Goal: Book appointment/travel/reservation

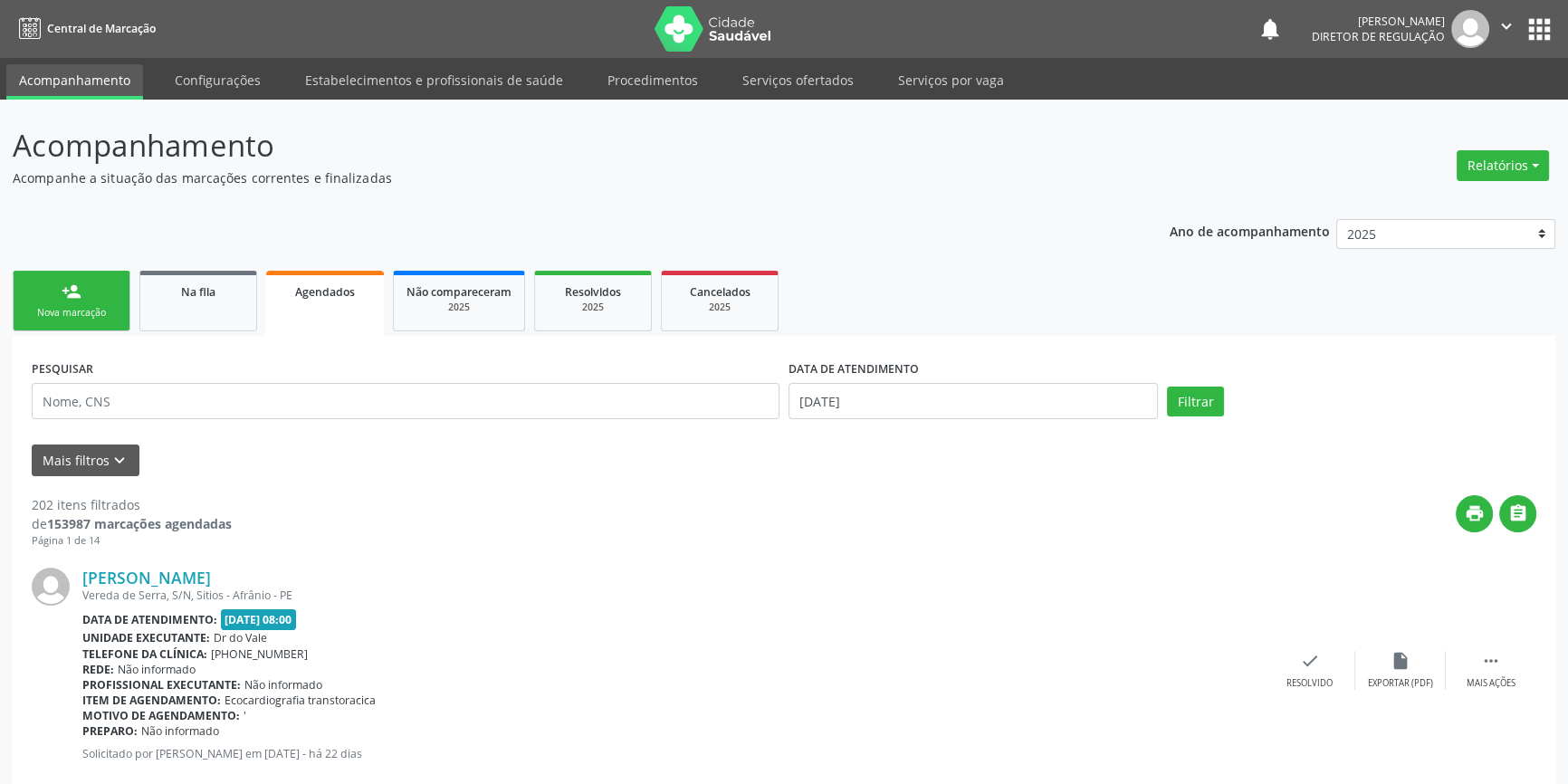
click at [75, 314] on div "Nova marcação" at bounding box center [72, 313] width 90 height 14
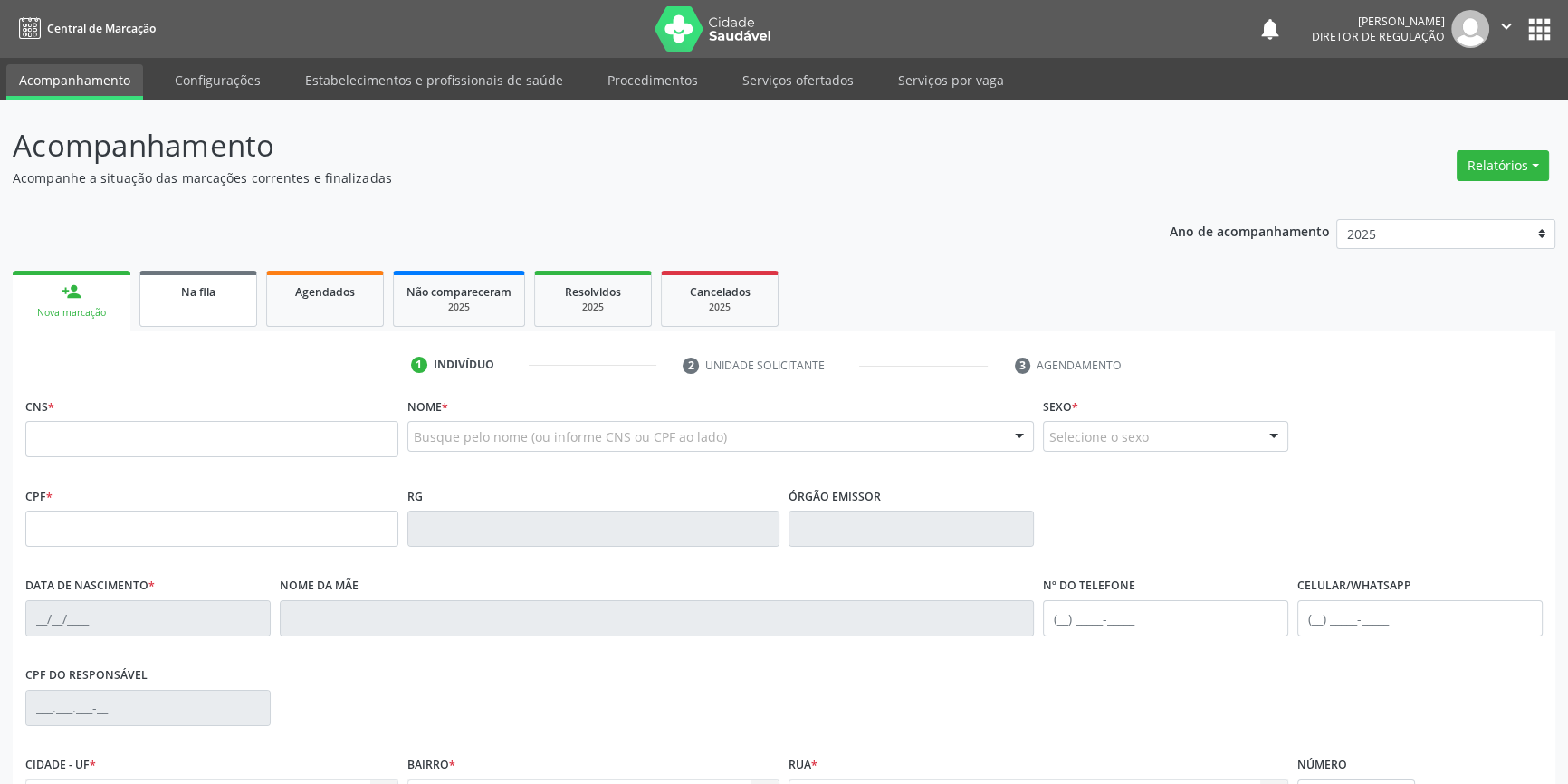
click at [196, 303] on link "Na fila" at bounding box center [198, 298] width 118 height 56
click at [214, 300] on link "Na fila" at bounding box center [198, 298] width 118 height 56
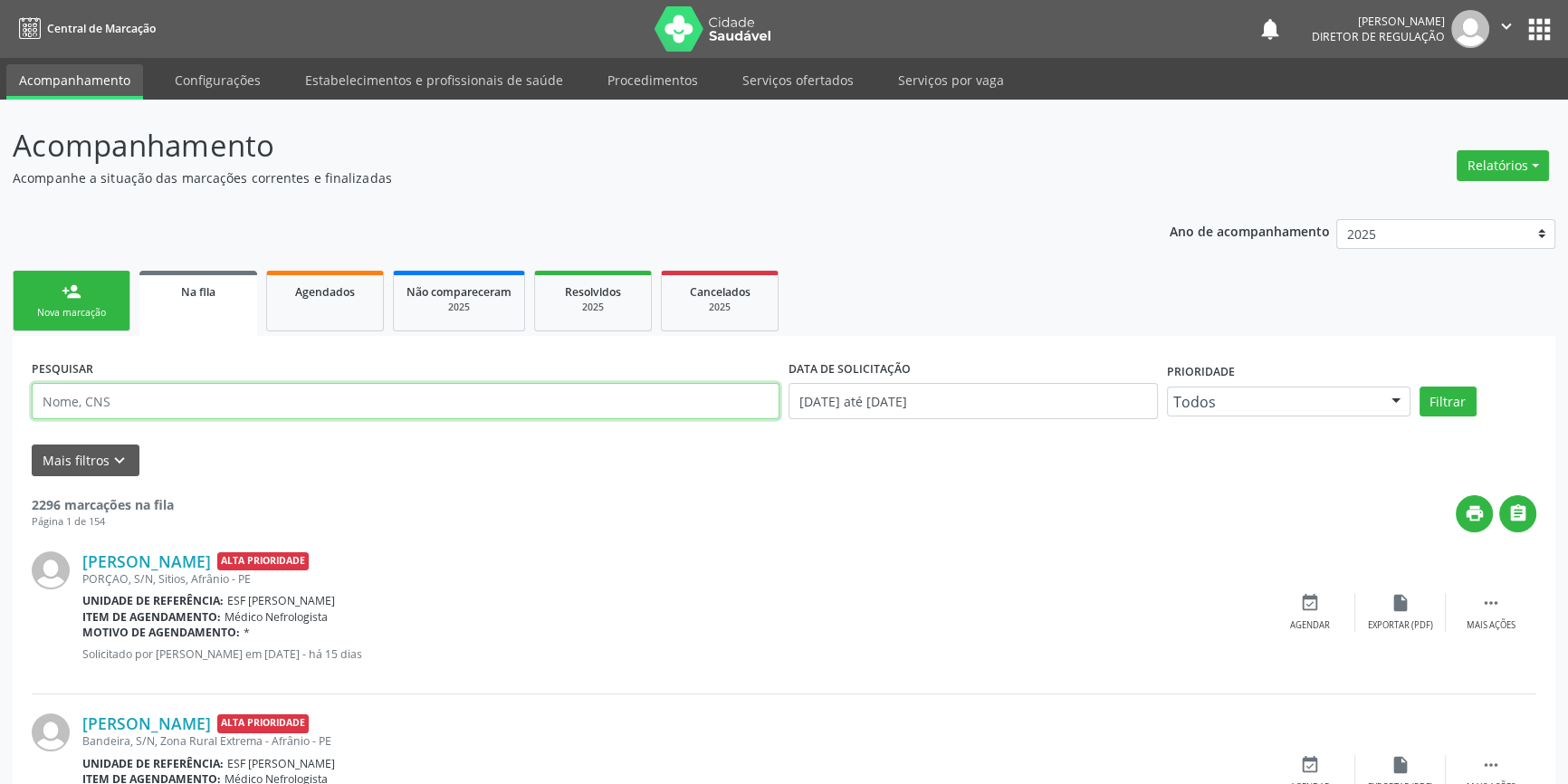
click at [172, 409] on input "text" at bounding box center [405, 401] width 748 height 36
type input "706903169942137"
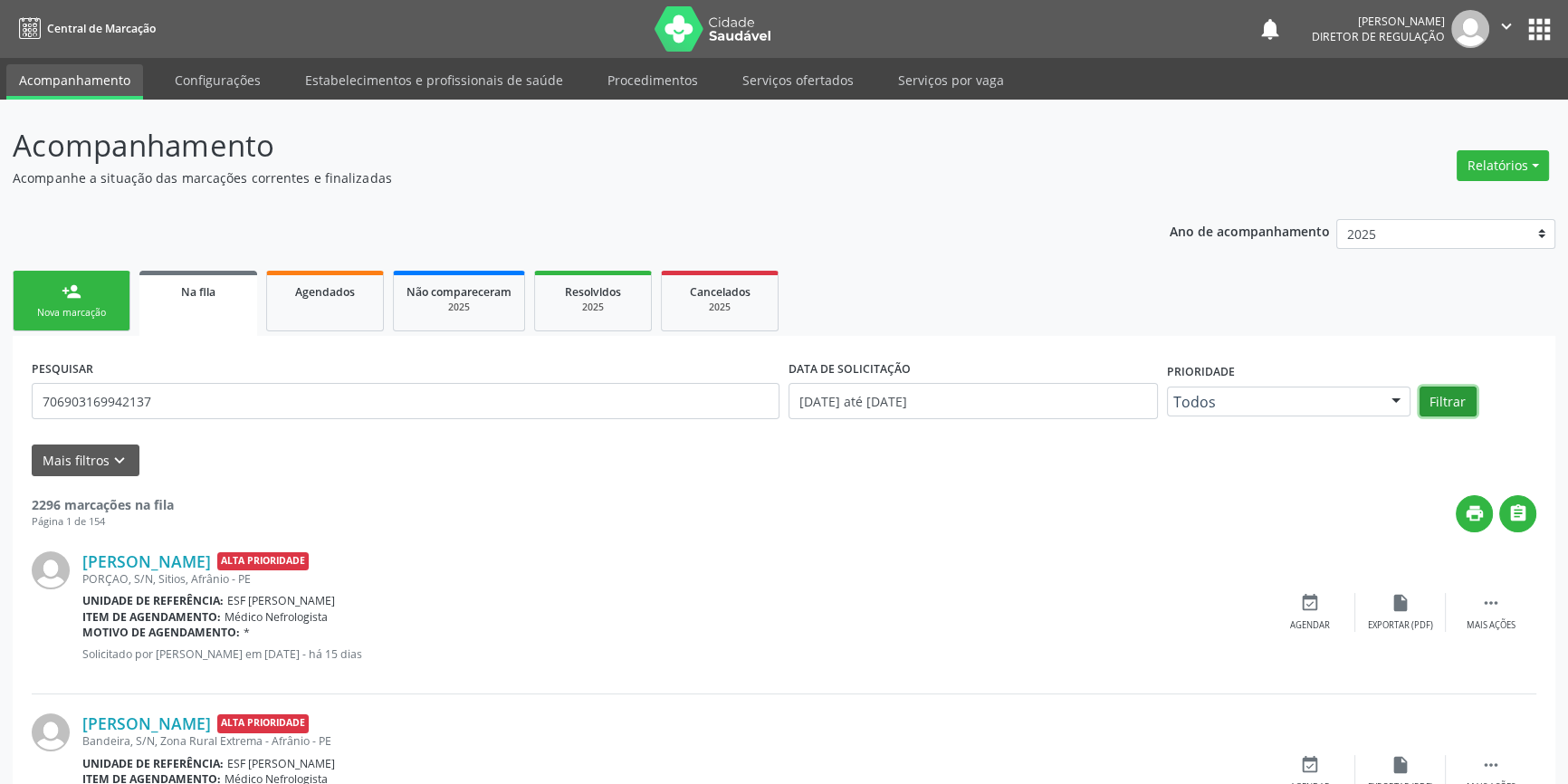
click at [1457, 395] on button "Filtrar" at bounding box center [1448, 401] width 57 height 30
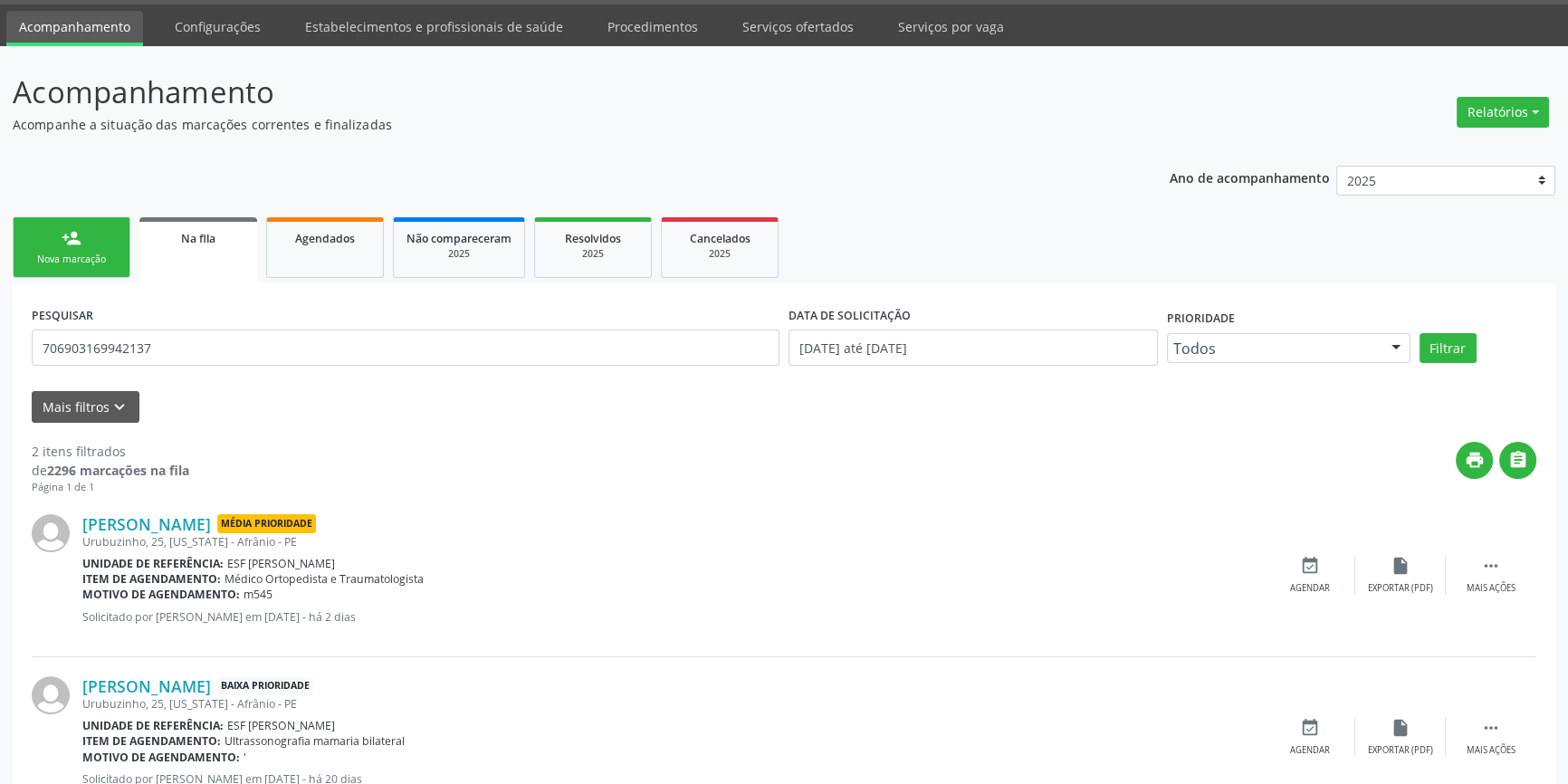
scroll to position [118, 0]
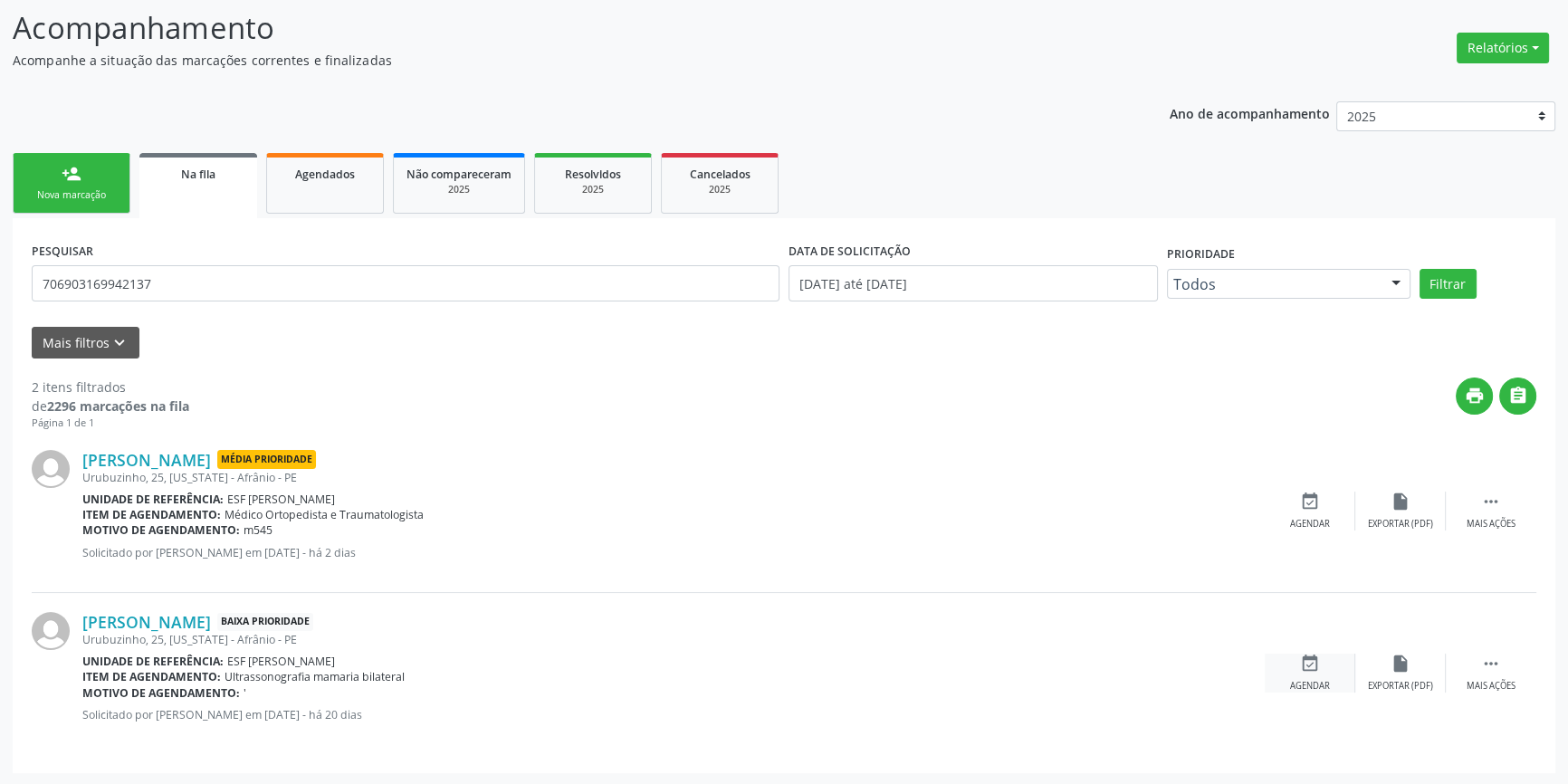
click at [1298, 673] on div "event_available Agendar" at bounding box center [1310, 673] width 90 height 39
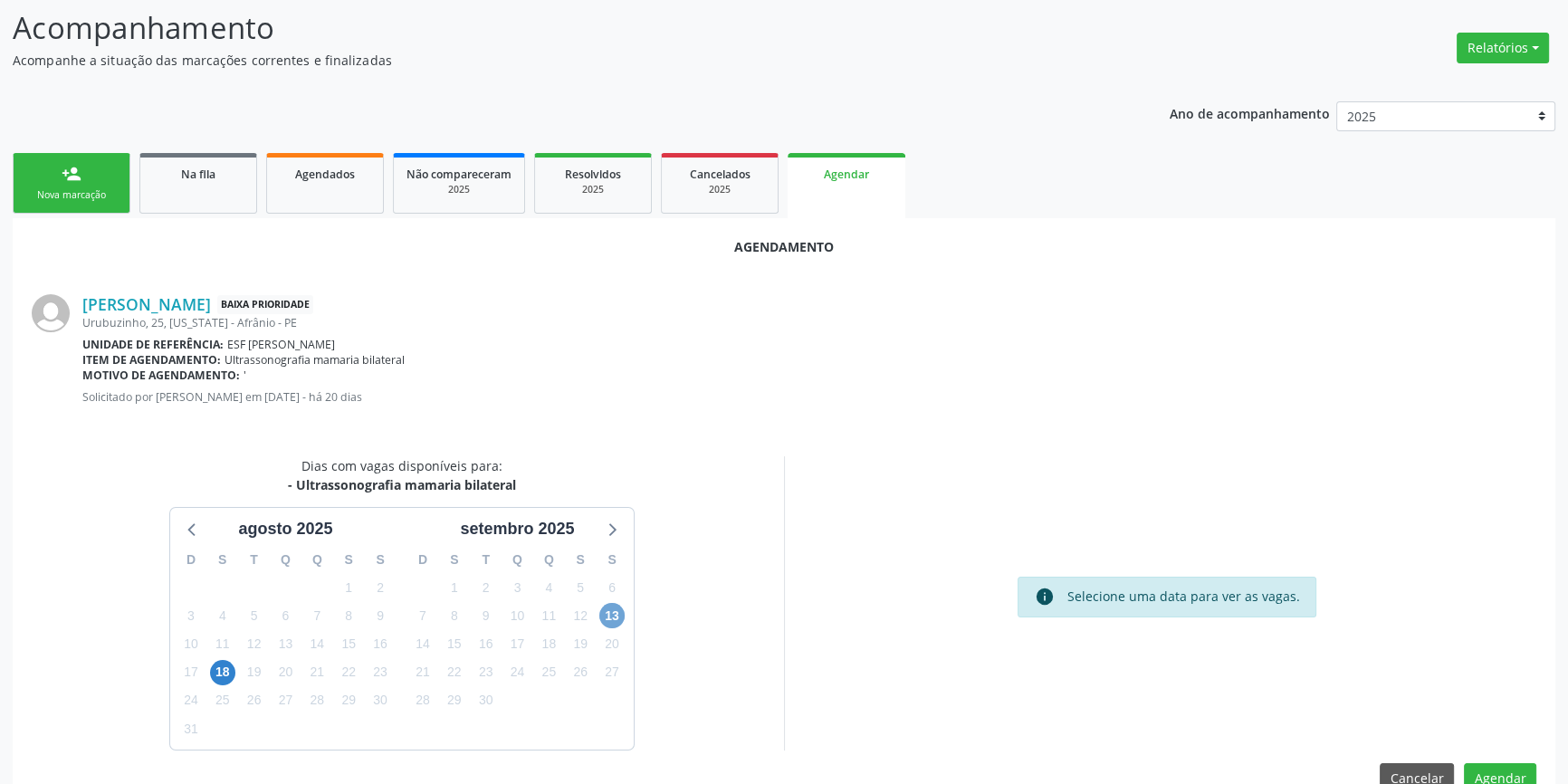
click at [615, 615] on span "13" at bounding box center [612, 615] width 25 height 25
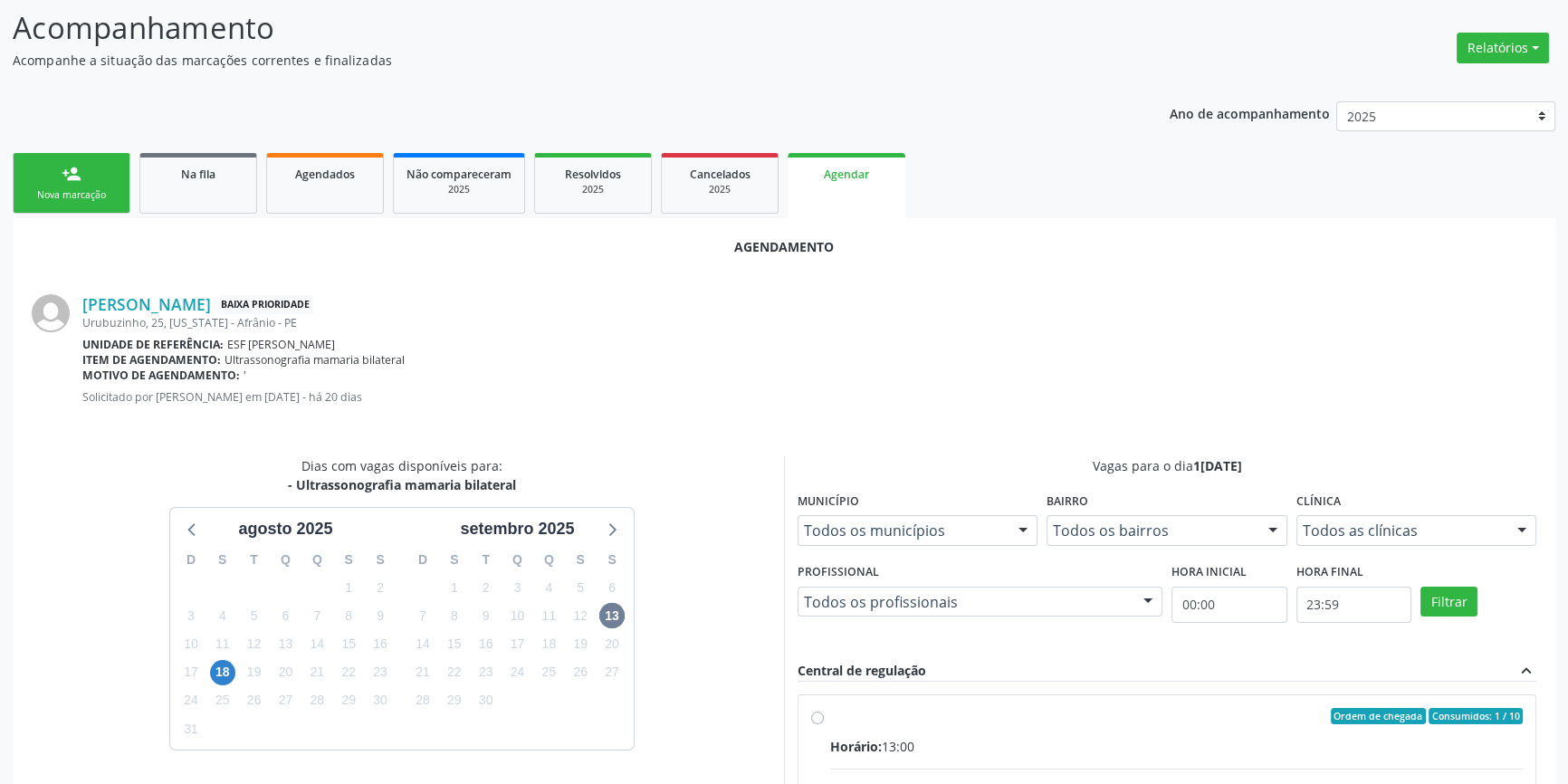
click at [817, 720] on input "Ordem de chegada Consumidos: 1 / 10 Horário: 13:00 Clínica: Cime Rede: -- Ender…" at bounding box center [817, 715] width 13 height 17
radio input "true"
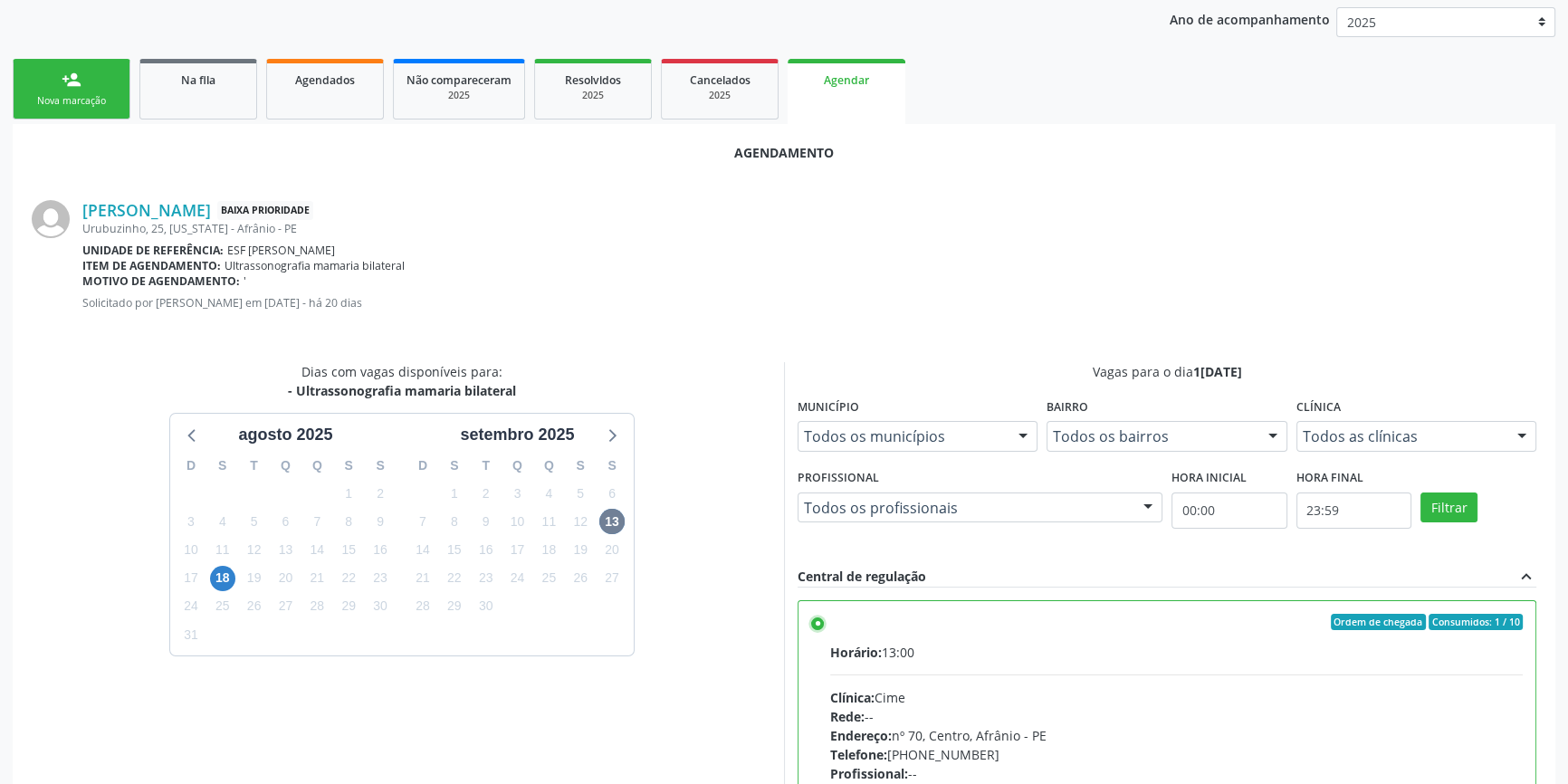
scroll to position [451, 0]
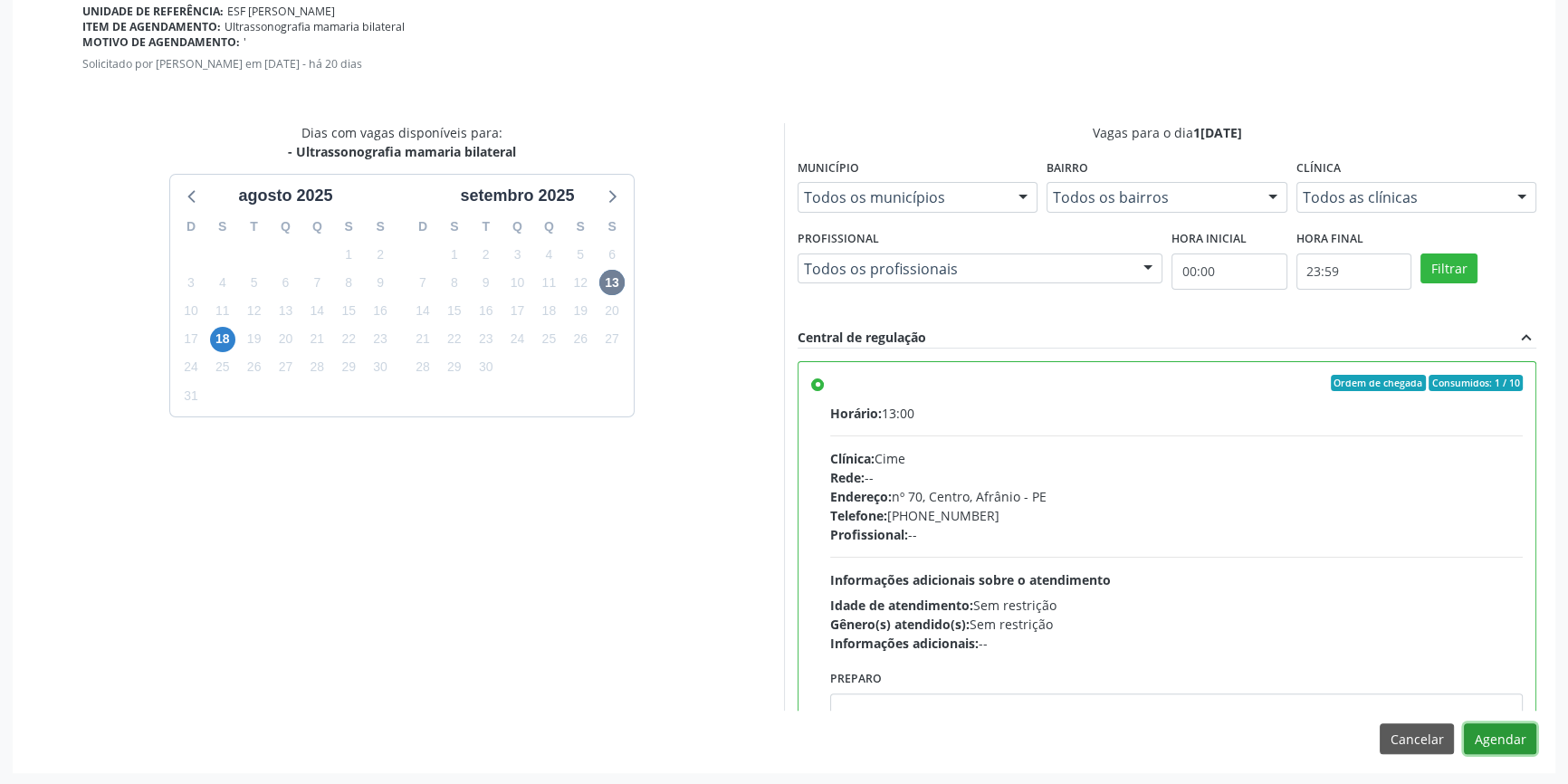
click at [1485, 745] on button "Agendar" at bounding box center [1500, 738] width 73 height 30
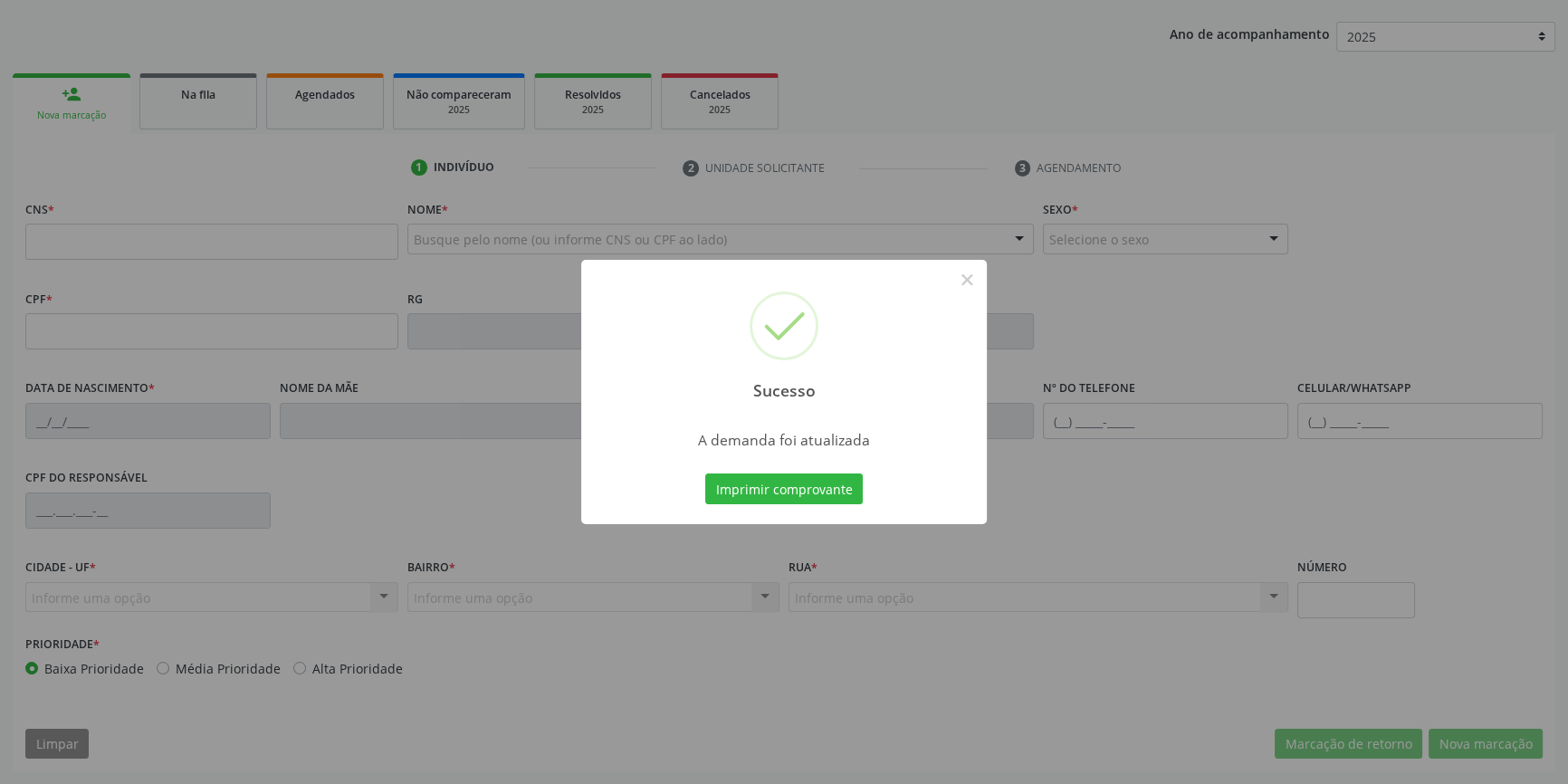
scroll to position [196, 0]
click at [830, 488] on button "Imprimir comprovante" at bounding box center [784, 488] width 158 height 30
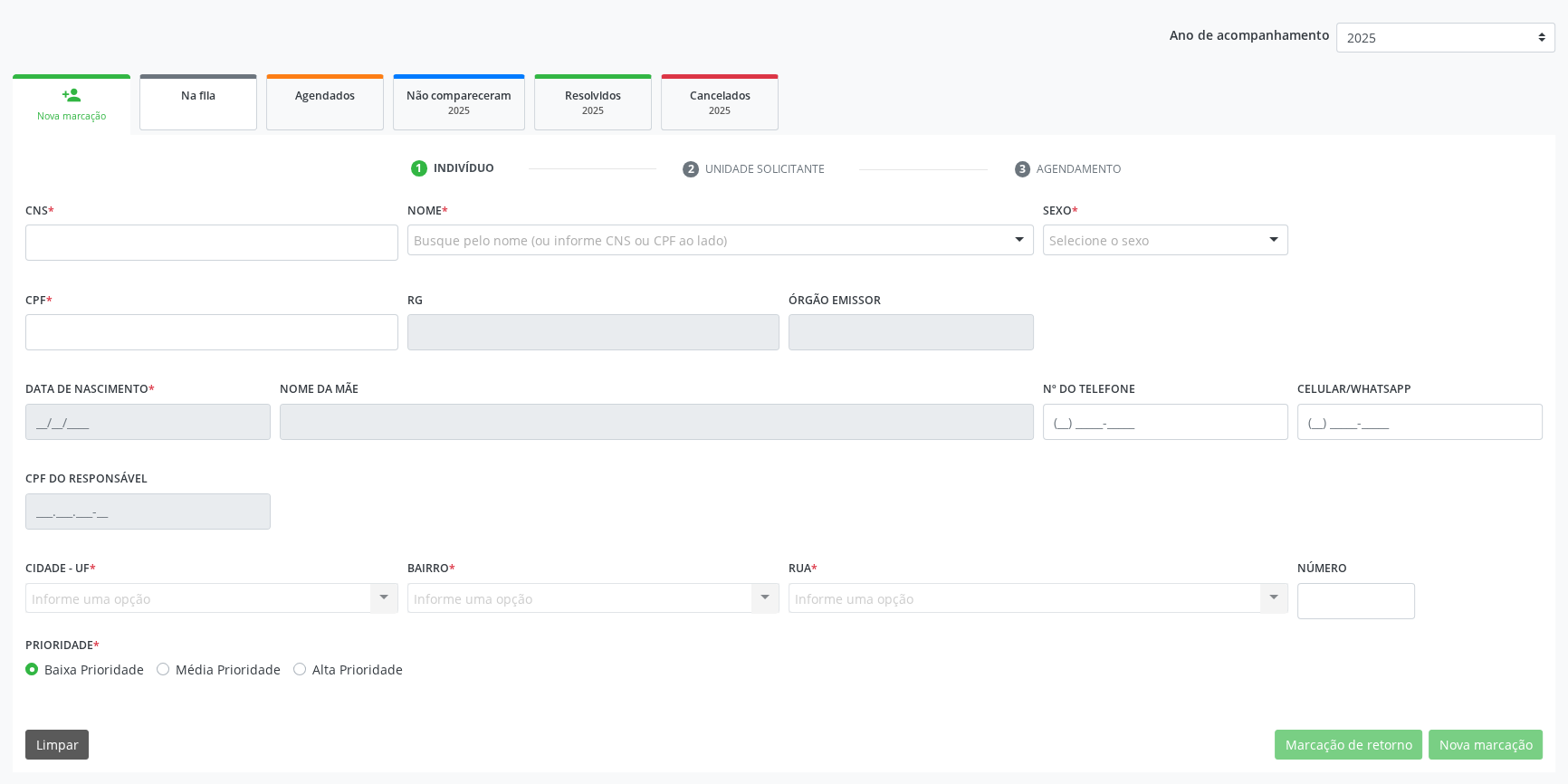
click at [223, 117] on link "Na fila" at bounding box center [198, 102] width 118 height 56
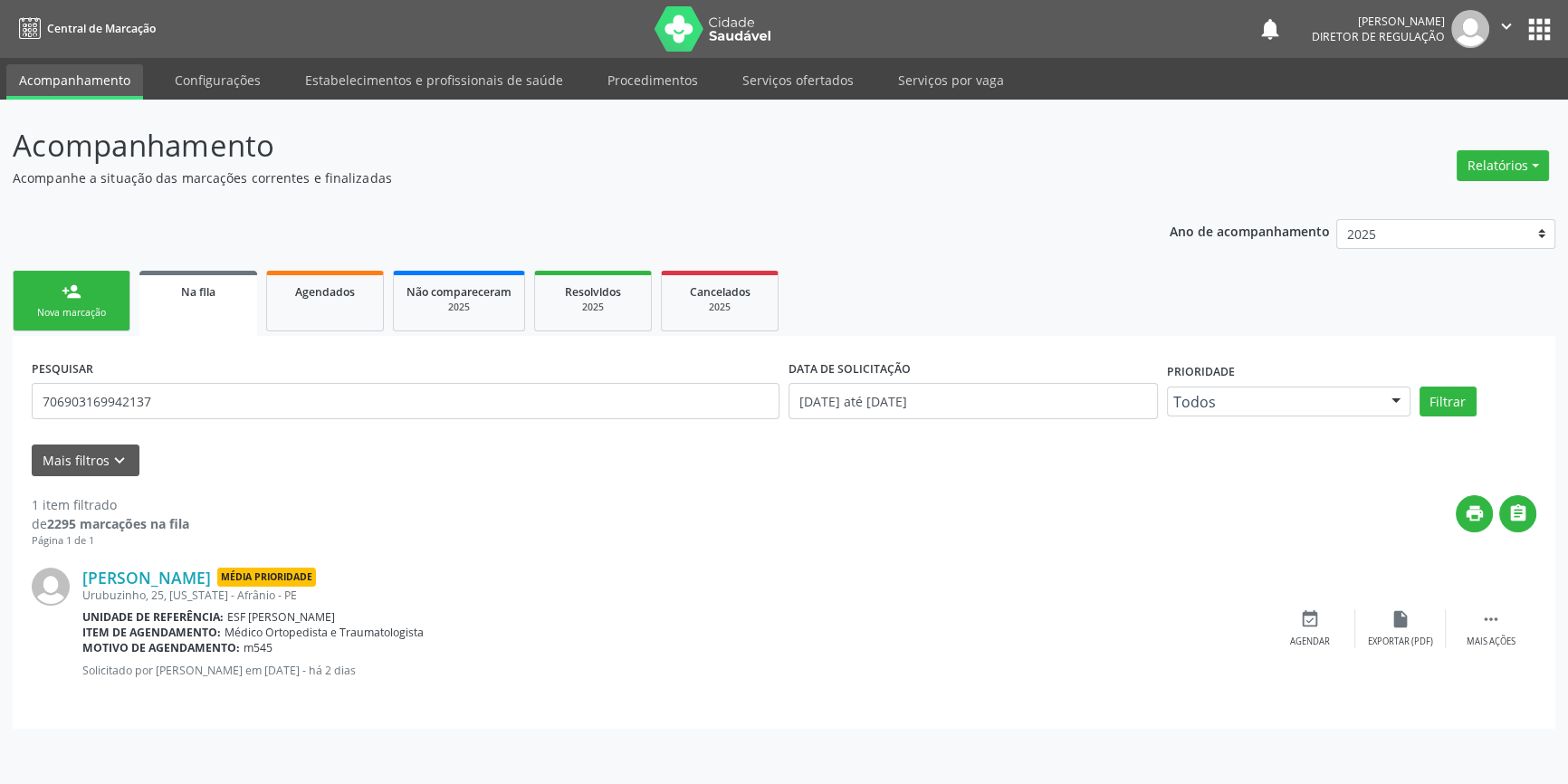
scroll to position [0, 0]
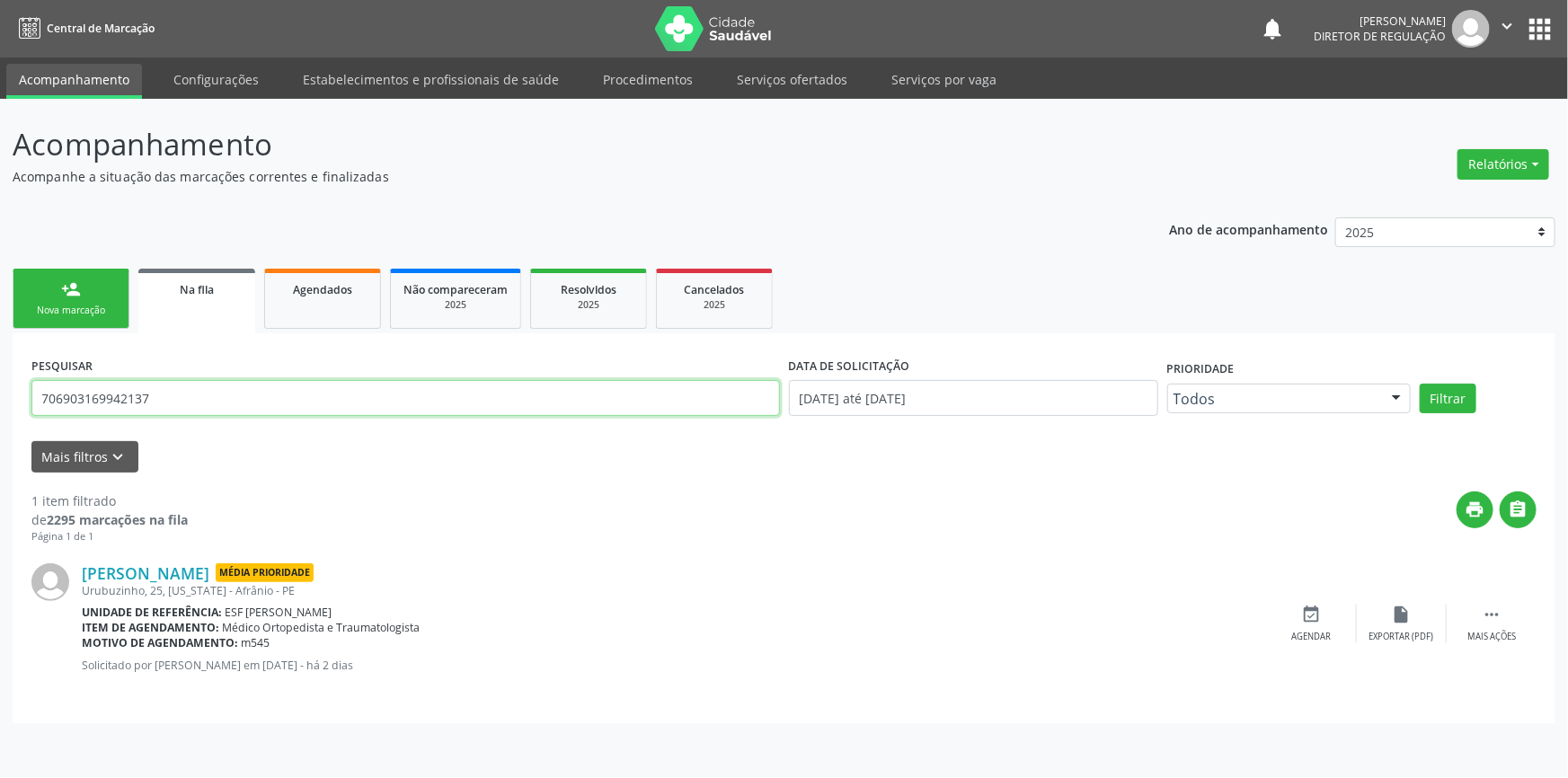
drag, startPoint x: 171, startPoint y: 381, endPoint x: 0, endPoint y: 342, distance: 175.4
click at [0, 358] on div "Acompanhamento Acompanhe a situação das marcações correntes e finalizadas Relat…" at bounding box center [784, 439] width 1568 height 679
type input "7"
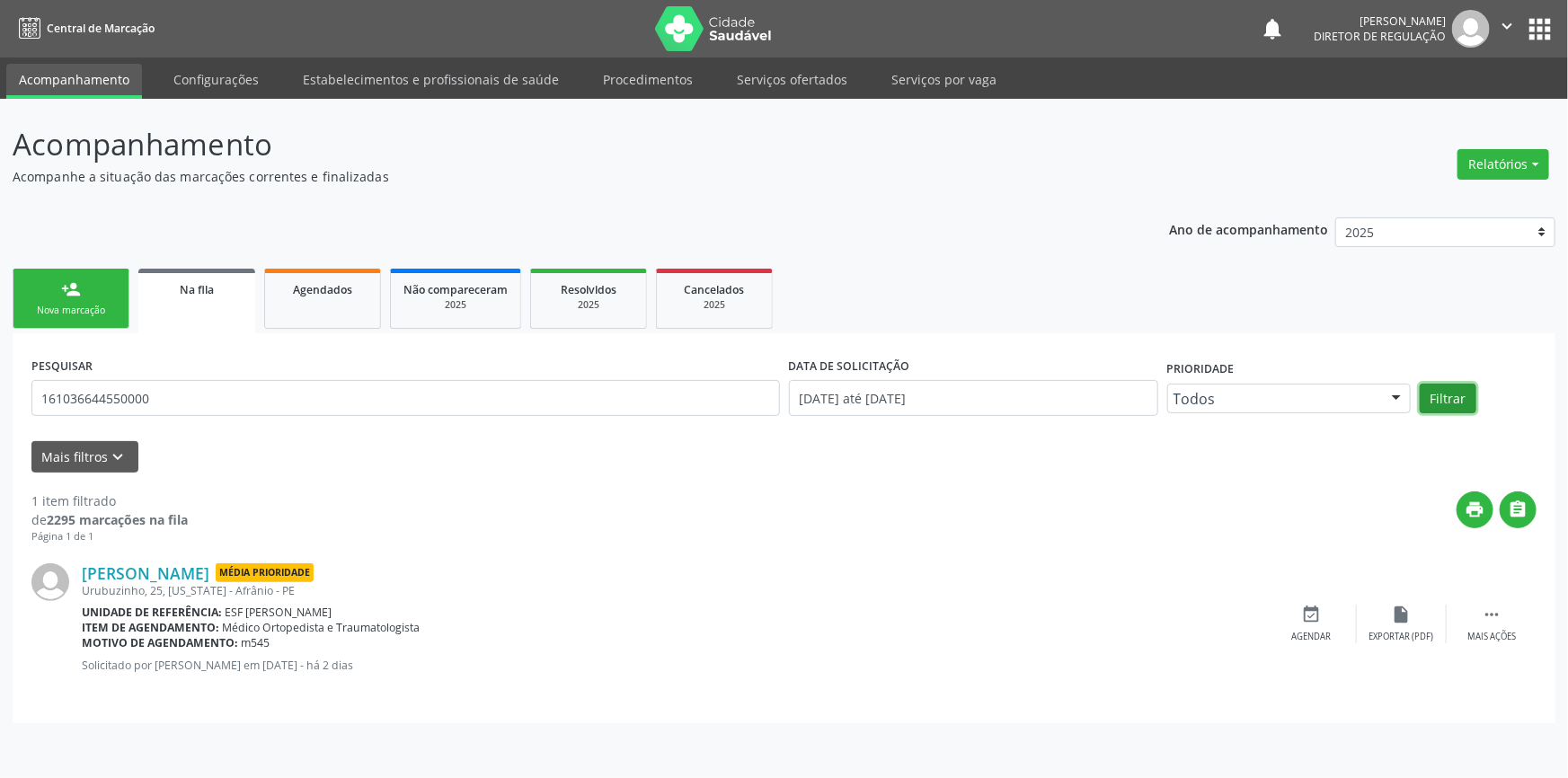
click at [1437, 399] on button "Filtrar" at bounding box center [1448, 398] width 56 height 30
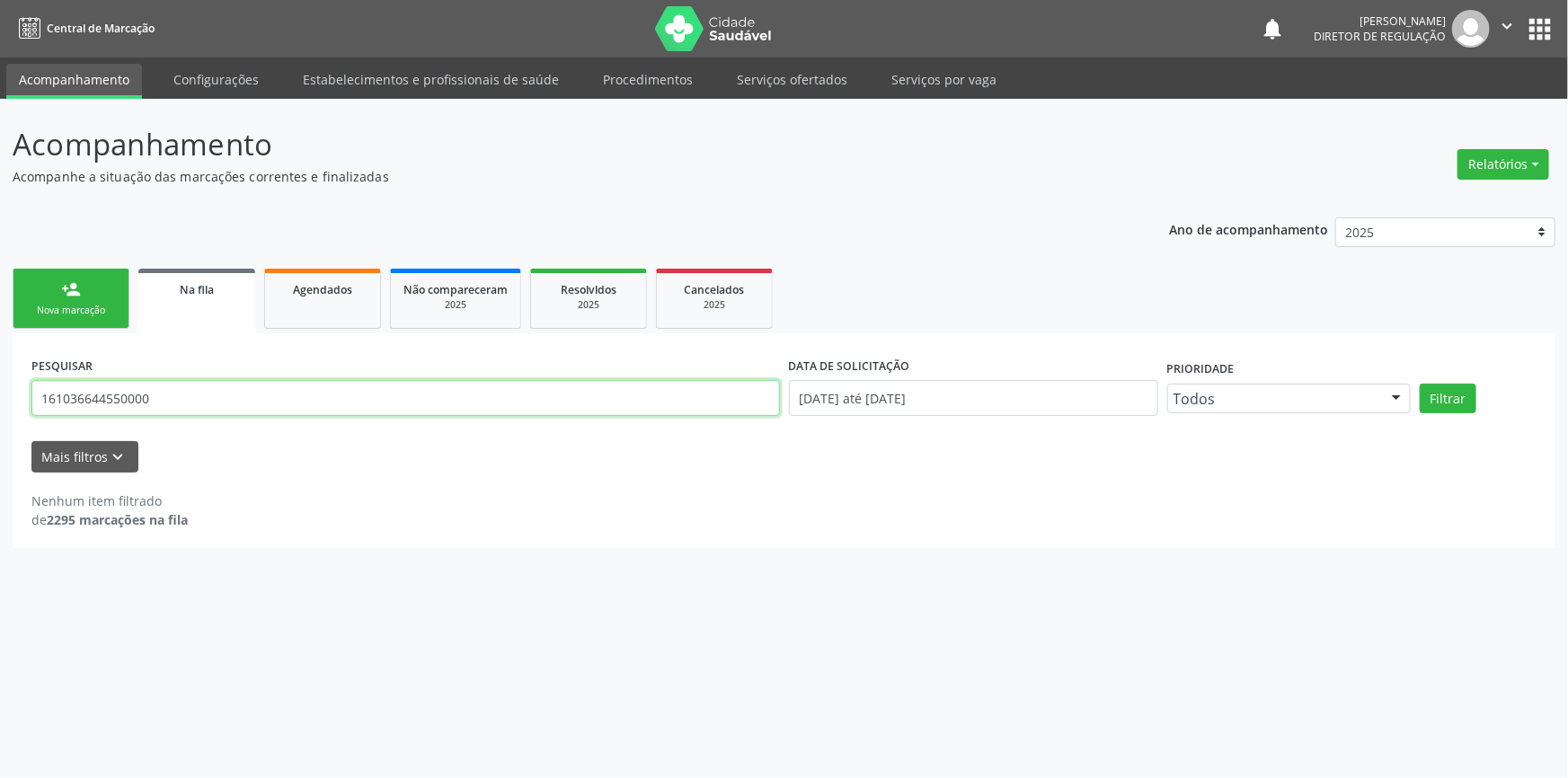
drag, startPoint x: 179, startPoint y: 412, endPoint x: 0, endPoint y: 407, distance: 179.1
click at [0, 407] on div "Acompanhamento Acompanhe a situação das marcações correntes e finalizadas Relat…" at bounding box center [784, 439] width 1568 height 679
type input "708405747045063"
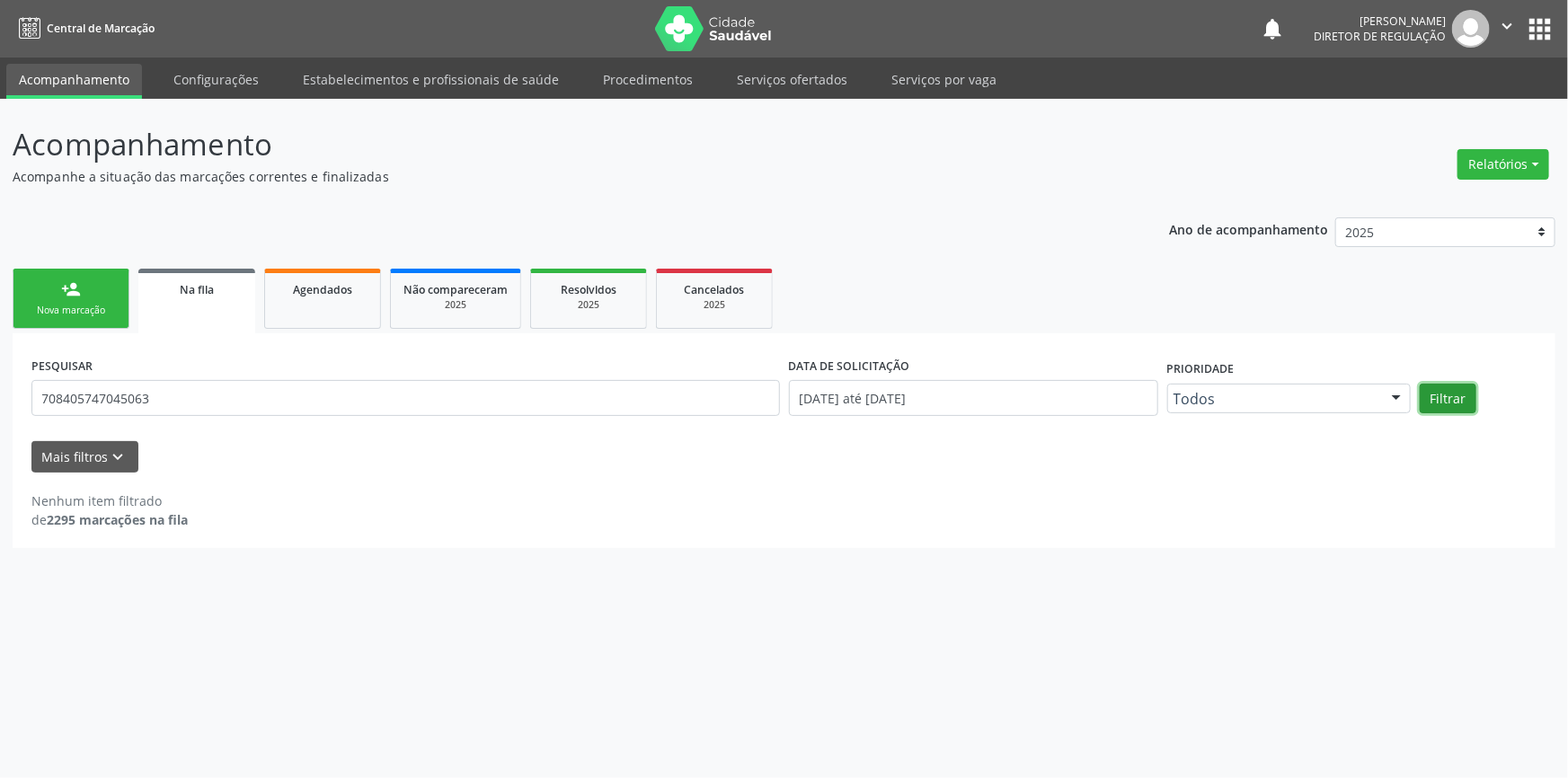
click at [1461, 395] on button "Filtrar" at bounding box center [1448, 398] width 56 height 30
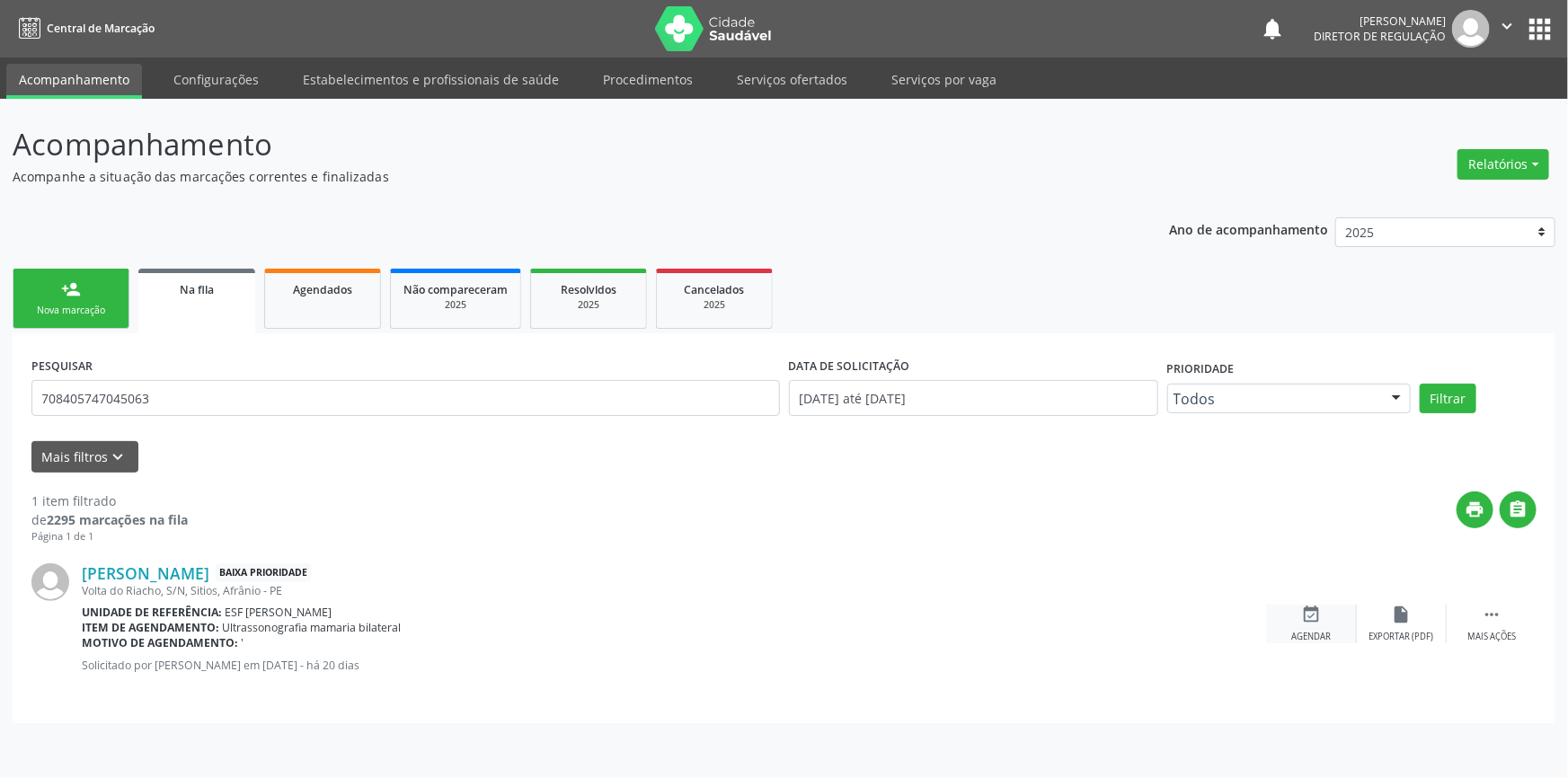
click at [1317, 625] on div "event_available Agendar" at bounding box center [1312, 624] width 89 height 39
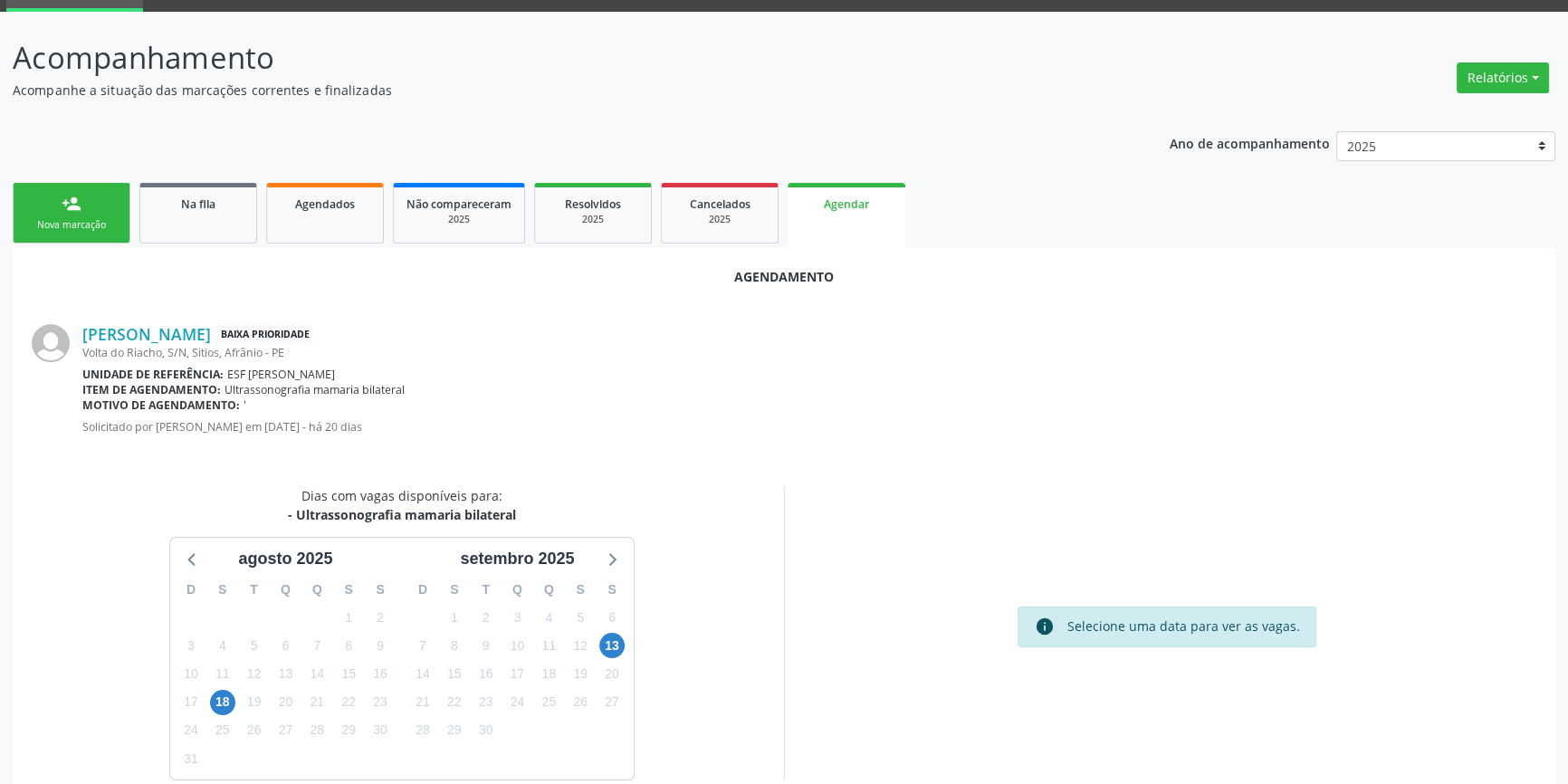
scroll to position [157, 0]
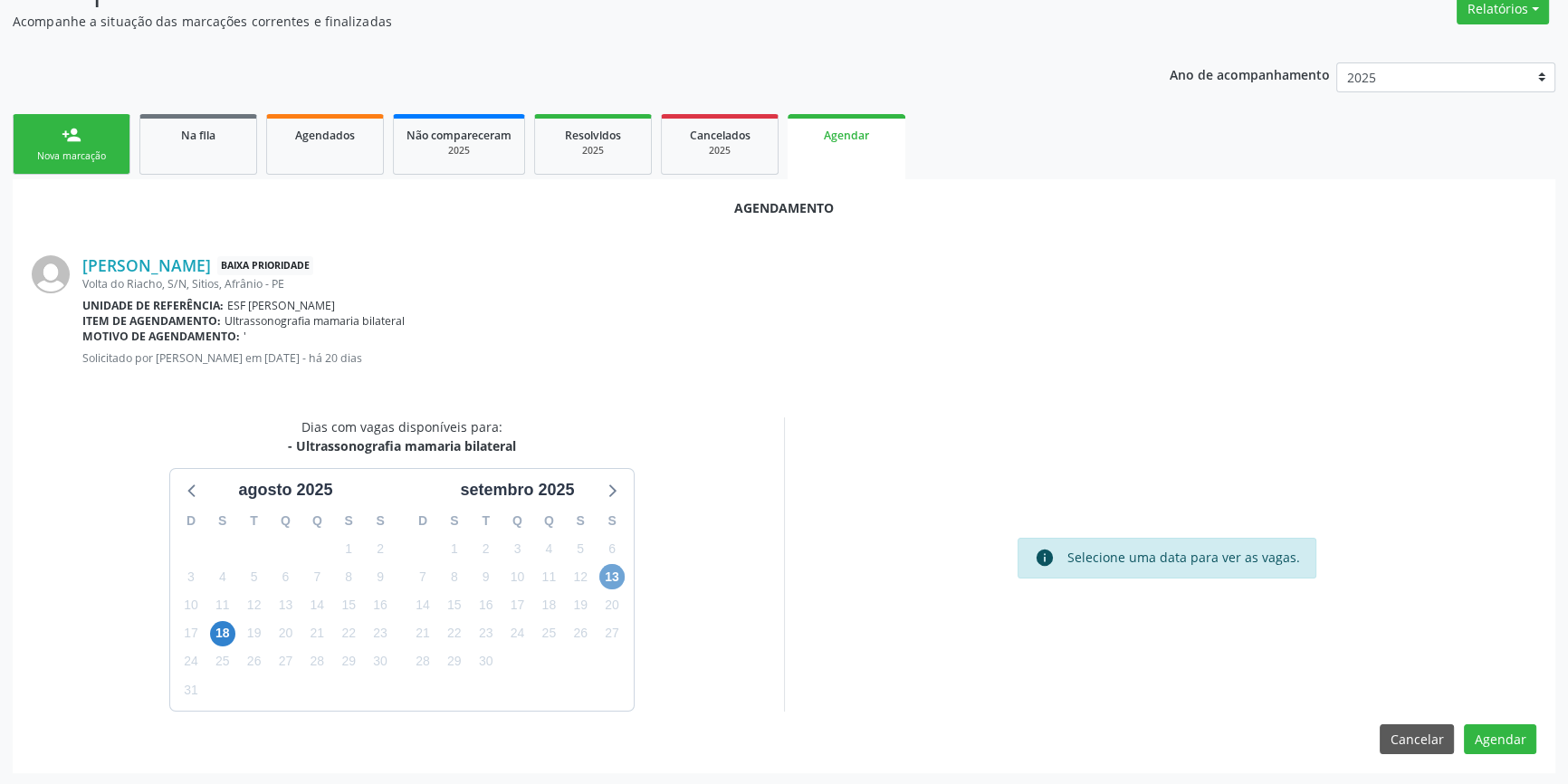
click at [614, 579] on span "13" at bounding box center [612, 577] width 25 height 25
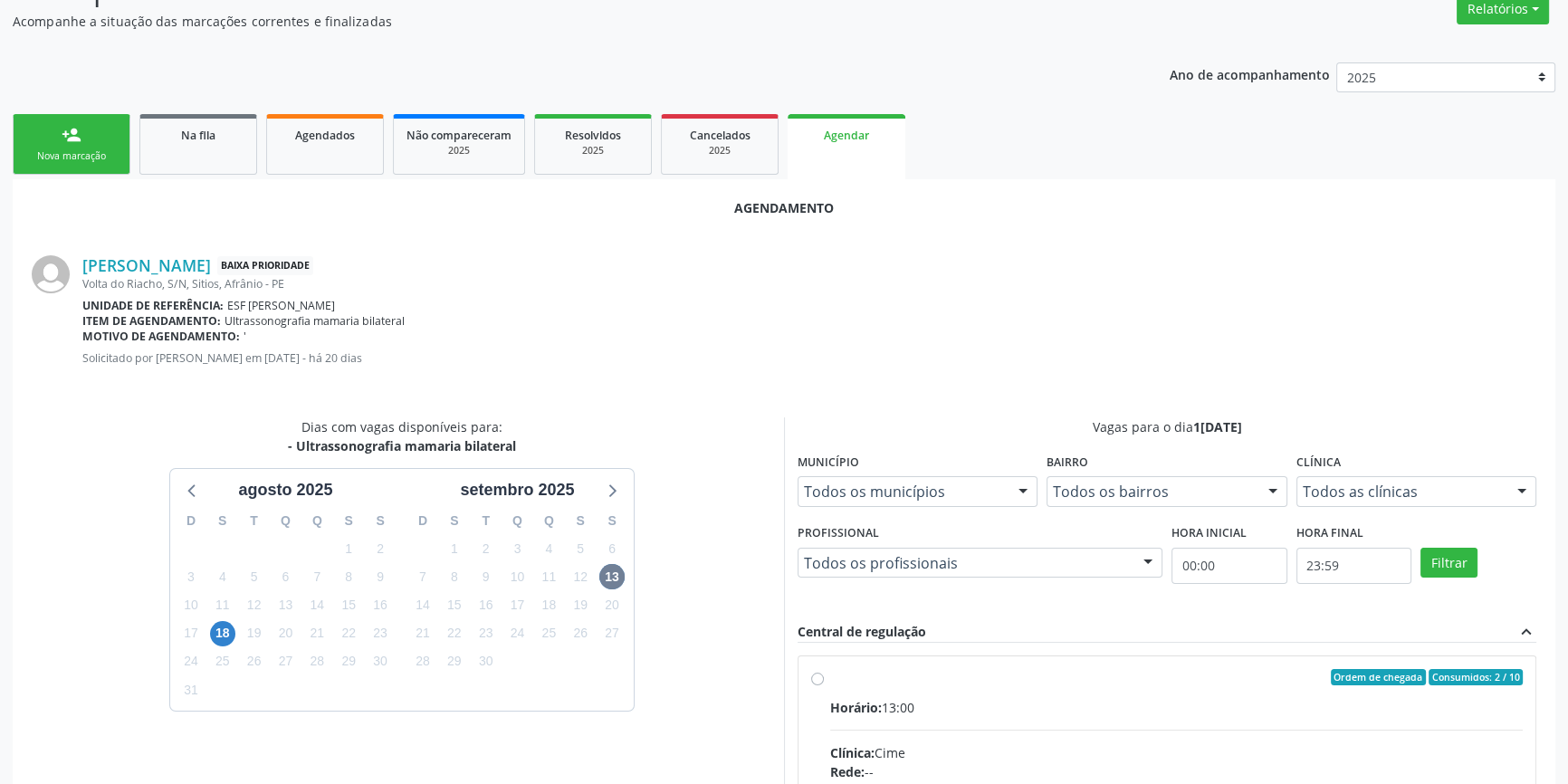
click at [840, 680] on div "Ordem de chegada Consumidos: 2 / 10" at bounding box center [1176, 677] width 693 height 17
click at [824, 680] on input "Ordem de chegada Consumidos: 2 / 10 Horário: 13:00 Clínica: Cime Rede: -- Ender…" at bounding box center [817, 677] width 13 height 17
radio input "true"
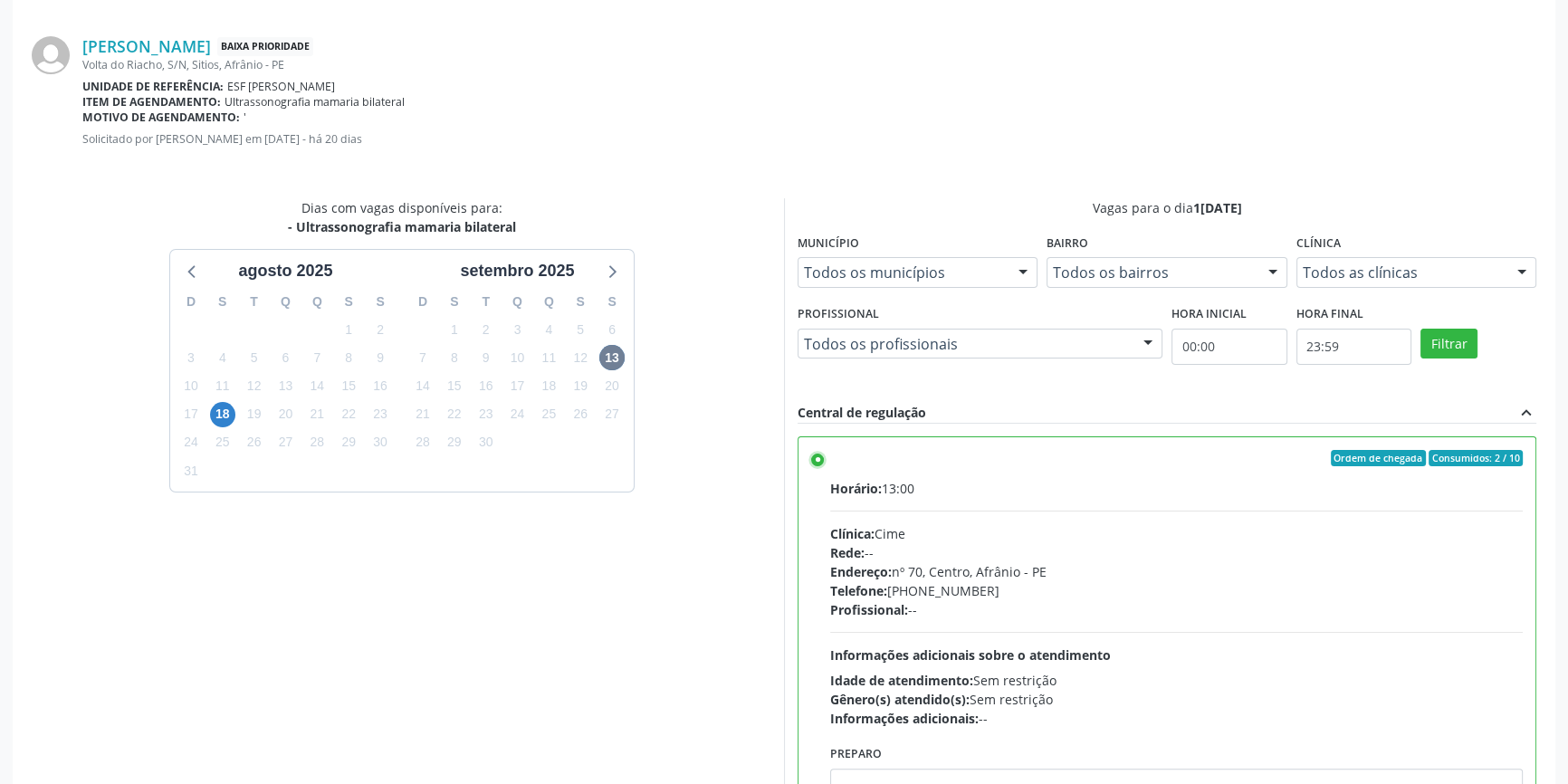
scroll to position [451, 0]
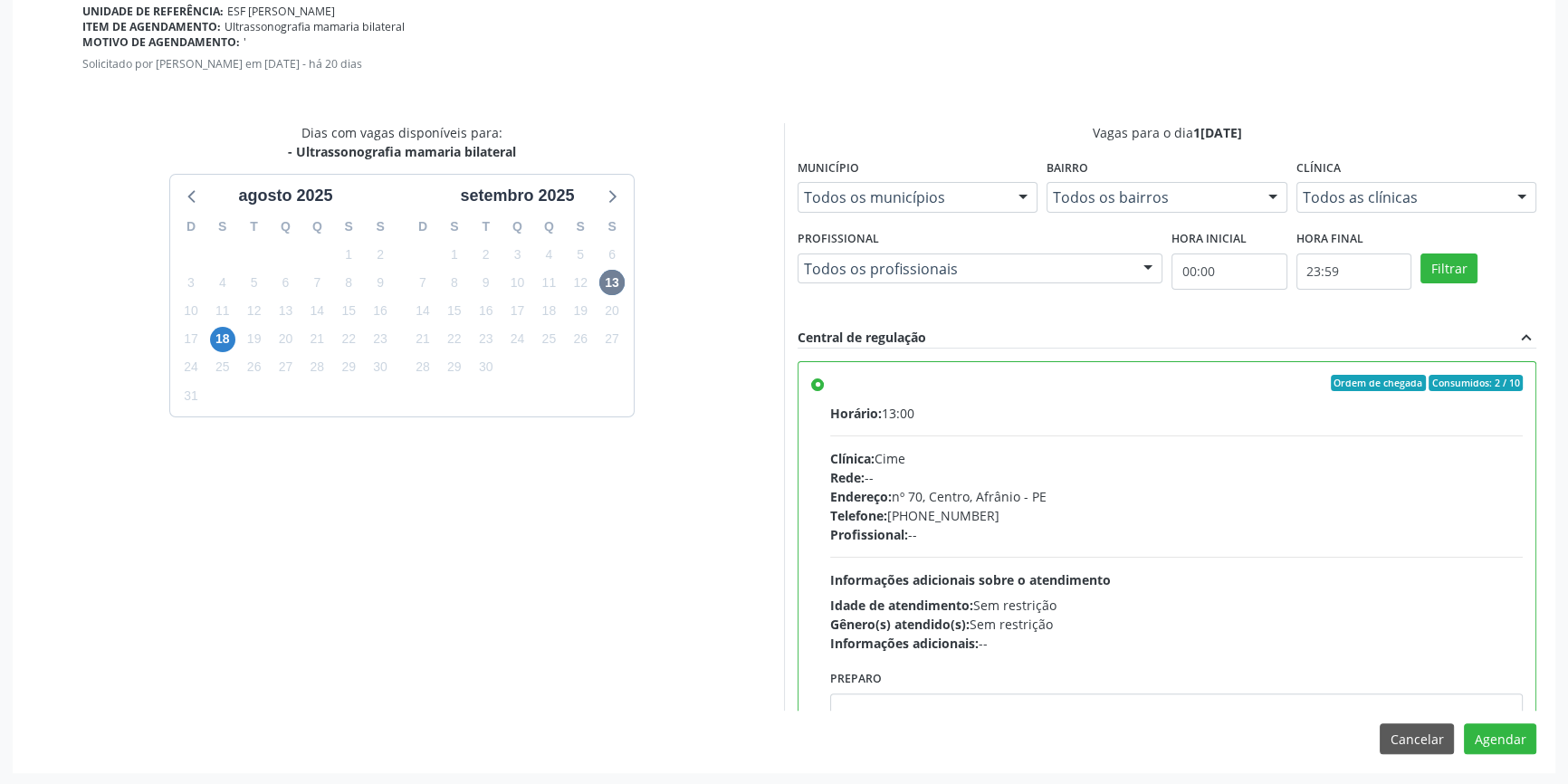
click at [1539, 735] on div "Agendamento Ana Claudia Rodrigues Baixa Prioridade Volta do Riacho, S/N, Sitios…" at bounding box center [784, 328] width 1543 height 887
click at [1513, 738] on button "Agendar" at bounding box center [1500, 738] width 73 height 30
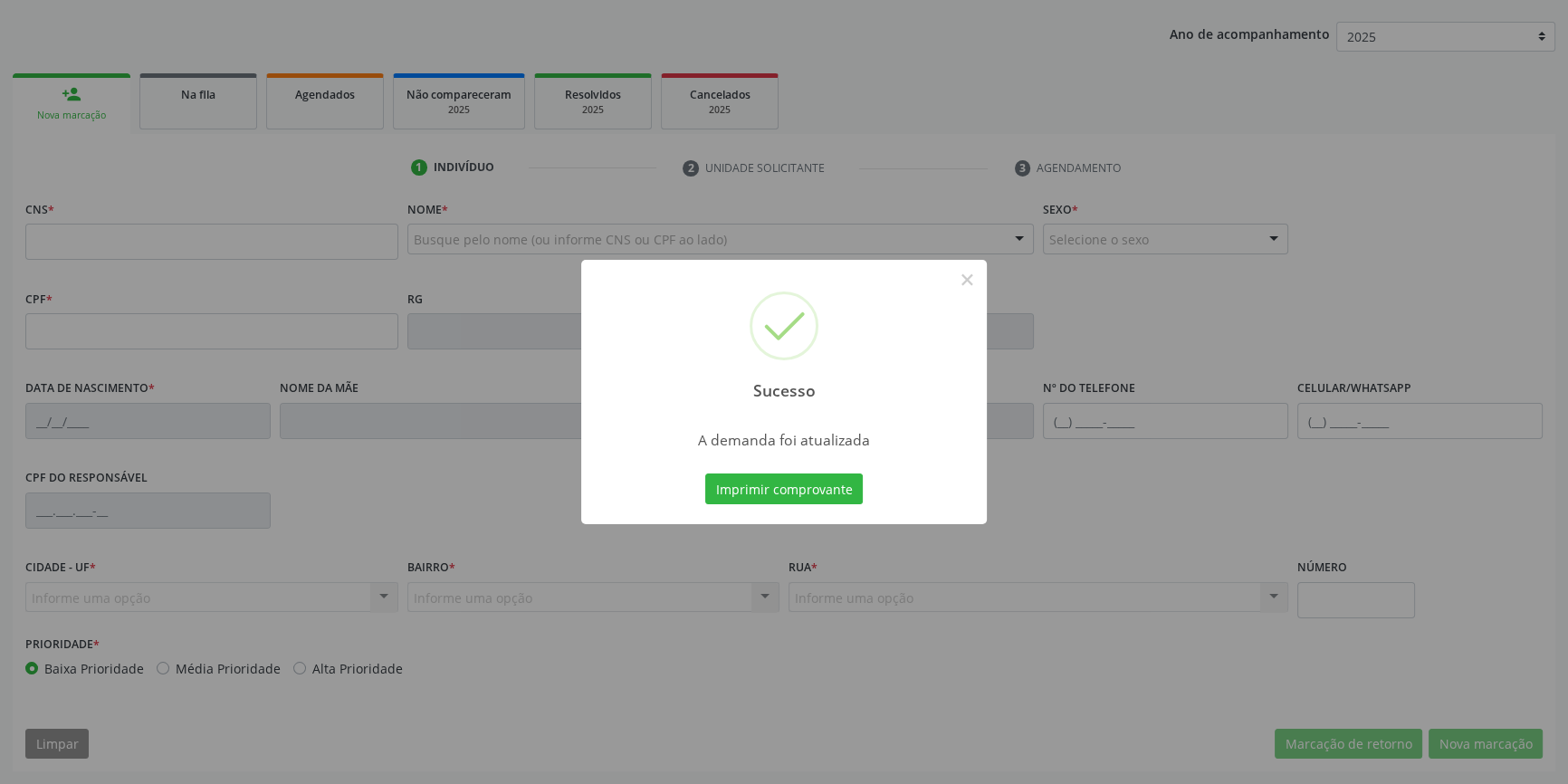
scroll to position [196, 0]
click at [778, 477] on button "Imprimir comprovante" at bounding box center [784, 488] width 158 height 30
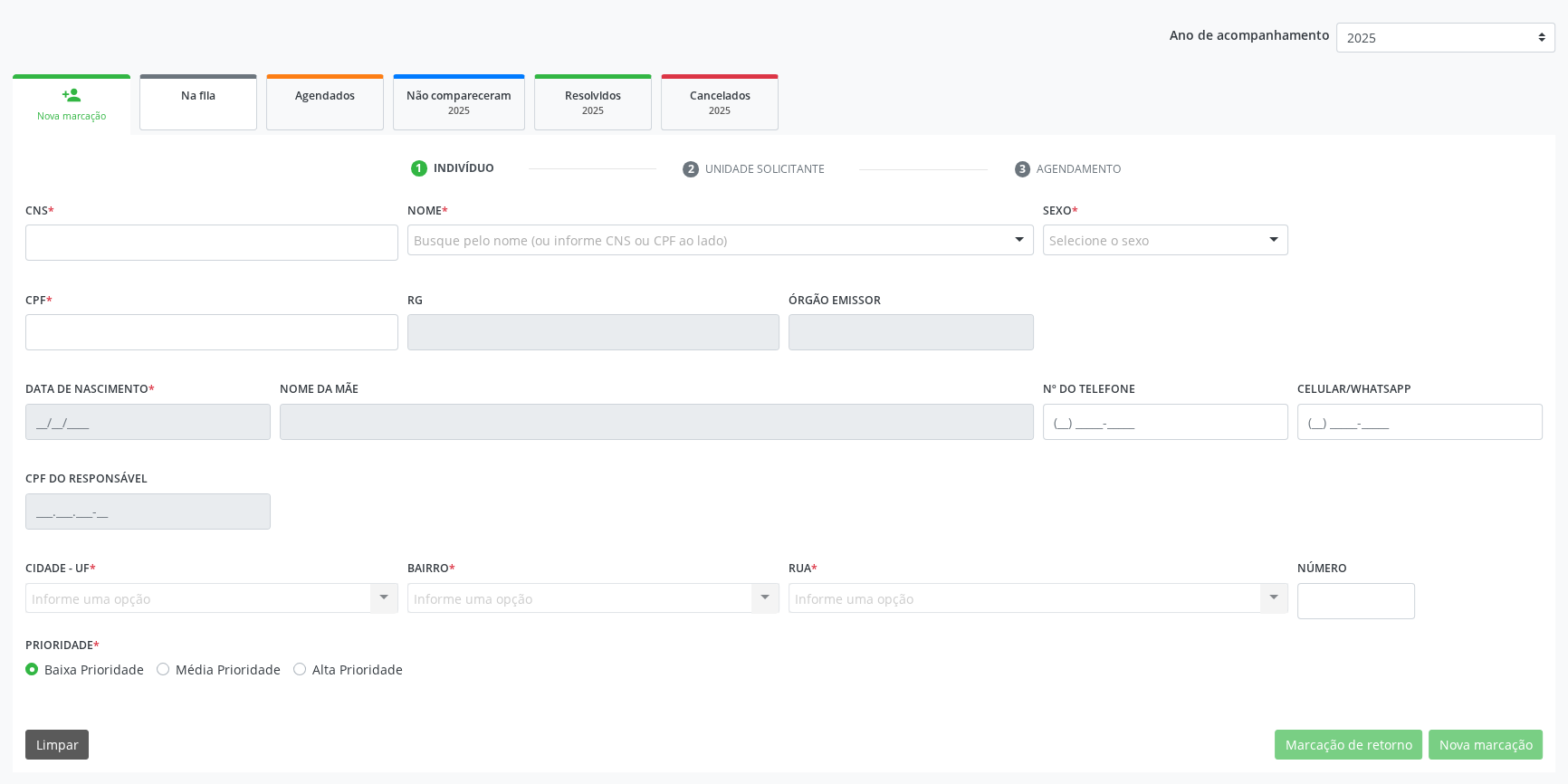
click at [226, 122] on link "Na fila" at bounding box center [198, 102] width 118 height 56
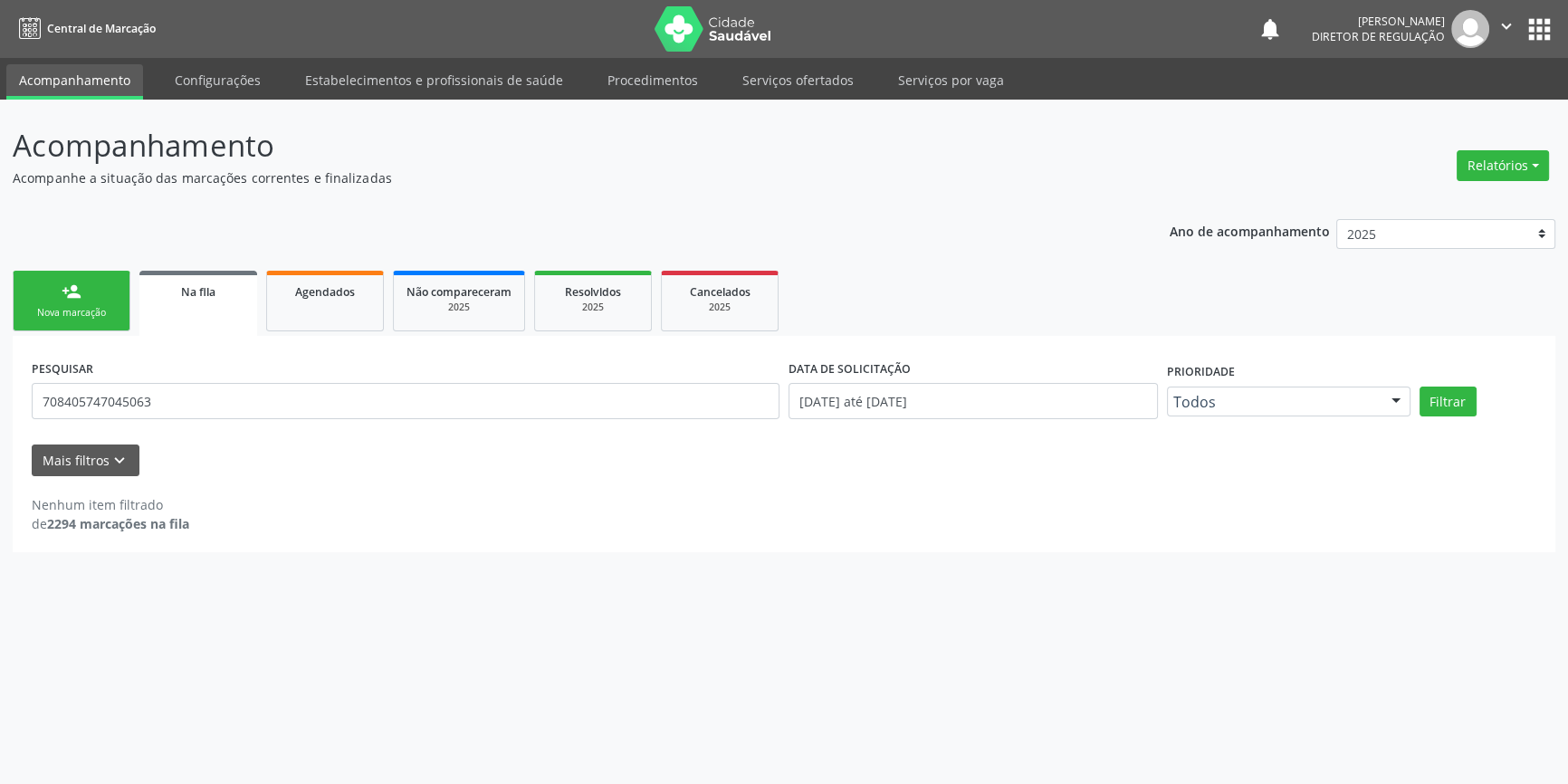
scroll to position [0, 0]
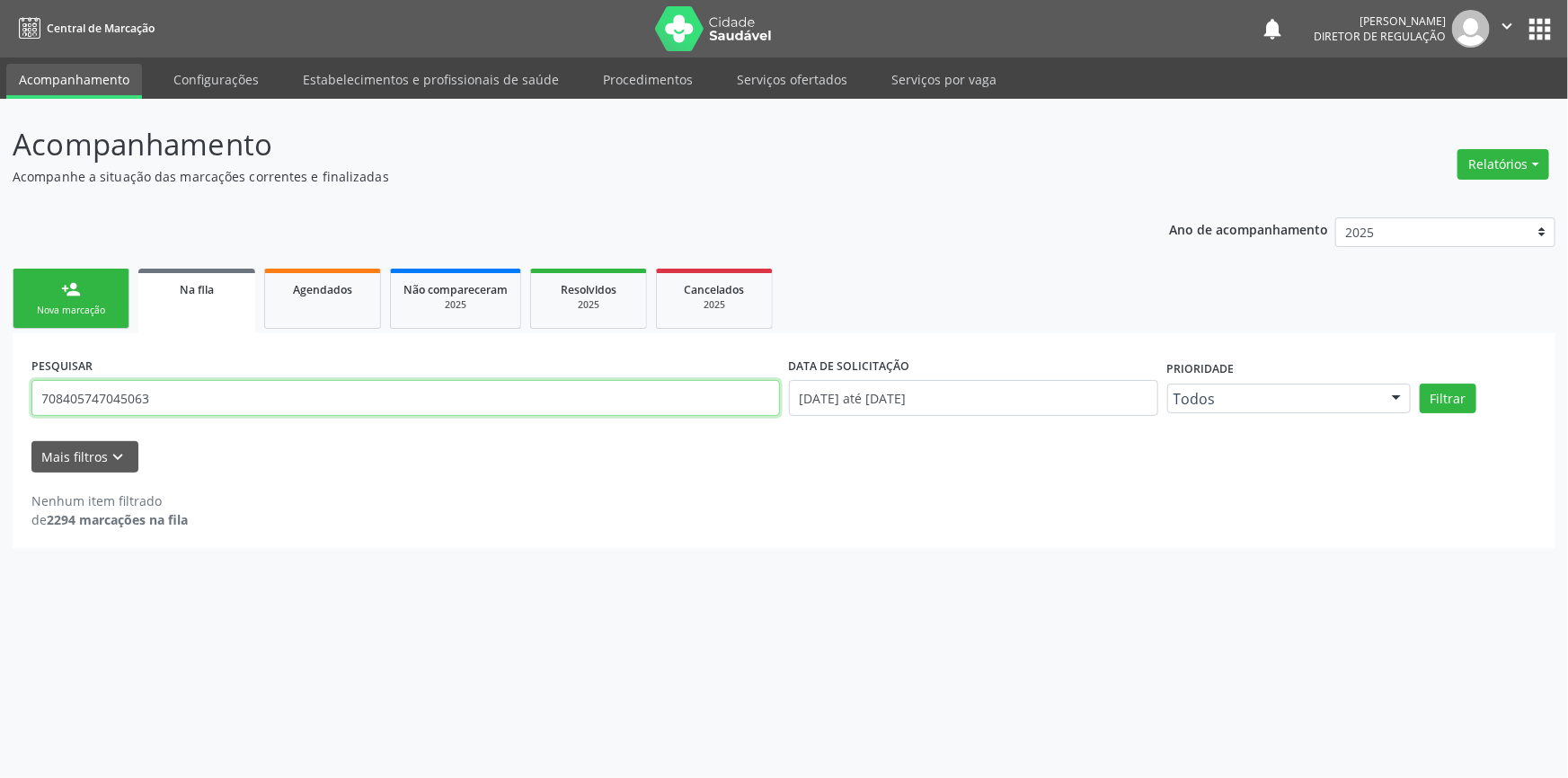
drag, startPoint x: 174, startPoint y: 395, endPoint x: 0, endPoint y: 379, distance: 174.7
click at [0, 379] on div "Acompanhamento Acompanhe a situação das marcações correntes e finalizadas Relat…" at bounding box center [784, 439] width 1568 height 679
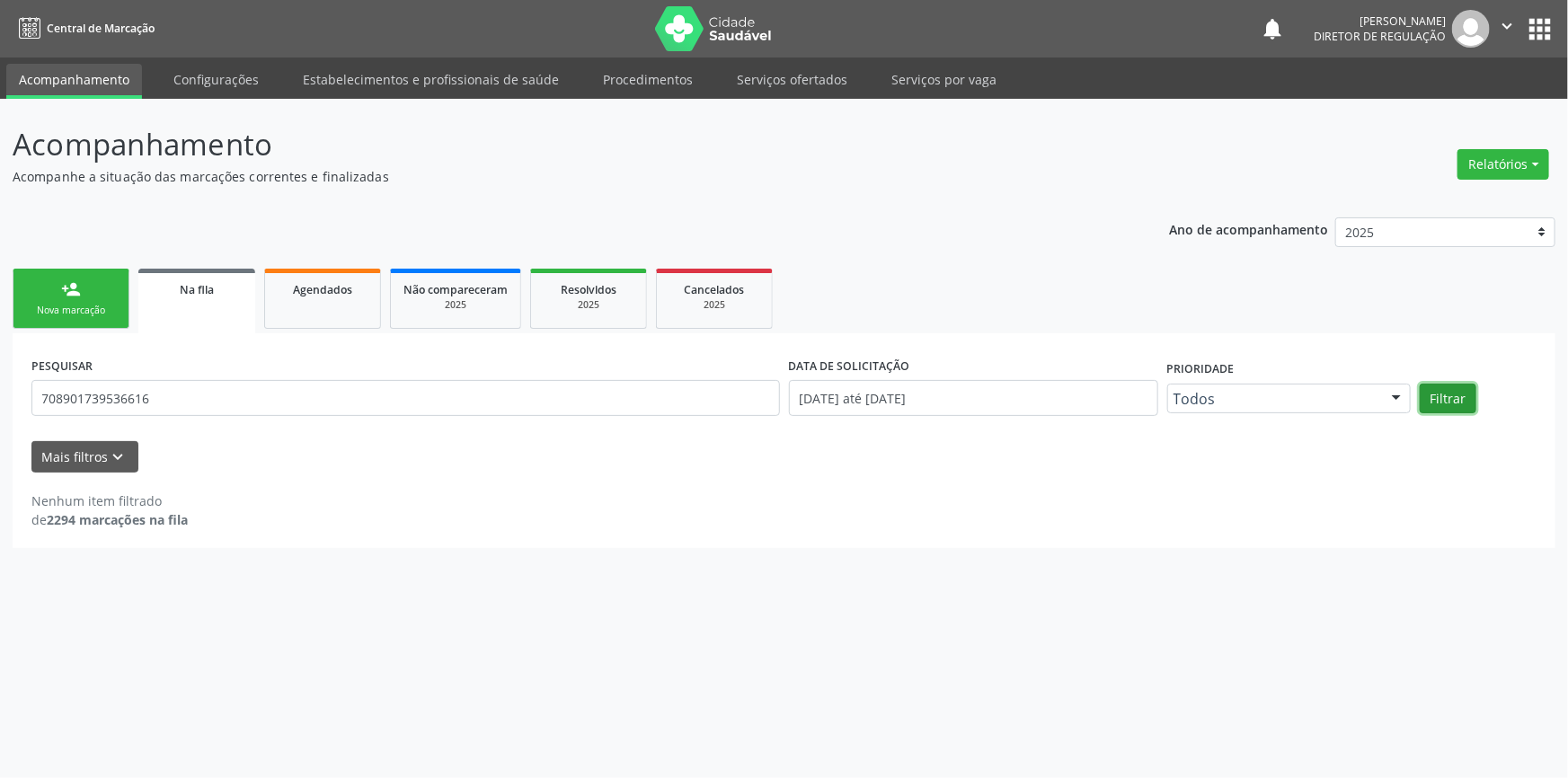
click at [1447, 405] on button "Filtrar" at bounding box center [1448, 398] width 56 height 30
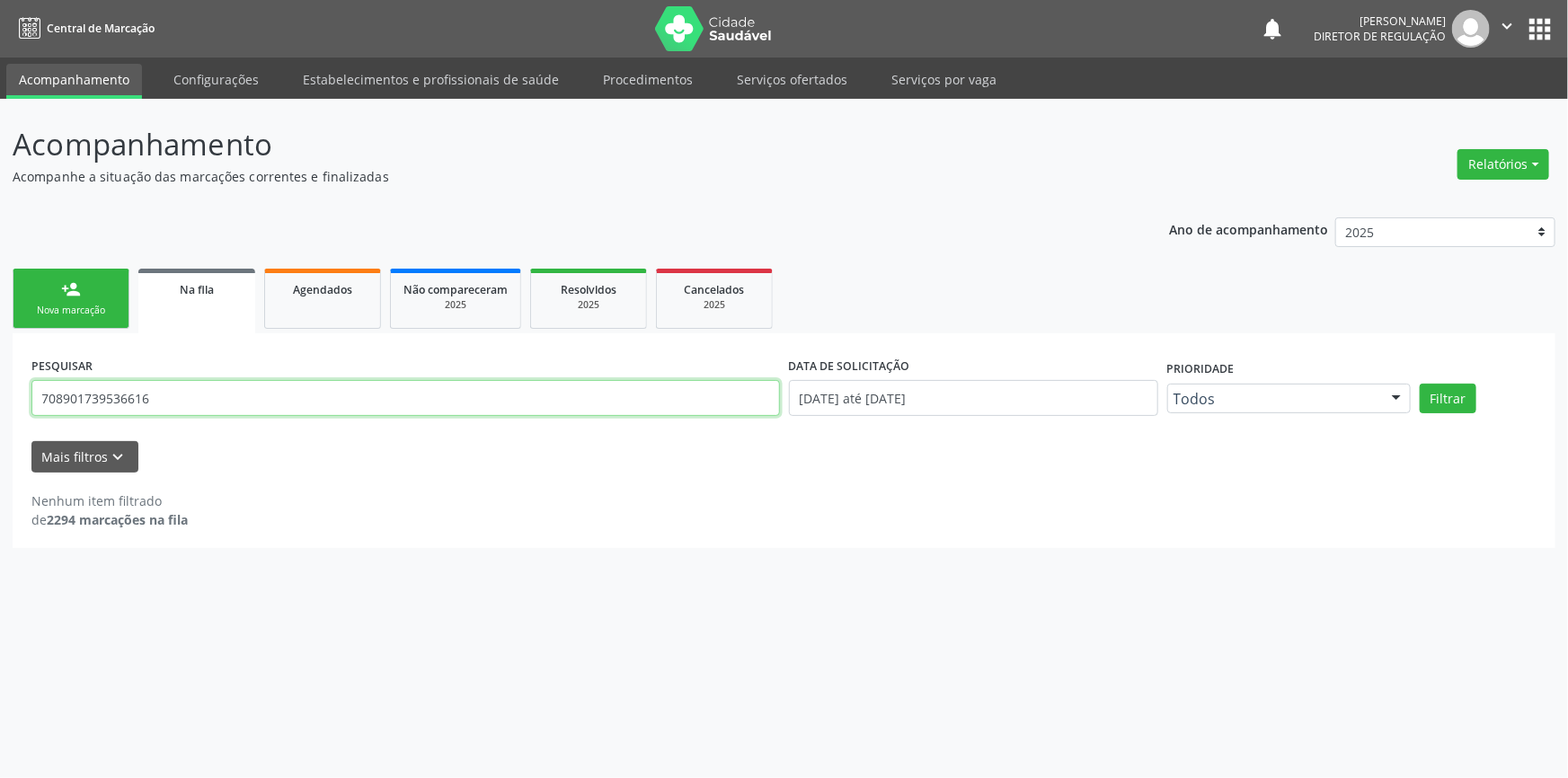
drag, startPoint x: 243, startPoint y: 398, endPoint x: 0, endPoint y: 412, distance: 243.4
click at [0, 412] on div "Acompanhamento Acompanhe a situação das marcações correntes e finalizadas Relat…" at bounding box center [784, 439] width 1568 height 679
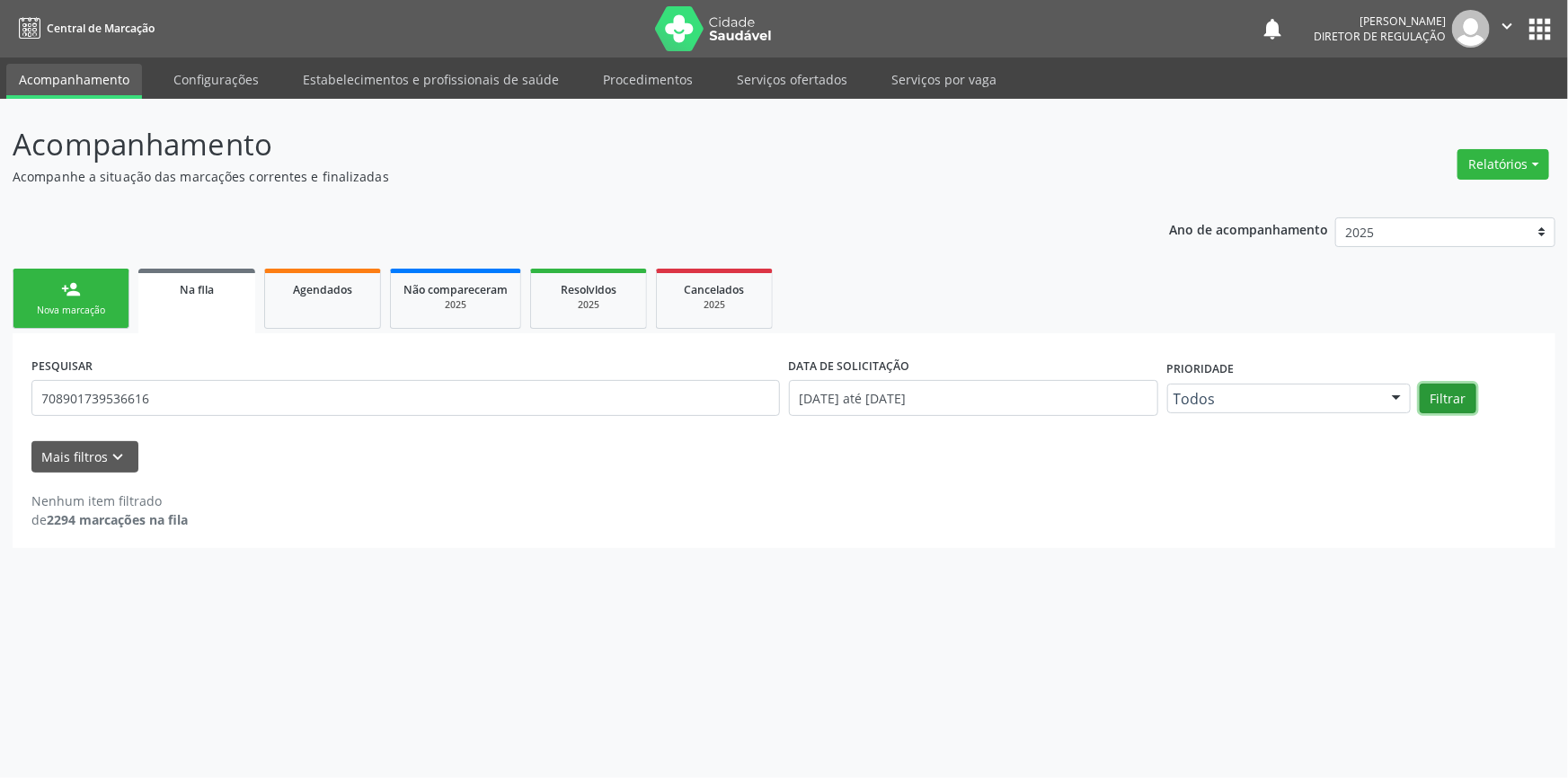
click at [1452, 393] on button "Filtrar" at bounding box center [1448, 398] width 56 height 30
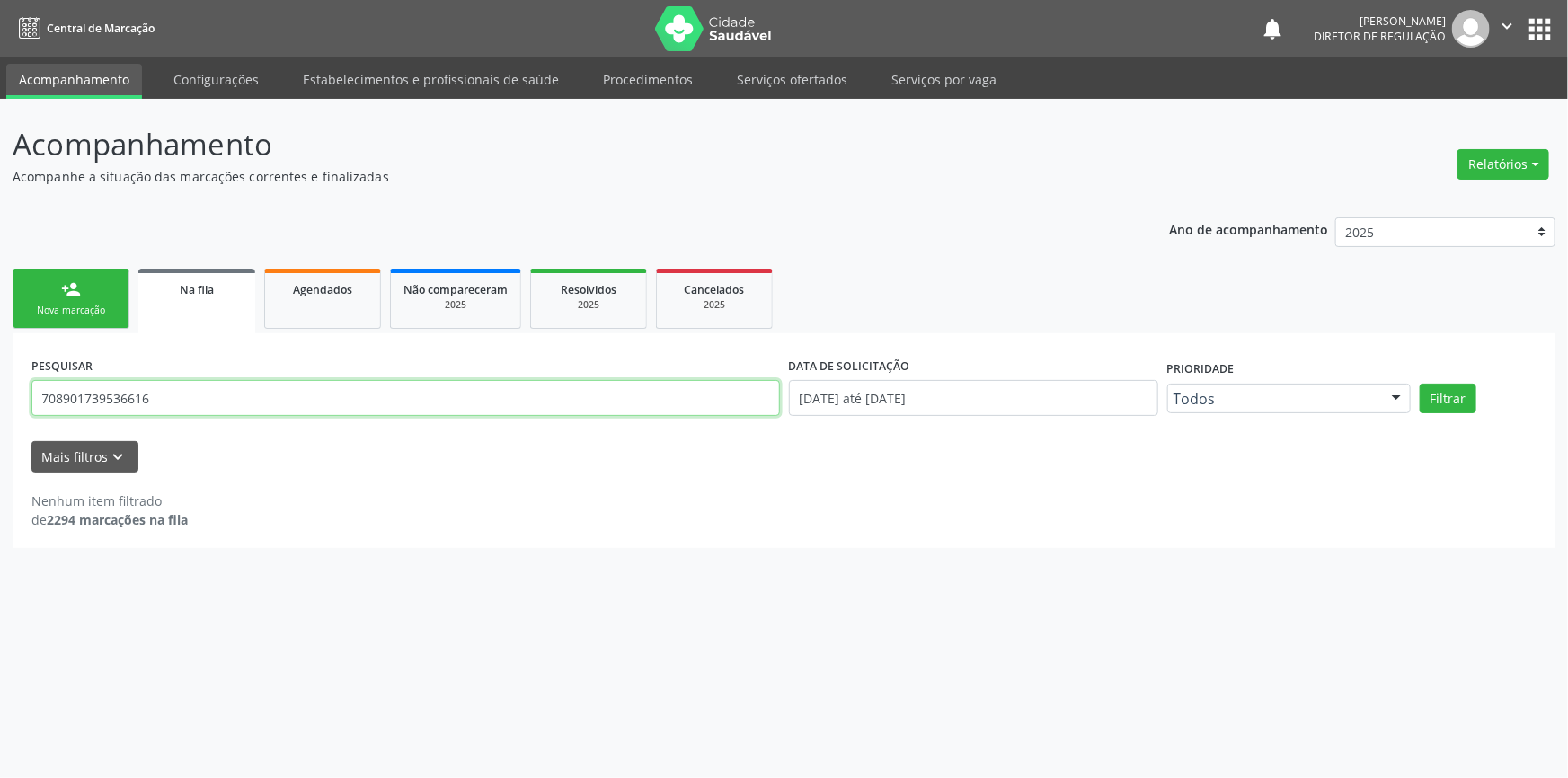
drag, startPoint x: 288, startPoint y: 397, endPoint x: 290, endPoint y: 324, distance: 73.0
click at [0, 397] on div "Acompanhamento Acompanhe a situação das marcações correntes e finalizadas Relat…" at bounding box center [784, 439] width 1568 height 679
type input "706207049817564"
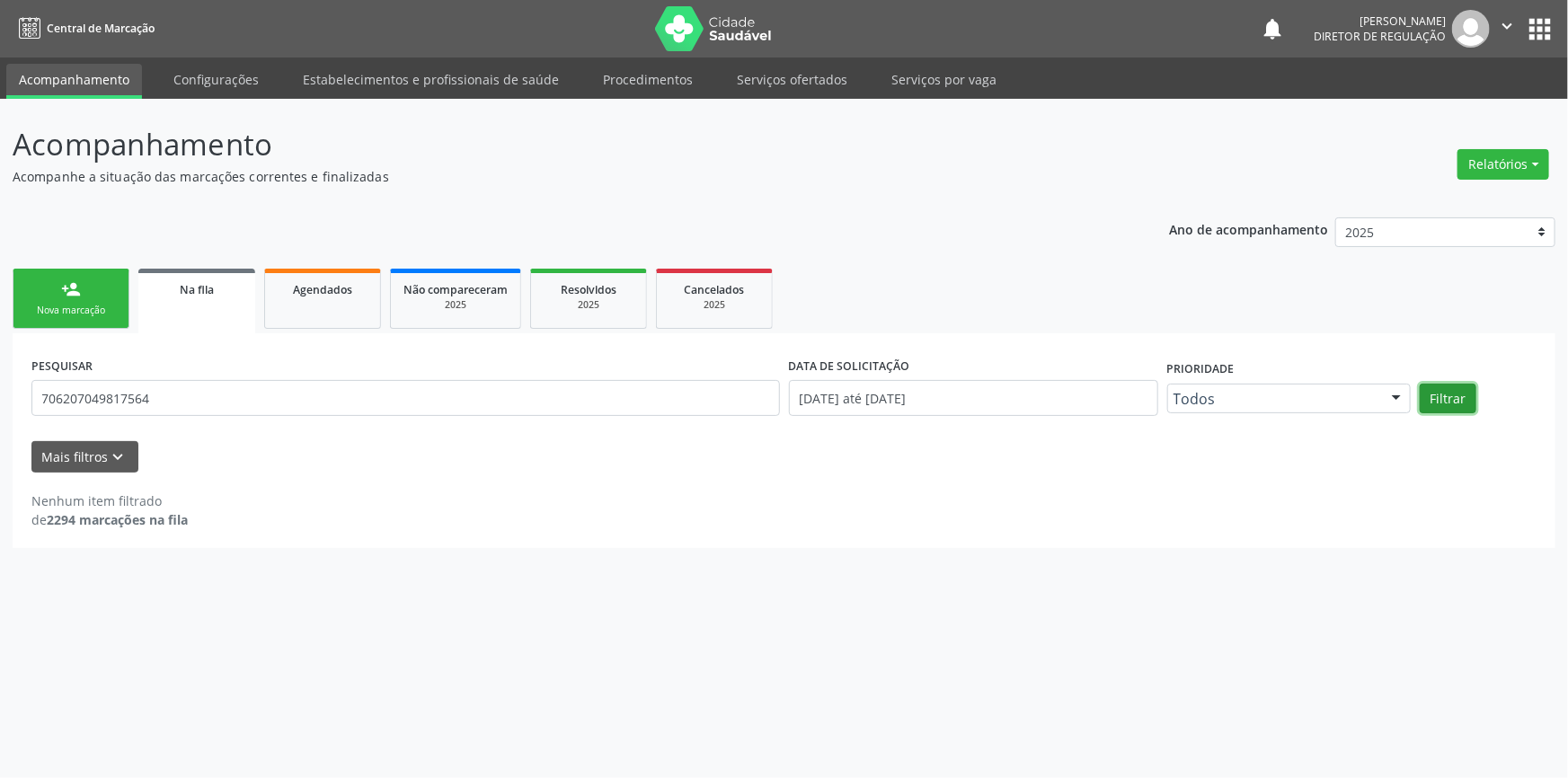
click at [1438, 396] on button "Filtrar" at bounding box center [1448, 398] width 56 height 30
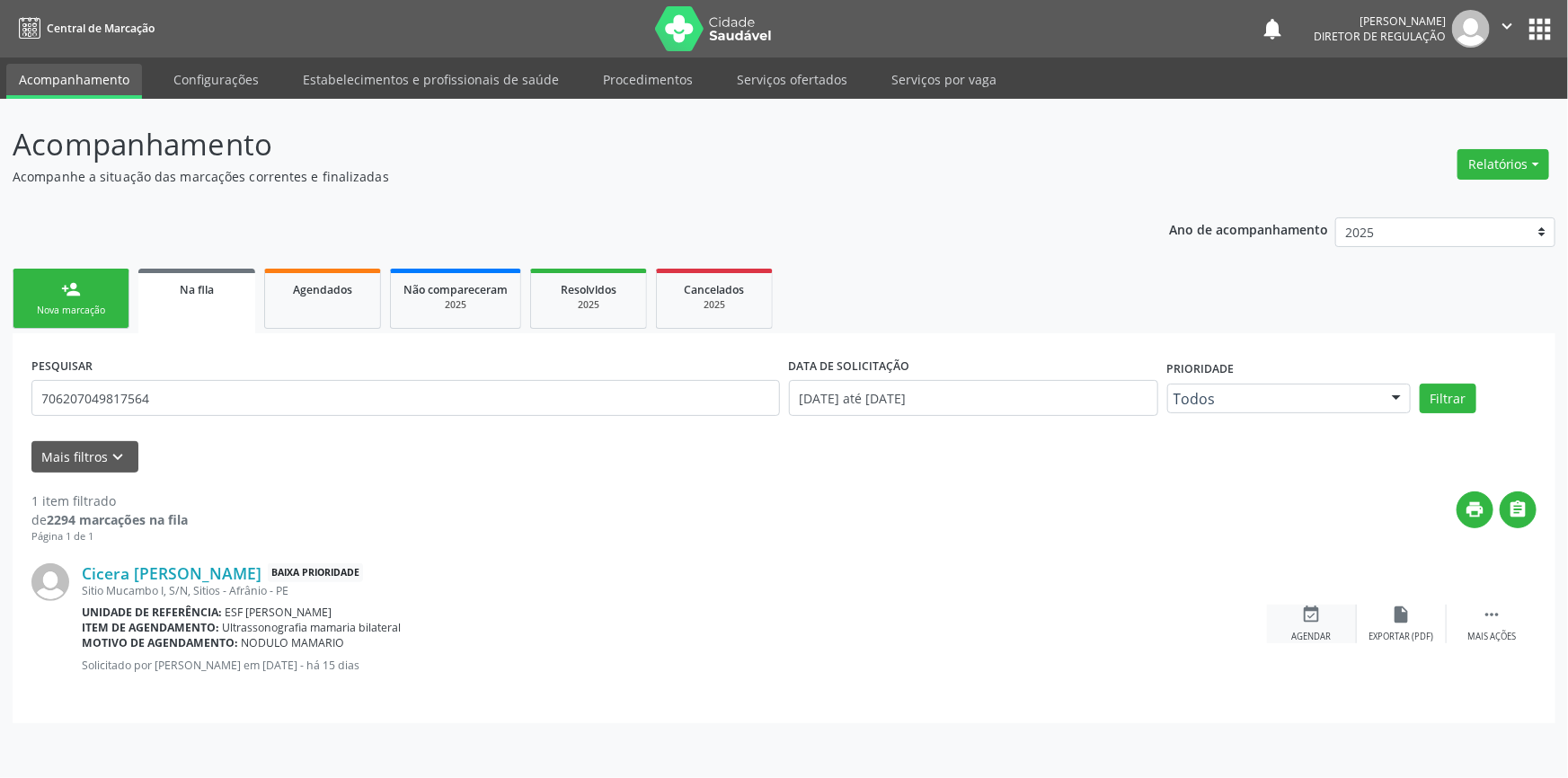
click at [1335, 630] on div "event_available Agendar" at bounding box center [1312, 624] width 89 height 39
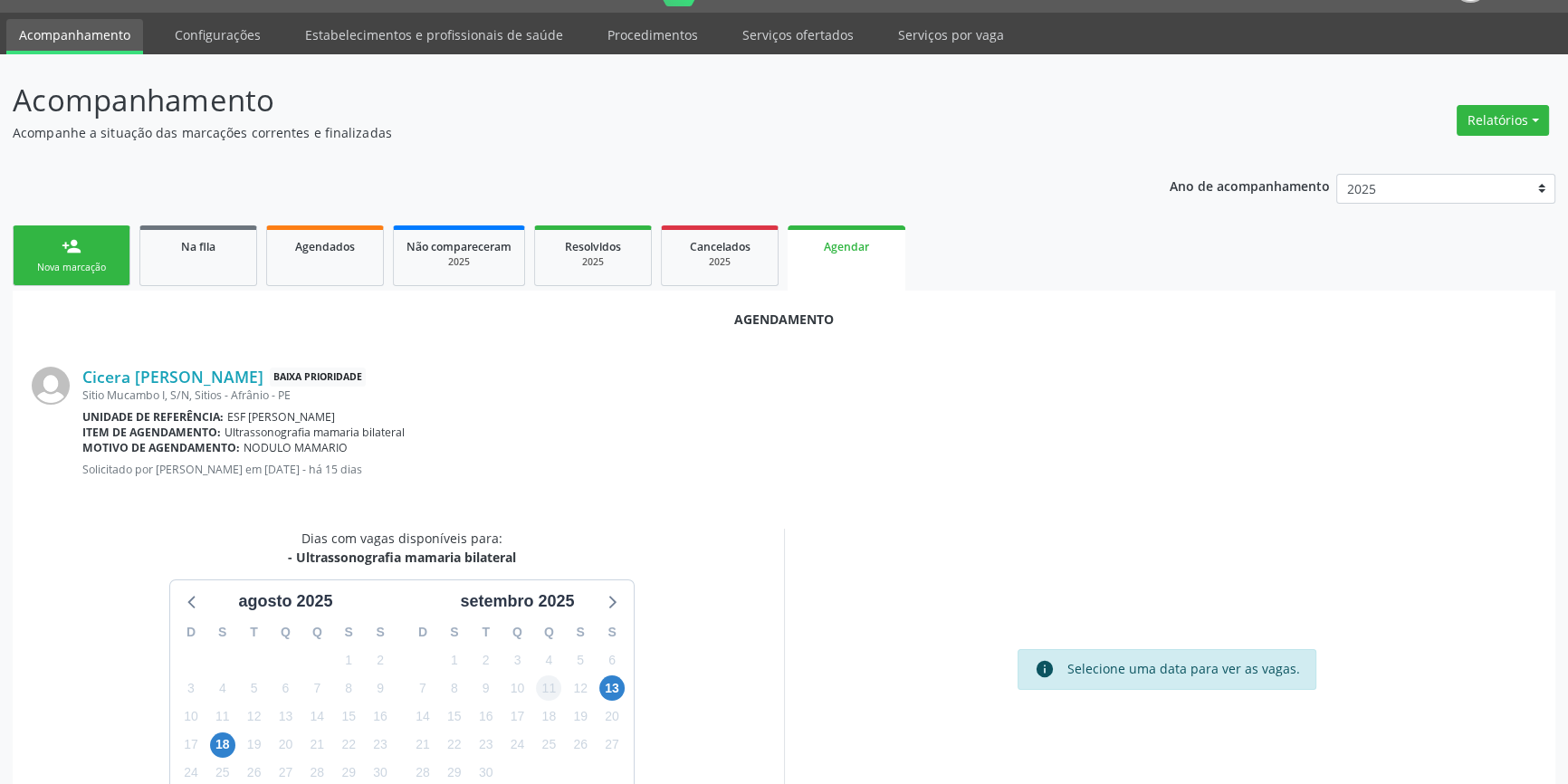
scroll to position [157, 0]
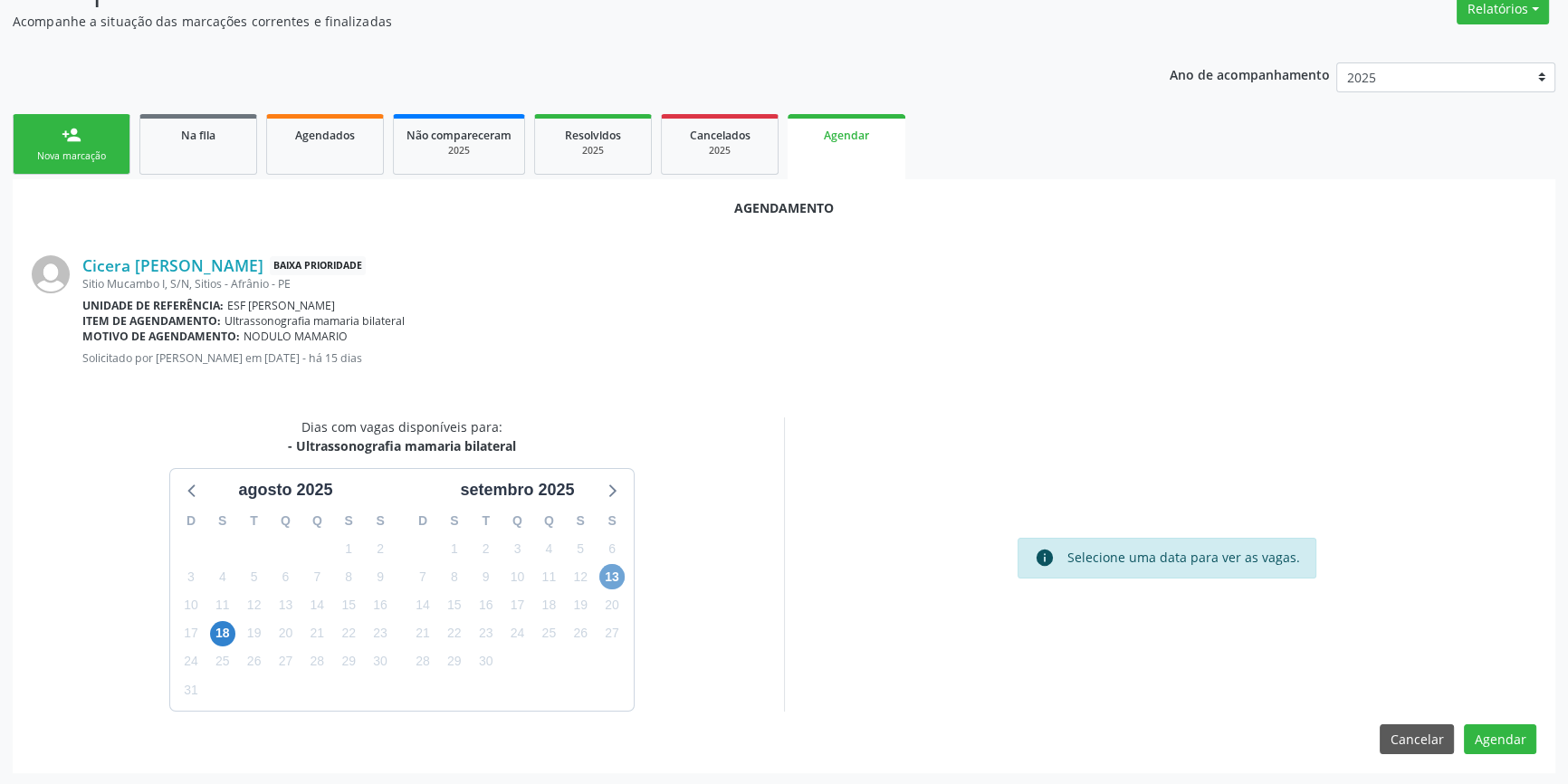
click at [603, 570] on span "13" at bounding box center [612, 577] width 25 height 25
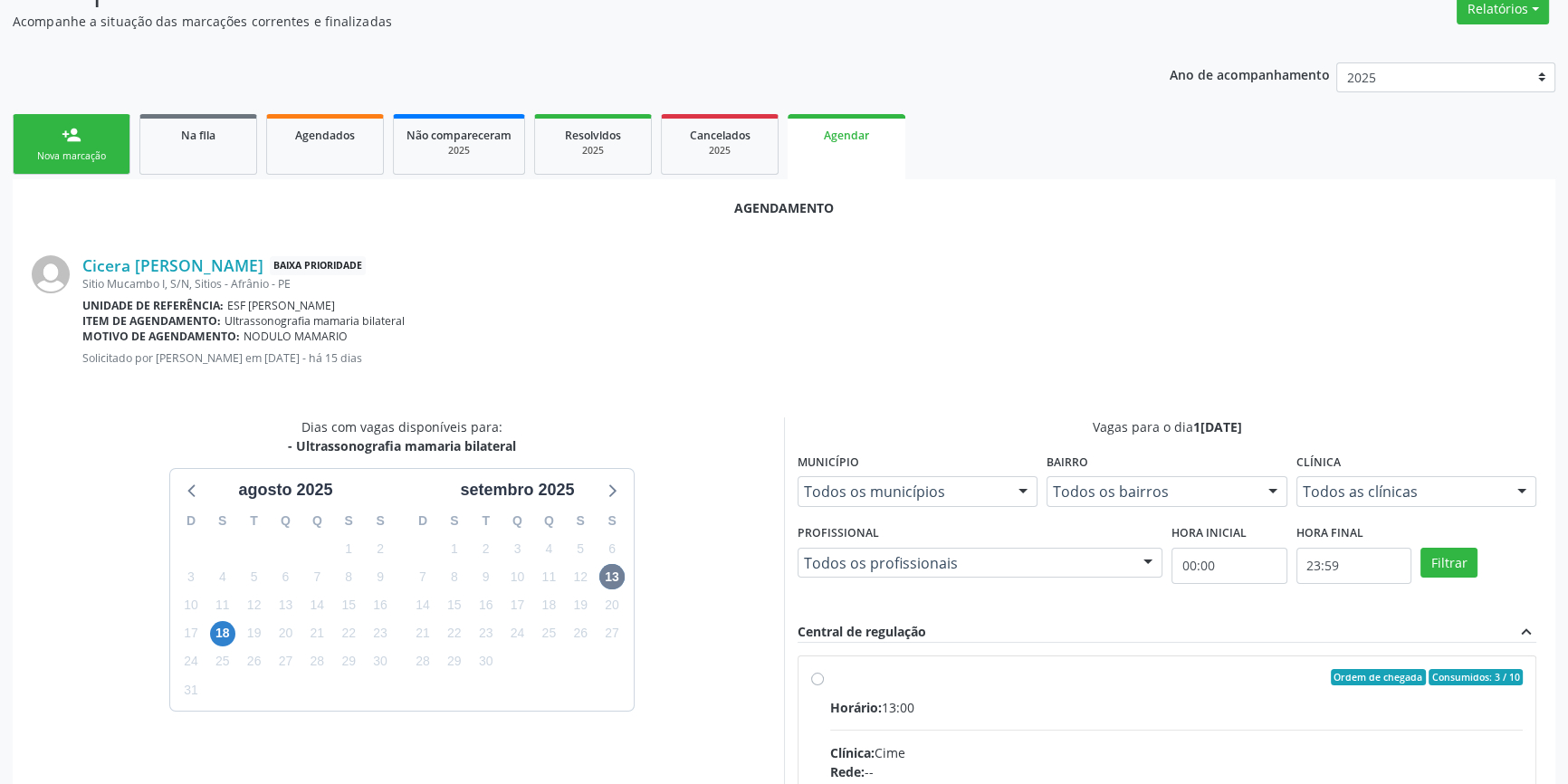
radio input "true"
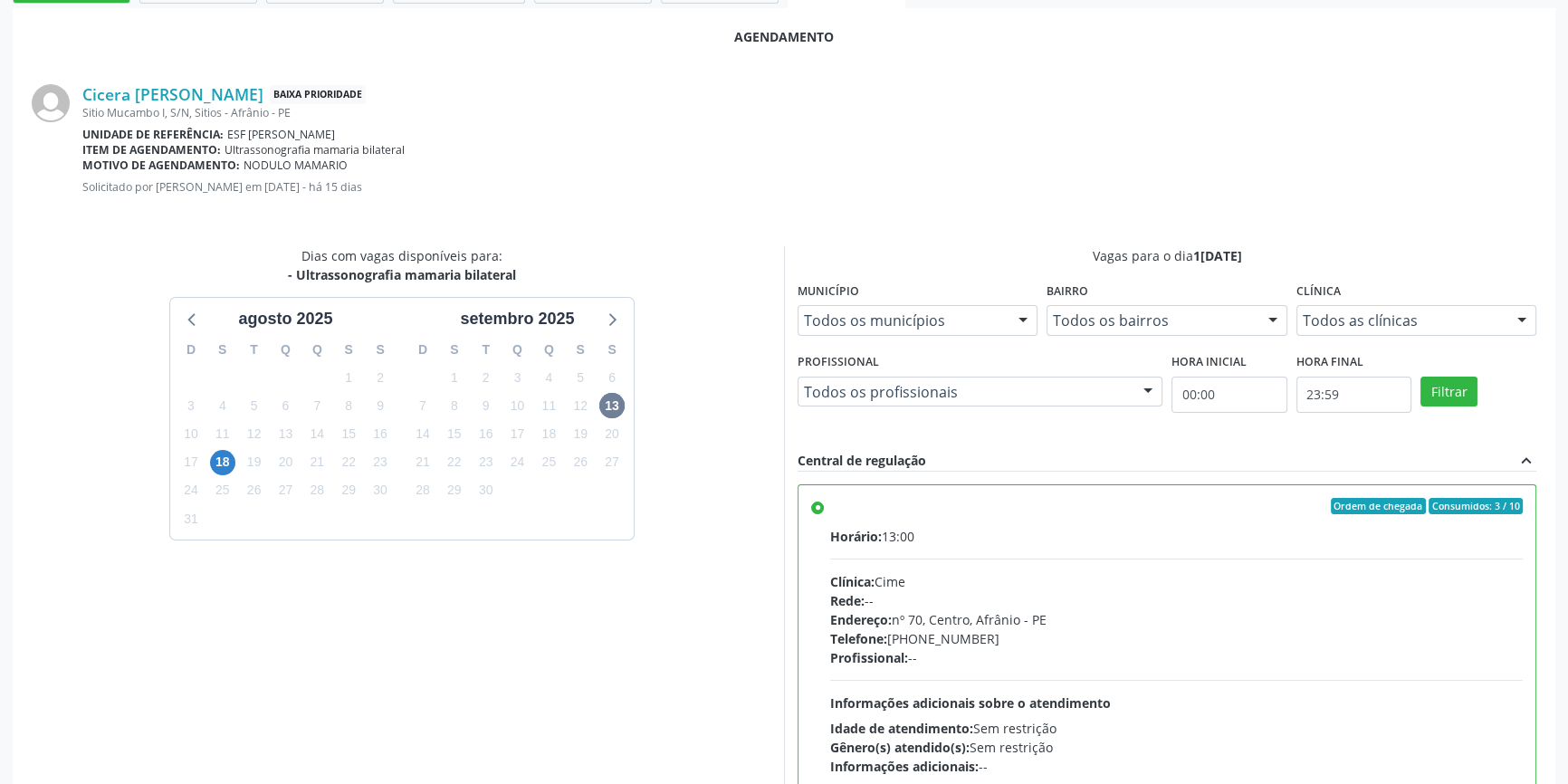
scroll to position [451, 0]
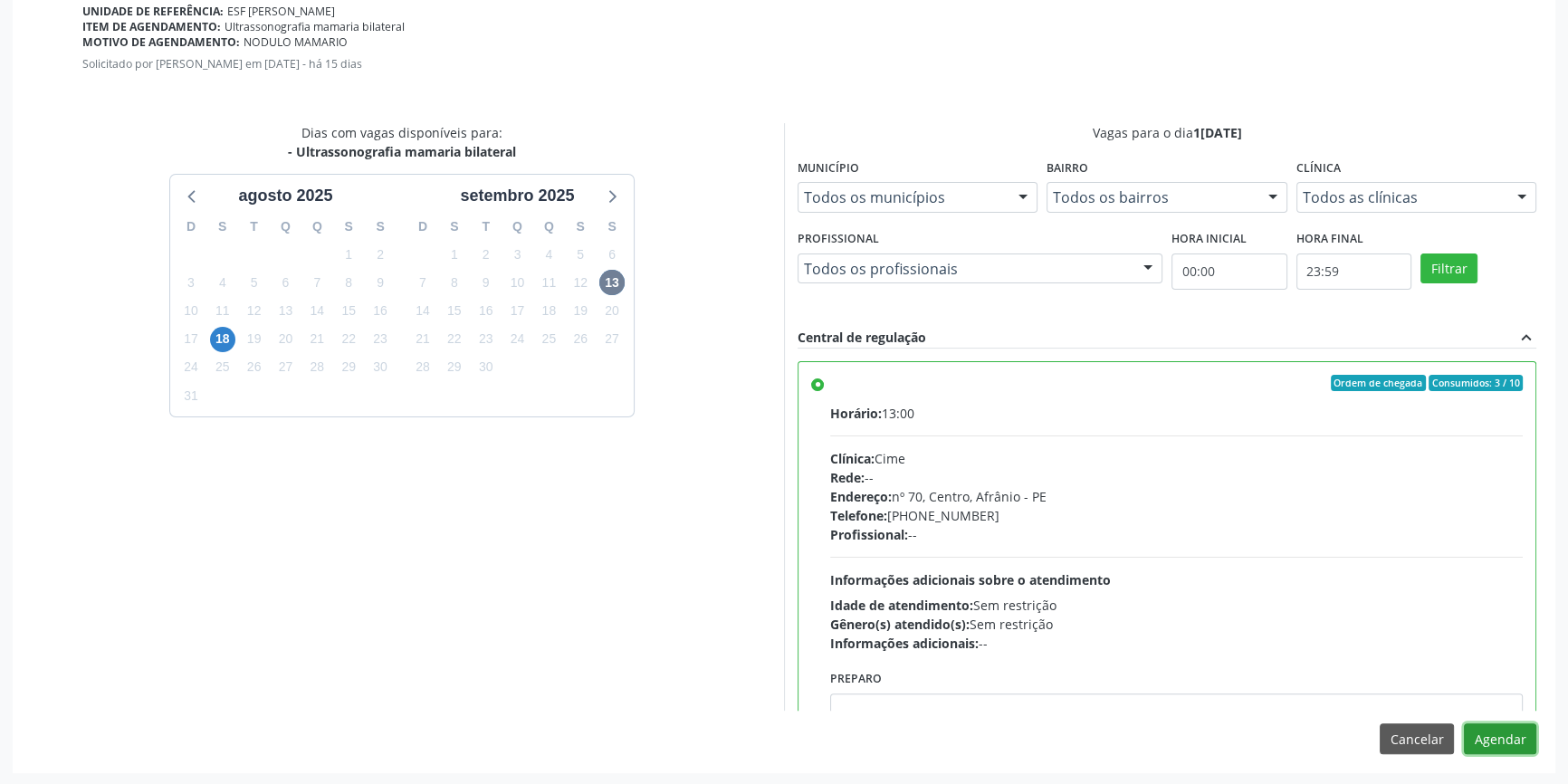
click at [1479, 735] on button "Agendar" at bounding box center [1500, 738] width 73 height 30
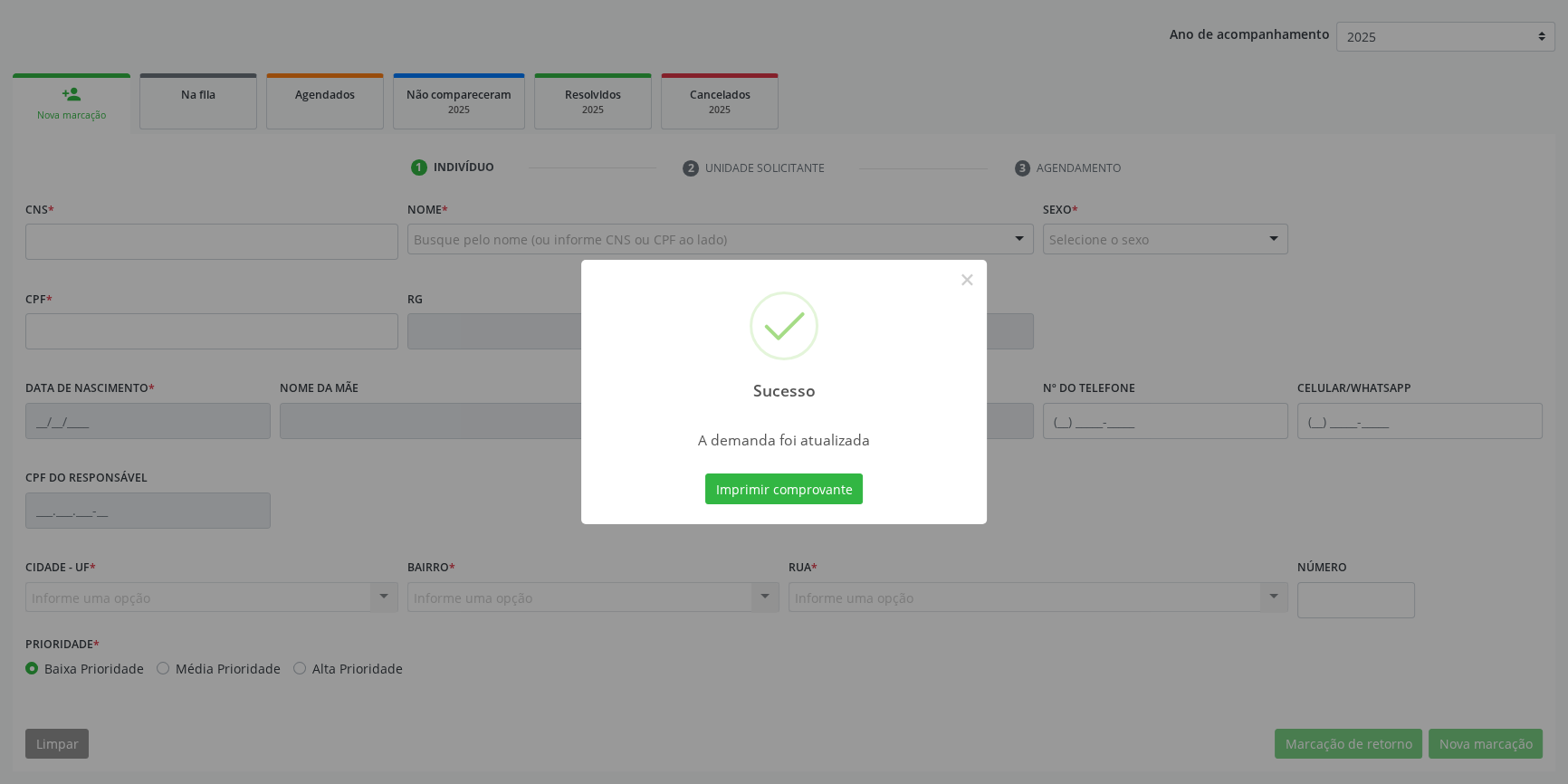
scroll to position [196, 0]
click at [752, 490] on button "Imprimir comprovante" at bounding box center [784, 488] width 158 height 30
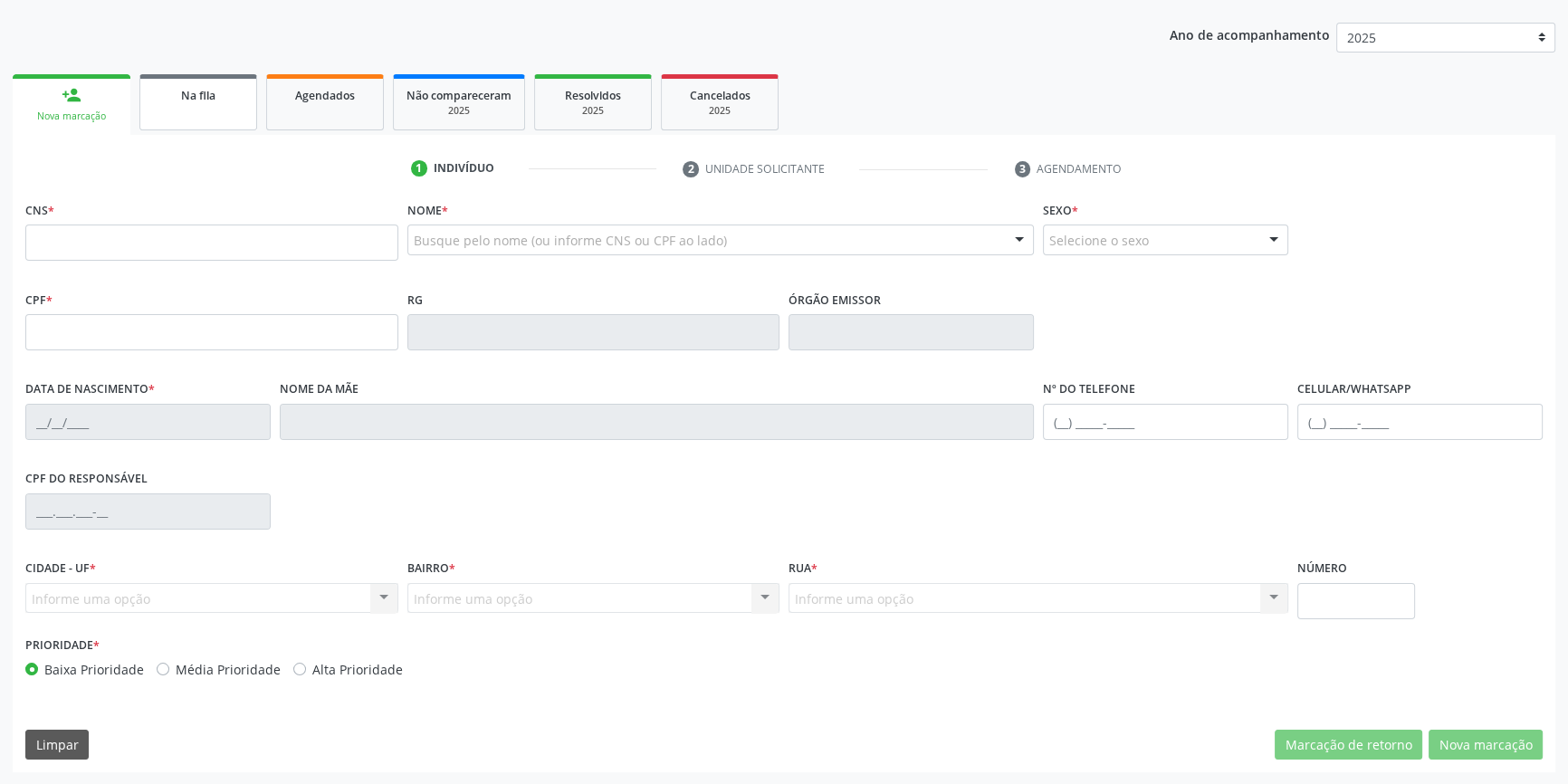
click at [190, 119] on link "Na fila" at bounding box center [198, 102] width 118 height 56
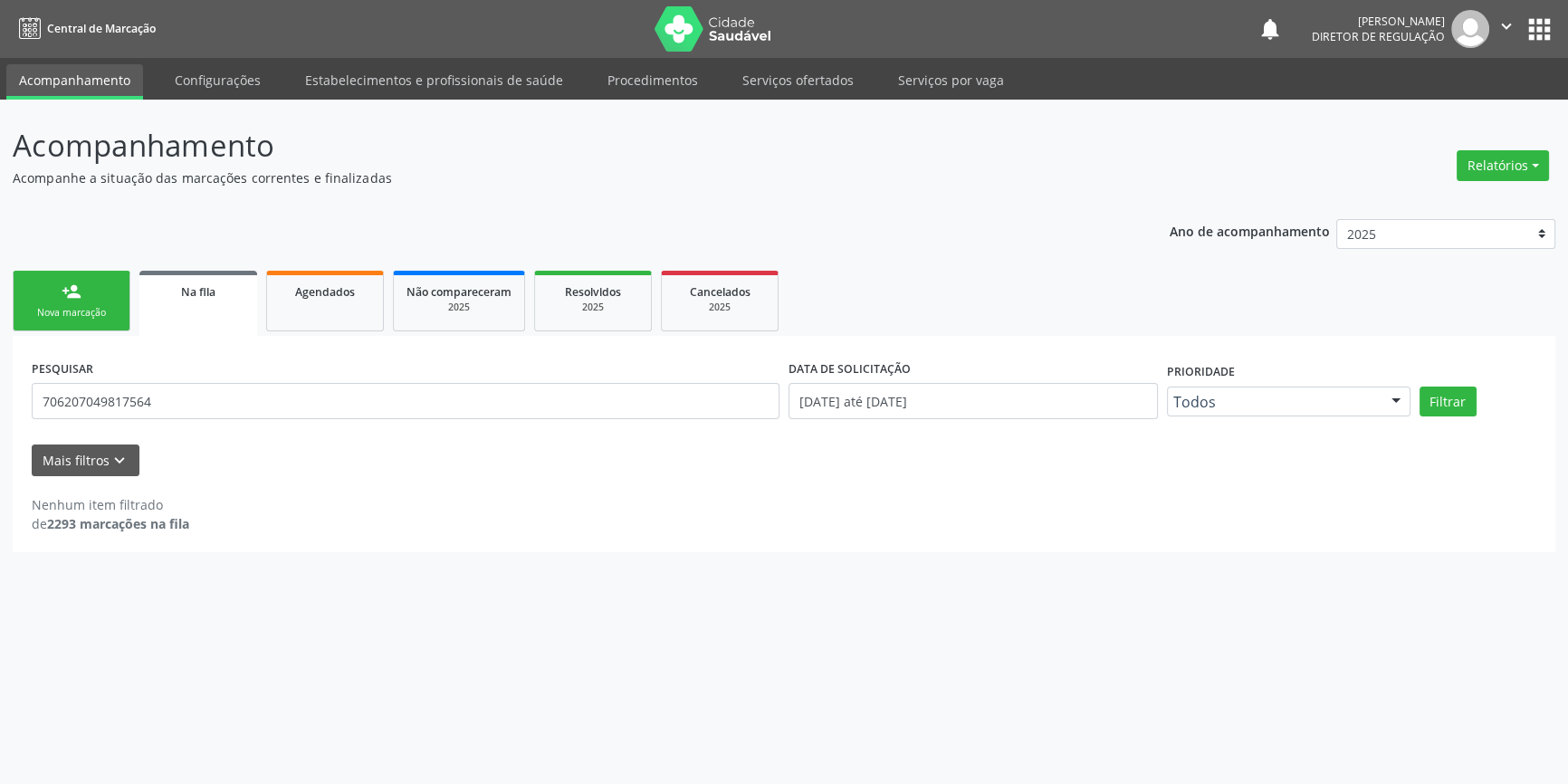
scroll to position [0, 0]
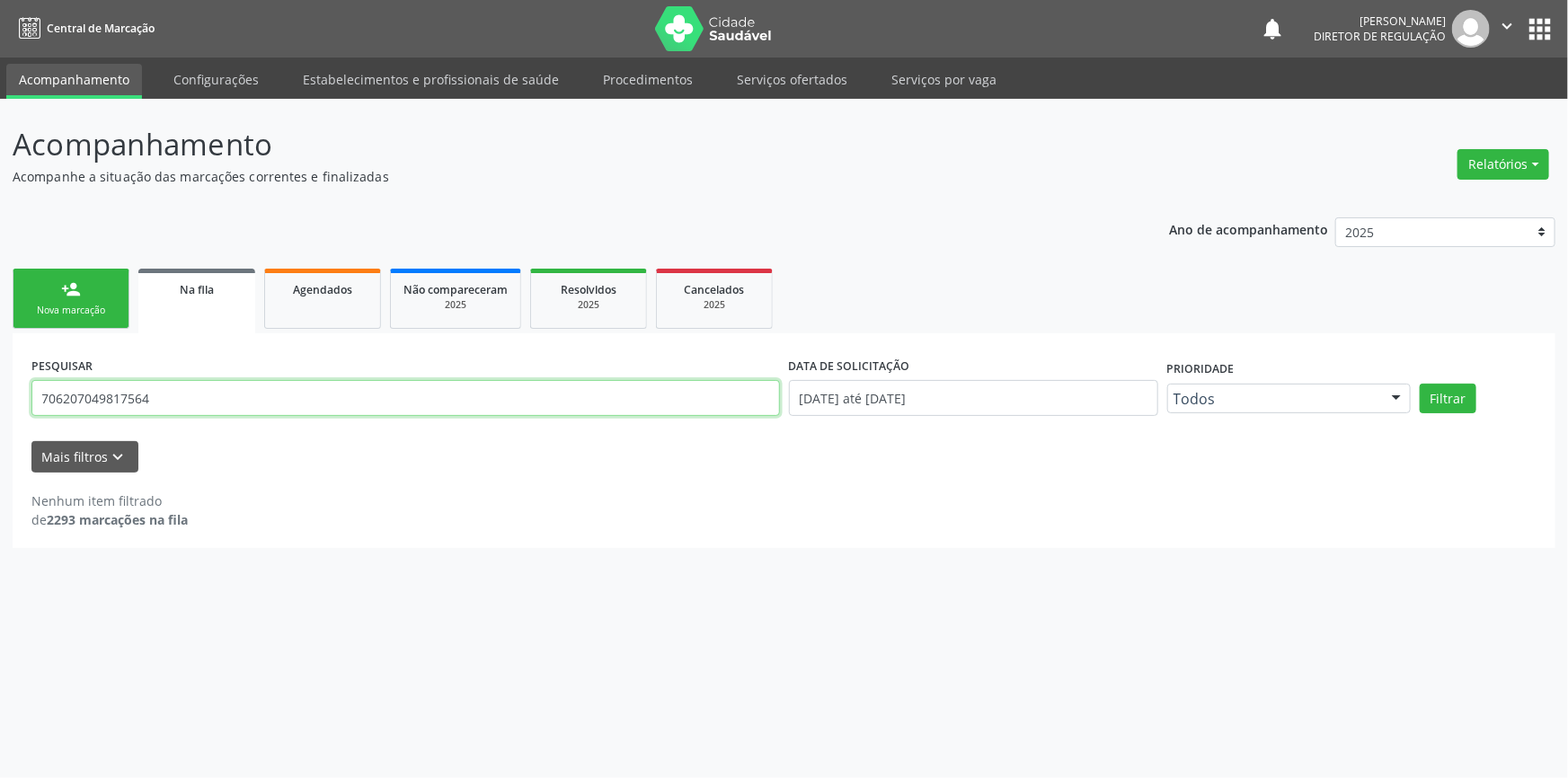
drag, startPoint x: 157, startPoint y: 389, endPoint x: 0, endPoint y: 392, distance: 157.0
click at [0, 392] on div "Acompanhamento Acompanhe a situação das marcações correntes e finalizadas Relat…" at bounding box center [784, 439] width 1568 height 679
type input "704105107931479"
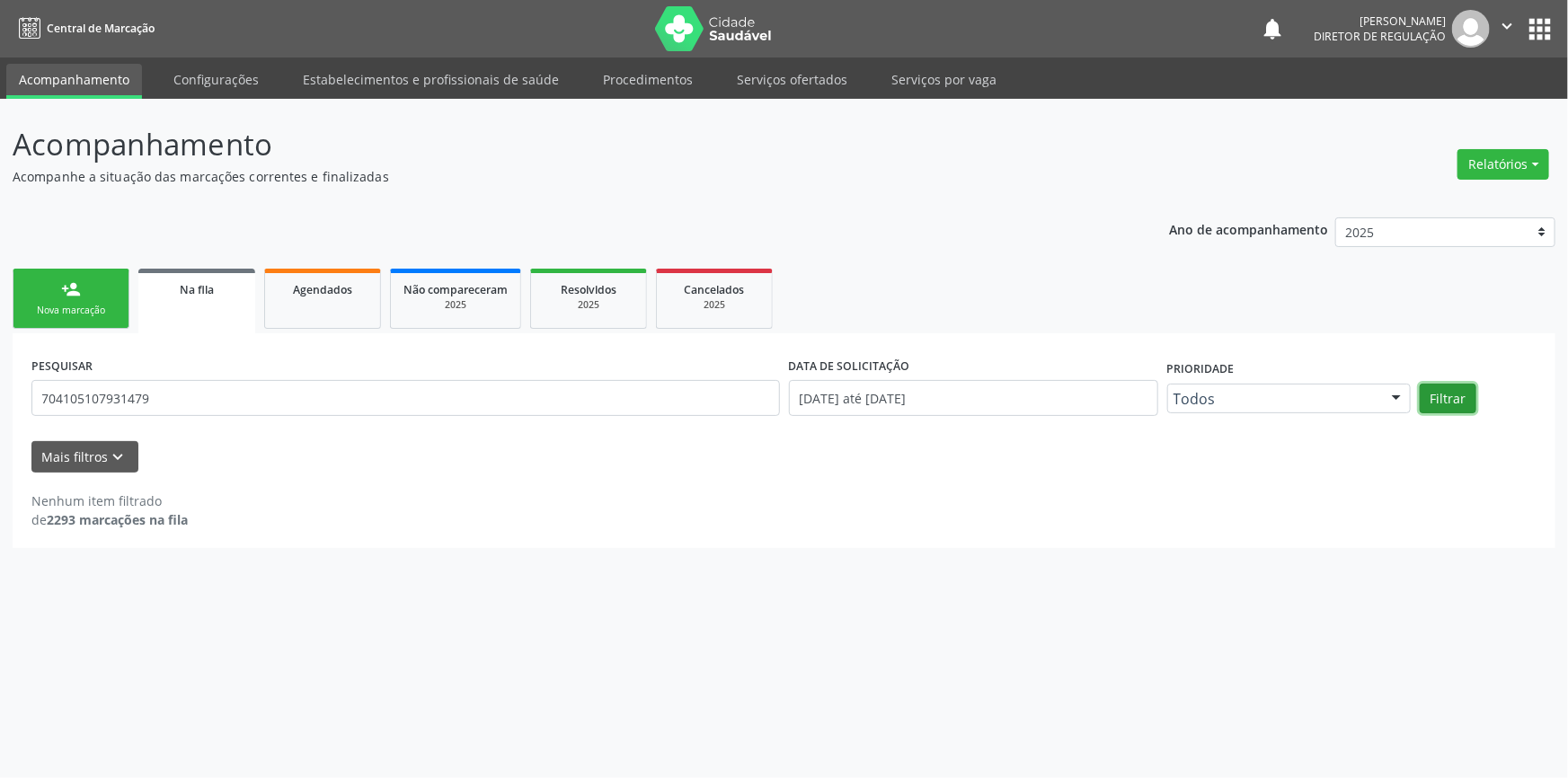
click at [1446, 404] on button "Filtrar" at bounding box center [1448, 398] width 56 height 30
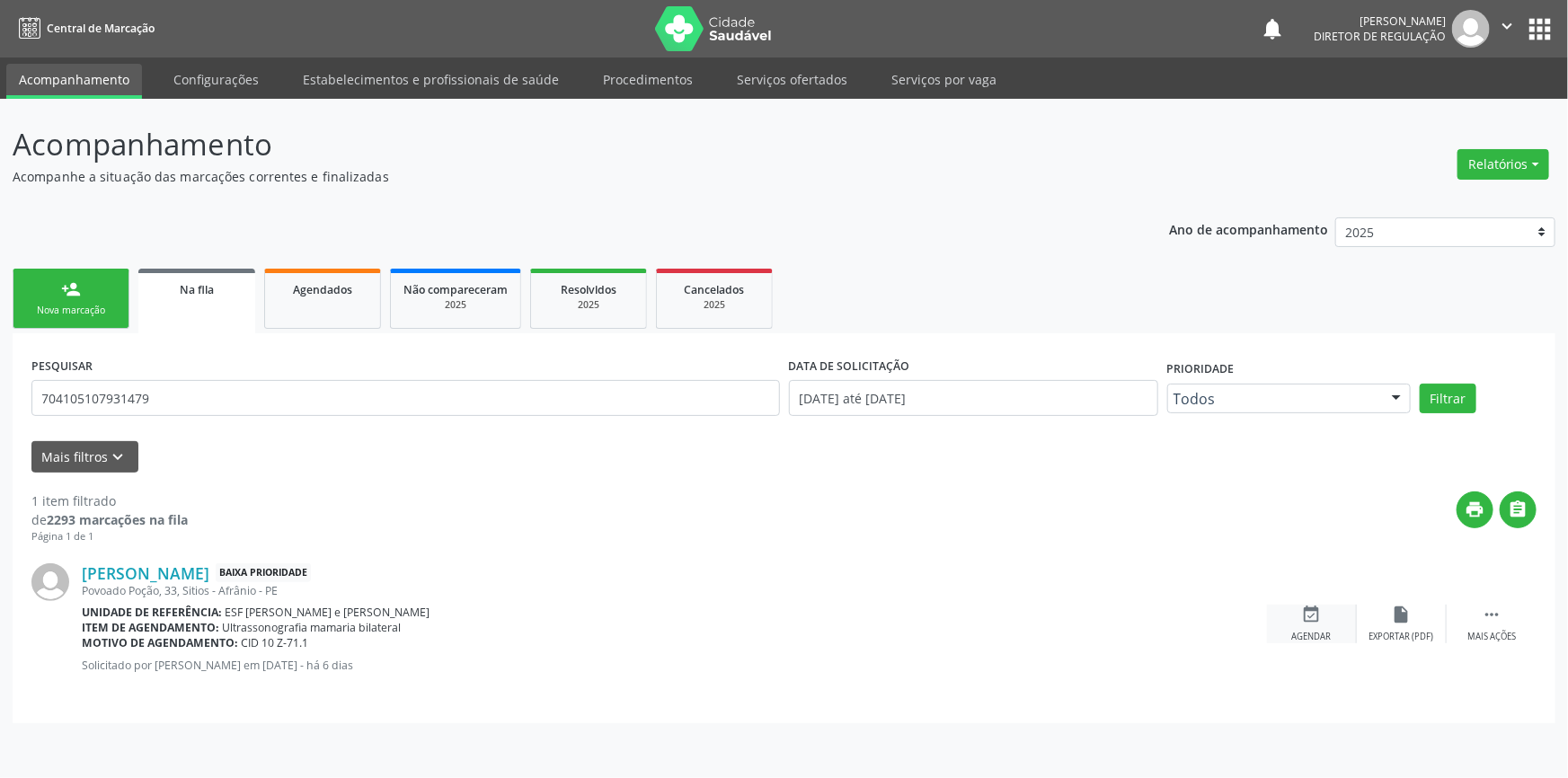
click at [1312, 624] on div "event_available Agendar" at bounding box center [1312, 624] width 89 height 39
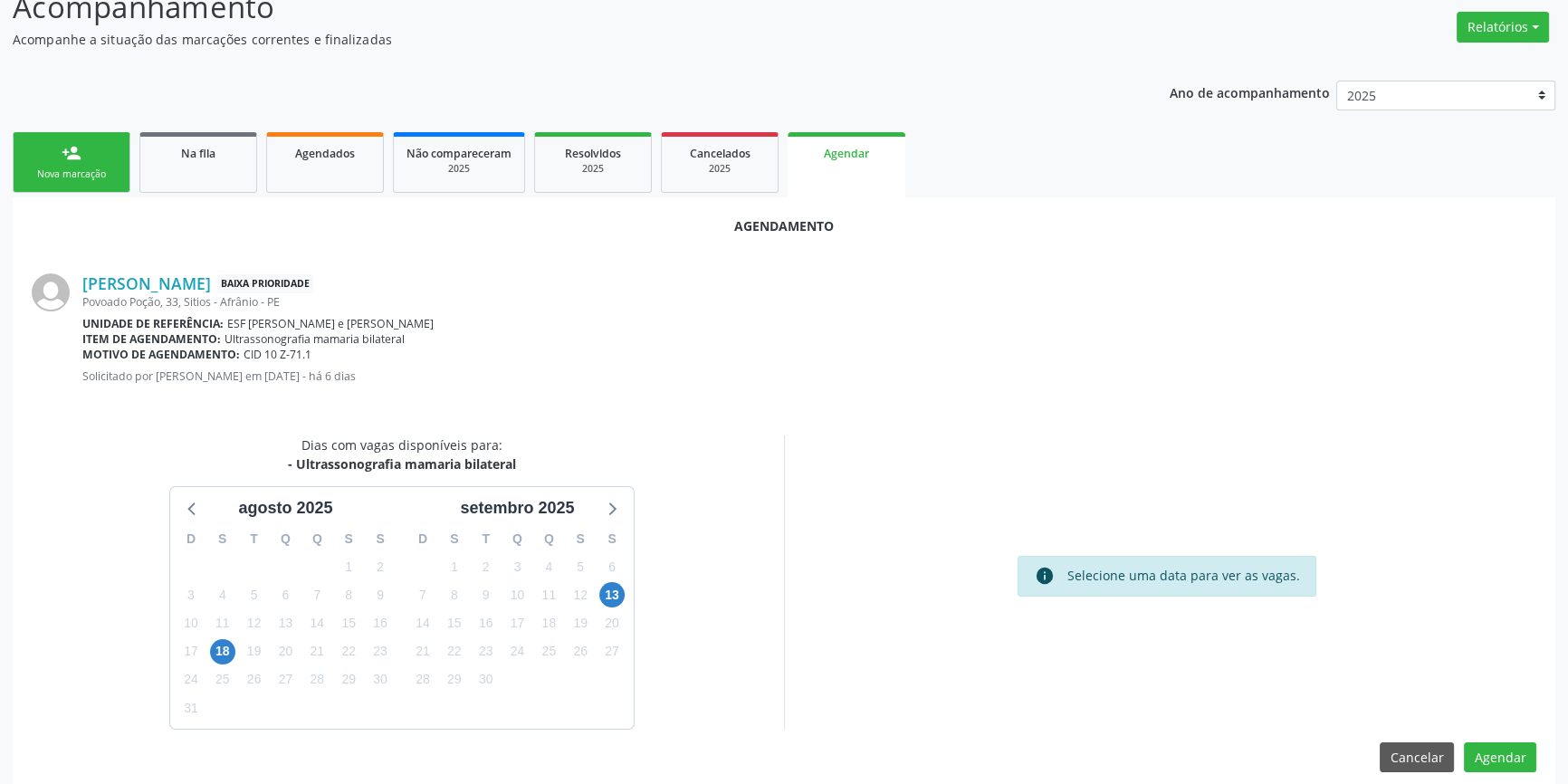
scroll to position [157, 0]
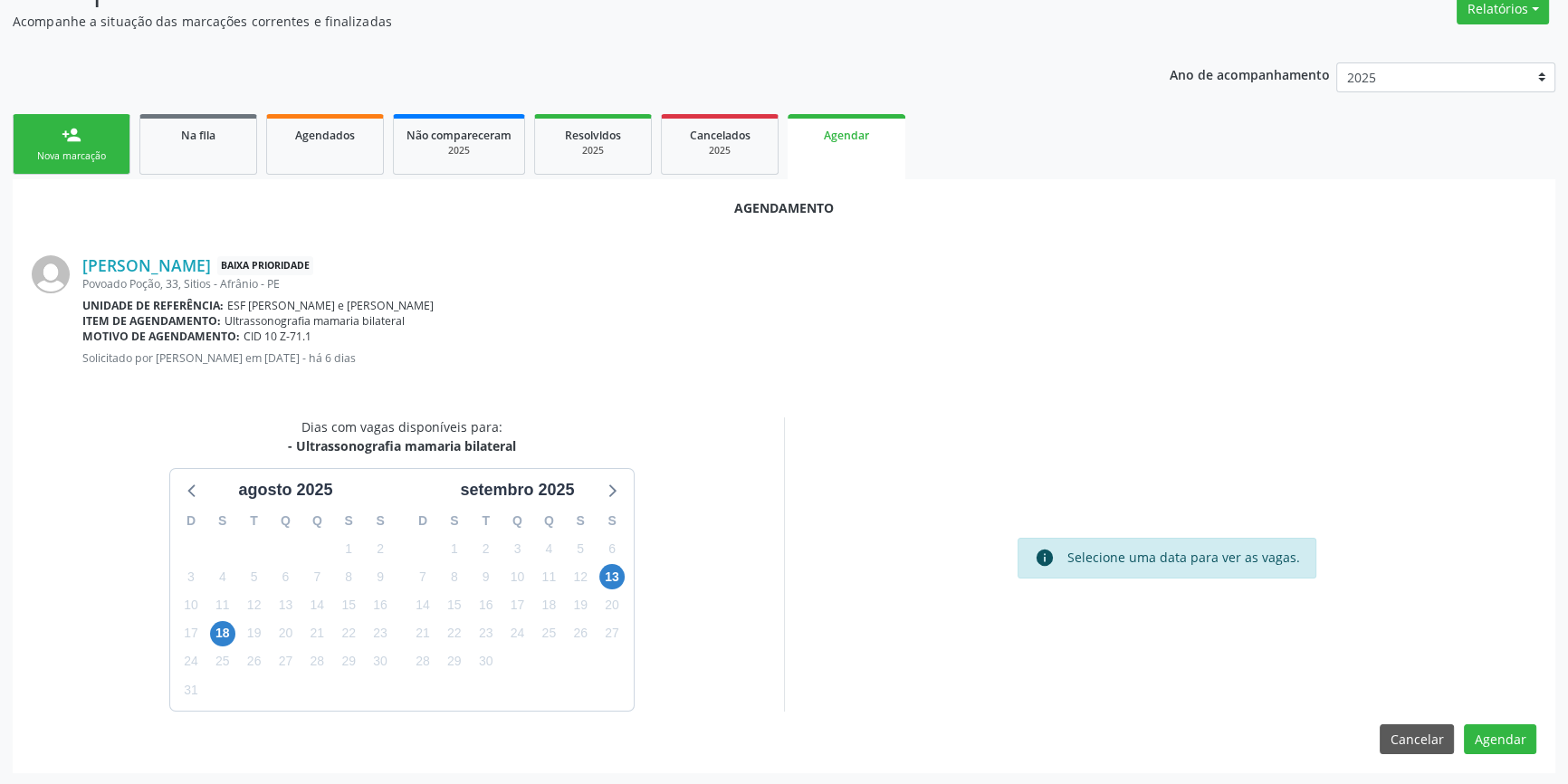
click at [607, 591] on div "20" at bounding box center [612, 605] width 25 height 28
click at [606, 576] on span "13" at bounding box center [612, 577] width 25 height 25
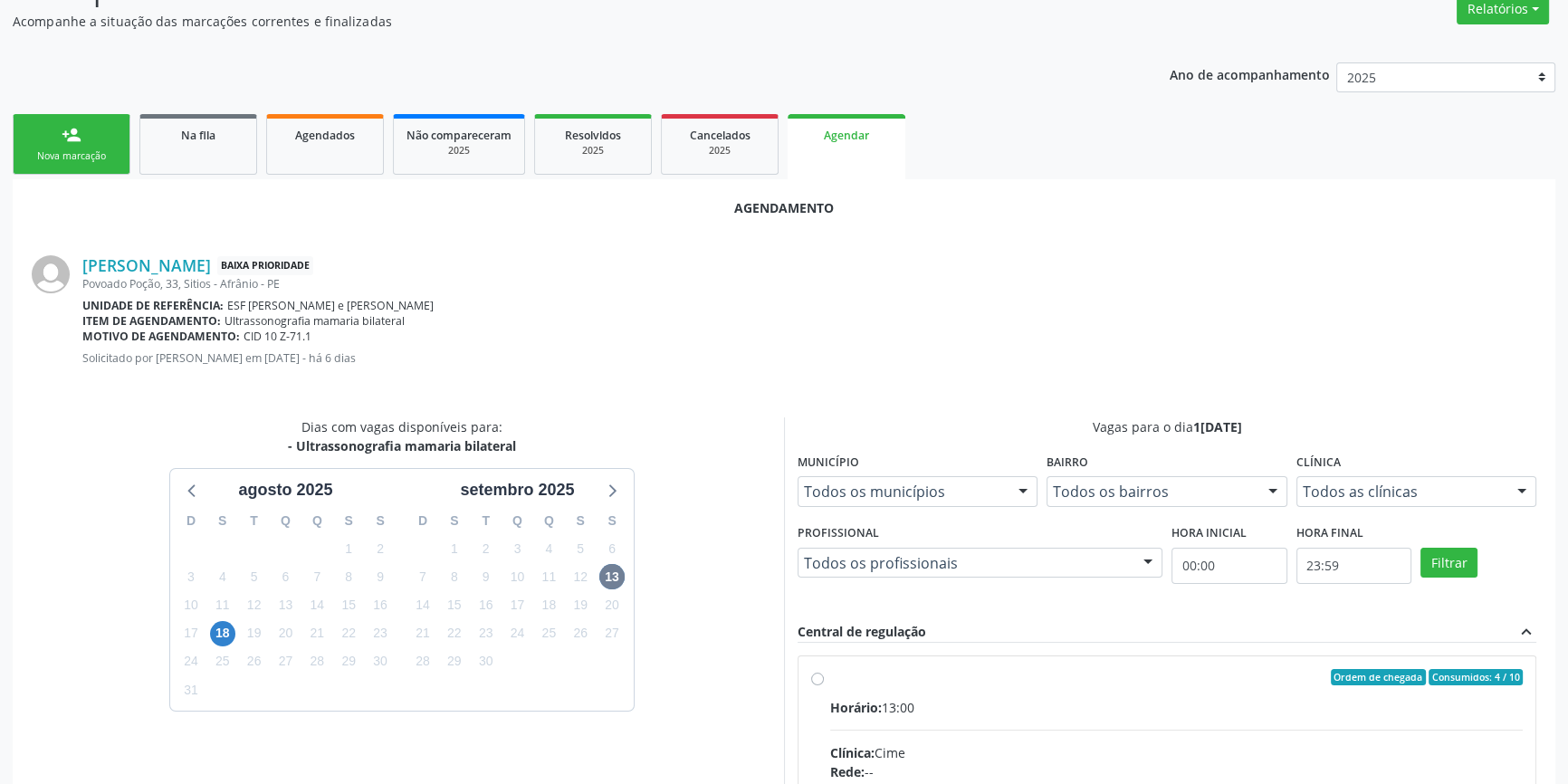
drag, startPoint x: 808, startPoint y: 679, endPoint x: 816, endPoint y: 676, distance: 8.5
radio input "true"
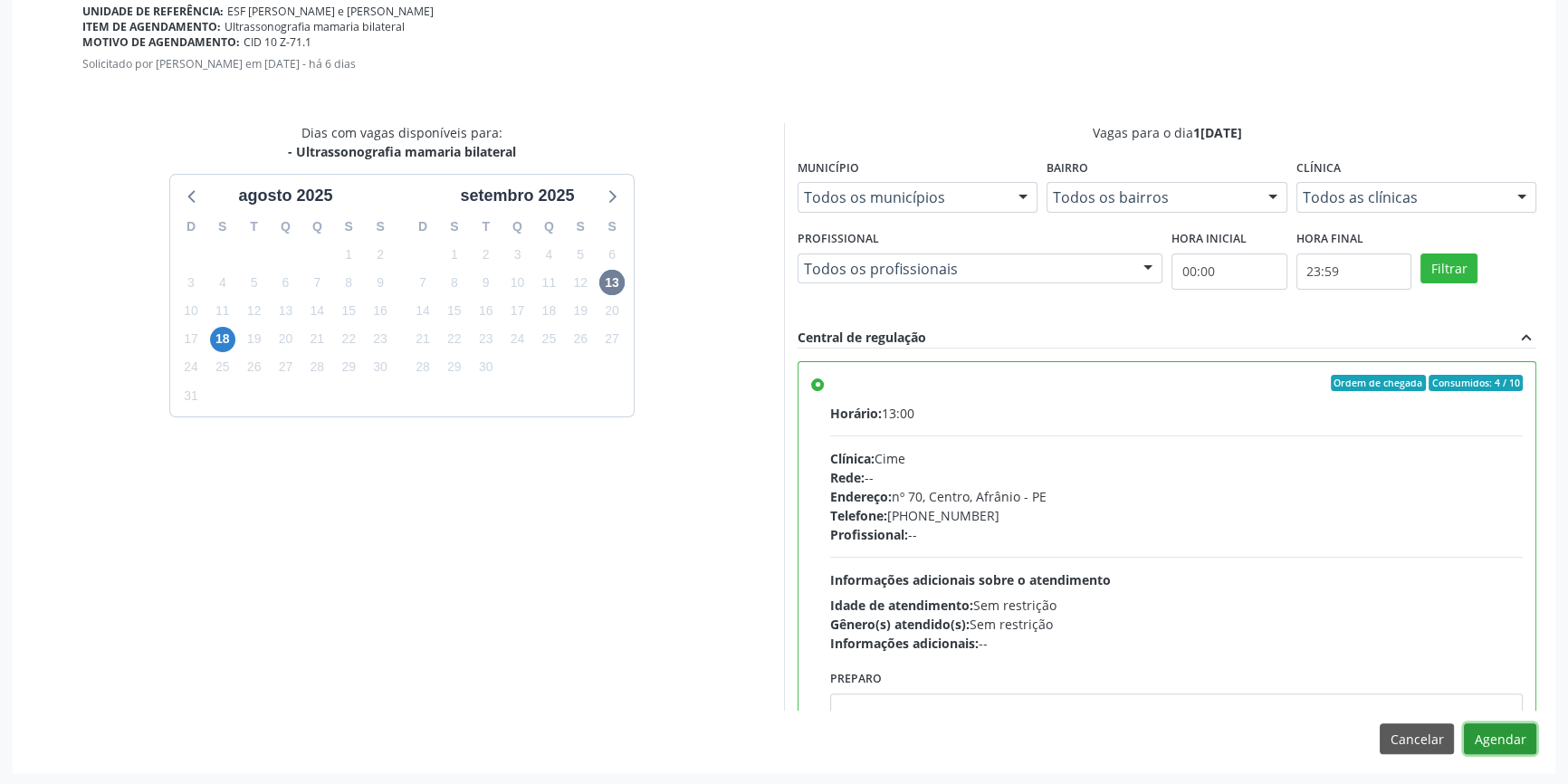
click at [1511, 748] on button "Agendar" at bounding box center [1500, 738] width 73 height 30
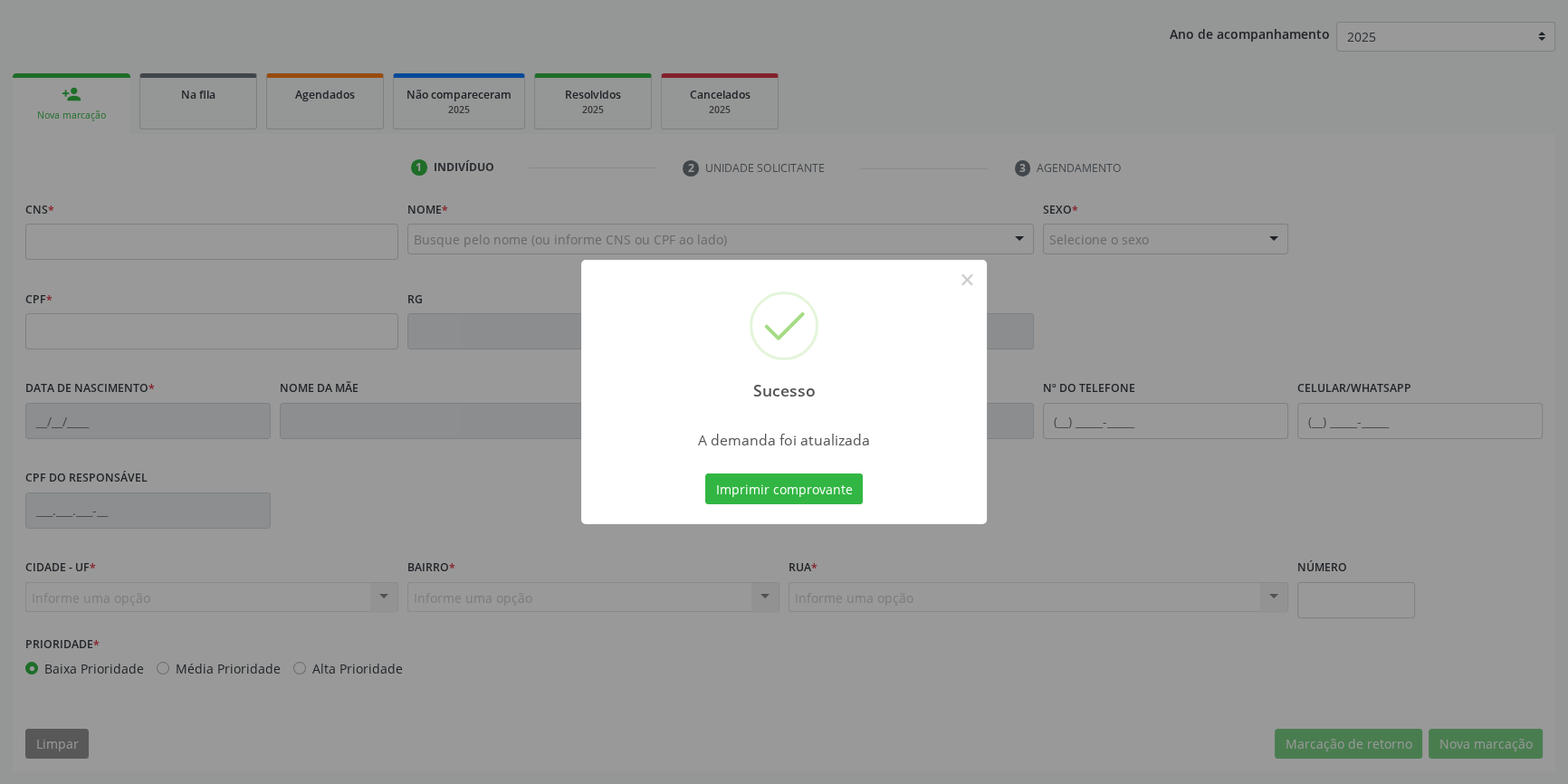
scroll to position [196, 0]
click at [800, 495] on button "Imprimir comprovante" at bounding box center [784, 488] width 158 height 30
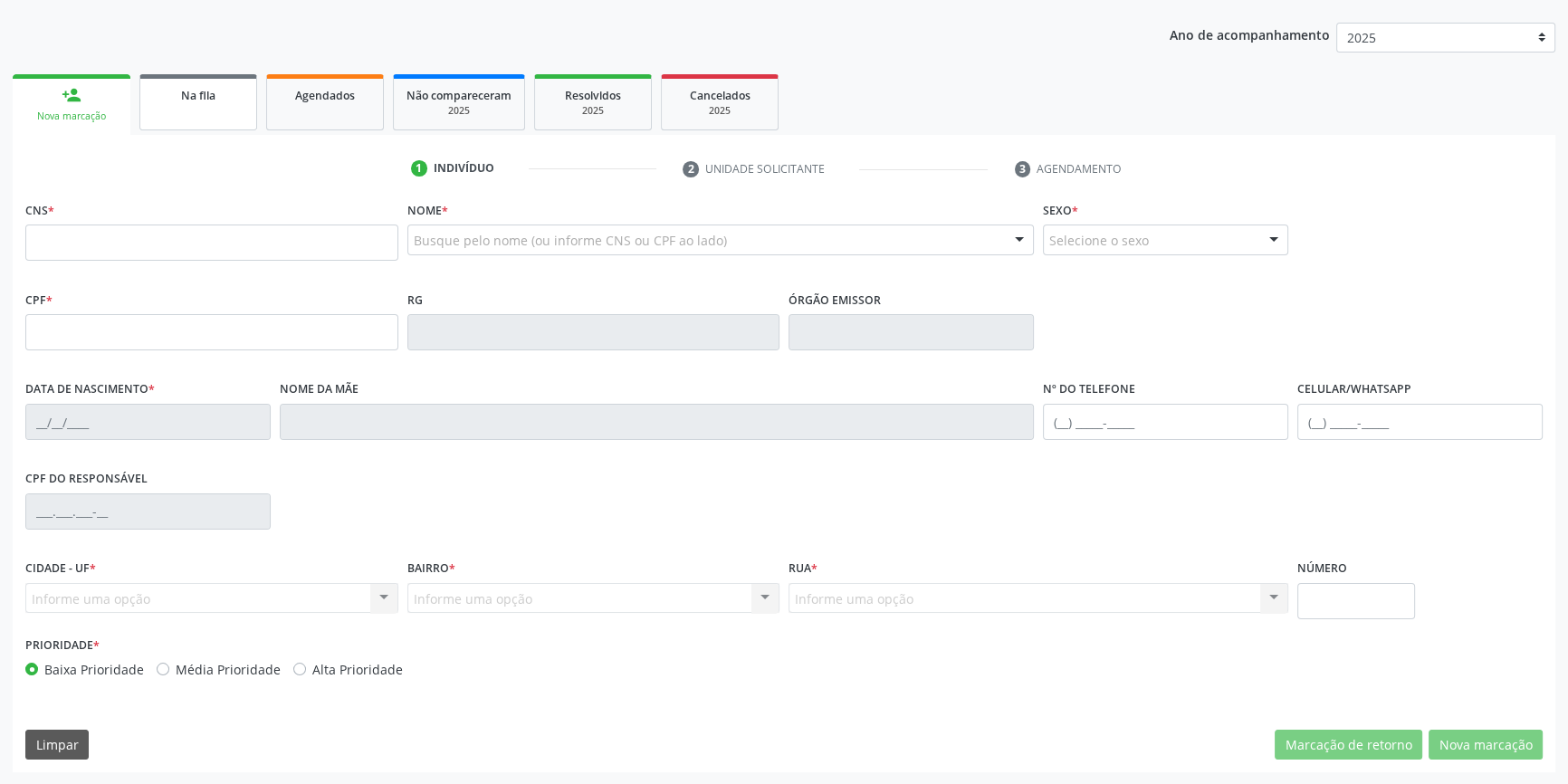
click at [198, 115] on link "Na fila" at bounding box center [198, 102] width 118 height 56
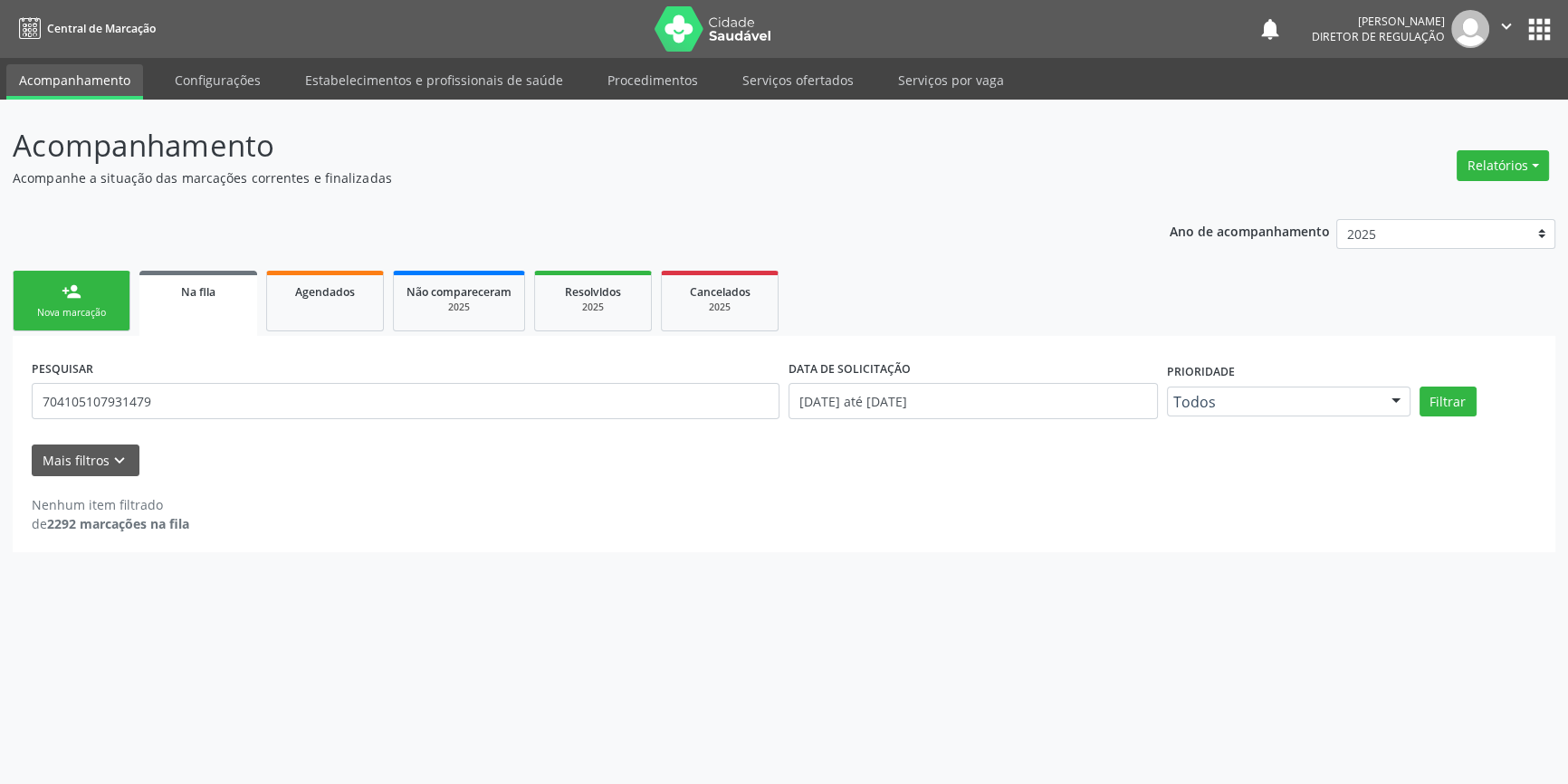
scroll to position [0, 0]
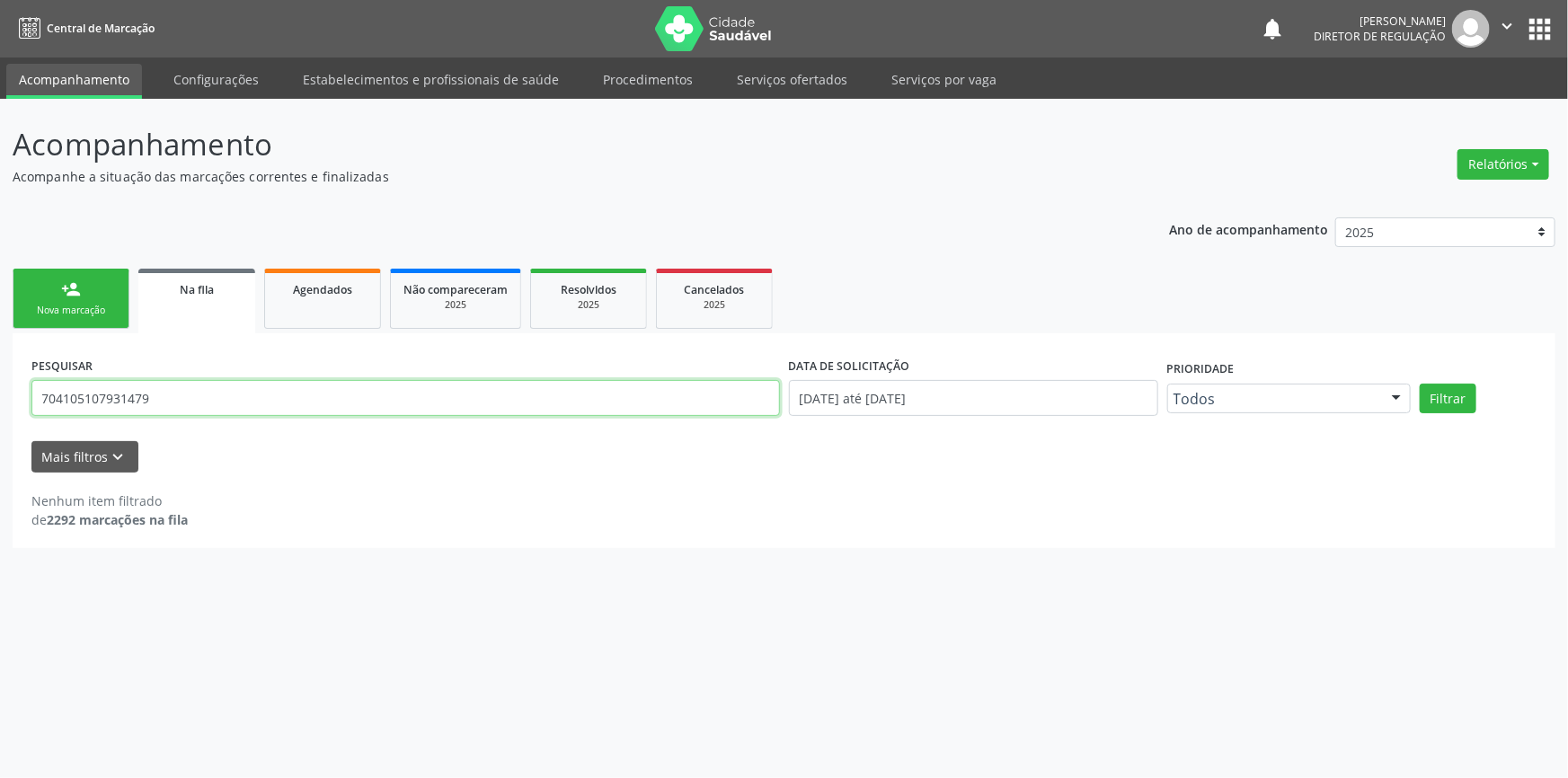
drag, startPoint x: 181, startPoint y: 396, endPoint x: 0, endPoint y: 382, distance: 181.5
click at [0, 382] on div "Acompanhamento Acompanhe a situação das marcações correntes e finalizadas Relat…" at bounding box center [784, 439] width 1568 height 679
type input "7"
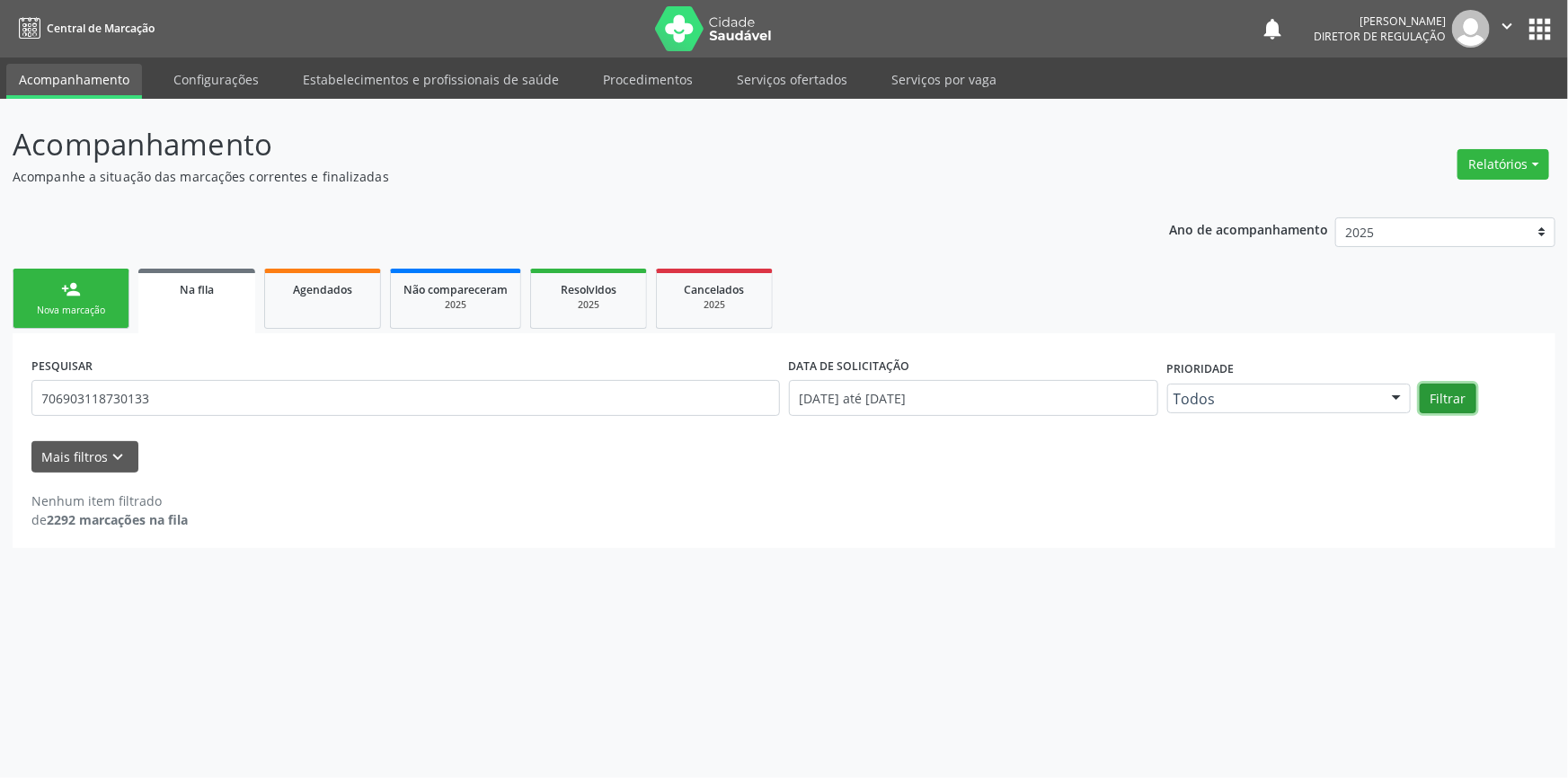
click at [1458, 401] on button "Filtrar" at bounding box center [1448, 398] width 56 height 30
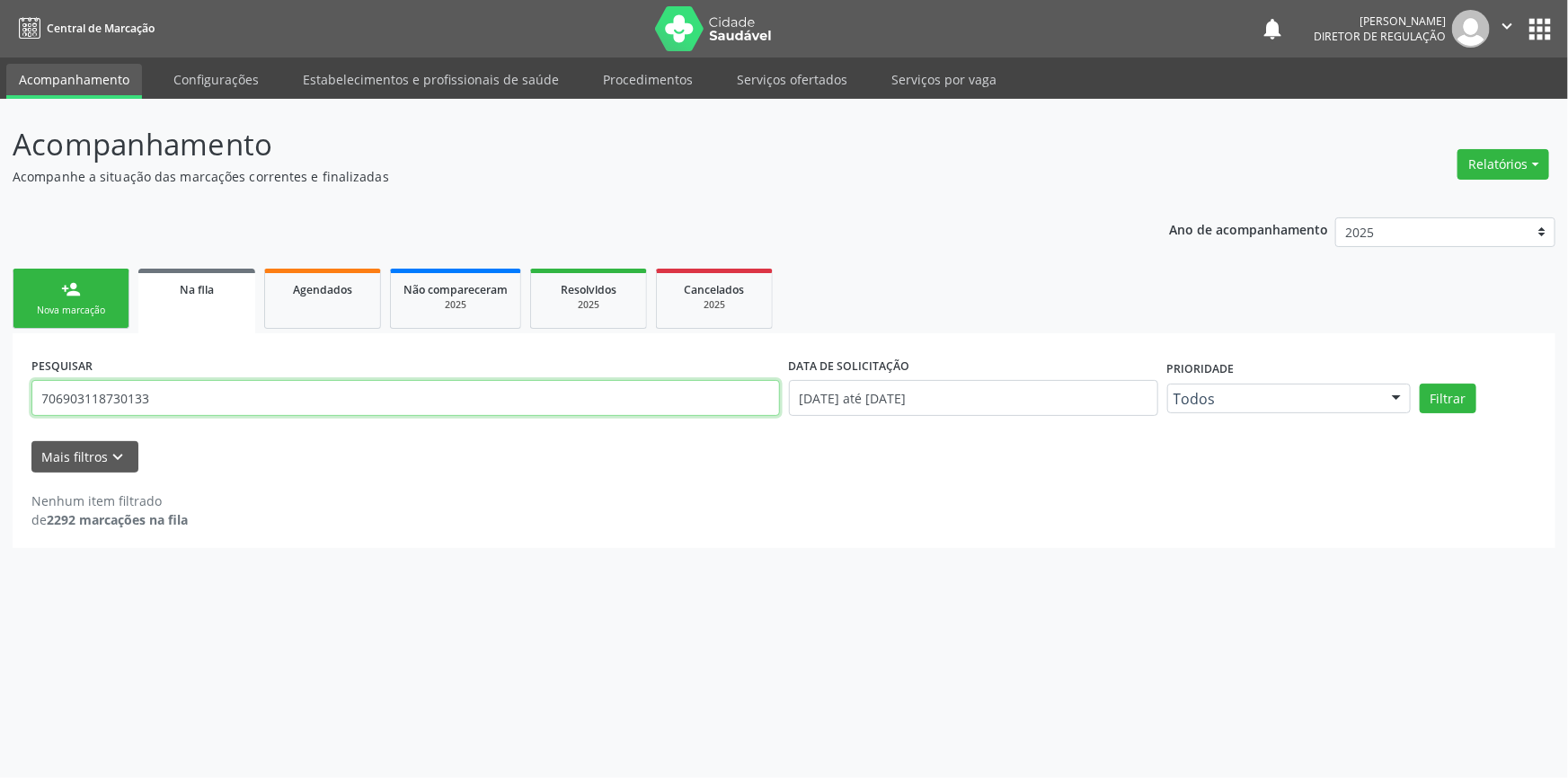
drag, startPoint x: 209, startPoint y: 402, endPoint x: 0, endPoint y: 401, distance: 209.0
click at [0, 401] on div "Acompanhamento Acompanhe a situação das marcações correntes e finalizadas Relat…" at bounding box center [784, 439] width 1568 height 679
type input "JOSICLEIA JOANA"
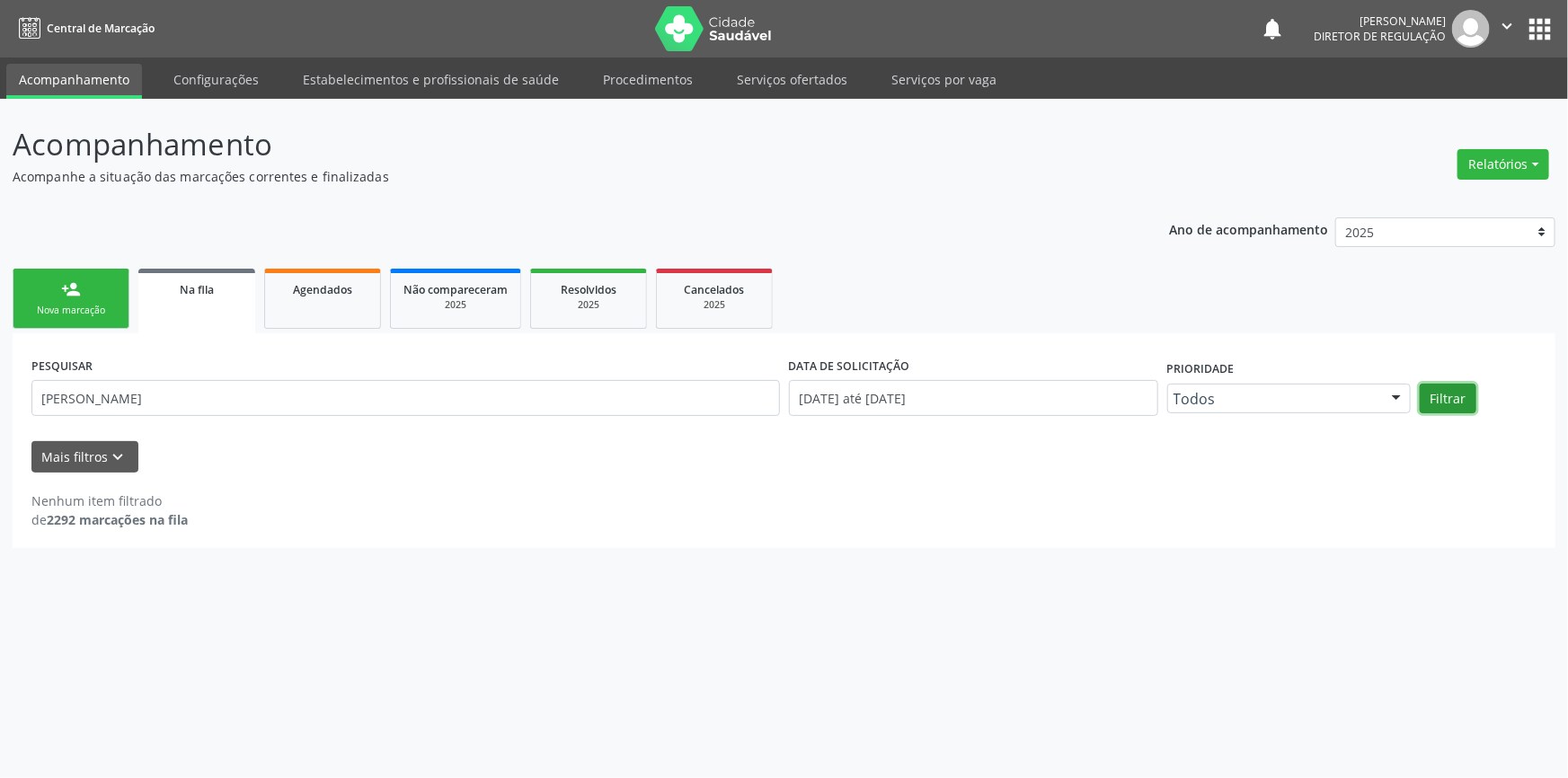
click at [1442, 385] on button "Filtrar" at bounding box center [1448, 398] width 56 height 30
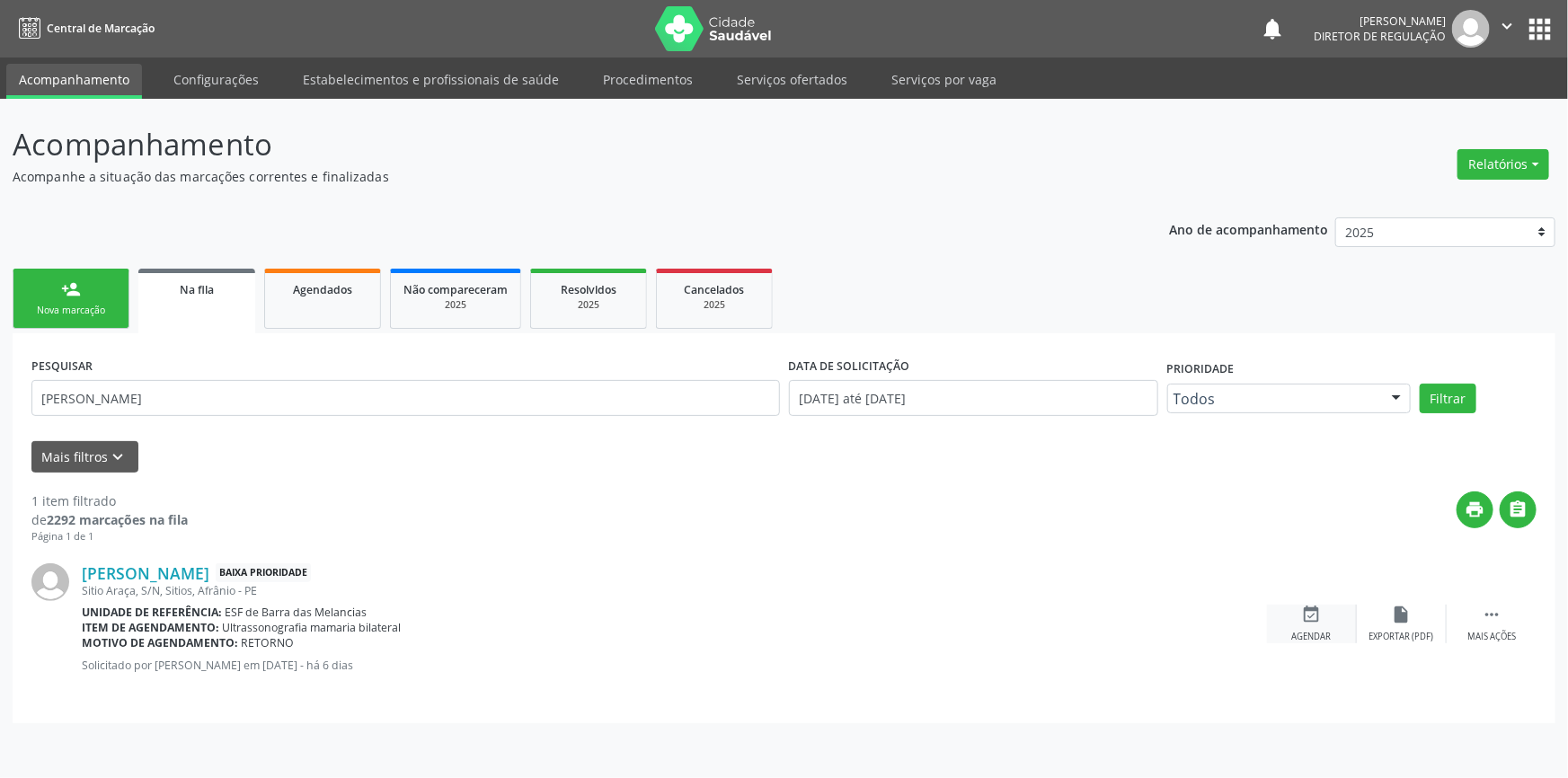
click at [1326, 619] on div "event_available Agendar" at bounding box center [1312, 624] width 89 height 39
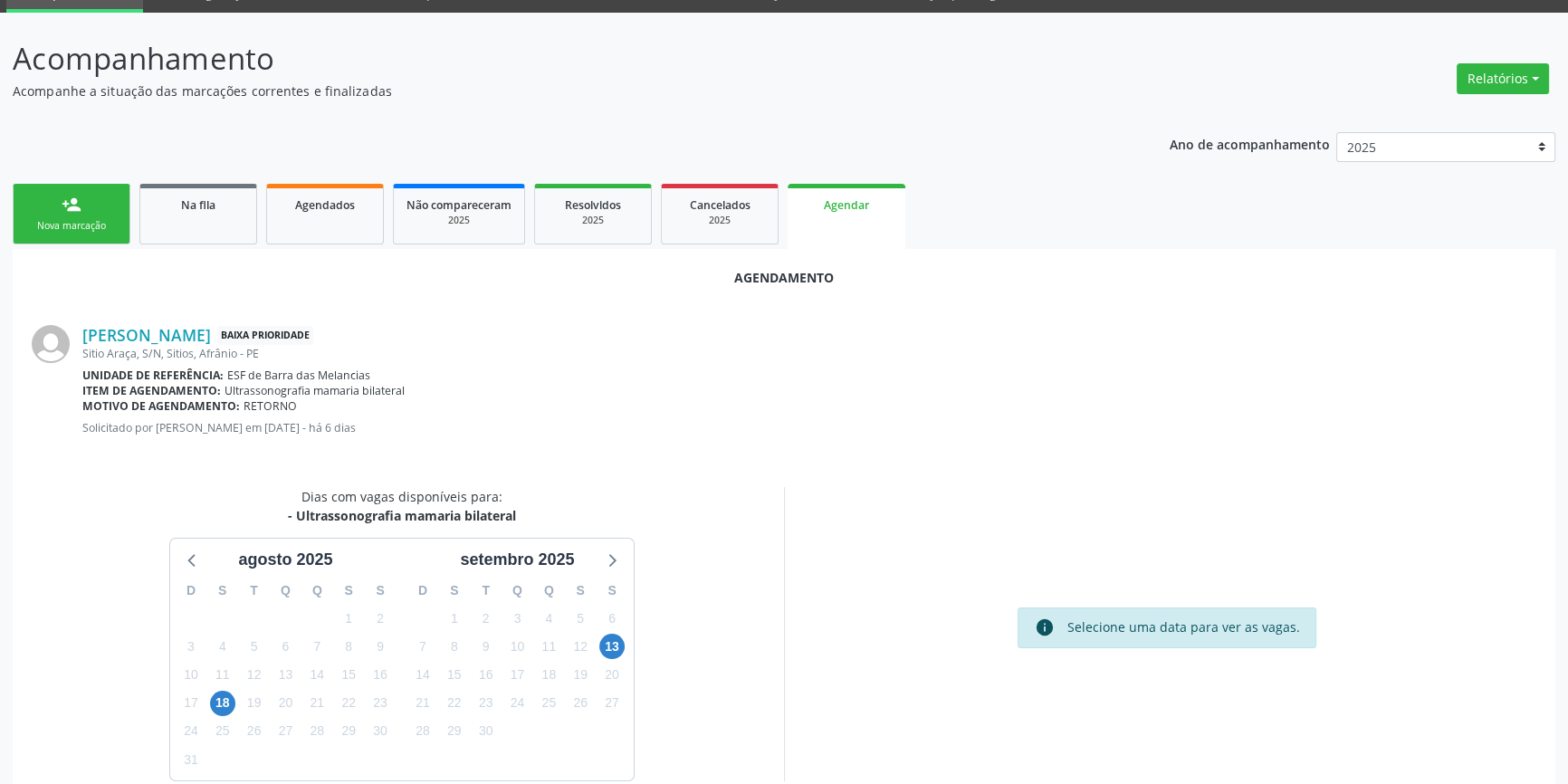
scroll to position [157, 0]
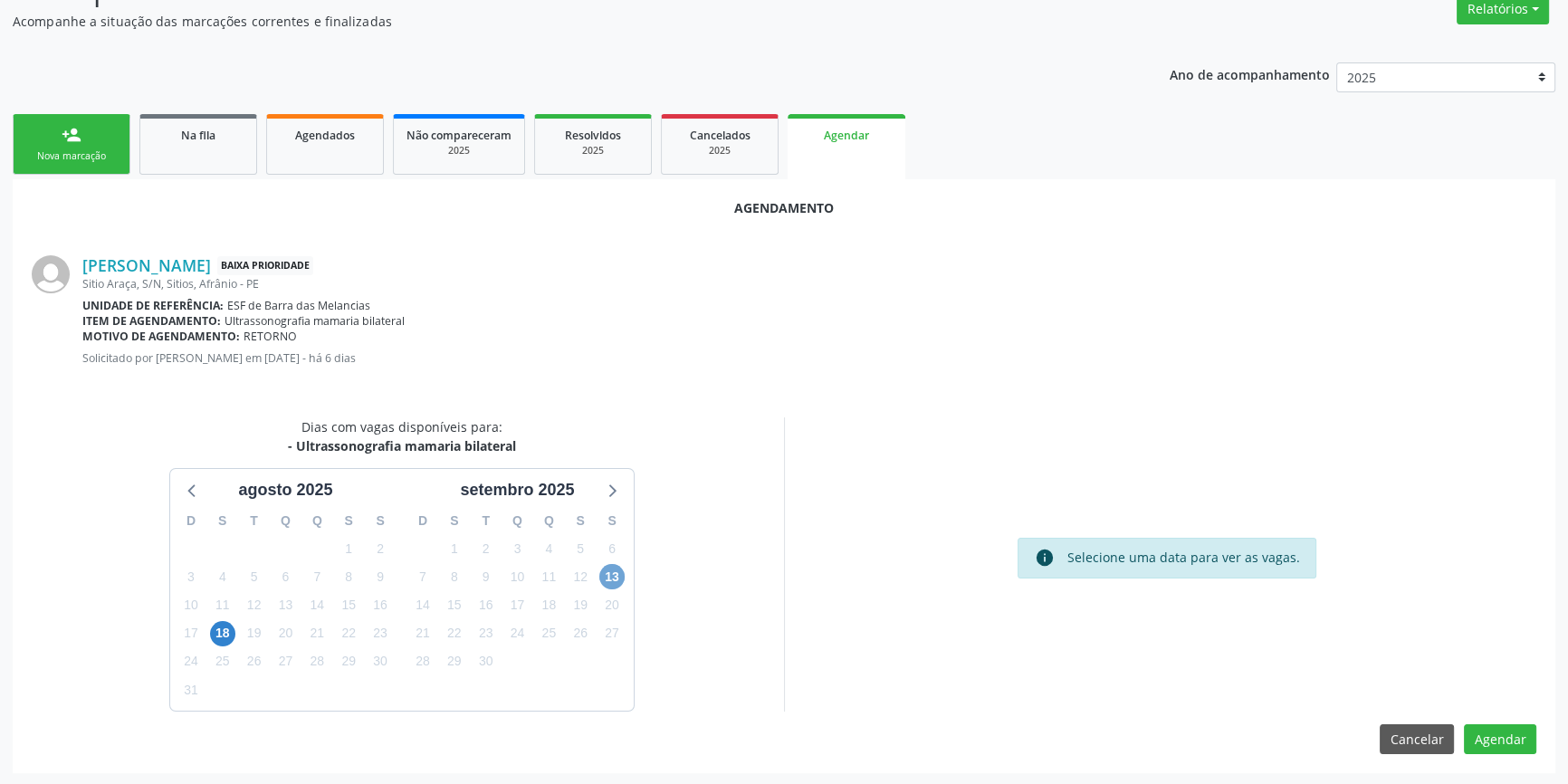
click at [618, 582] on span "13" at bounding box center [612, 577] width 25 height 25
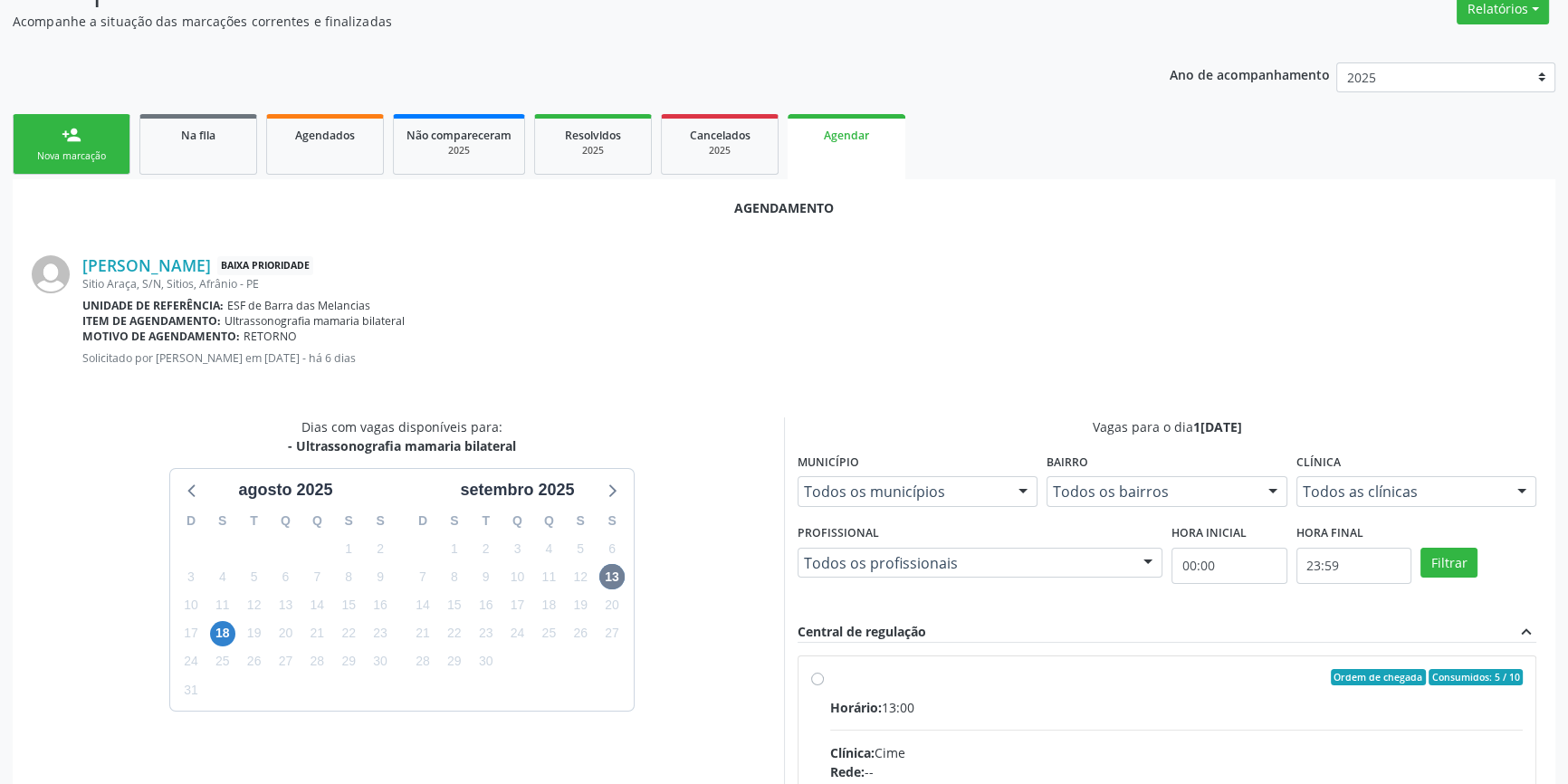
click at [924, 680] on div "Ordem de chegada Consumidos: 5 / 10" at bounding box center [1176, 677] width 693 height 17
click at [824, 680] on input "Ordem de chegada Consumidos: 5 / 10 Horário: 13:00 Clínica: Cime Rede: -- Ender…" at bounding box center [817, 677] width 13 height 17
radio input "true"
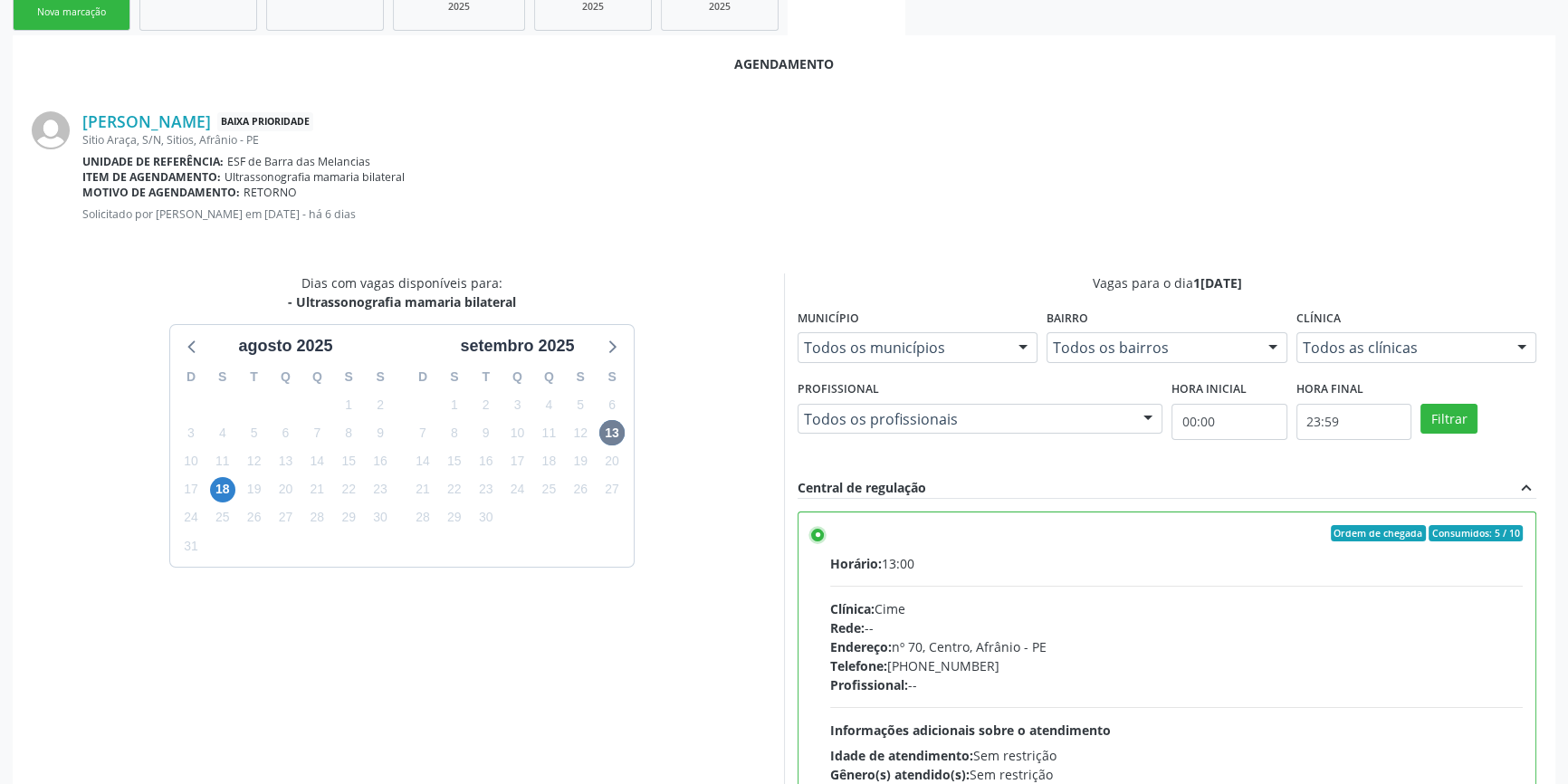
scroll to position [451, 0]
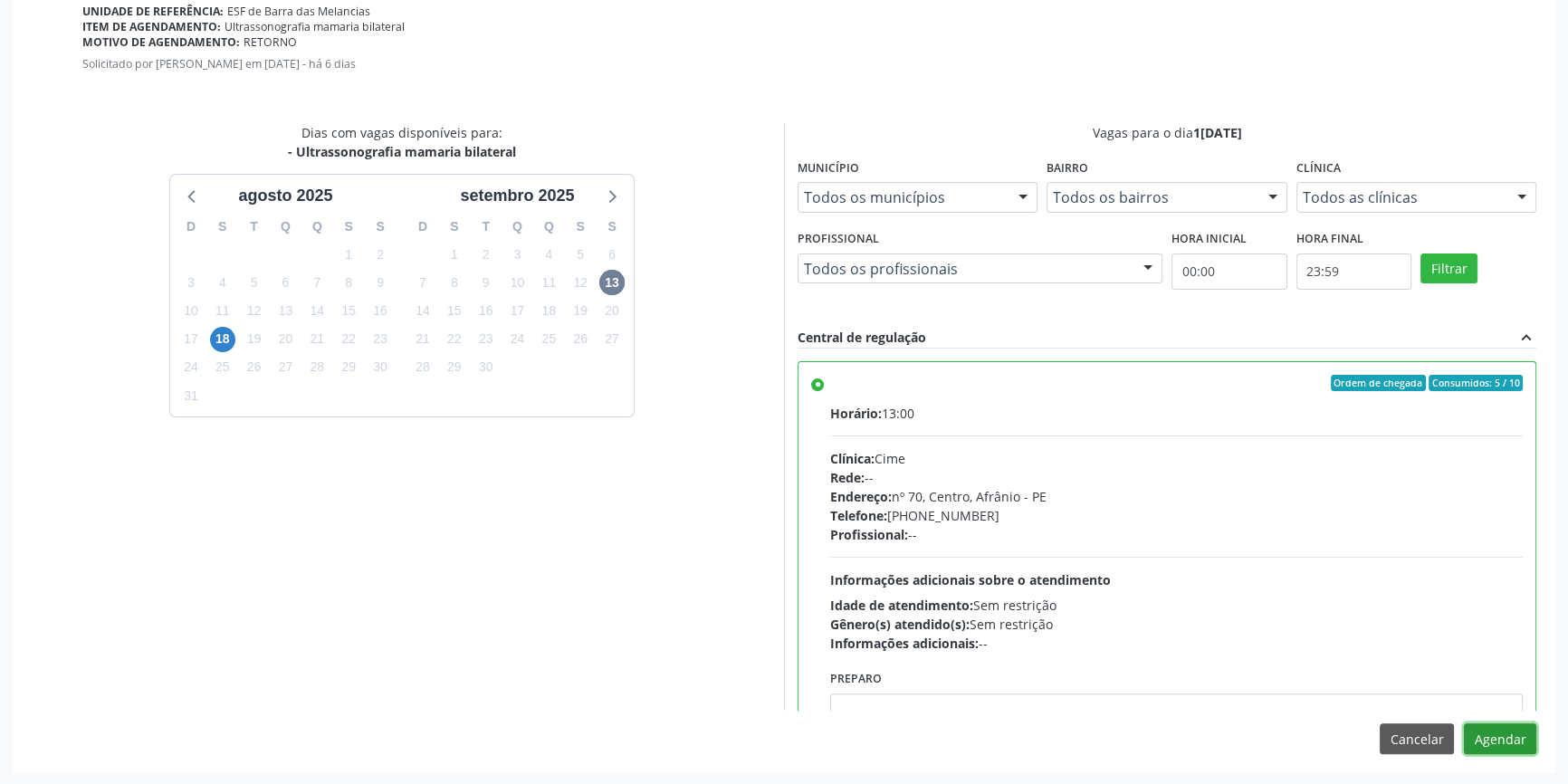
click at [1492, 733] on button "Agendar" at bounding box center [1500, 738] width 73 height 30
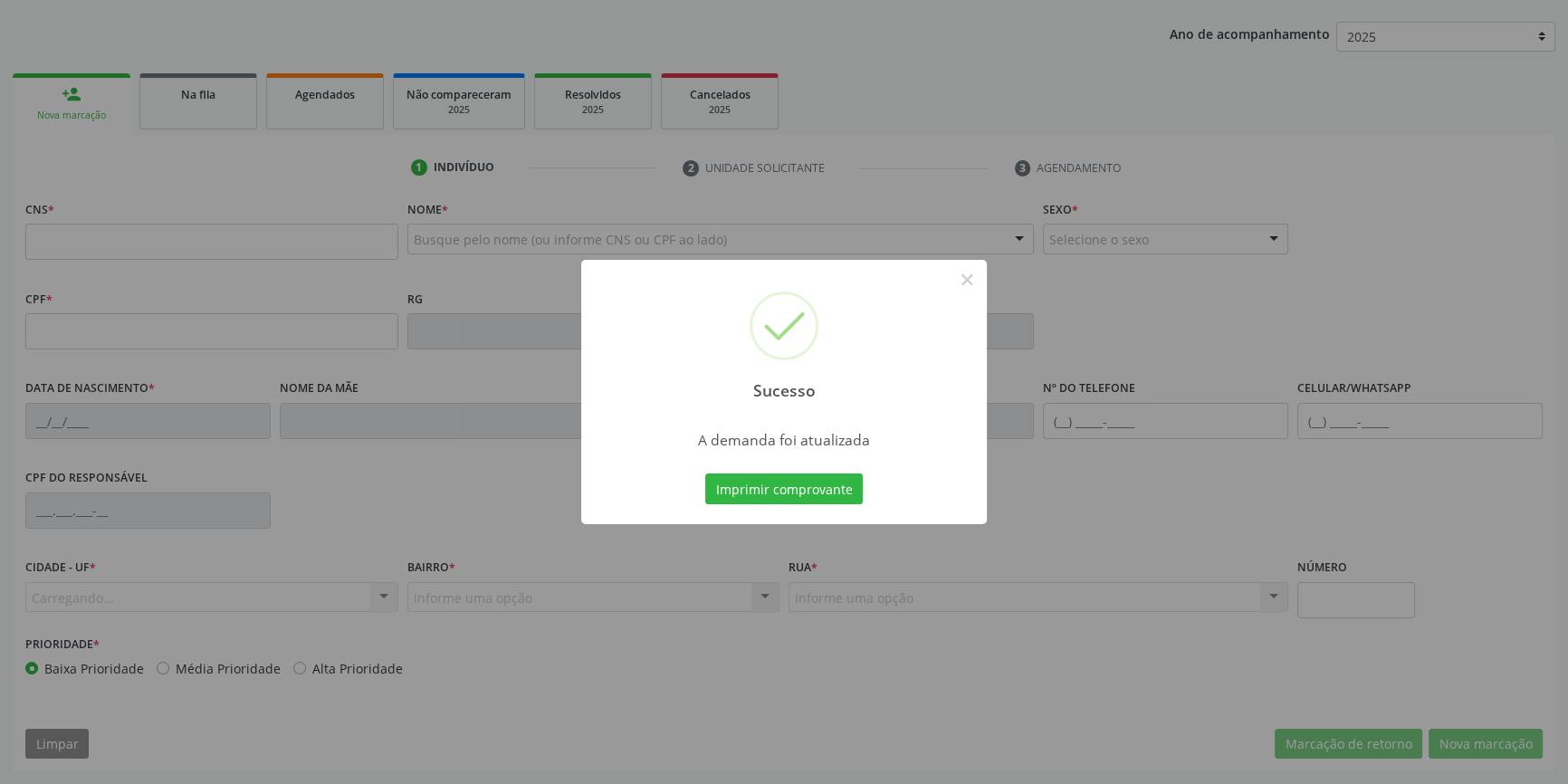
scroll to position [196, 0]
click at [756, 487] on button "Imprimir comprovante" at bounding box center [784, 488] width 158 height 30
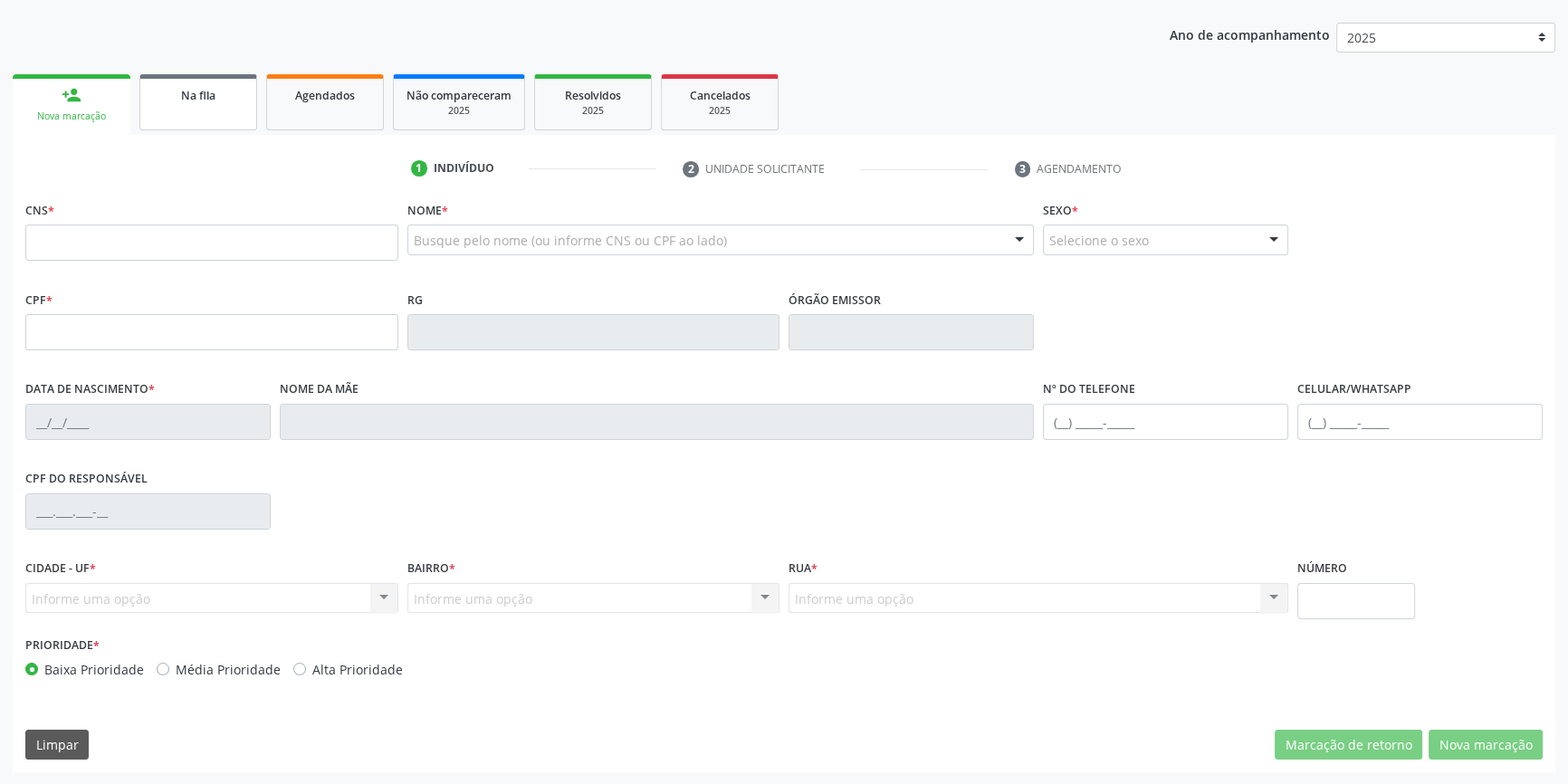
click at [165, 81] on link "Na fila" at bounding box center [198, 102] width 118 height 56
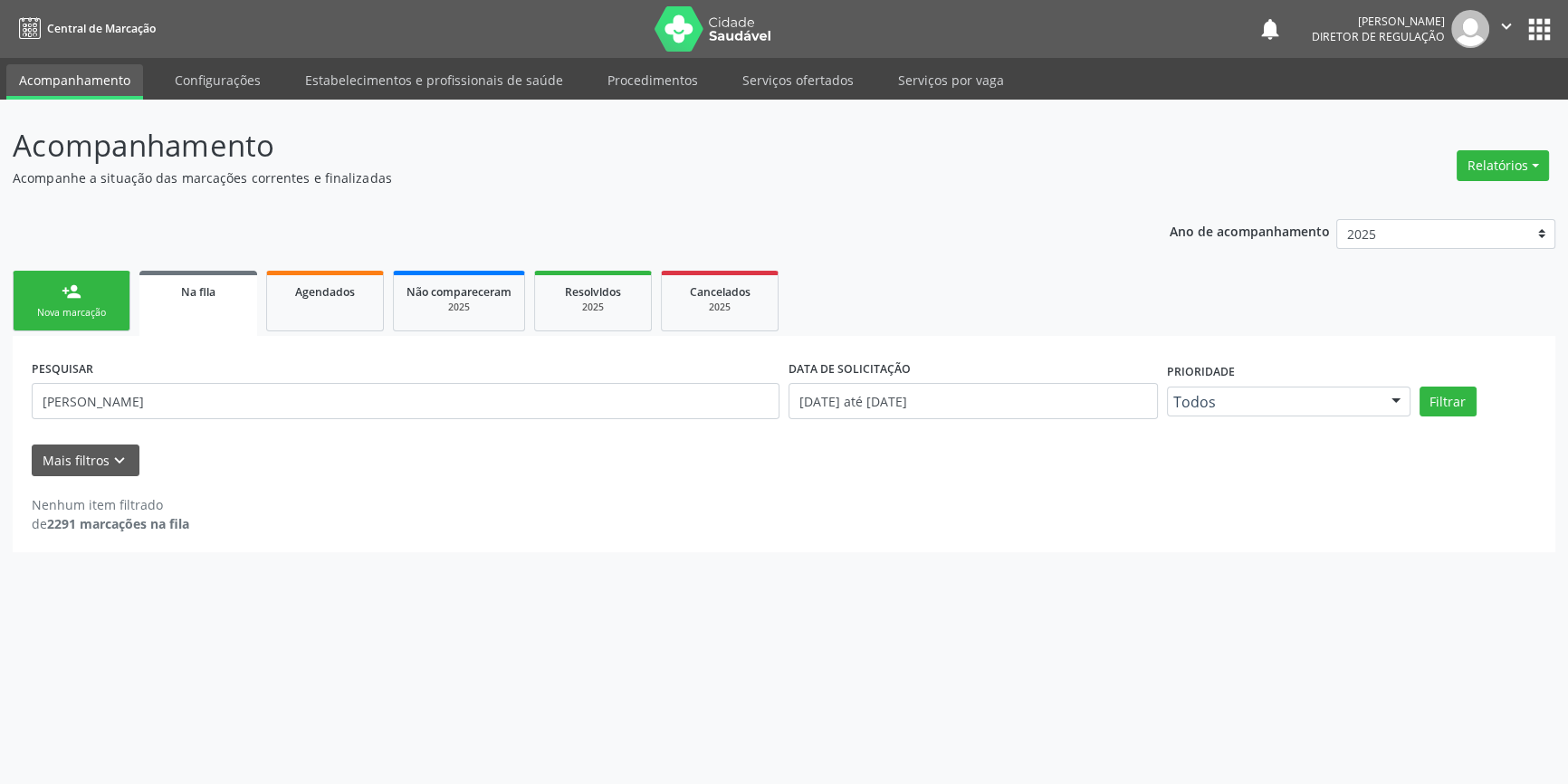
scroll to position [0, 0]
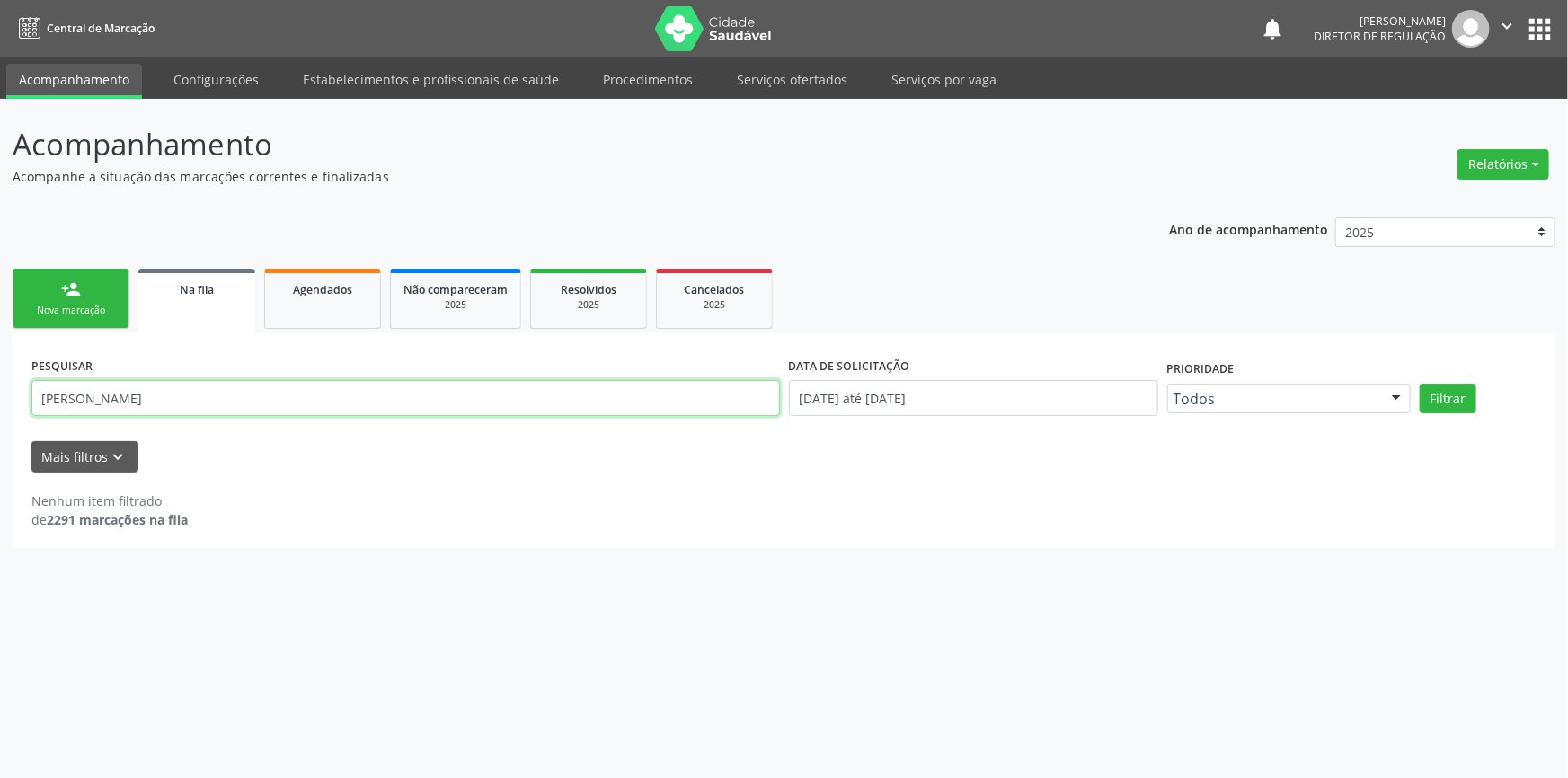
click at [189, 405] on input "JOSICLEIA JOANA" at bounding box center [406, 398] width 749 height 36
drag, startPoint x: 189, startPoint y: 405, endPoint x: 0, endPoint y: 362, distance: 193.8
click at [0, 362] on div "Acompanhamento Acompanhe a situação das marcações correntes e finalizadas Relat…" at bounding box center [784, 439] width 1568 height 679
type input "700702930597478"
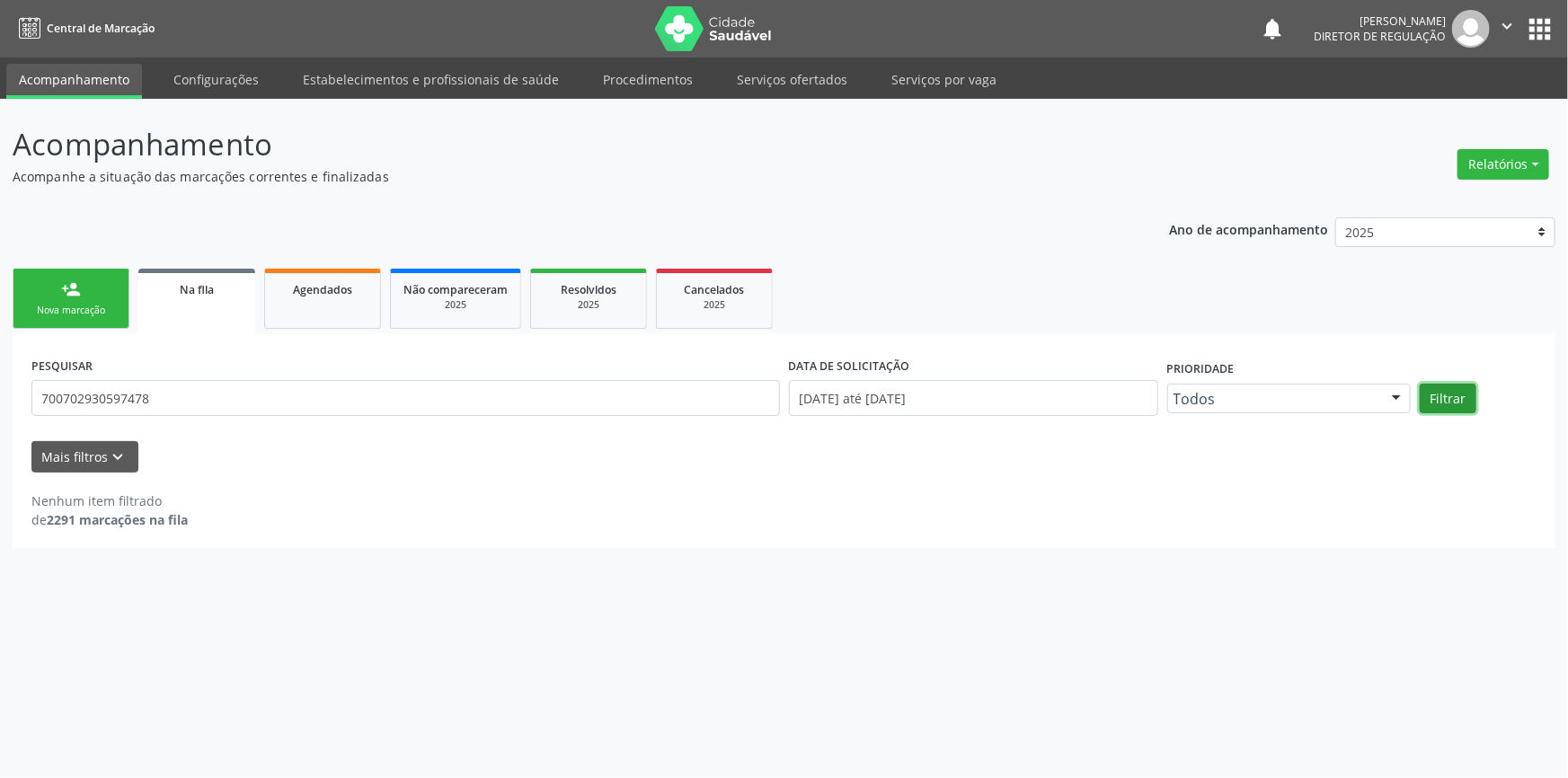
click at [1447, 397] on button "Filtrar" at bounding box center [1448, 398] width 56 height 30
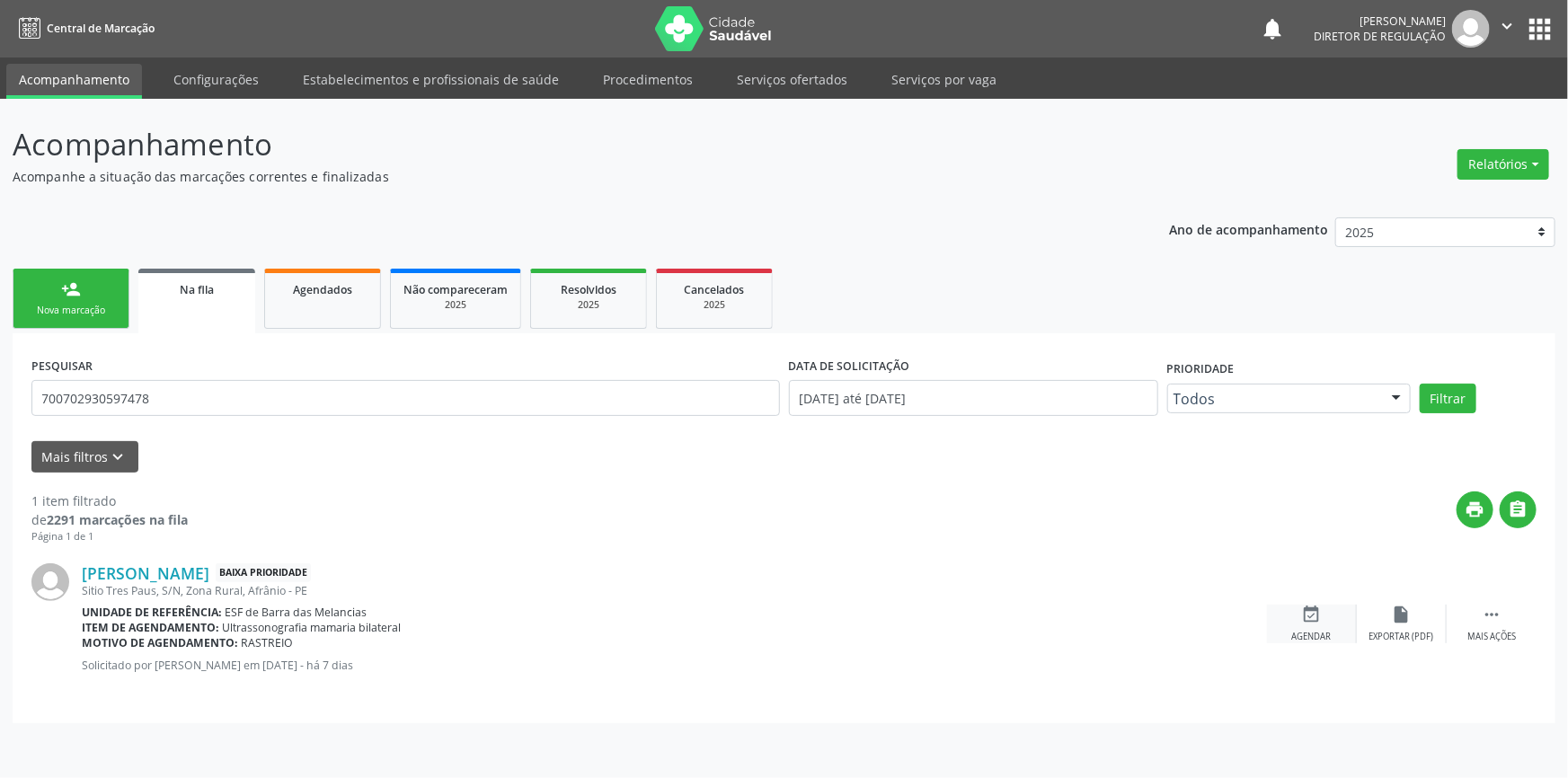
click at [1317, 624] on div "event_available Agendar" at bounding box center [1312, 624] width 89 height 39
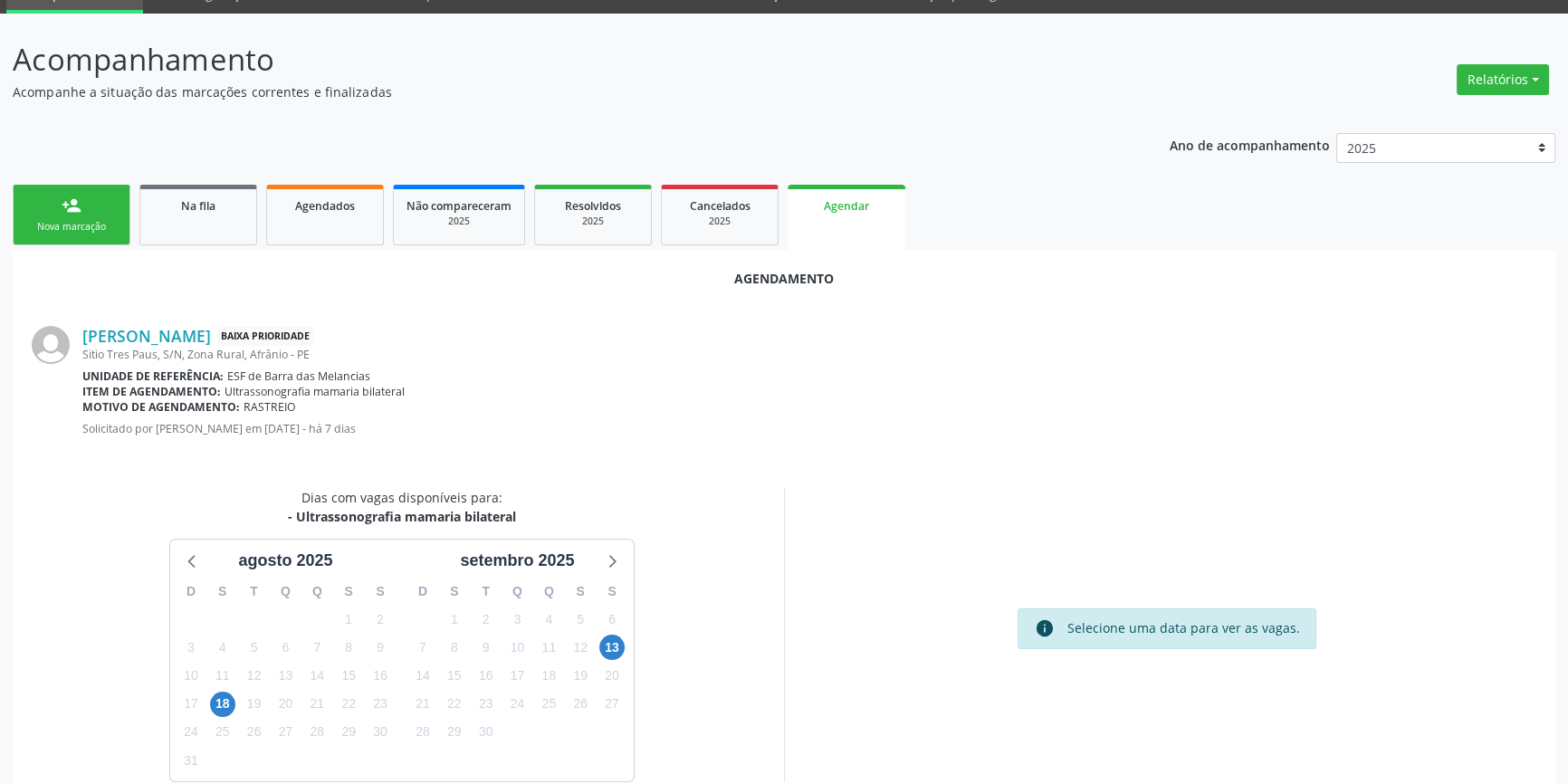
scroll to position [157, 0]
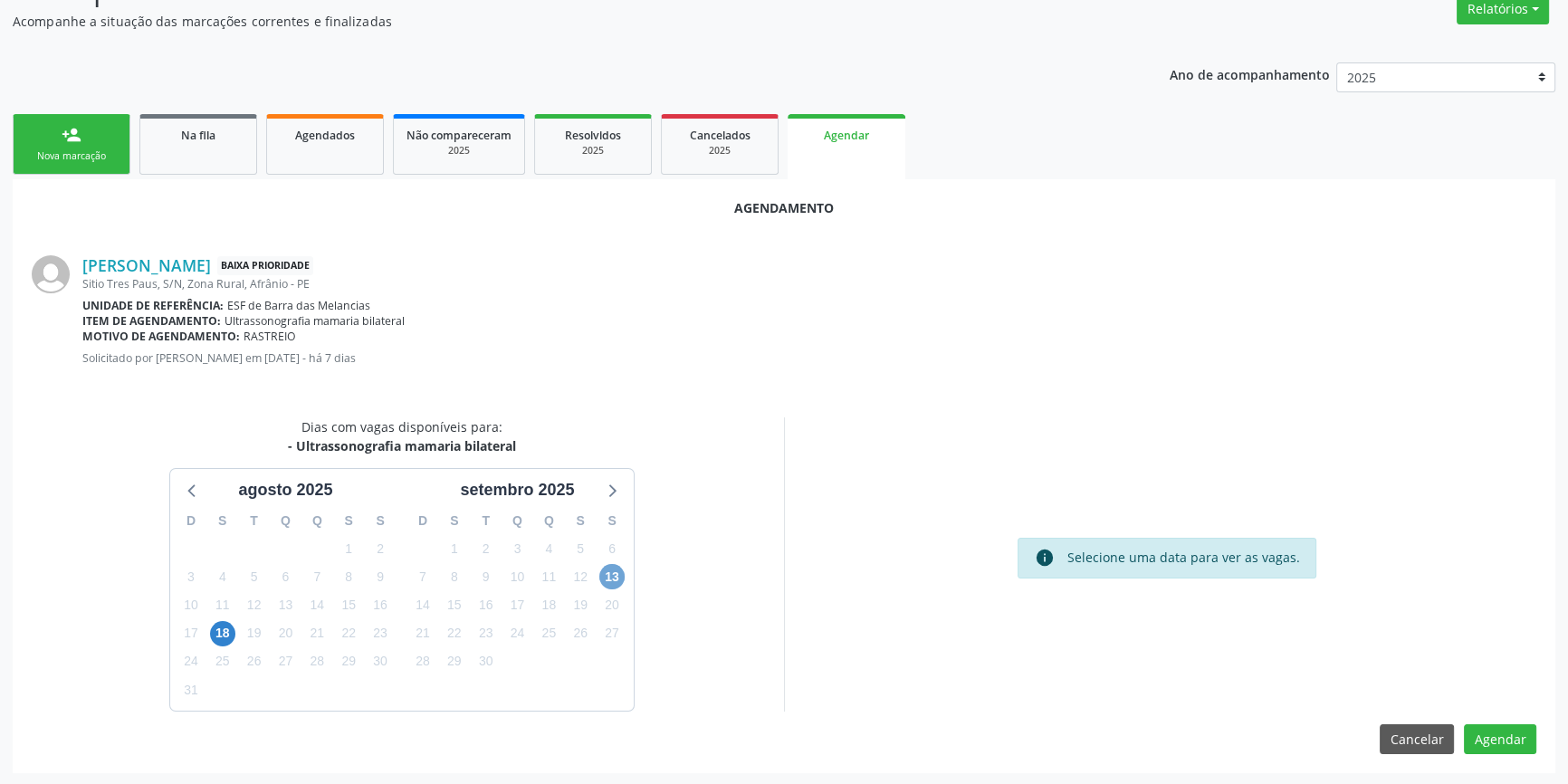
click at [611, 578] on span "13" at bounding box center [612, 577] width 25 height 25
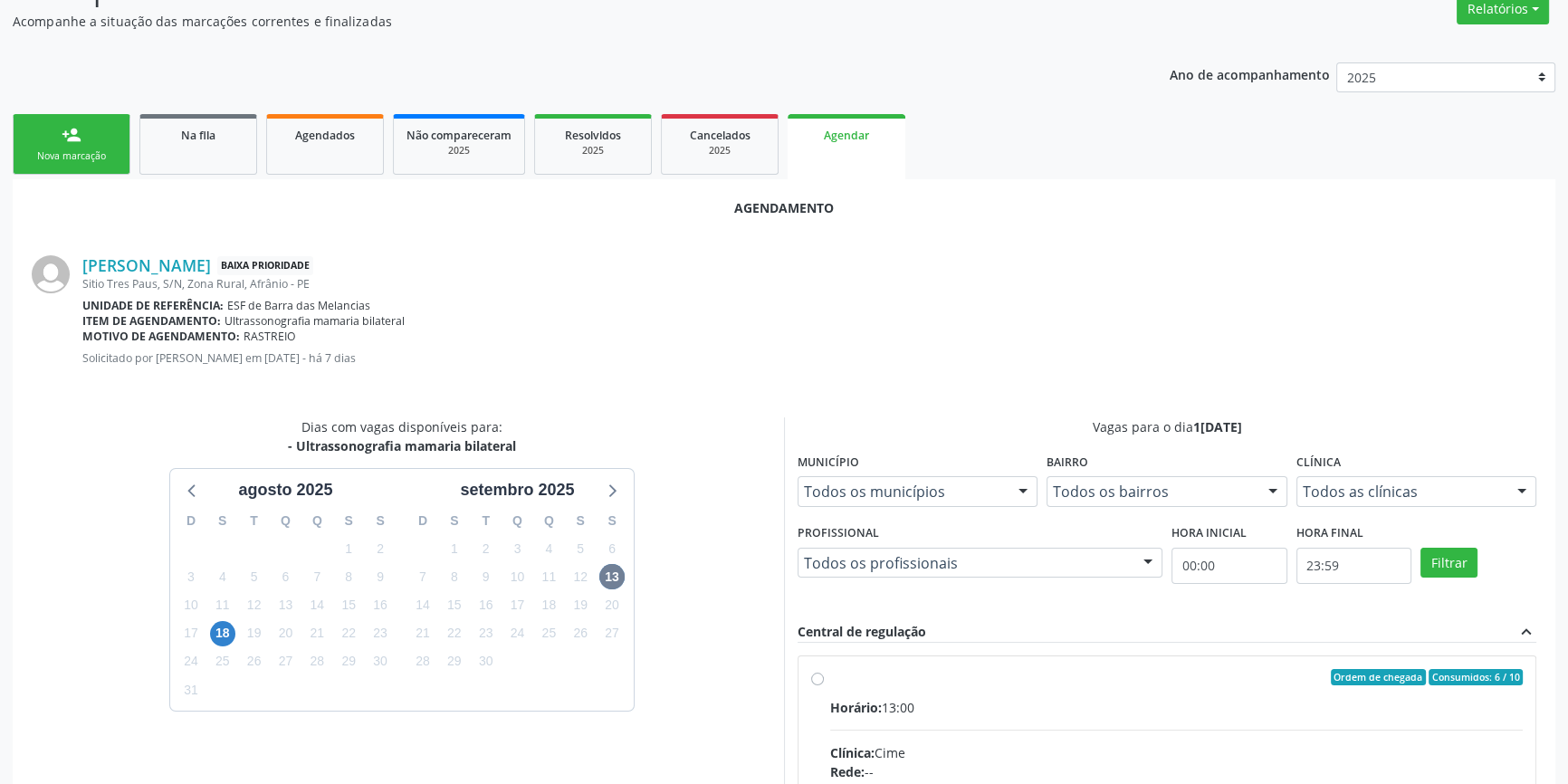
click at [871, 677] on div "Ordem de chegada Consumidos: 6 / 10" at bounding box center [1176, 677] width 693 height 17
click at [824, 677] on input "Ordem de chegada Consumidos: 6 / 10 Horário: 13:00 Clínica: Cime Rede: -- Ender…" at bounding box center [817, 677] width 13 height 17
radio input "true"
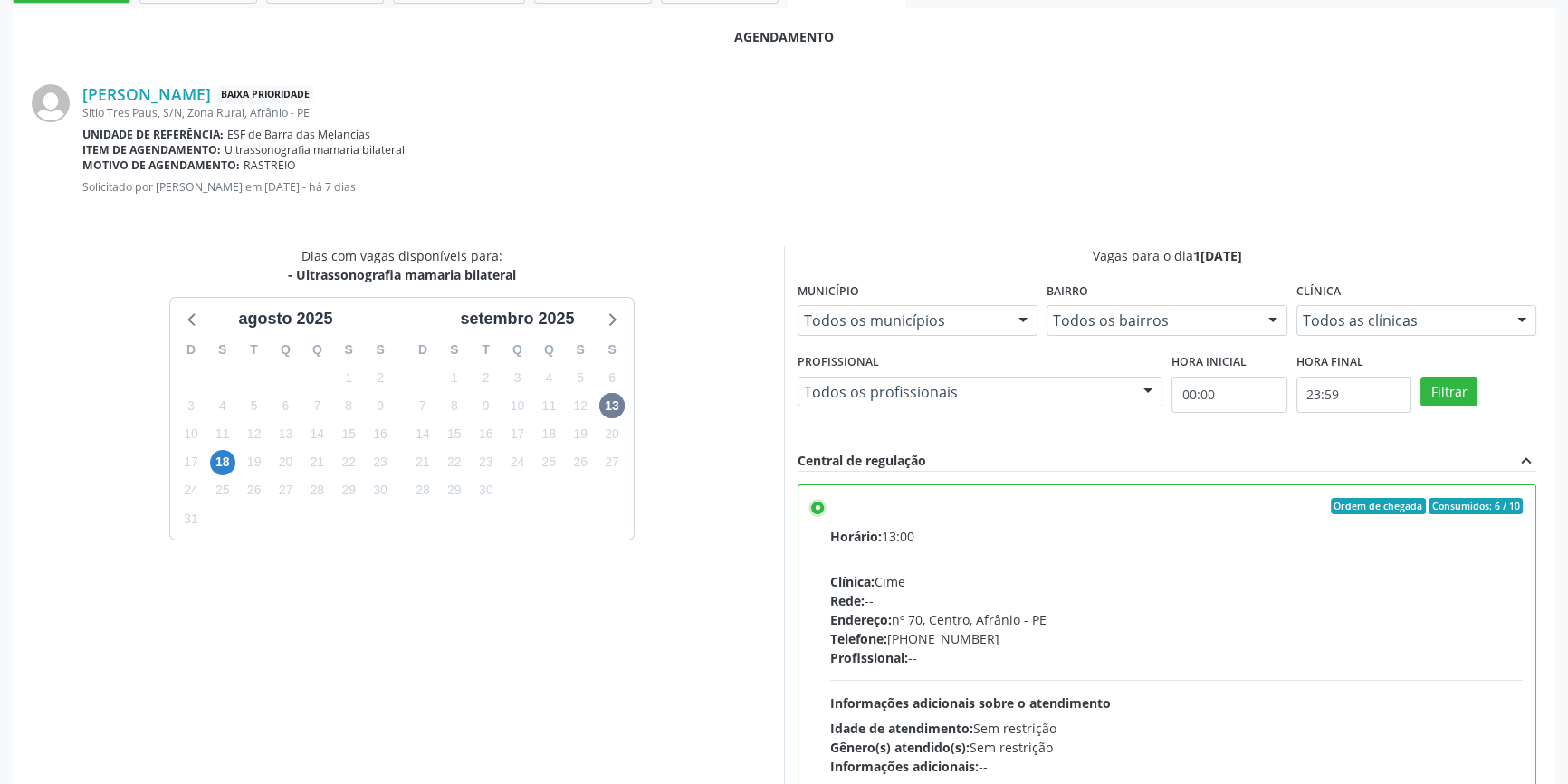
scroll to position [451, 0]
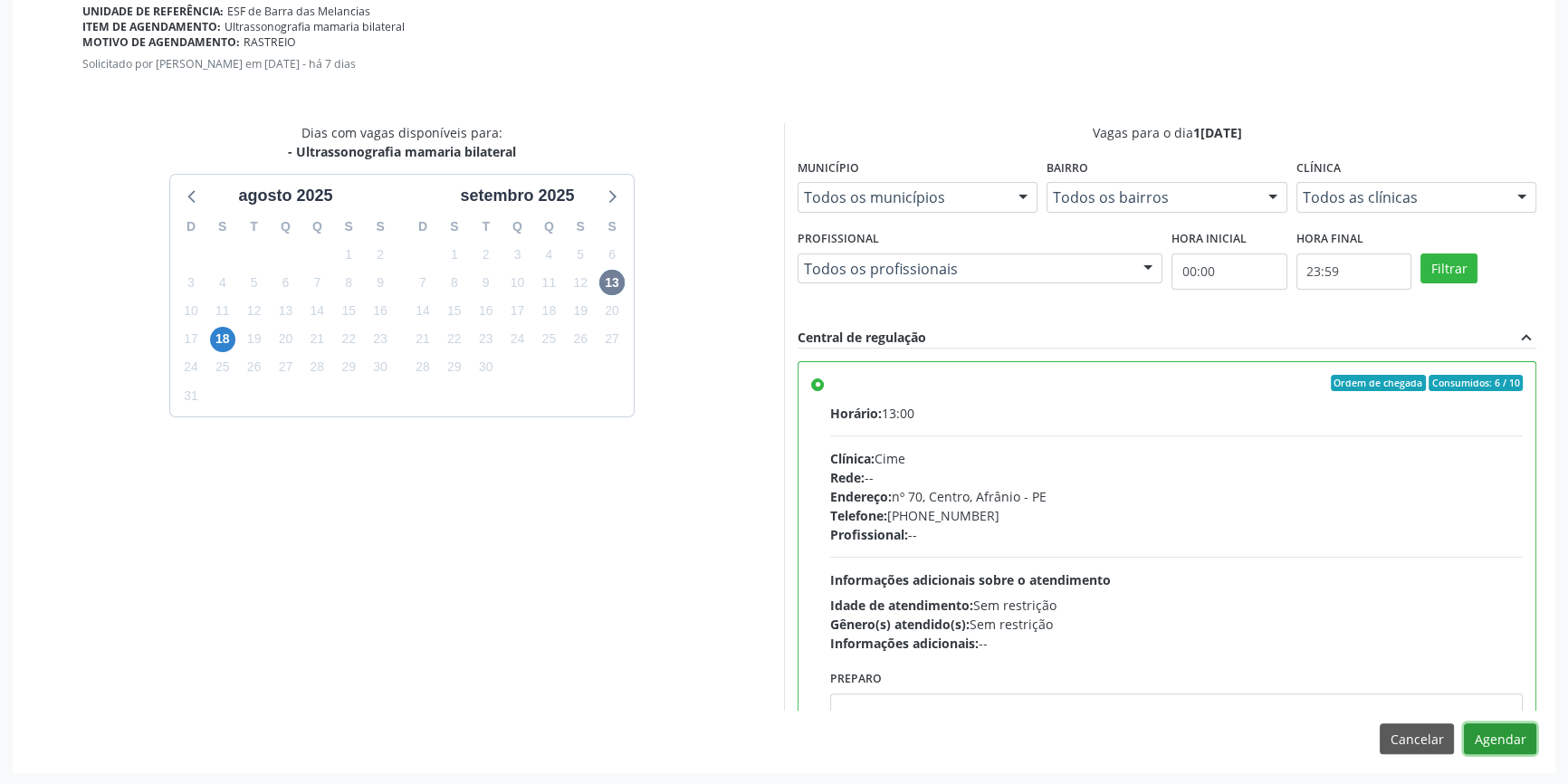
click at [1518, 738] on button "Agendar" at bounding box center [1500, 738] width 73 height 30
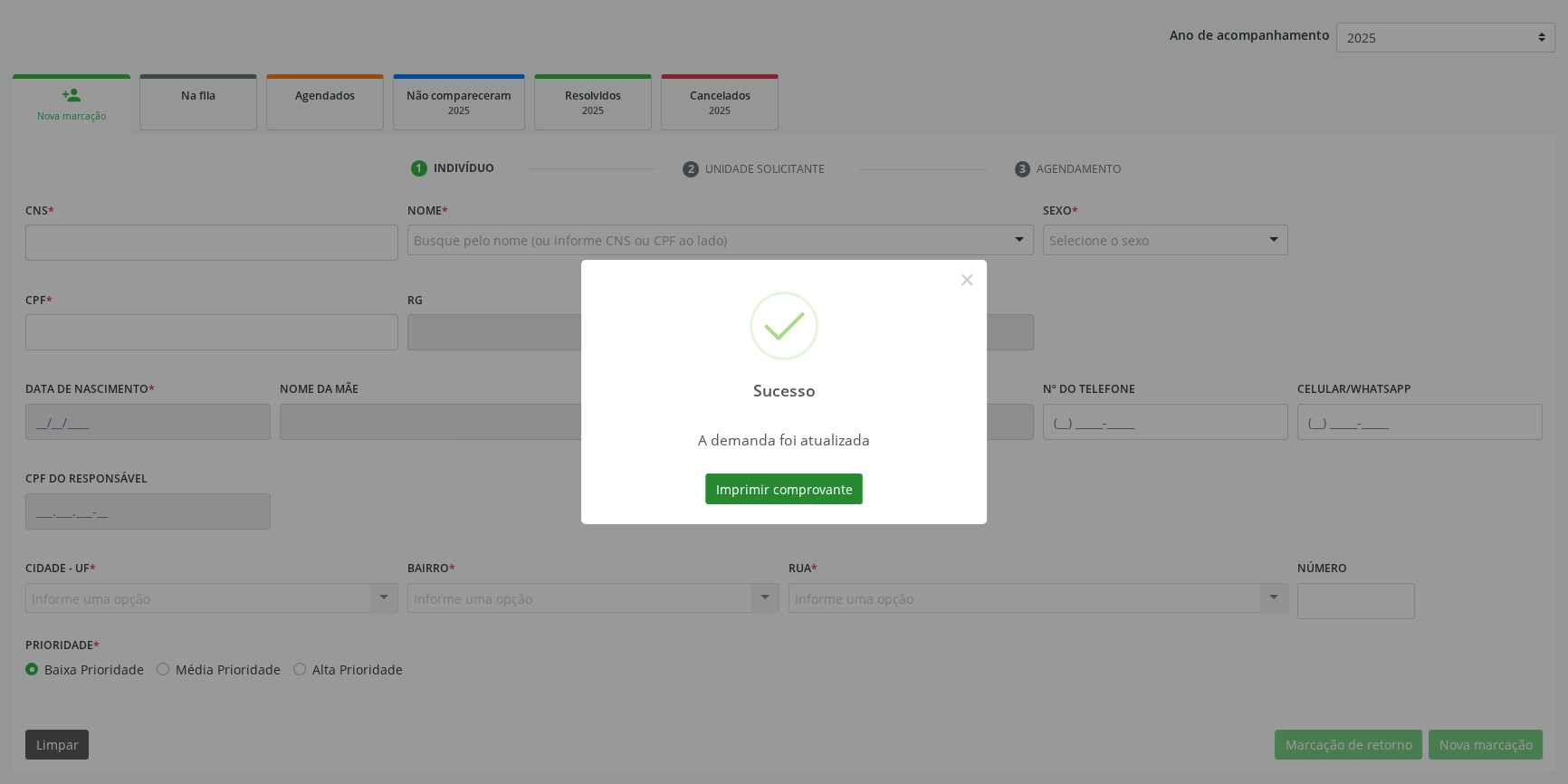
click at [832, 485] on button "Imprimir comprovante" at bounding box center [784, 488] width 158 height 30
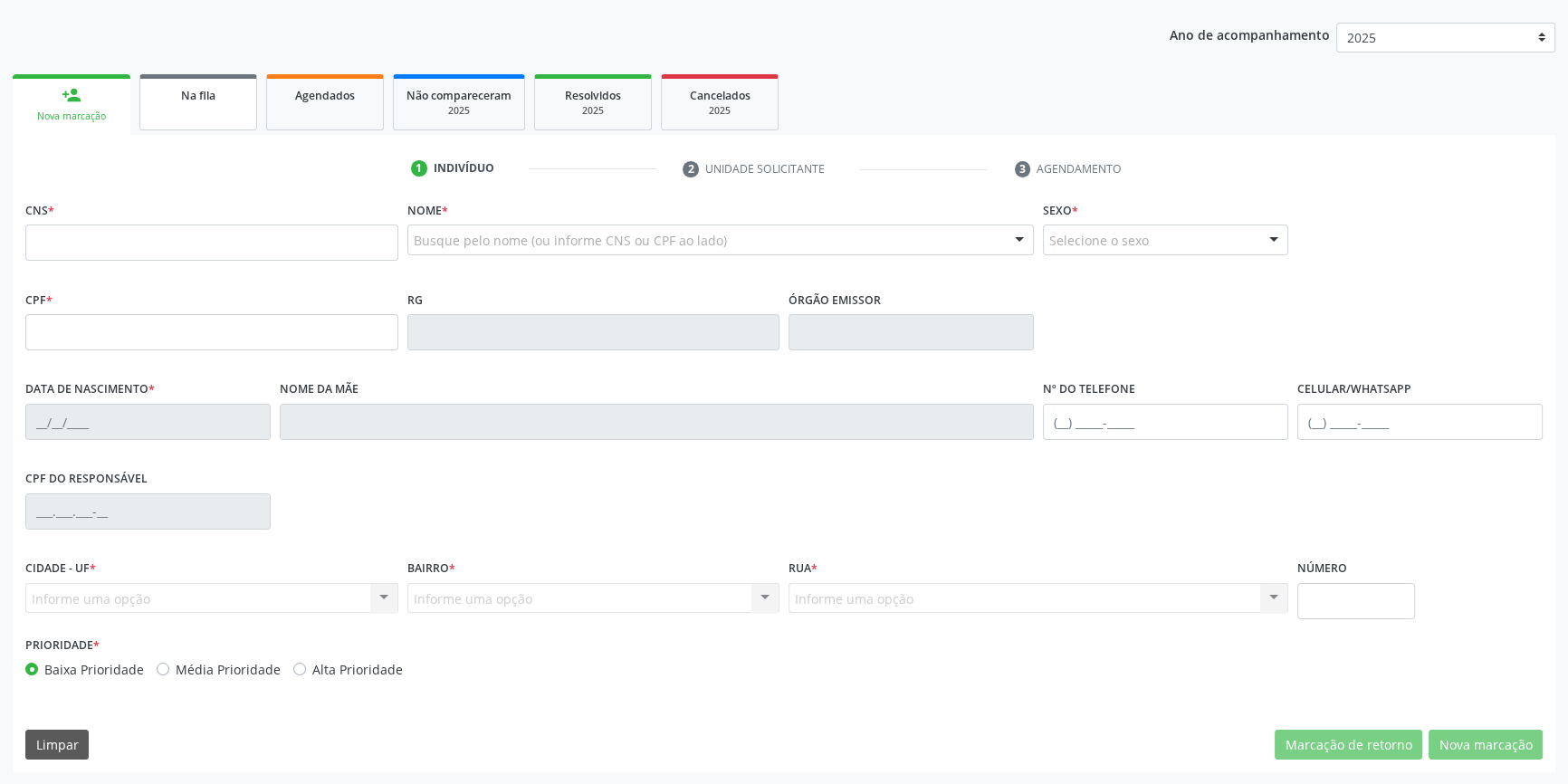
click at [198, 101] on div "Na fila" at bounding box center [198, 94] width 90 height 19
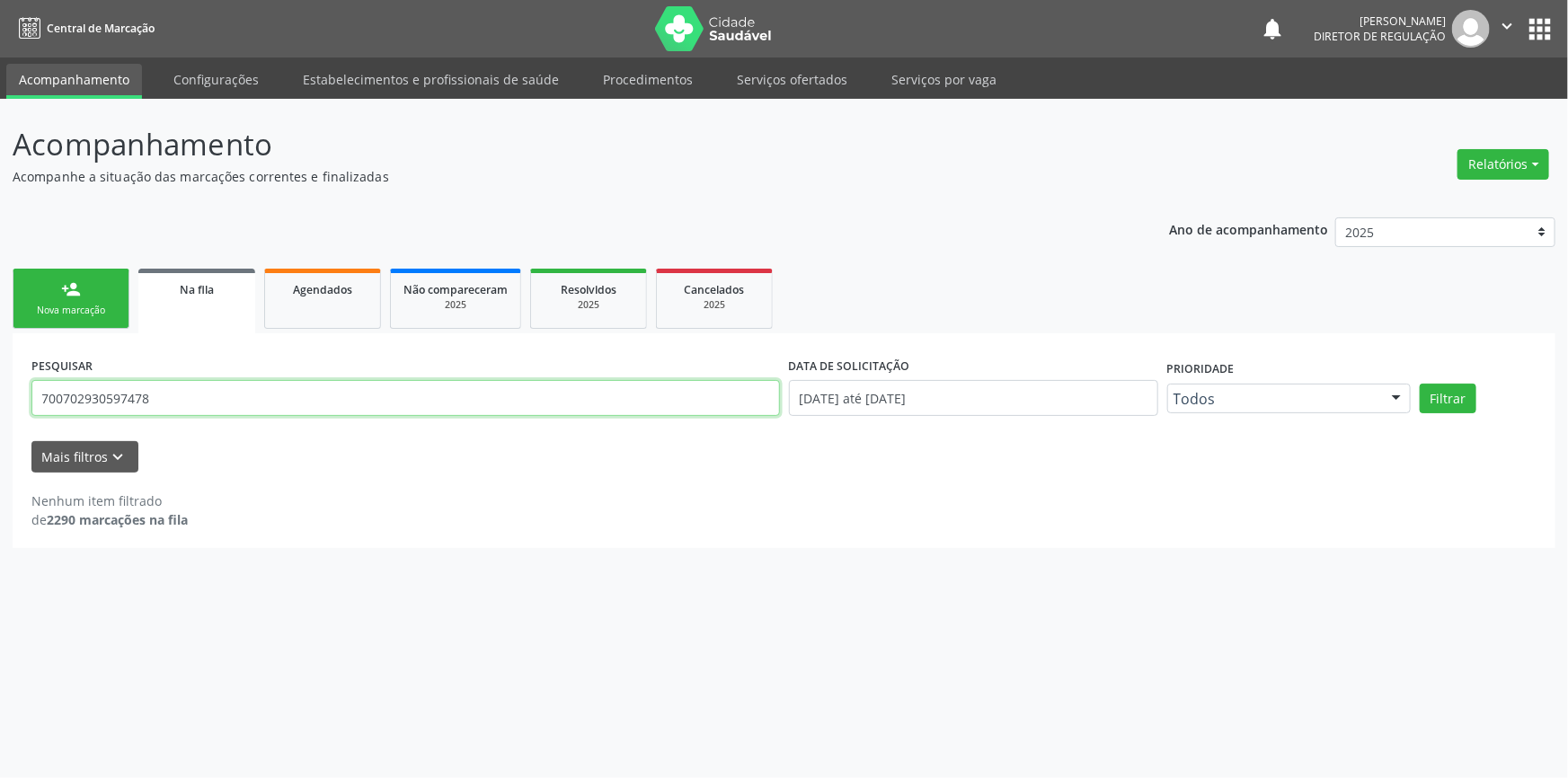
drag, startPoint x: 243, startPoint y: 404, endPoint x: 62, endPoint y: 380, distance: 182.6
click at [2, 394] on div "Acompanhamento Acompanhe a situação das marcações correntes e finalizadas Relat…" at bounding box center [784, 439] width 1568 height 679
type input "706907174899736"
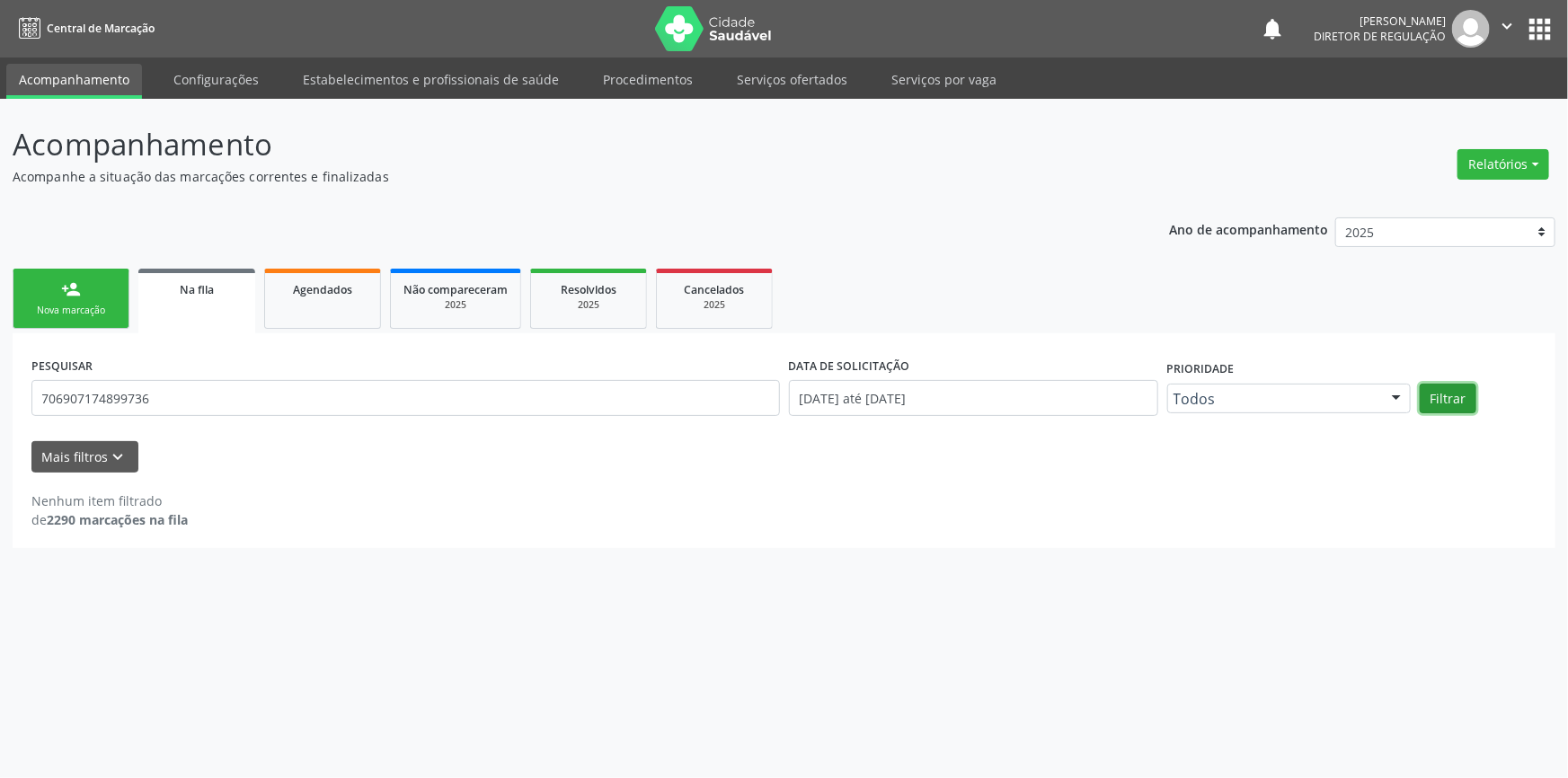
click at [1448, 400] on button "Filtrar" at bounding box center [1448, 398] width 56 height 30
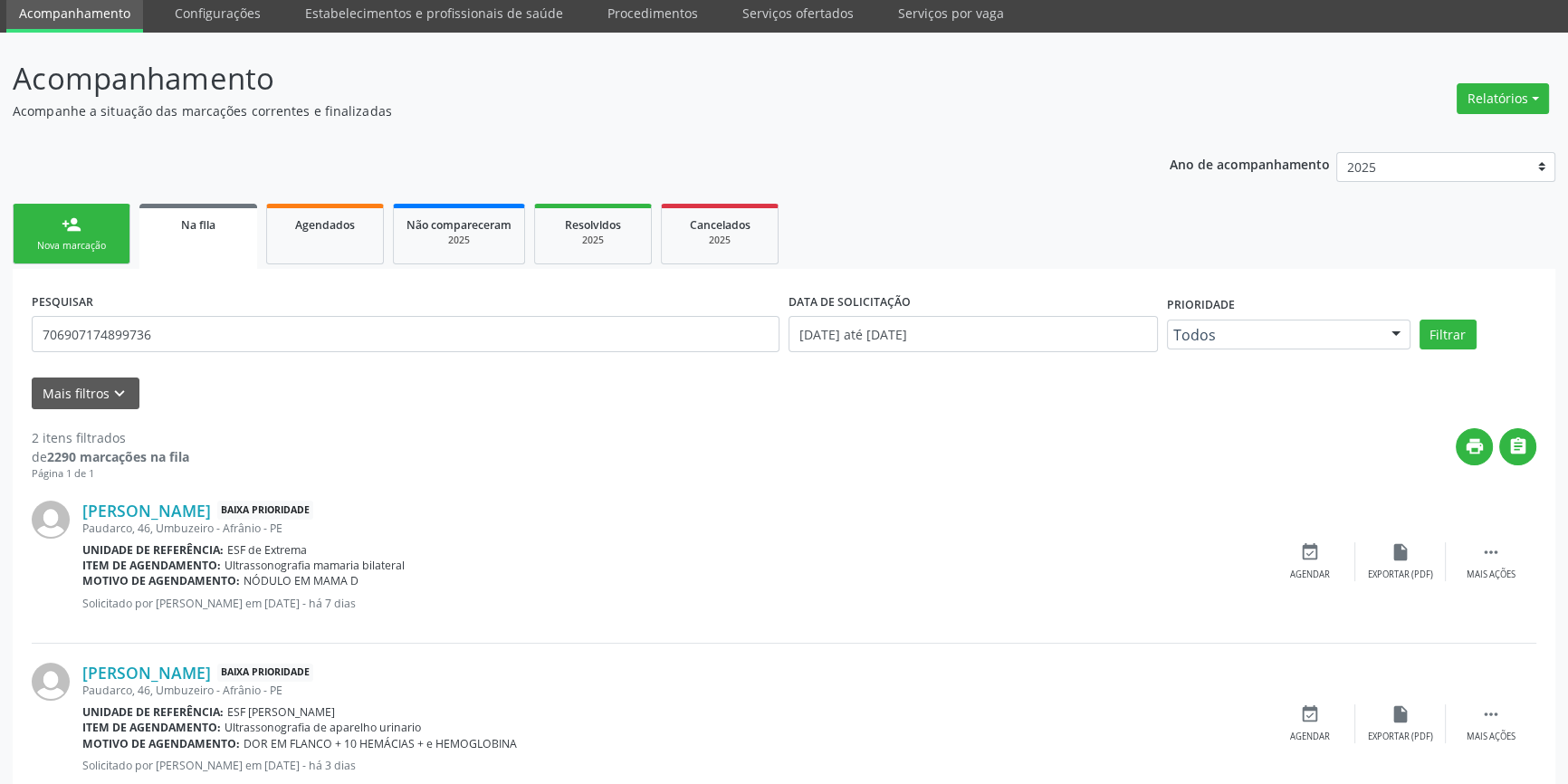
scroll to position [118, 0]
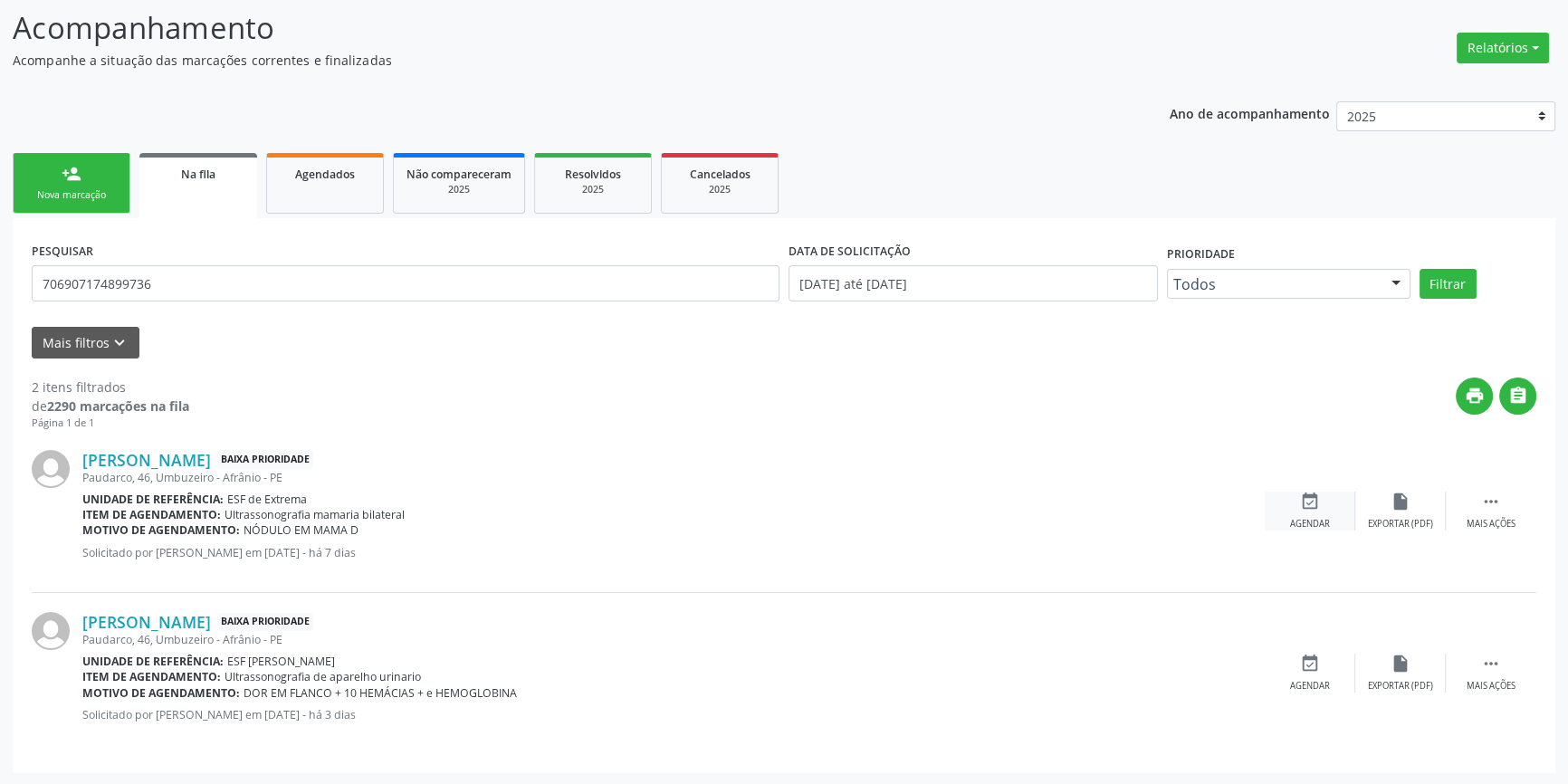
click at [1298, 500] on div "event_available Agendar" at bounding box center [1310, 512] width 90 height 39
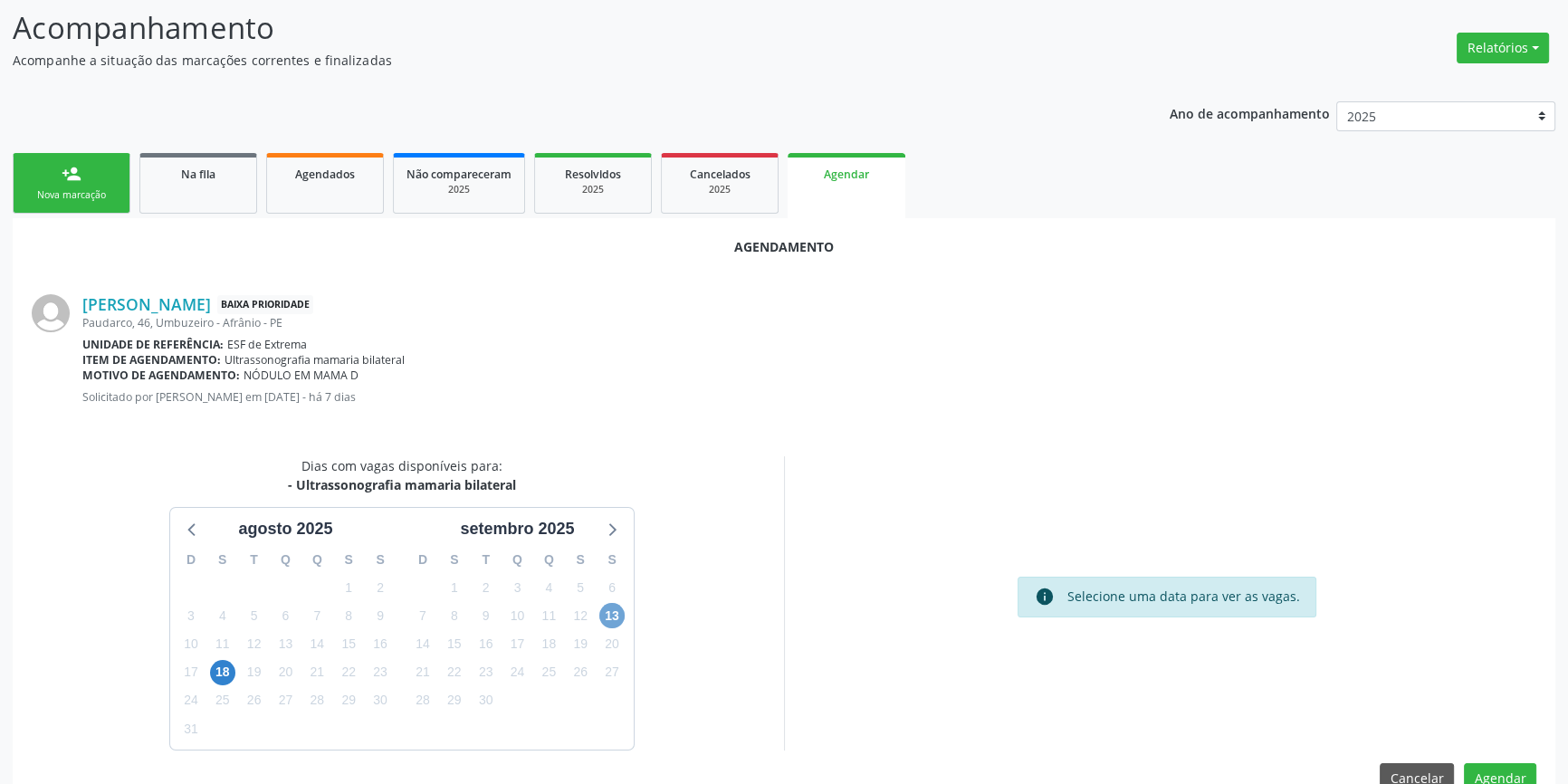
click at [618, 613] on span "13" at bounding box center [612, 615] width 25 height 25
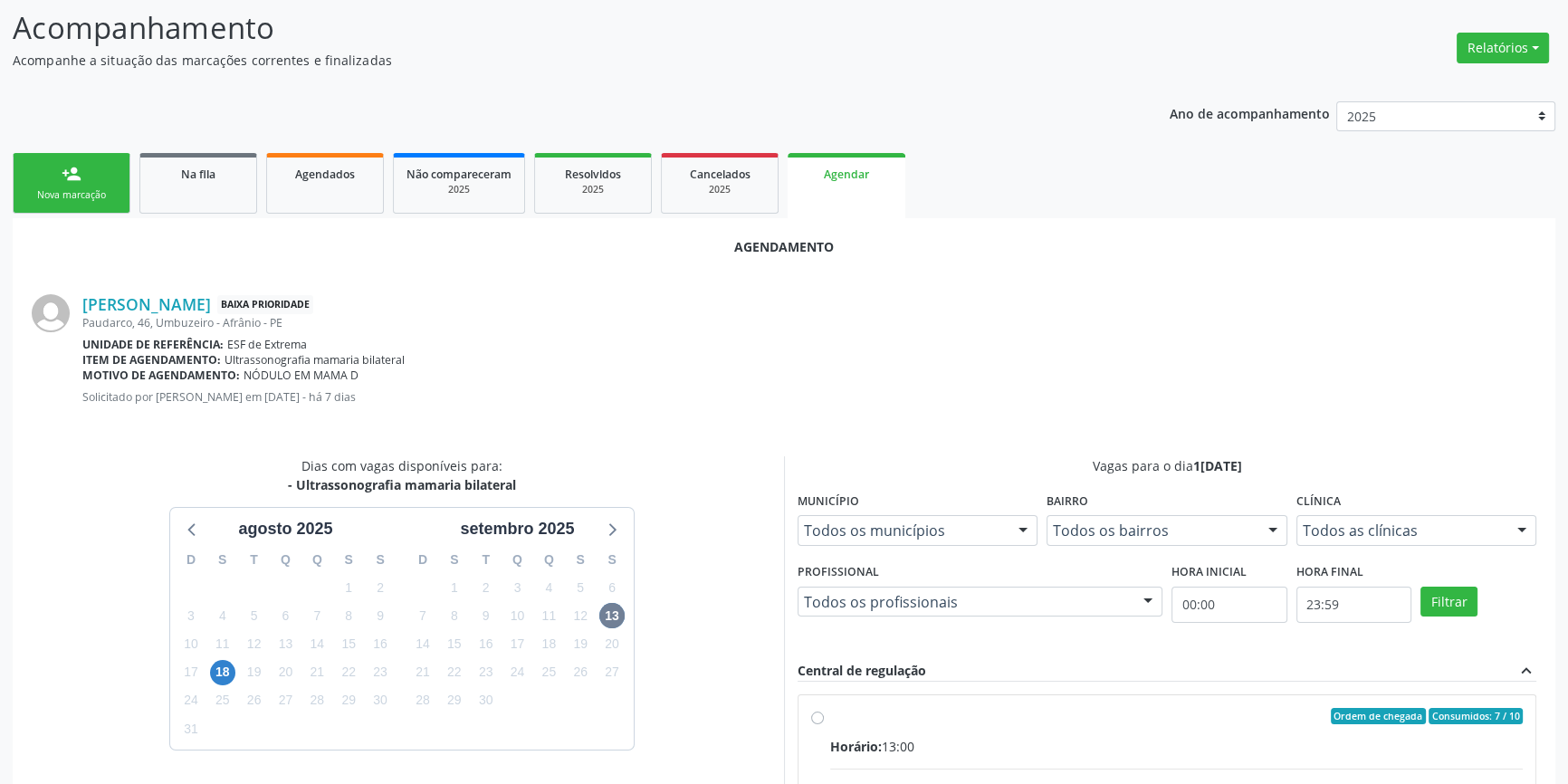
click at [887, 662] on div "Central de regulação" at bounding box center [861, 670] width 128 height 20
click at [881, 723] on div "Vagas para o dia 13/09/2025 Município Todos os municípios Todos os municípios A…" at bounding box center [1166, 604] width 765 height 294
click at [829, 670] on div "Central de regulação" at bounding box center [861, 670] width 128 height 20
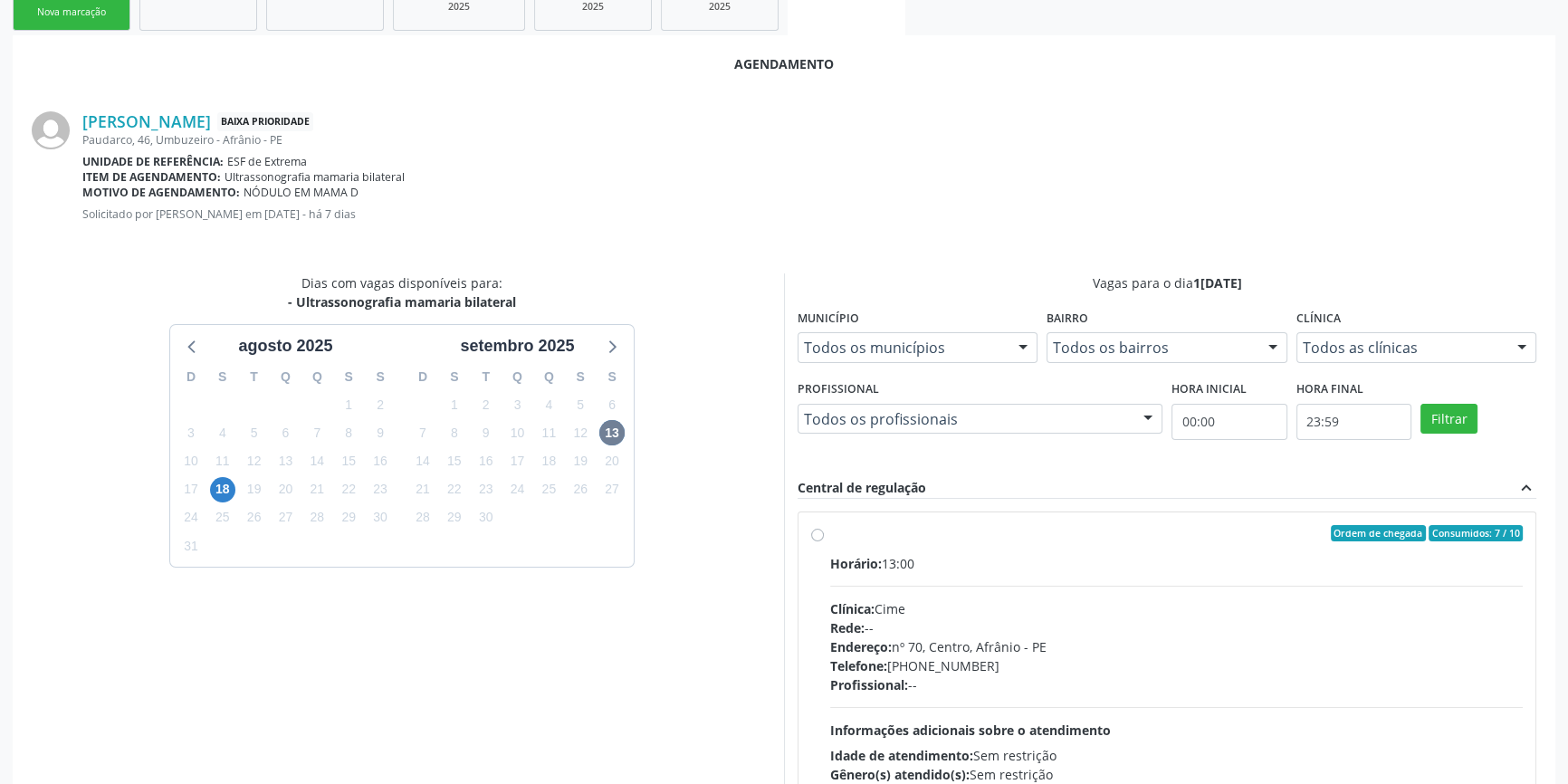
scroll to position [418, 0]
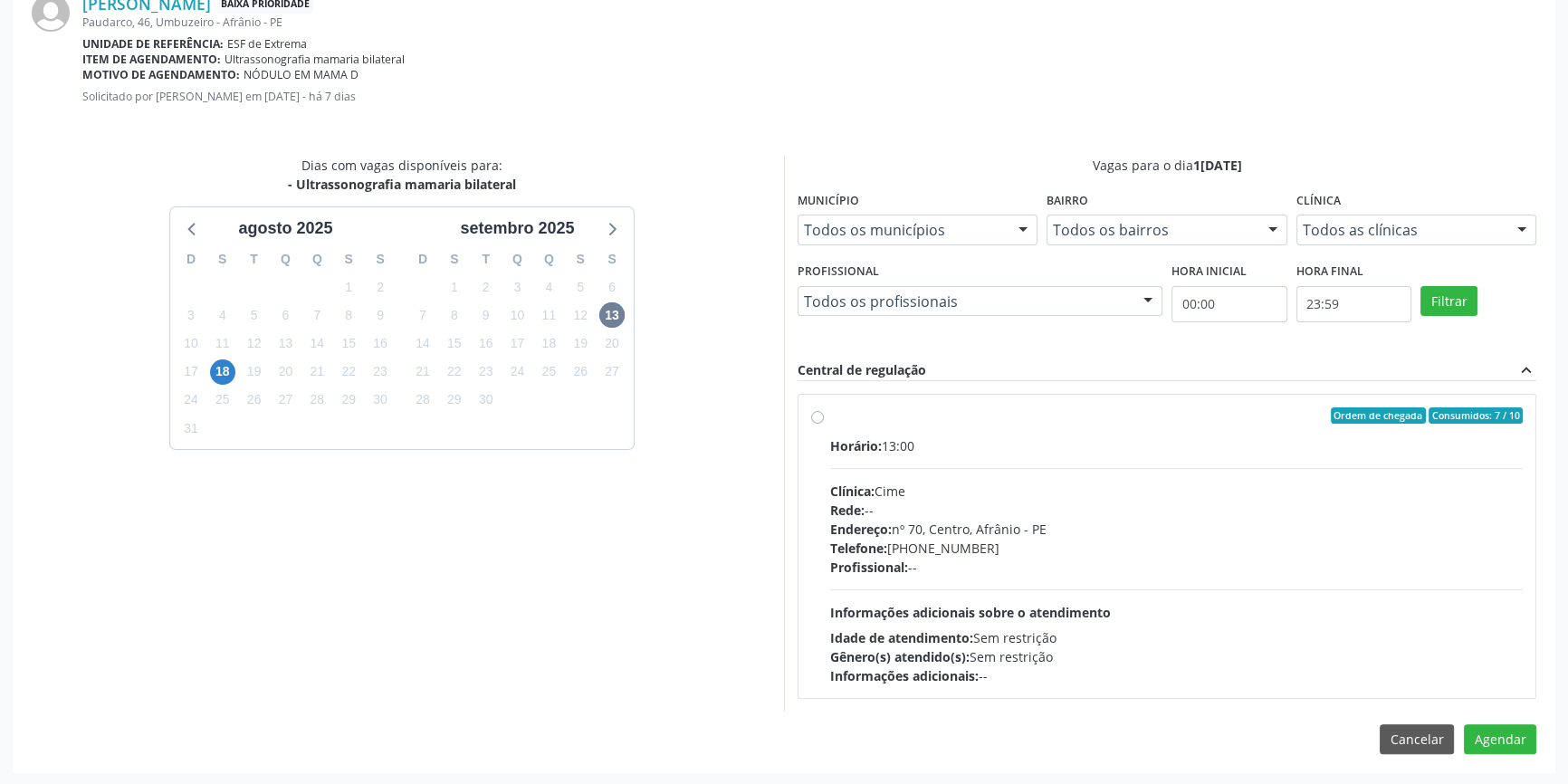
click at [877, 461] on div "Horário: 13:00 Clínica: Cime Rede: -- Endereço: nº 70, Centro, Afrânio - PE Tel…" at bounding box center [1176, 561] width 693 height 249
click at [824, 423] on input "Ordem de chegada Consumidos: 7 / 10 Horário: 13:00 Clínica: Cime Rede: -- Ender…" at bounding box center [817, 416] width 13 height 17
radio input "true"
click at [1487, 770] on button "Agendar" at bounding box center [1500, 770] width 73 height 30
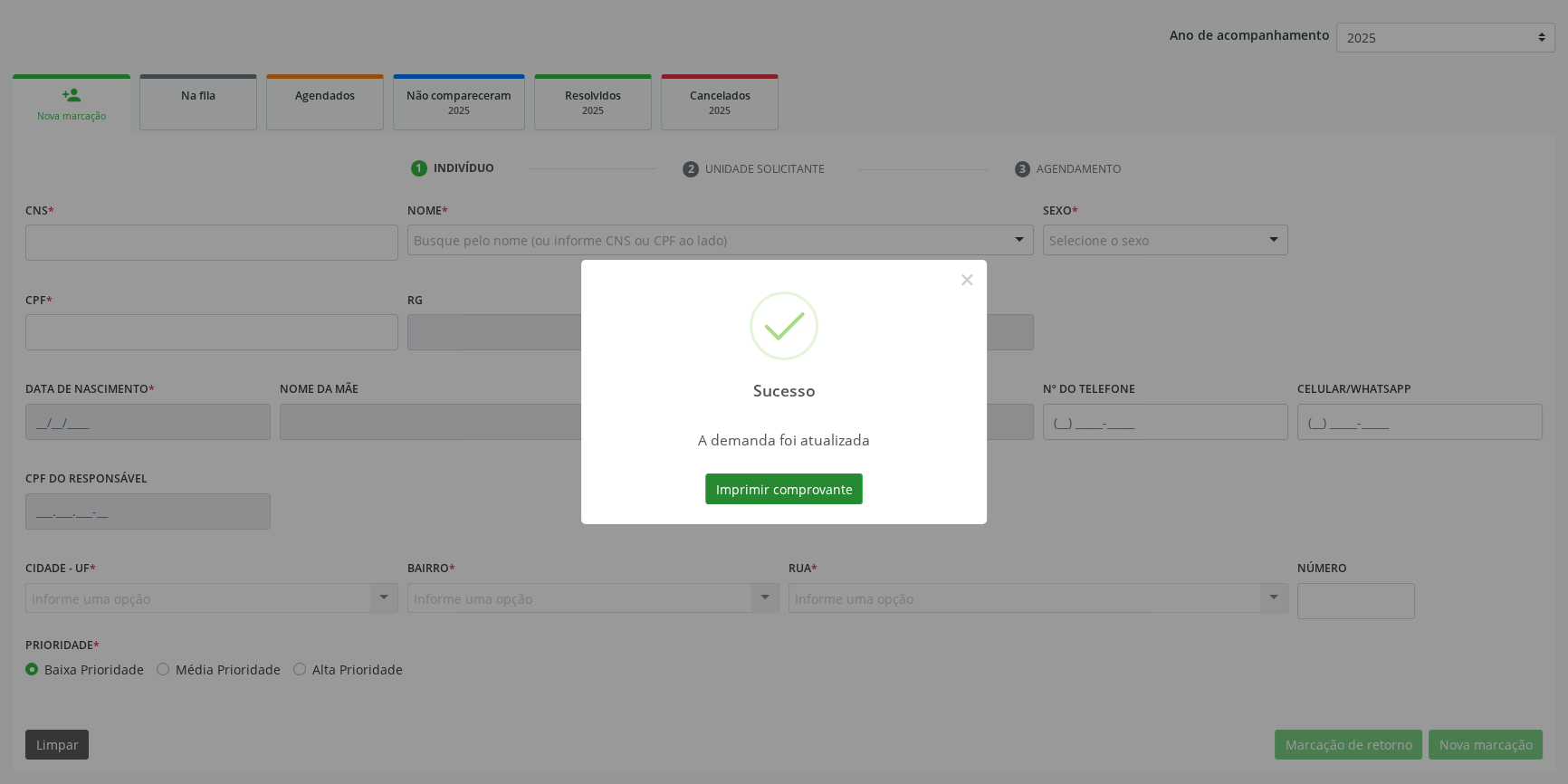
click at [816, 486] on button "Imprimir comprovante" at bounding box center [784, 488] width 158 height 30
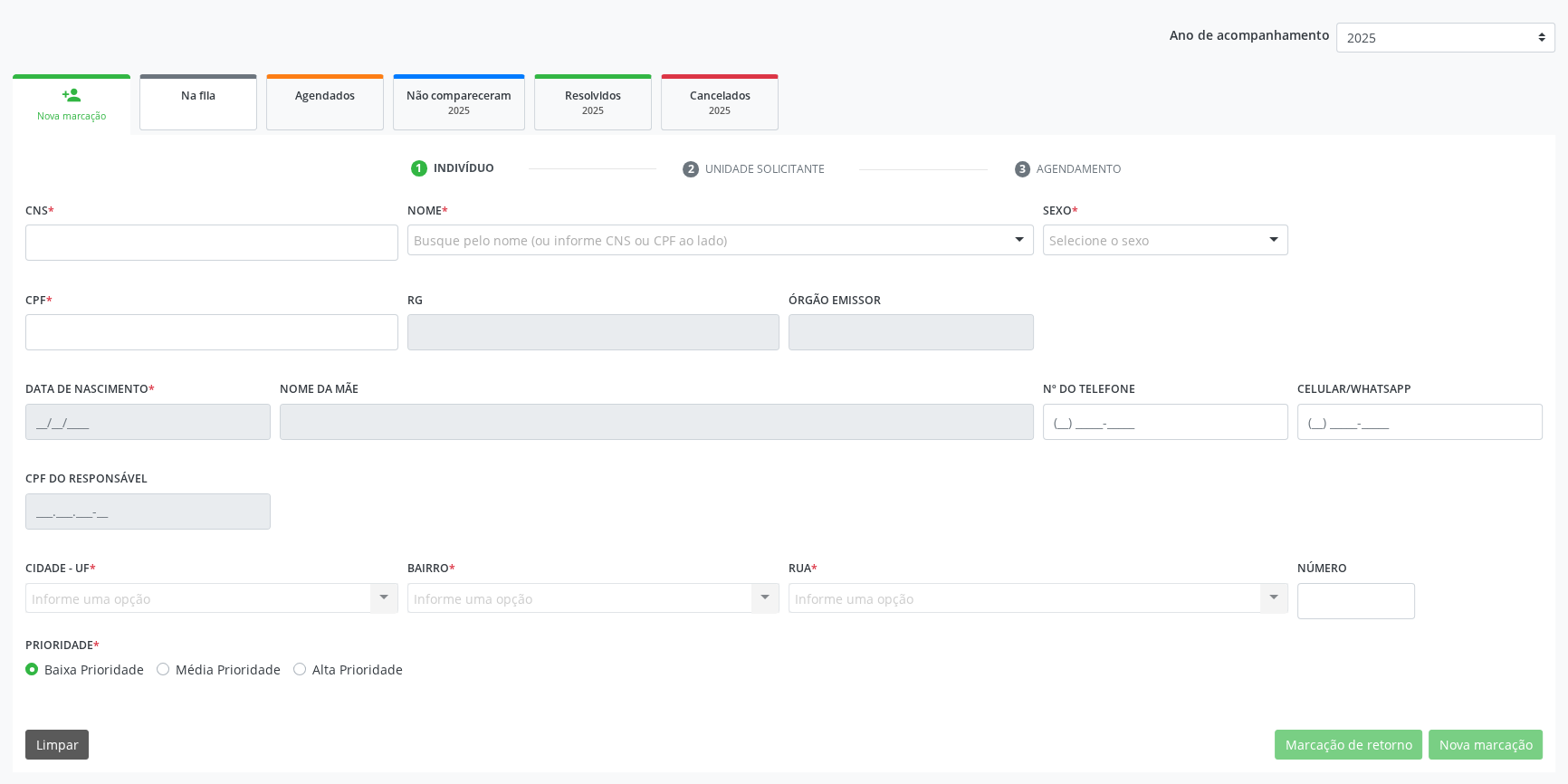
click at [211, 103] on link "Na fila" at bounding box center [198, 102] width 118 height 56
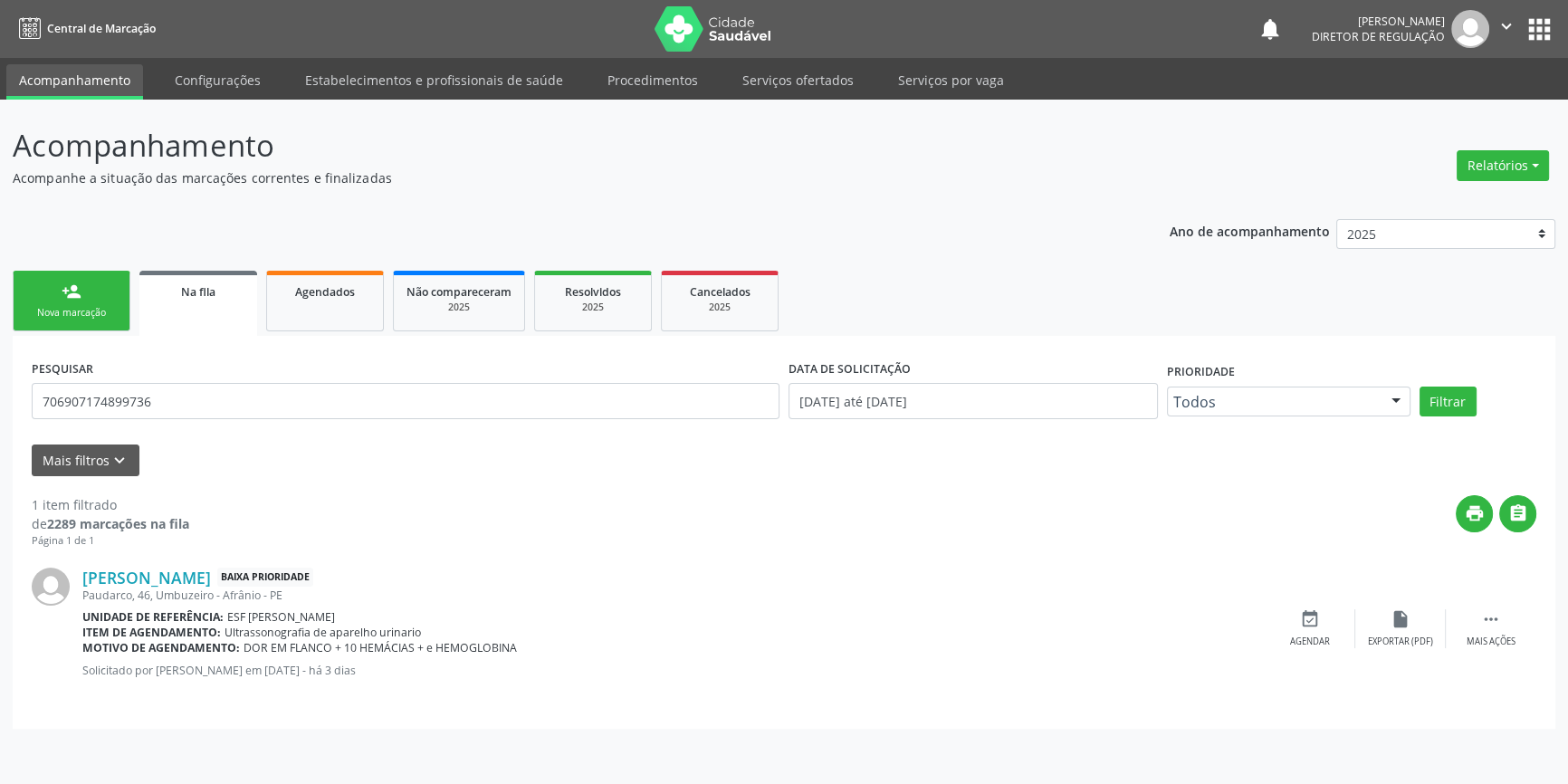
scroll to position [0, 0]
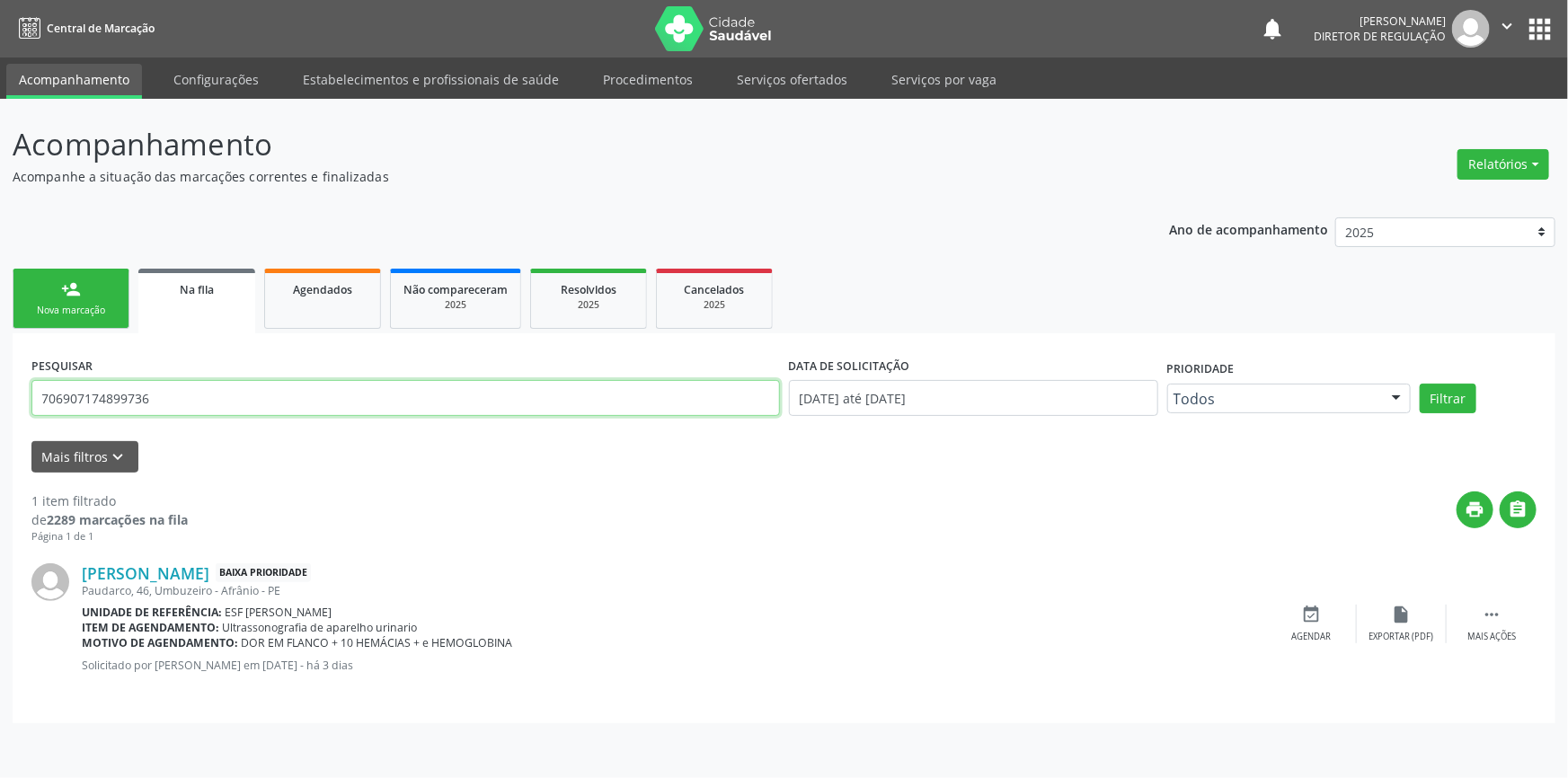
drag, startPoint x: 204, startPoint y: 390, endPoint x: 0, endPoint y: 390, distance: 204.0
click at [0, 390] on div "Acompanhamento Acompanhe a situação das marcações correntes e finalizadas Relat…" at bounding box center [784, 439] width 1568 height 679
type input "700002631036500"
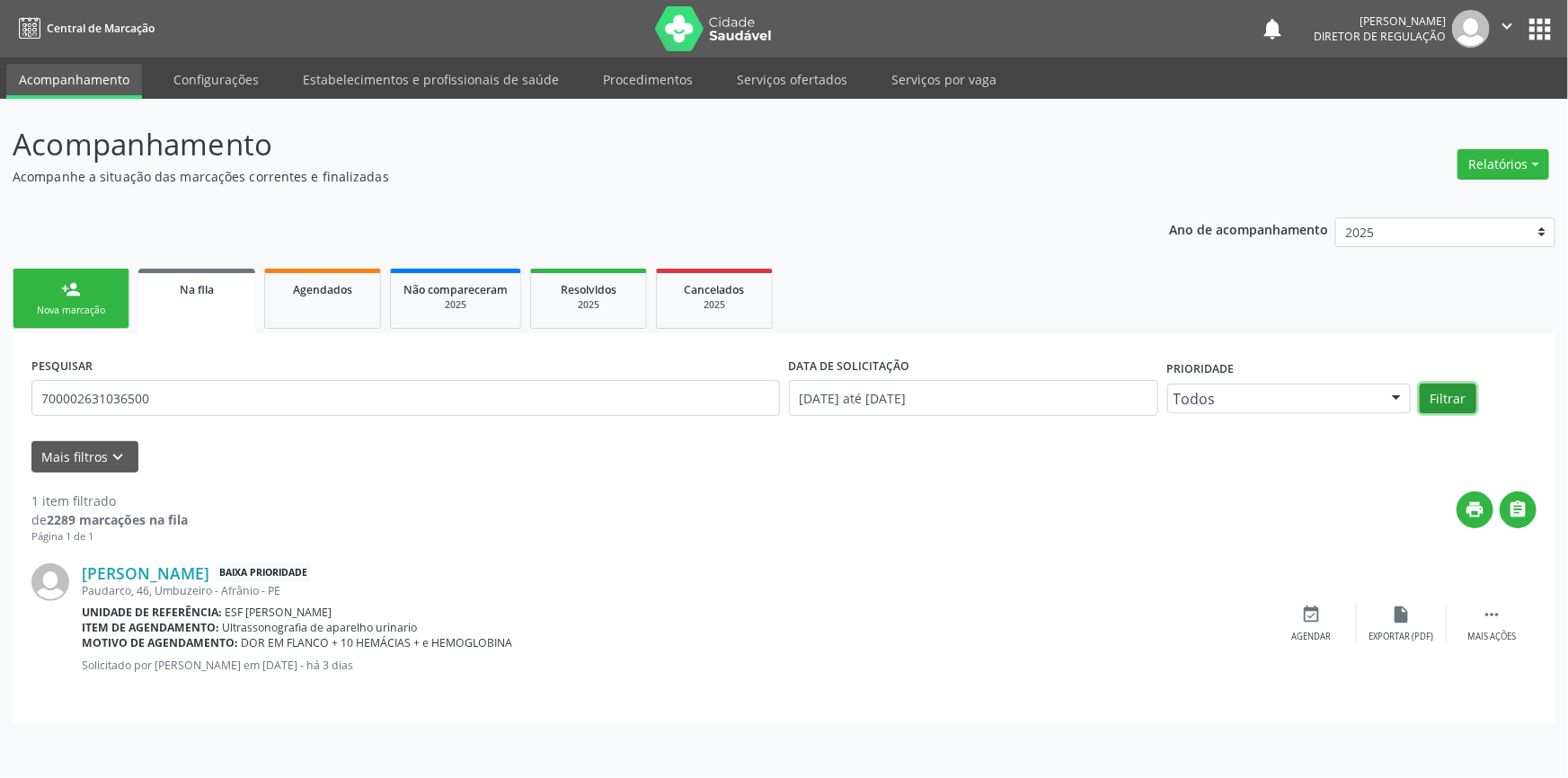
click at [1439, 395] on button "Filtrar" at bounding box center [1448, 398] width 56 height 30
click at [1323, 618] on div "event_available Agendar" at bounding box center [1312, 624] width 89 height 39
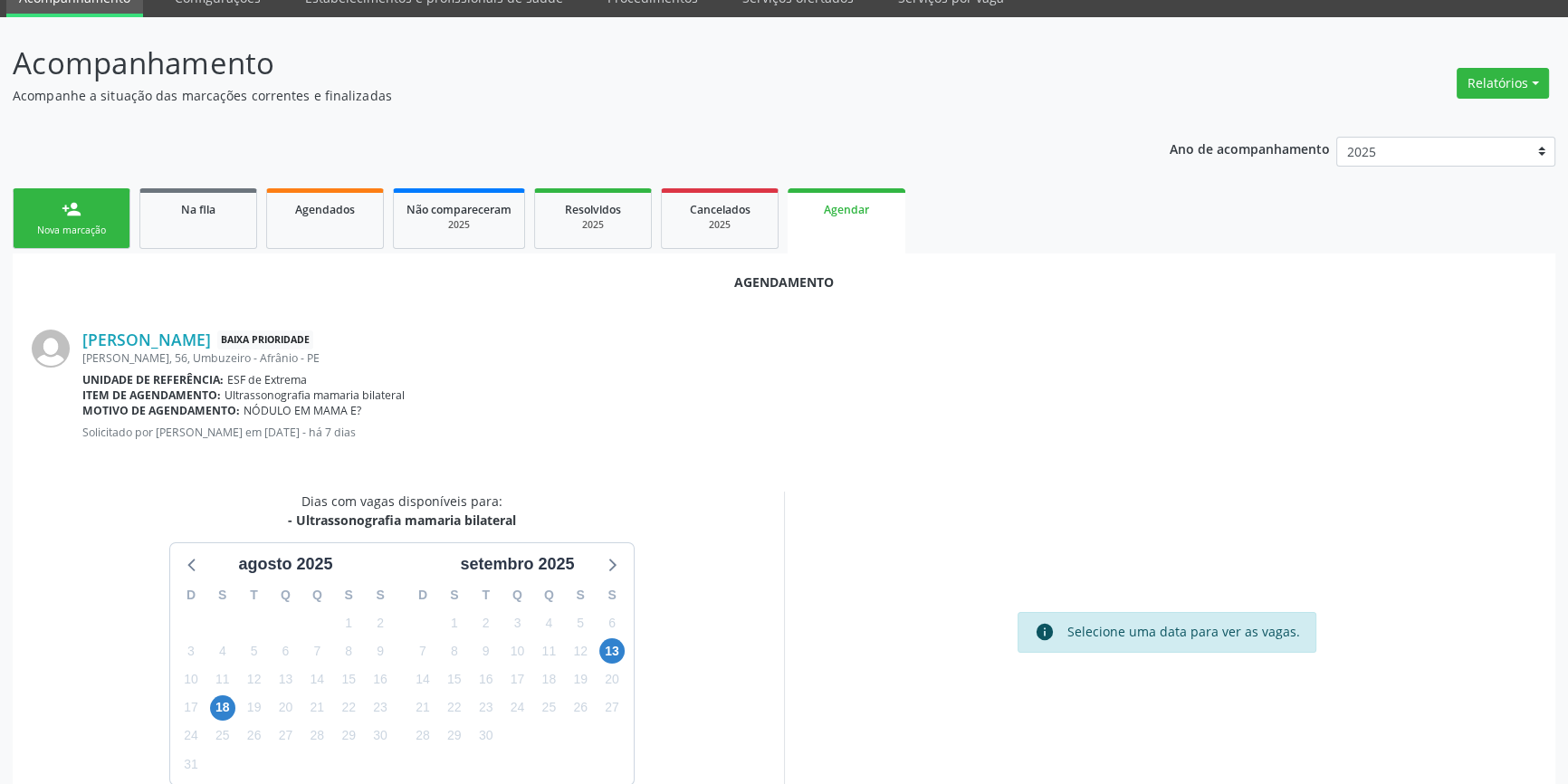
scroll to position [157, 0]
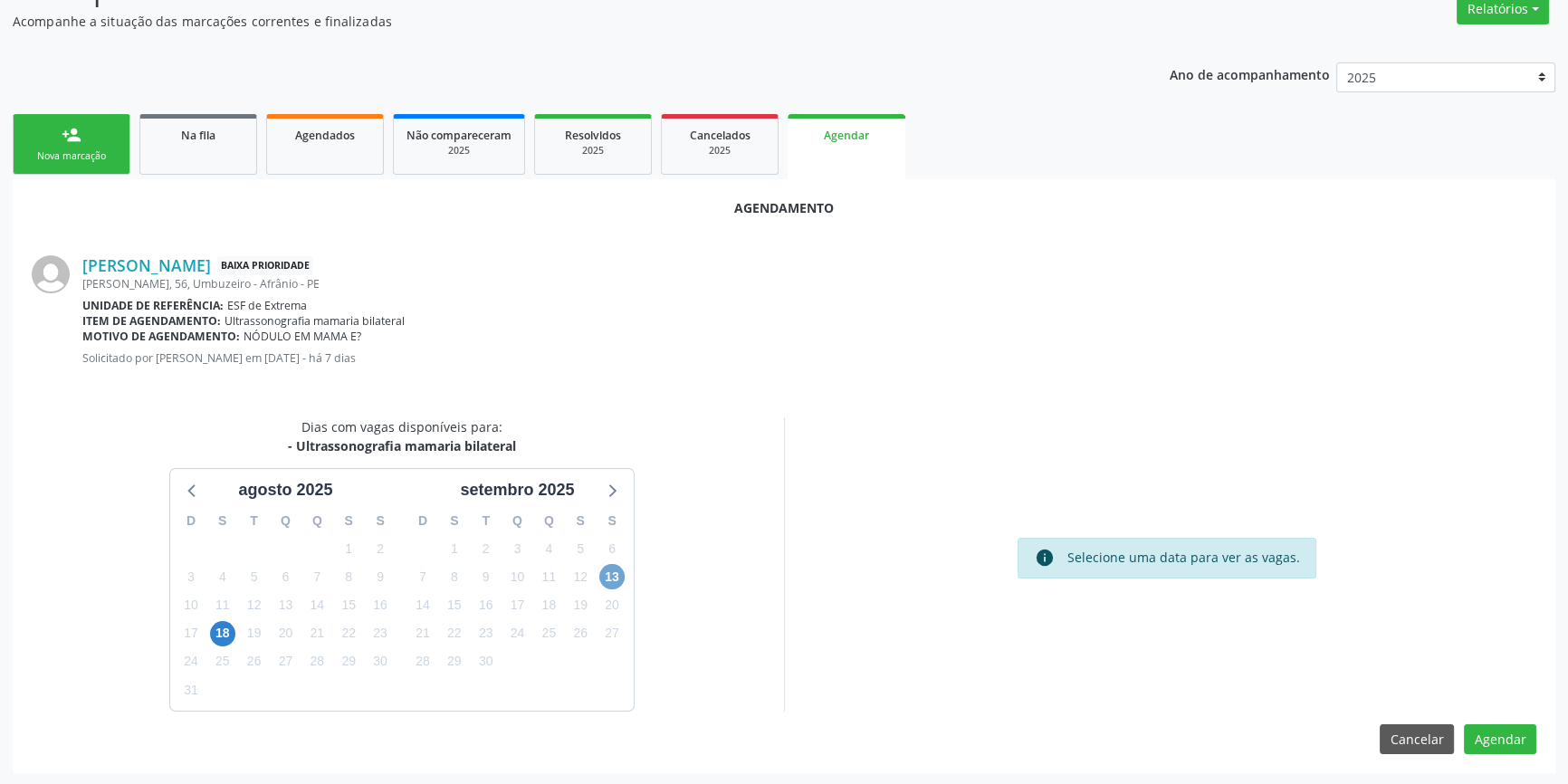
click at [615, 570] on span "13" at bounding box center [612, 577] width 25 height 25
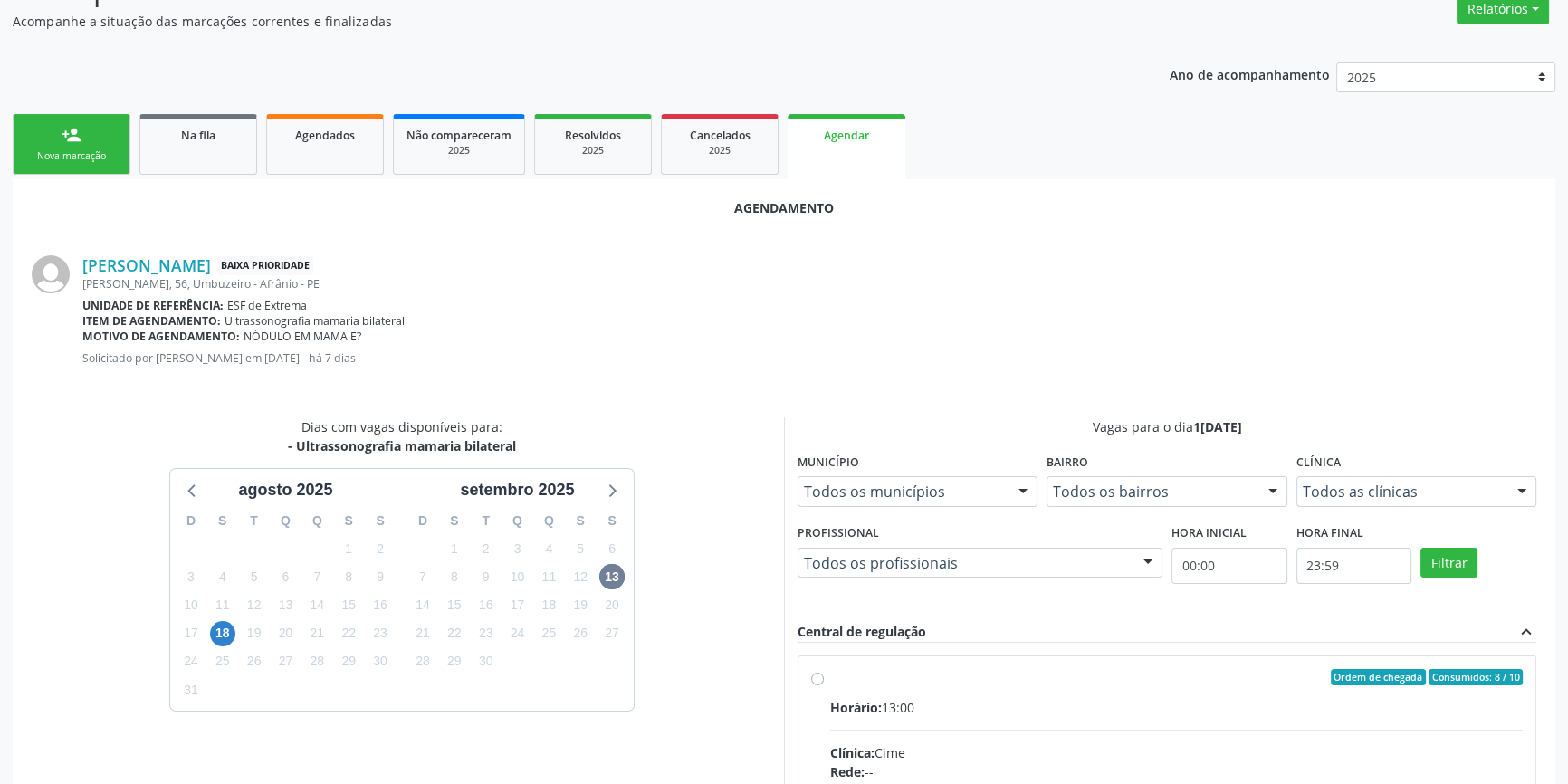
radio input "true"
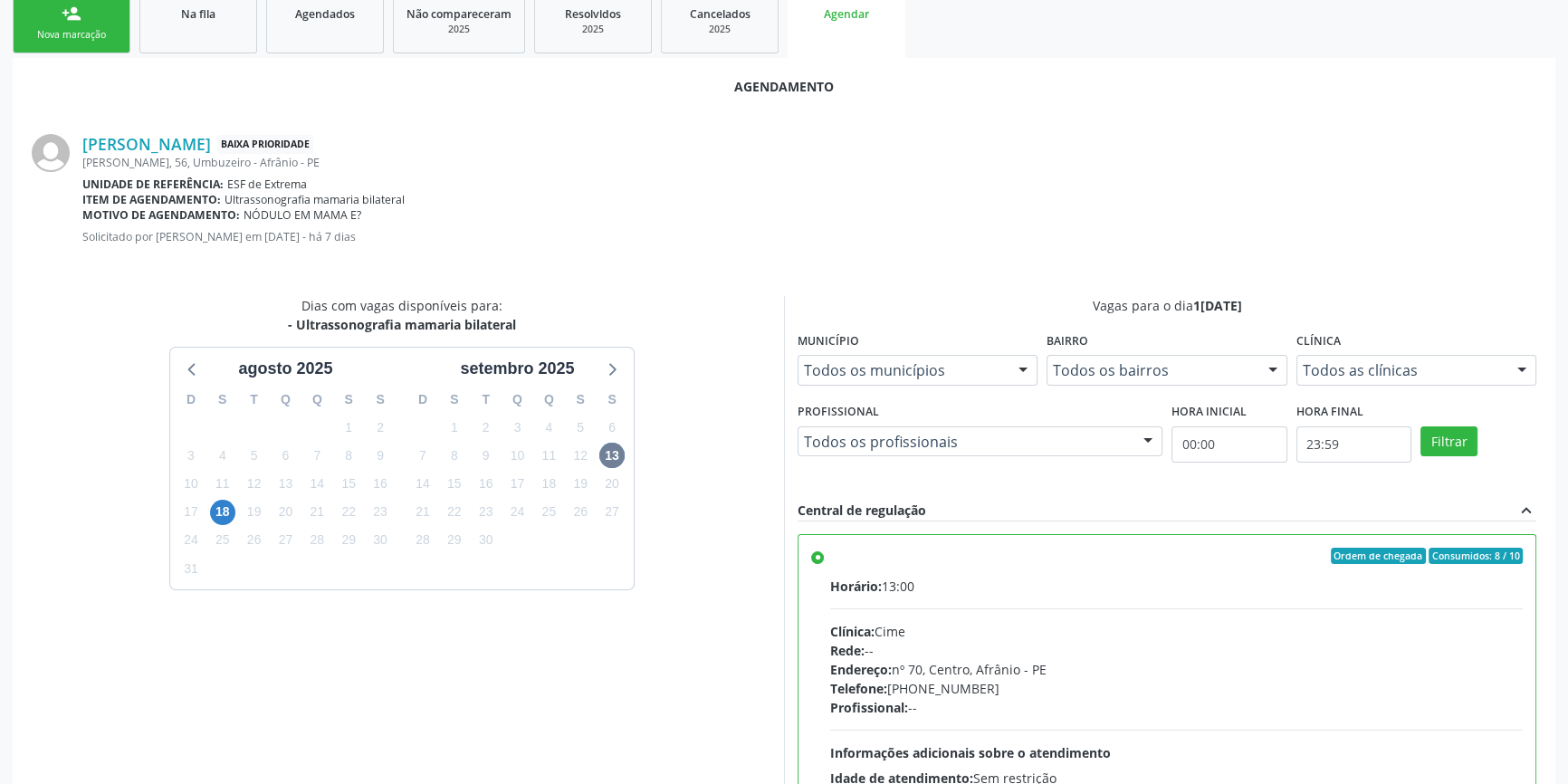
scroll to position [451, 0]
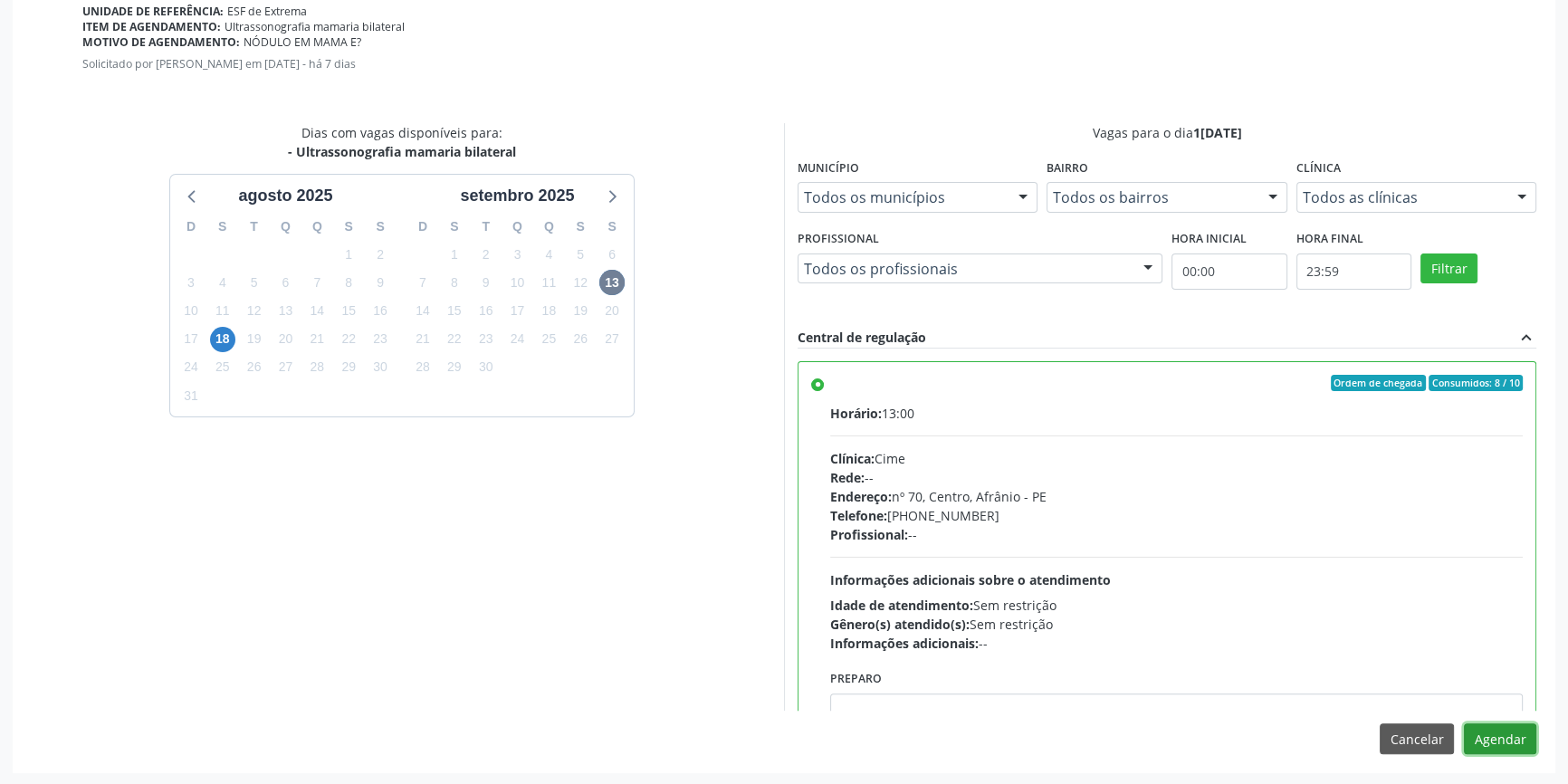
click at [1500, 731] on button "Agendar" at bounding box center [1500, 738] width 73 height 30
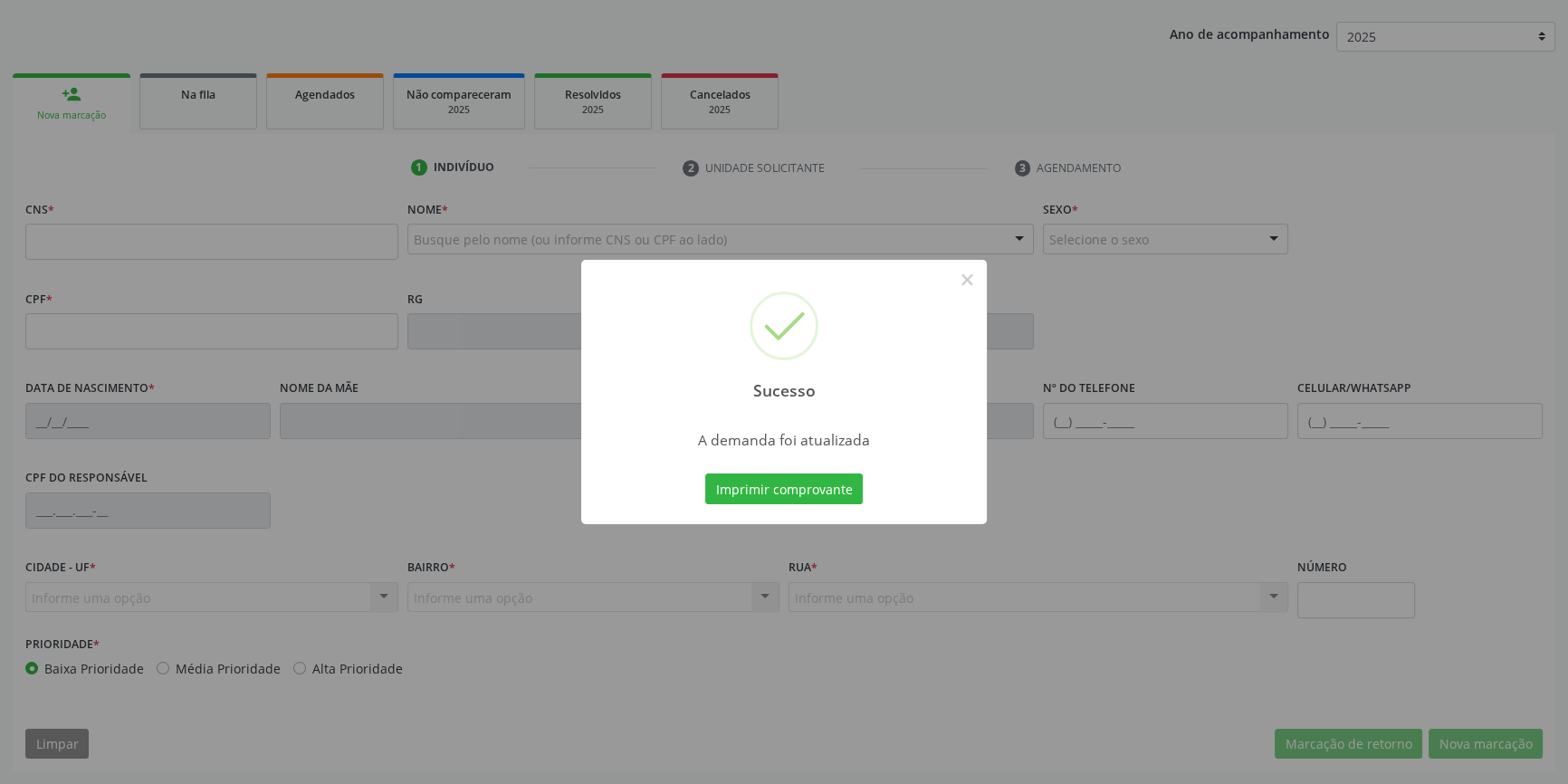
scroll to position [196, 0]
click at [745, 491] on button "Imprimir comprovante" at bounding box center [784, 488] width 158 height 30
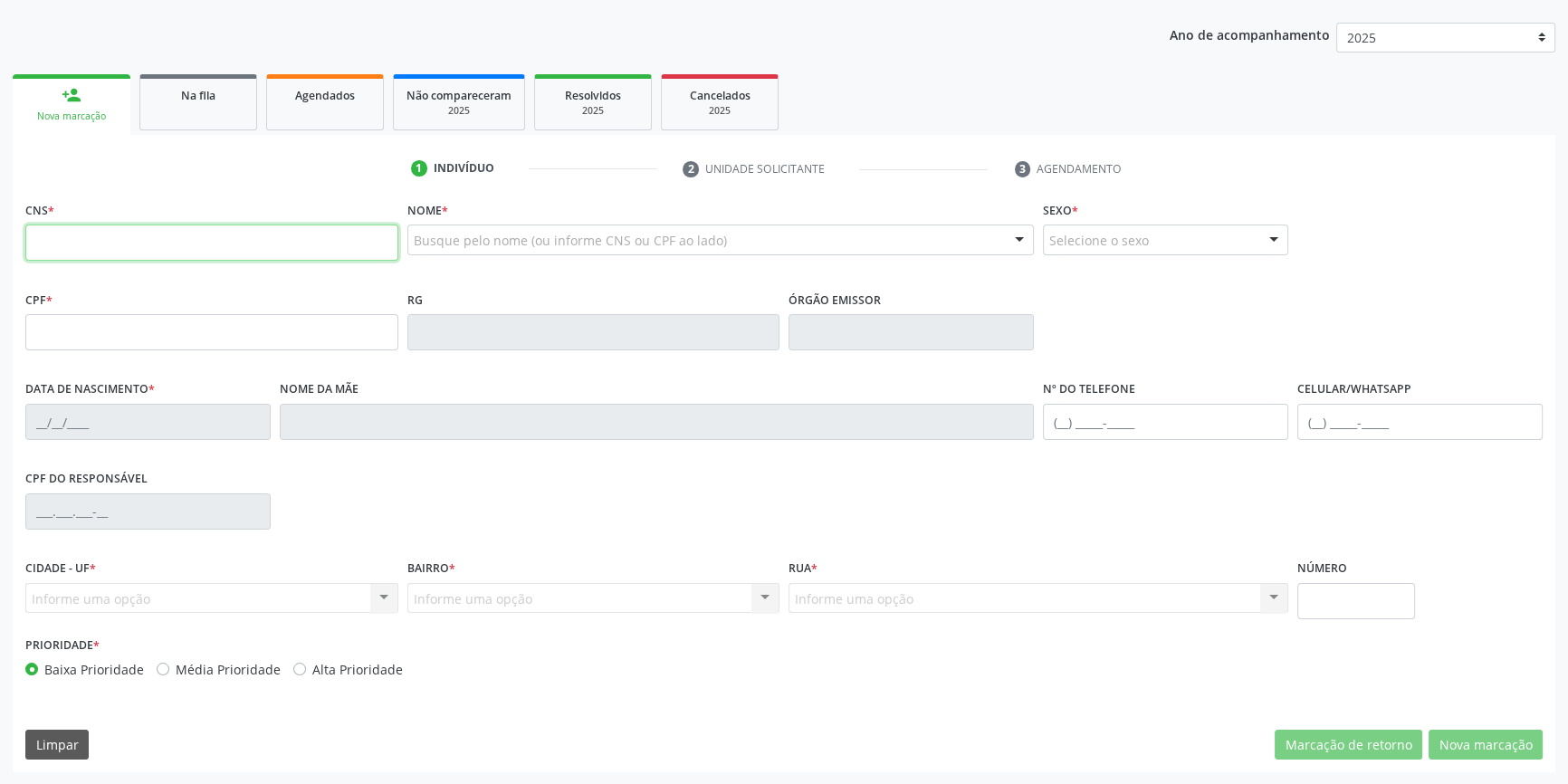
click at [54, 237] on input "text" at bounding box center [212, 242] width 373 height 36
type input "708 4062 8301 5561"
type input "457.447.184-00"
type input "27/08/1961"
type input "Douralici Cavalcanti Rodrigues"
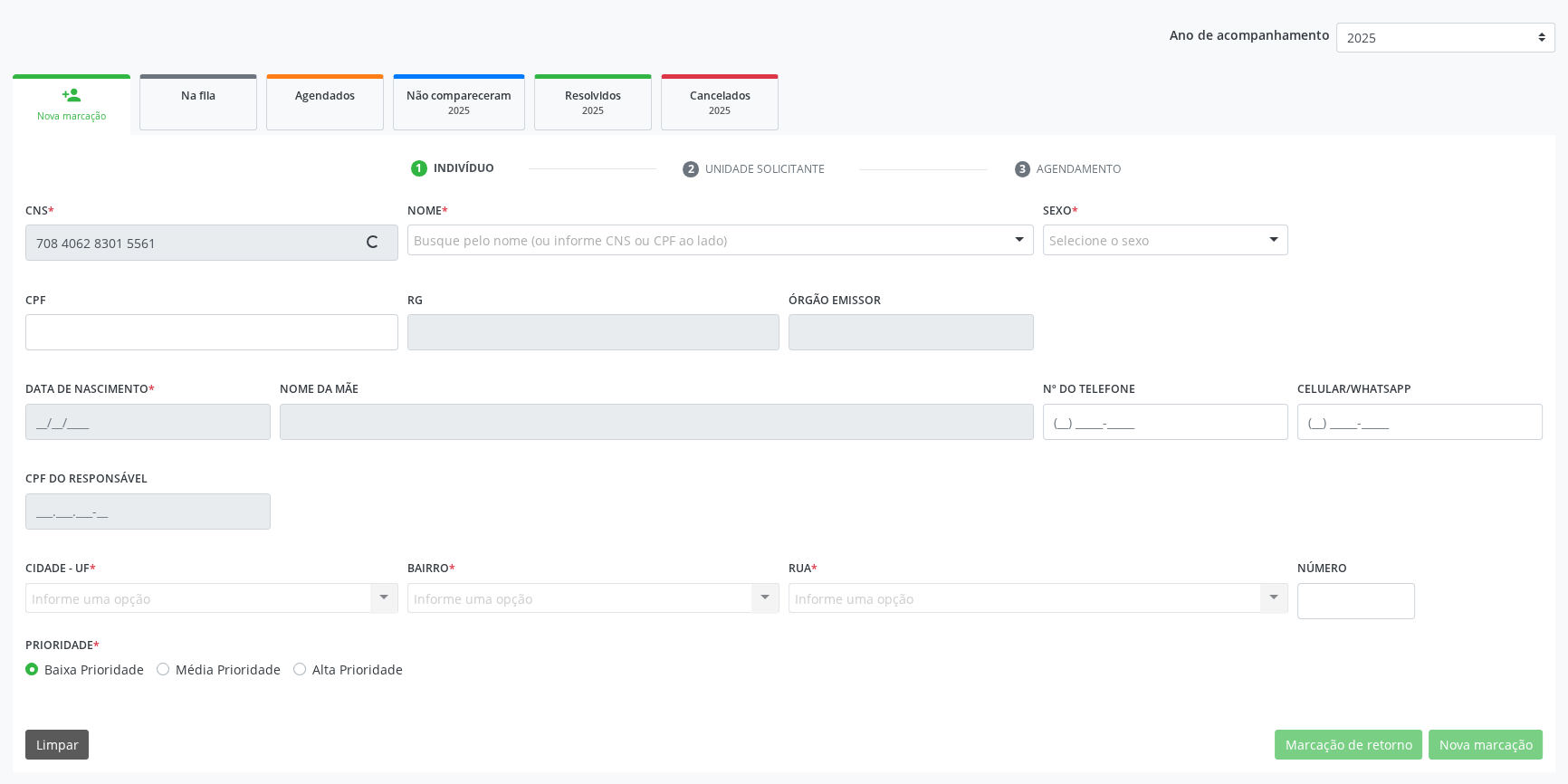
type input "(87) 99637-2045"
type input "50"
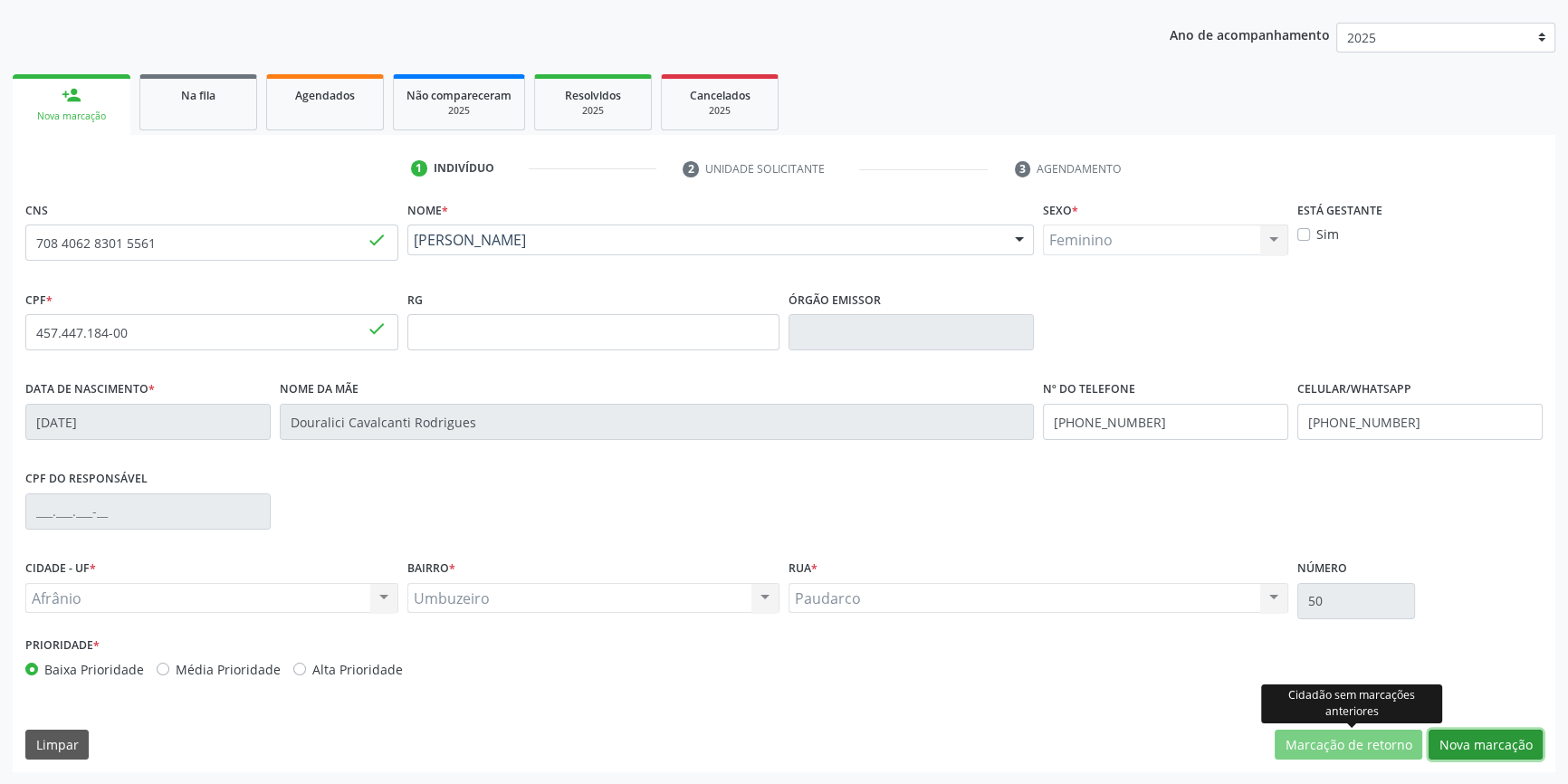
click at [1512, 737] on button "Nova marcação" at bounding box center [1486, 745] width 114 height 30
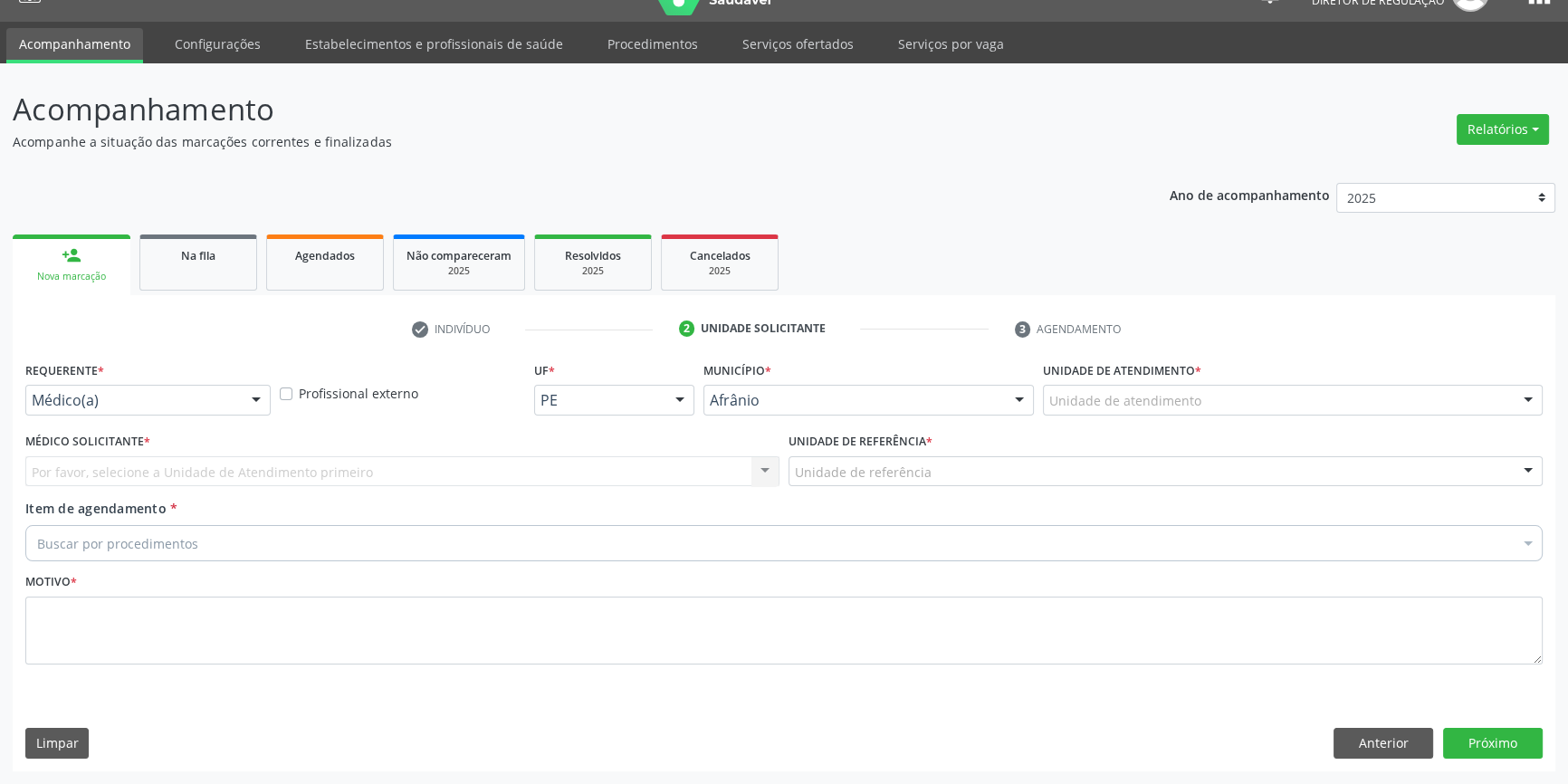
scroll to position [34, 0]
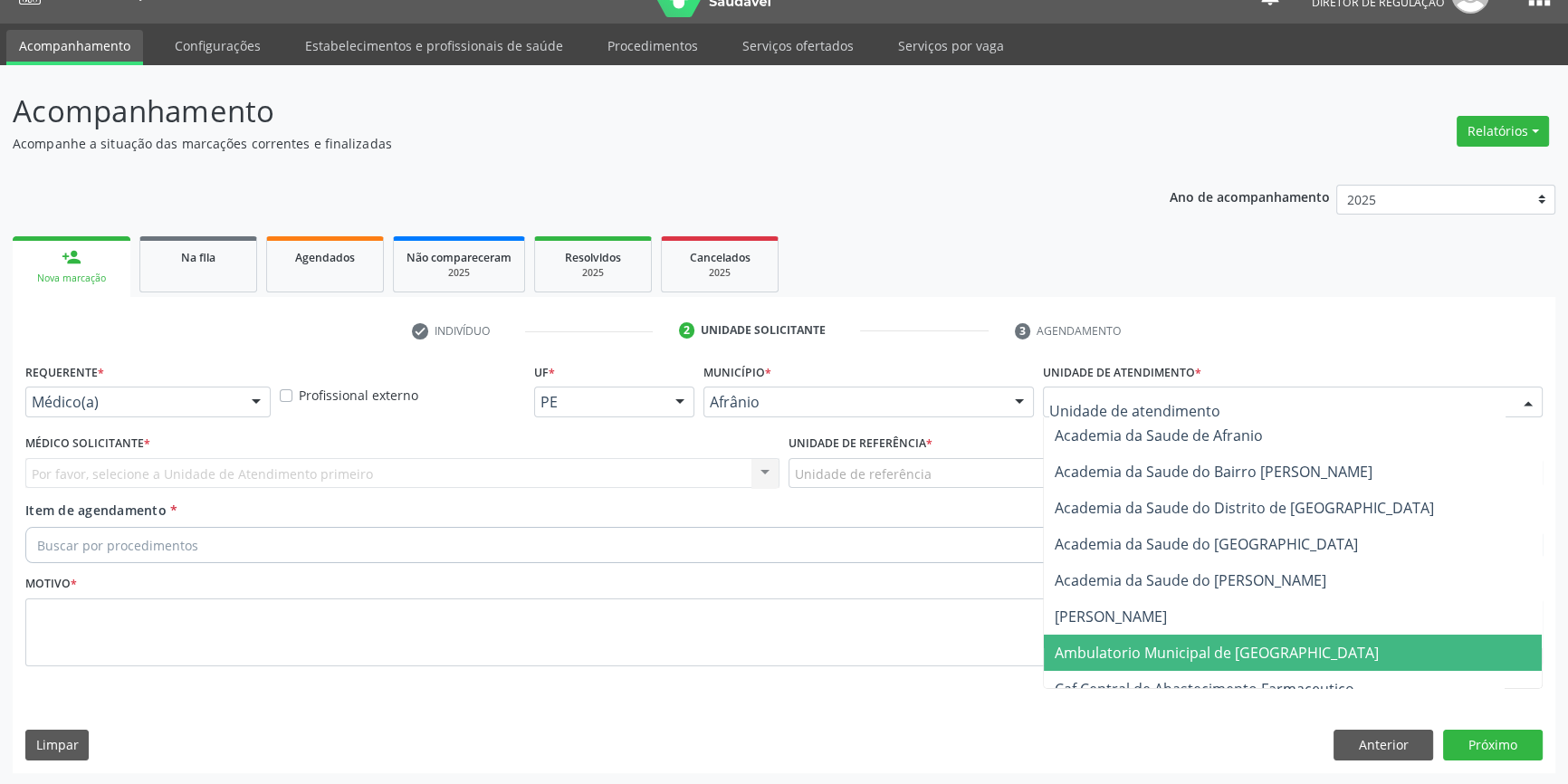
click at [1155, 653] on span "Ambulatorio Municipal de [GEOGRAPHIC_DATA]" at bounding box center [1216, 653] width 324 height 20
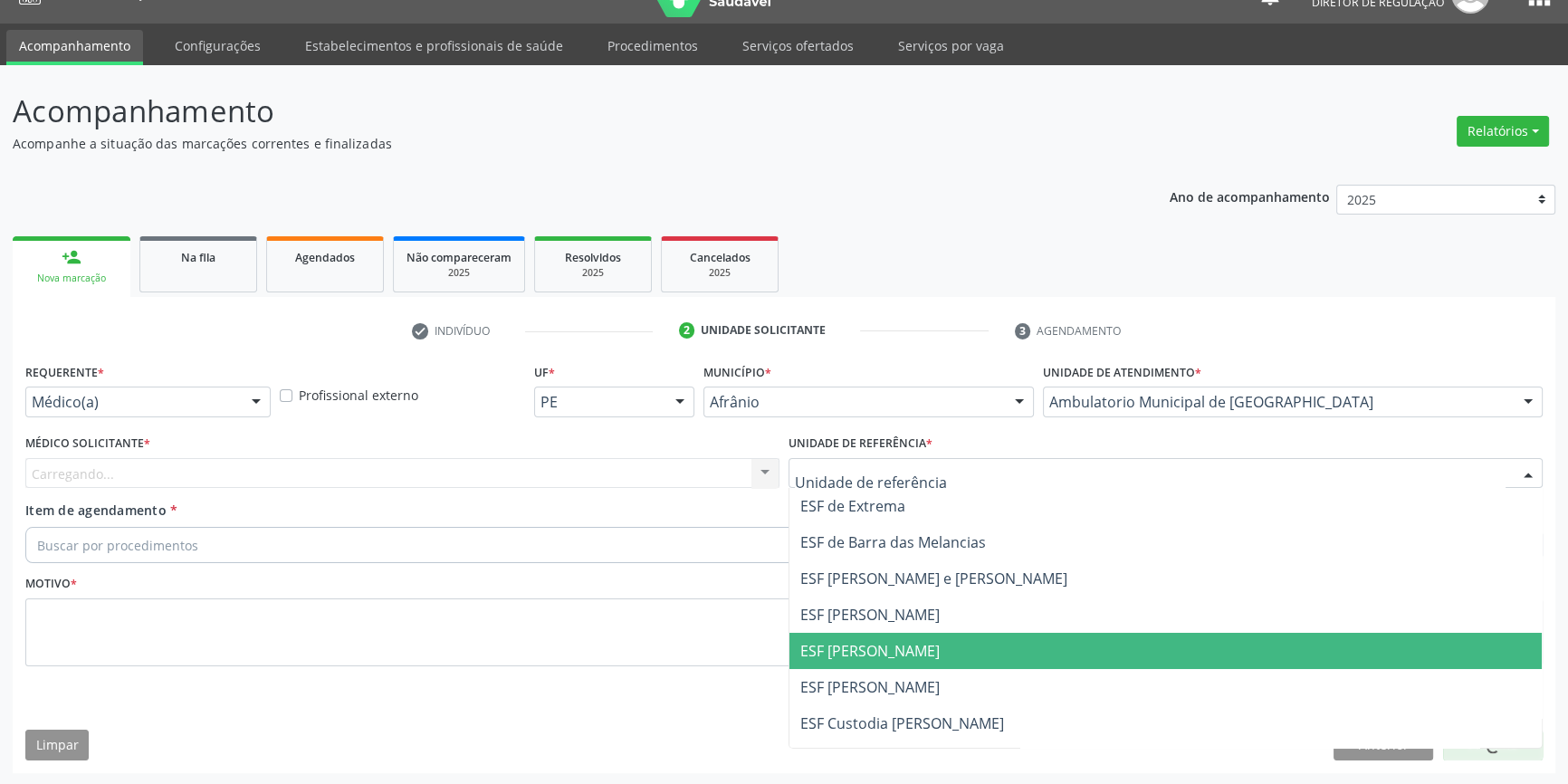
drag, startPoint x: 901, startPoint y: 643, endPoint x: 616, endPoint y: 533, distance: 305.5
click at [898, 644] on span "ESF [PERSON_NAME]" at bounding box center [870, 651] width 139 height 20
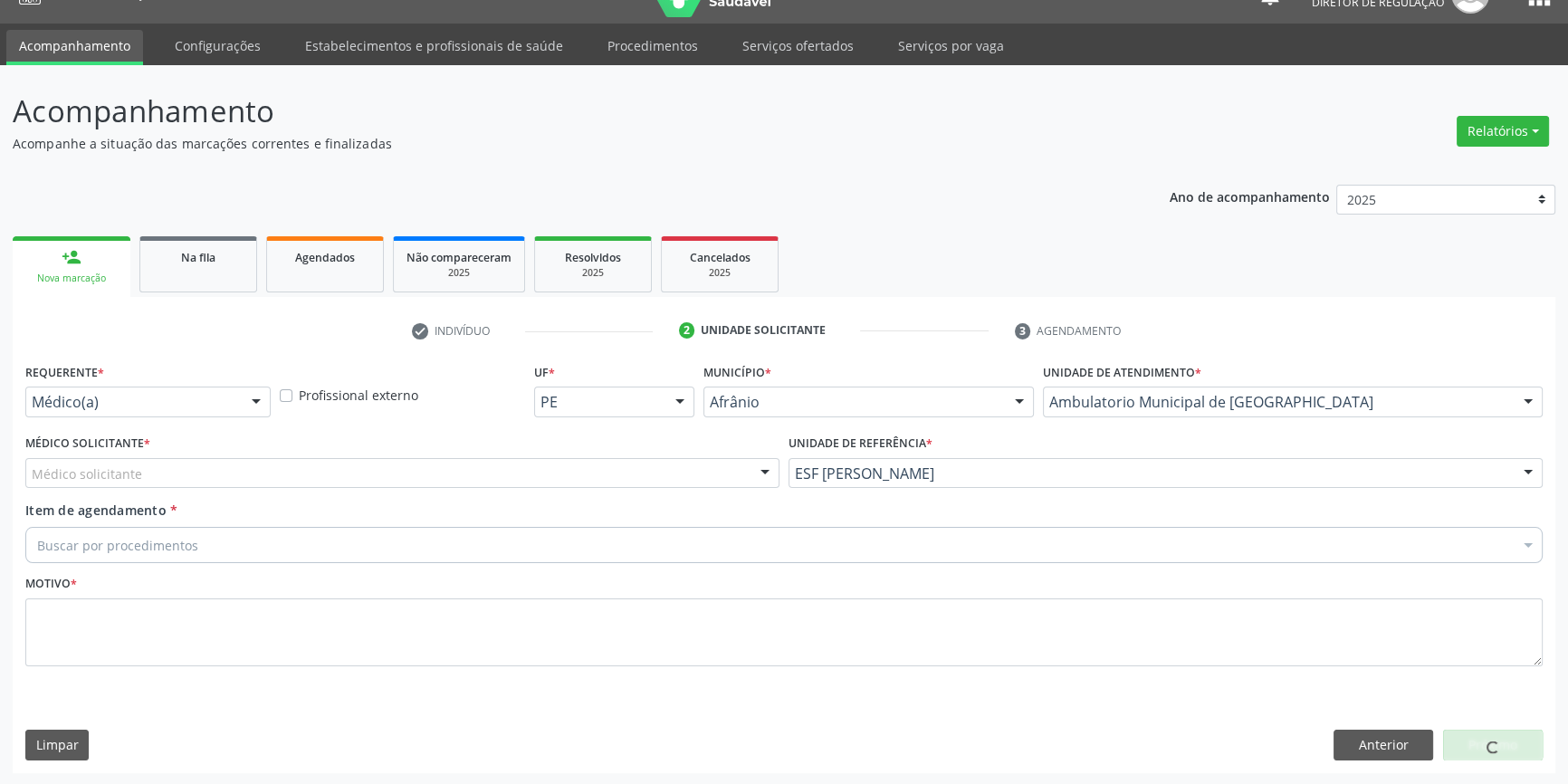
drag, startPoint x: 558, startPoint y: 487, endPoint x: 524, endPoint y: 475, distance: 36.1
click at [547, 480] on div "Médico solicitante" at bounding box center [403, 472] width 755 height 30
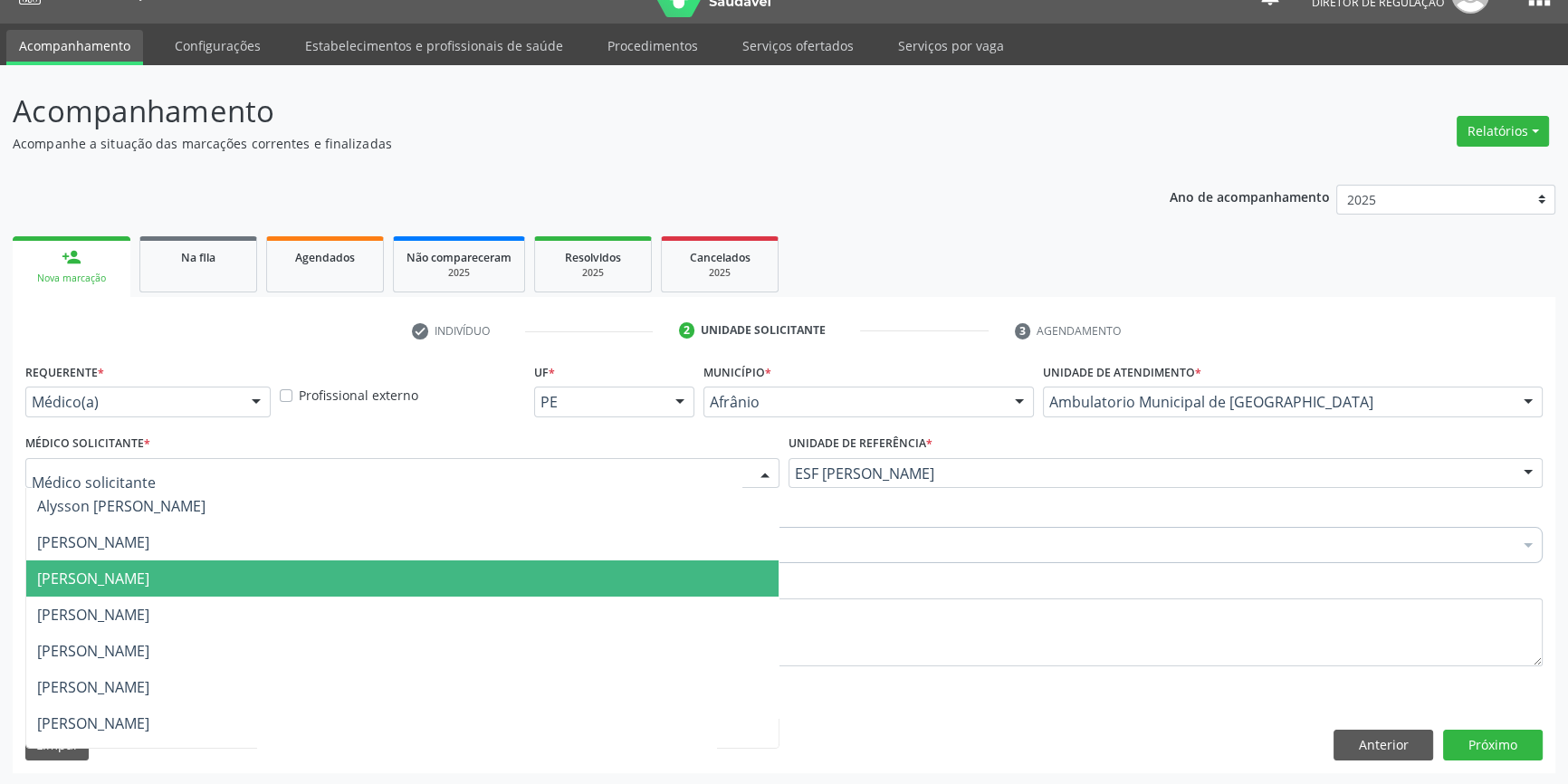
click at [294, 566] on span "[PERSON_NAME]" at bounding box center [403, 578] width 753 height 36
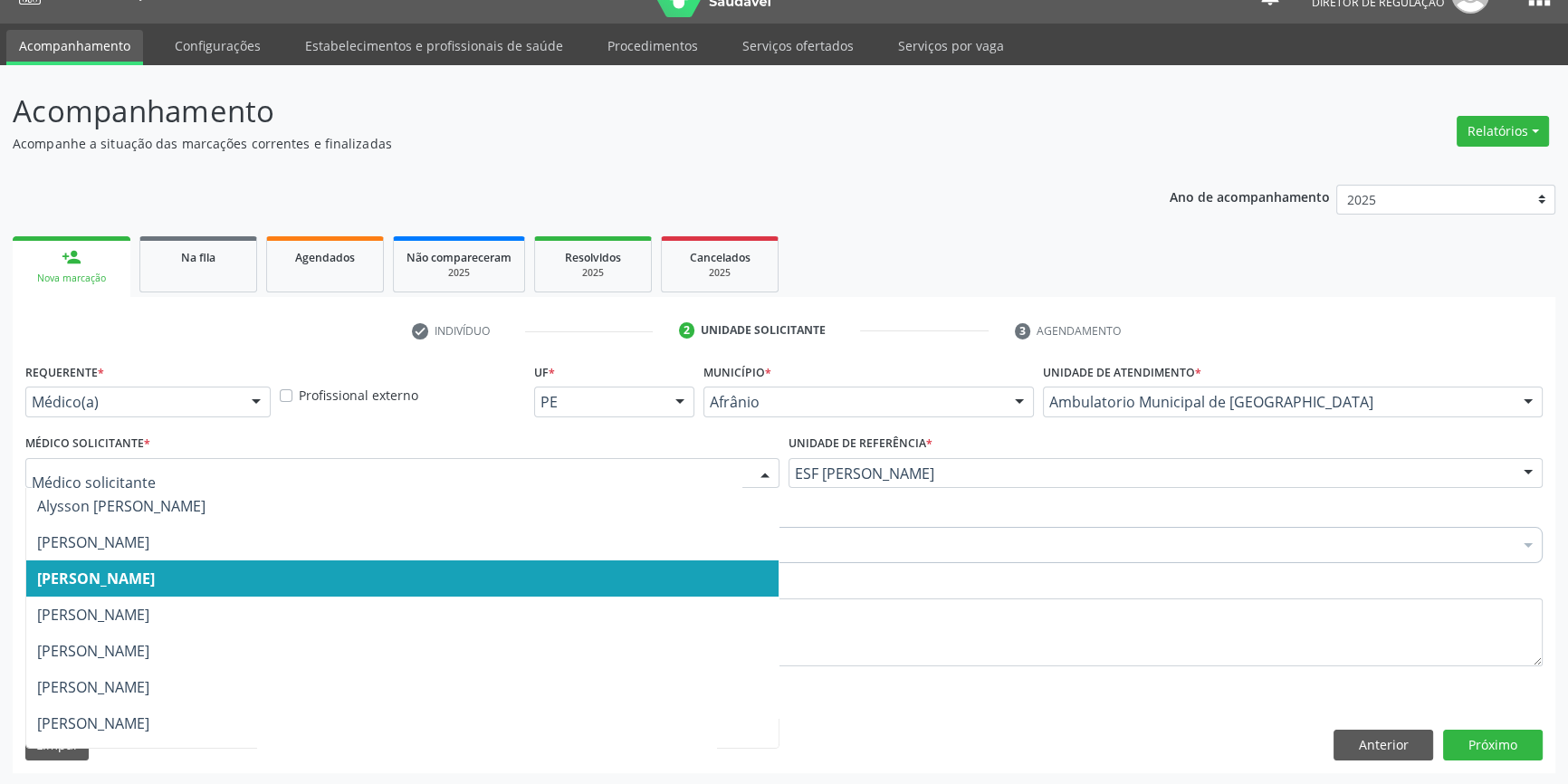
click at [155, 576] on span "[PERSON_NAME]" at bounding box center [96, 578] width 118 height 20
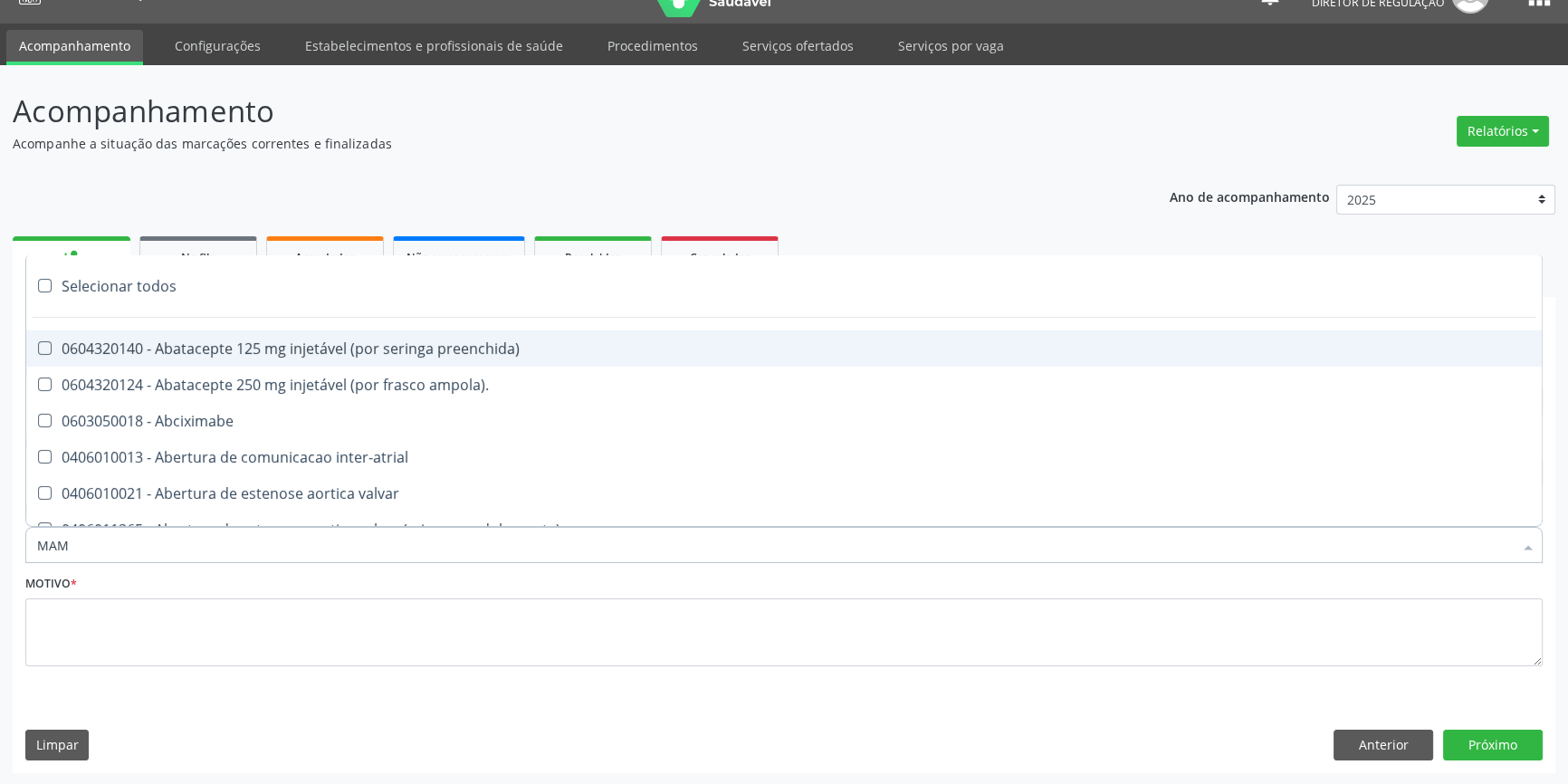
type input "MAMA"
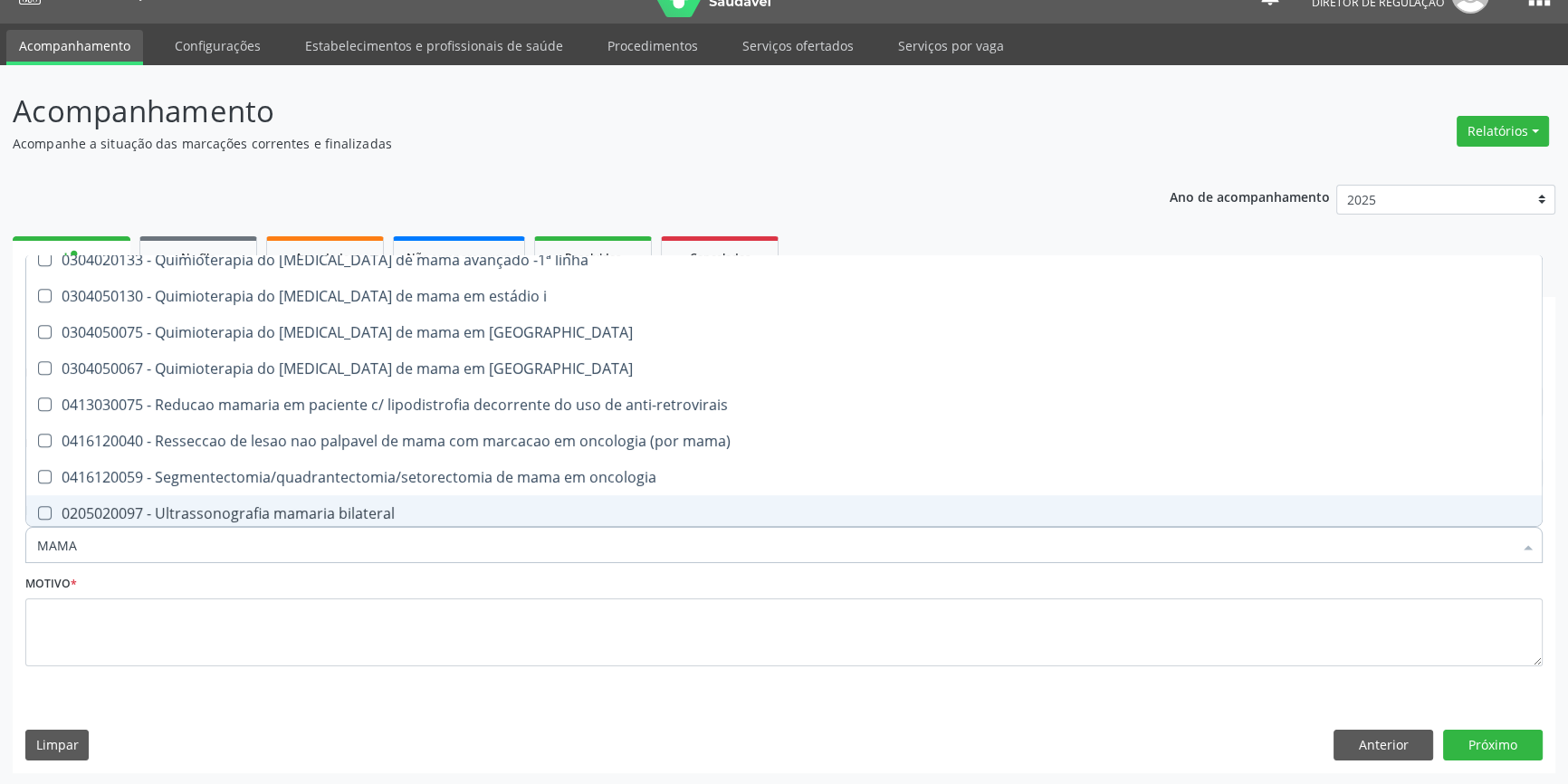
scroll to position [1503, 0]
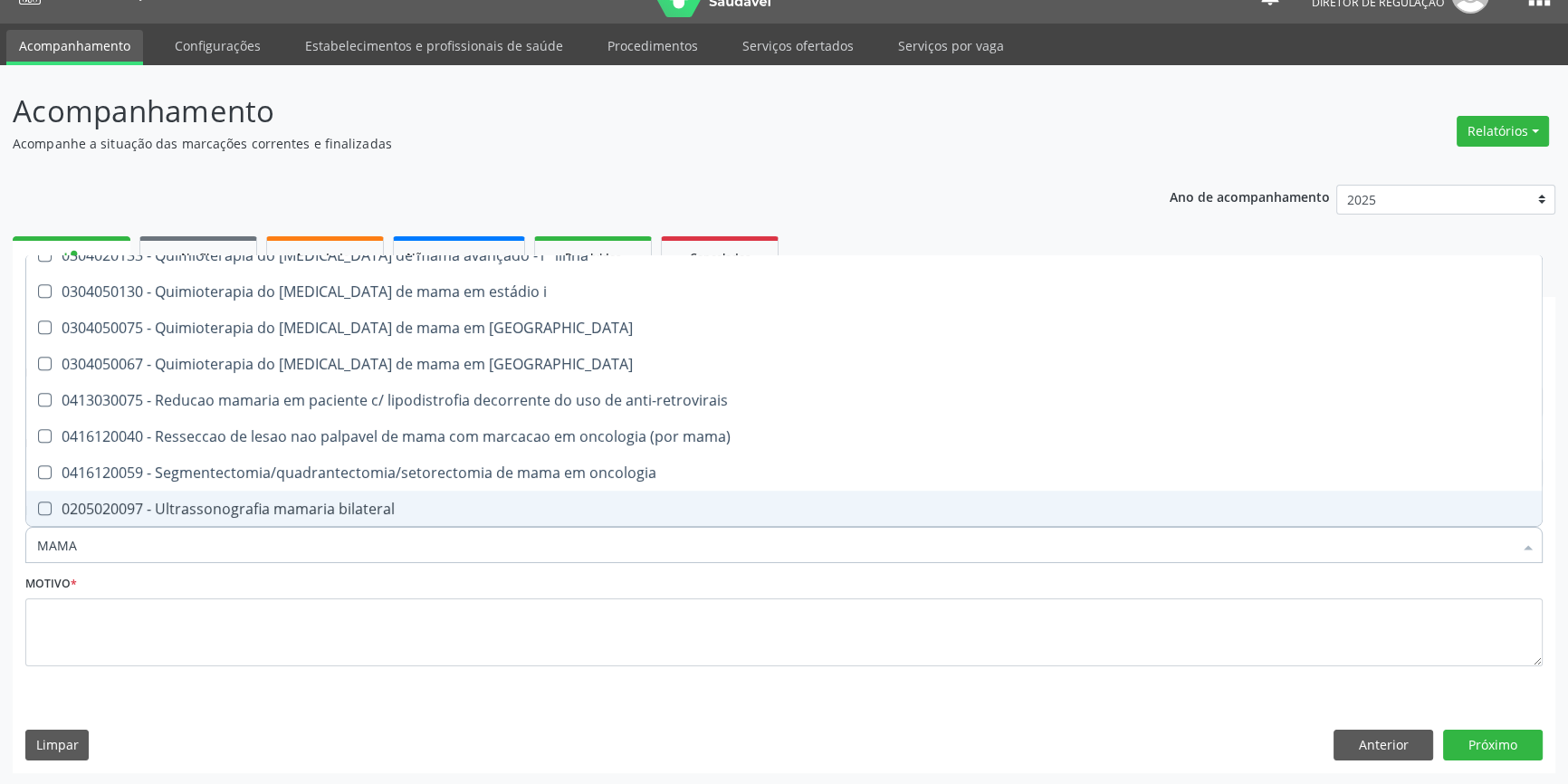
click at [322, 502] on div "0205020097 - Ultrassonografia mamaria bilateral" at bounding box center [784, 509] width 1494 height 15
checkbox bilateral "true"
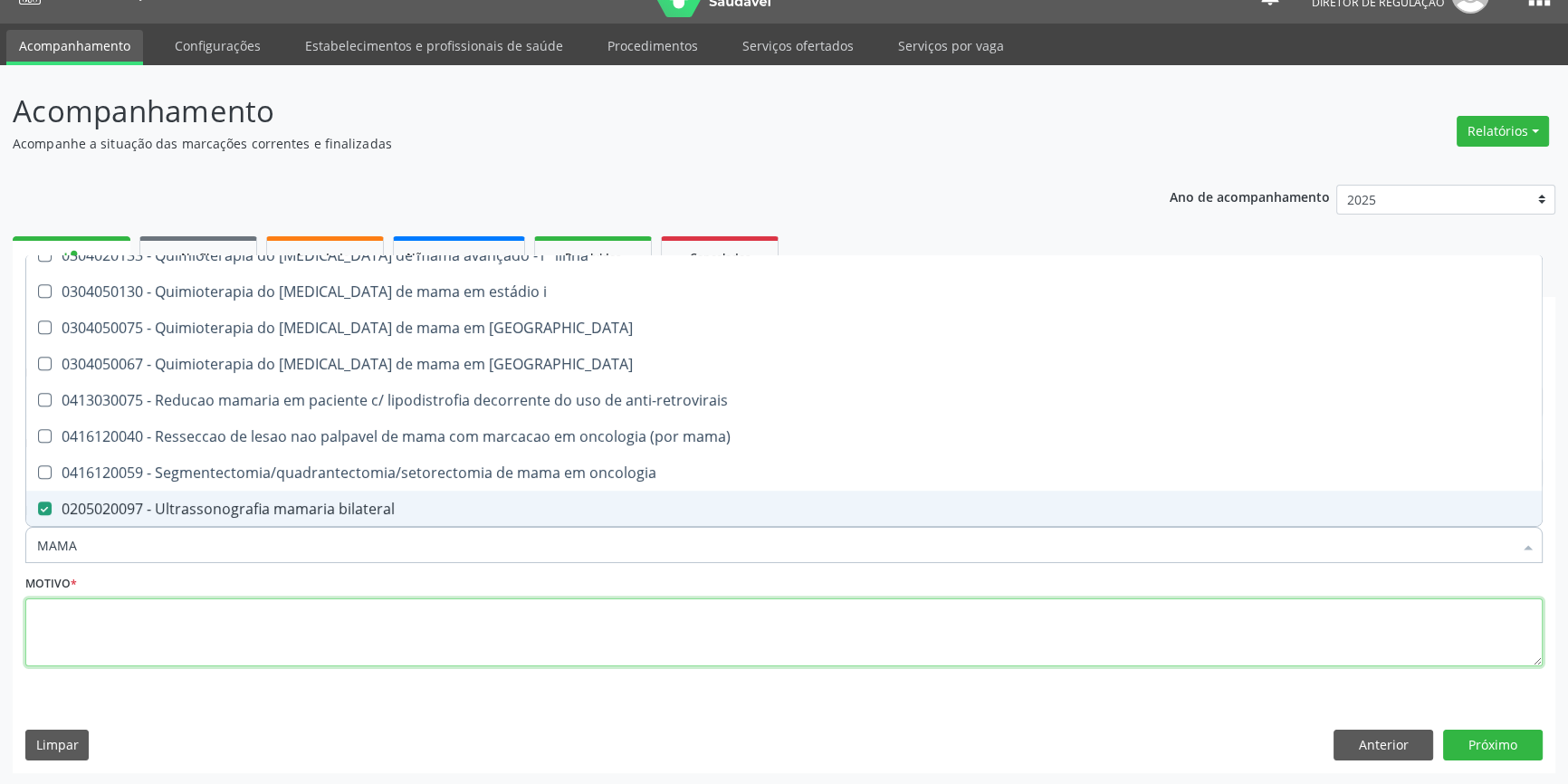
click at [265, 639] on textarea at bounding box center [784, 633] width 1517 height 69
type textarea "'"
checkbox mama "true"
checkbox bilateral "false"
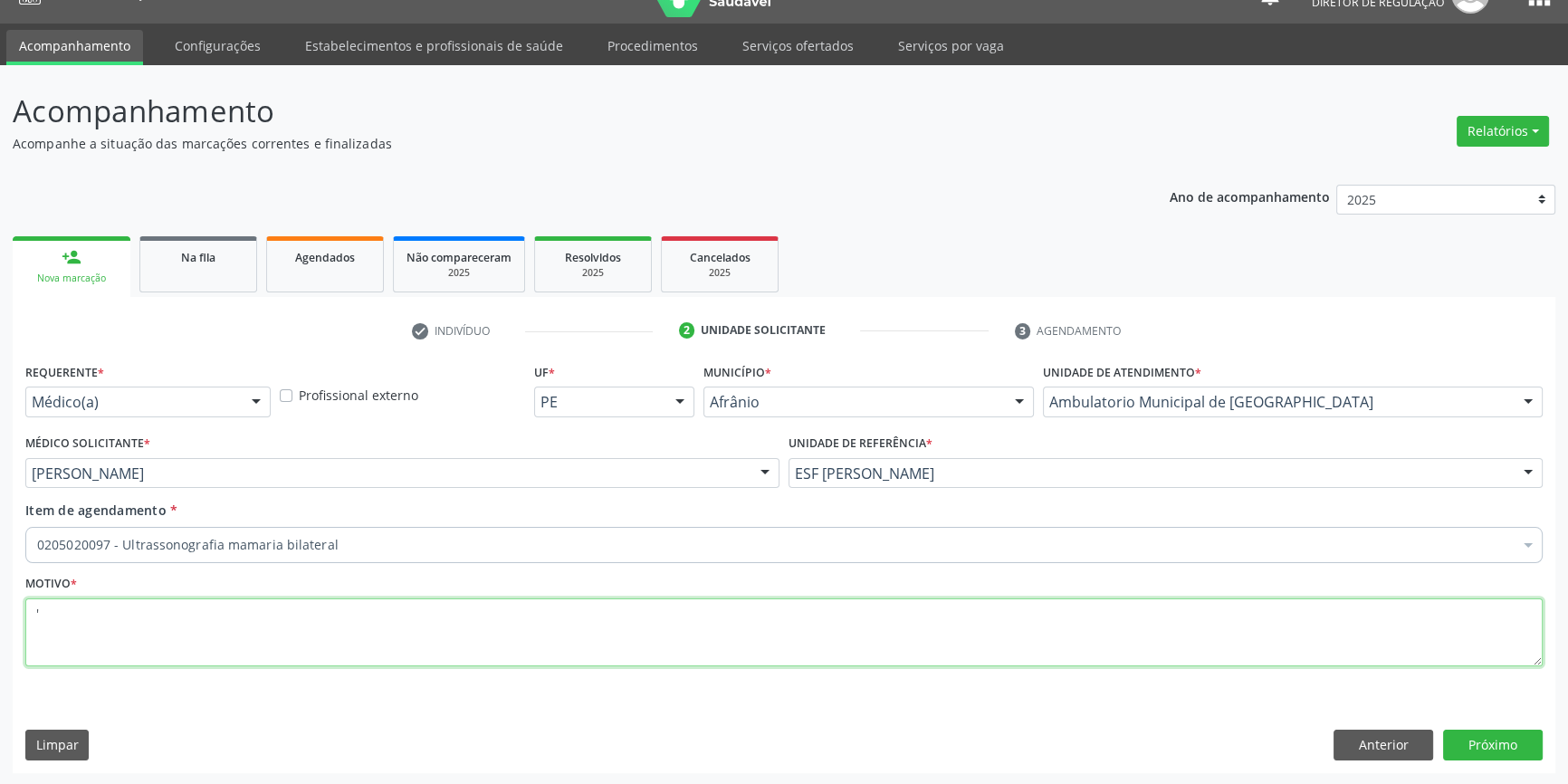
scroll to position [0, 0]
type textarea "'"
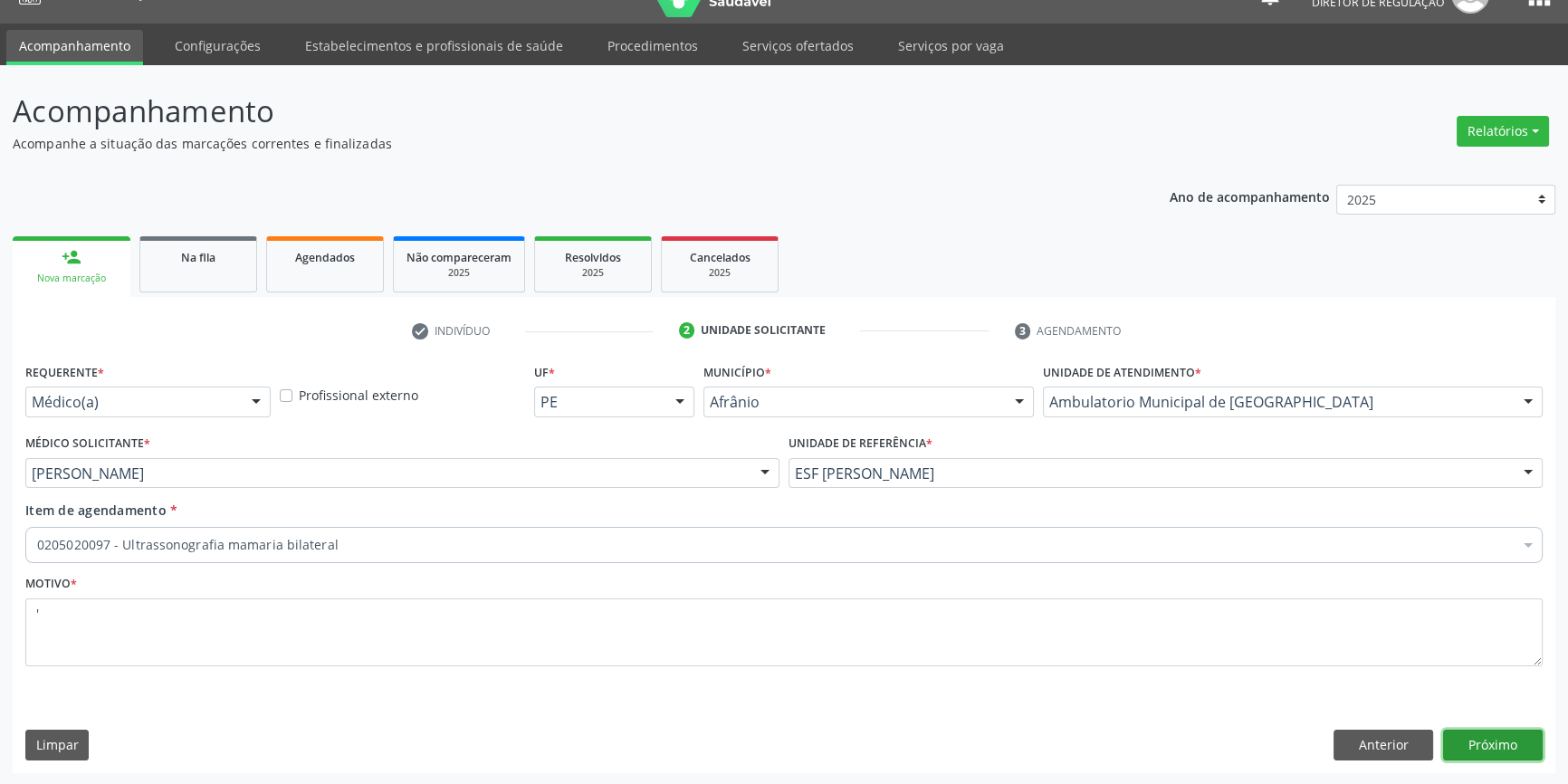
click at [1506, 754] on button "Próximo" at bounding box center [1494, 745] width 100 height 30
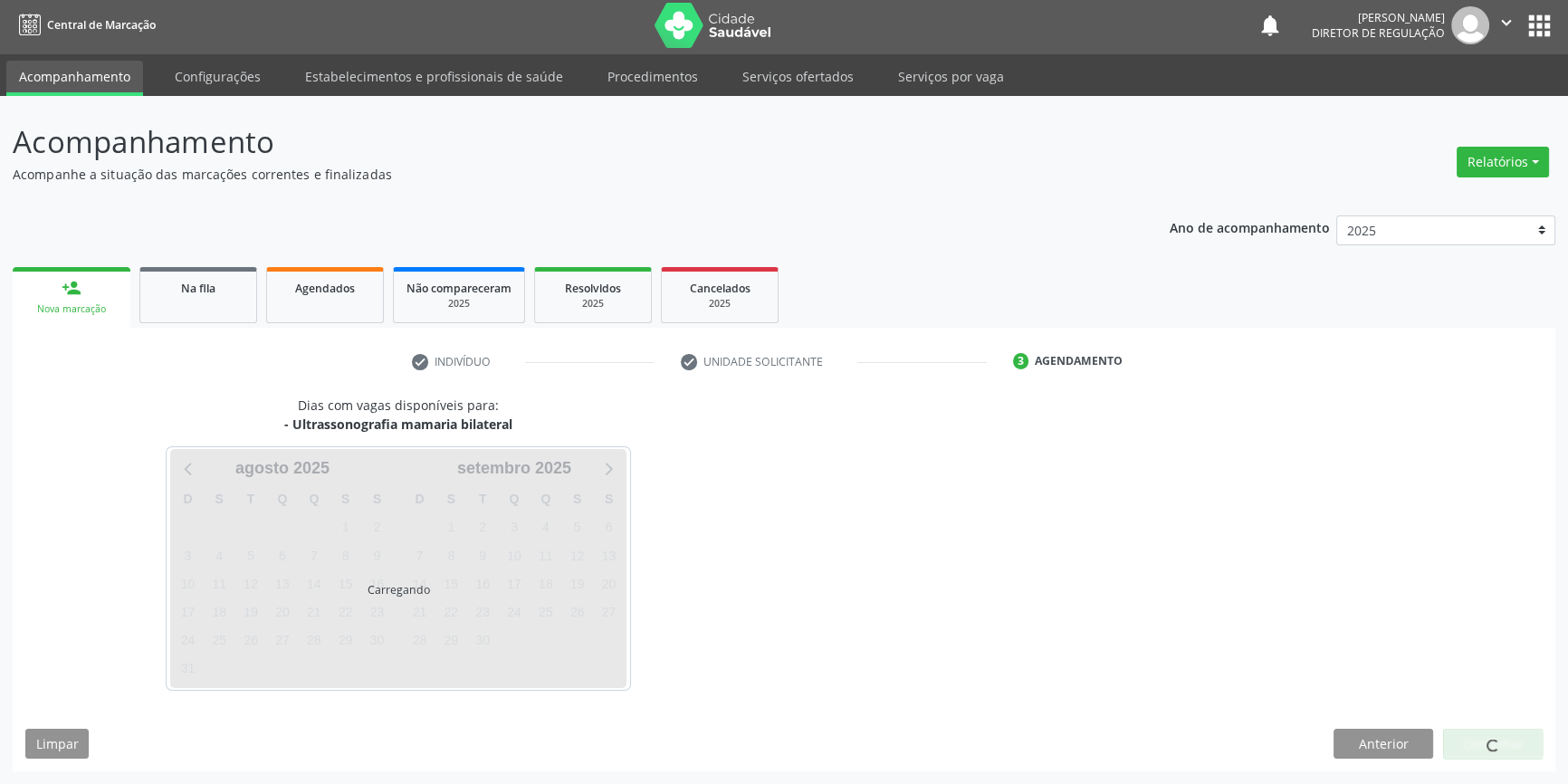
scroll to position [2, 0]
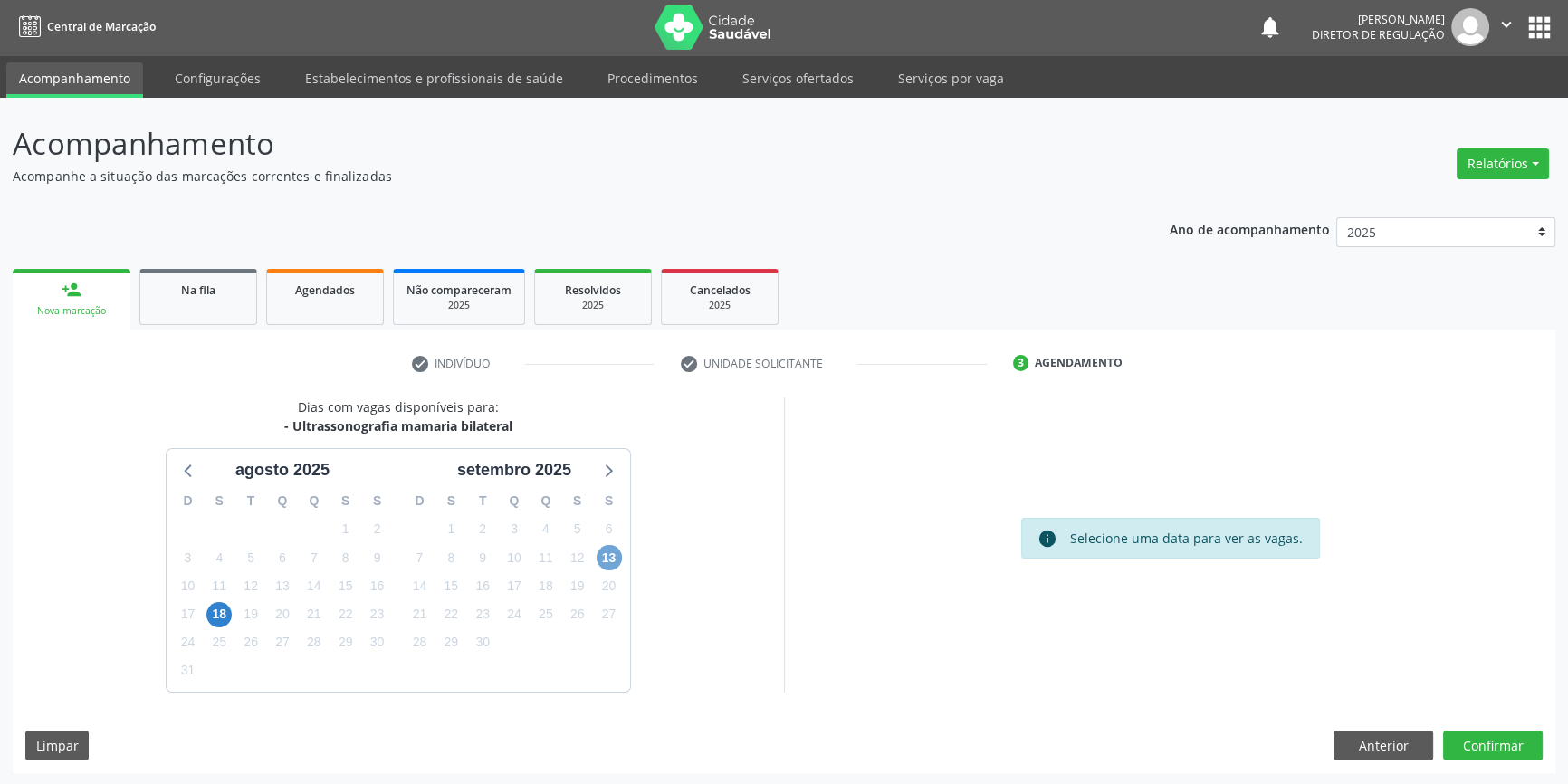
click at [597, 555] on span "13" at bounding box center [610, 558] width 25 height 25
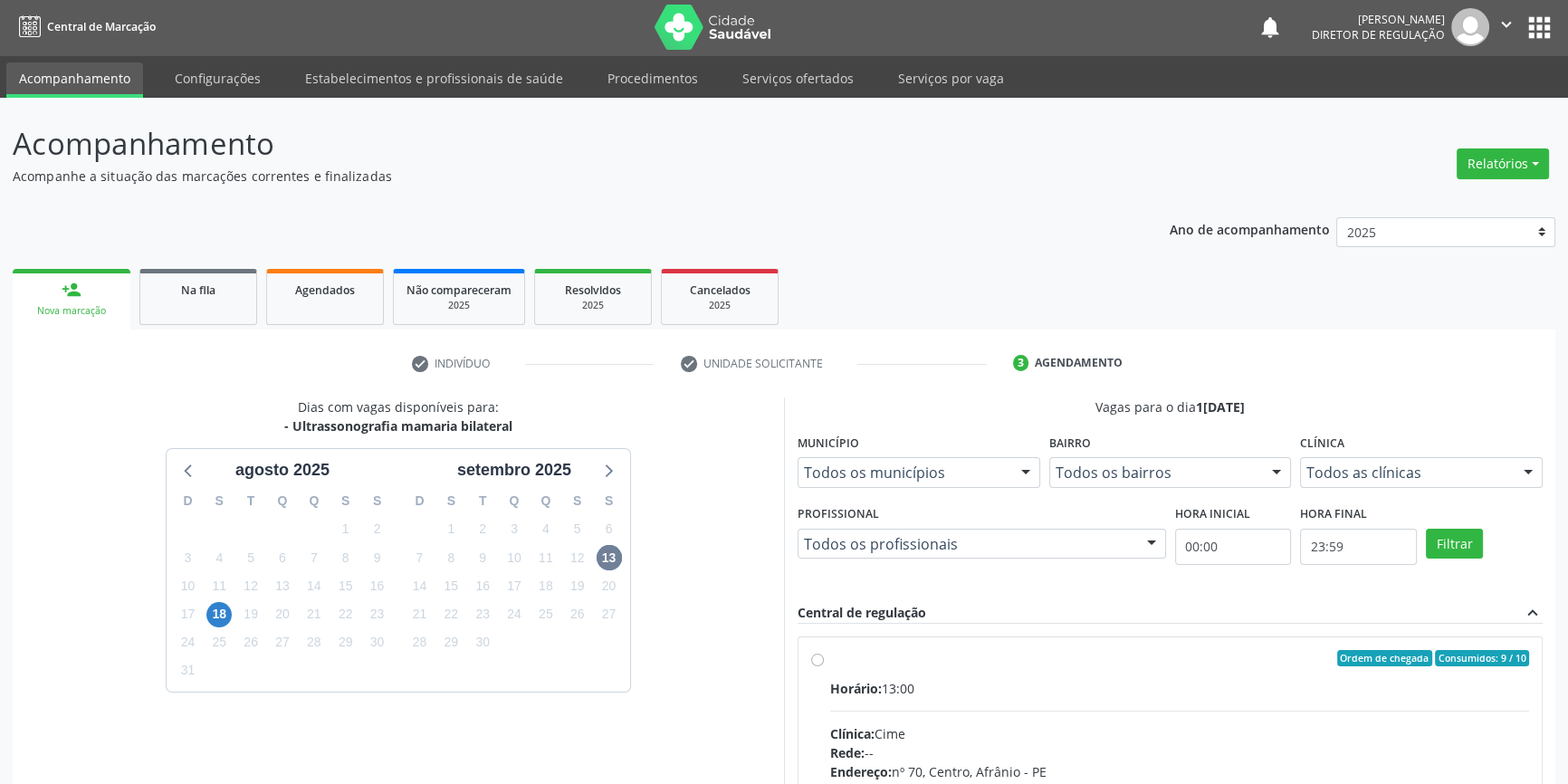
click at [1102, 688] on div "Horário: 13:00" at bounding box center [1179, 688] width 699 height 19
click at [824, 666] on input "Ordem de chegada Consumidos: 9 / 10 Horário: 13:00 Clínica: Cime Rede: -- Ender…" at bounding box center [817, 658] width 13 height 17
radio input "true"
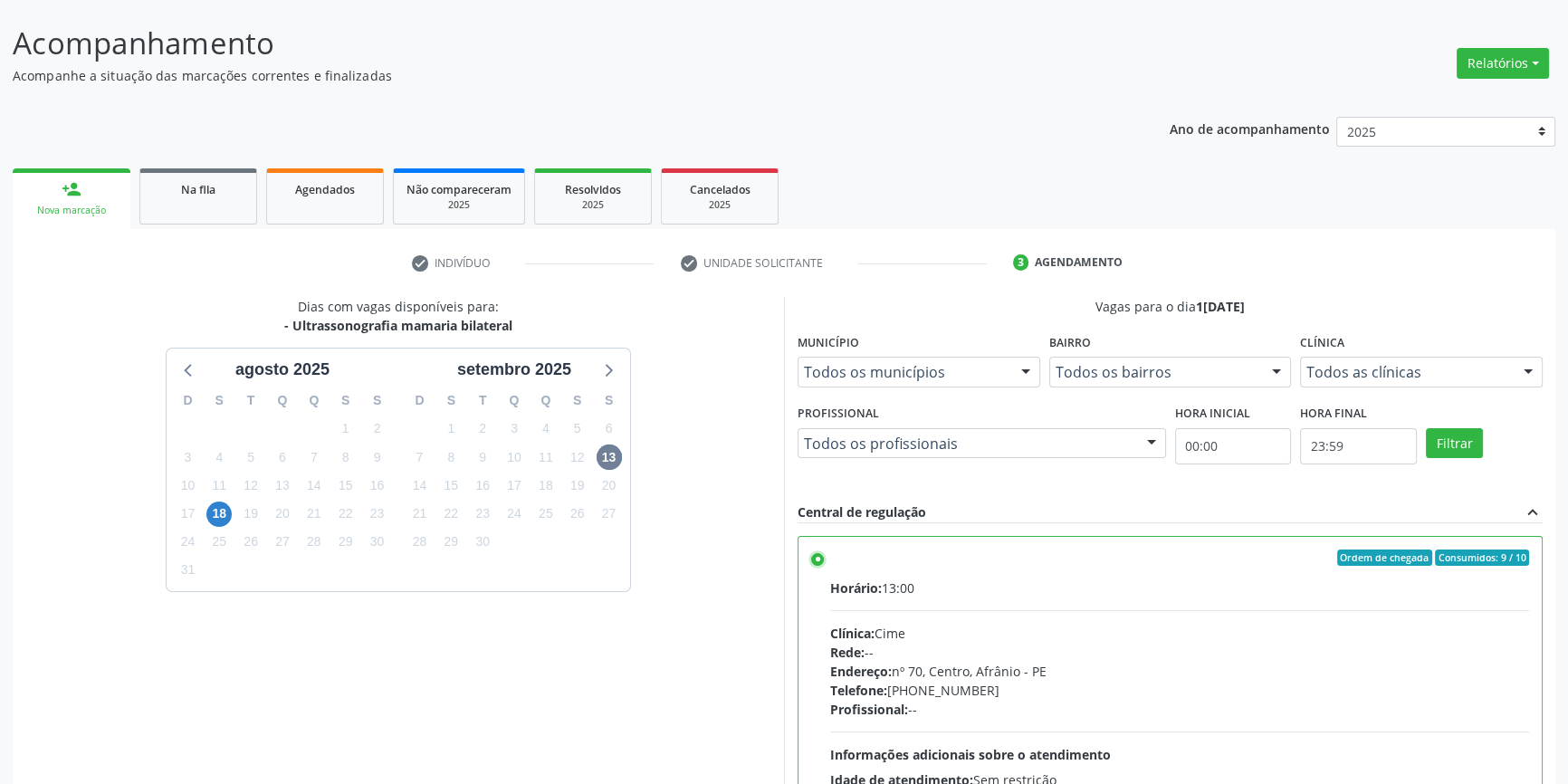
scroll to position [296, 0]
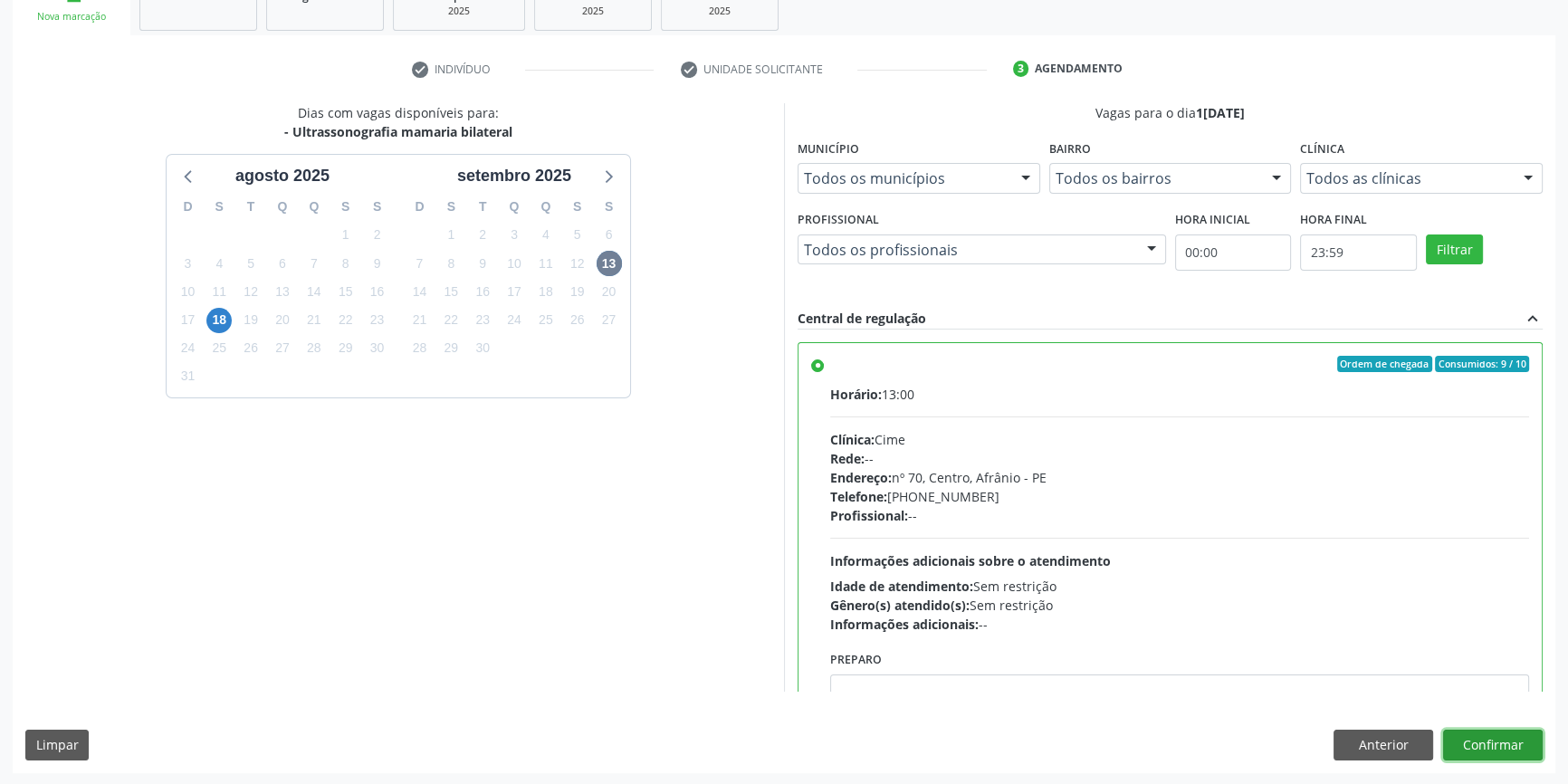
click at [1494, 745] on button "Confirmar" at bounding box center [1494, 745] width 100 height 30
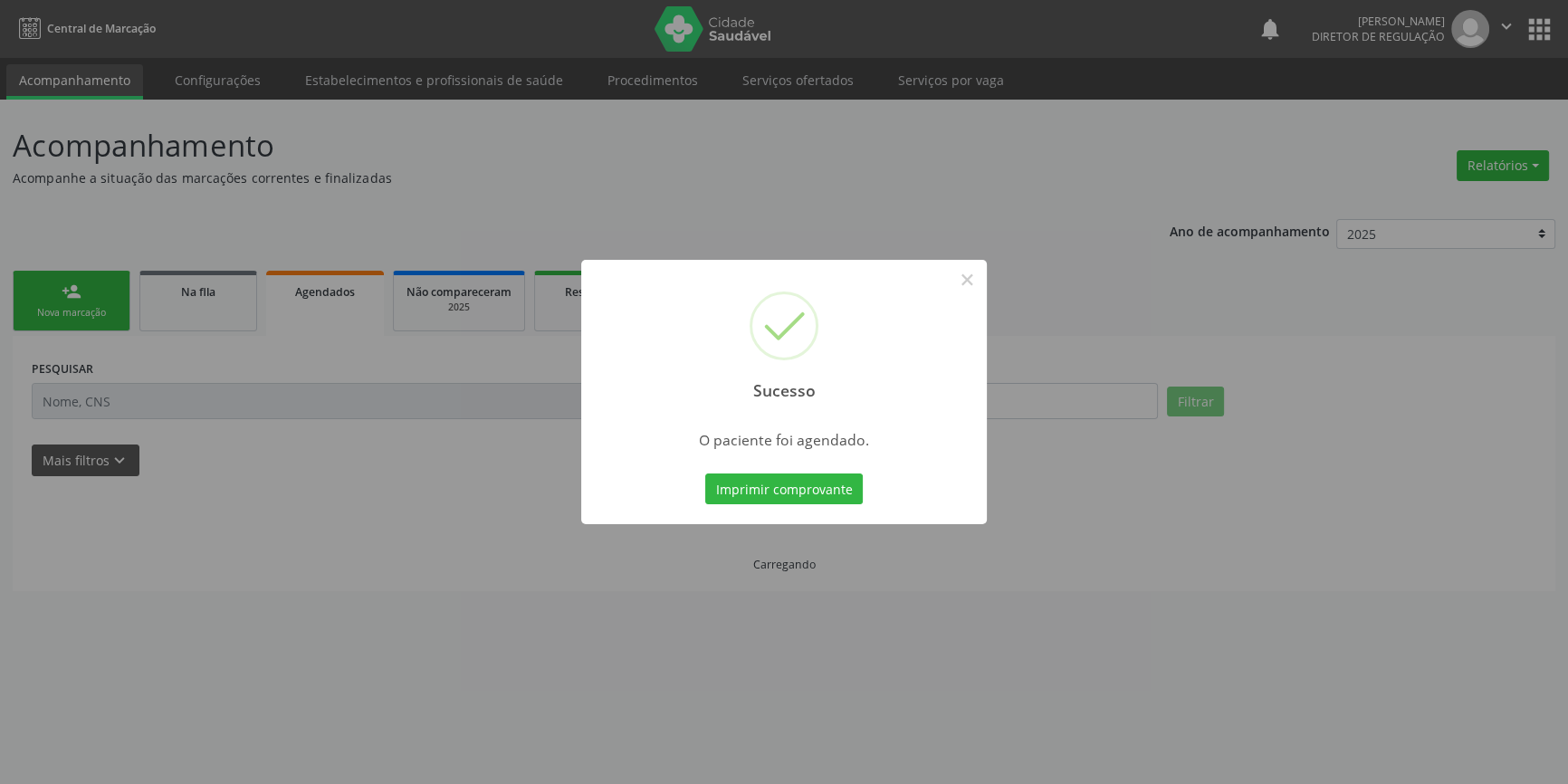
scroll to position [0, 0]
click at [749, 500] on button "Imprimir comprovante" at bounding box center [790, 488] width 158 height 30
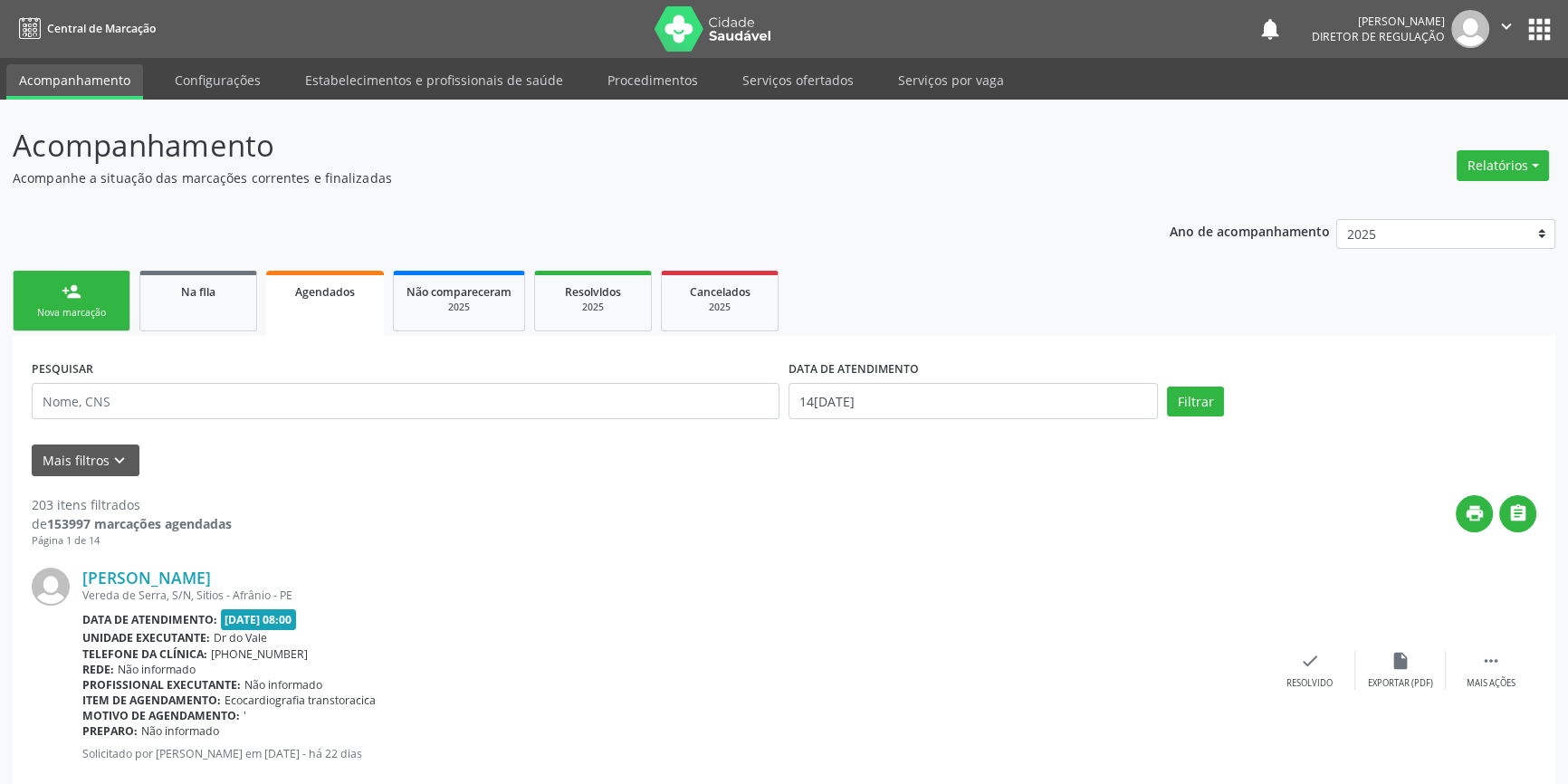
click at [86, 318] on div "Nova marcação" at bounding box center [72, 313] width 90 height 14
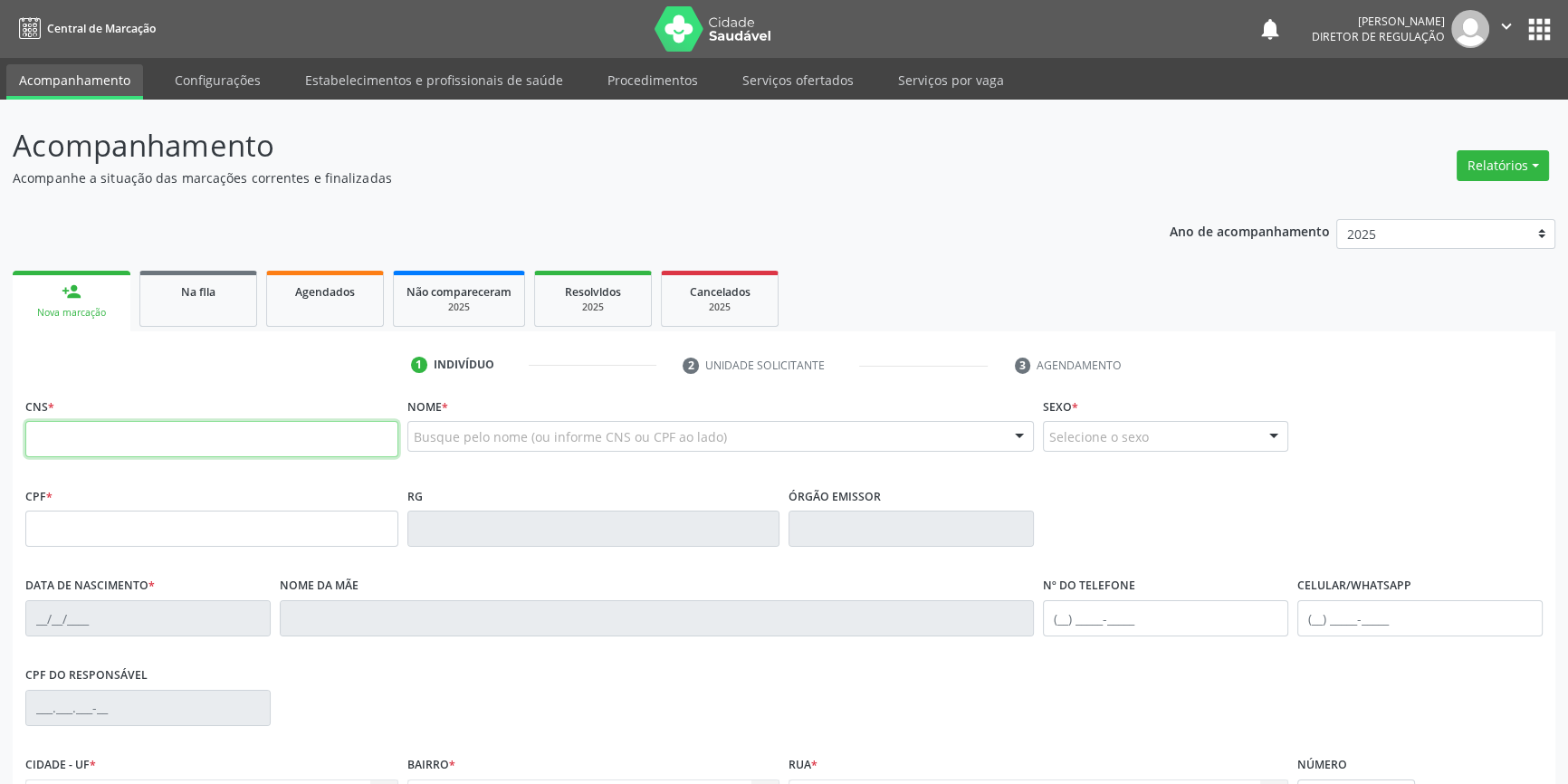
click at [153, 424] on input "text" at bounding box center [212, 439] width 373 height 36
type input "701 4056 1340 2433"
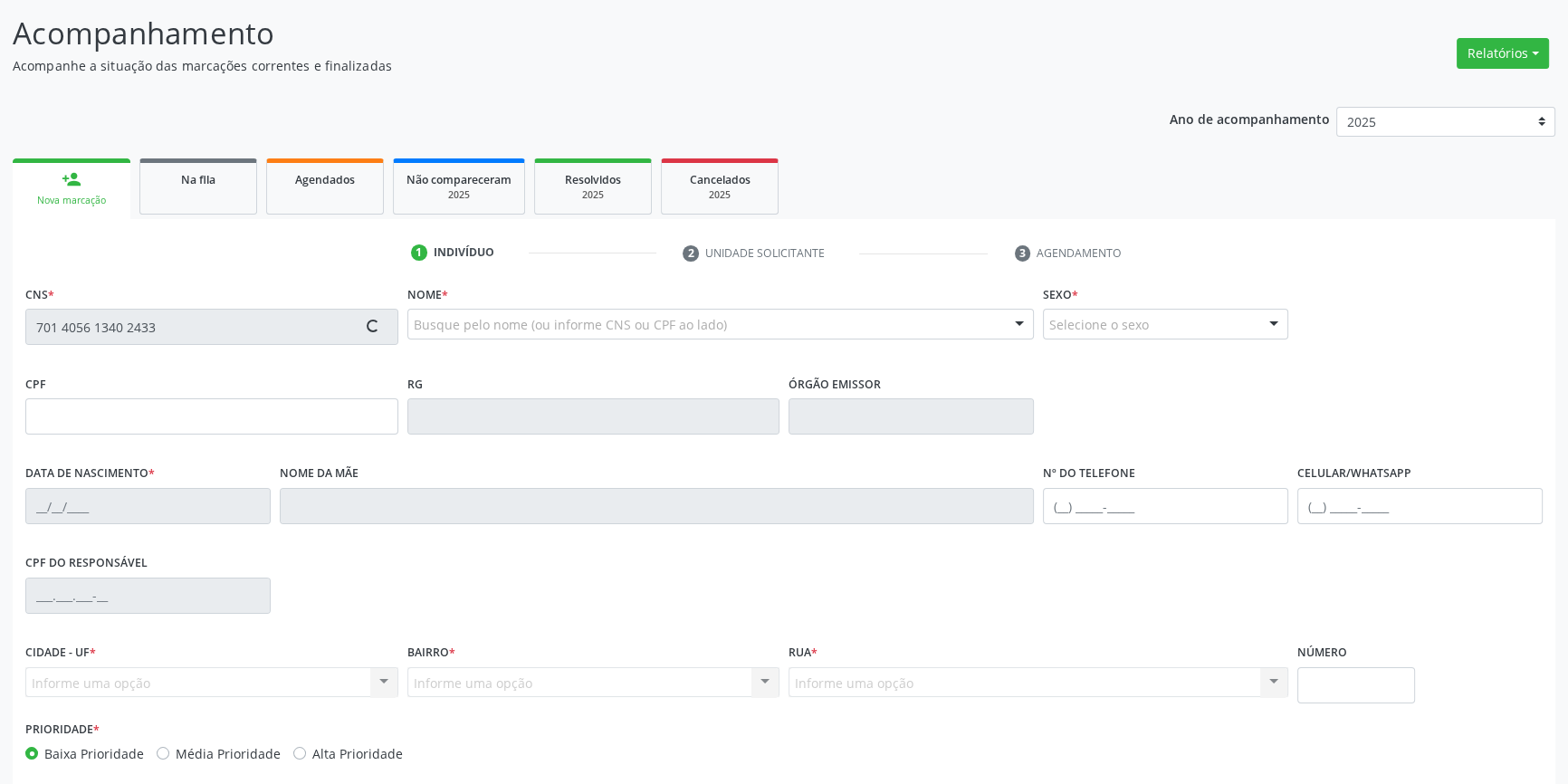
type input "067.750.944-85"
type input "20/11/1950"
type input "Maria Salomé Nunes"
type input "(87) 98873-4413"
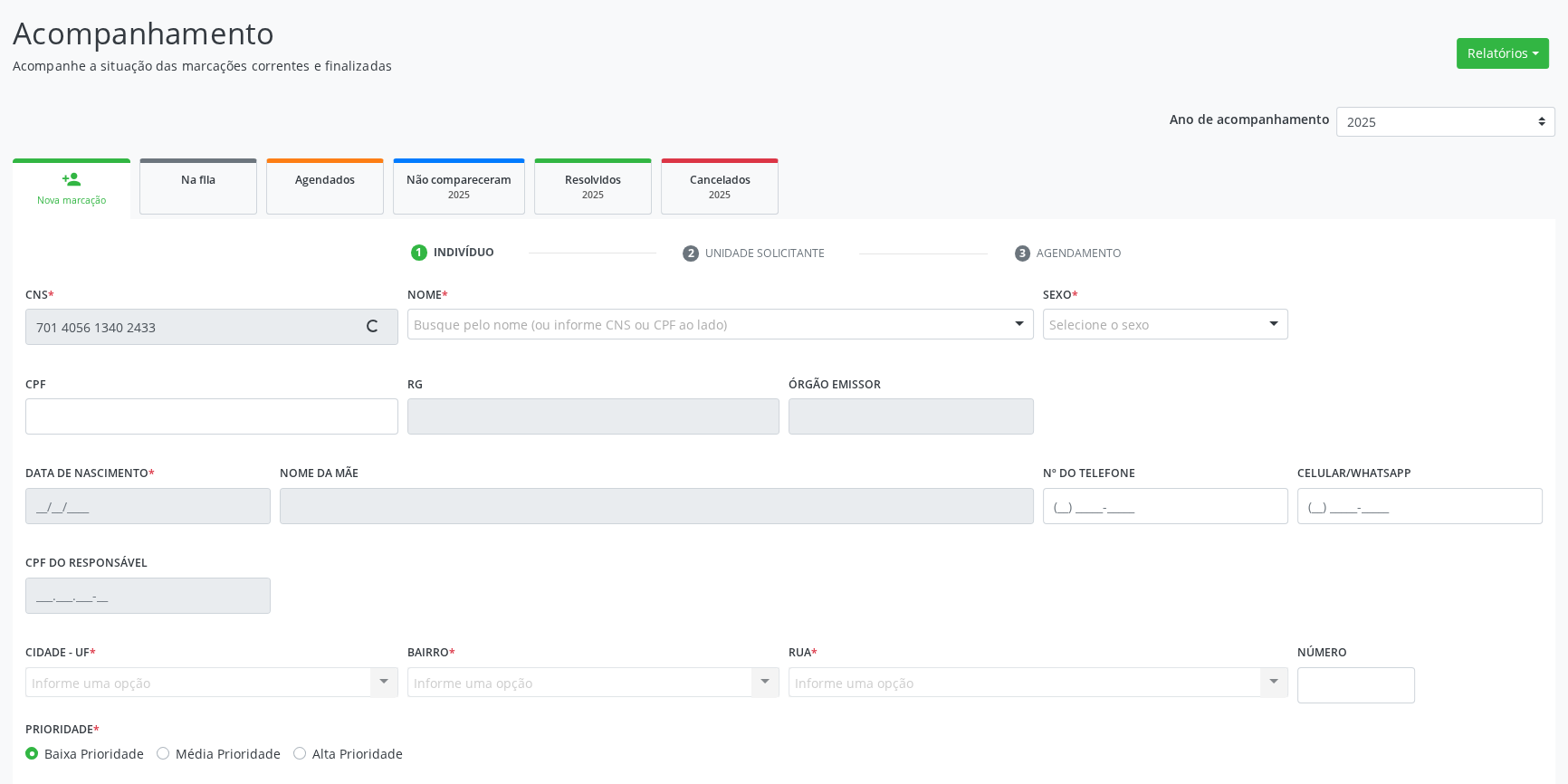
type input "049.441.094-90"
type input "S/N"
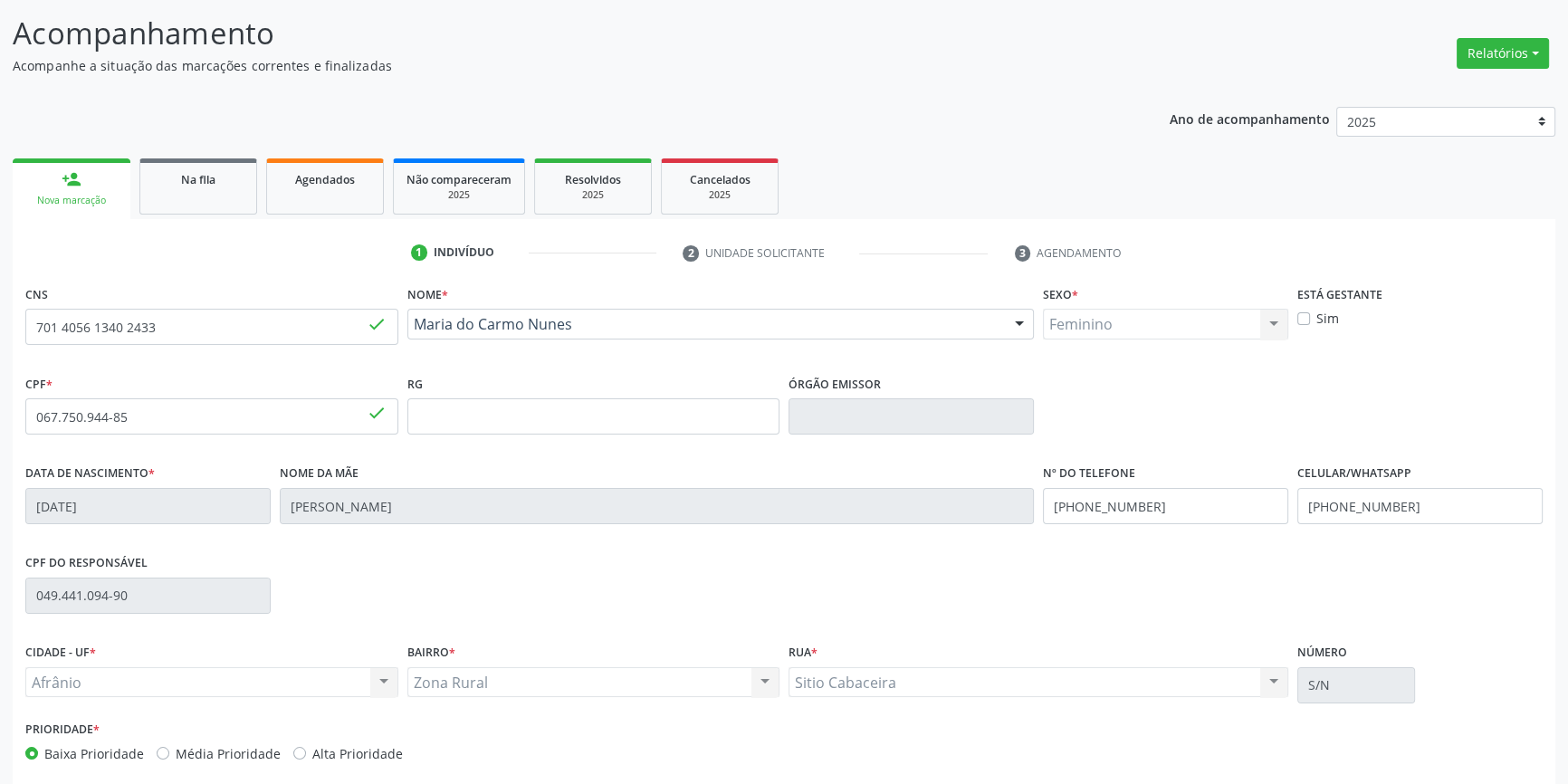
scroll to position [196, 0]
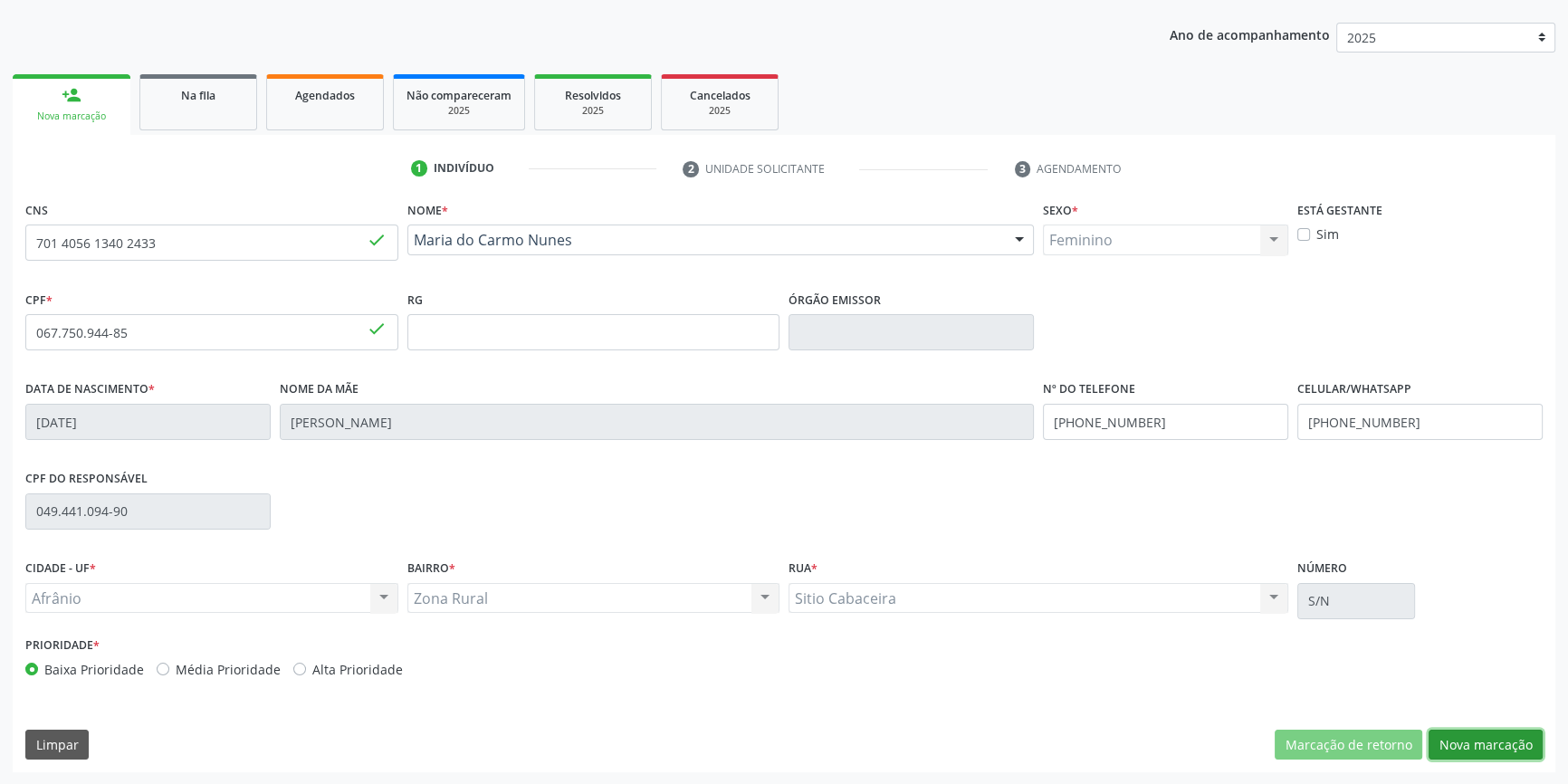
click at [1520, 754] on button "Nova marcação" at bounding box center [1486, 745] width 114 height 30
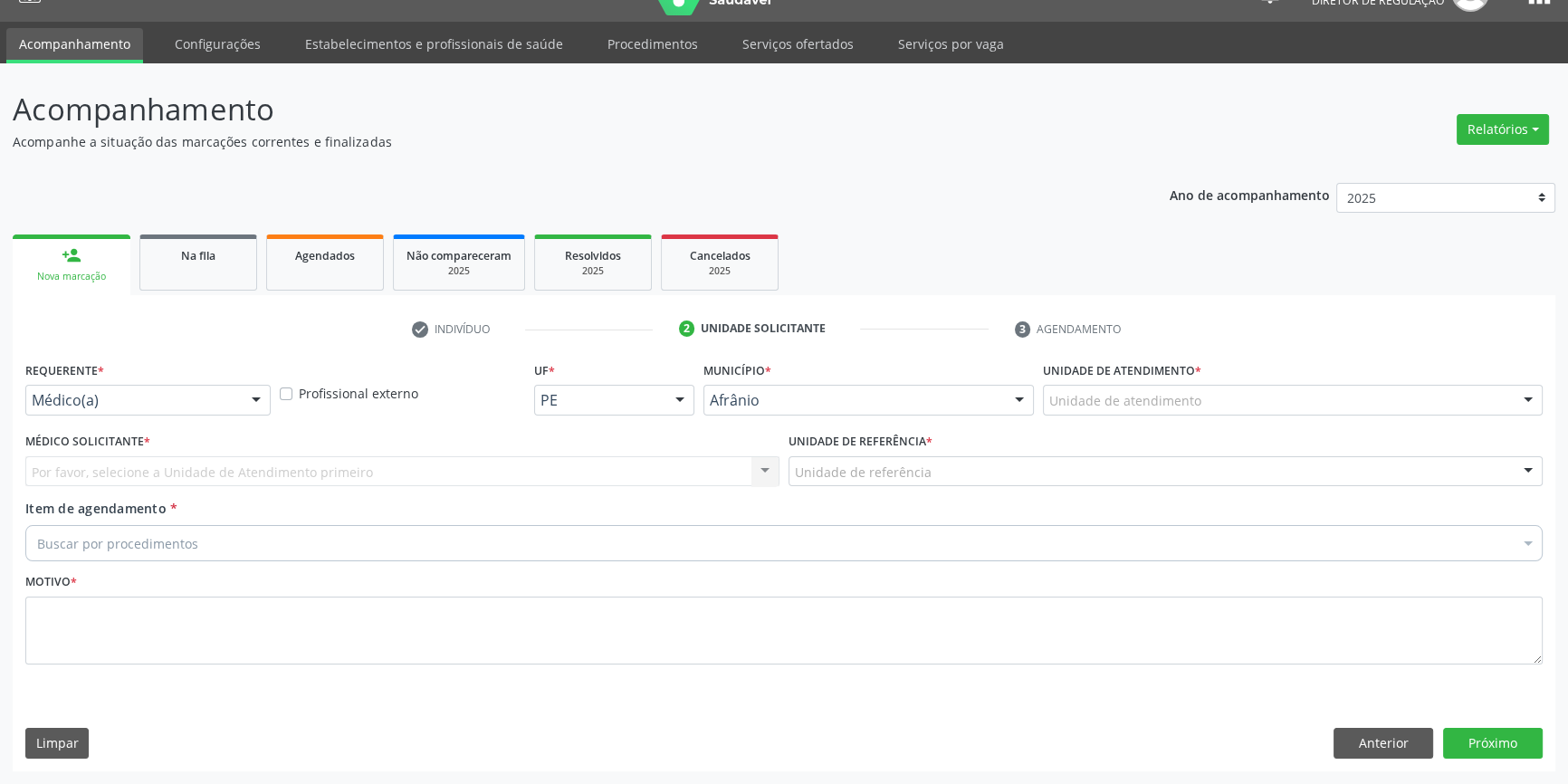
scroll to position [34, 0]
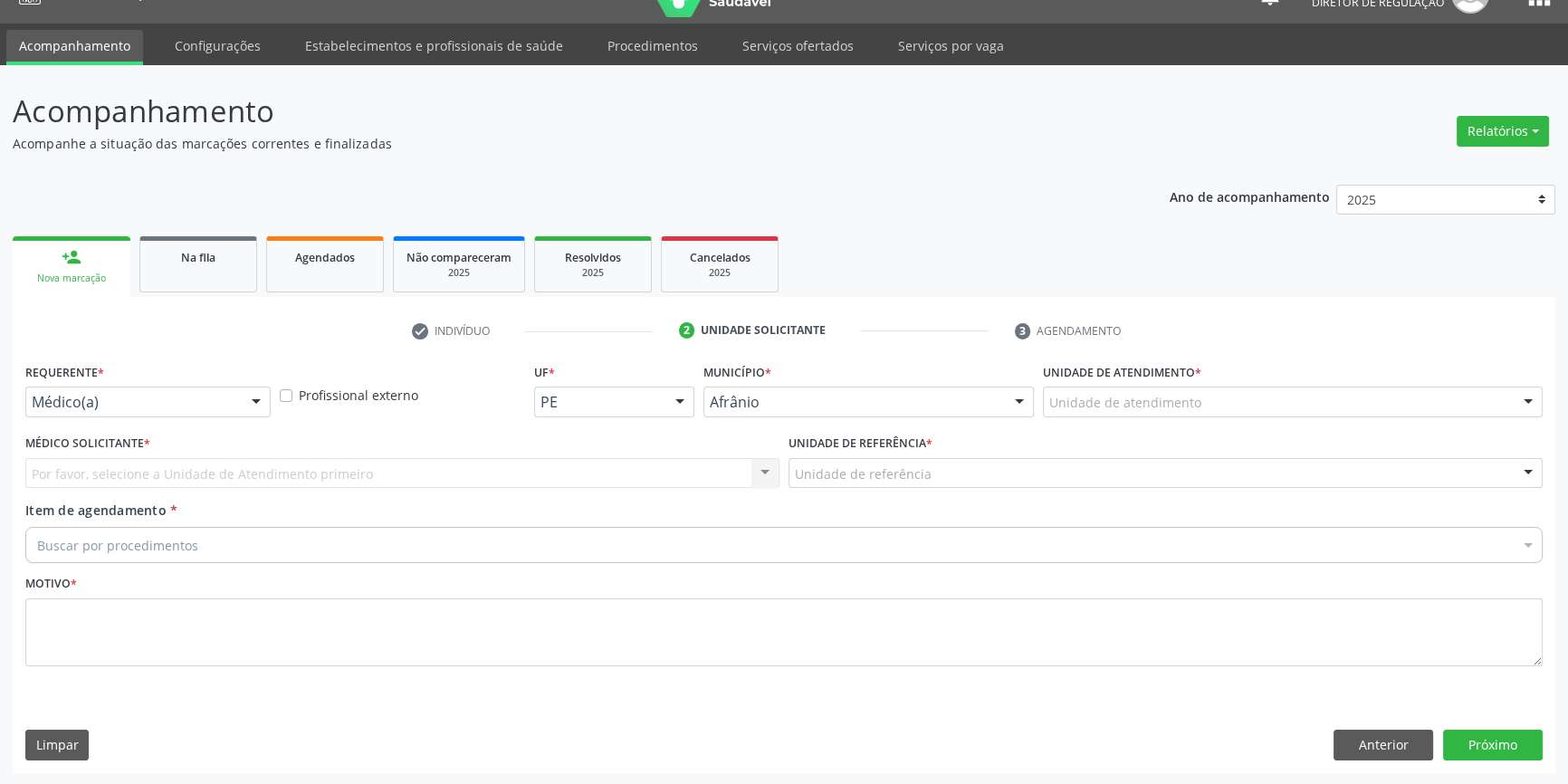
click at [1221, 389] on div "Unidade de atendimento" at bounding box center [1293, 401] width 500 height 30
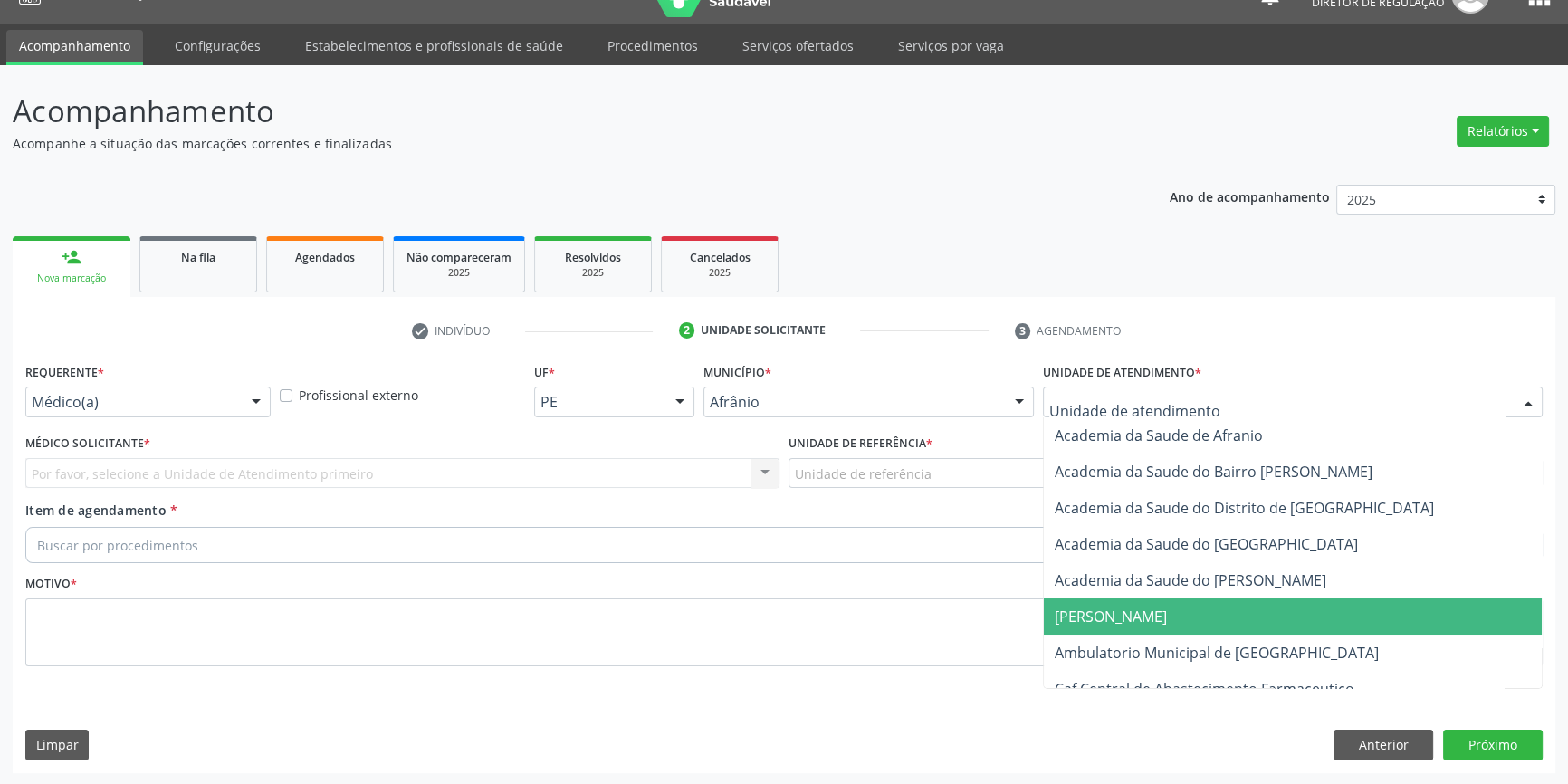
click at [1199, 647] on span "Ambulatorio Municipal de [GEOGRAPHIC_DATA]" at bounding box center [1216, 653] width 324 height 20
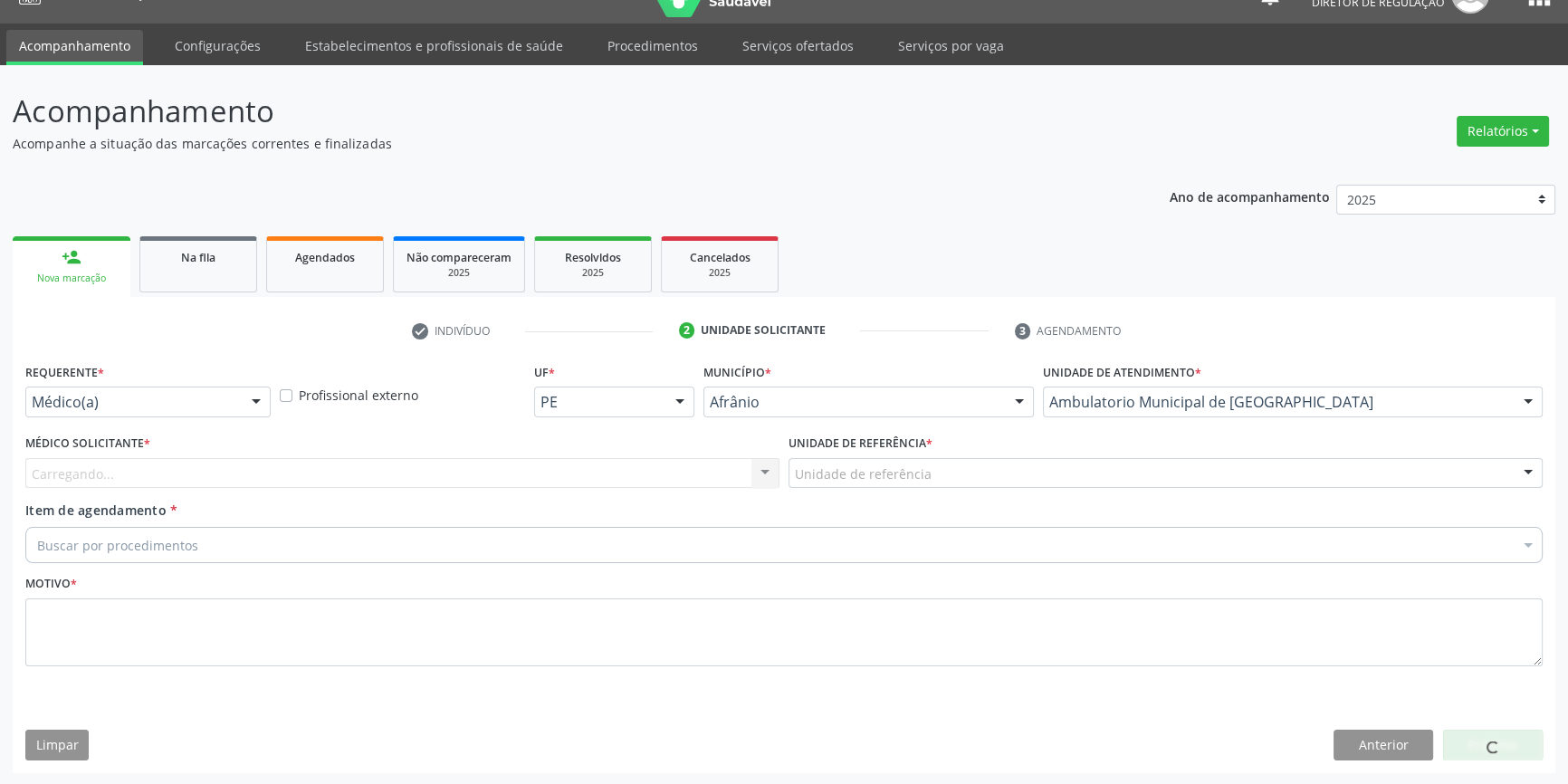
click at [927, 470] on div "Unidade de referência" at bounding box center [1166, 472] width 755 height 30
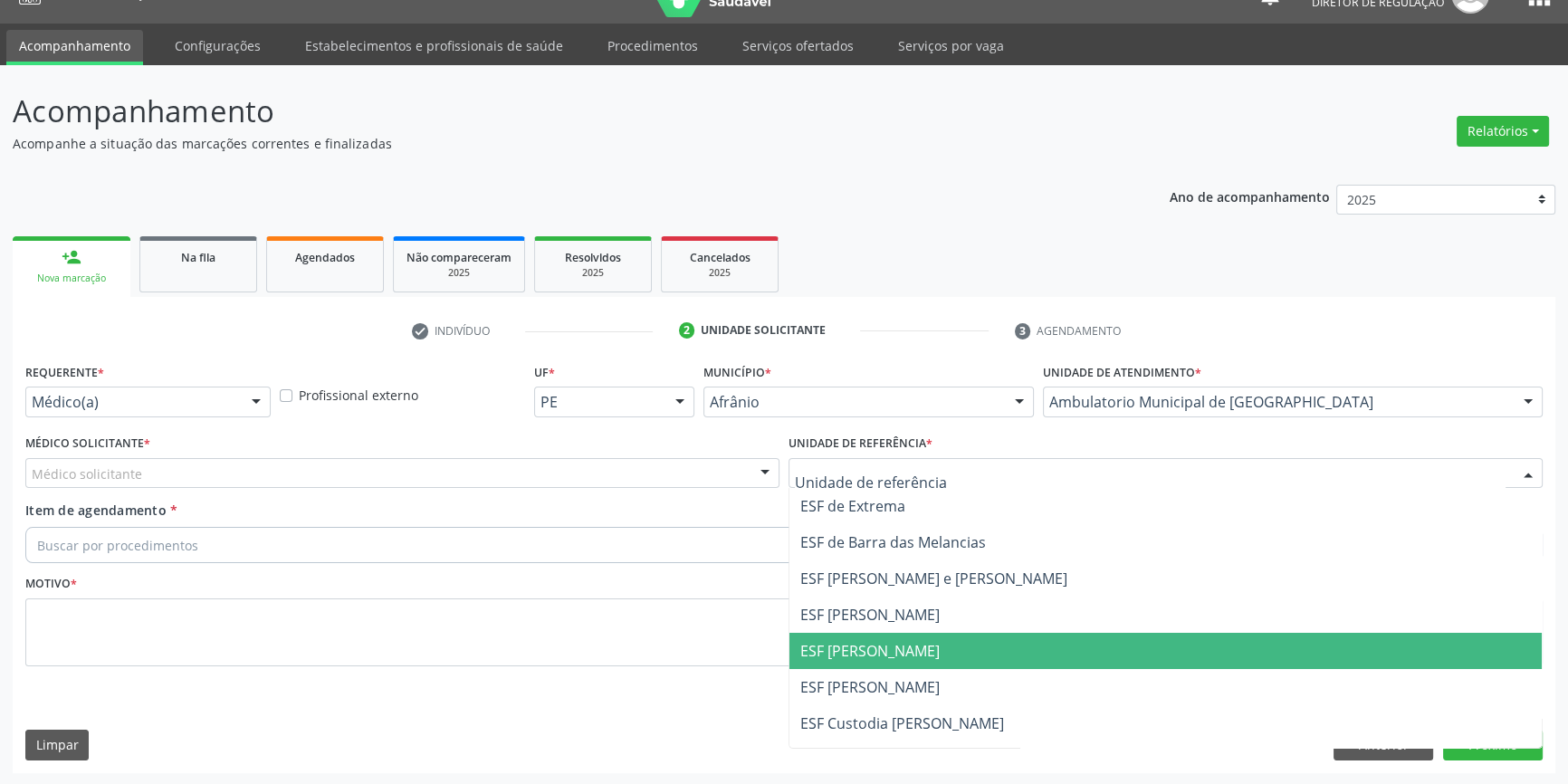
click at [879, 643] on span "ESF [PERSON_NAME]" at bounding box center [870, 651] width 139 height 20
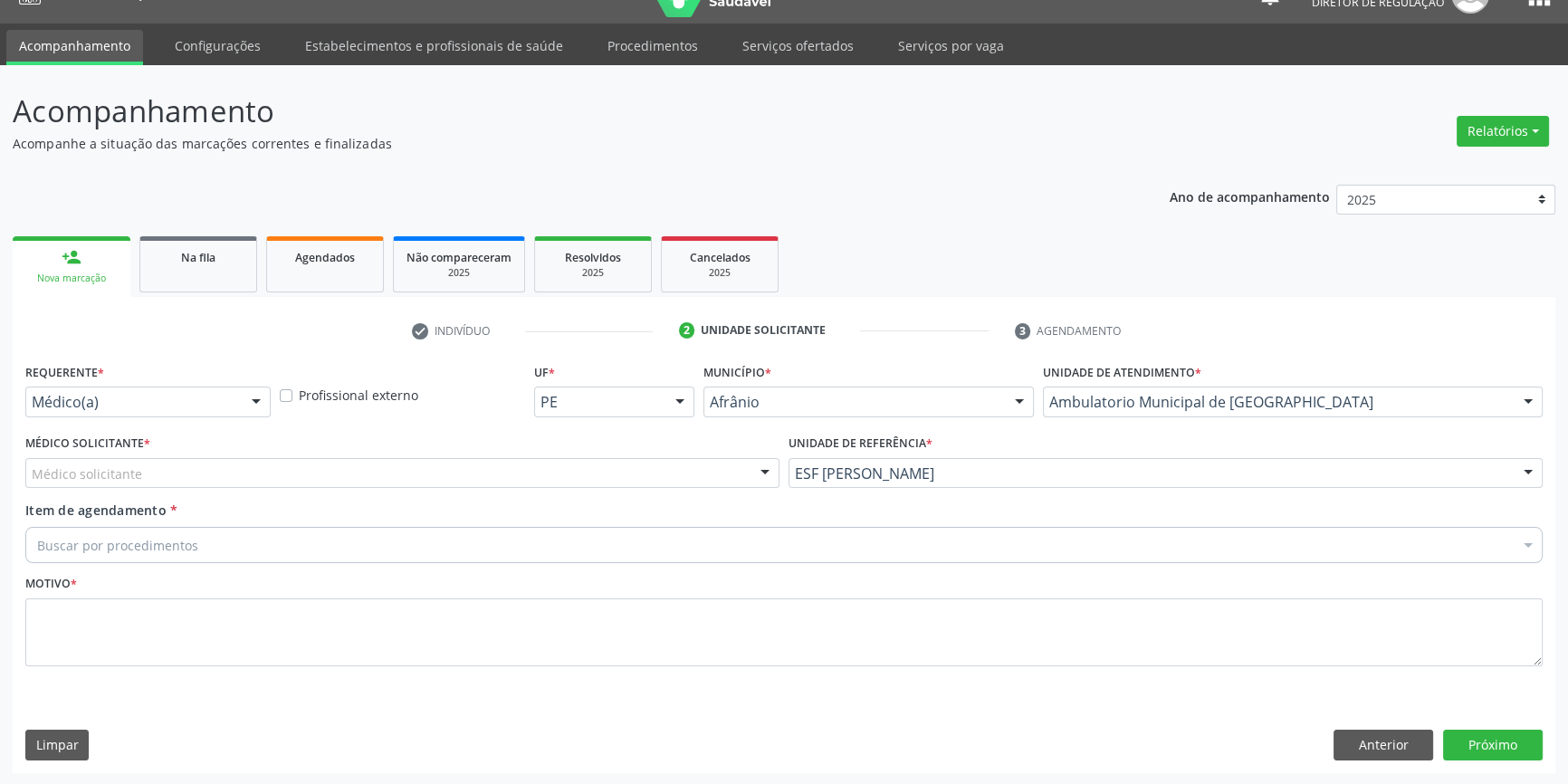
click at [527, 469] on div "Médico solicitante" at bounding box center [403, 472] width 755 height 30
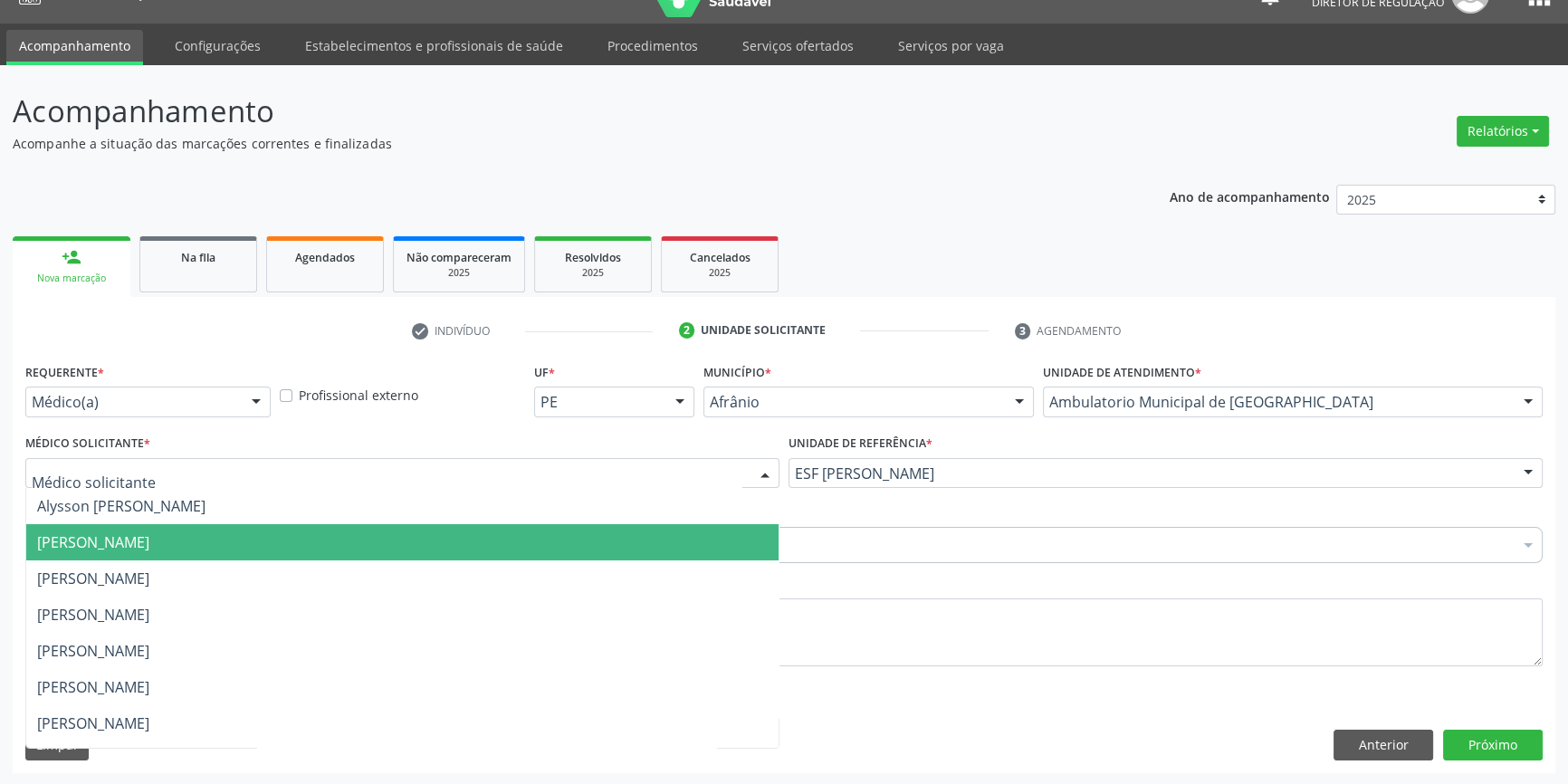
click at [368, 553] on span "[PERSON_NAME]" at bounding box center [403, 542] width 753 height 36
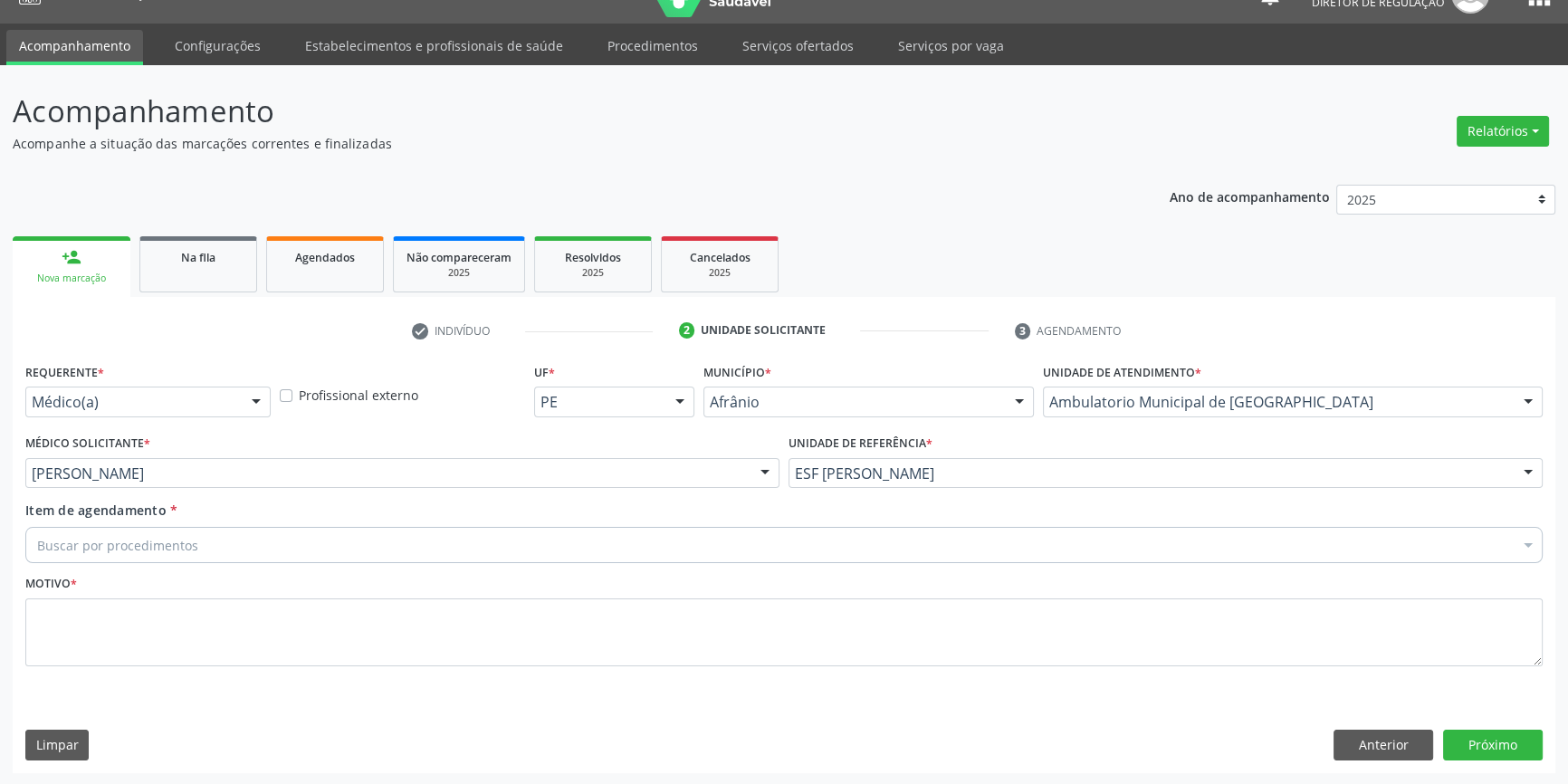
click at [302, 534] on div "Buscar por procedimentos" at bounding box center [784, 545] width 1517 height 36
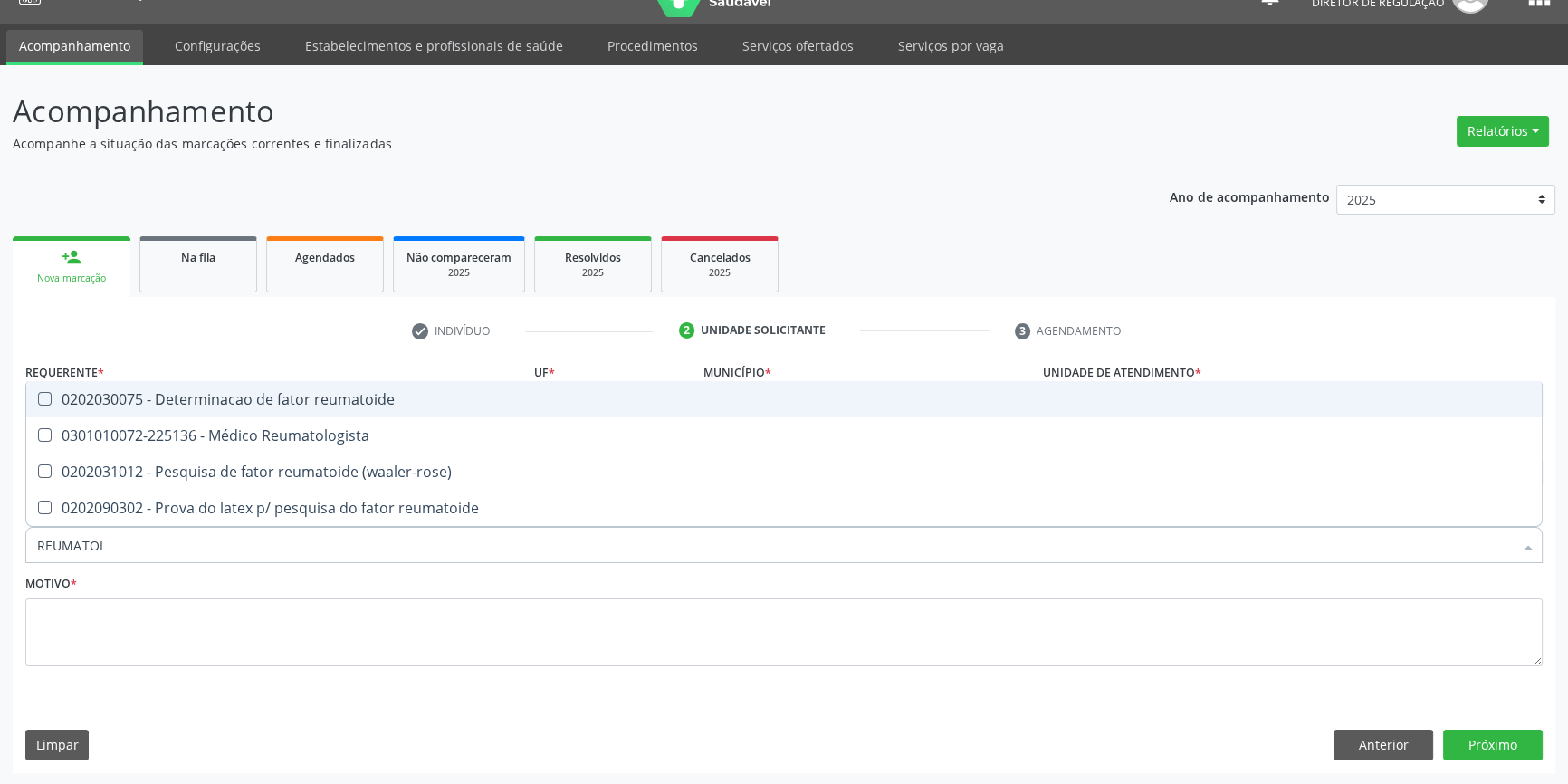
type input "REUMATOLO"
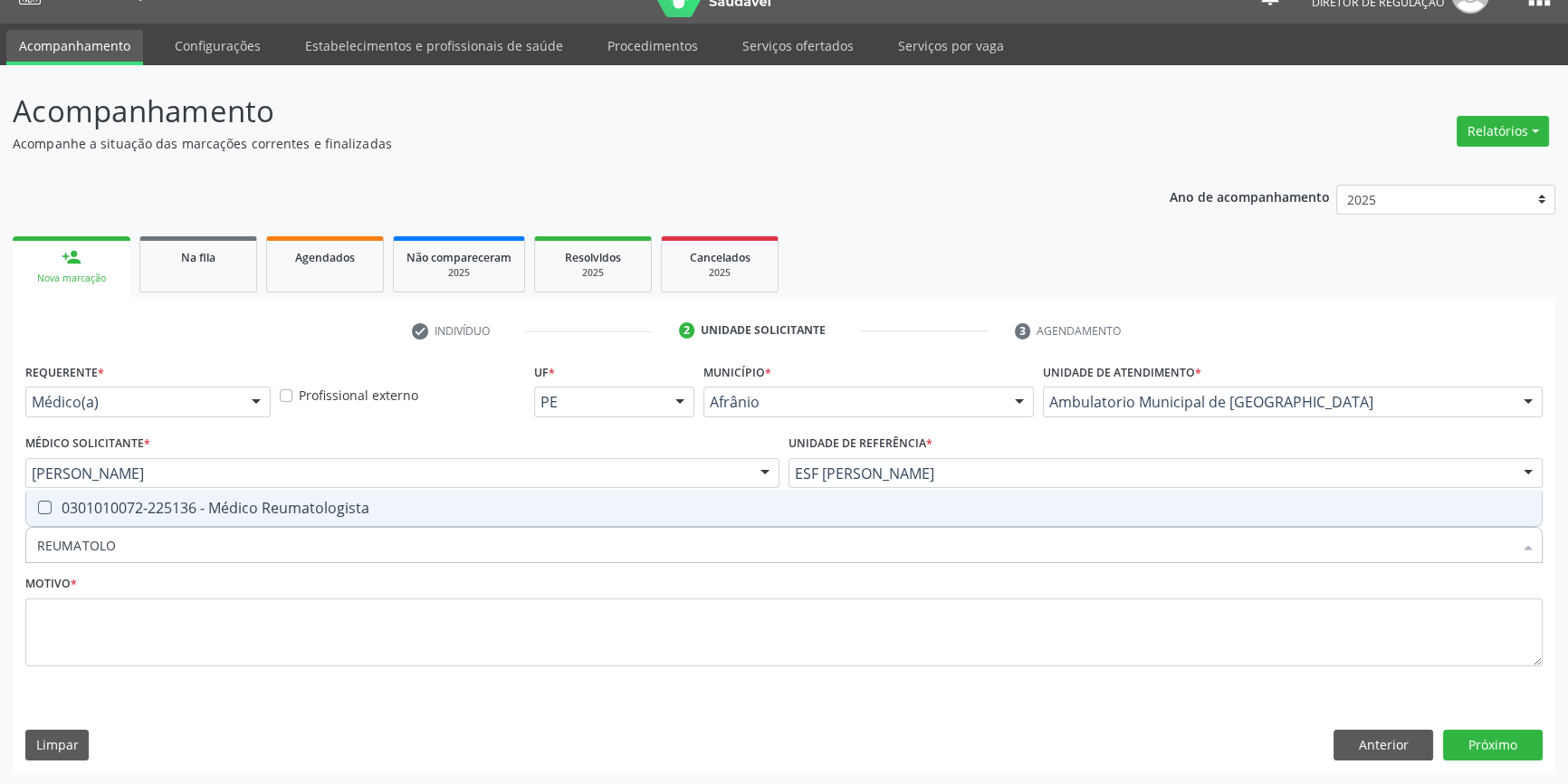
click at [279, 514] on div "0301010072-225136 - Médico Reumatologista" at bounding box center [784, 508] width 1494 height 15
checkbox Reumatologista "true"
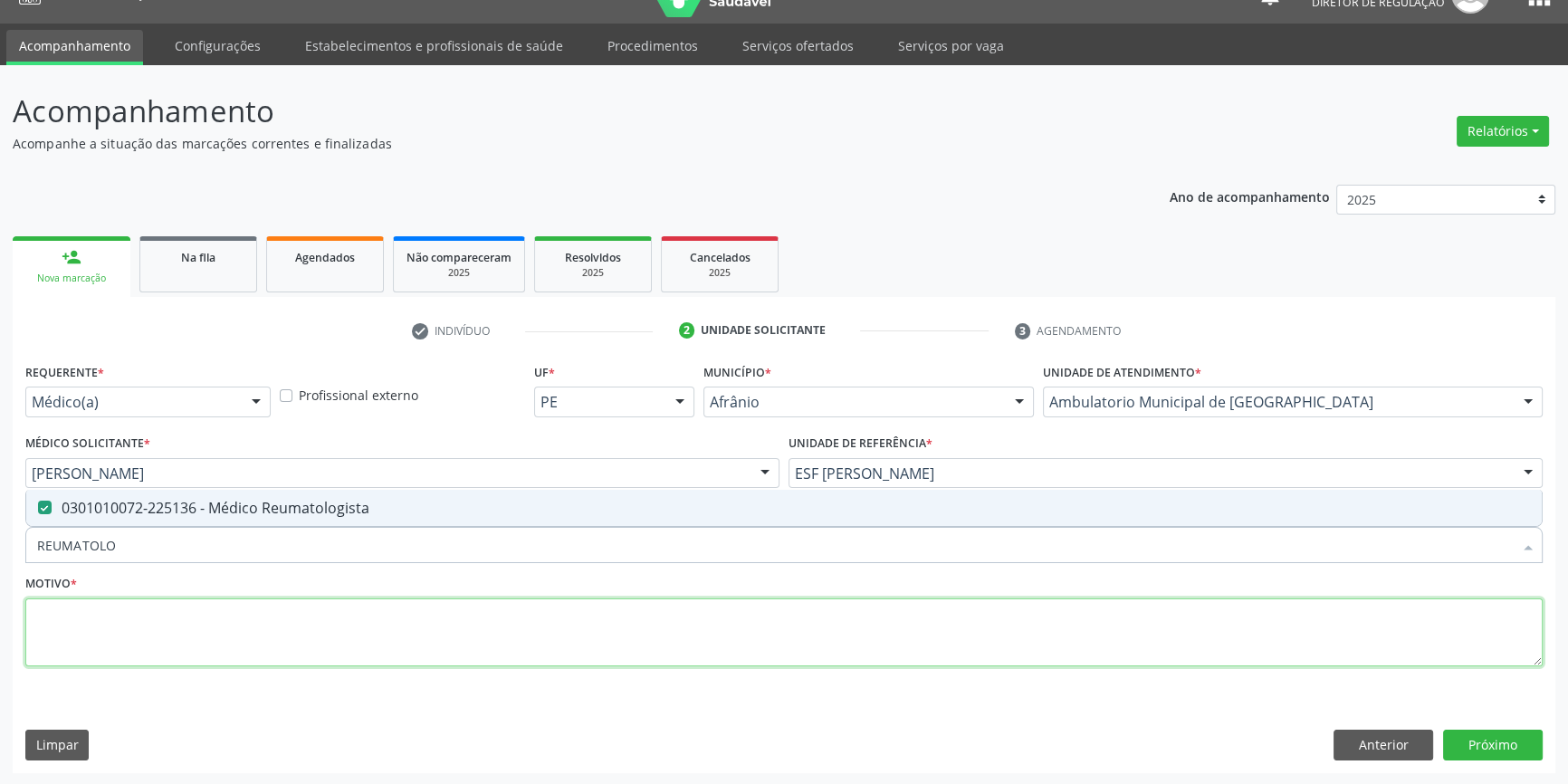
click at [264, 633] on textarea at bounding box center [784, 633] width 1517 height 69
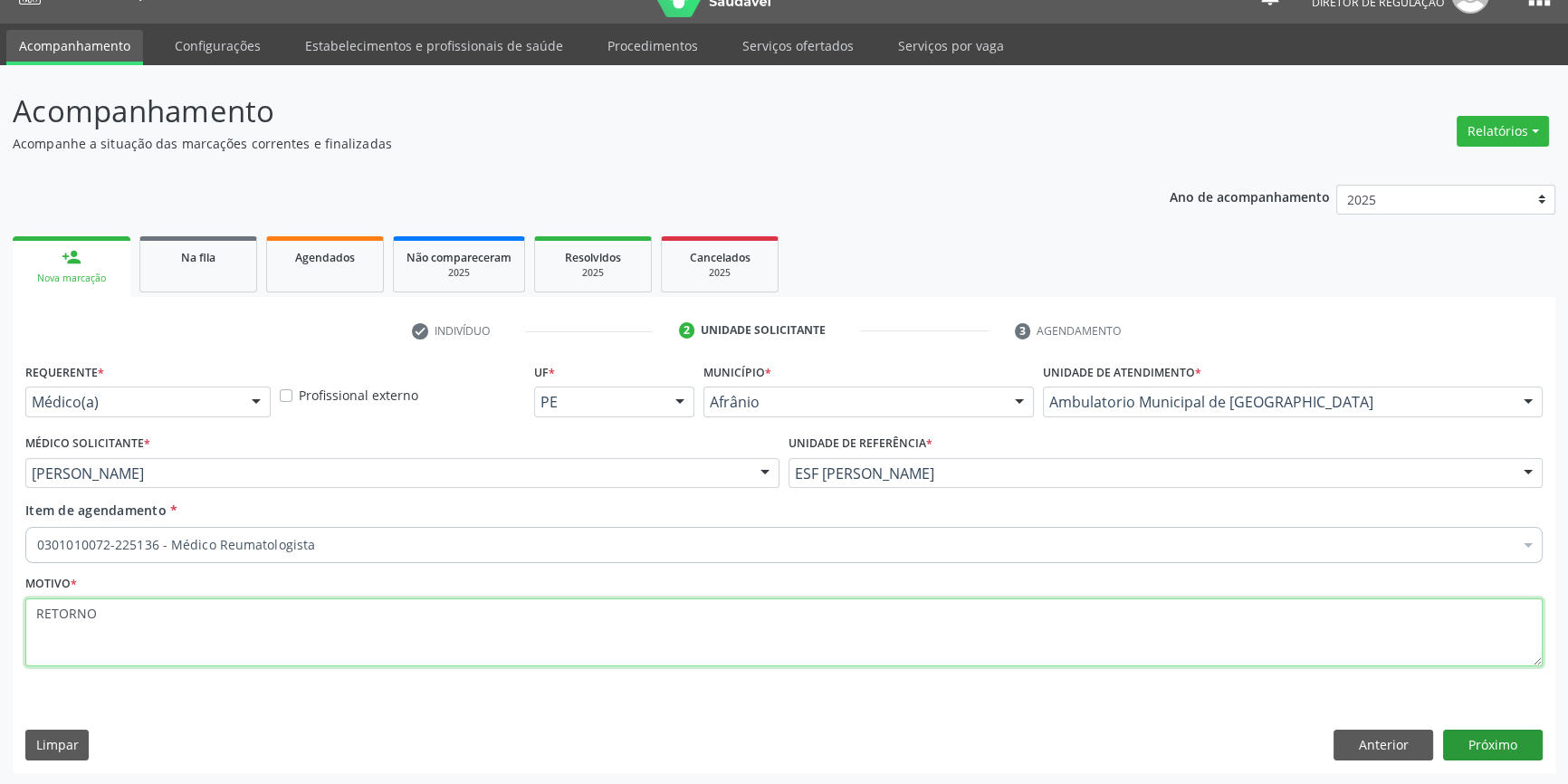
type textarea "RETORNO"
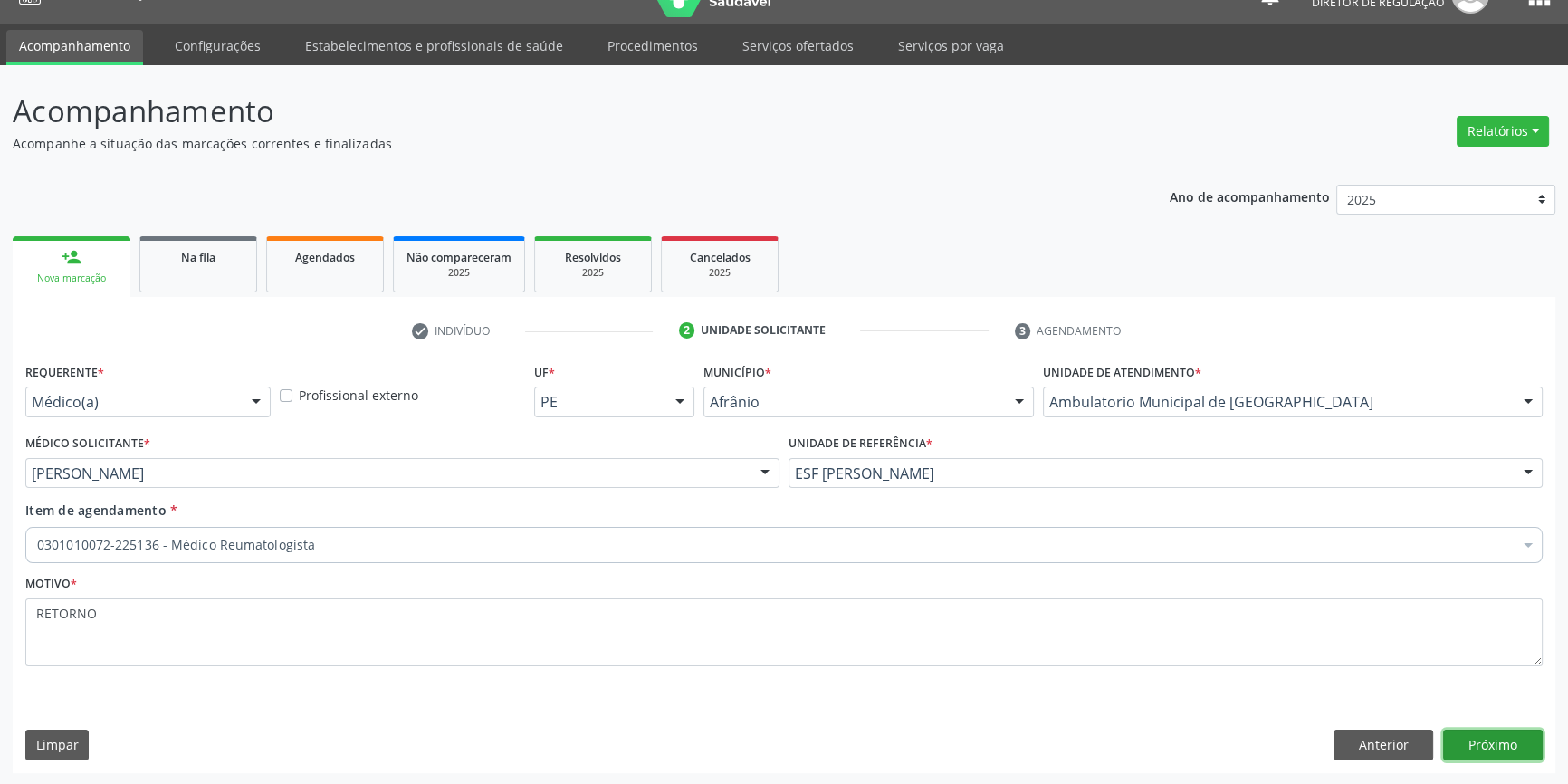
click at [1468, 740] on button "Próximo" at bounding box center [1494, 745] width 100 height 30
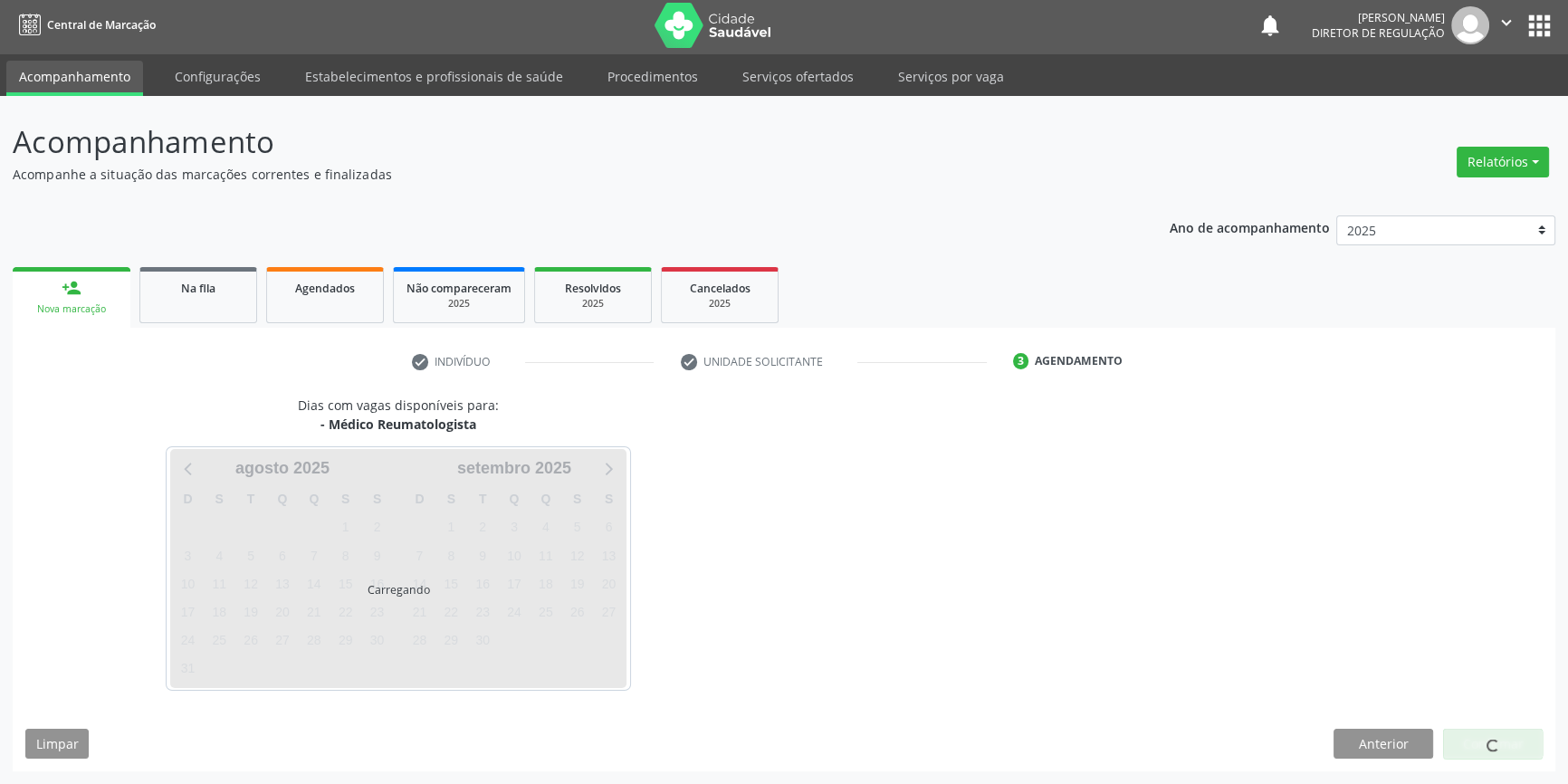
scroll to position [2, 0]
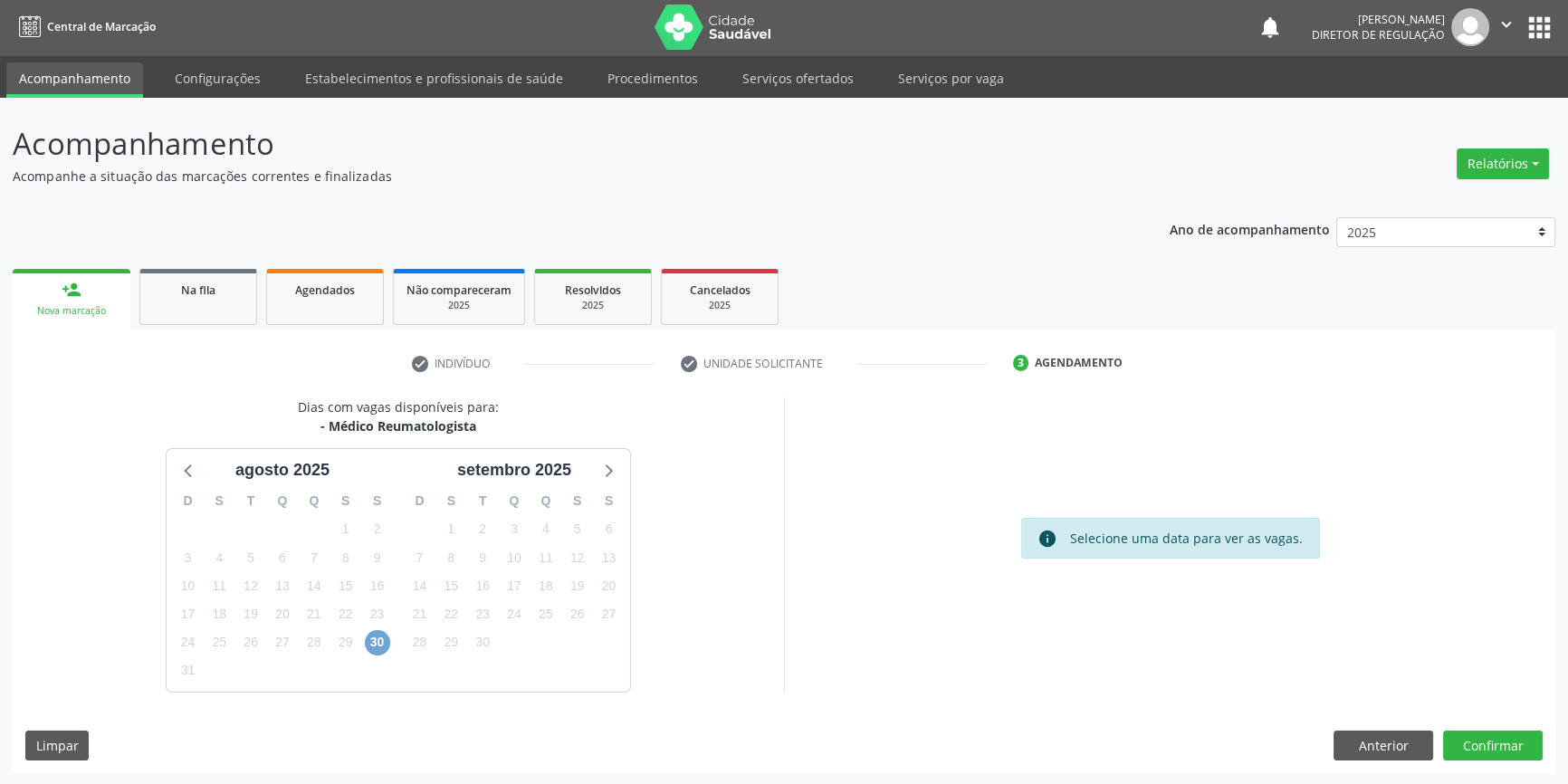
click at [380, 640] on span "30" at bounding box center [377, 643] width 25 height 25
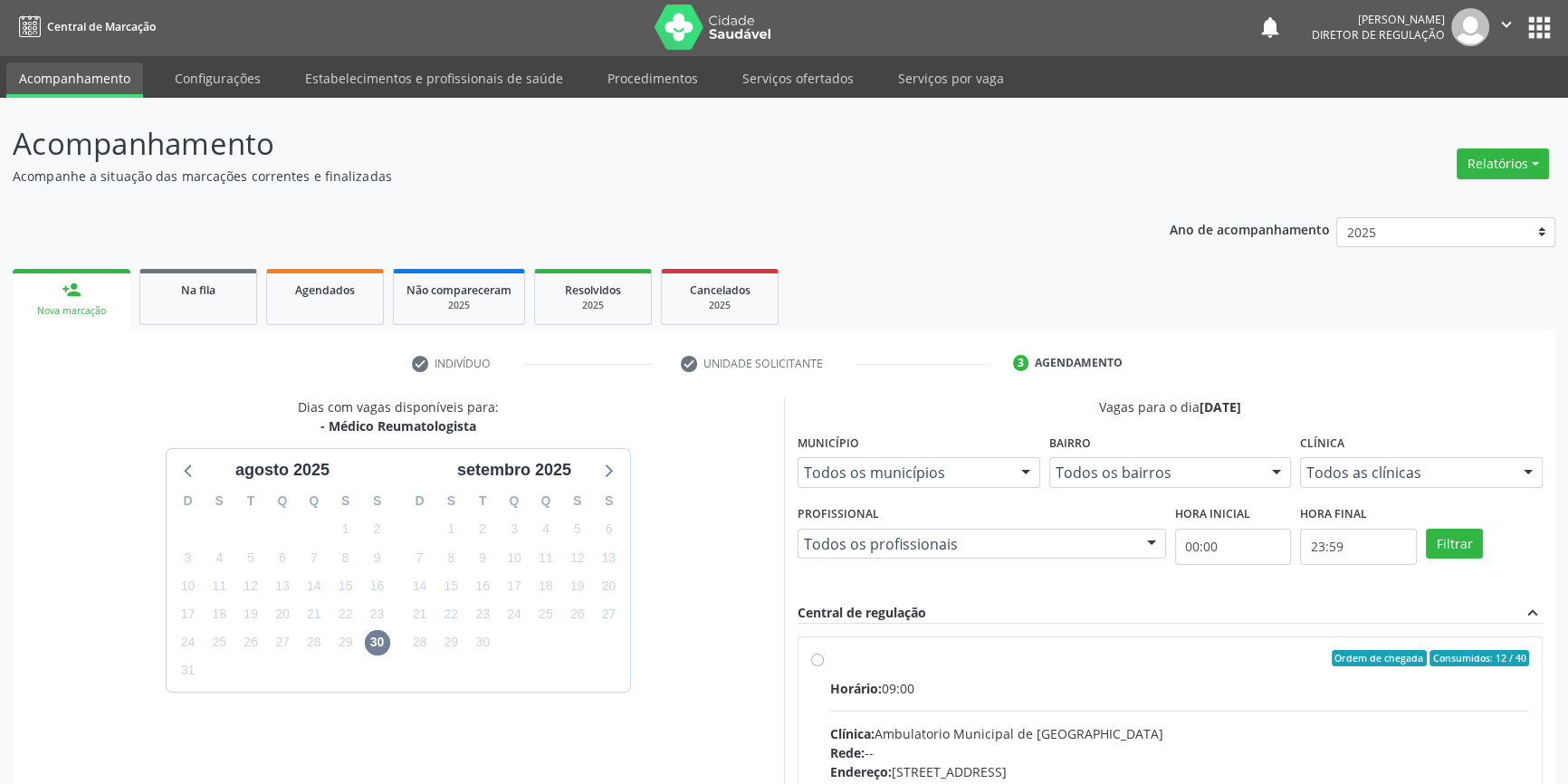
click at [823, 669] on div "Ordem de chegada Consumidos: 12 / 40 Horário: 09:00 Clínica: Ambulatorio Munici…" at bounding box center [1170, 789] width 718 height 278
radio input "true"
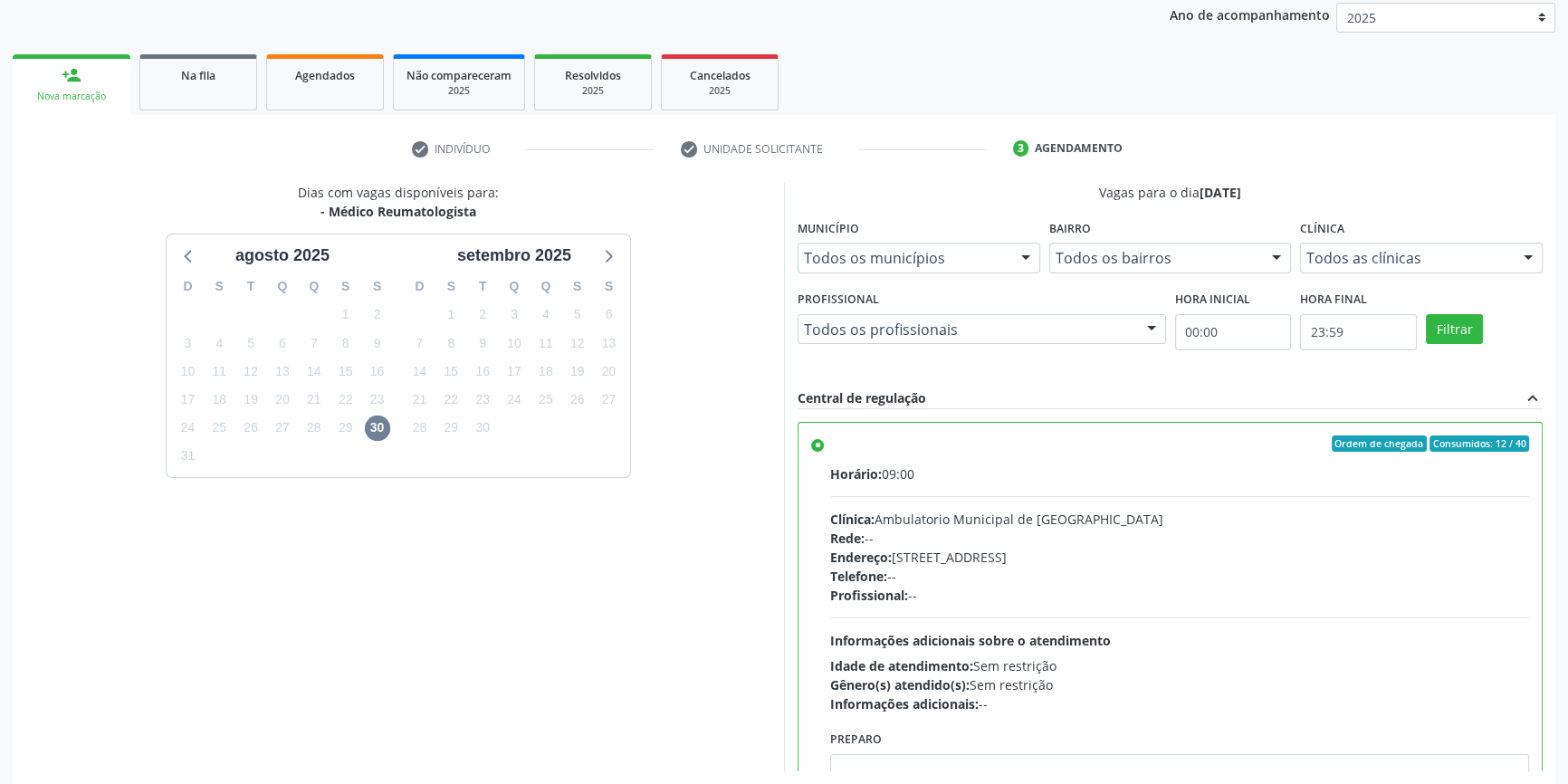
scroll to position [296, 0]
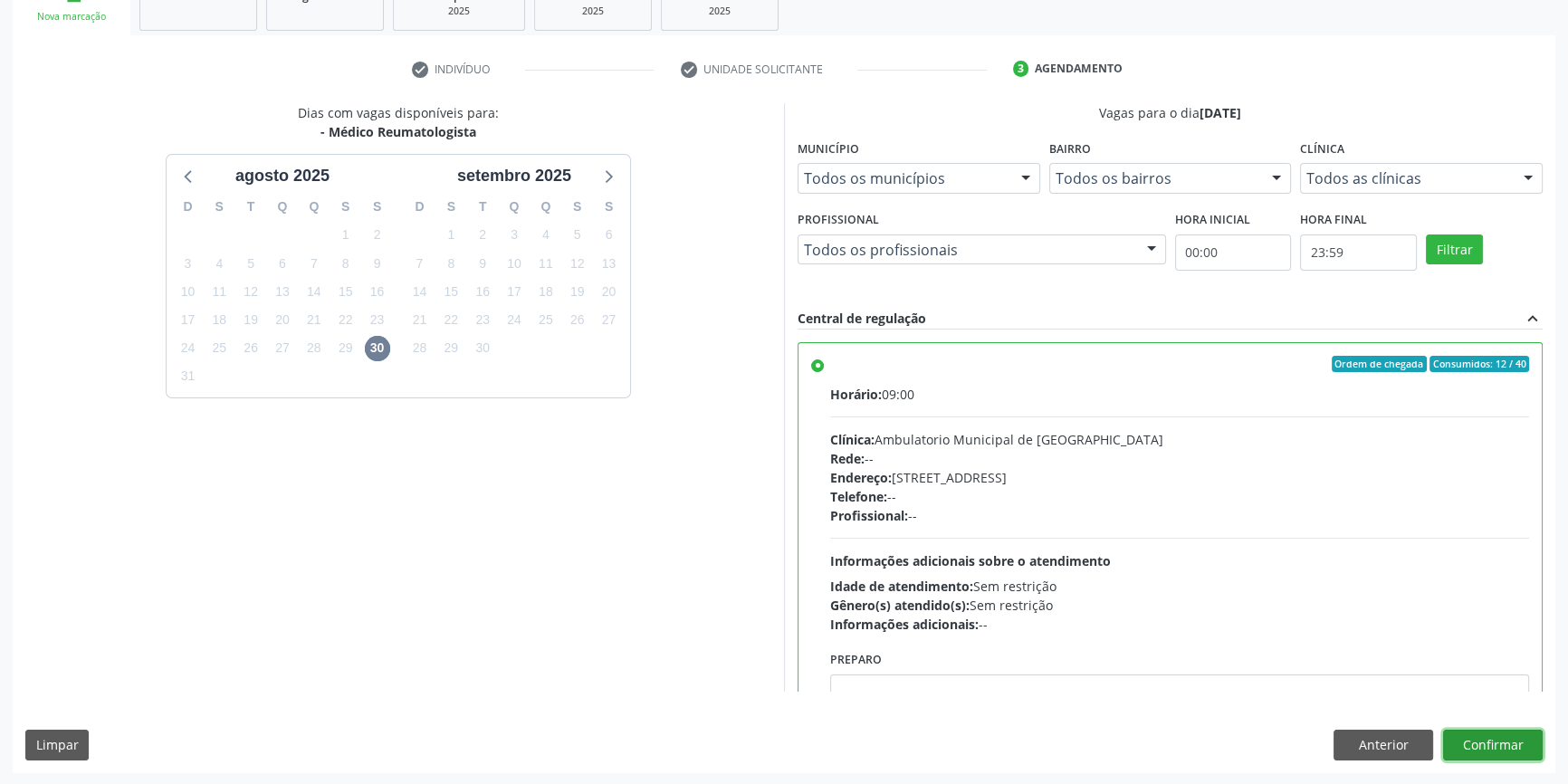
click at [1493, 744] on button "Confirmar" at bounding box center [1494, 745] width 100 height 30
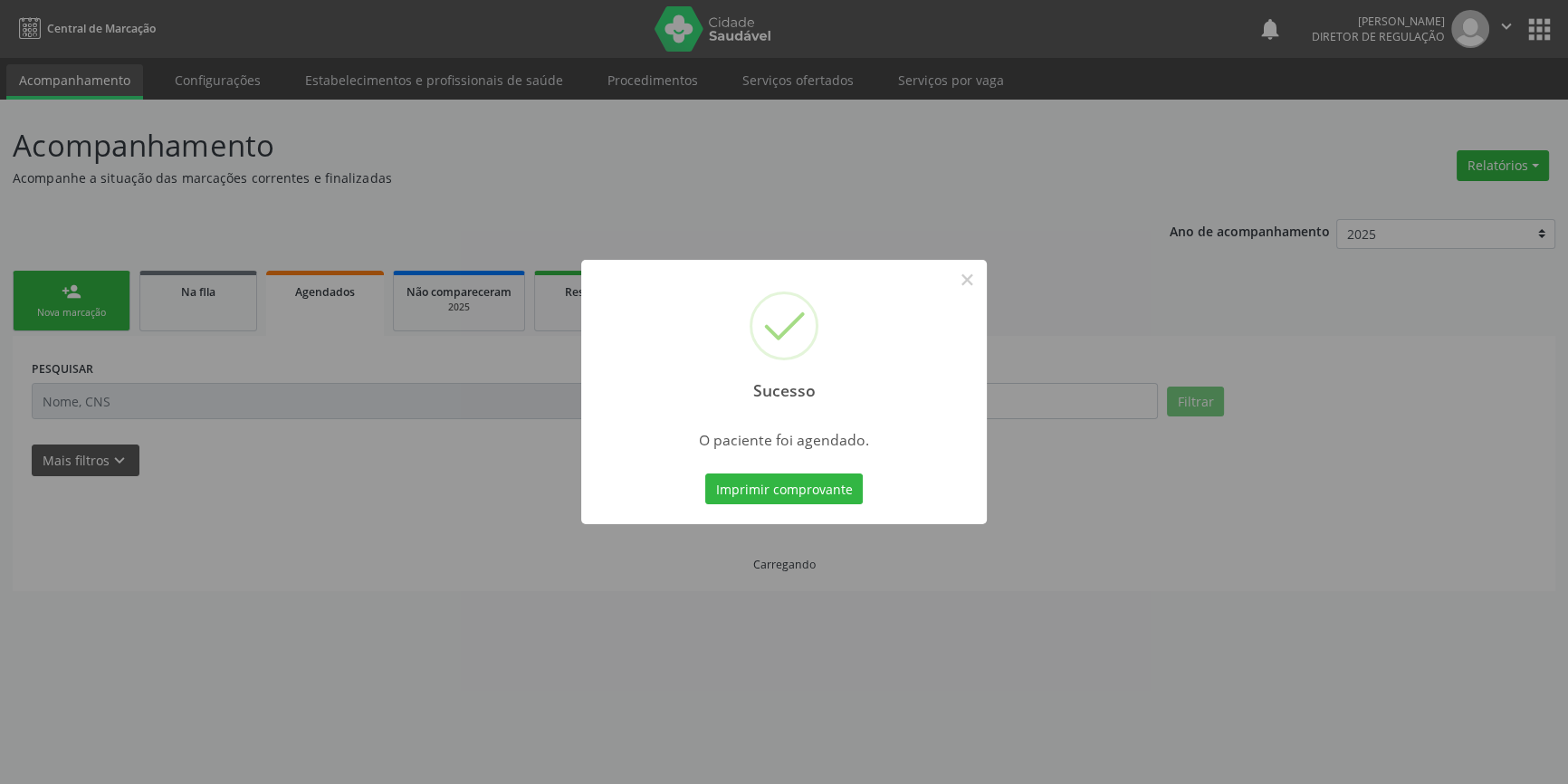
scroll to position [0, 0]
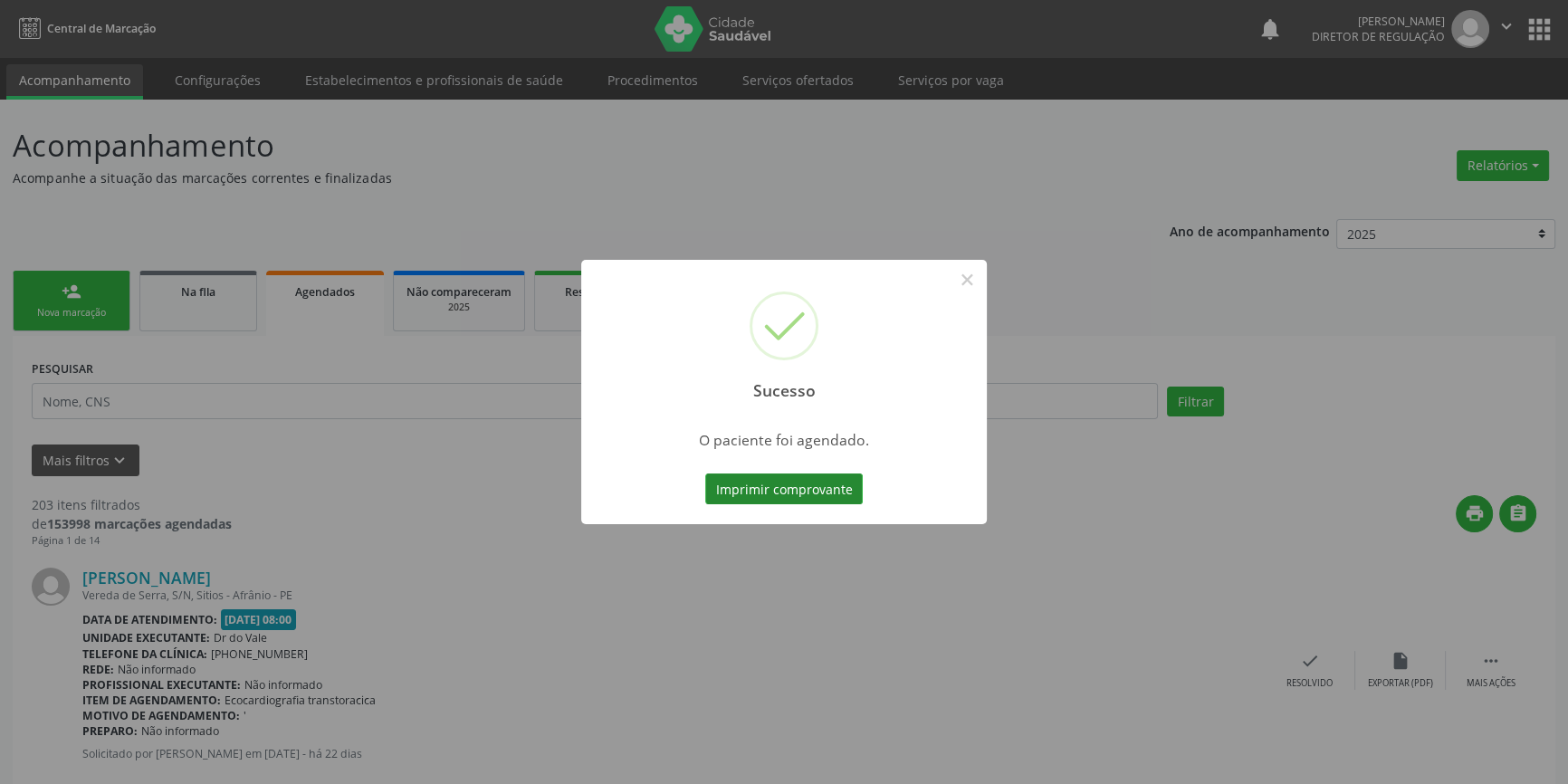
click at [803, 491] on button "Imprimir comprovante" at bounding box center [784, 488] width 158 height 30
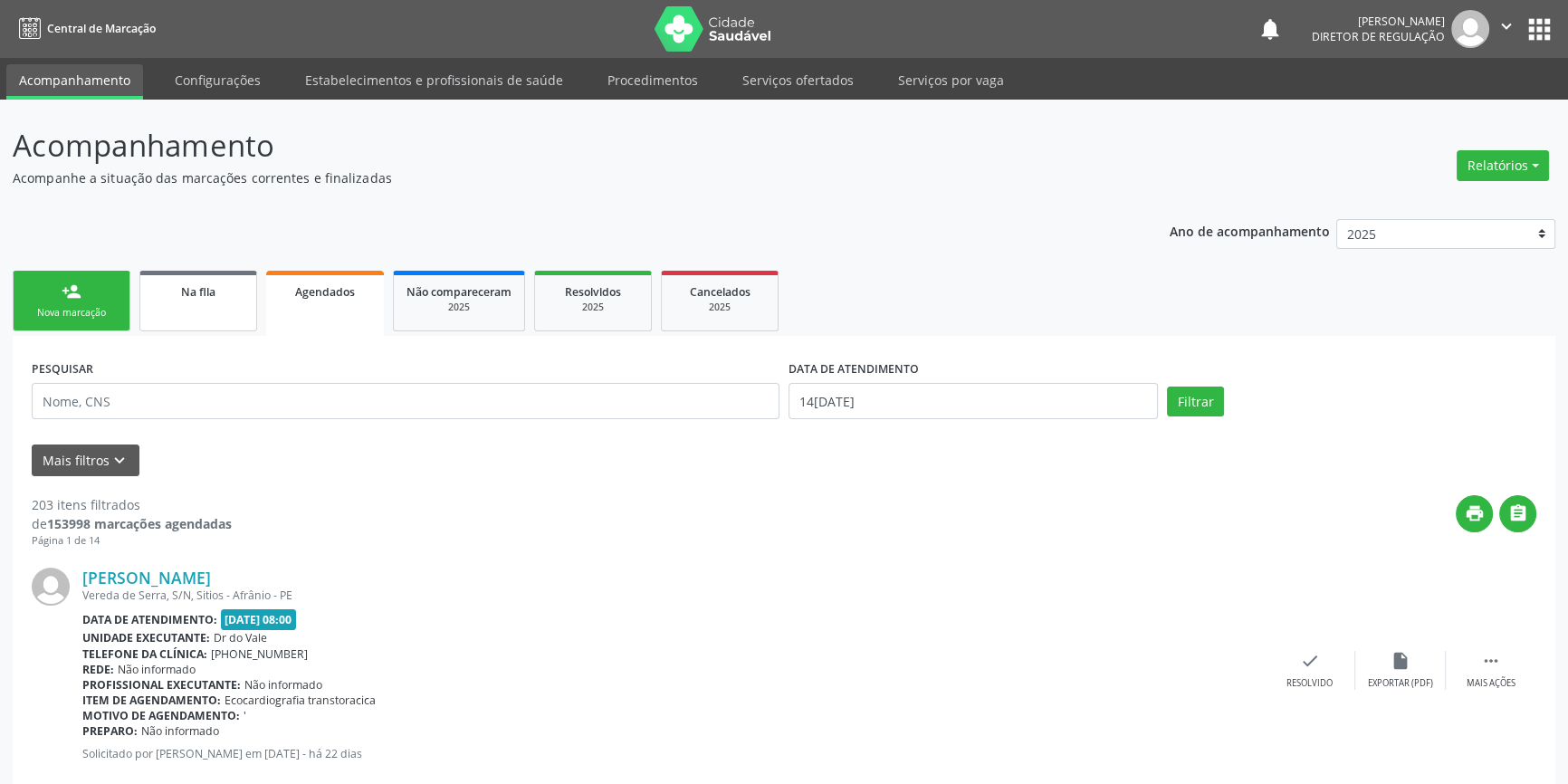
click at [220, 298] on div "Na fila" at bounding box center [198, 290] width 90 height 19
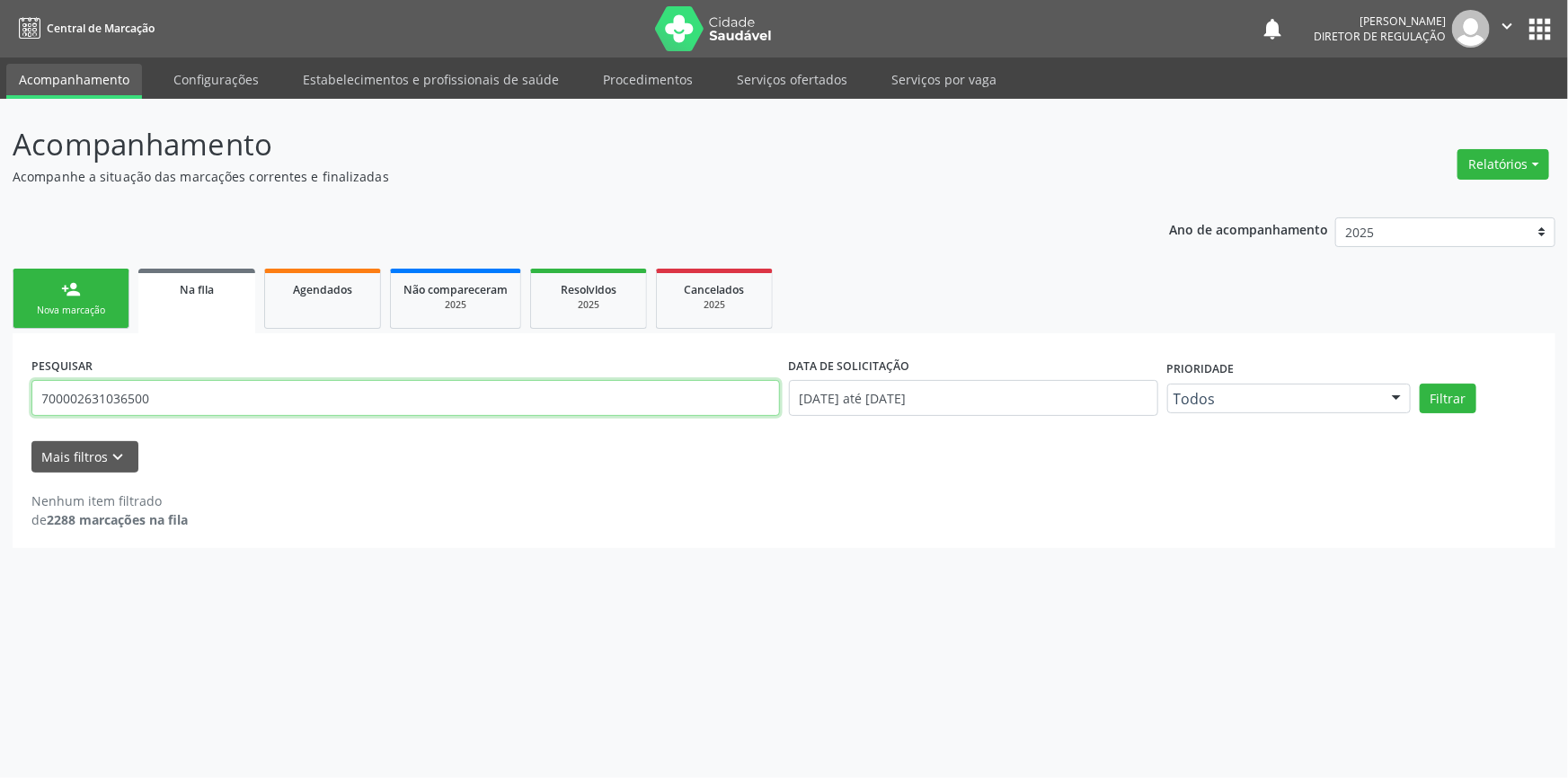
drag, startPoint x: 316, startPoint y: 395, endPoint x: 0, endPoint y: 395, distance: 316.0
click at [0, 395] on div "Acompanhamento Acompanhe a situação das marcações correntes e finalizadas Relat…" at bounding box center [784, 439] width 1568 height 679
paste input "1 4056 1340 2433"
type input "701 4056 1340 2433"
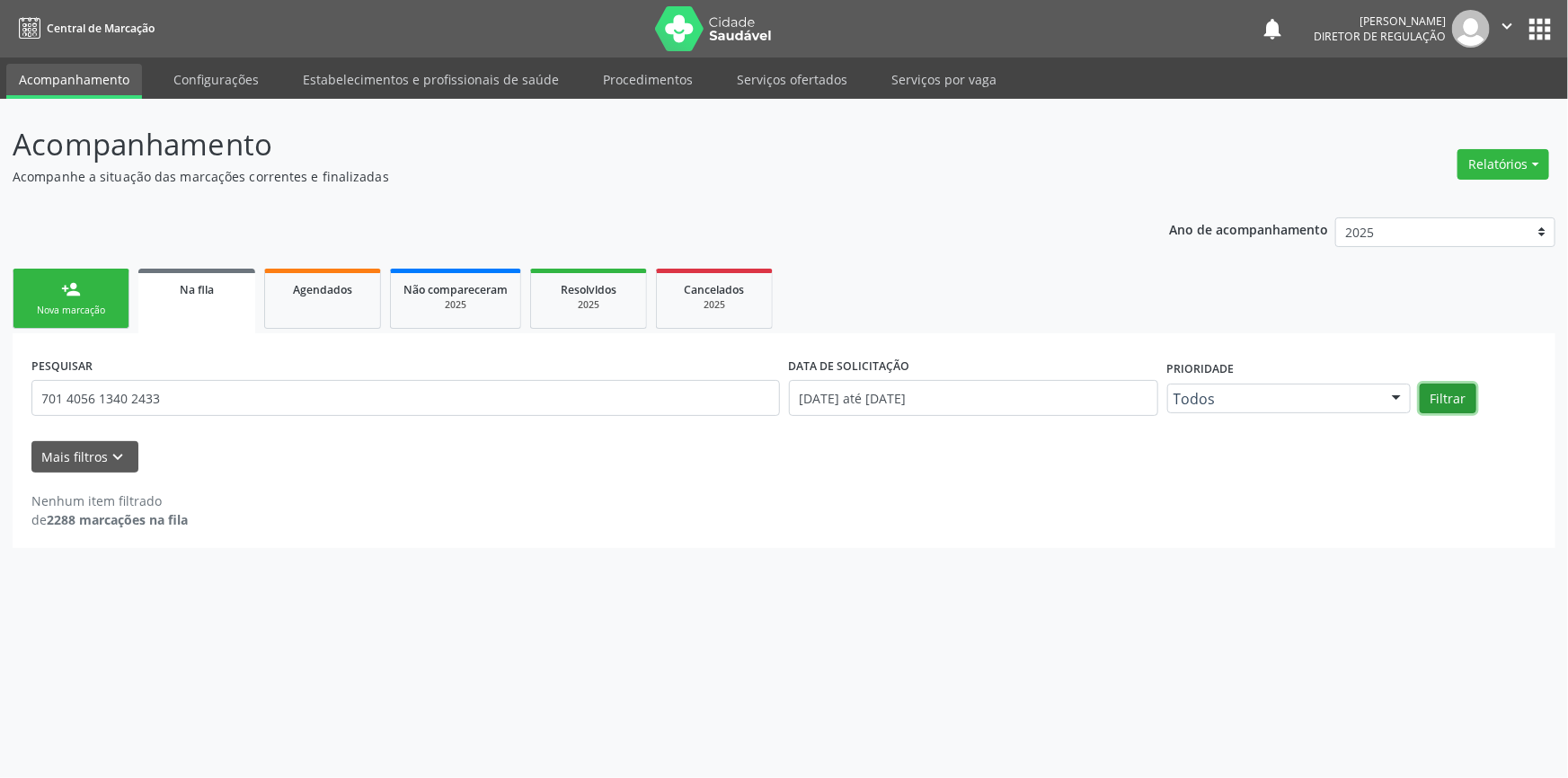
click at [1455, 395] on button "Filtrar" at bounding box center [1448, 398] width 56 height 30
click at [108, 312] on div "Nova marcação" at bounding box center [71, 310] width 89 height 14
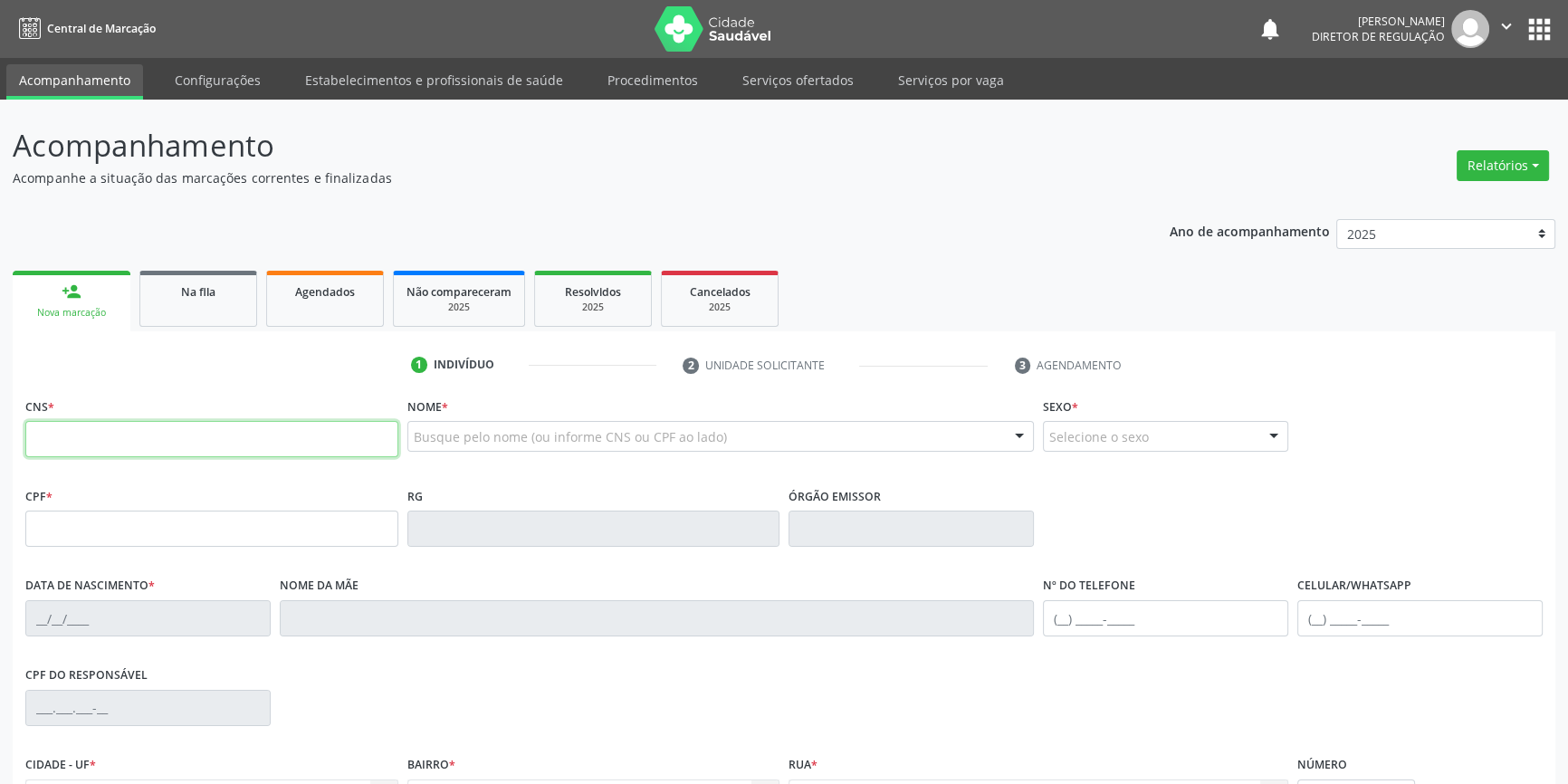
click at [139, 434] on input "text" at bounding box center [212, 439] width 373 height 36
type input "706 3026 1724 5080"
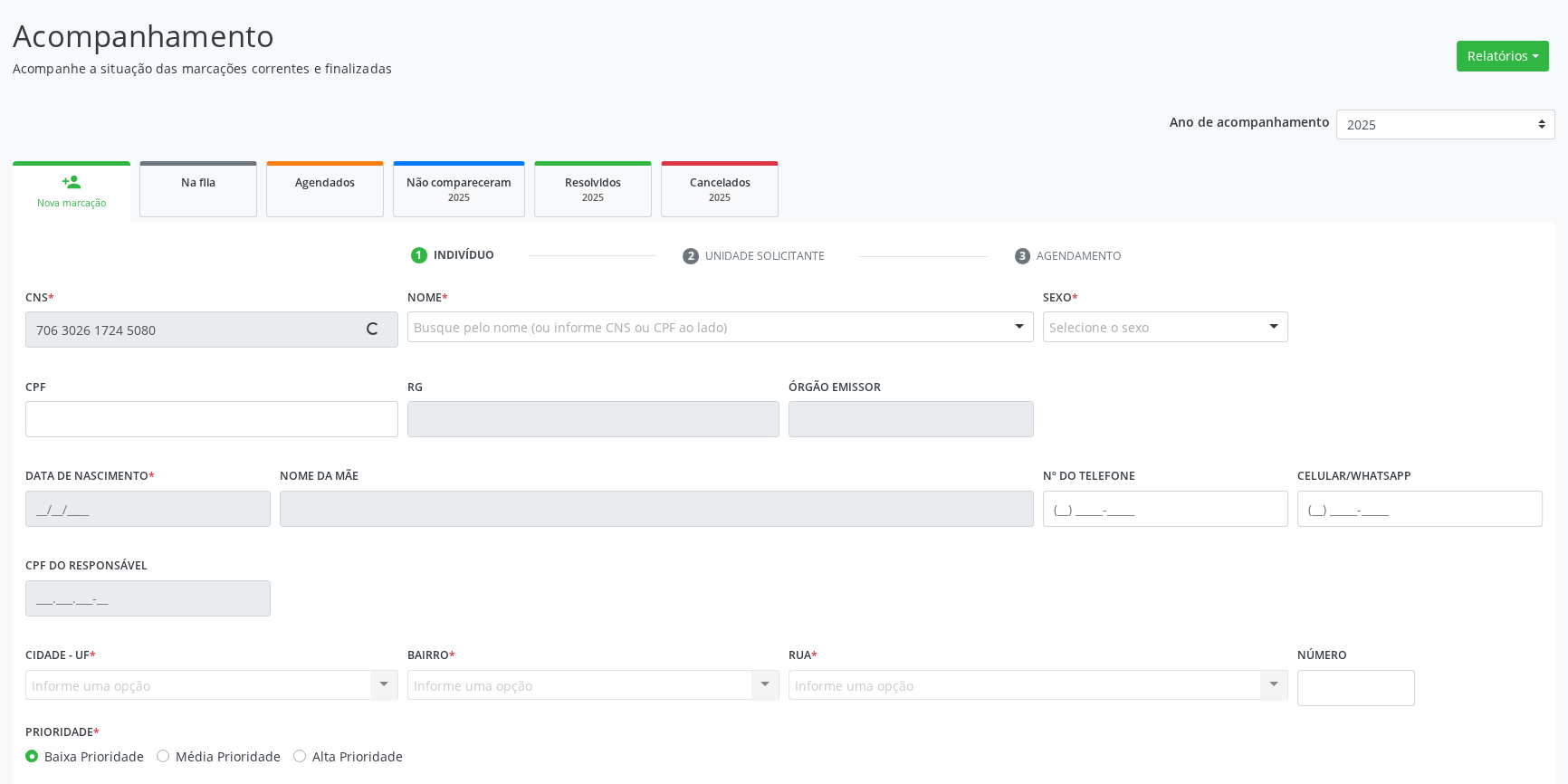
scroll to position [196, 0]
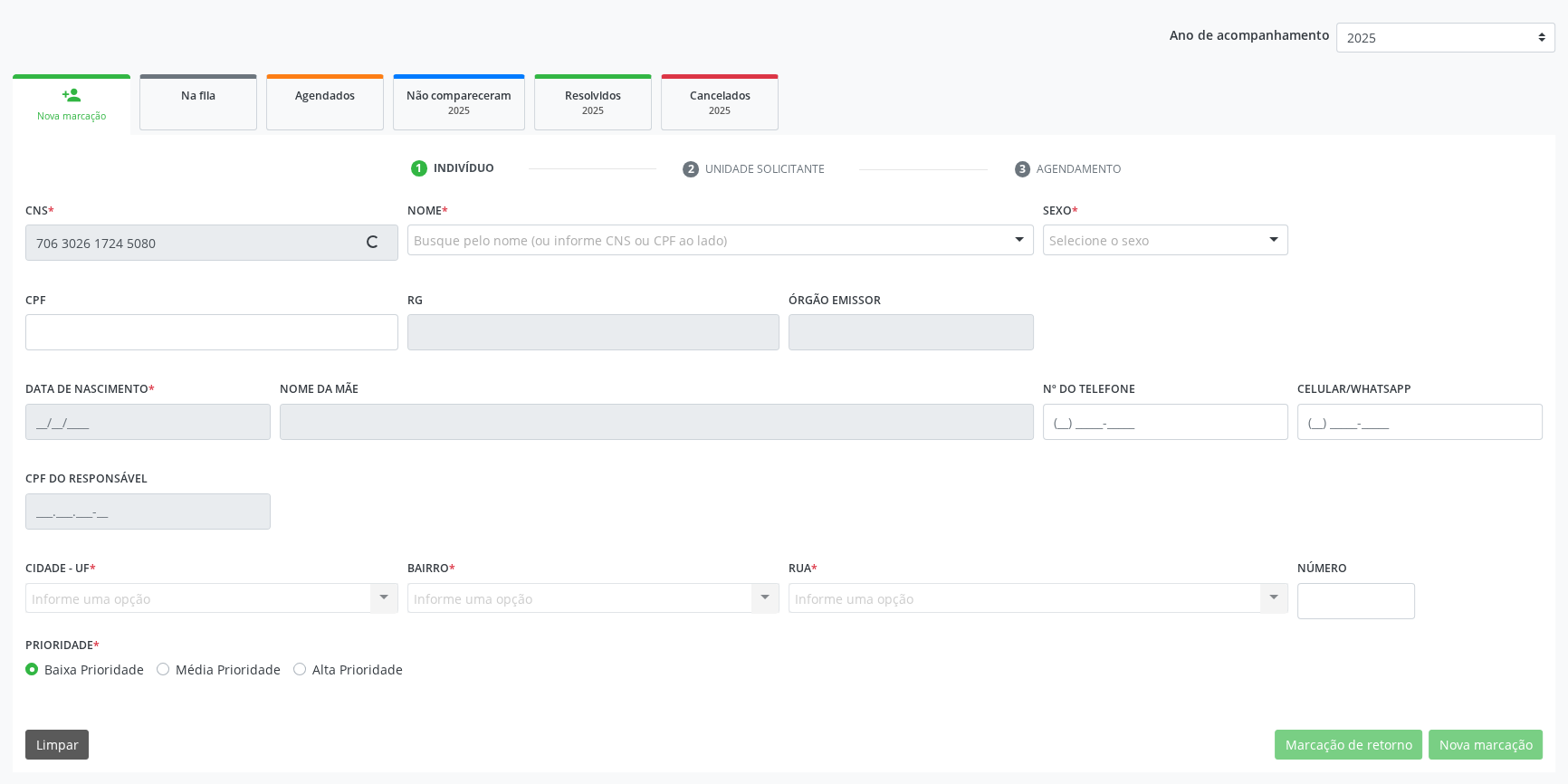
type input "27/09/1968"
type input "Raimunda Pereira de Jesus"
type input "(87) 98804-1344"
type input "S/N"
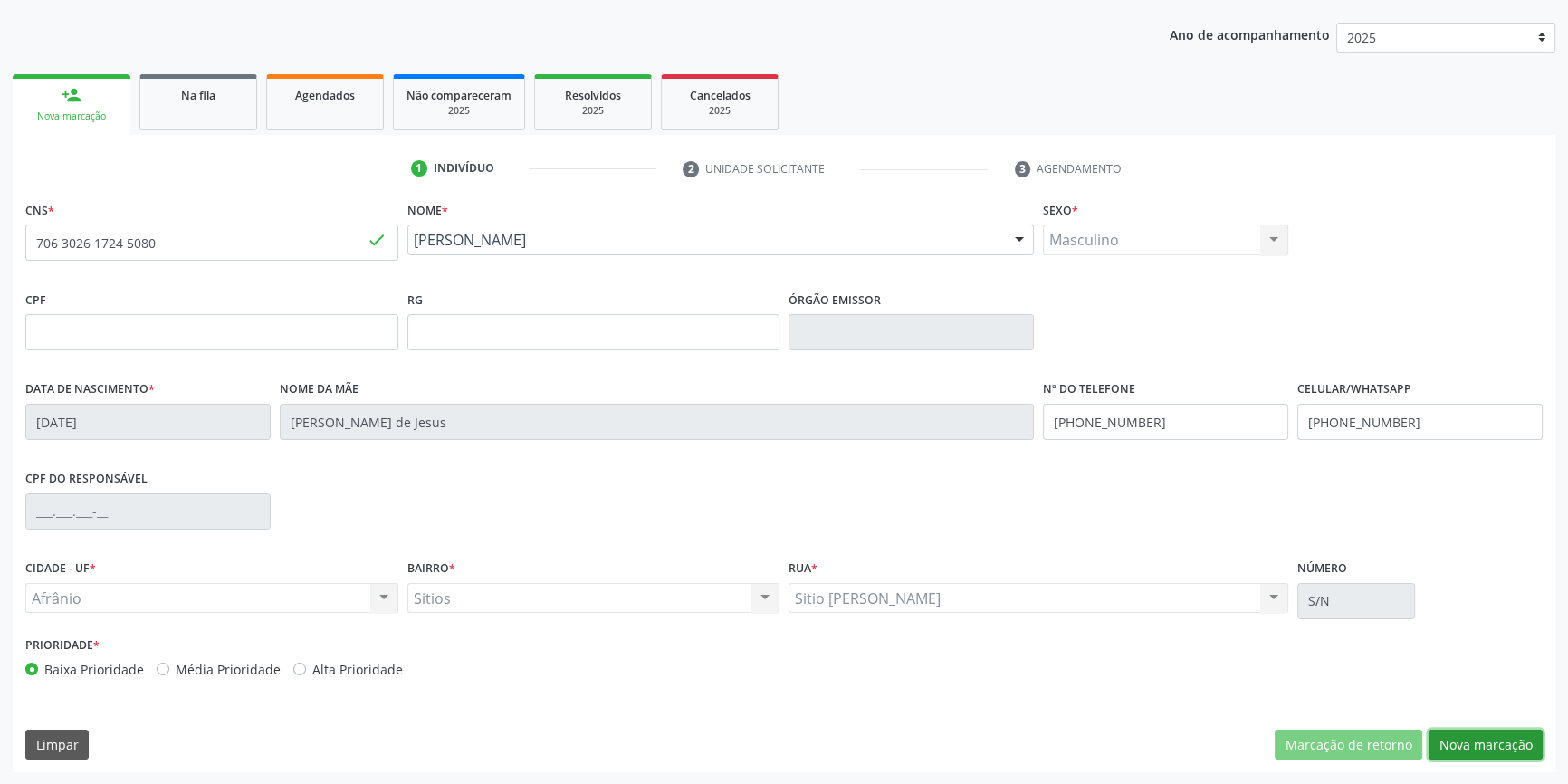
click at [1477, 744] on button "Nova marcação" at bounding box center [1486, 745] width 114 height 30
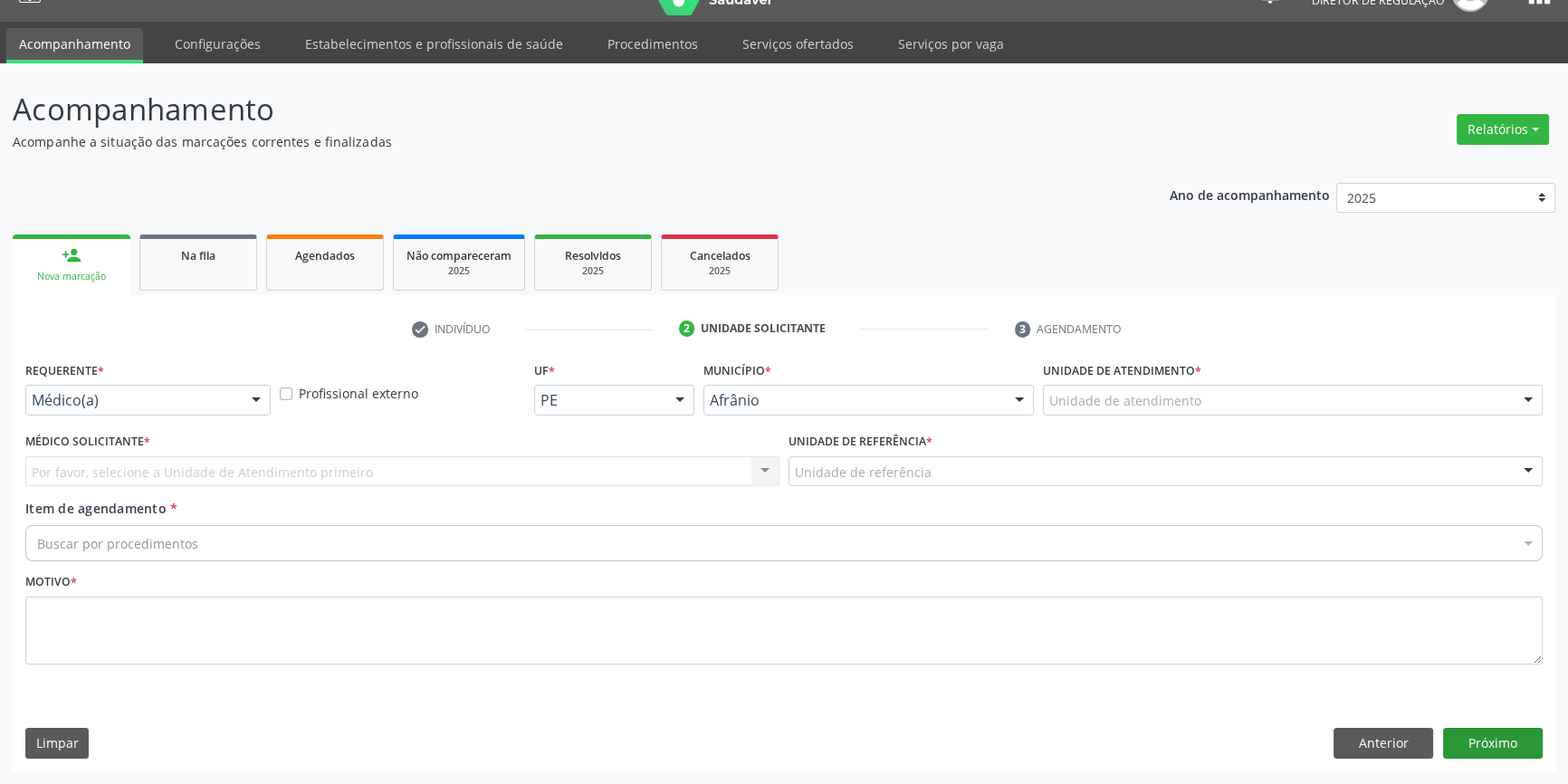
scroll to position [34, 0]
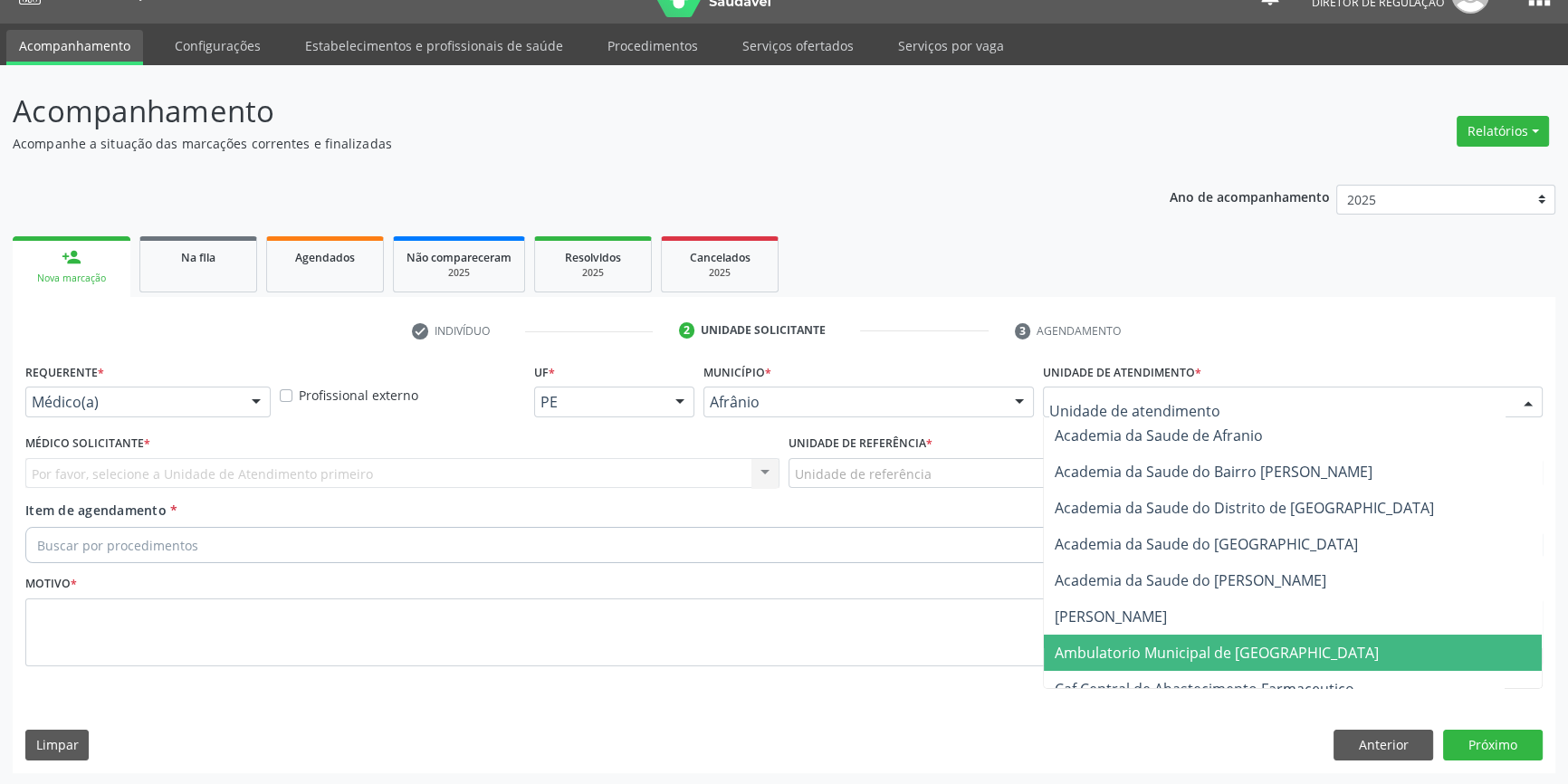
click at [1175, 644] on span "Ambulatorio Municipal de [GEOGRAPHIC_DATA]" at bounding box center [1216, 653] width 324 height 20
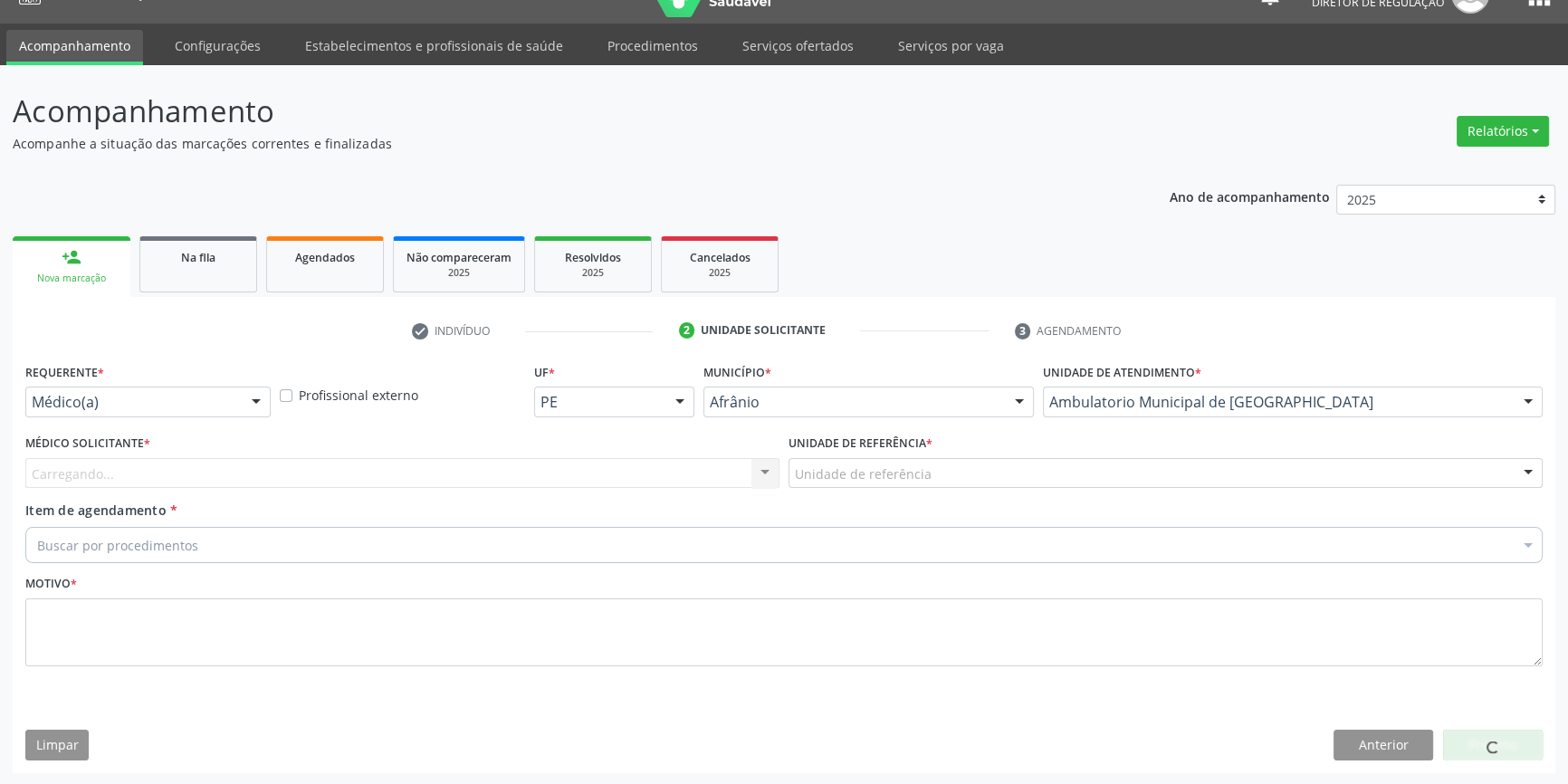
click at [974, 467] on div "Unidade de referência" at bounding box center [1166, 472] width 755 height 30
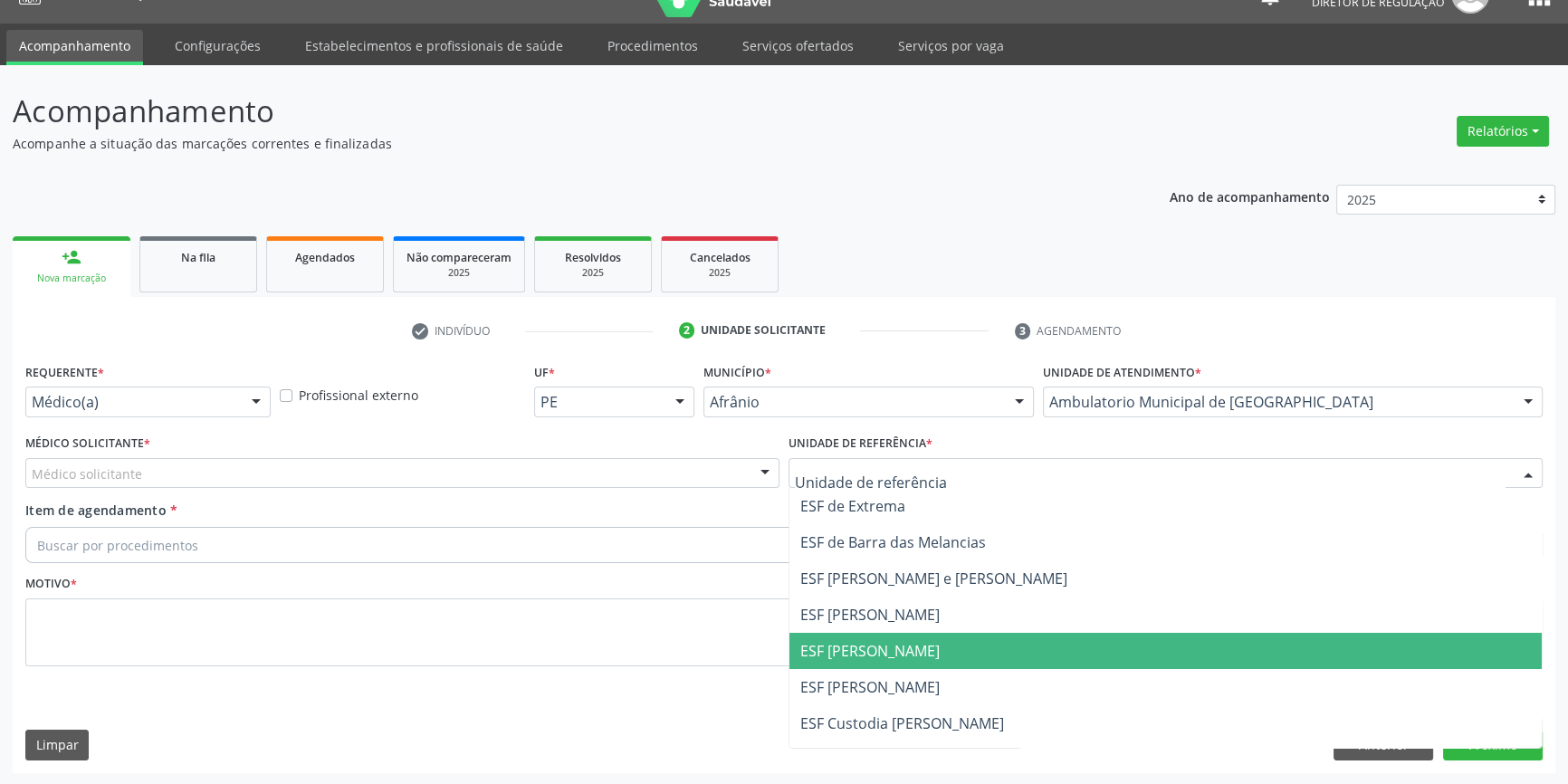
drag, startPoint x: 859, startPoint y: 652, endPoint x: 614, endPoint y: 504, distance: 286.2
click at [850, 651] on span "ESF [PERSON_NAME]" at bounding box center [870, 651] width 139 height 20
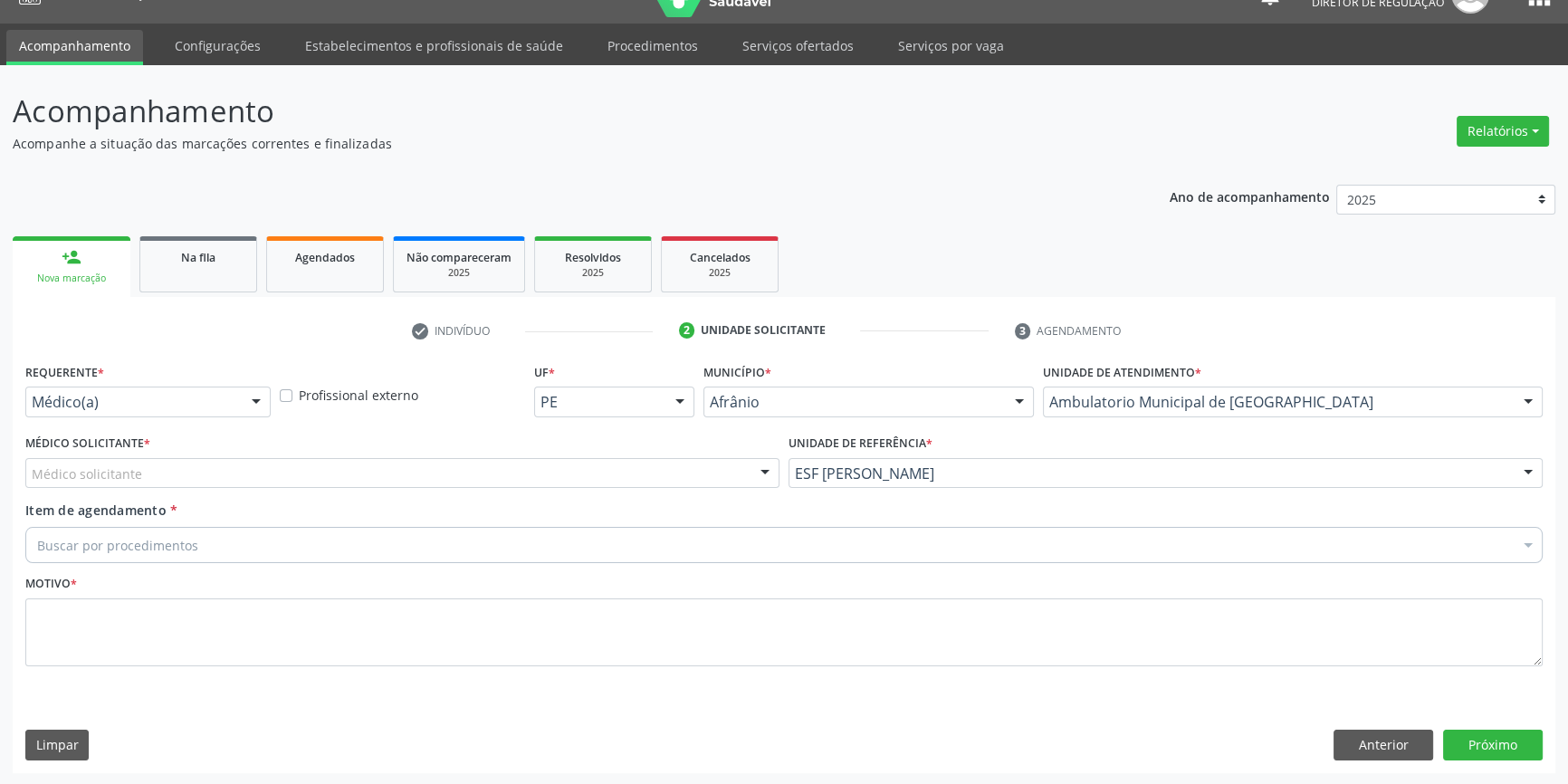
click at [541, 461] on div "Médico solicitante" at bounding box center [403, 472] width 755 height 30
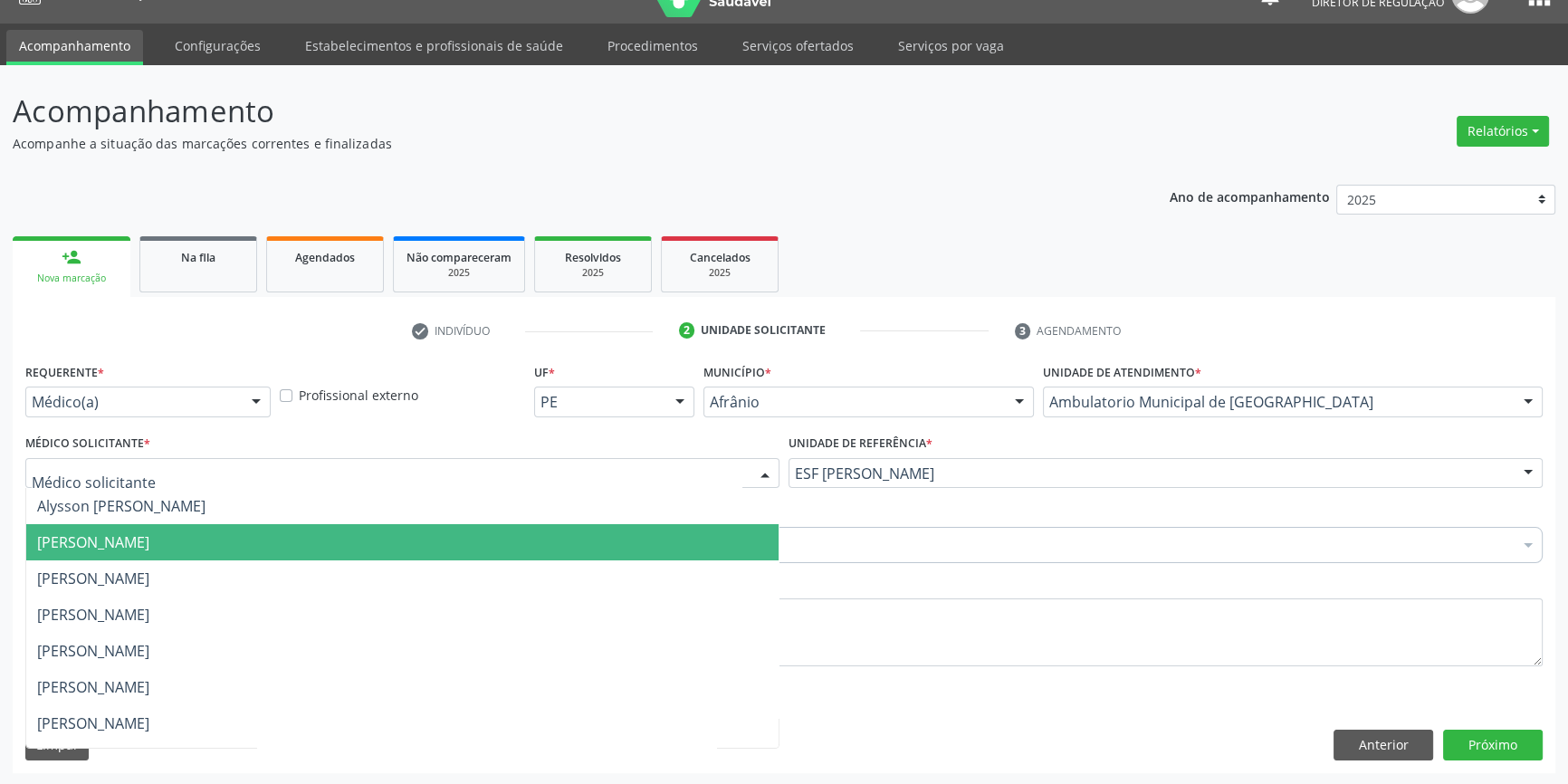
click at [149, 550] on span "[PERSON_NAME]" at bounding box center [93, 542] width 113 height 20
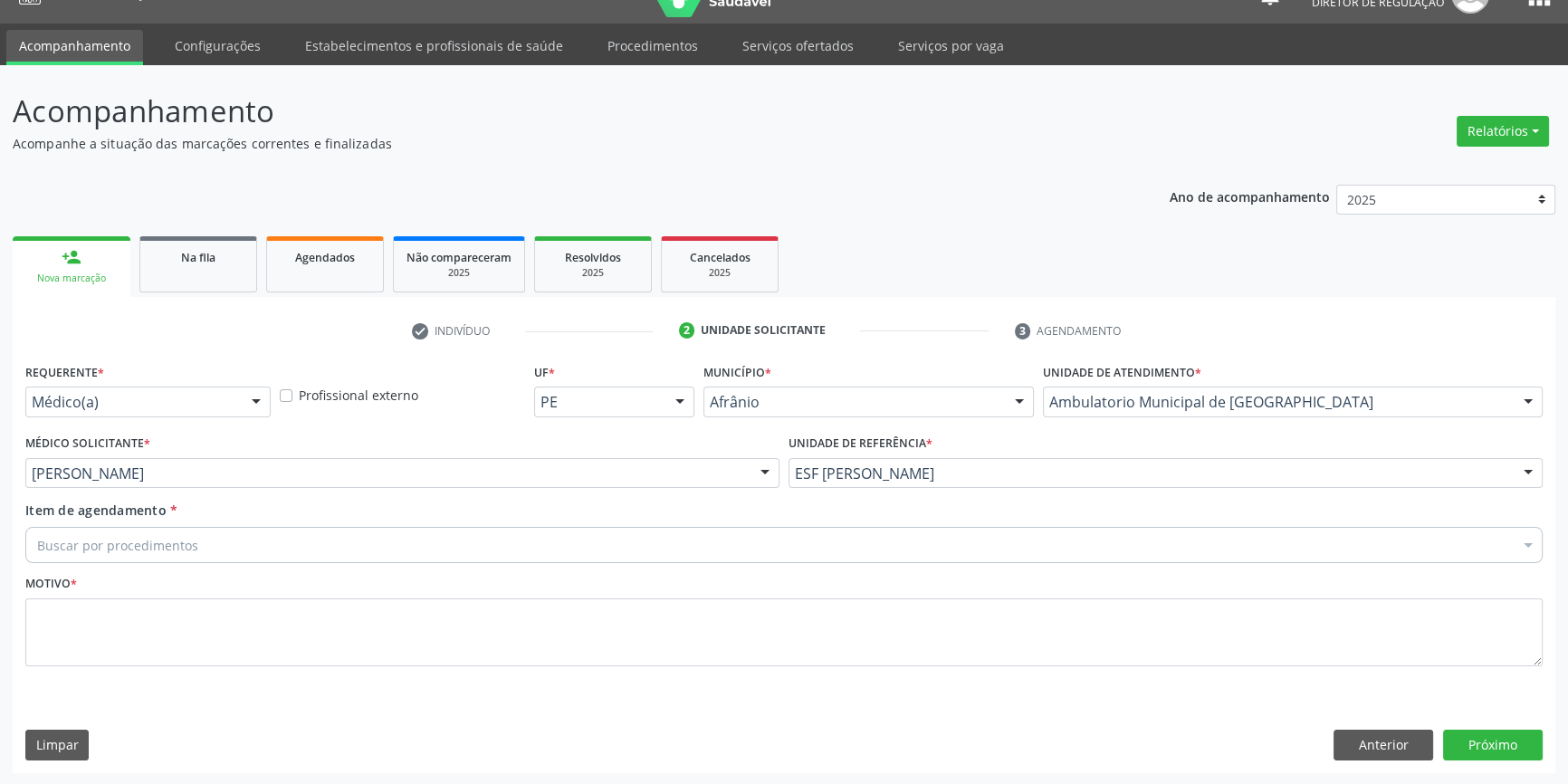
click at [230, 550] on div "Buscar por procedimentos" at bounding box center [784, 545] width 1517 height 36
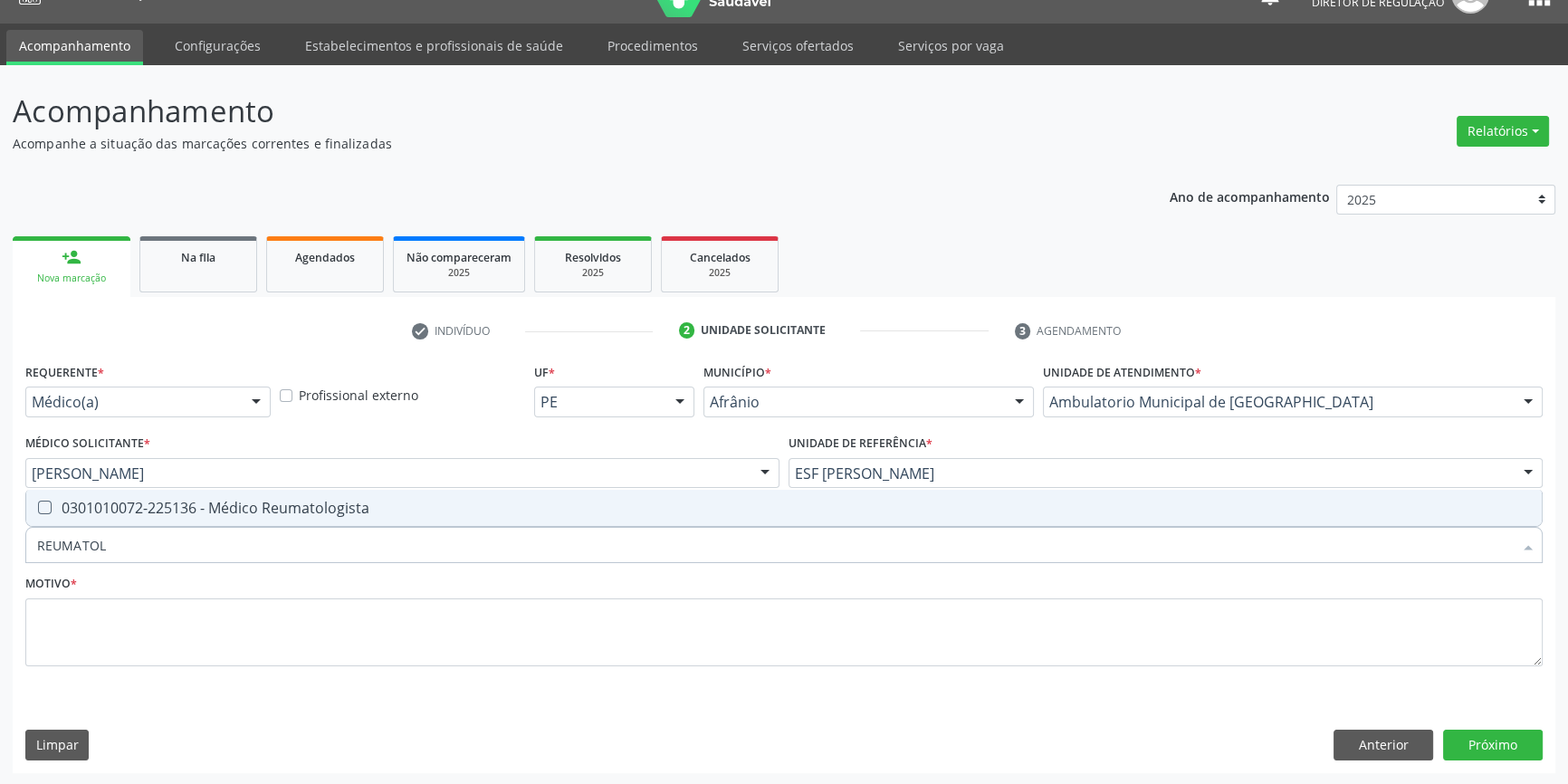
type input "REUMATOLO"
click at [289, 502] on div "0301010072-225136 - Médico Reumatologista" at bounding box center [784, 508] width 1494 height 15
checkbox Reumatologista "true"
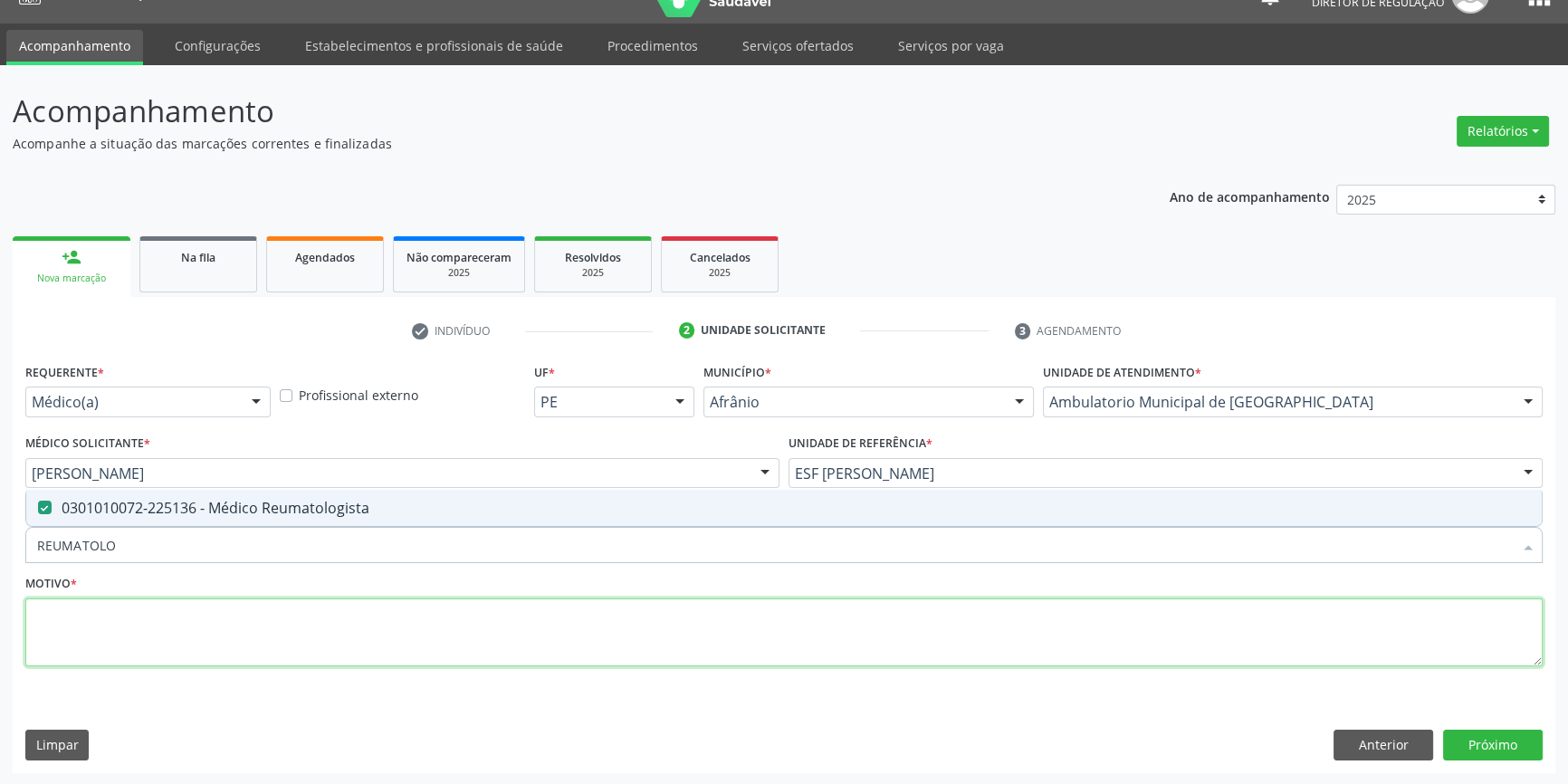
click at [260, 615] on textarea at bounding box center [784, 633] width 1517 height 69
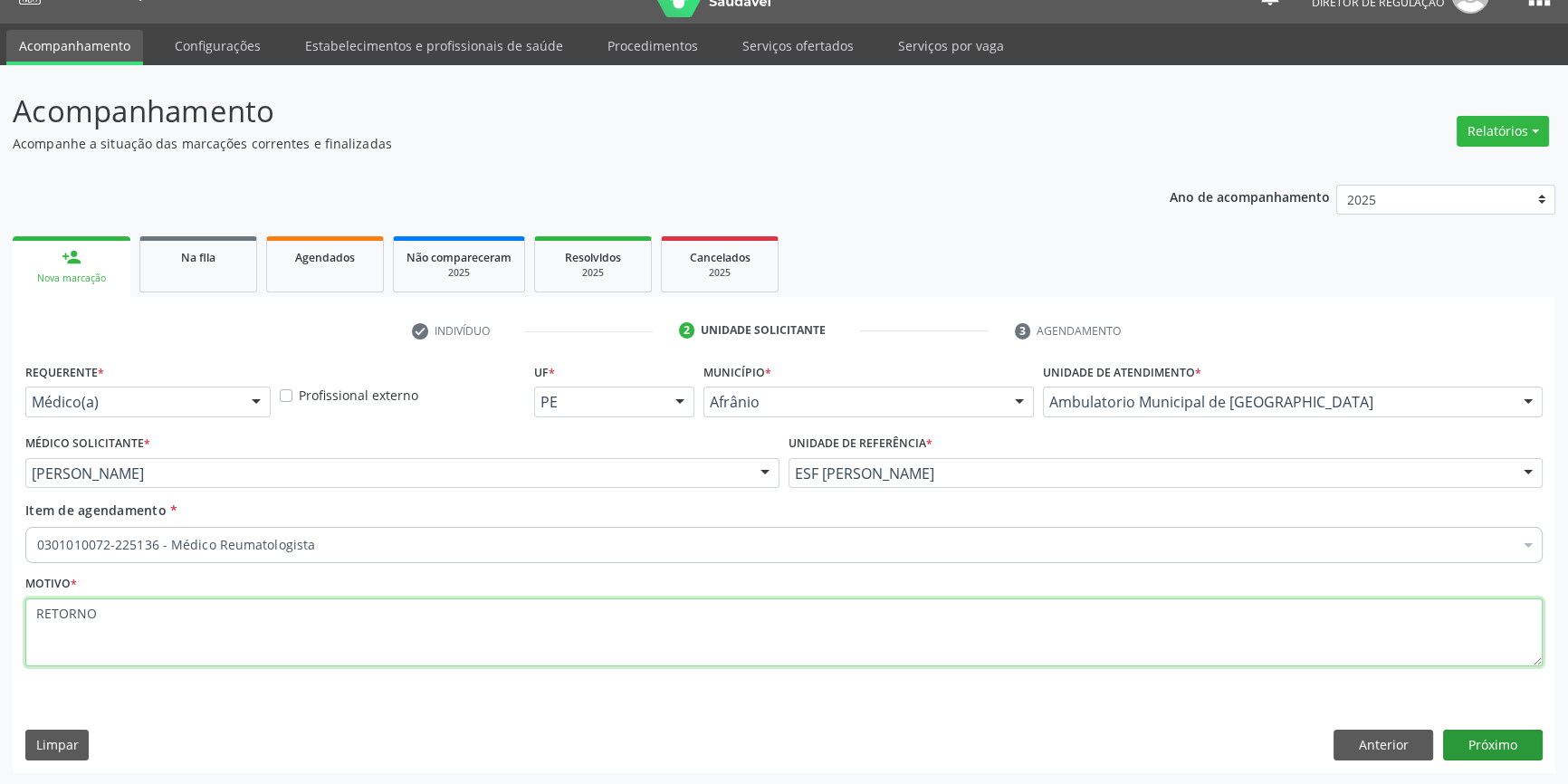
type textarea "RETORNO"
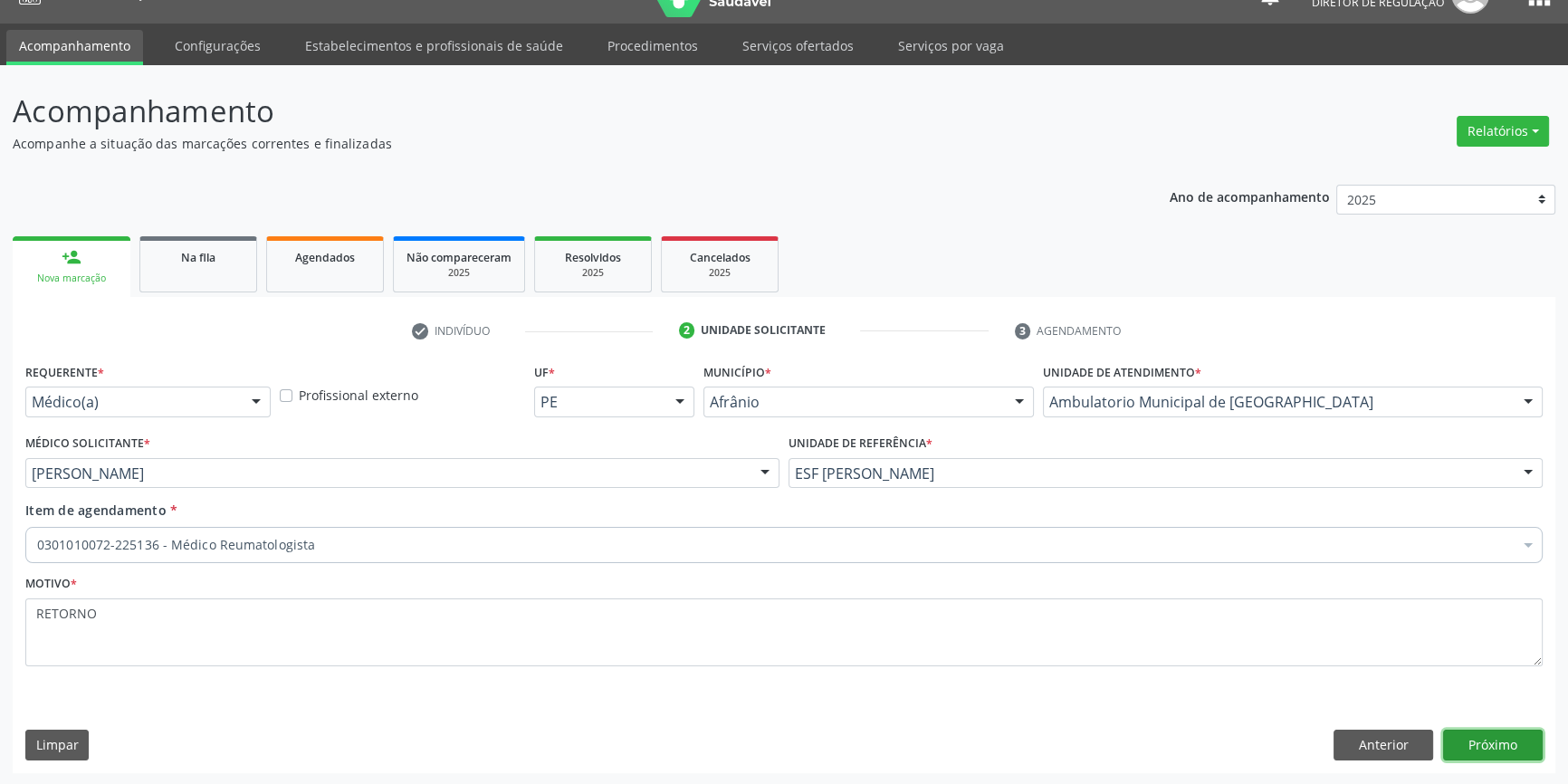
click at [1478, 748] on button "Próximo" at bounding box center [1494, 745] width 100 height 30
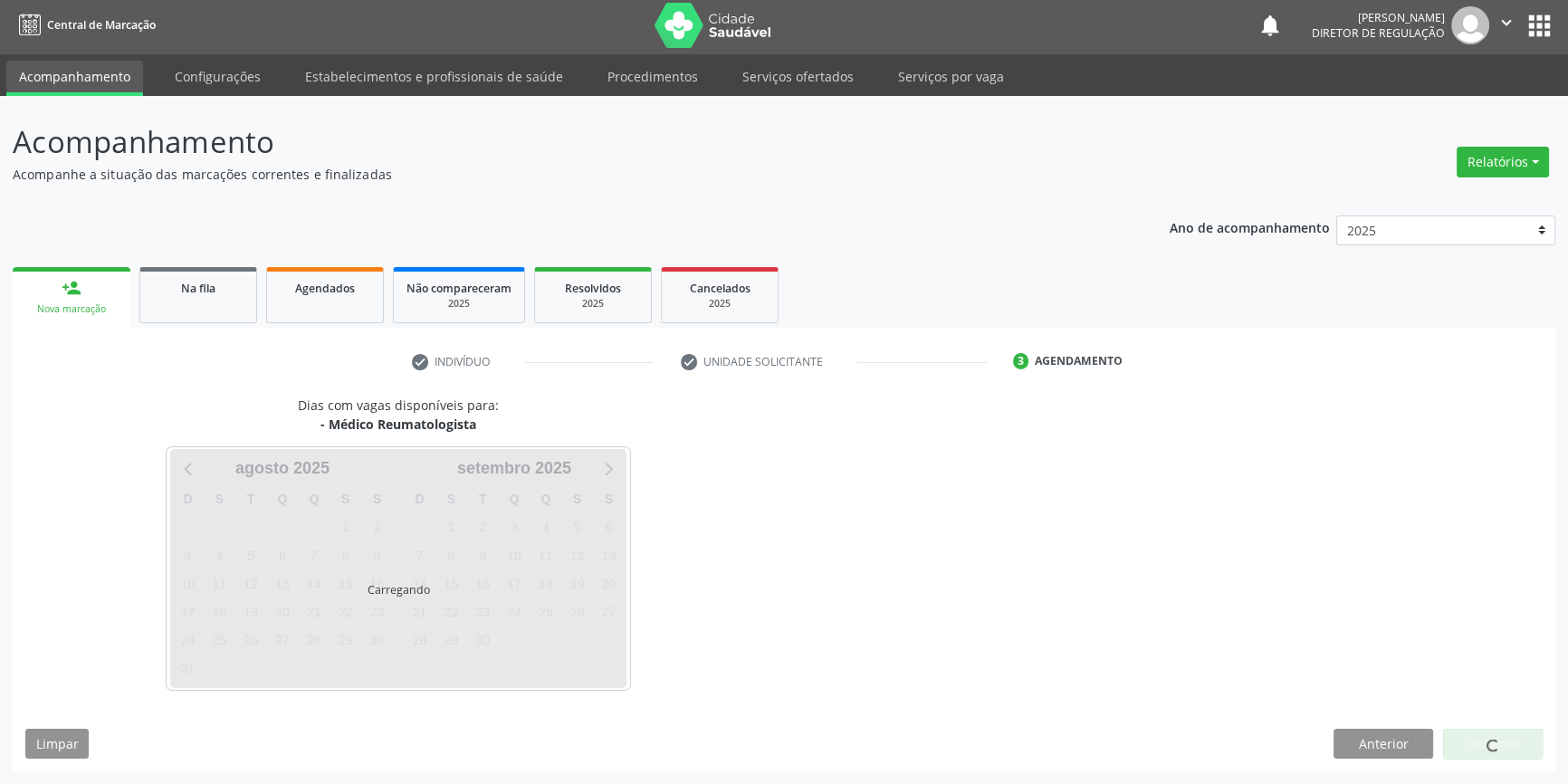
scroll to position [2, 0]
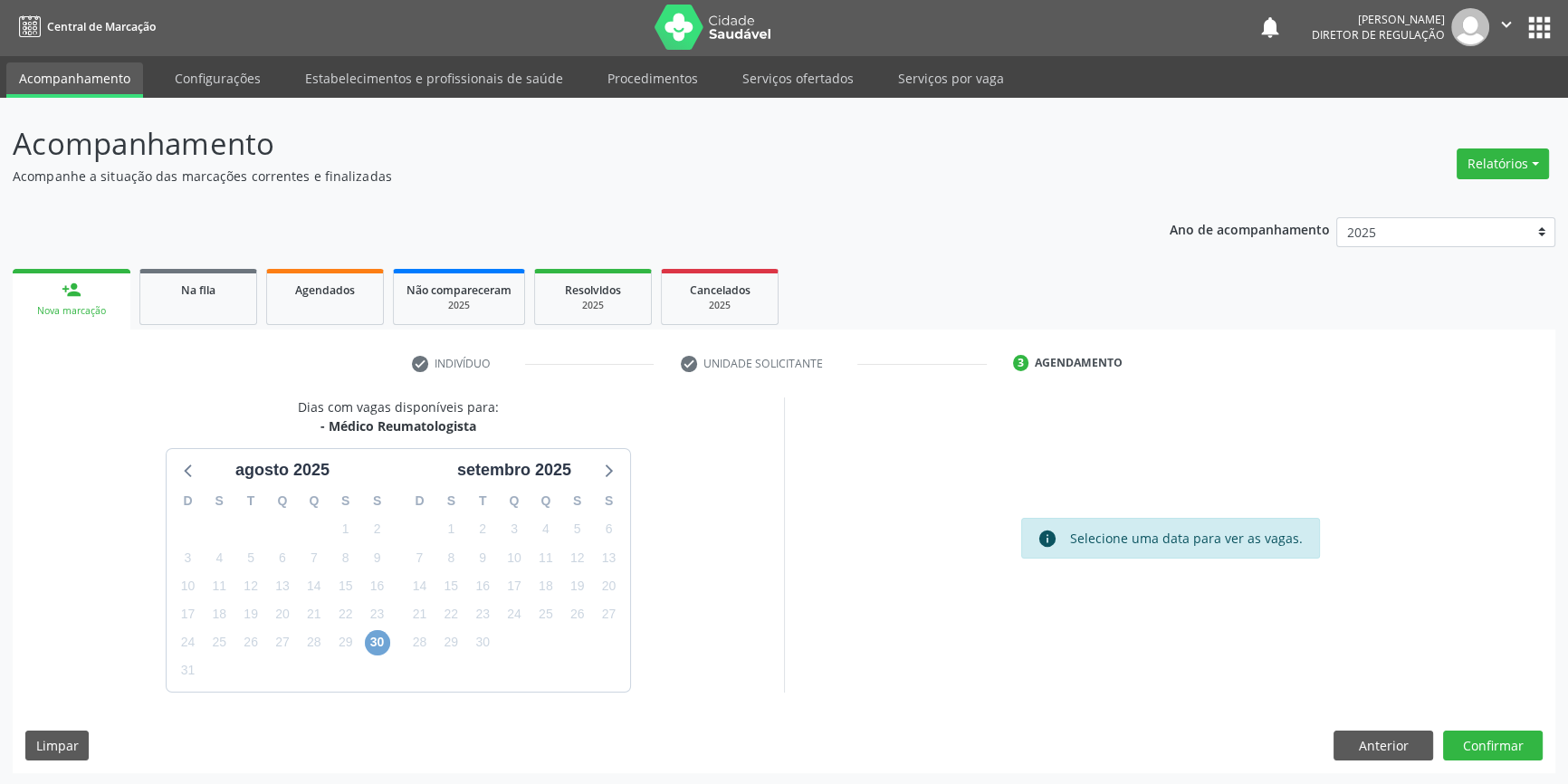
click at [368, 647] on span "30" at bounding box center [377, 643] width 25 height 25
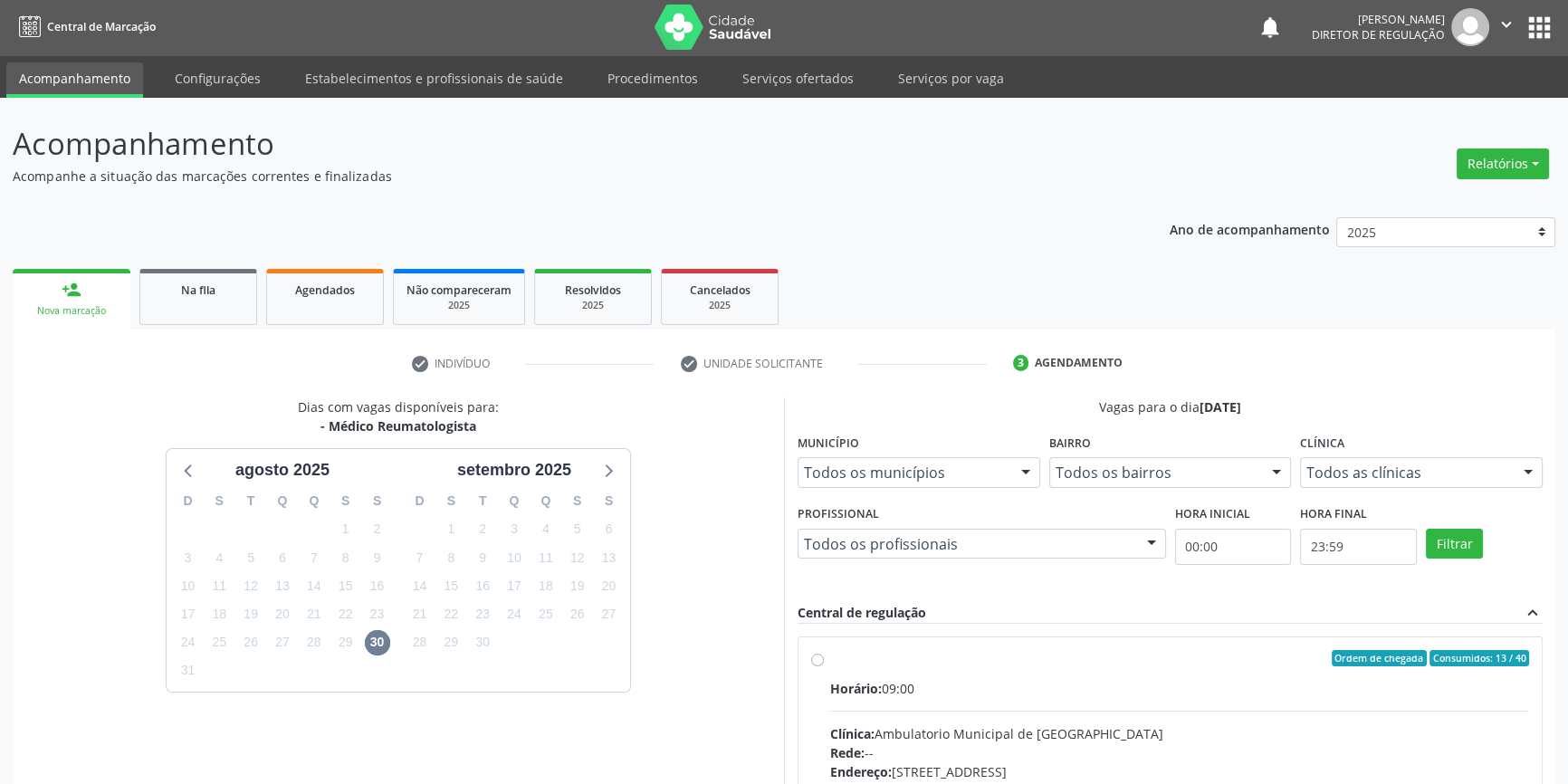
click at [824, 666] on input "Ordem de chegada Consumidos: 13 / 40 Horário: 09:00 Clínica: Ambulatorio Munici…" at bounding box center [817, 658] width 13 height 17
radio input "true"
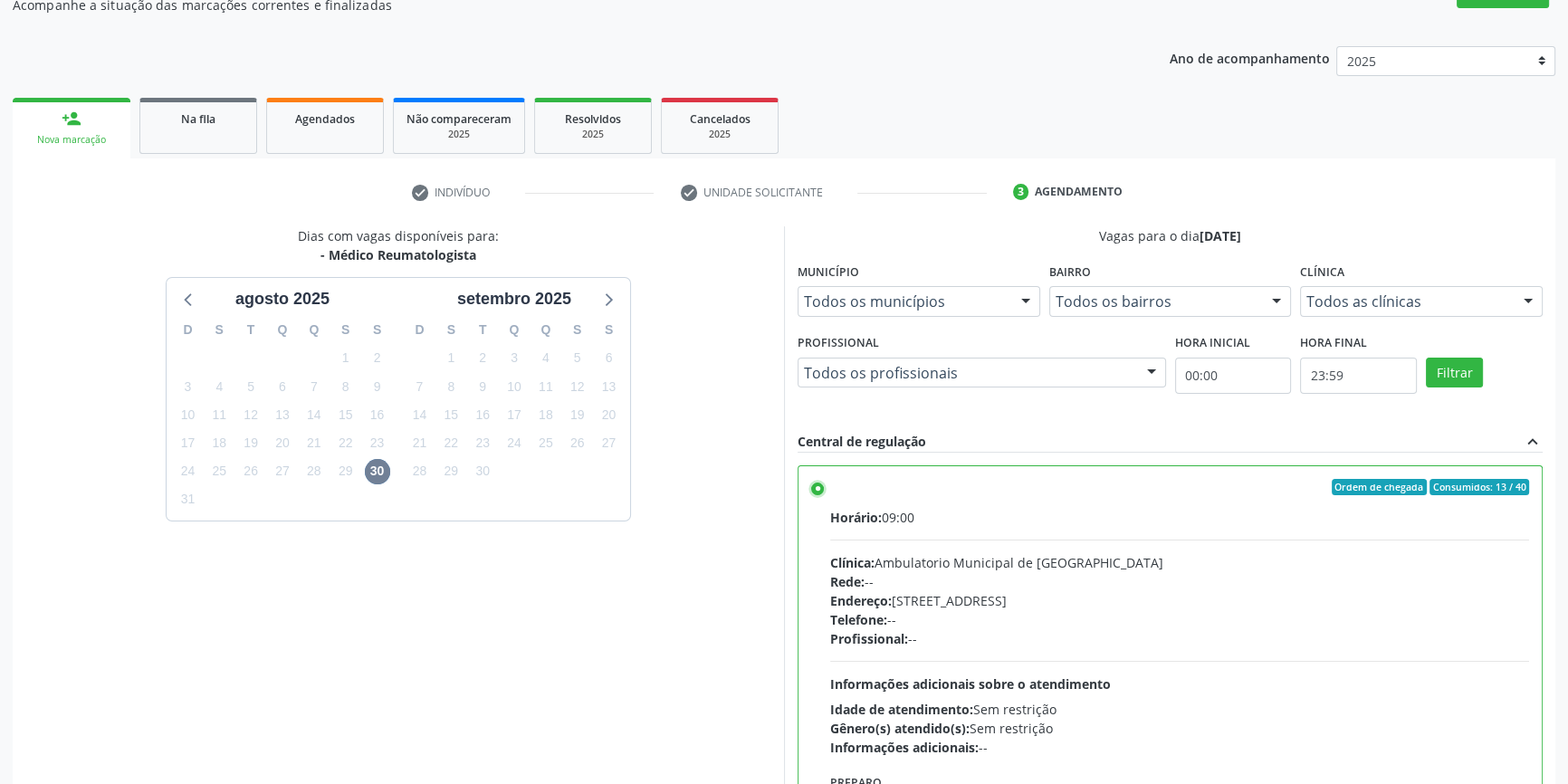
scroll to position [296, 0]
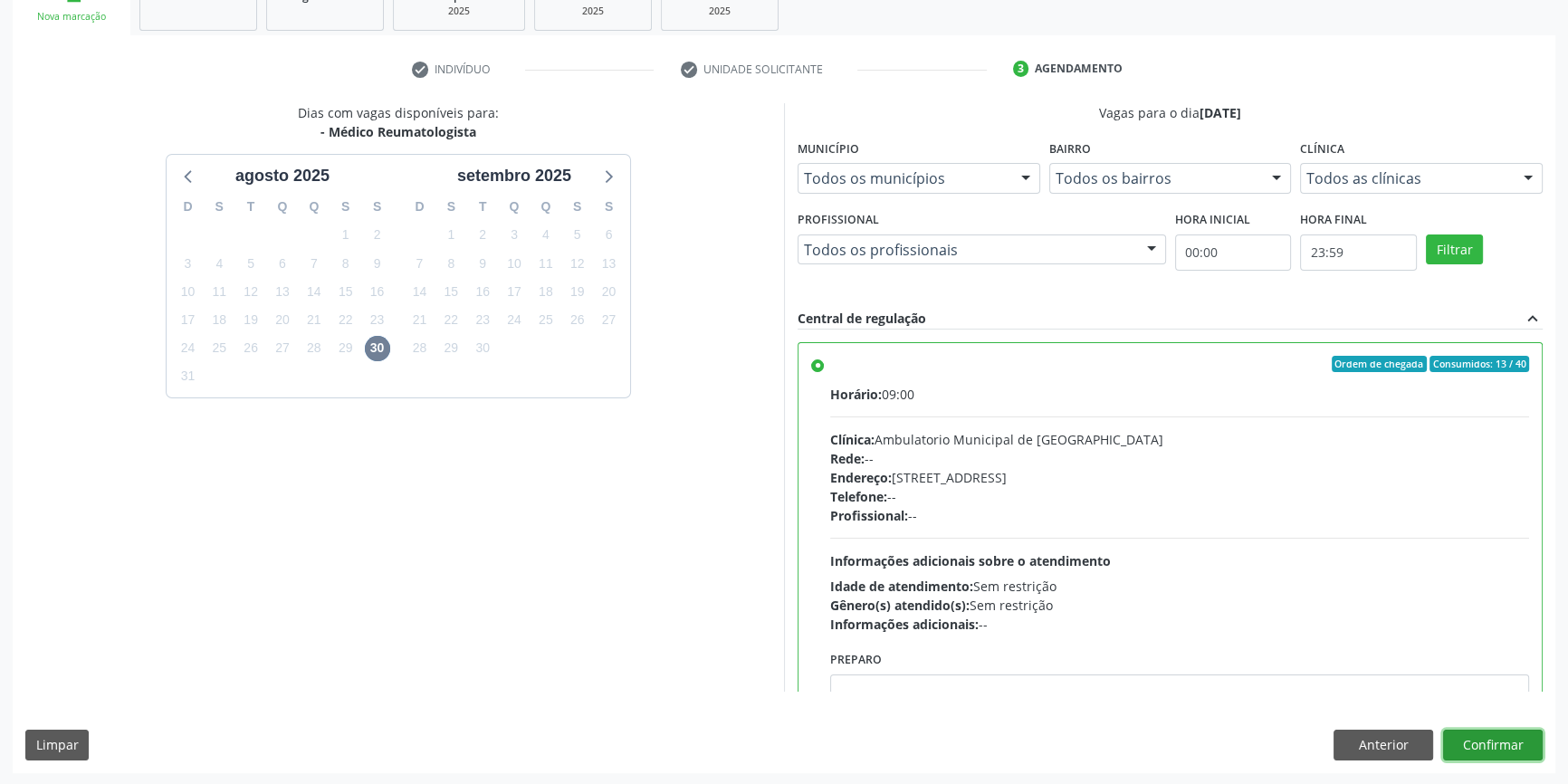
click at [1505, 737] on button "Confirmar" at bounding box center [1494, 745] width 100 height 30
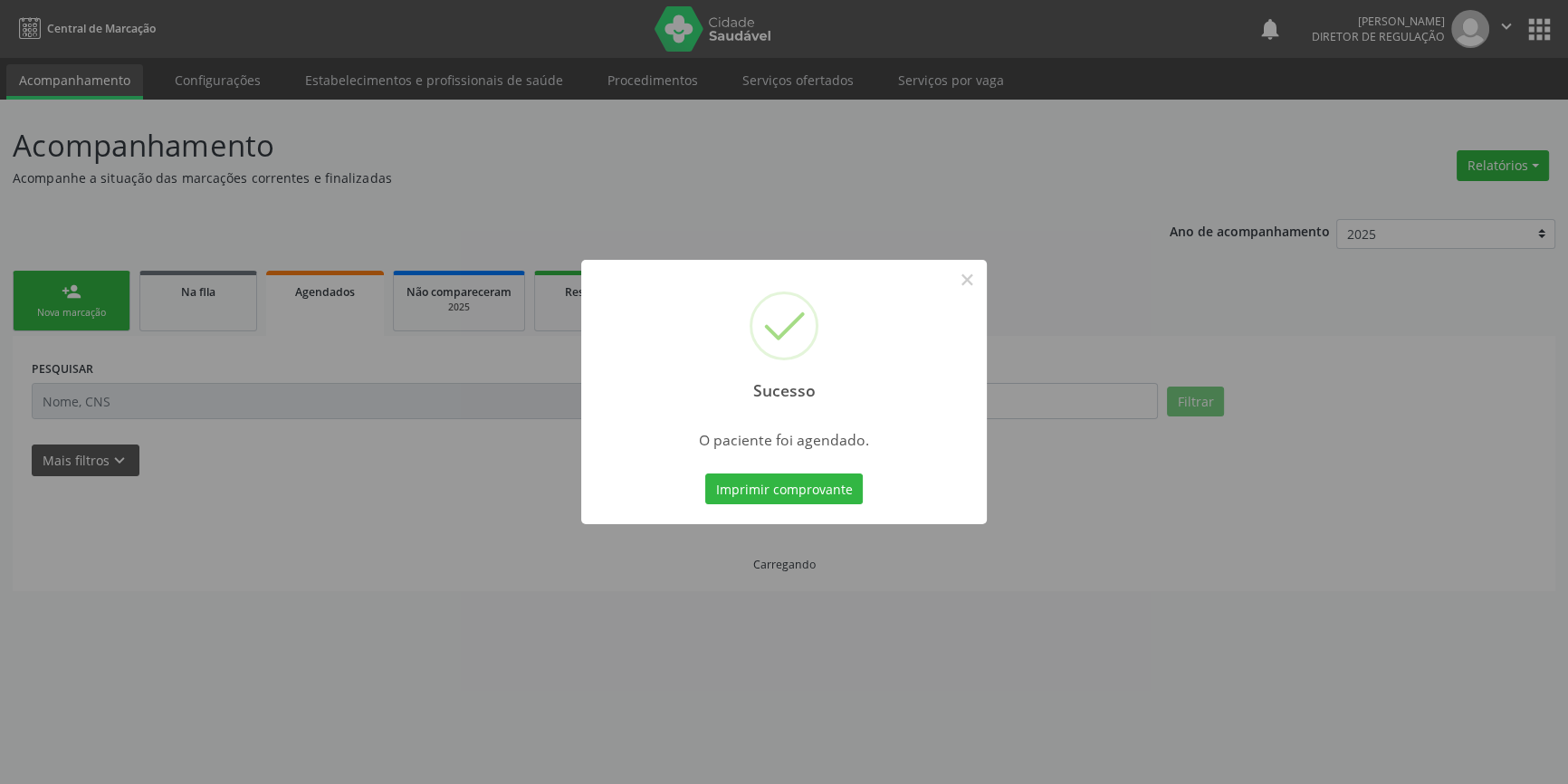
scroll to position [0, 0]
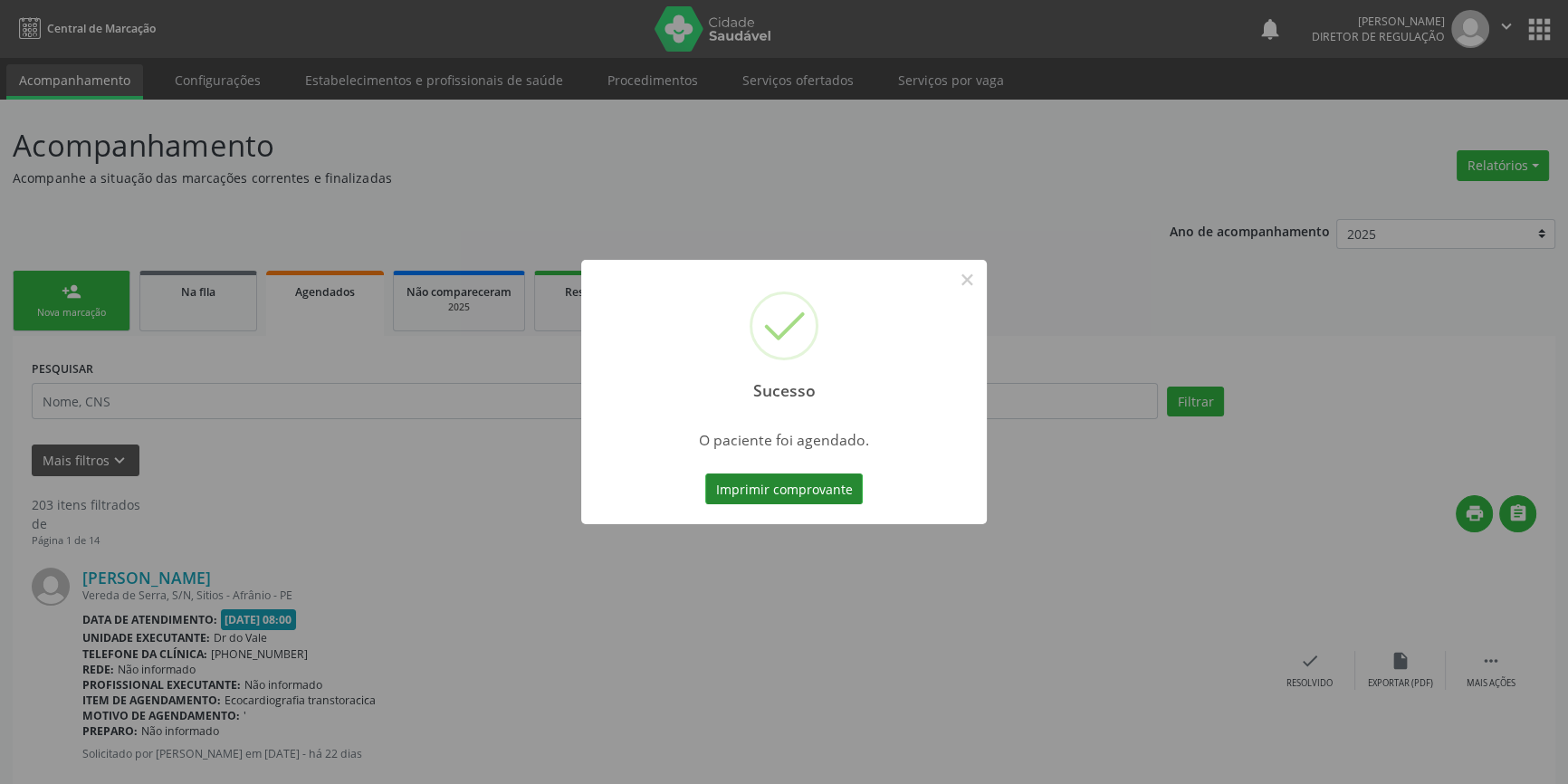
click at [805, 484] on button "Imprimir comprovante" at bounding box center [784, 488] width 158 height 30
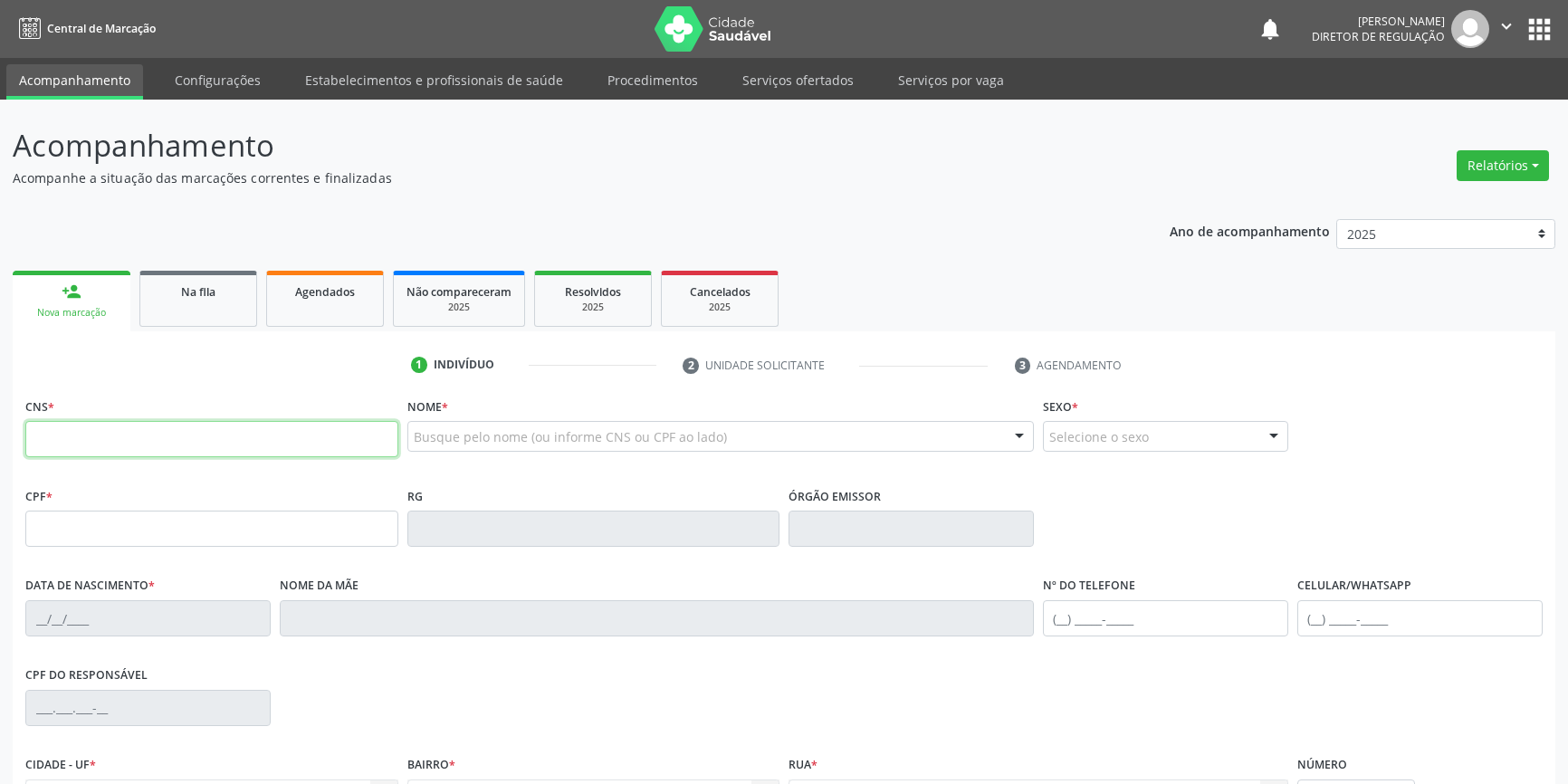
click at [99, 434] on input "text" at bounding box center [212, 439] width 373 height 36
type input "703 6050 0089 9435"
type input "989.123.644-72"
type input "03/08/1972"
type input "Benedita Francelina Rodrigues"
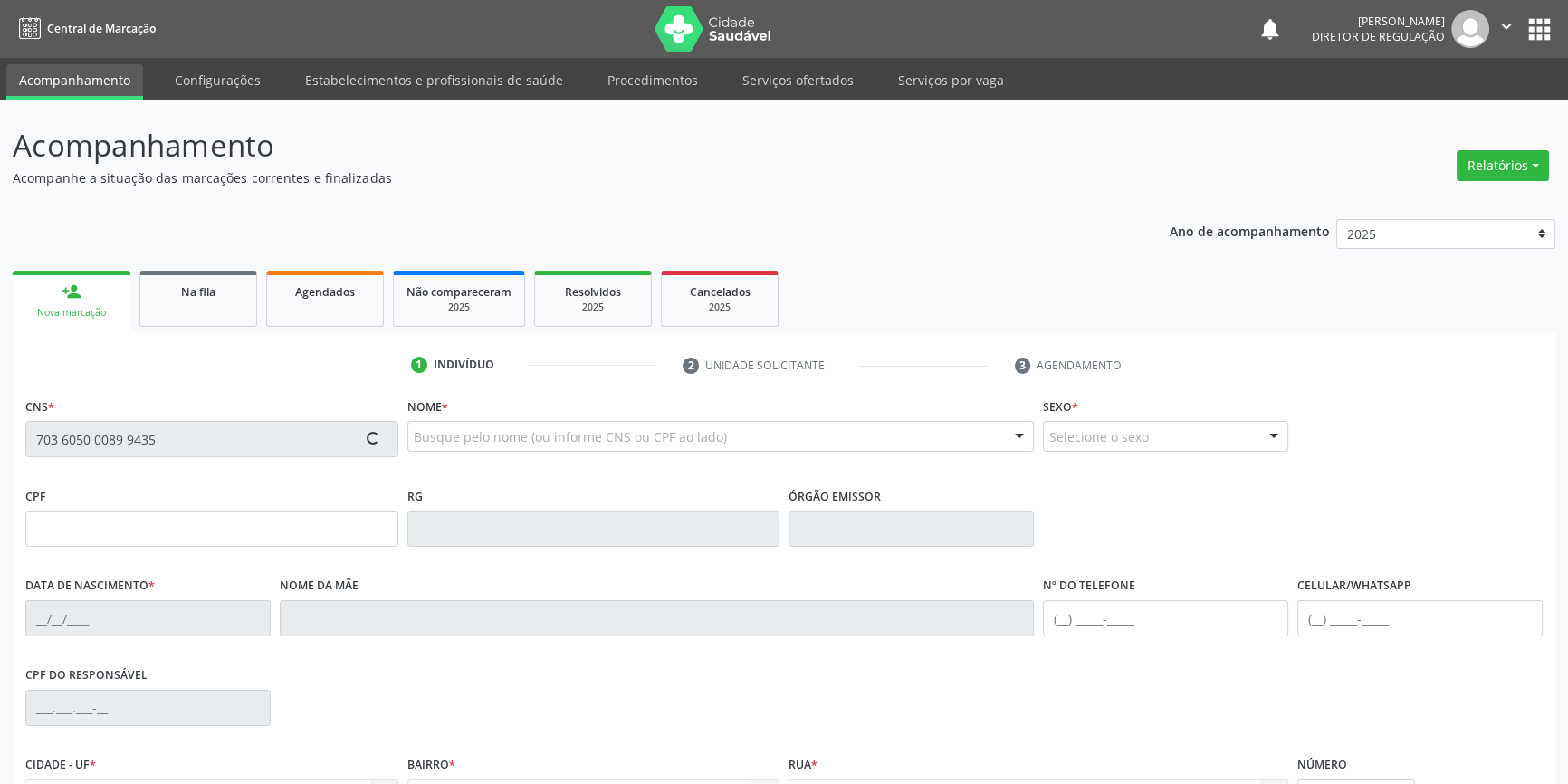
type input "(87) 98805-0407"
type input "083.660.304-40"
type input "S/N"
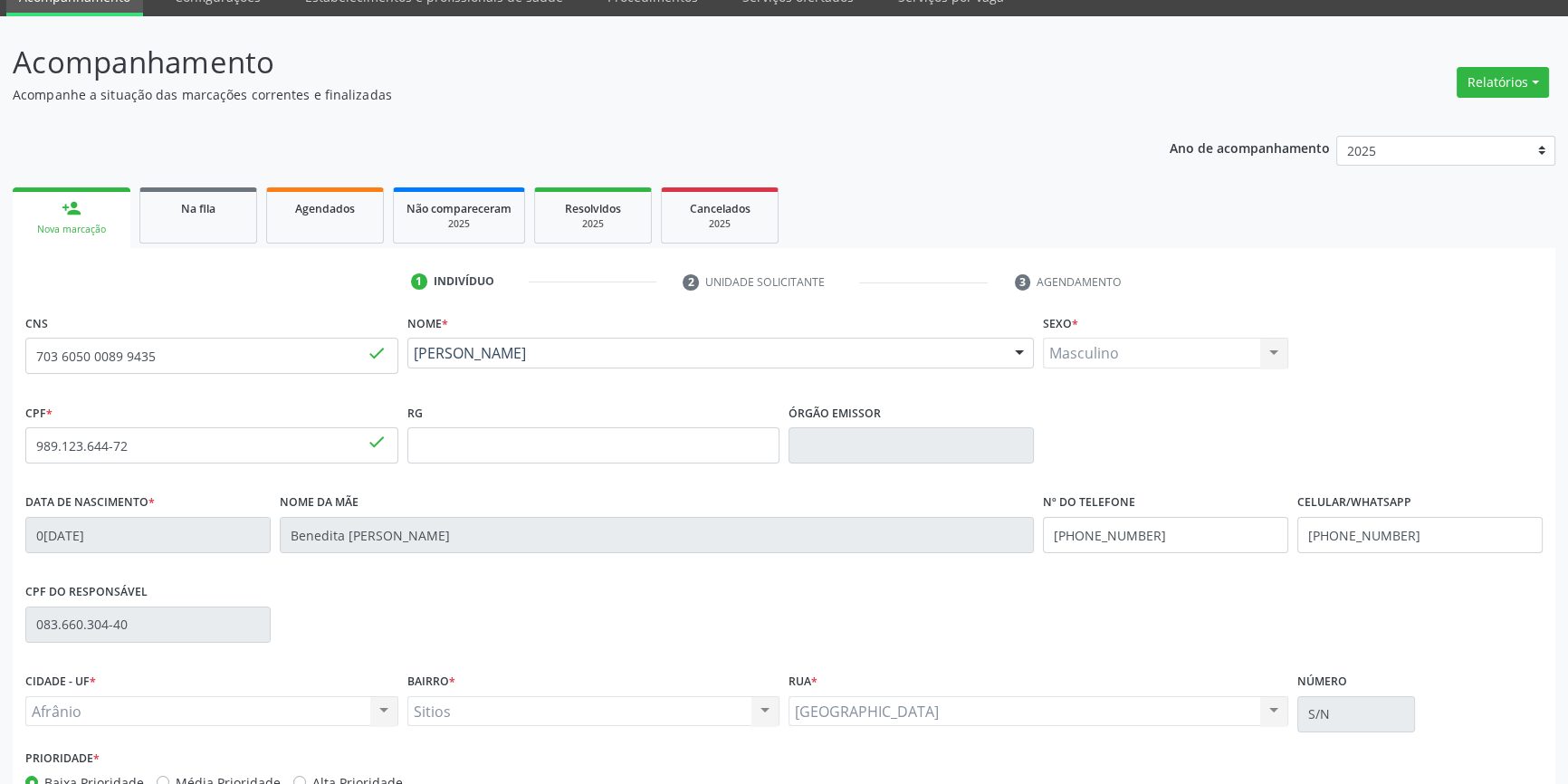
scroll to position [196, 0]
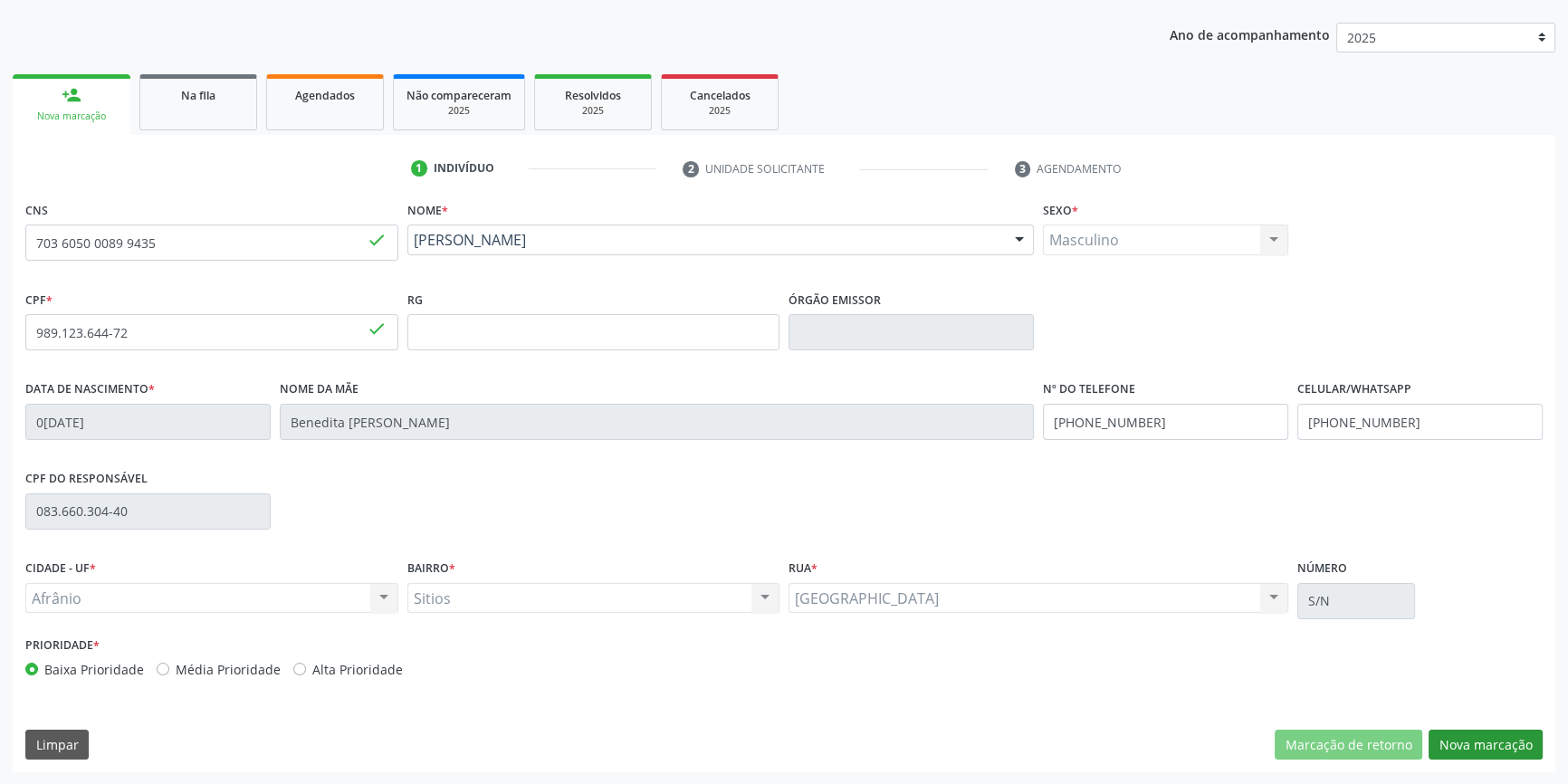
drag, startPoint x: 1512, startPoint y: 724, endPoint x: 1503, endPoint y: 731, distance: 11.4
click at [1503, 731] on div "CNS 703 6050 0089 9435 done Nome * Eufranio Dionizio Rodrigues Eufranio Dionizi…" at bounding box center [784, 484] width 1543 height 576
click at [1503, 731] on button "Nova marcação" at bounding box center [1486, 745] width 114 height 30
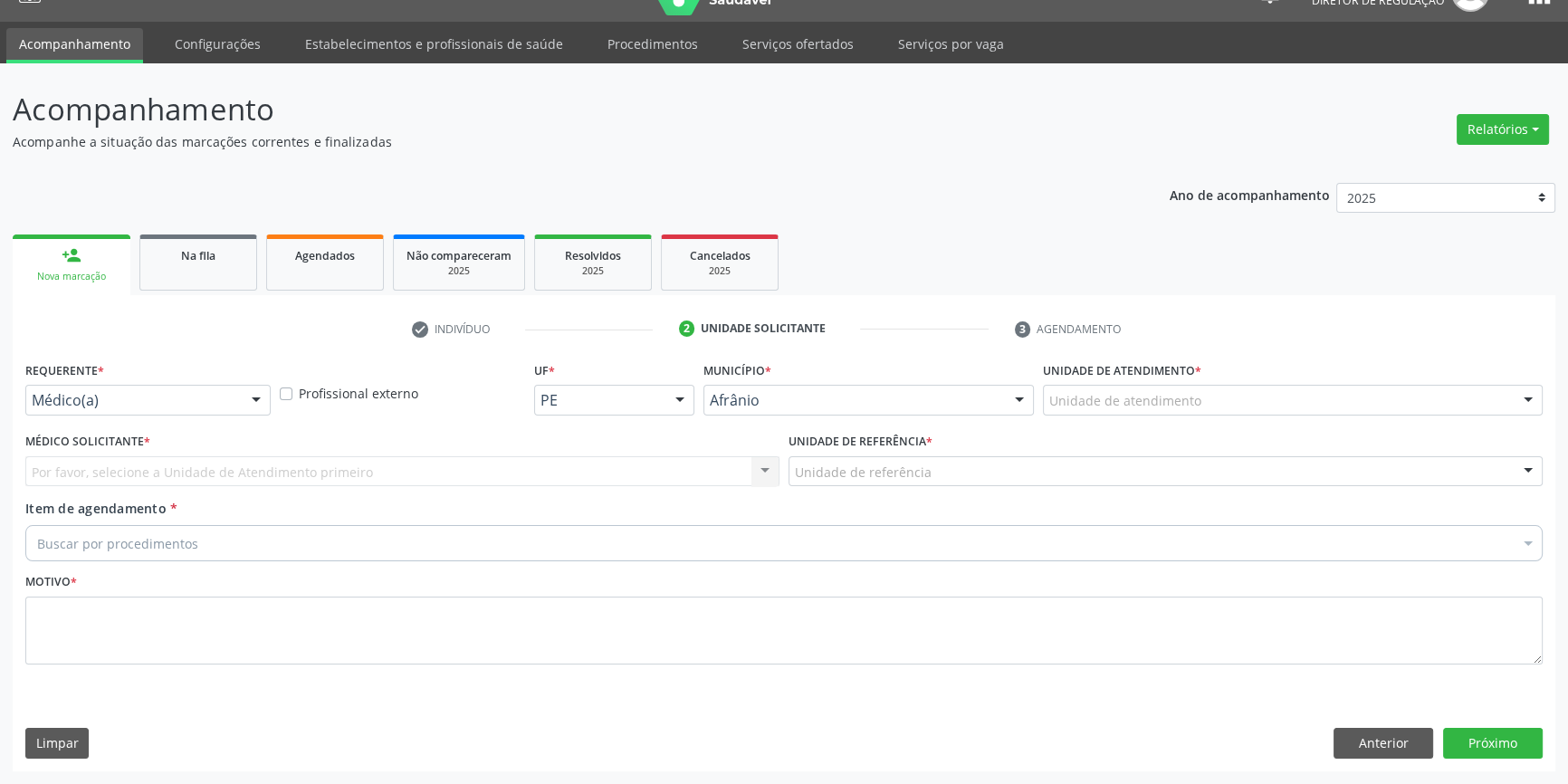
scroll to position [34, 0]
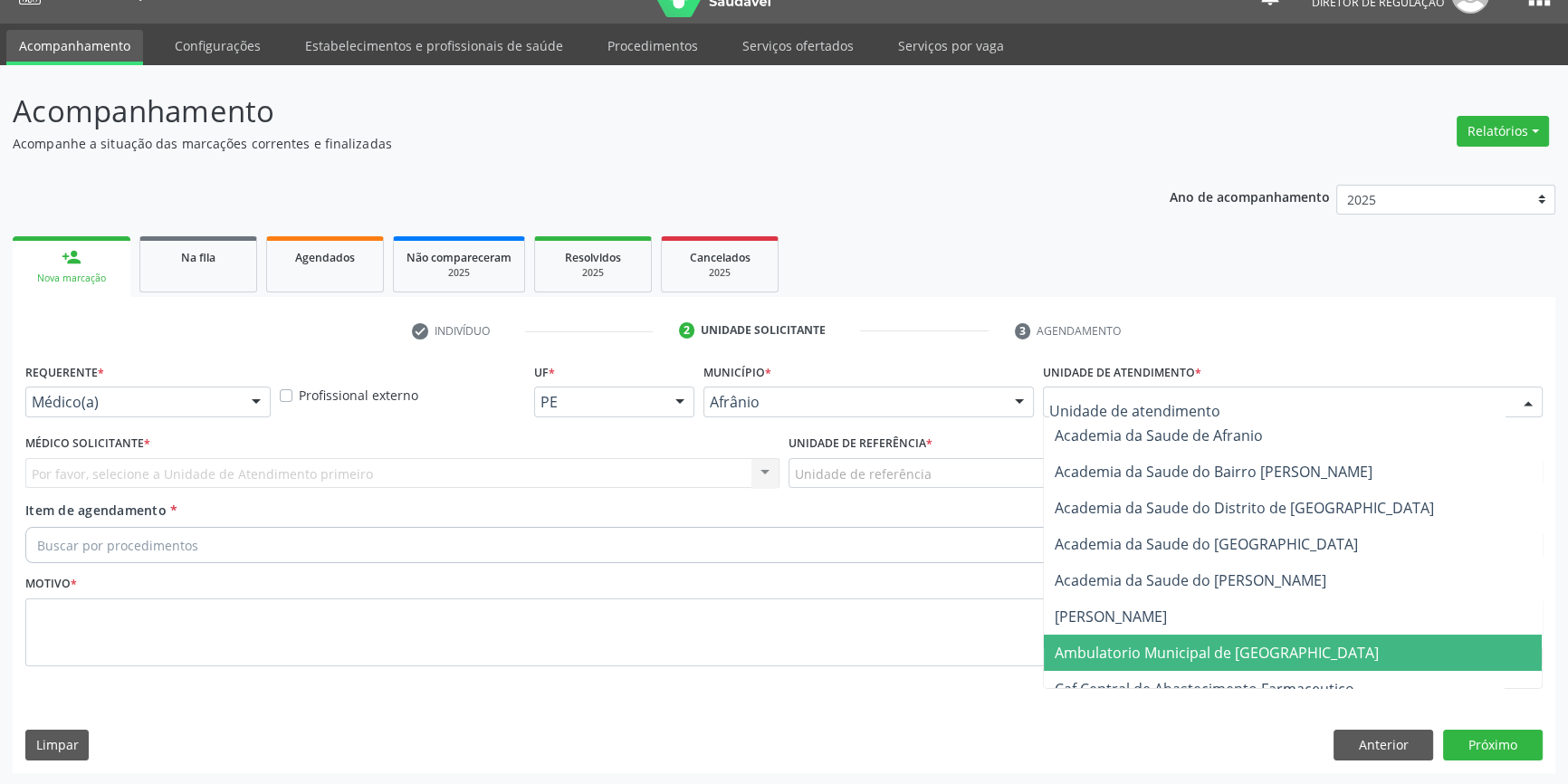
click at [1159, 650] on span "Ambulatorio Municipal de [GEOGRAPHIC_DATA]" at bounding box center [1216, 653] width 324 height 20
click at [864, 456] on label "Unidade de referência *" at bounding box center [860, 444] width 144 height 28
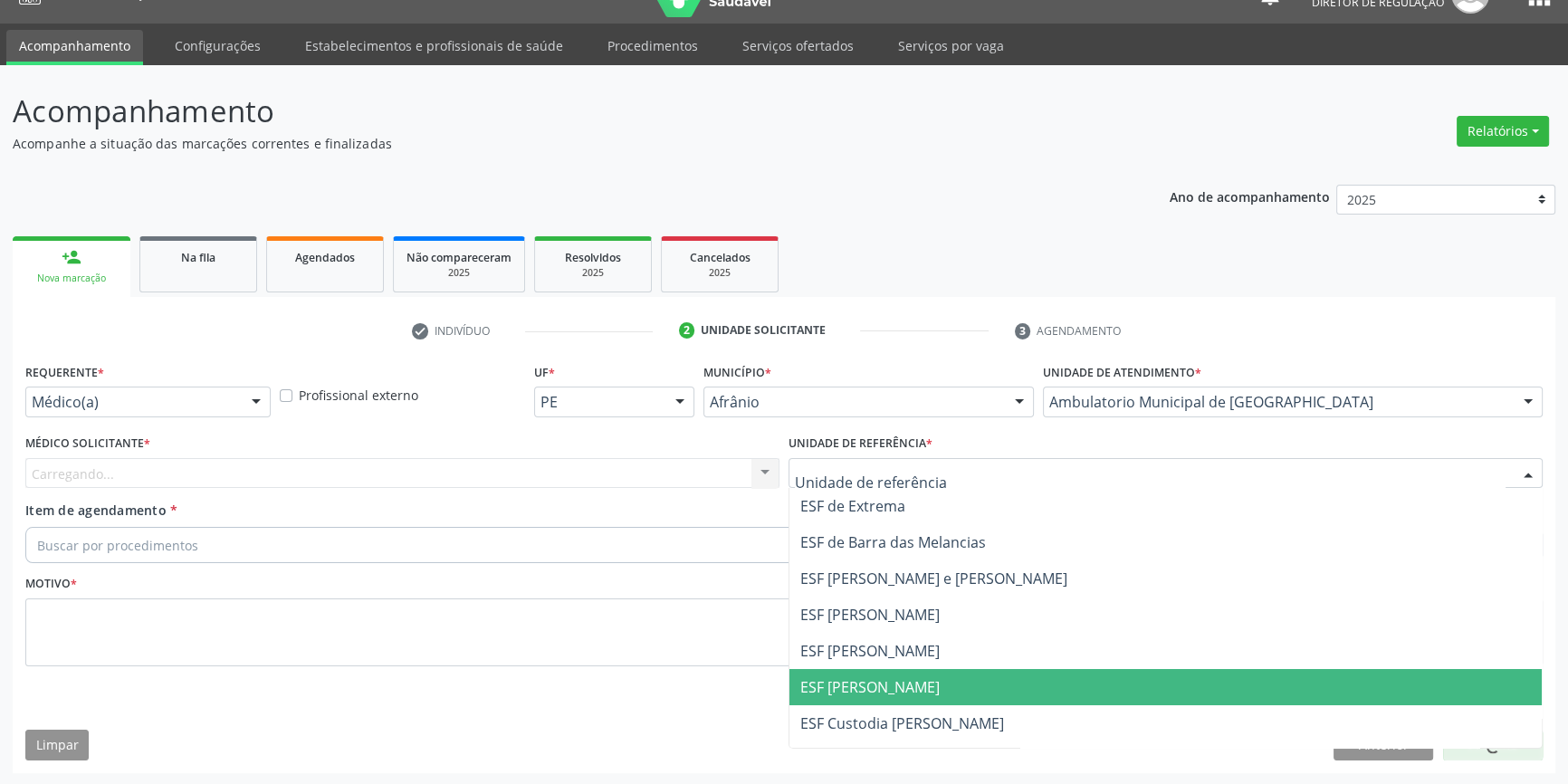
drag, startPoint x: 908, startPoint y: 678, endPoint x: 570, endPoint y: 536, distance: 366.6
click at [902, 671] on span "ESF [PERSON_NAME]" at bounding box center [1166, 687] width 753 height 36
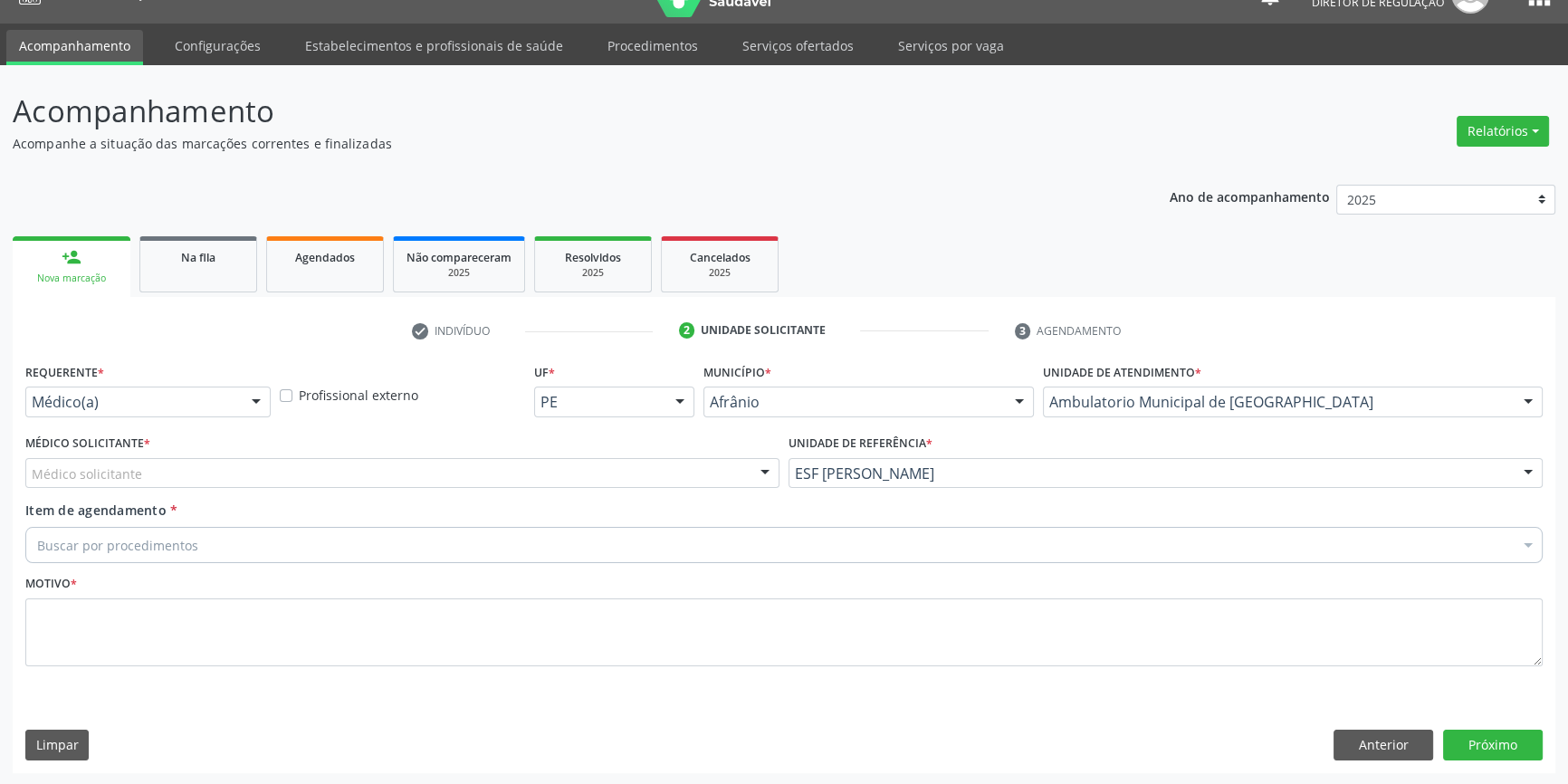
click at [457, 478] on div "Médico solicitante" at bounding box center [403, 472] width 755 height 30
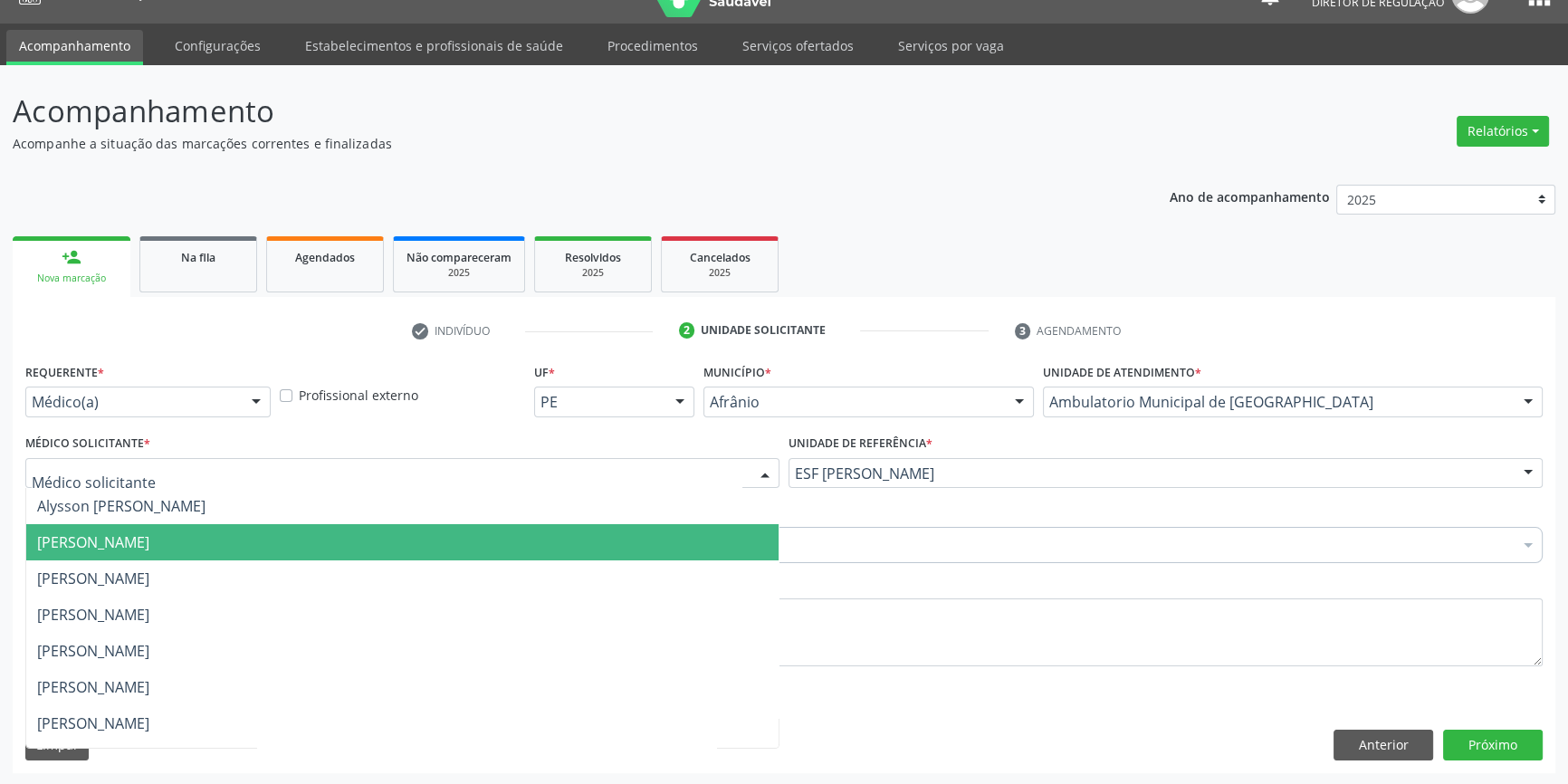
click at [149, 545] on span "[PERSON_NAME]" at bounding box center [93, 542] width 113 height 20
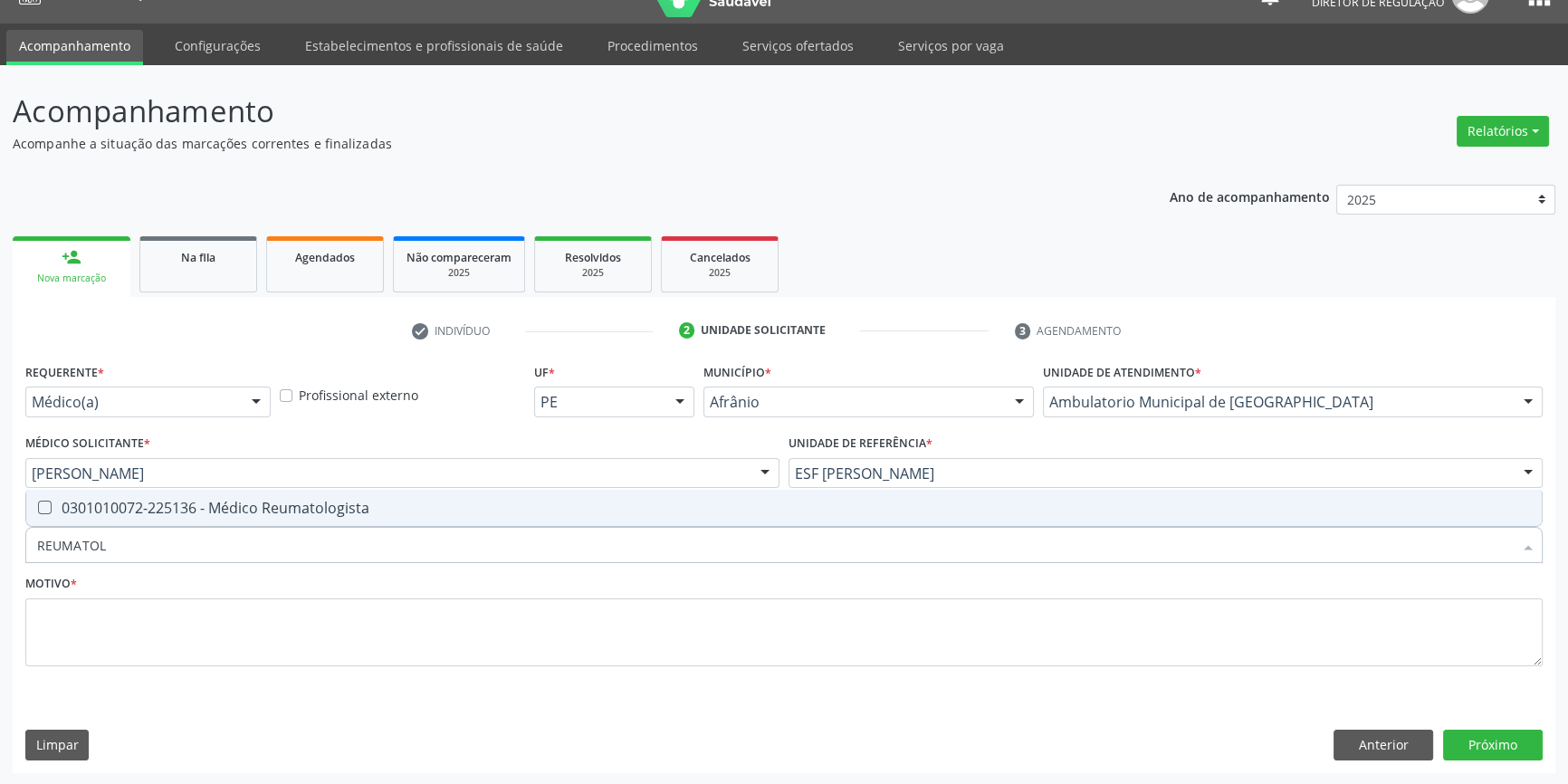
type input "REUMATOLO"
click at [163, 511] on div "0301010072-225136 - Médico Reumatologista" at bounding box center [784, 508] width 1494 height 15
checkbox Reumatologista "true"
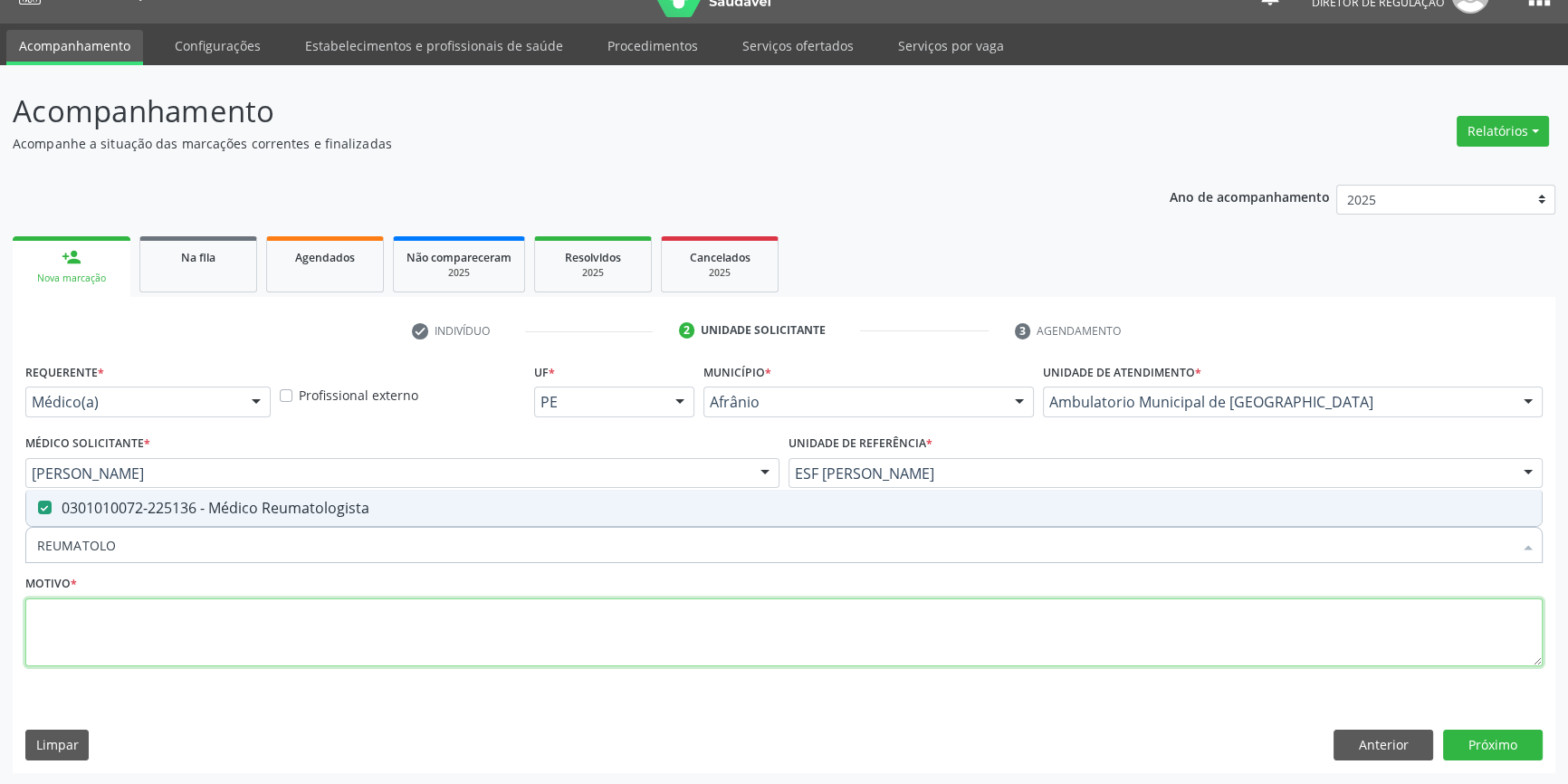
click at [163, 610] on textarea at bounding box center [784, 633] width 1517 height 69
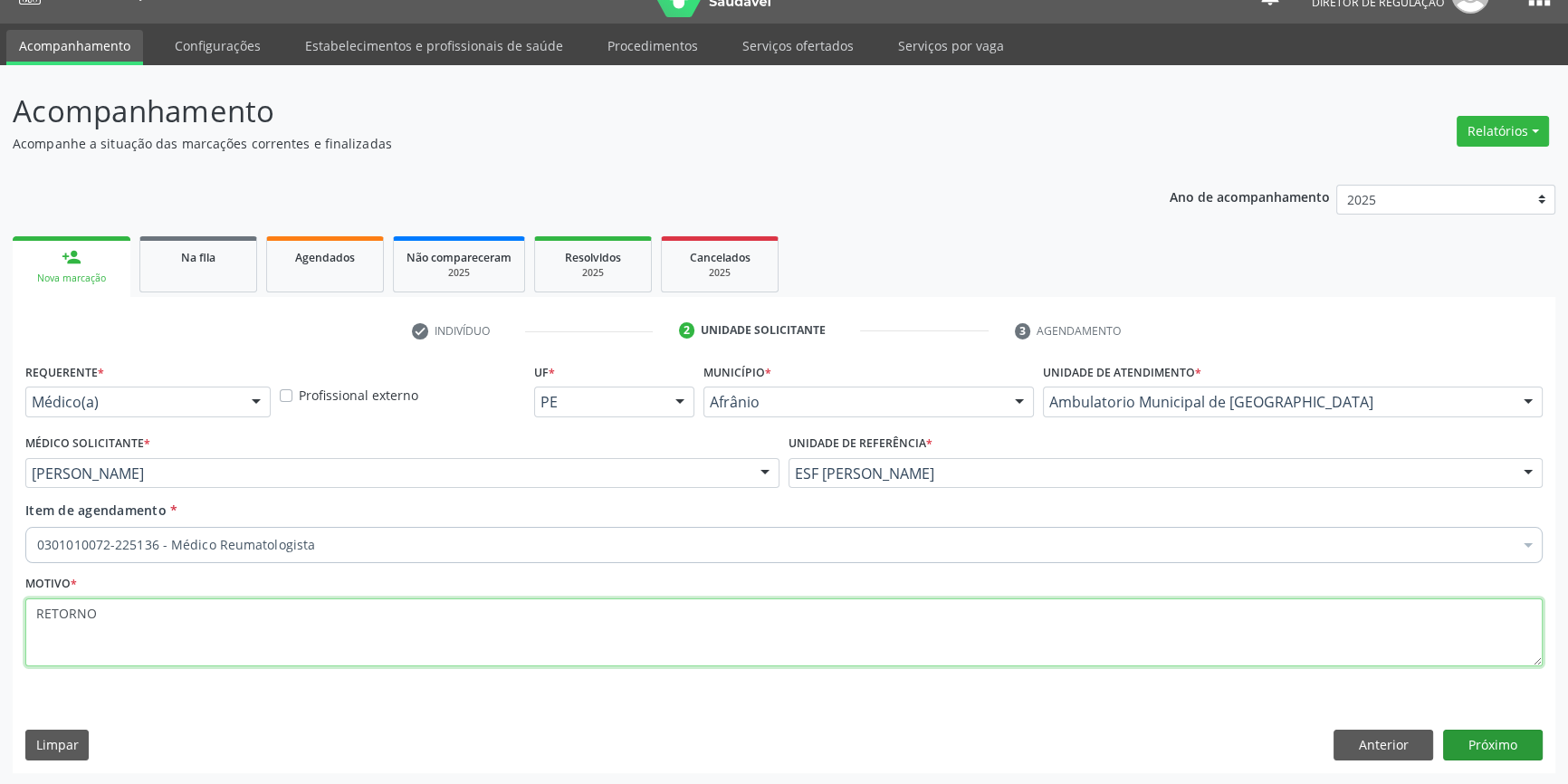
type textarea "RETORNO"
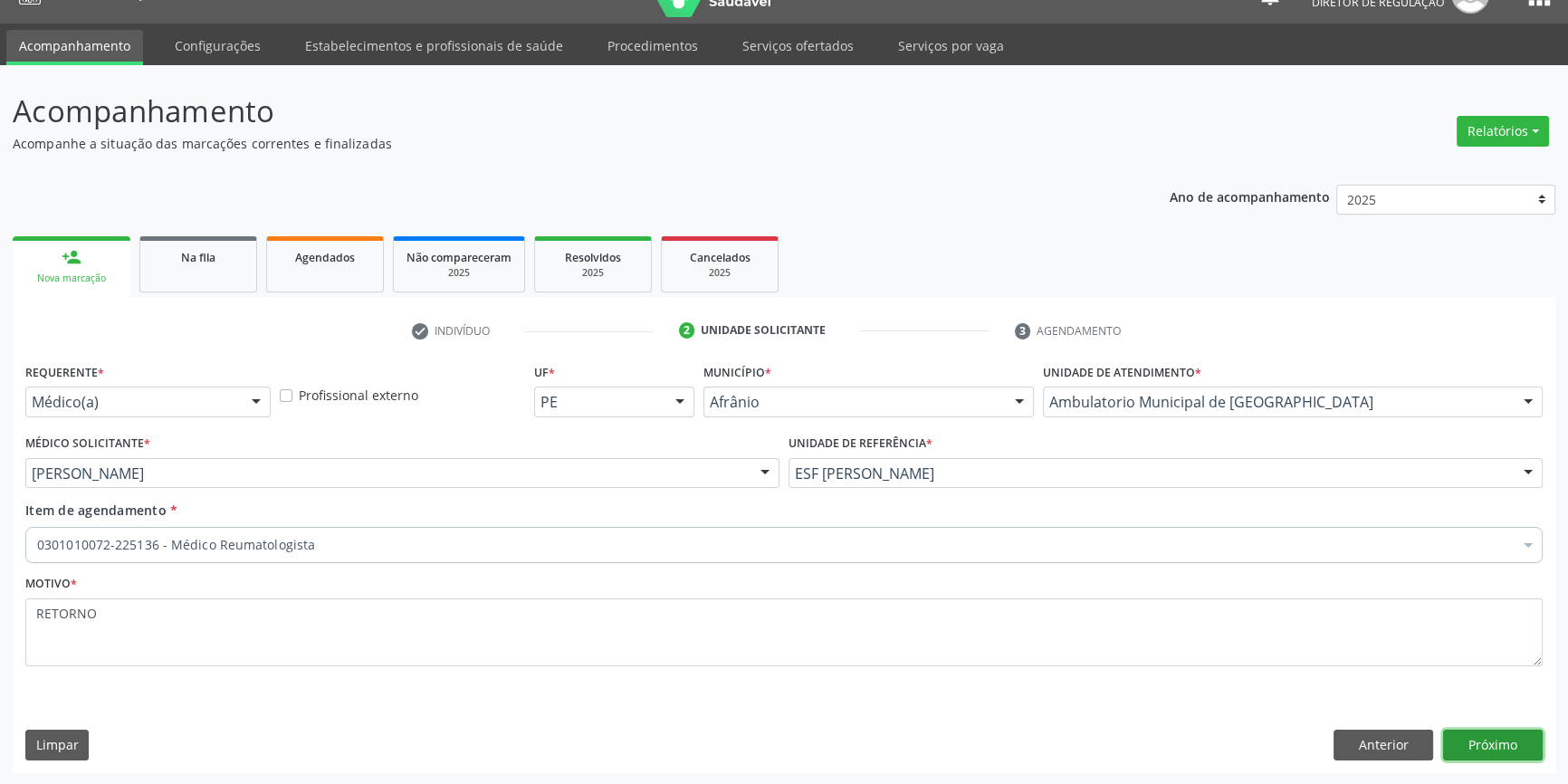
click at [1494, 748] on button "Próximo" at bounding box center [1494, 745] width 100 height 30
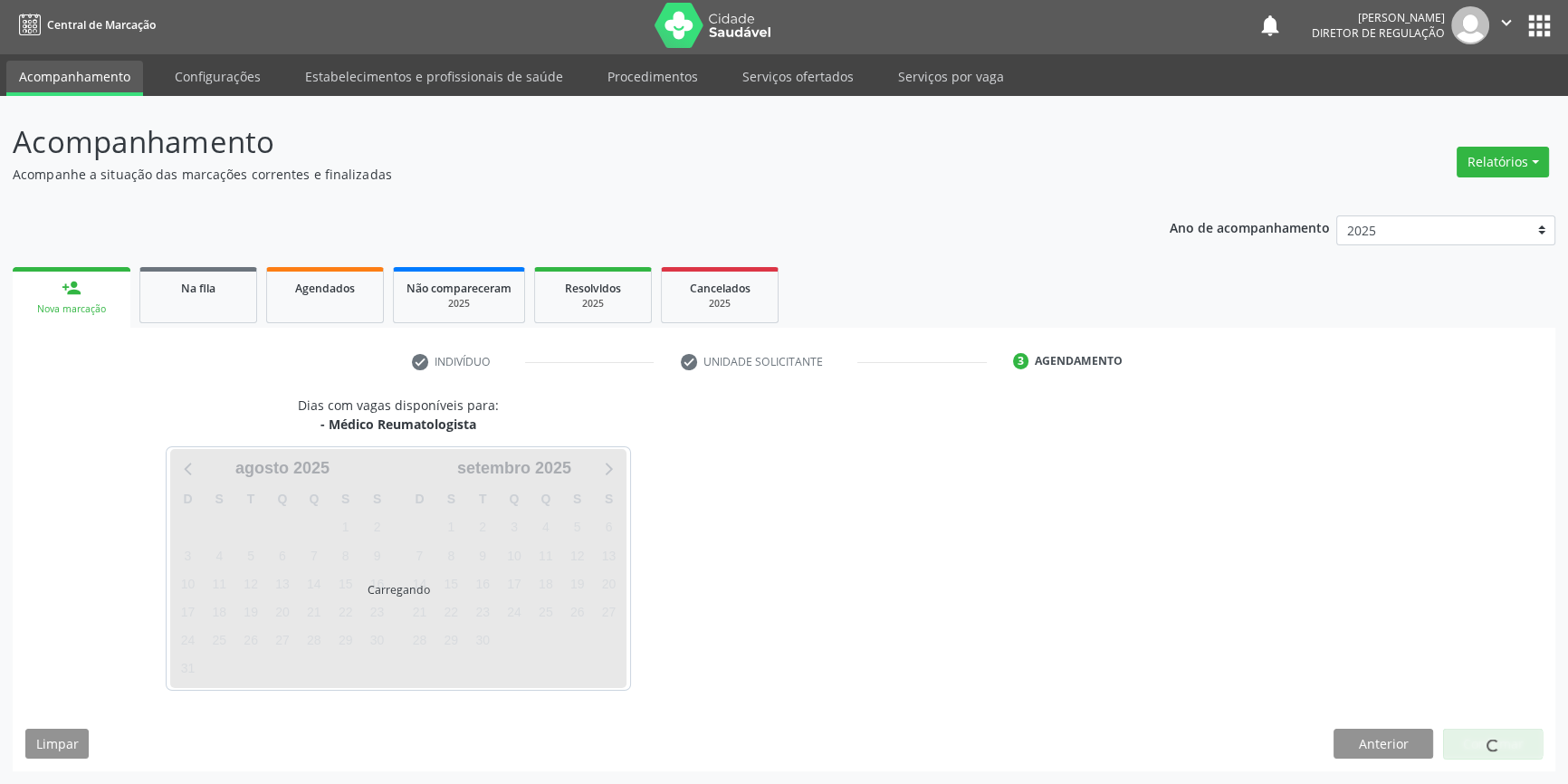
scroll to position [2, 0]
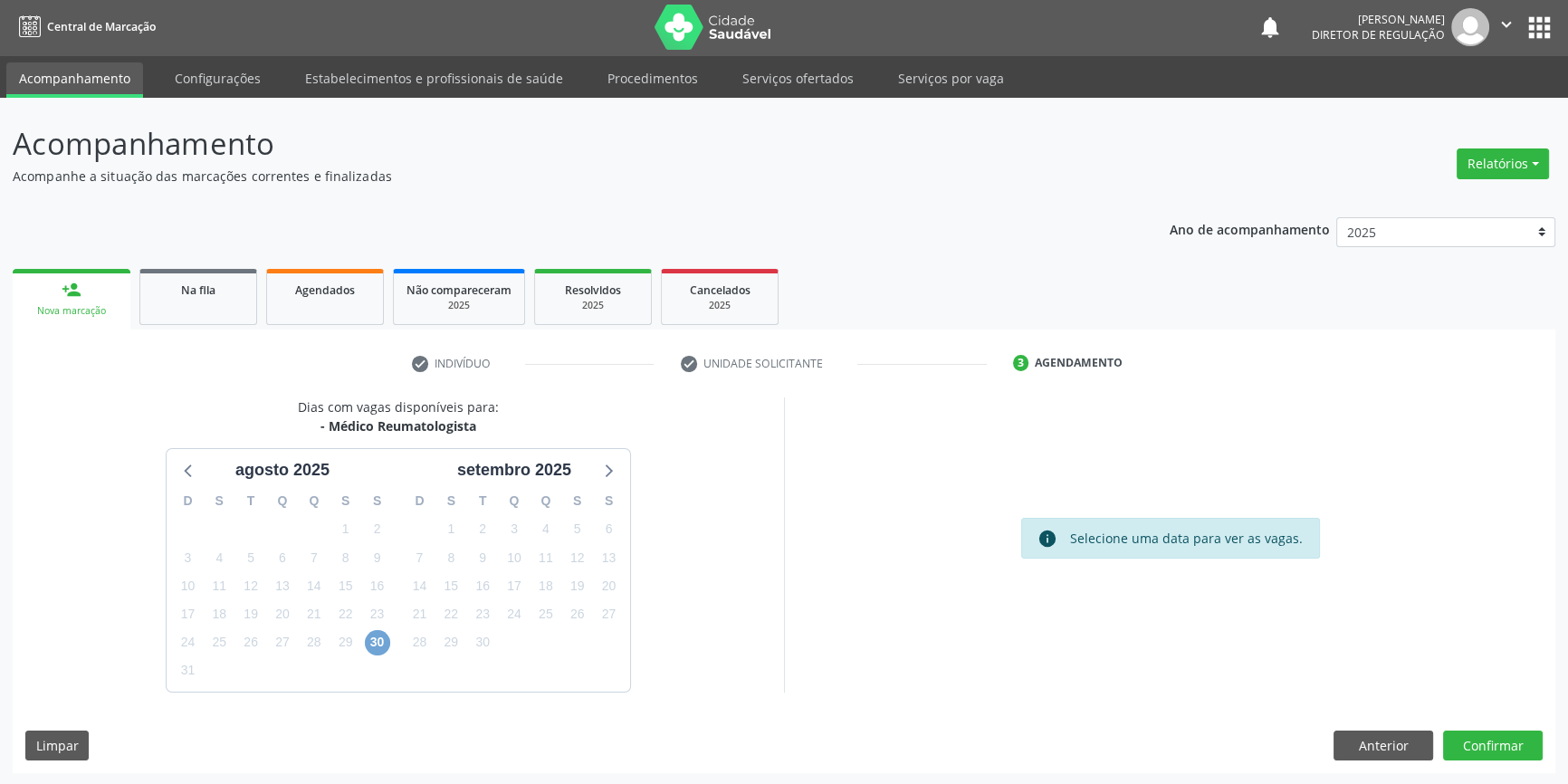
click at [379, 636] on span "30" at bounding box center [377, 643] width 25 height 25
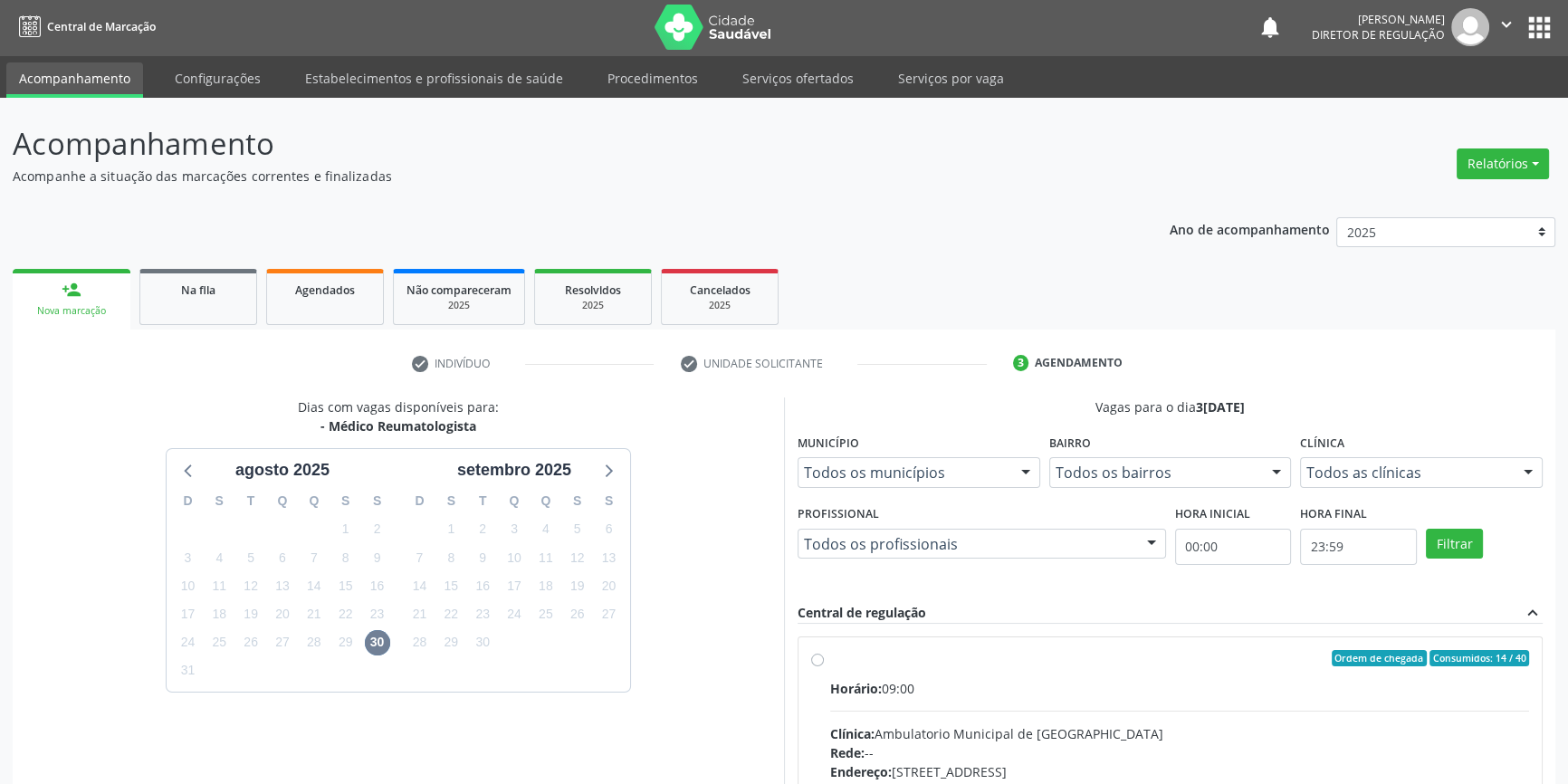
click at [886, 679] on div "Horário: 09:00" at bounding box center [1179, 688] width 699 height 19
click at [824, 666] on input "Ordem de chegada Consumidos: 14 / 40 Horário: 09:00 Clínica: Ambulatorio Munici…" at bounding box center [817, 658] width 13 height 17
radio input "true"
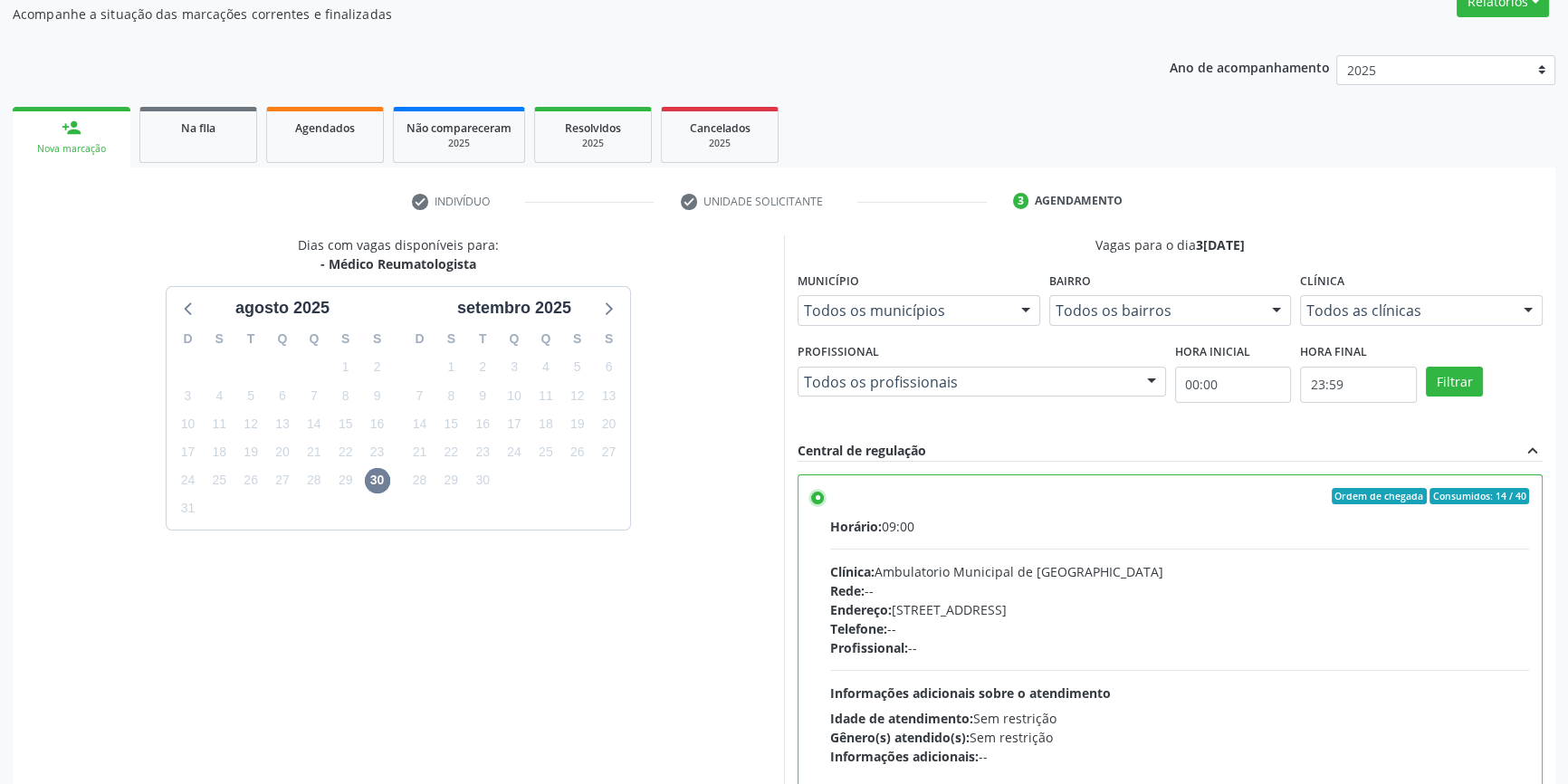
scroll to position [296, 0]
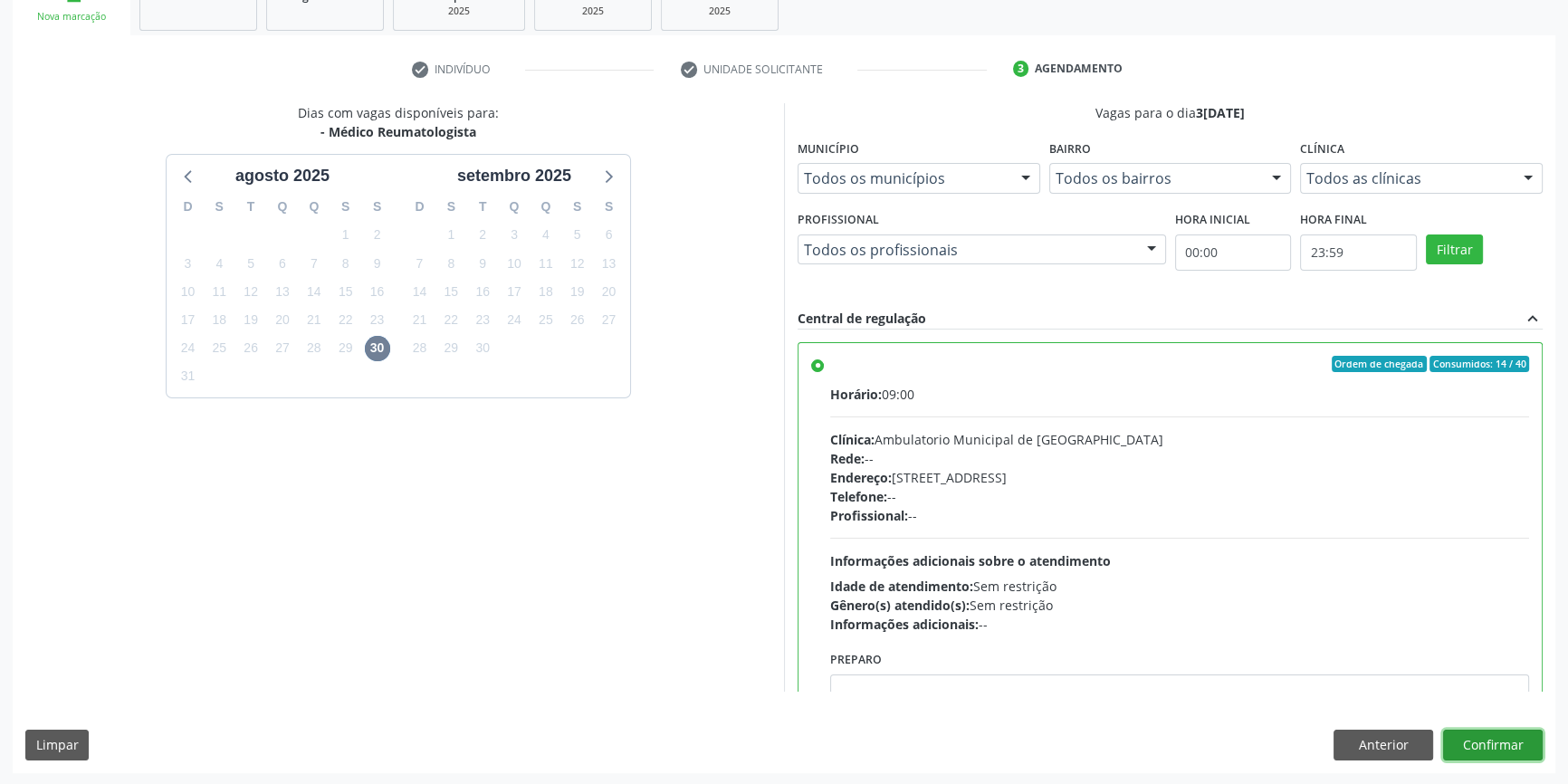
click at [1512, 752] on button "Confirmar" at bounding box center [1494, 745] width 100 height 30
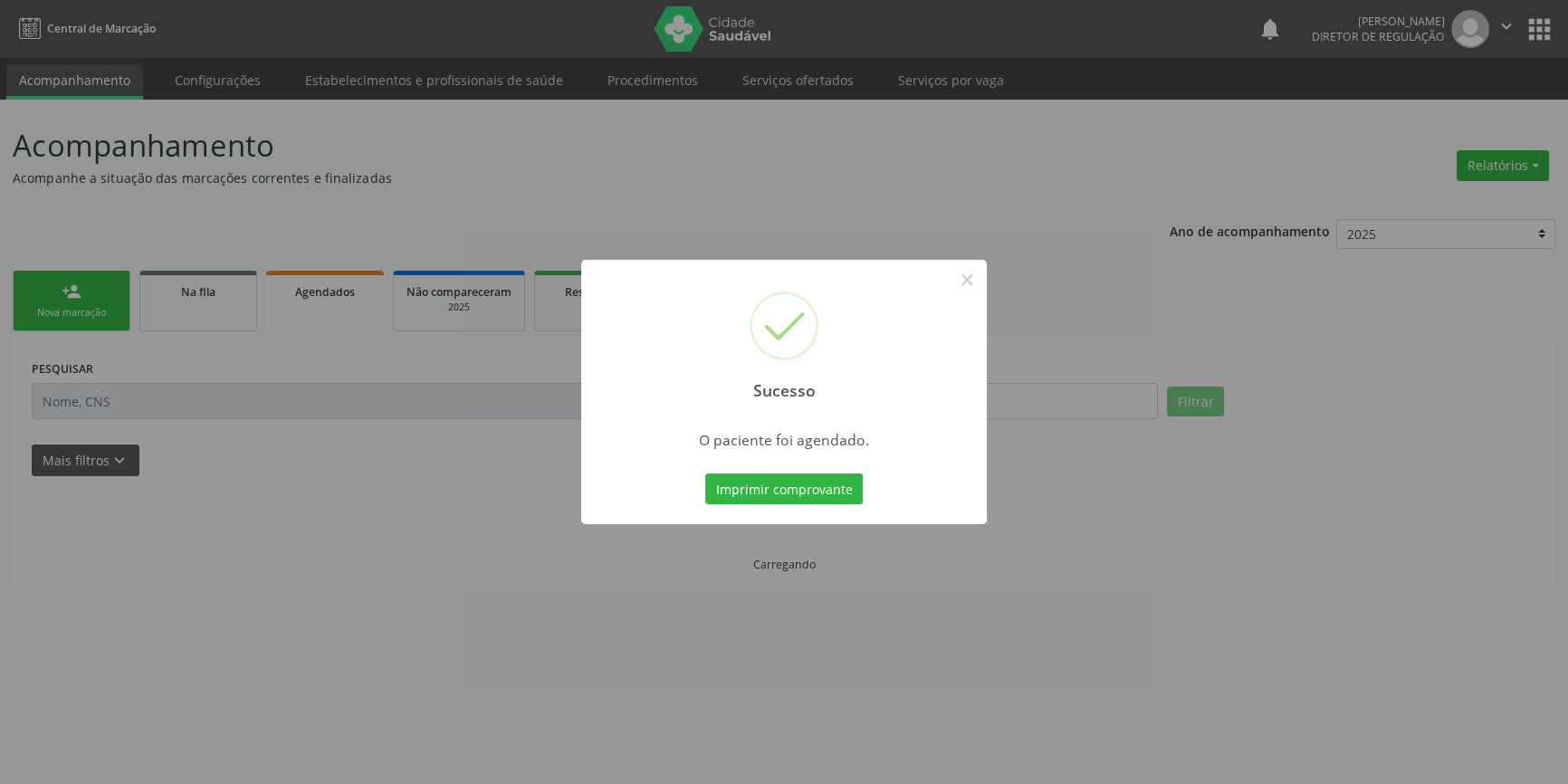
scroll to position [0, 0]
click at [787, 474] on button "Imprimir comprovante" at bounding box center [790, 488] width 158 height 30
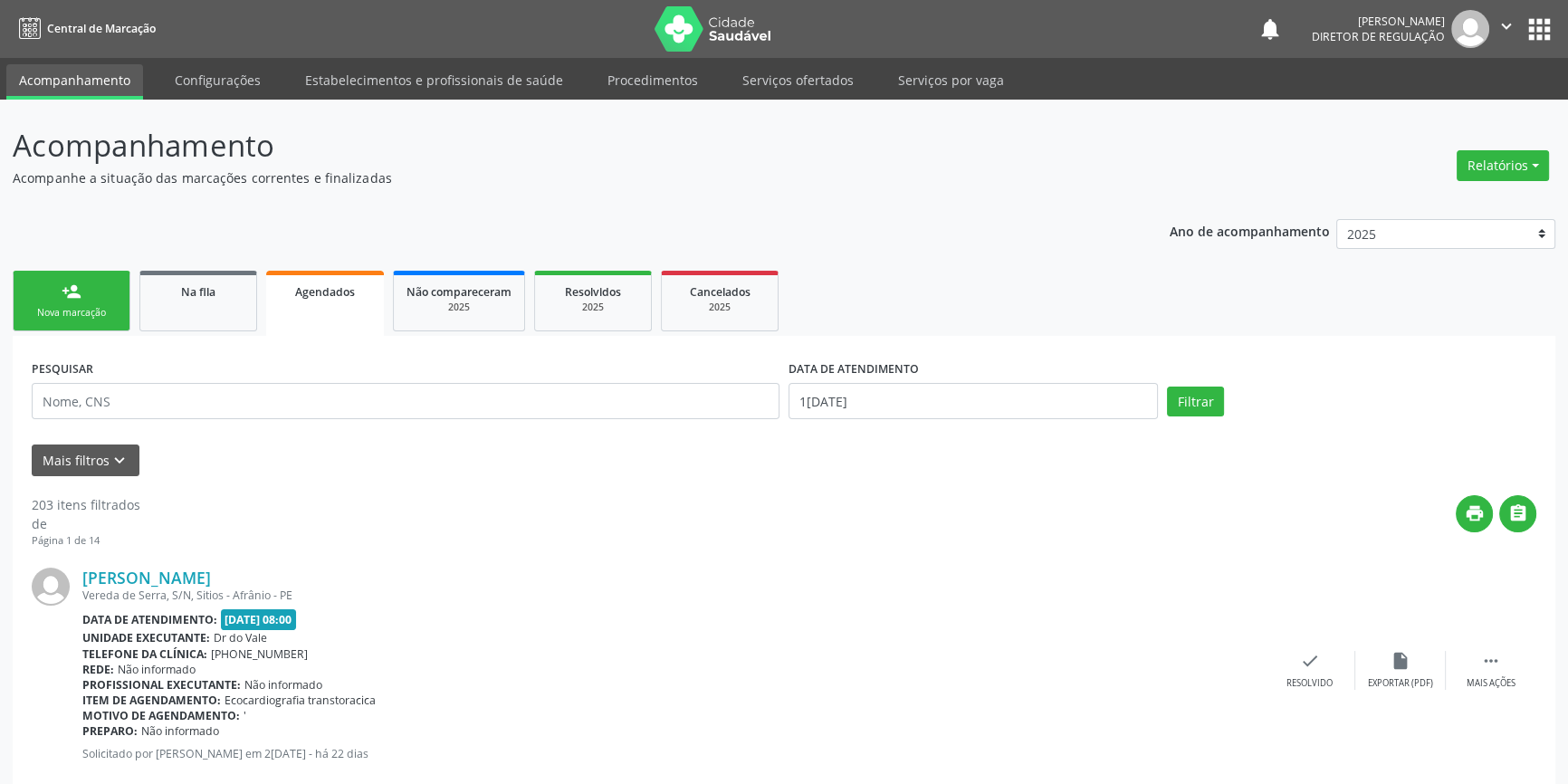
click at [85, 299] on link "person_add Nova marcação" at bounding box center [72, 301] width 118 height 61
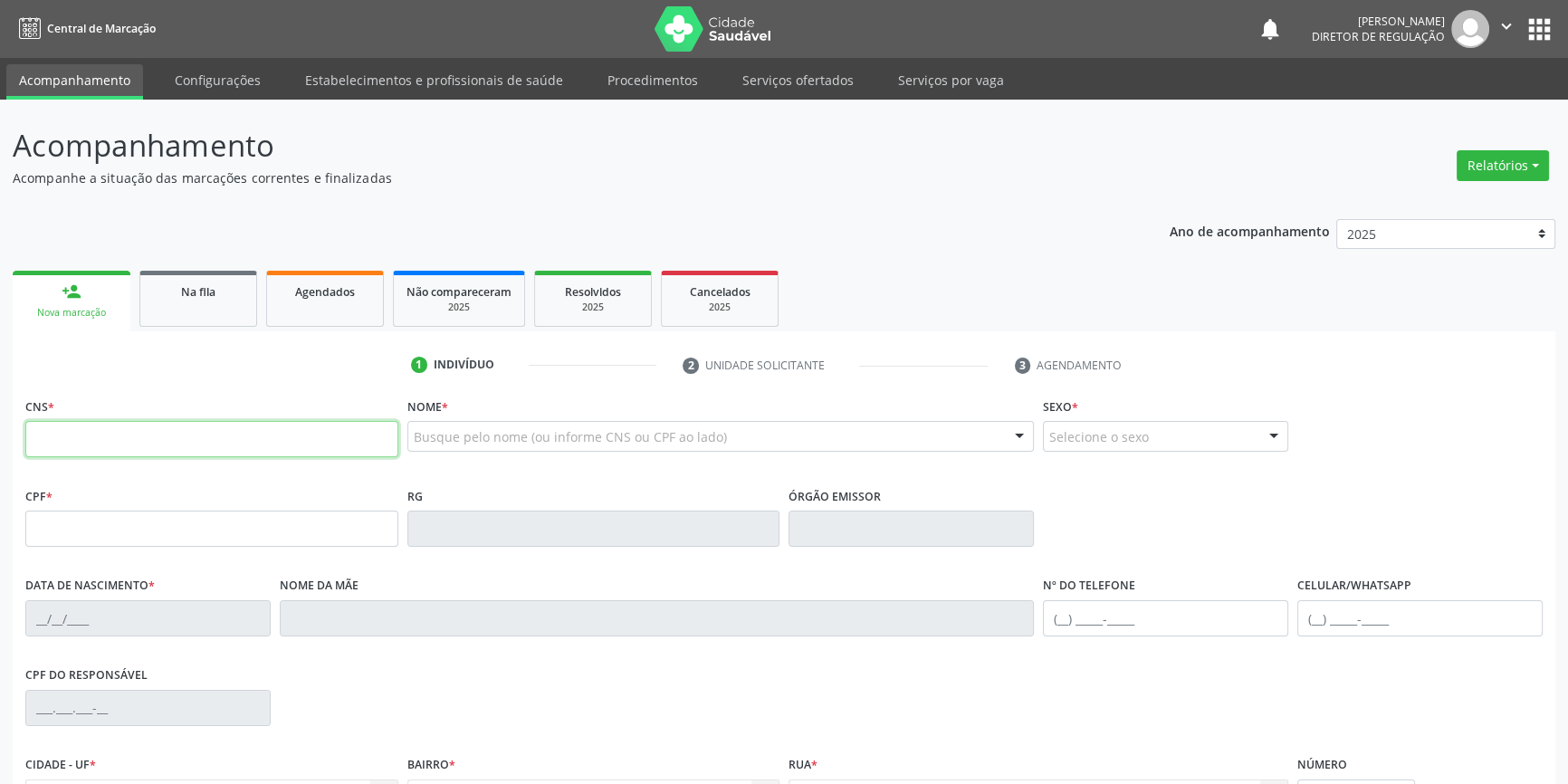
click at [157, 455] on input "text" at bounding box center [212, 439] width 373 height 36
type input "708 0058 7005 5326"
type input "946.115.994-34"
type input "07/08/1975"
type input "Terssa Mariana Rodrigues"
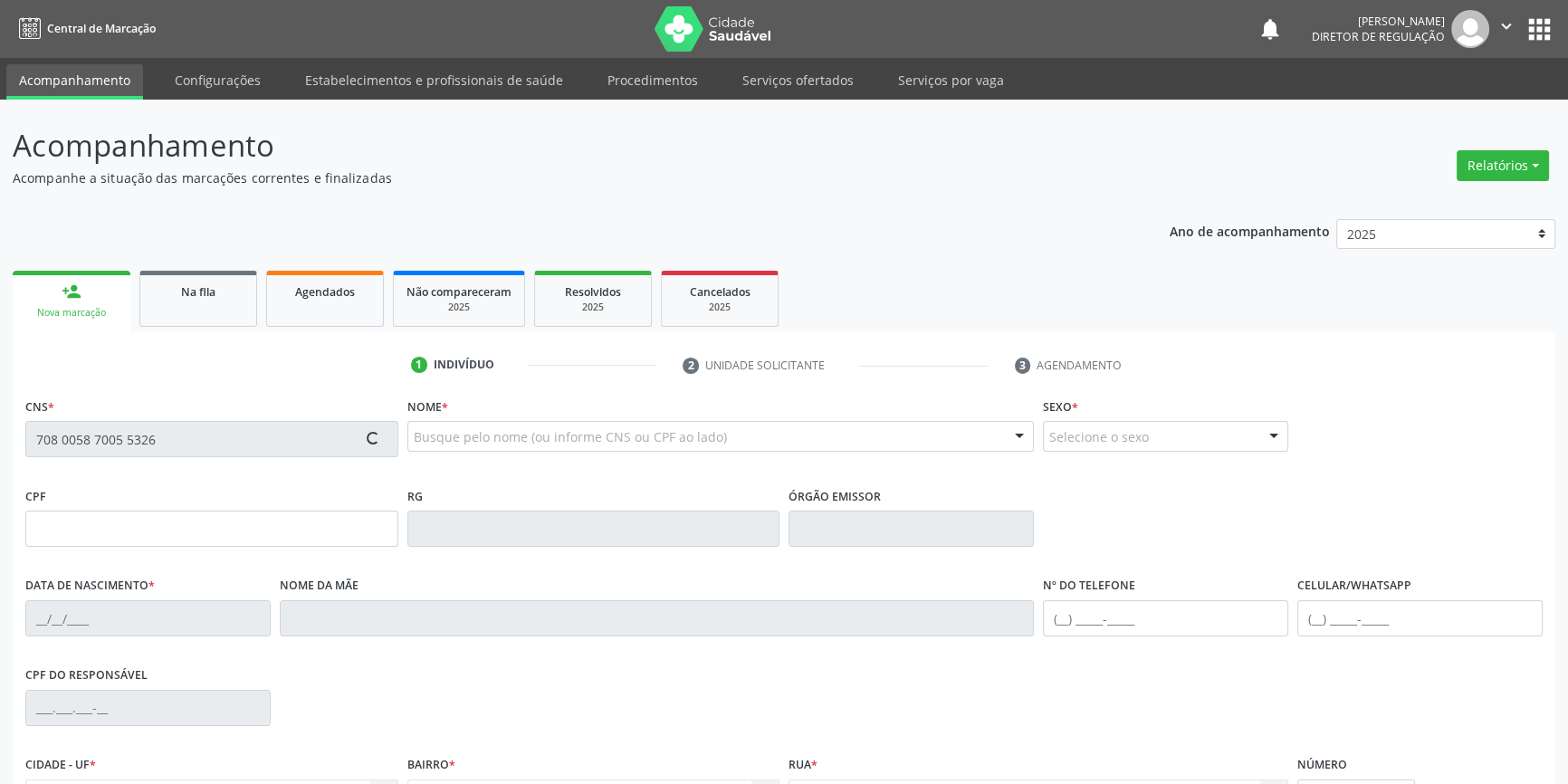
type input "(87) 99934-2485"
type input "061.816.554-17"
type input "S/N"
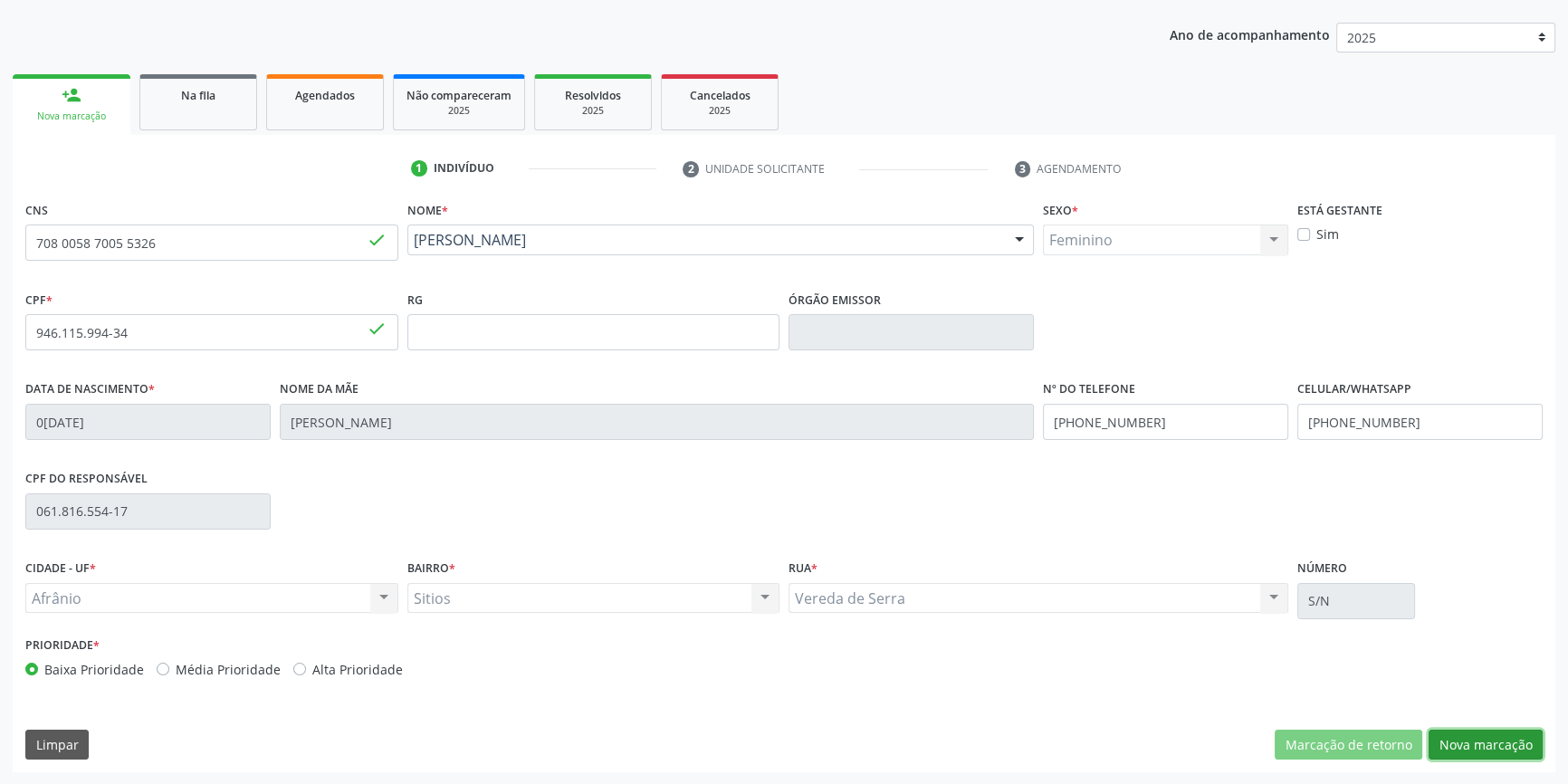
click at [1477, 737] on button "Nova marcação" at bounding box center [1486, 745] width 114 height 30
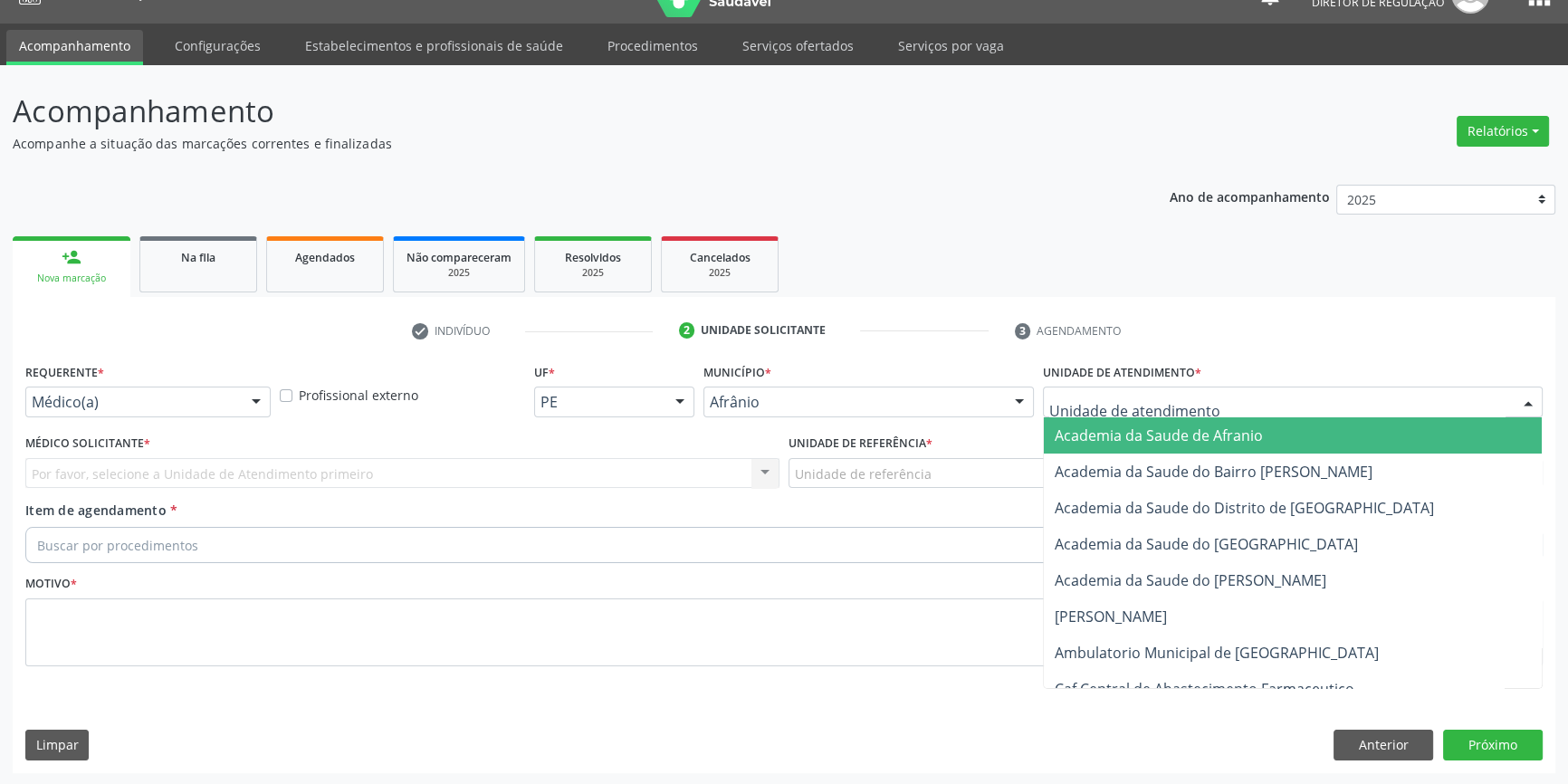
click at [1212, 411] on div at bounding box center [1293, 401] width 500 height 30
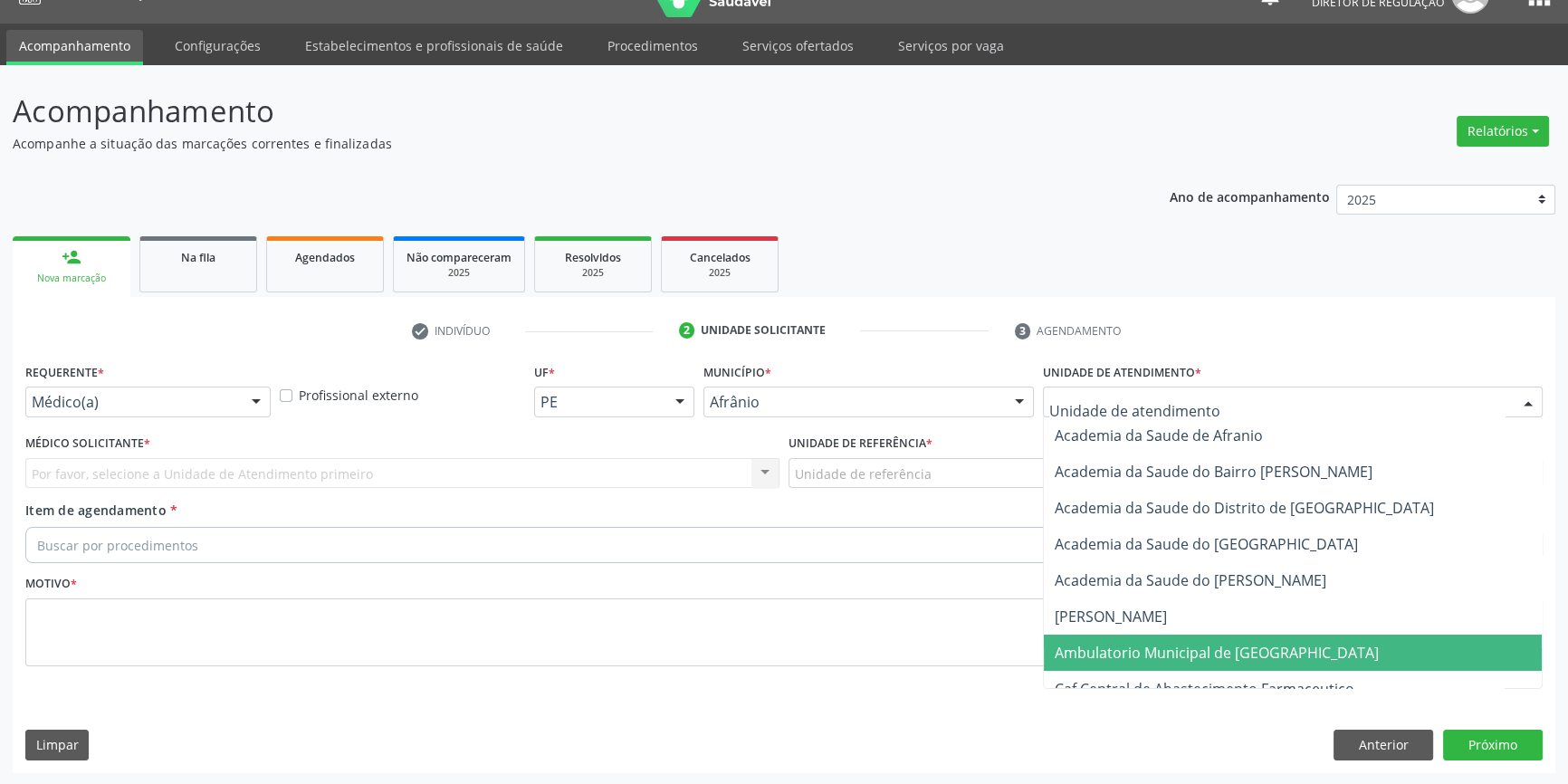
click at [1182, 649] on span "Ambulatorio Municipal de [GEOGRAPHIC_DATA]" at bounding box center [1216, 653] width 324 height 20
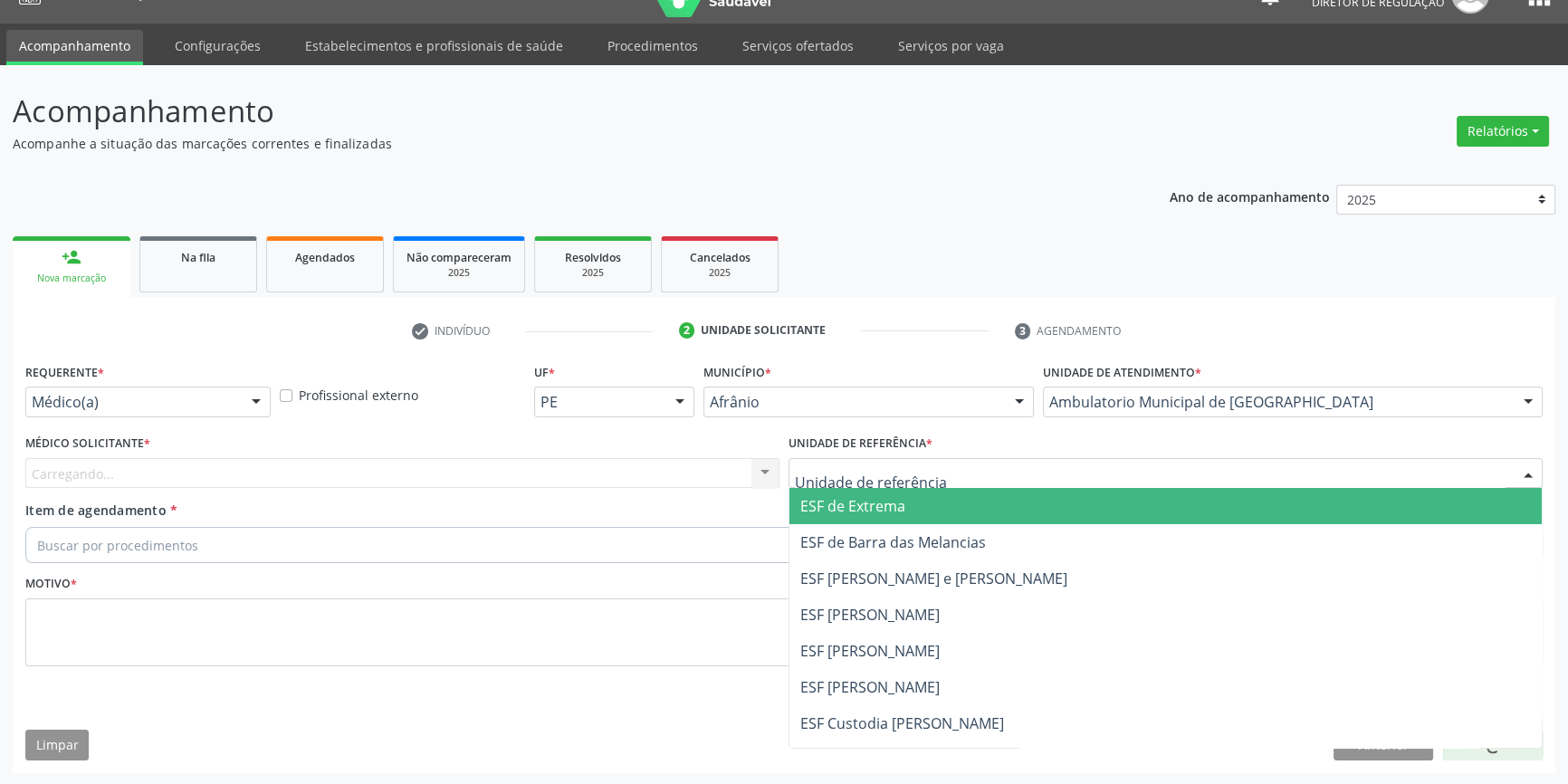
click at [923, 460] on div at bounding box center [1166, 472] width 755 height 30
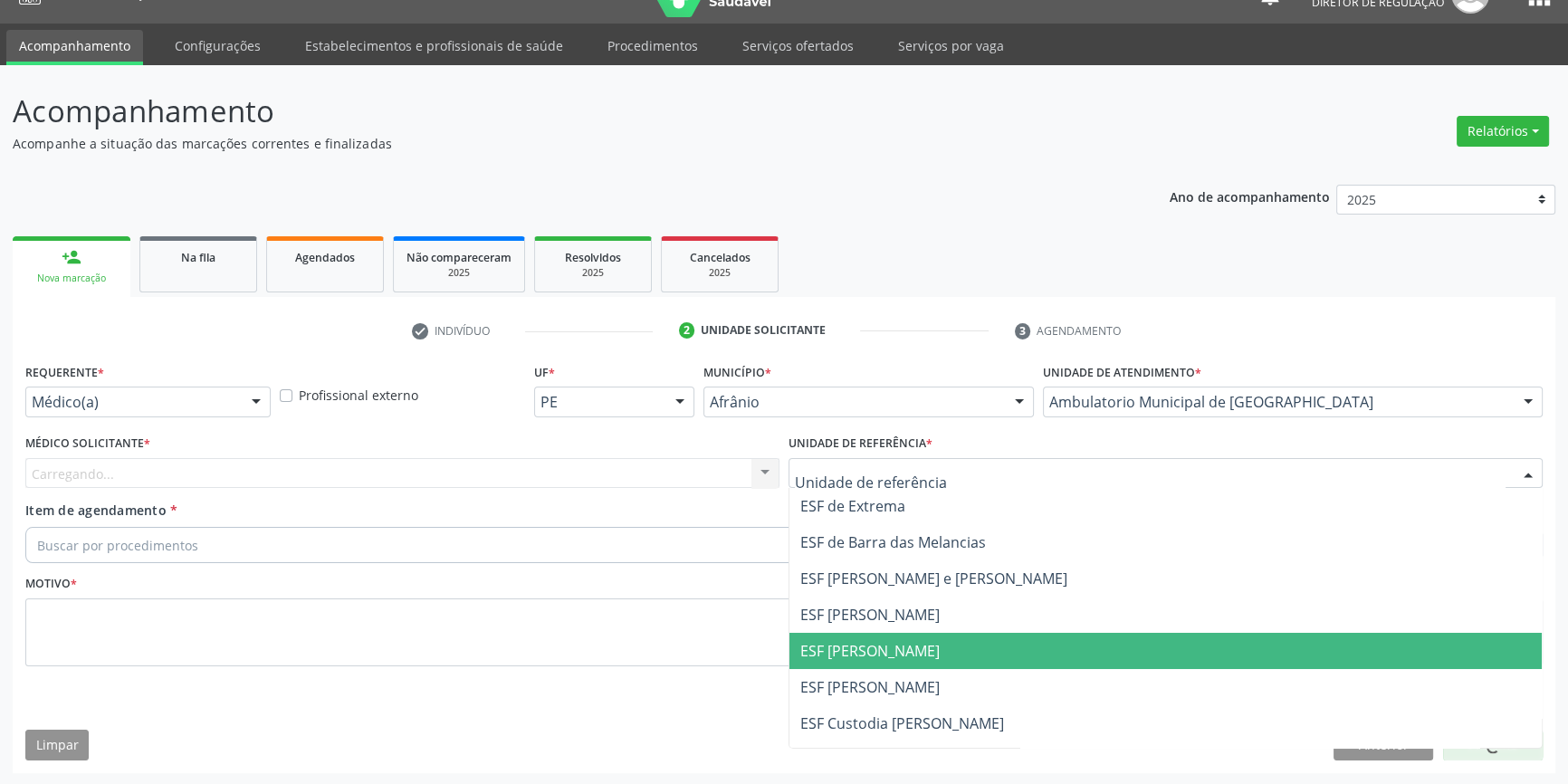
click at [902, 646] on span "ESF [PERSON_NAME]" at bounding box center [870, 651] width 139 height 20
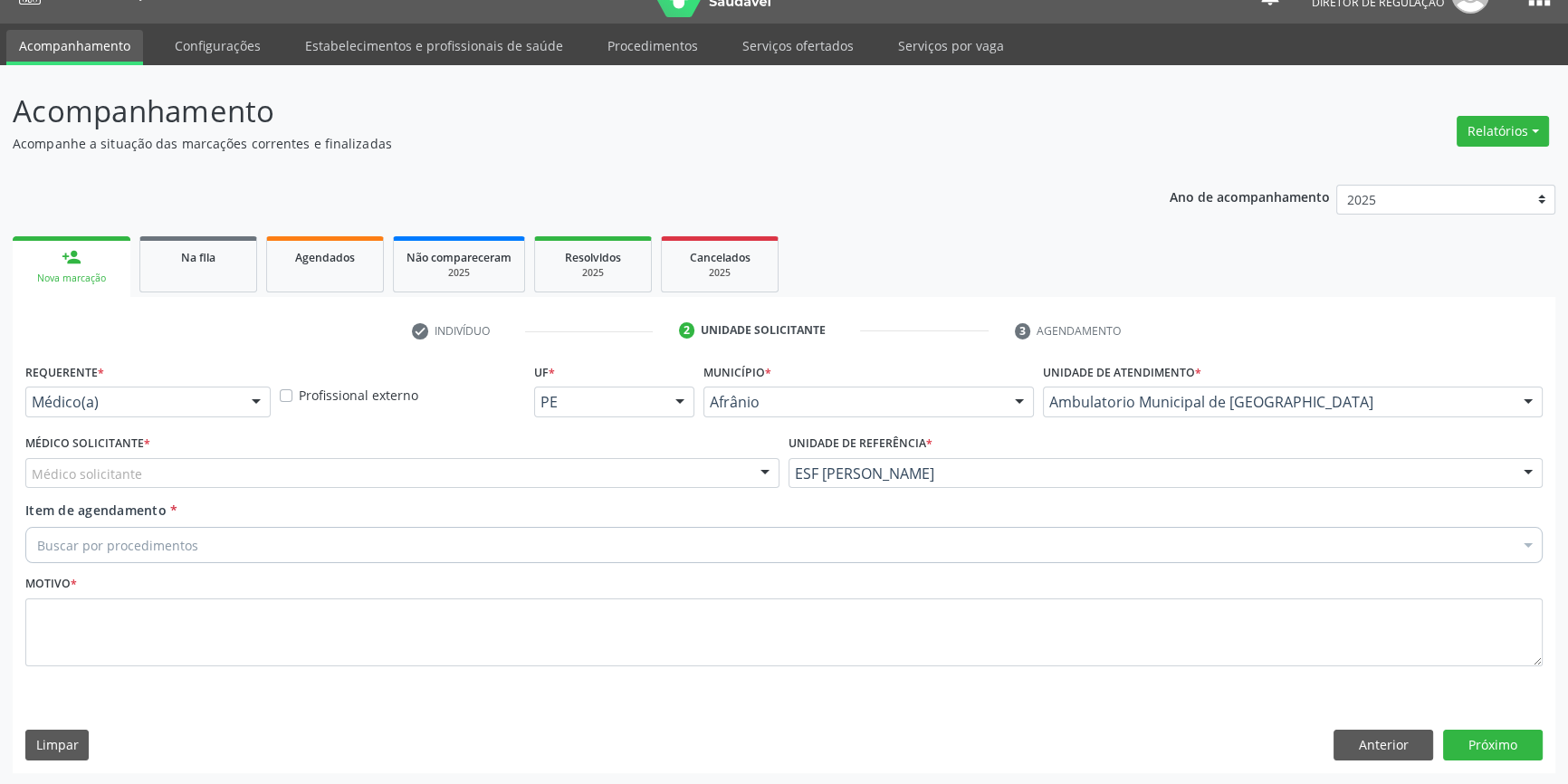
click at [393, 471] on div "Médico solicitante" at bounding box center [403, 472] width 755 height 30
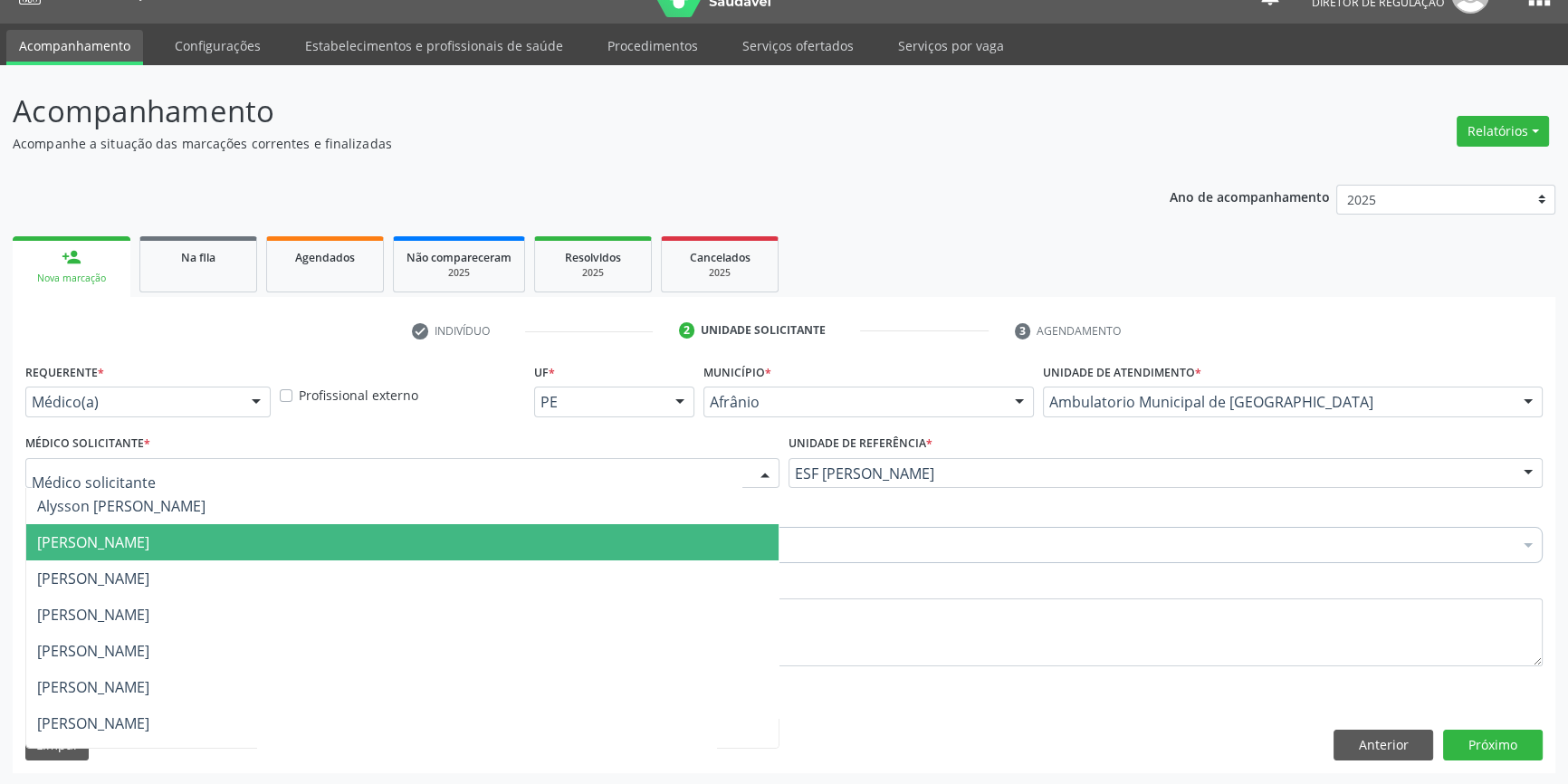
click at [149, 534] on span "[PERSON_NAME]" at bounding box center [93, 542] width 113 height 20
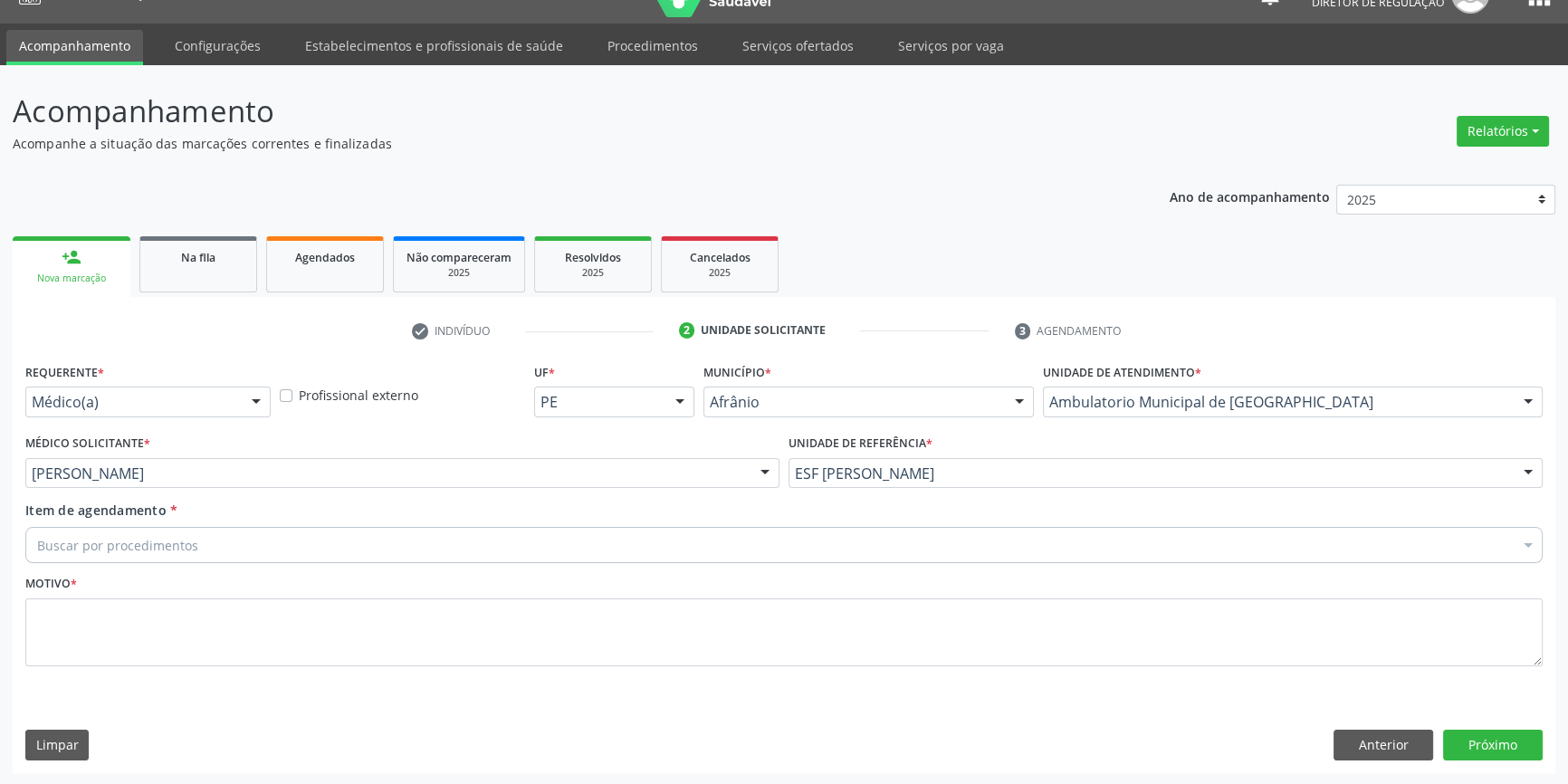
click at [203, 539] on div "Buscar por procedimentos" at bounding box center [784, 545] width 1517 height 36
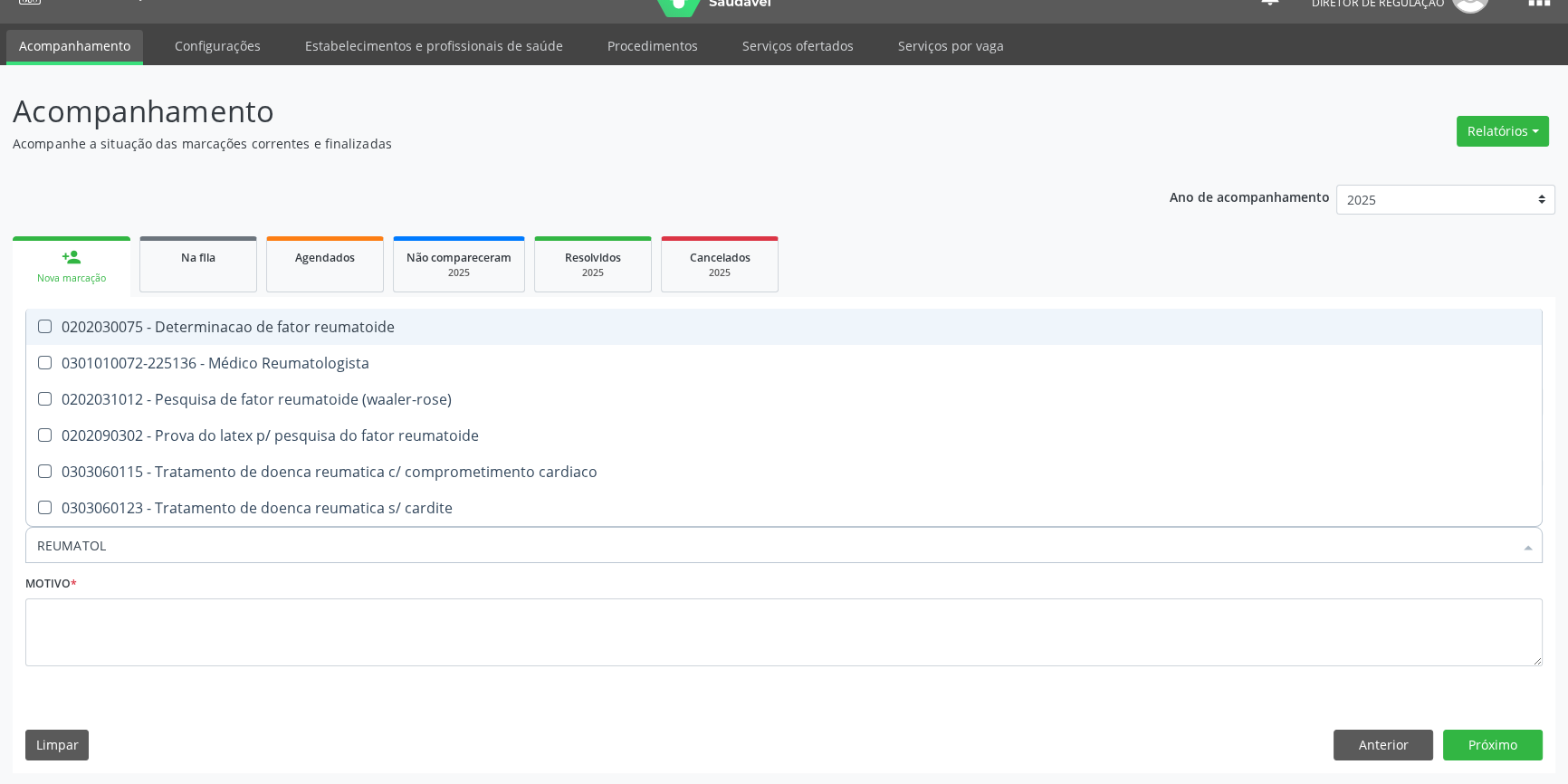
type input "REUMATOLO"
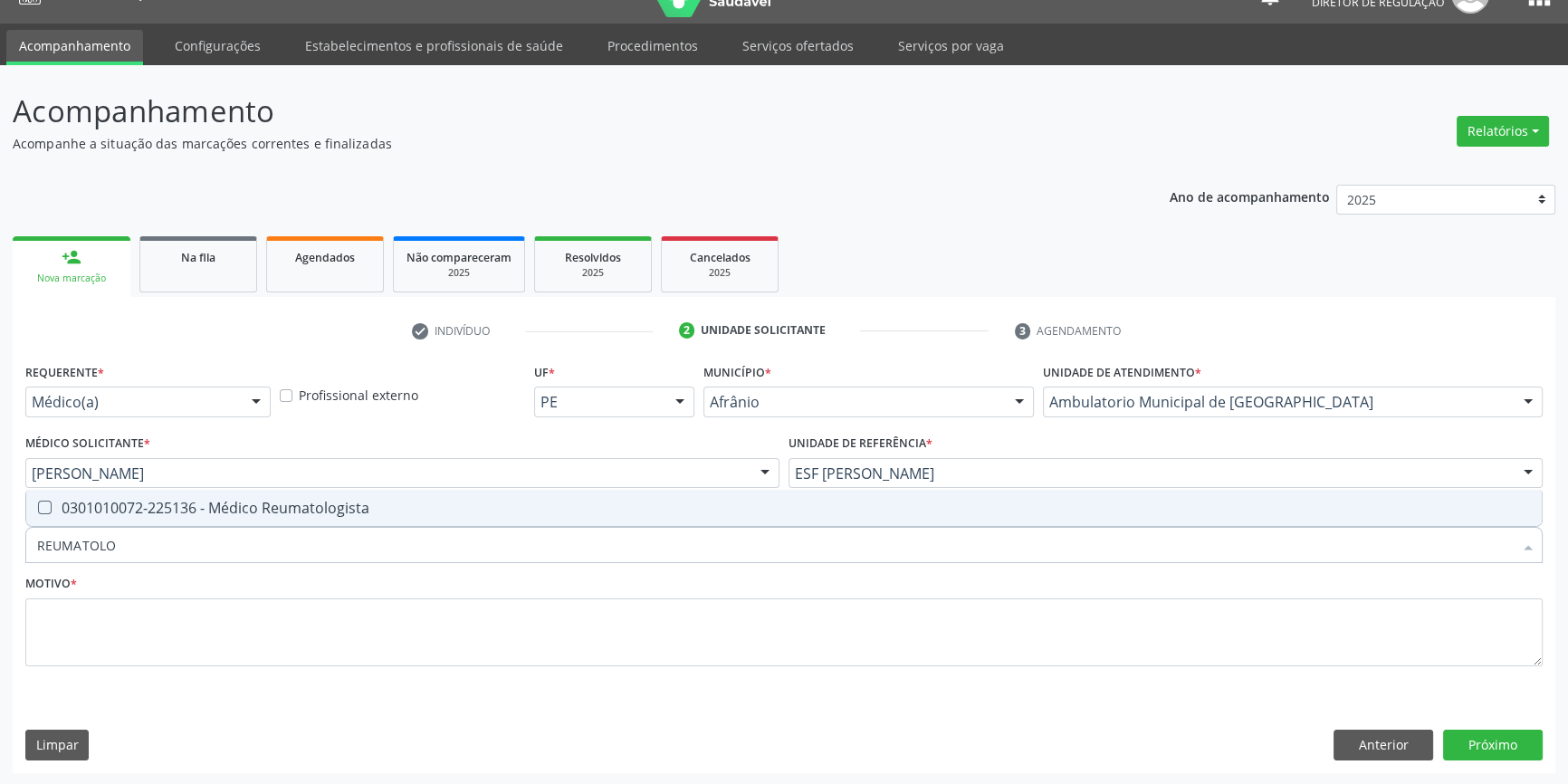
click at [230, 514] on div "0301010072-225136 - Médico Reumatologista" at bounding box center [784, 508] width 1494 height 15
checkbox Reumatologista "true"
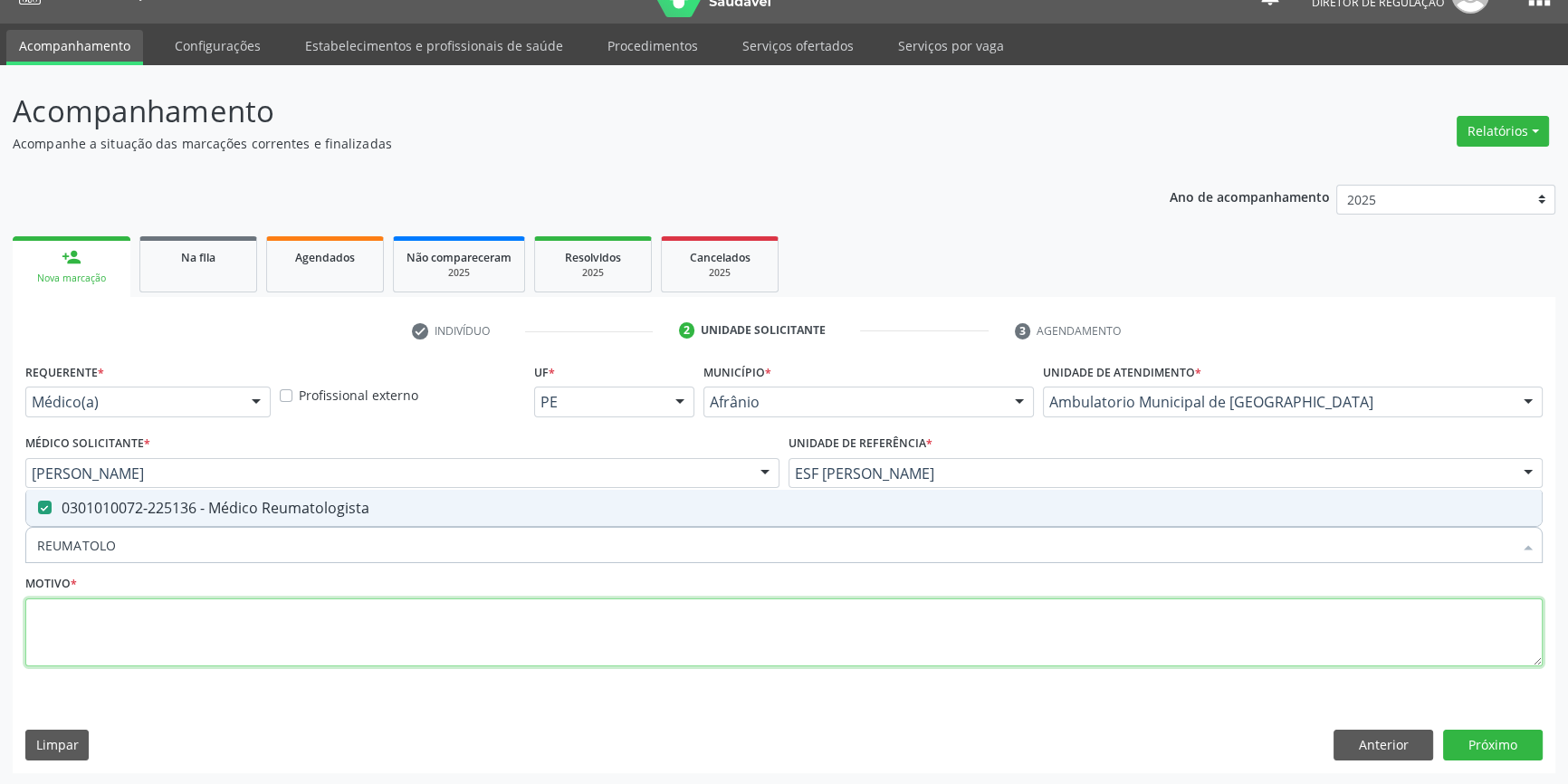
click at [200, 620] on textarea at bounding box center [784, 633] width 1517 height 69
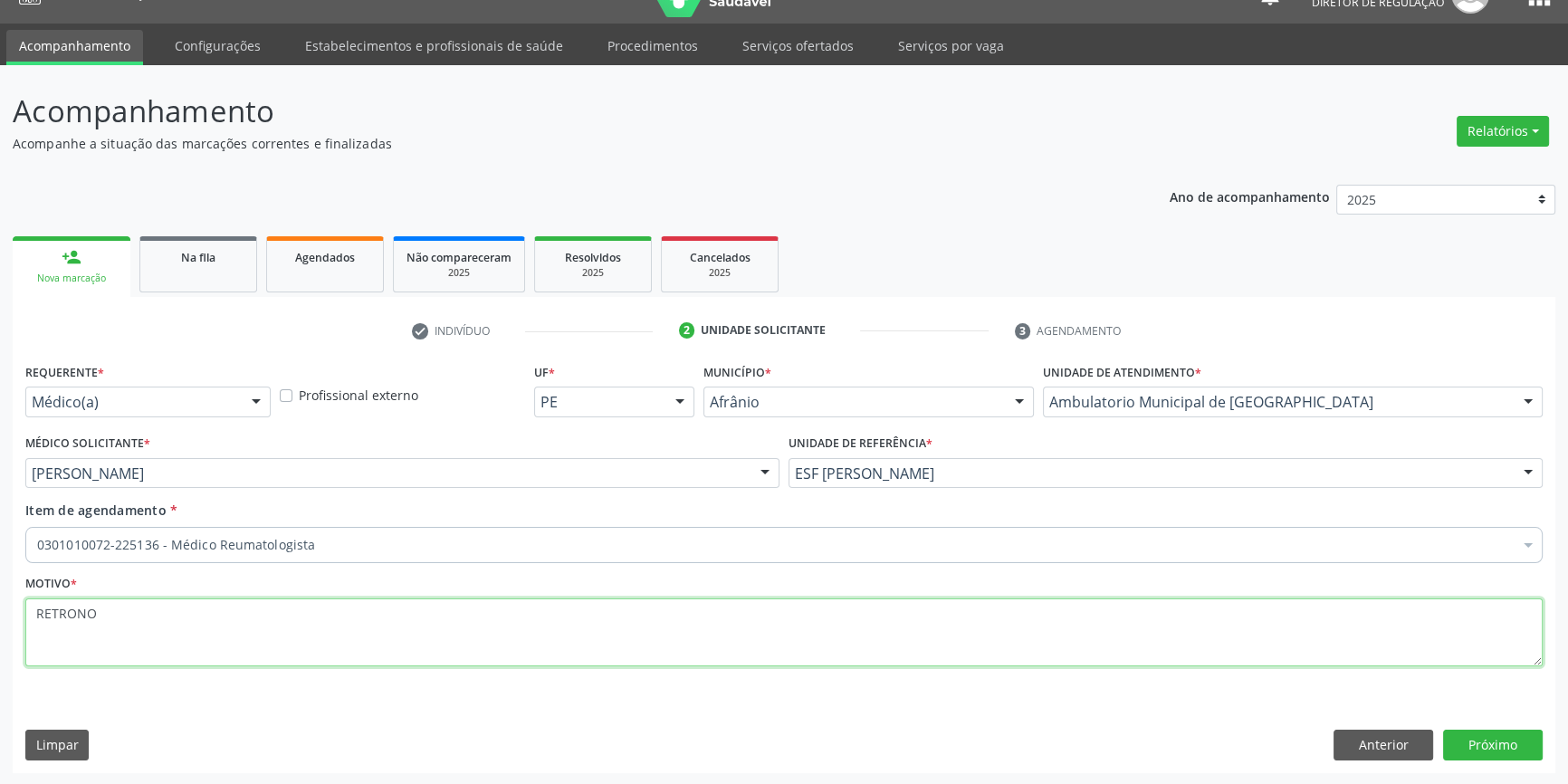
drag, startPoint x: 141, startPoint y: 612, endPoint x: 0, endPoint y: 615, distance: 141.0
click at [0, 615] on div "Acompanhamento Acompanhe a situação das marcações correntes e finalizadas Relat…" at bounding box center [784, 425] width 1568 height 720
type textarea "RETORNO"
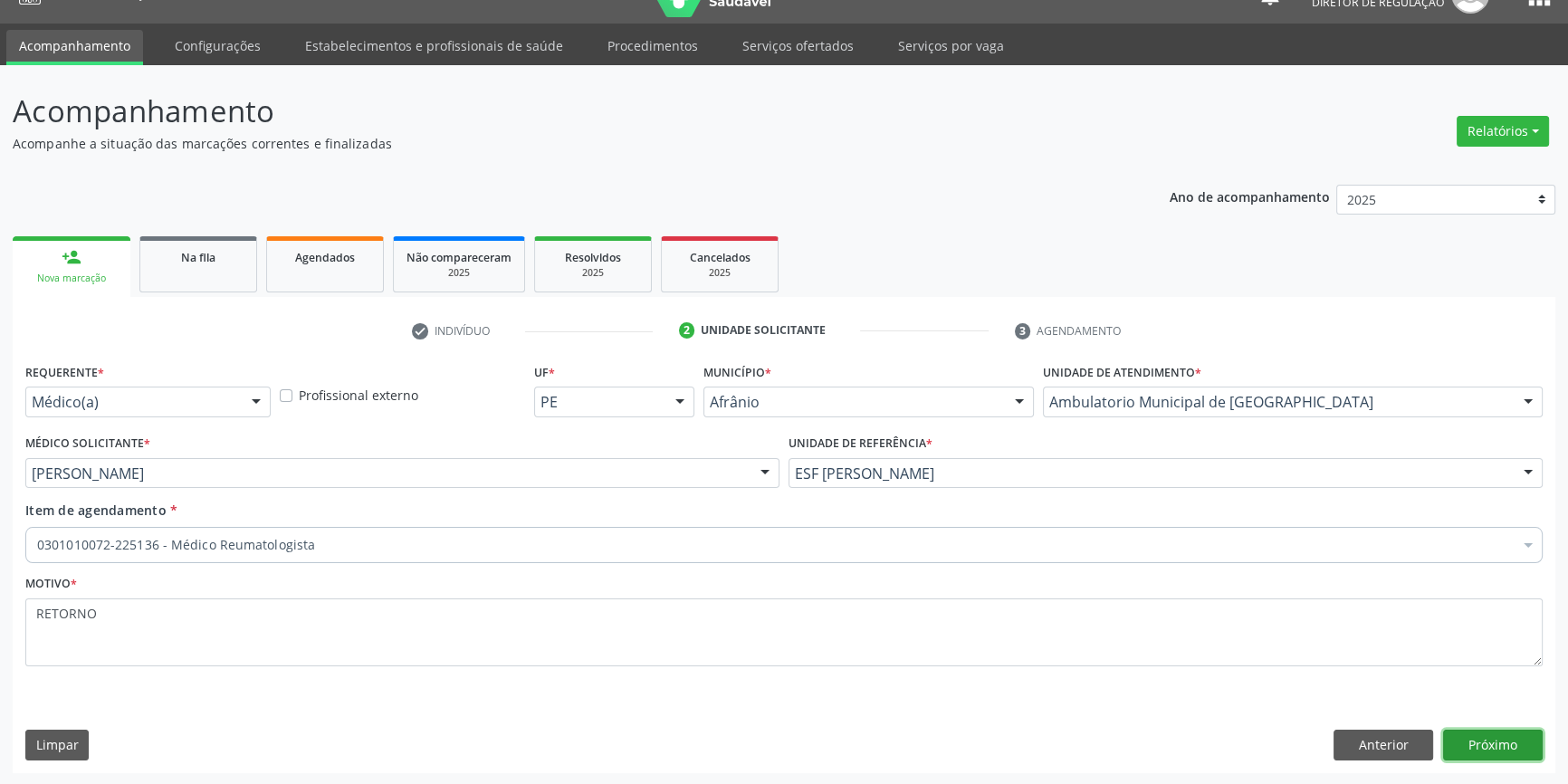
click at [1485, 747] on button "Próximo" at bounding box center [1494, 745] width 100 height 30
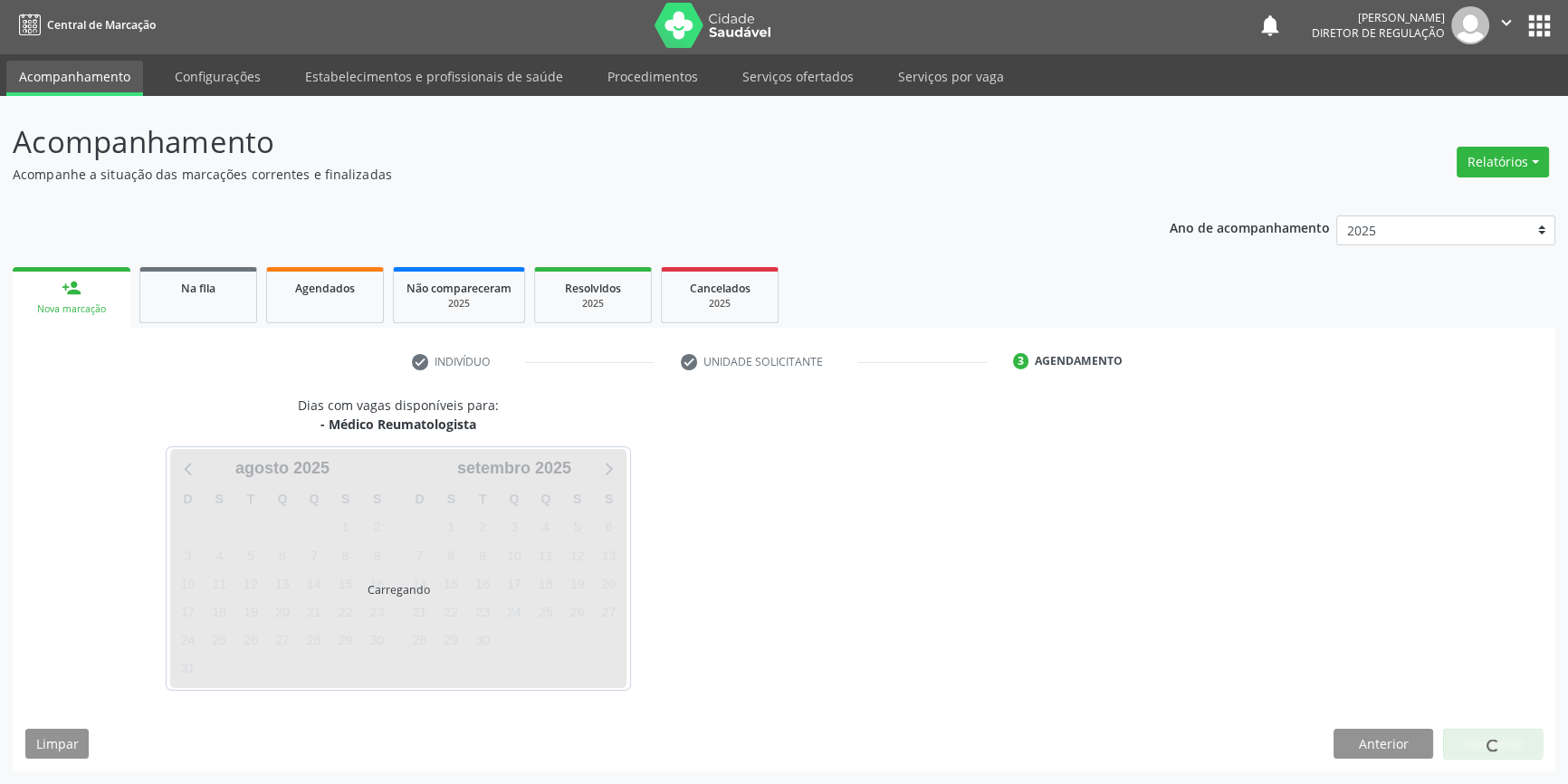
scroll to position [2, 0]
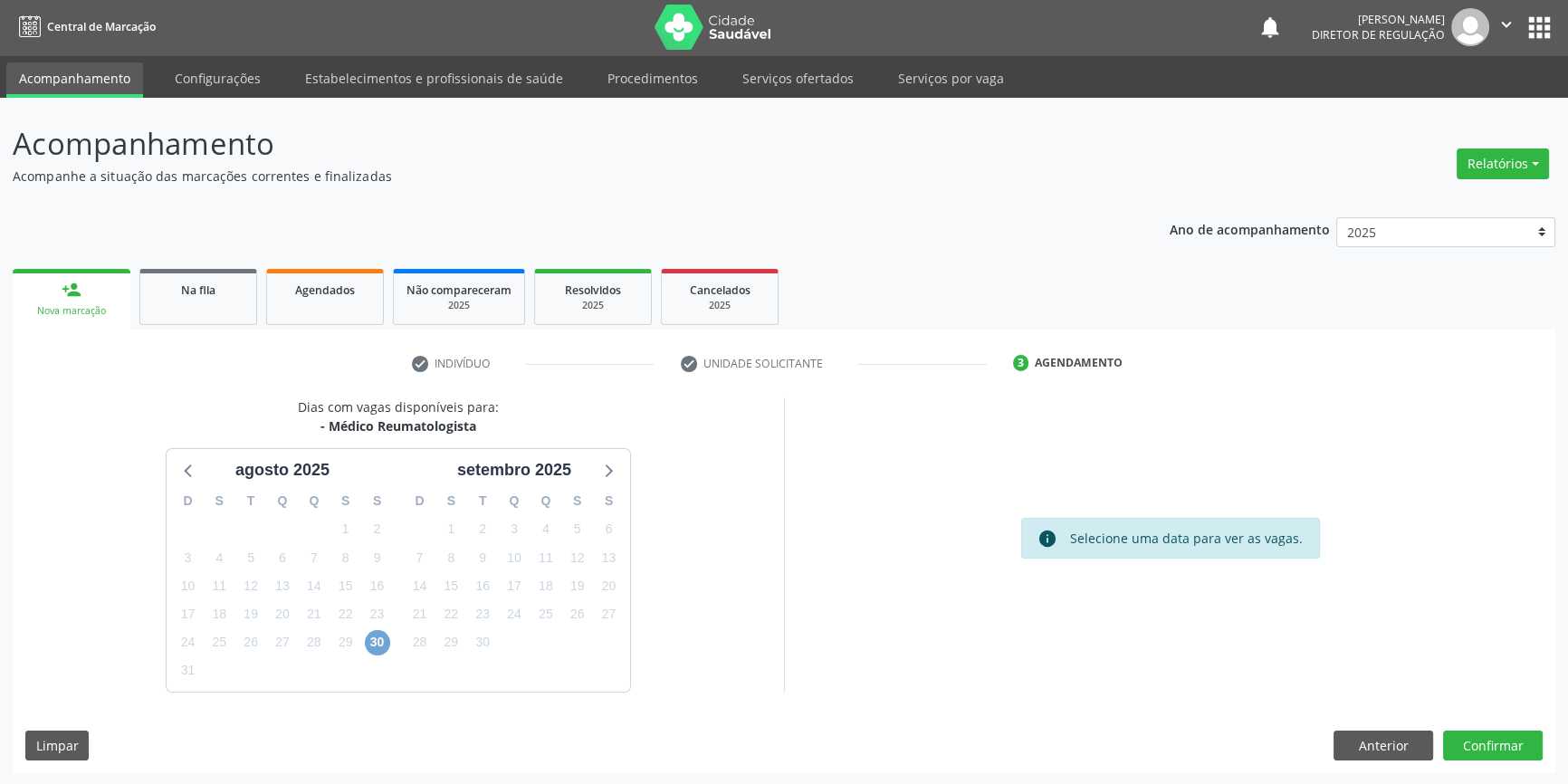
click at [377, 646] on span "30" at bounding box center [377, 643] width 25 height 25
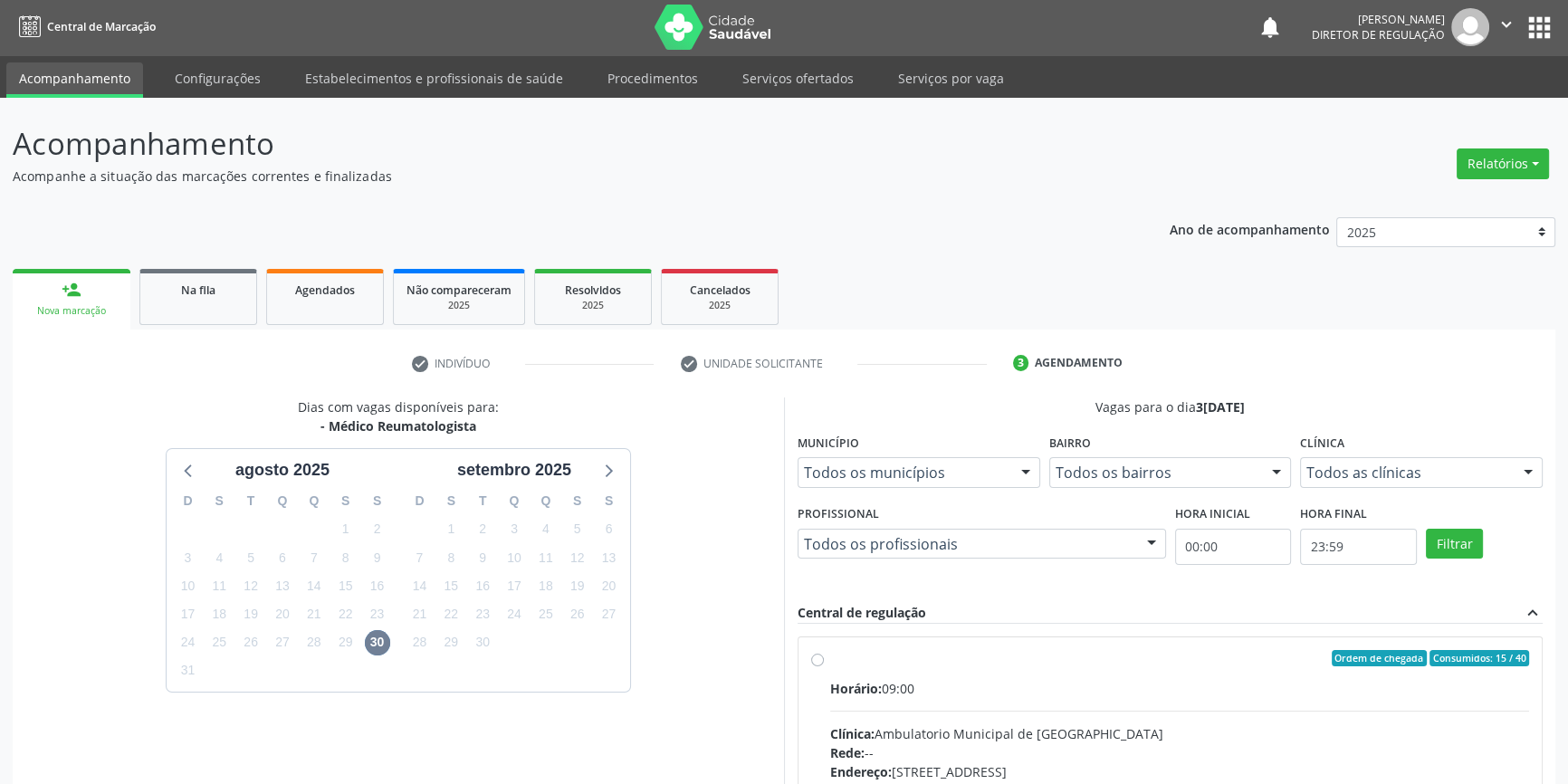
click at [902, 689] on div "Horário: 09:00" at bounding box center [1179, 688] width 699 height 19
click at [824, 666] on input "Ordem de chegada Consumidos: 15 / 40 Horário: 09:00 Clínica: Ambulatorio Munici…" at bounding box center [817, 658] width 13 height 17
radio input "true"
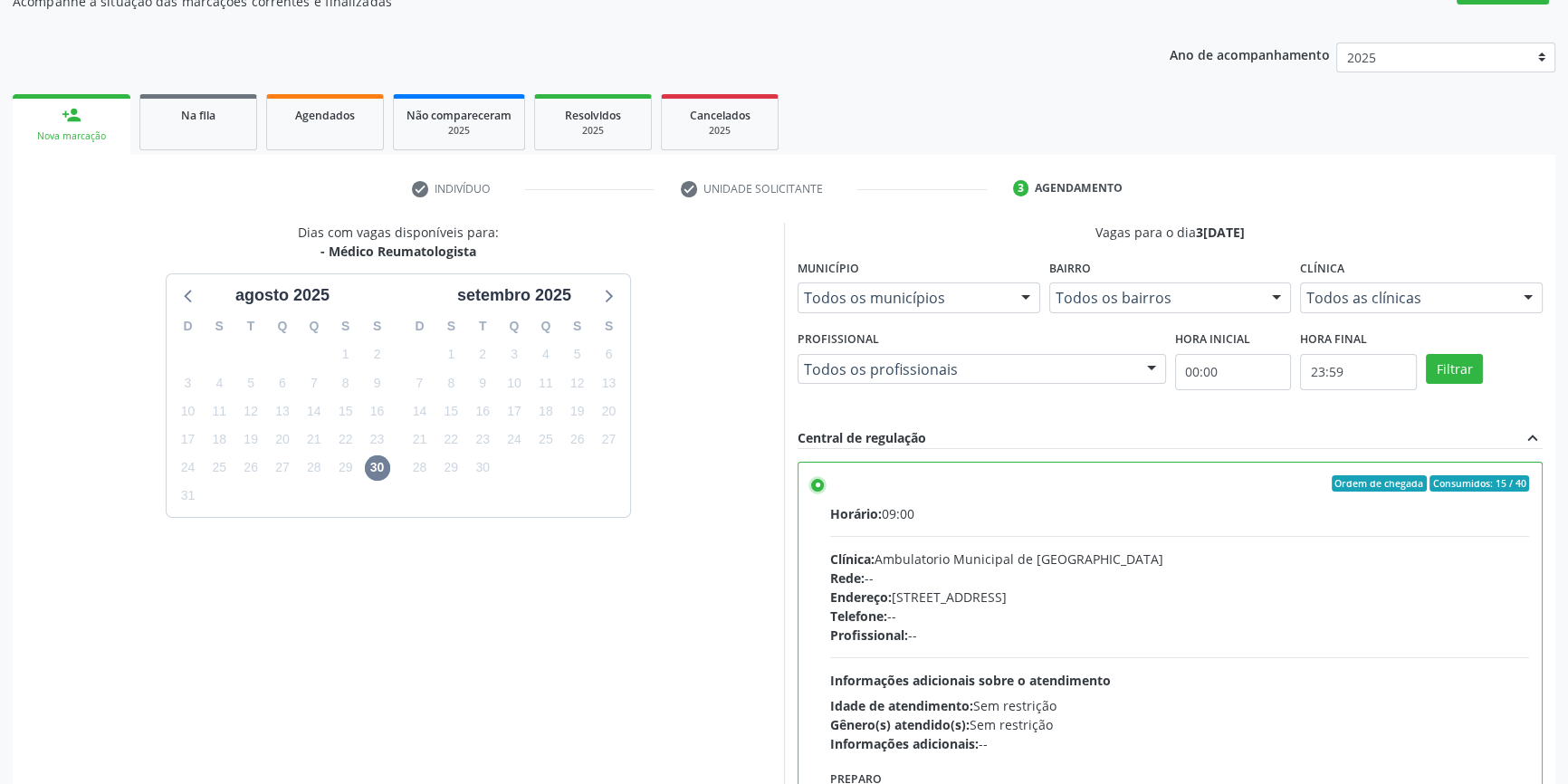
scroll to position [296, 0]
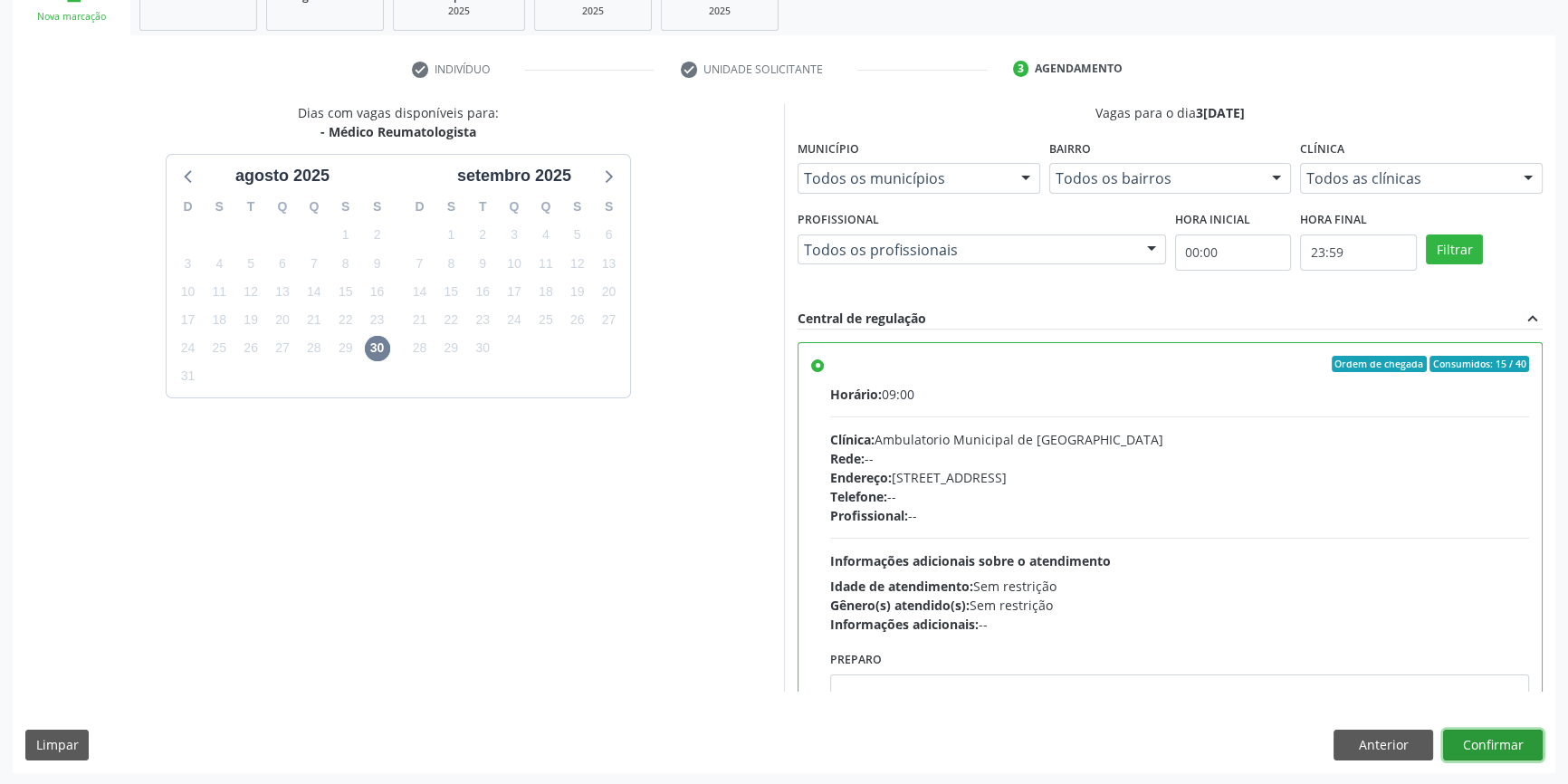
click at [1503, 731] on button "Confirmar" at bounding box center [1494, 745] width 100 height 30
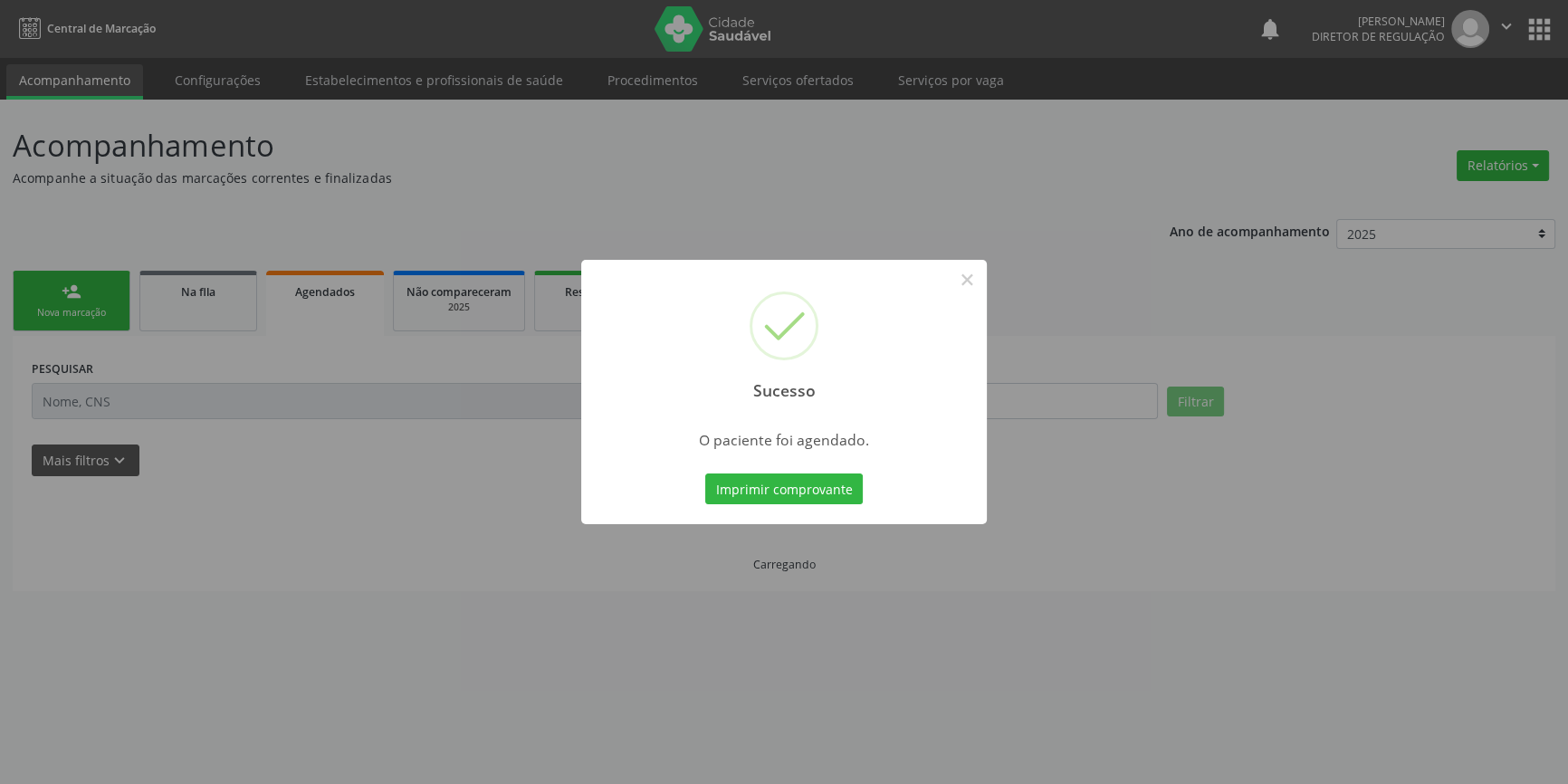
scroll to position [0, 0]
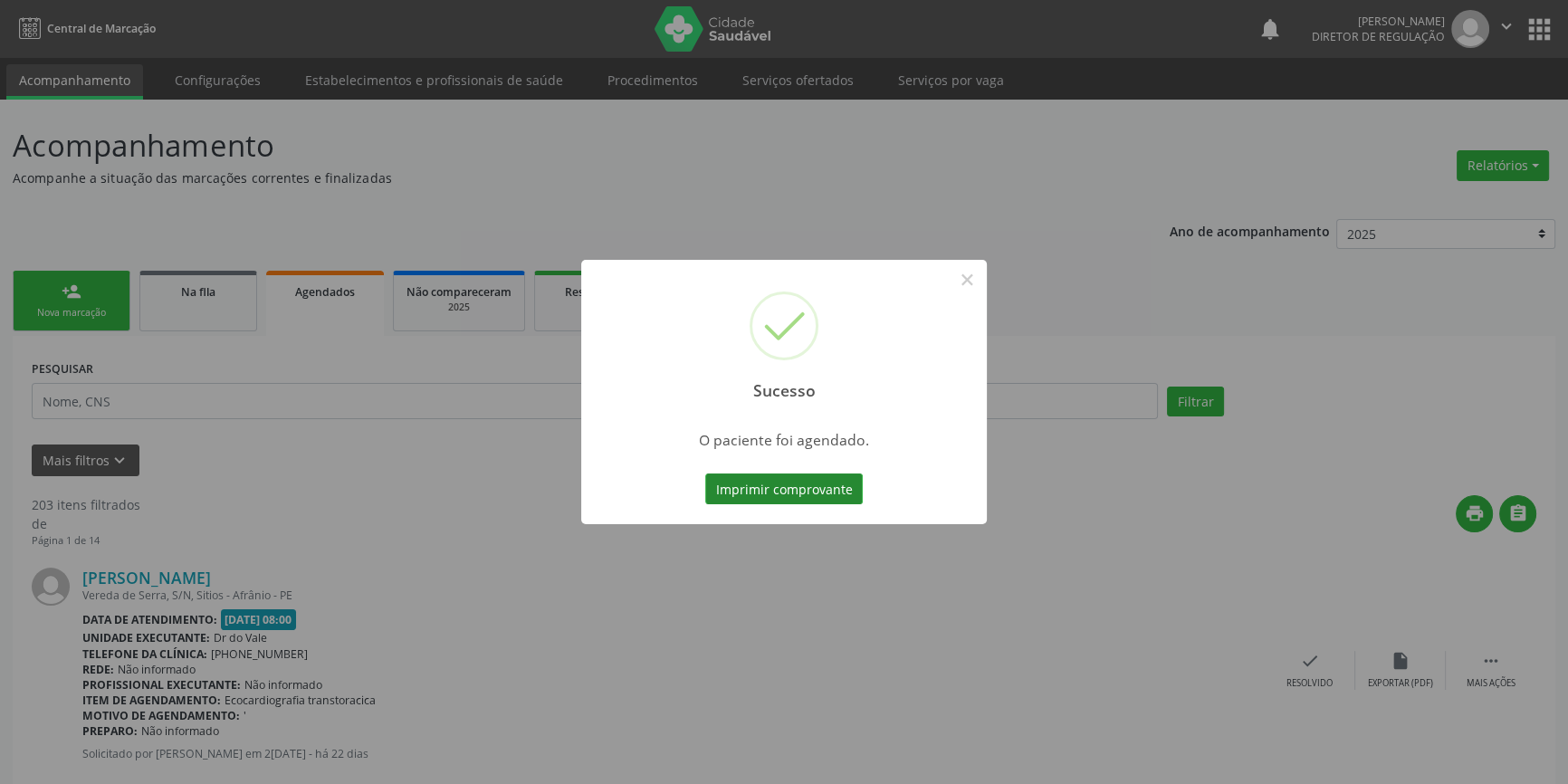
click at [820, 487] on button "Imprimir comprovante" at bounding box center [784, 488] width 158 height 30
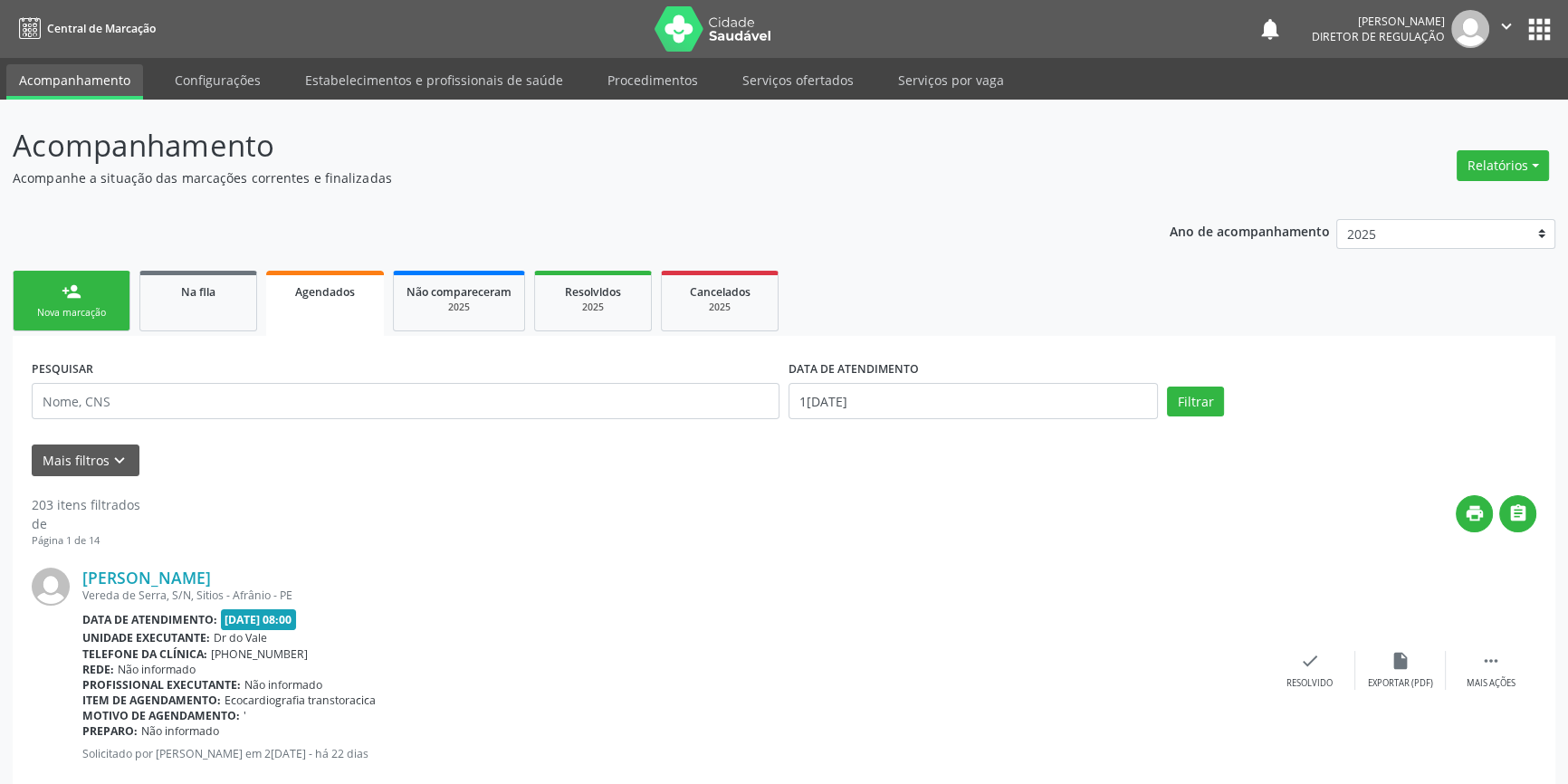
click at [84, 299] on link "person_add Nova marcação" at bounding box center [72, 301] width 118 height 61
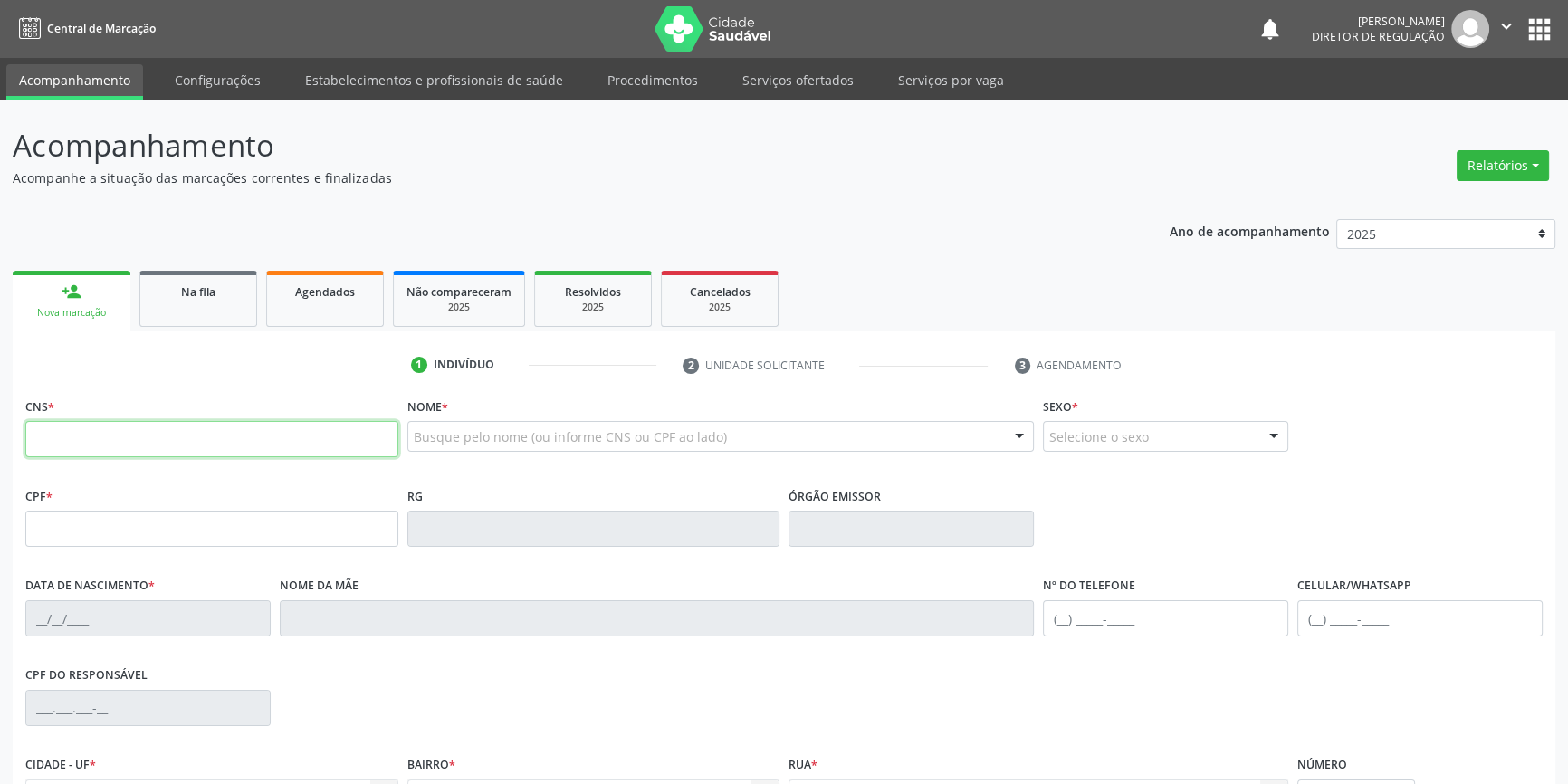
click at [105, 446] on input "text" at bounding box center [212, 439] width 373 height 36
type input "708 6055 7596 0182"
type input "30/11/1978"
type input "S/N"
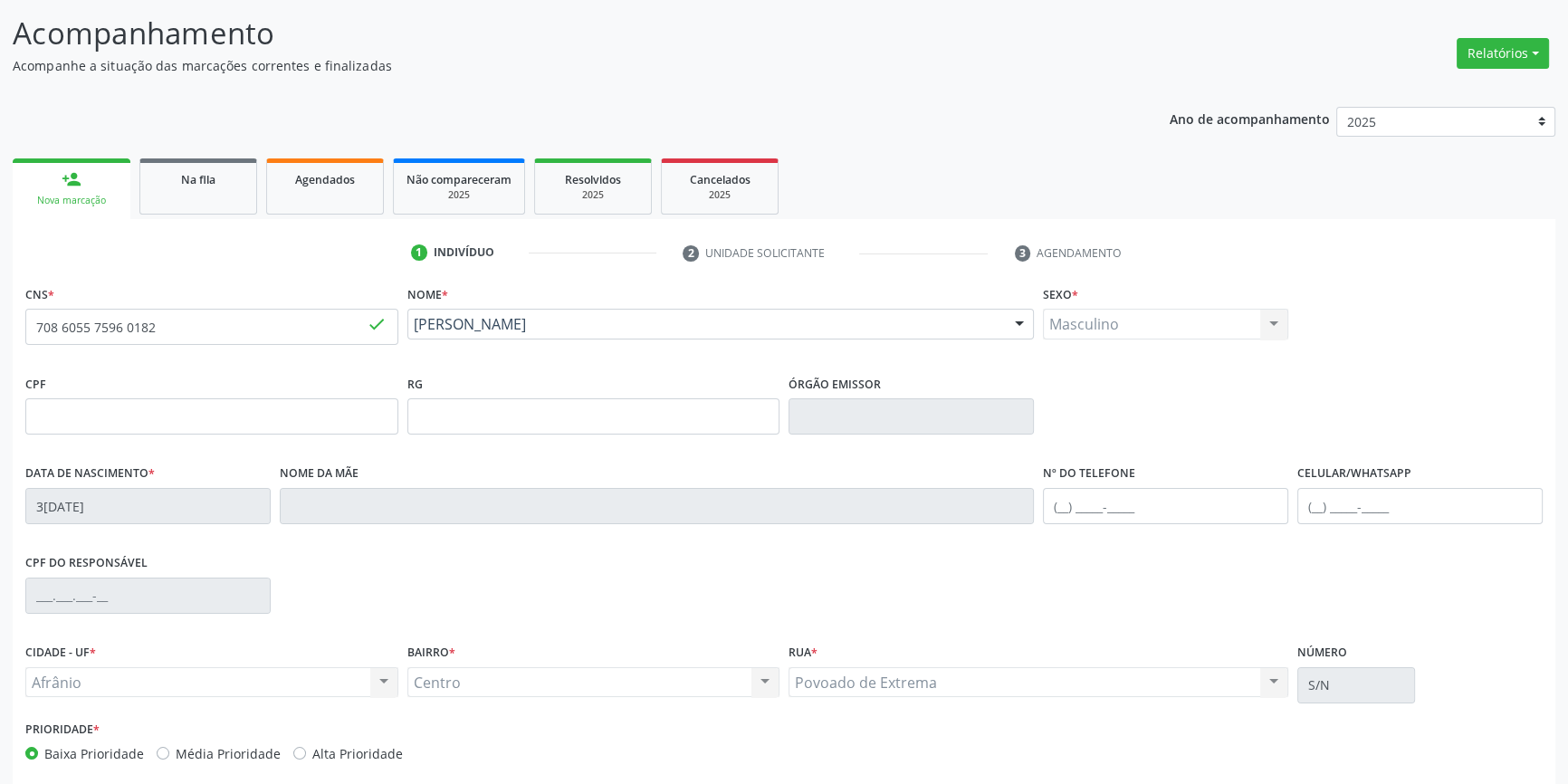
scroll to position [196, 0]
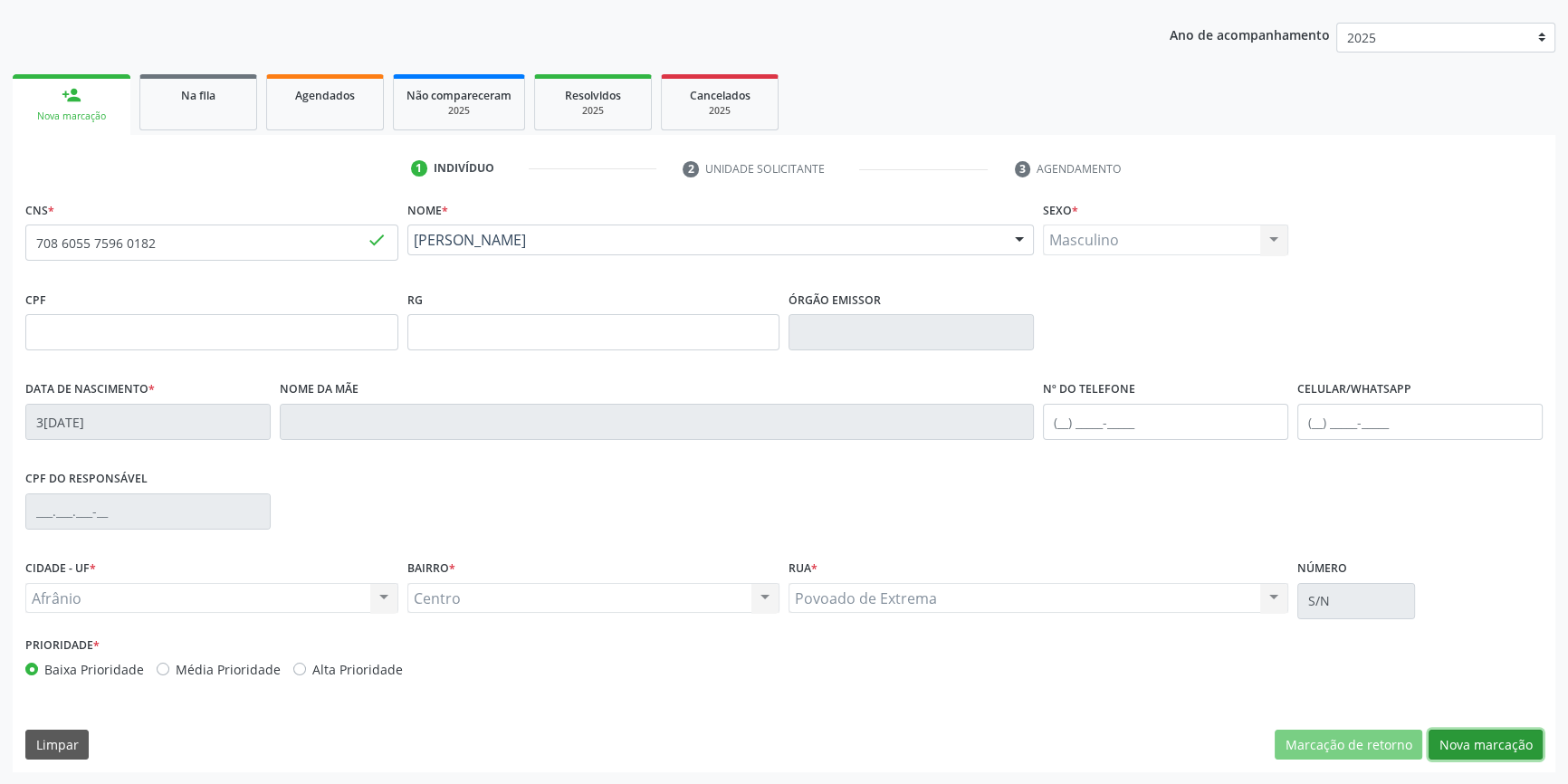
click at [1521, 752] on button "Nova marcação" at bounding box center [1486, 745] width 114 height 30
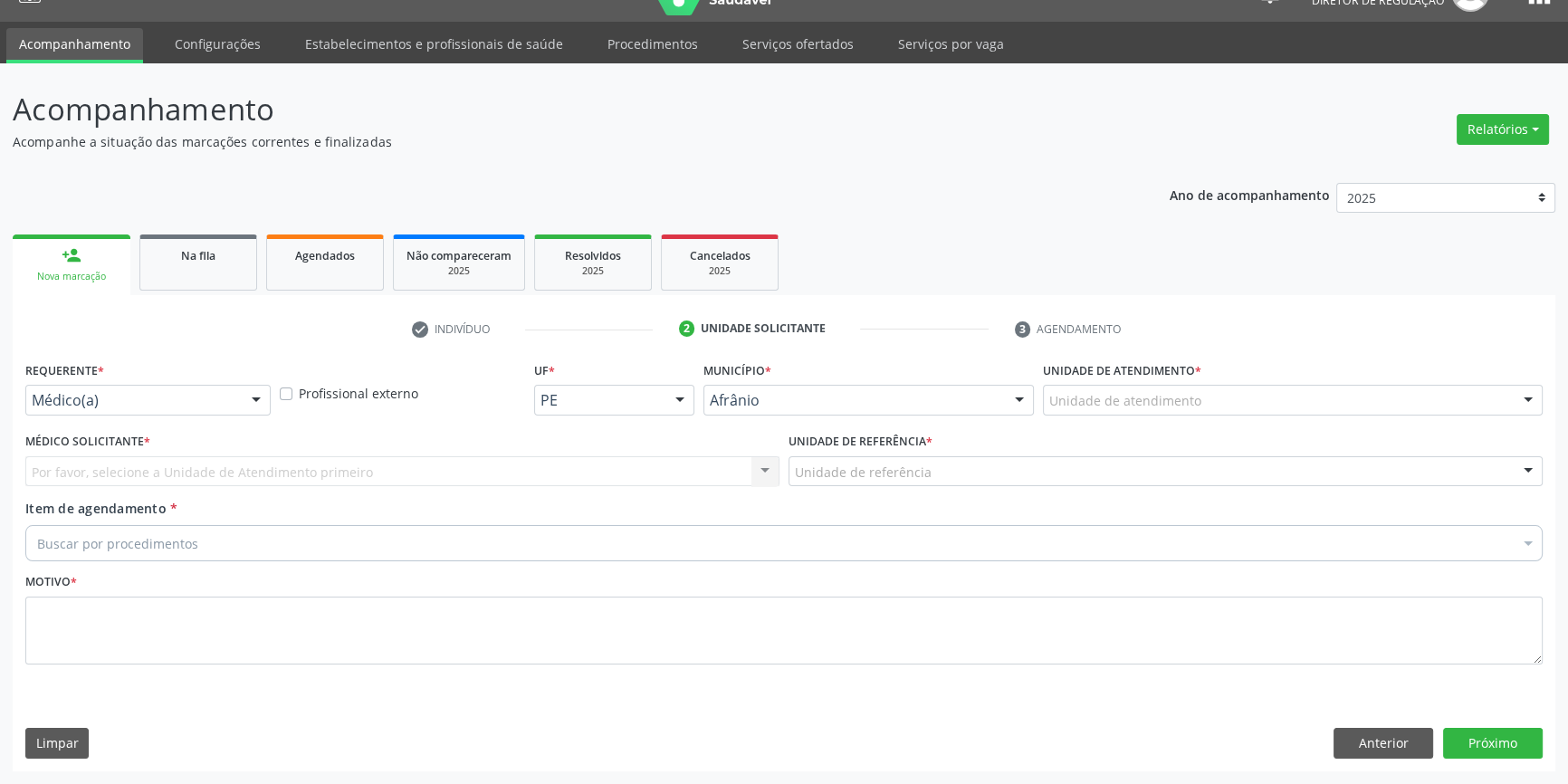
scroll to position [34, 0]
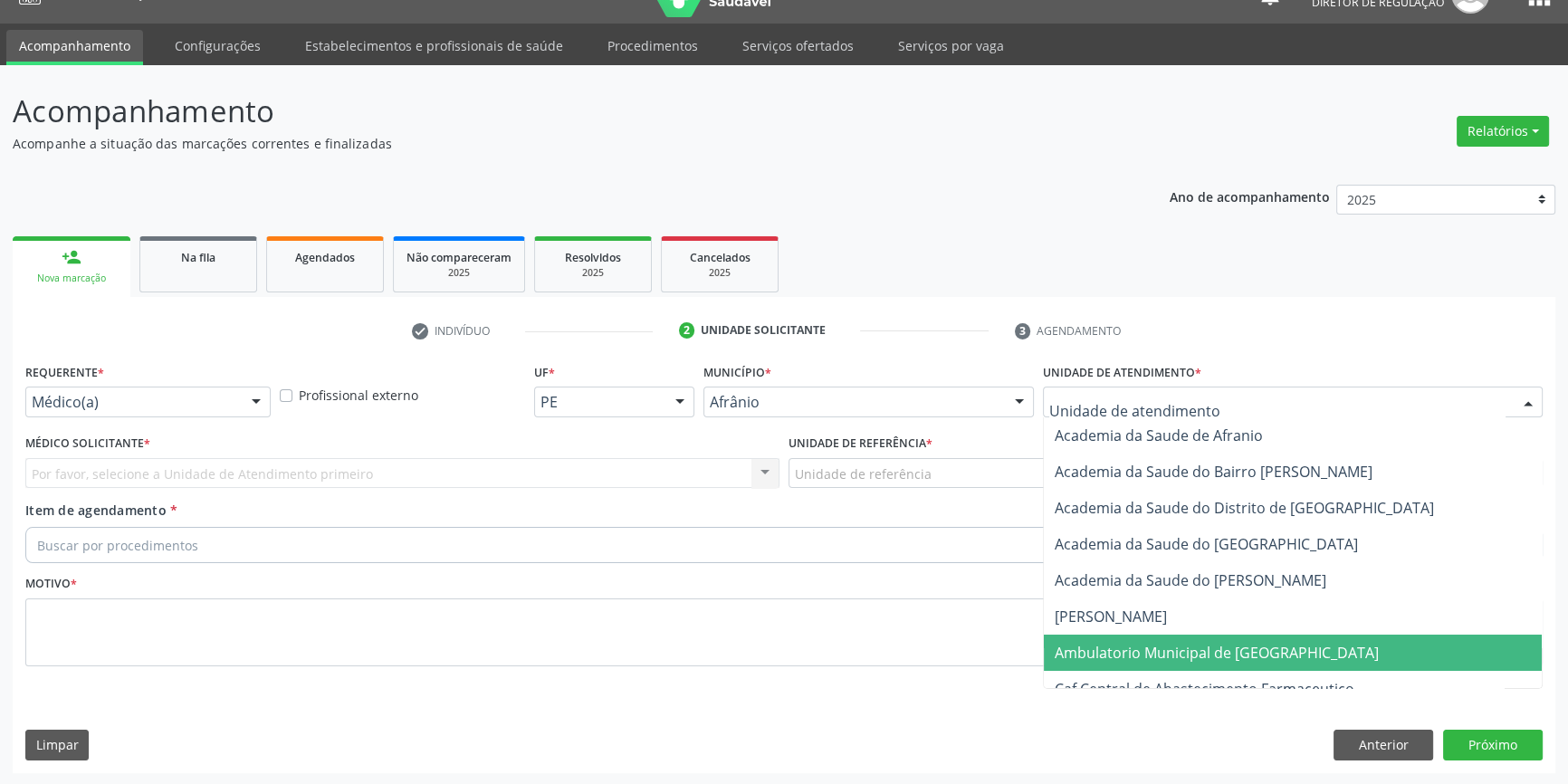
click at [1130, 648] on span "Ambulatorio Municipal de [GEOGRAPHIC_DATA]" at bounding box center [1216, 653] width 324 height 20
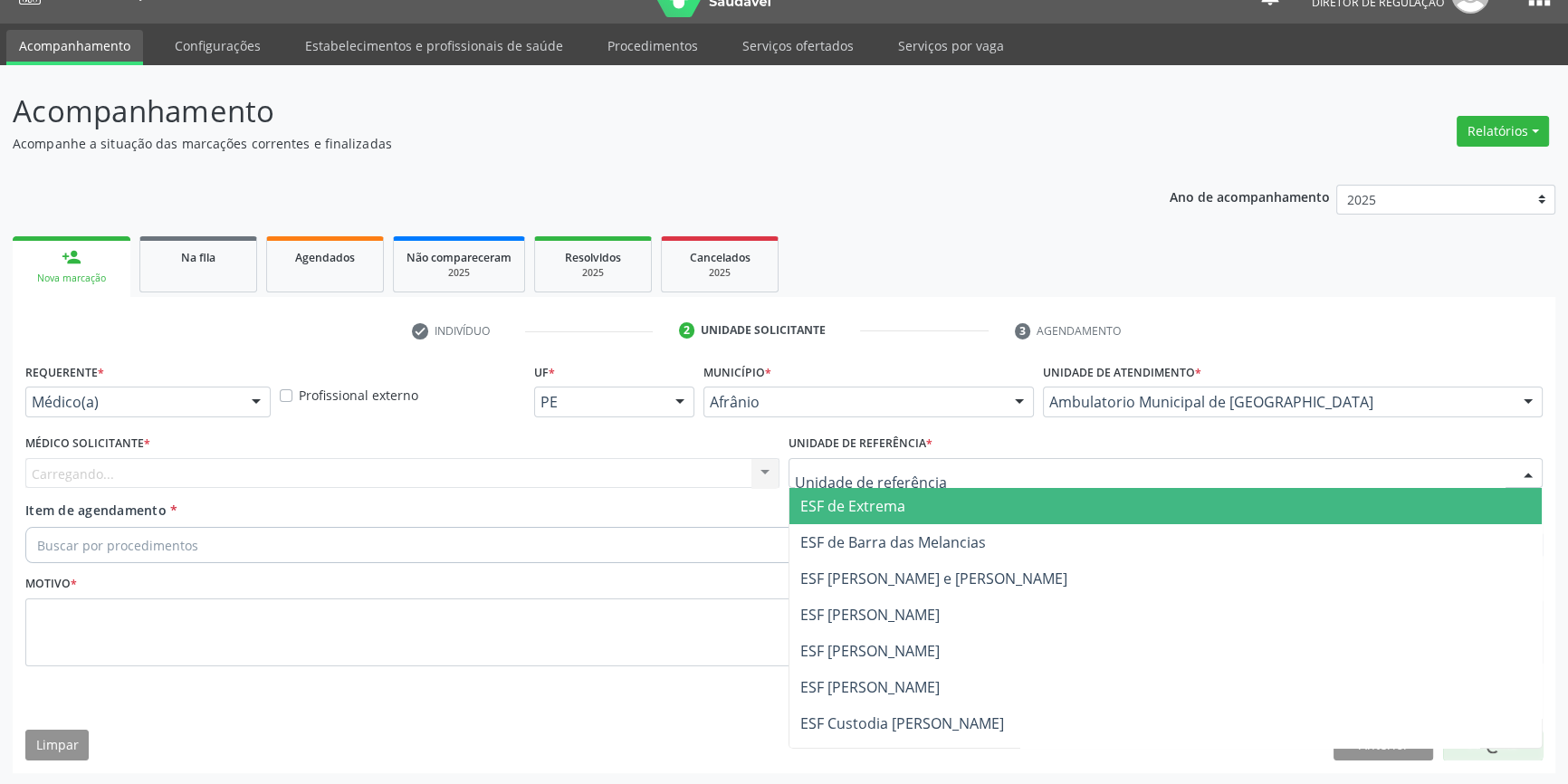
click at [926, 469] on div at bounding box center [1166, 472] width 755 height 30
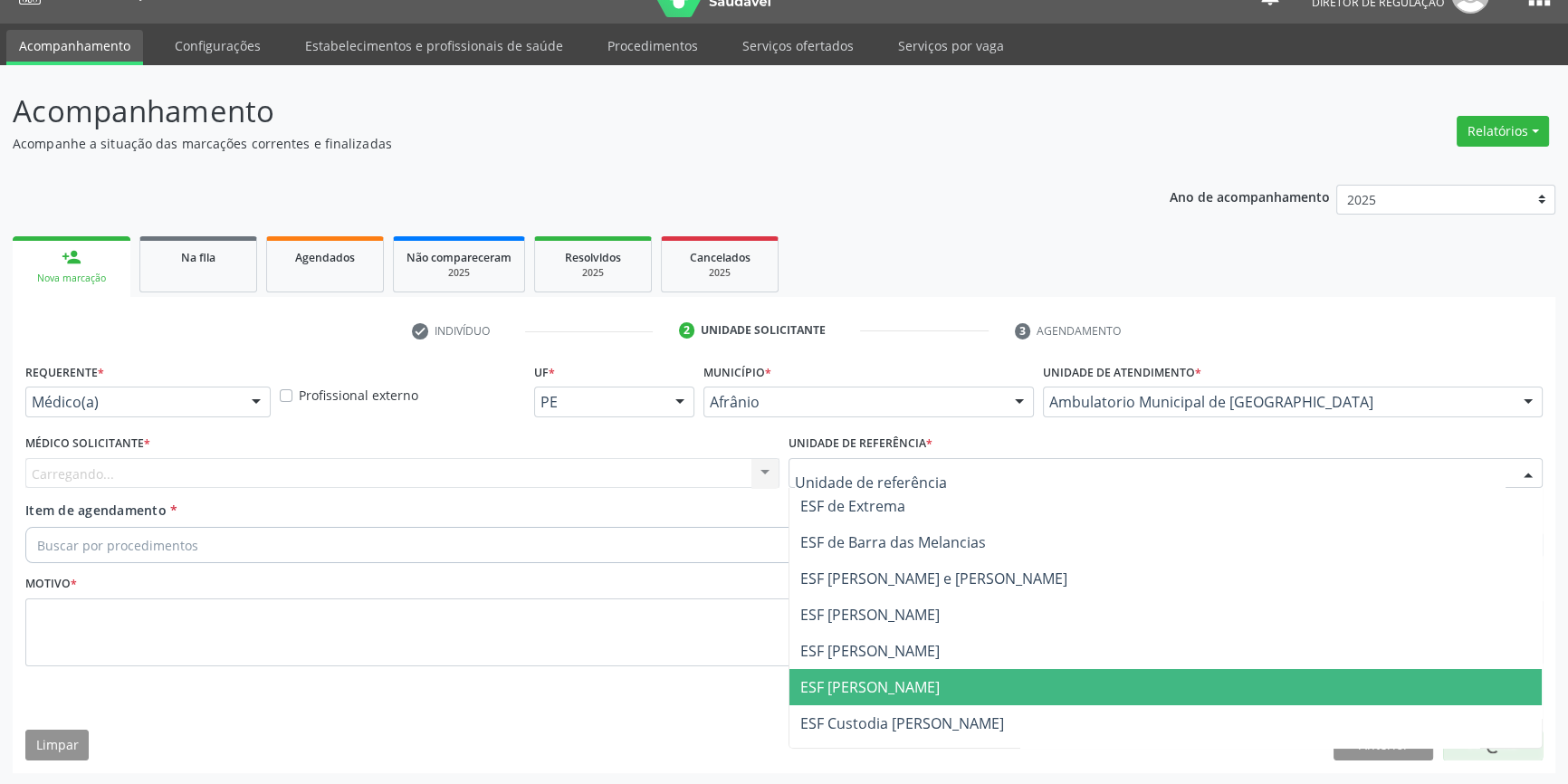
click at [886, 681] on span "ESF [PERSON_NAME]" at bounding box center [870, 687] width 139 height 20
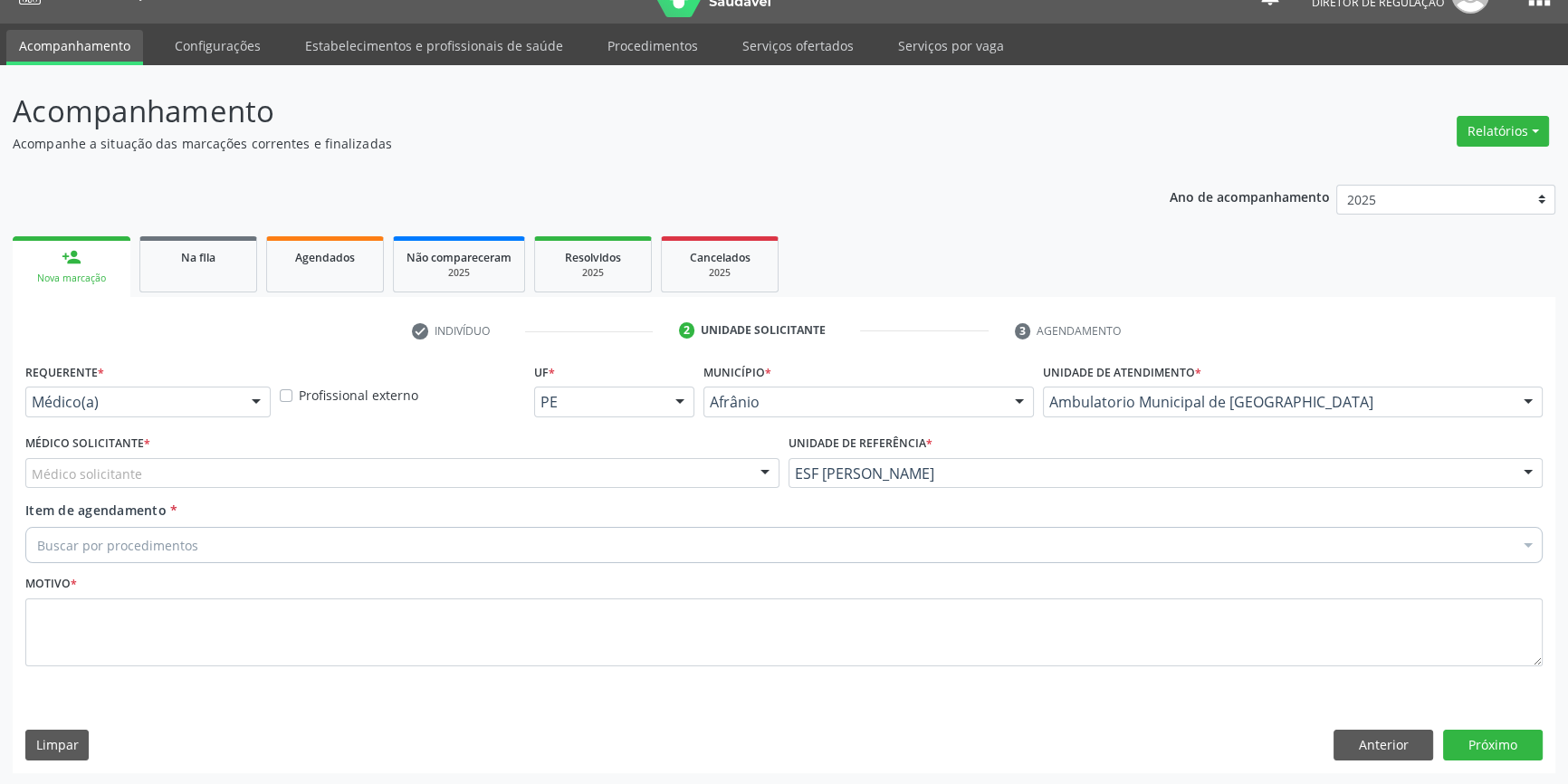
click at [544, 474] on div "Médico solicitante" at bounding box center [403, 472] width 755 height 30
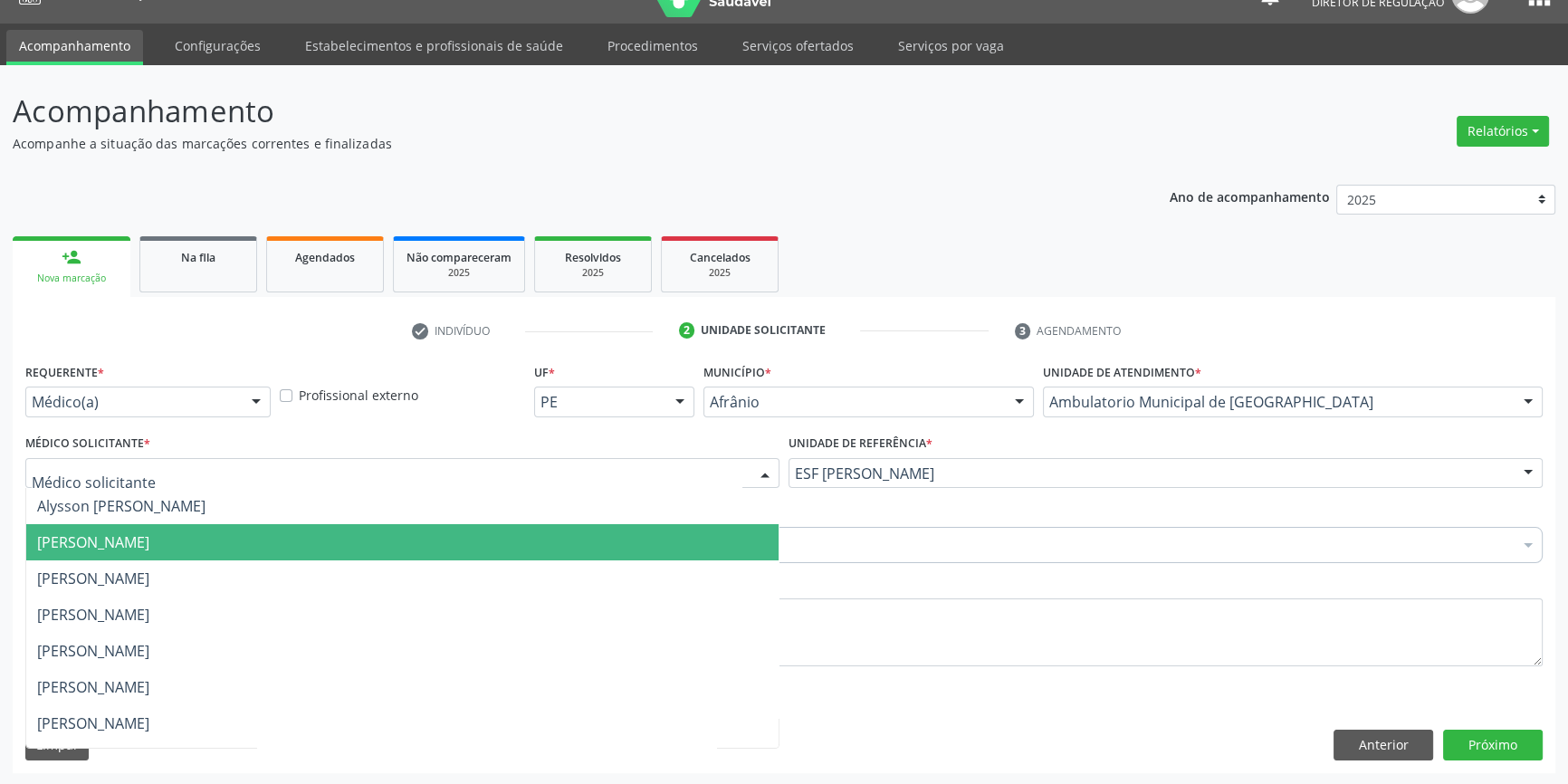
click at [318, 544] on span "[PERSON_NAME]" at bounding box center [403, 542] width 753 height 36
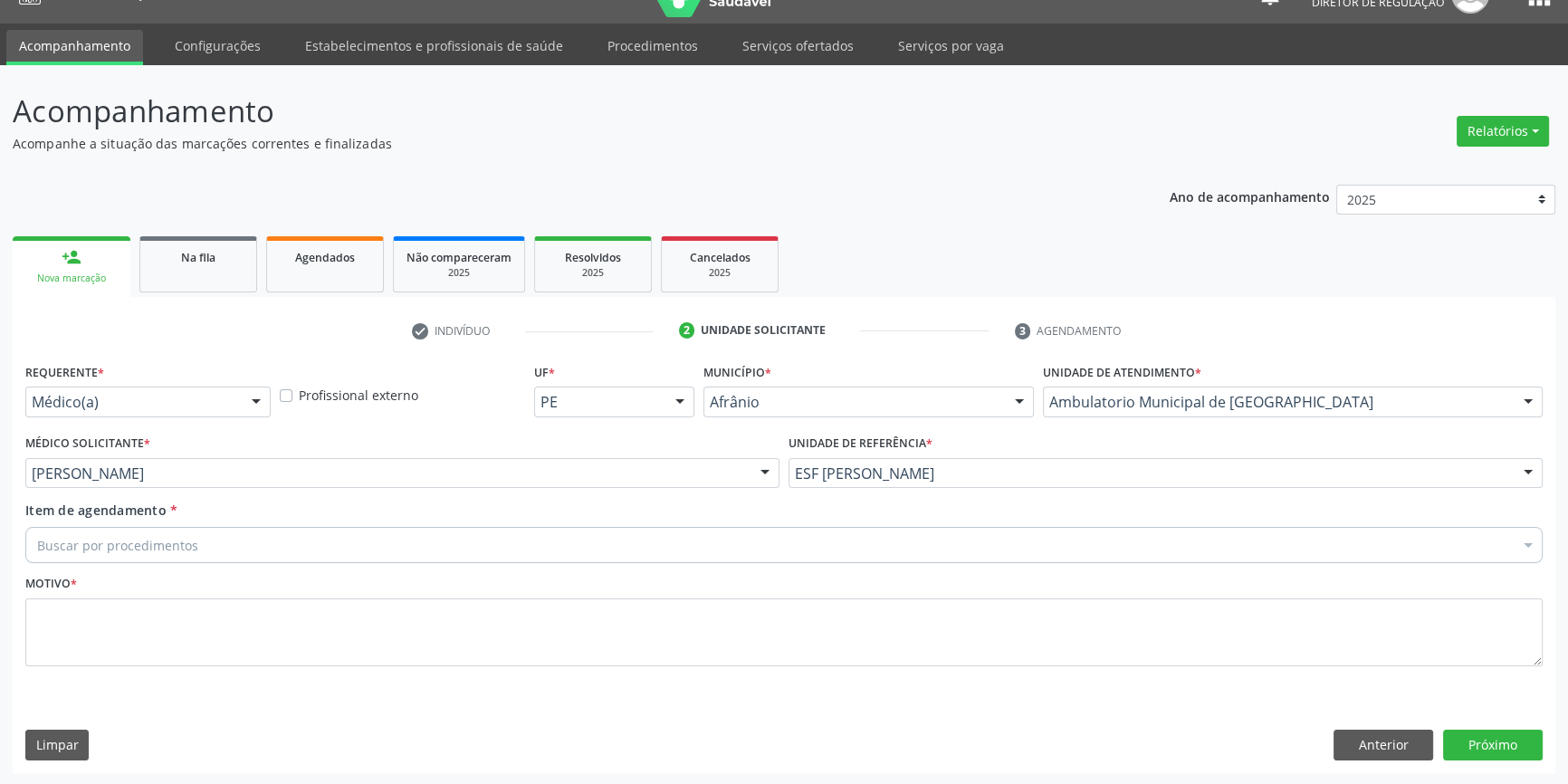
click at [270, 543] on div "Buscar por procedimentos" at bounding box center [784, 545] width 1517 height 36
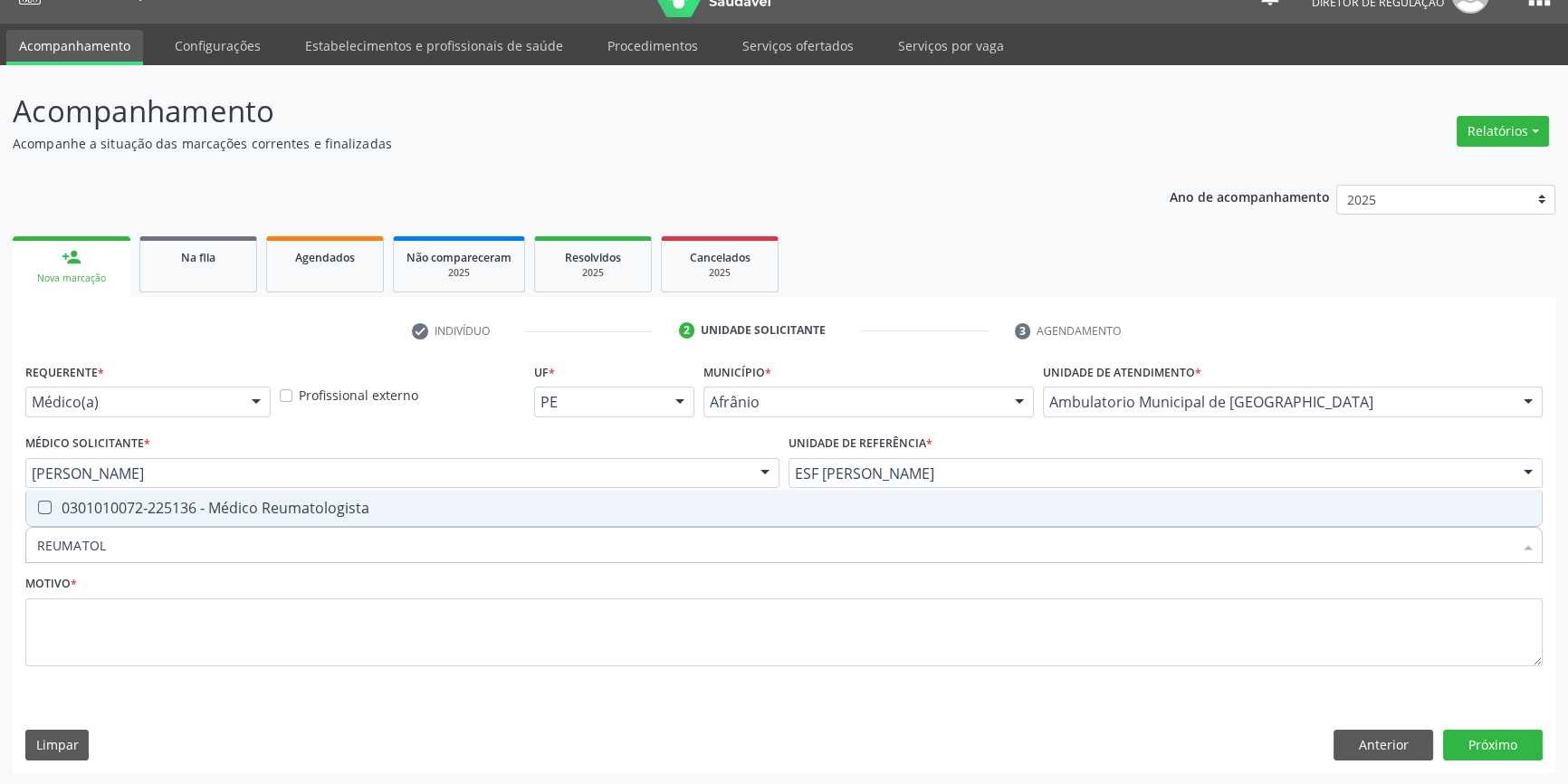
type input "REUMATOLO"
drag, startPoint x: 344, startPoint y: 505, endPoint x: 343, endPoint y: 521, distance: 16.0
click at [344, 505] on div "0301010072-225136 - Médico Reumatologista" at bounding box center [784, 508] width 1494 height 15
checkbox Reumatologista "true"
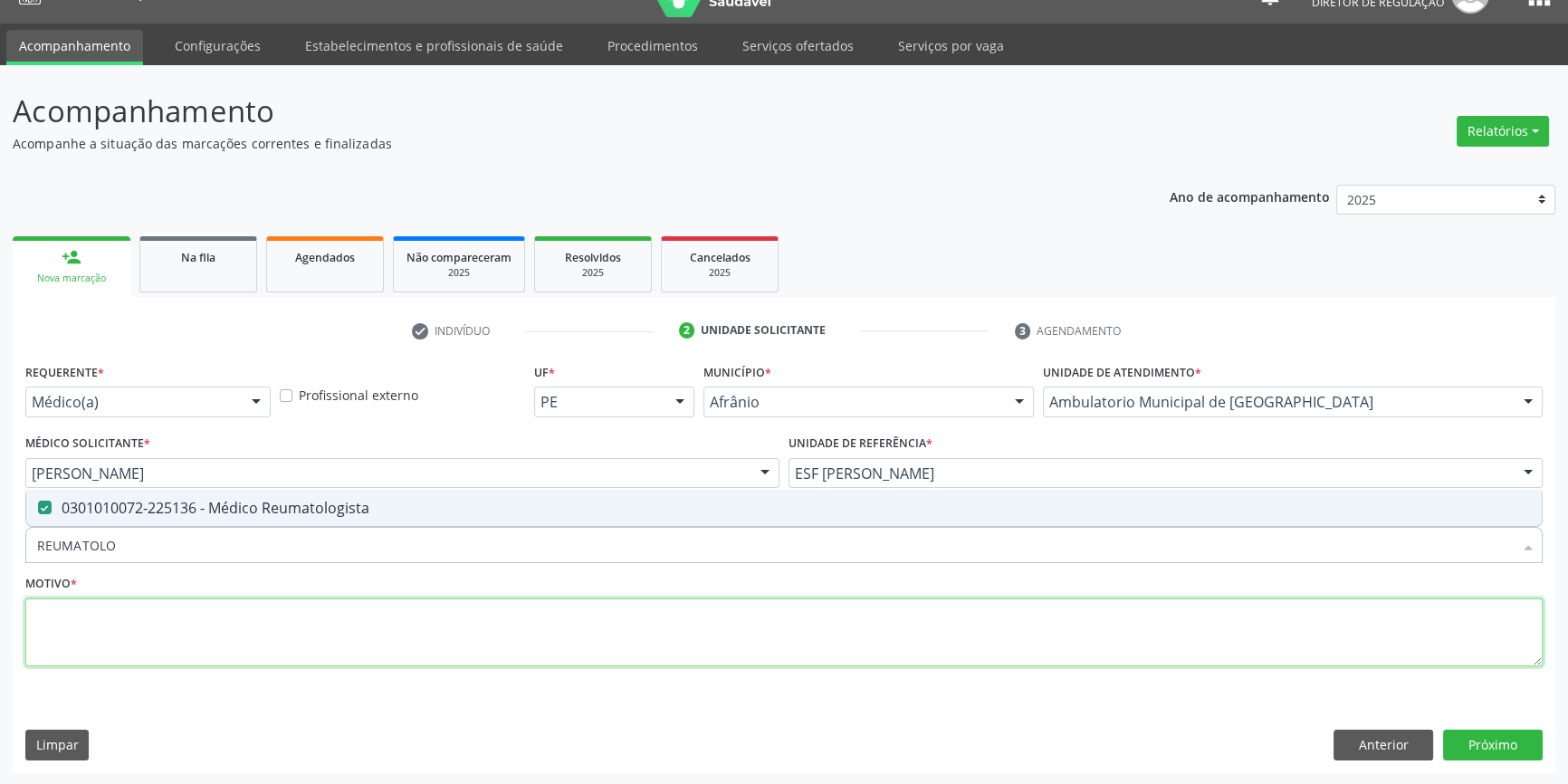
click at [298, 637] on textarea at bounding box center [784, 633] width 1517 height 69
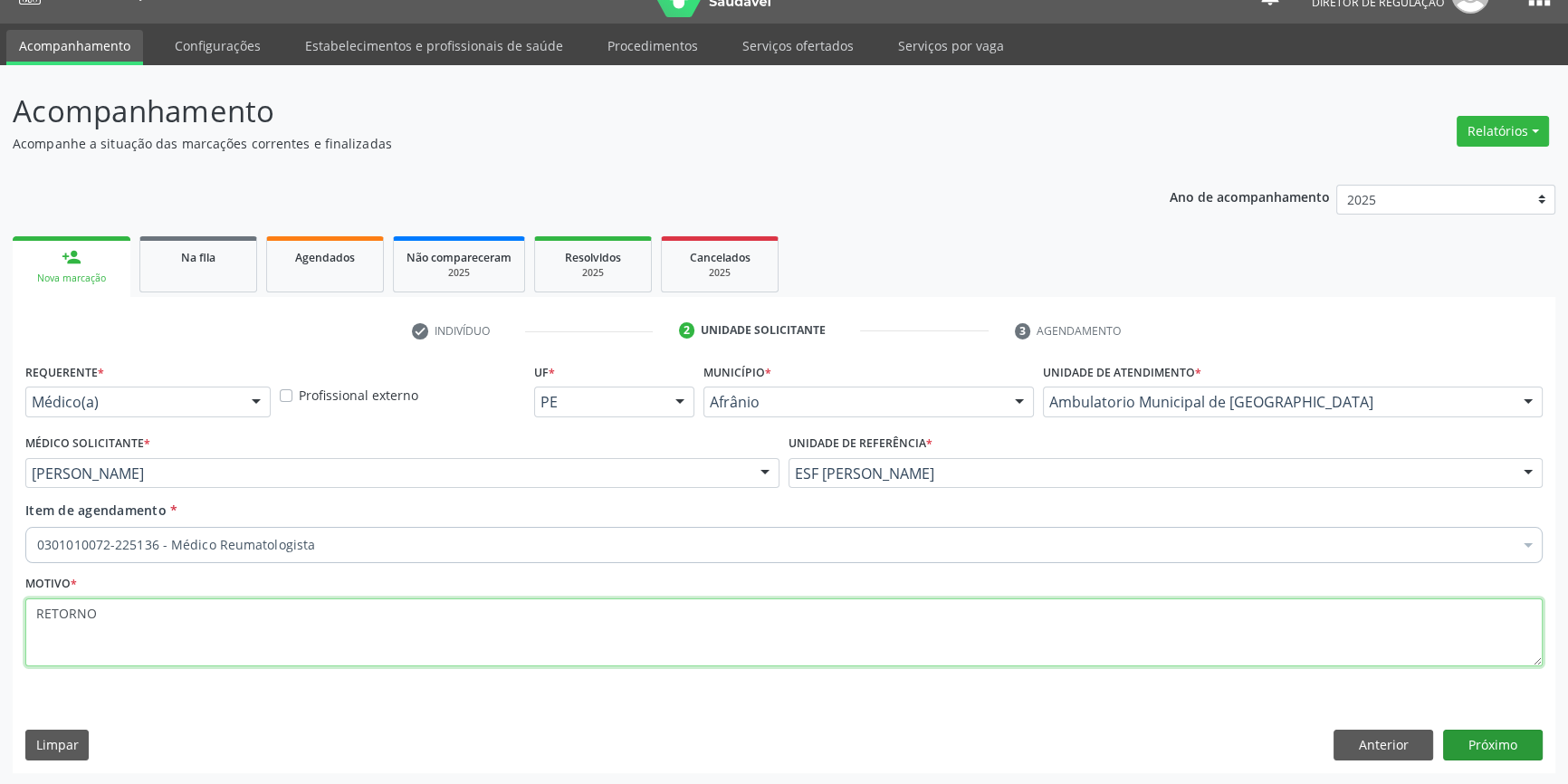
type textarea "RETORNO"
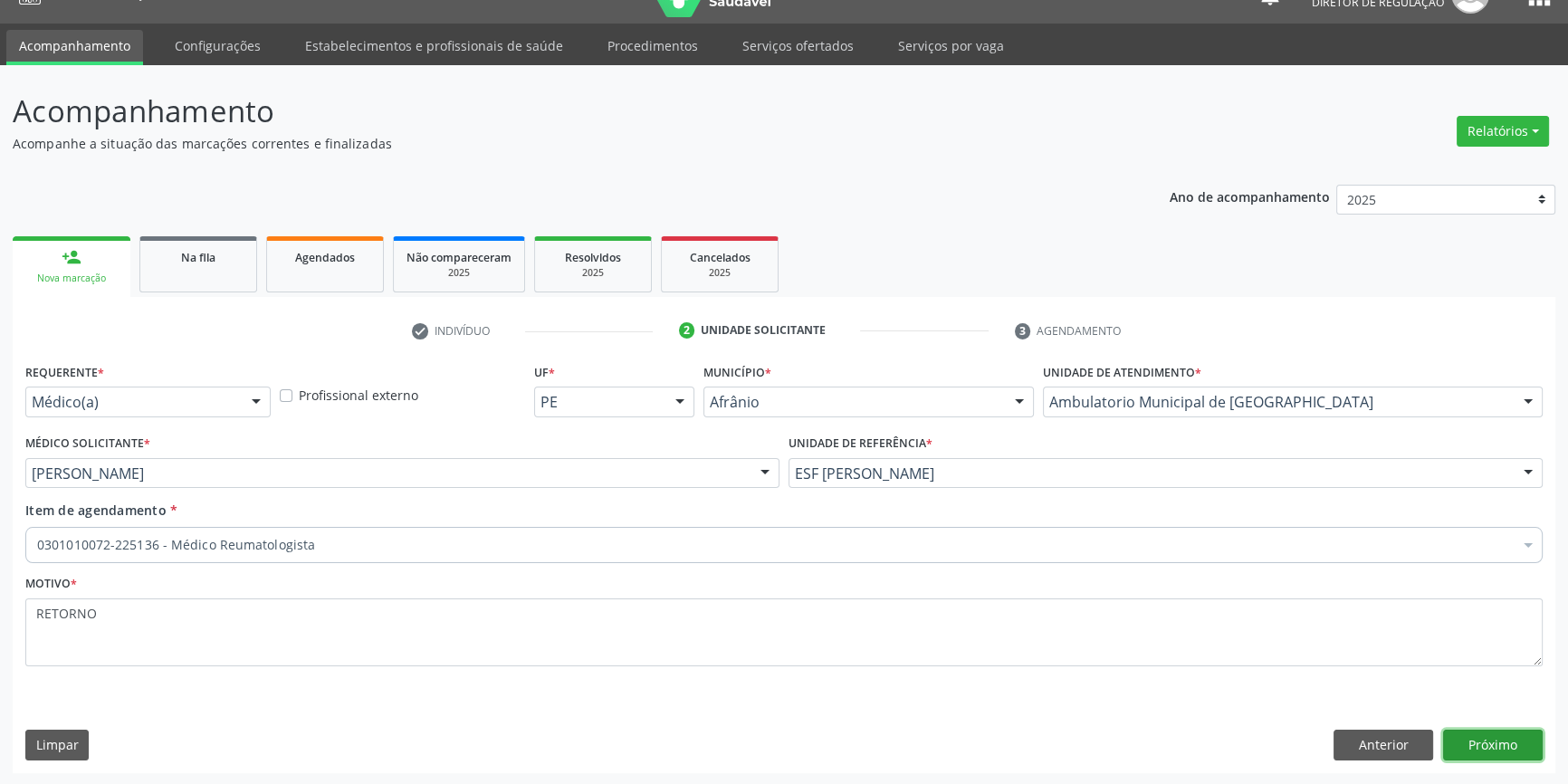
click at [1494, 742] on button "Próximo" at bounding box center [1494, 745] width 100 height 30
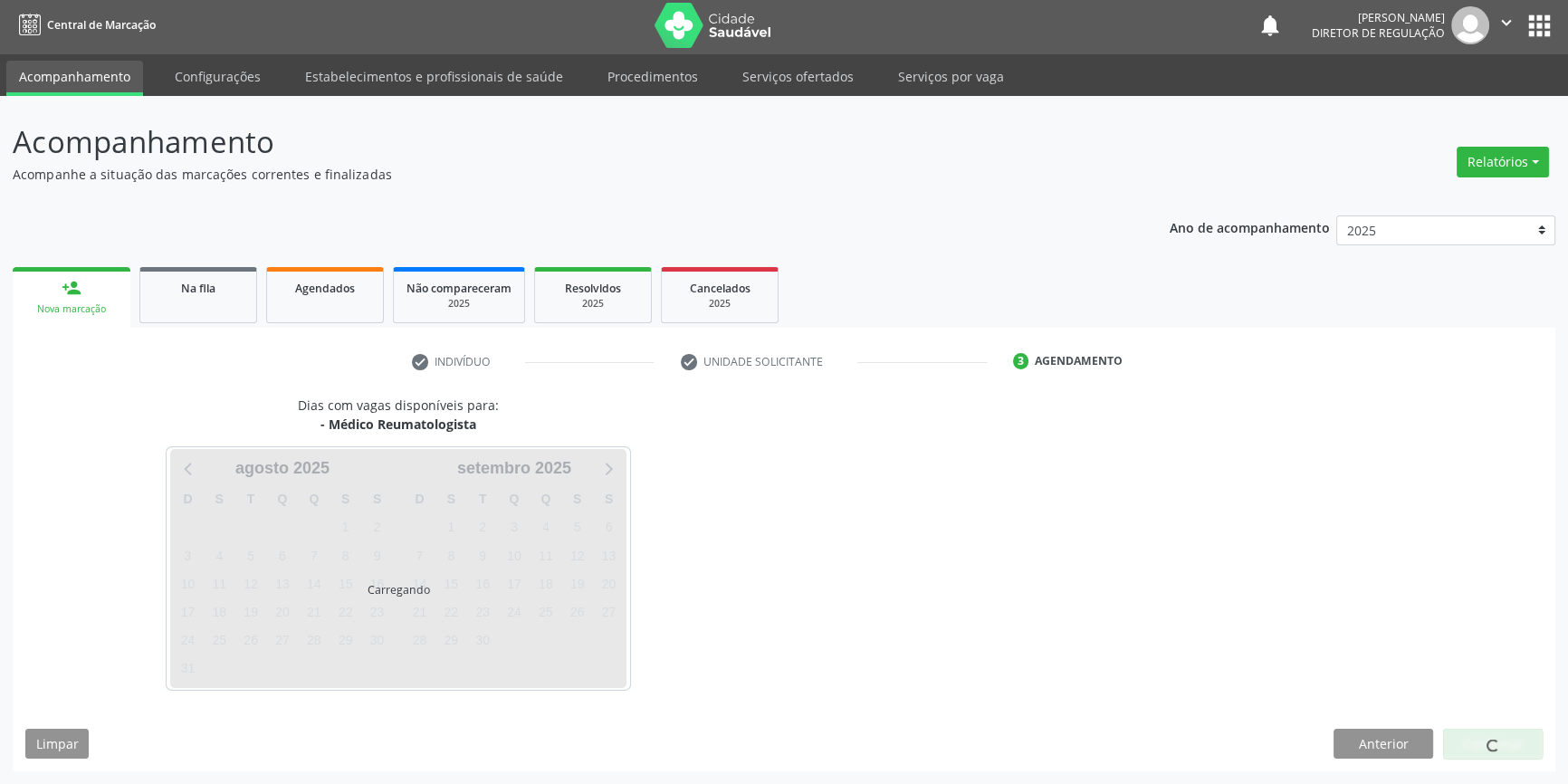
scroll to position [2, 0]
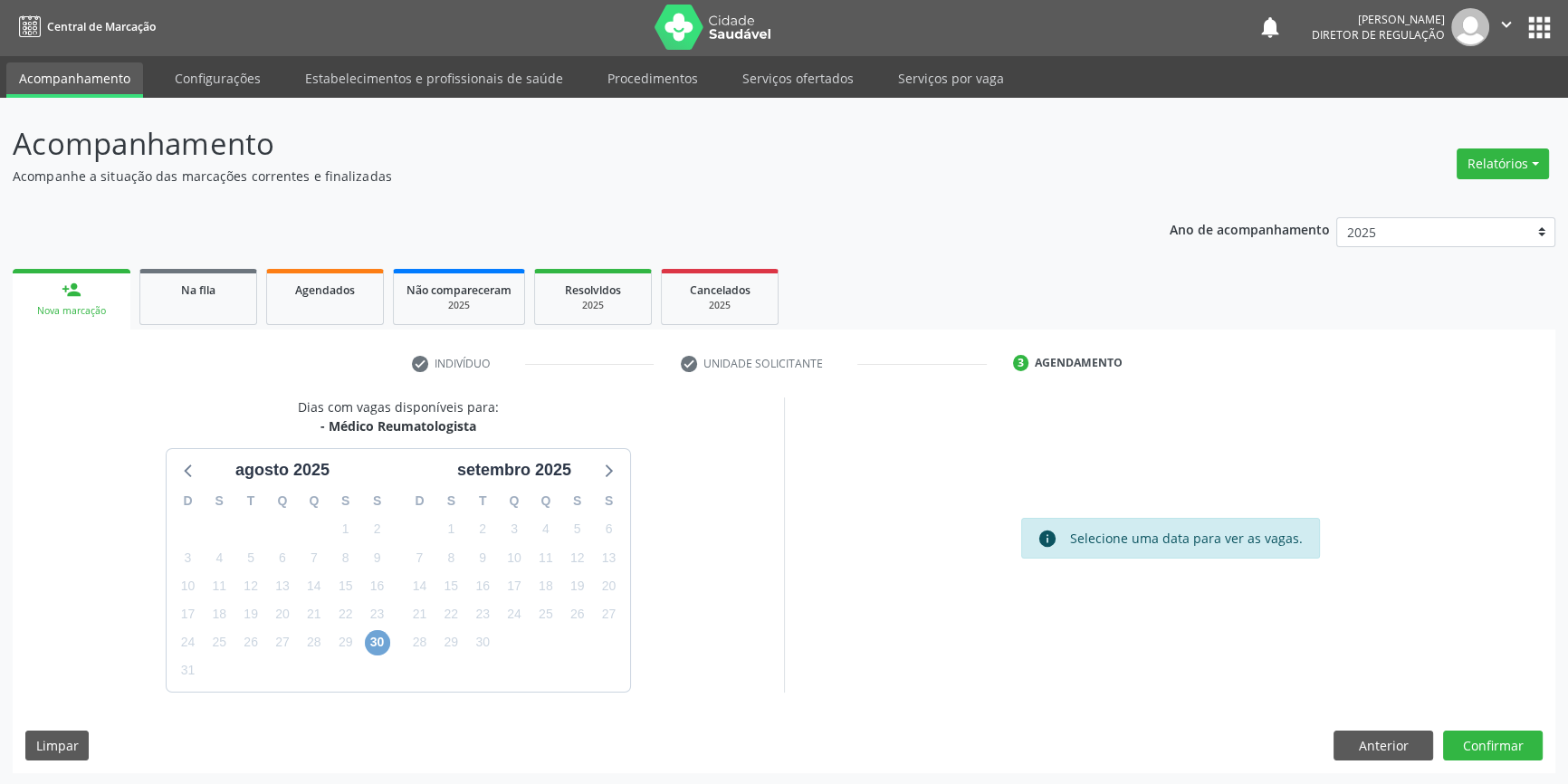
click at [377, 640] on span "30" at bounding box center [377, 643] width 25 height 25
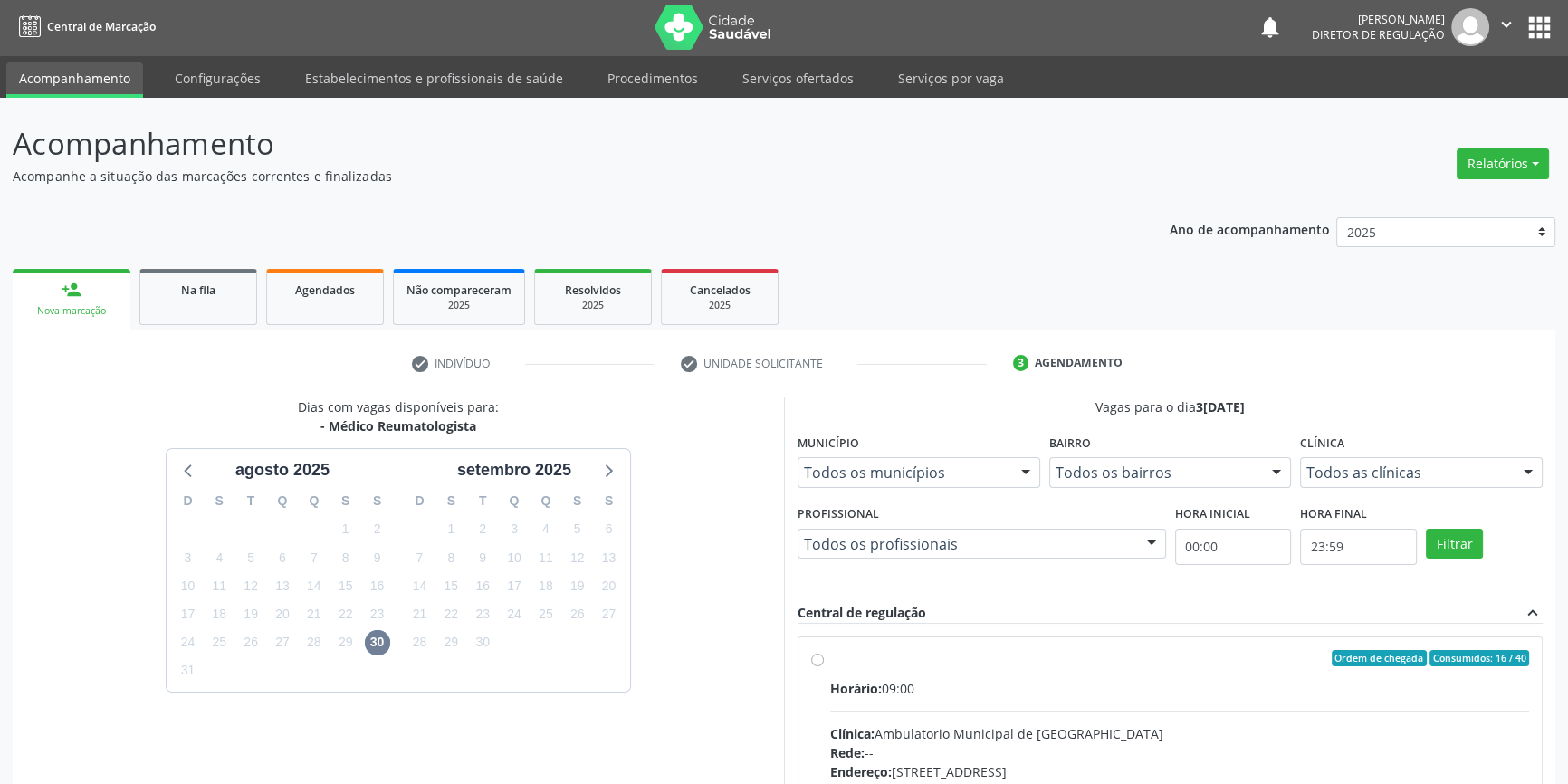
click at [803, 679] on div "Ordem de chegada Consumidos: 16 / 40 Horário: 09:00 Clínica: Ambulatorio Munici…" at bounding box center [1170, 788] width 743 height 303
radio input "true"
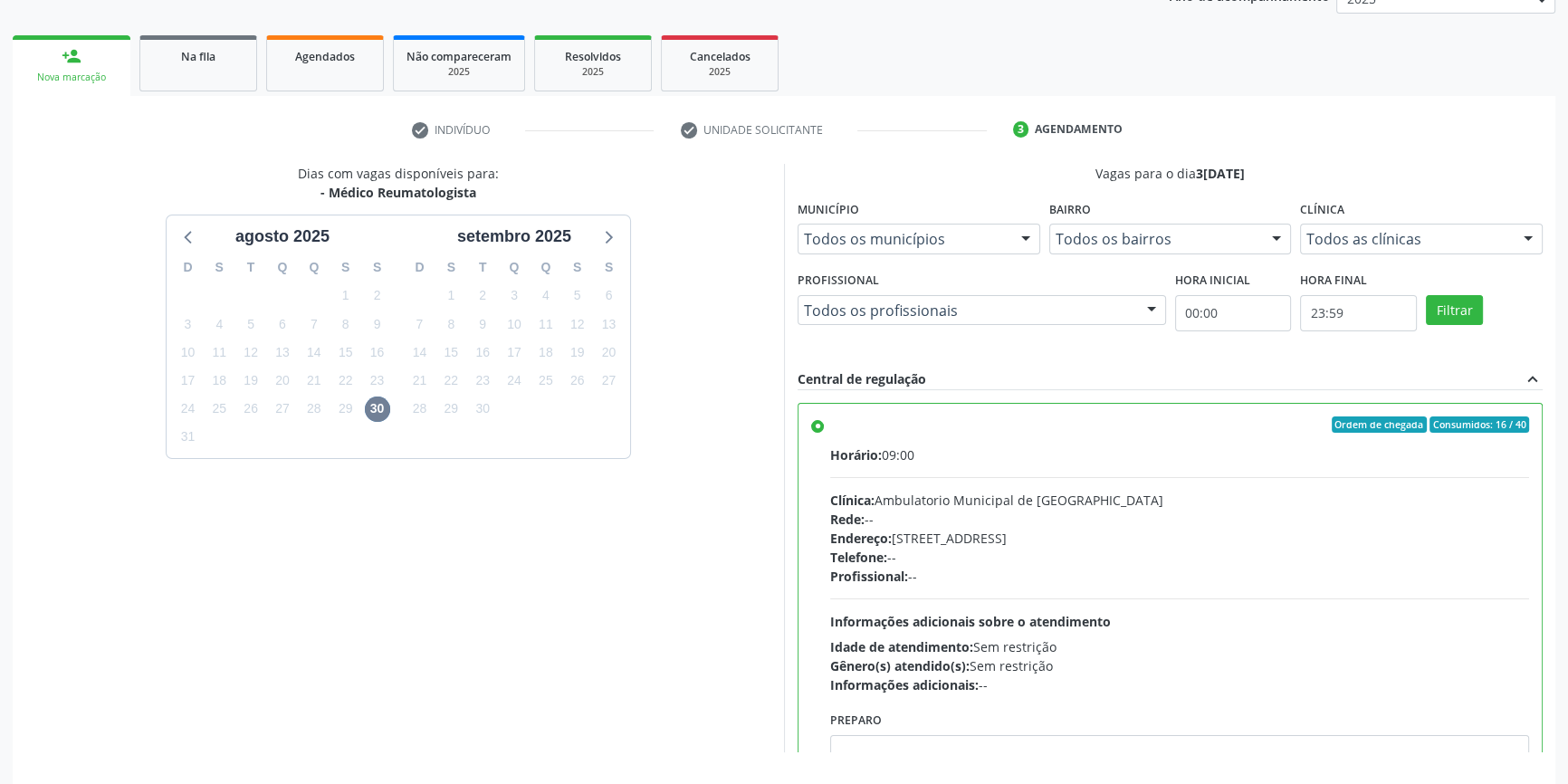
scroll to position [296, 0]
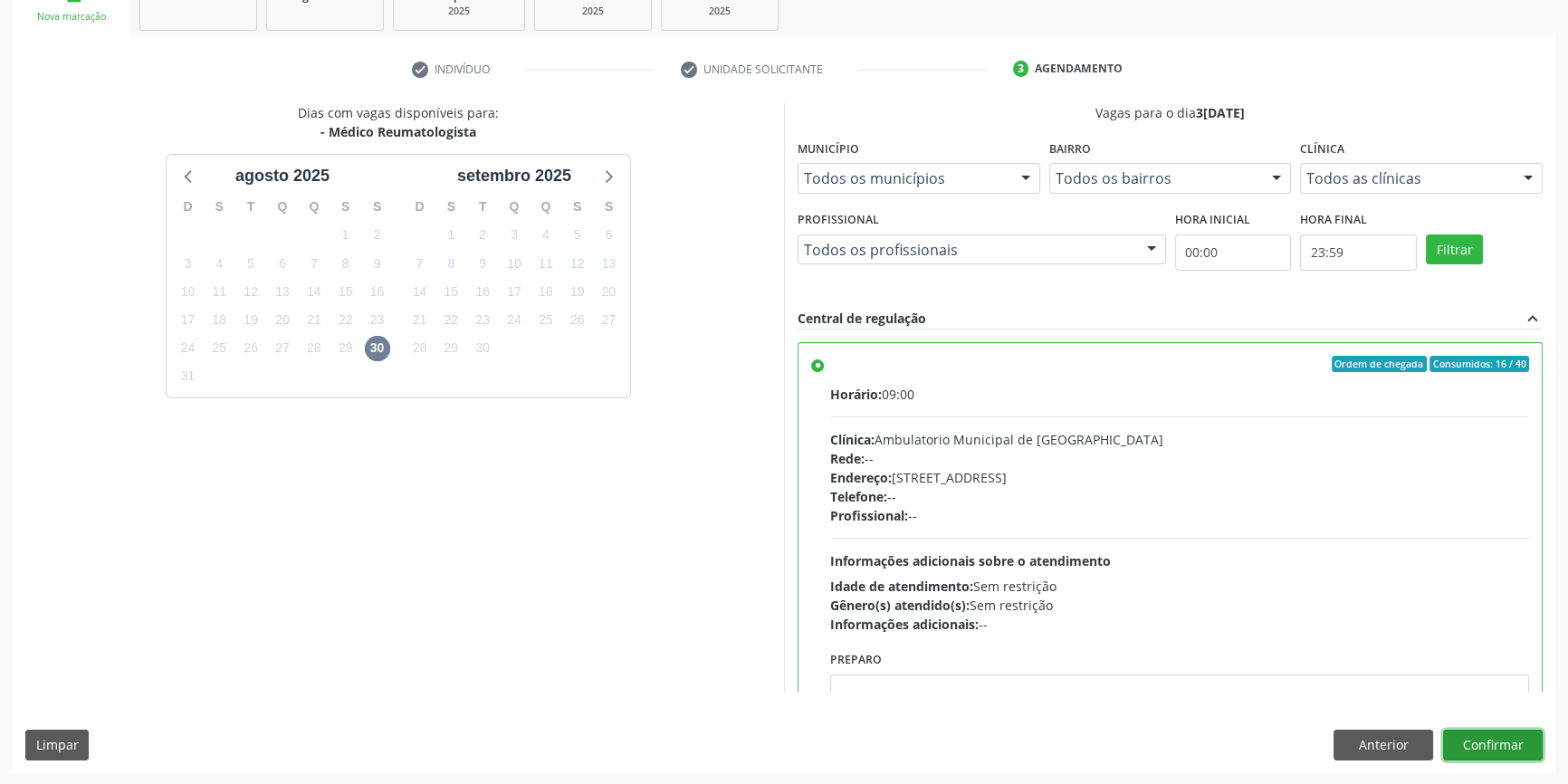
click at [1493, 744] on button "Confirmar" at bounding box center [1494, 745] width 100 height 30
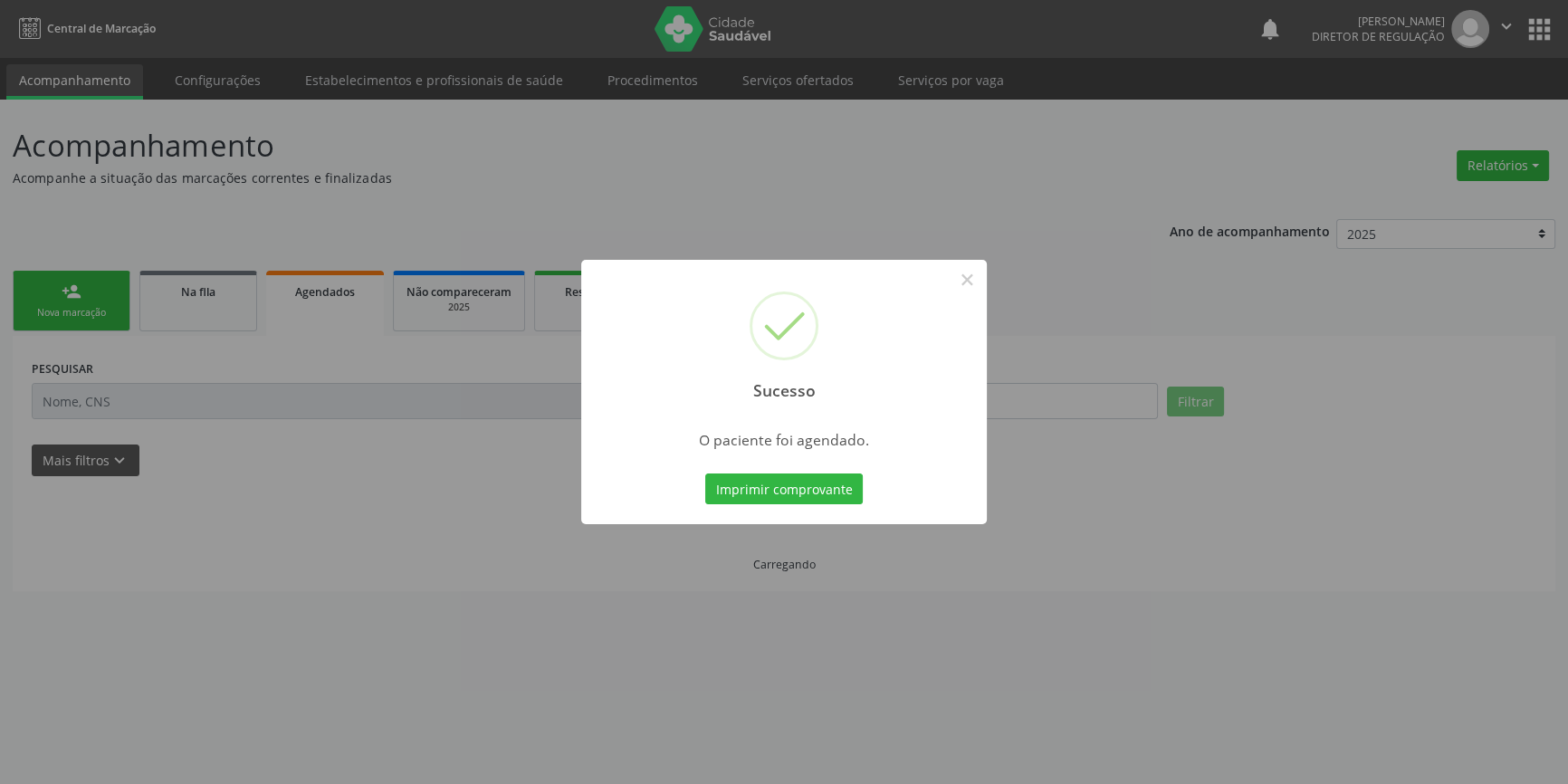
scroll to position [0, 0]
click at [773, 481] on button "Imprimir comprovante" at bounding box center [790, 488] width 158 height 30
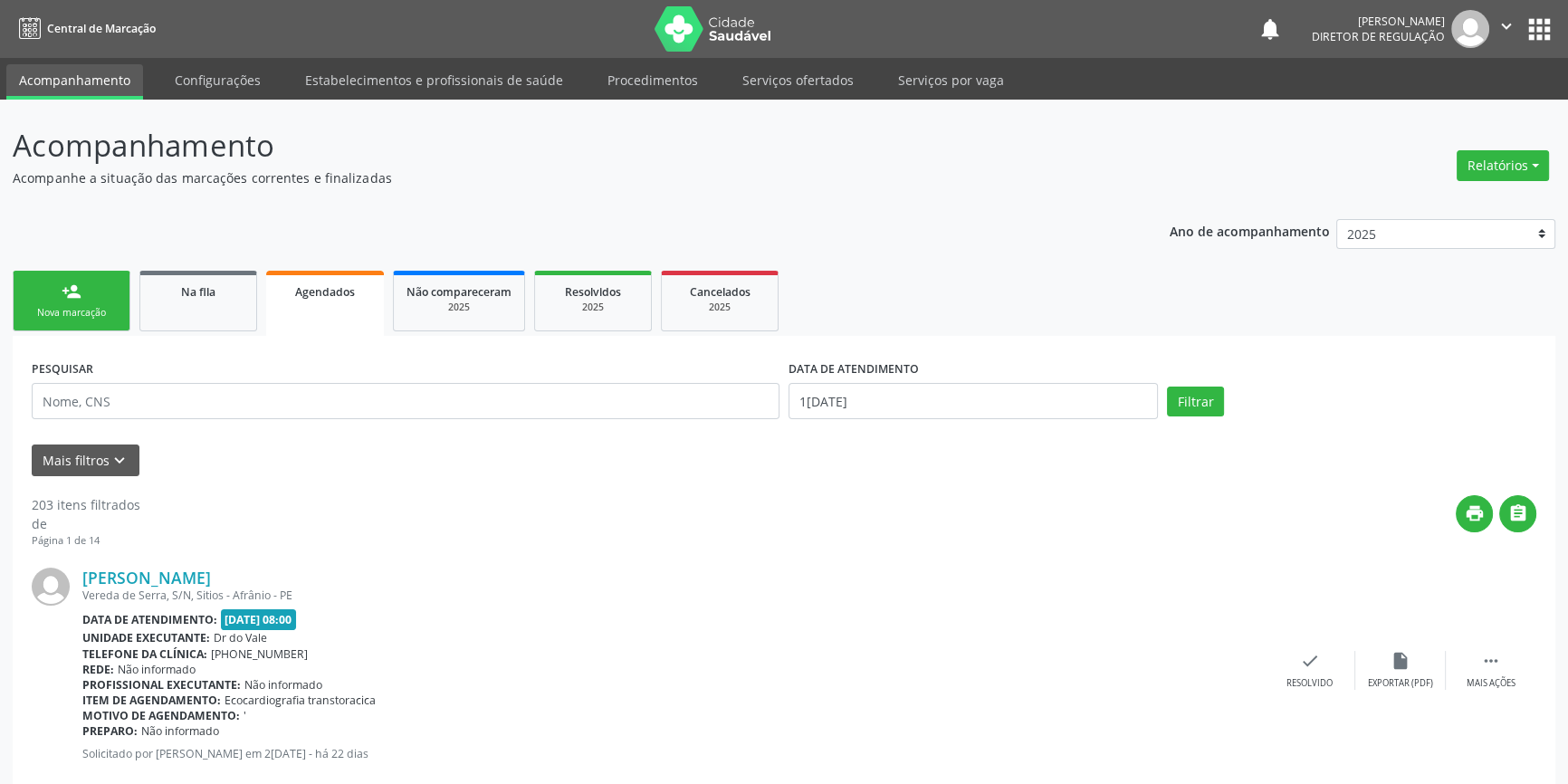
click at [66, 278] on div "Sucesso × O paciente foi agendado. Imprimir comprovante Cancel" at bounding box center [784, 392] width 1568 height 784
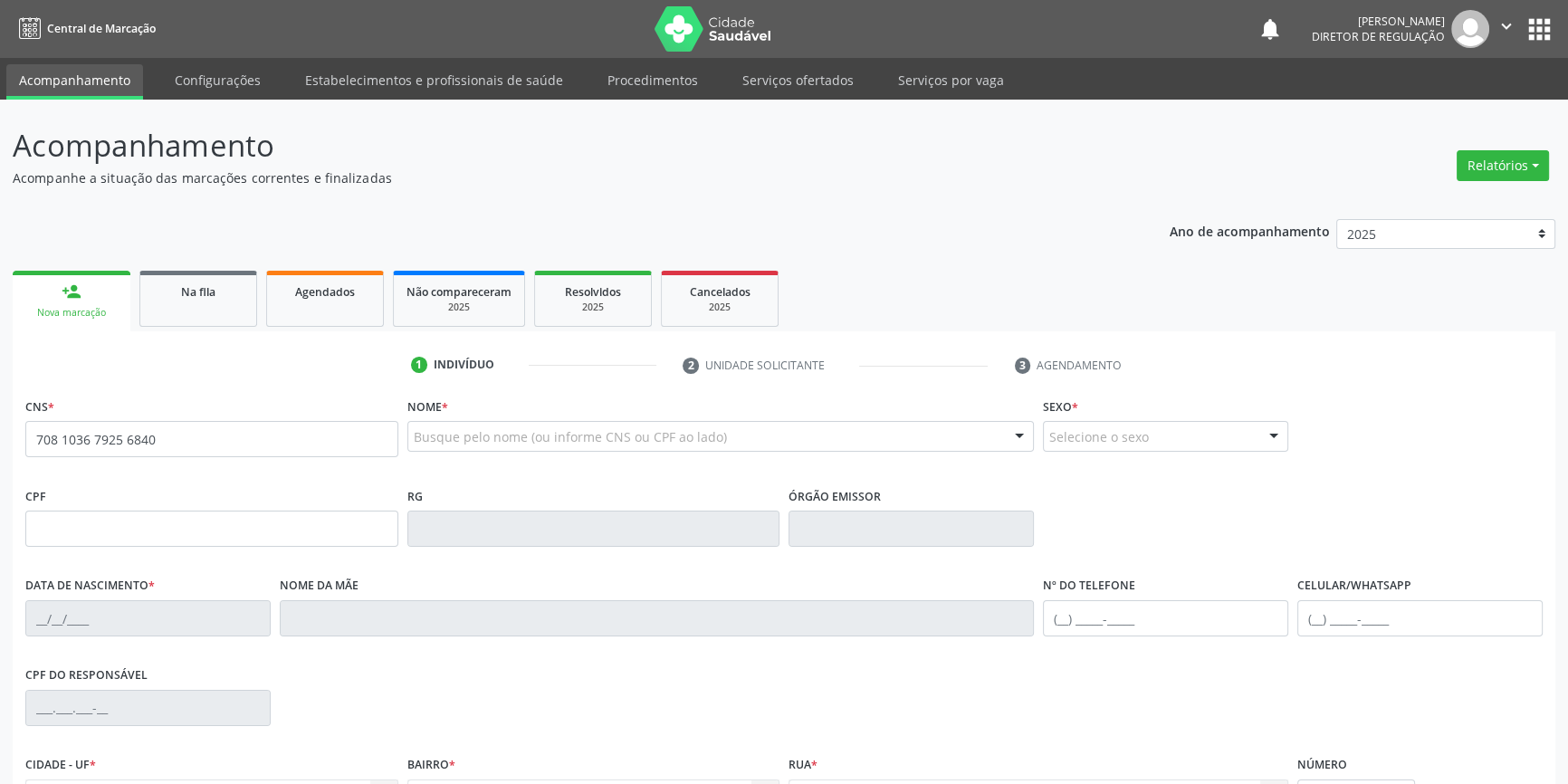
type input "708 1036 7925 6840"
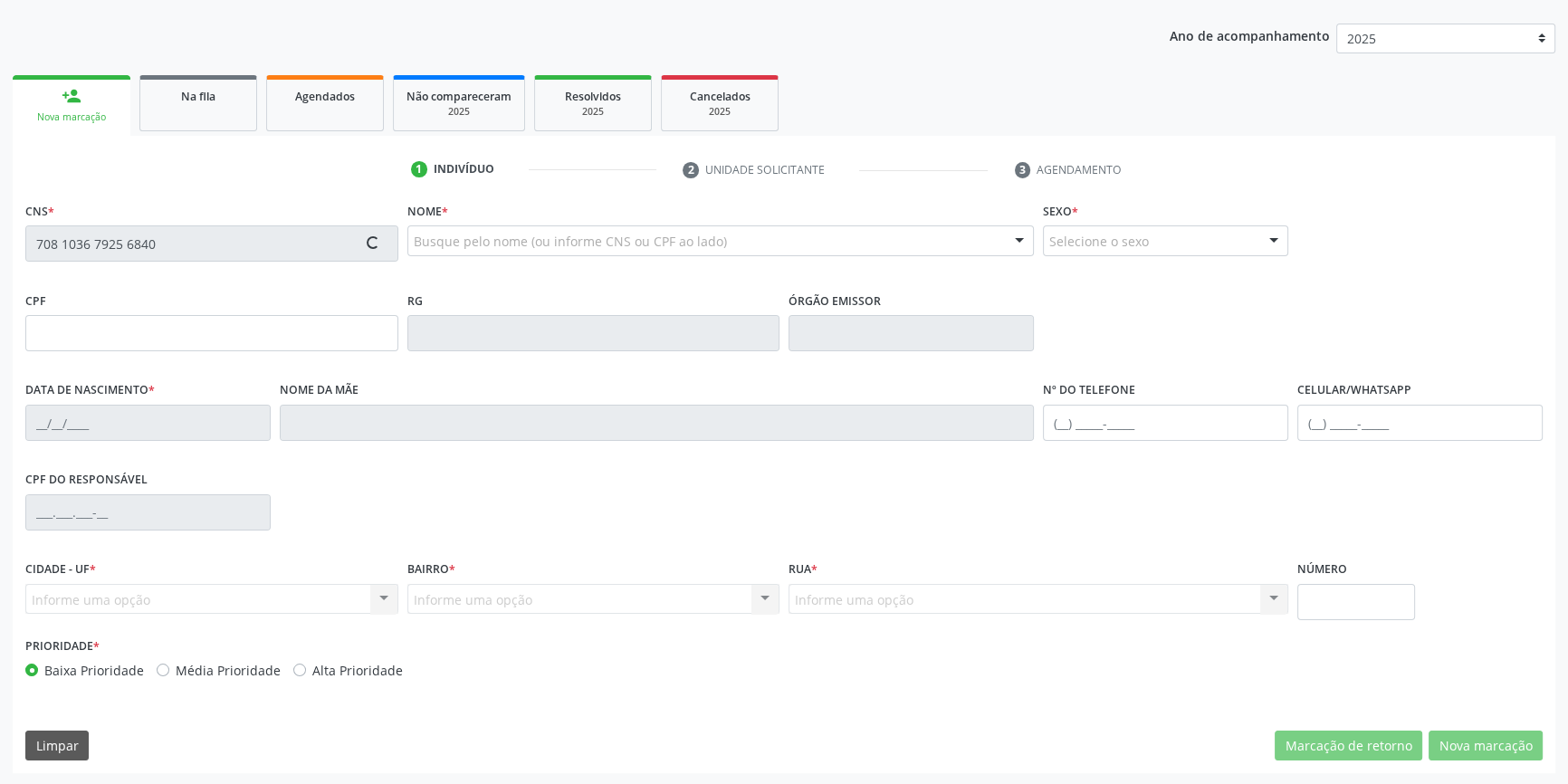
type input "068.083.454-06"
type input "2[DATE]"
type input "[PERSON_NAME]"
type input "[PHONE_NUMBER]"
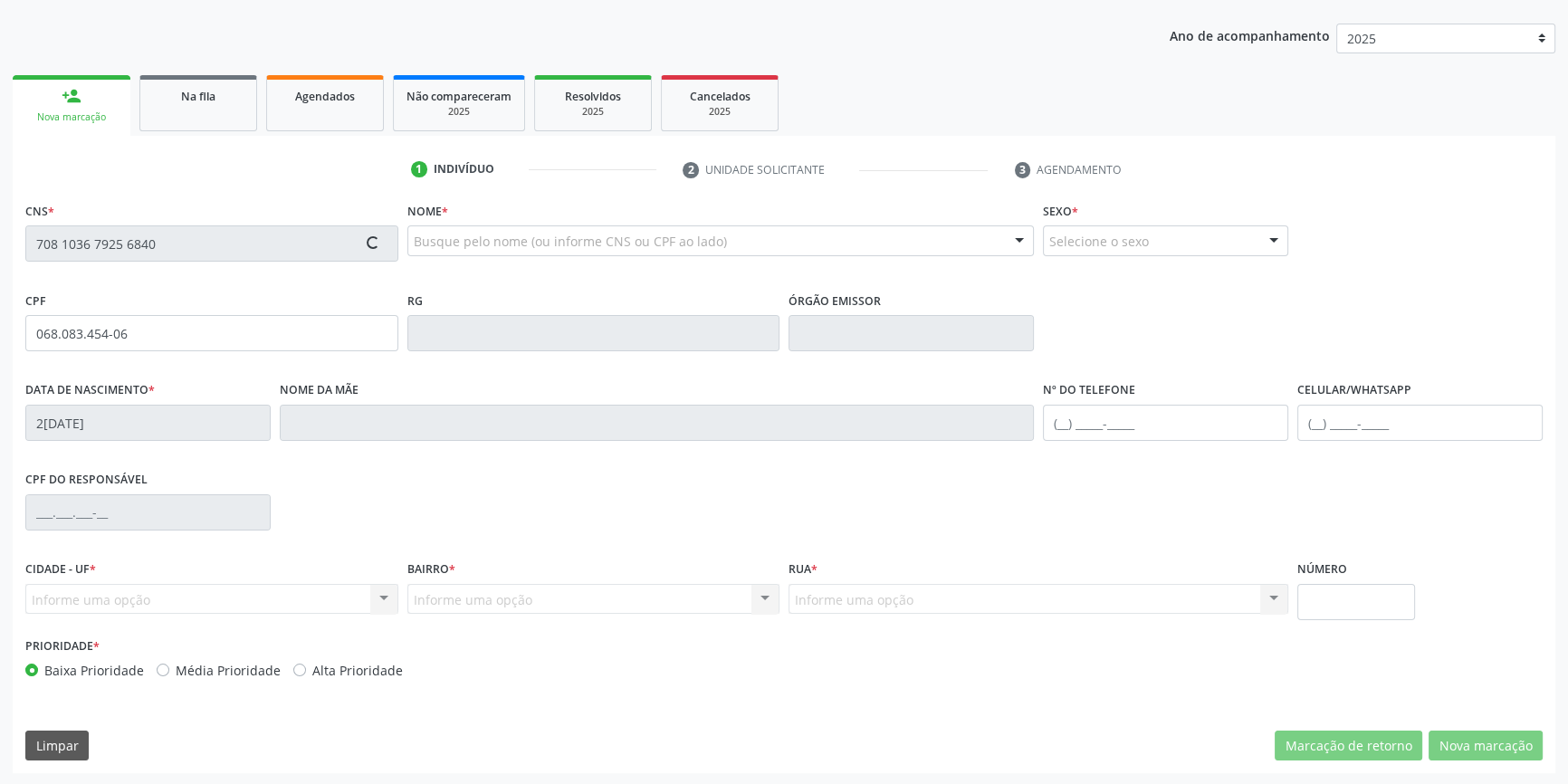
type input "S/N"
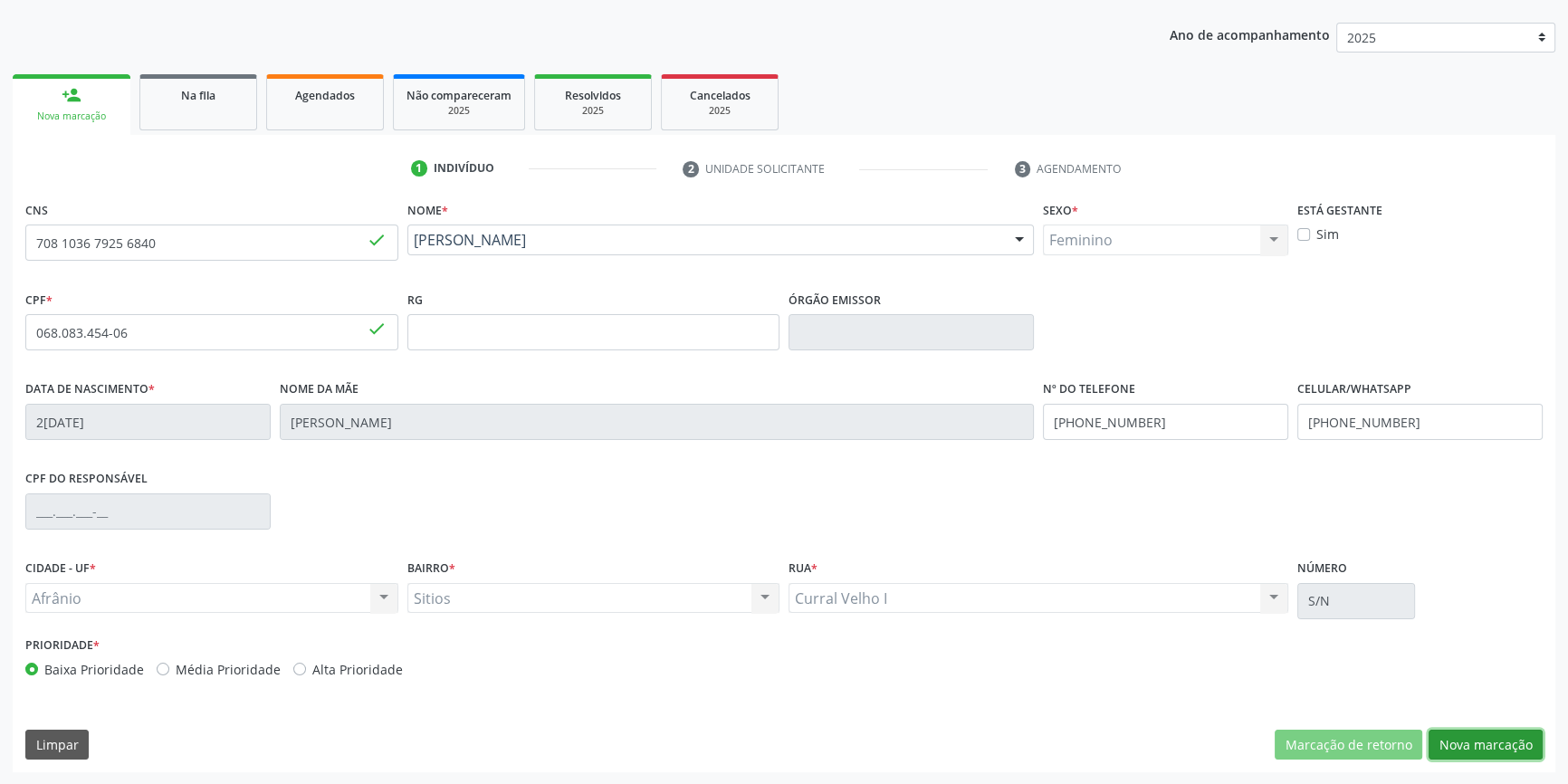
click at [1492, 745] on button "Nova marcação" at bounding box center [1486, 745] width 114 height 30
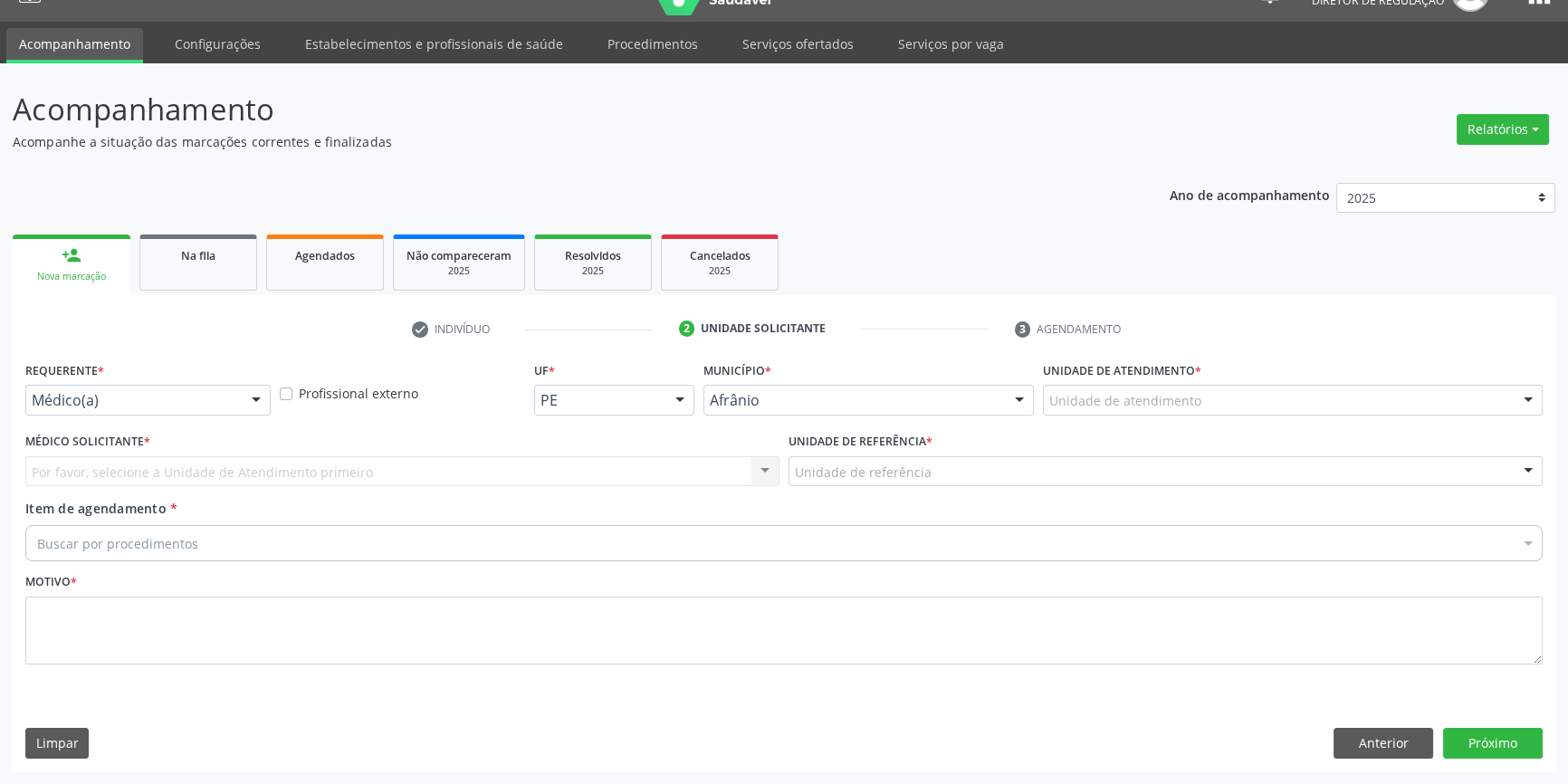
scroll to position [34, 0]
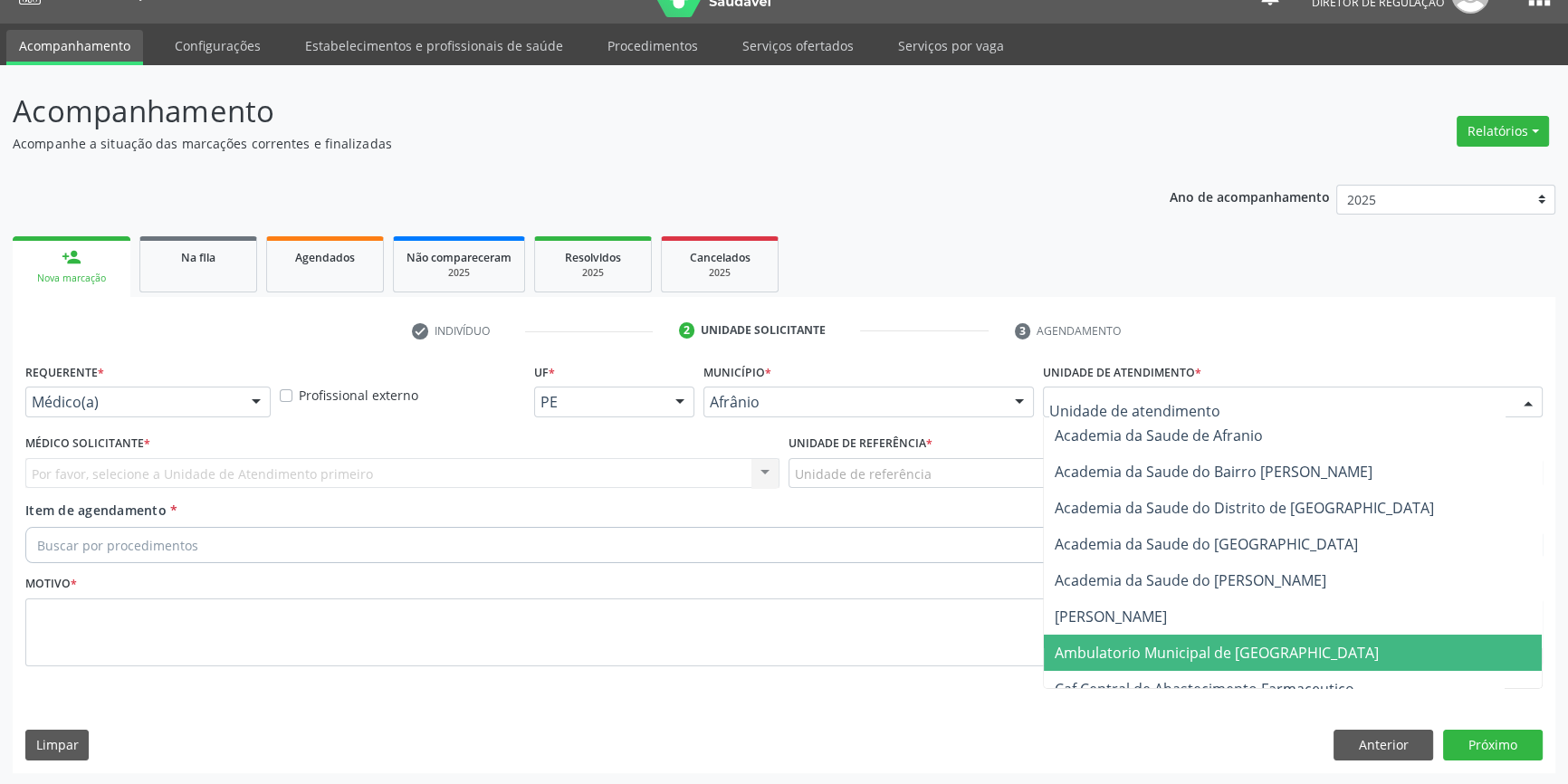
click at [1142, 643] on span "Ambulatorio Municipal de [GEOGRAPHIC_DATA]" at bounding box center [1216, 653] width 324 height 20
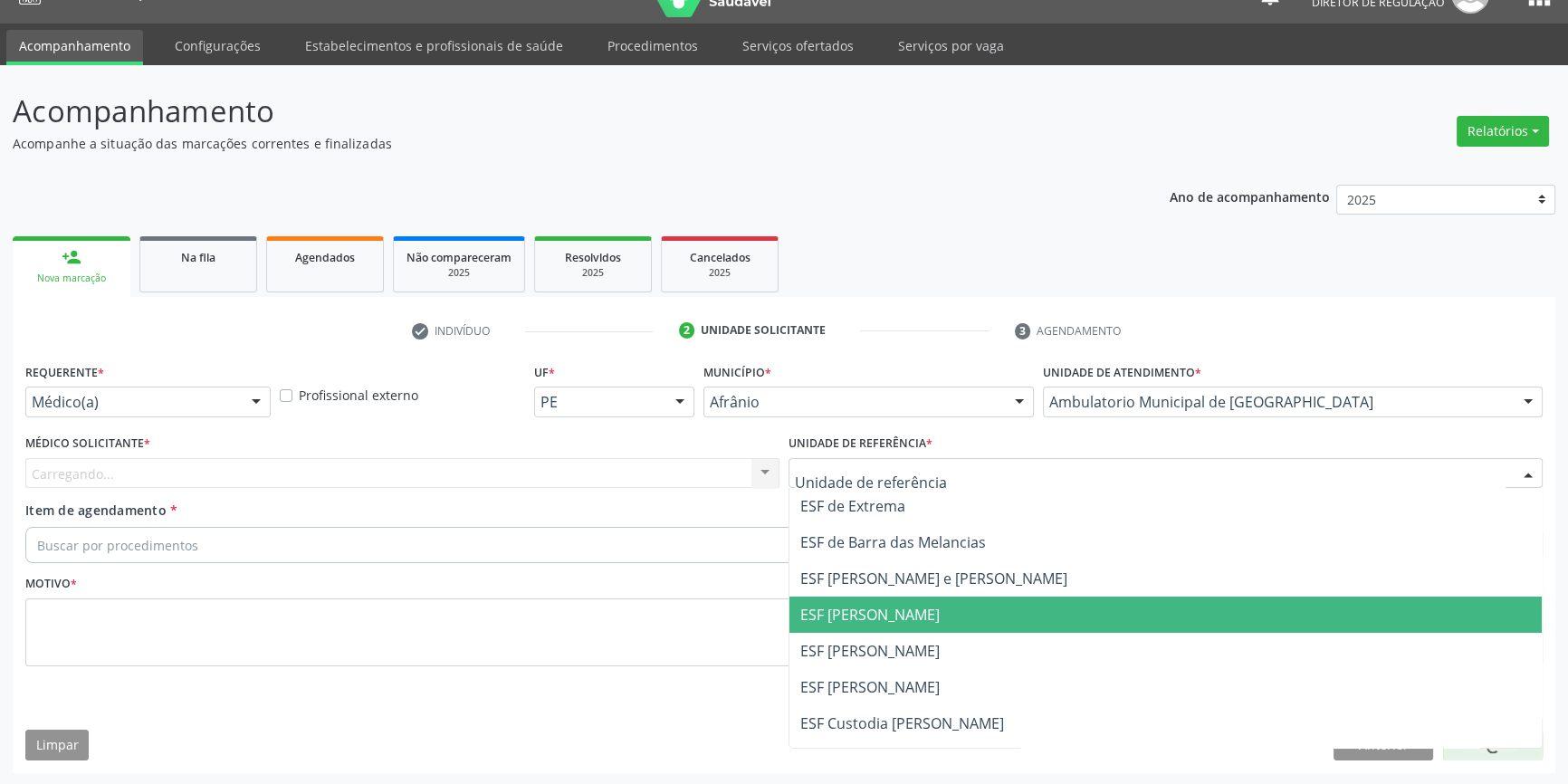
click at [873, 630] on span "ESF [PERSON_NAME]" at bounding box center [1166, 614] width 753 height 36
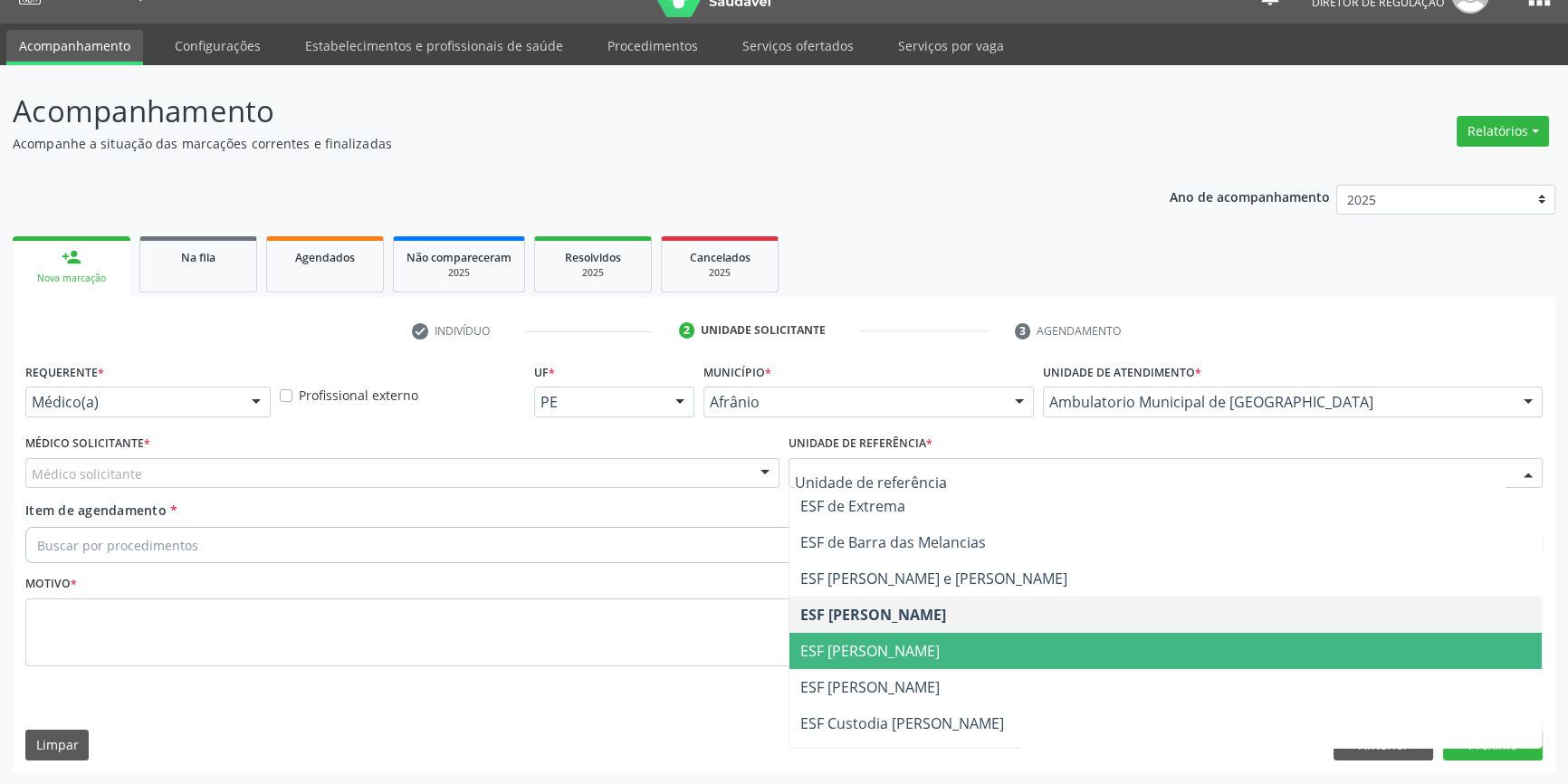
drag, startPoint x: 859, startPoint y: 655, endPoint x: 582, endPoint y: 514, distance: 310.8
click at [857, 652] on span "ESF [PERSON_NAME]" at bounding box center [870, 651] width 139 height 20
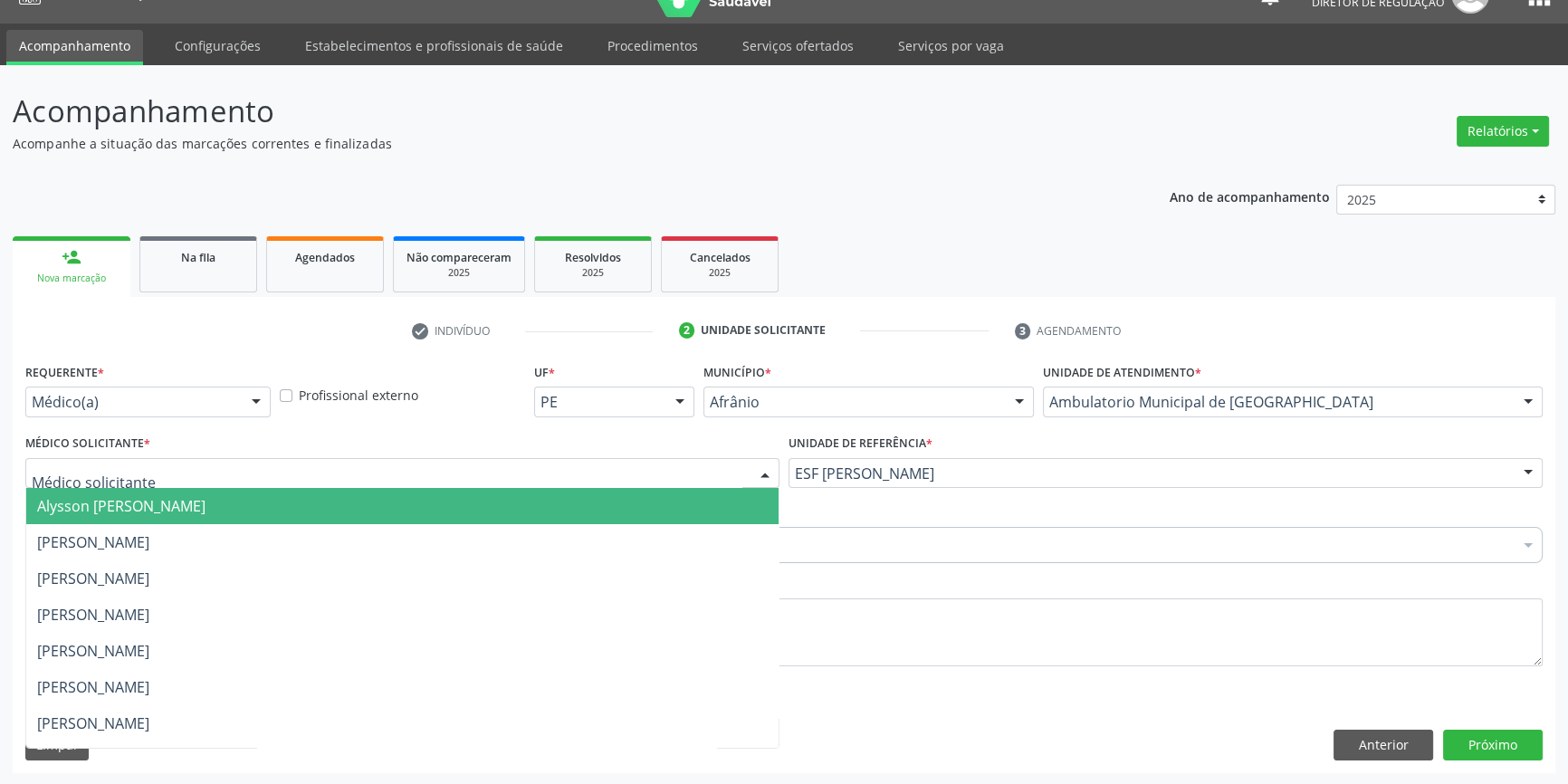
drag, startPoint x: 504, startPoint y: 458, endPoint x: 380, endPoint y: 500, distance: 130.9
click at [501, 458] on div at bounding box center [403, 472] width 755 height 30
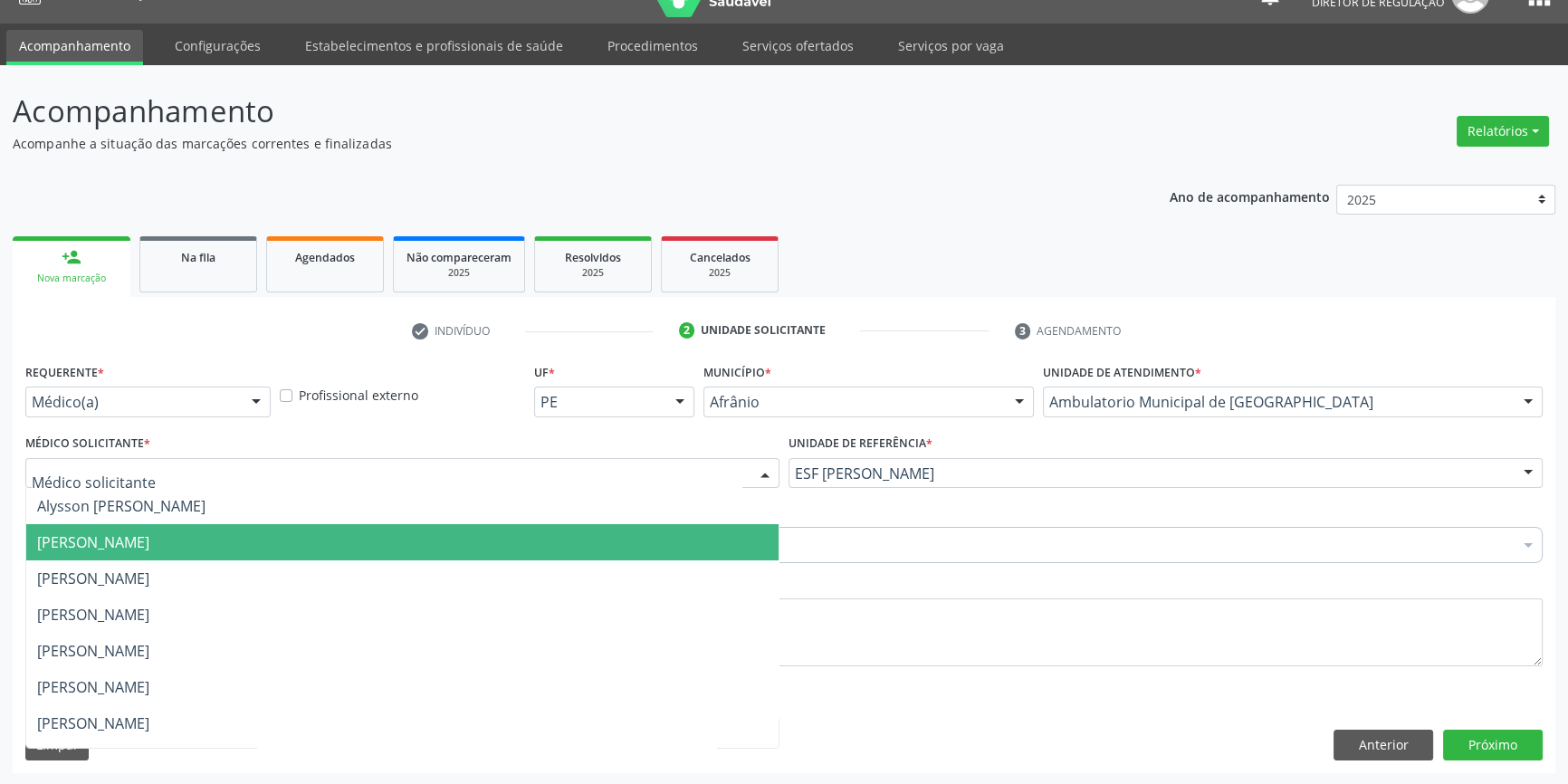
click at [149, 540] on span "[PERSON_NAME]" at bounding box center [93, 542] width 113 height 20
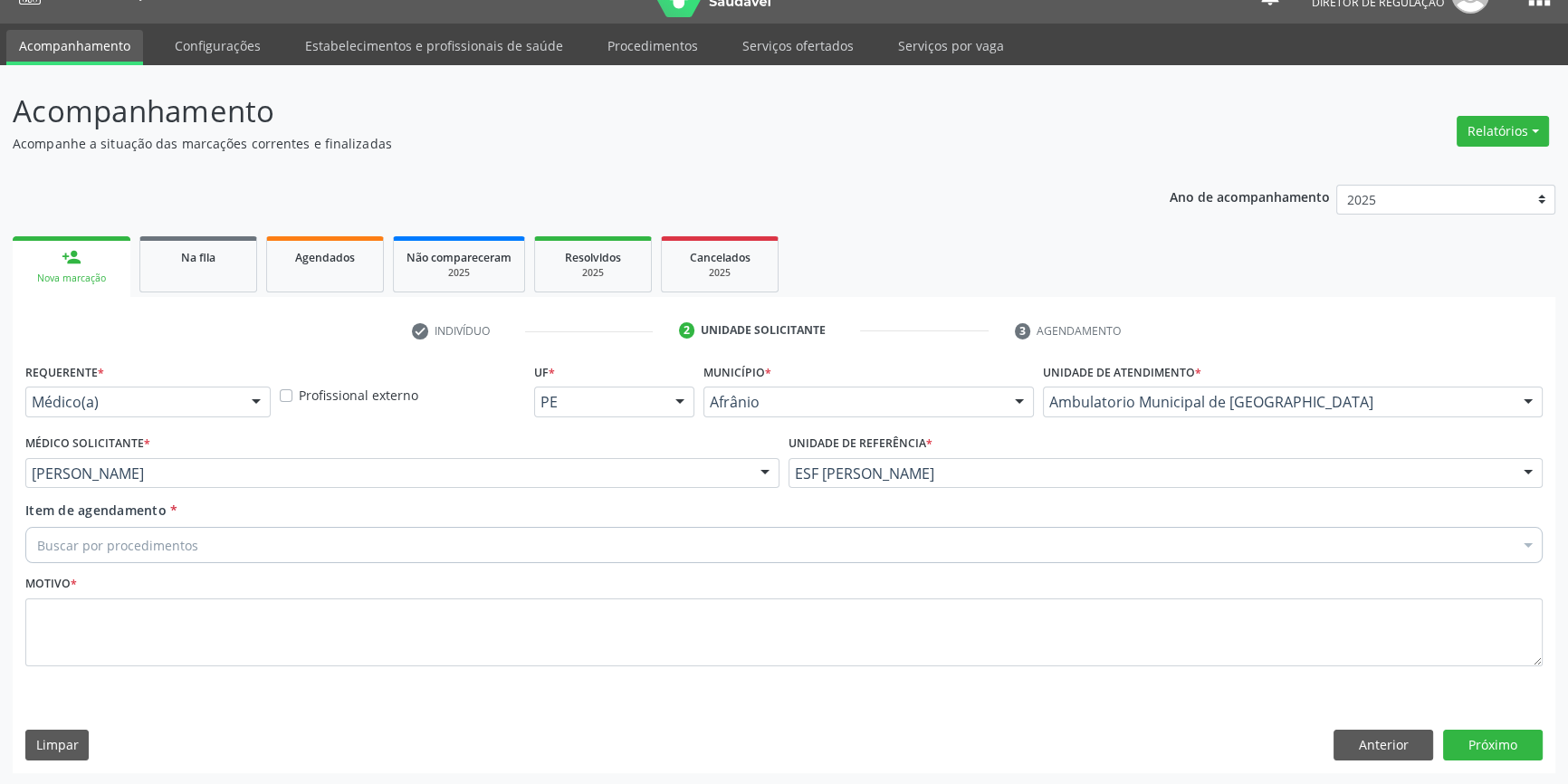
click at [221, 543] on div "Buscar por procedimentos" at bounding box center [784, 545] width 1517 height 36
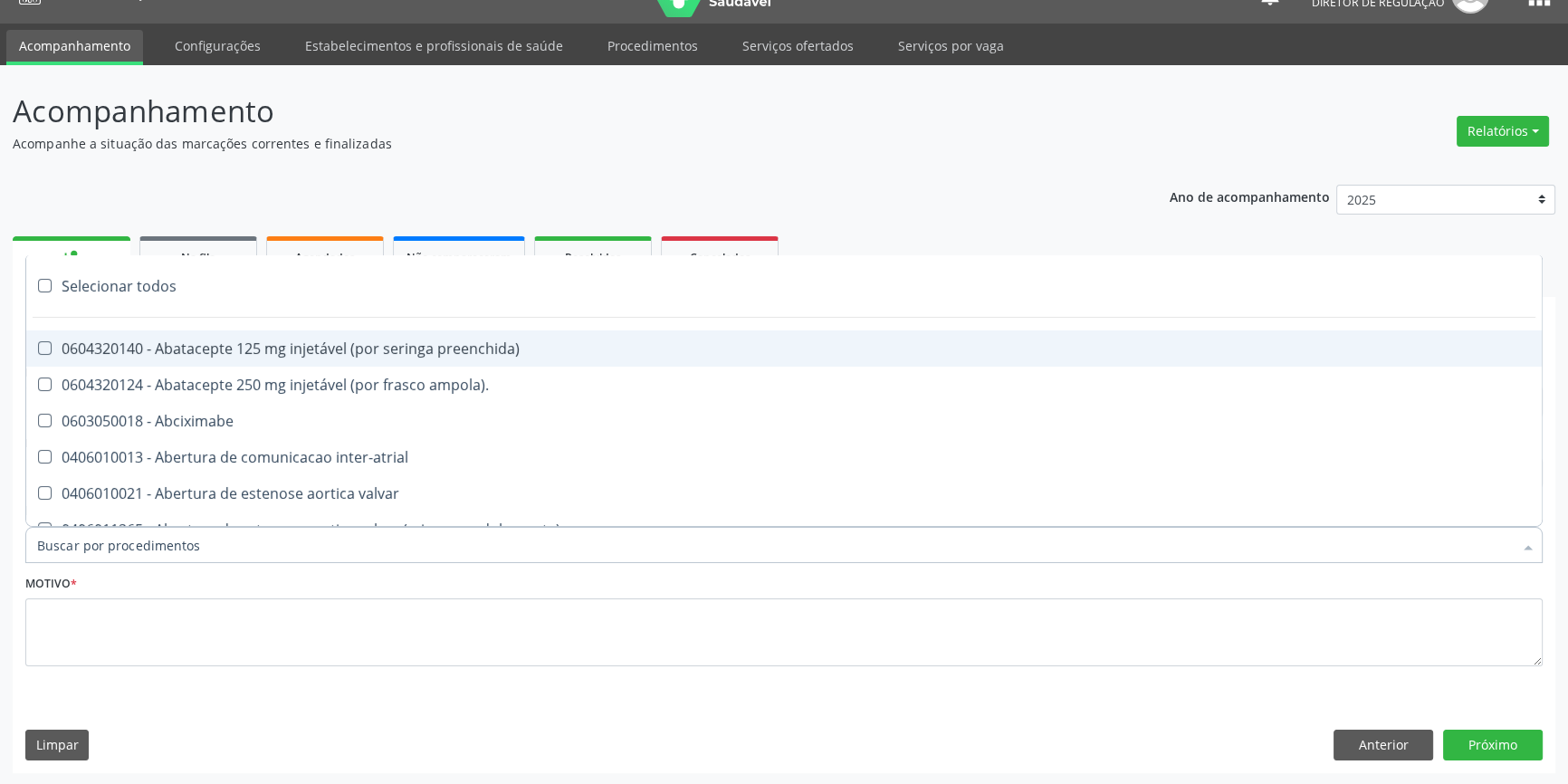
paste input "701 4056 1340 2433"
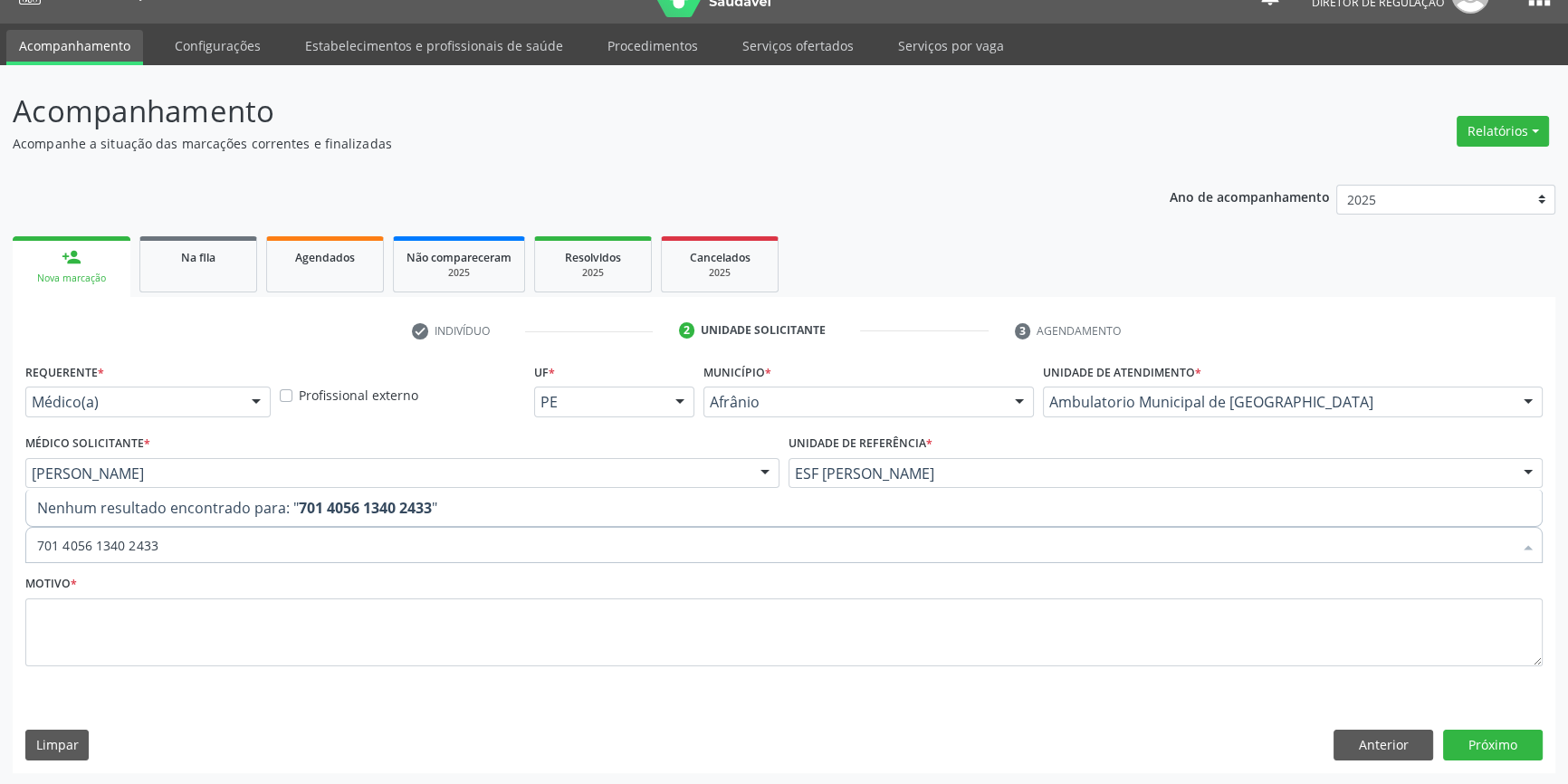
drag, startPoint x: 136, startPoint y: 553, endPoint x: 16, endPoint y: 555, distance: 120.0
click at [18, 553] on div "Requerente * Médico(a) Médico(a) Enfermeiro(a) Paciente Nenhum resultado encont…" at bounding box center [784, 565] width 1543 height 414
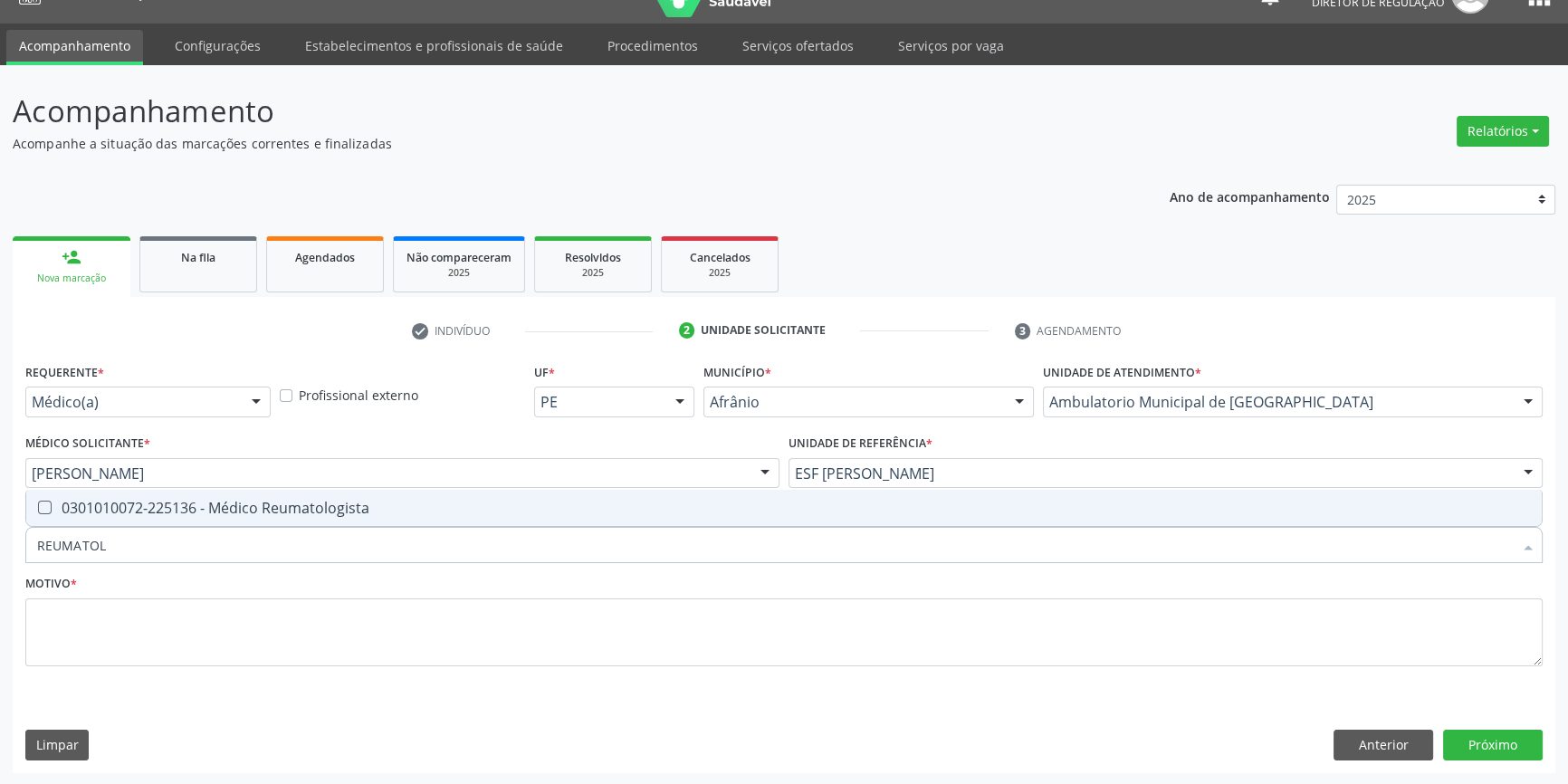
type input "REUMATOLO"
click at [90, 517] on span "0301010072-225136 - Médico Reumatologista" at bounding box center [784, 508] width 1515 height 36
checkbox Reumatologista "true"
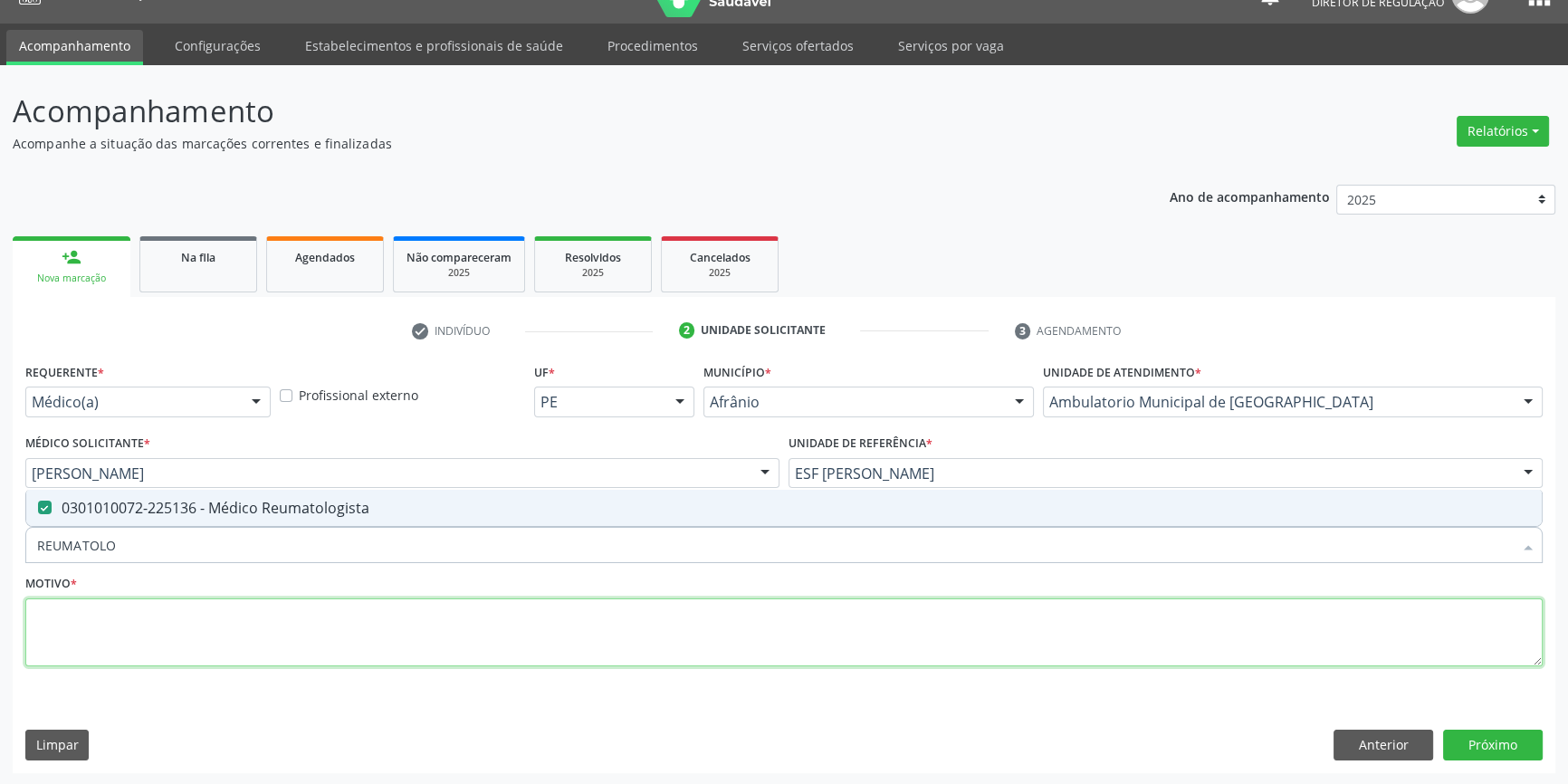
click at [94, 615] on textarea at bounding box center [784, 633] width 1517 height 69
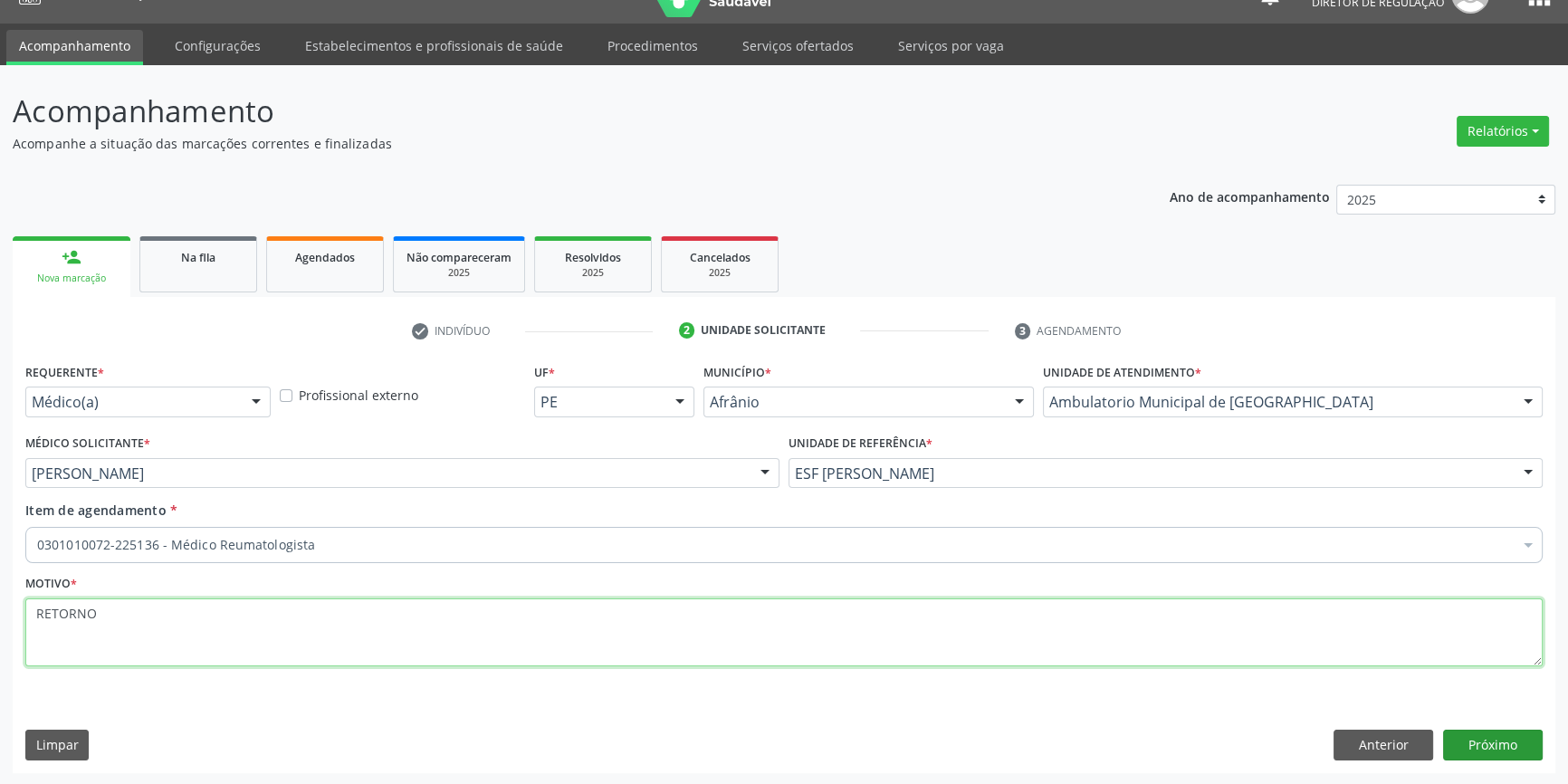
type textarea "RETORNO"
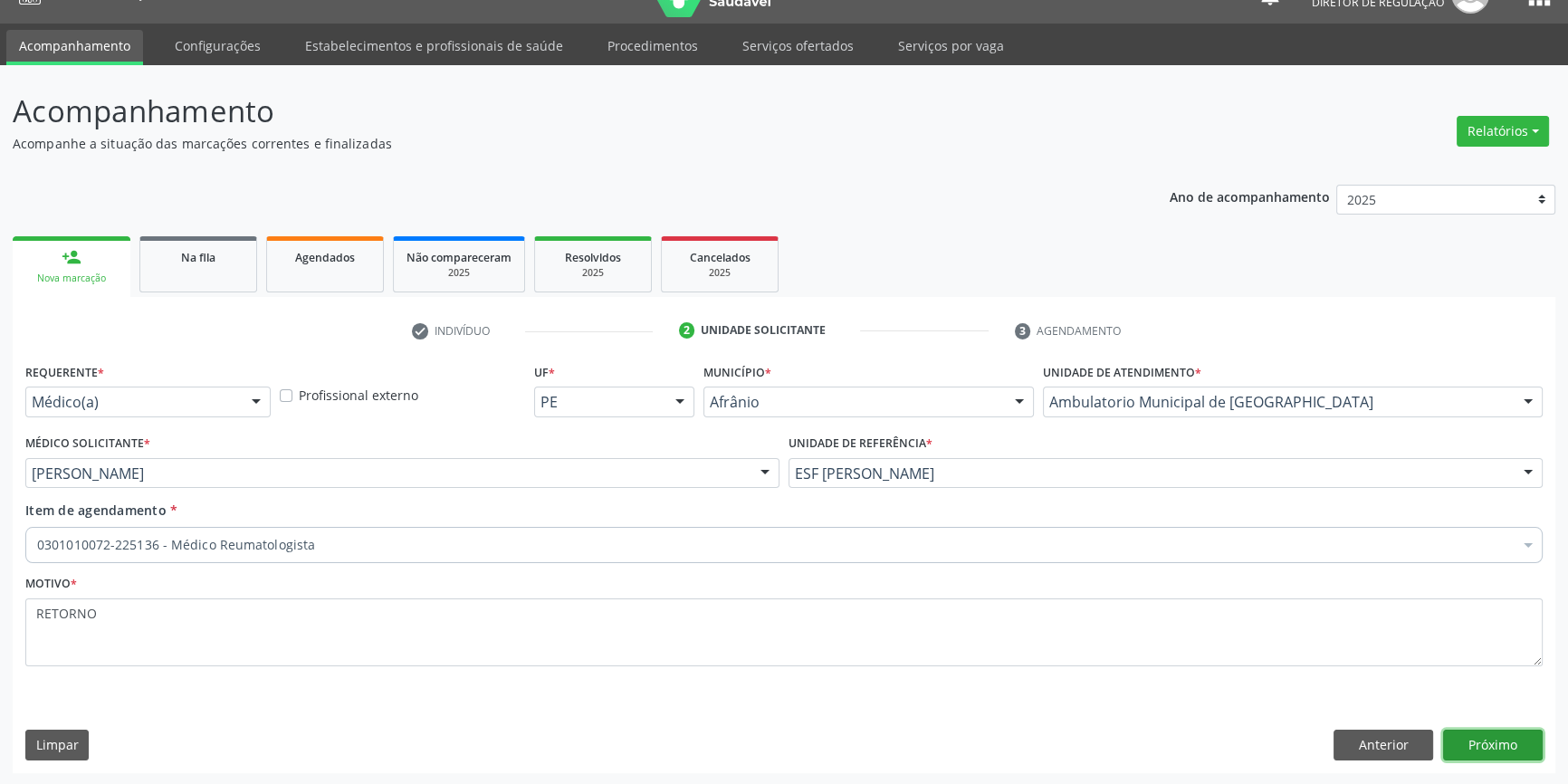
click at [1481, 754] on button "Próximo" at bounding box center [1494, 745] width 100 height 30
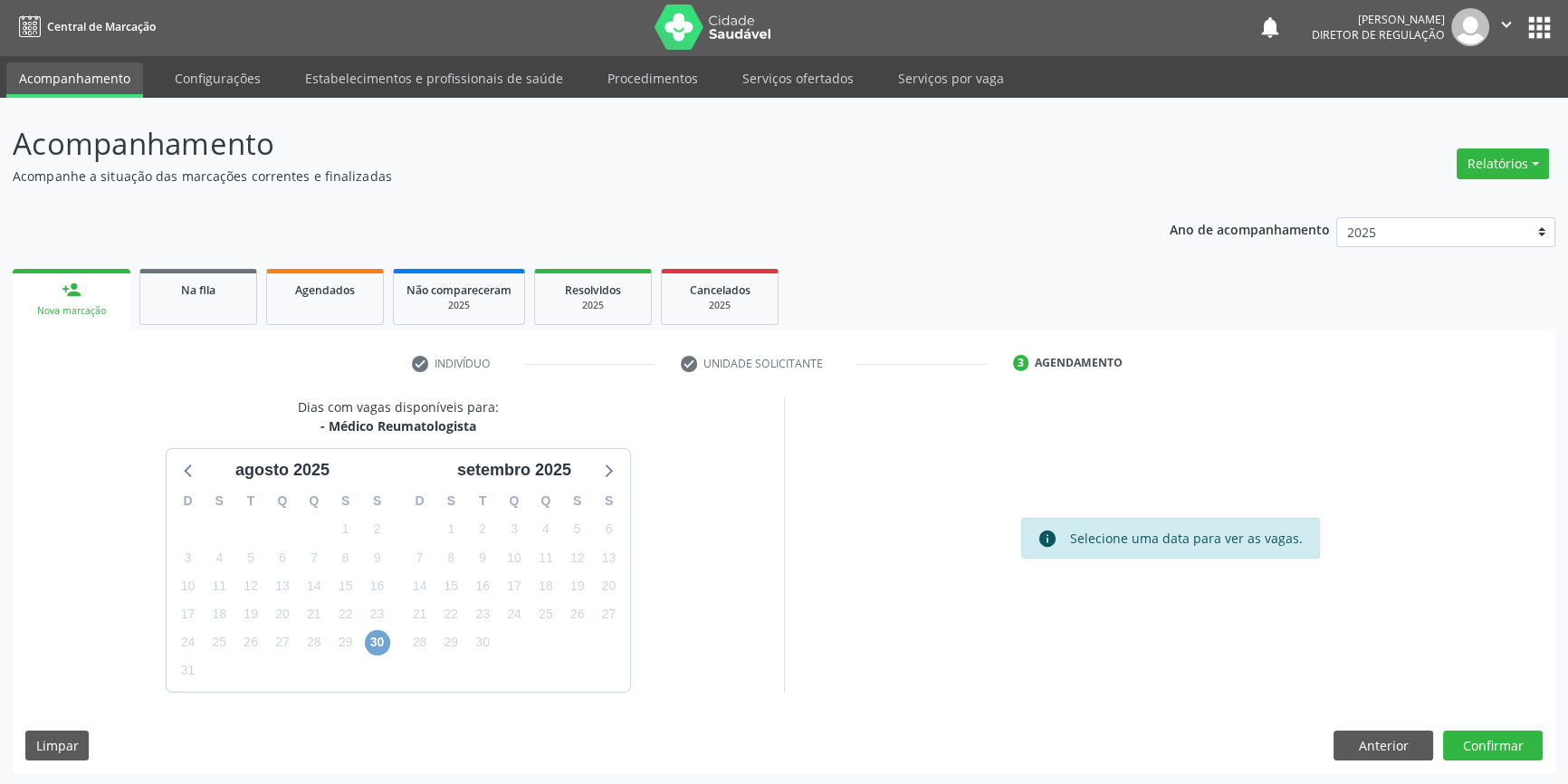
click at [378, 646] on span "30" at bounding box center [377, 643] width 25 height 25
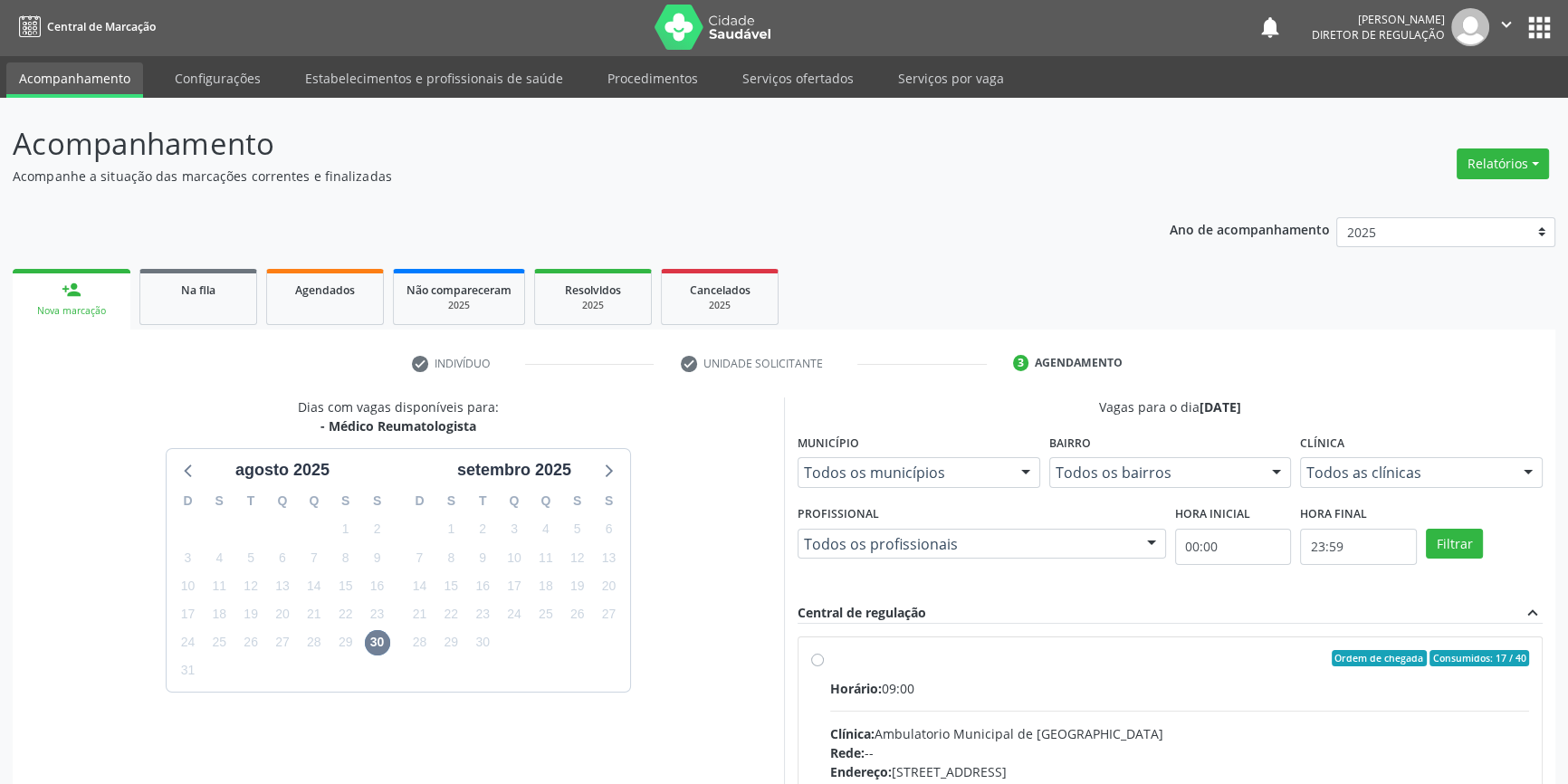
click at [815, 681] on div "Ordem de chegada Consumidos: 17 / 40 Horário: 09:00 Clínica: Ambulatorio Munici…" at bounding box center [1170, 789] width 718 height 278
radio input "true"
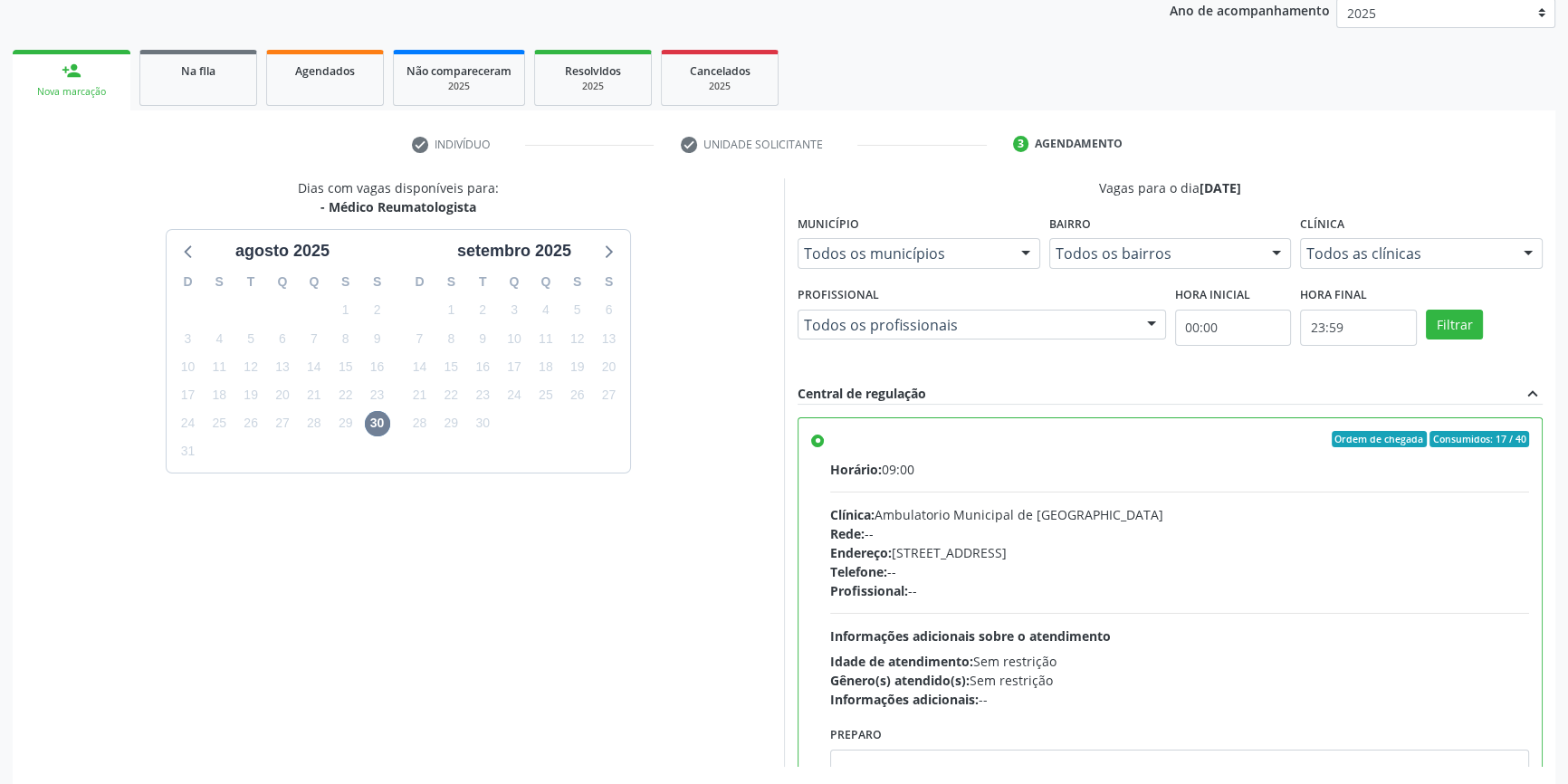
scroll to position [296, 0]
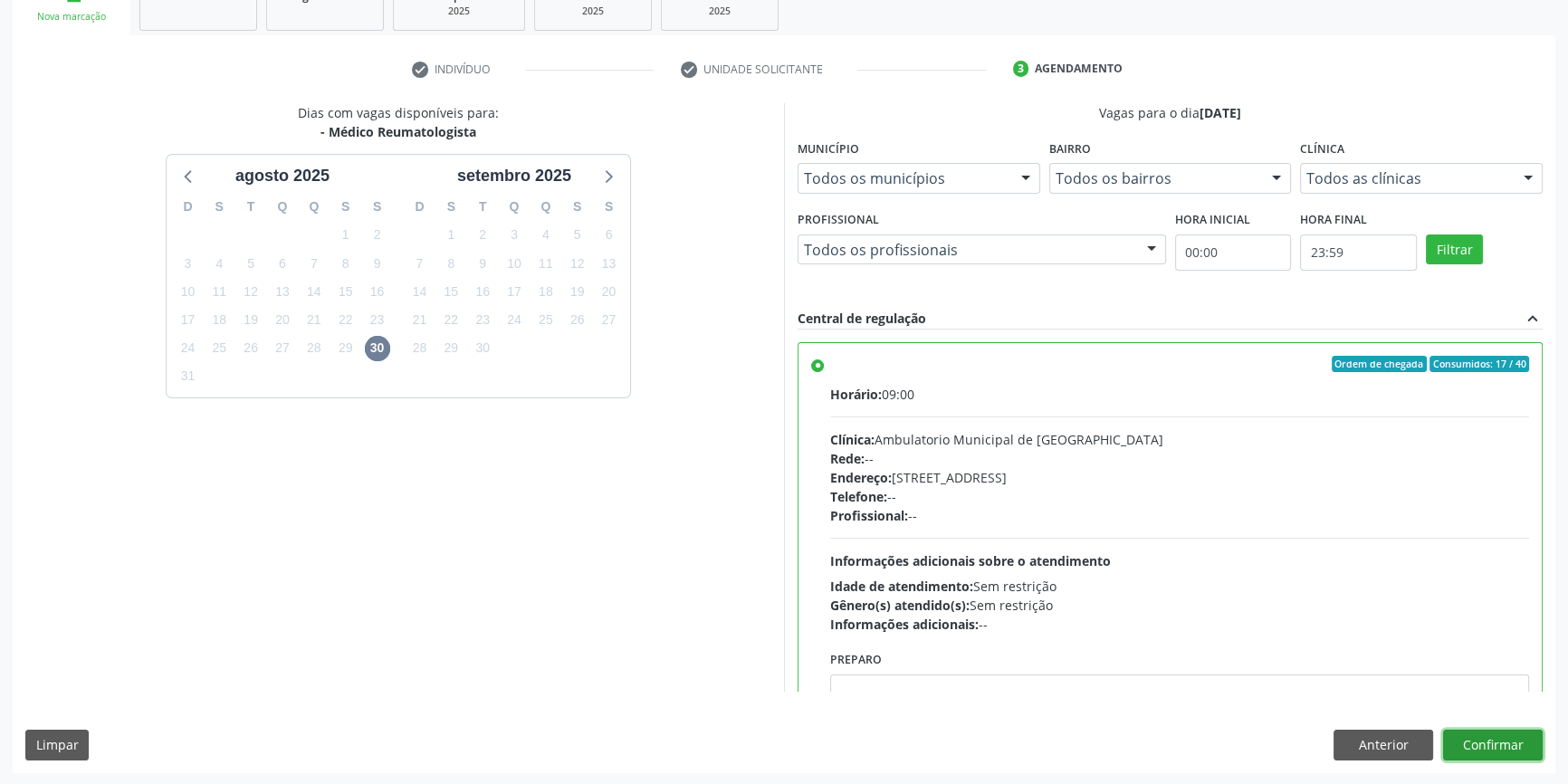
click at [1461, 752] on button "Confirmar" at bounding box center [1494, 745] width 100 height 30
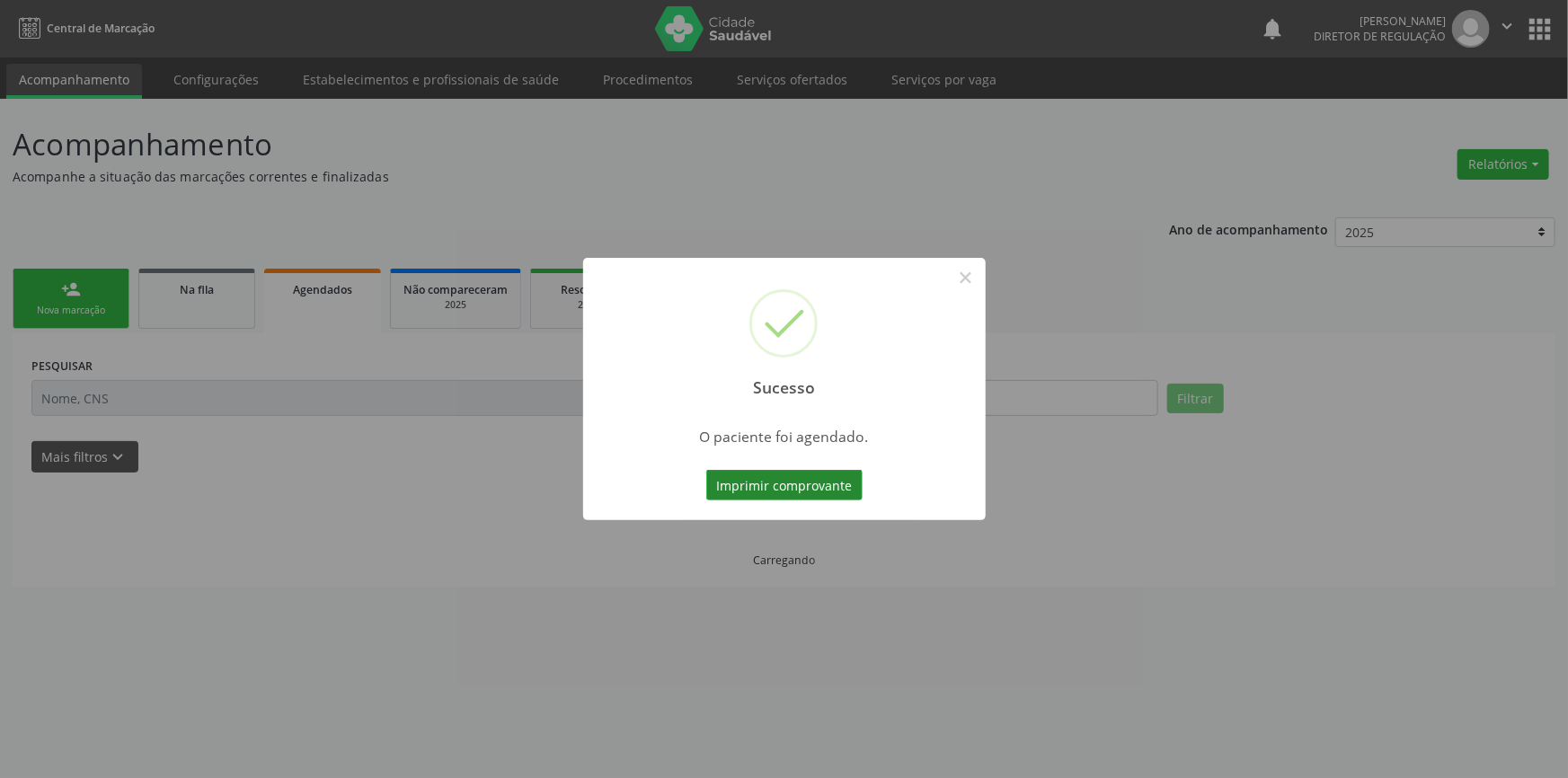
click at [817, 489] on button "Imprimir comprovante" at bounding box center [784, 484] width 157 height 30
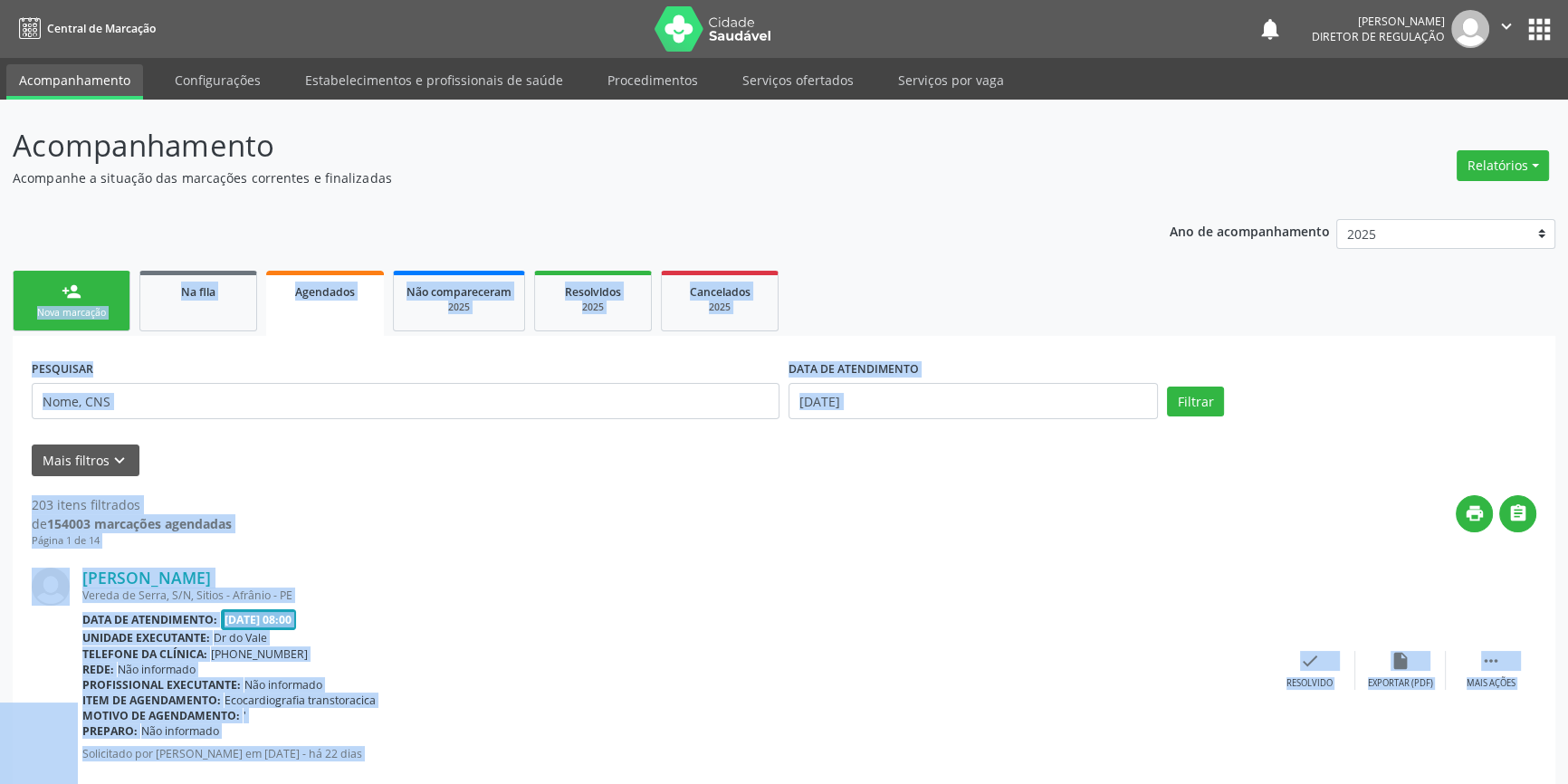
click at [87, 279] on link "person_add Nova marcação" at bounding box center [72, 301] width 118 height 61
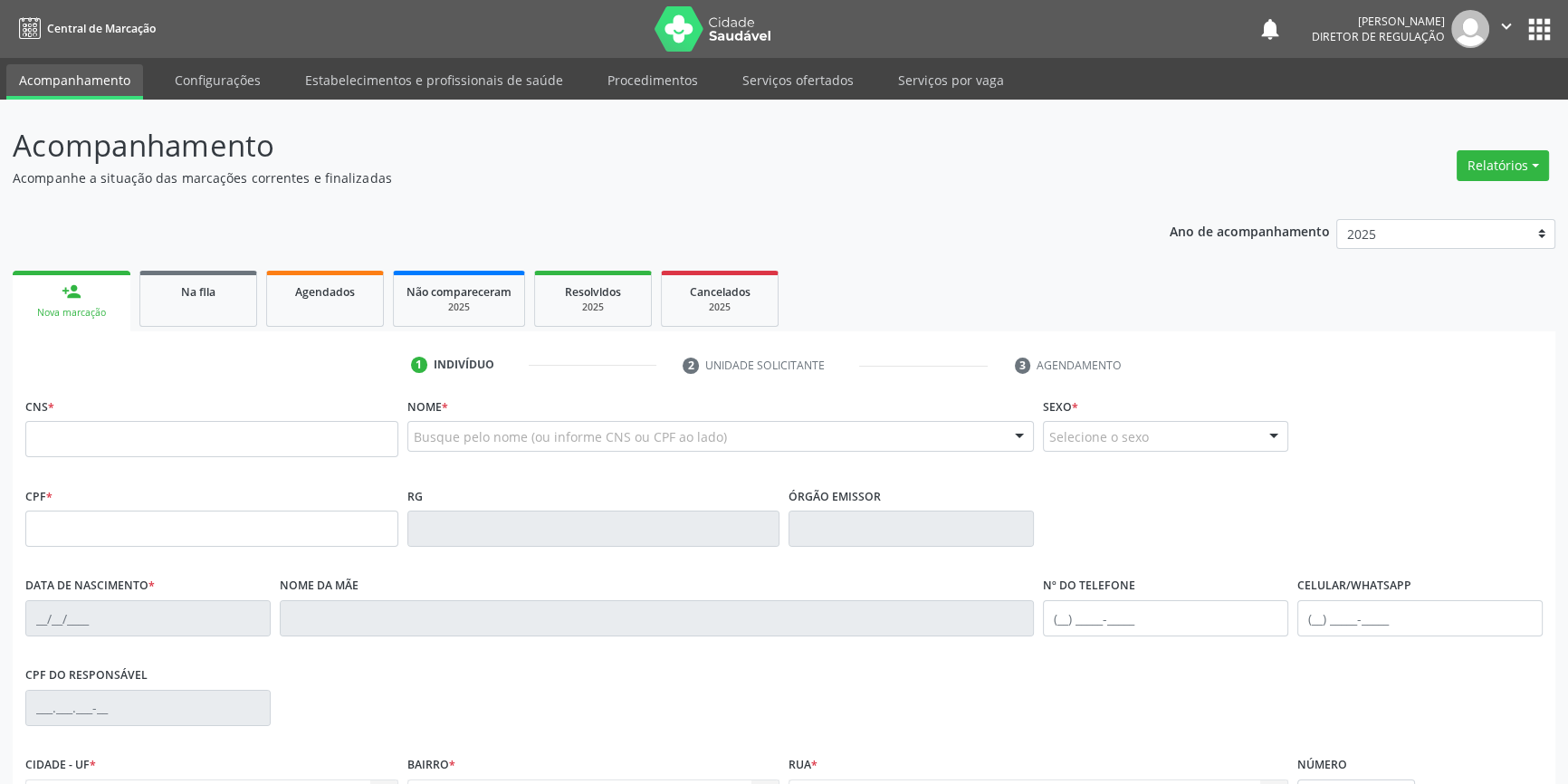
click at [108, 308] on div "Nova marcação" at bounding box center [72, 313] width 92 height 14
click at [69, 448] on input "text" at bounding box center [212, 439] width 373 height 36
type input "700 5005 1628 7656"
type input "[DATE]"
type input "[PERSON_NAME]"
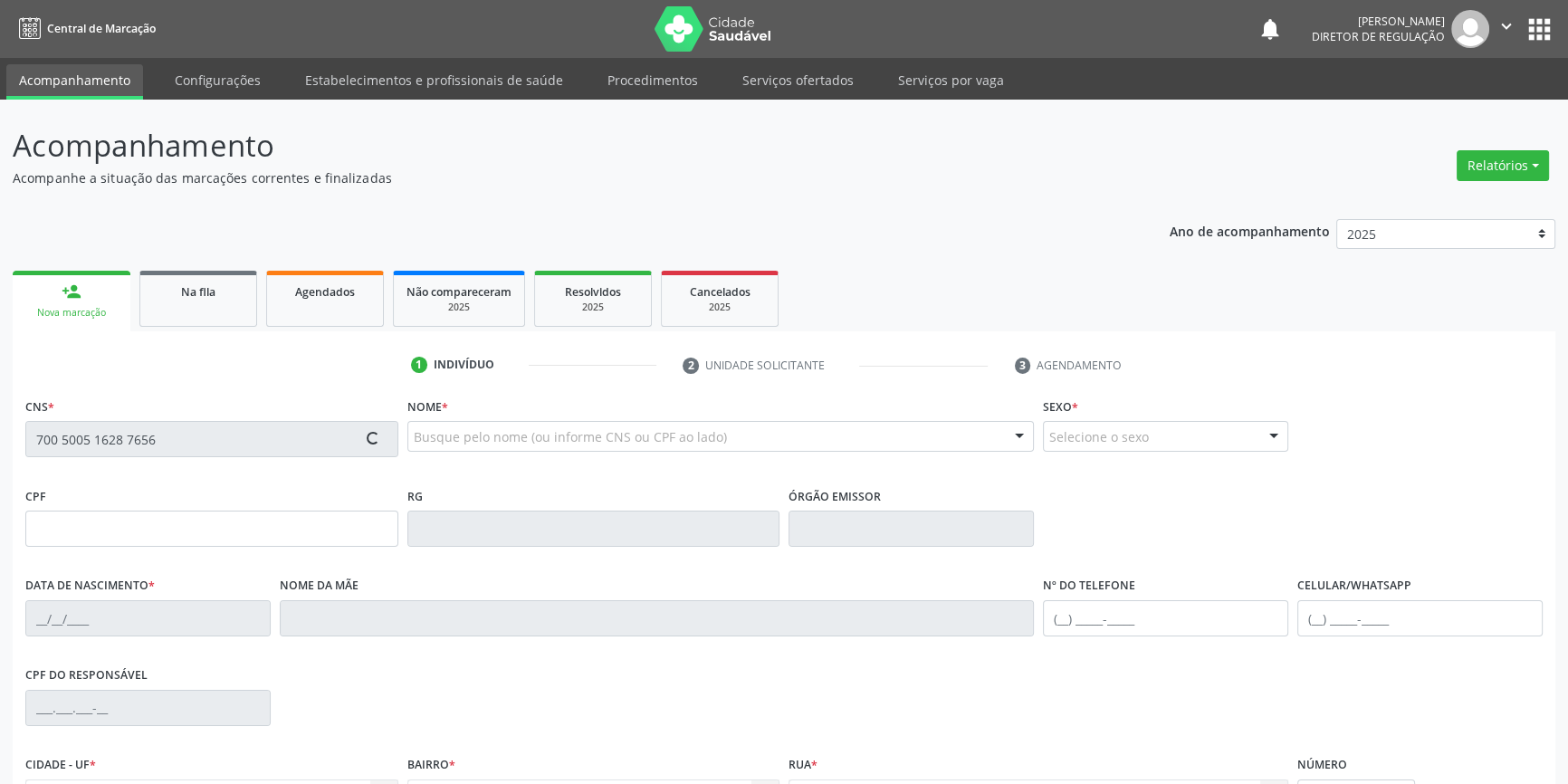
type input "[PHONE_NUMBER]"
type input "551"
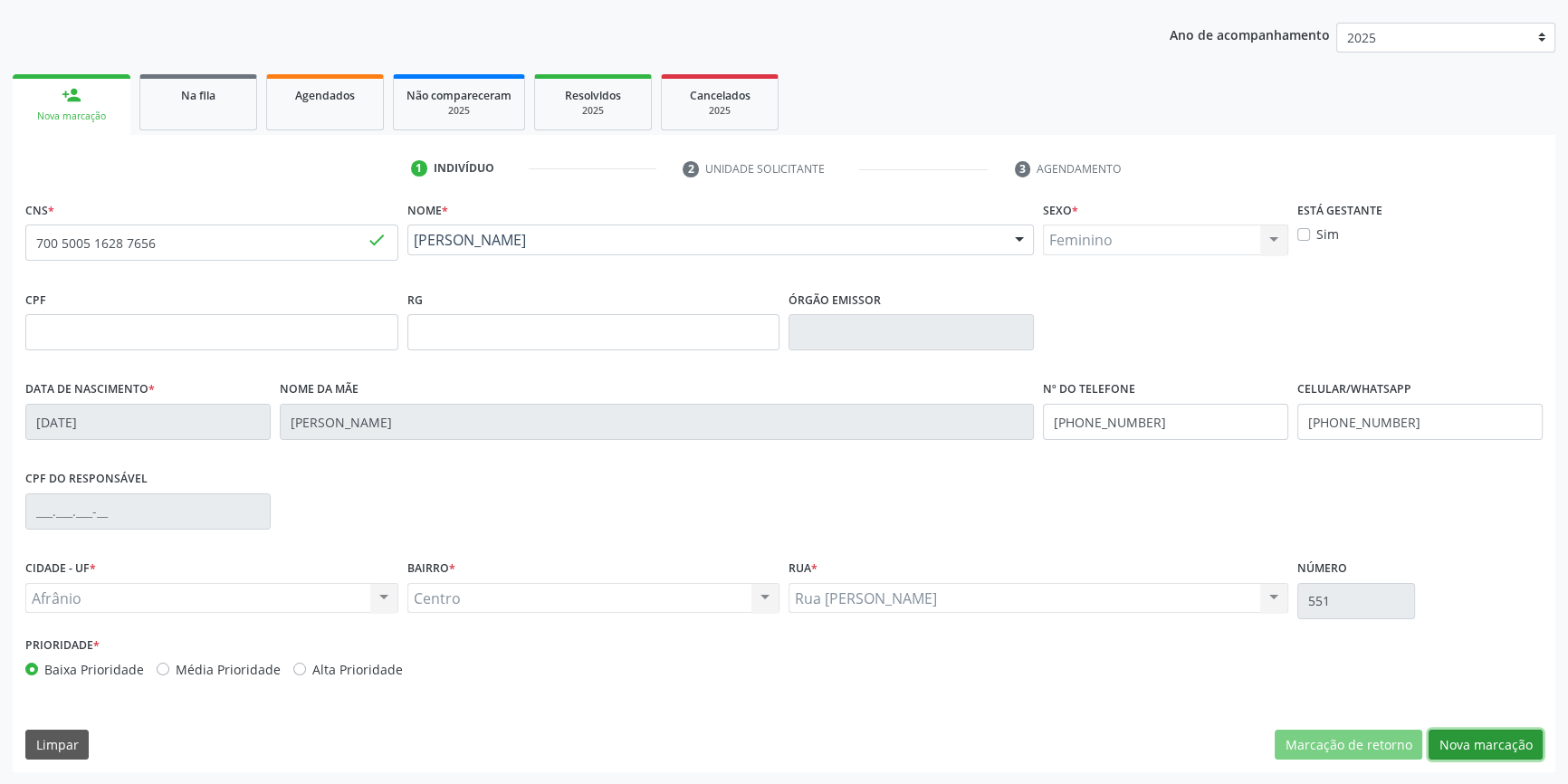
click at [1484, 744] on button "Nova marcação" at bounding box center [1486, 745] width 114 height 30
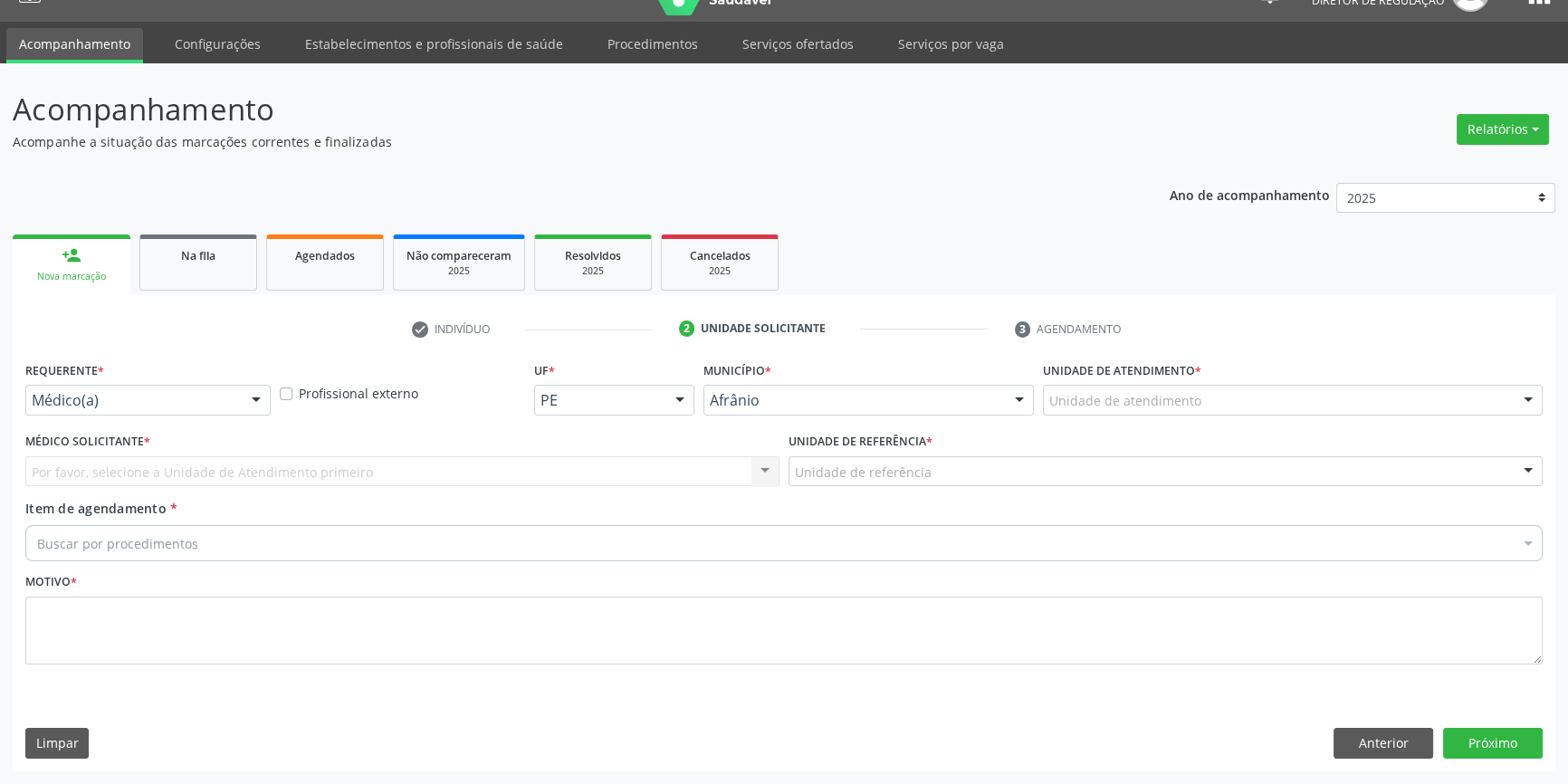
scroll to position [34, 0]
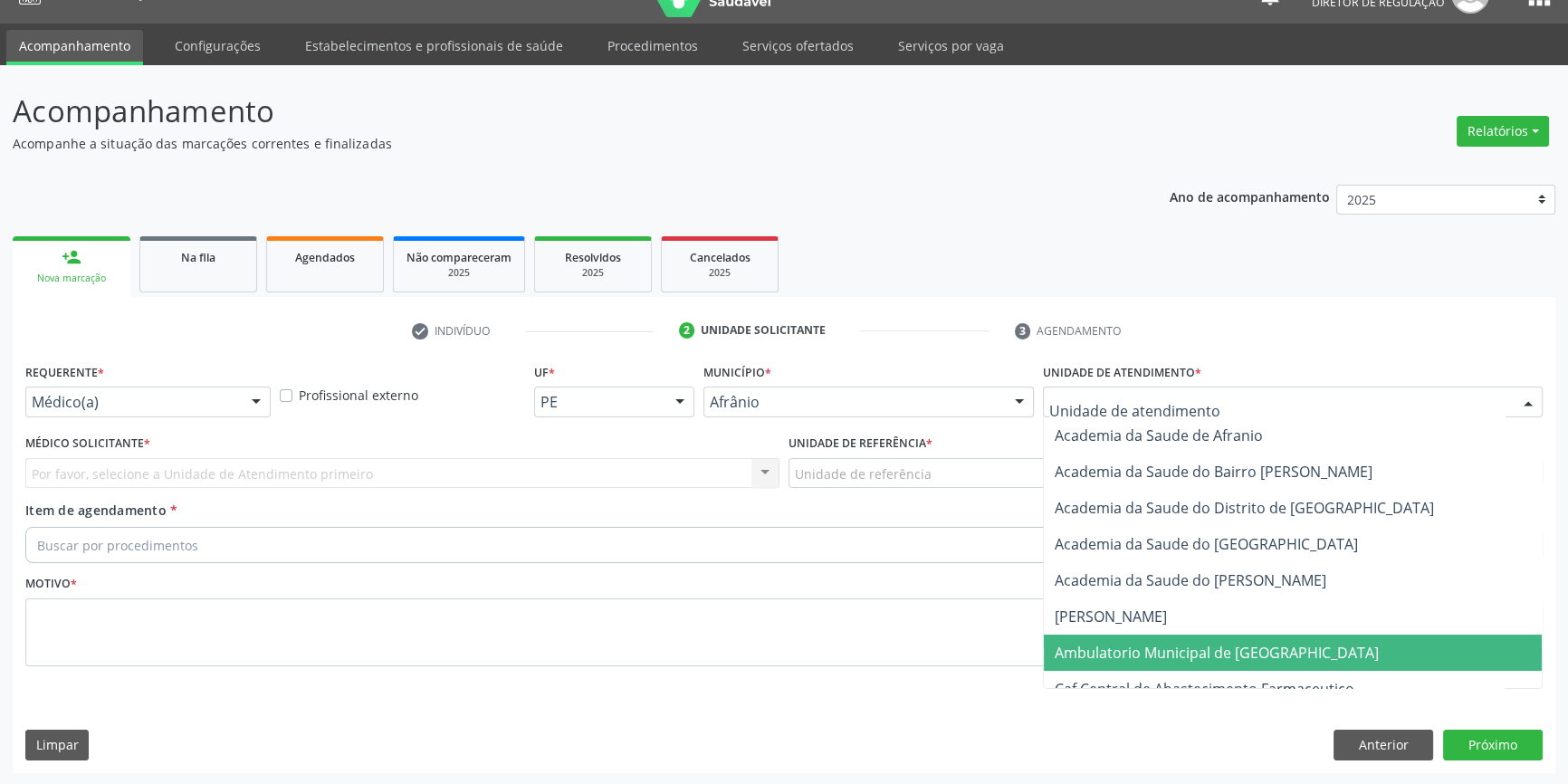
click at [1155, 653] on span "Ambulatorio Municipal de [GEOGRAPHIC_DATA]" at bounding box center [1216, 653] width 324 height 20
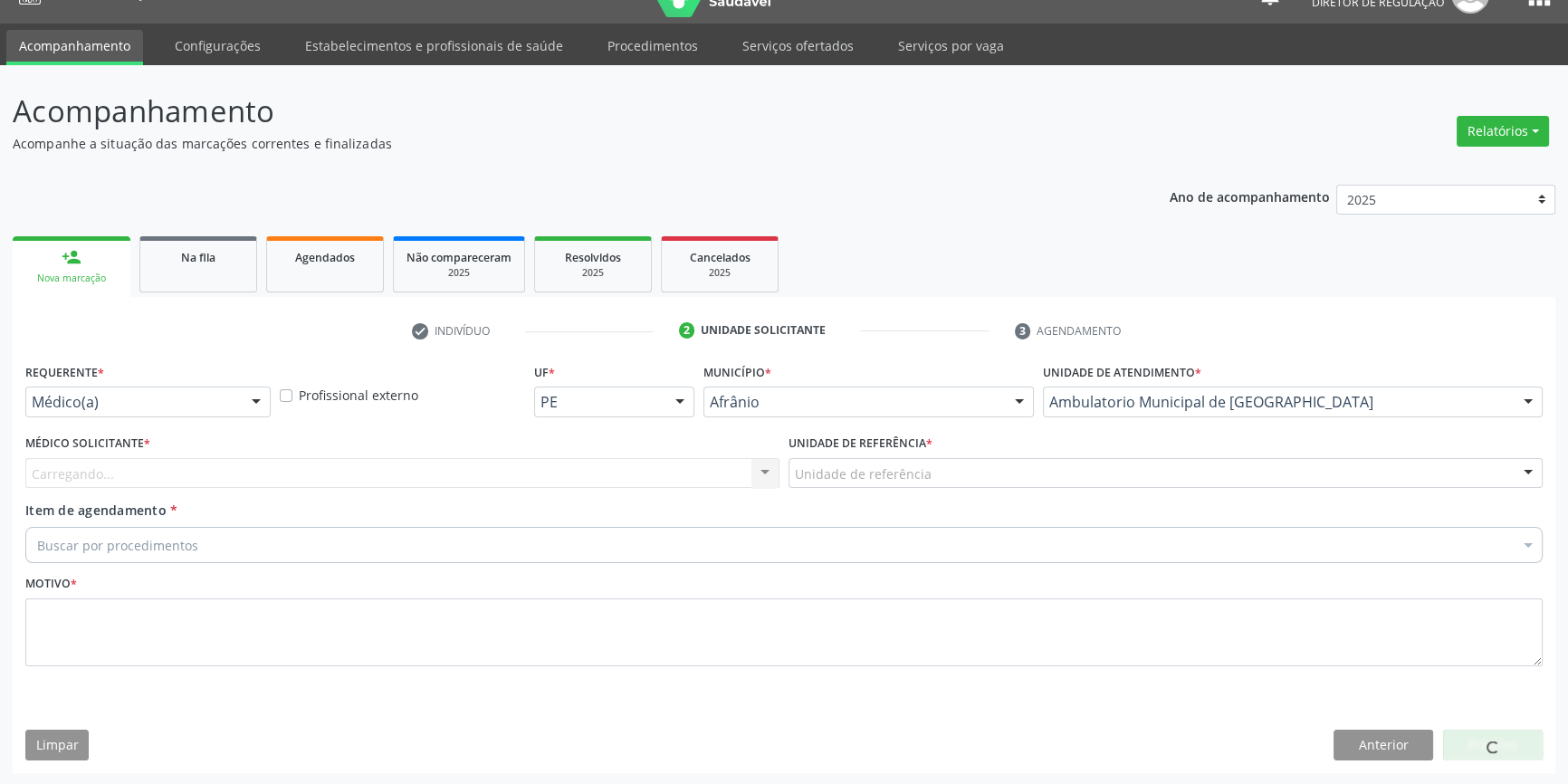
click at [942, 476] on div "Unidade de referência" at bounding box center [1166, 472] width 755 height 30
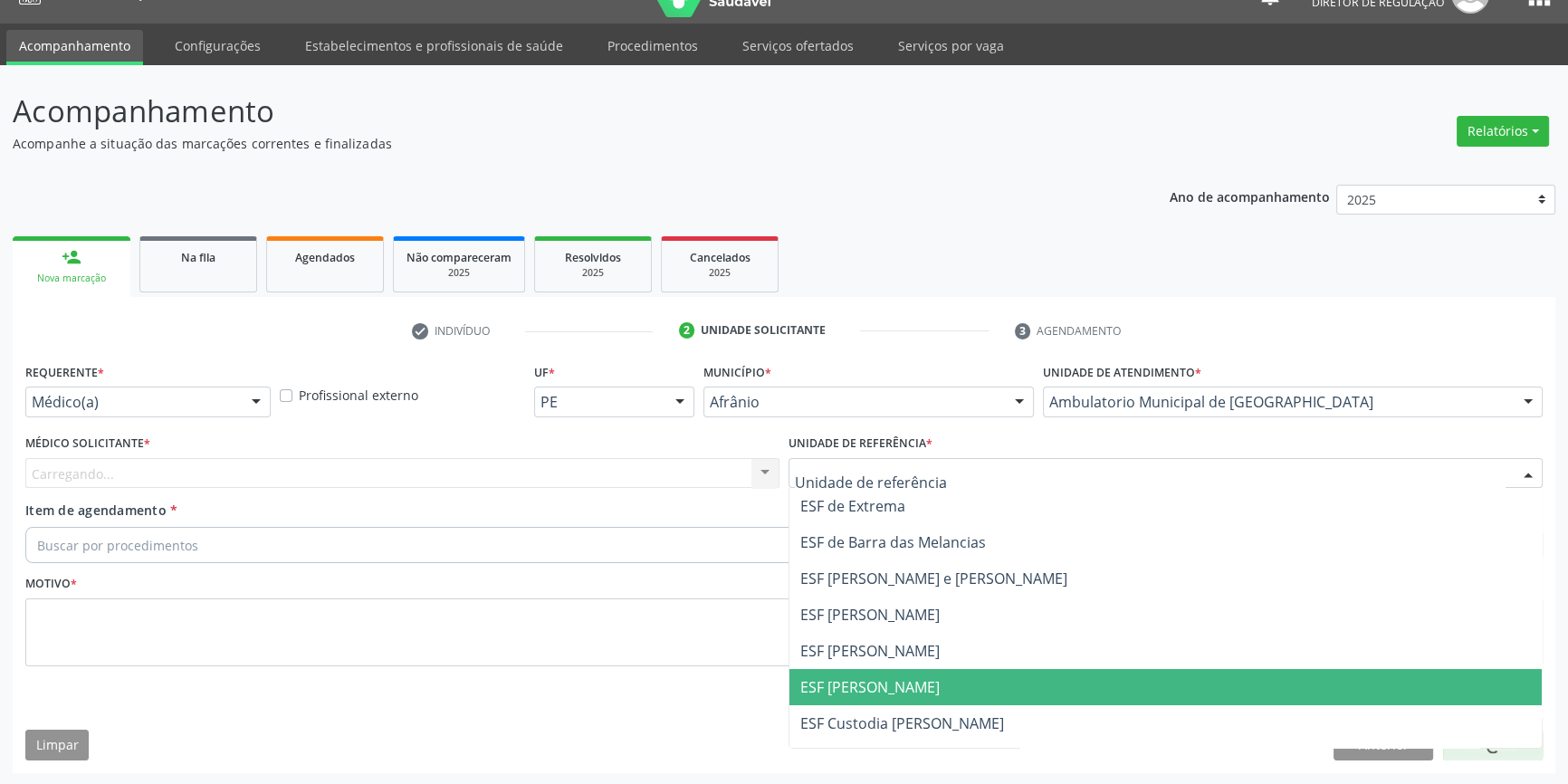
drag, startPoint x: 872, startPoint y: 671, endPoint x: 861, endPoint y: 661, distance: 14.9
click at [869, 669] on span "ESF [PERSON_NAME]" at bounding box center [1166, 687] width 753 height 36
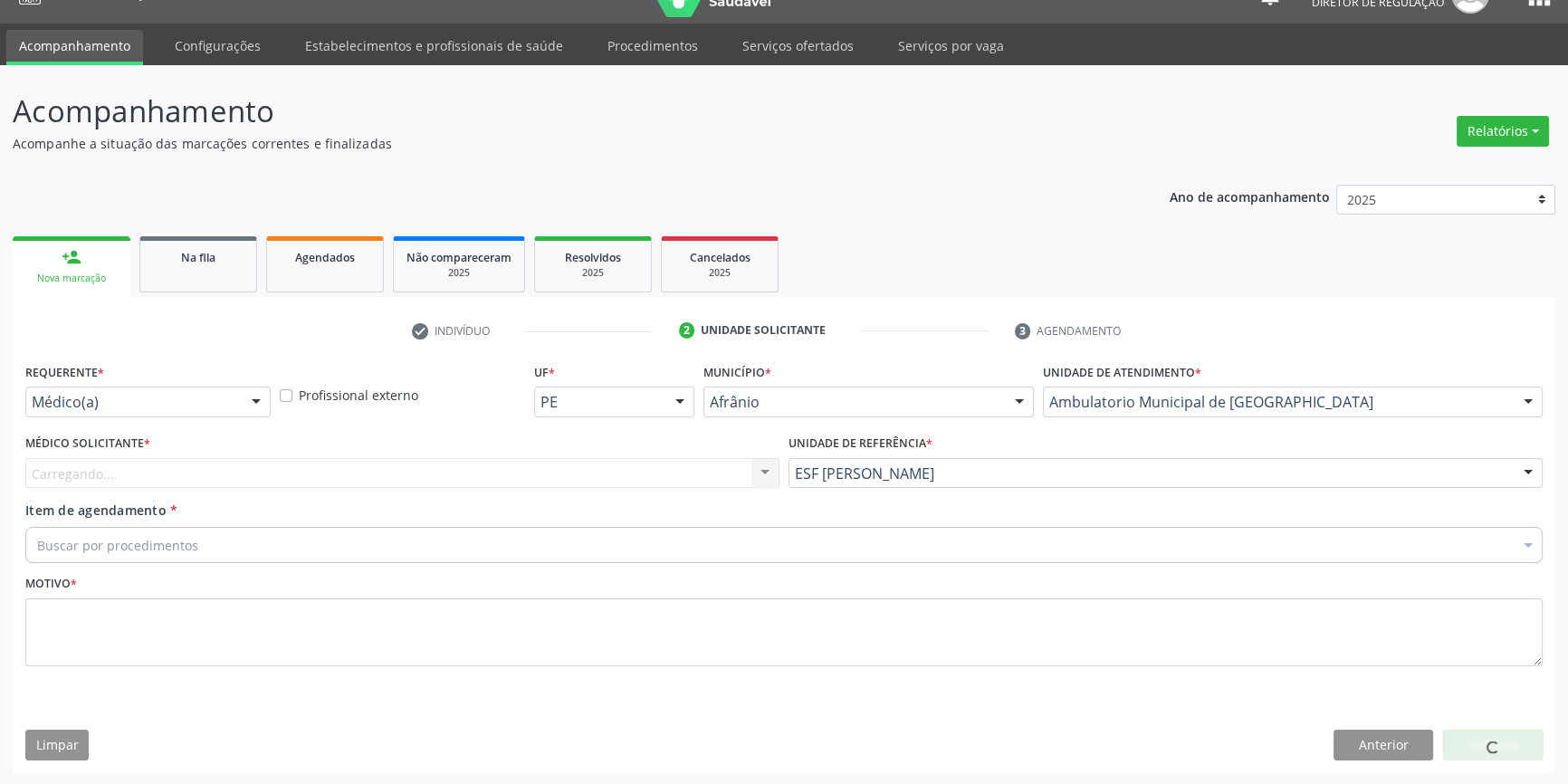
click at [458, 470] on div "Carregando... Nenhum resultado encontrado para: " " Não há nenhuma opção para s…" at bounding box center [403, 472] width 755 height 30
click at [237, 538] on div "Buscar por procedimentos" at bounding box center [784, 545] width 1517 height 36
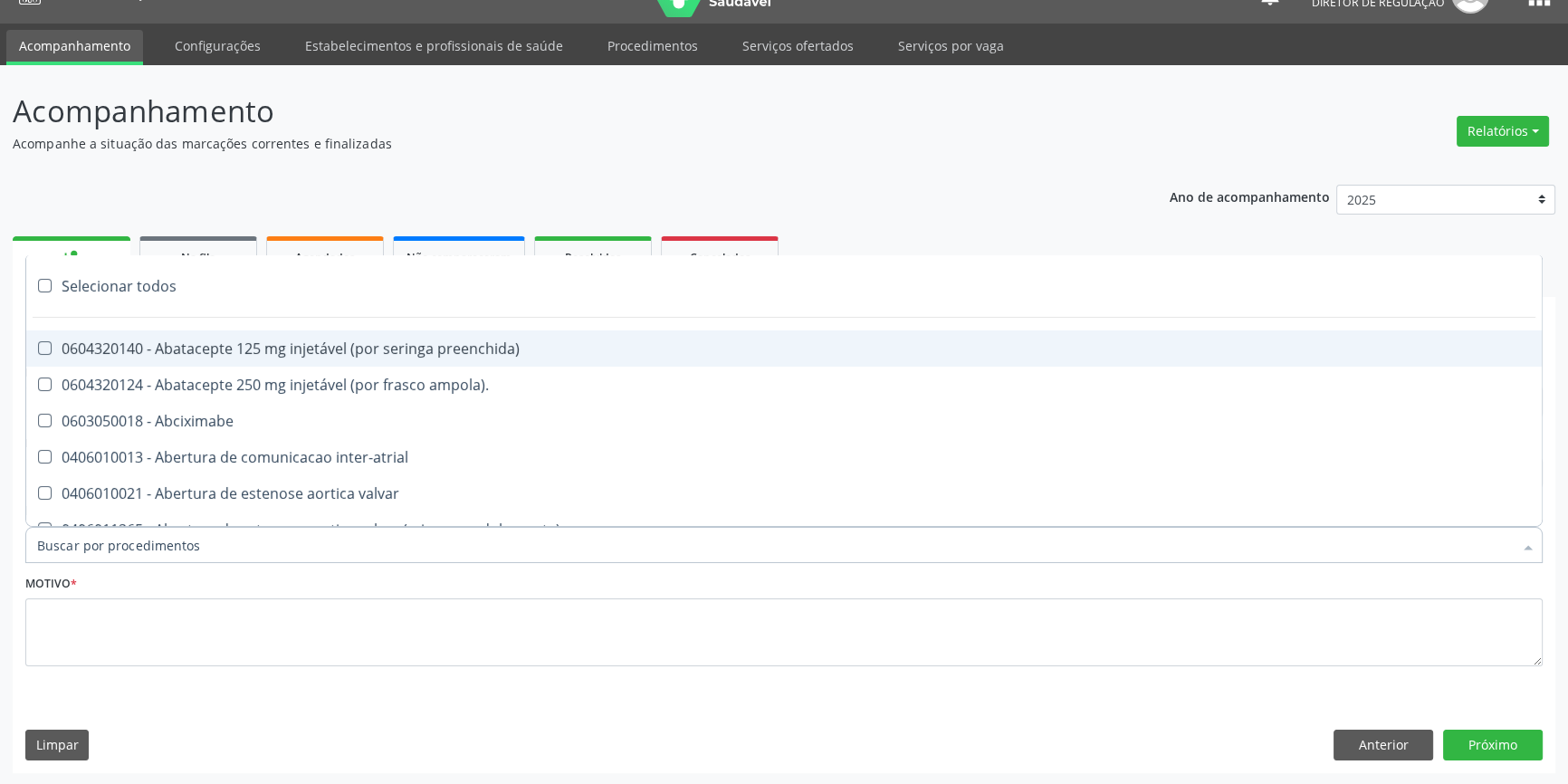
paste input "701 4056 1340 2433"
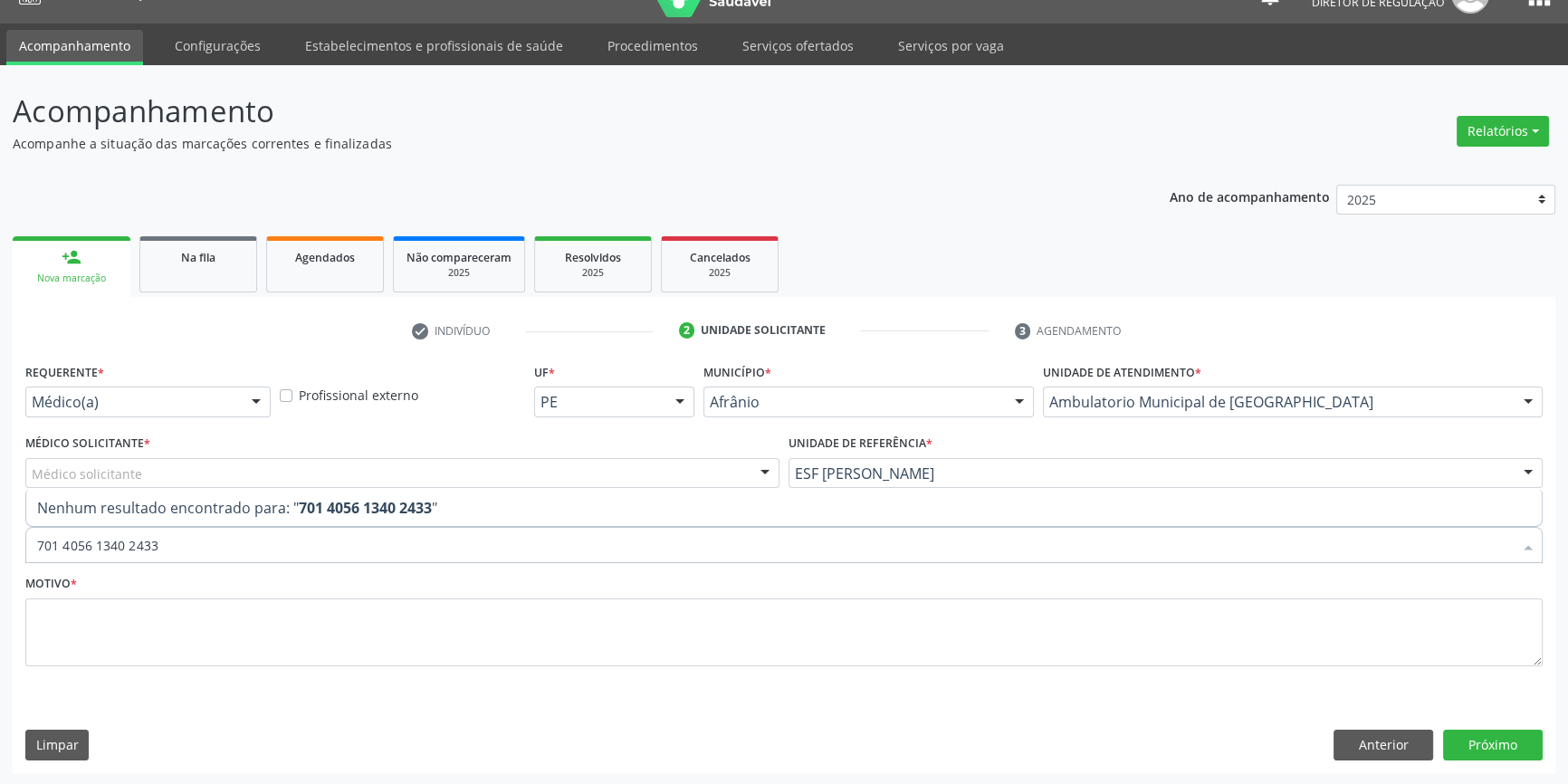
drag, startPoint x: 237, startPoint y: 538, endPoint x: 0, endPoint y: 519, distance: 237.8
click at [0, 523] on div "Acompanhamento Acompanhe a situação das marcações correntes e finalizadas Relat…" at bounding box center [784, 425] width 1568 height 720
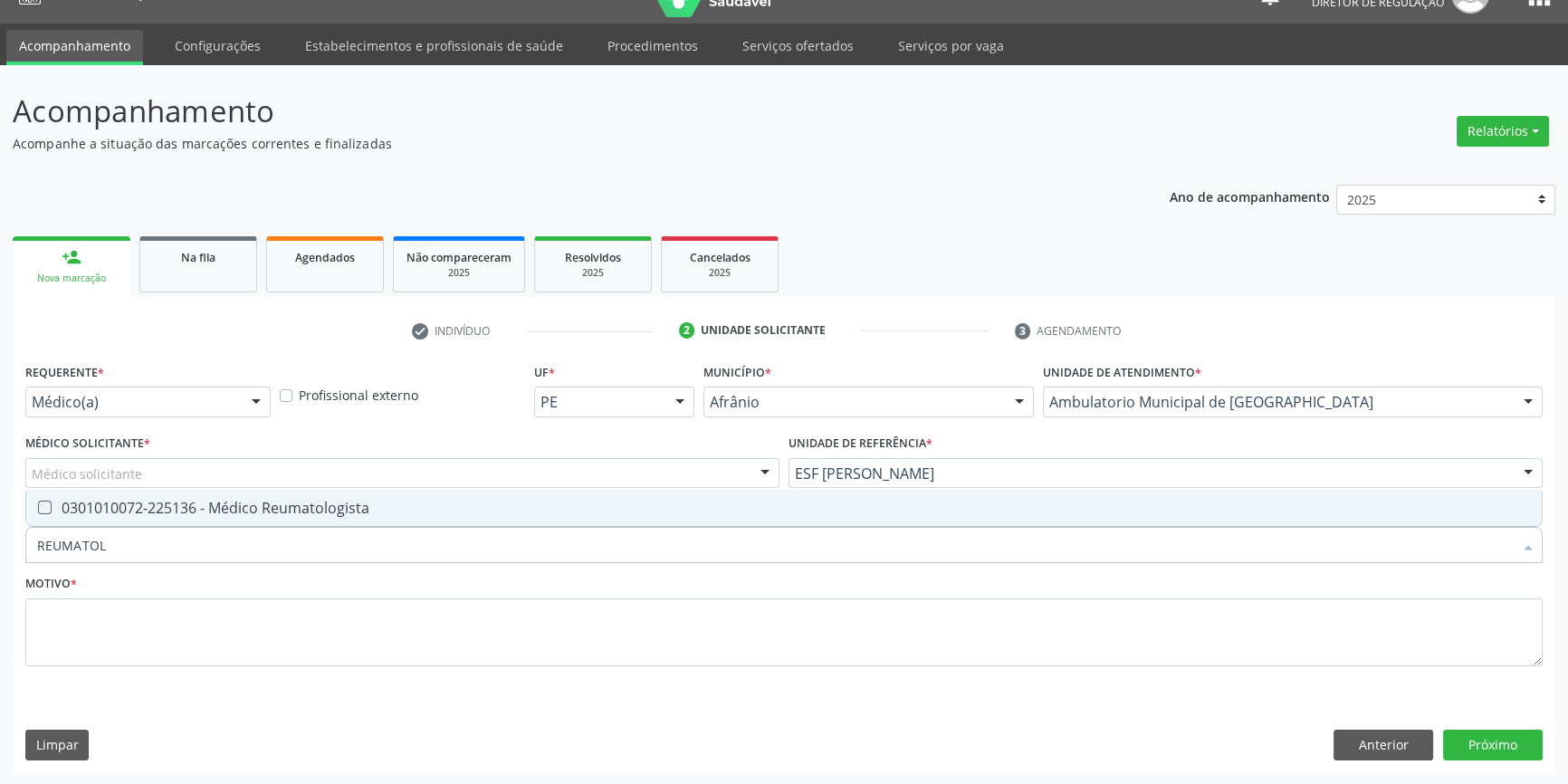
type input "REUMATOLO"
click at [66, 493] on span "0301010072-225136 - Médico Reumatologista" at bounding box center [784, 508] width 1515 height 36
checkbox Reumatologista "true"
click at [95, 459] on div "Requerente * Médico(a) Médico(a) Enfermeiro(a) Paciente Nenhum resultado encont…" at bounding box center [784, 525] width 1517 height 333
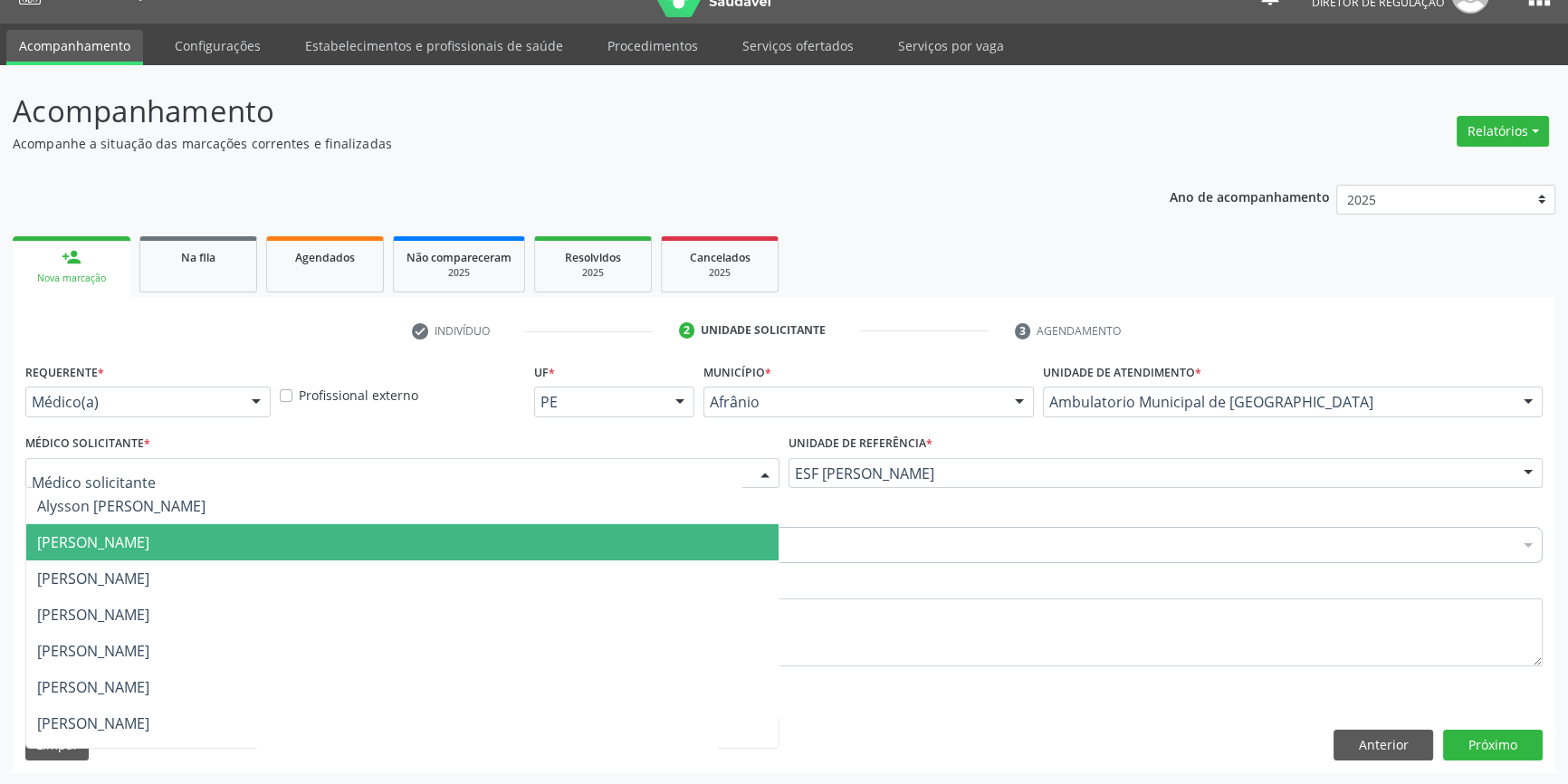
click at [113, 538] on span "[PERSON_NAME]" at bounding box center [93, 542] width 113 height 20
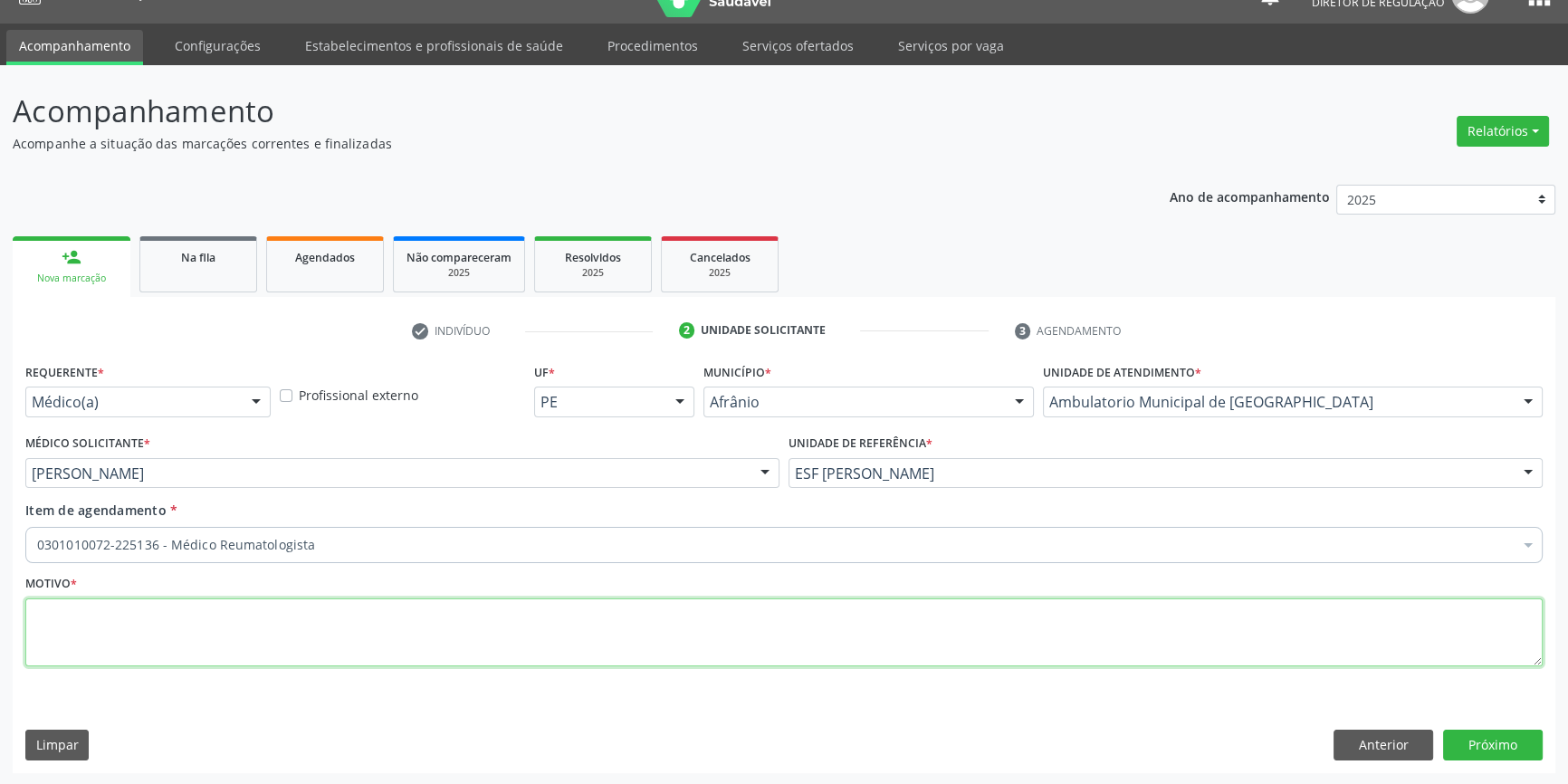
click at [110, 609] on textarea at bounding box center [784, 633] width 1517 height 69
type textarea "RETORNO"
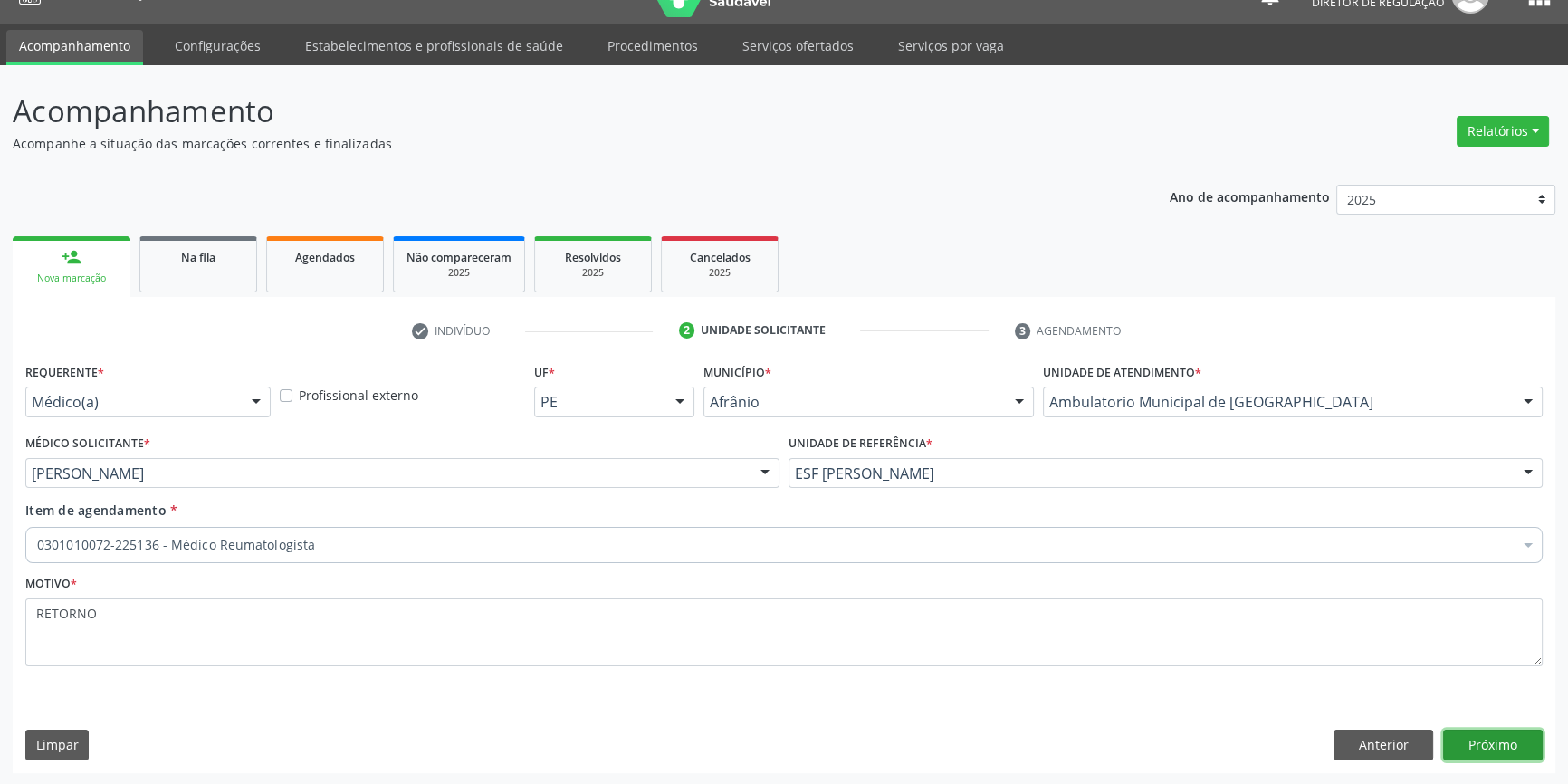
click at [1502, 736] on button "Próximo" at bounding box center [1494, 745] width 100 height 30
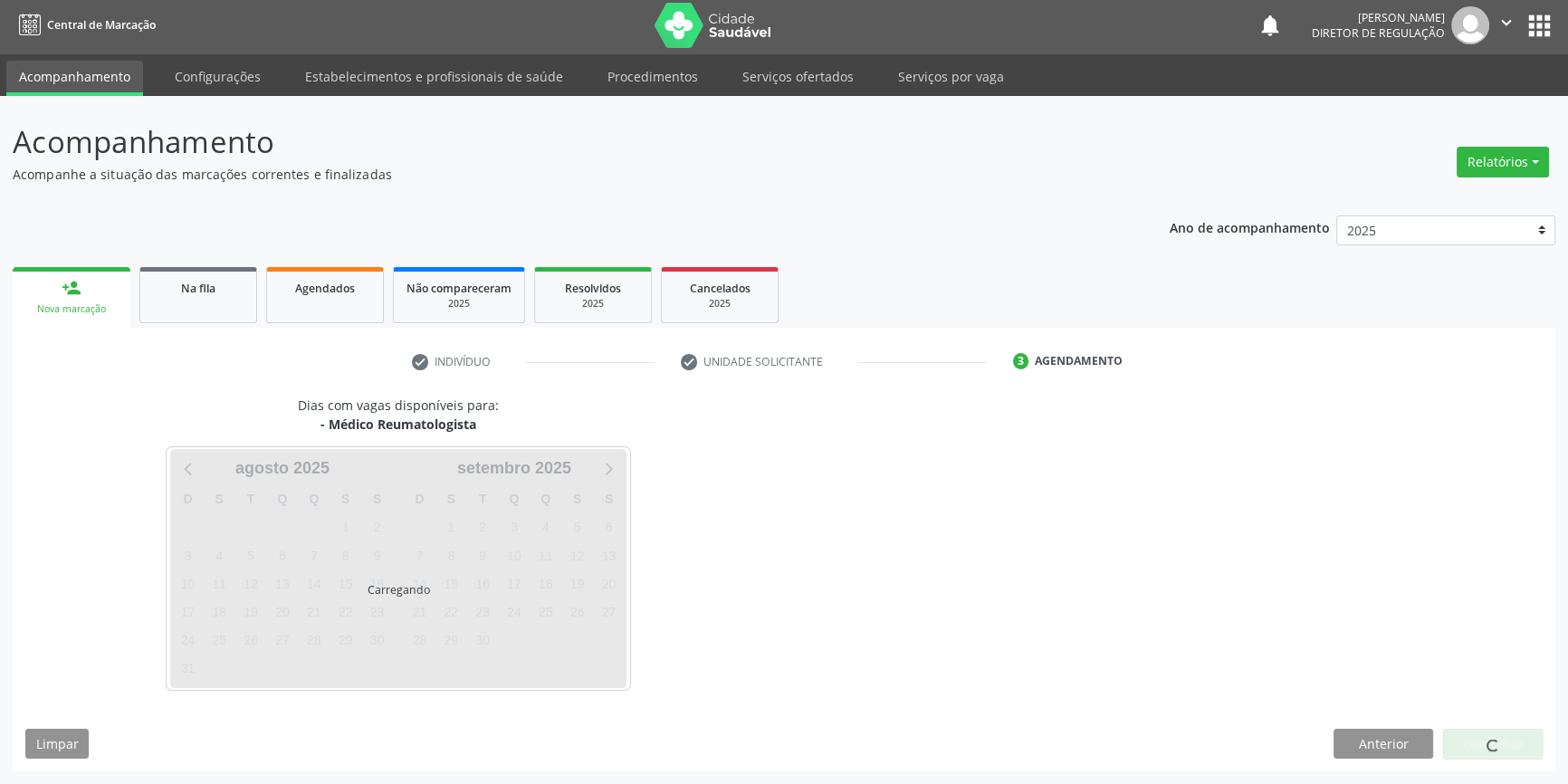
scroll to position [2, 0]
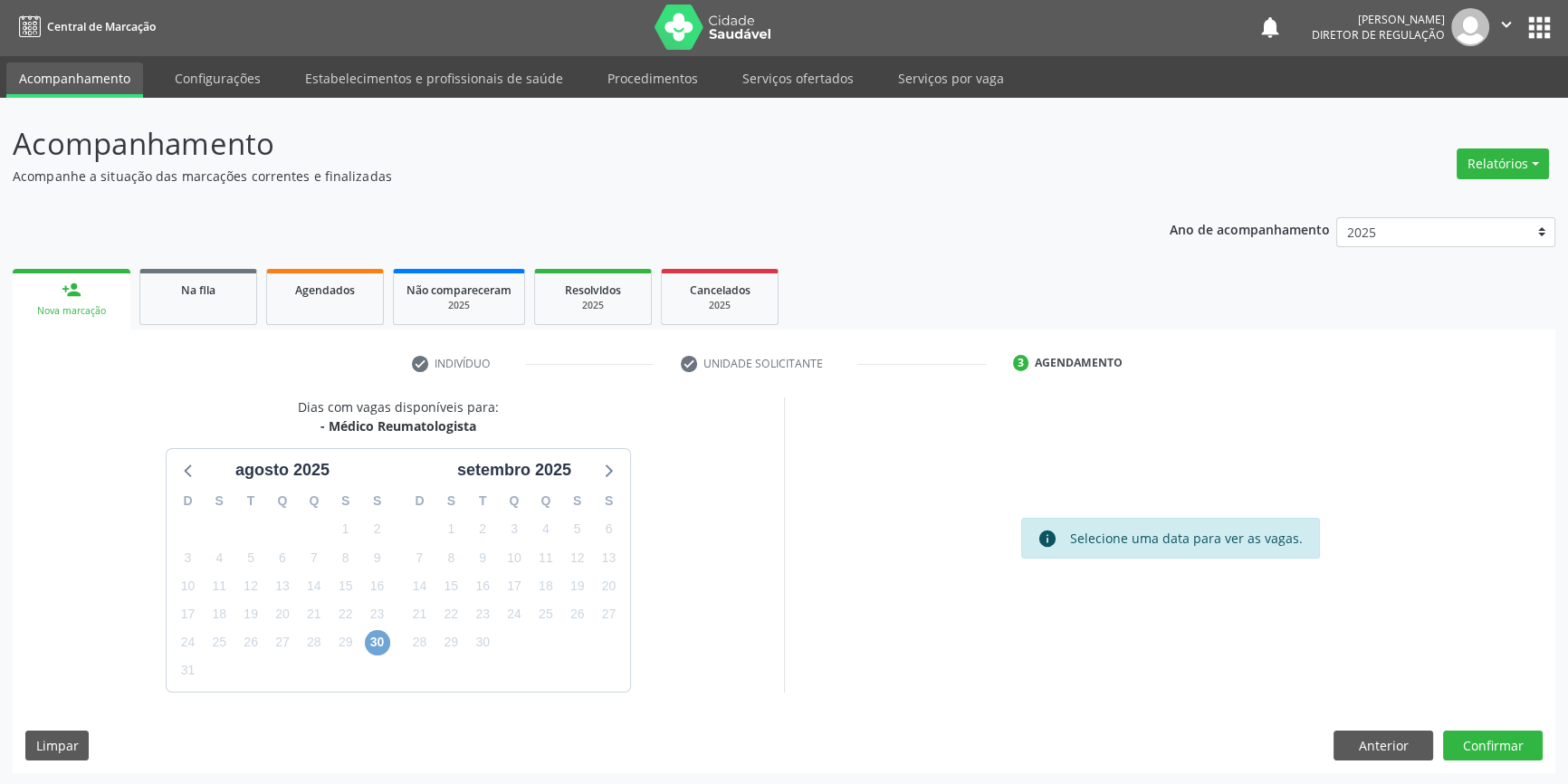
click at [383, 641] on span "30" at bounding box center [377, 643] width 25 height 25
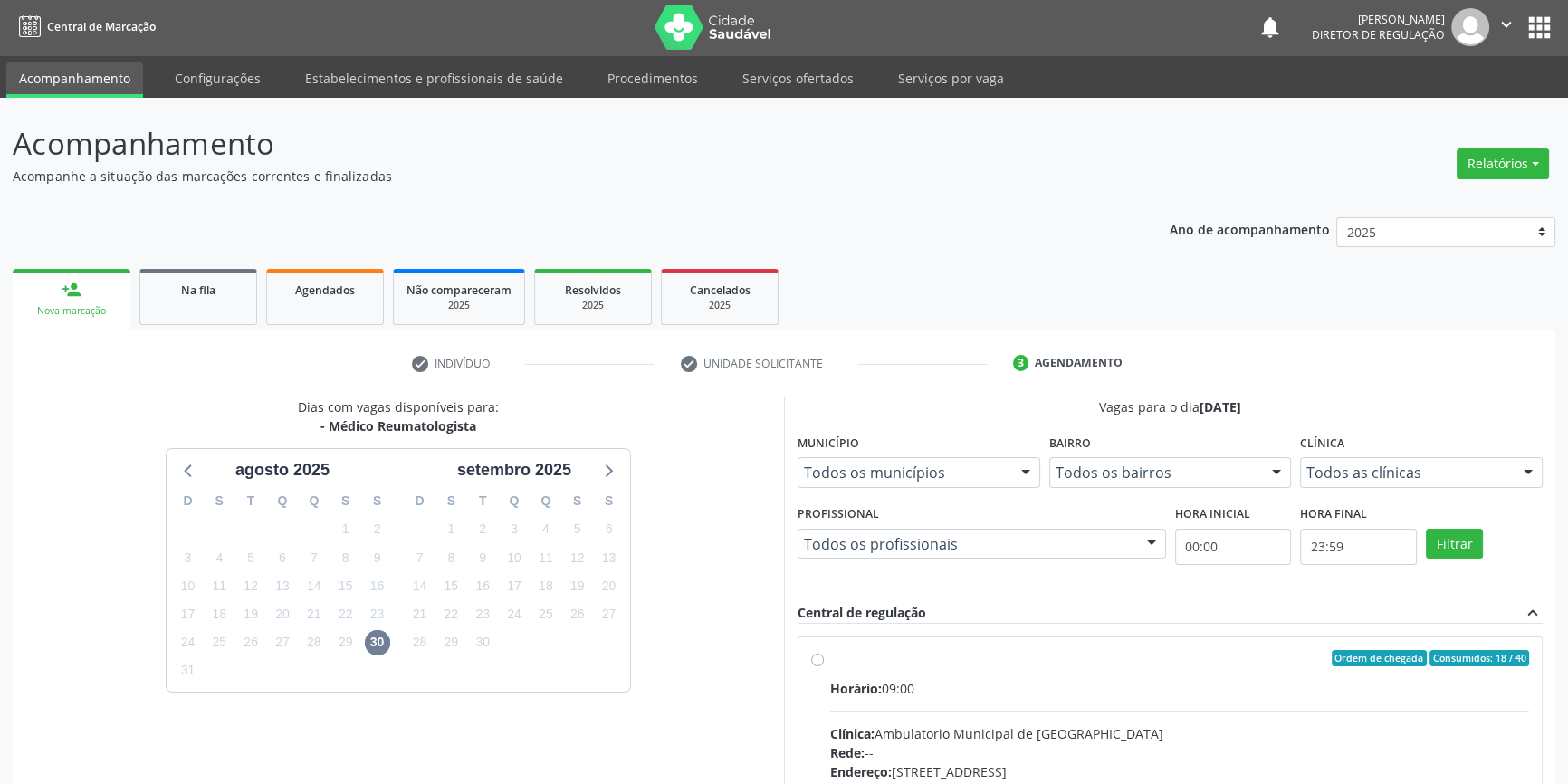
click at [872, 675] on label "Ordem de chegada Consumidos: 18 / 40 Horário: 09:00 Clínica: Ambulatorio Munici…" at bounding box center [1179, 789] width 699 height 278
click at [824, 666] on input "Ordem de chegada Consumidos: 18 / 40 Horário: 09:00 Clínica: Ambulatorio Munici…" at bounding box center [817, 658] width 13 height 17
radio input "true"
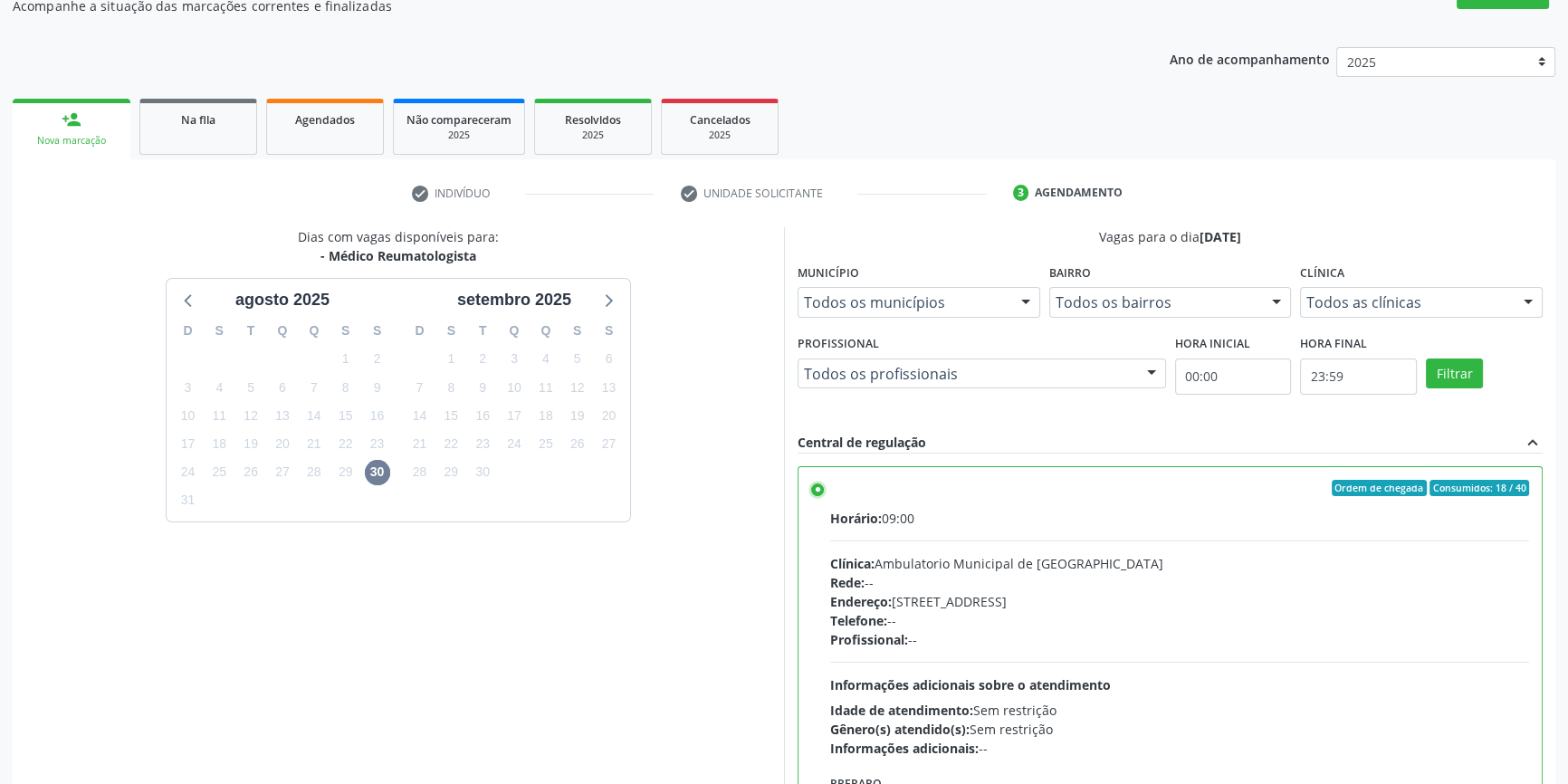
scroll to position [296, 0]
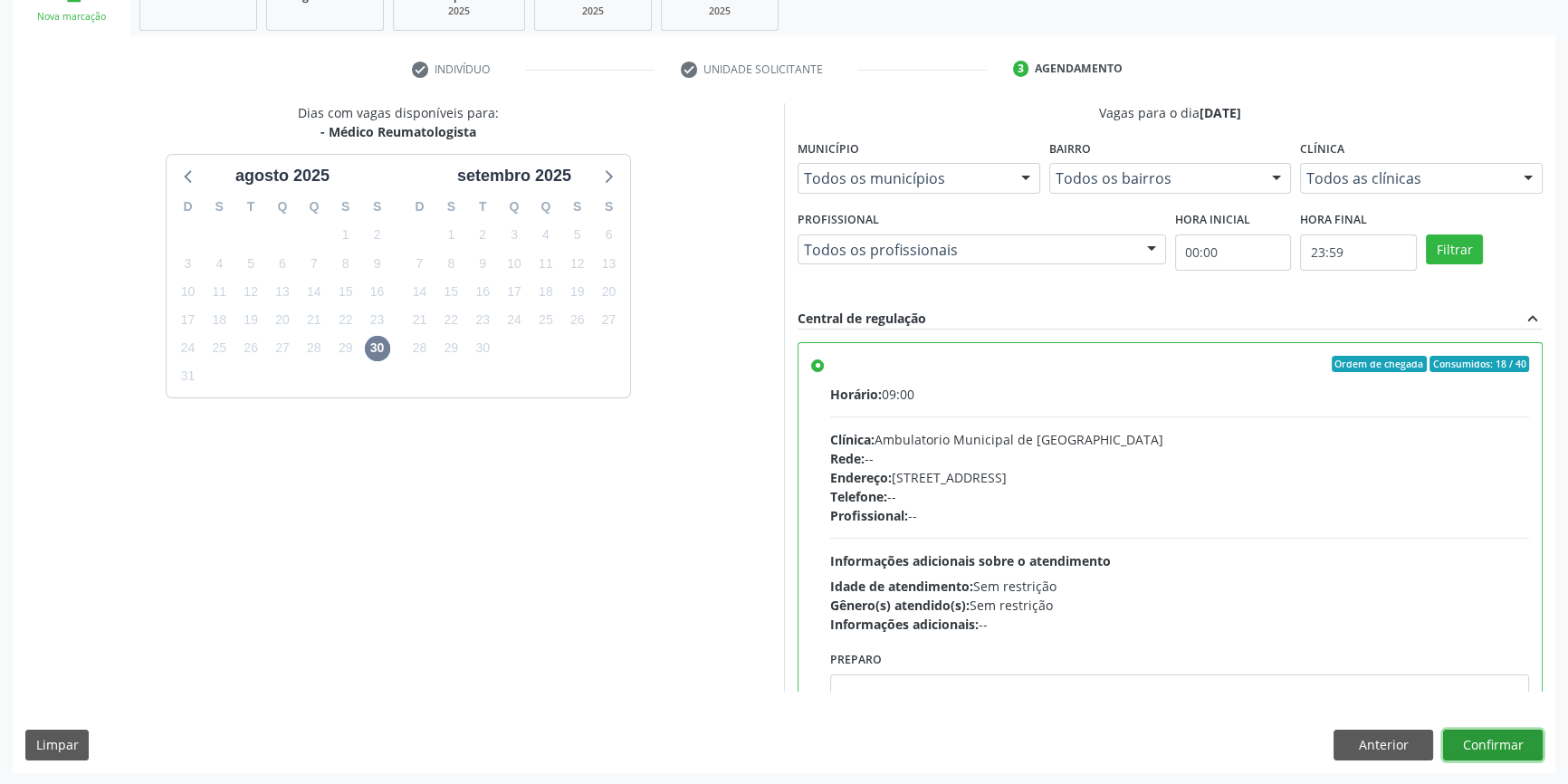
click at [1484, 743] on button "Confirmar" at bounding box center [1494, 745] width 100 height 30
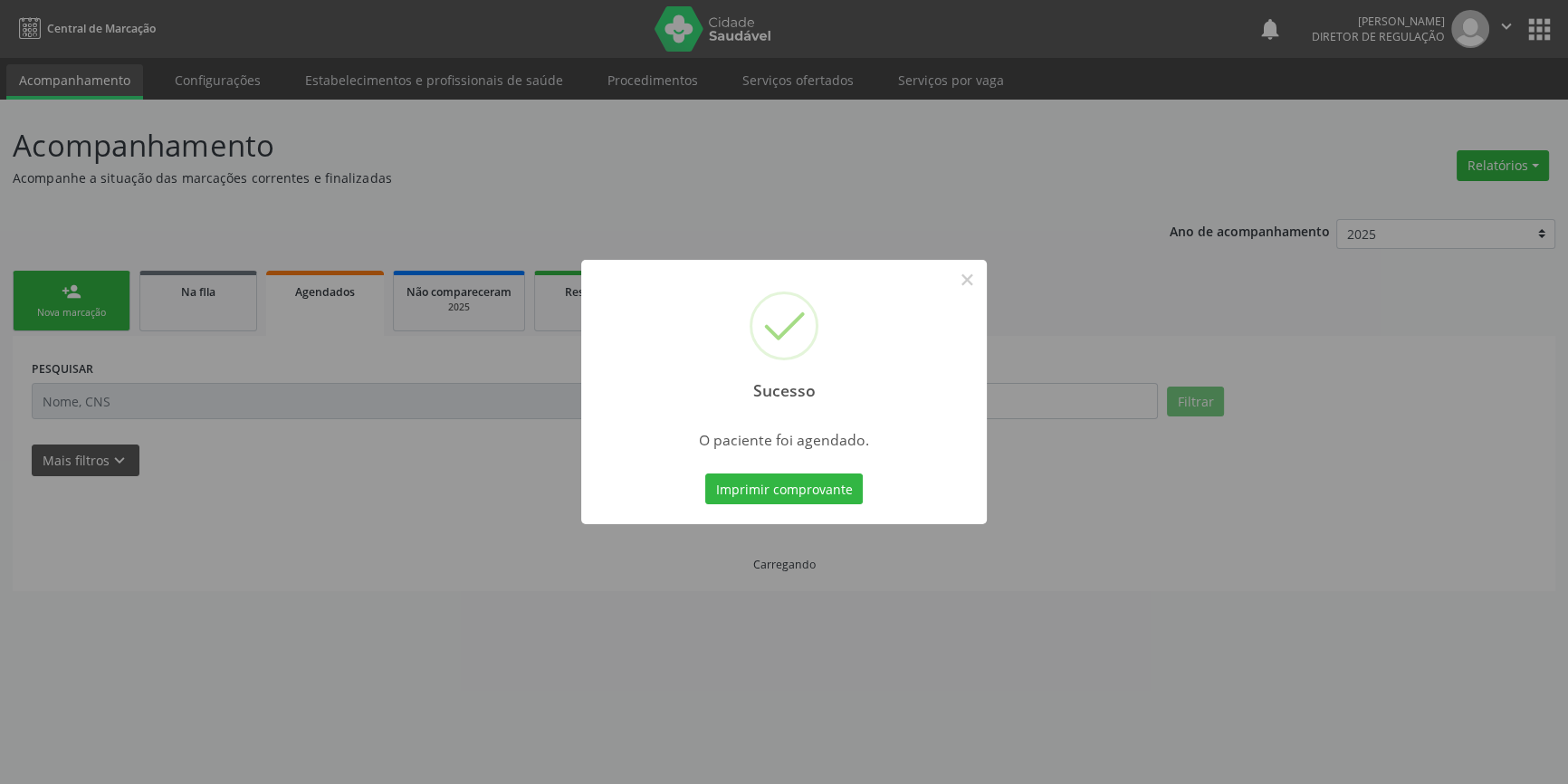
scroll to position [0, 0]
click at [840, 491] on button "Imprimir comprovante" at bounding box center [790, 488] width 158 height 30
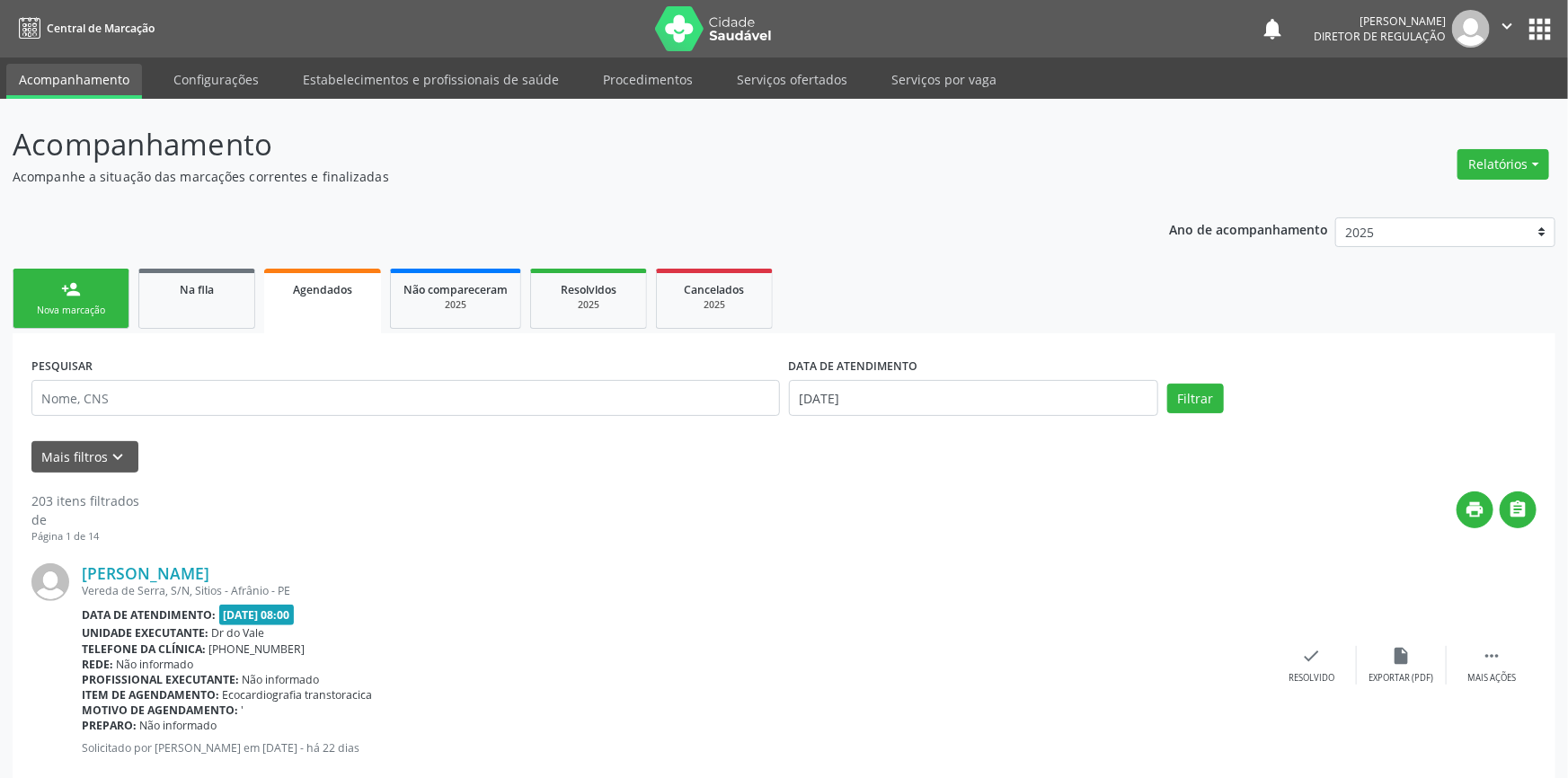
click at [100, 294] on link "person_add Nova marcação" at bounding box center [71, 299] width 117 height 60
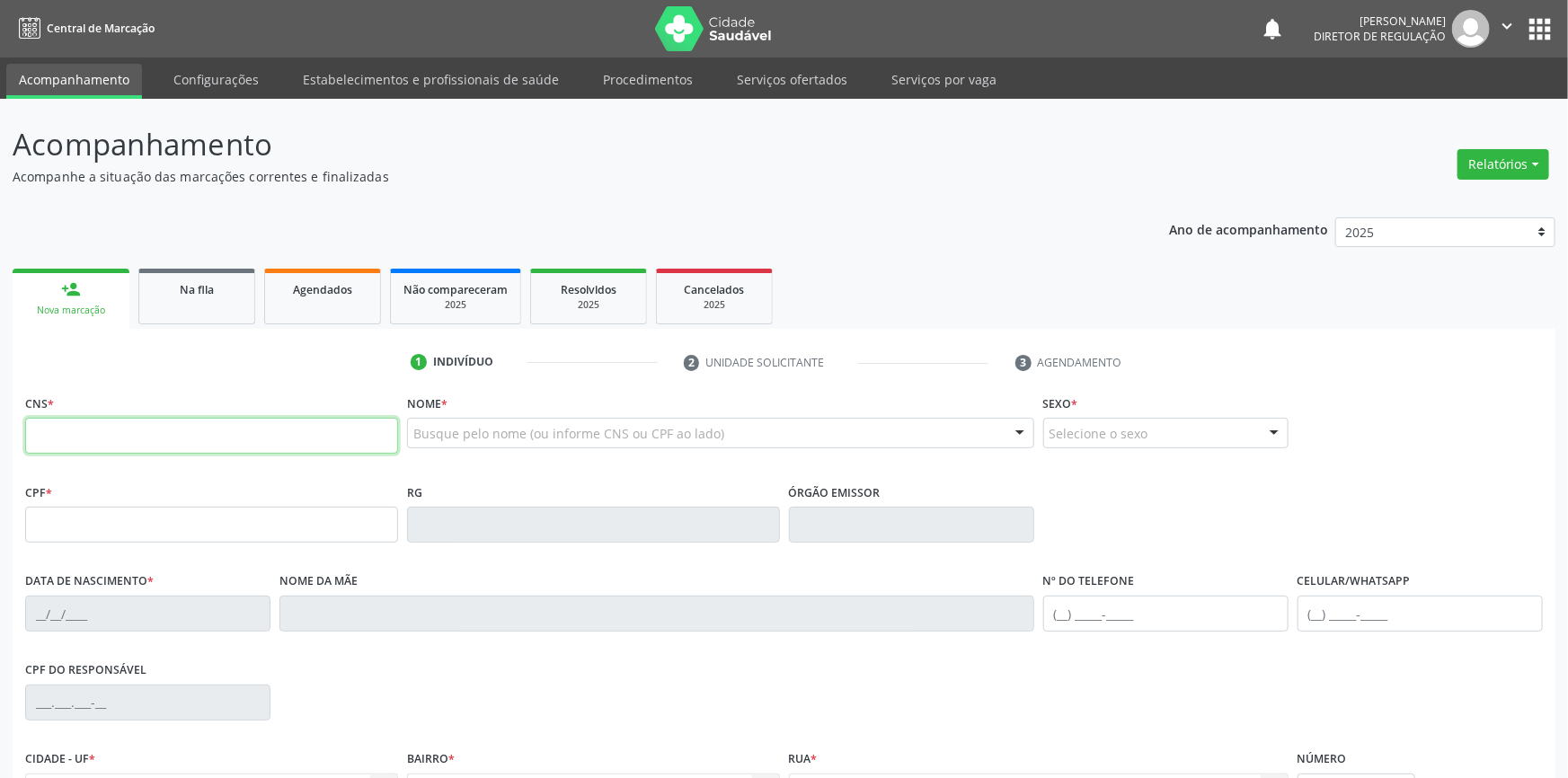
click at [133, 431] on input "text" at bounding box center [211, 436] width 373 height 36
type input "705 8034 8154 7534"
type input "055.339.214-00"
type input "[DATE]"
type input "[PERSON_NAME]"
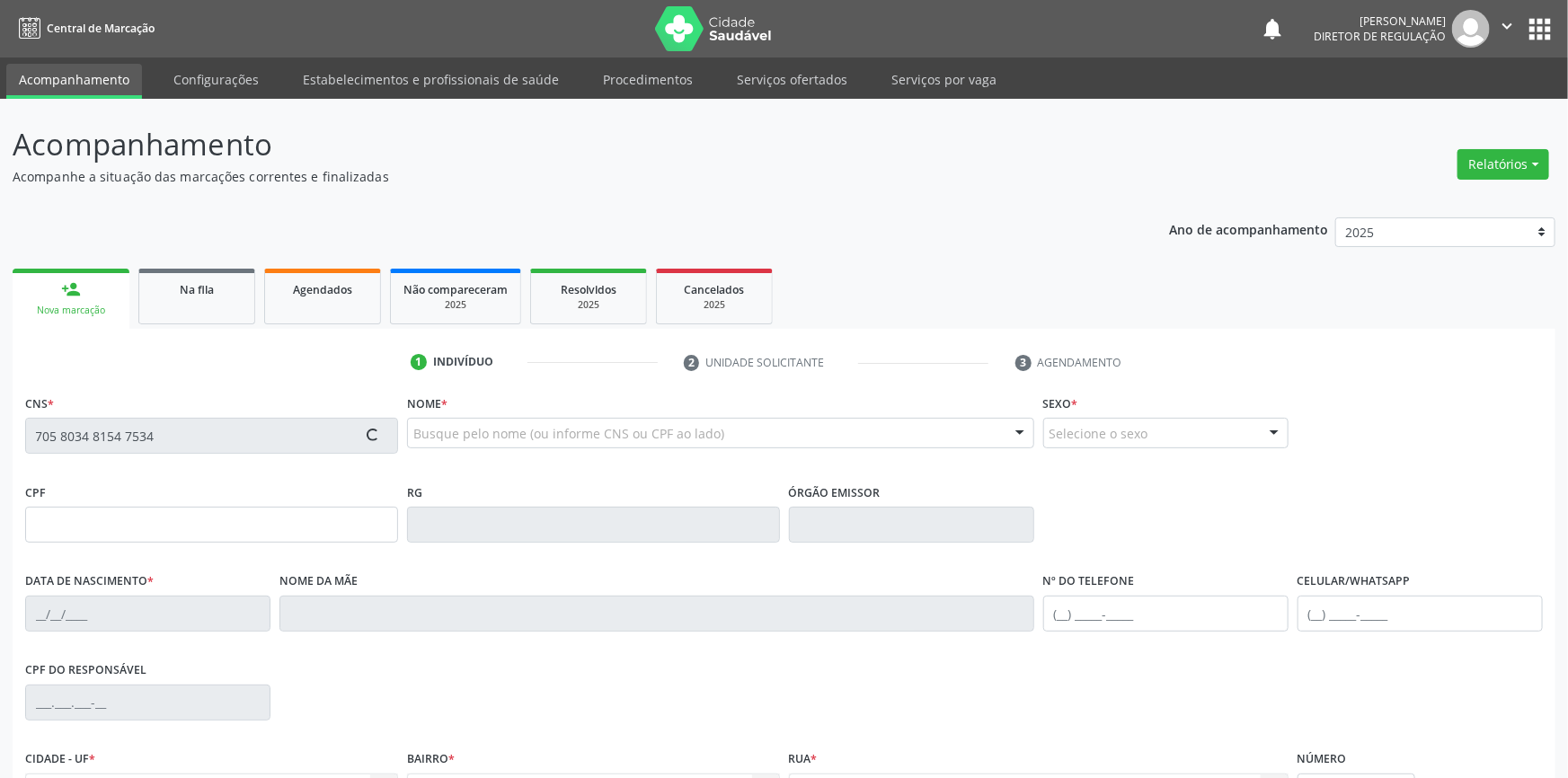
type input "[PHONE_NUMBER]"
type input "S/N"
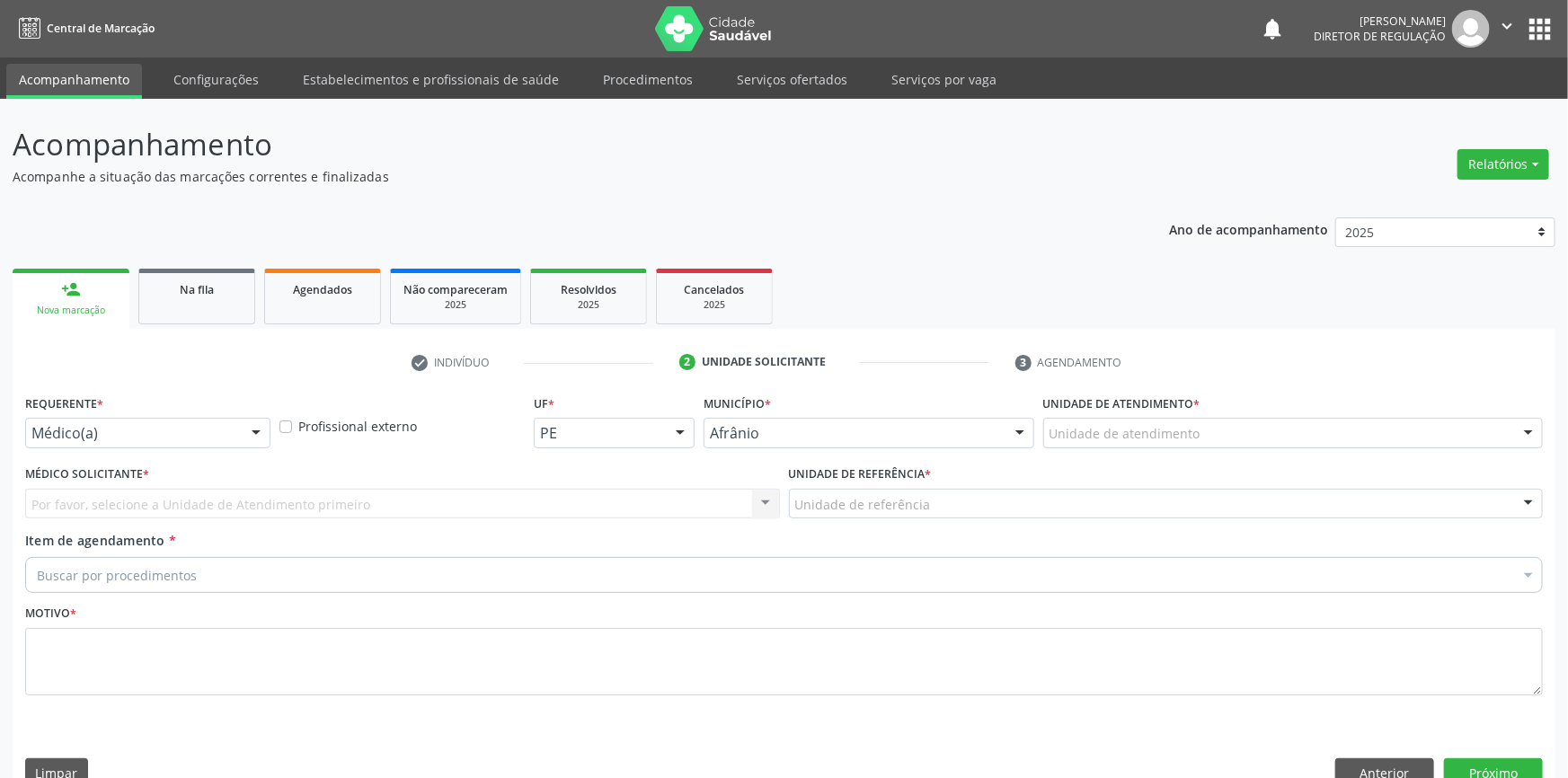
click at [1087, 413] on div "Unidade de atendimento * Unidade de atendimento Academia da Saude de Afranio Ac…" at bounding box center [1293, 425] width 509 height 70
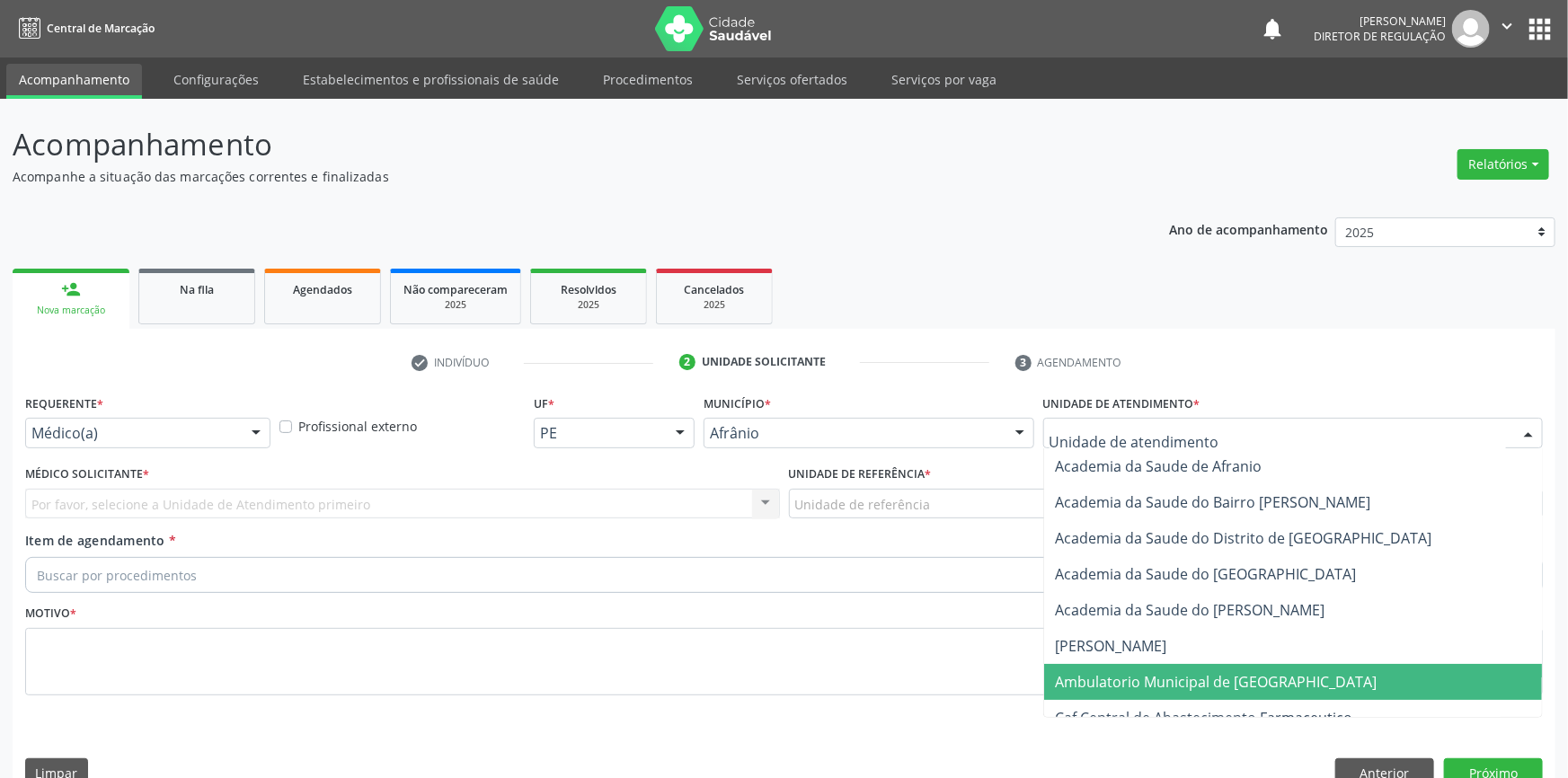
click at [1126, 664] on span "Ambulatorio Municipal de [GEOGRAPHIC_DATA]" at bounding box center [1293, 682] width 498 height 36
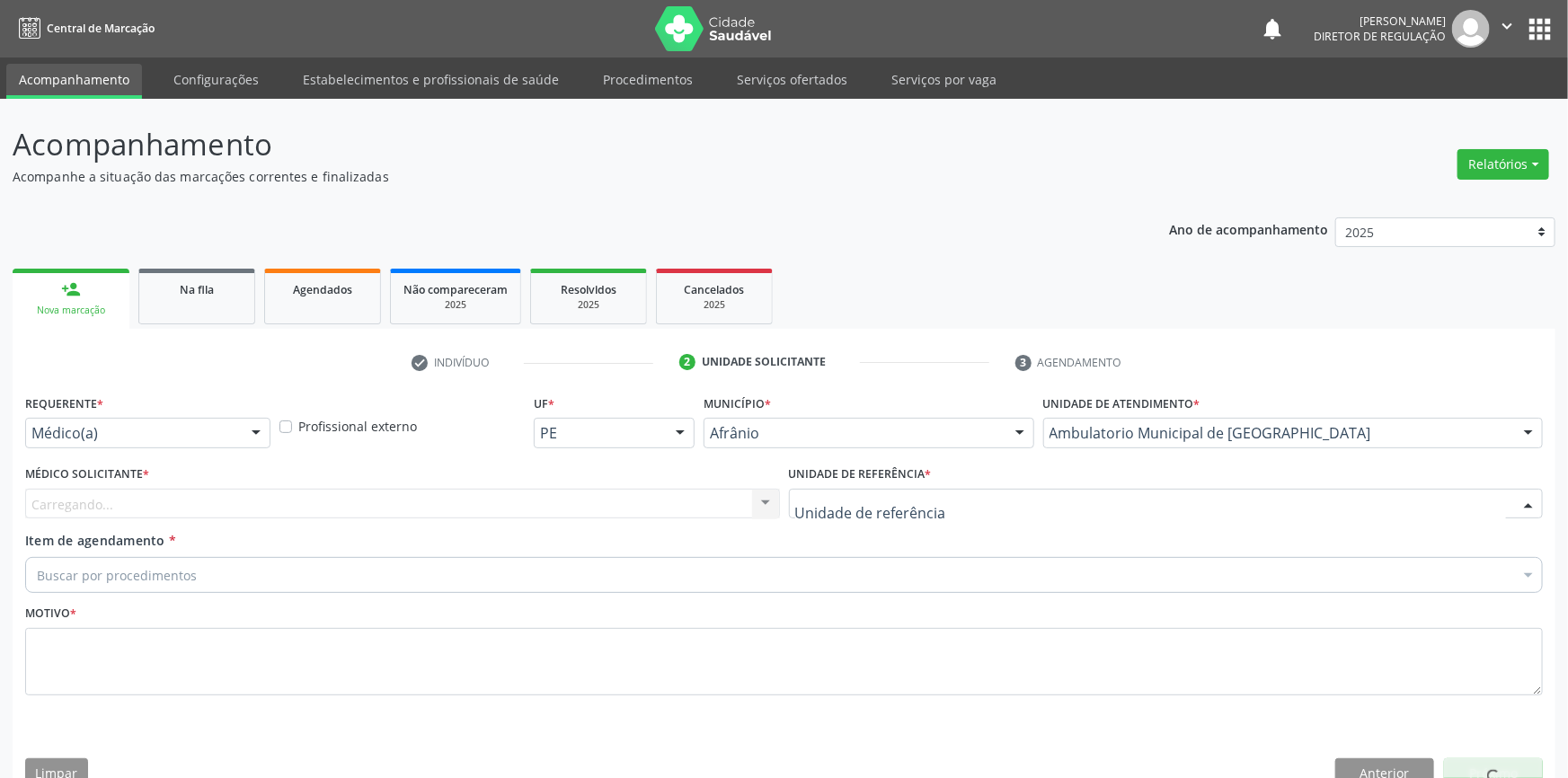
click at [951, 489] on div at bounding box center [1166, 504] width 755 height 30
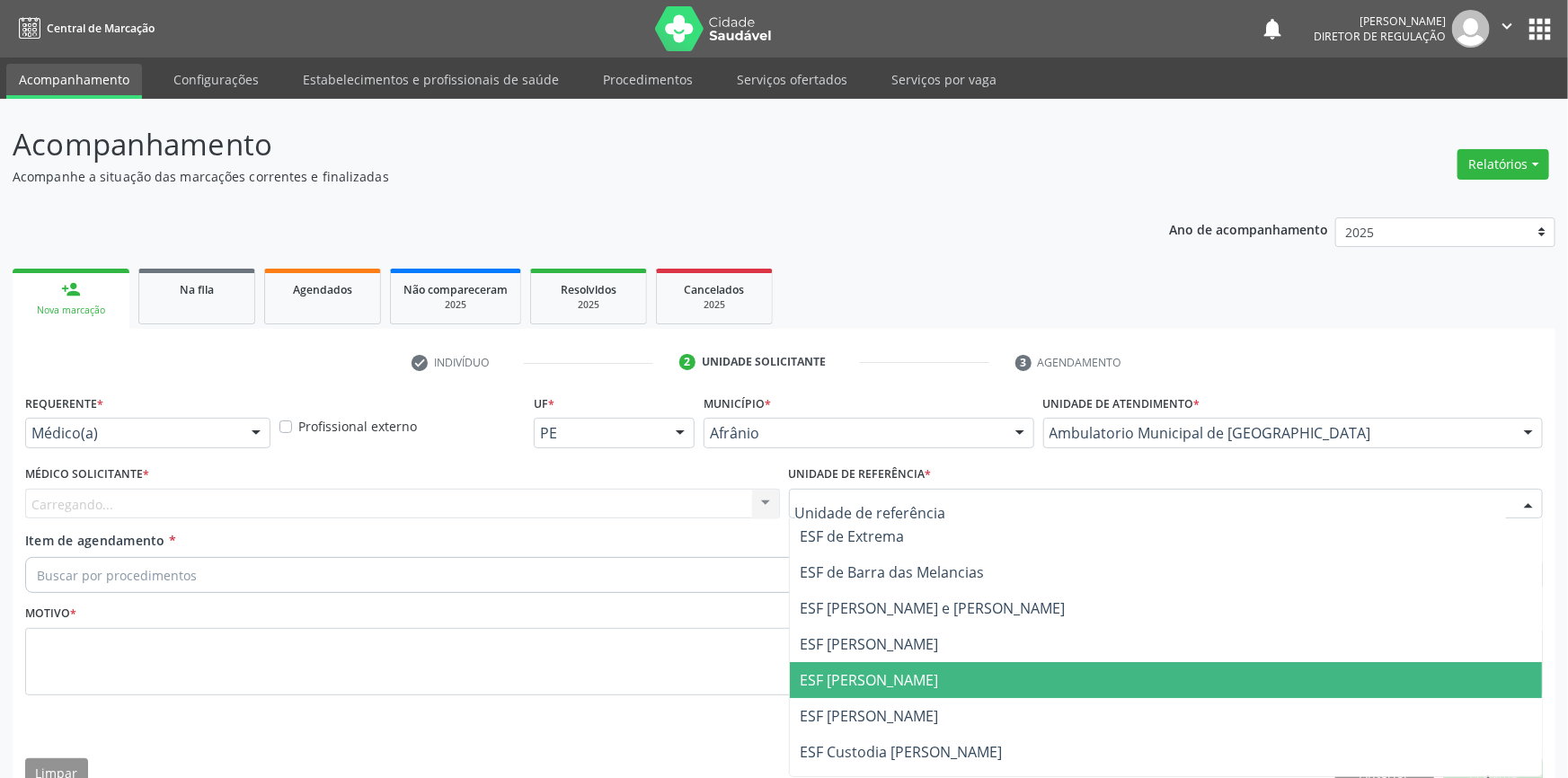
drag, startPoint x: 881, startPoint y: 654, endPoint x: 535, endPoint y: 530, distance: 367.5
click at [875, 670] on span "ESF [PERSON_NAME]" at bounding box center [870, 680] width 138 height 19
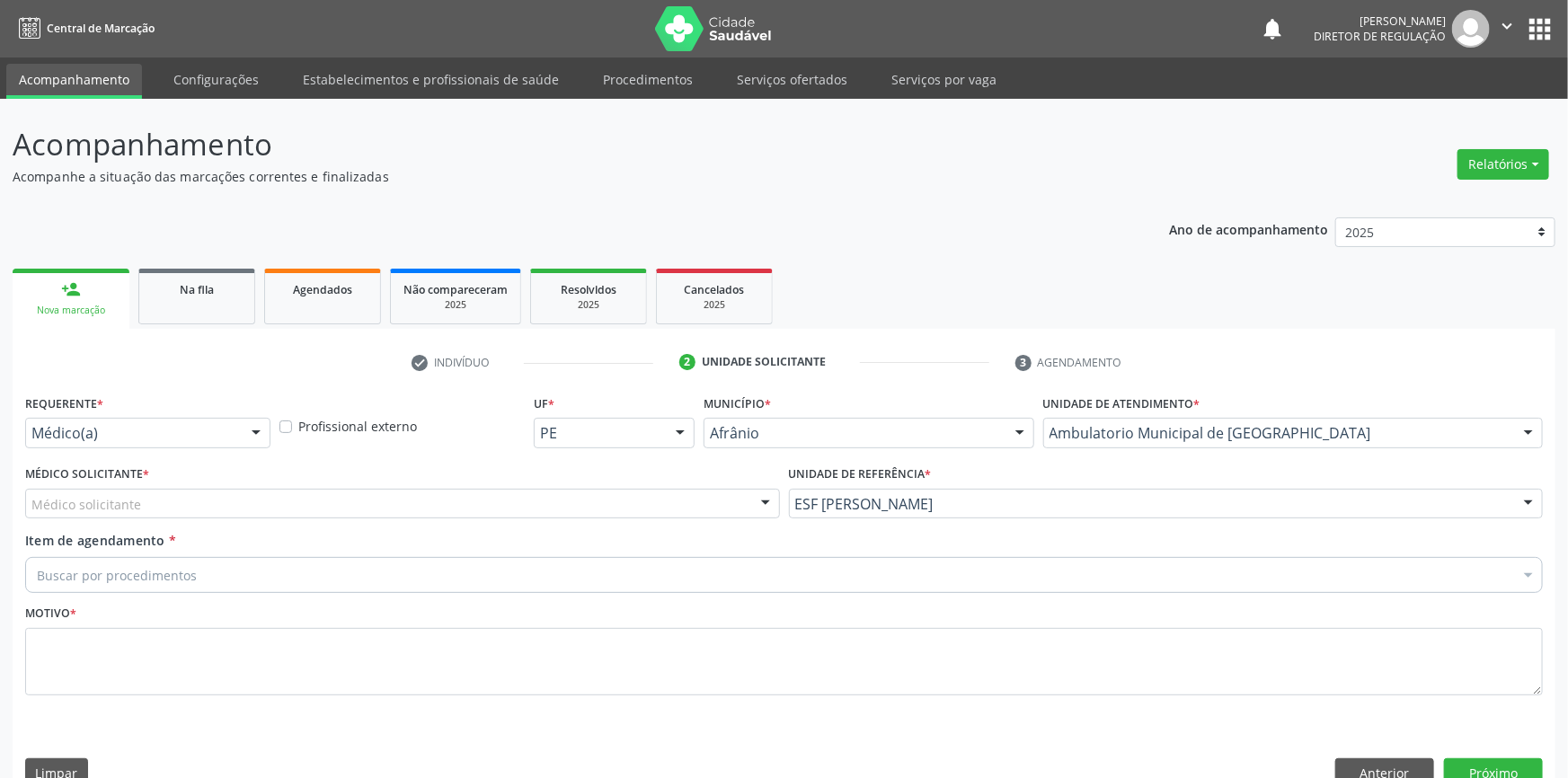
drag, startPoint x: 453, startPoint y: 466, endPoint x: 438, endPoint y: 468, distance: 15.1
click at [448, 489] on div "Médico solicitante" at bounding box center [403, 504] width 755 height 30
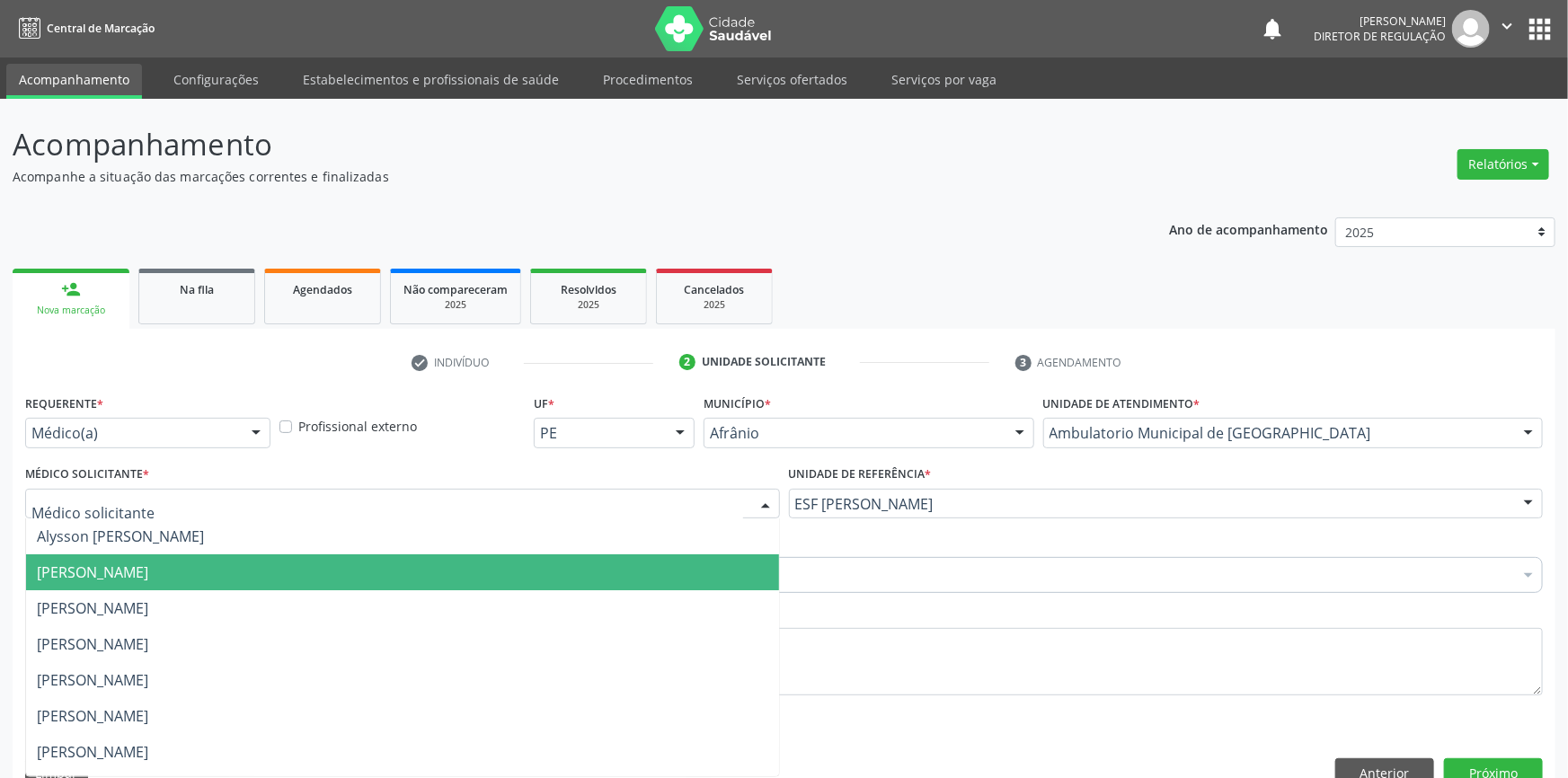
click at [148, 562] on span "[PERSON_NAME]" at bounding box center [92, 572] width 112 height 19
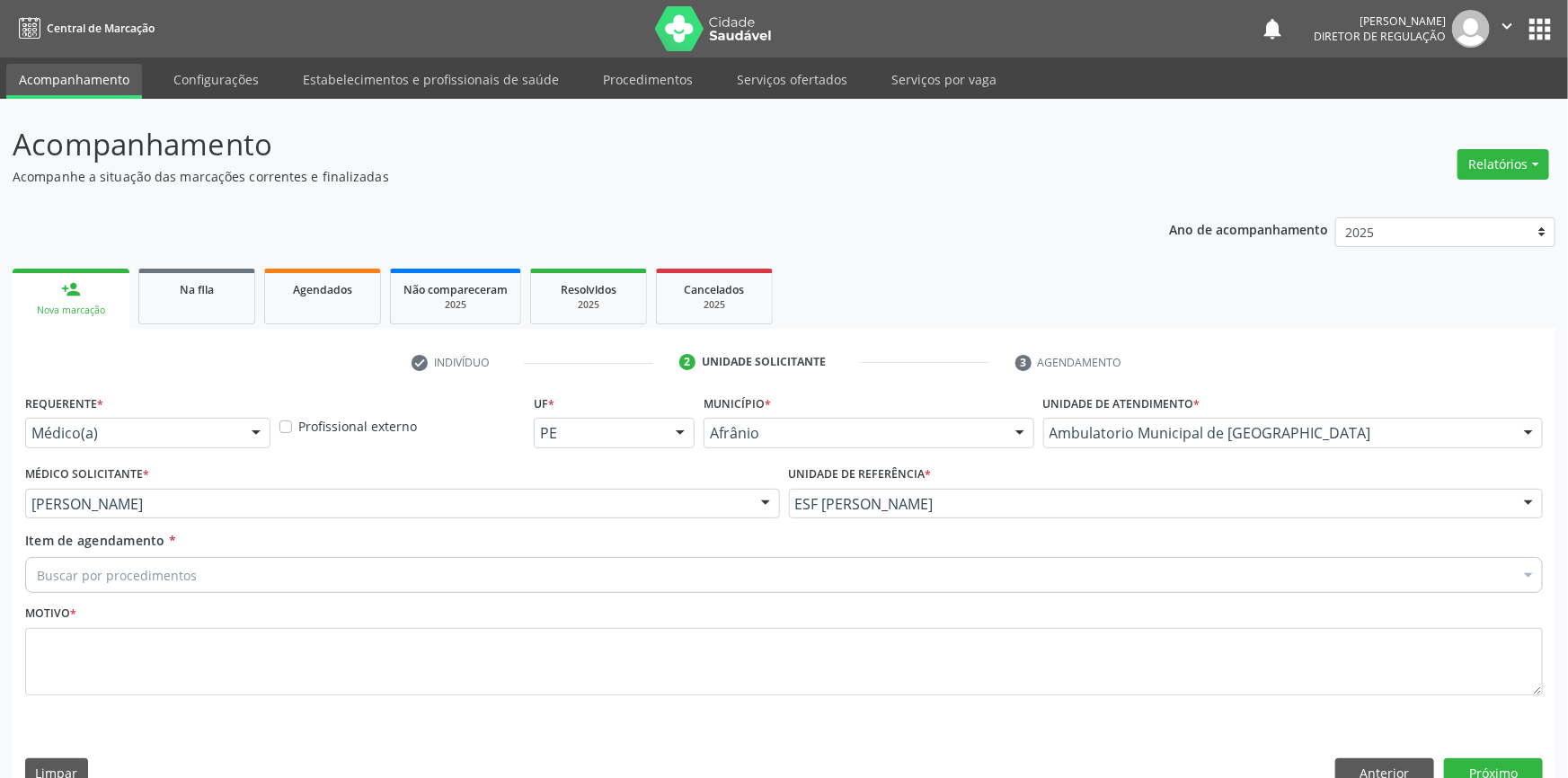
click at [200, 557] on div "Buscar por procedimentos" at bounding box center [784, 575] width 1517 height 36
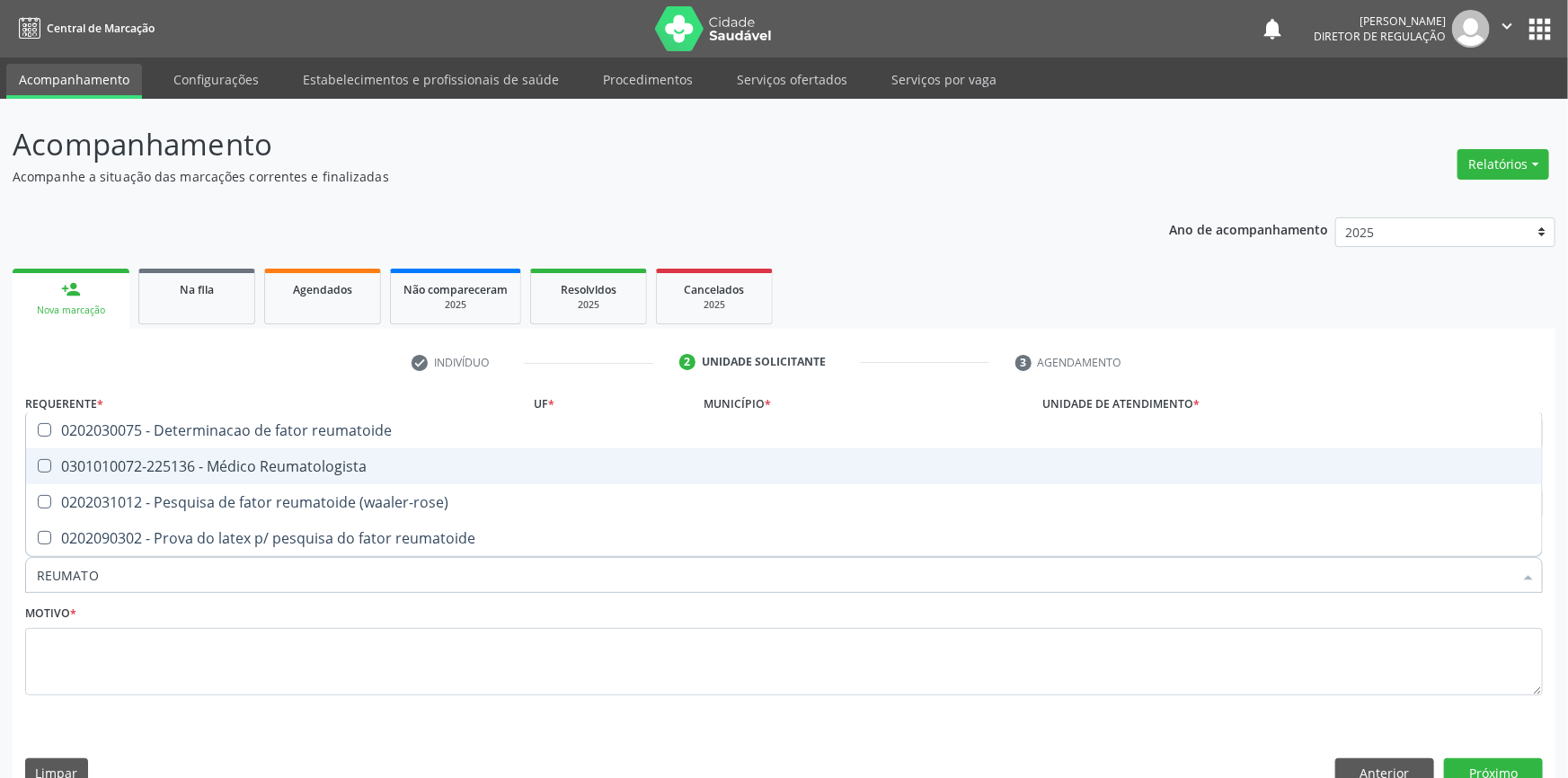
click at [228, 459] on div "0301010072-225136 - Médico Reumatologista" at bounding box center [784, 466] width 1494 height 15
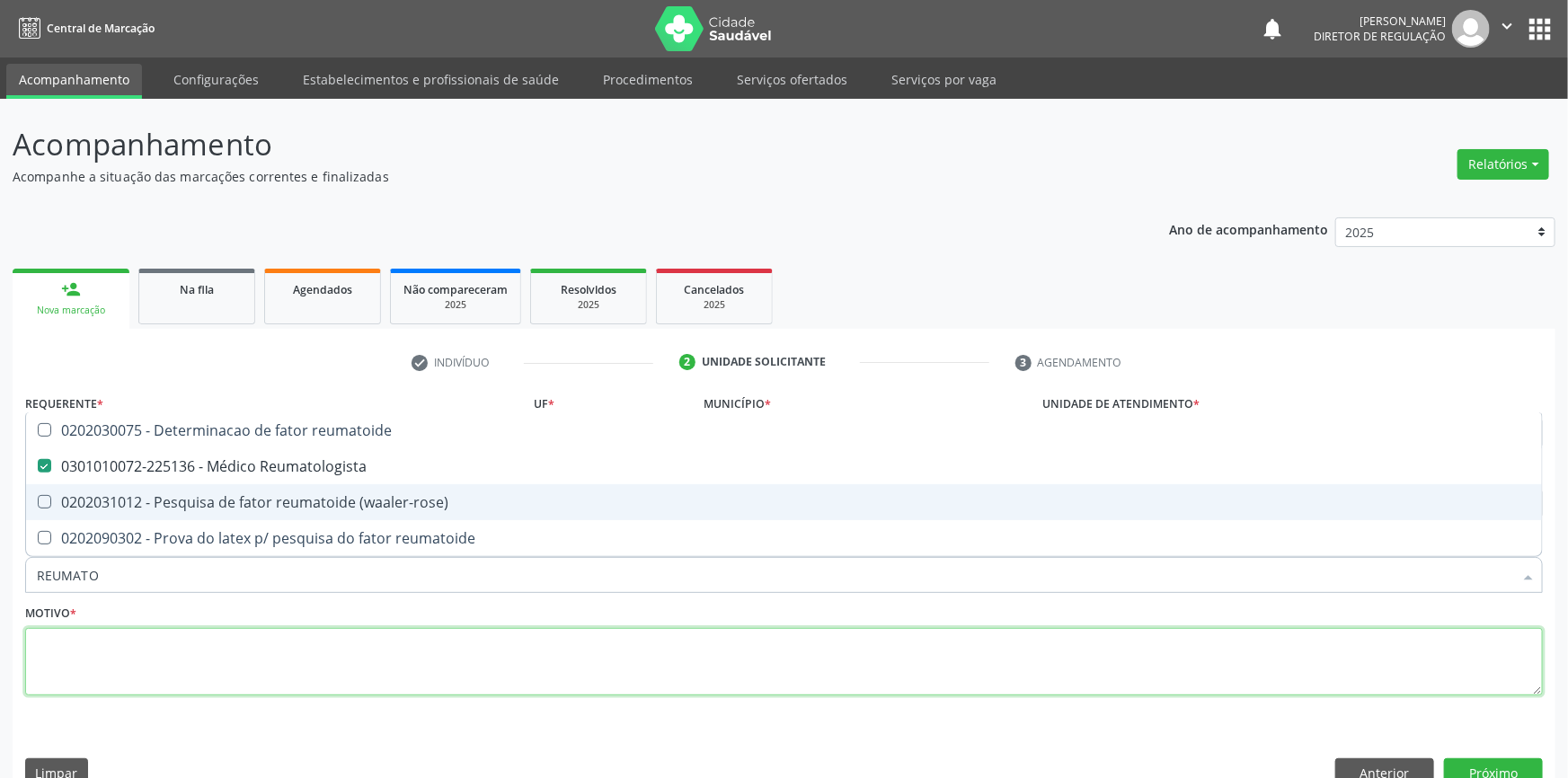
click at [142, 640] on textarea at bounding box center [784, 662] width 1517 height 68
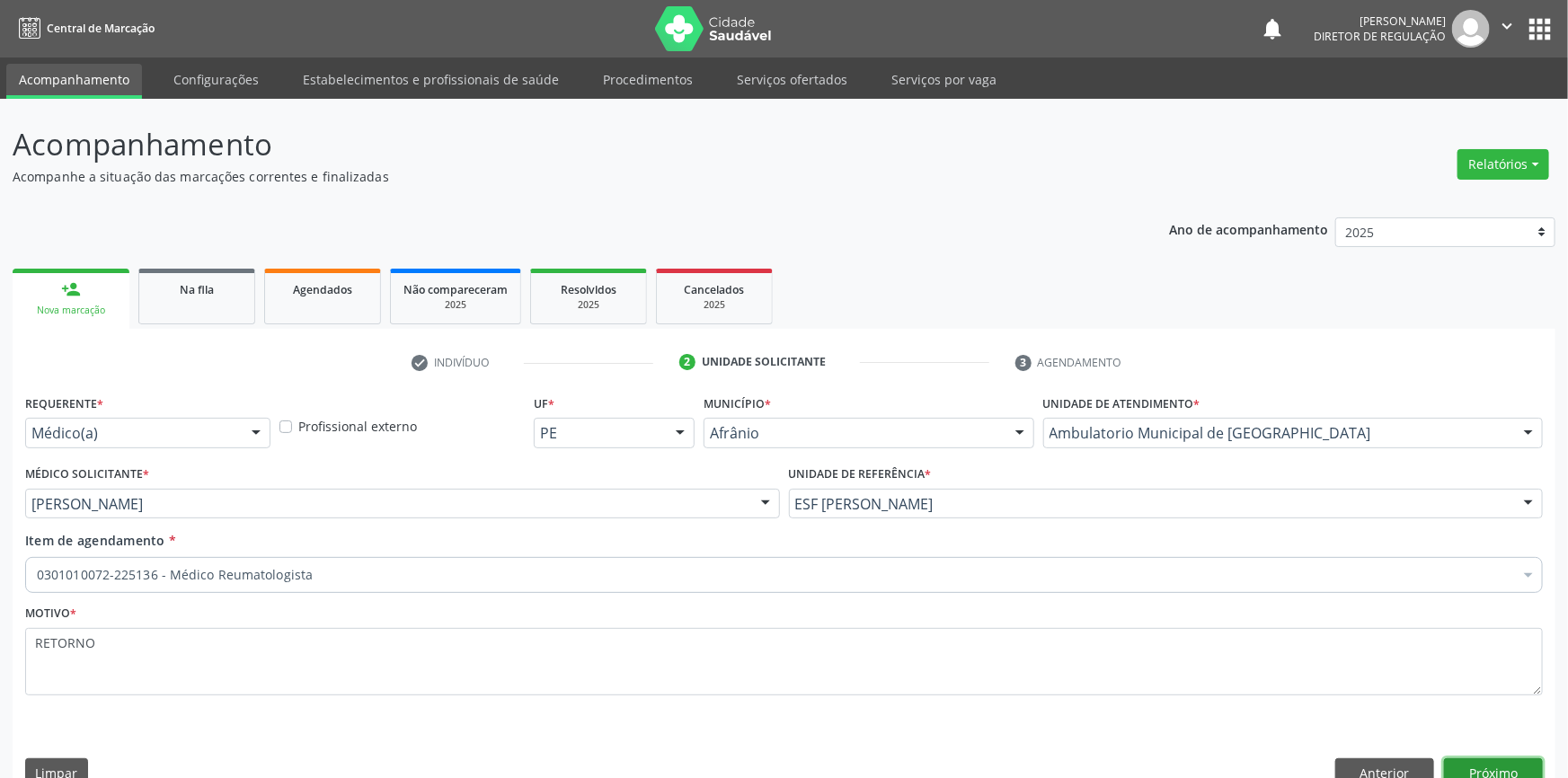
click at [1476, 759] on button "Próximo" at bounding box center [1494, 773] width 99 height 30
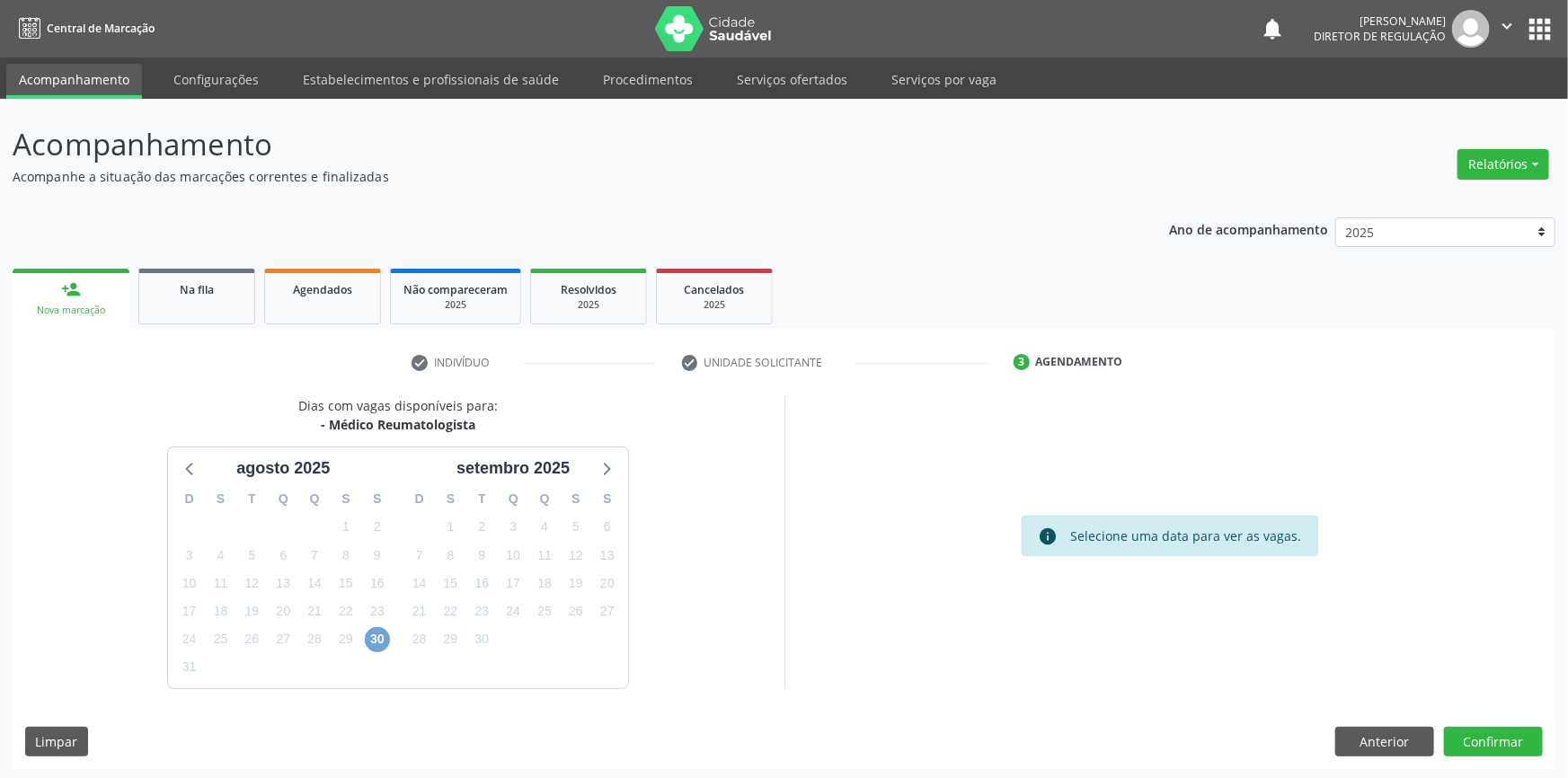
click at [369, 635] on span "30" at bounding box center [377, 640] width 25 height 25
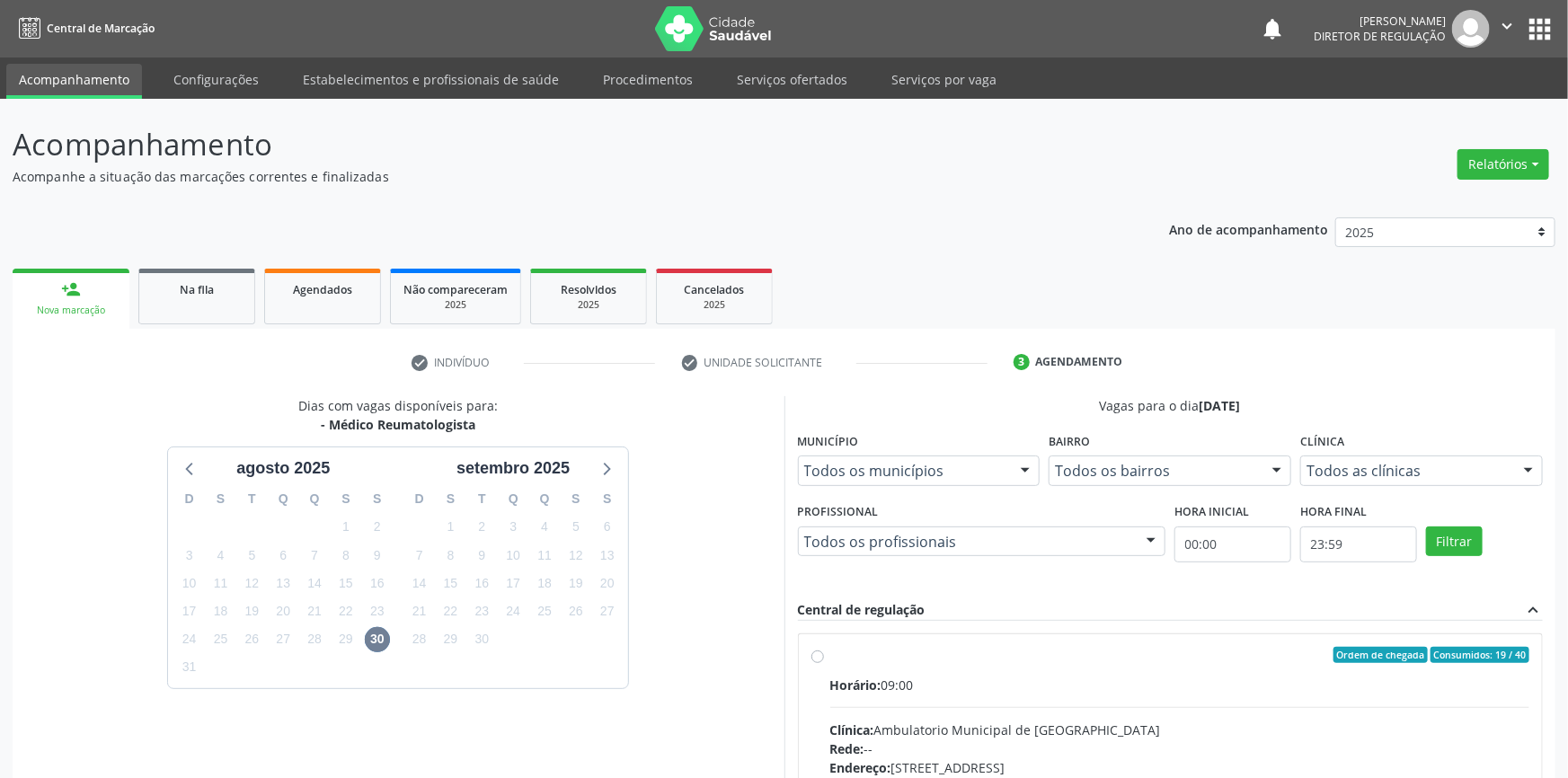
click at [839, 686] on span "Horário:" at bounding box center [856, 686] width 52 height 18
click at [824, 663] on input "Ordem de chegada Consumidos: 19 / 40 Horário: 09:00 Clínica: Ambulatorio Munici…" at bounding box center [817, 654] width 13 height 17
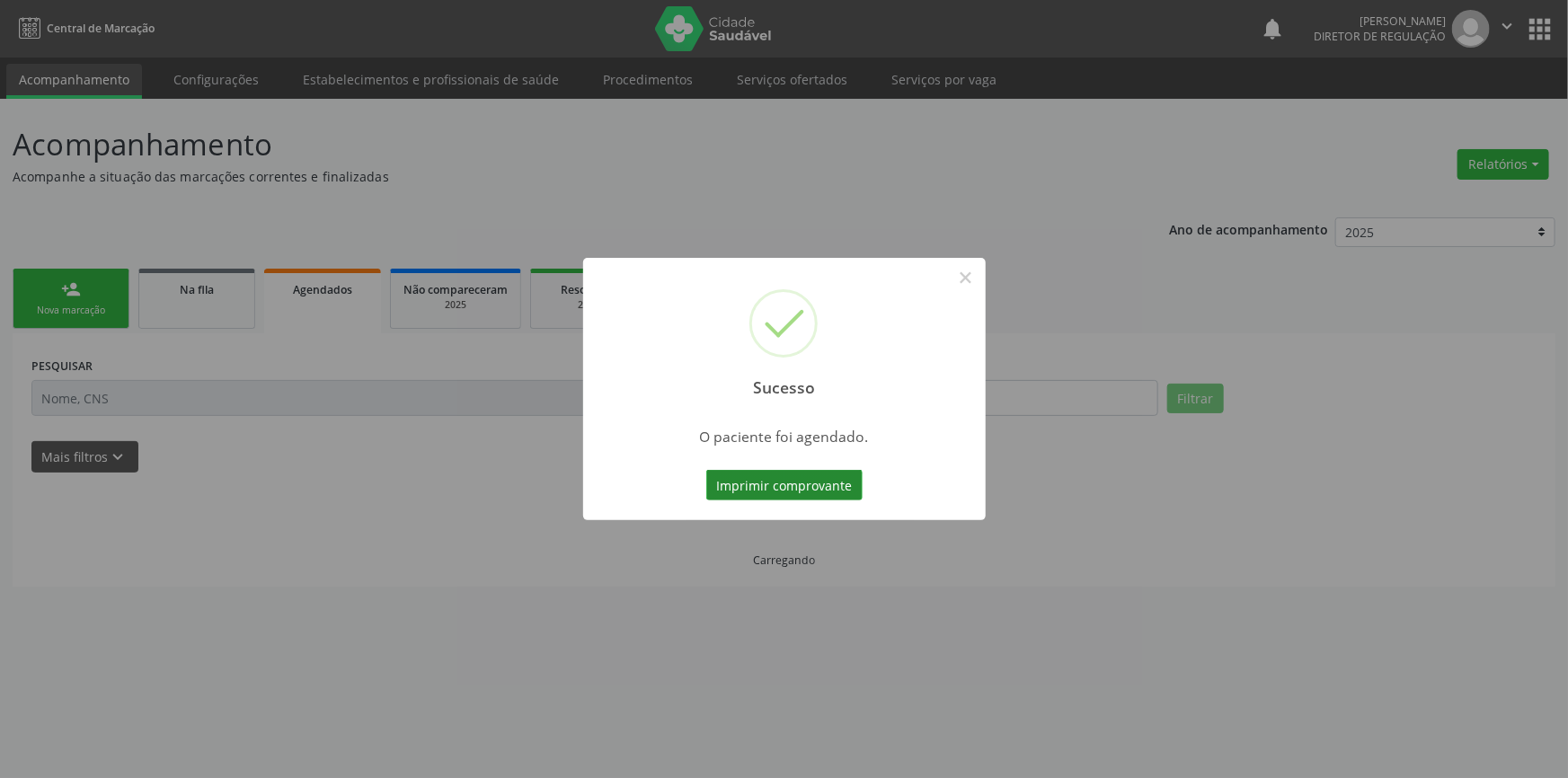
click at [813, 491] on button "Imprimir comprovante" at bounding box center [784, 484] width 157 height 30
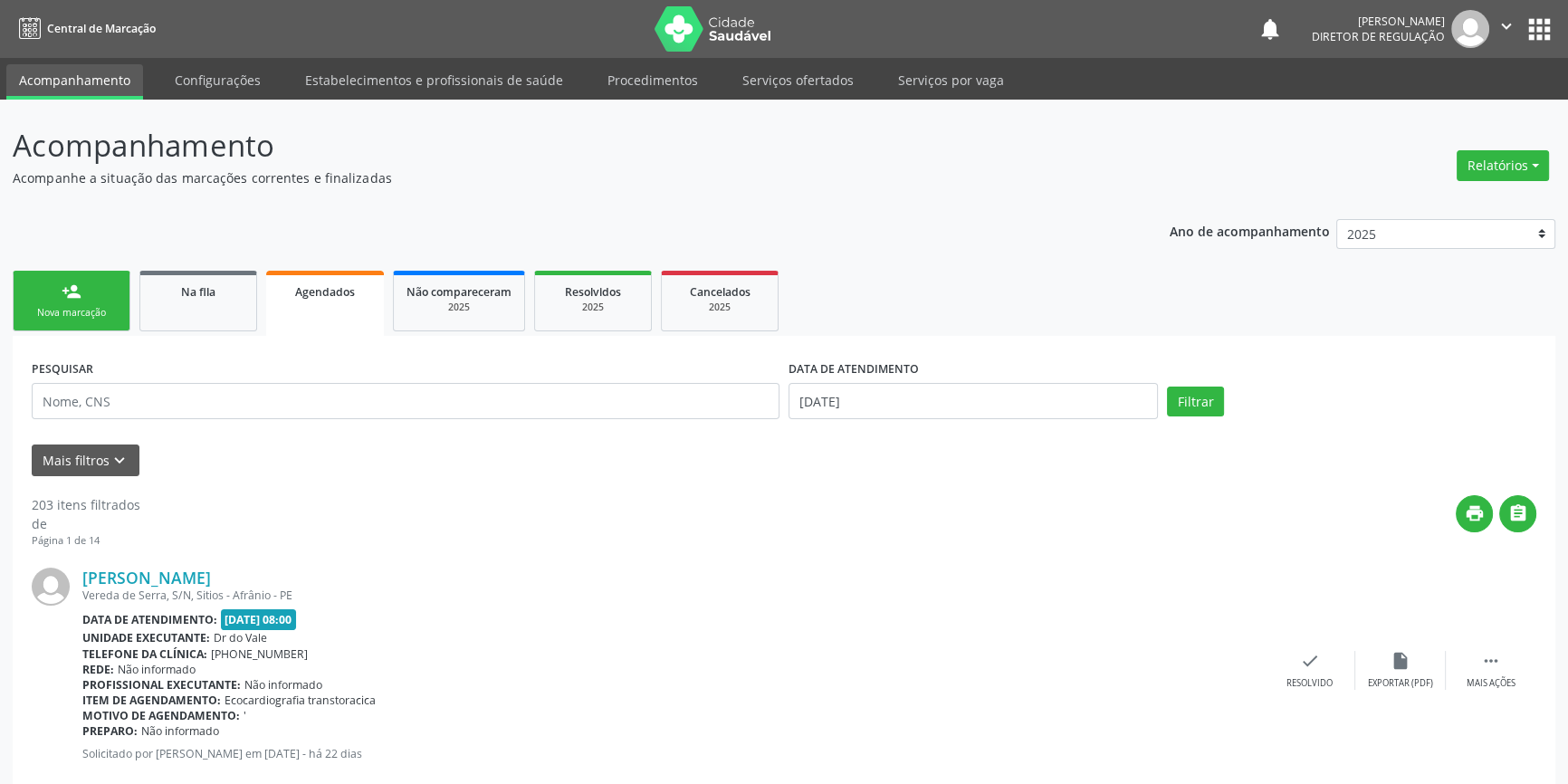
click at [66, 306] on div "Nova marcação" at bounding box center [72, 313] width 90 height 14
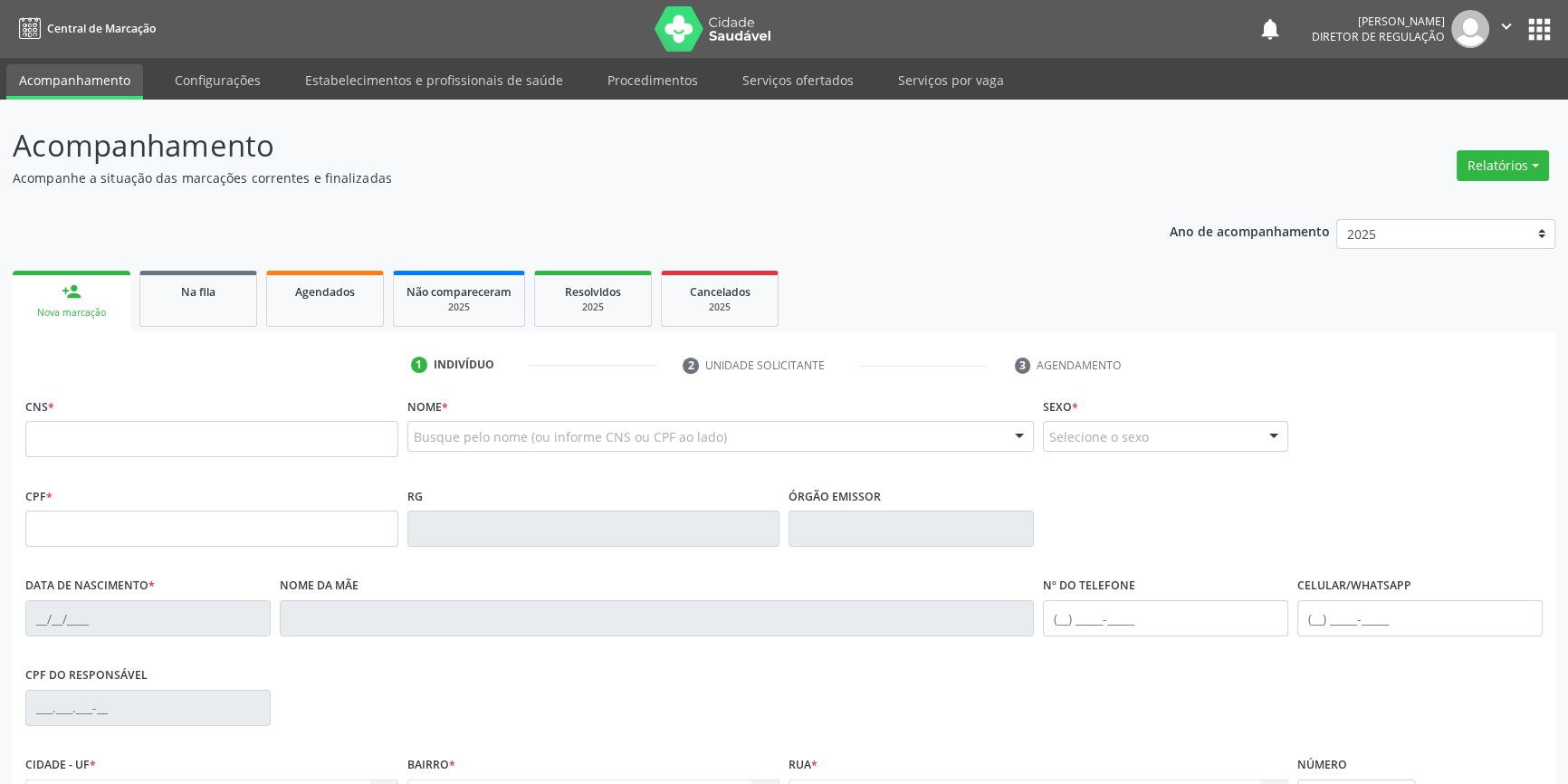
click at [98, 475] on div "CNS *" at bounding box center [212, 437] width 382 height 89
click at [101, 447] on input "text" at bounding box center [212, 439] width 373 height 36
type input "708 1015 4131 0836"
type input "[DATE]"
type input "[PERSON_NAME]"
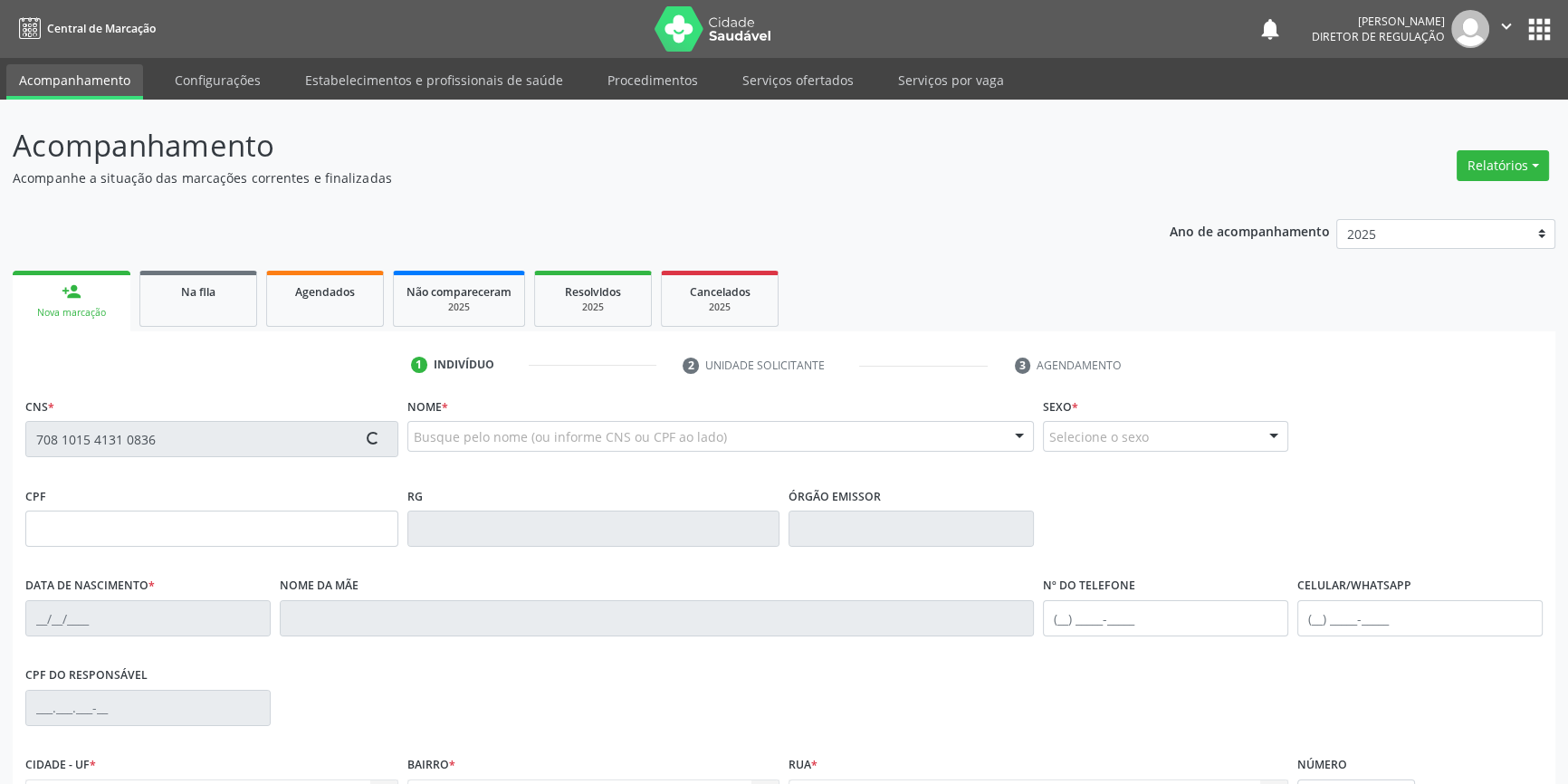
type input "046.706.504-75"
type input "S/N"
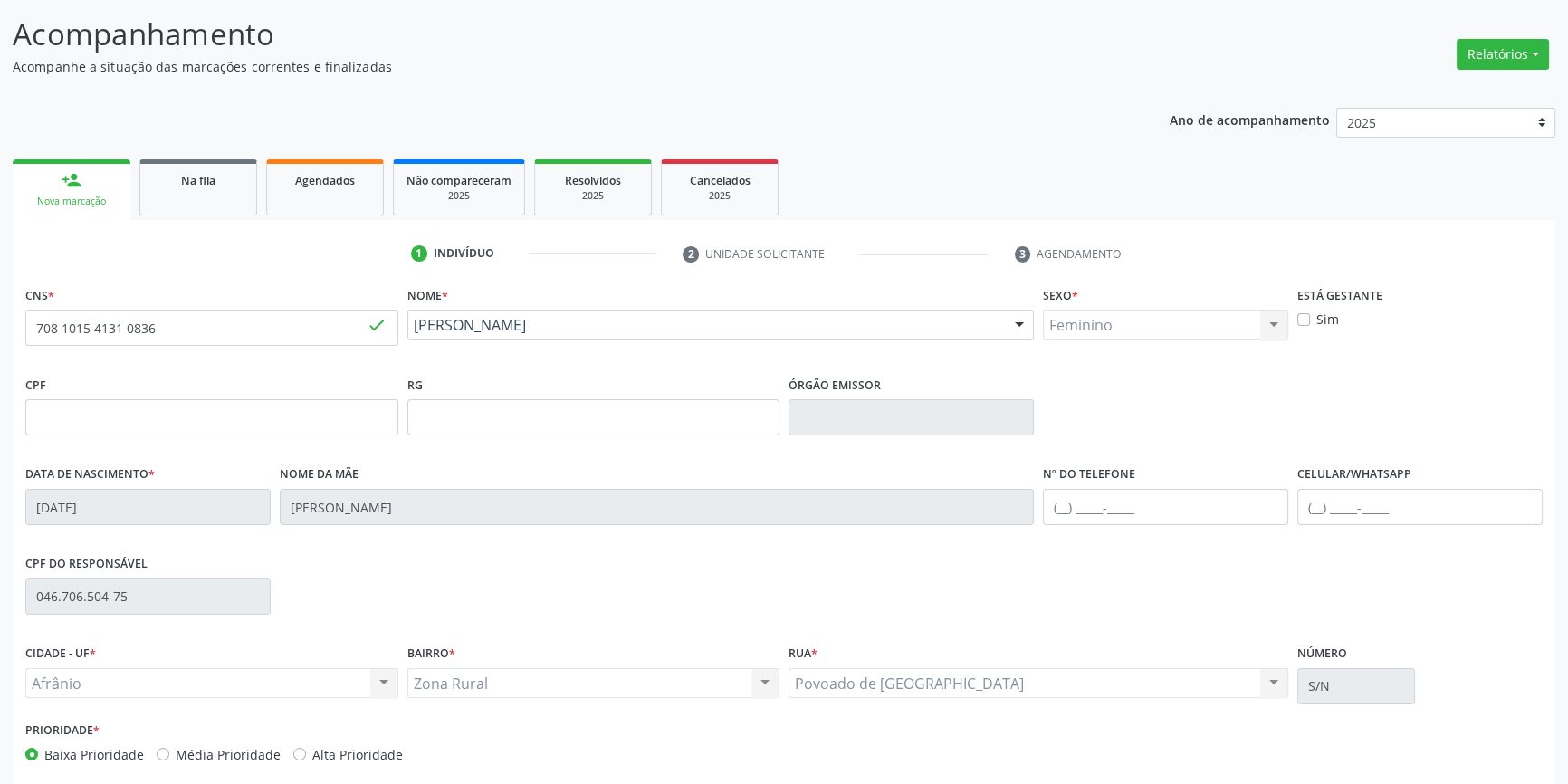
scroll to position [196, 0]
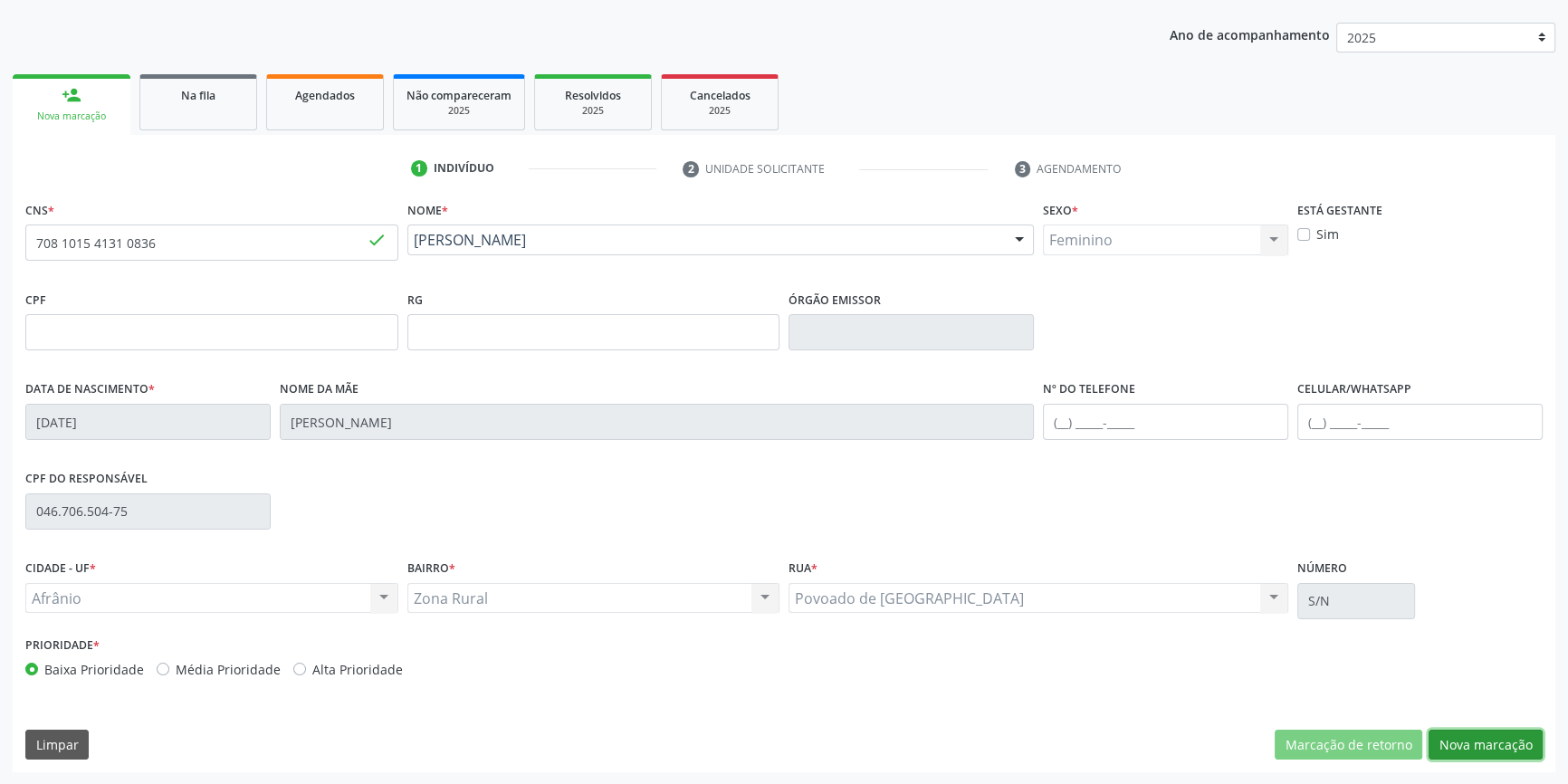
click at [1489, 747] on button "Nova marcação" at bounding box center [1486, 745] width 114 height 30
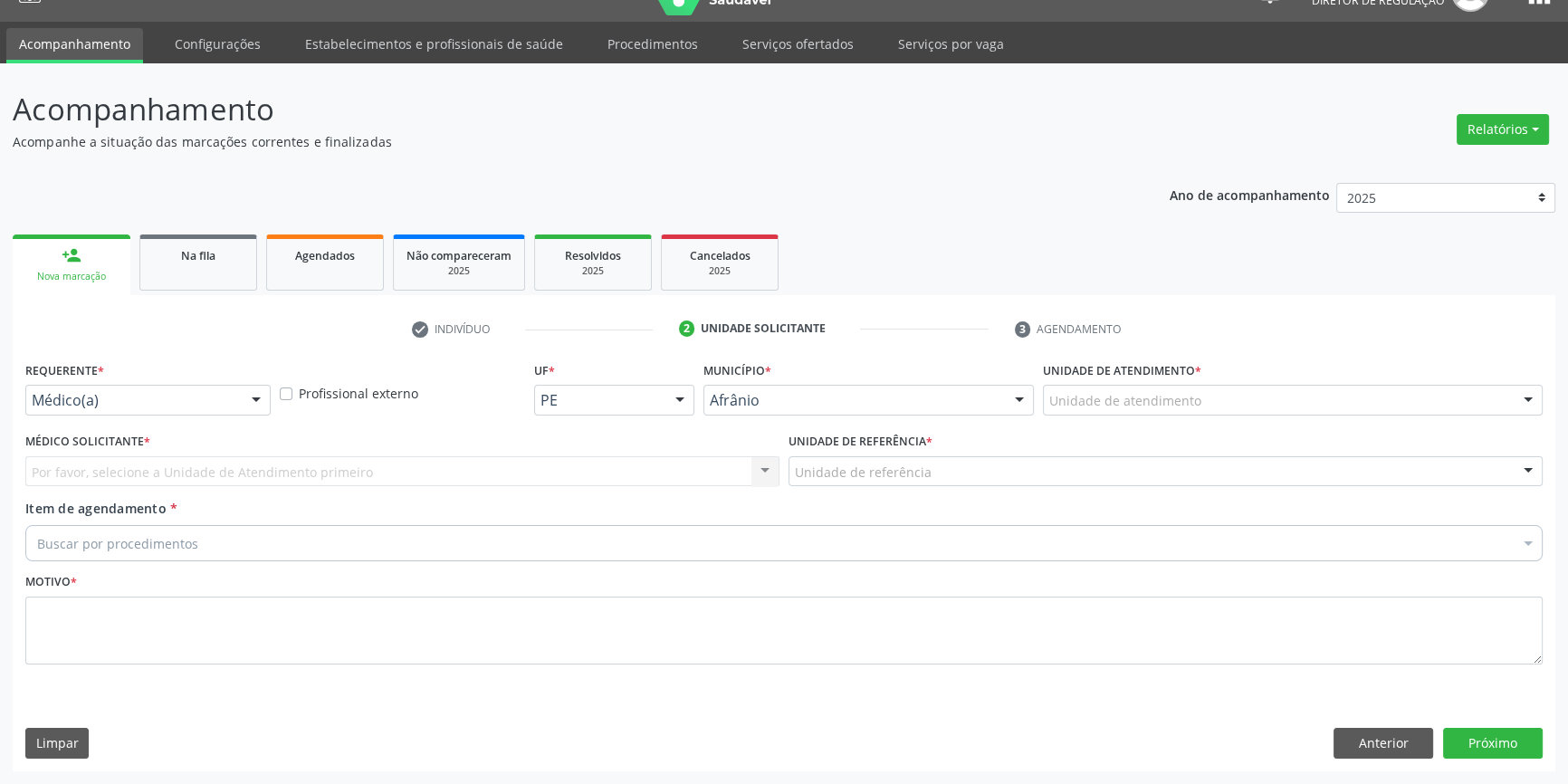
scroll to position [34, 0]
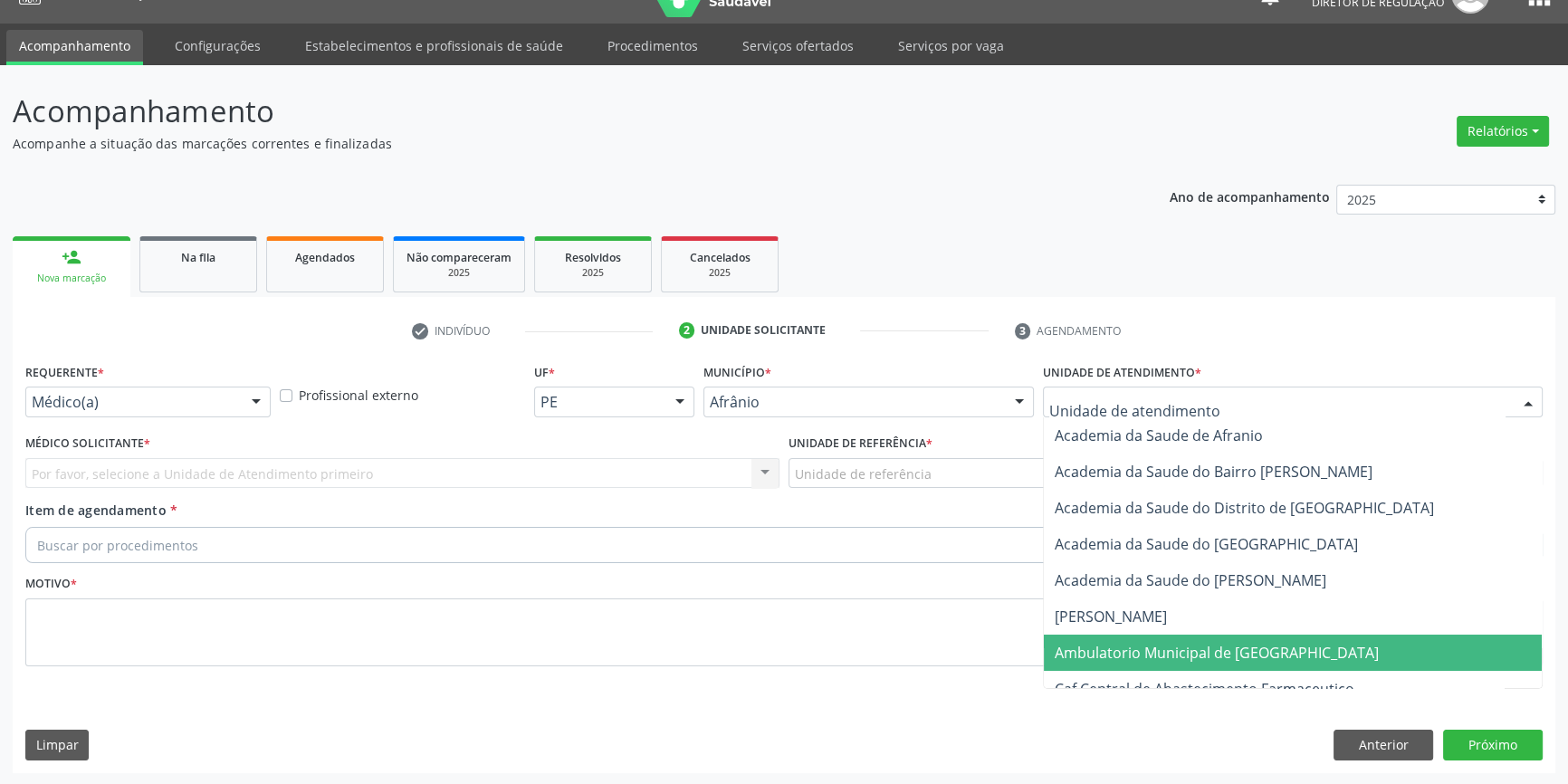
click at [1177, 660] on span "Ambulatorio Municipal de [GEOGRAPHIC_DATA]" at bounding box center [1216, 653] width 324 height 20
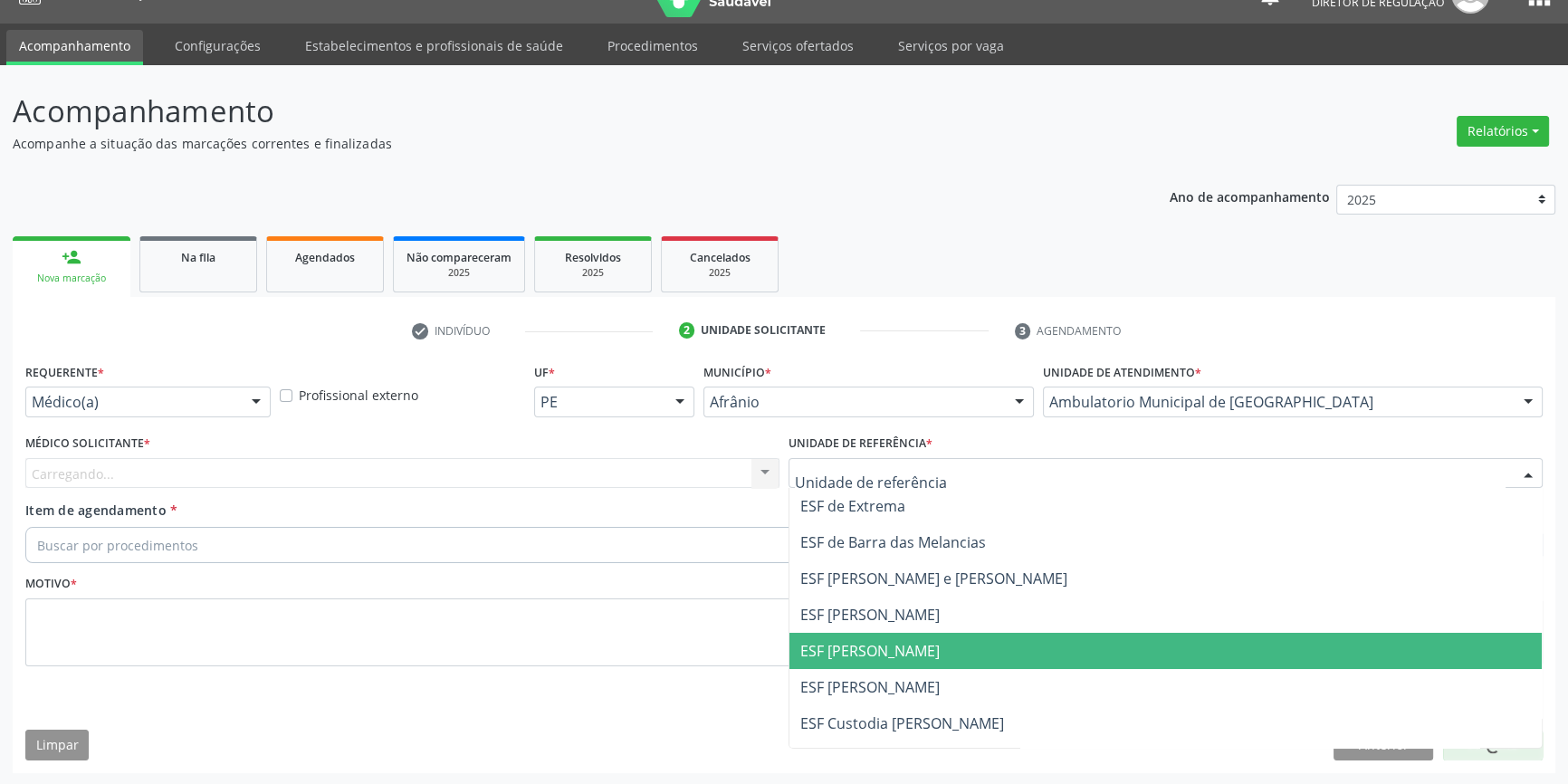
drag, startPoint x: 913, startPoint y: 651, endPoint x: 665, endPoint y: 554, distance: 266.3
click at [909, 649] on span "ESF [PERSON_NAME]" at bounding box center [870, 651] width 139 height 20
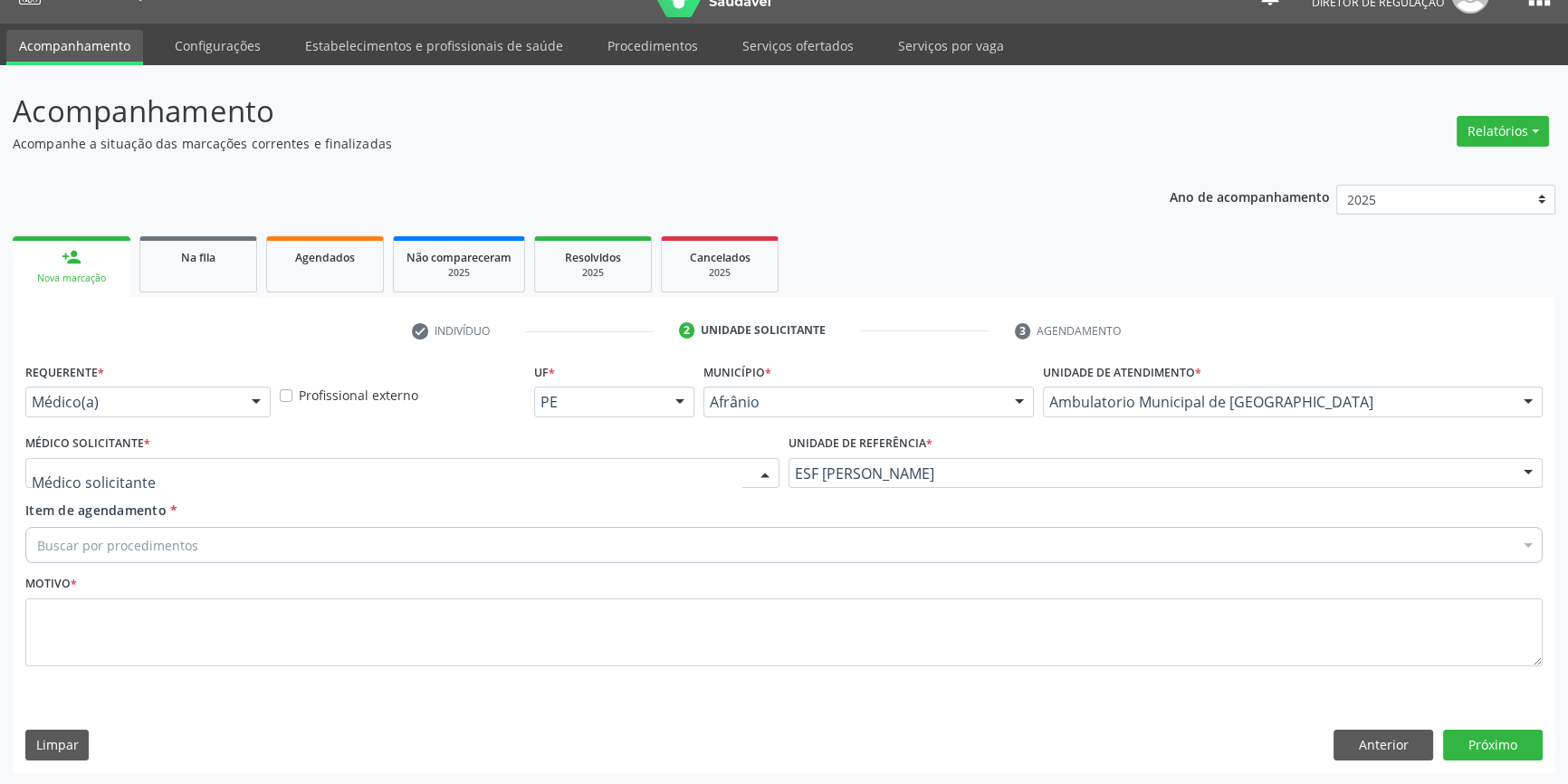
drag, startPoint x: 475, startPoint y: 470, endPoint x: 308, endPoint y: 529, distance: 177.1
click at [470, 470] on div at bounding box center [403, 472] width 755 height 30
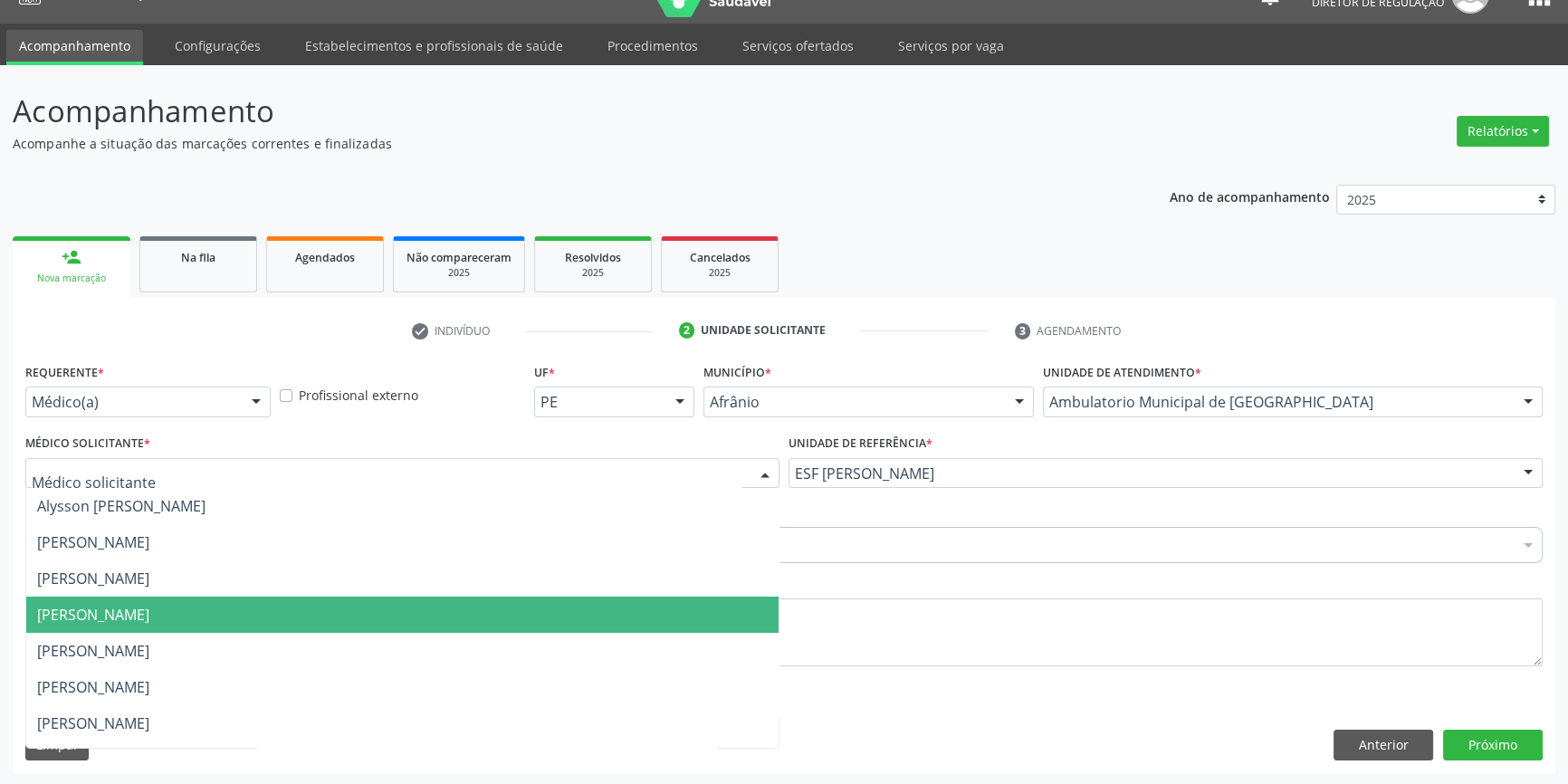
click at [149, 620] on span "[PERSON_NAME]" at bounding box center [93, 614] width 113 height 20
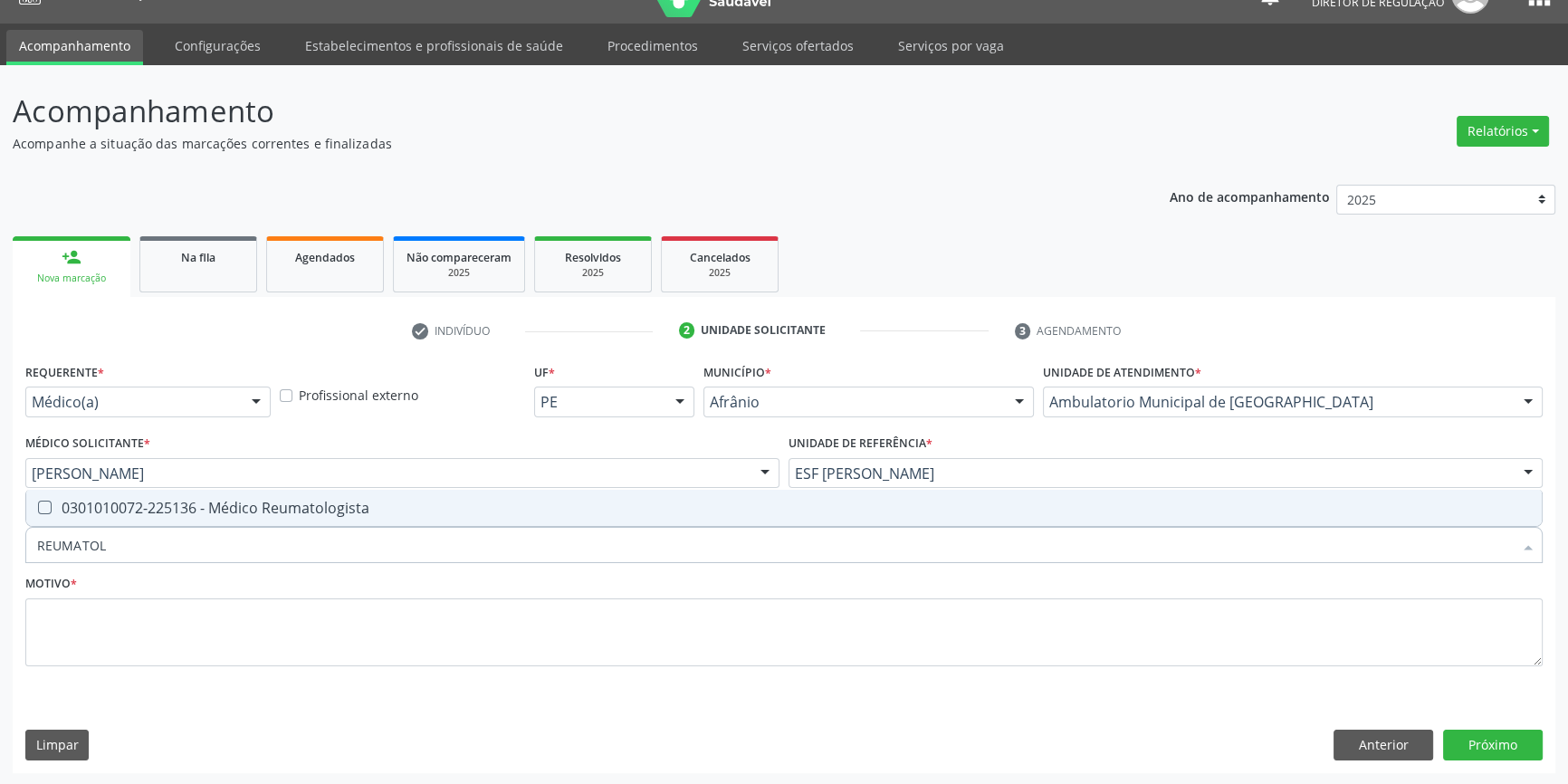
type input "REUMATOLO"
click at [184, 507] on div "0301010072-225136 - Médico Reumatologista" at bounding box center [784, 508] width 1494 height 15
checkbox Reumatologista "true"
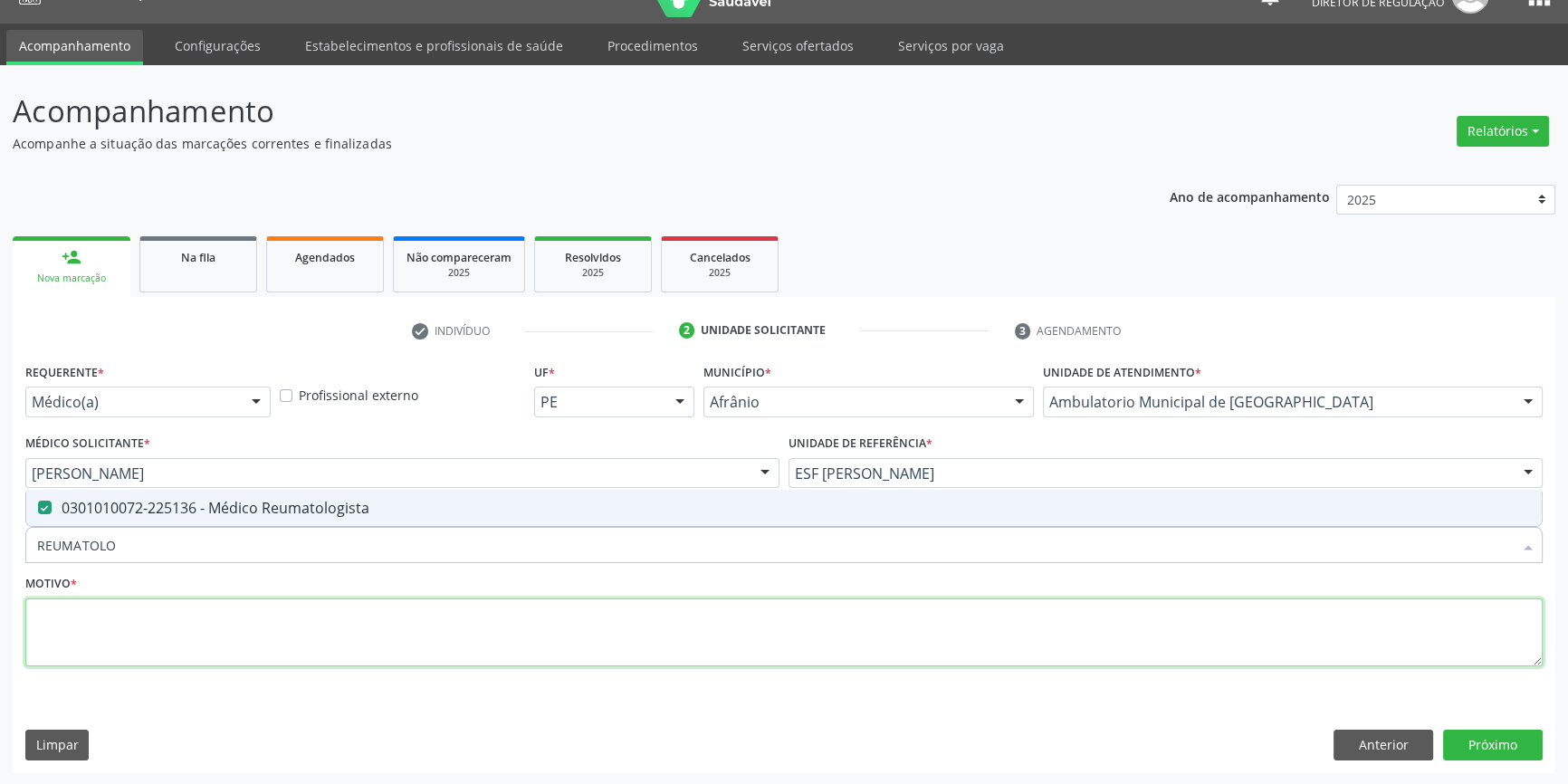
click at [154, 620] on textarea at bounding box center [784, 633] width 1517 height 69
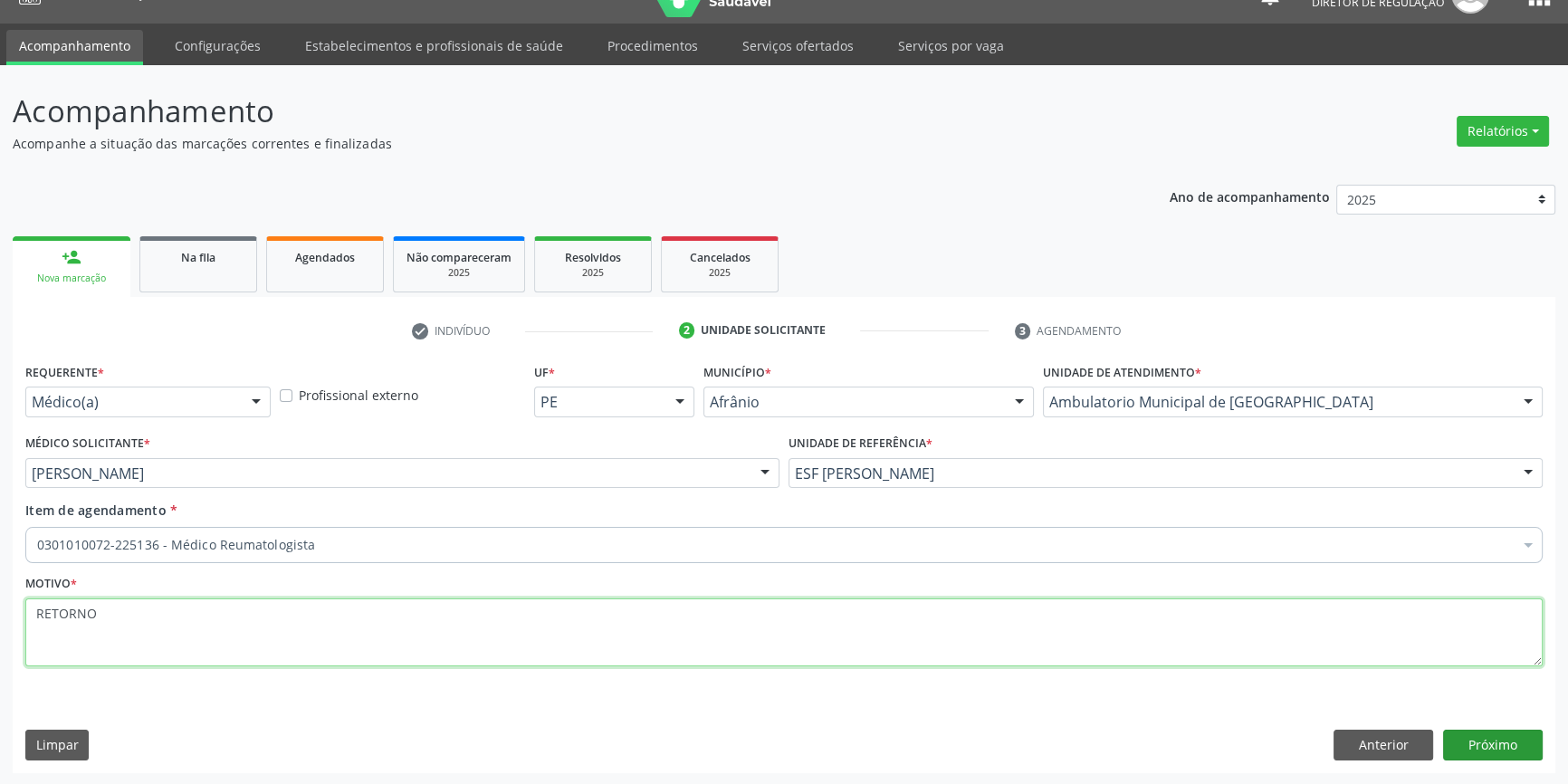
type textarea "RETORNO"
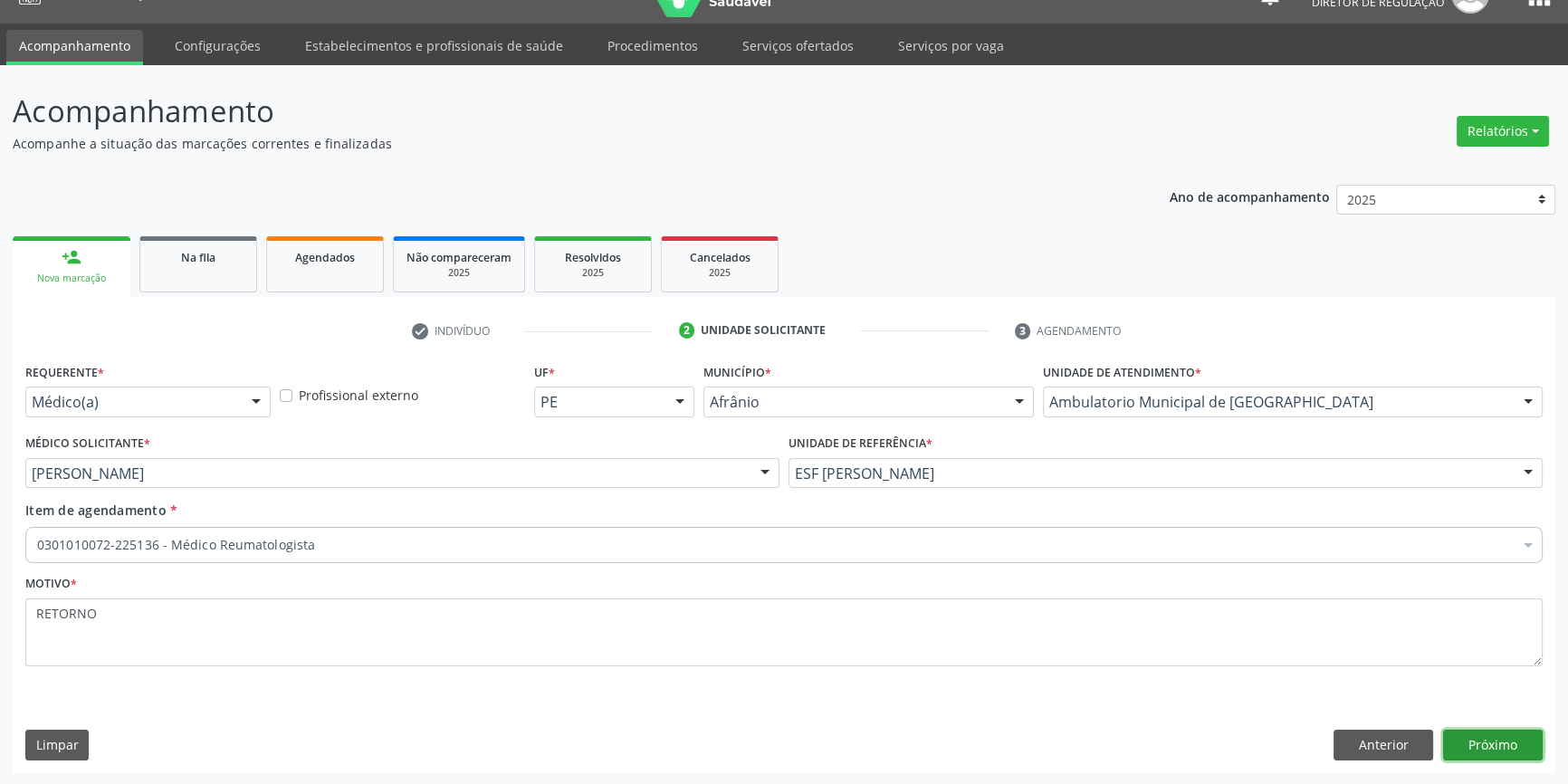
click at [1501, 755] on button "Próximo" at bounding box center [1494, 745] width 100 height 30
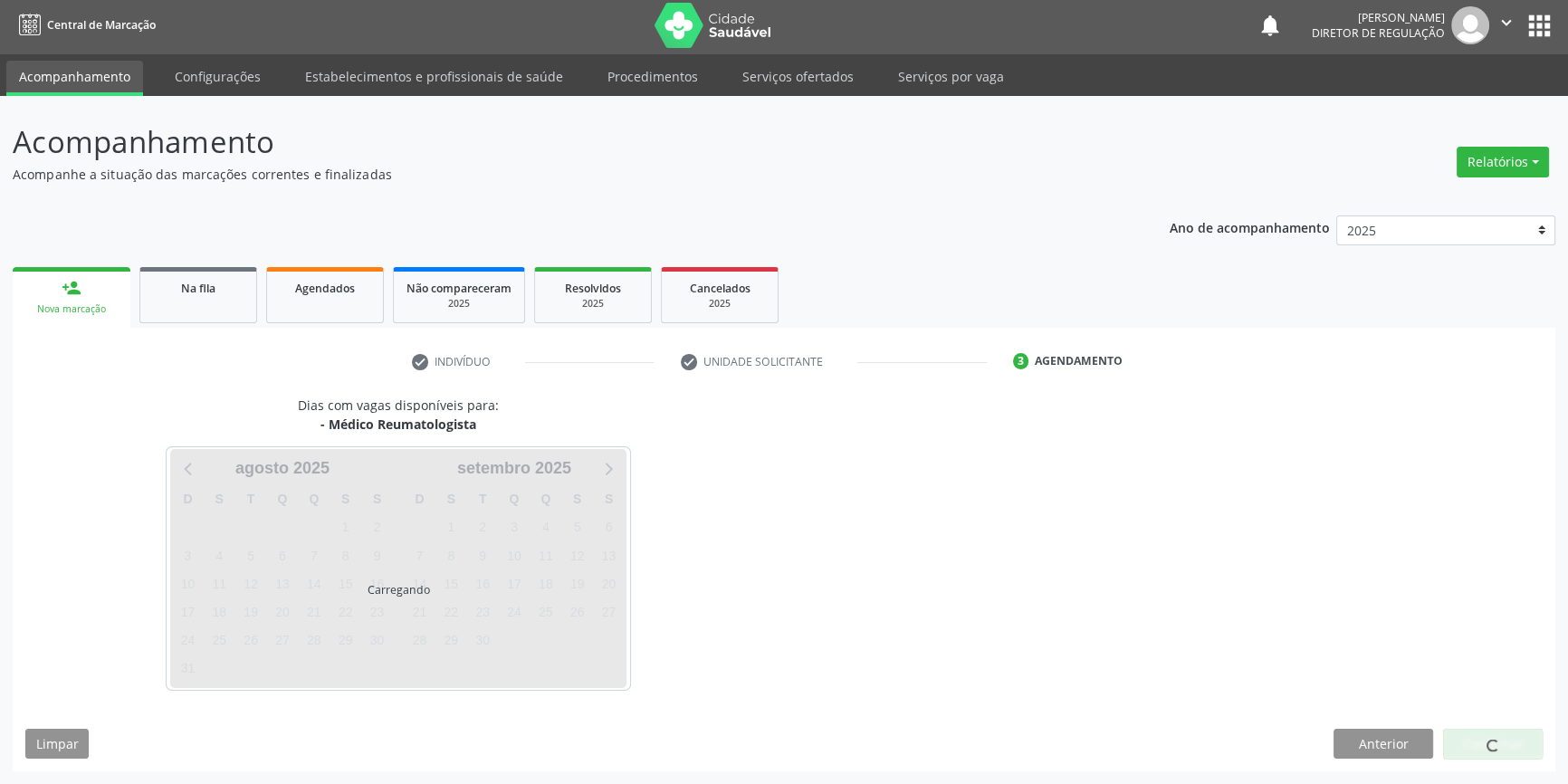
scroll to position [2, 0]
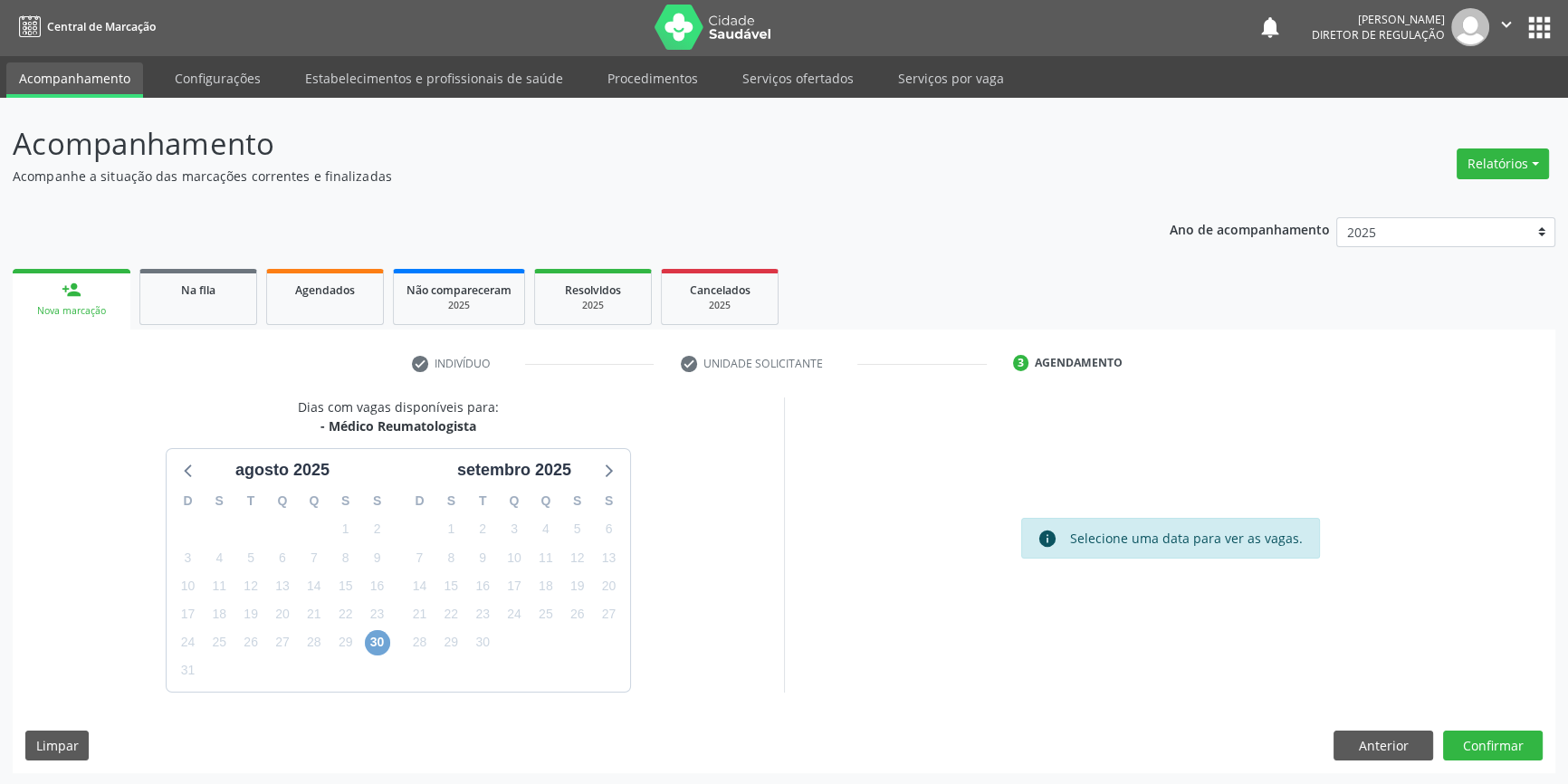
click at [368, 644] on span "30" at bounding box center [377, 643] width 25 height 25
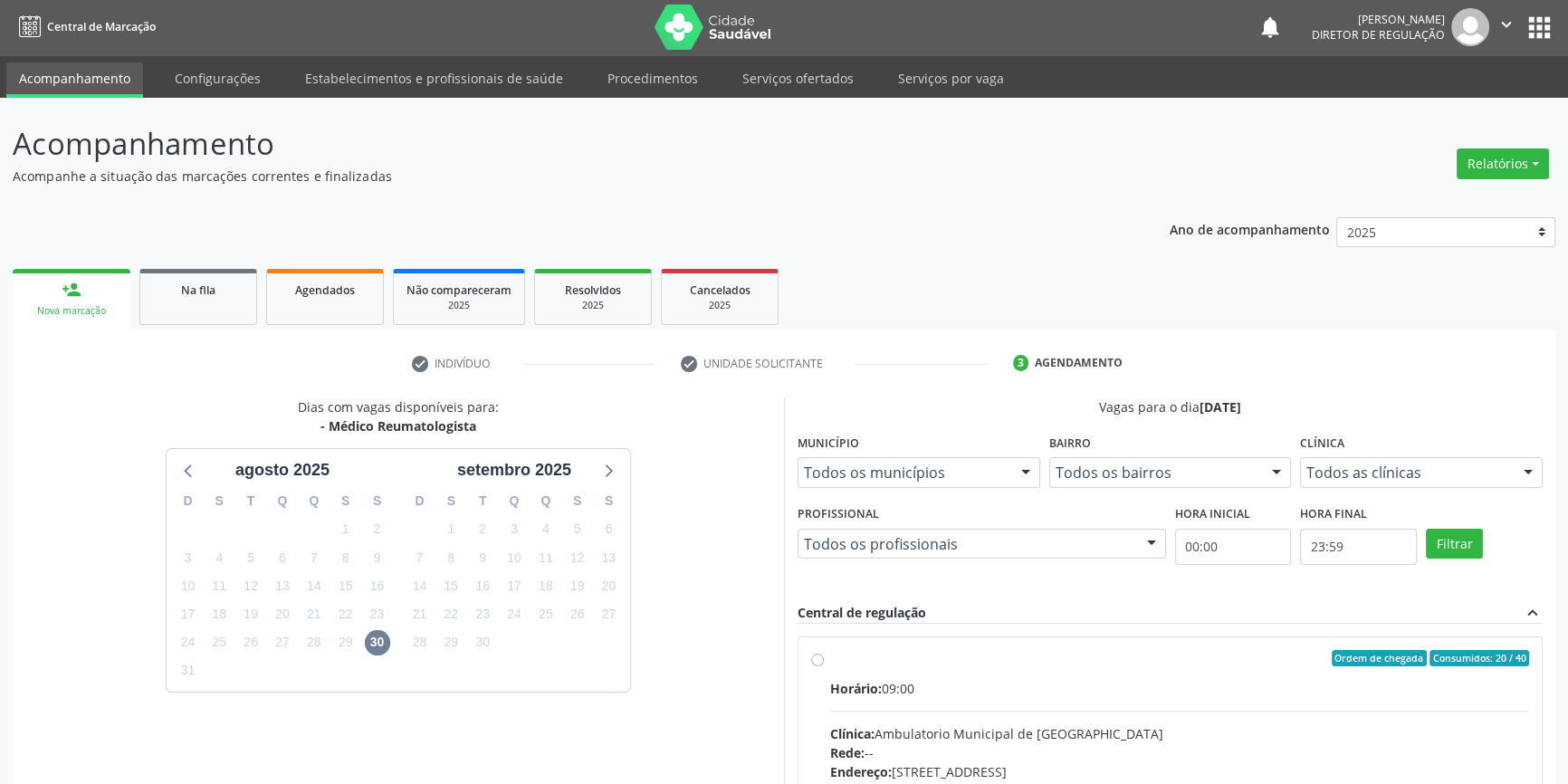
click at [866, 680] on span "Horário:" at bounding box center [856, 689] width 52 height 18
click at [824, 666] on input "Ordem de chegada Consumidos: 20 / 40 Horário: 09:00 Clínica: Ambulatorio Munici…" at bounding box center [817, 658] width 13 height 17
radio input "true"
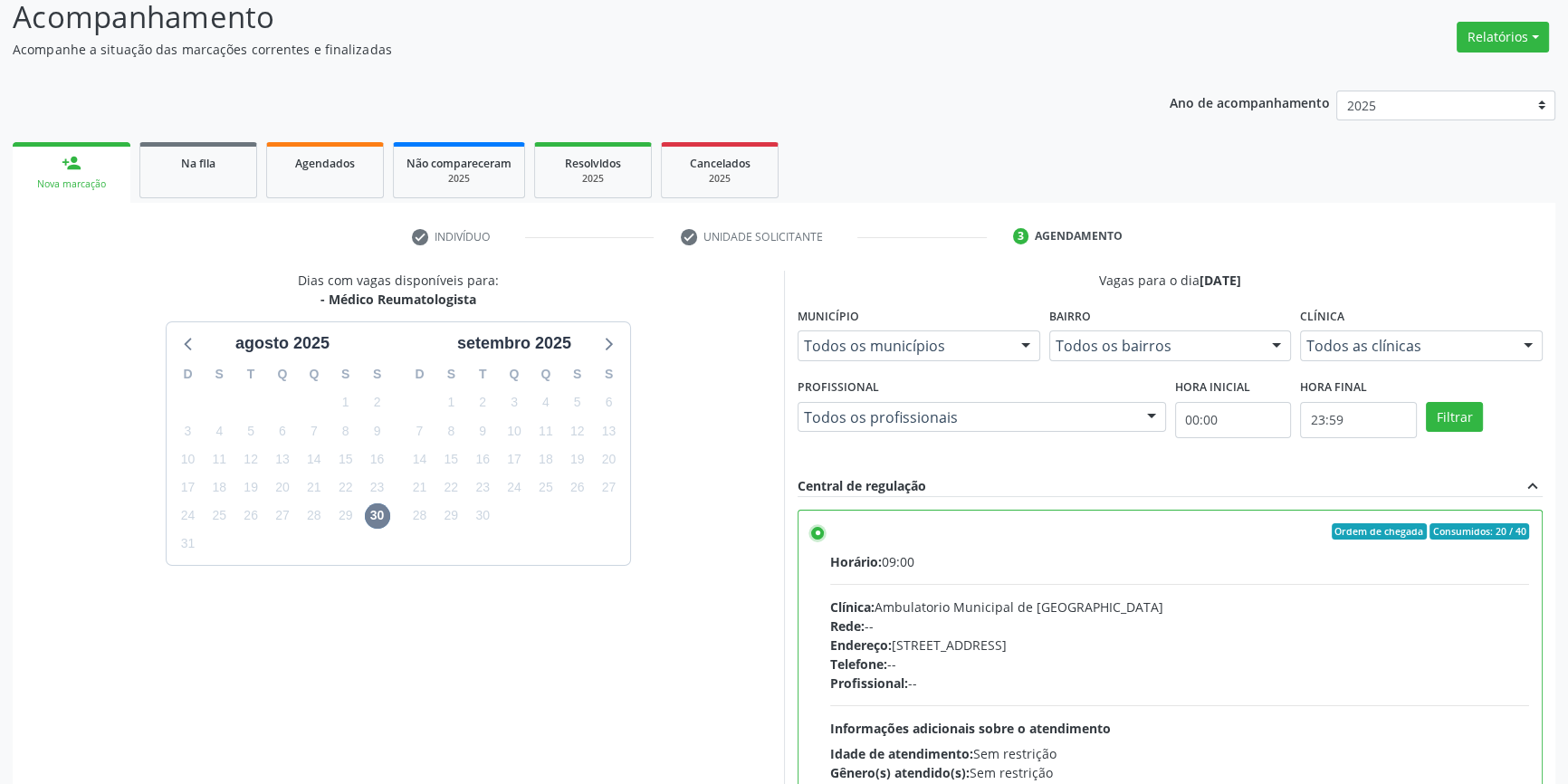
scroll to position [296, 0]
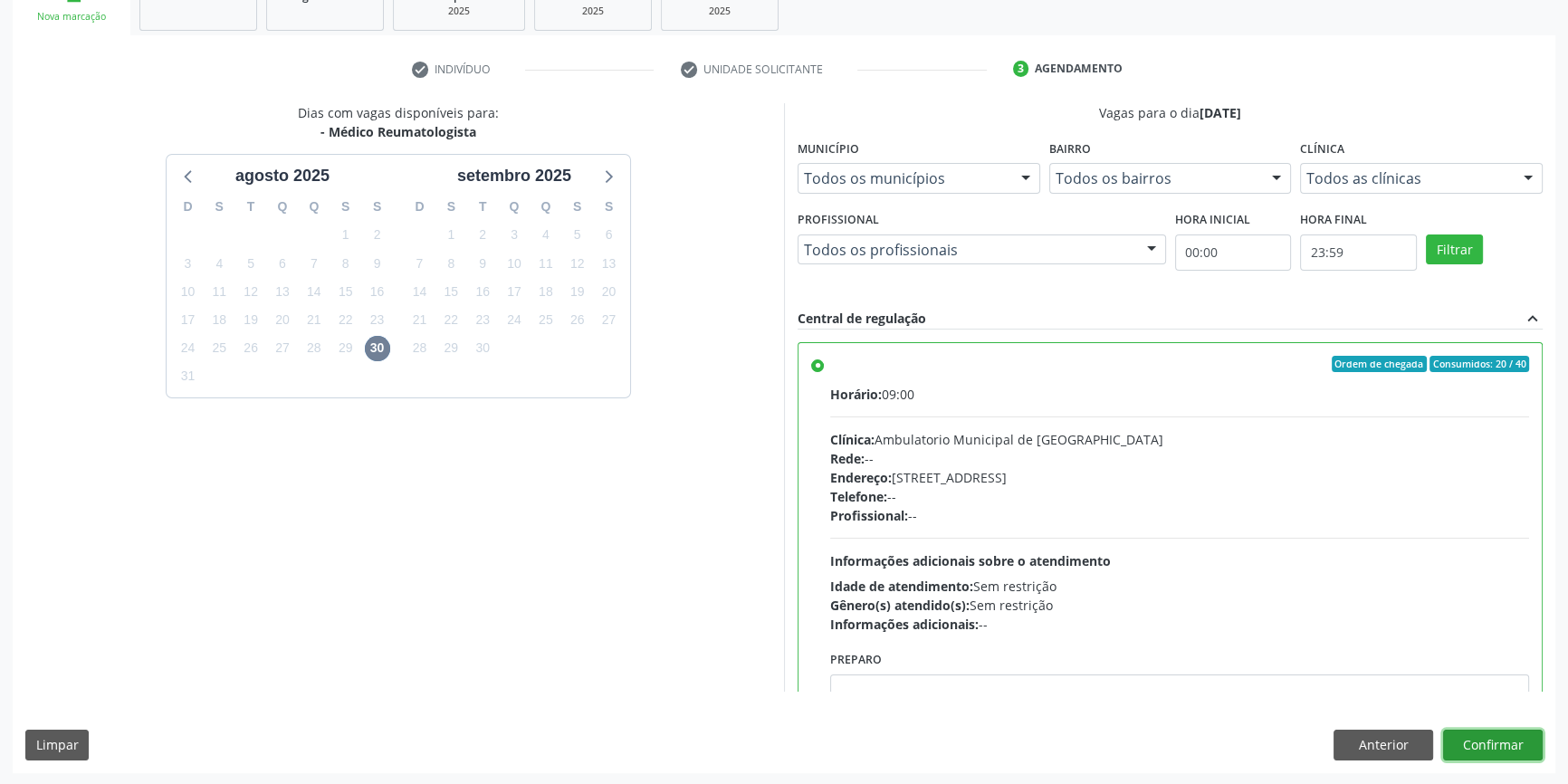
click at [1494, 748] on button "Confirmar" at bounding box center [1494, 745] width 100 height 30
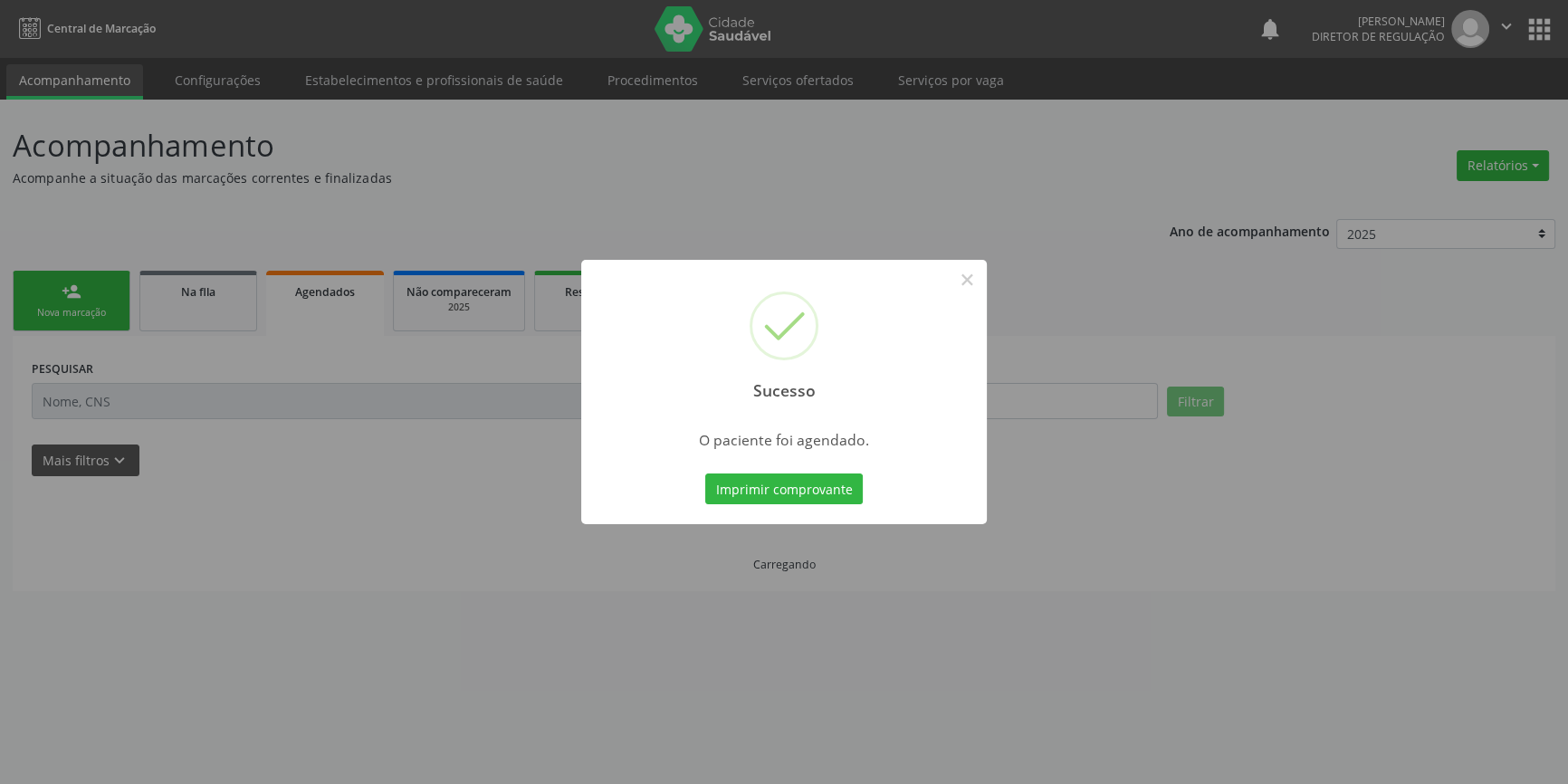
scroll to position [0, 0]
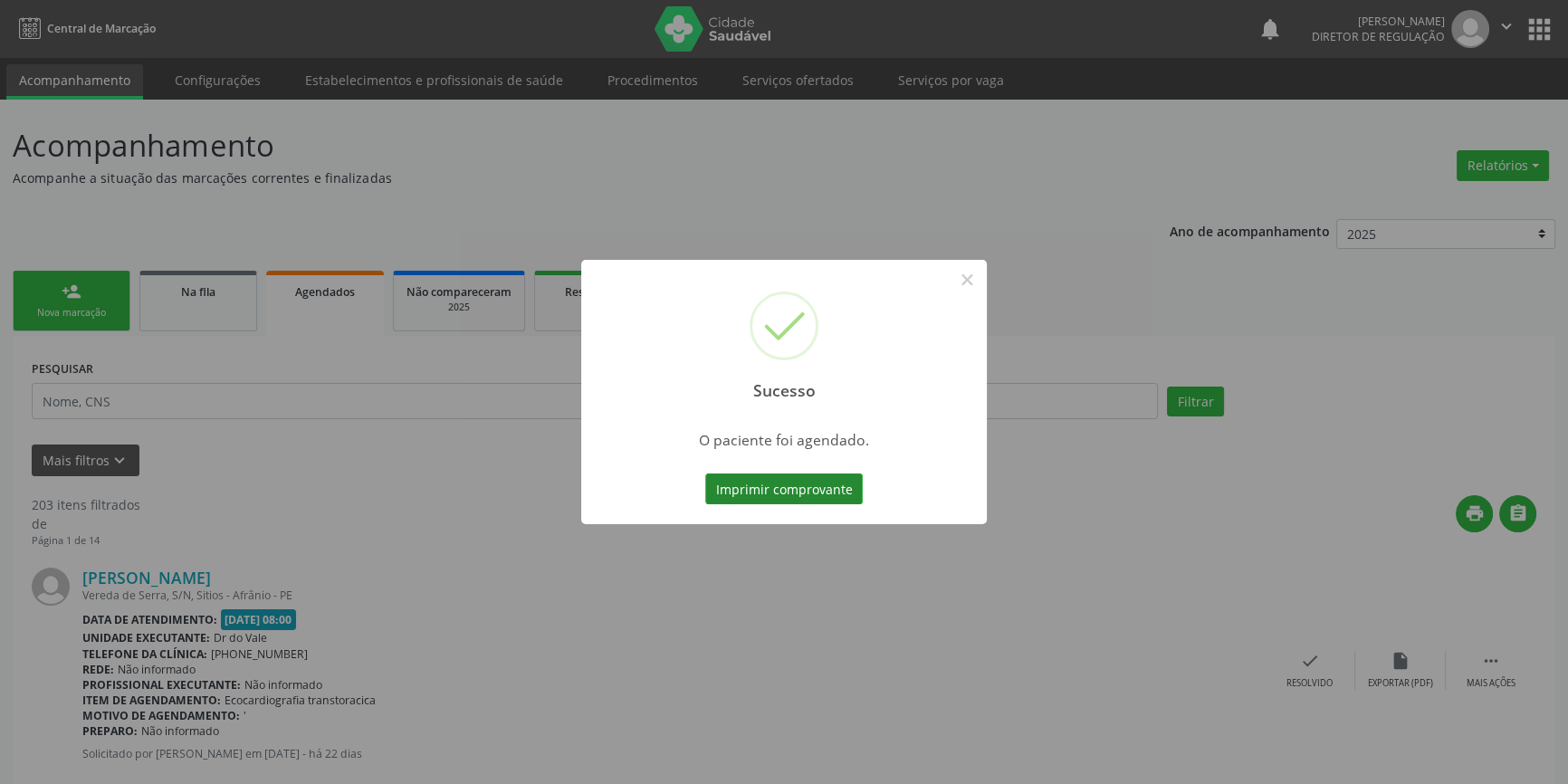
click at [779, 481] on button "Imprimir comprovante" at bounding box center [784, 488] width 158 height 30
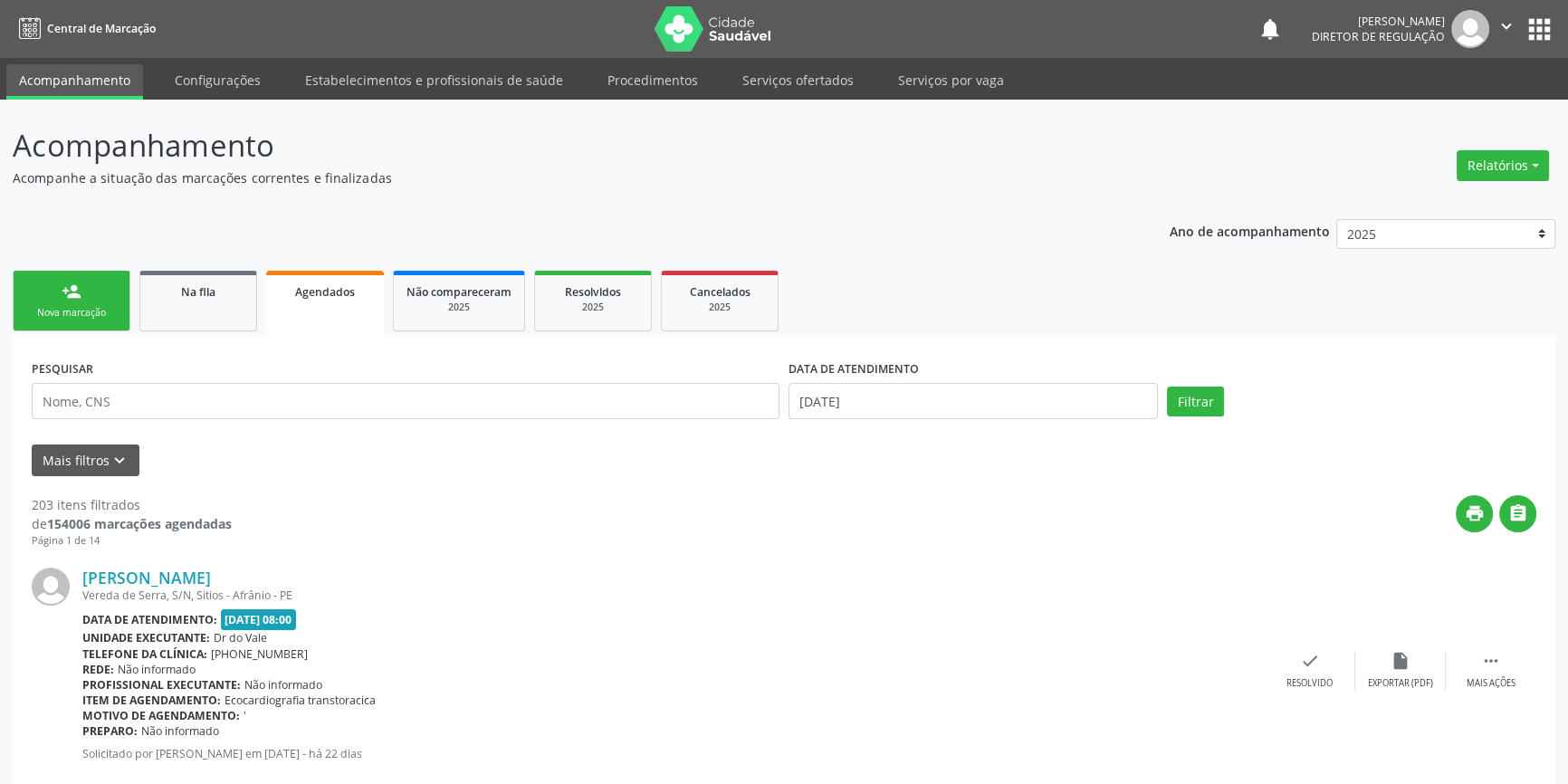
click at [85, 295] on link "person_add Nova marcação" at bounding box center [72, 301] width 118 height 61
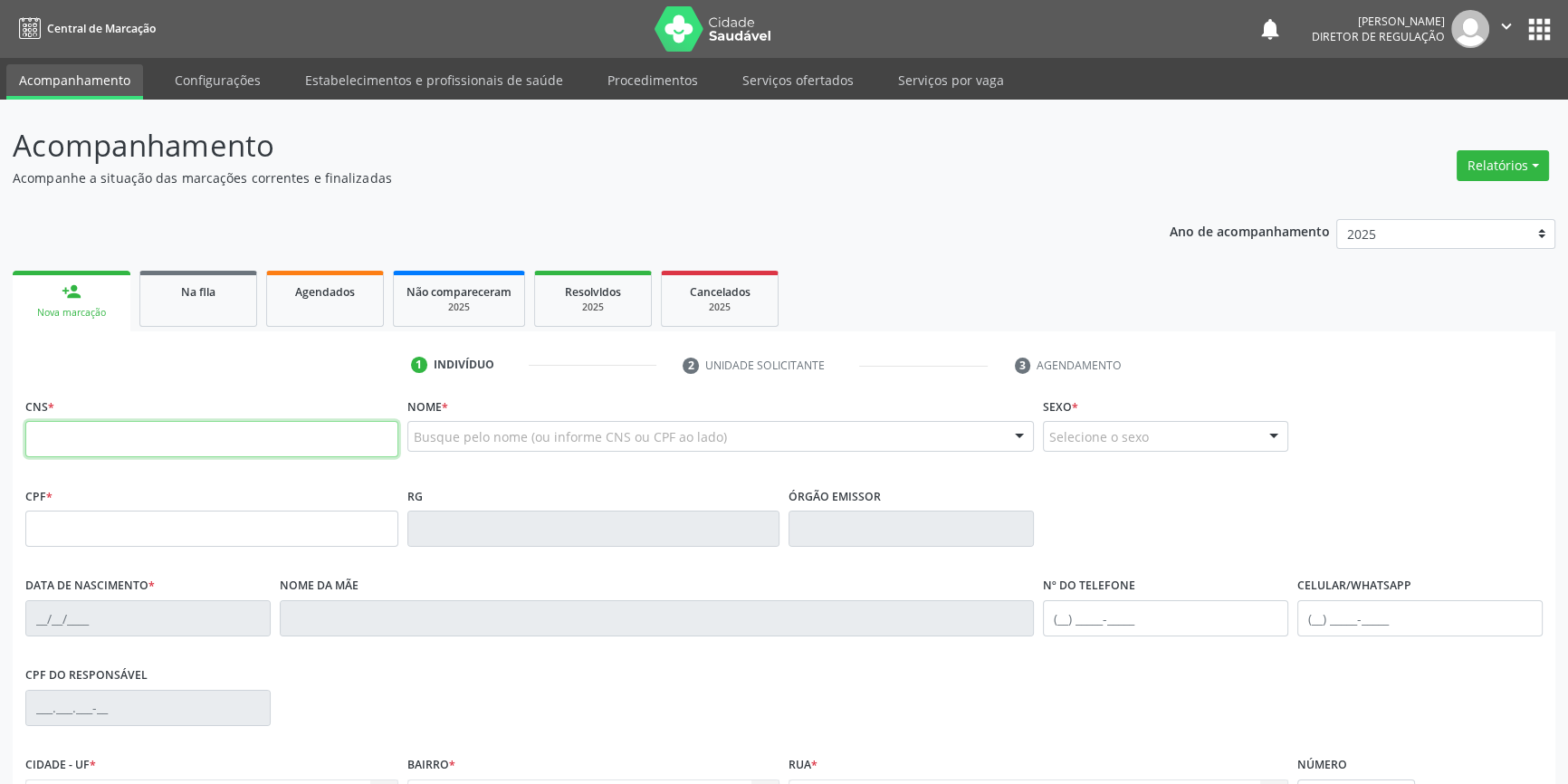
click at [118, 443] on input "text" at bounding box center [212, 439] width 373 height 36
click at [154, 300] on link "Na fila" at bounding box center [198, 298] width 118 height 56
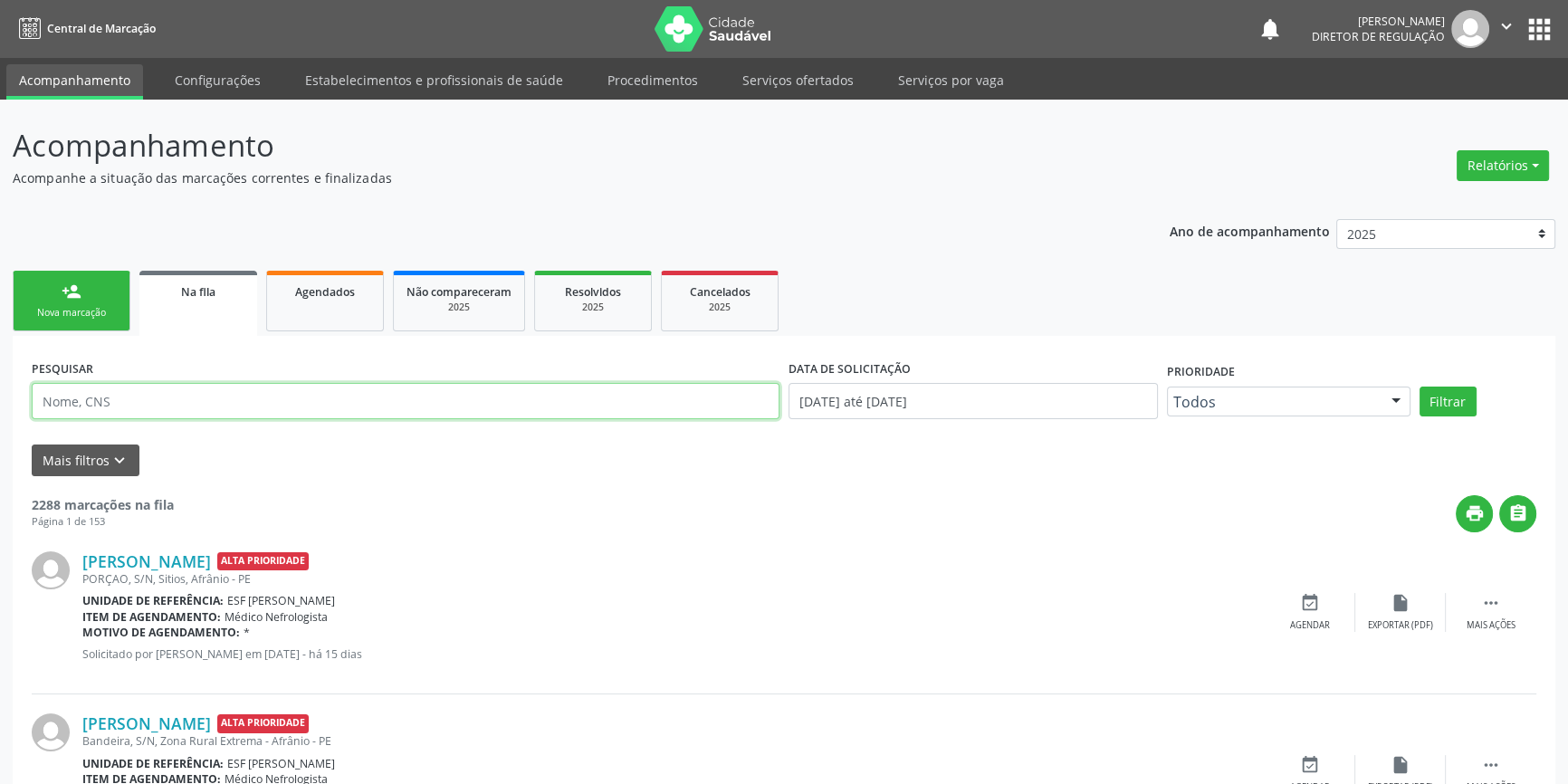
click at [225, 389] on input "text" at bounding box center [405, 401] width 748 height 36
type input "706903175021137"
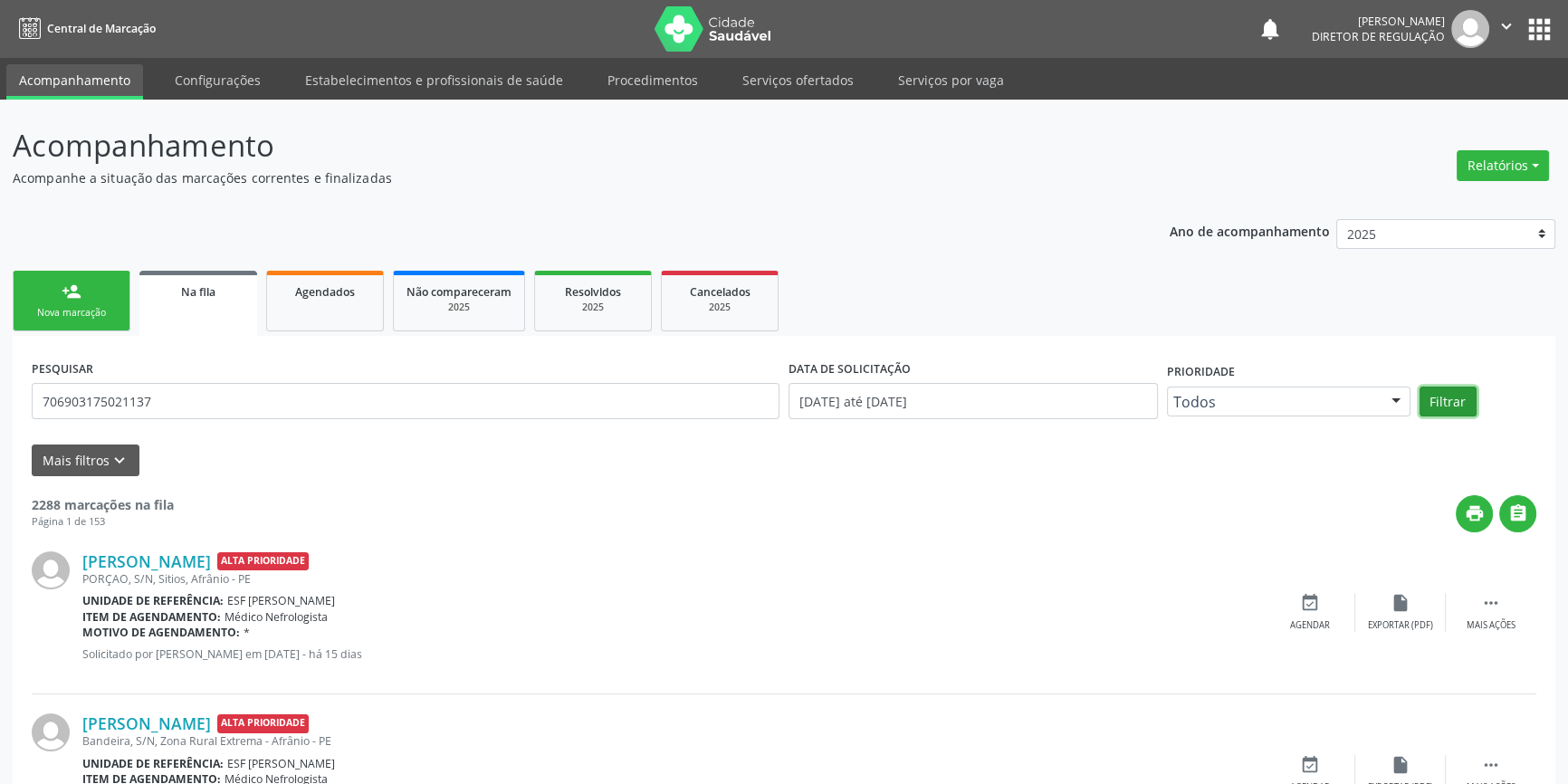
click at [1443, 407] on button "Filtrar" at bounding box center [1448, 401] width 57 height 30
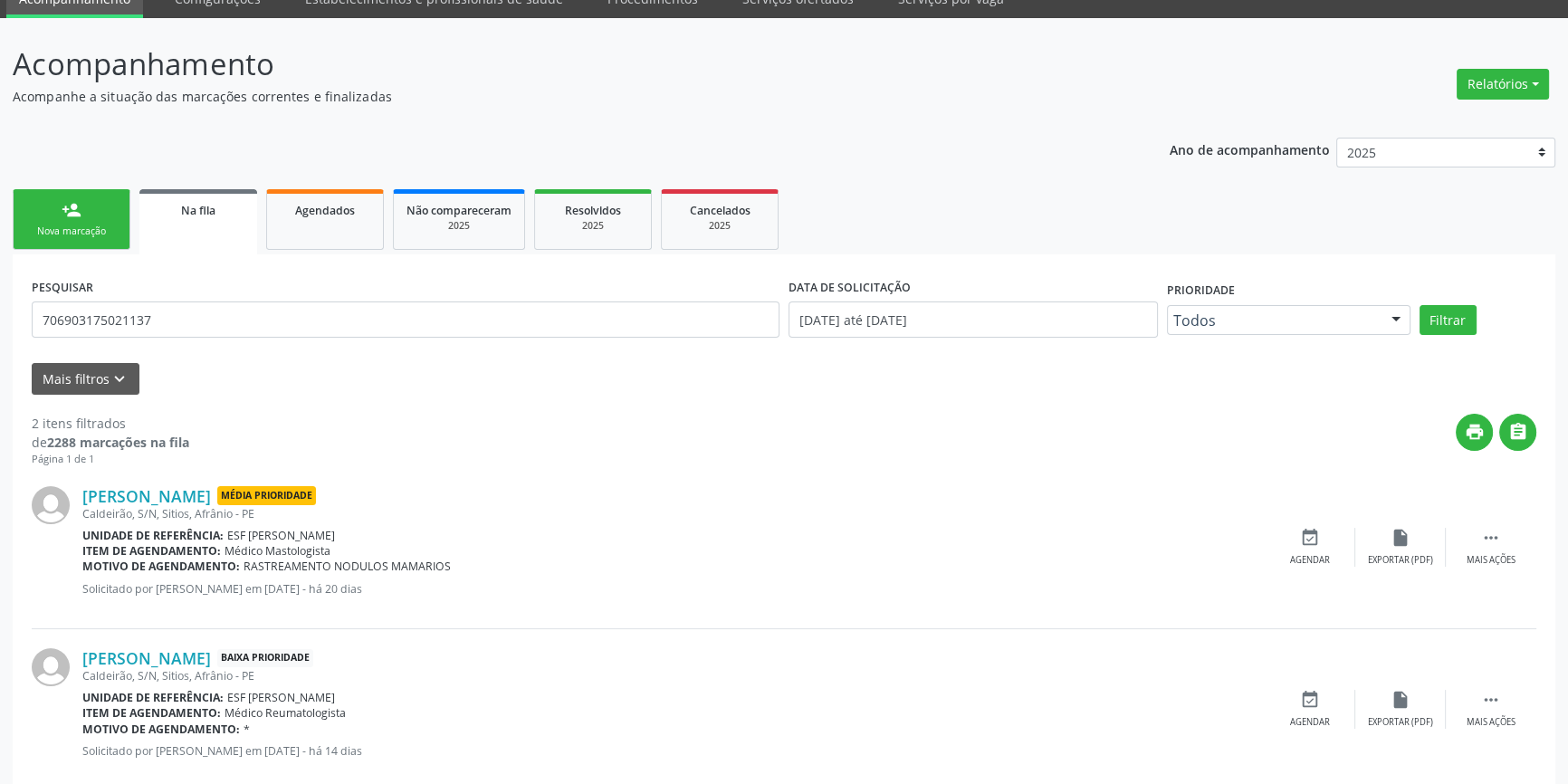
scroll to position [118, 0]
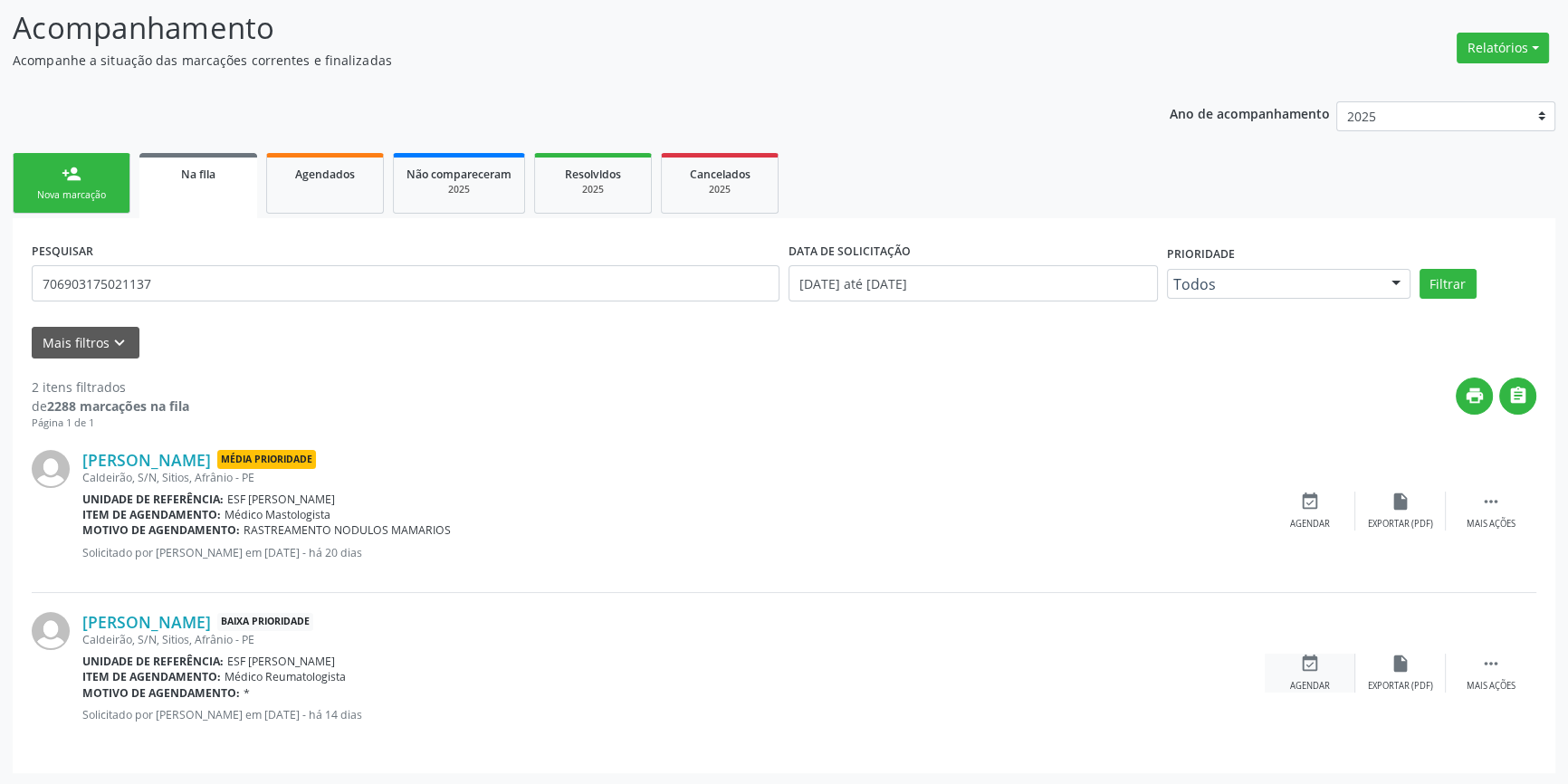
click at [1315, 673] on div "event_available Agendar" at bounding box center [1310, 673] width 90 height 39
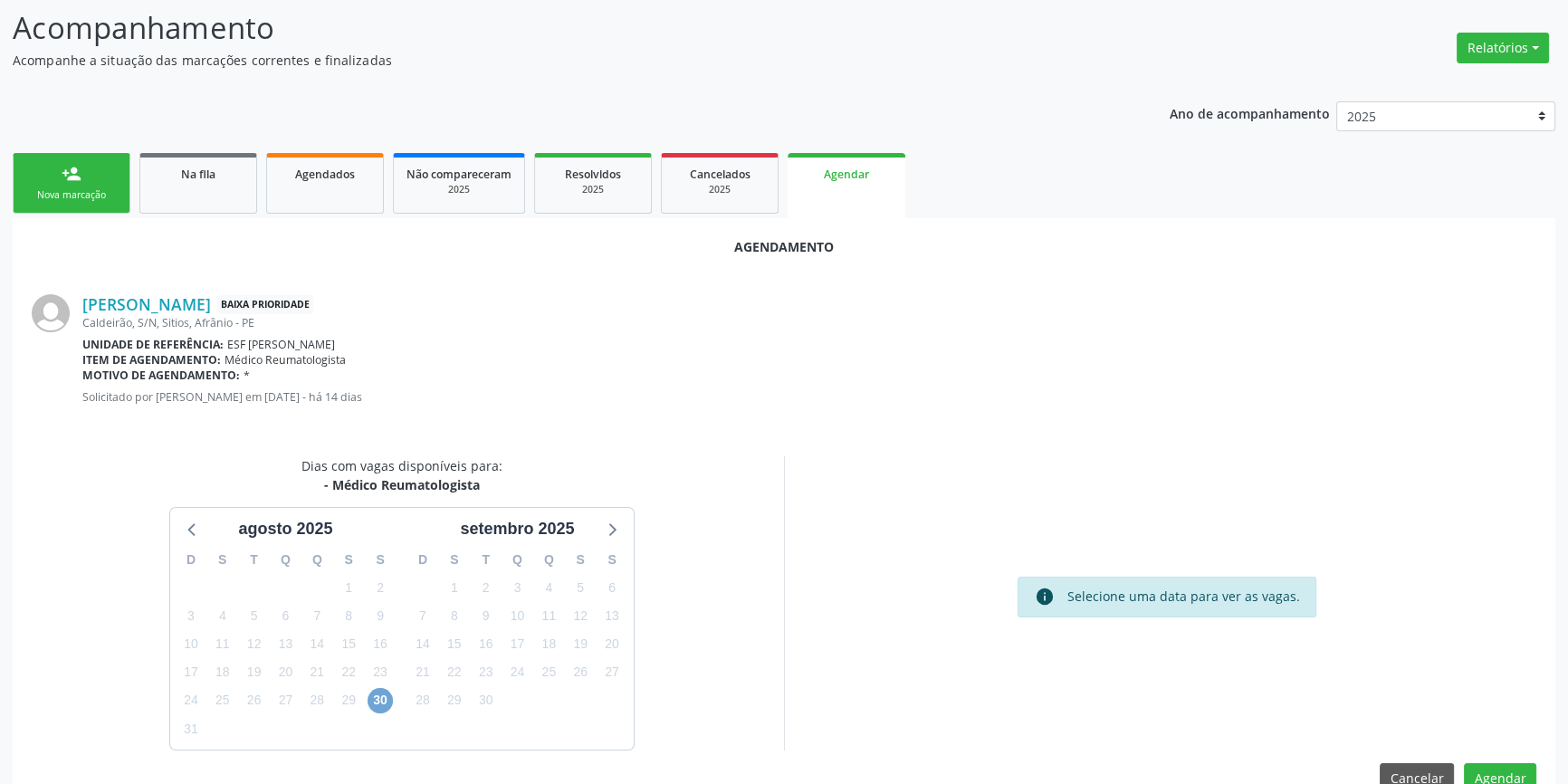
click at [373, 701] on span "30" at bounding box center [380, 701] width 25 height 25
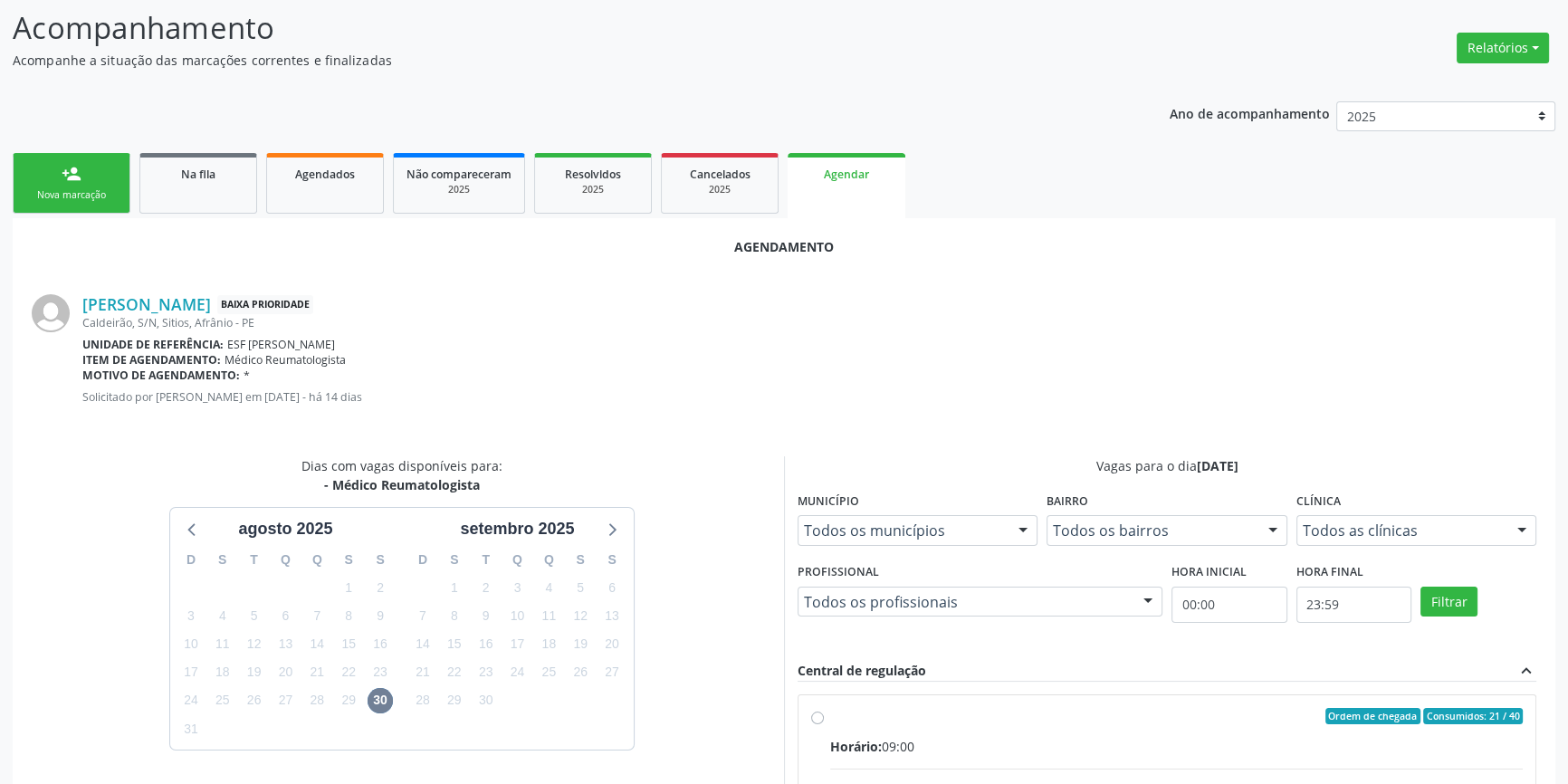
radio input "true"
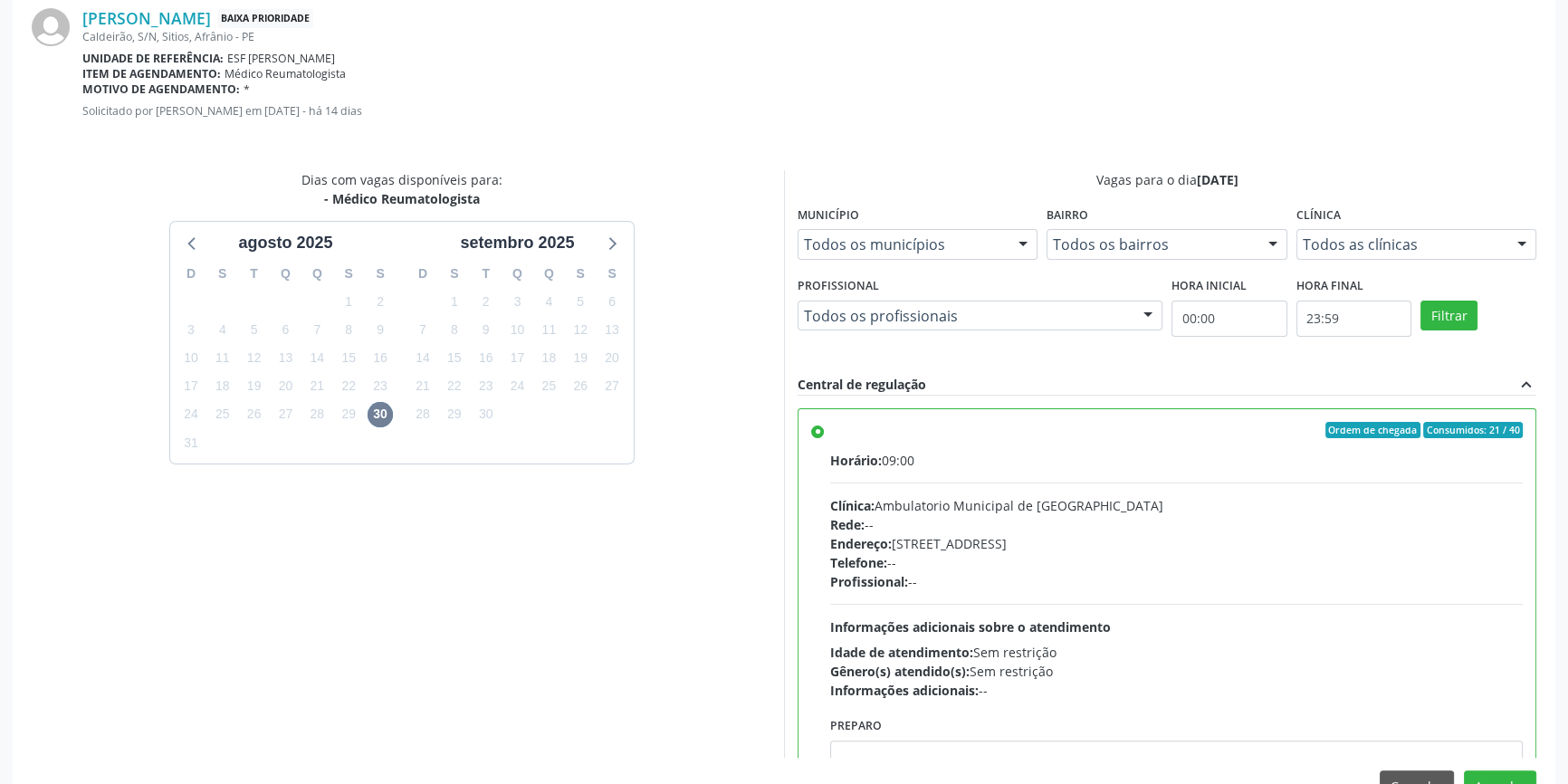
scroll to position [451, 0]
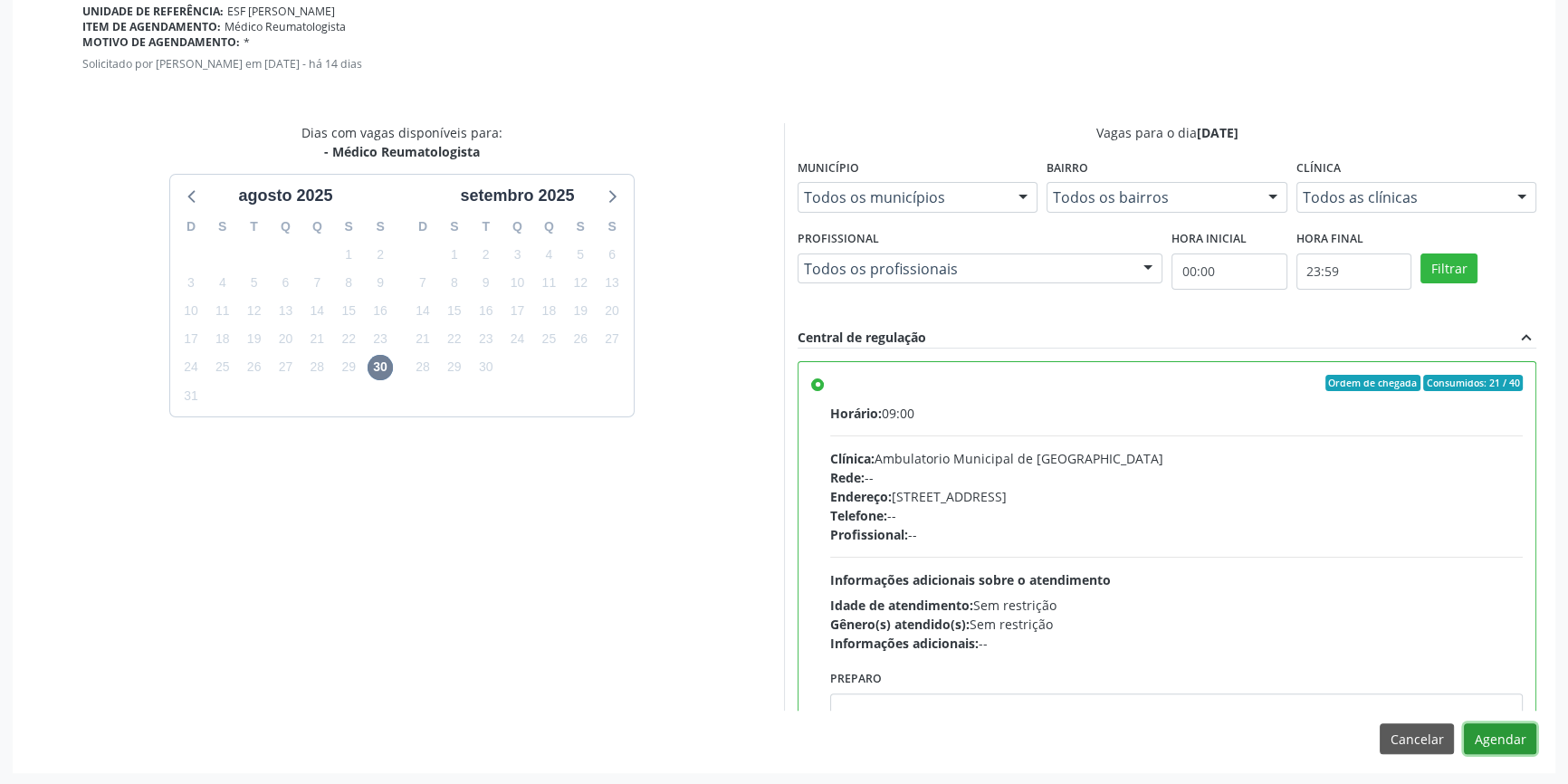
click at [1470, 728] on button "Agendar" at bounding box center [1500, 738] width 73 height 30
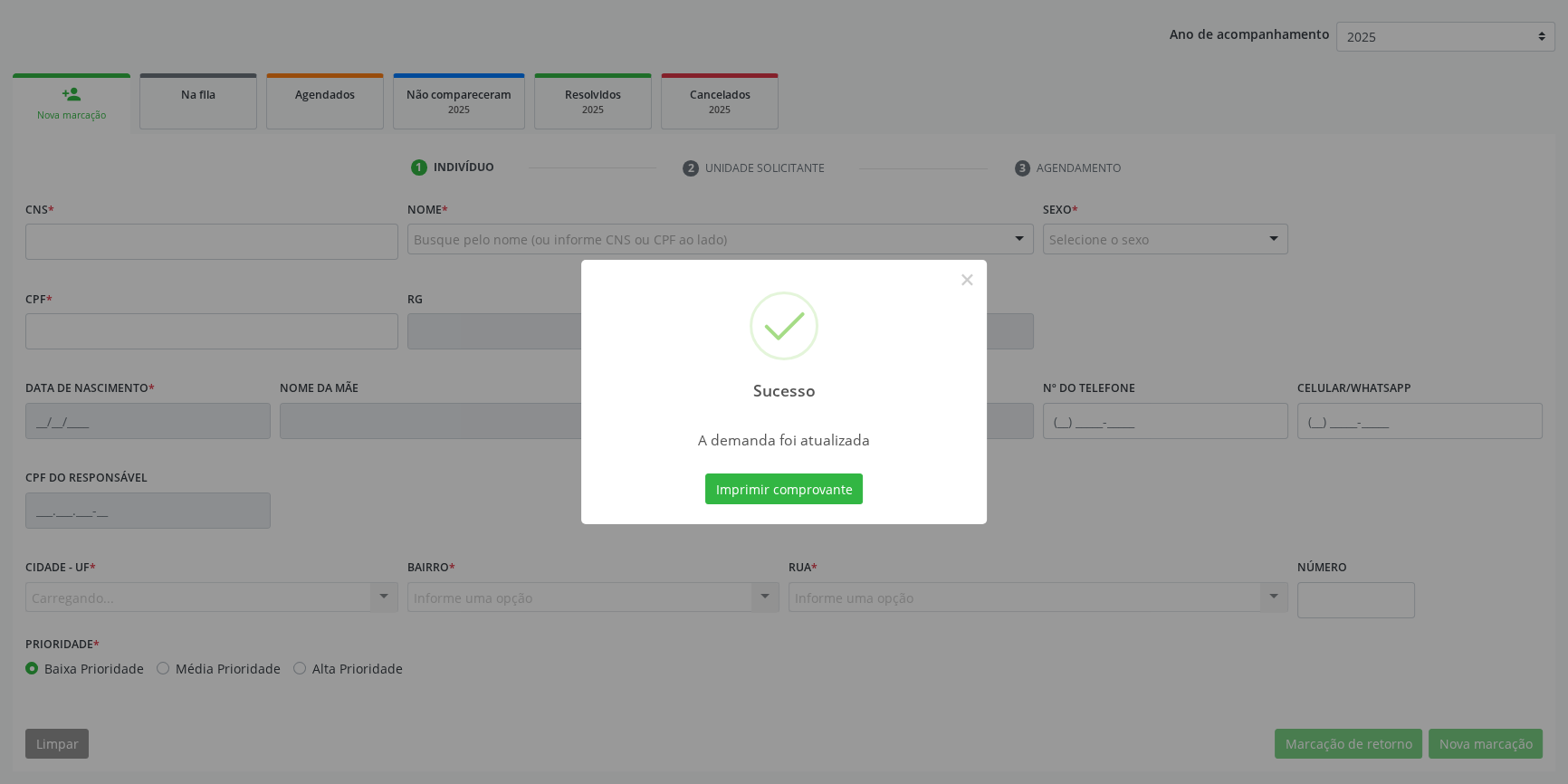
scroll to position [196, 0]
click at [781, 482] on button "Imprimir comprovante" at bounding box center [784, 488] width 158 height 30
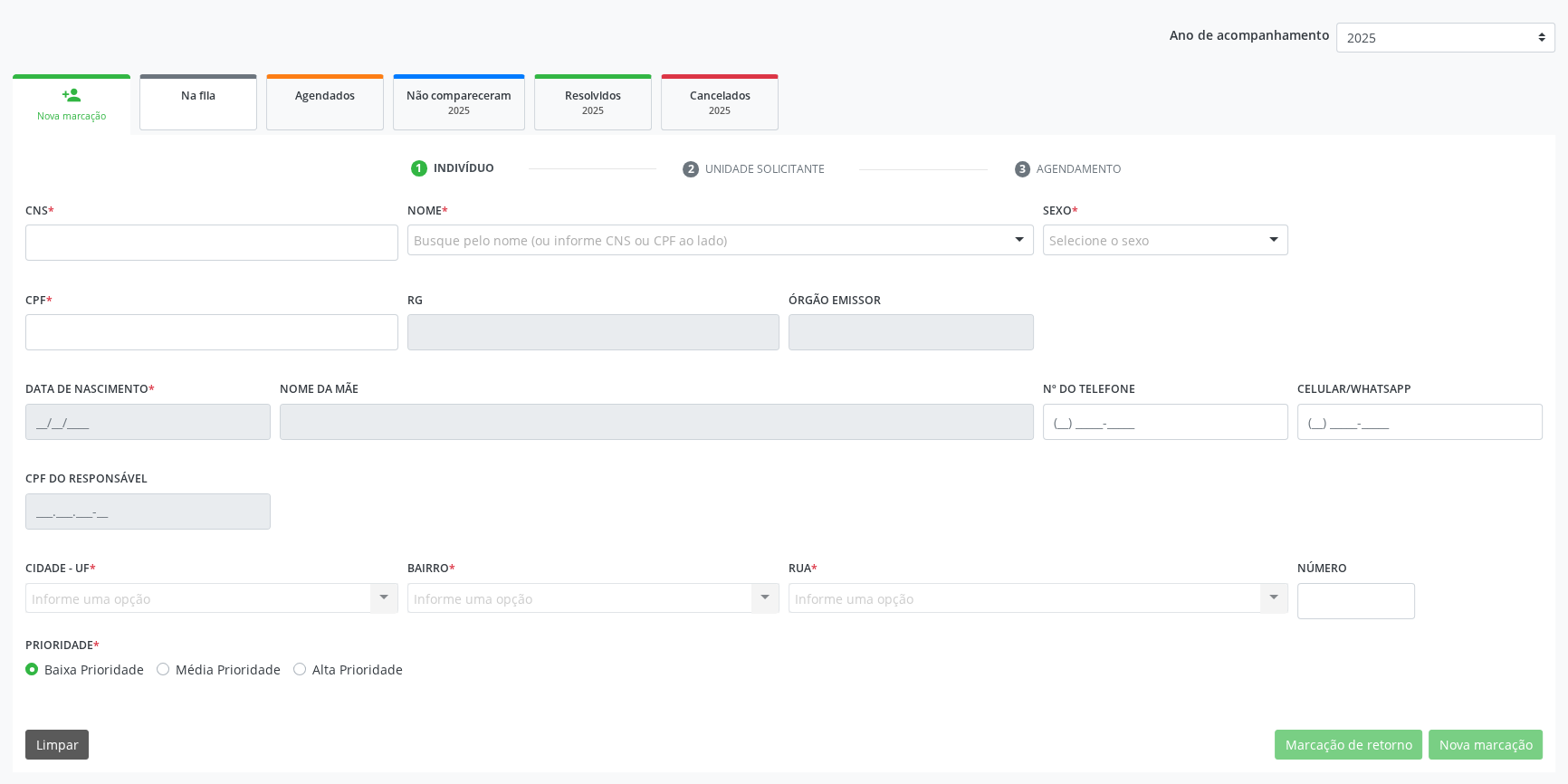
click at [200, 103] on link "Na fila" at bounding box center [198, 102] width 118 height 56
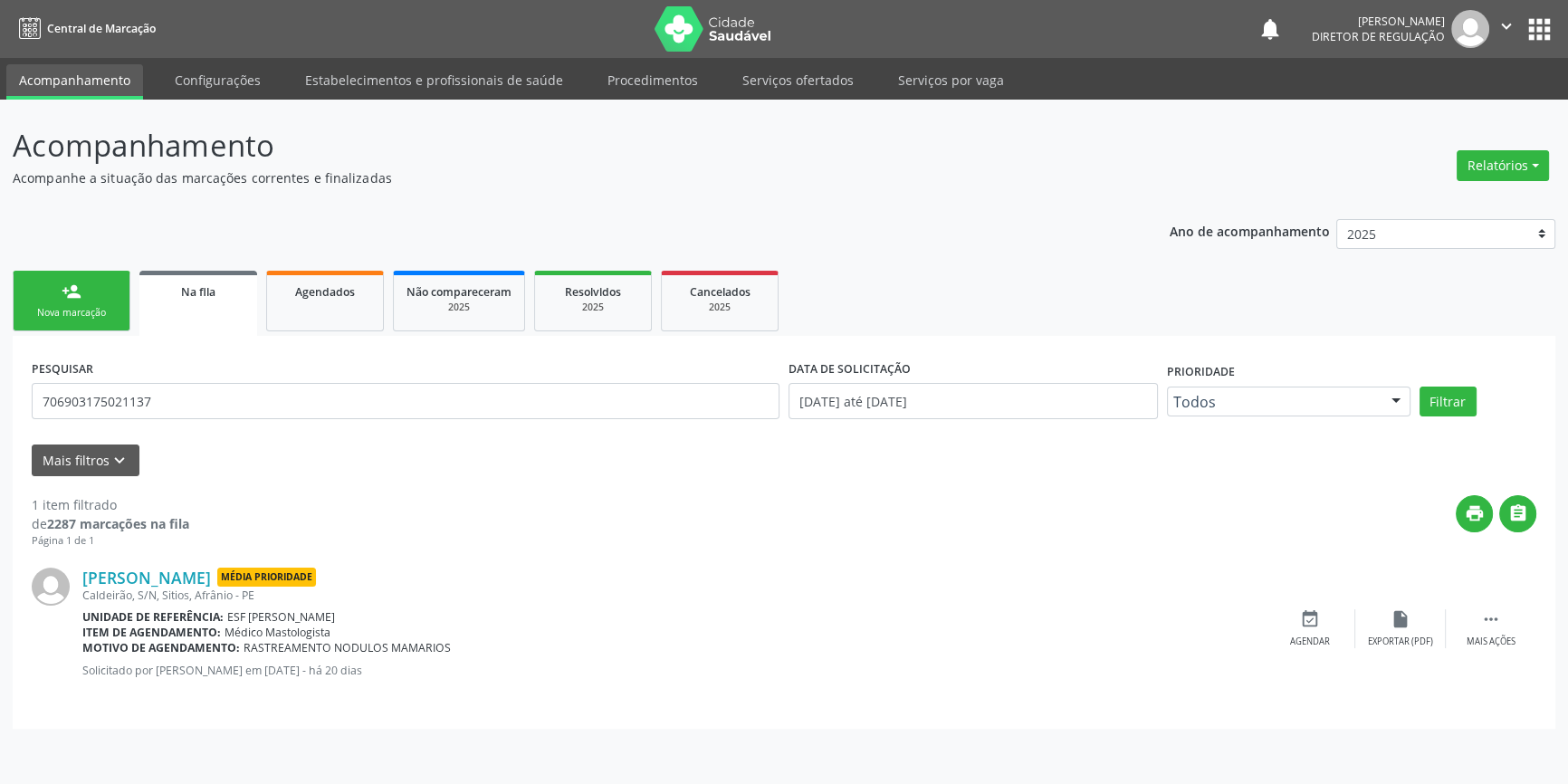
scroll to position [0, 0]
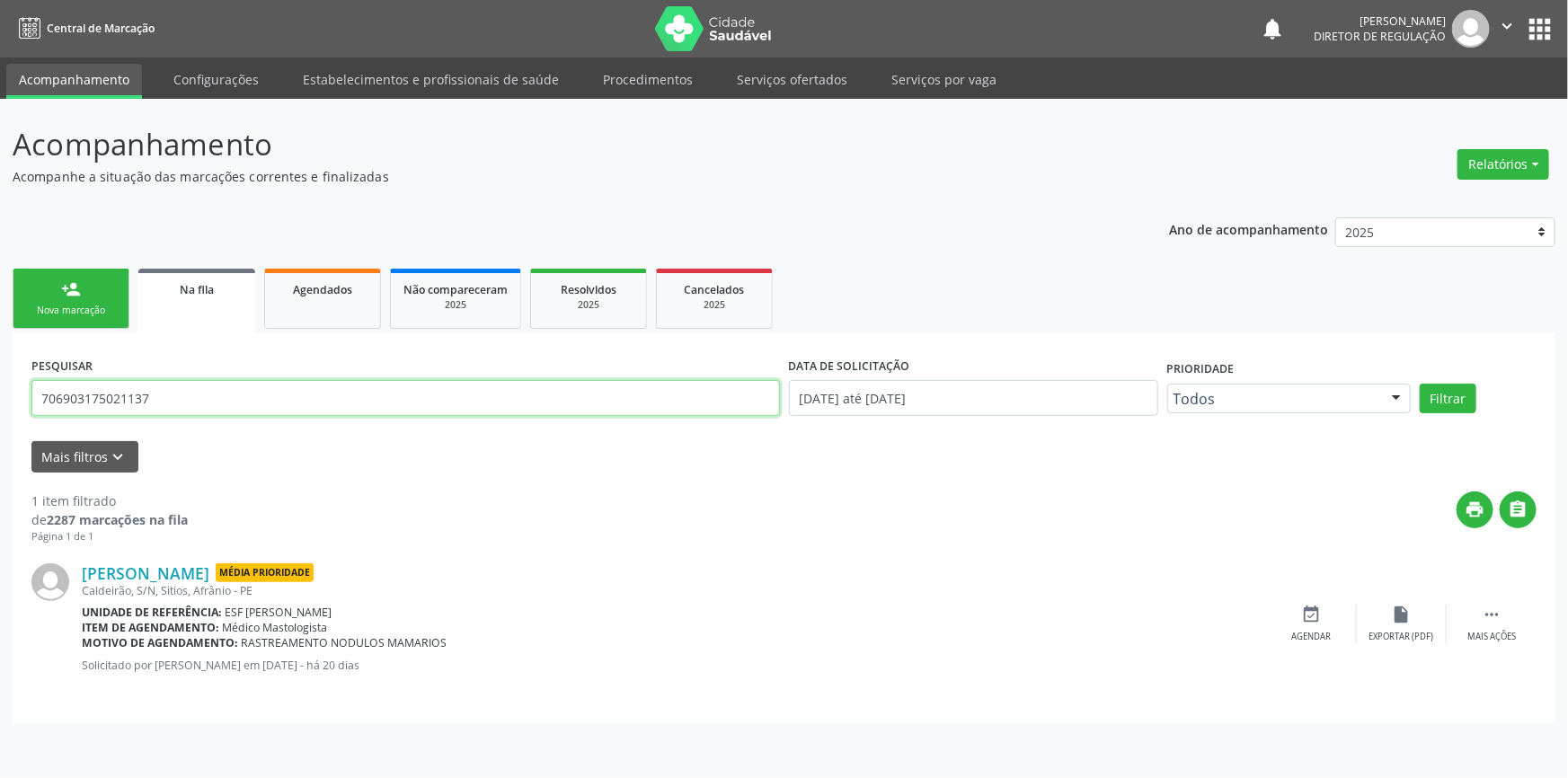
drag, startPoint x: 59, startPoint y: 383, endPoint x: 2, endPoint y: 357, distance: 62.6
click at [2, 370] on div "Acompanhamento Acompanhe a situação das marcações correntes e finalizadas Relat…" at bounding box center [784, 439] width 1568 height 679
type input "700008781021903"
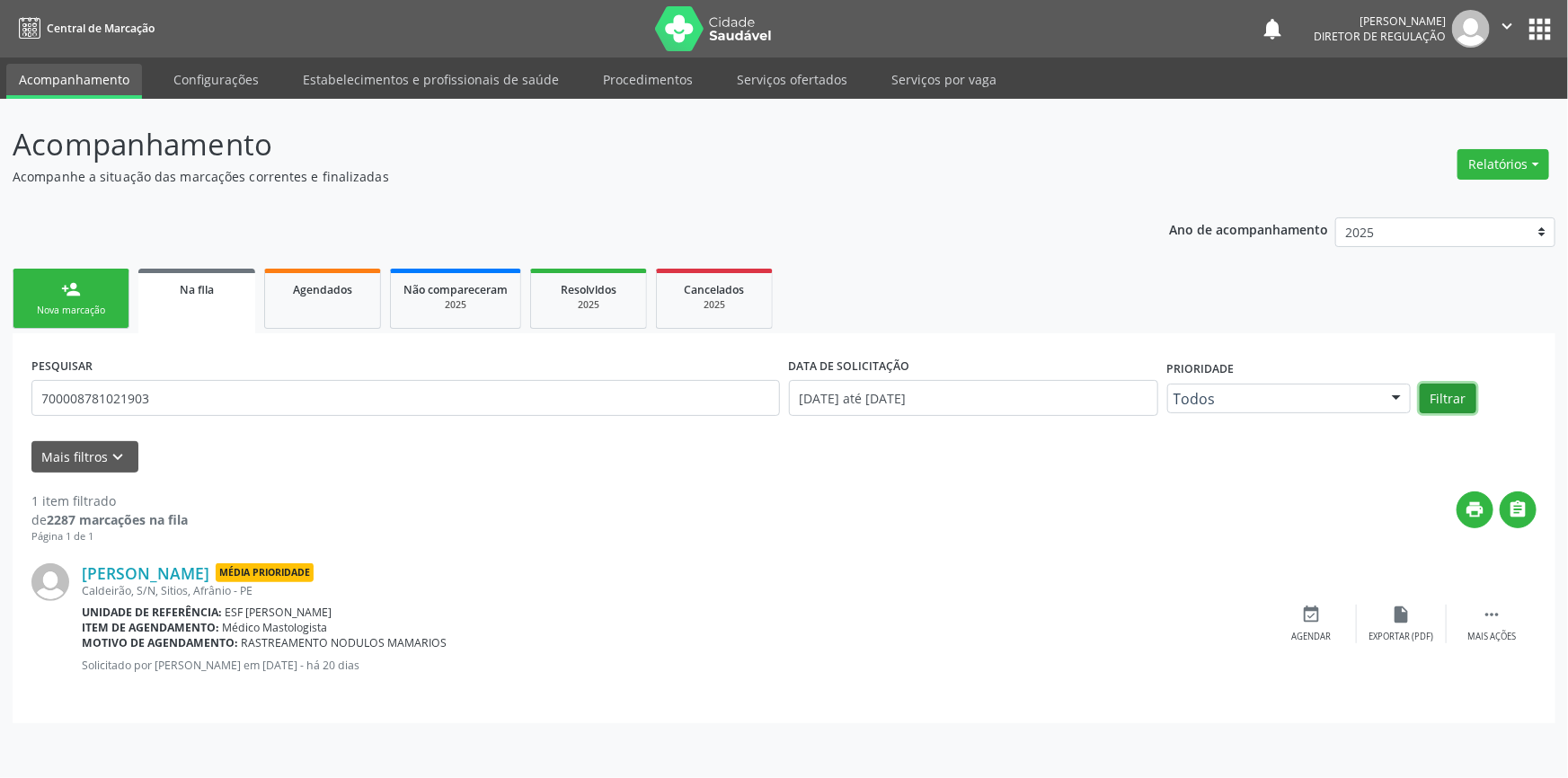
click at [1433, 400] on button "Filtrar" at bounding box center [1448, 398] width 56 height 30
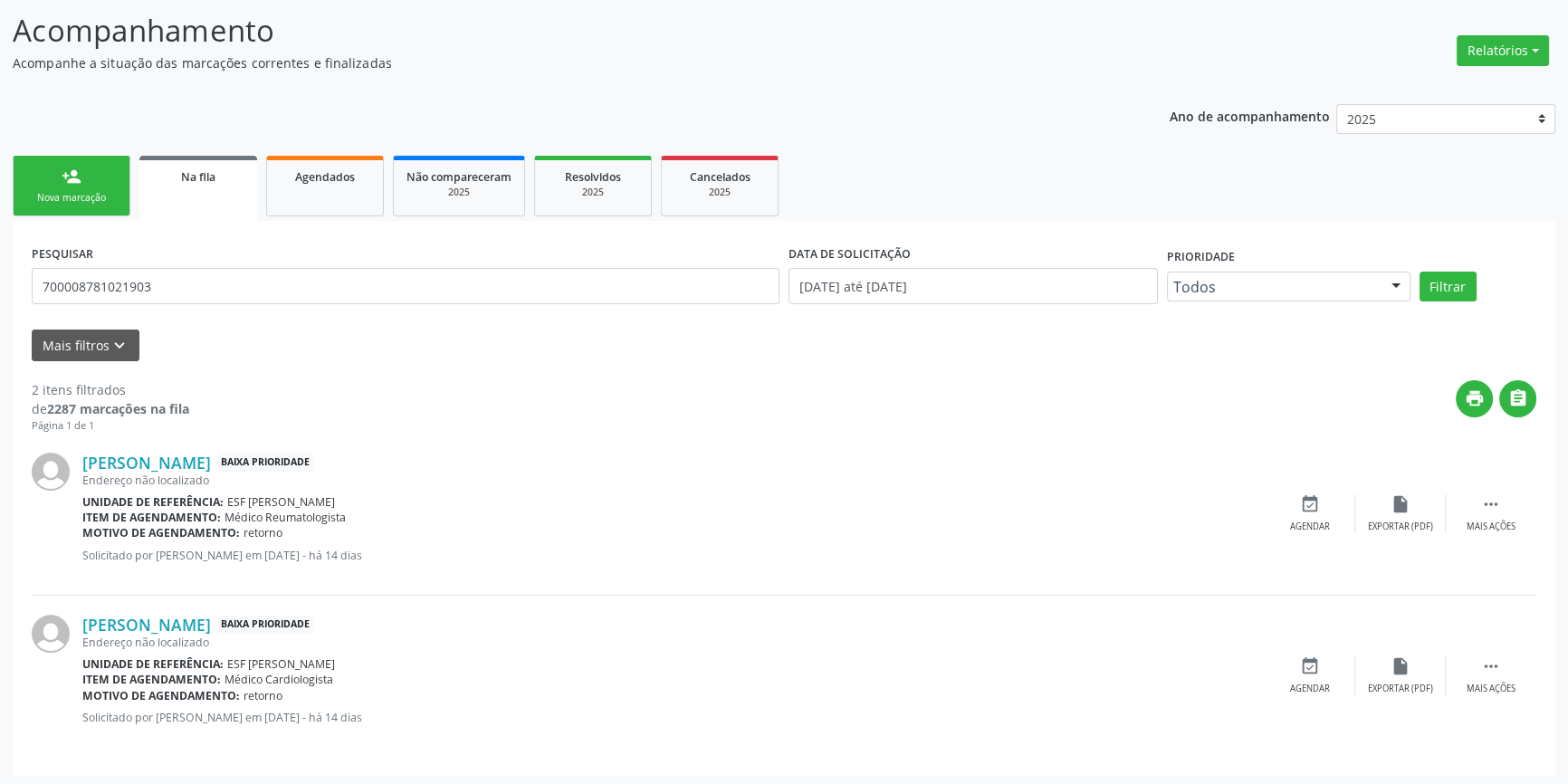
scroll to position [118, 0]
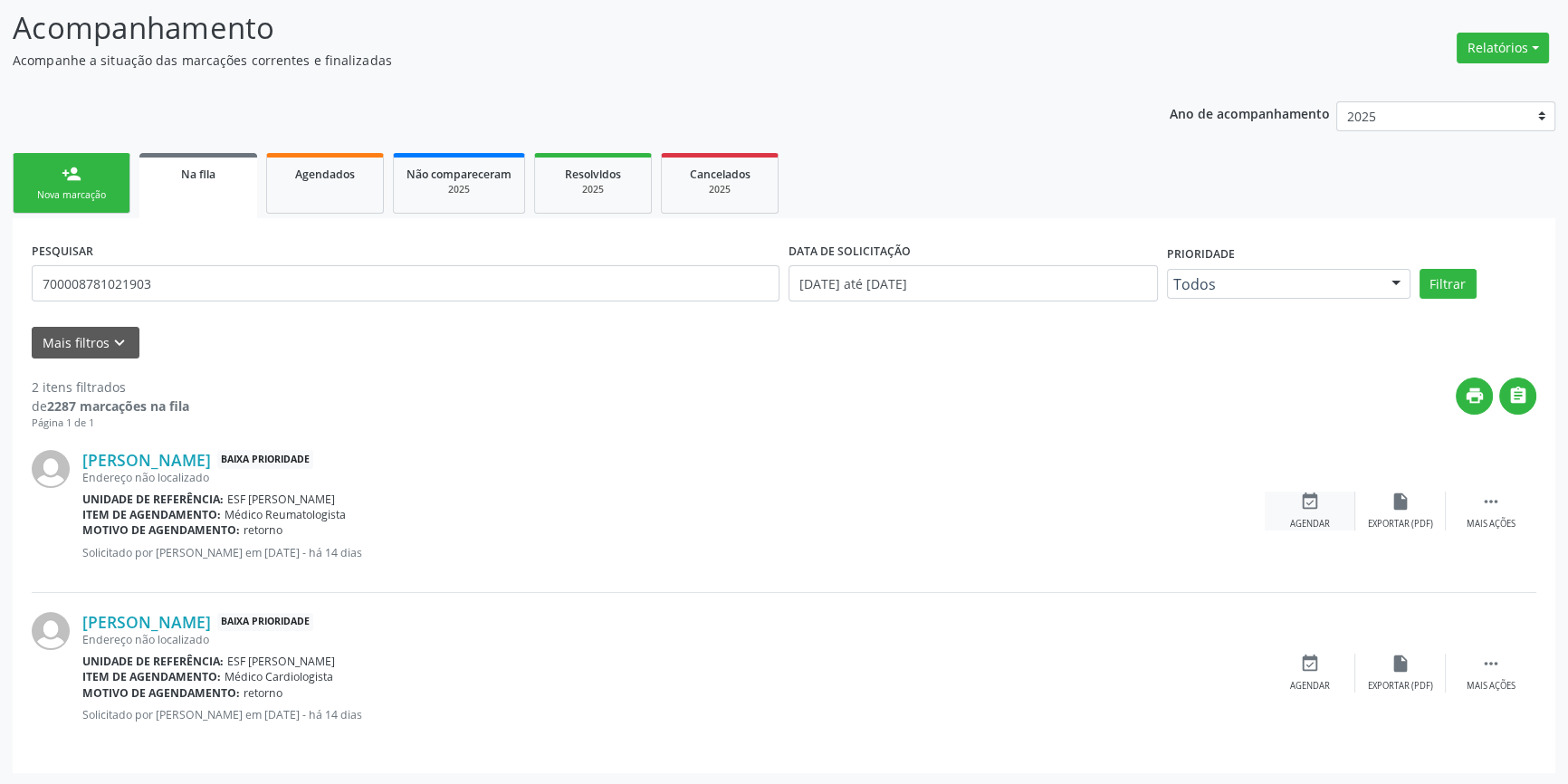
click at [1307, 507] on icon "event_available" at bounding box center [1310, 502] width 20 height 20
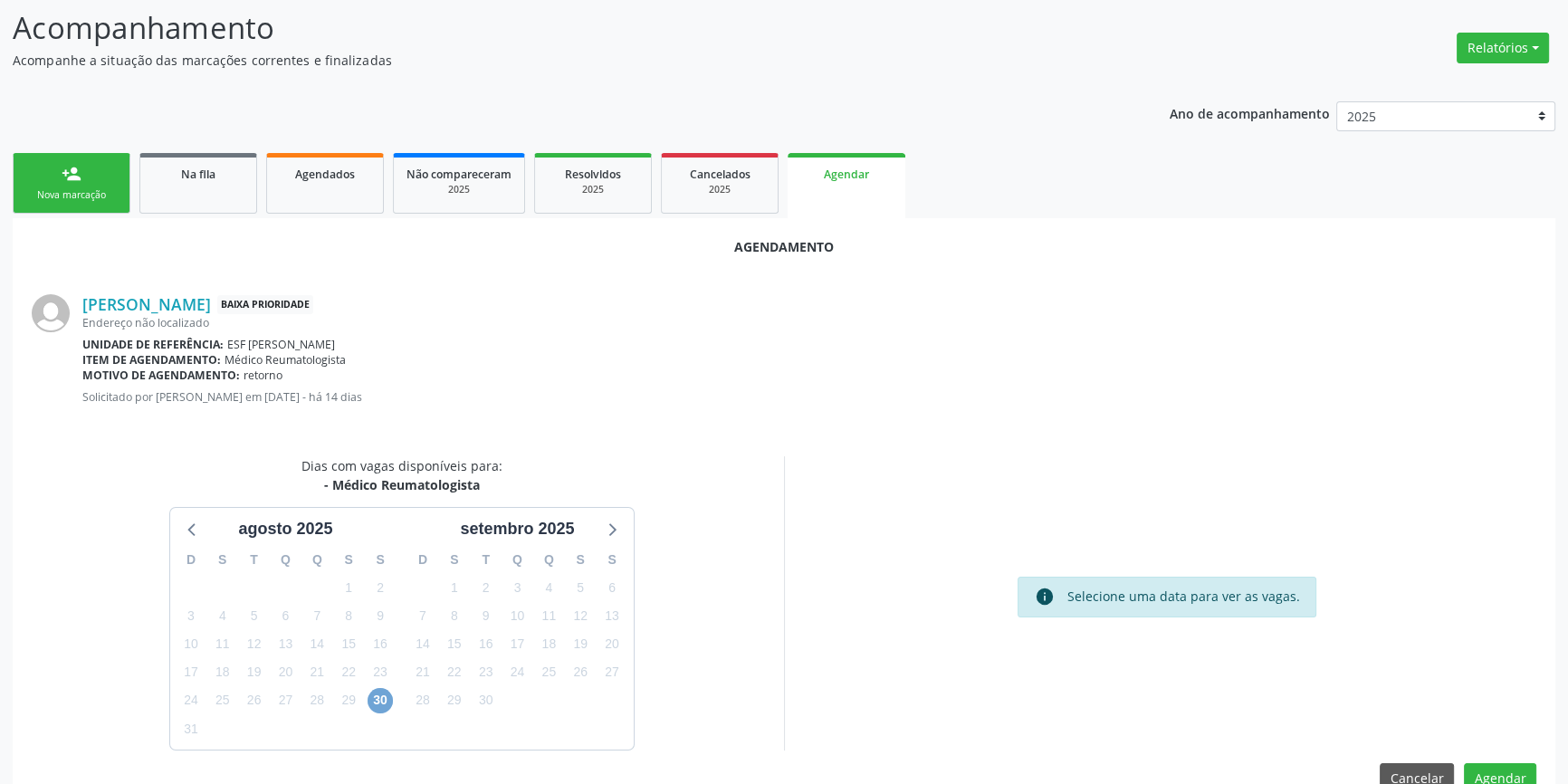
click at [386, 705] on span "30" at bounding box center [380, 701] width 25 height 25
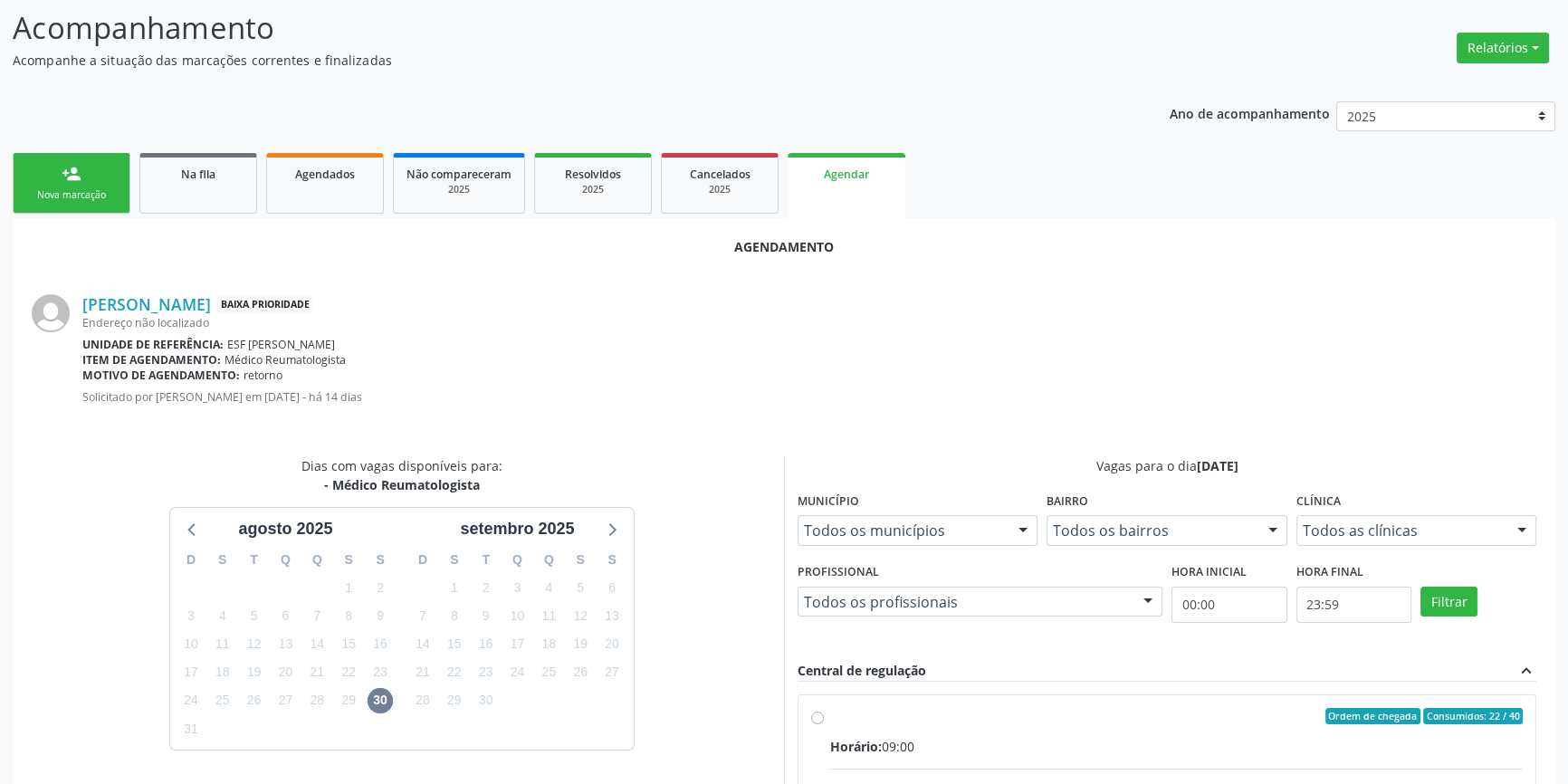
radio input "true"
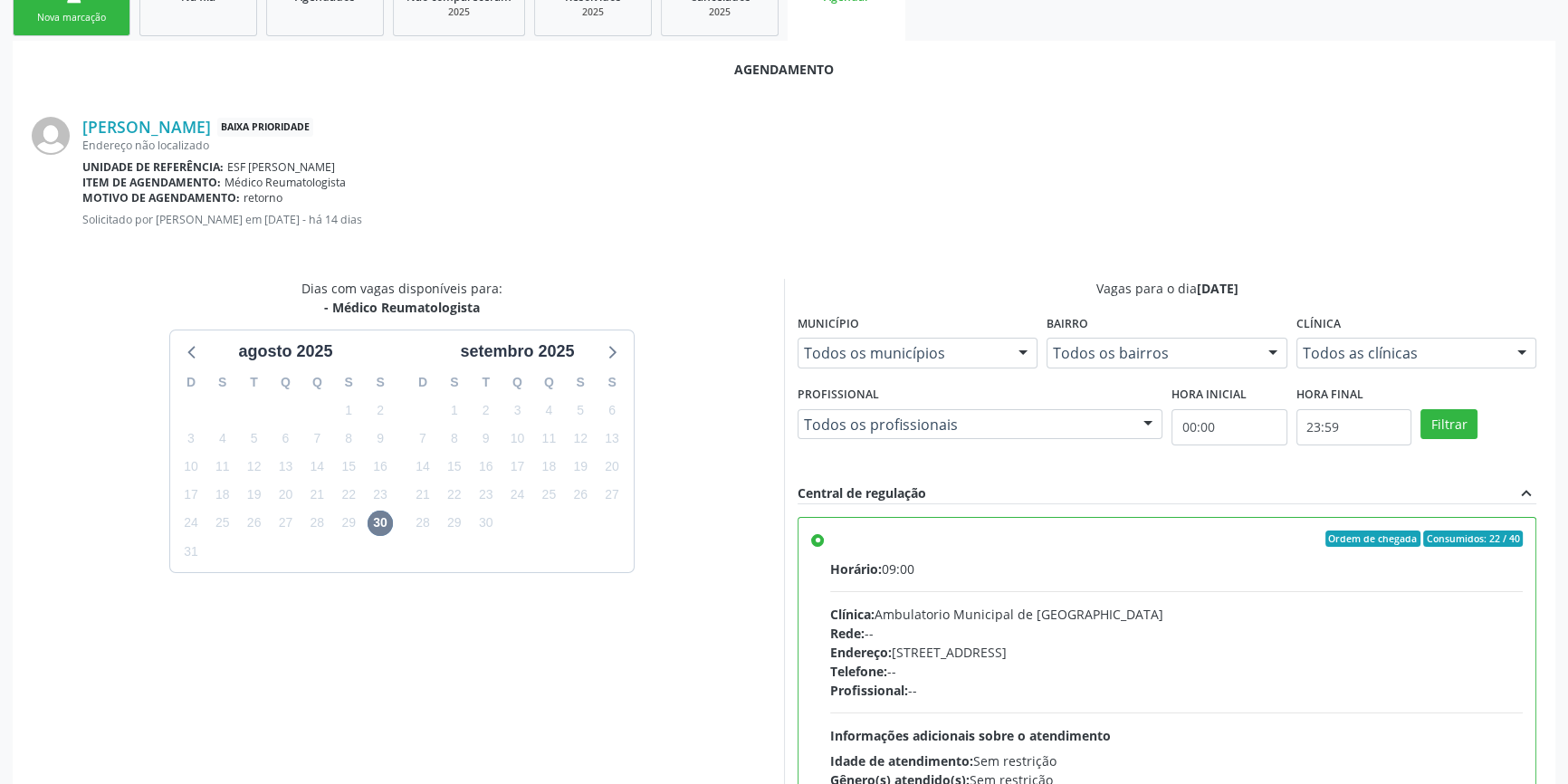
scroll to position [451, 0]
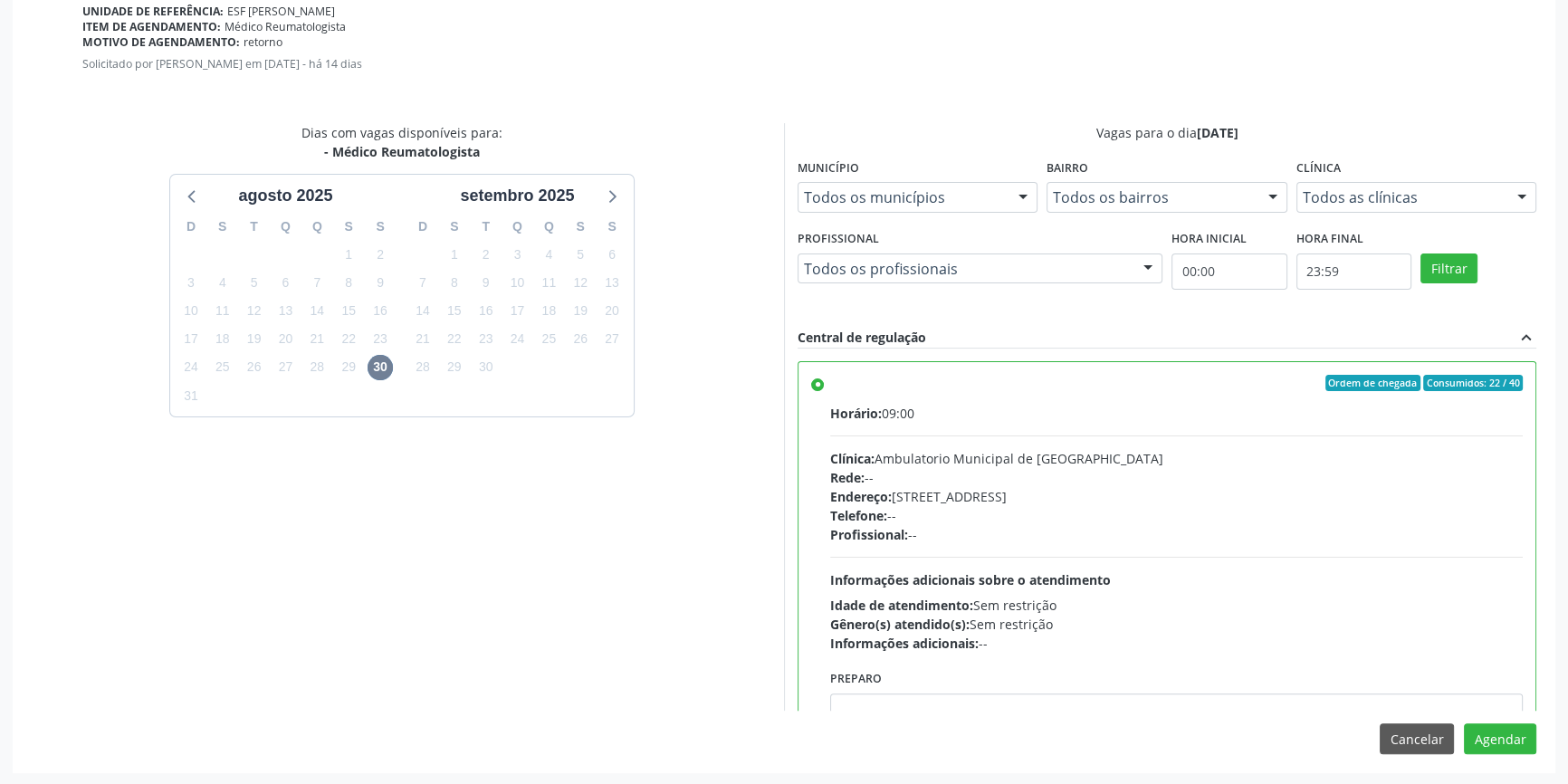
click at [1514, 753] on div "Agendamento [PERSON_NAME] Baixa Prioridade Endereço não localizado Unidade de r…" at bounding box center [784, 328] width 1543 height 887
click at [1511, 744] on button "Agendar" at bounding box center [1500, 738] width 73 height 30
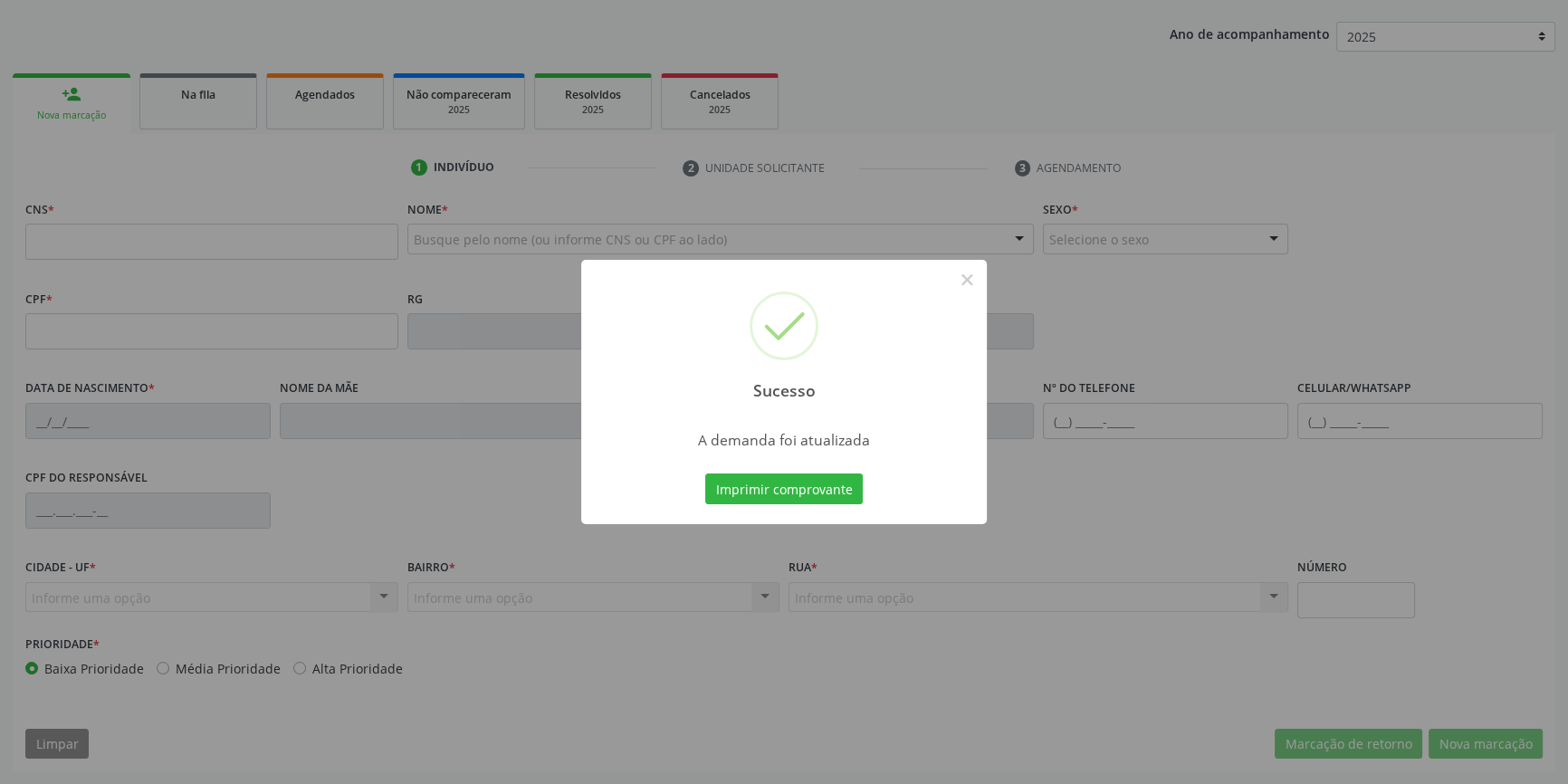
click at [808, 507] on div "Sucesso × A demanda foi atualizada Imprimir comprovante Cancel" at bounding box center [784, 392] width 1568 height 784
click at [811, 487] on button "Imprimir comprovante" at bounding box center [784, 488] width 158 height 30
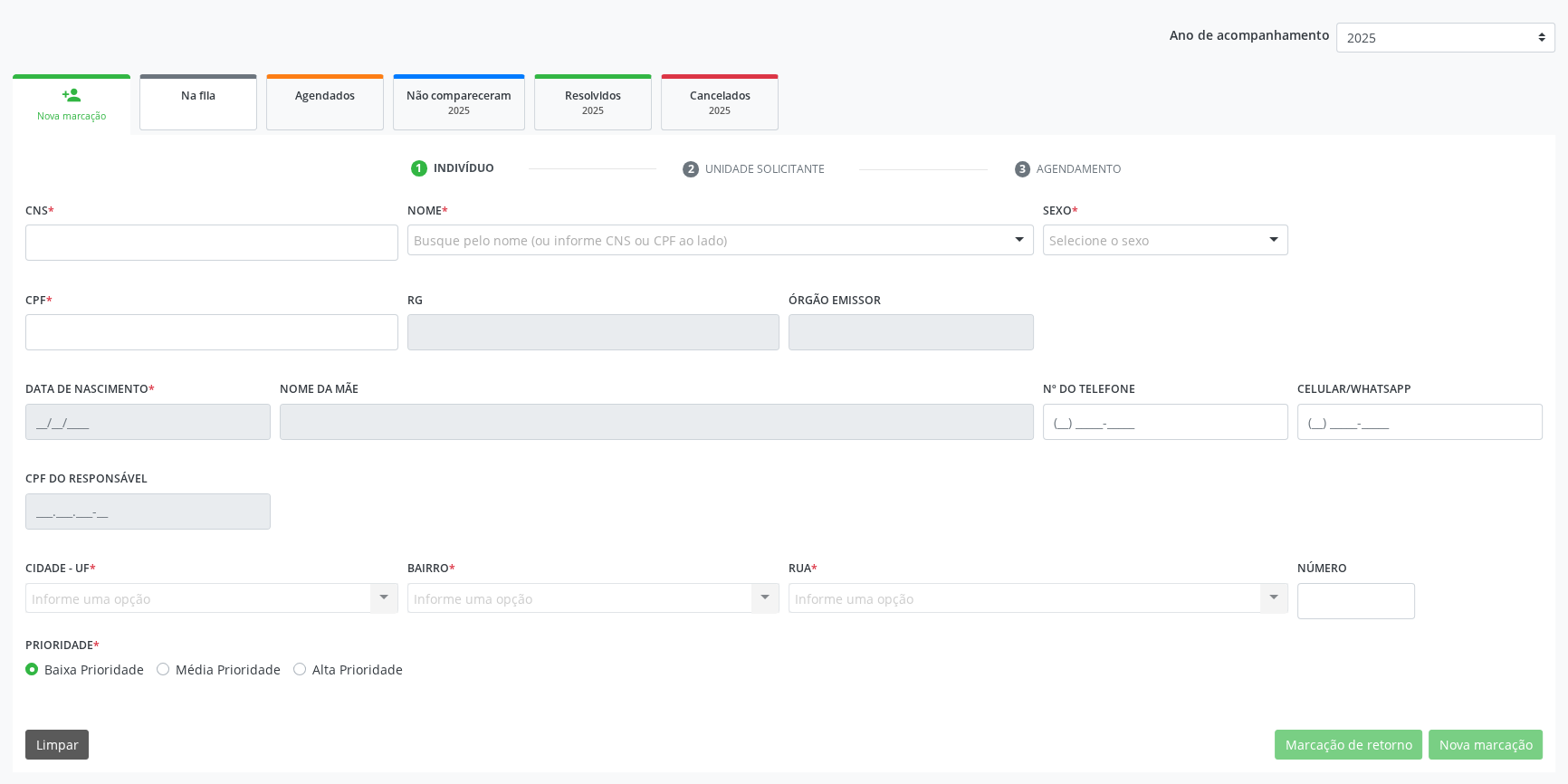
click at [181, 125] on link "Na fila" at bounding box center [198, 102] width 118 height 56
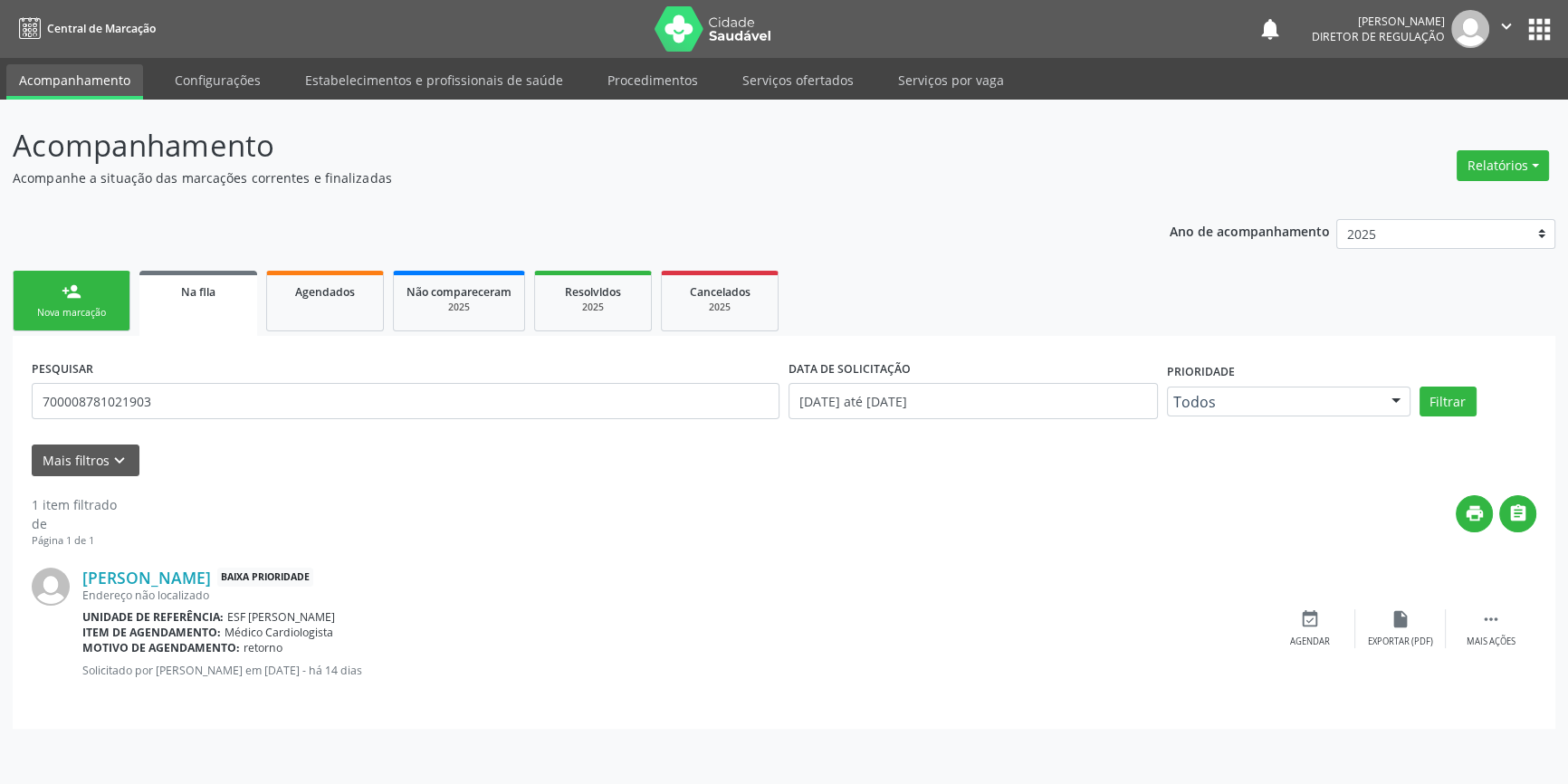
scroll to position [0, 0]
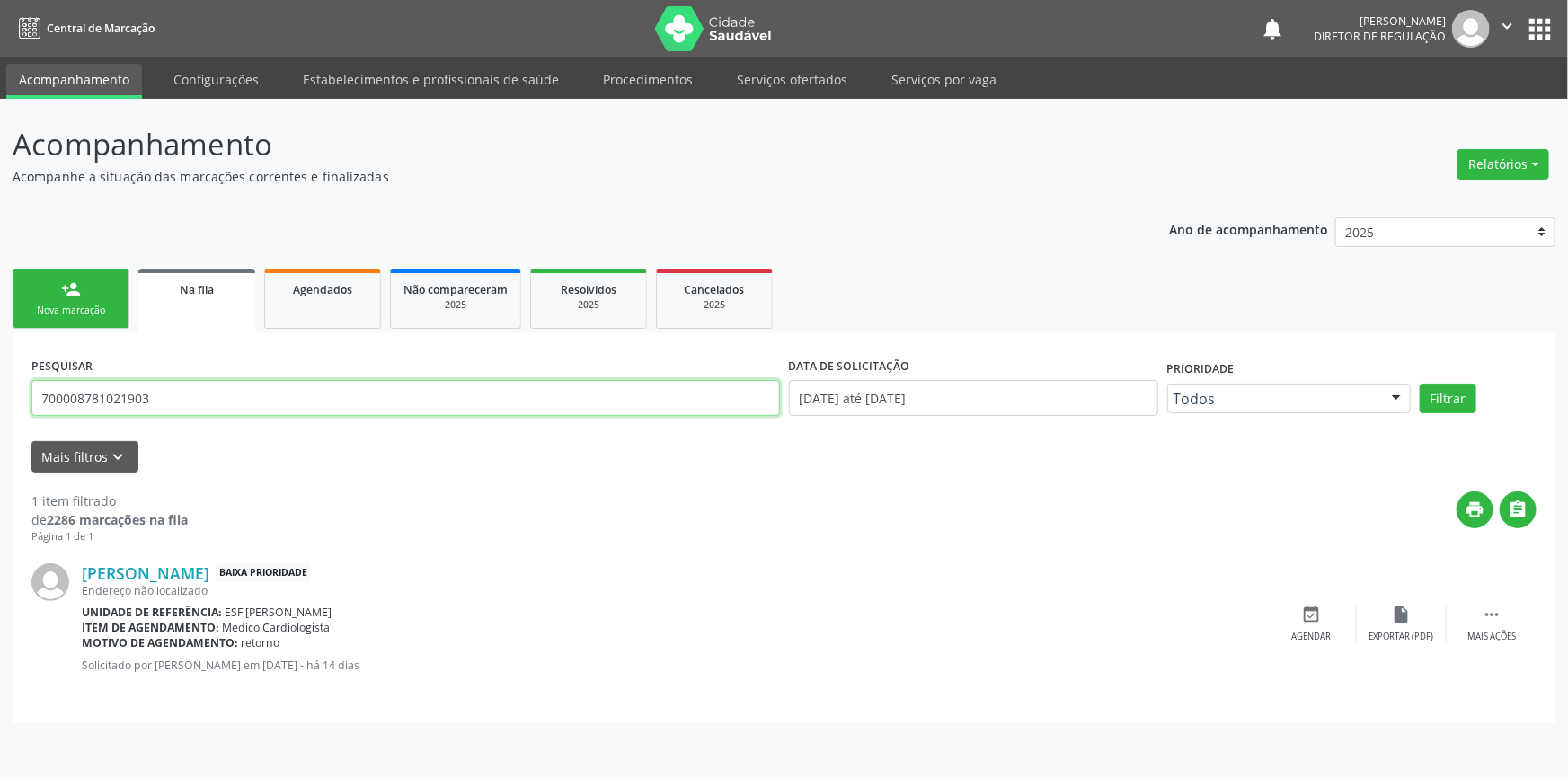
drag, startPoint x: 180, startPoint y: 404, endPoint x: 114, endPoint y: 395, distance: 66.6
click at [0, 395] on div "Acompanhamento Acompanhe a situação das marcações correntes e finalizadas Relat…" at bounding box center [784, 439] width 1568 height 679
type input "700102924037410"
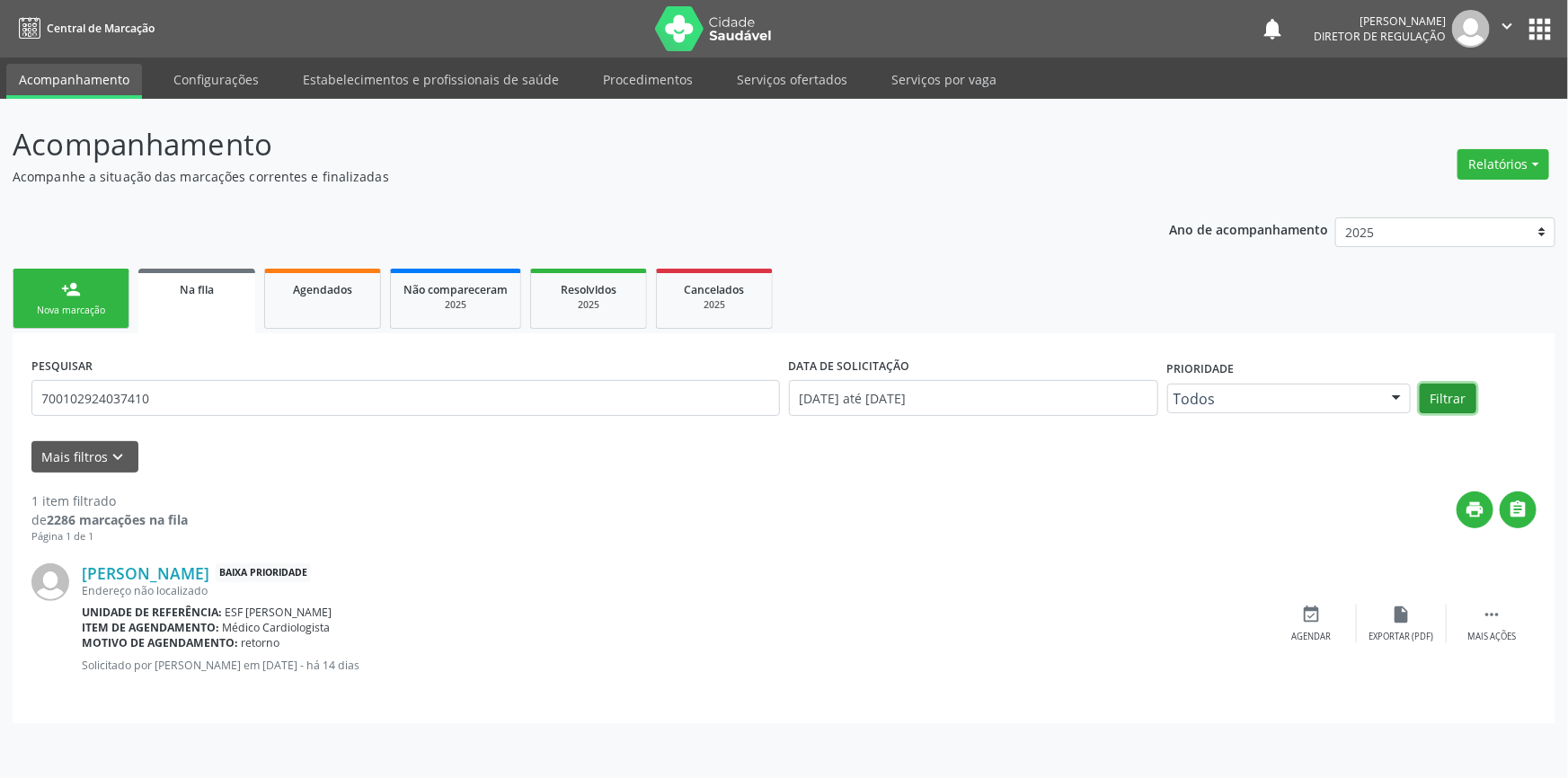
click at [1462, 407] on button "Filtrar" at bounding box center [1448, 398] width 56 height 30
click at [1333, 628] on div "event_available Agendar" at bounding box center [1312, 624] width 89 height 39
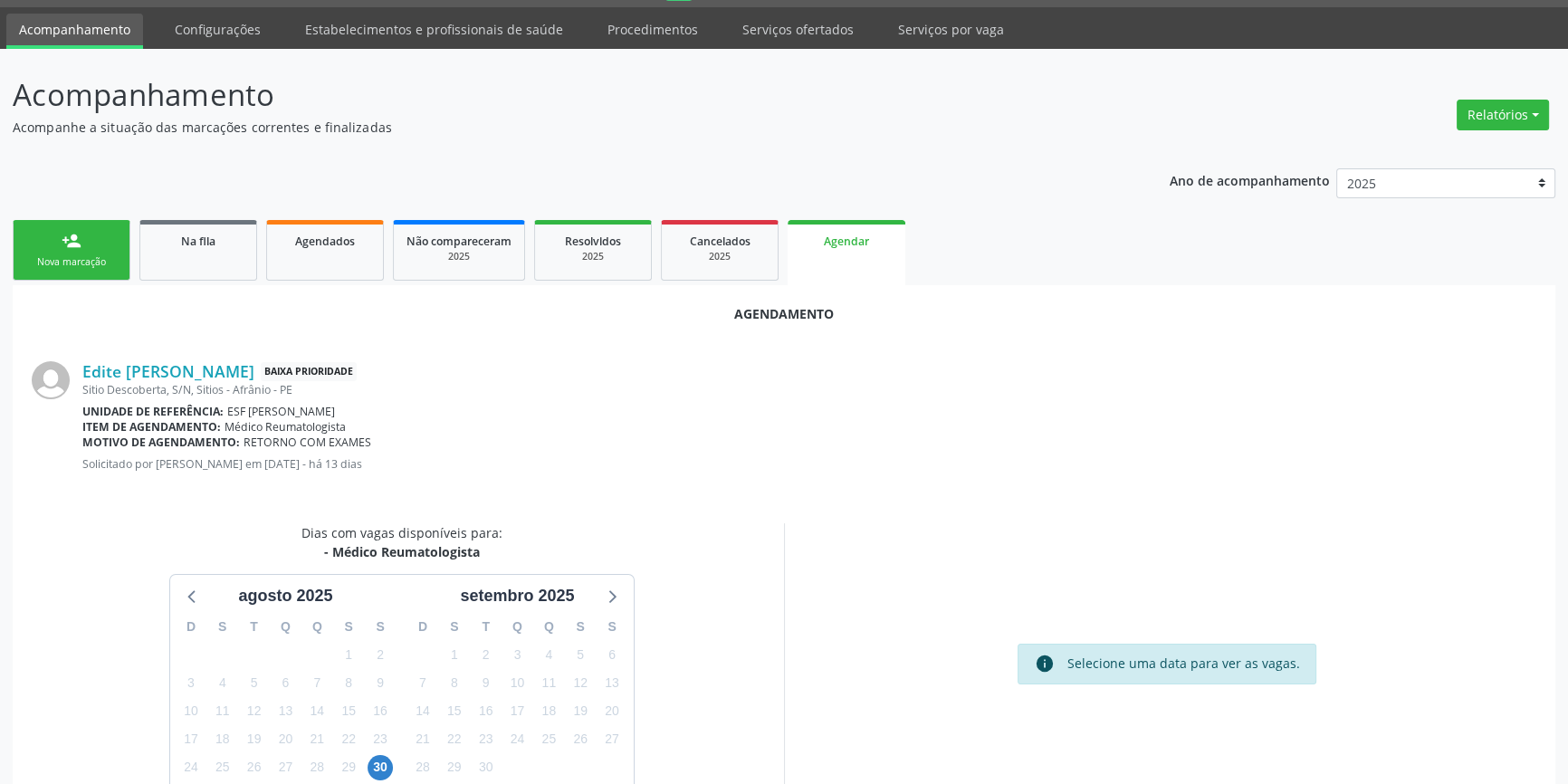
scroll to position [157, 0]
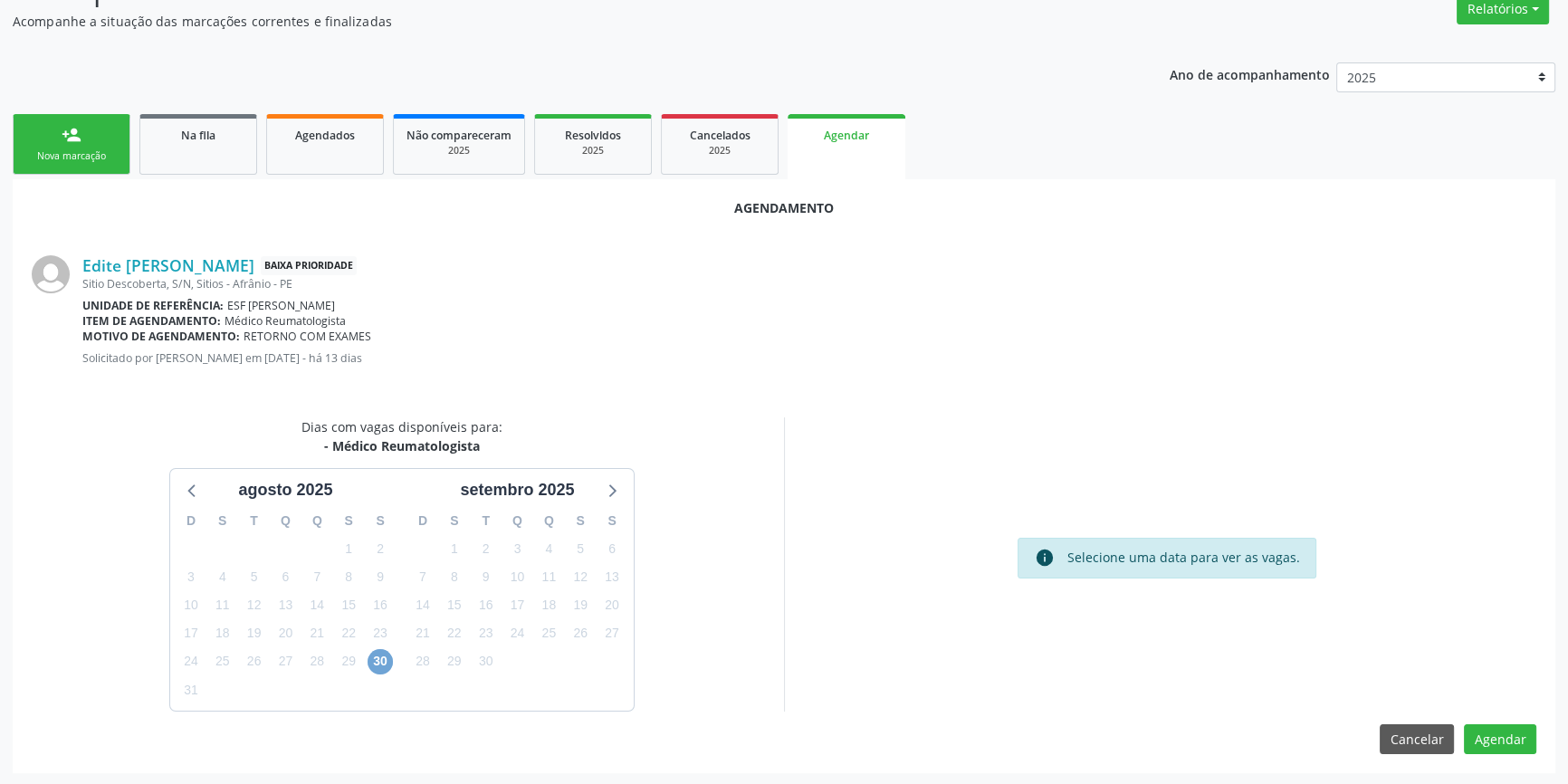
click at [385, 660] on span "30" at bounding box center [380, 662] width 25 height 25
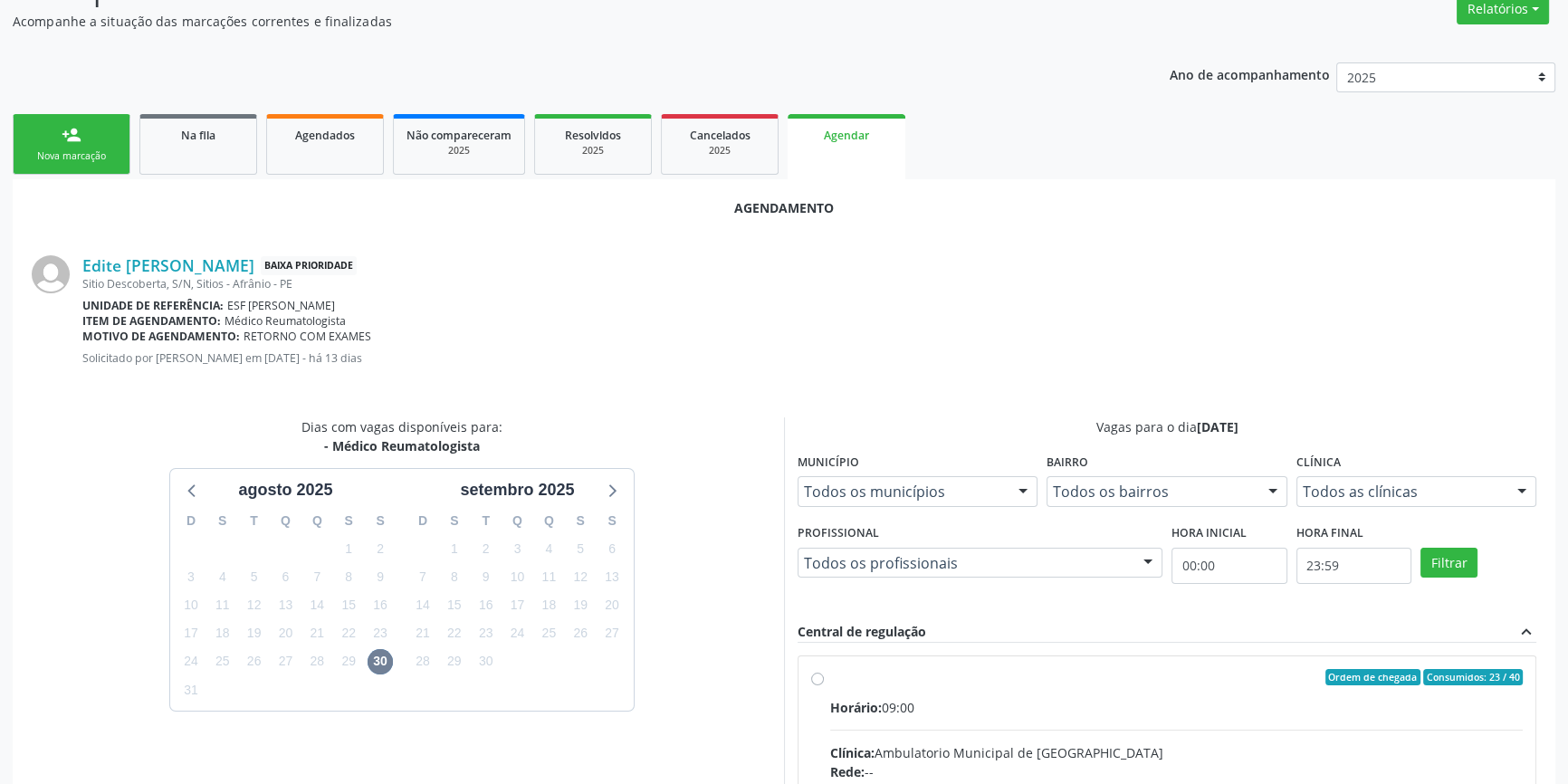
radio input "true"
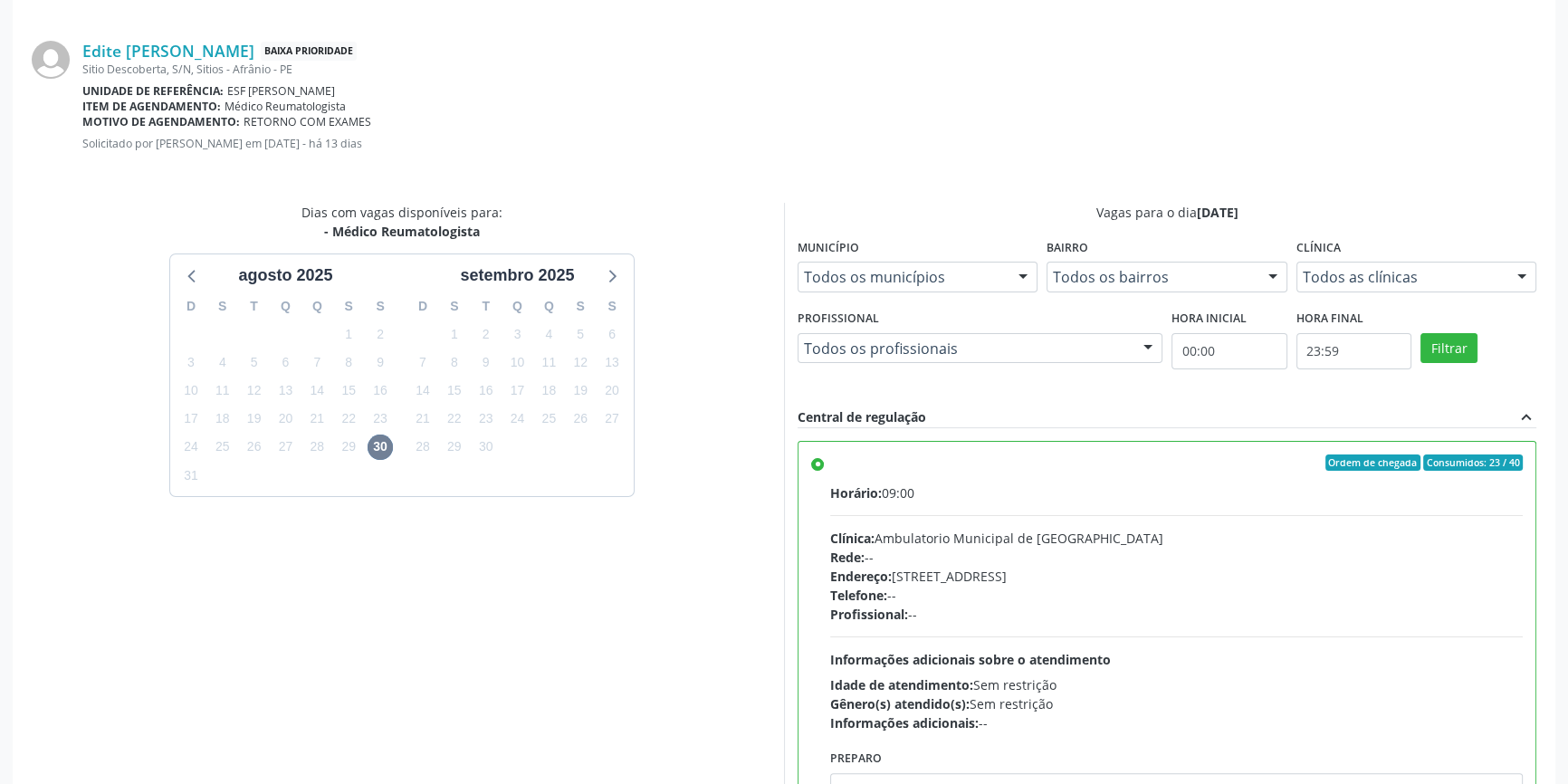
scroll to position [451, 0]
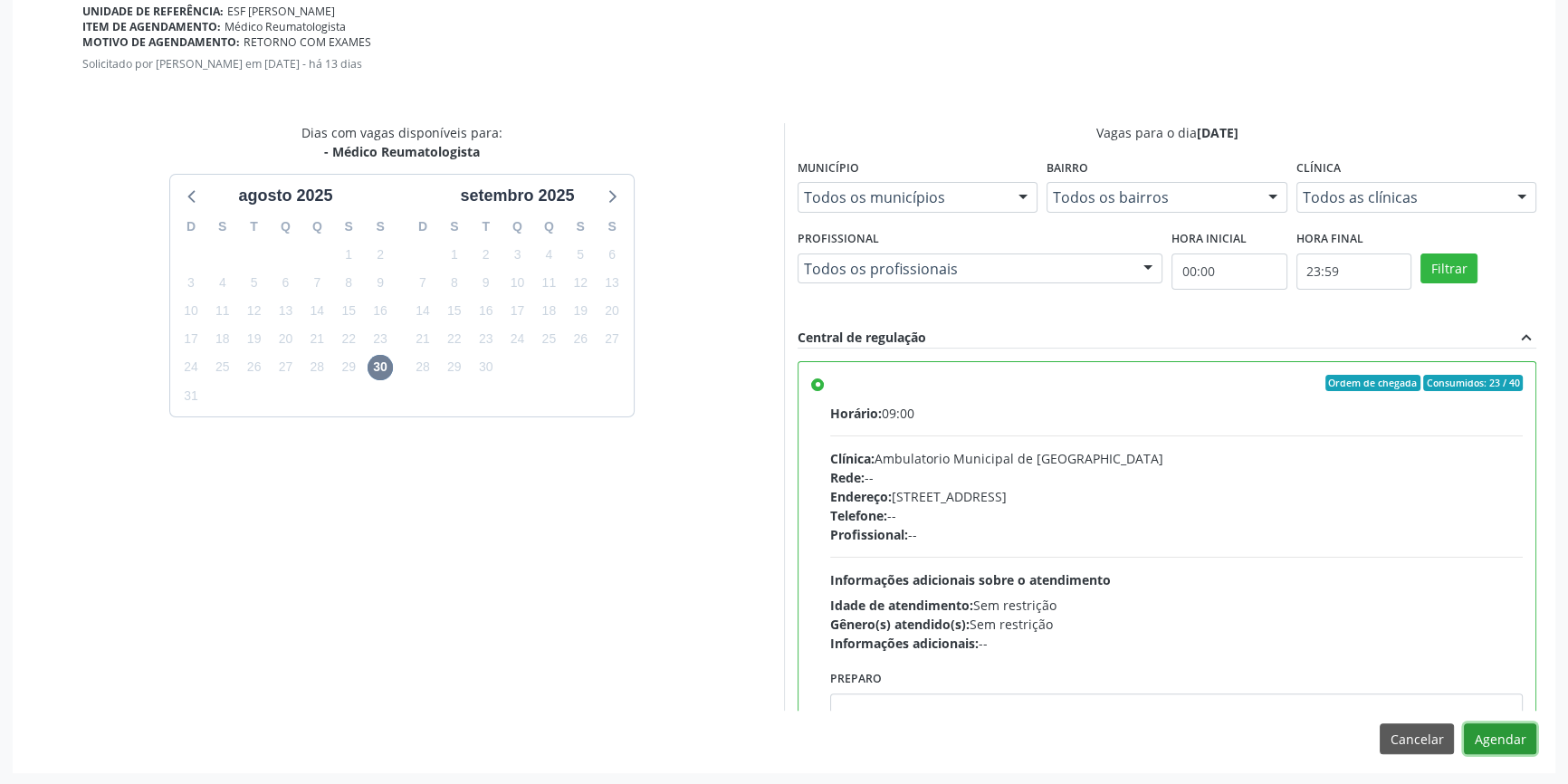
click at [1482, 730] on button "Agendar" at bounding box center [1500, 738] width 73 height 30
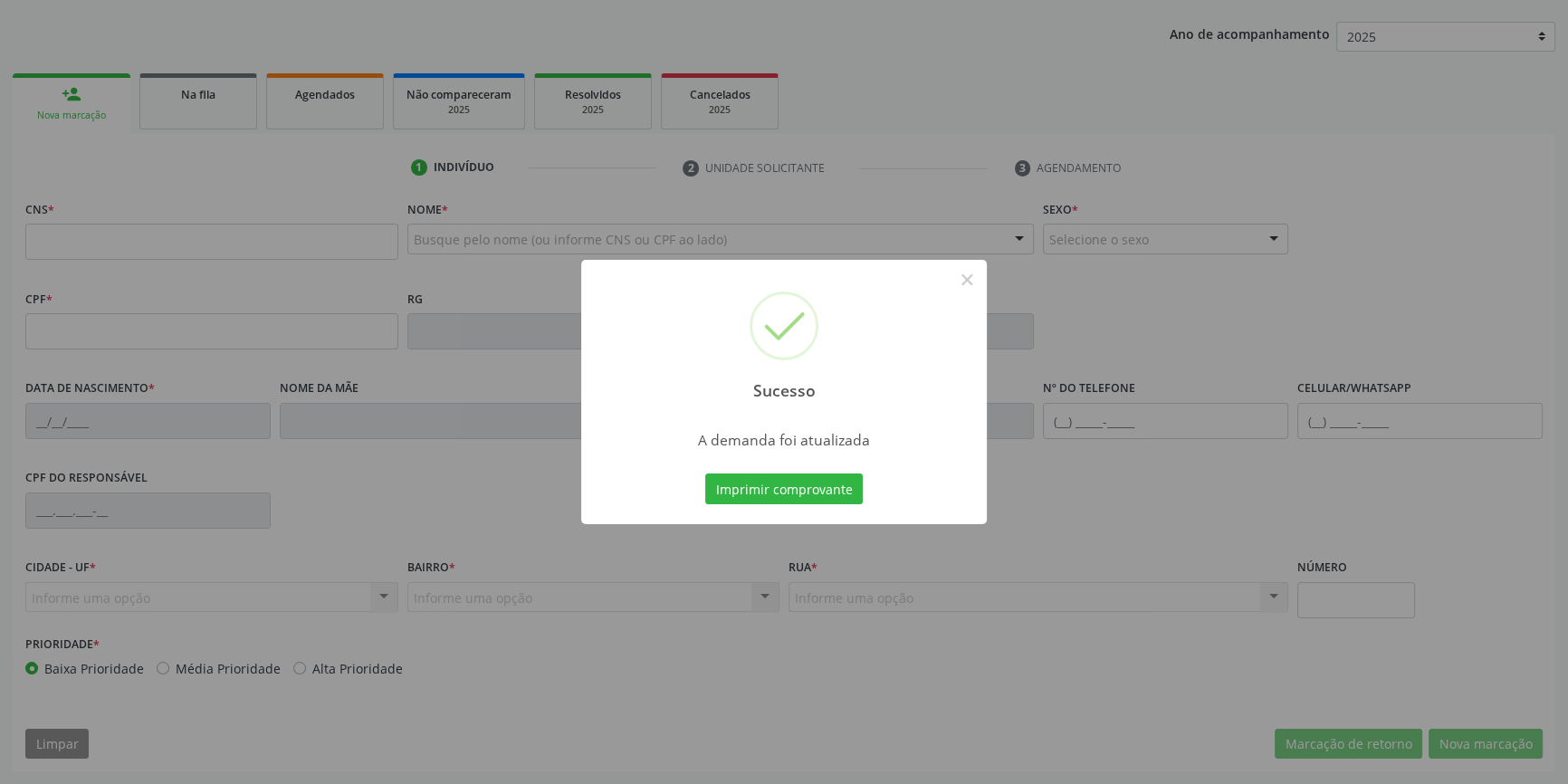
scroll to position [196, 0]
click at [761, 473] on button "Imprimir comprovante" at bounding box center [784, 488] width 158 height 30
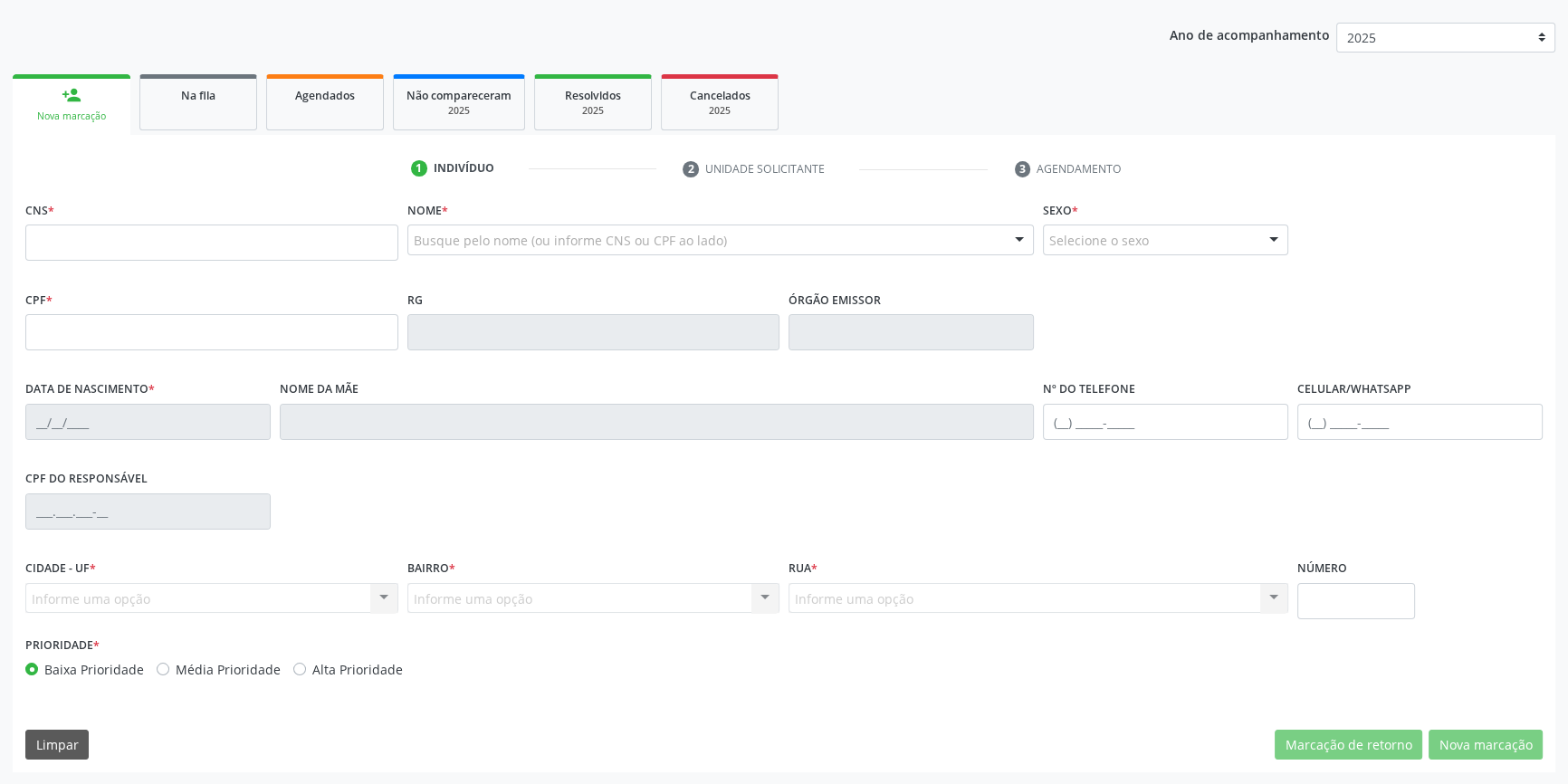
drag, startPoint x: 220, startPoint y: 108, endPoint x: 238, endPoint y: 185, distance: 79.1
click at [220, 108] on link "Na fila" at bounding box center [198, 102] width 118 height 56
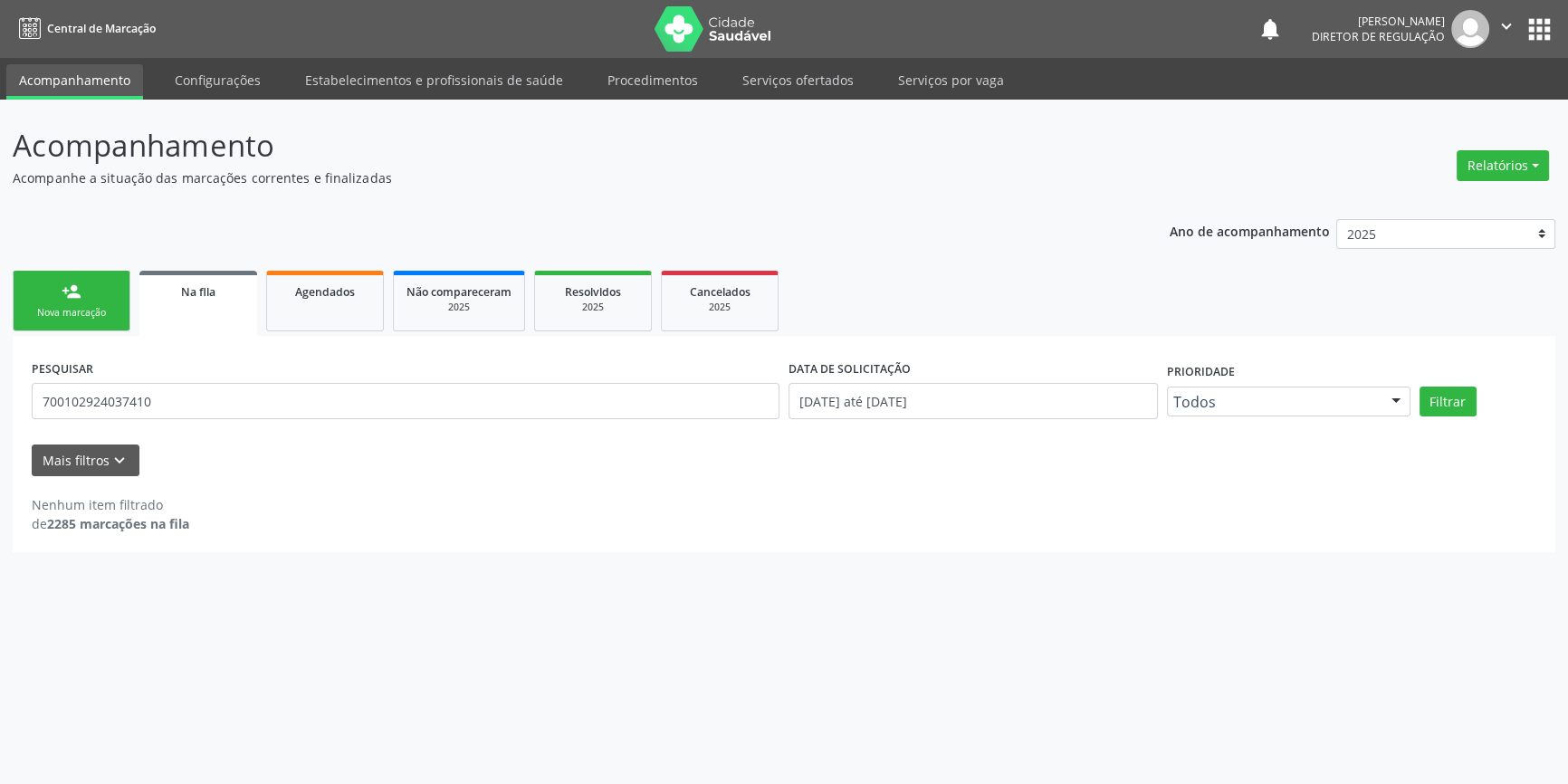
scroll to position [0, 0]
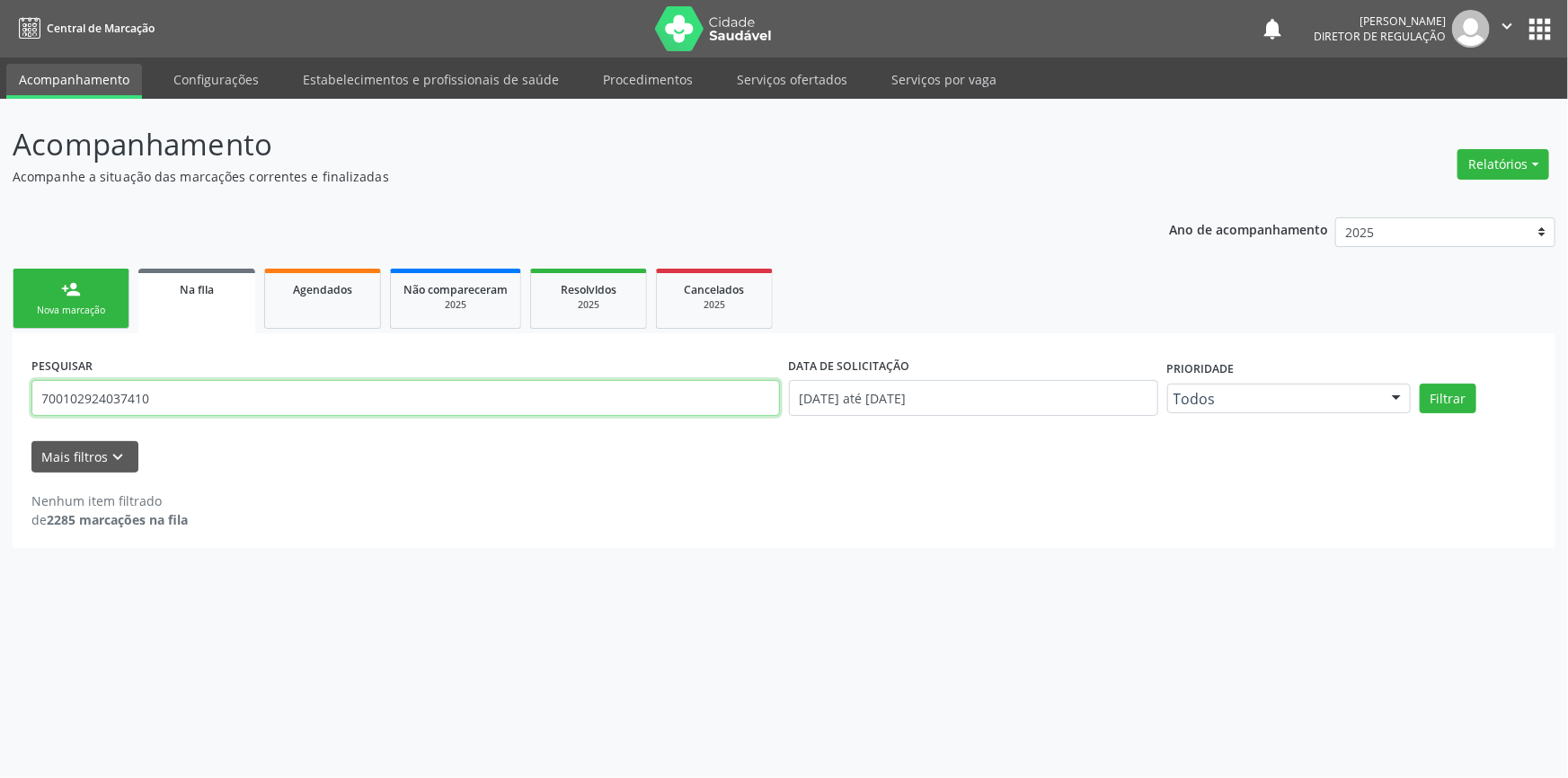
drag, startPoint x: 196, startPoint y: 394, endPoint x: 0, endPoint y: 382, distance: 196.4
click at [0, 384] on div "Acompanhamento Acompanhe a situação das marcações correntes e finalizadas Relat…" at bounding box center [784, 439] width 1568 height 679
type input "708001840557028"
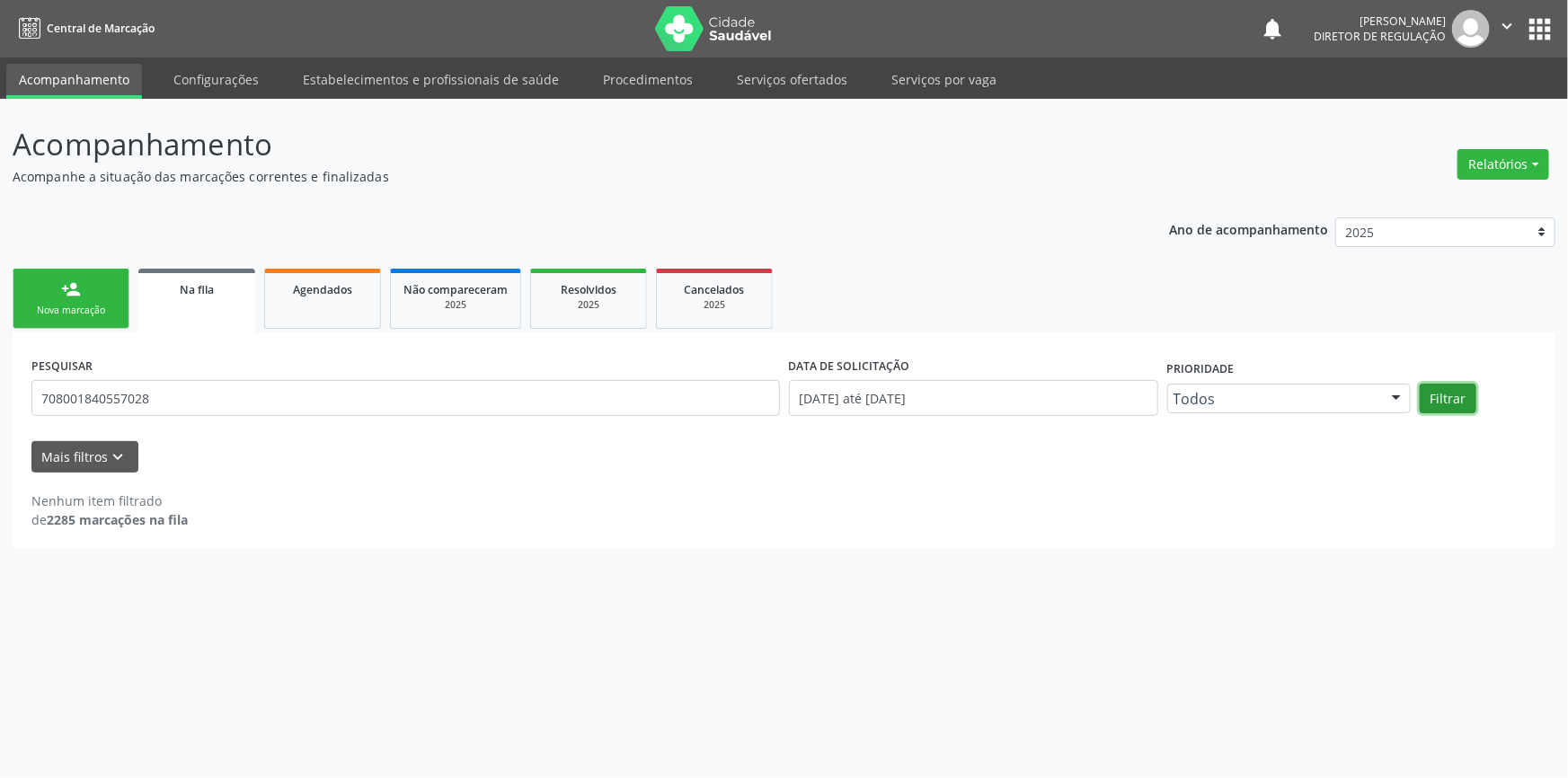
click at [1430, 392] on button "Filtrar" at bounding box center [1448, 398] width 56 height 30
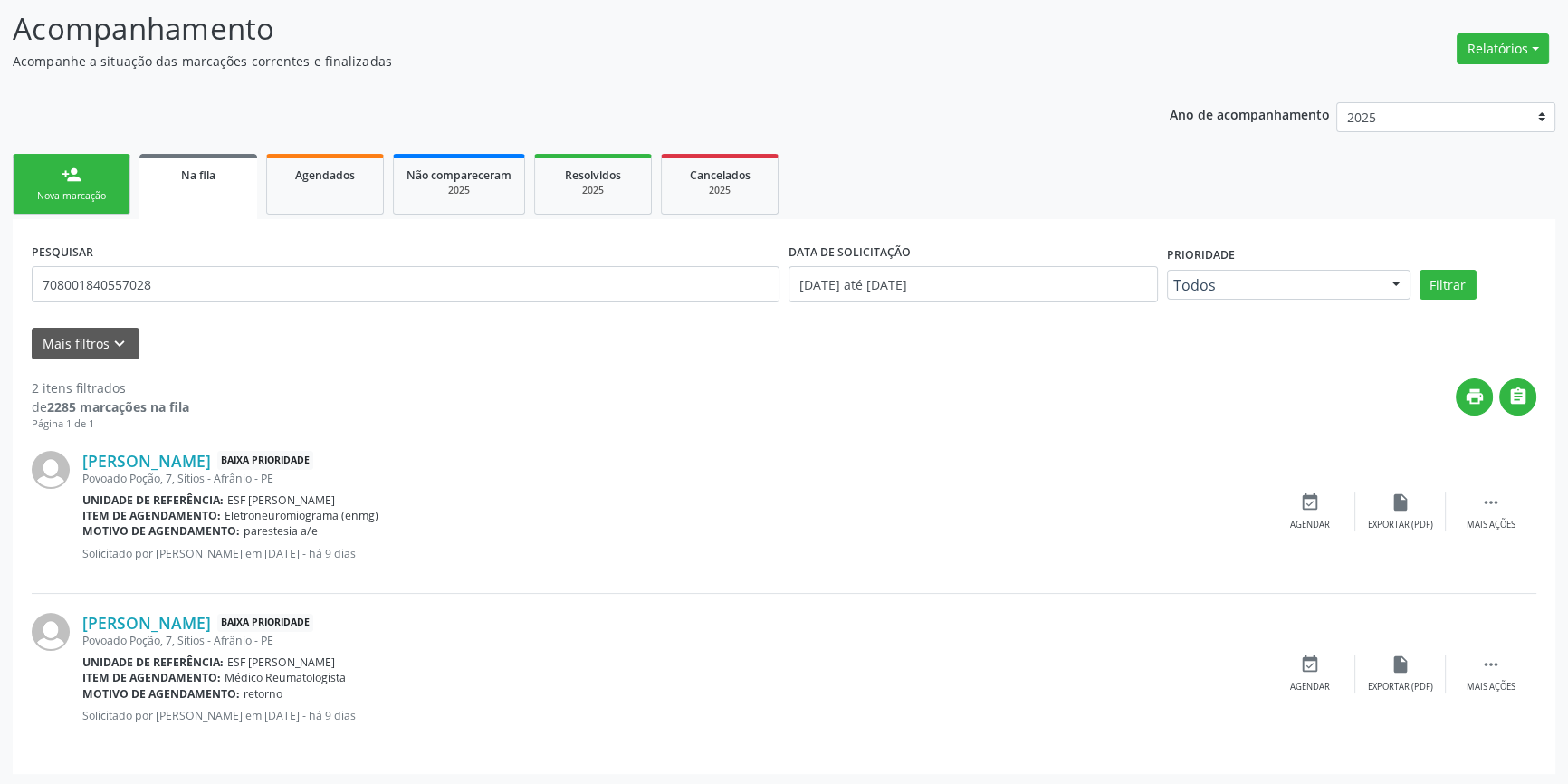
scroll to position [118, 0]
click at [1300, 667] on icon "event_available" at bounding box center [1310, 663] width 20 height 20
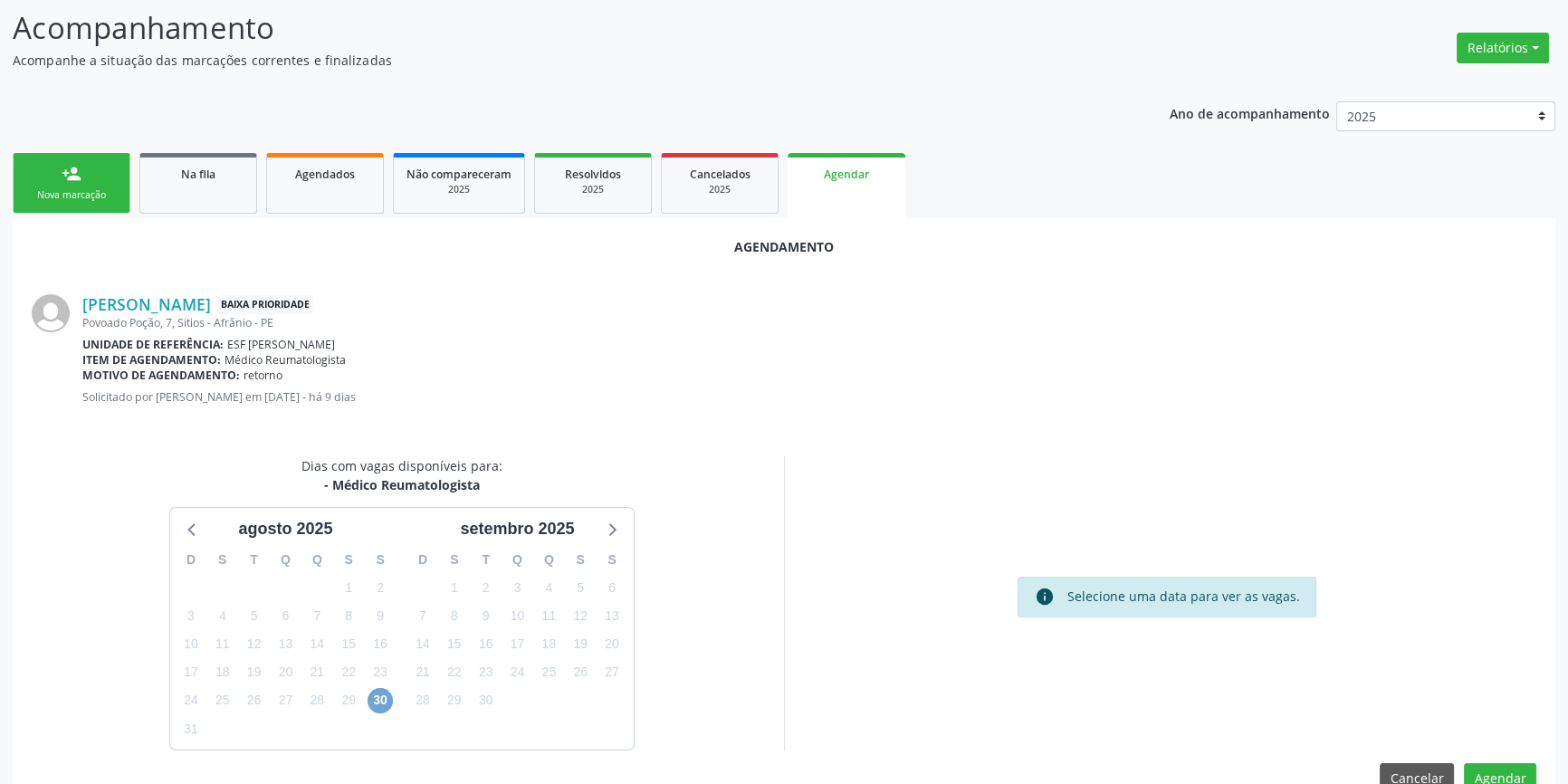
click at [378, 704] on span "30" at bounding box center [380, 701] width 25 height 25
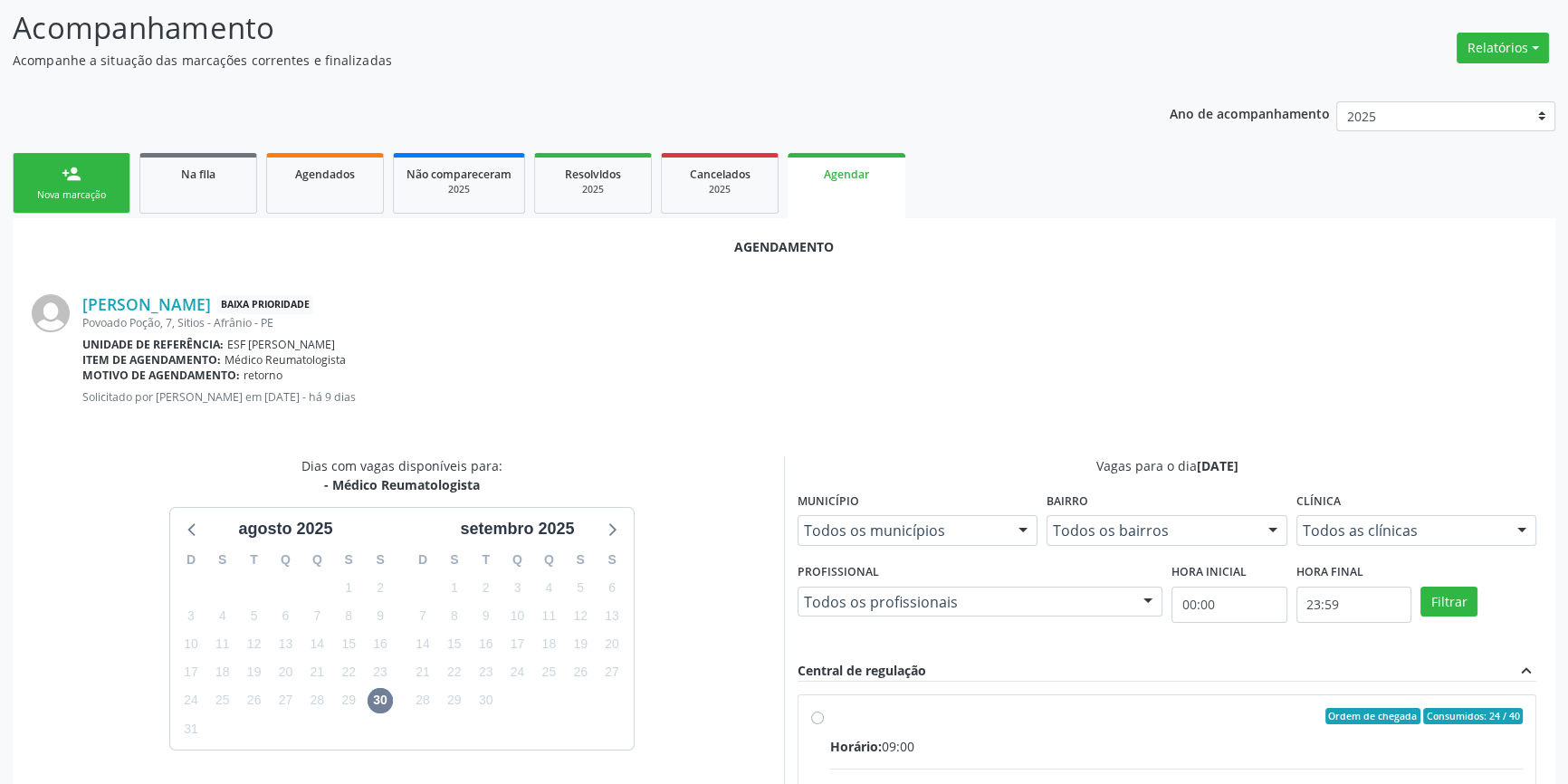
radio input "true"
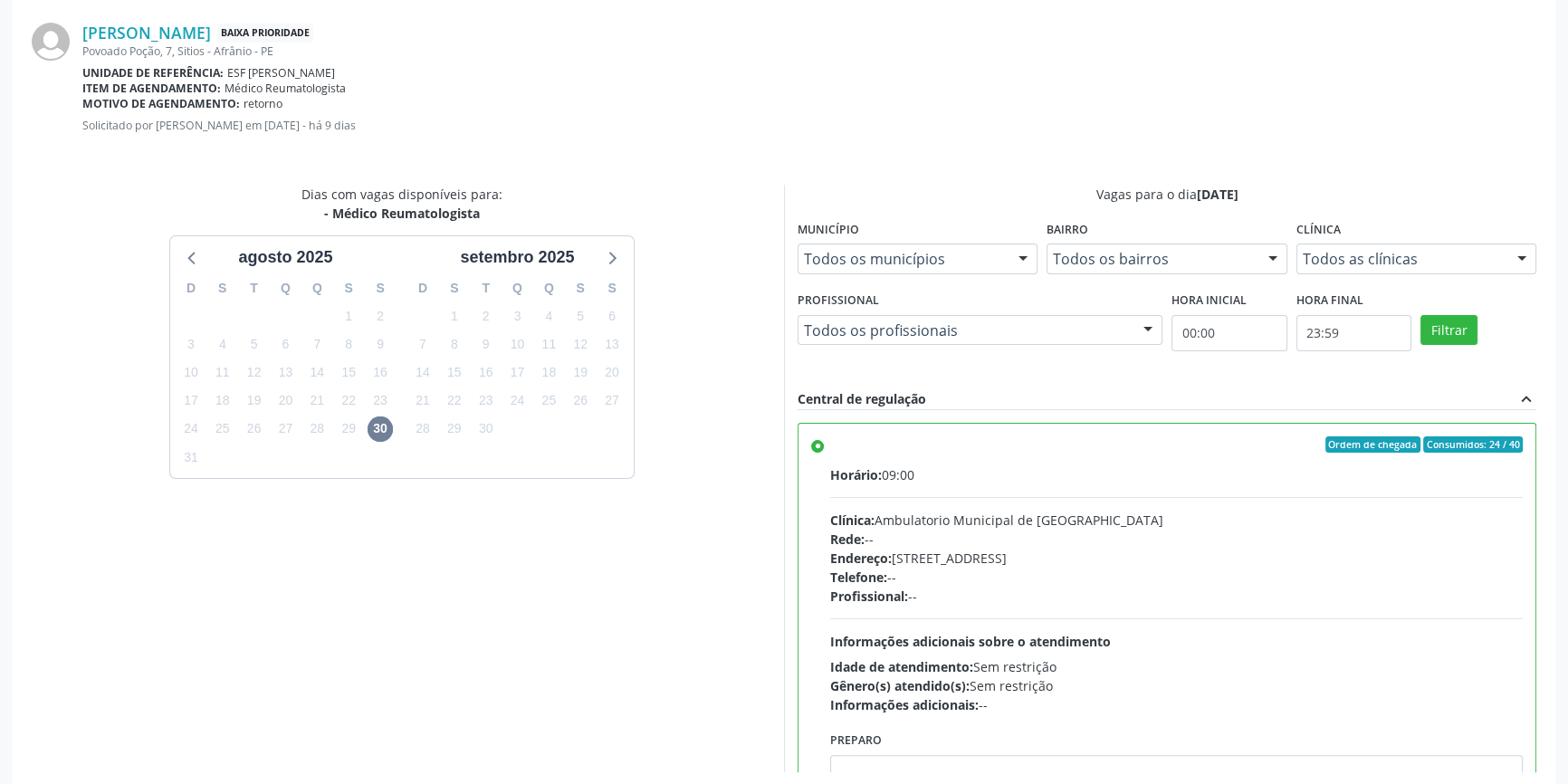
scroll to position [451, 0]
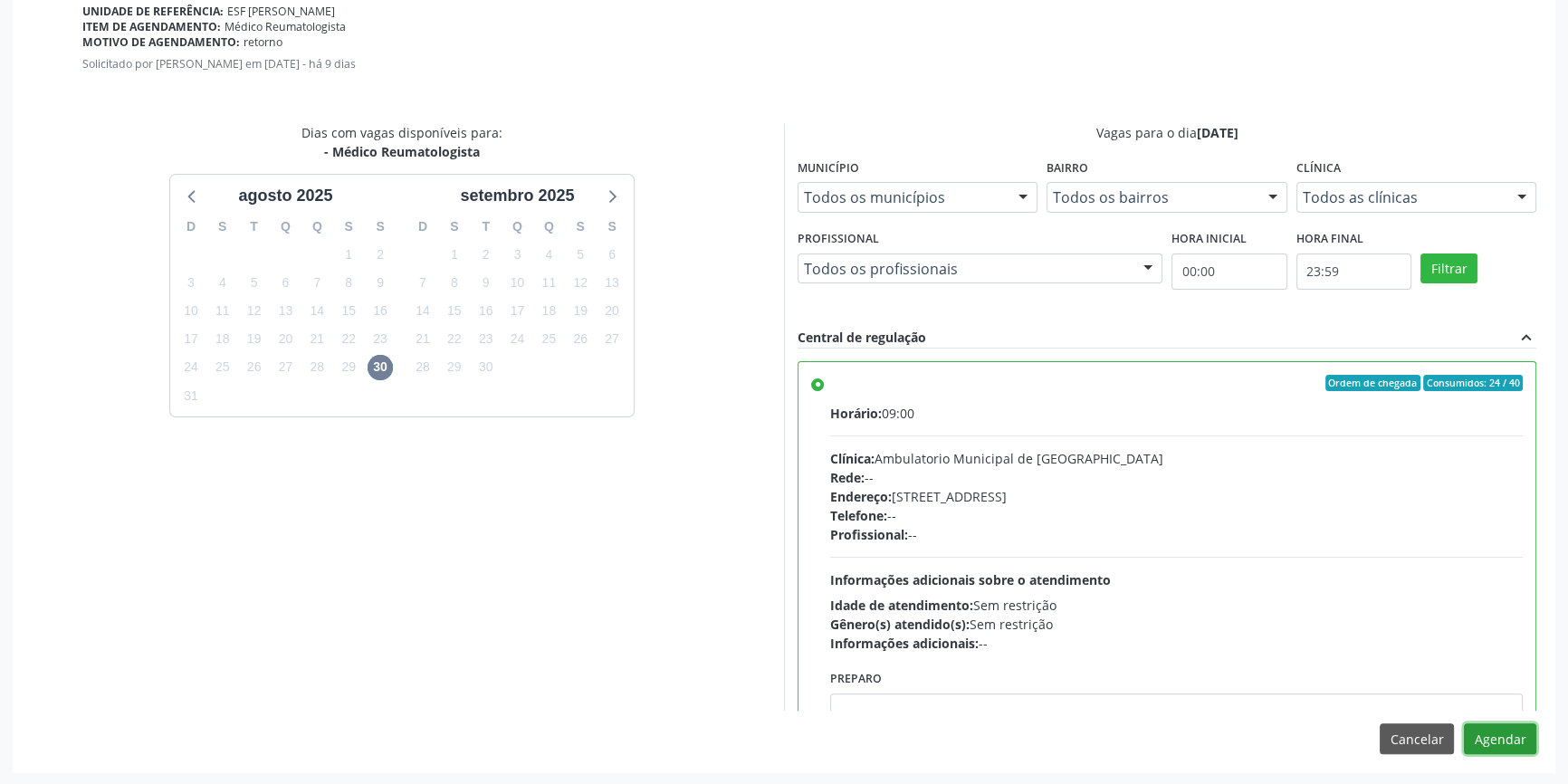
click at [1480, 729] on button "Agendar" at bounding box center [1500, 738] width 73 height 30
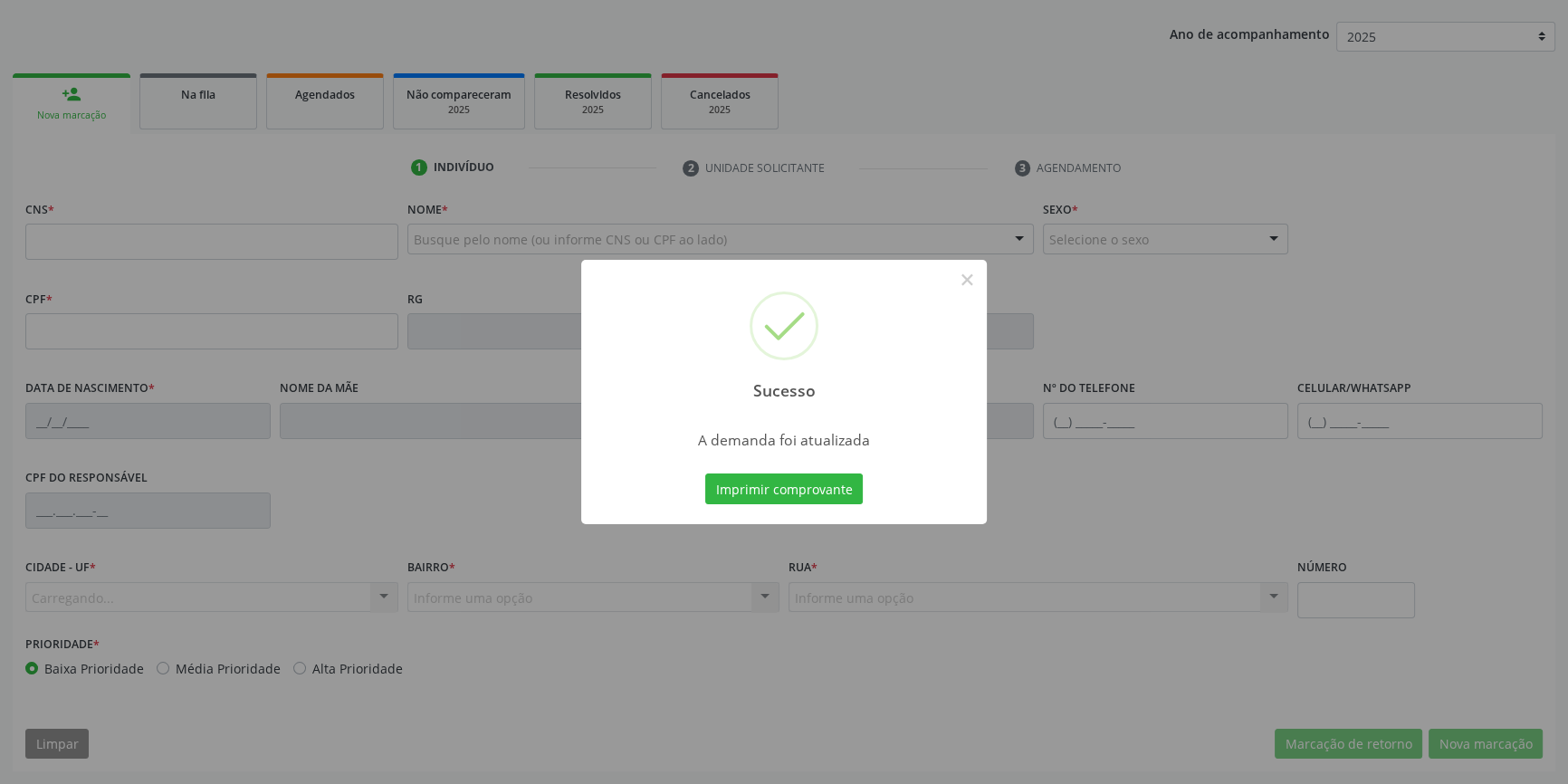
click at [833, 491] on div "Sucesso × A demanda foi atualizada Imprimir comprovante Cancel" at bounding box center [784, 392] width 1568 height 784
click at [796, 500] on button "Imprimir comprovante" at bounding box center [784, 488] width 158 height 30
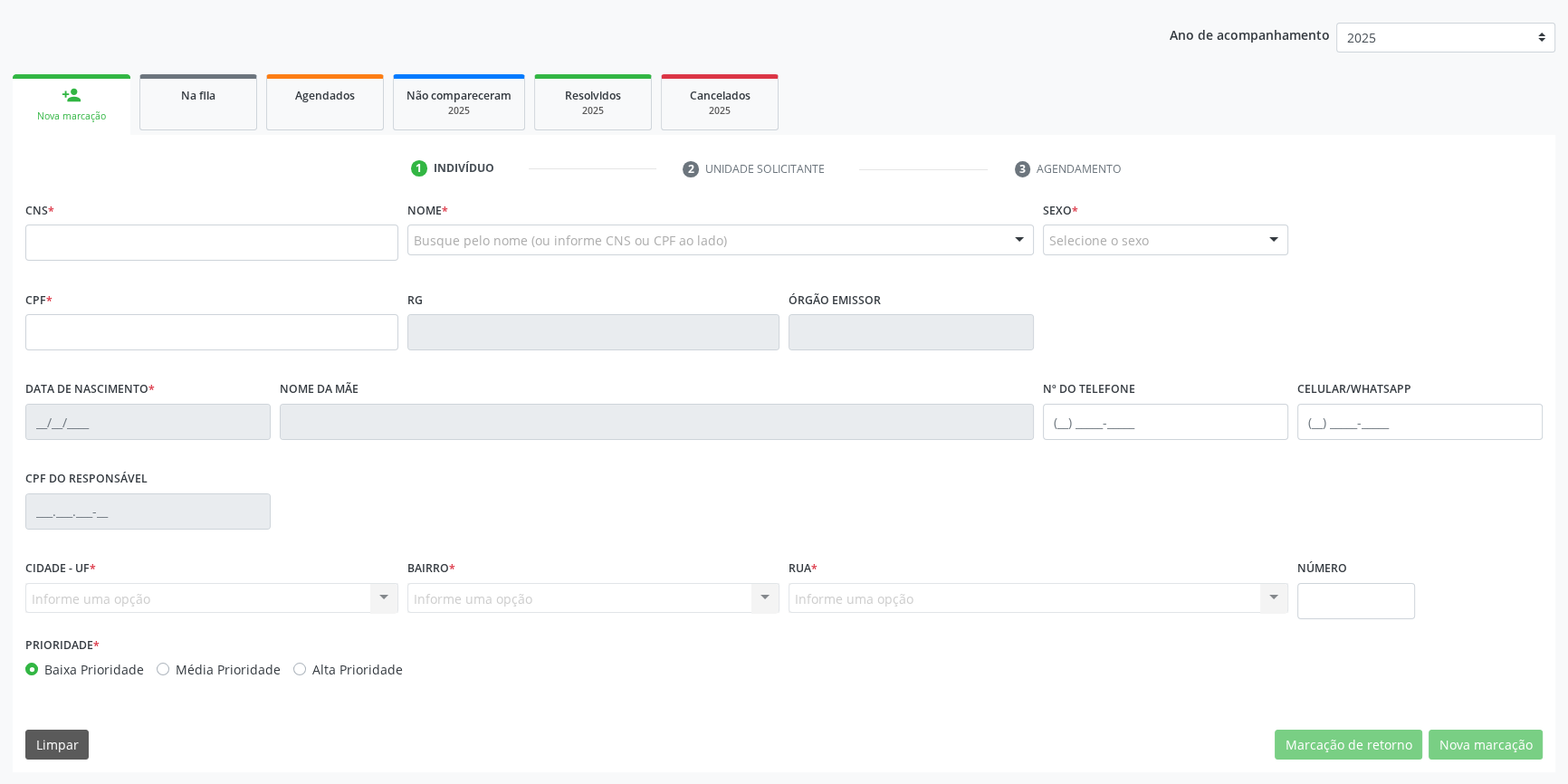
click at [307, 318] on div "Sucesso × A demanda foi atualizada Imprimir comprovante Cancel" at bounding box center [784, 392] width 1568 height 784
click at [161, 235] on input "text" at bounding box center [212, 242] width 373 height 36
click at [202, 118] on link "Na fila" at bounding box center [198, 102] width 118 height 56
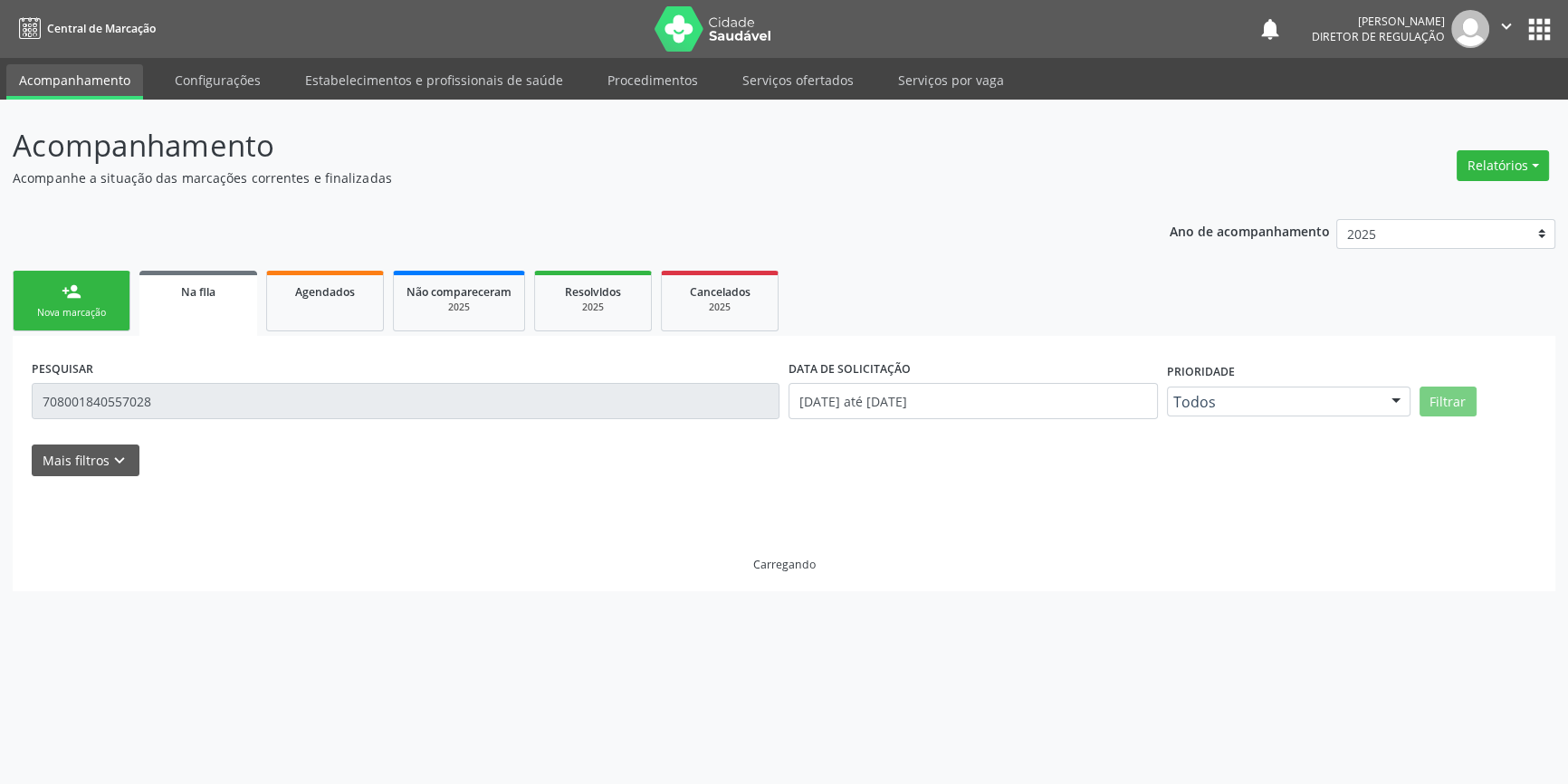
scroll to position [0, 0]
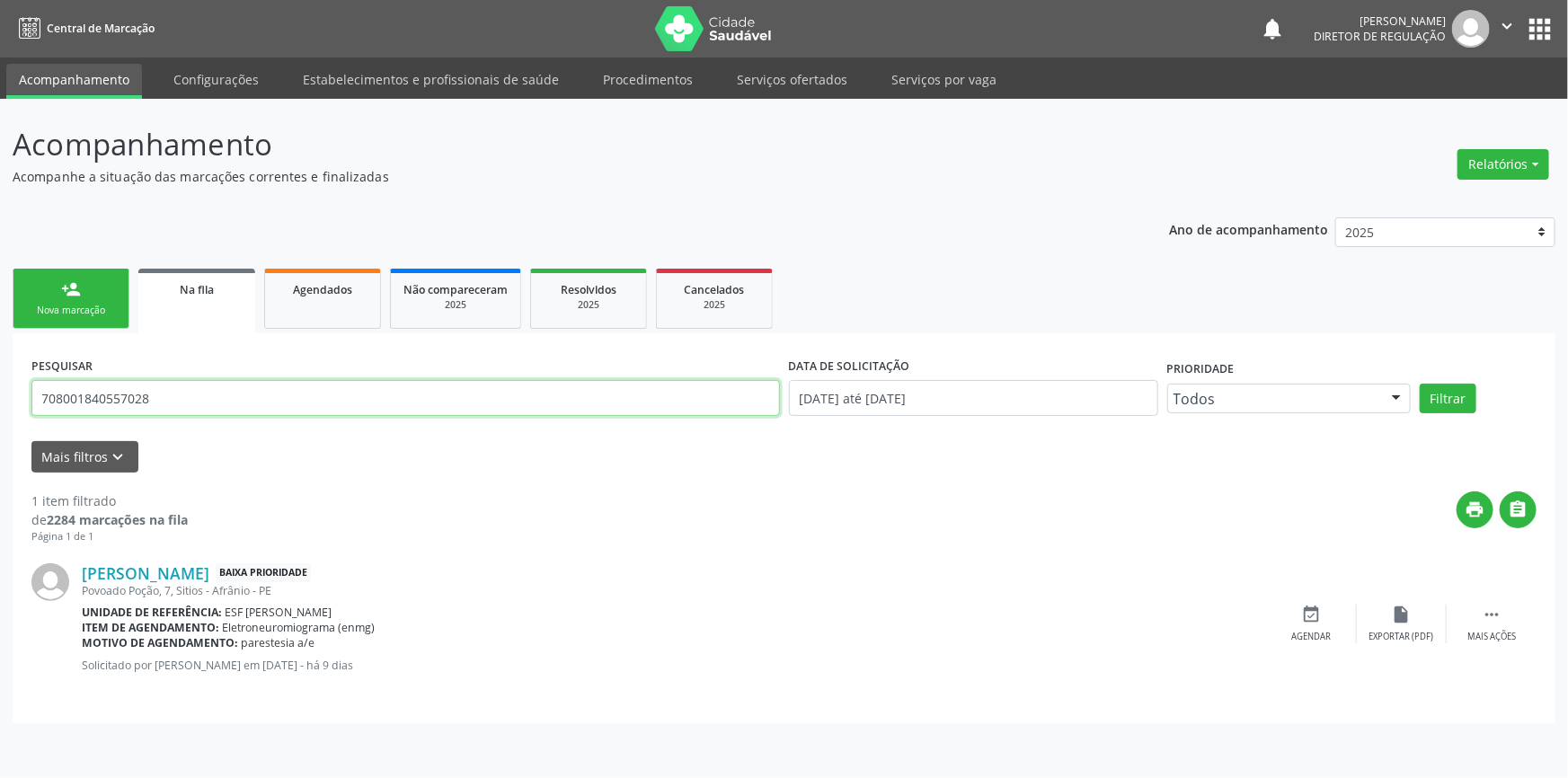
drag, startPoint x: 193, startPoint y: 404, endPoint x: 0, endPoint y: 332, distance: 206.0
click at [0, 402] on div "Acompanhamento Acompanhe a situação das marcações correntes e finalizadas Relat…" at bounding box center [784, 439] width 1568 height 679
type input "700006238938905"
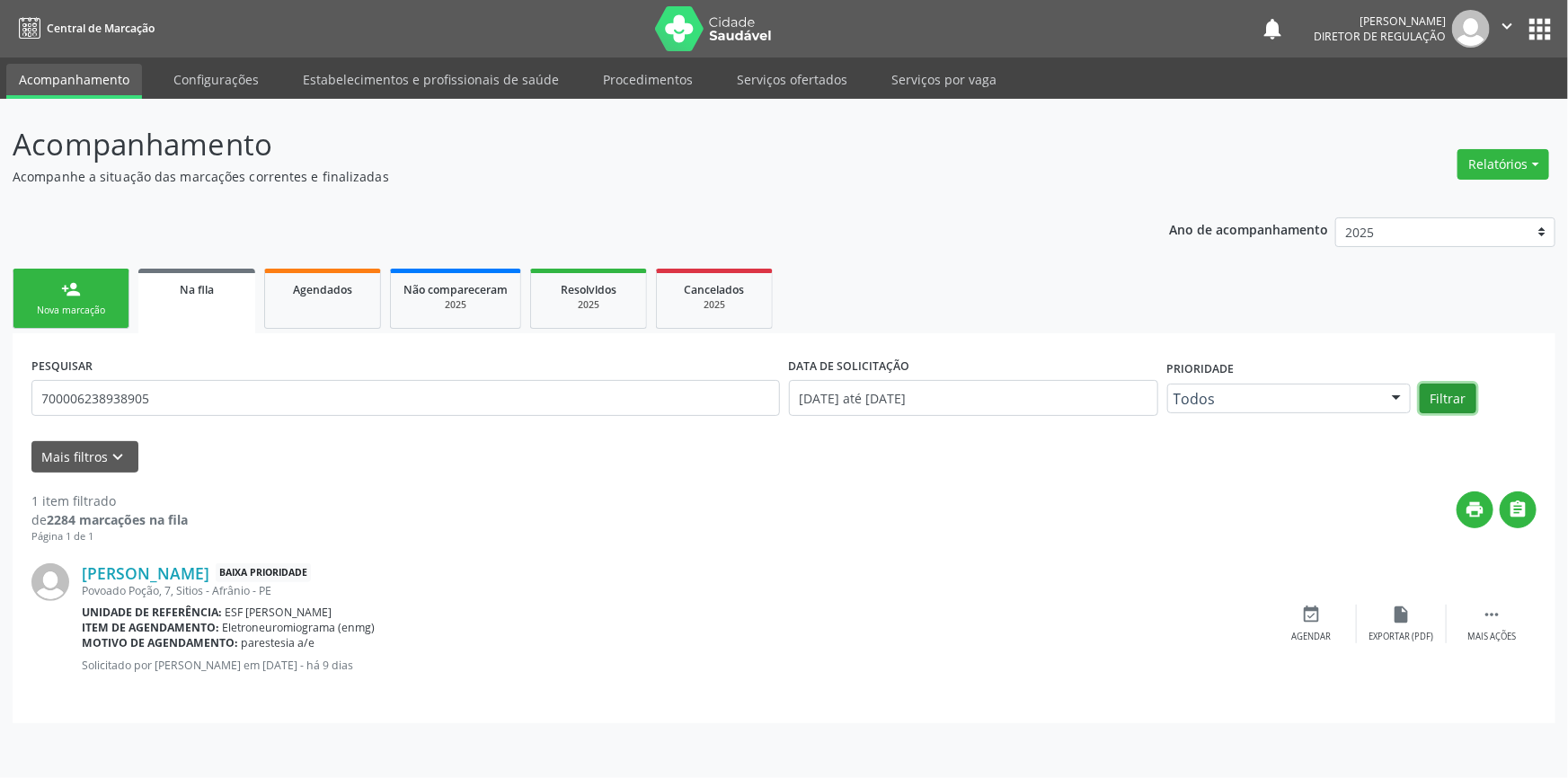
click at [1446, 395] on button "Filtrar" at bounding box center [1448, 398] width 56 height 30
click at [1316, 607] on icon "event_available" at bounding box center [1312, 615] width 19 height 19
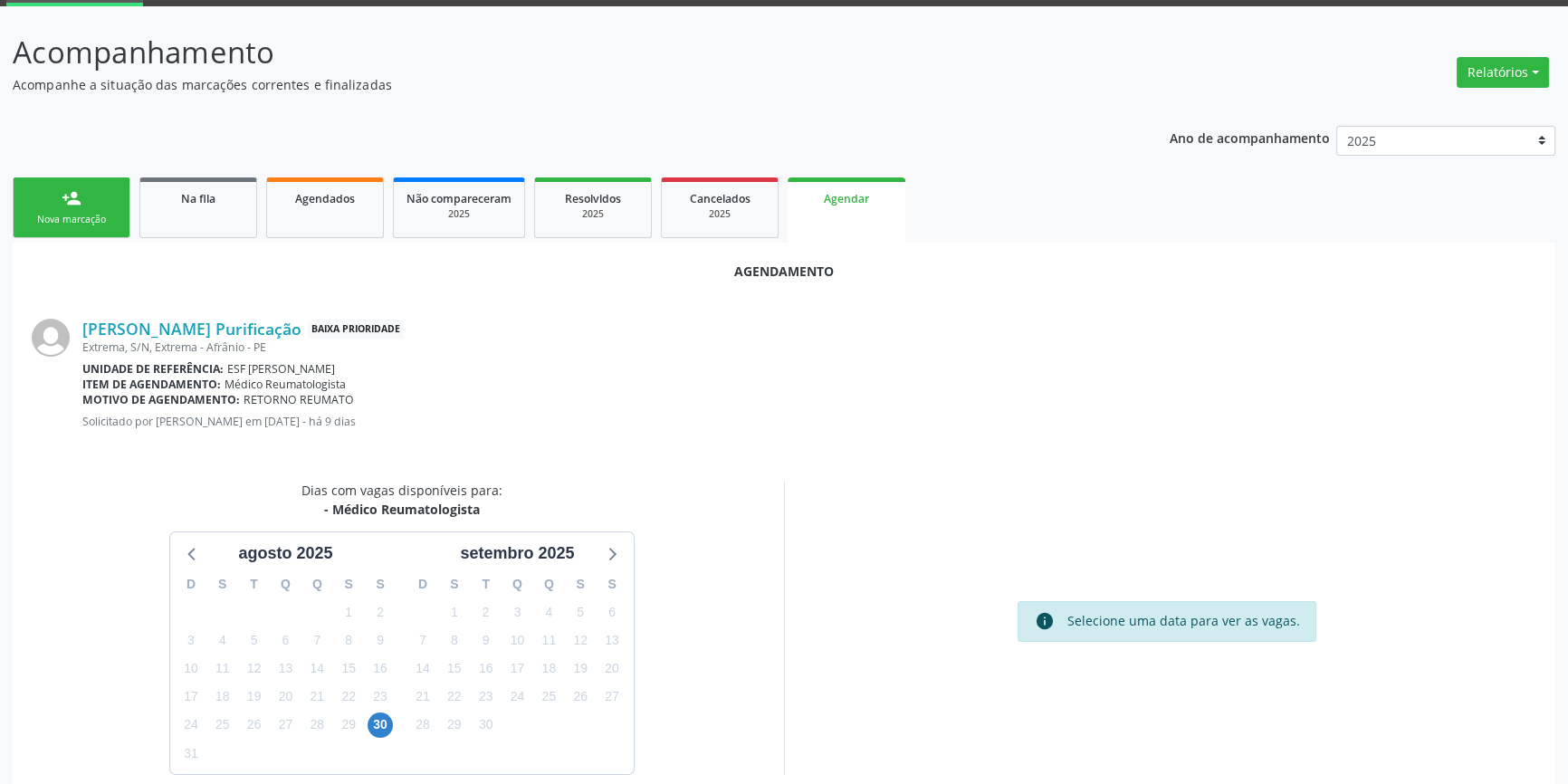
scroll to position [157, 0]
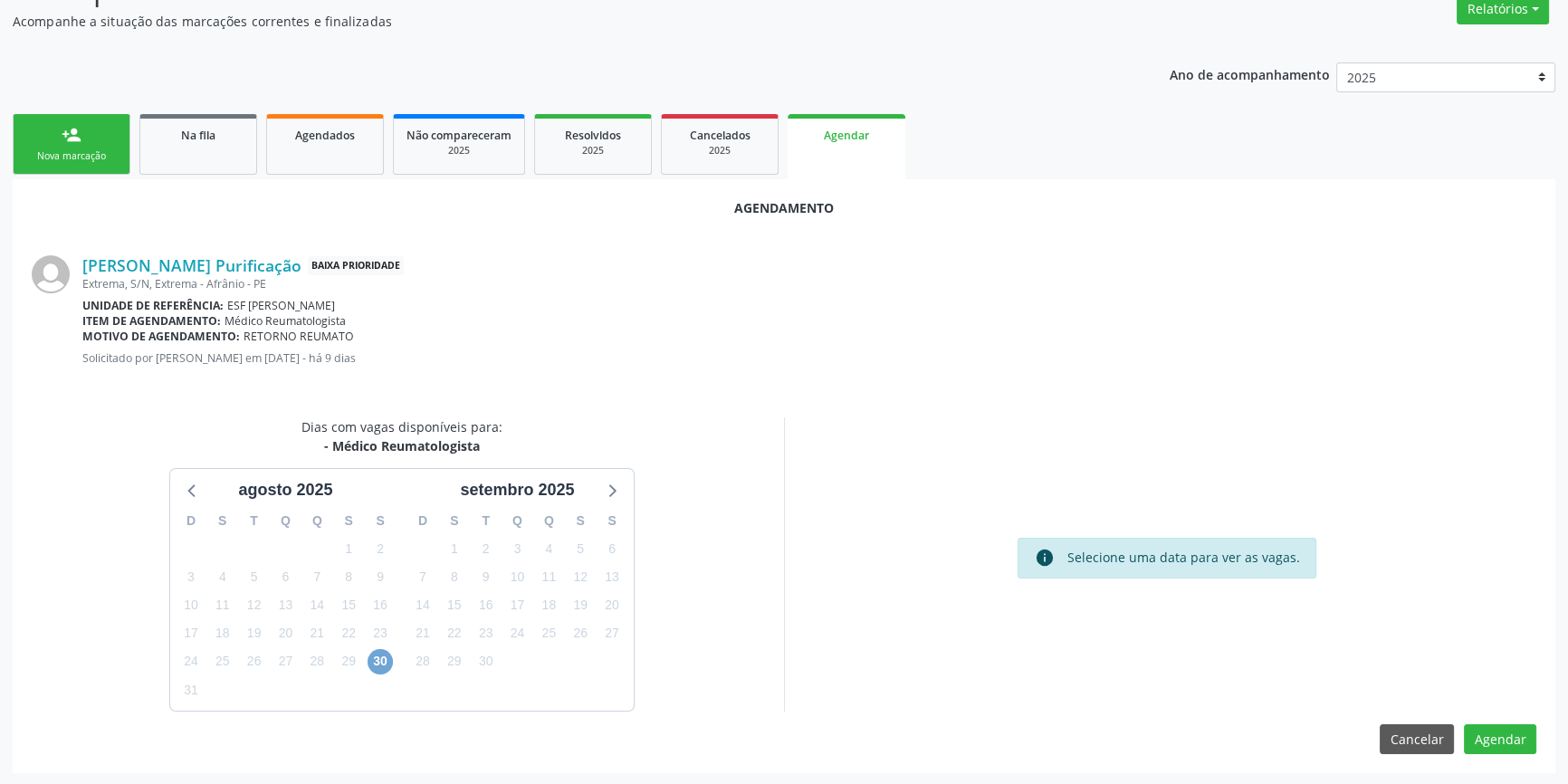
click at [378, 658] on span "30" at bounding box center [380, 662] width 25 height 25
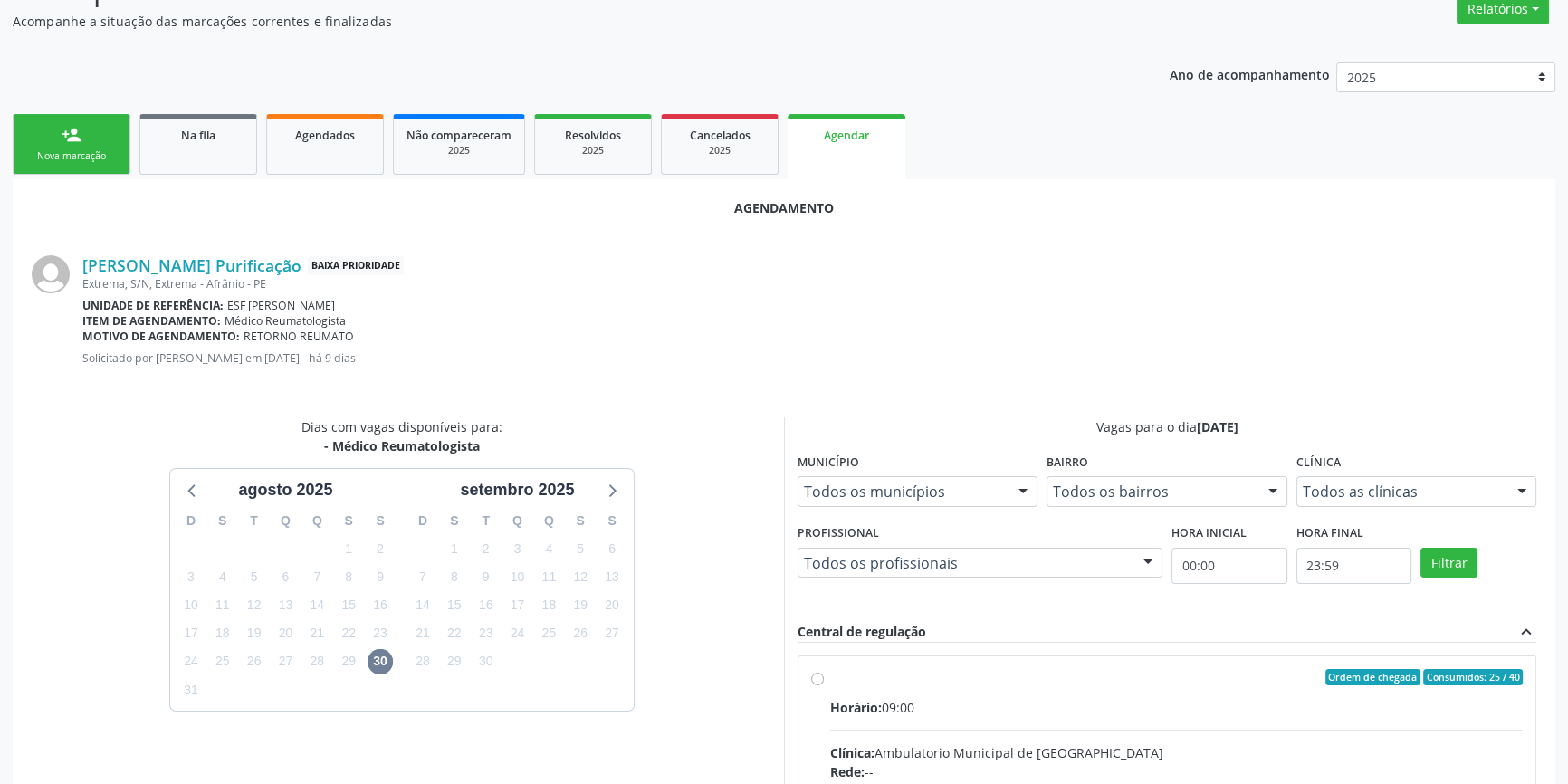
click at [861, 678] on div "Ordem de chegada Consumidos: 25 / 40" at bounding box center [1176, 677] width 693 height 17
click at [824, 678] on input "Ordem de chegada Consumidos: 25 / 40 Horário: 09:00 Clínica: Ambulatorio Munici…" at bounding box center [817, 677] width 13 height 17
radio input "true"
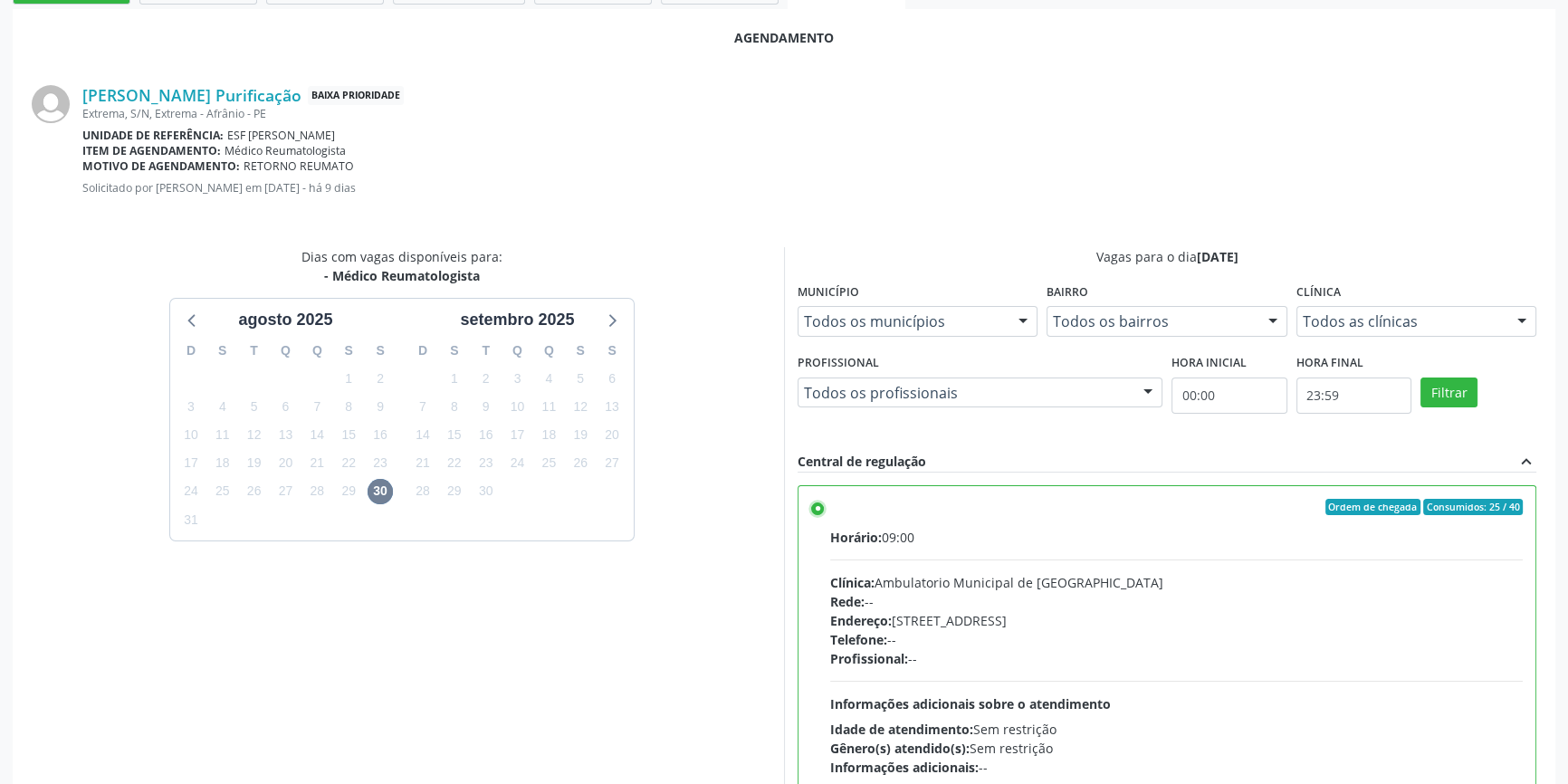
scroll to position [451, 0]
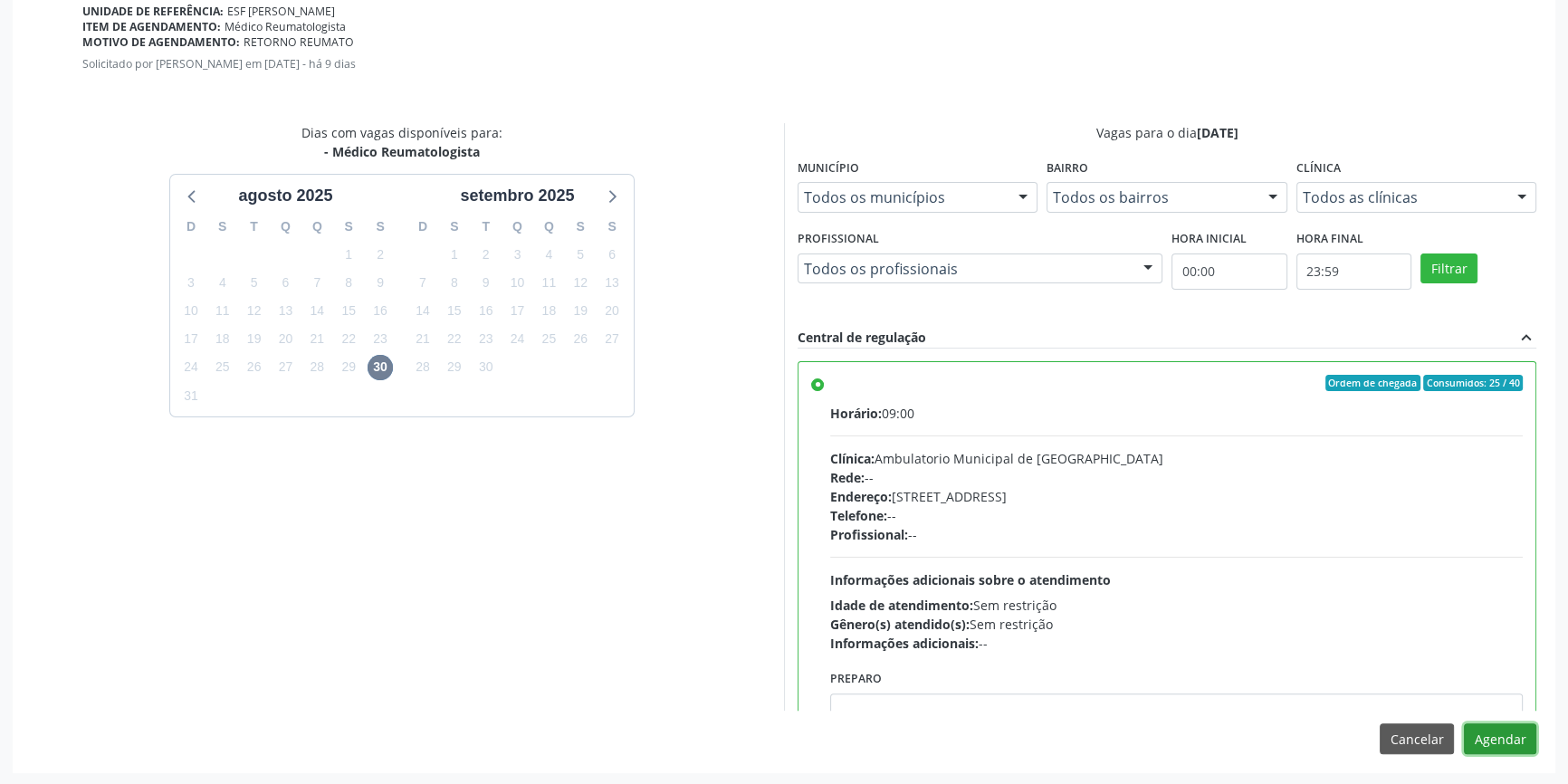
click at [1509, 743] on button "Agendar" at bounding box center [1500, 738] width 73 height 30
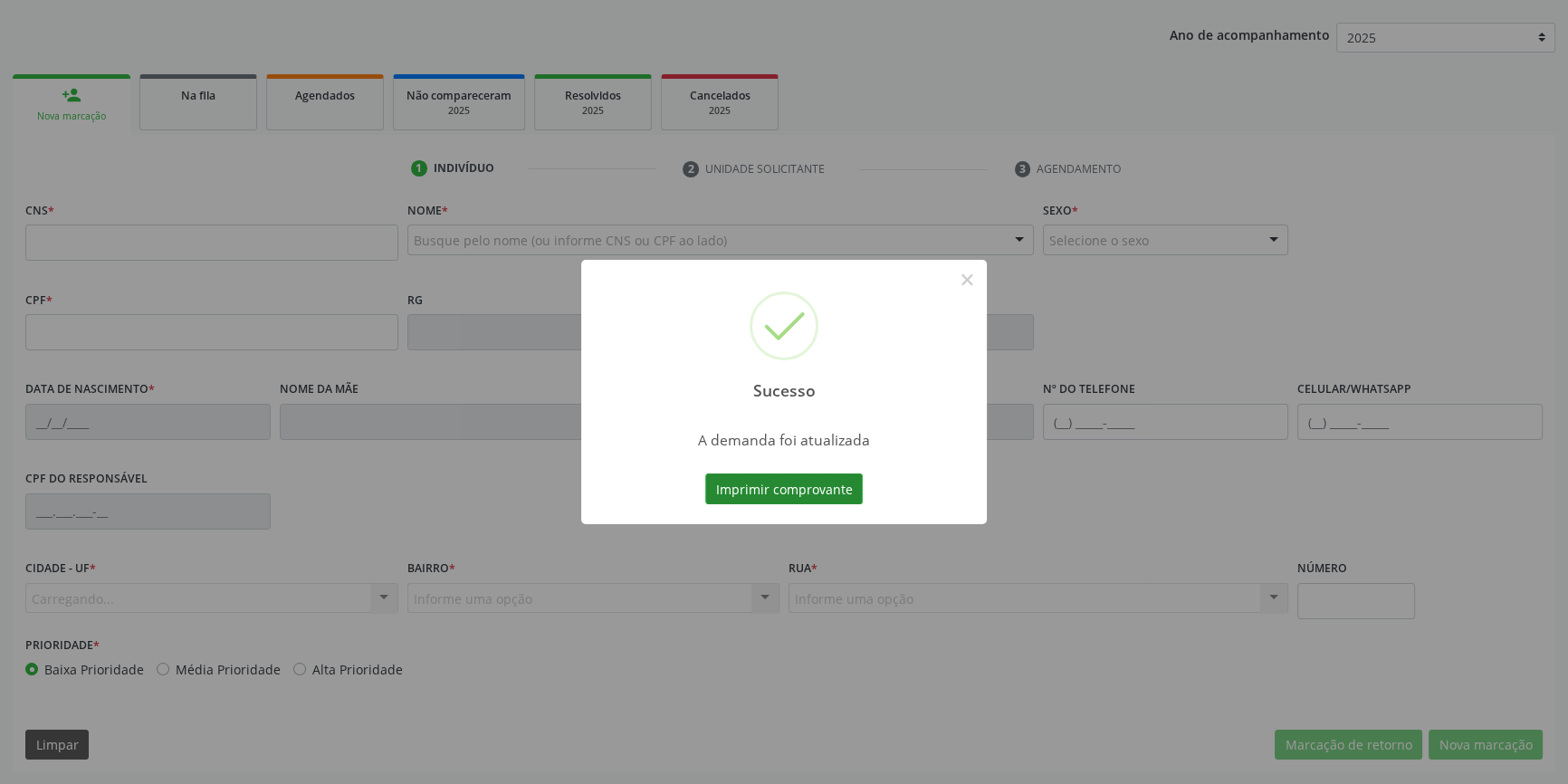
click at [822, 489] on button "Imprimir comprovante" at bounding box center [784, 488] width 158 height 30
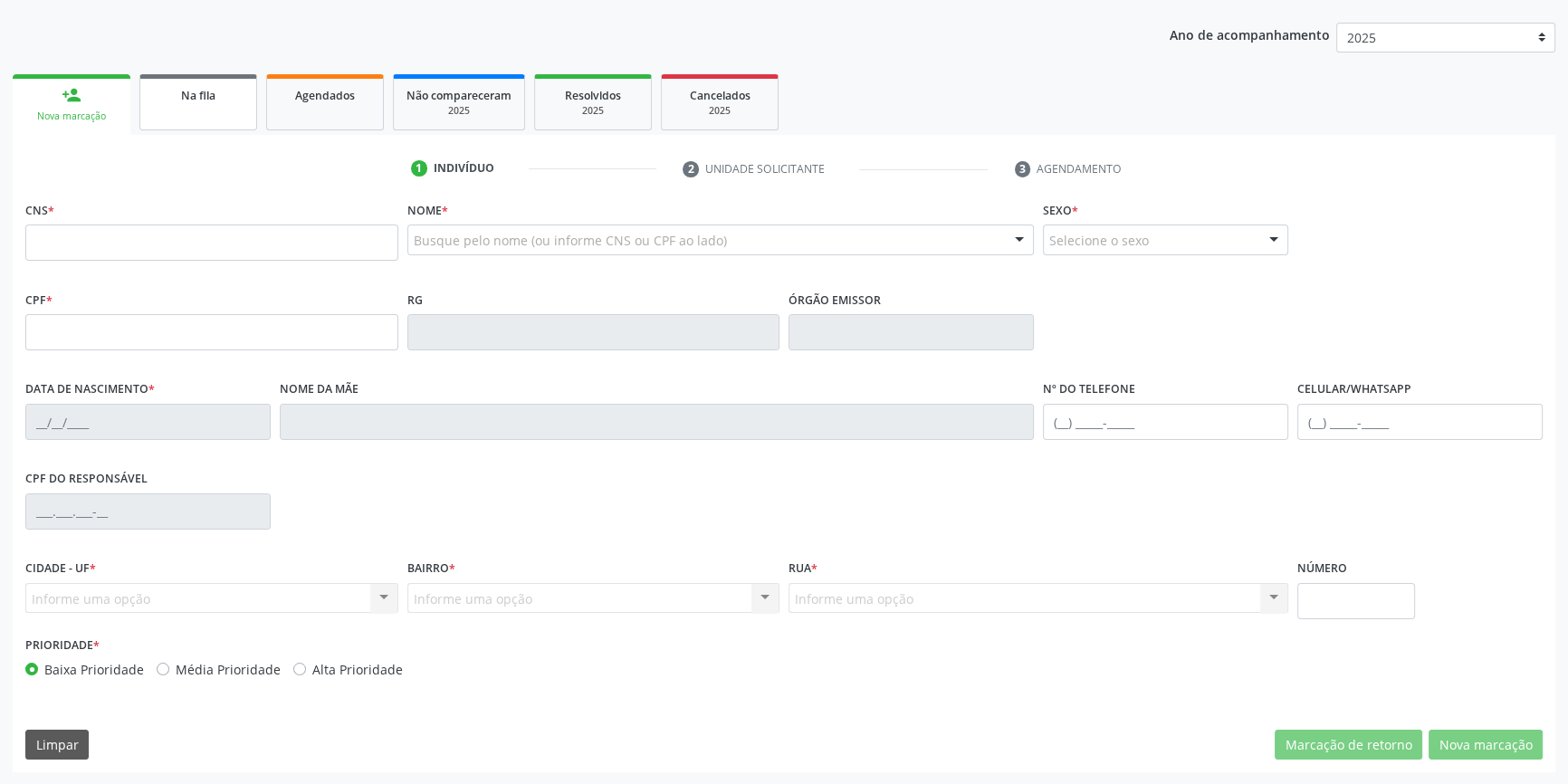
click at [208, 110] on link "Na fila" at bounding box center [198, 102] width 118 height 56
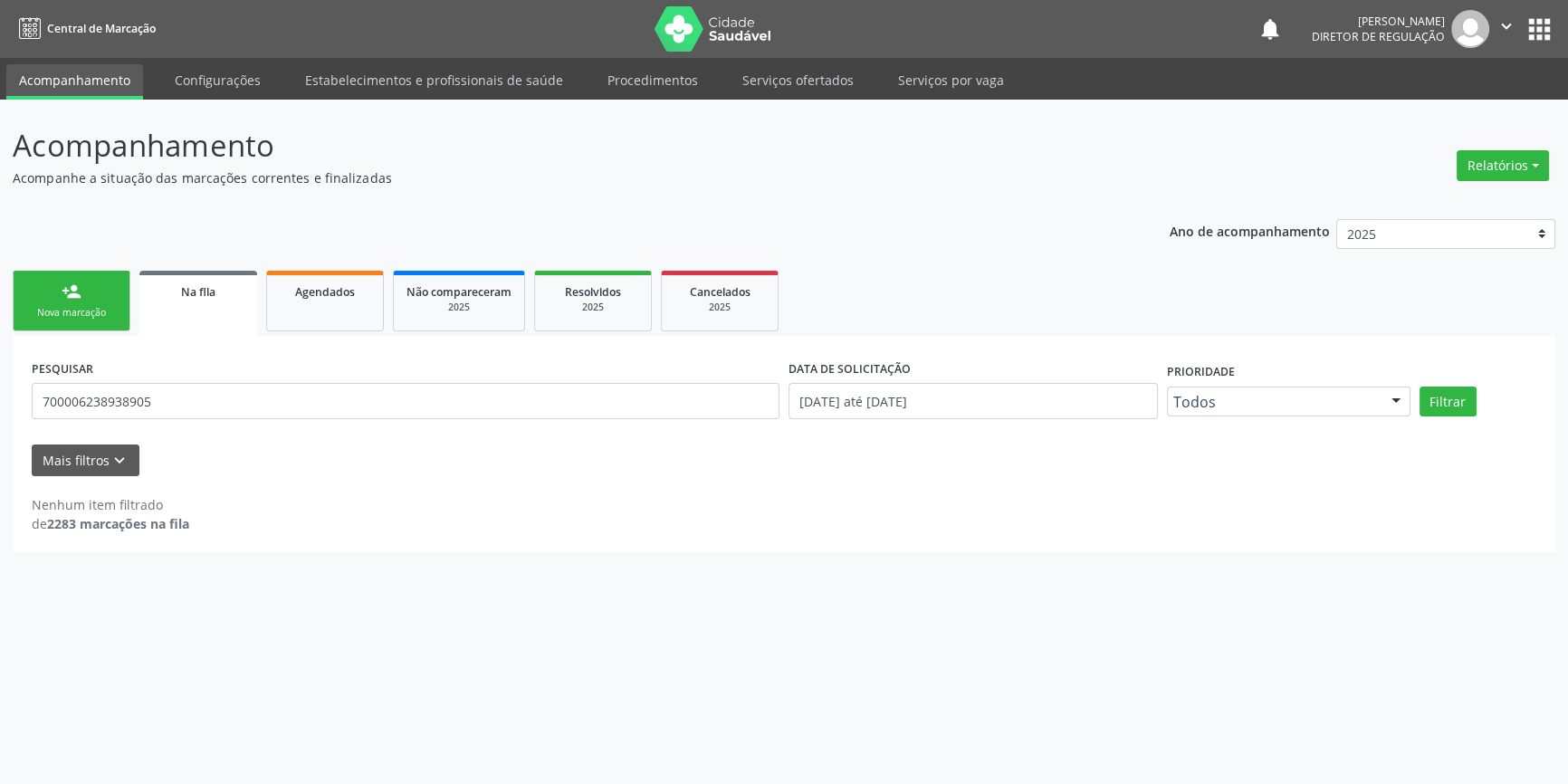
scroll to position [0, 0]
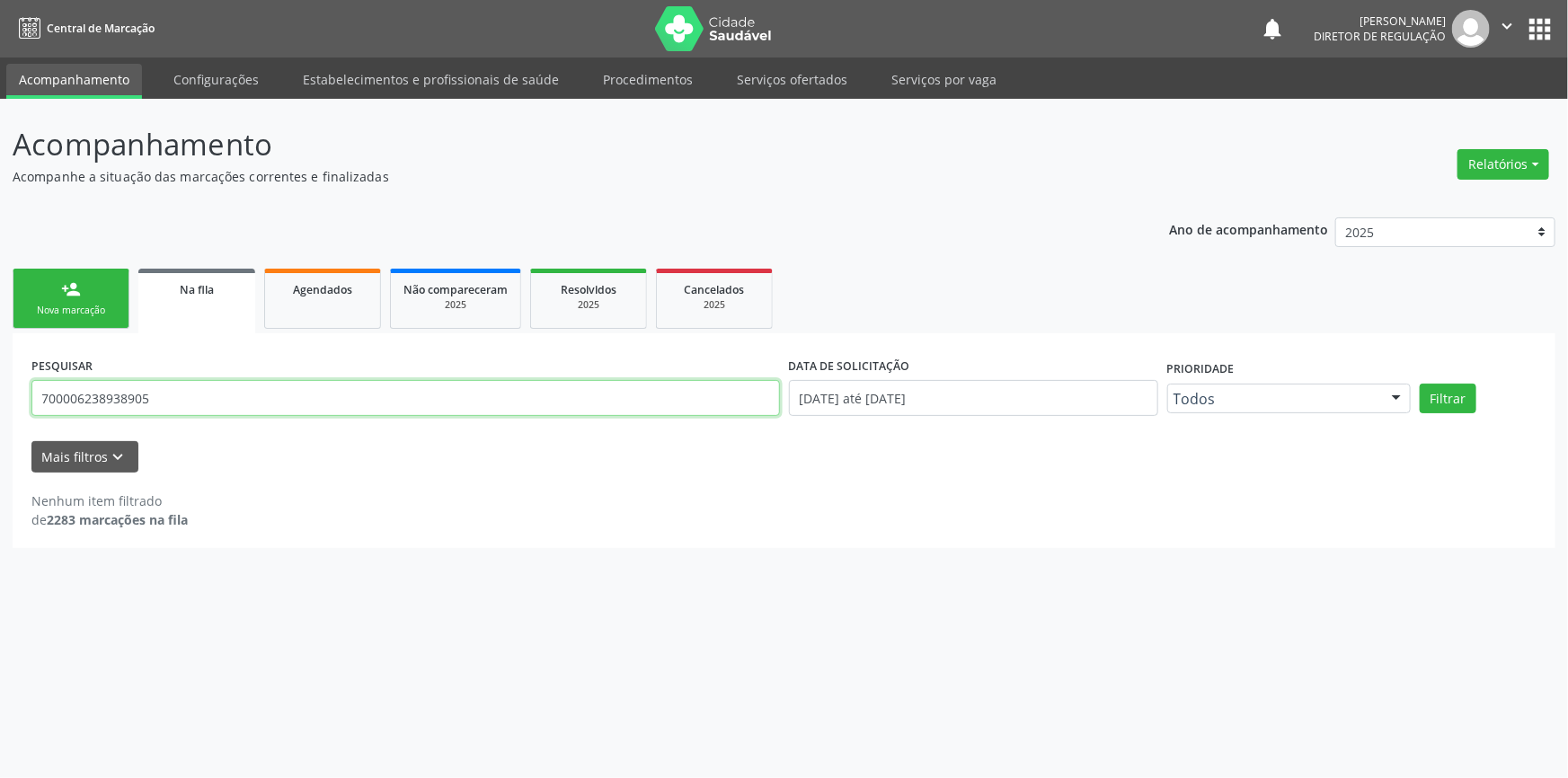
drag, startPoint x: 174, startPoint y: 391, endPoint x: 0, endPoint y: 362, distance: 176.4
click at [0, 374] on div "Acompanhamento Acompanhe a situação das marcações correntes e finalizadas Relat…" at bounding box center [784, 439] width 1568 height 679
type input "709000868111315"
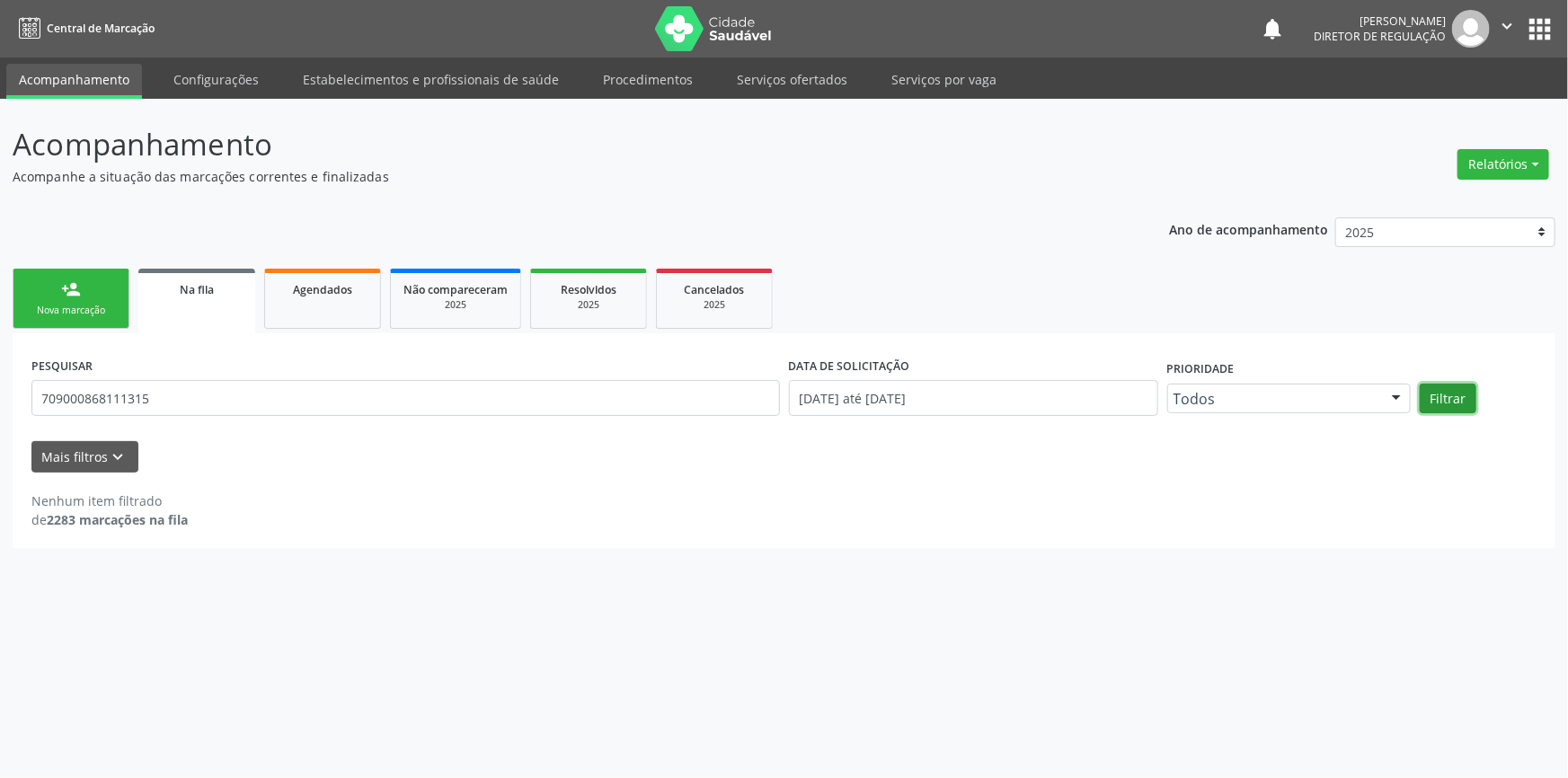
click at [1446, 395] on button "Filtrar" at bounding box center [1448, 398] width 56 height 30
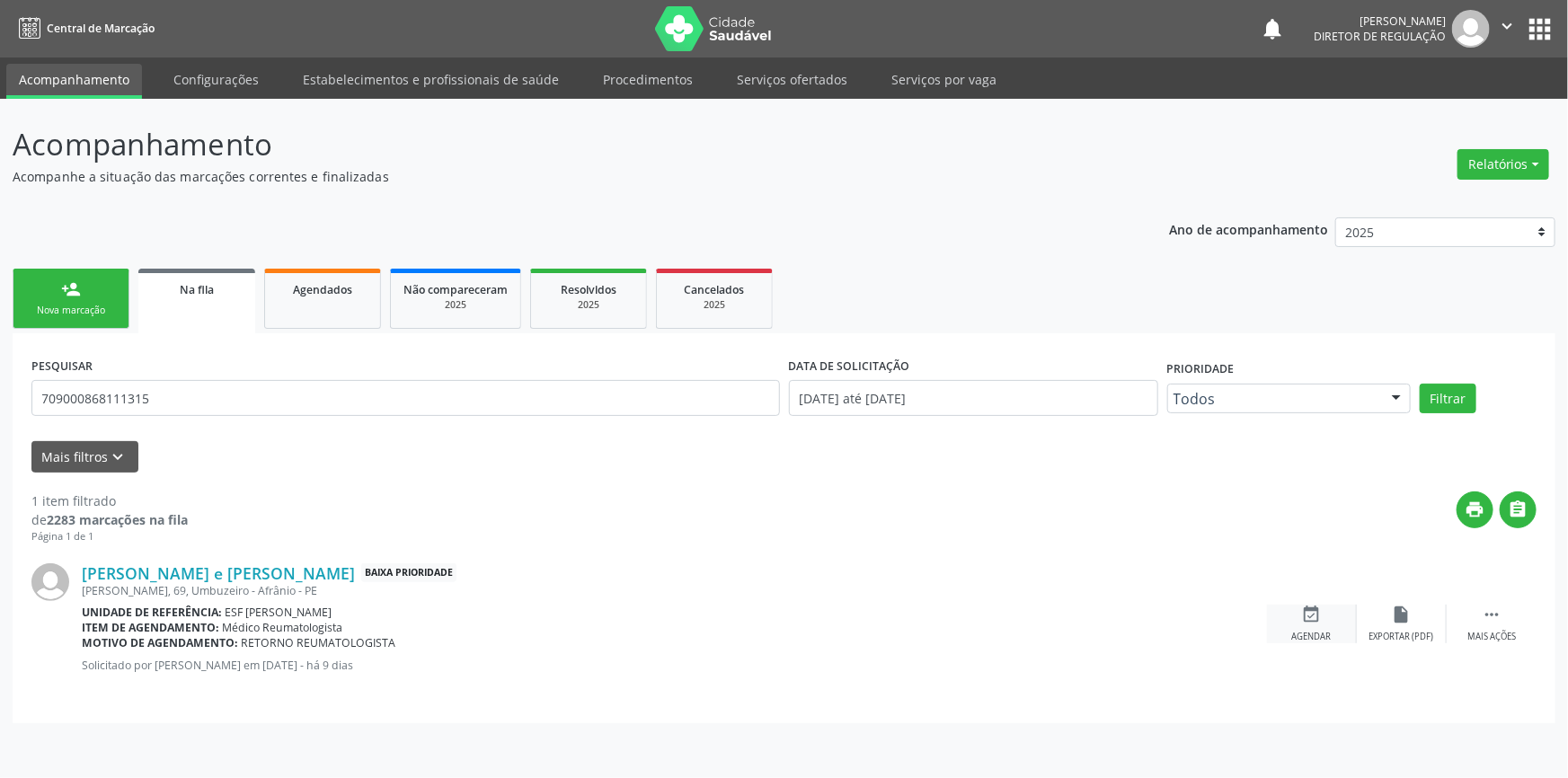
click at [1330, 609] on div "event_available Agendar" at bounding box center [1312, 624] width 89 height 39
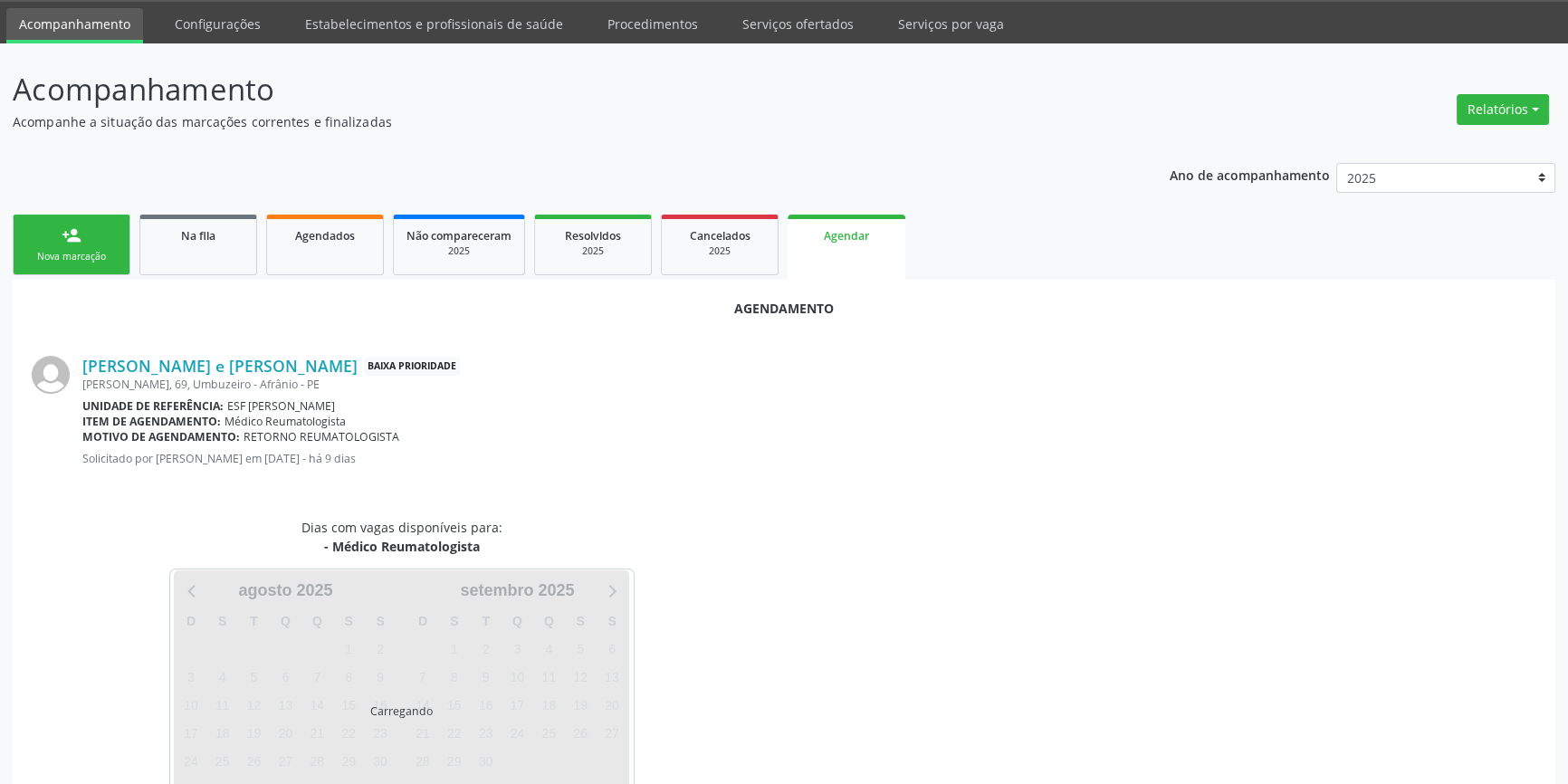
scroll to position [114, 0]
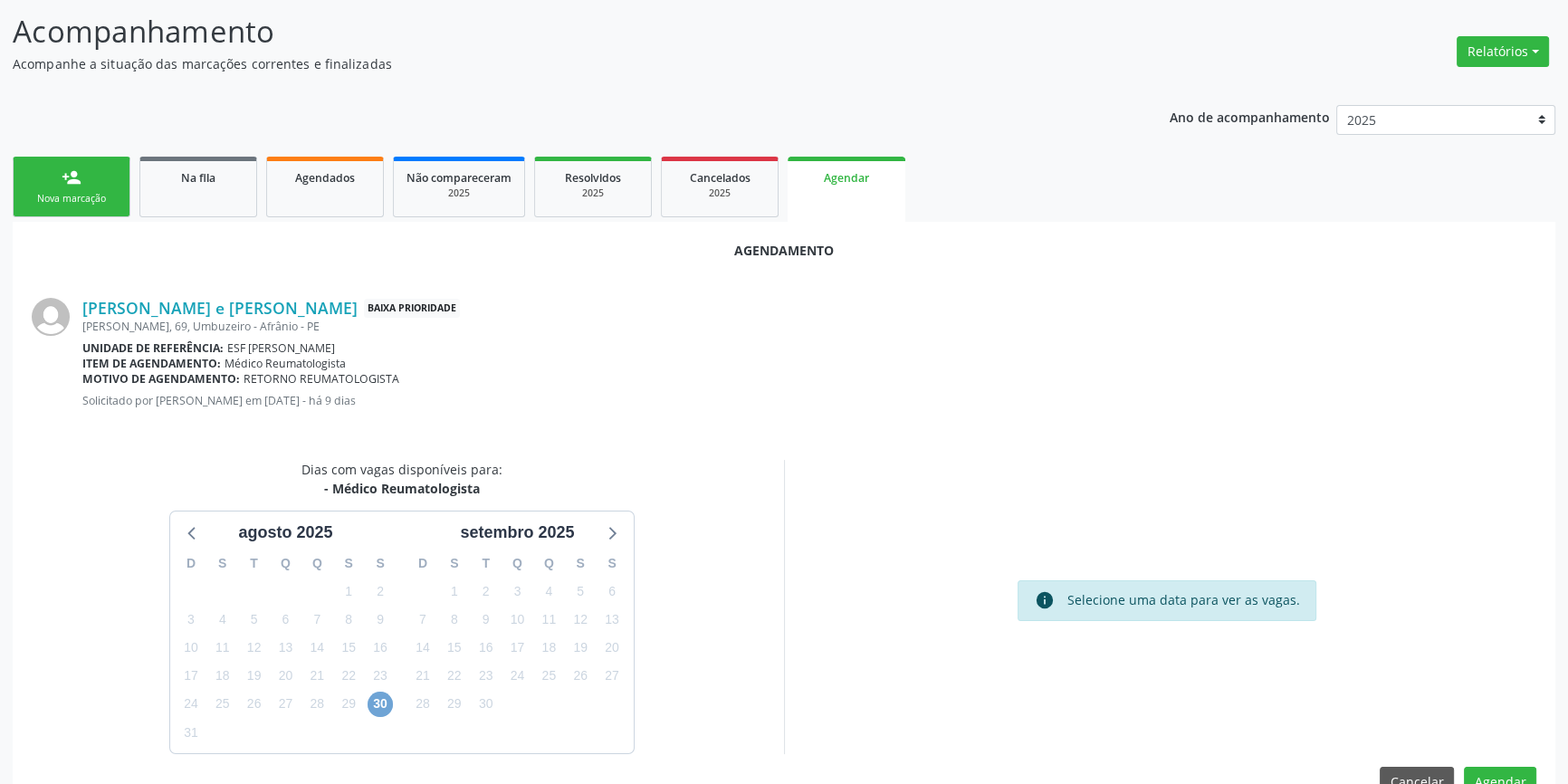
click at [378, 712] on span "30" at bounding box center [380, 705] width 25 height 25
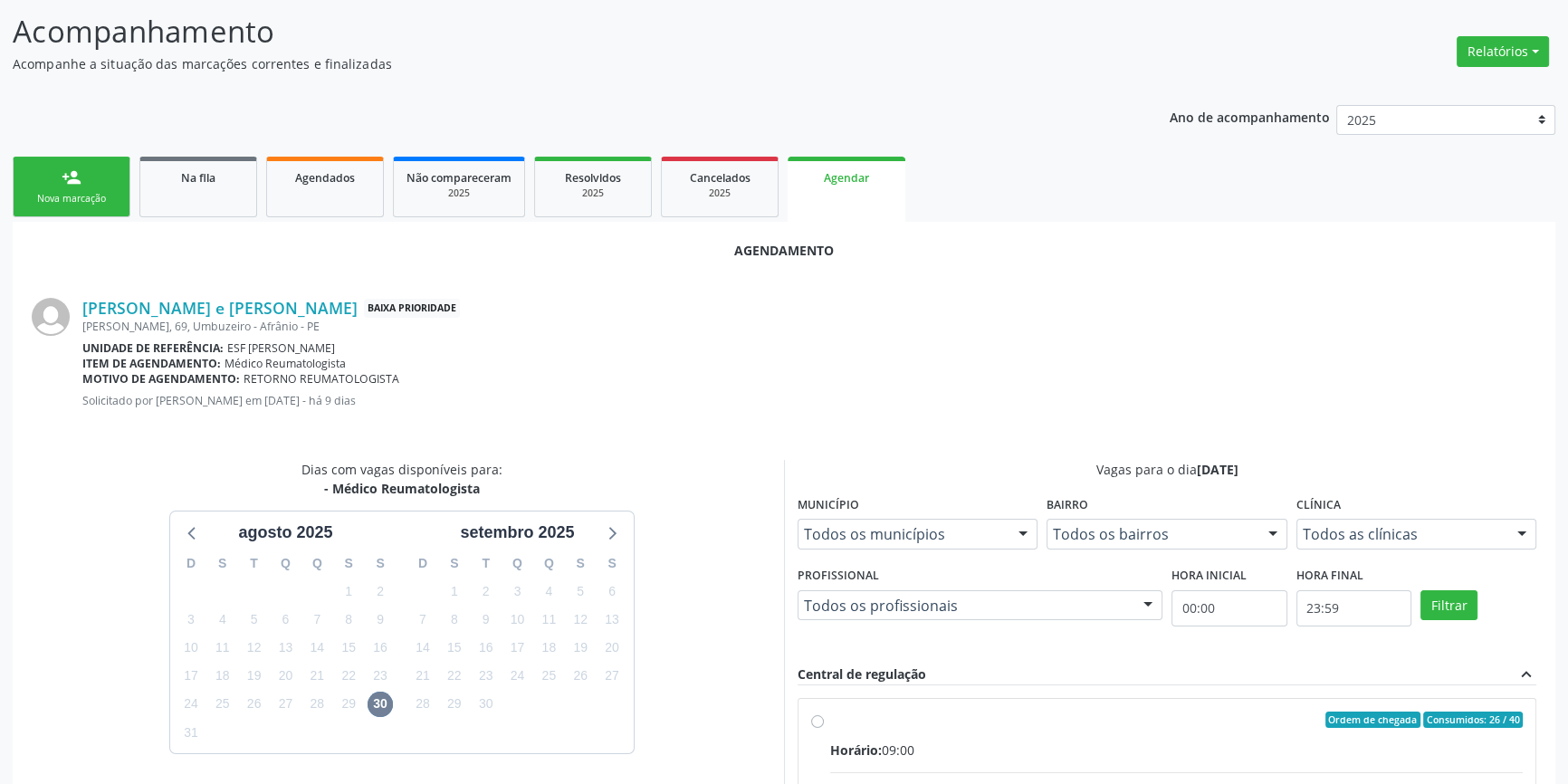
click at [873, 718] on div "Ordem de chegada Consumidos: 26 / 40" at bounding box center [1176, 719] width 693 height 17
click at [824, 718] on input "Ordem de chegada Consumidos: 26 / 40 Horário: 09:00 Clínica: Ambulatorio Munici…" at bounding box center [817, 719] width 13 height 17
radio input "true"
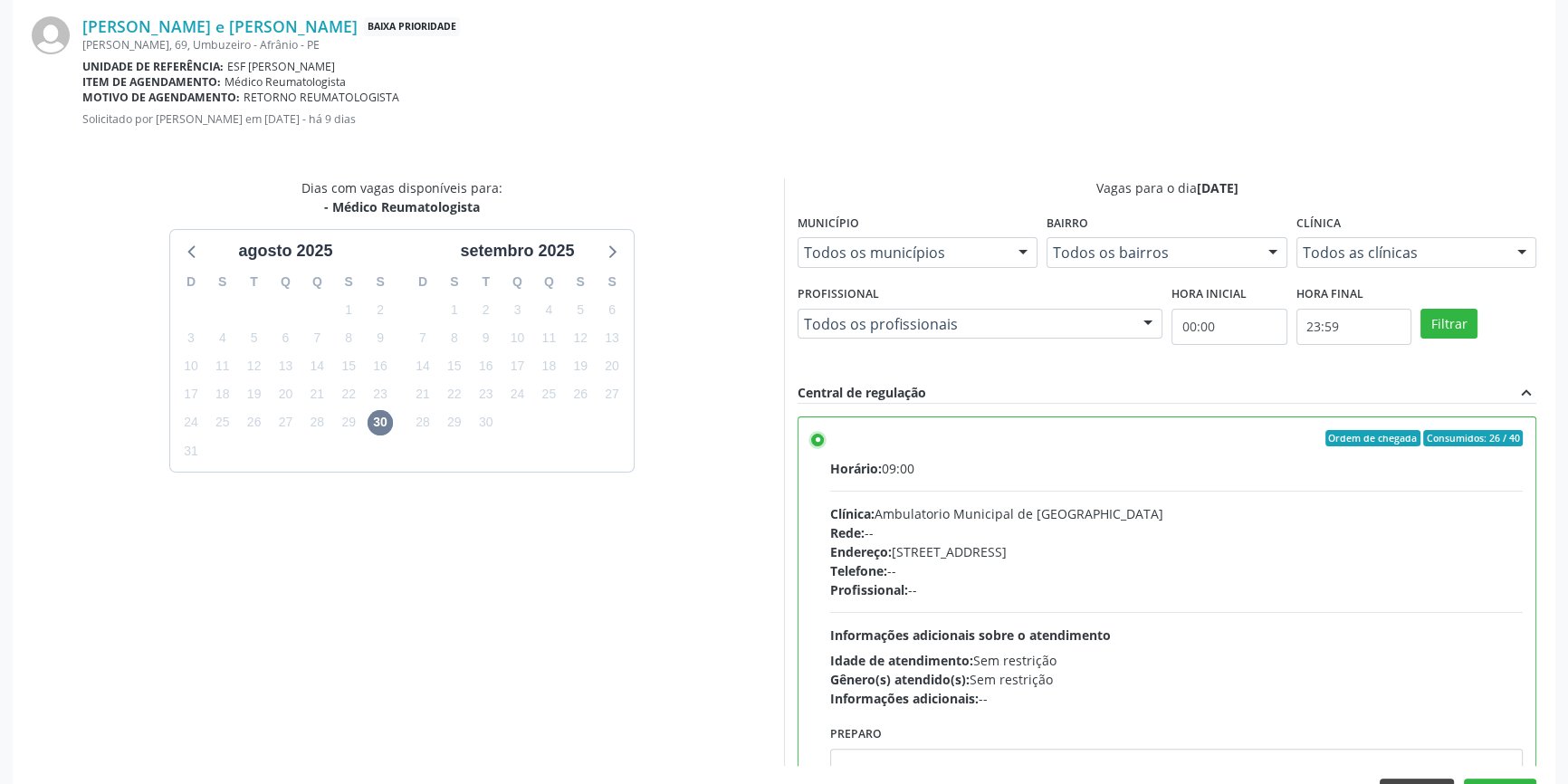
scroll to position [451, 0]
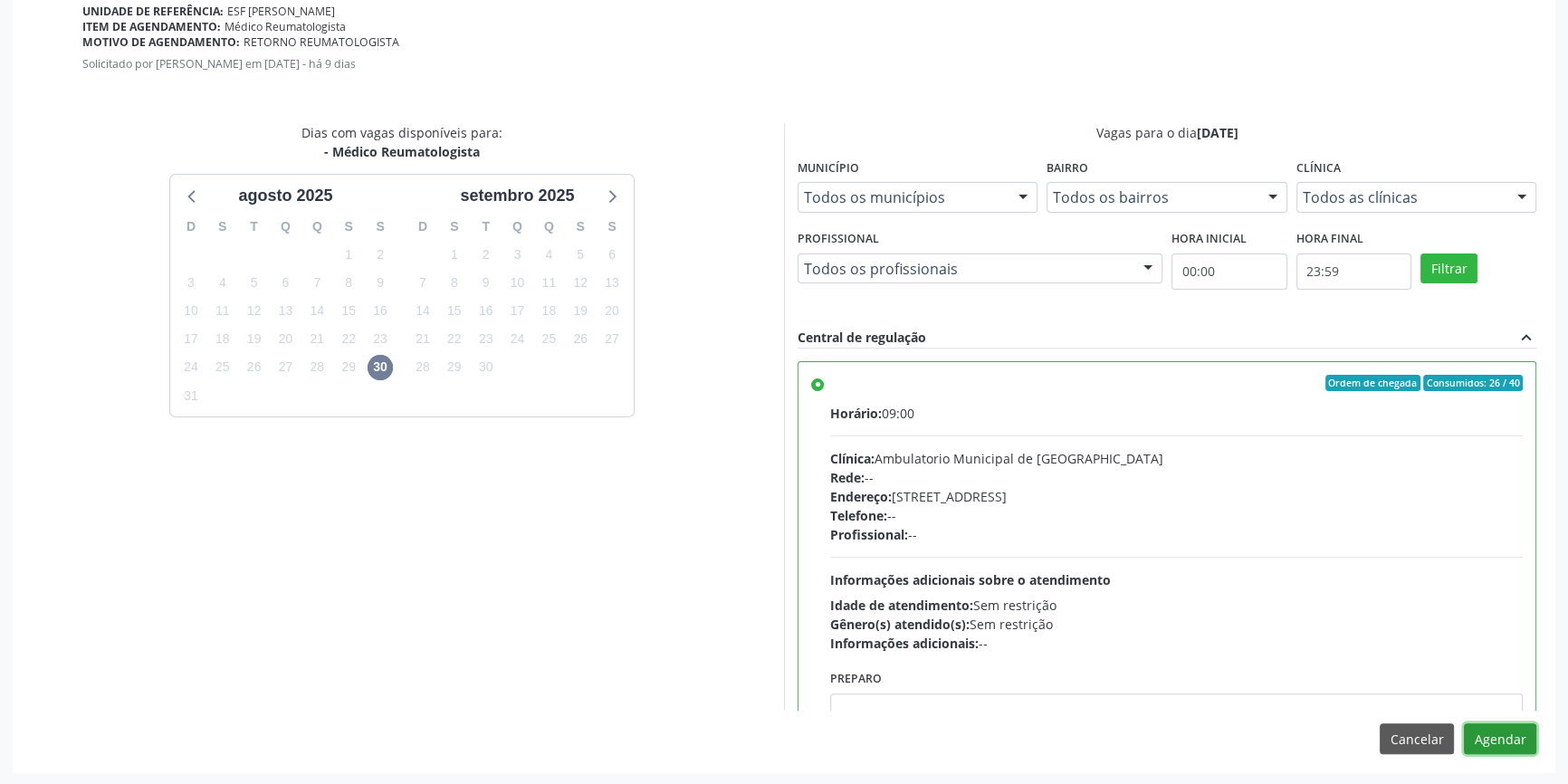
click at [1503, 742] on button "Agendar" at bounding box center [1500, 738] width 73 height 30
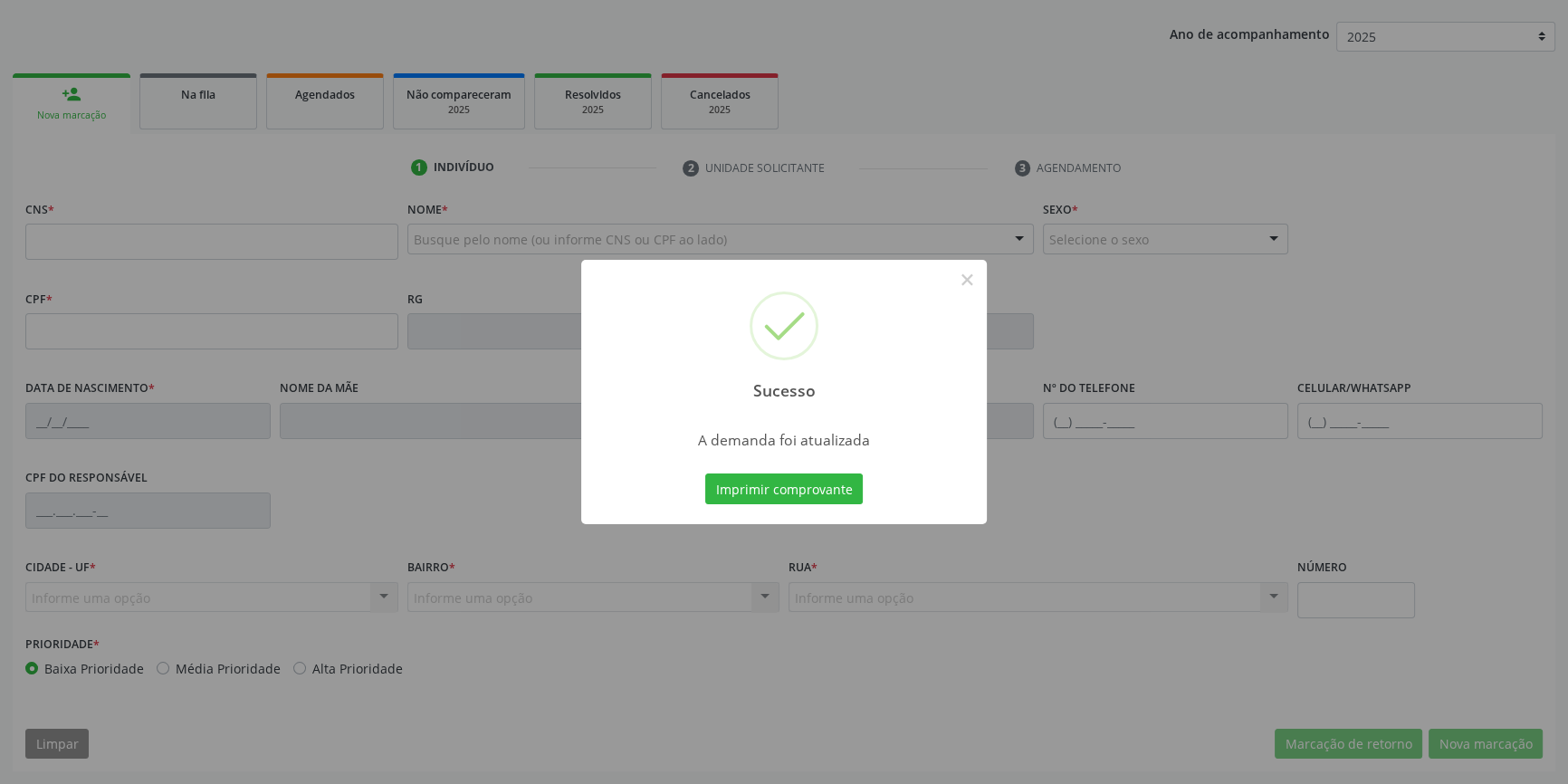
scroll to position [196, 0]
click at [866, 492] on div "Sucesso × A demanda foi atualizada Imprimir comprovante Cancel" at bounding box center [784, 392] width 406 height 265
click at [837, 495] on button "Imprimir comprovante" at bounding box center [784, 488] width 158 height 30
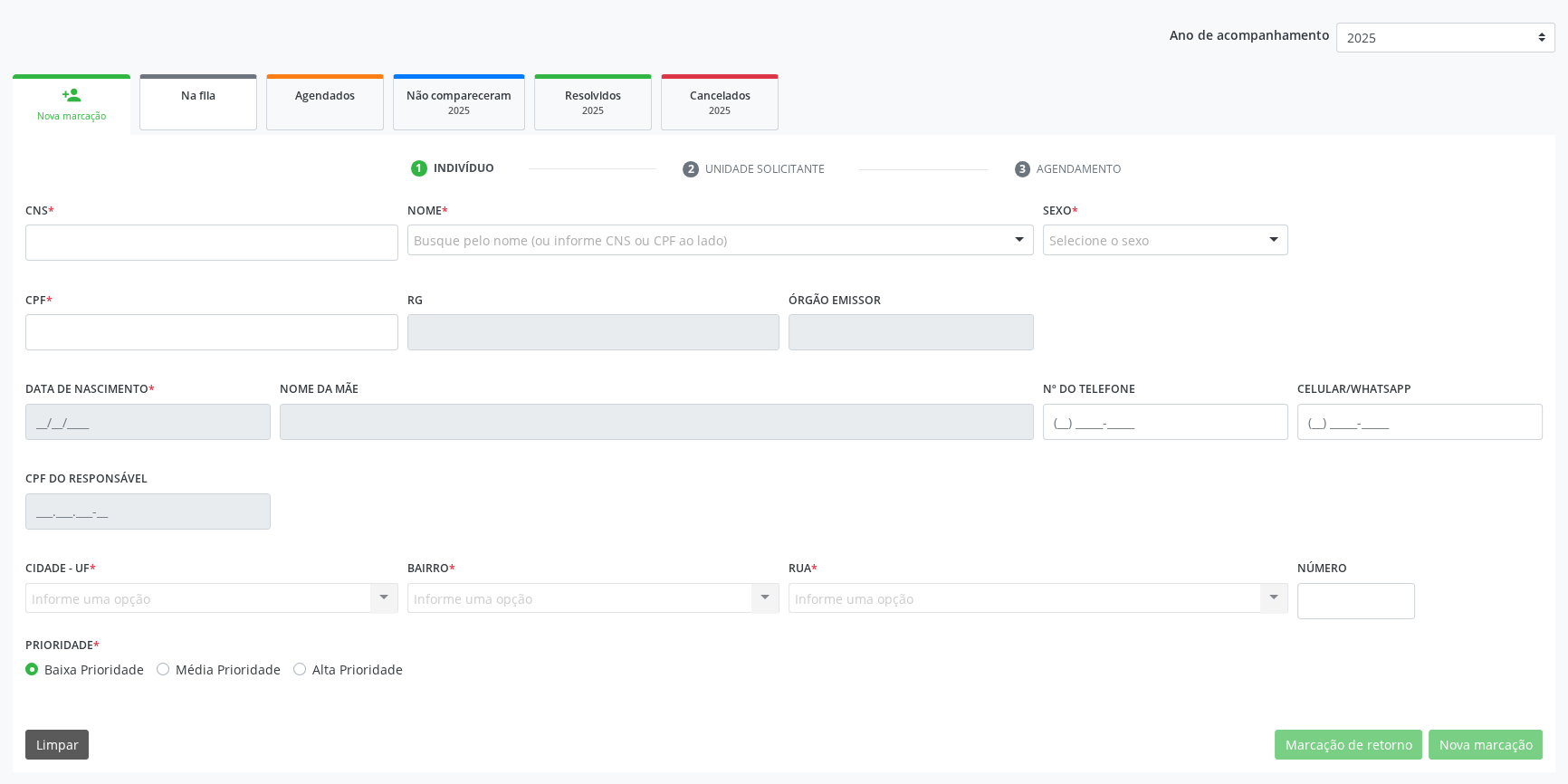
click at [227, 90] on div "Na fila" at bounding box center [198, 94] width 90 height 19
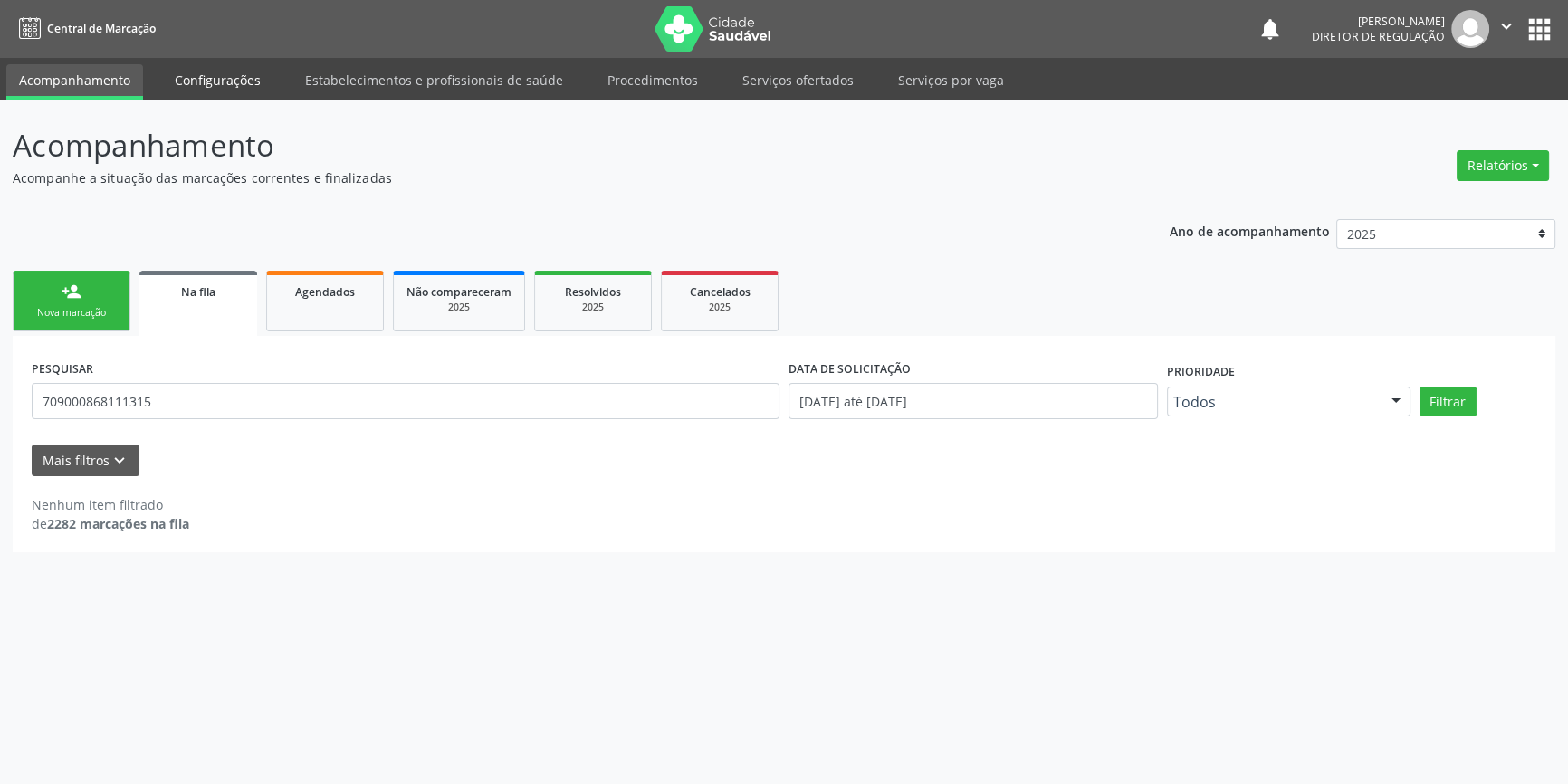
scroll to position [0, 0]
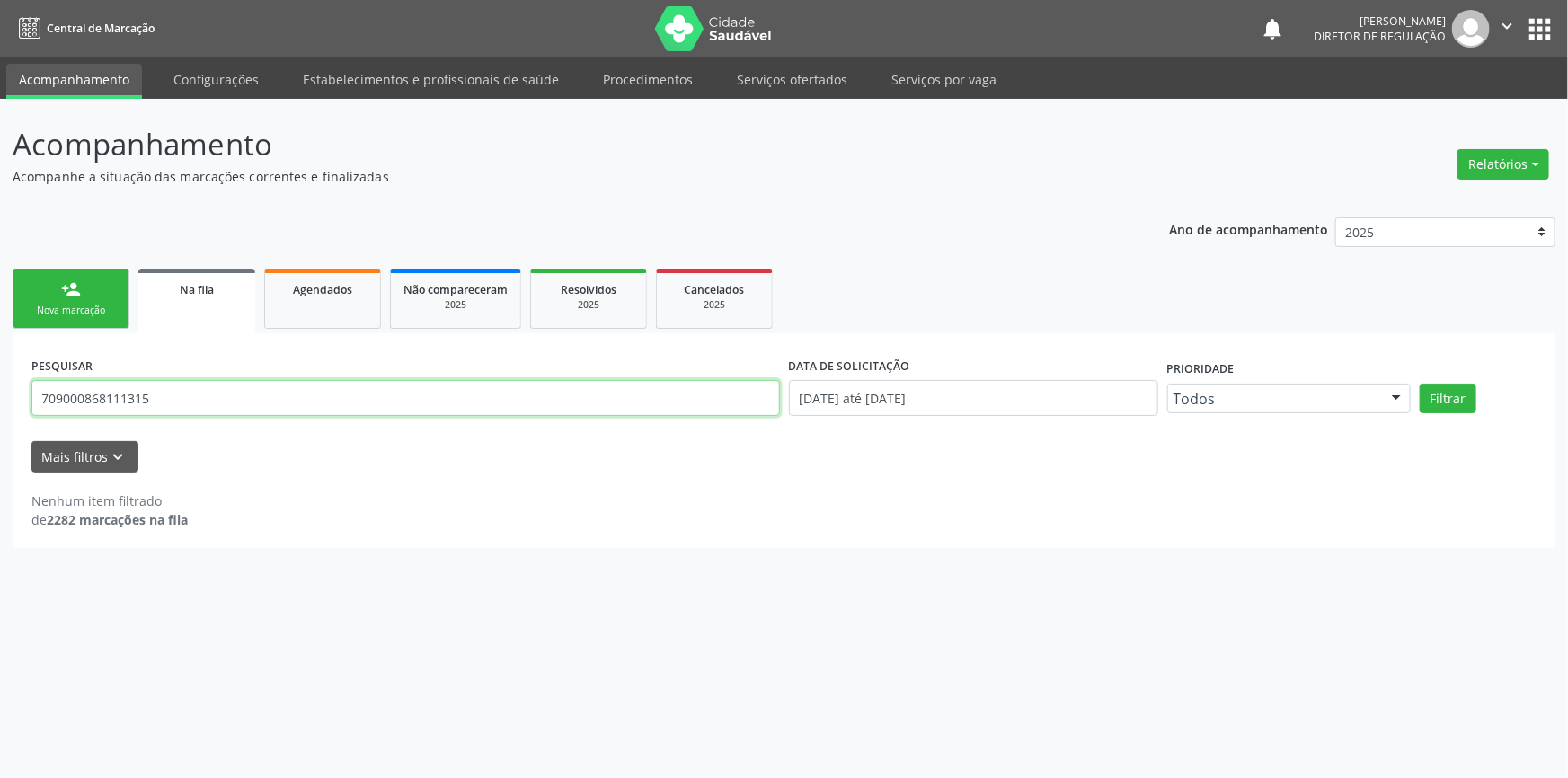
drag, startPoint x: 217, startPoint y: 413, endPoint x: 11, endPoint y: 372, distance: 210.0
click at [0, 394] on div "Acompanhamento Acompanhe a situação das marcações correntes e finalizadas Relat…" at bounding box center [784, 439] width 1568 height 679
type input "701003874726498"
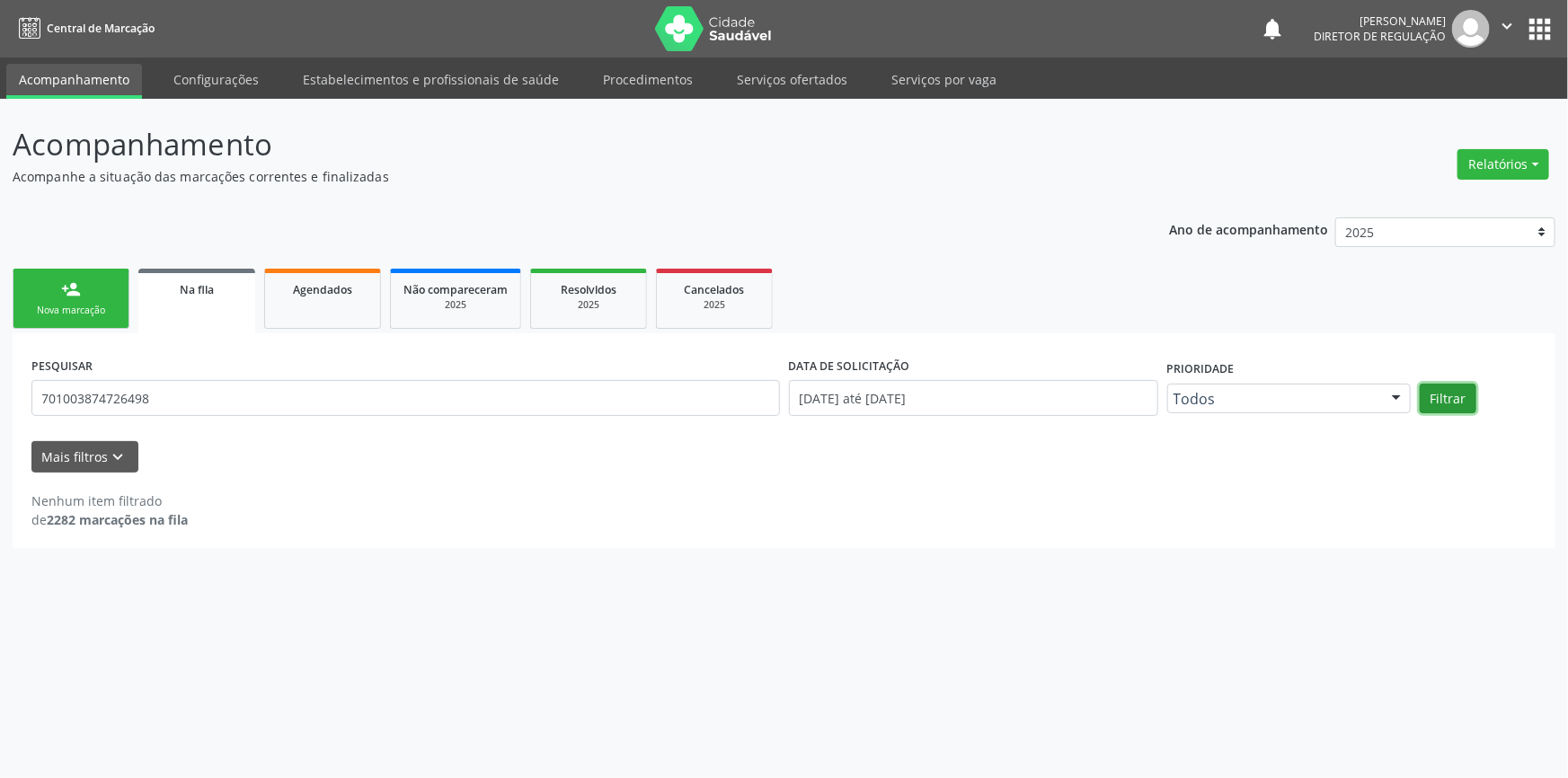
click at [1454, 404] on button "Filtrar" at bounding box center [1448, 398] width 56 height 30
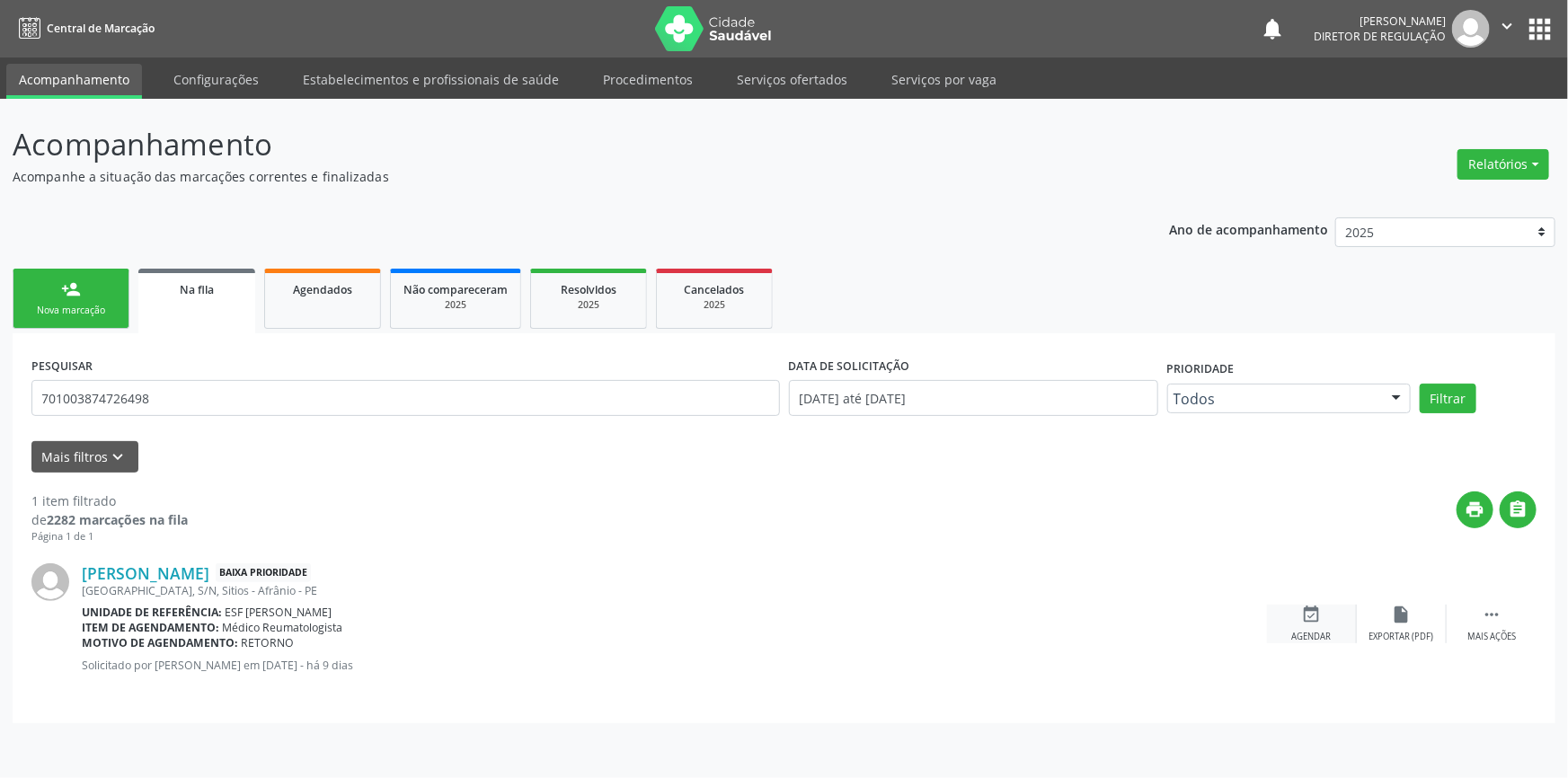
click at [1284, 608] on div "event_available Agendar" at bounding box center [1312, 624] width 89 height 39
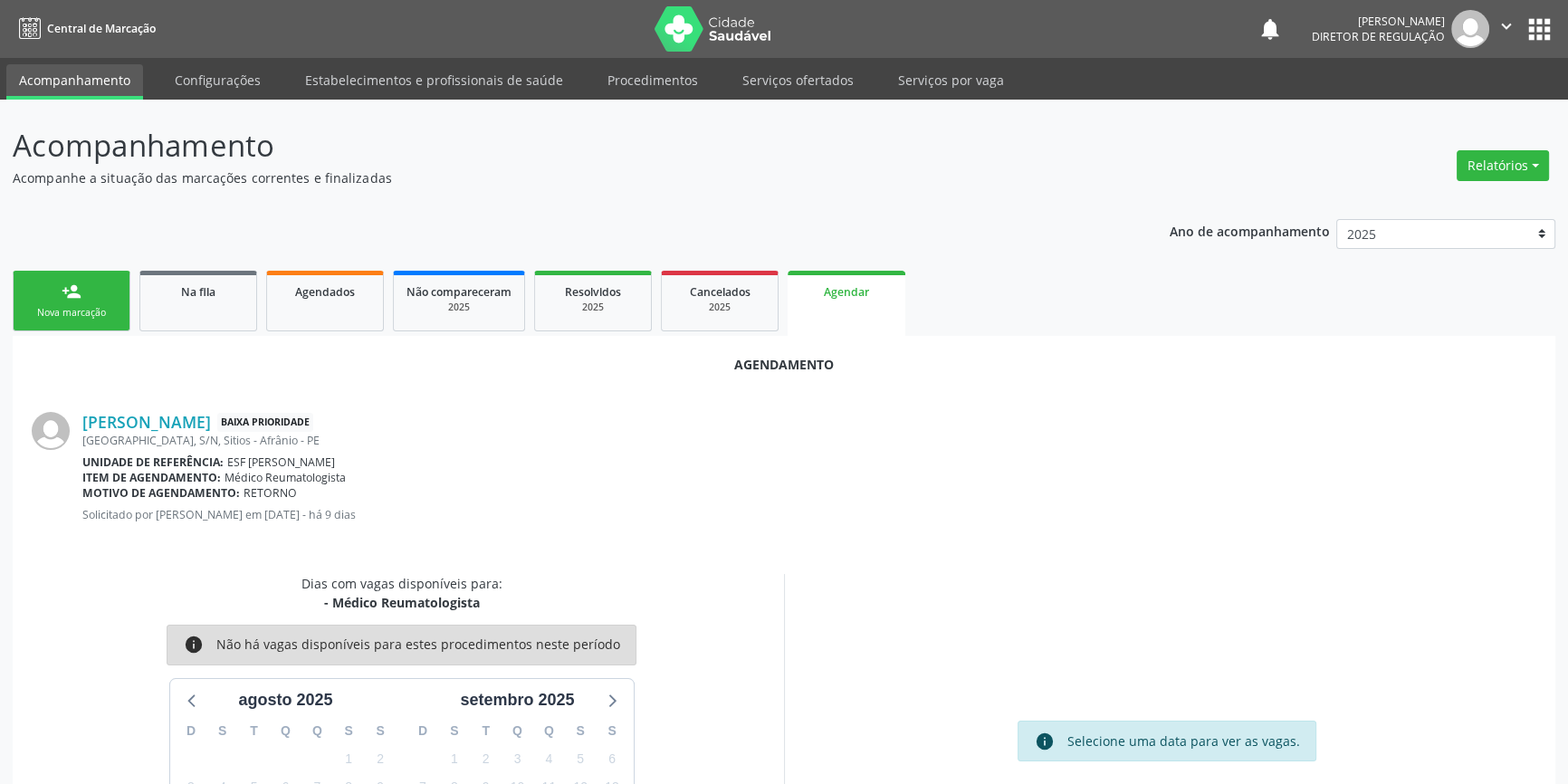
scroll to position [114, 0]
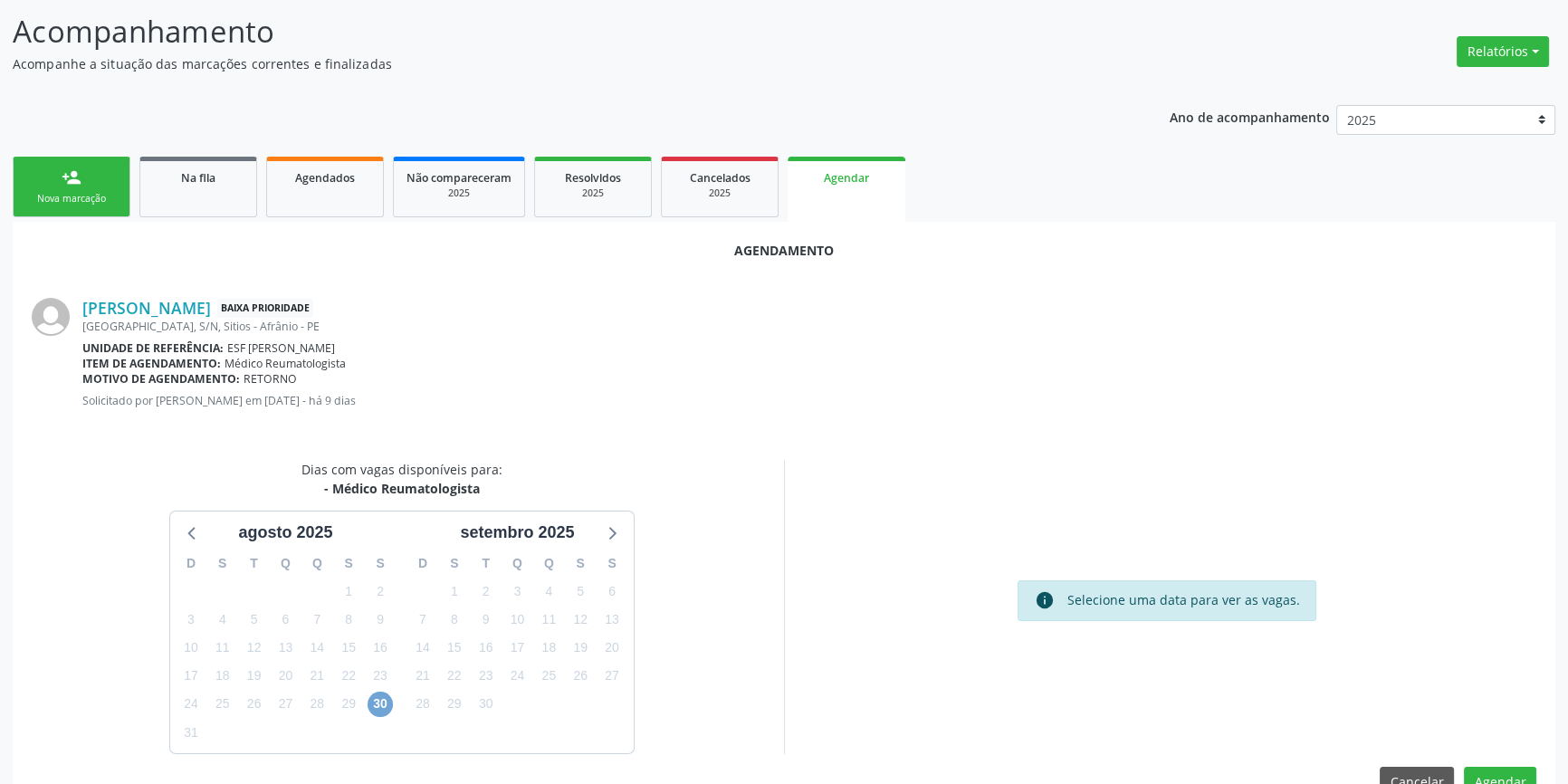
click at [382, 705] on span "30" at bounding box center [380, 705] width 25 height 25
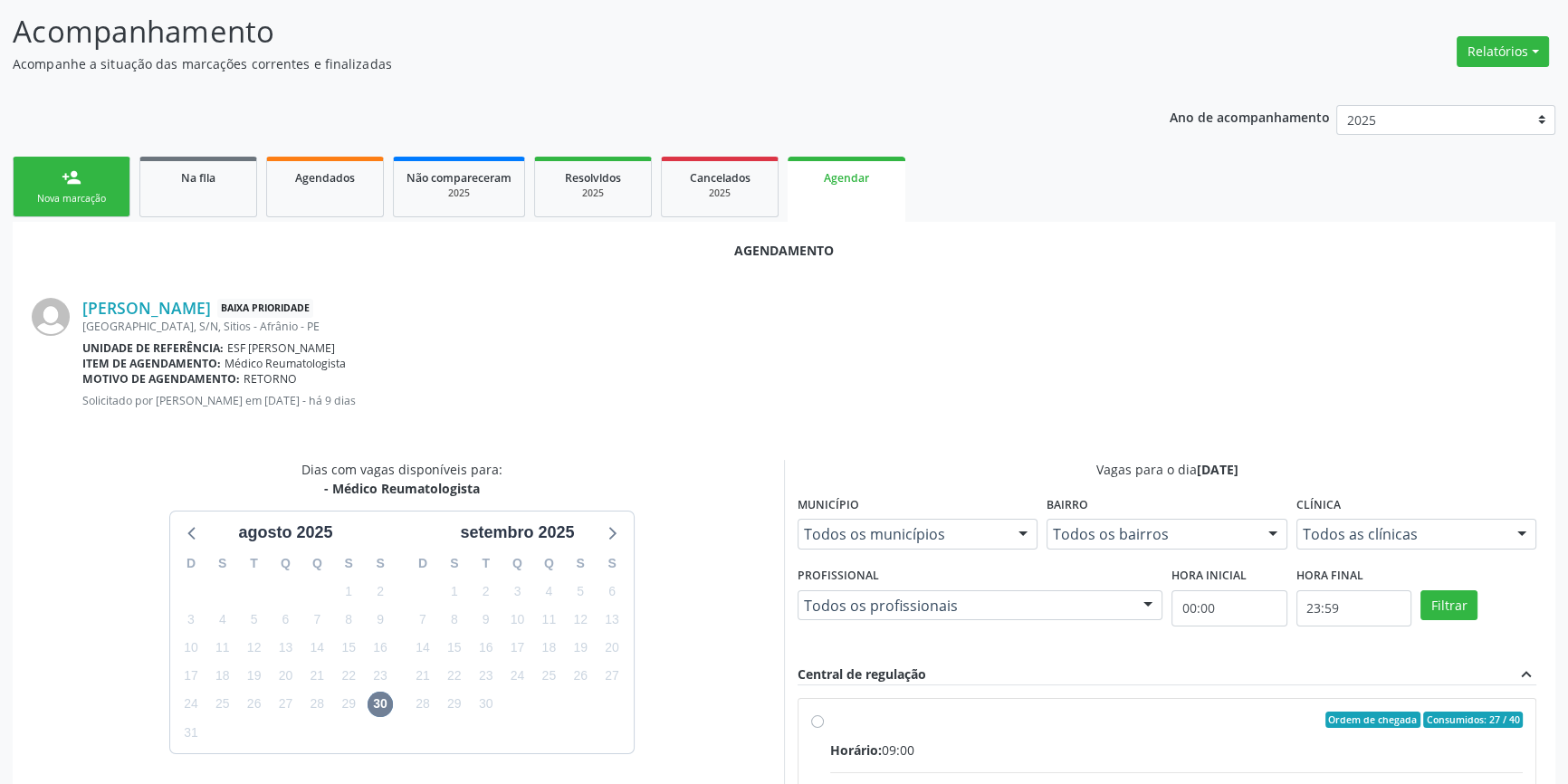
click at [824, 726] on input "Ordem de chegada Consumidos: 27 / 40 Horário: 09:00 Clínica: Ambulatorio Munici…" at bounding box center [817, 719] width 13 height 17
radio input "true"
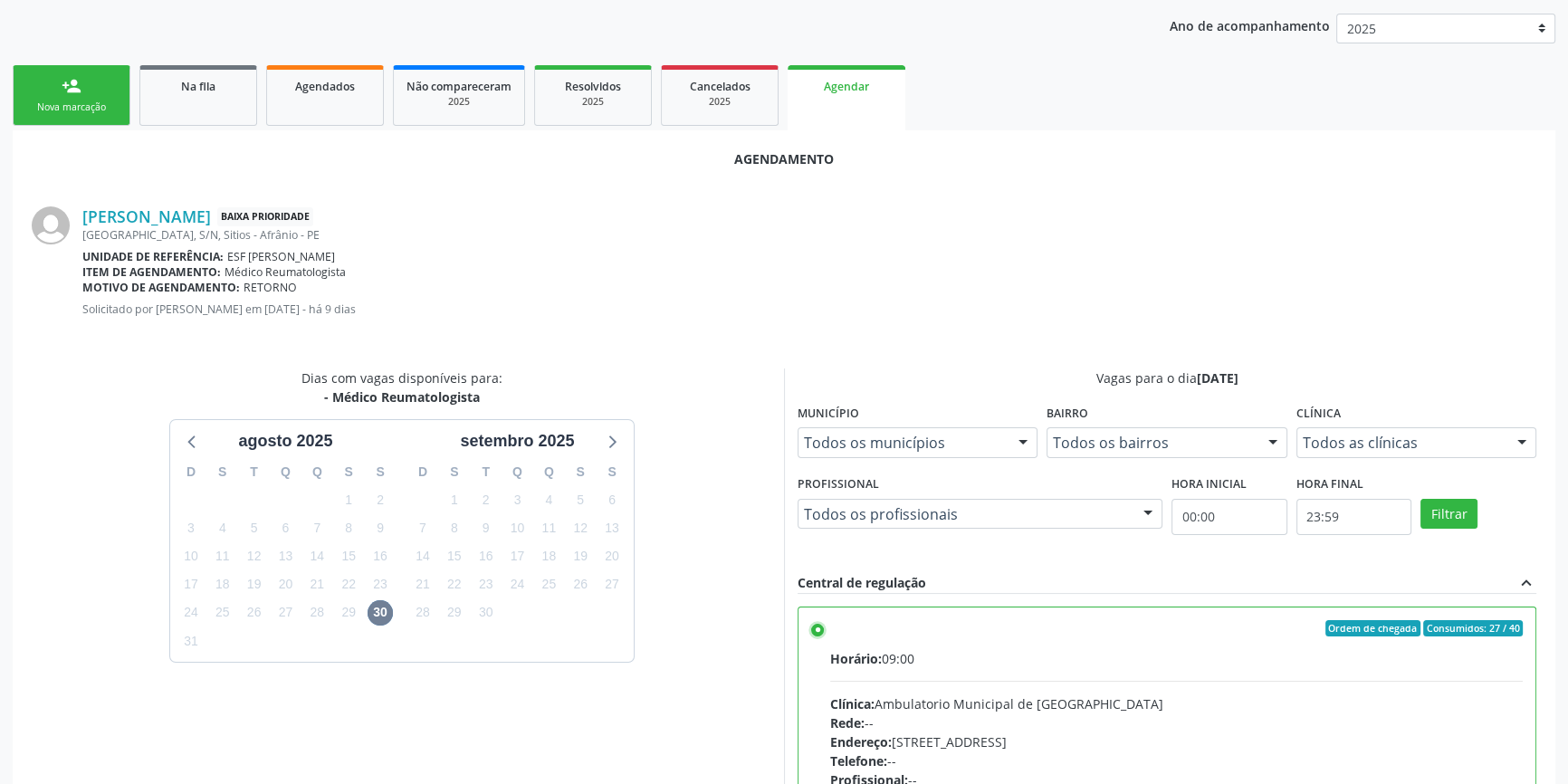
scroll to position [451, 0]
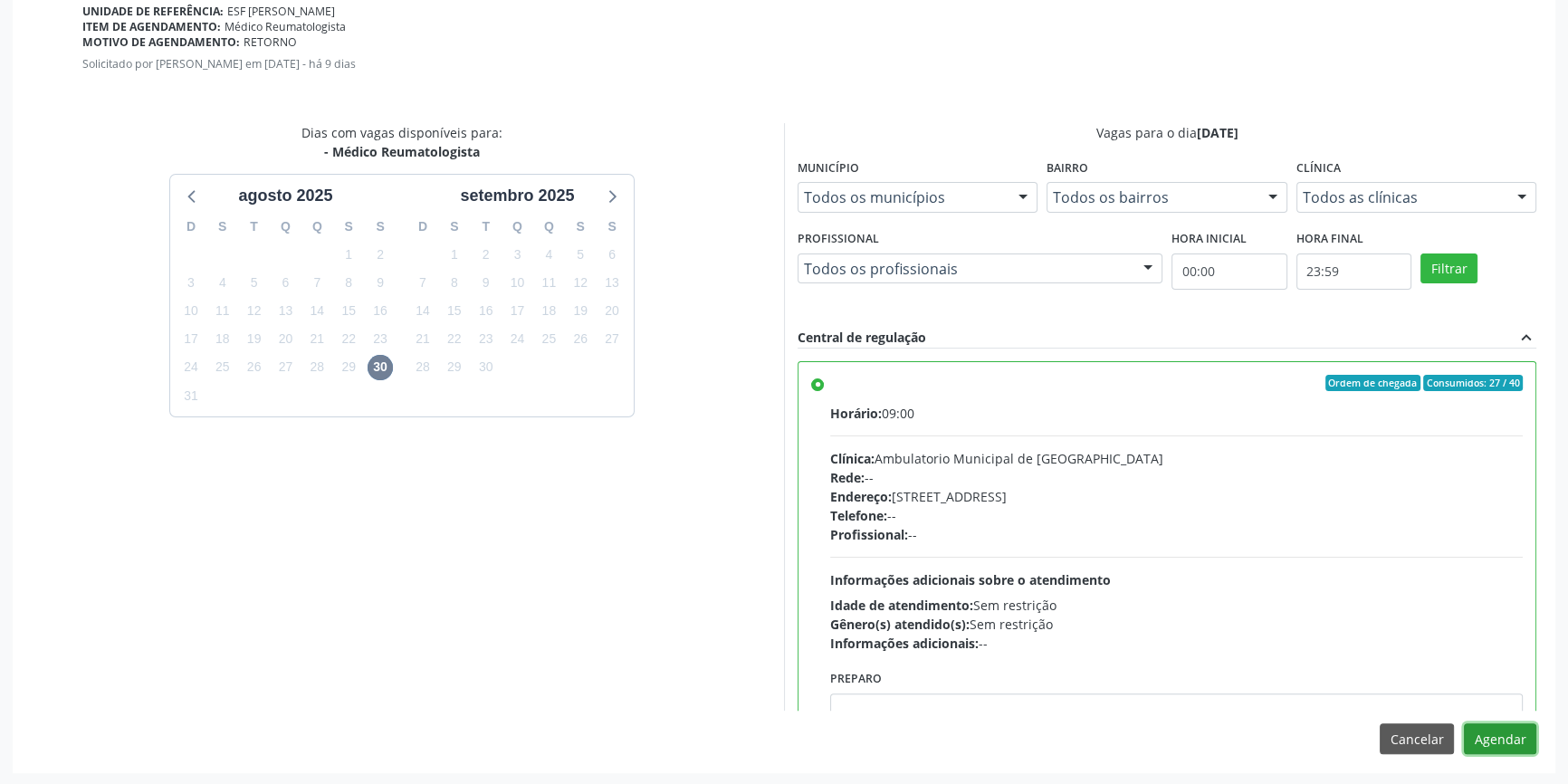
click at [1494, 736] on button "Agendar" at bounding box center [1500, 738] width 73 height 30
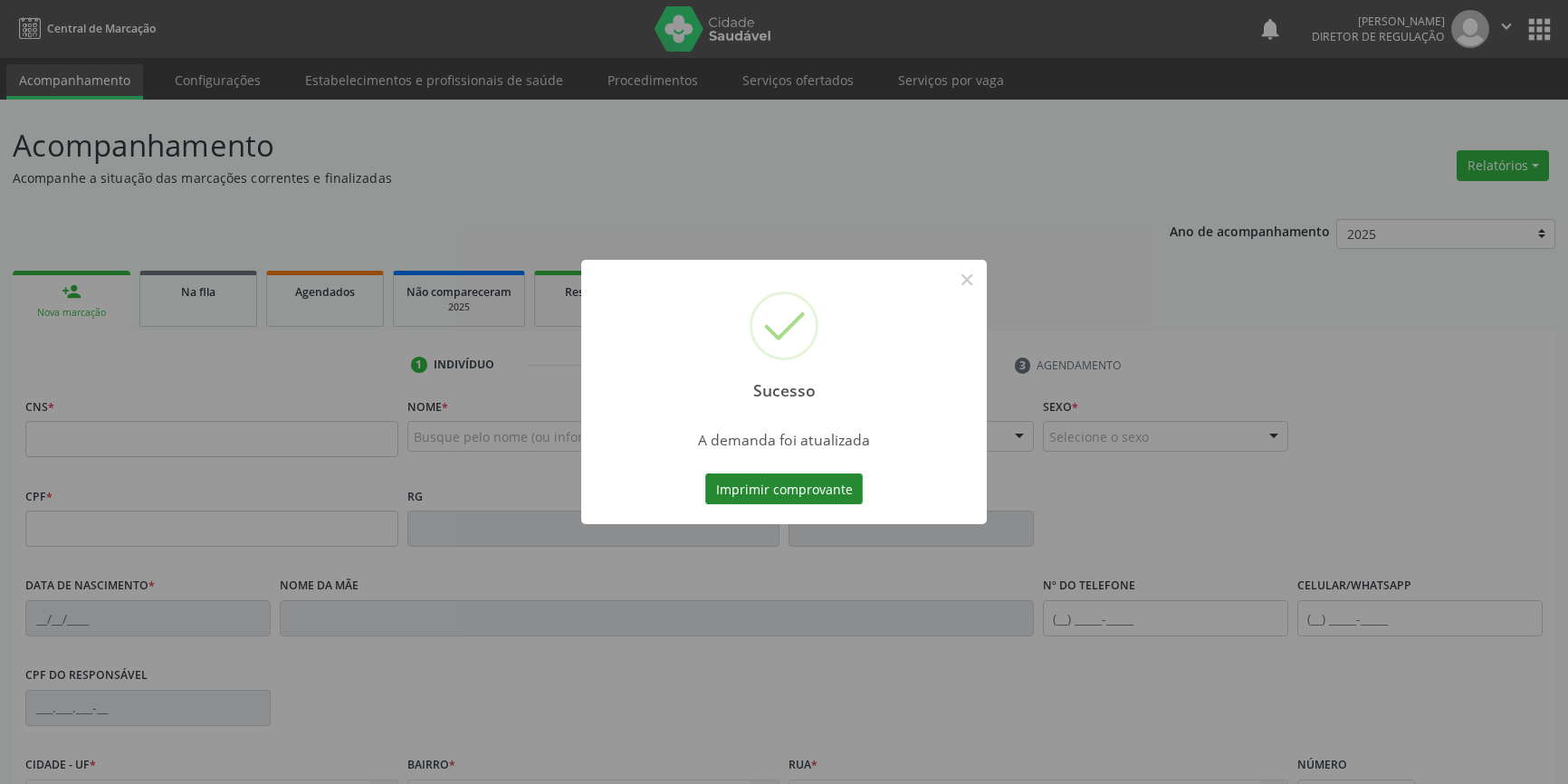
click at [814, 480] on button "Imprimir comprovante" at bounding box center [784, 488] width 158 height 30
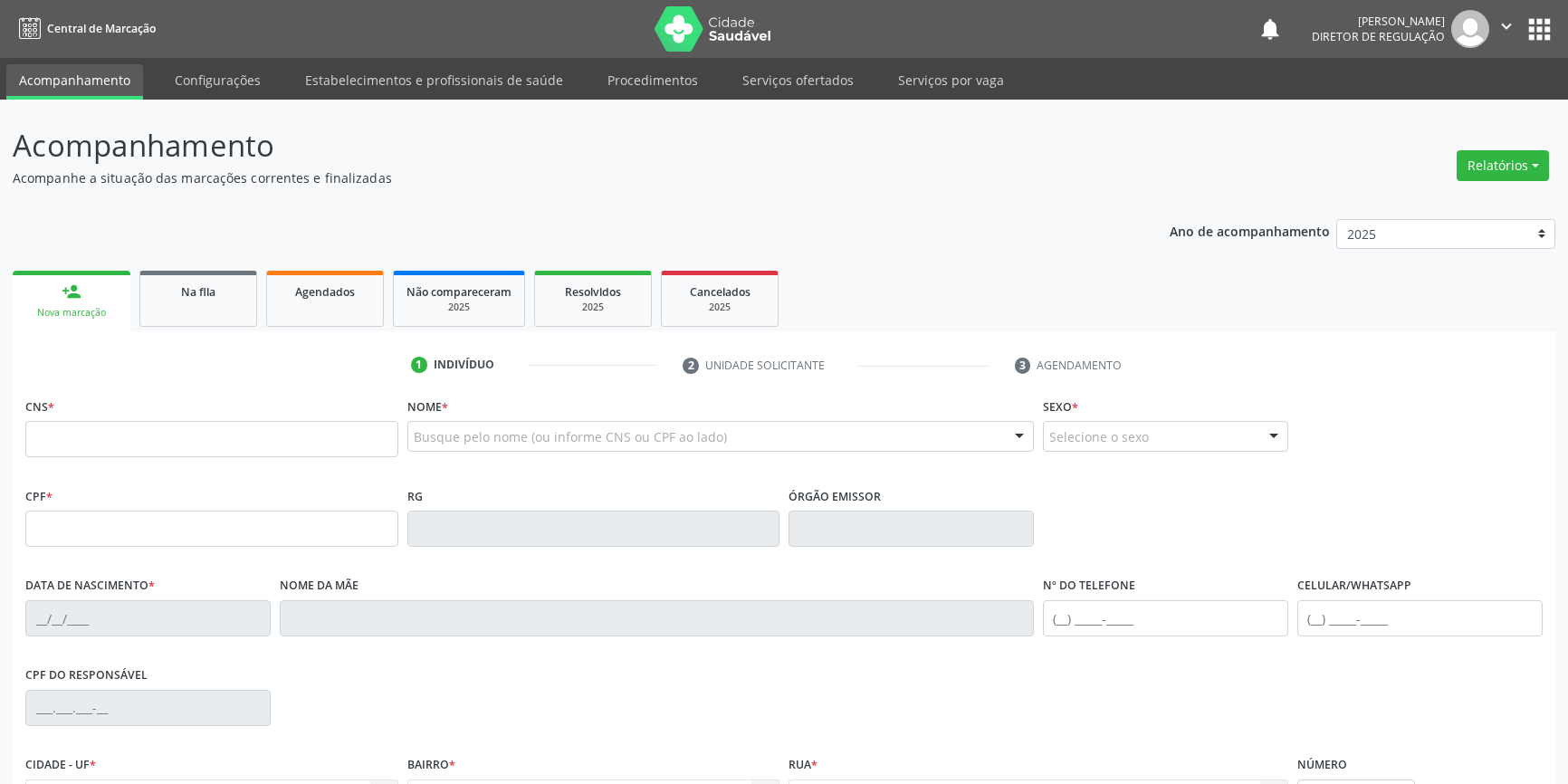
scroll to position [196, 0]
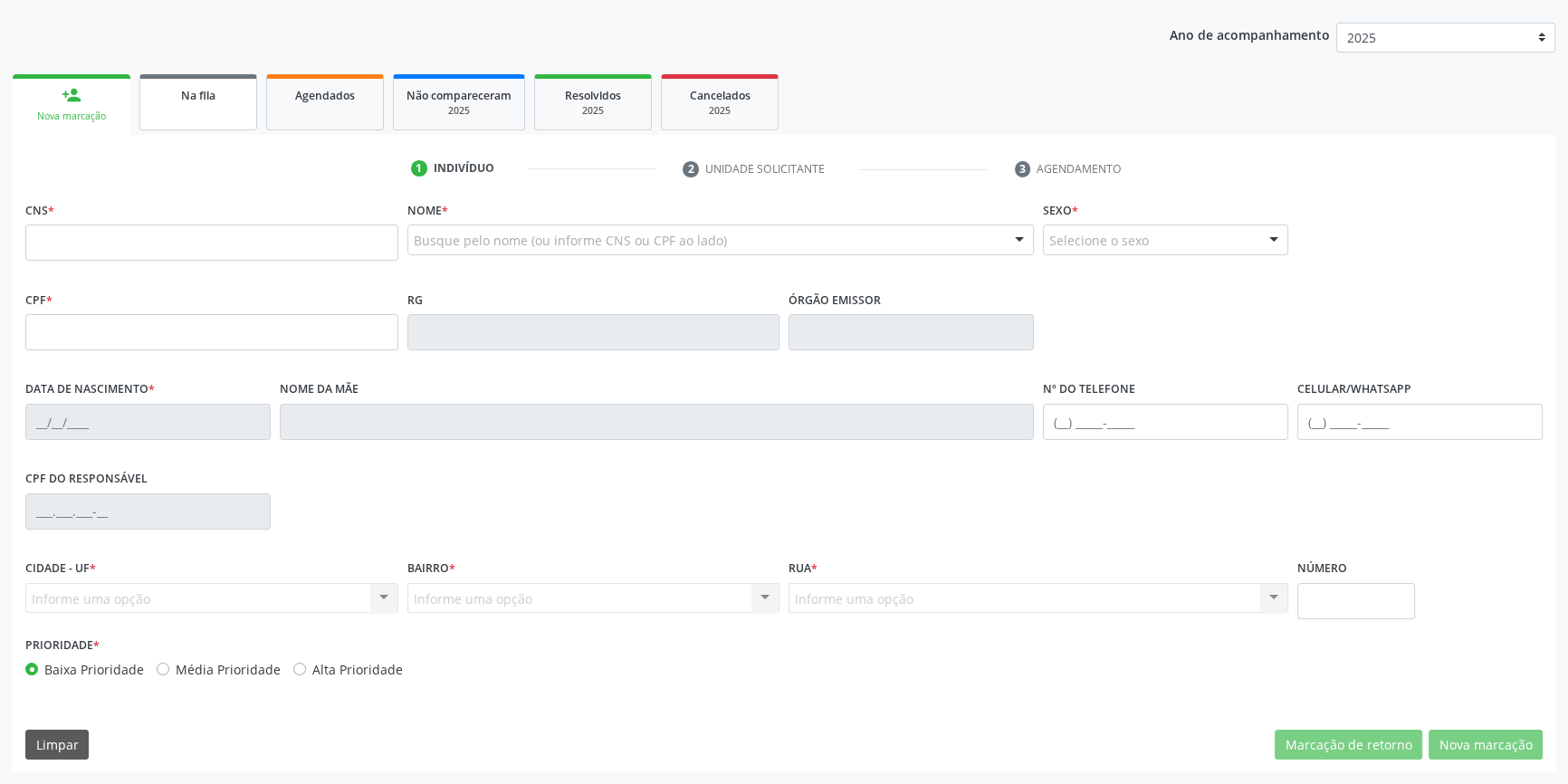
click at [202, 117] on link "Na fila" at bounding box center [198, 102] width 118 height 56
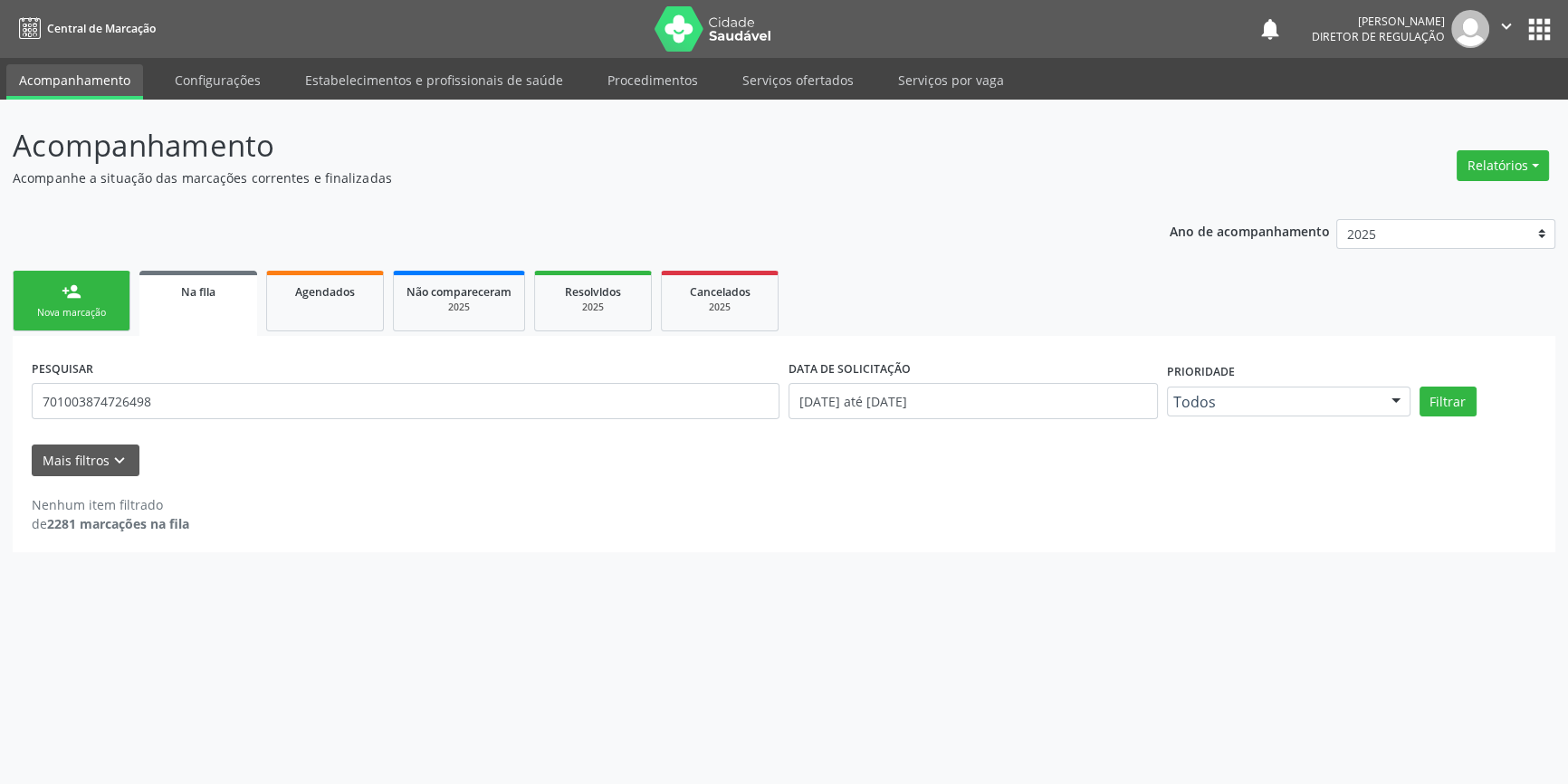
scroll to position [0, 0]
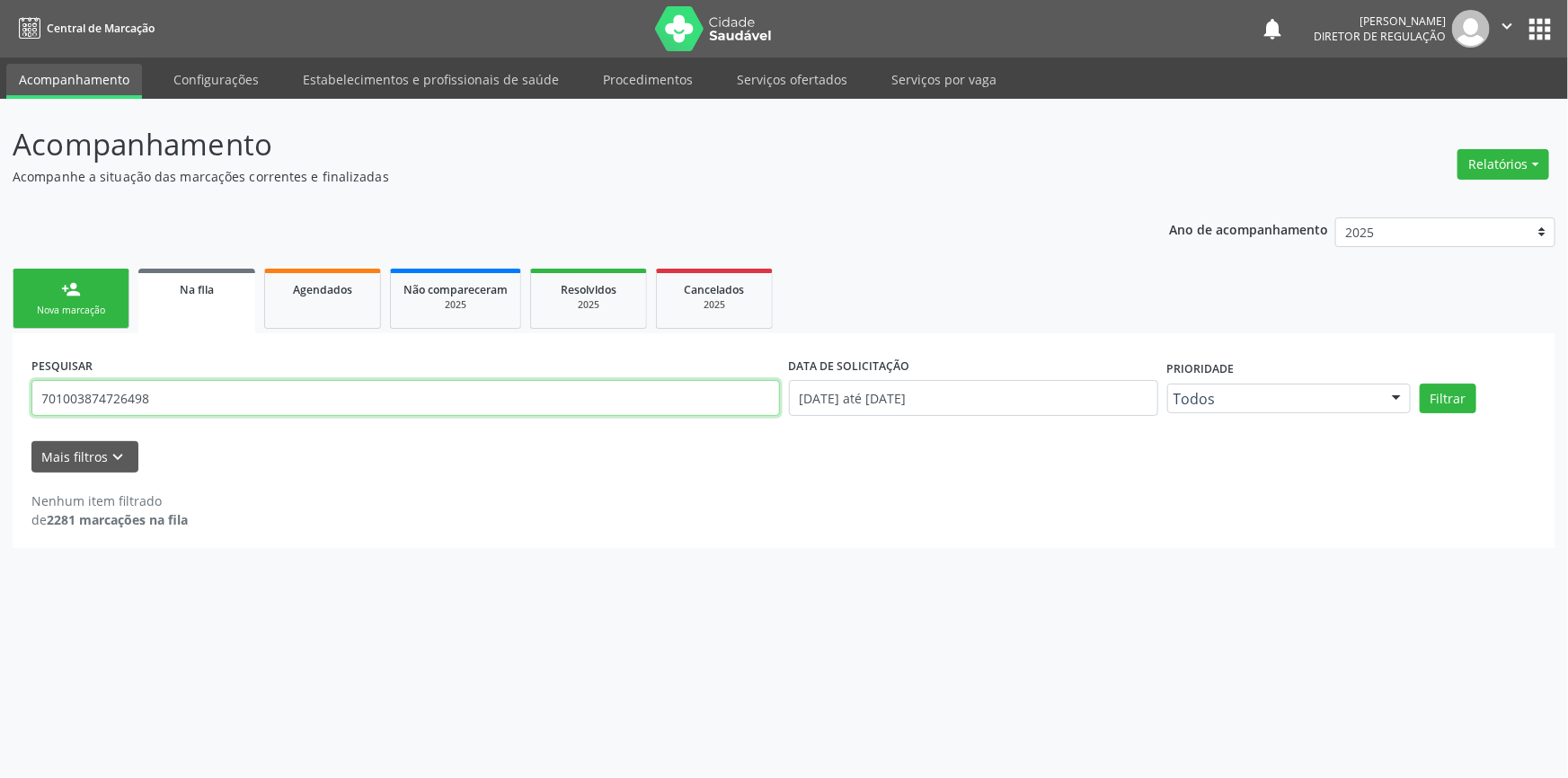
drag, startPoint x: 160, startPoint y: 404, endPoint x: 0, endPoint y: 403, distance: 160.0
click at [0, 403] on div "Acompanhamento Acompanhe a situação das marcações correntes e finalizadas Relat…" at bounding box center [784, 439] width 1568 height 679
type input "702808119038960"
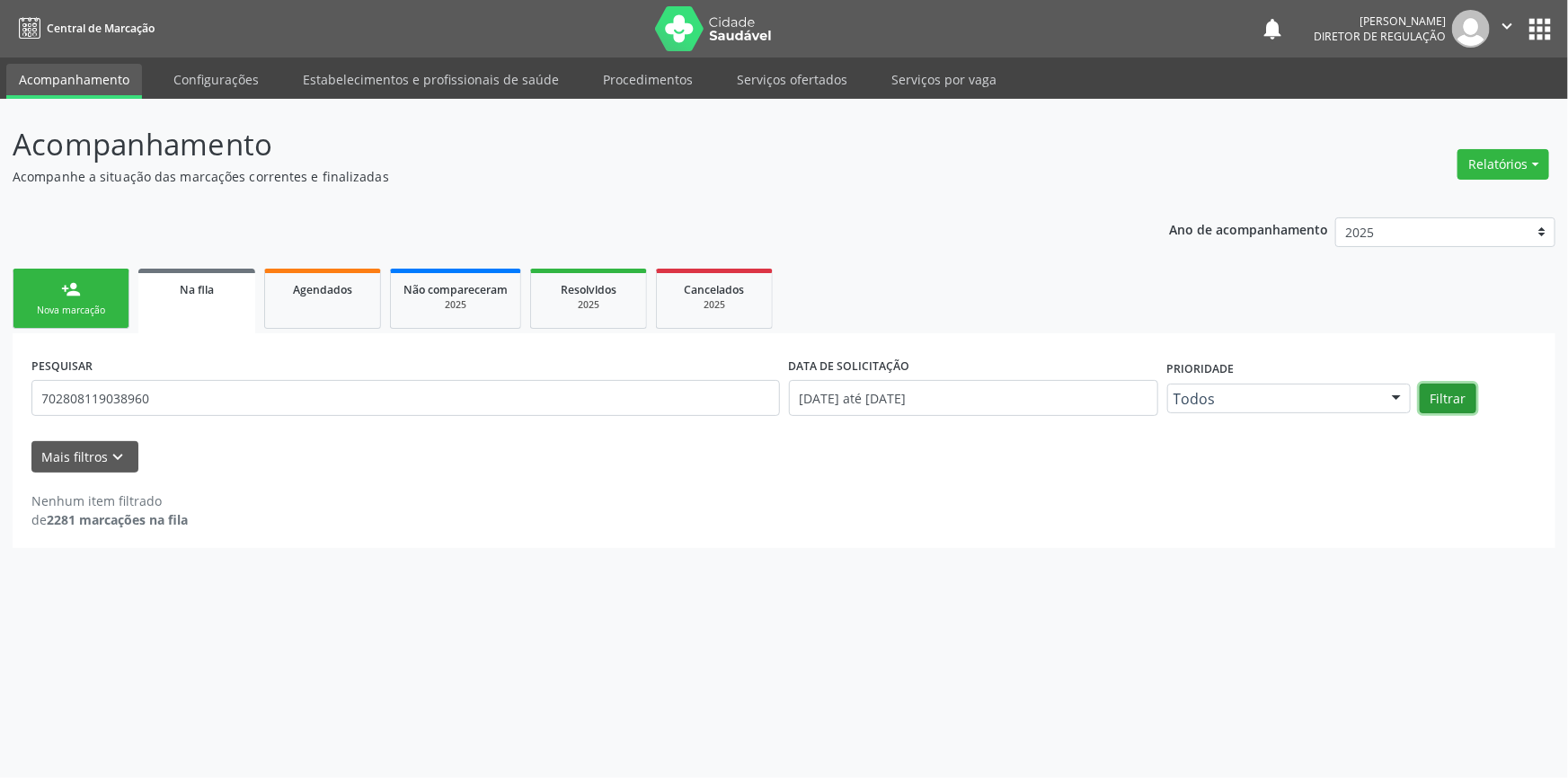
click at [1465, 400] on button "Filtrar" at bounding box center [1448, 398] width 56 height 30
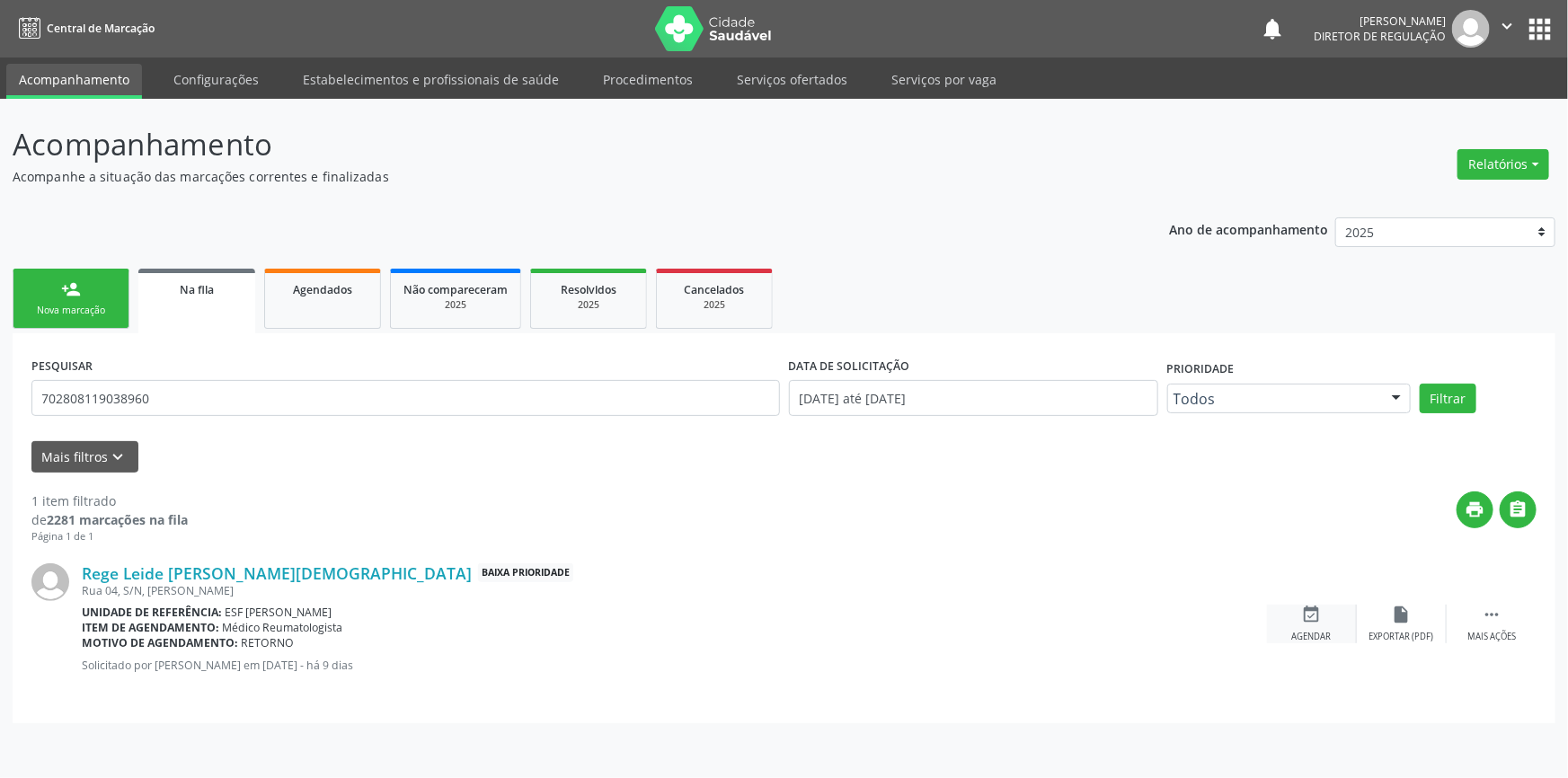
click at [1329, 609] on div "event_available Agendar" at bounding box center [1312, 624] width 89 height 39
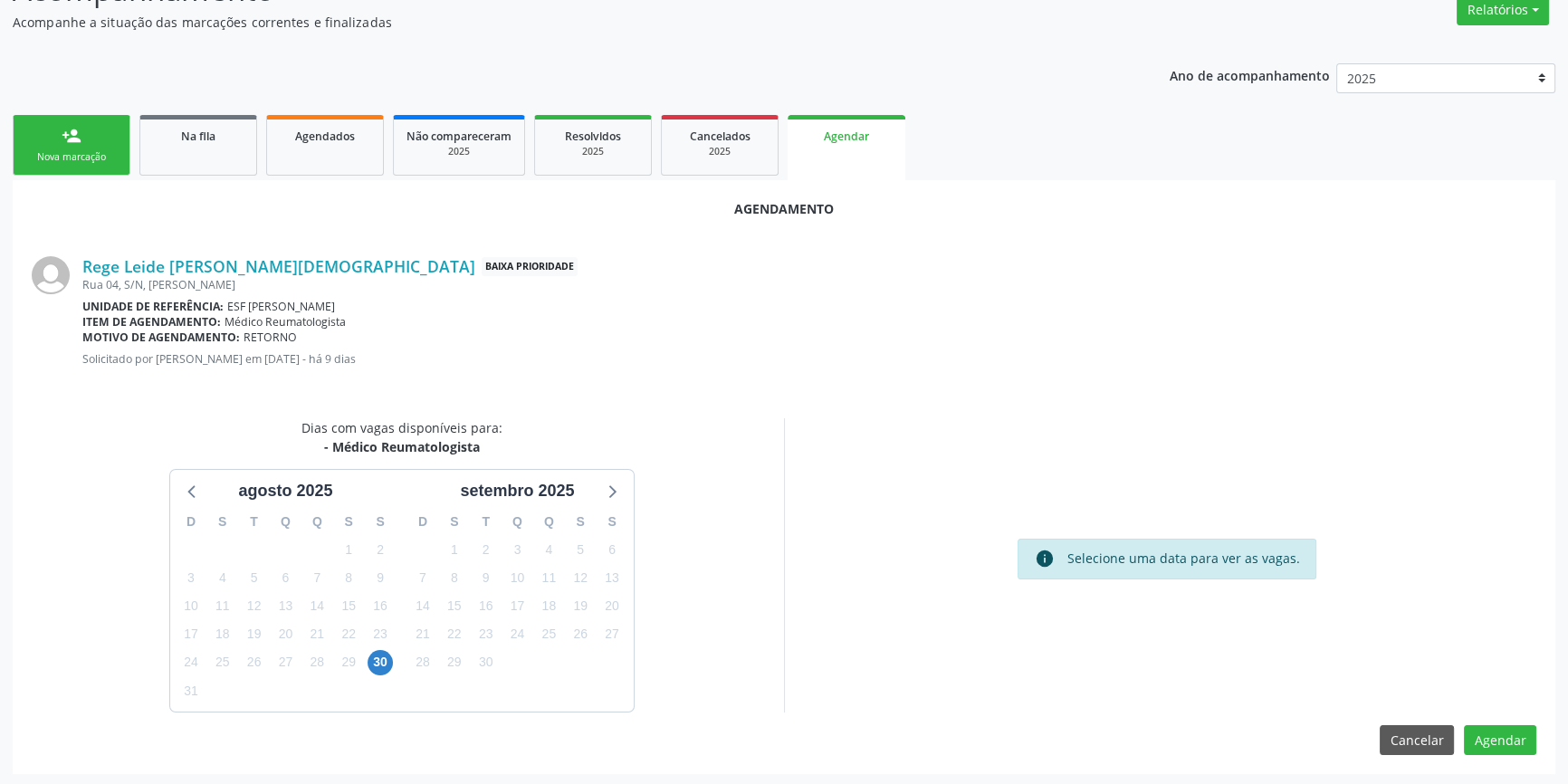
scroll to position [157, 0]
click at [382, 653] on span "30" at bounding box center [380, 662] width 25 height 25
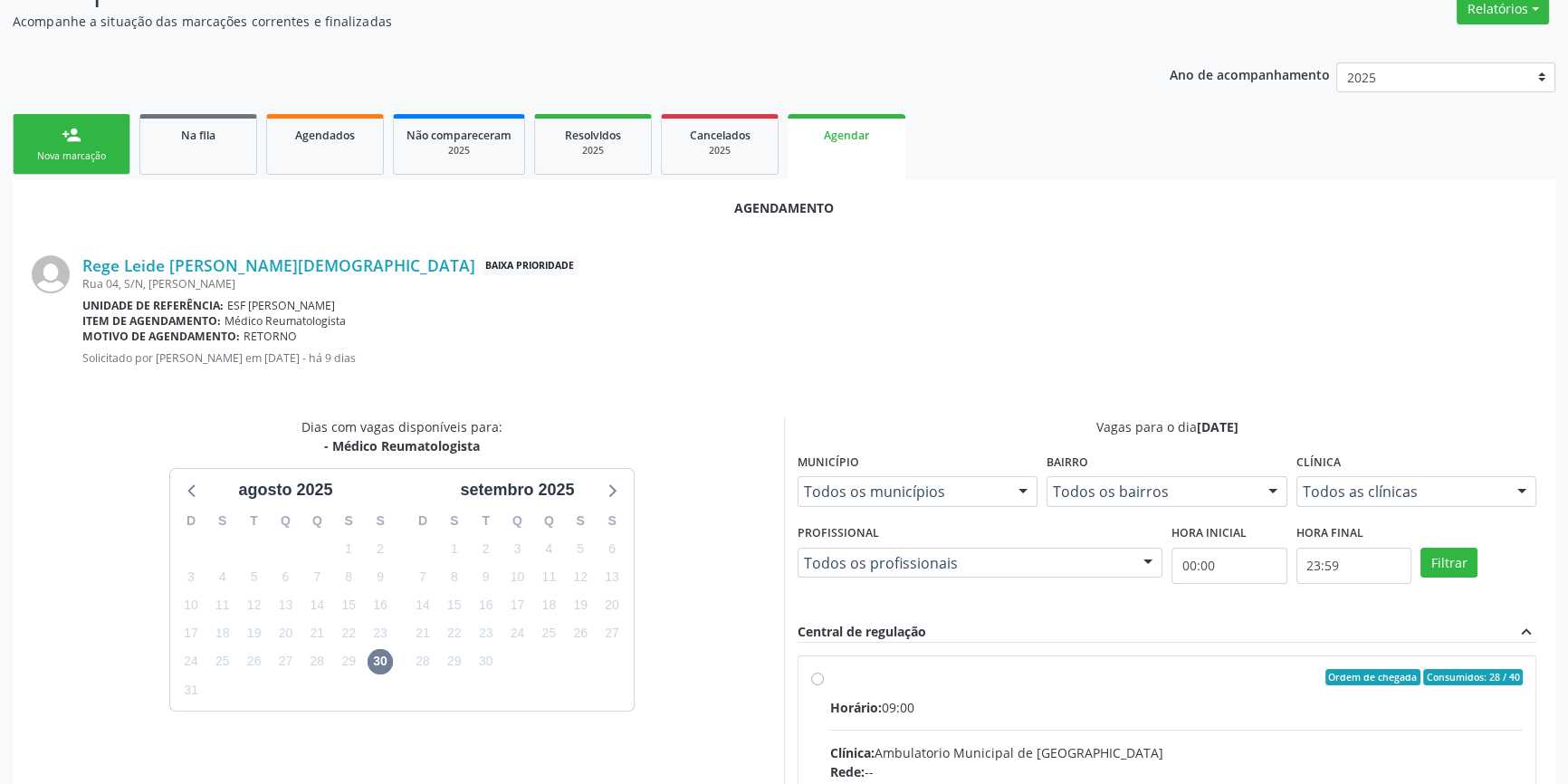
click at [824, 685] on input "Ordem de chegada Consumidos: 28 / 40 Horário: 09:00 Clínica: Ambulatorio Munici…" at bounding box center [817, 677] width 13 height 17
radio input "true"
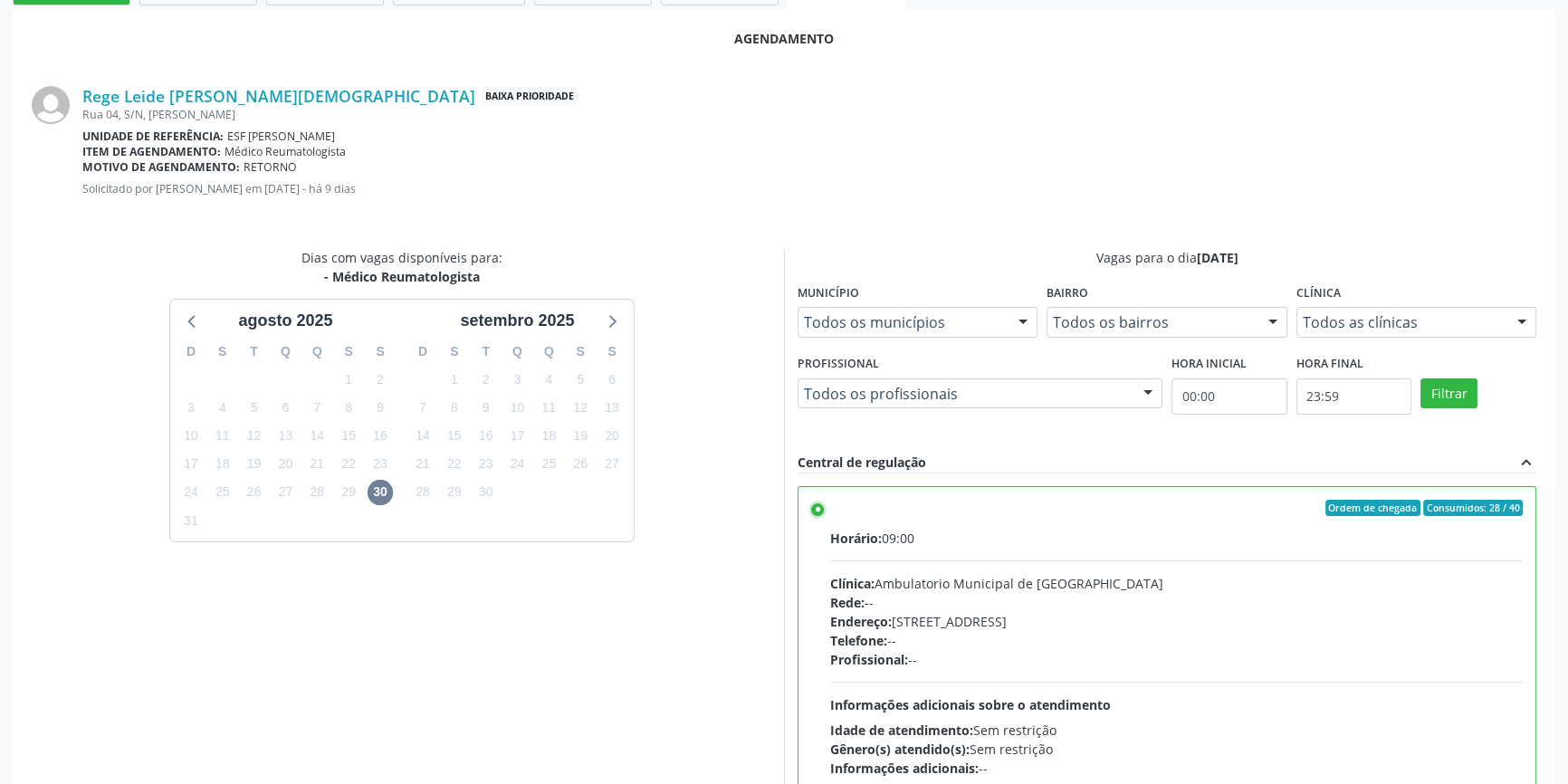
scroll to position [451, 0]
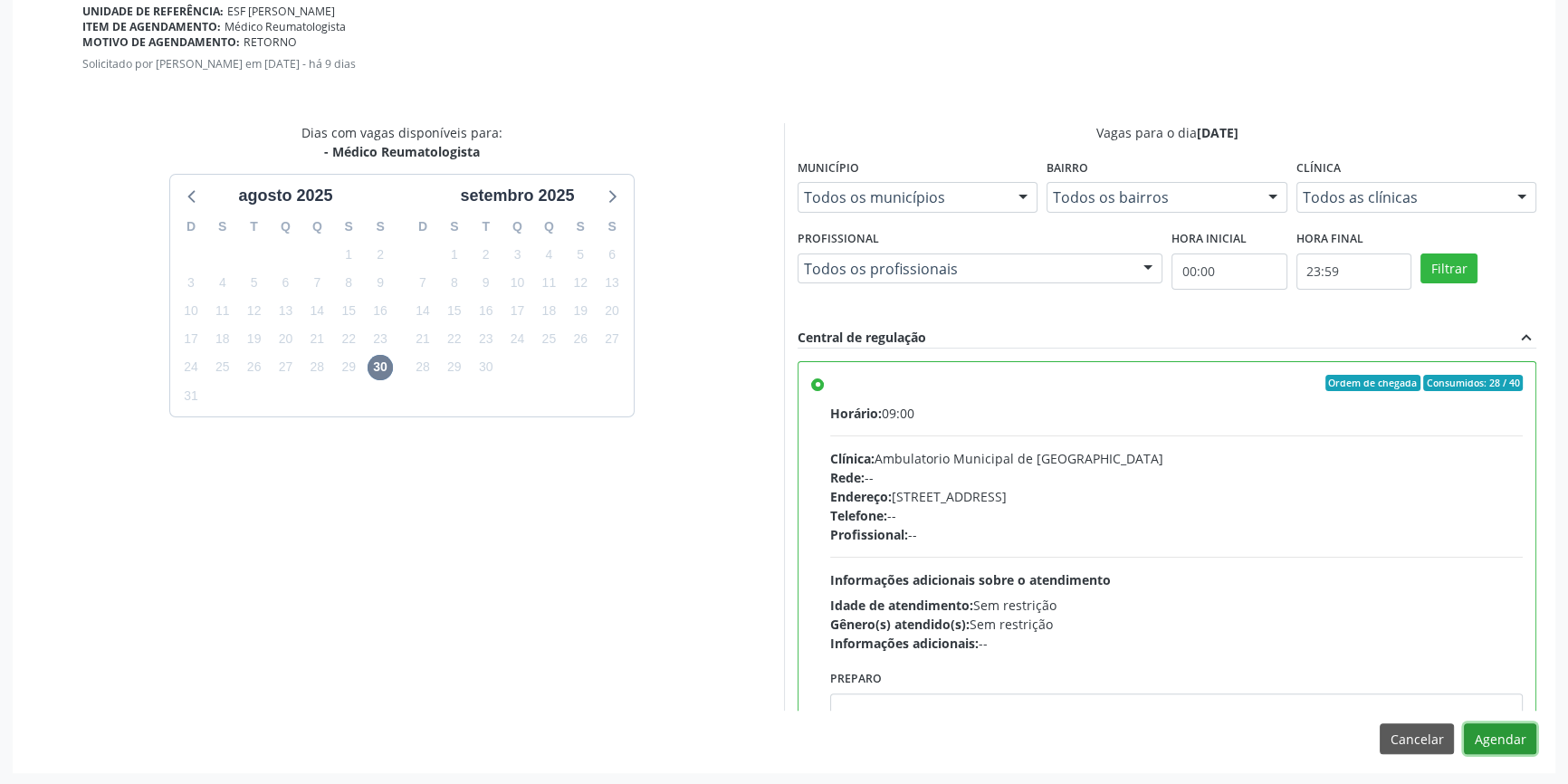
click at [1494, 747] on button "Agendar" at bounding box center [1500, 738] width 73 height 30
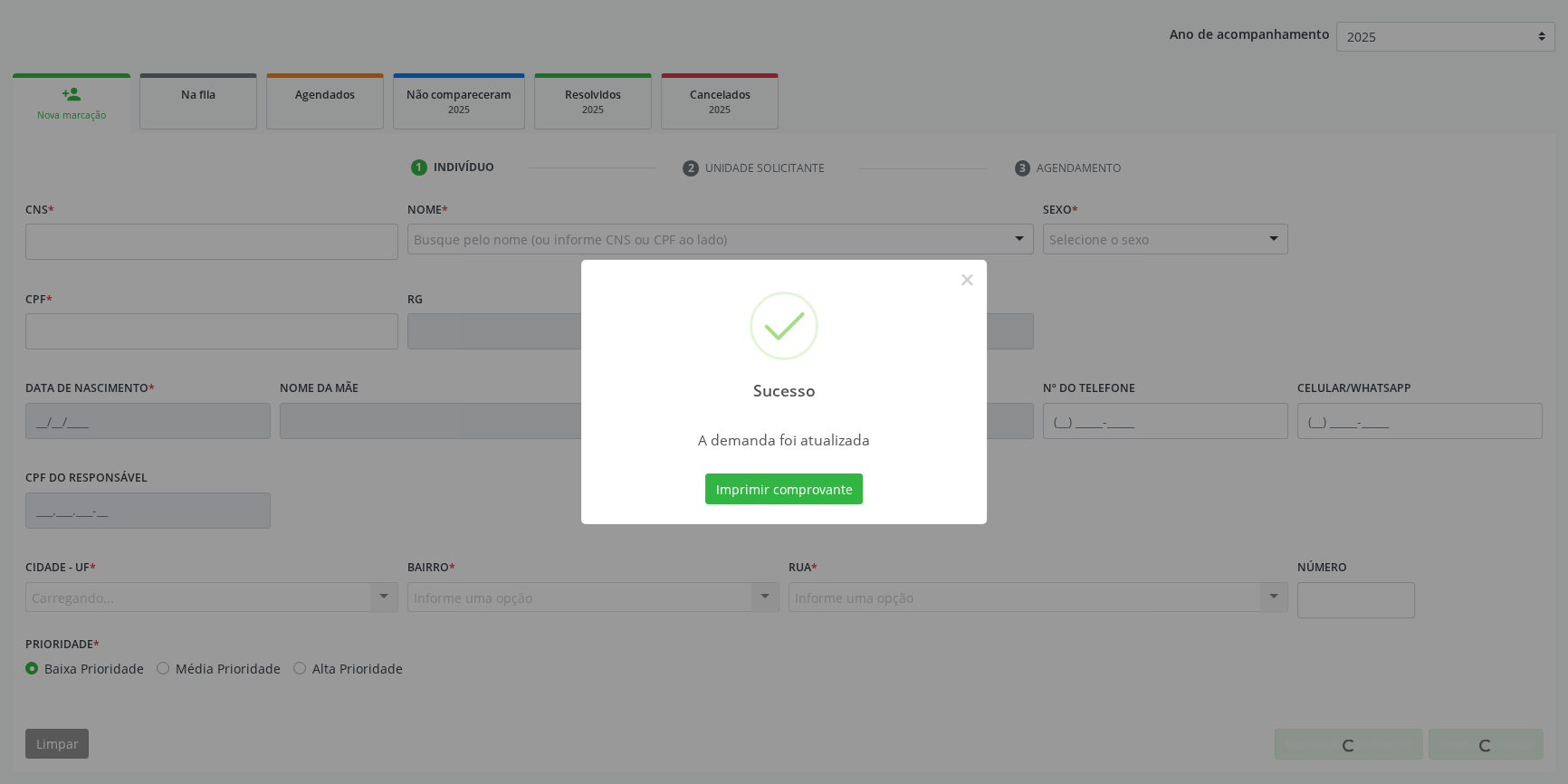
scroll to position [196, 0]
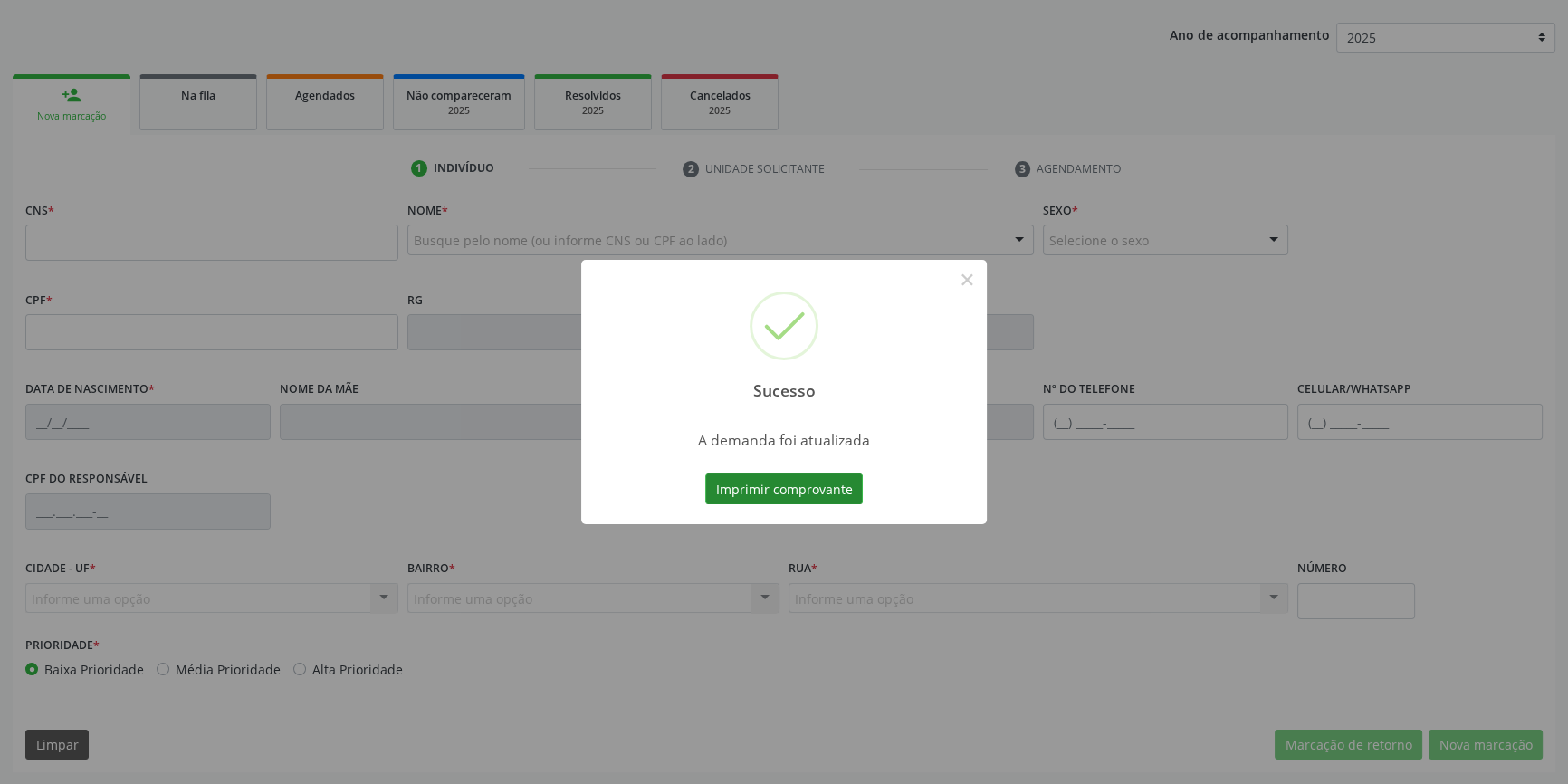
click at [813, 489] on button "Imprimir comprovante" at bounding box center [784, 488] width 158 height 30
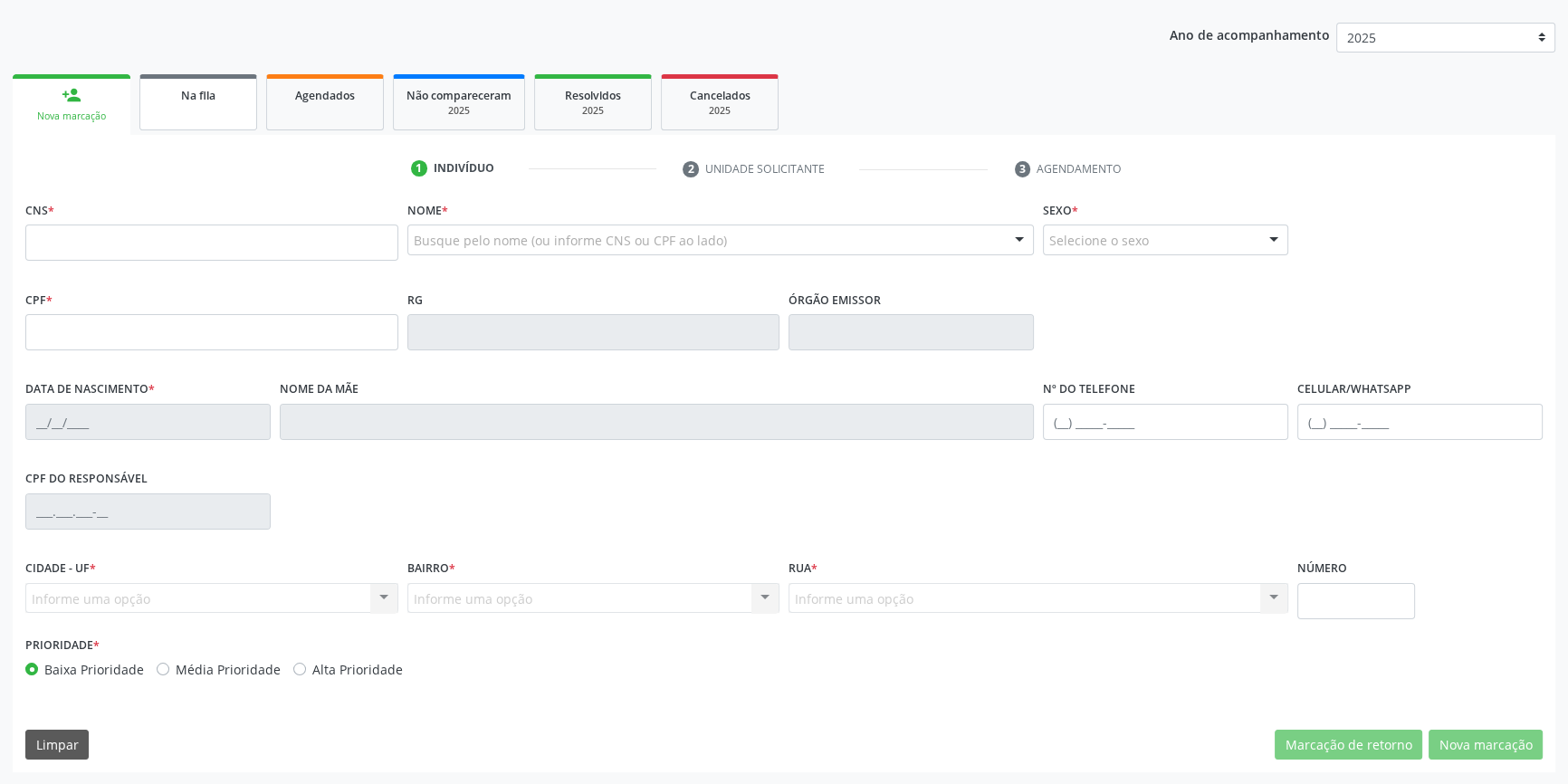
click at [161, 113] on link "Na fila" at bounding box center [198, 102] width 118 height 56
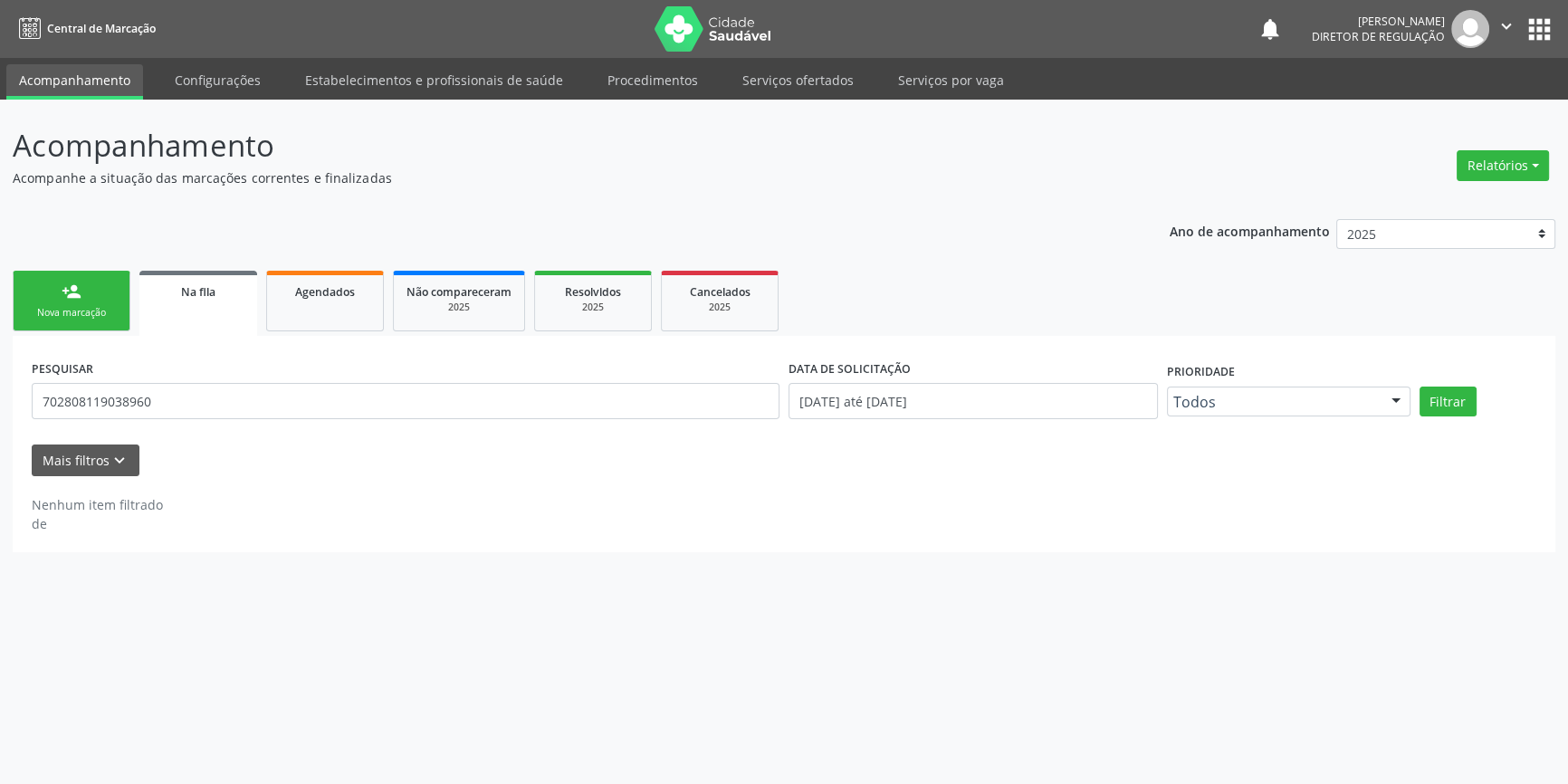
scroll to position [0, 0]
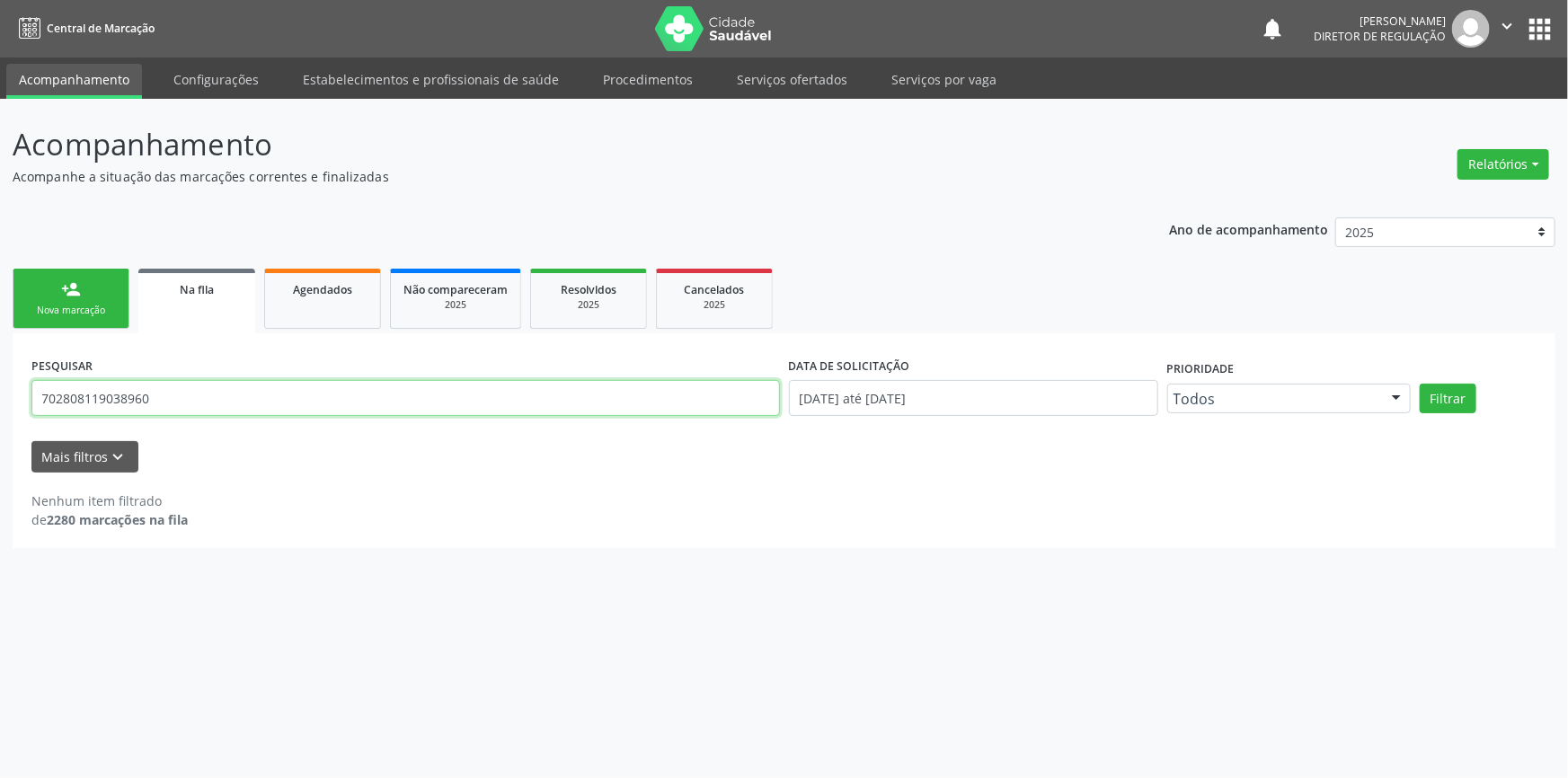
drag, startPoint x: 153, startPoint y: 390, endPoint x: 26, endPoint y: 318, distance: 146.0
click at [0, 374] on div "Acompanhamento Acompanhe a situação das marcações correntes e finalizadas Relat…" at bounding box center [784, 439] width 1568 height 679
type input "703604004650236"
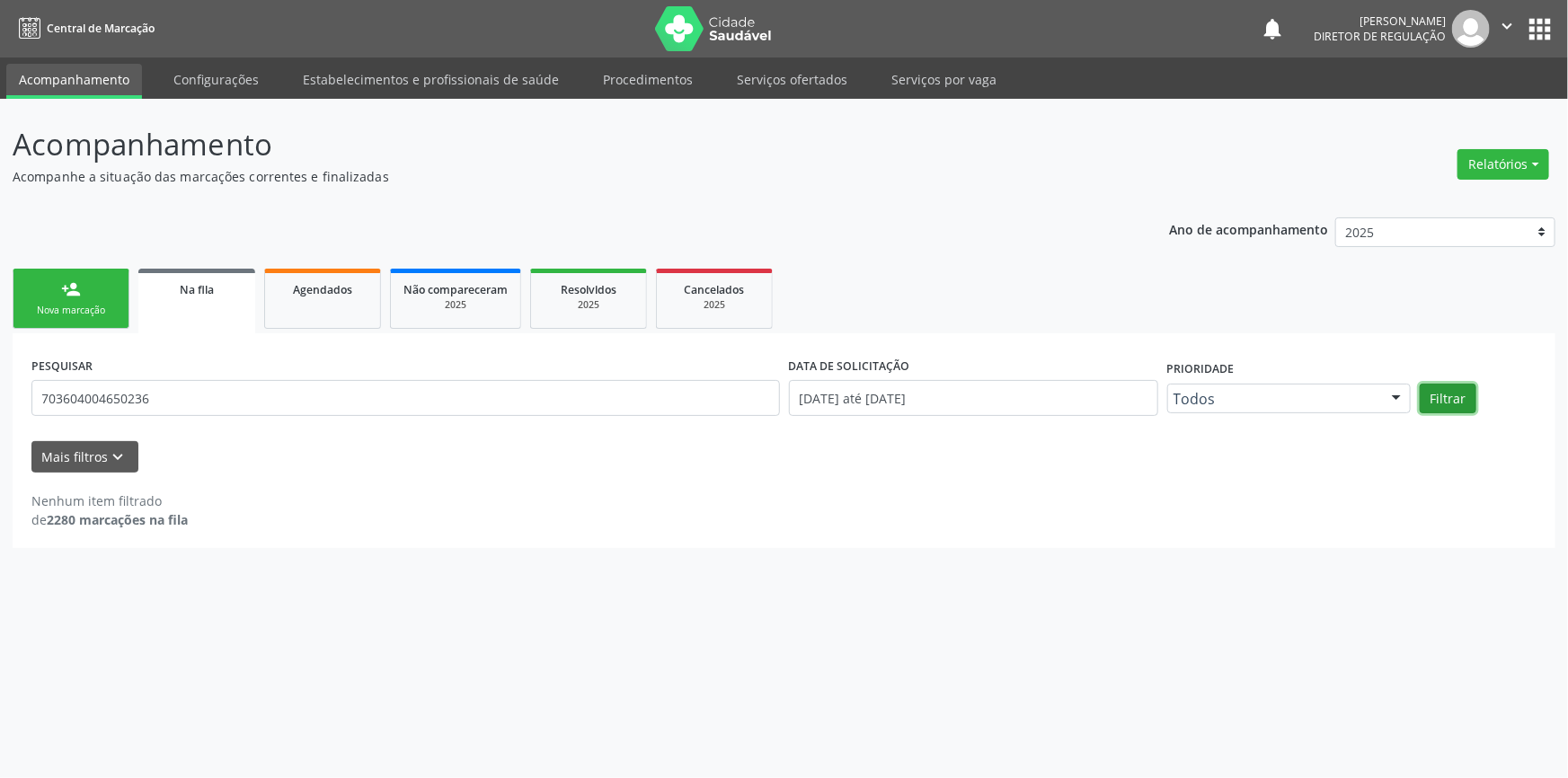
click at [1458, 404] on button "Filtrar" at bounding box center [1448, 398] width 56 height 30
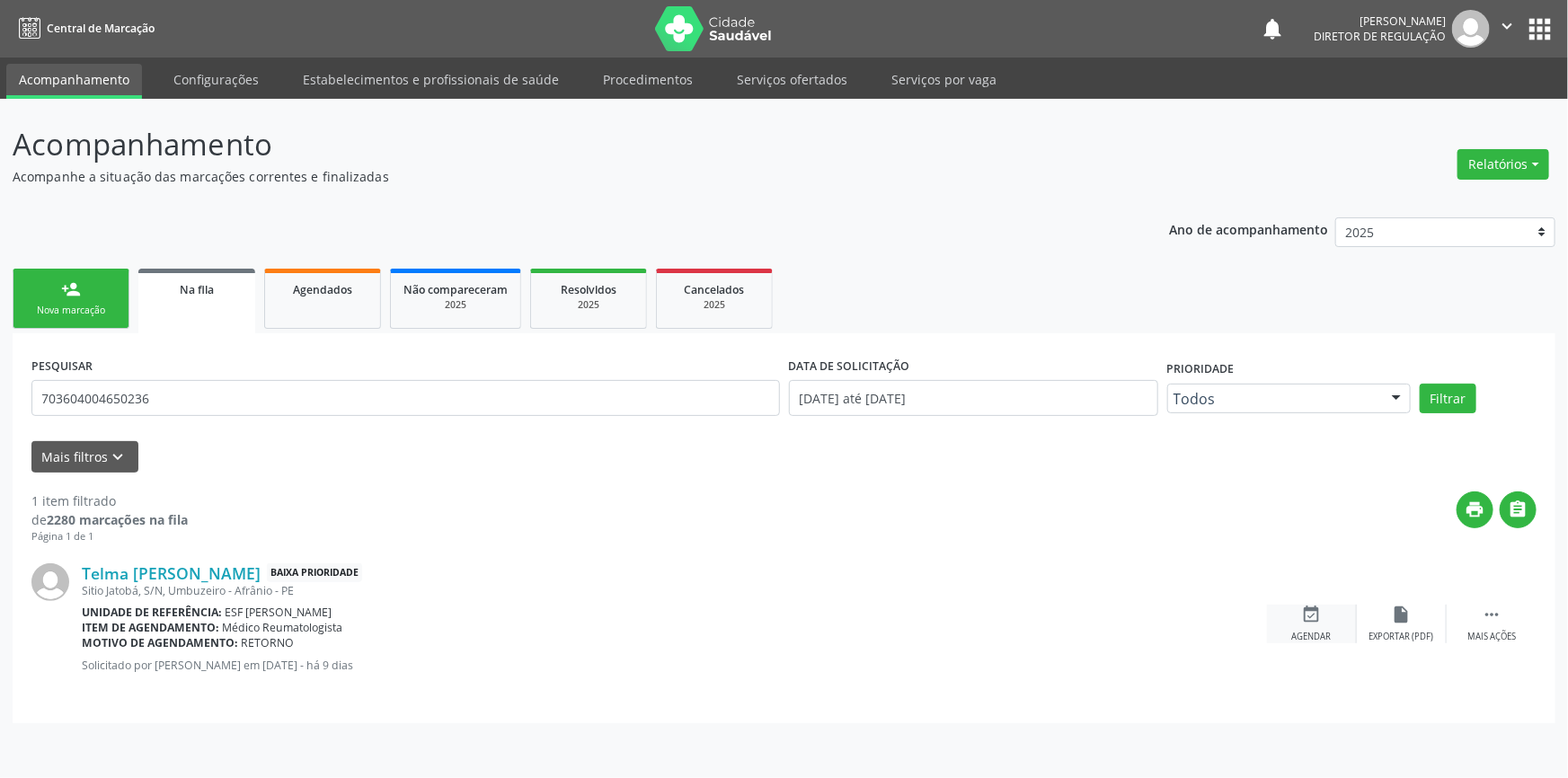
click at [1303, 621] on icon "event_available" at bounding box center [1312, 615] width 19 height 19
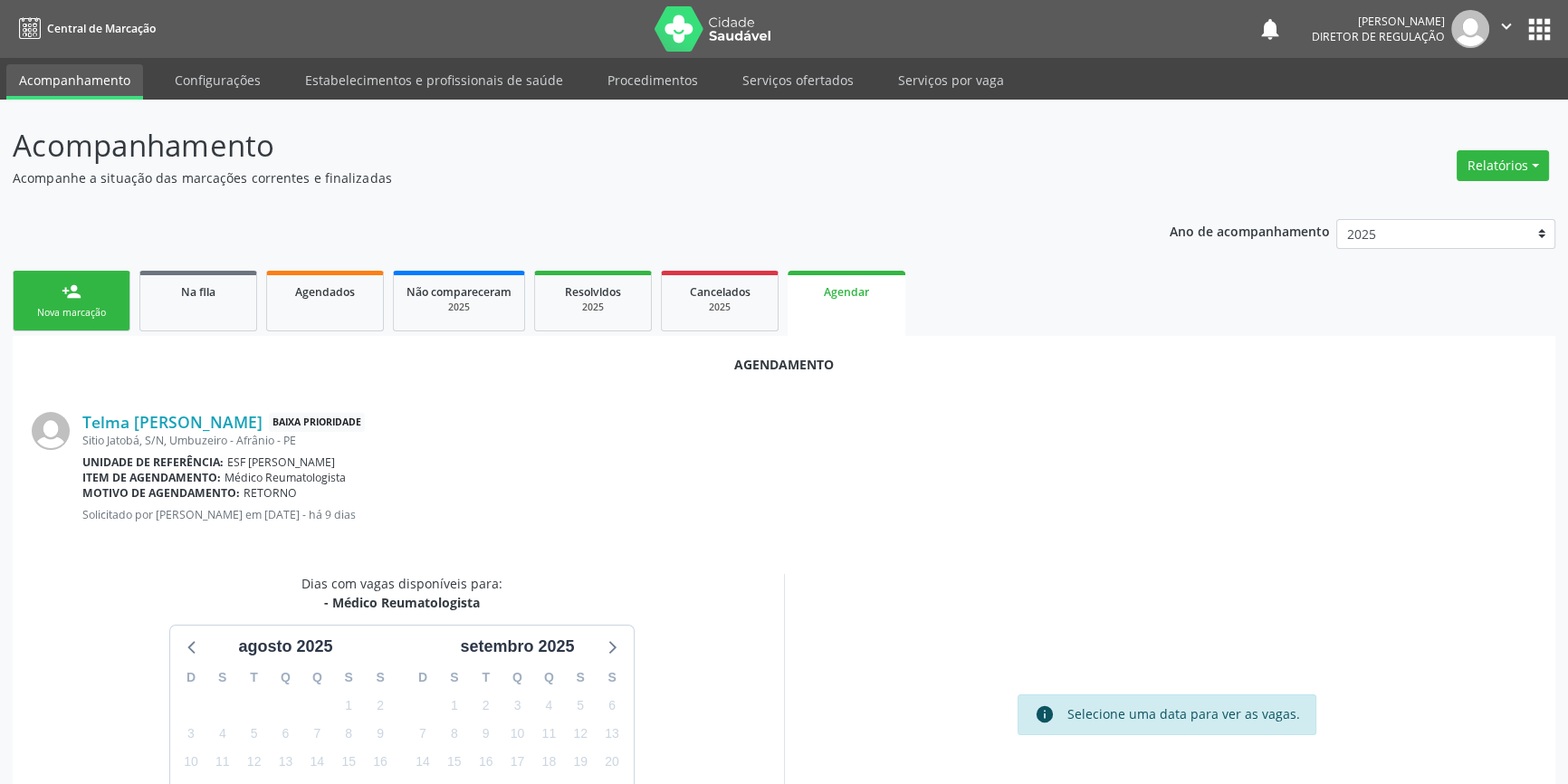
scroll to position [157, 0]
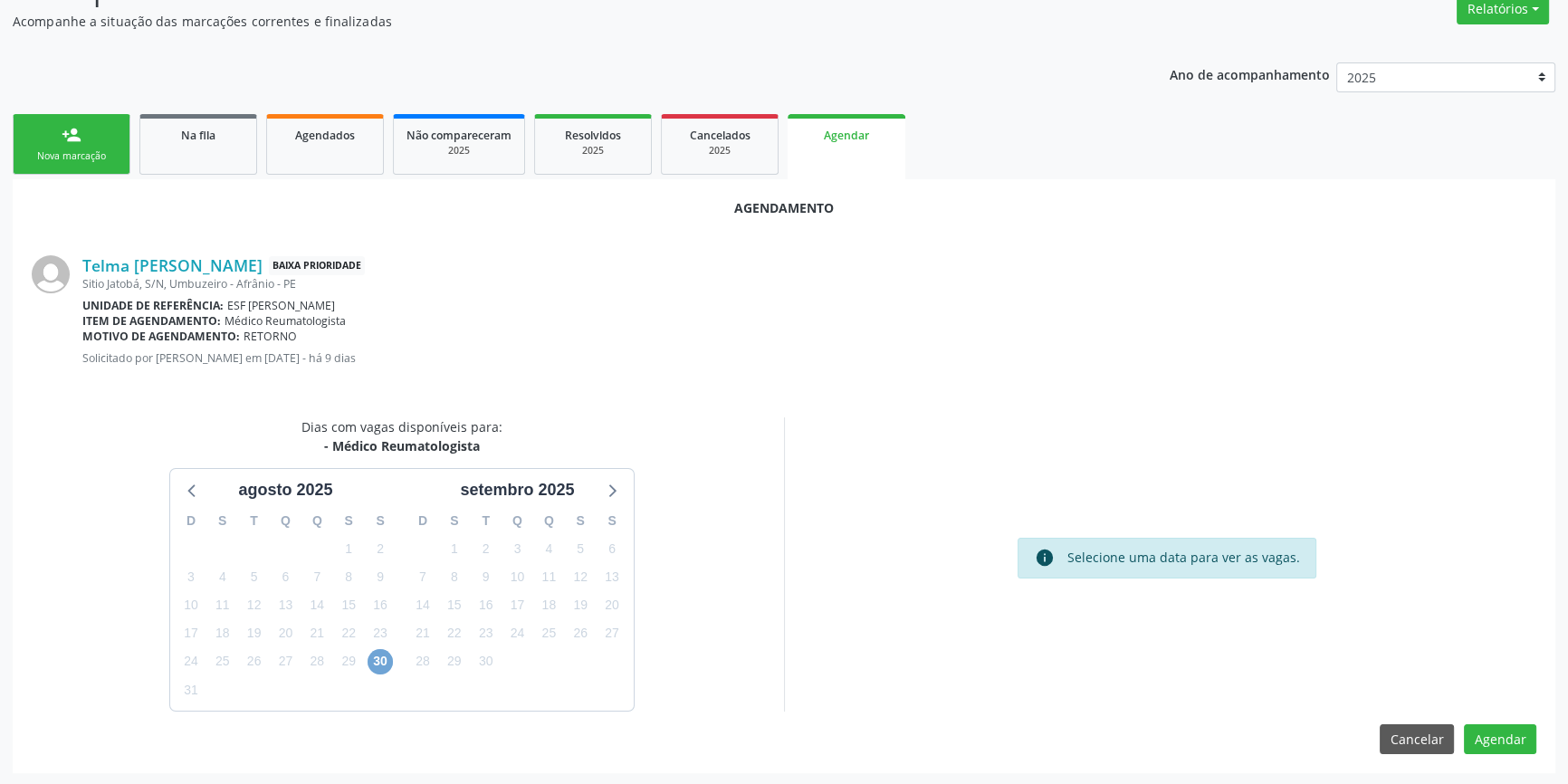
click at [383, 654] on span "30" at bounding box center [380, 662] width 25 height 25
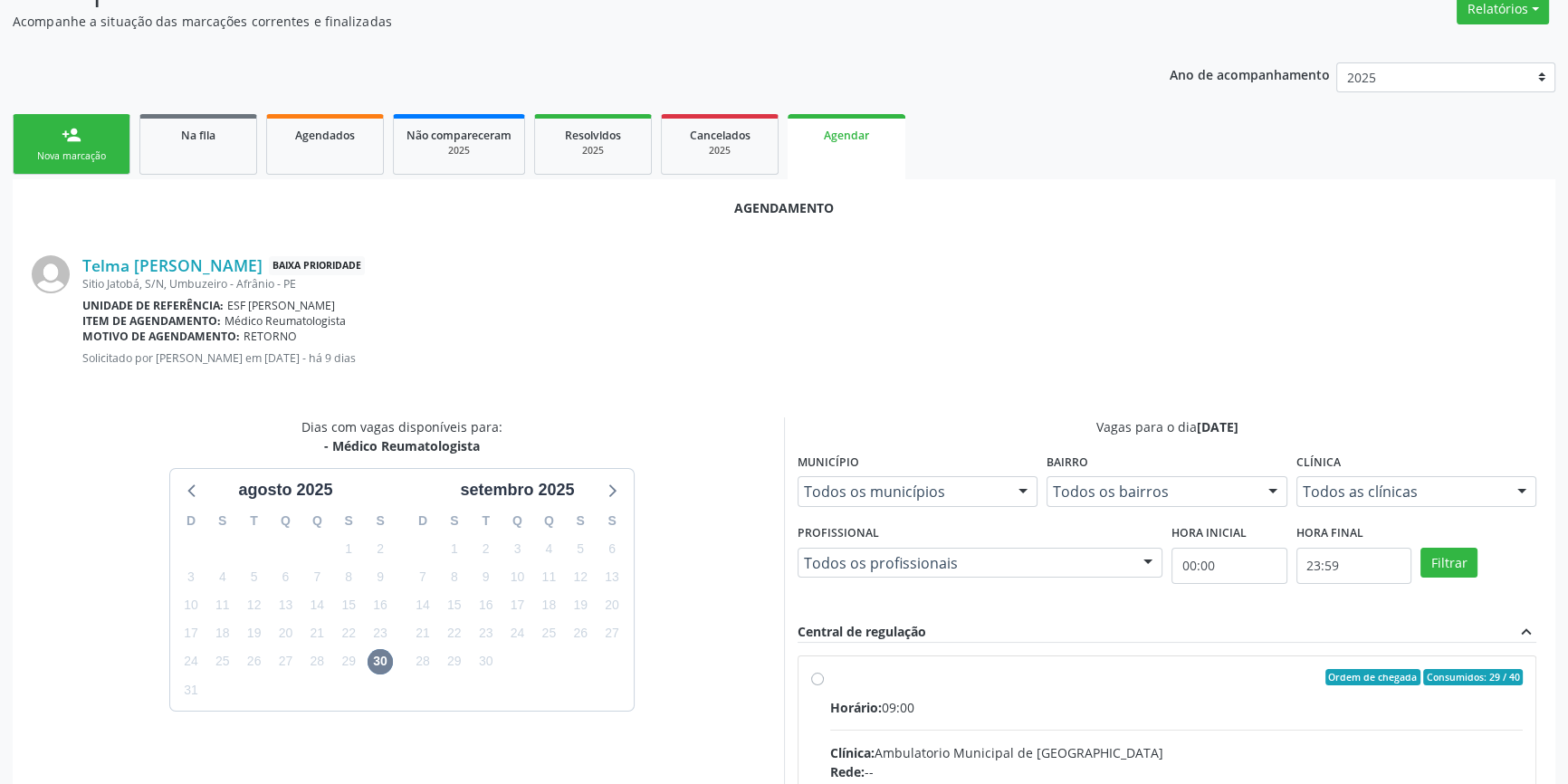
click at [824, 684] on input "Ordem de chegada Consumidos: 29 / 40 Horário: 09:00 Clínica: Ambulatorio Munici…" at bounding box center [817, 677] width 13 height 17
radio input "true"
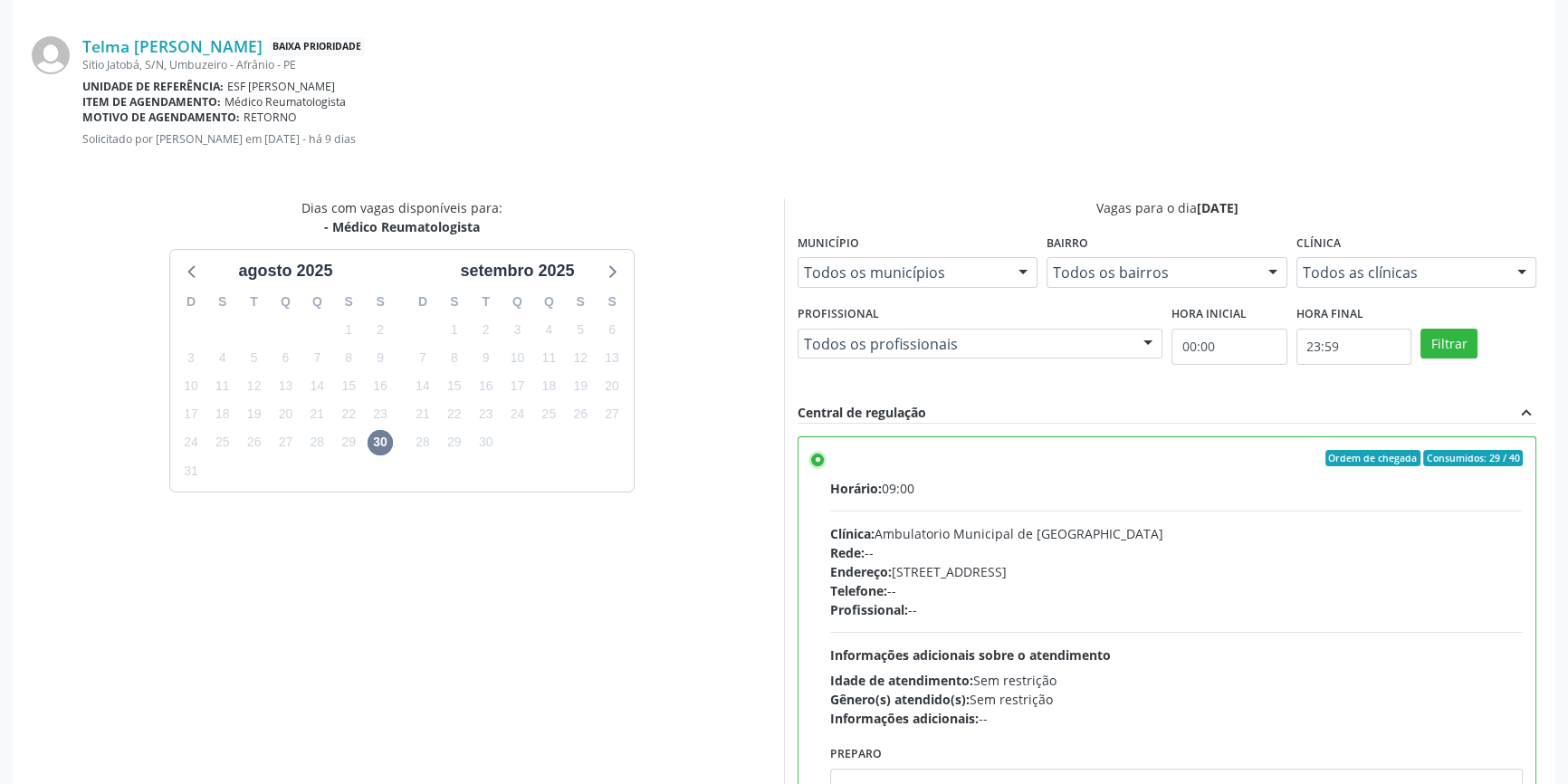
scroll to position [451, 0]
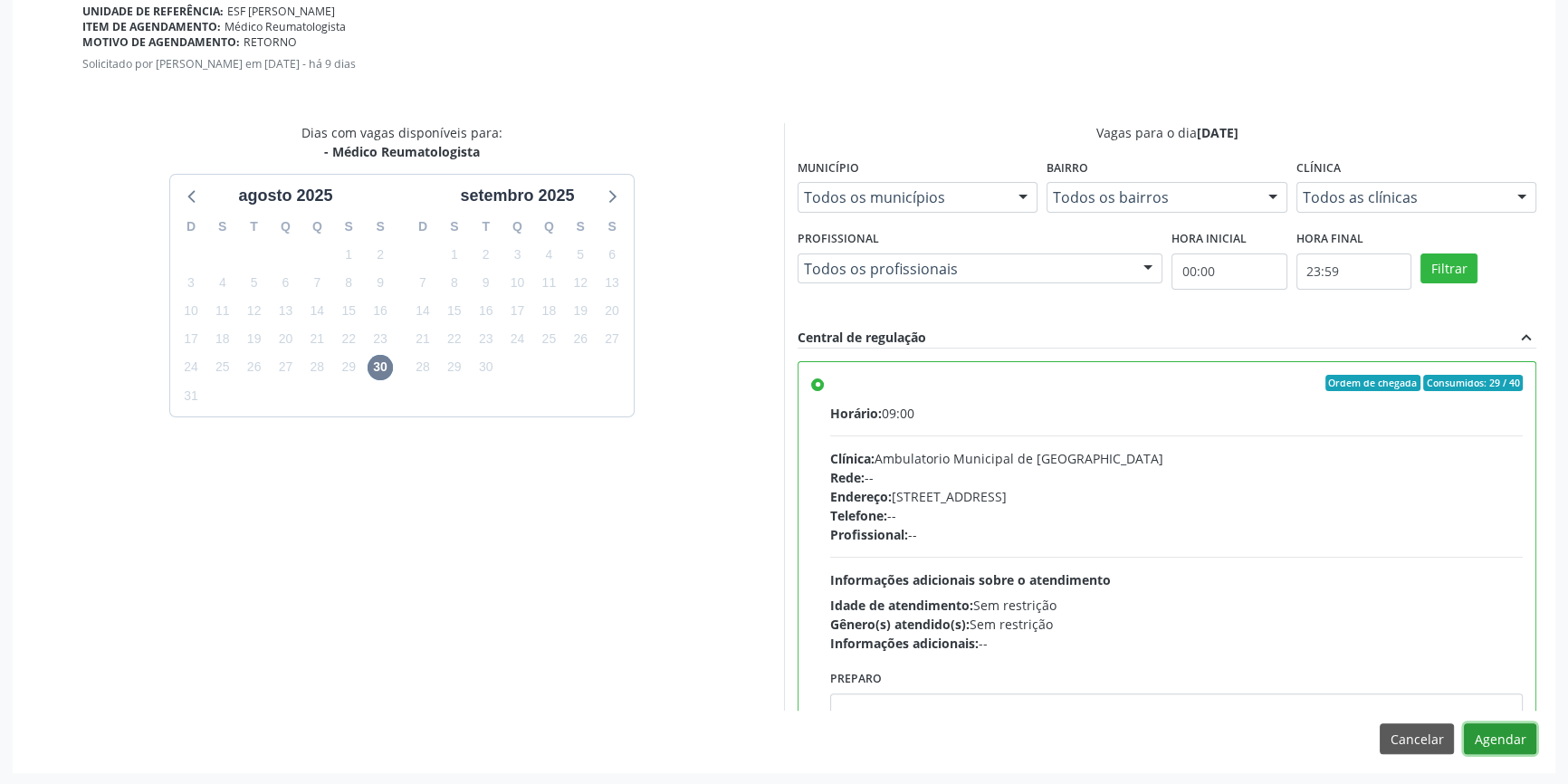
click at [1515, 733] on button "Agendar" at bounding box center [1500, 738] width 73 height 30
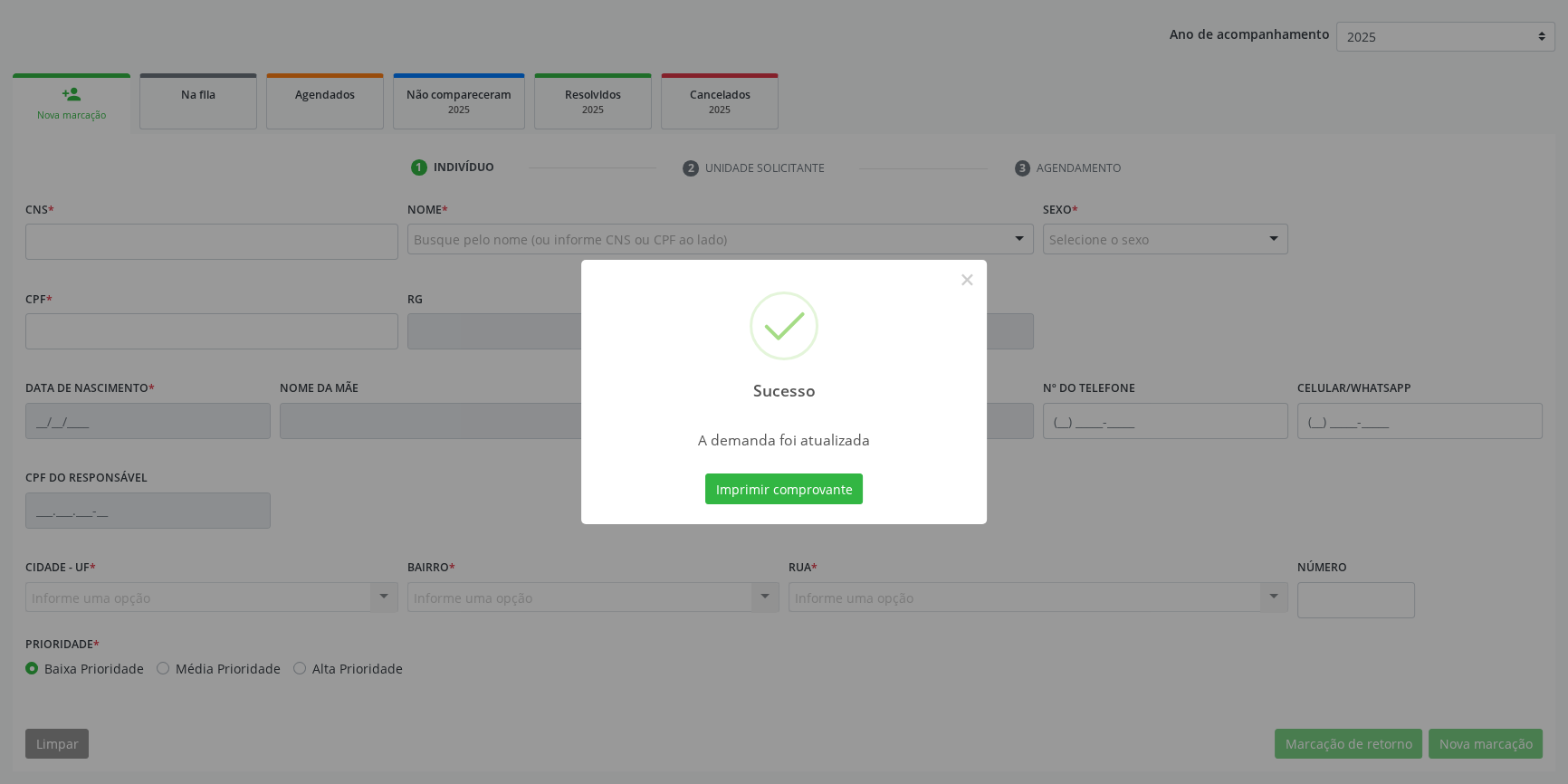
scroll to position [196, 0]
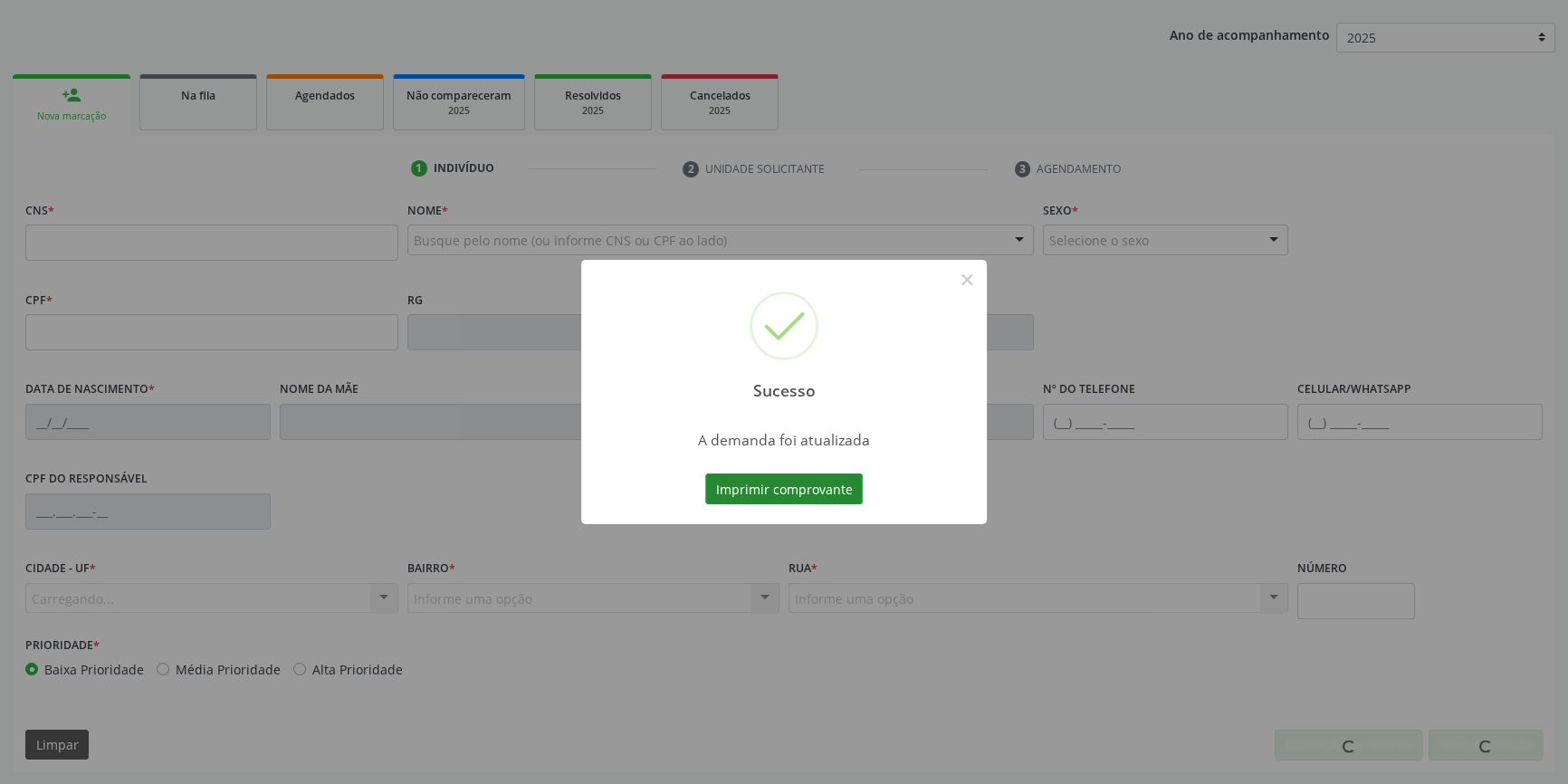
click at [803, 495] on button "Imprimir comprovante" at bounding box center [784, 488] width 158 height 30
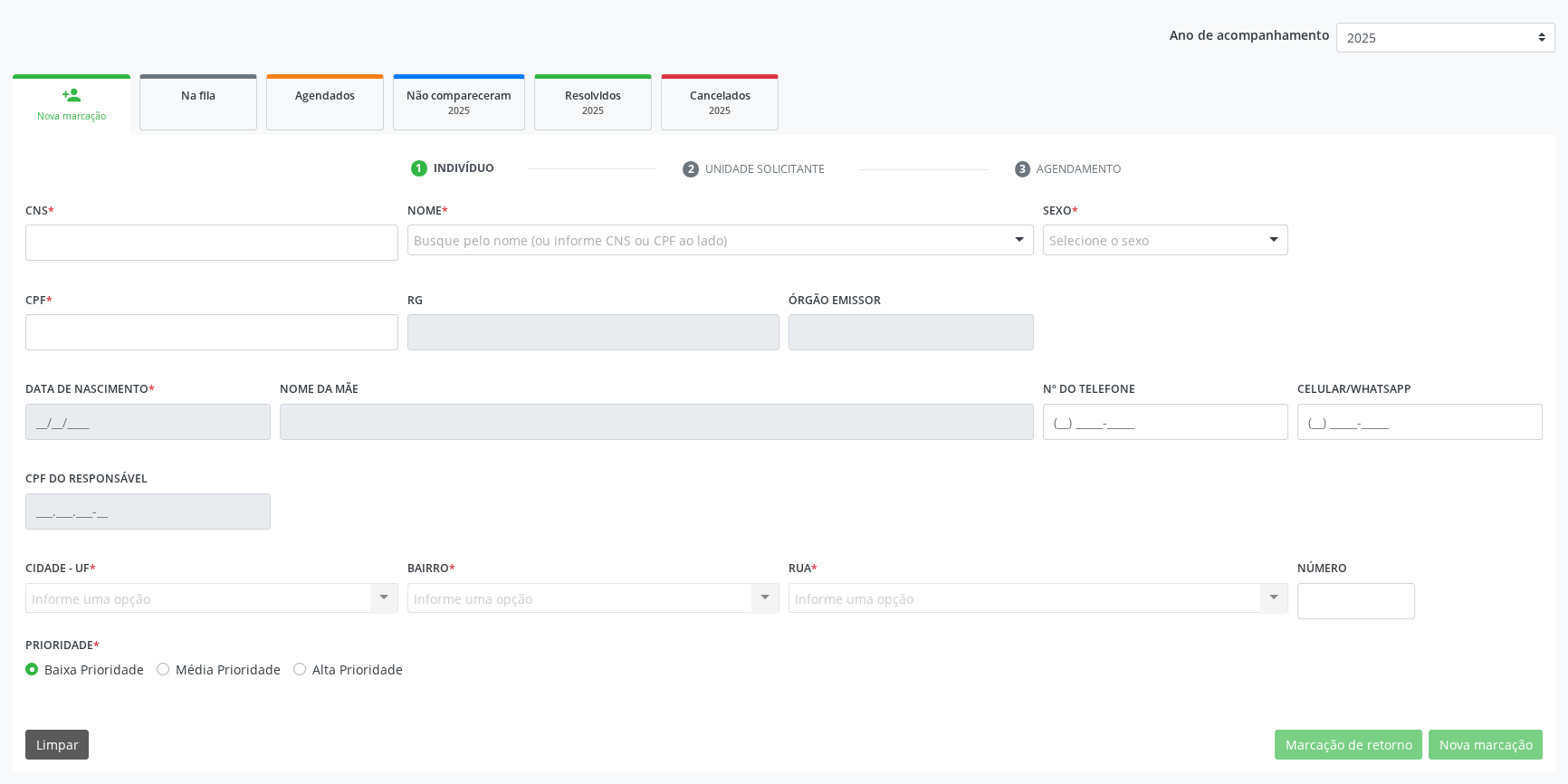
click at [217, 107] on link "Na fila" at bounding box center [198, 102] width 118 height 56
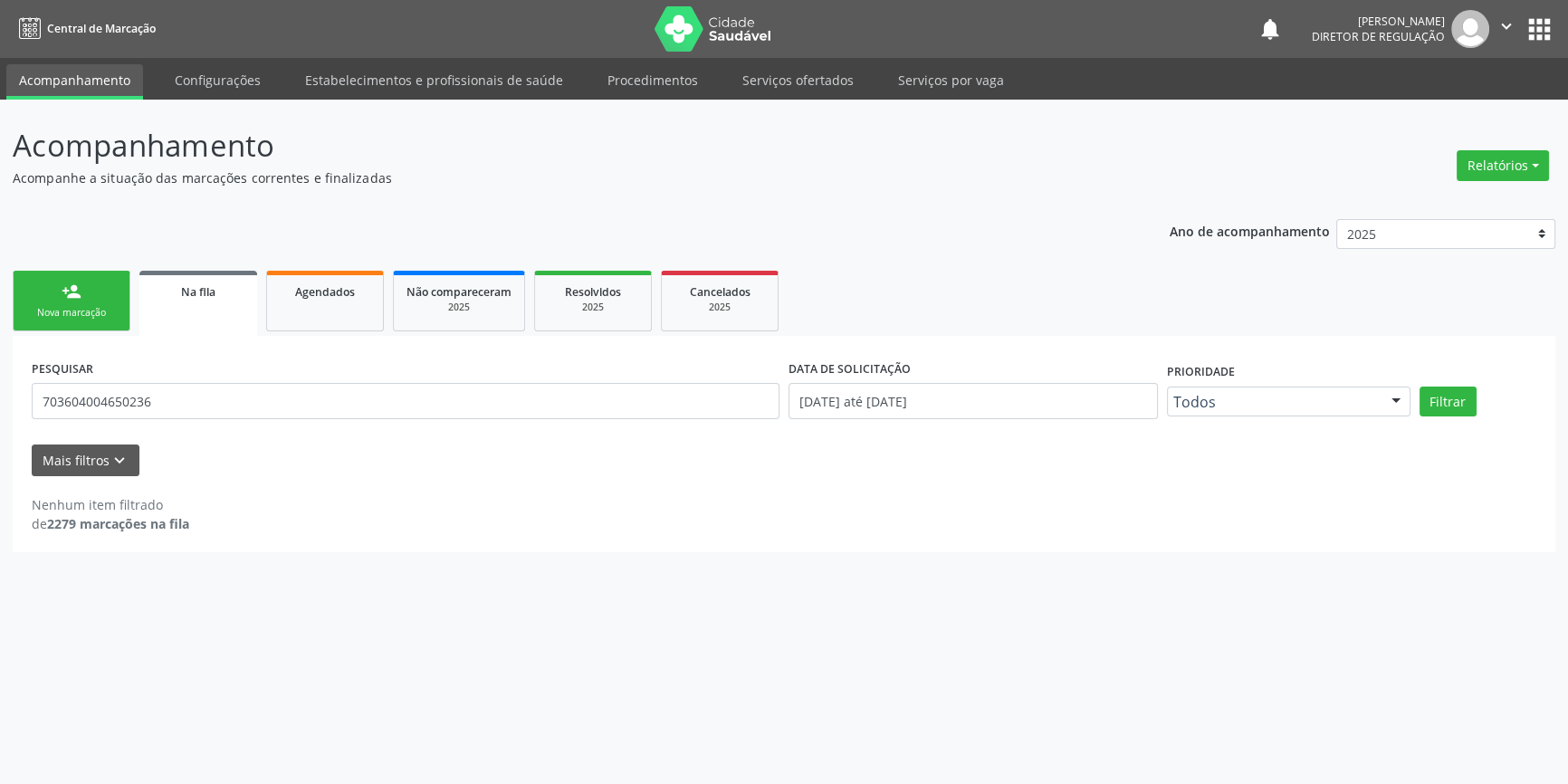
scroll to position [0, 0]
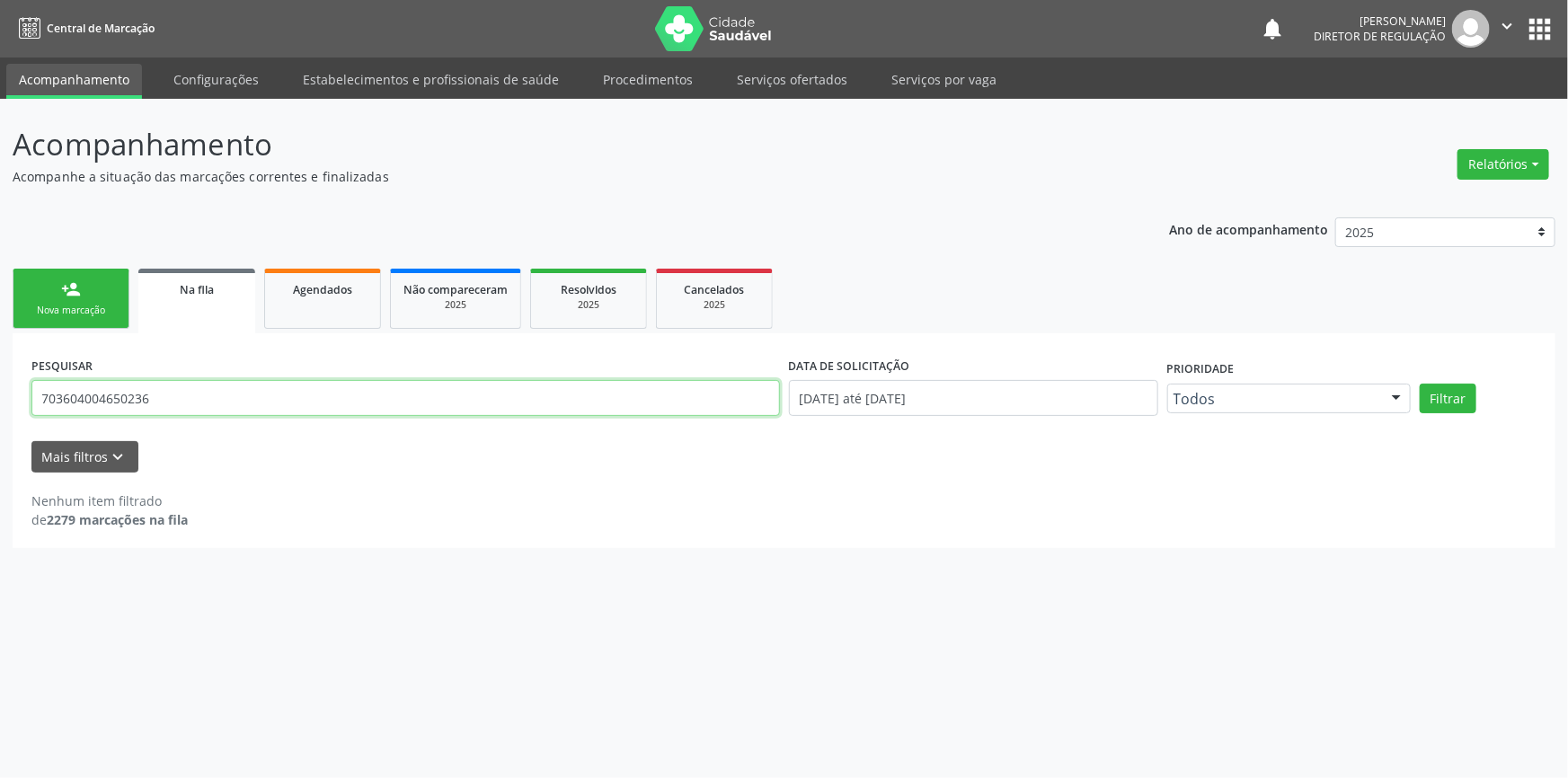
drag, startPoint x: 231, startPoint y: 395, endPoint x: 0, endPoint y: 369, distance: 232.5
click at [0, 371] on div "Acompanhamento Acompanhe a situação das marcações correntes e finalizadas Relat…" at bounding box center [784, 439] width 1568 height 679
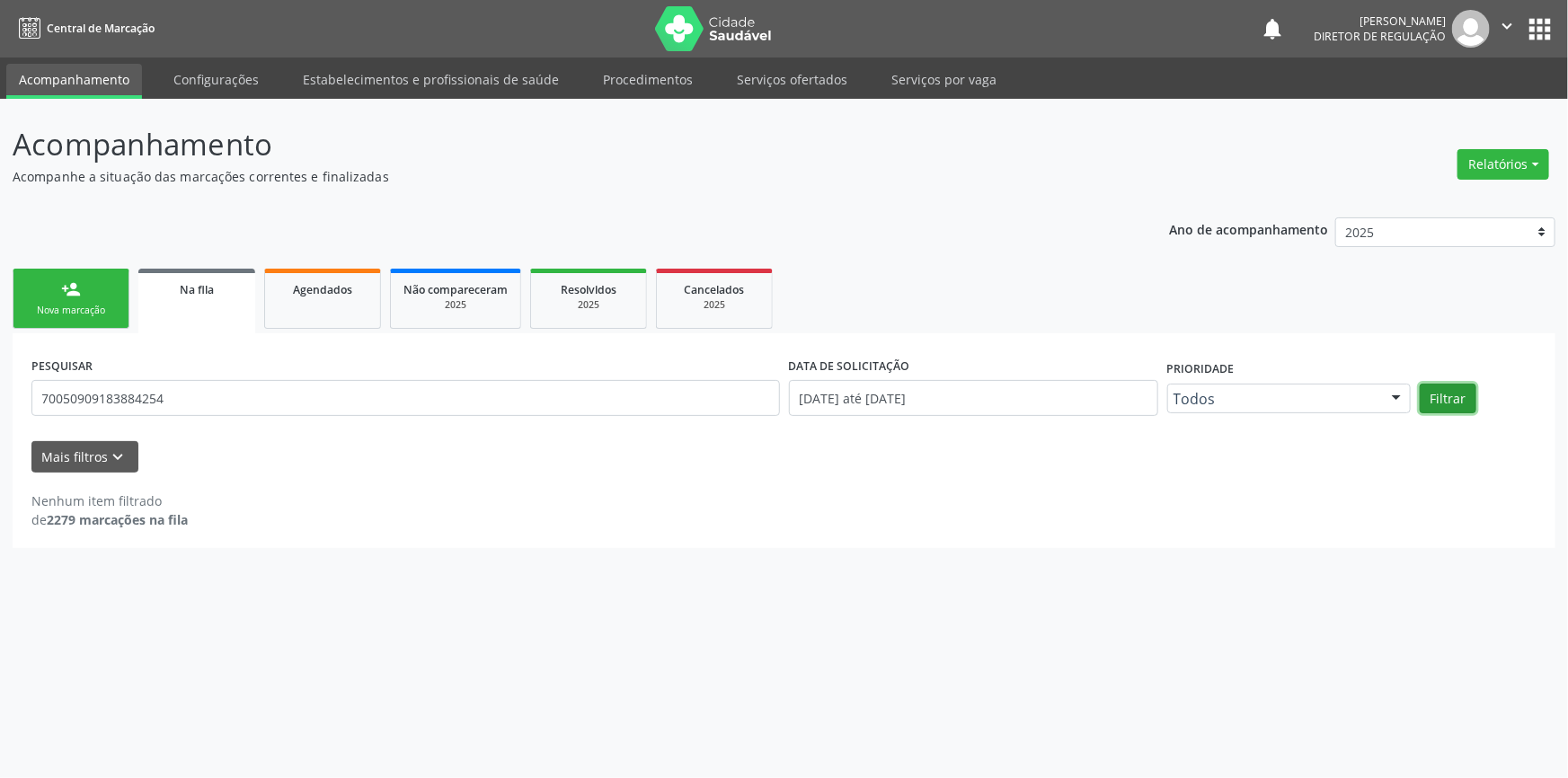
click at [1469, 389] on button "Filtrar" at bounding box center [1448, 398] width 56 height 30
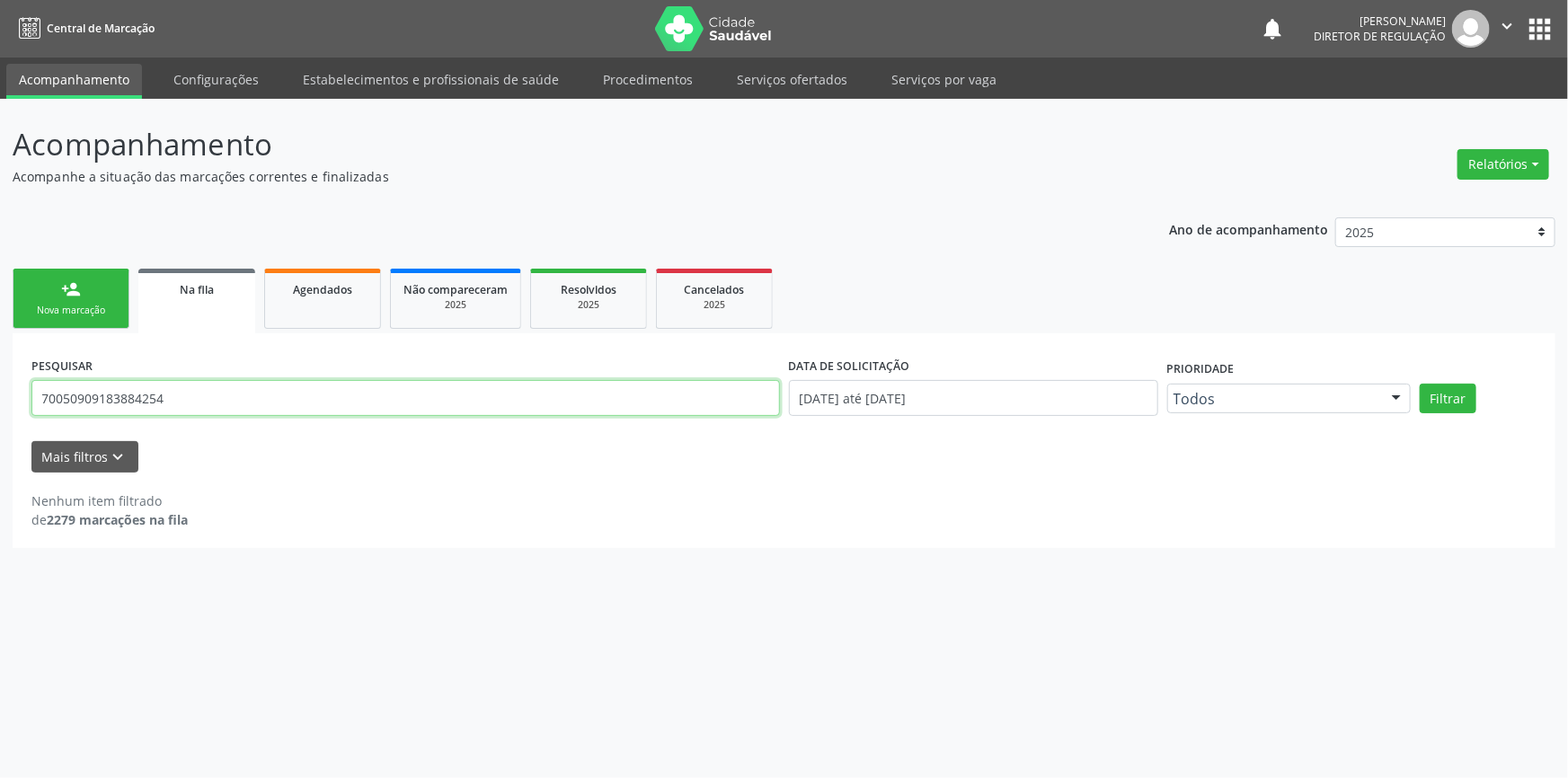
drag, startPoint x: 249, startPoint y: 387, endPoint x: 26, endPoint y: 311, distance: 235.6
click at [0, 392] on div "Acompanhamento Acompanhe a situação das marcações correntes e finalizadas Relat…" at bounding box center [784, 439] width 1568 height 679
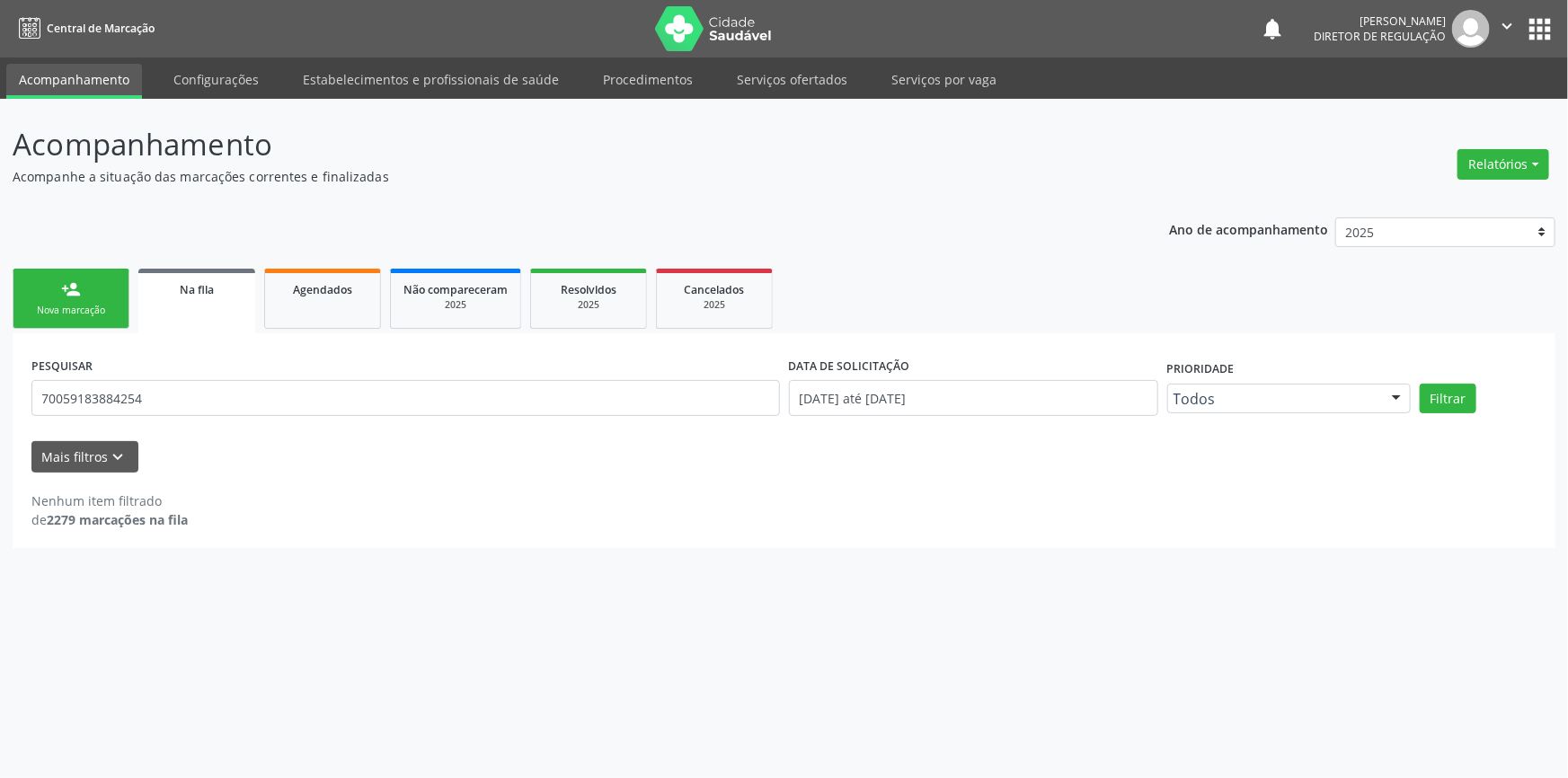
click at [1480, 395] on div "Filtrar" at bounding box center [1478, 398] width 125 height 30
click at [1459, 396] on button "Filtrar" at bounding box center [1448, 398] width 56 height 30
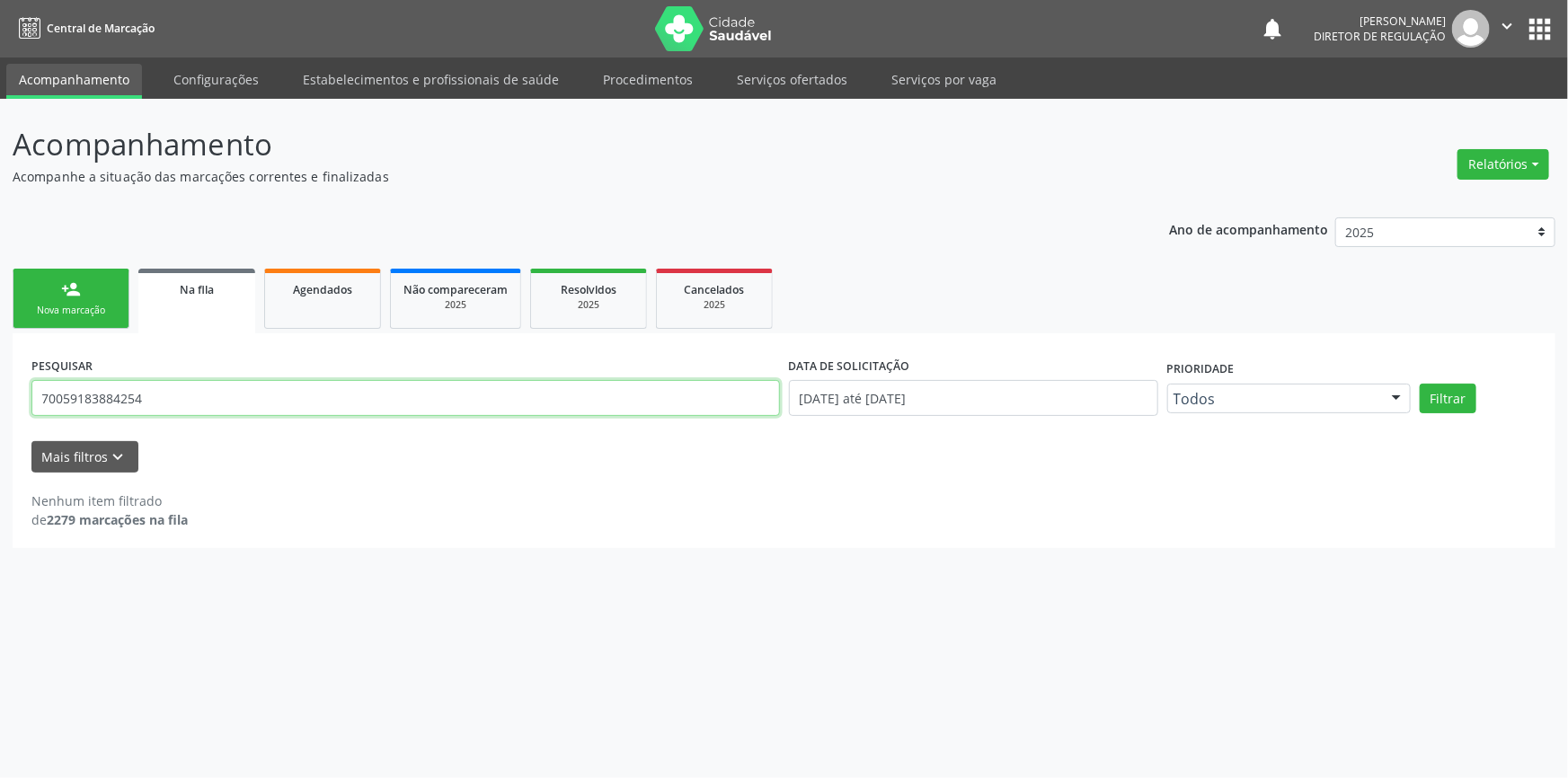
click at [71, 395] on input "70059183884254" at bounding box center [406, 398] width 749 height 36
click at [64, 397] on input "70059183884254" at bounding box center [406, 398] width 749 height 36
click at [97, 395] on input "700 59183884254" at bounding box center [406, 398] width 749 height 36
click at [125, 395] on input "700 5918 3884254" at bounding box center [406, 398] width 749 height 36
click at [73, 396] on input "700 5918 3884 254" at bounding box center [406, 398] width 749 height 36
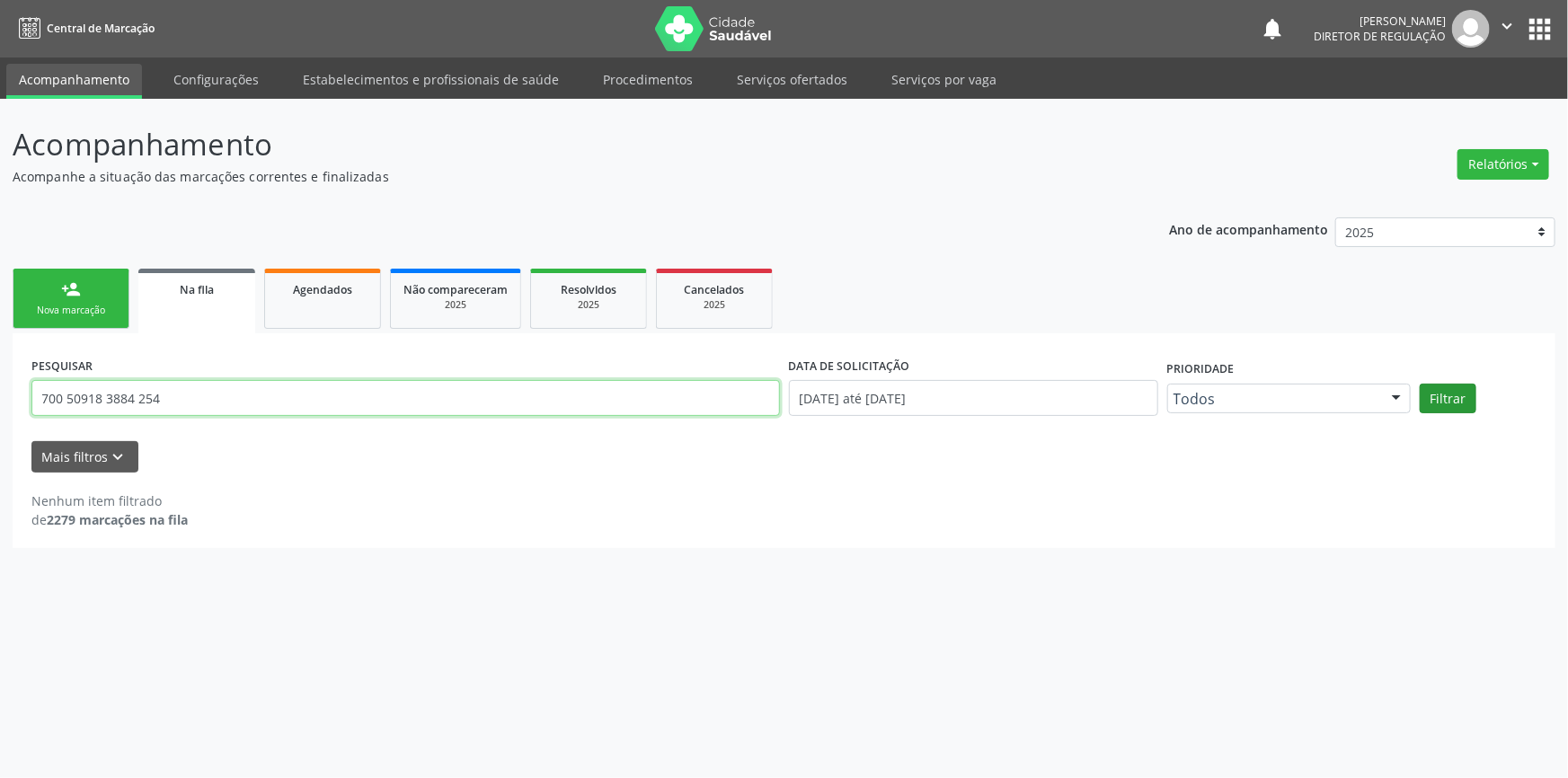
type input "700 50918 3884 254"
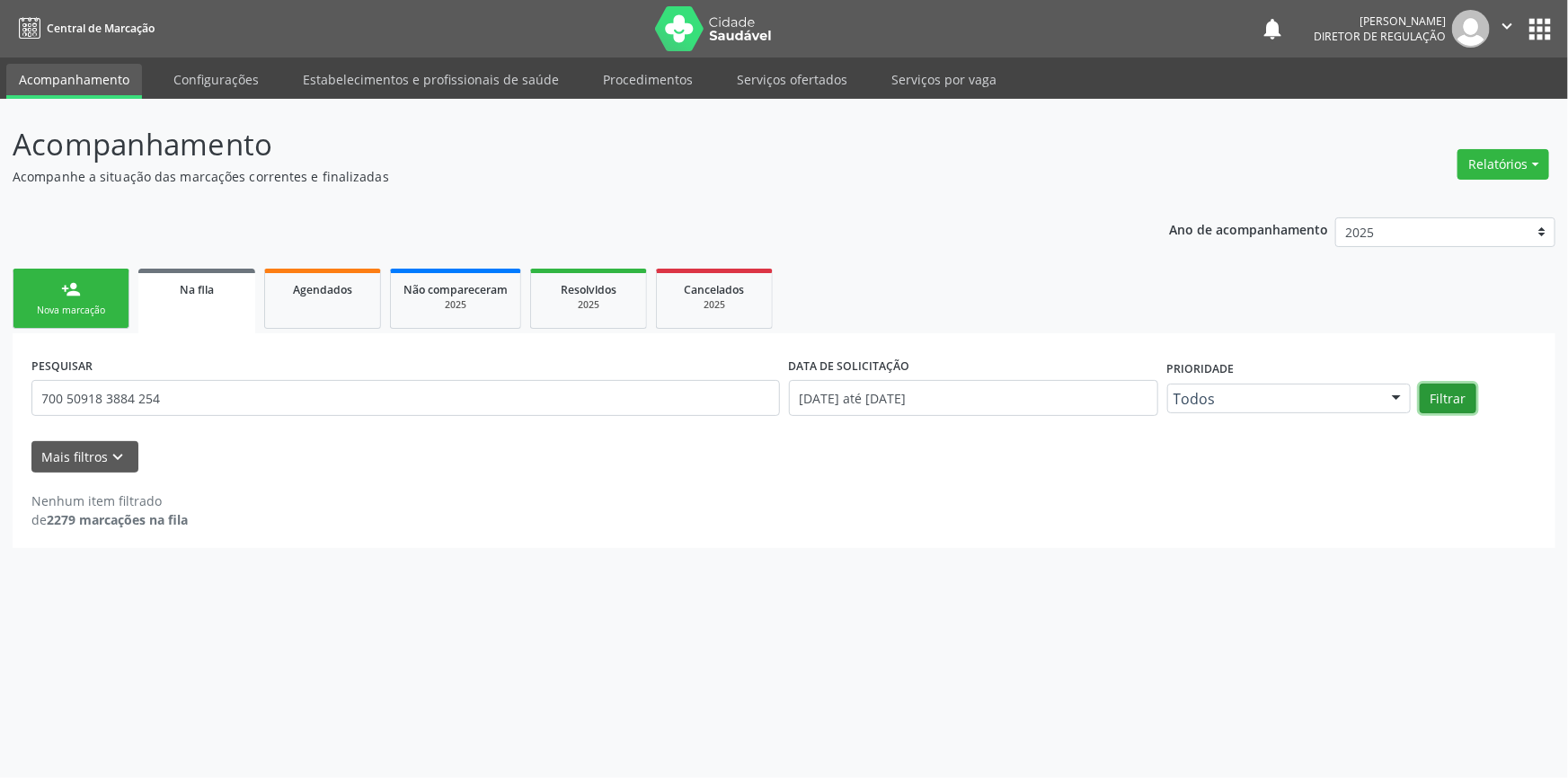
click at [1465, 395] on button "Filtrar" at bounding box center [1448, 398] width 56 height 30
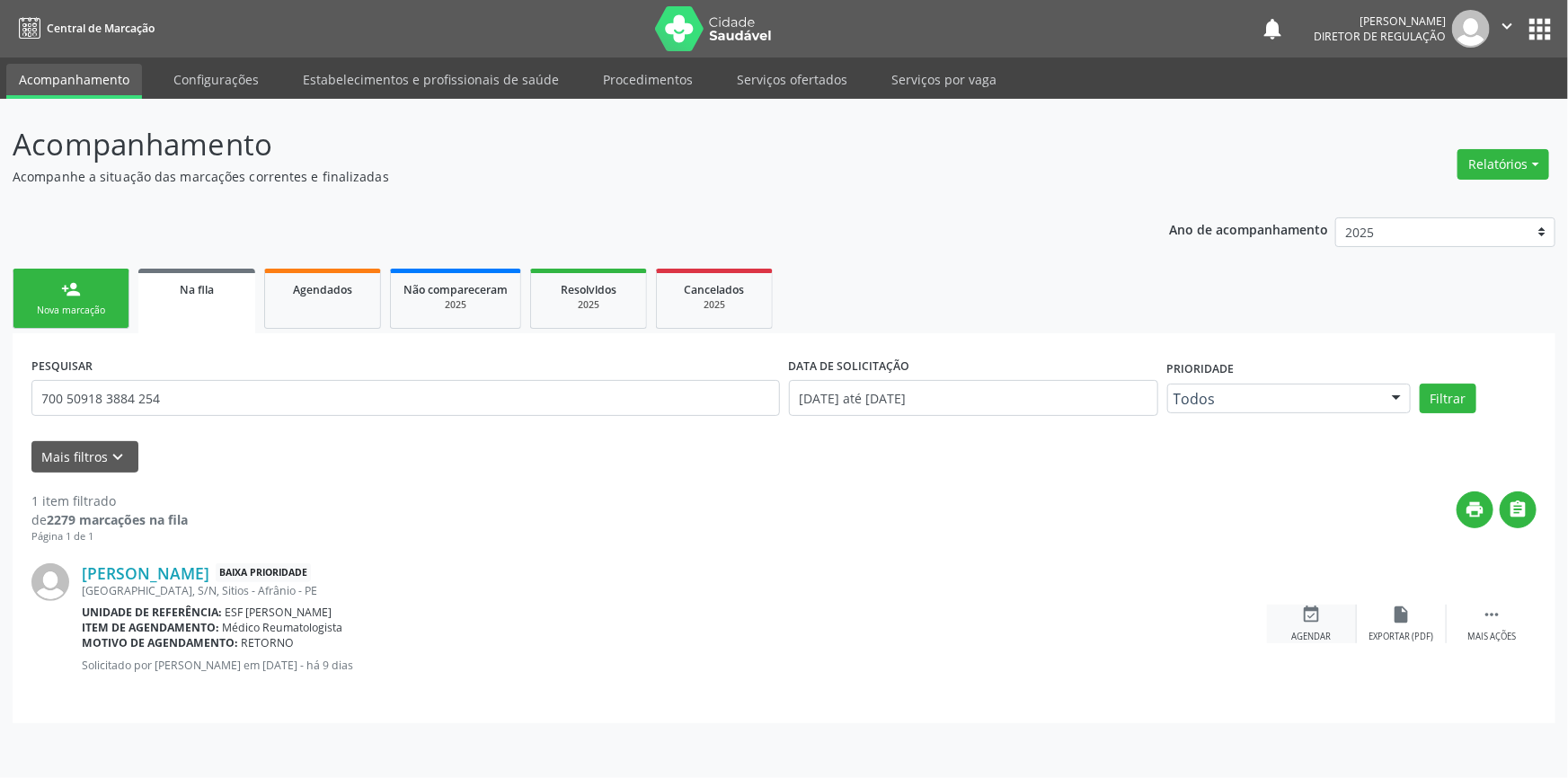
click at [1302, 615] on icon "event_available" at bounding box center [1312, 615] width 19 height 19
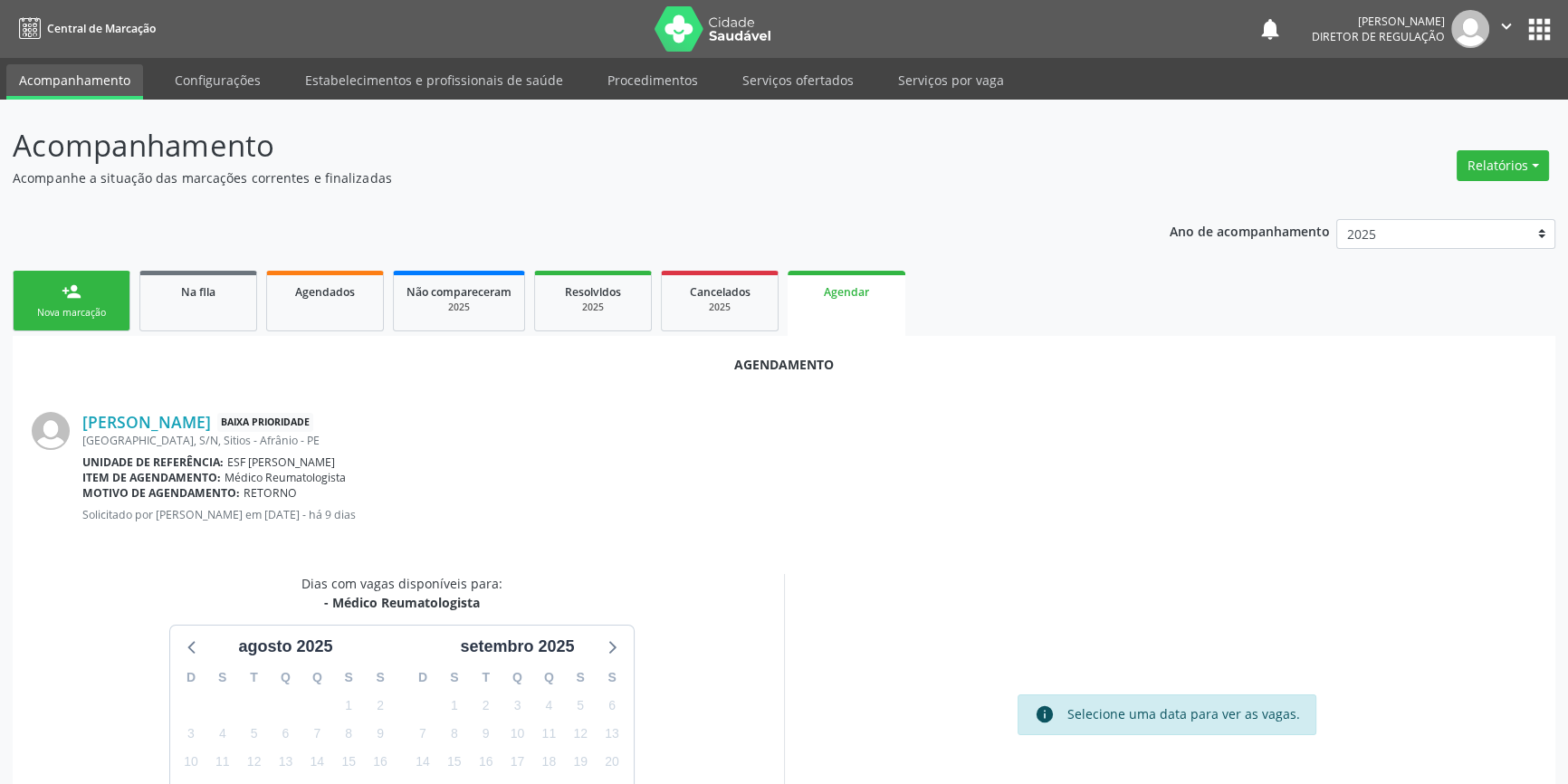
scroll to position [157, 0]
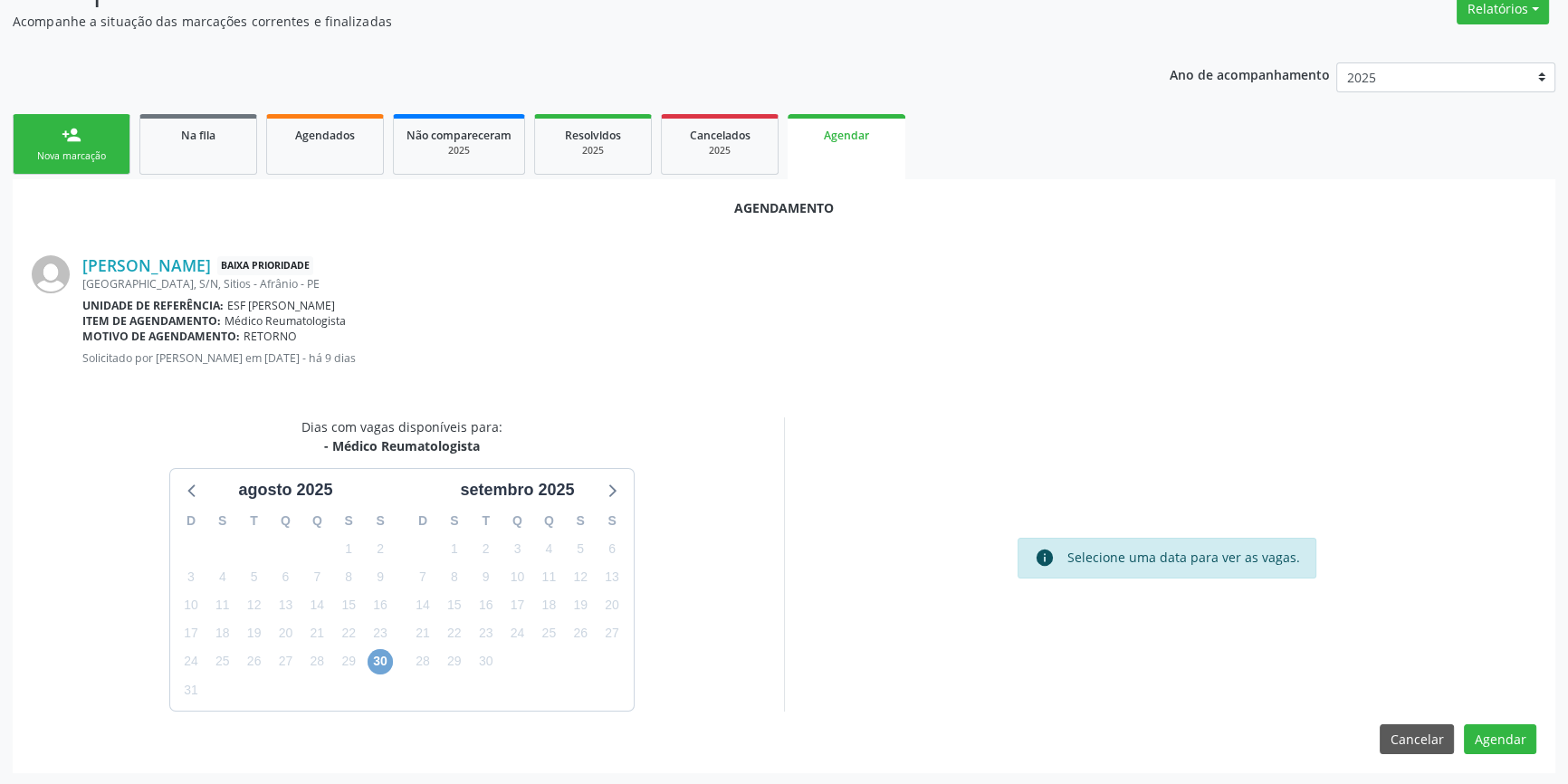
click at [376, 662] on span "30" at bounding box center [380, 662] width 25 height 25
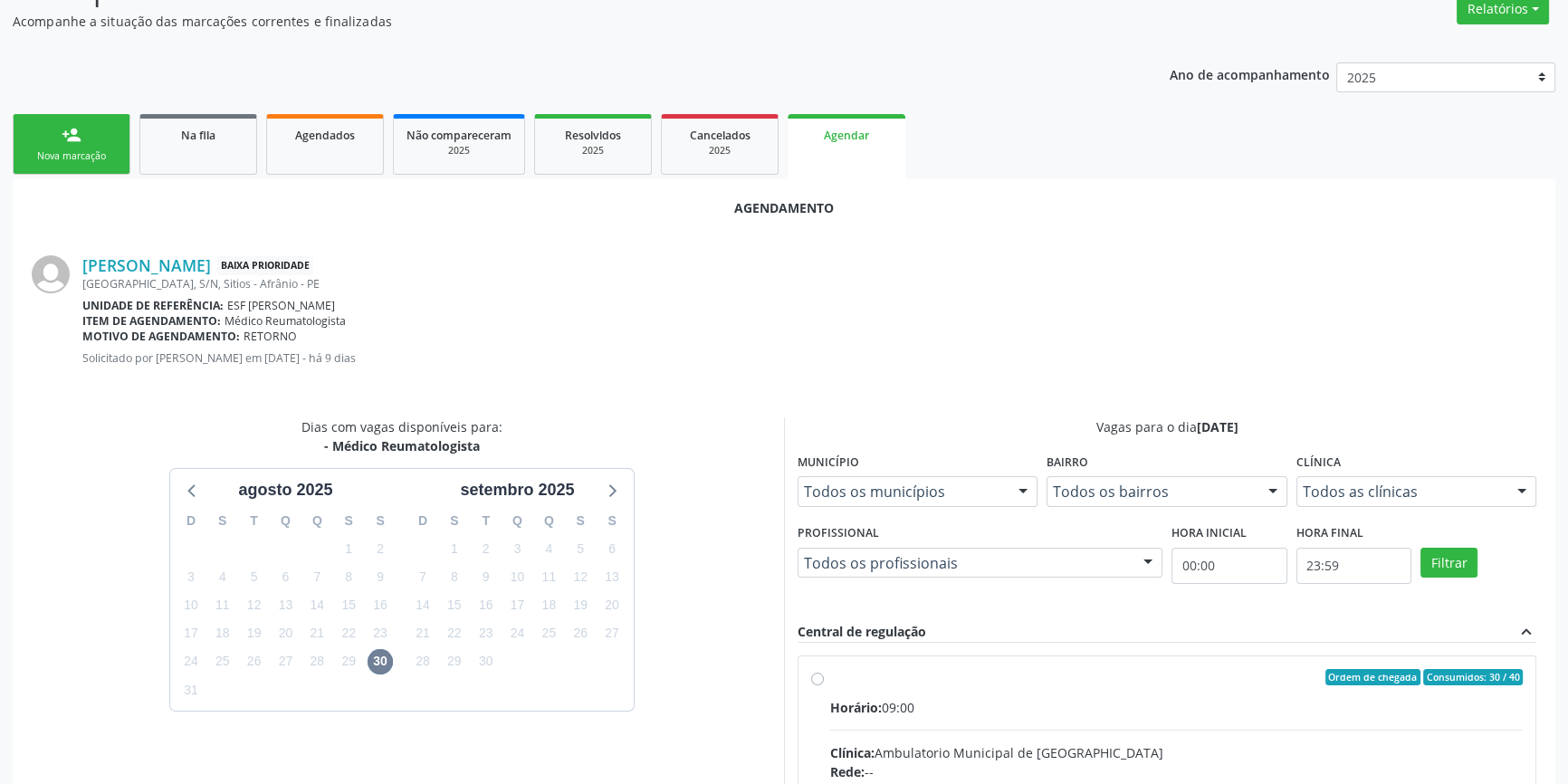
click at [842, 682] on div "Ordem de chegada Consumidos: 30 / 40" at bounding box center [1176, 677] width 693 height 17
click at [824, 682] on input "Ordem de chegada Consumidos: 30 / 40 Horário: 09:00 Clínica: Ambulatorio Munici…" at bounding box center [817, 677] width 13 height 17
radio input "true"
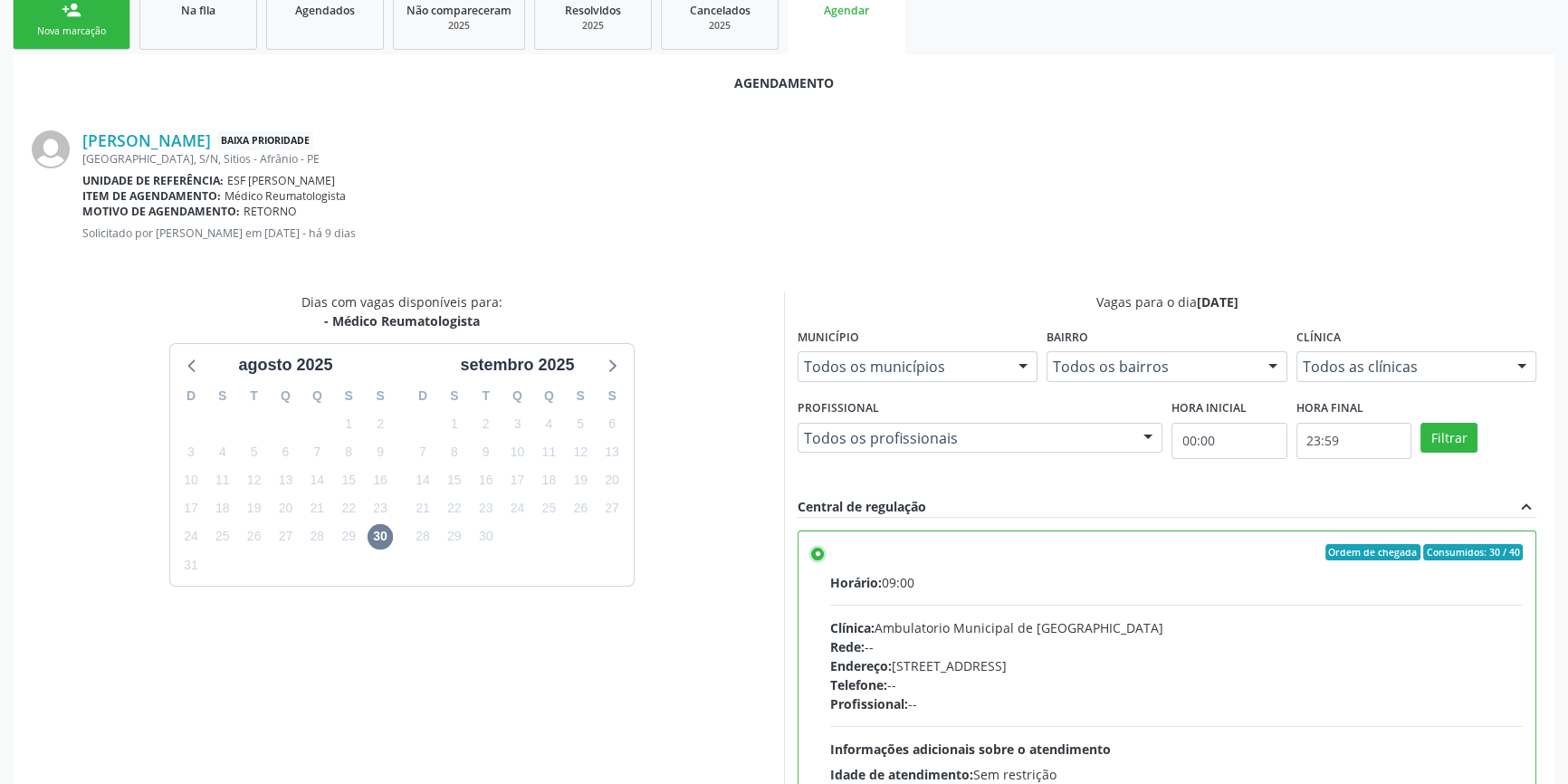
scroll to position [451, 0]
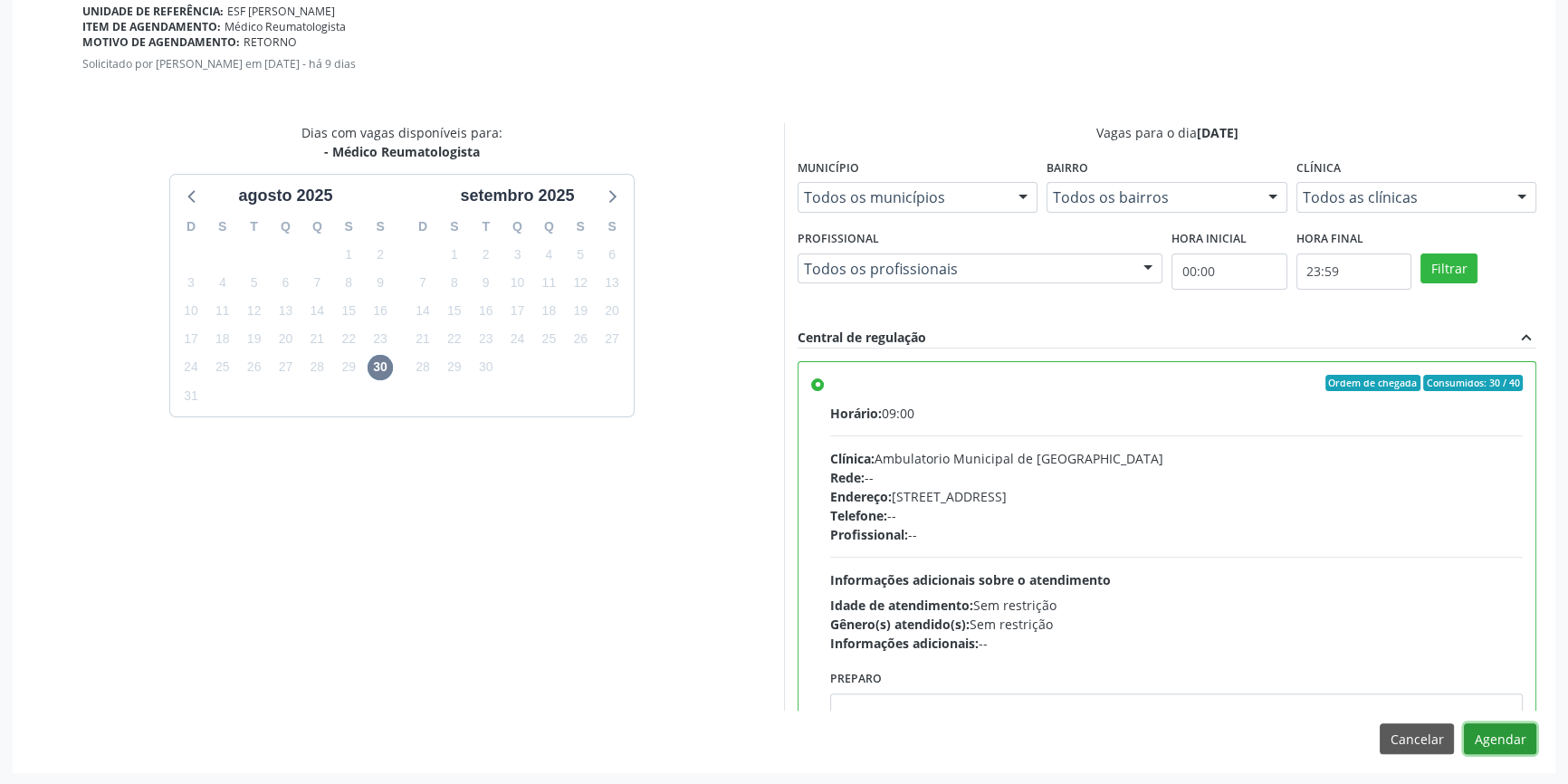
click at [1488, 729] on button "Agendar" at bounding box center [1500, 738] width 73 height 30
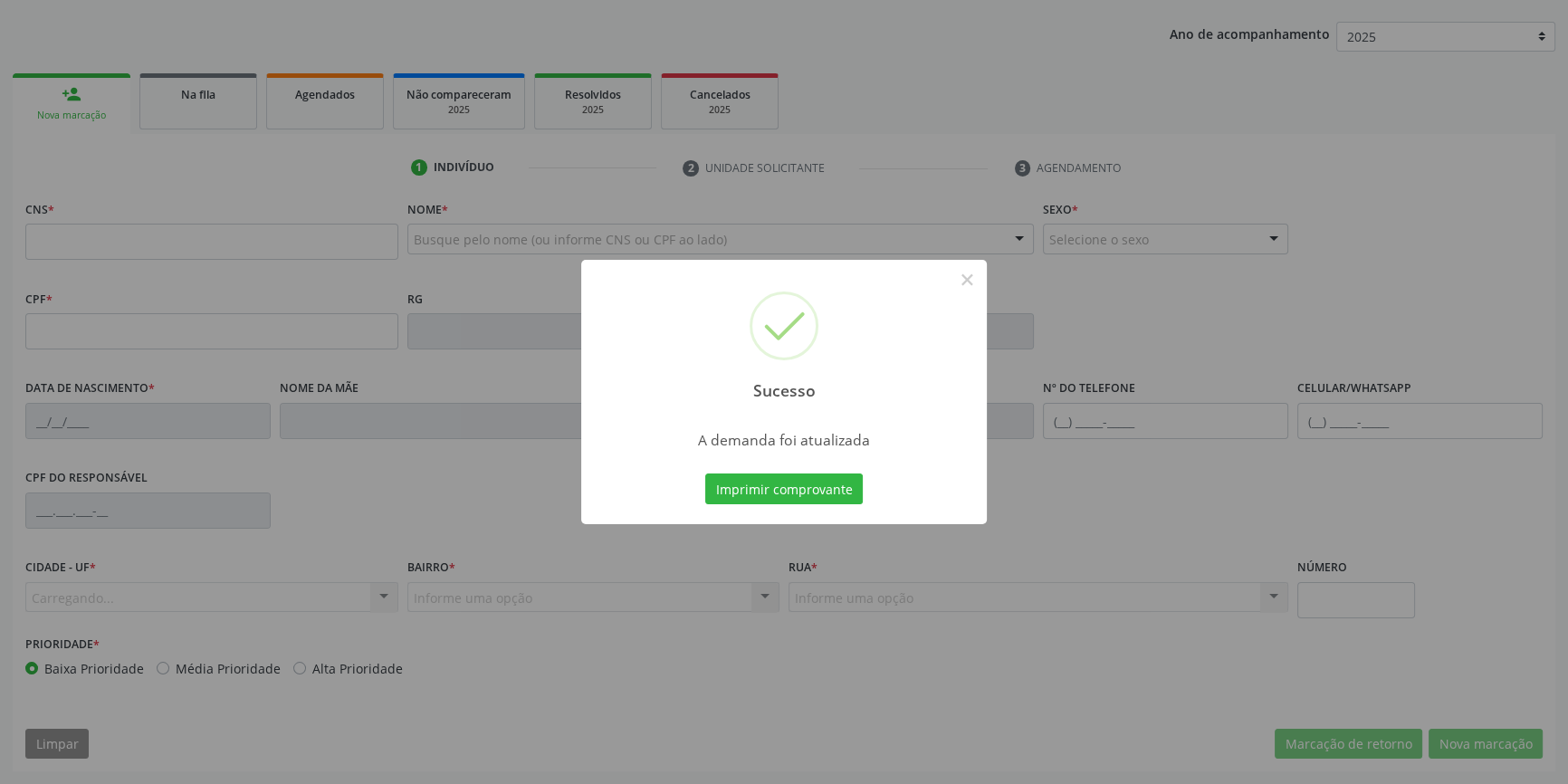
scroll to position [196, 0]
click at [772, 499] on button "Imprimir comprovante" at bounding box center [784, 488] width 158 height 30
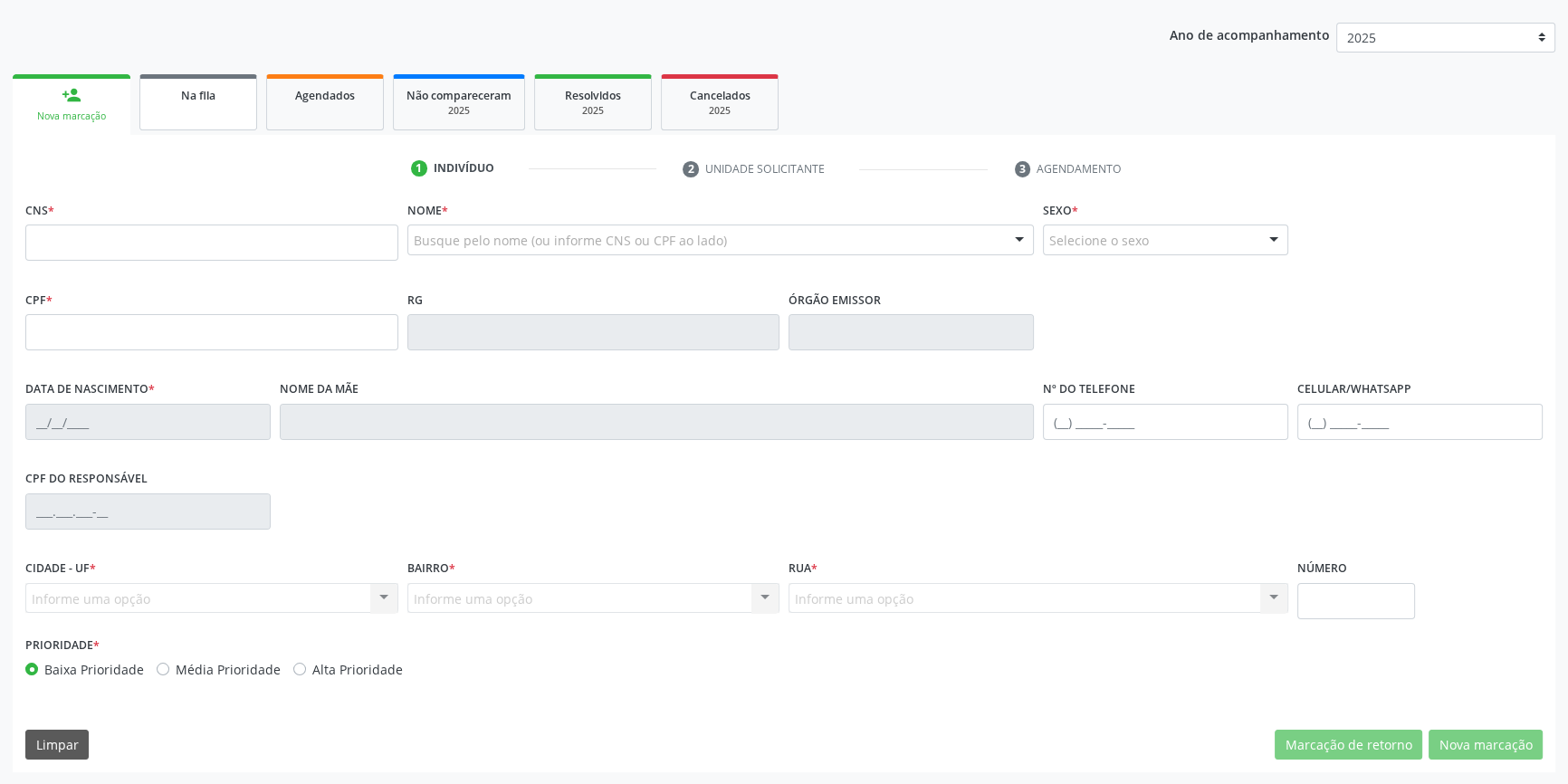
click at [196, 117] on link "Na fila" at bounding box center [198, 102] width 118 height 56
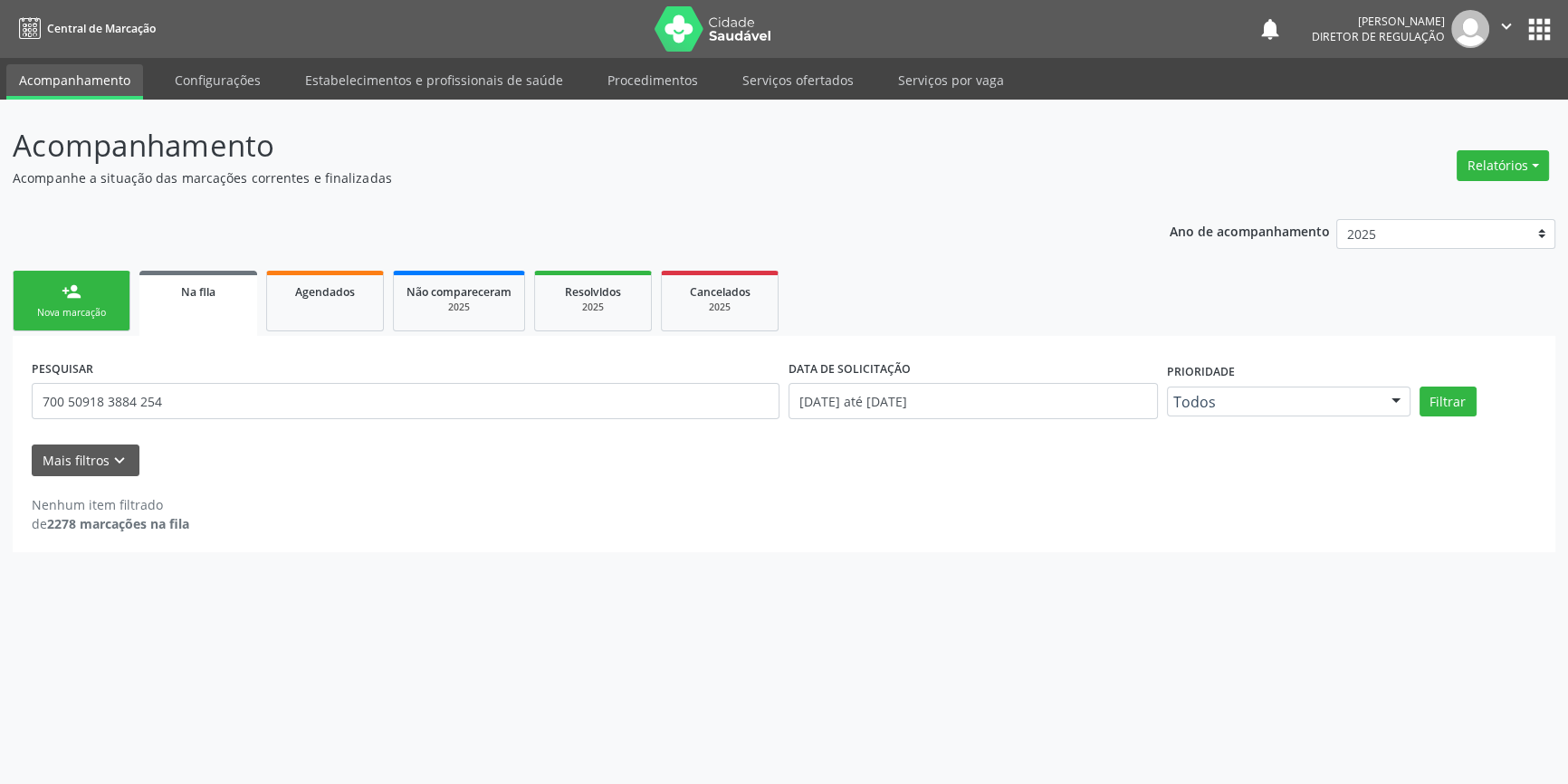
scroll to position [0, 0]
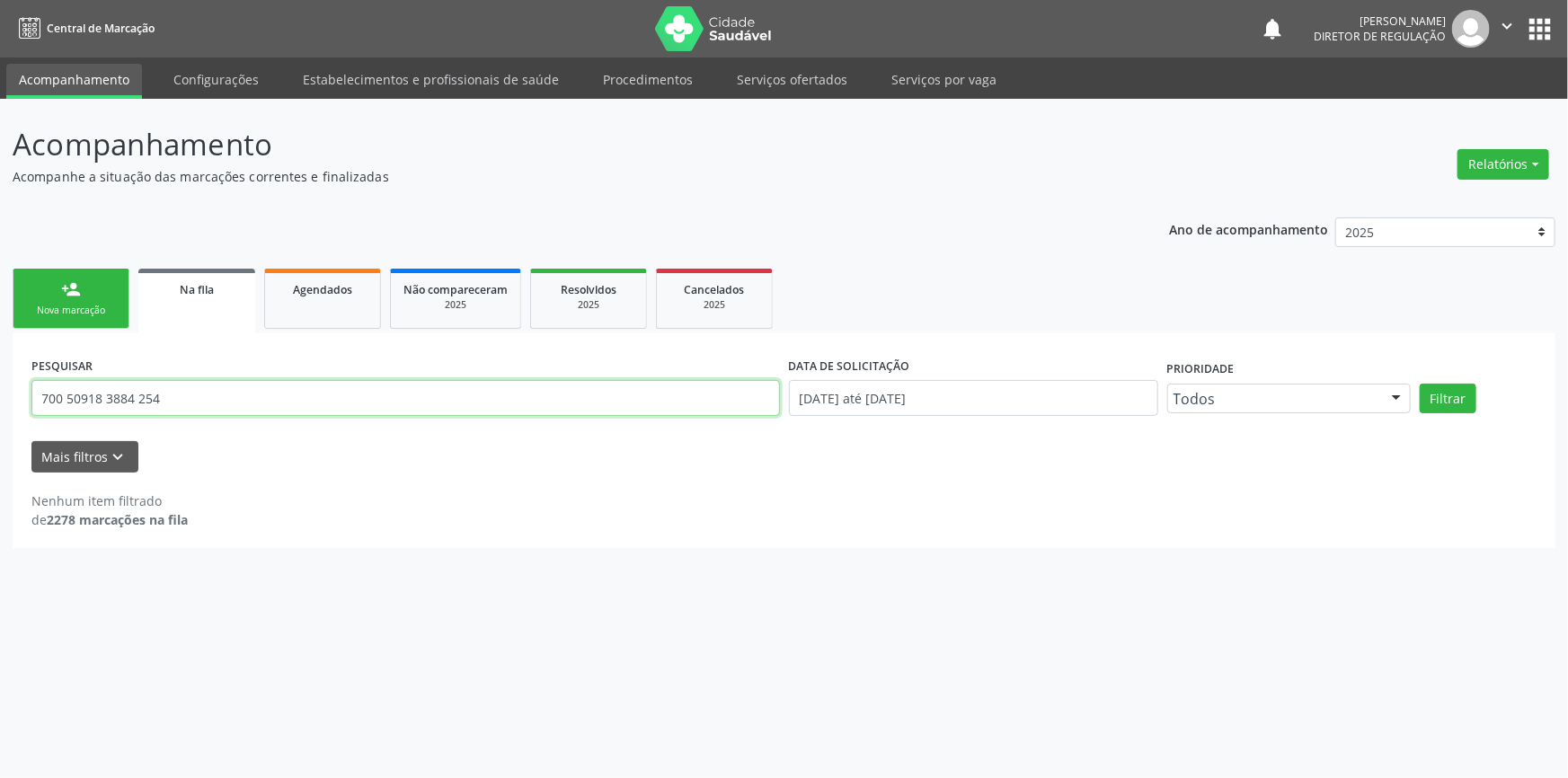
drag, startPoint x: 183, startPoint y: 404, endPoint x: 0, endPoint y: 383, distance: 184.2
click at [0, 383] on div "Acompanhamento Acompanhe a situação das marcações correntes e finalizadas Relat…" at bounding box center [784, 439] width 1568 height 679
type input "706505367461595"
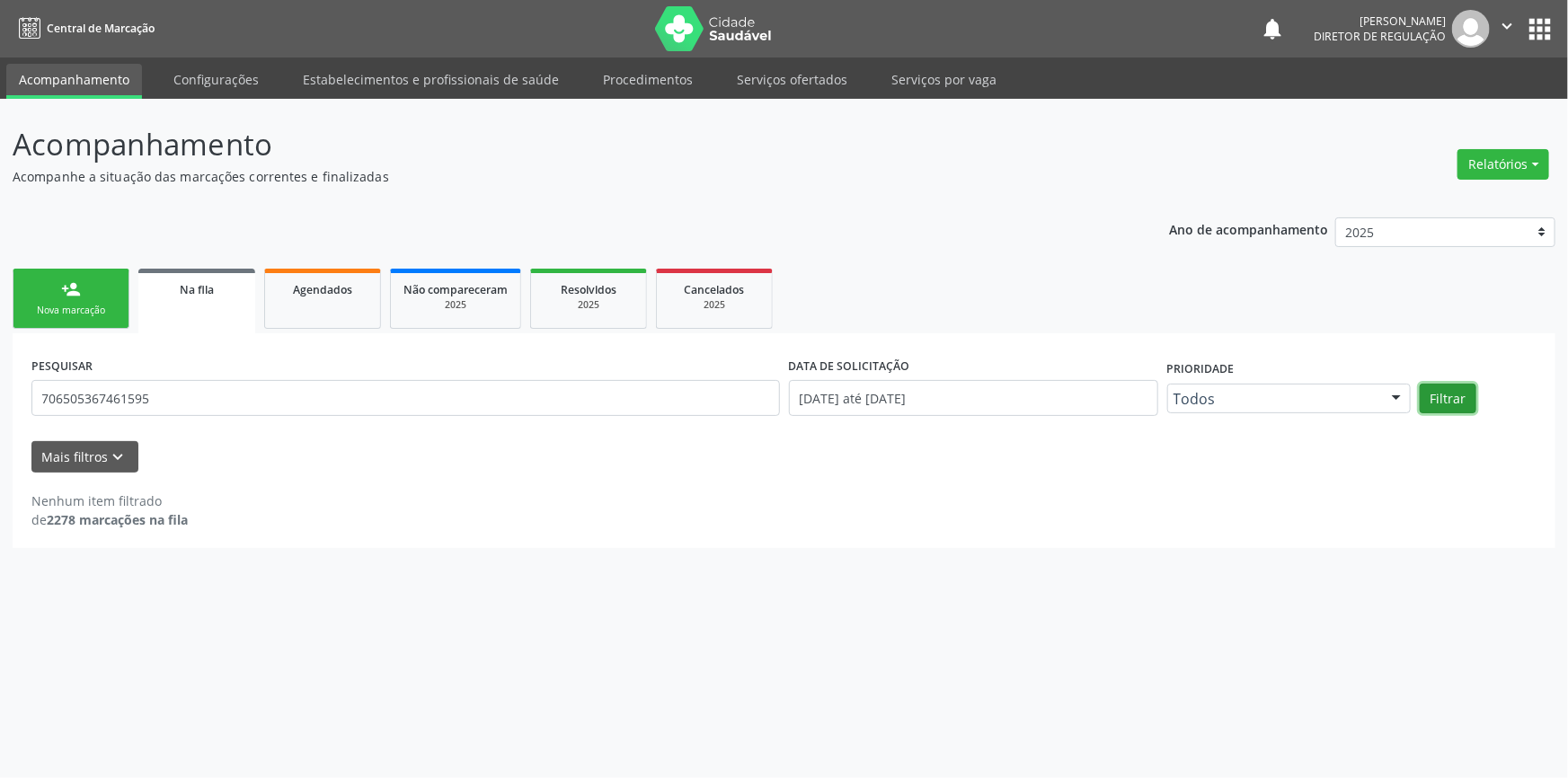
click at [1464, 395] on button "Filtrar" at bounding box center [1448, 398] width 56 height 30
click at [121, 300] on link "person_add Nova marcação" at bounding box center [71, 299] width 117 height 60
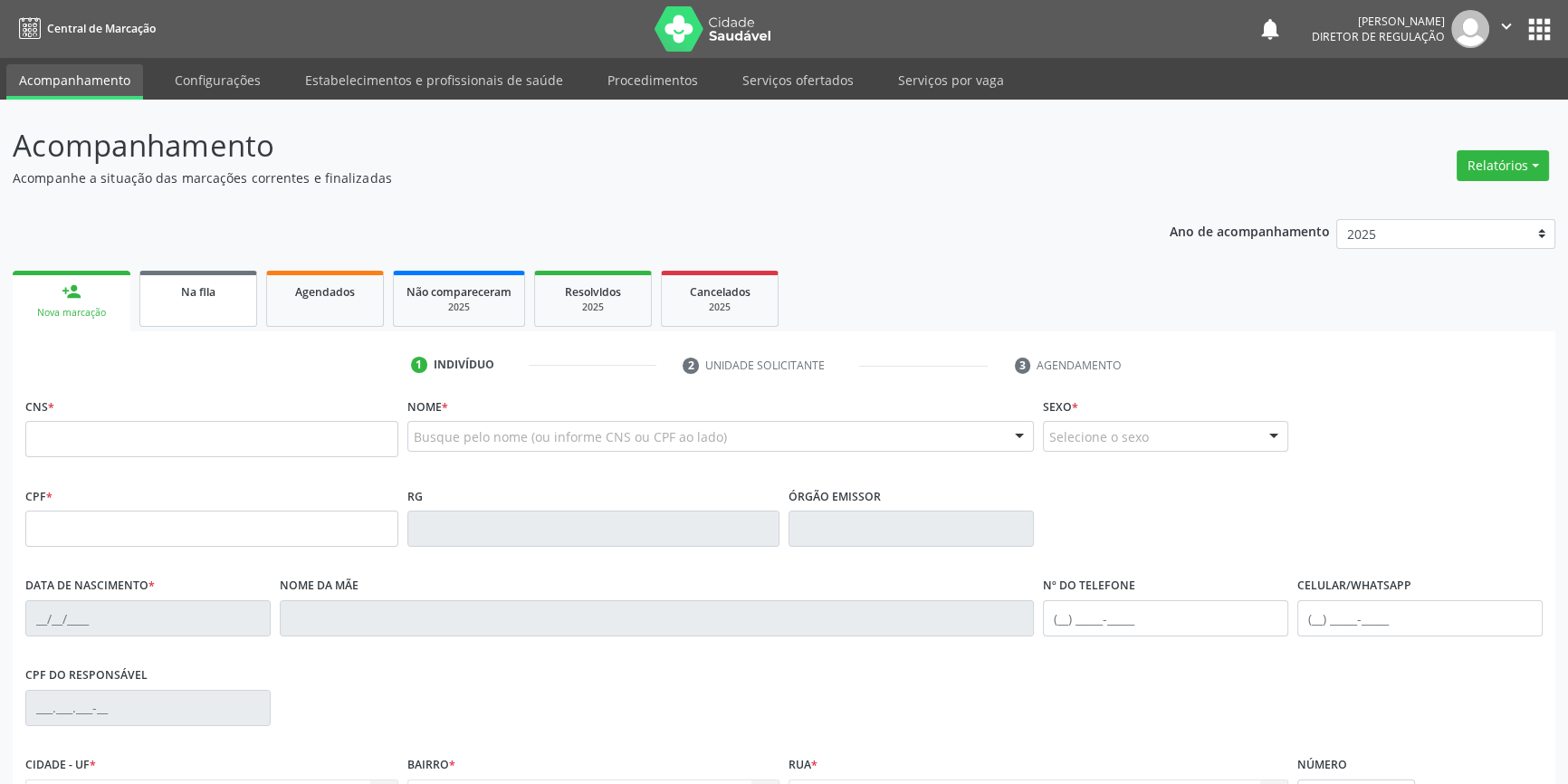
click at [179, 309] on link "Na fila" at bounding box center [198, 298] width 118 height 56
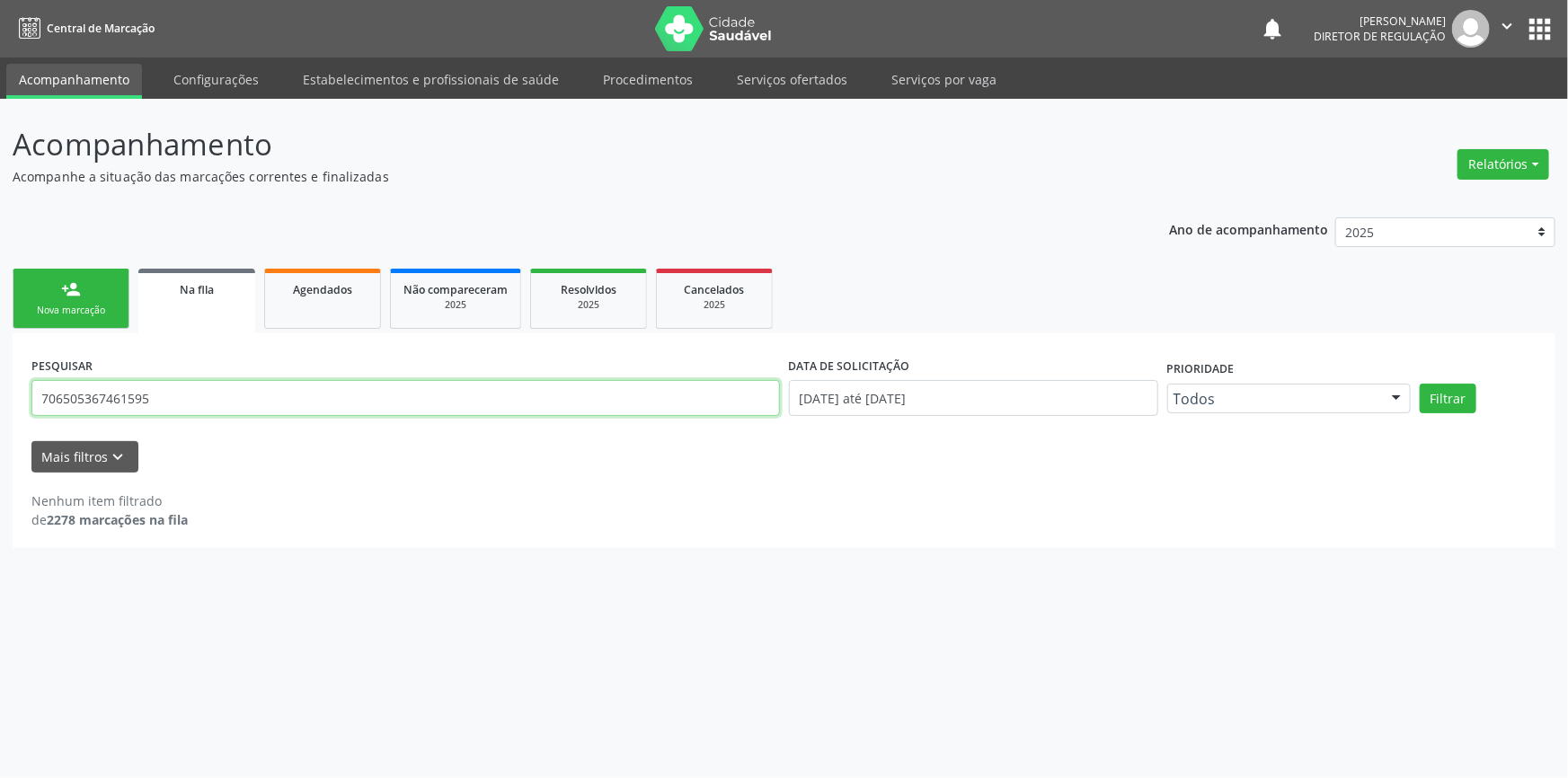
drag, startPoint x: 239, startPoint y: 402, endPoint x: 0, endPoint y: 395, distance: 239.1
click at [0, 395] on div "Acompanhamento Acompanhe a situação das marcações correntes e finalizadas Relat…" at bounding box center [784, 439] width 1568 height 679
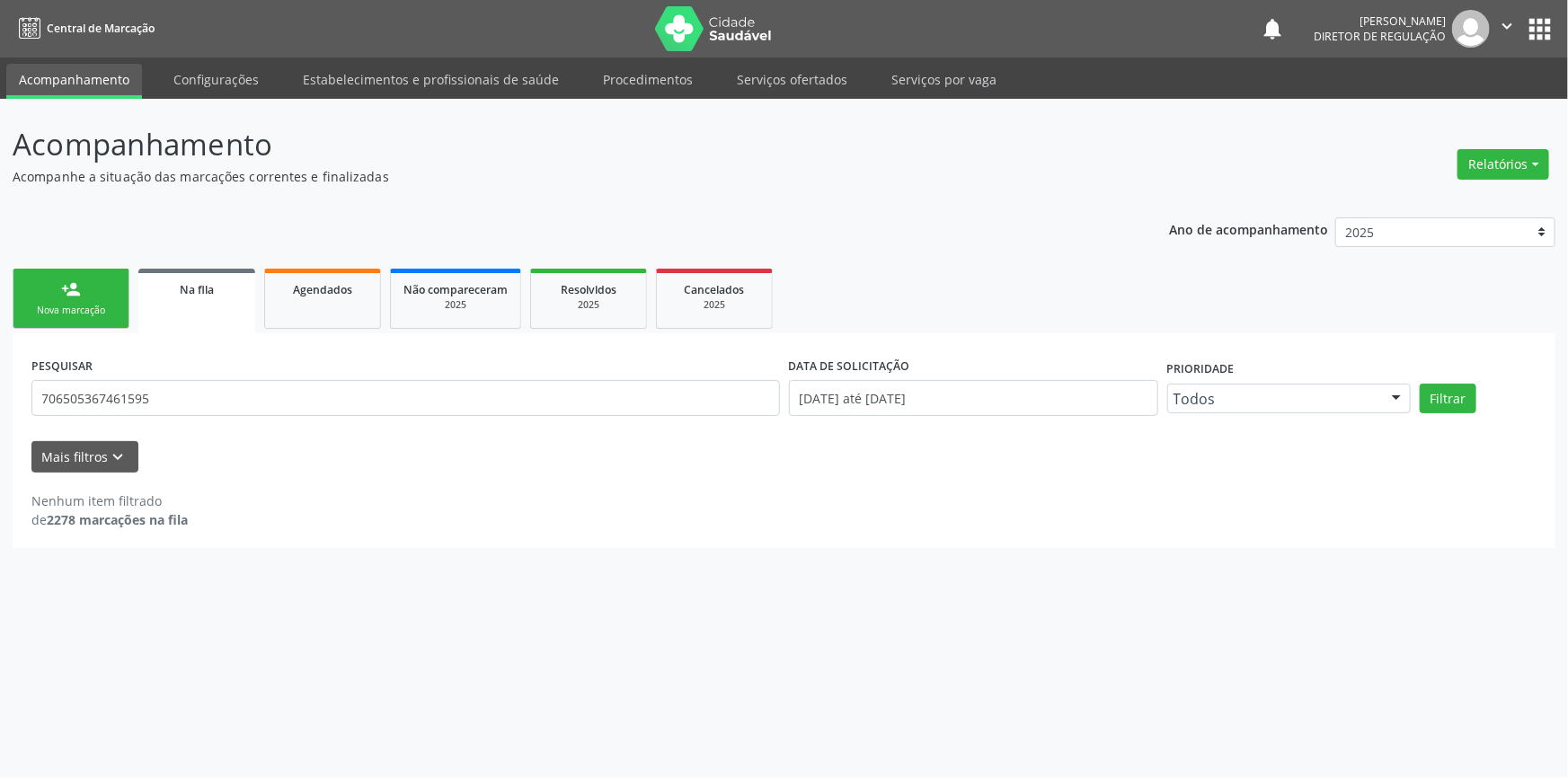
click at [89, 306] on div "Nova marcação" at bounding box center [71, 310] width 89 height 14
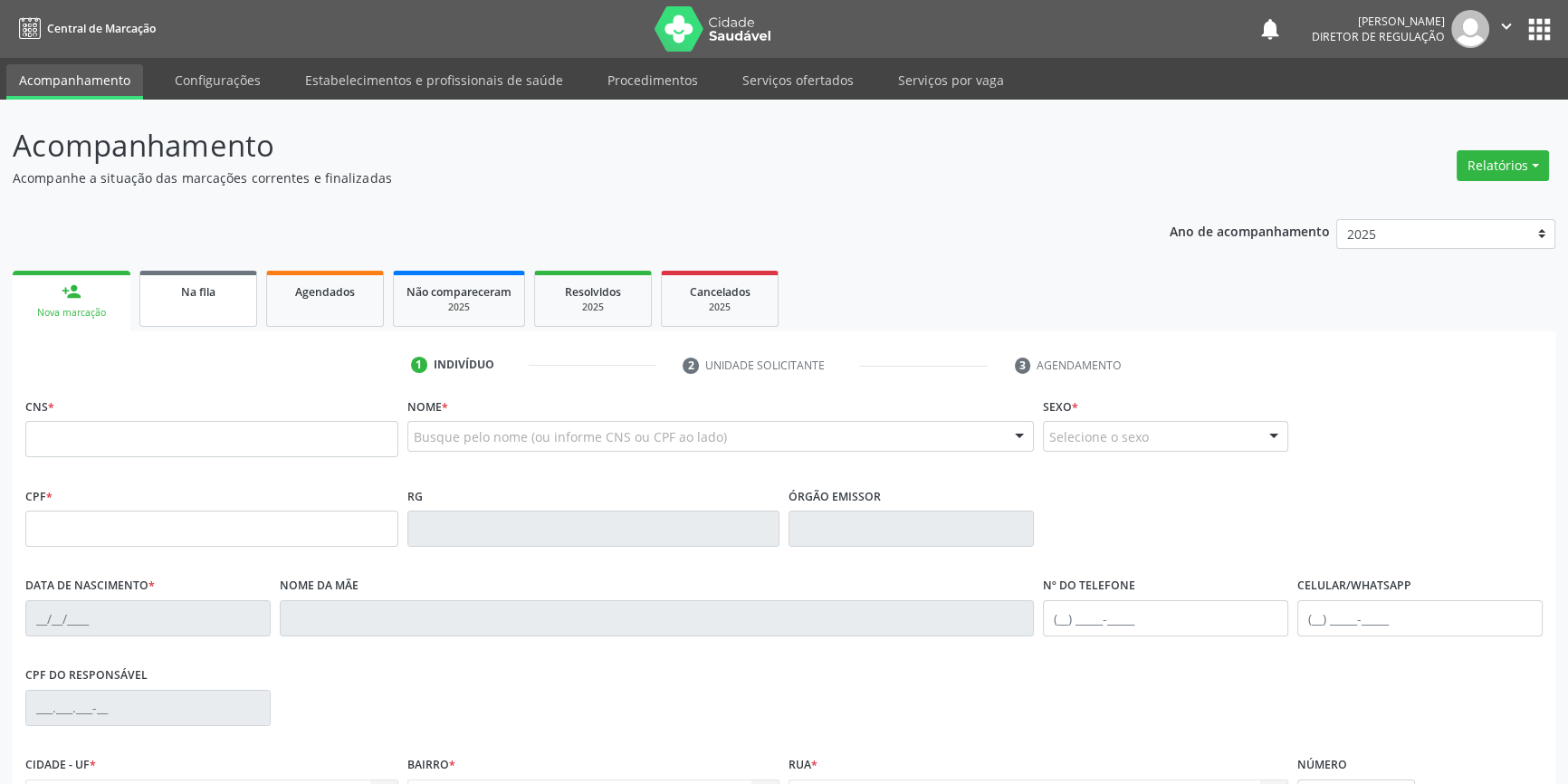
click at [165, 302] on link "Na fila" at bounding box center [198, 298] width 118 height 56
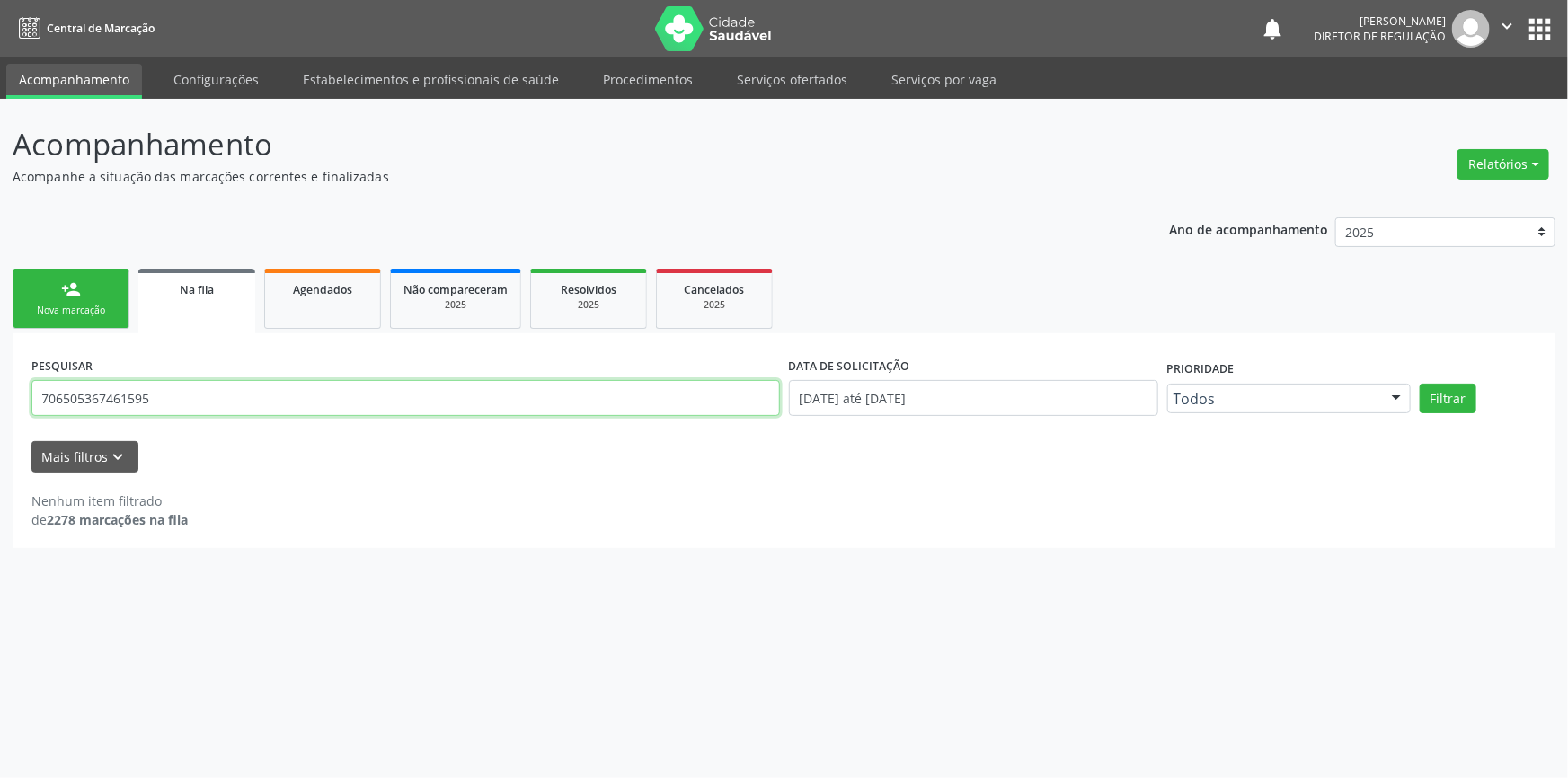
drag, startPoint x: 184, startPoint y: 399, endPoint x: 0, endPoint y: 365, distance: 187.1
click at [0, 365] on div "Acompanhamento Acompanhe a situação das marcações correntes e finalizadas Relat…" at bounding box center [784, 439] width 1568 height 679
type input "706505367461599"
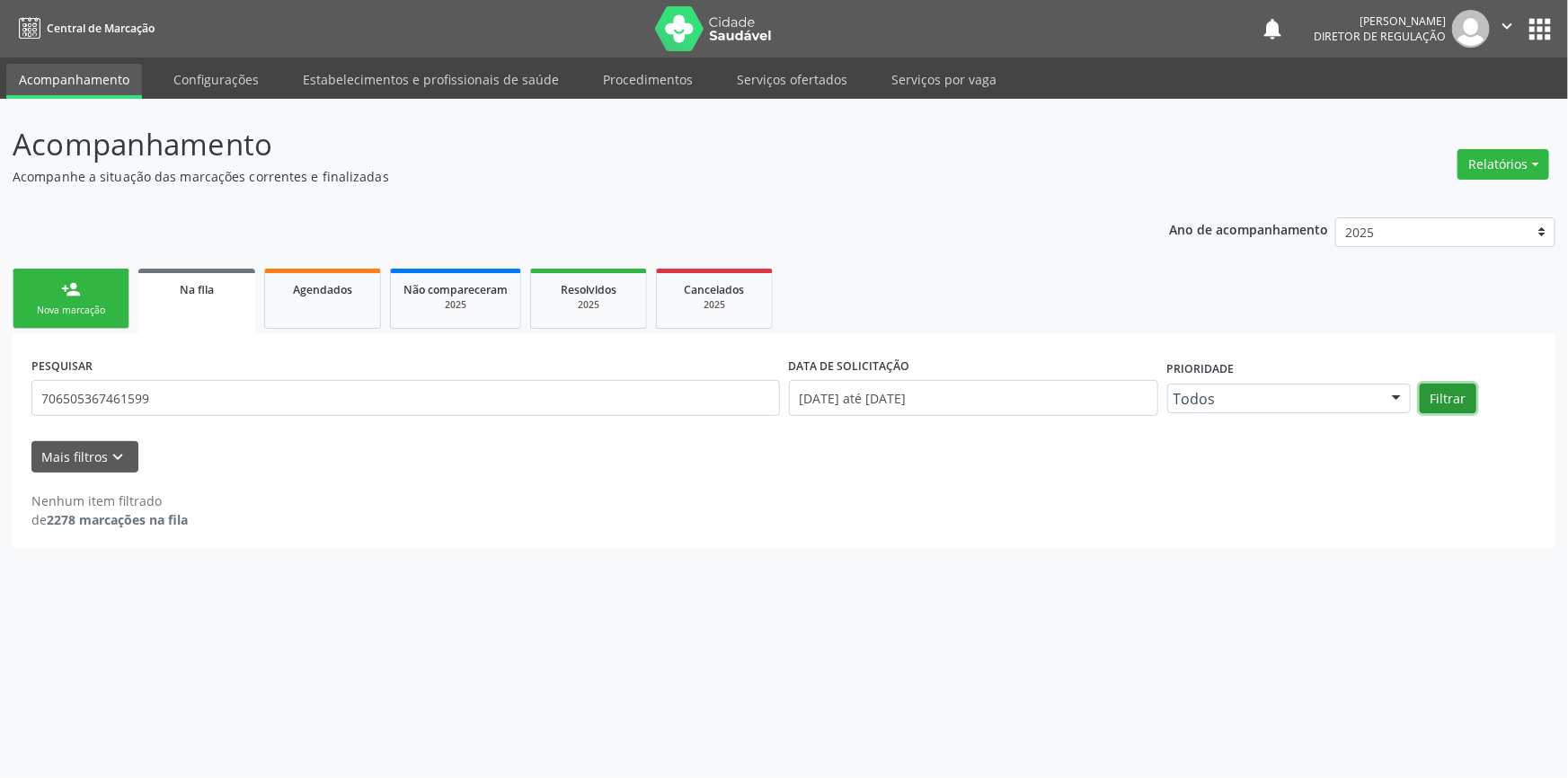
click at [1445, 402] on button "Filtrar" at bounding box center [1448, 398] width 56 height 30
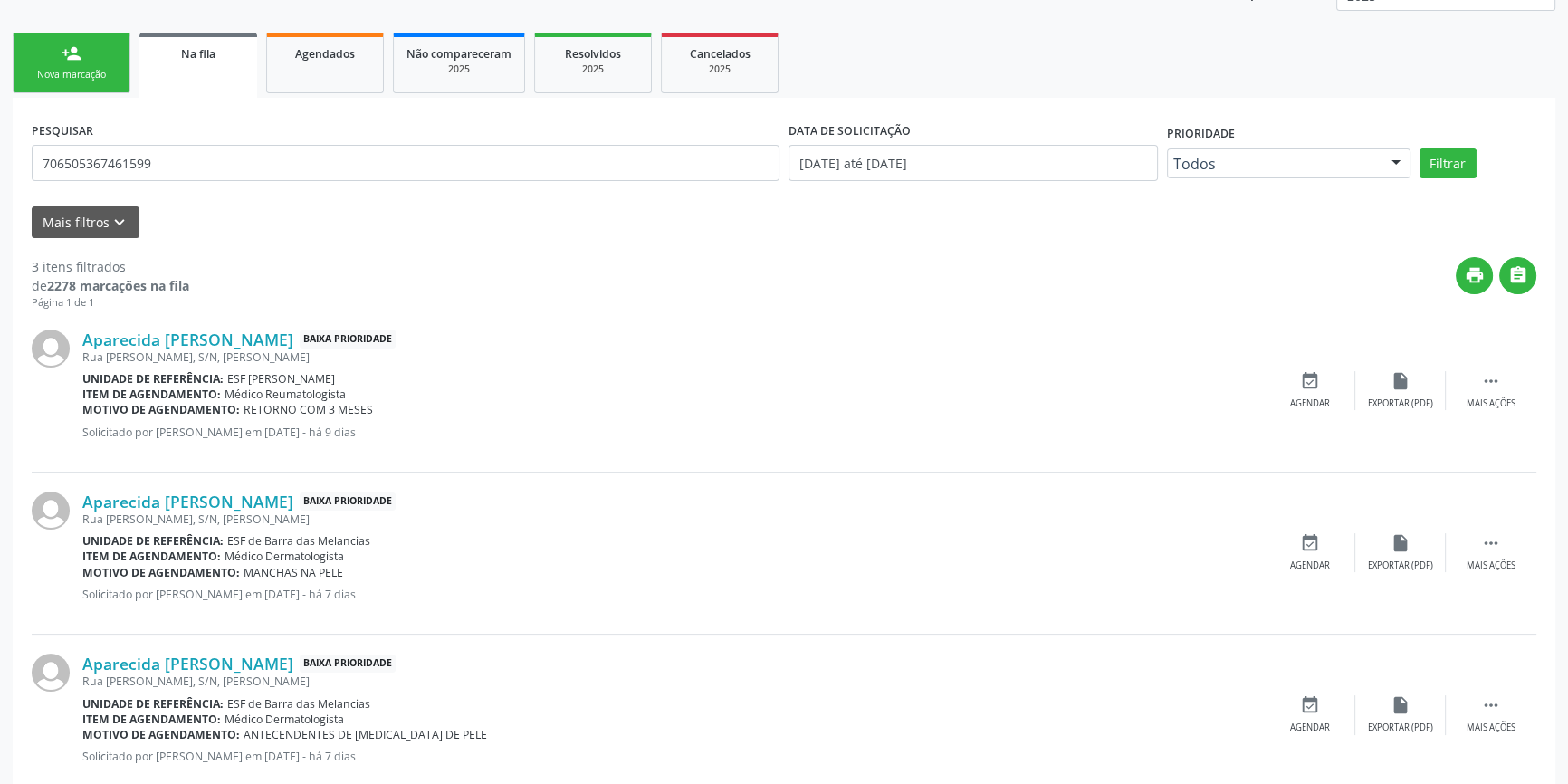
scroll to position [246, 0]
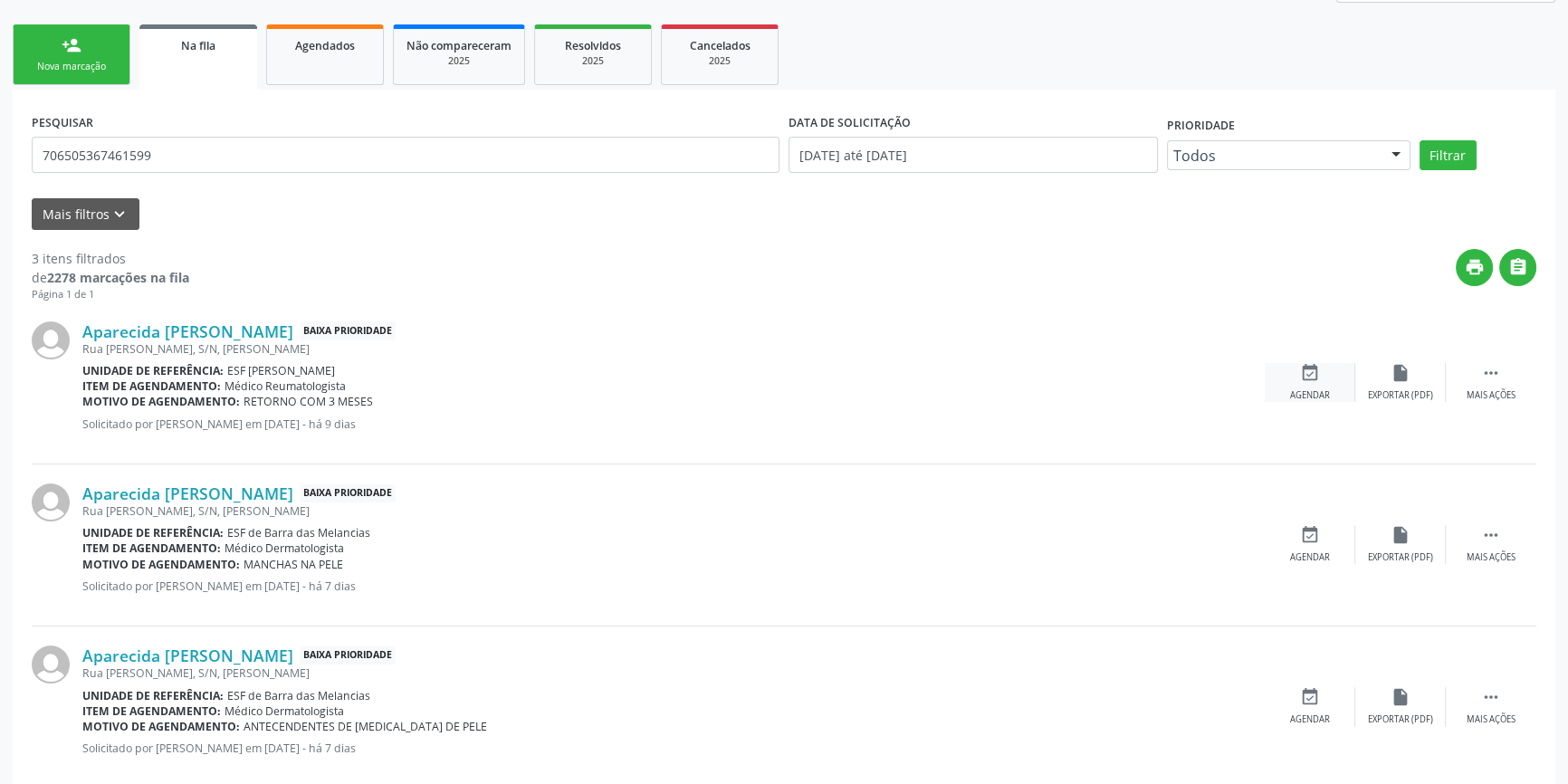
click at [1307, 374] on icon "event_available" at bounding box center [1310, 372] width 20 height 20
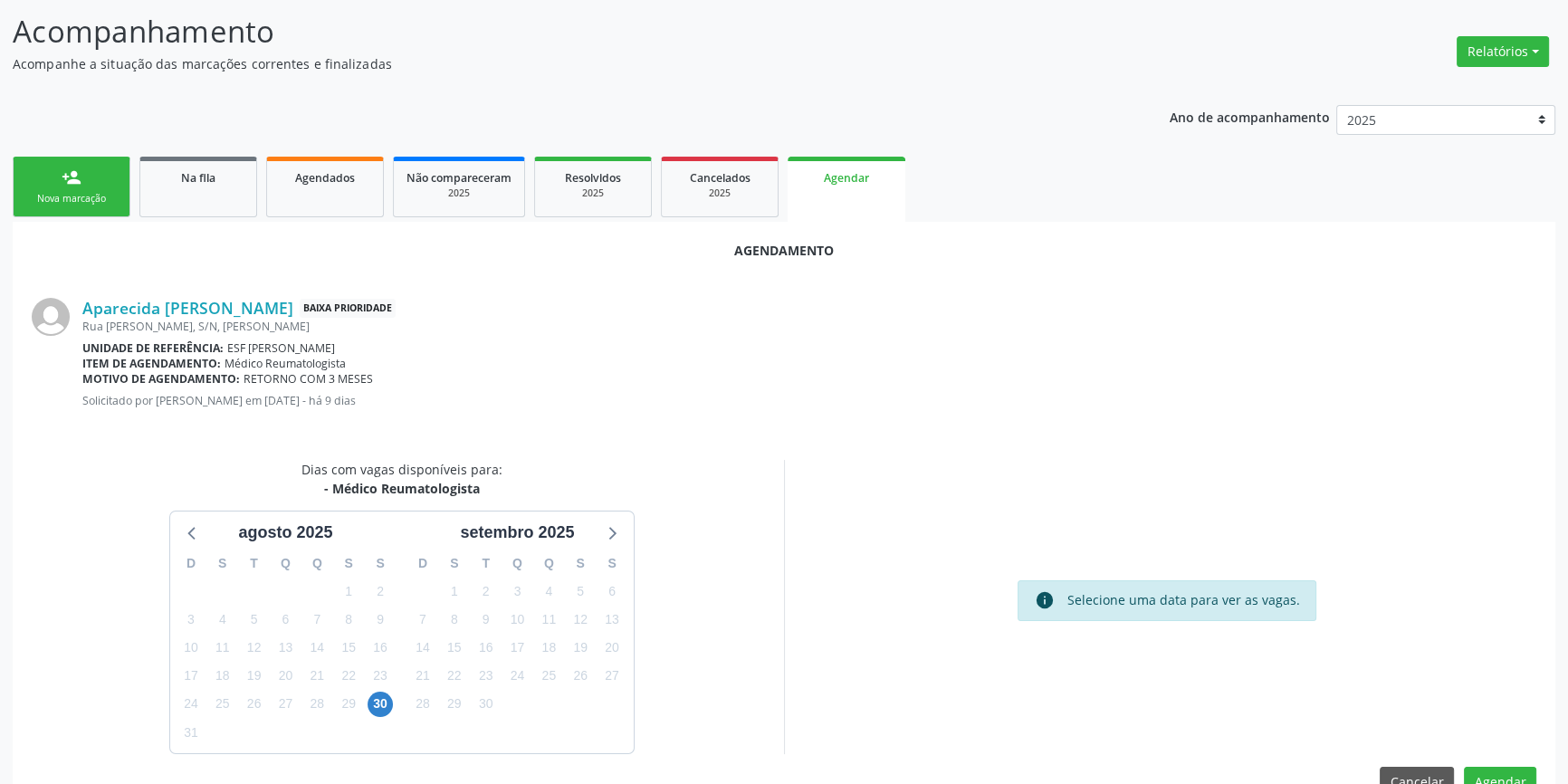
scroll to position [157, 0]
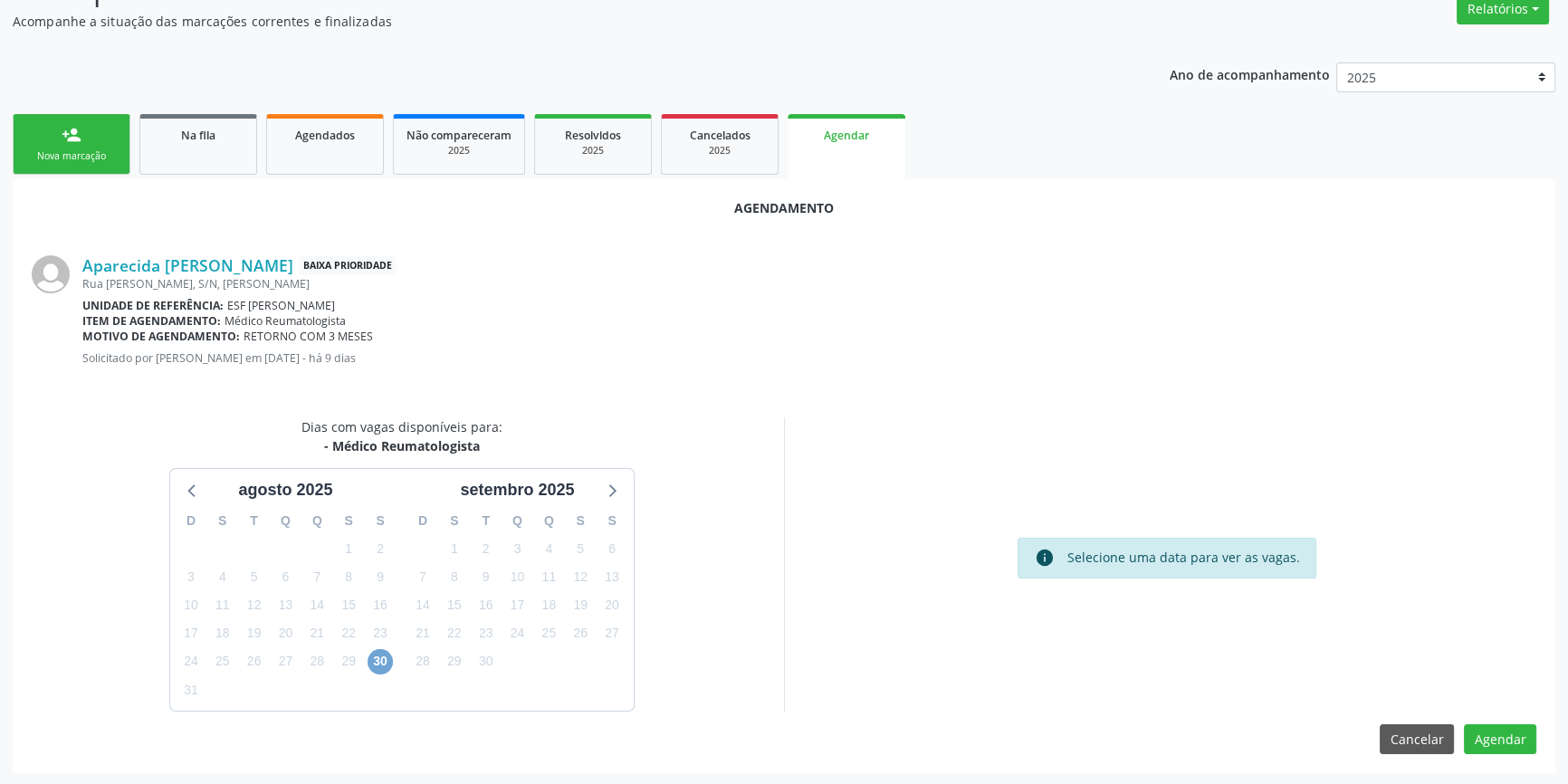
click at [380, 666] on span "30" at bounding box center [380, 662] width 25 height 25
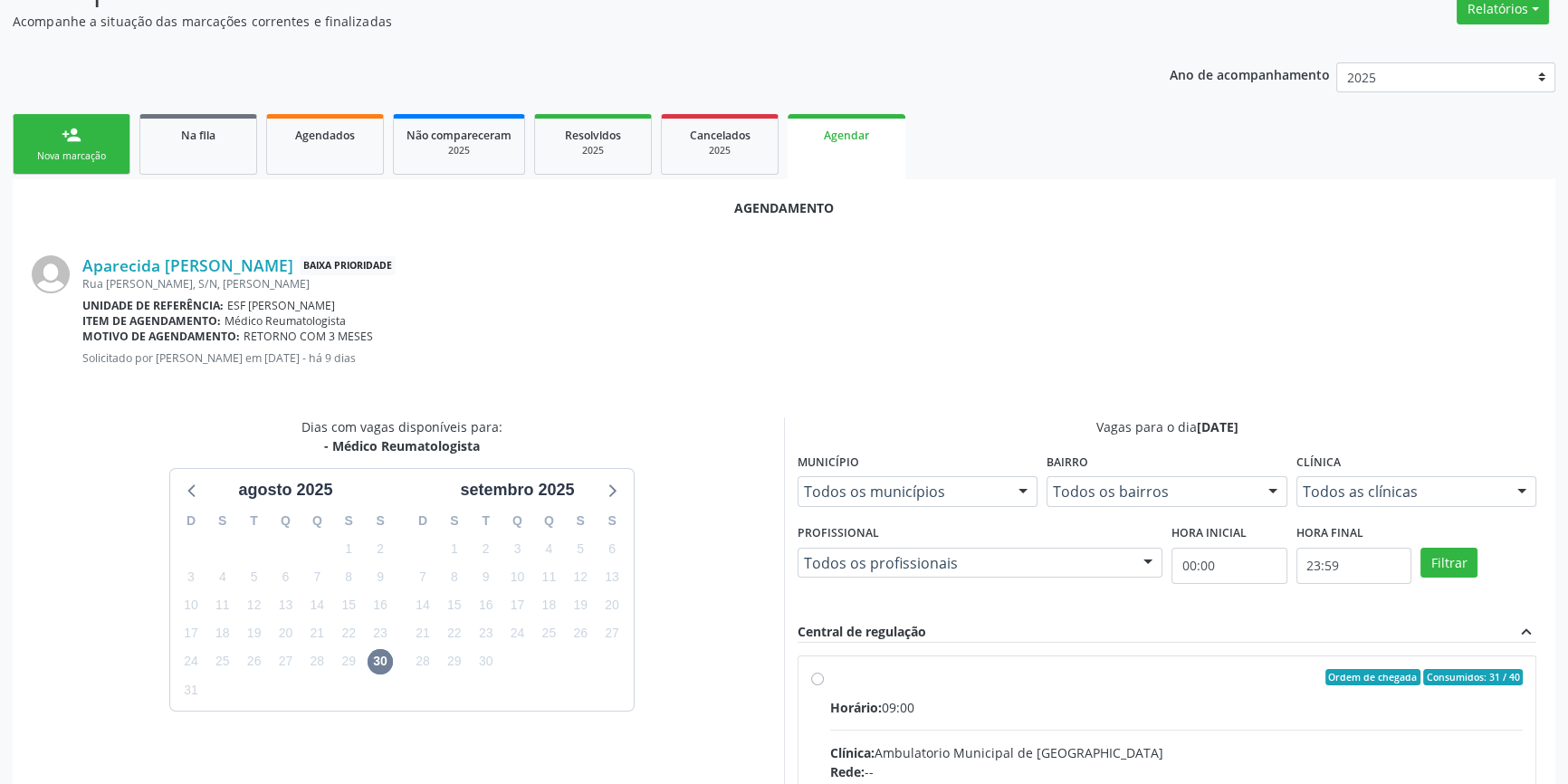
radio input "true"
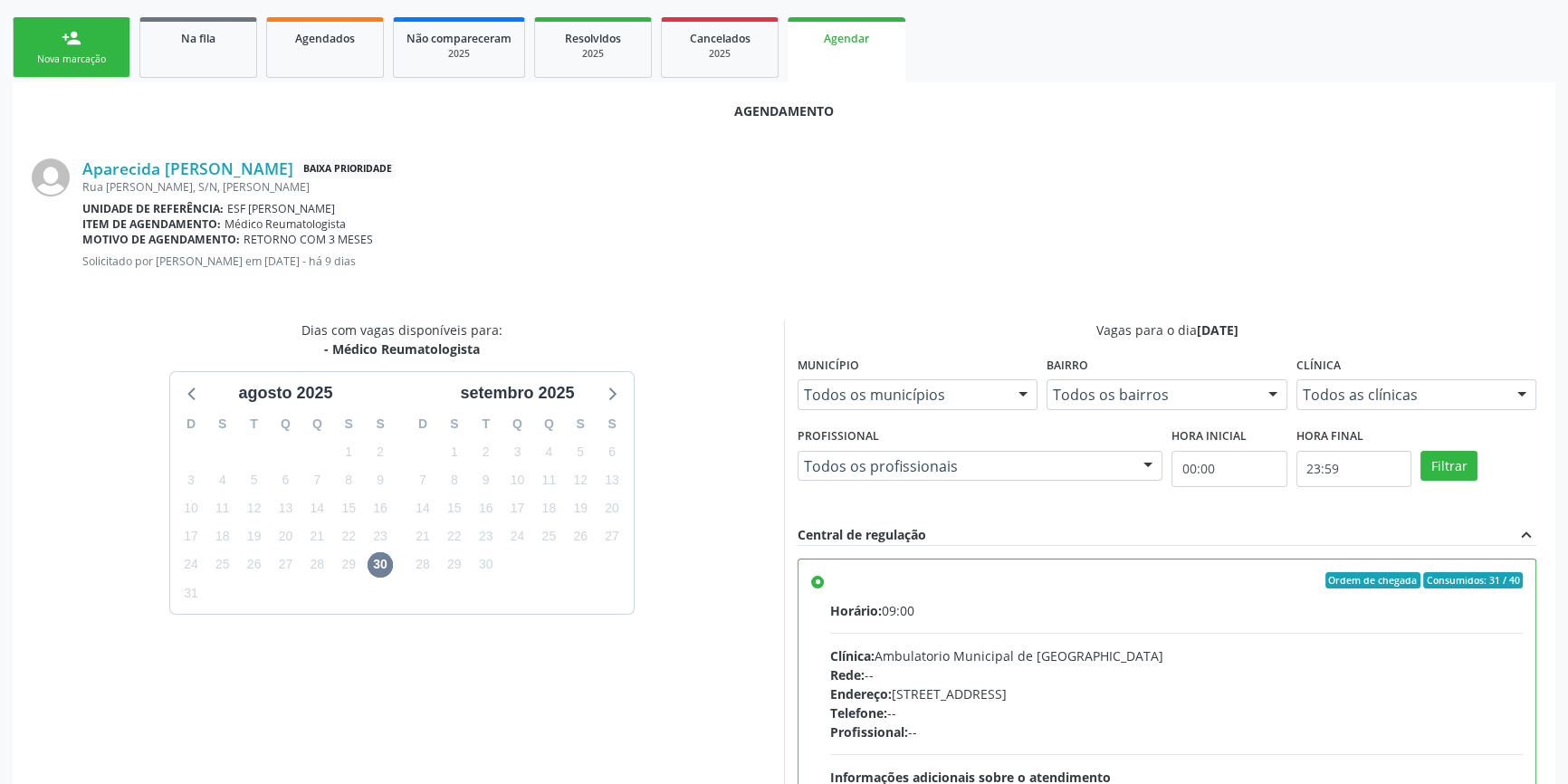
scroll to position [451, 0]
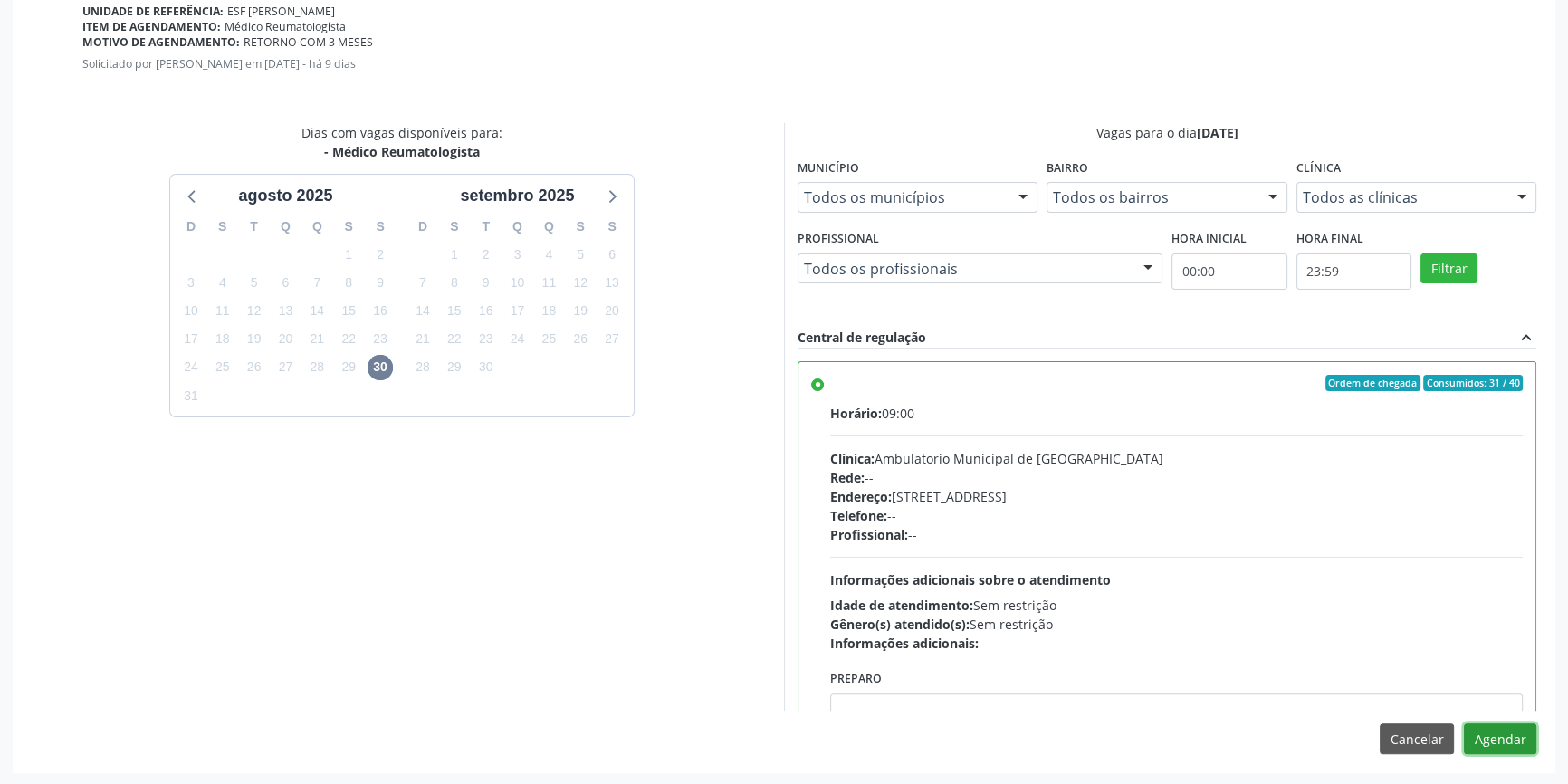
click at [1503, 733] on button "Agendar" at bounding box center [1500, 738] width 73 height 30
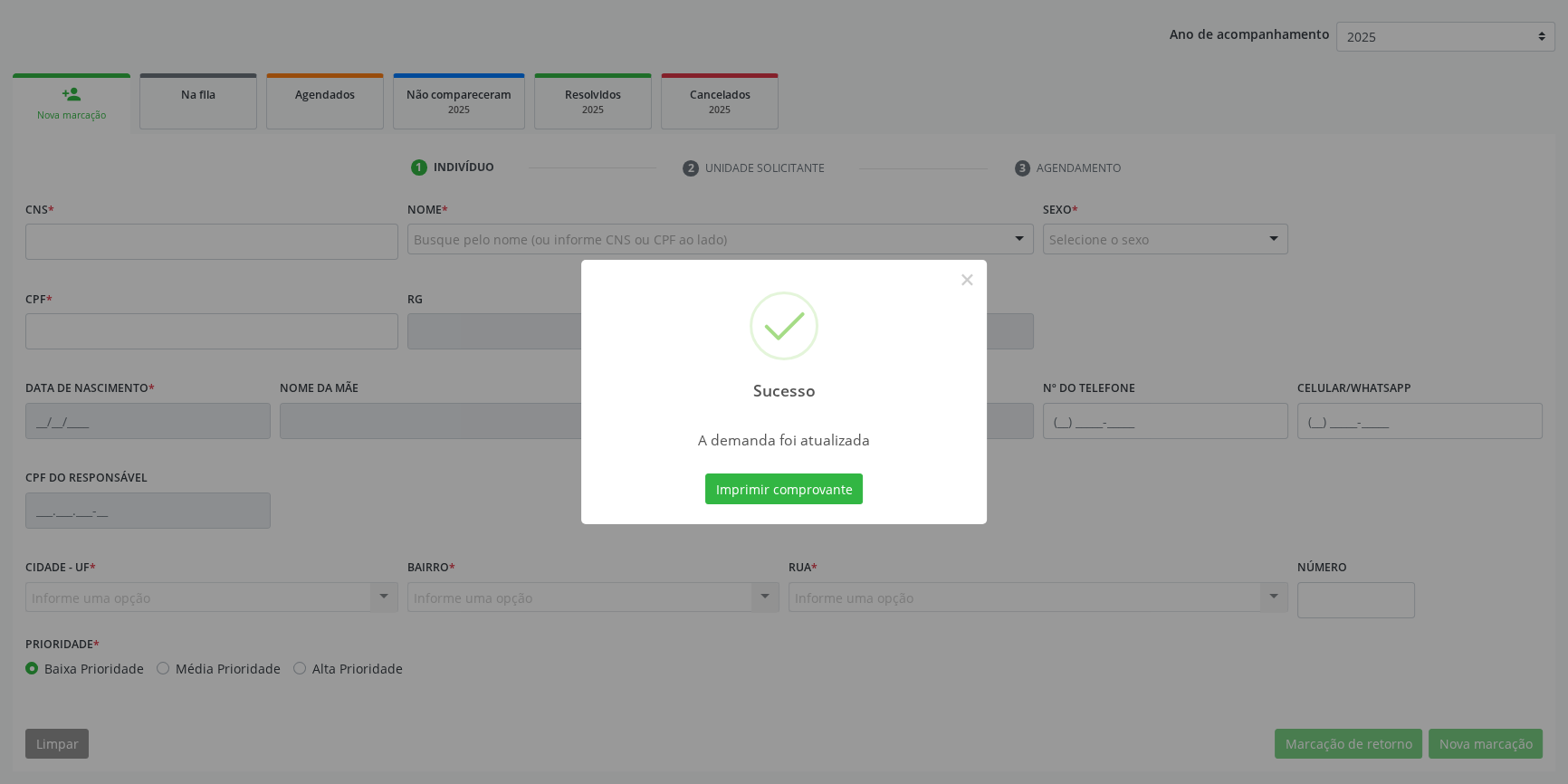
scroll to position [196, 0]
click at [824, 499] on button "Imprimir comprovante" at bounding box center [784, 488] width 158 height 30
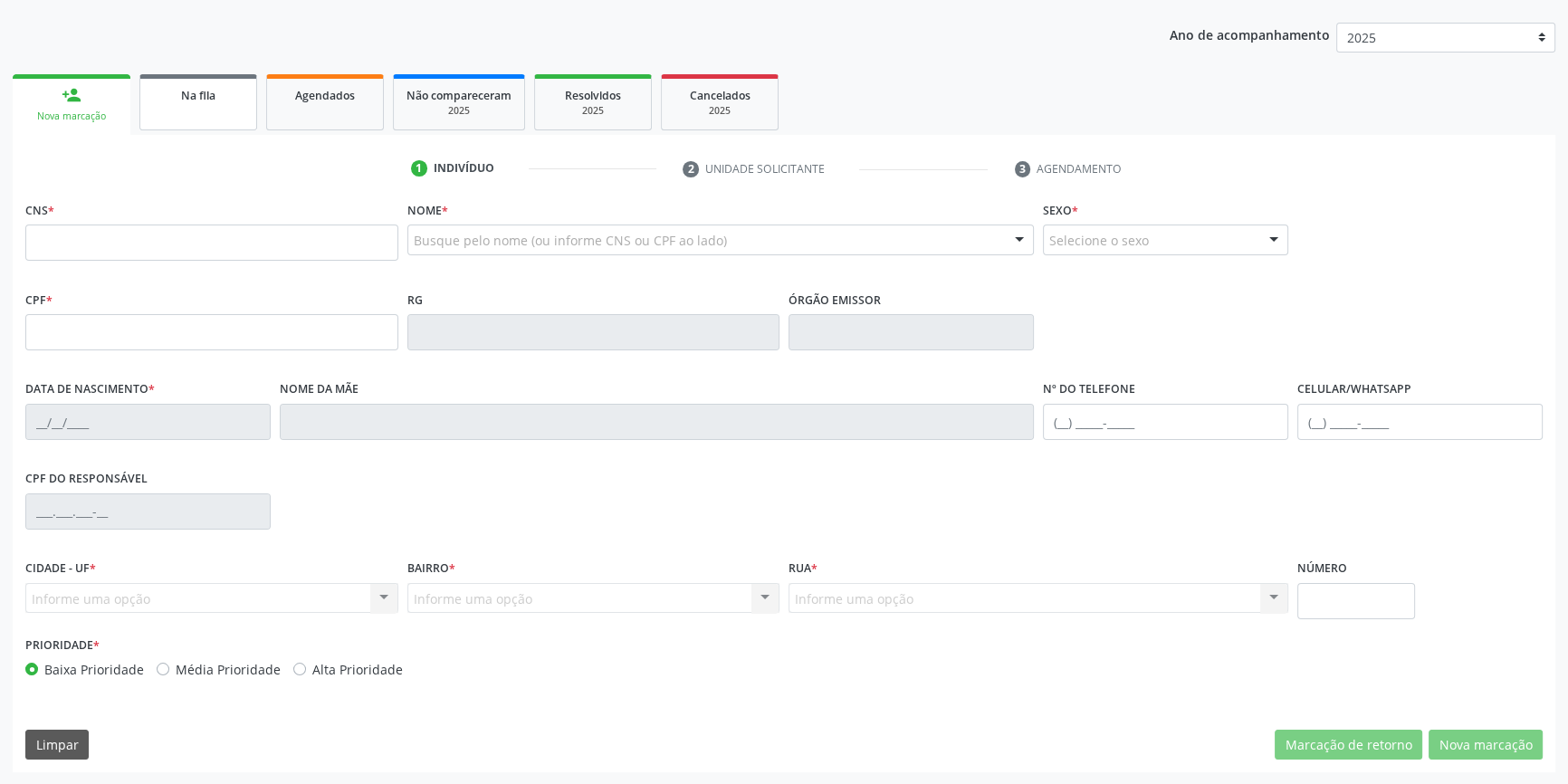
click at [165, 87] on div "Na fila" at bounding box center [198, 94] width 90 height 19
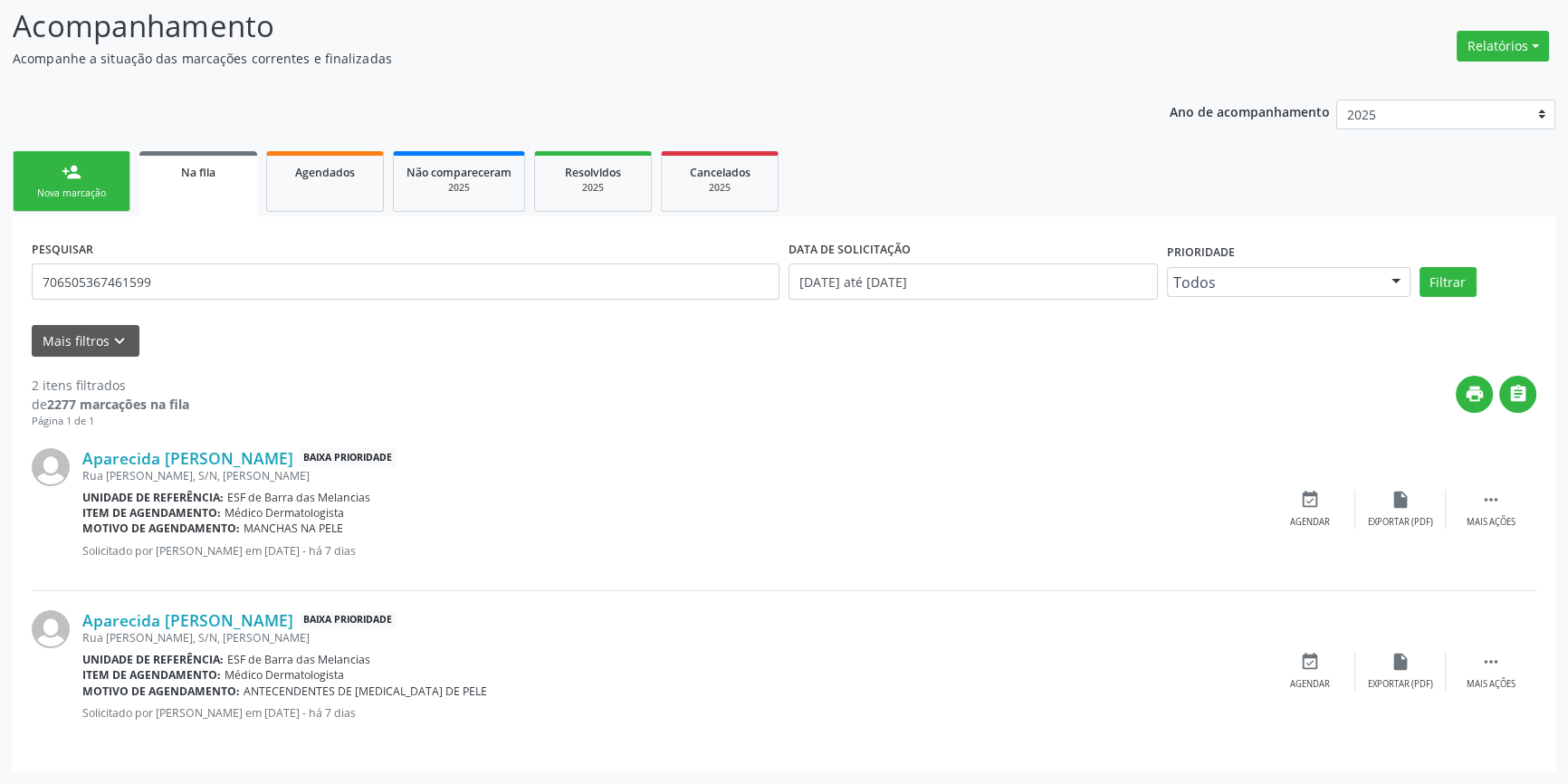
scroll to position [0, 0]
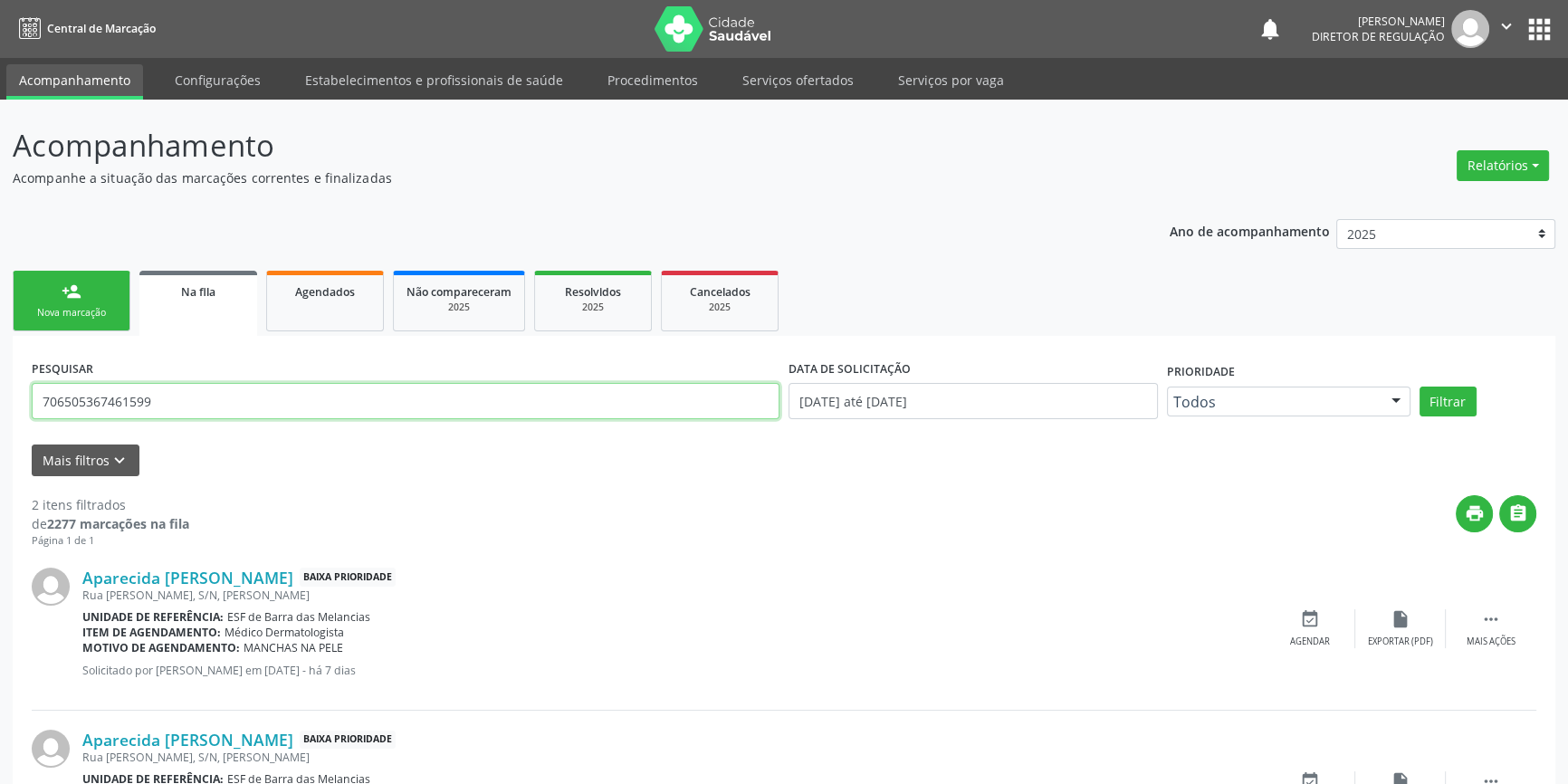
drag, startPoint x: 136, startPoint y: 404, endPoint x: 0, endPoint y: 438, distance: 140.2
click at [0, 443] on div "Acompanhamento Acompanhe a situação das marcações correntes e finalizadas Relat…" at bounding box center [784, 502] width 1568 height 804
type input "706008813095043"
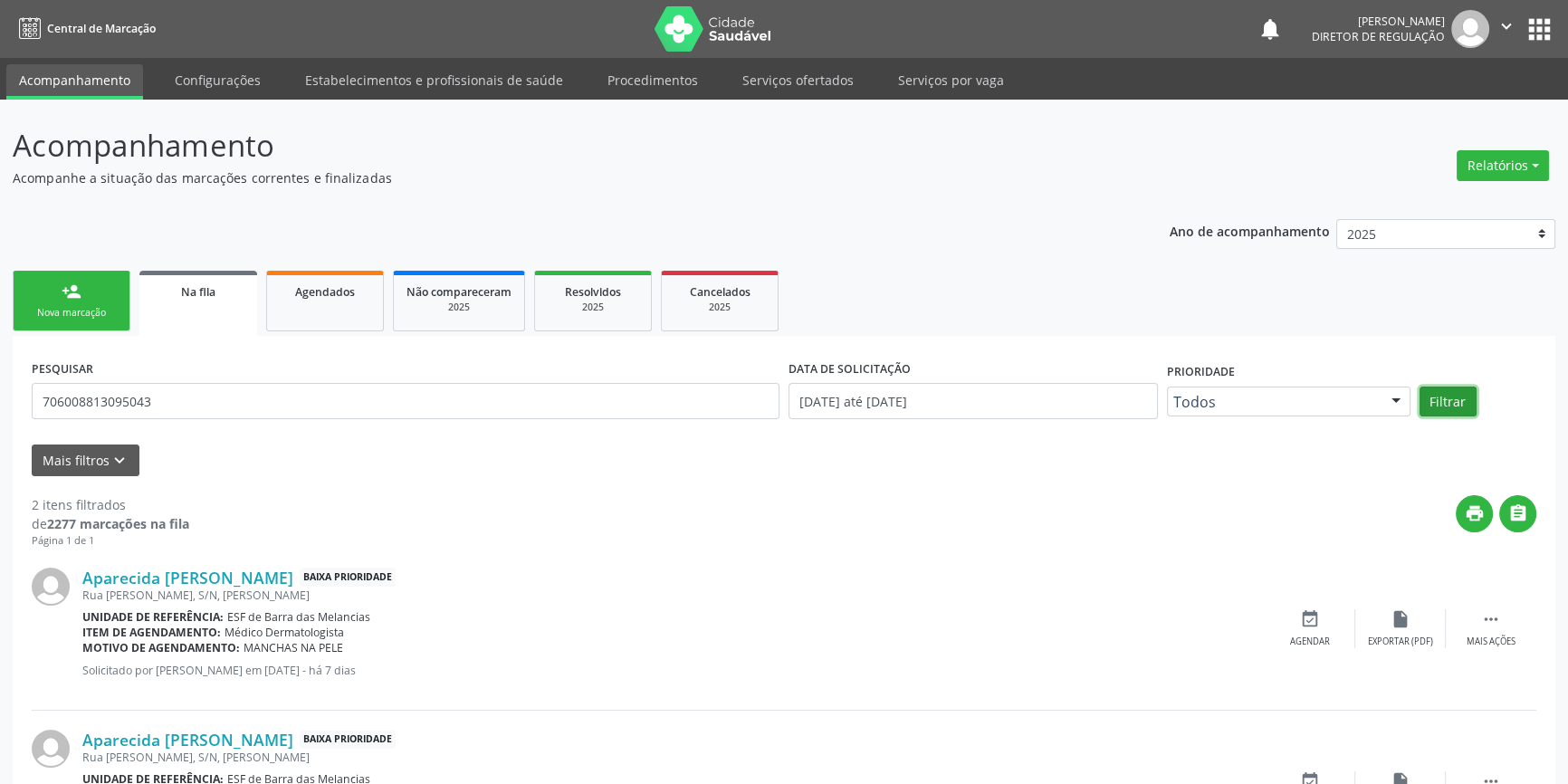
click at [1457, 395] on button "Filtrar" at bounding box center [1448, 401] width 57 height 30
click at [1457, 389] on button "Filtrar" at bounding box center [1448, 401] width 57 height 30
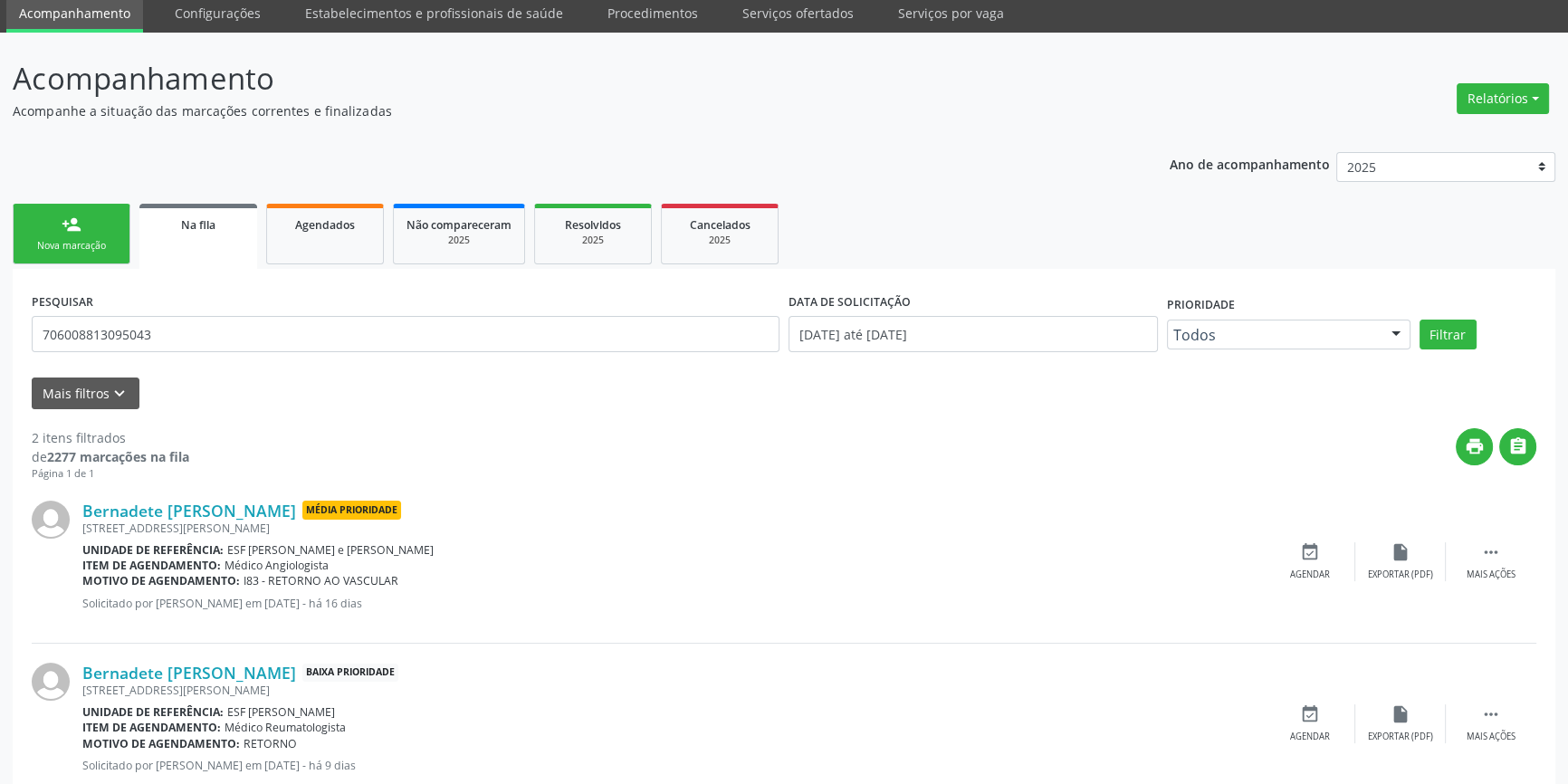
scroll to position [118, 0]
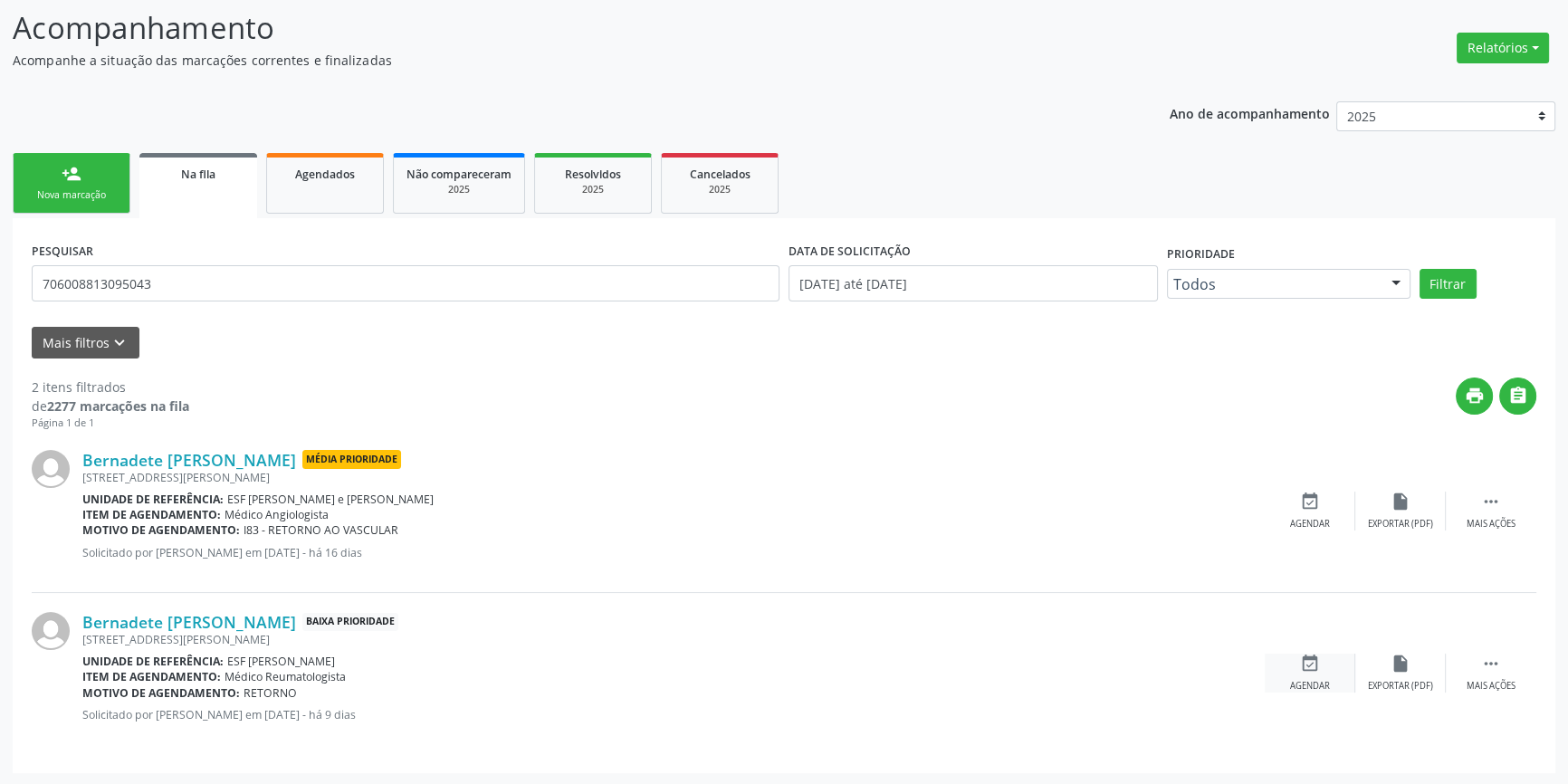
click at [1321, 668] on div "event_available Agendar" at bounding box center [1310, 673] width 90 height 39
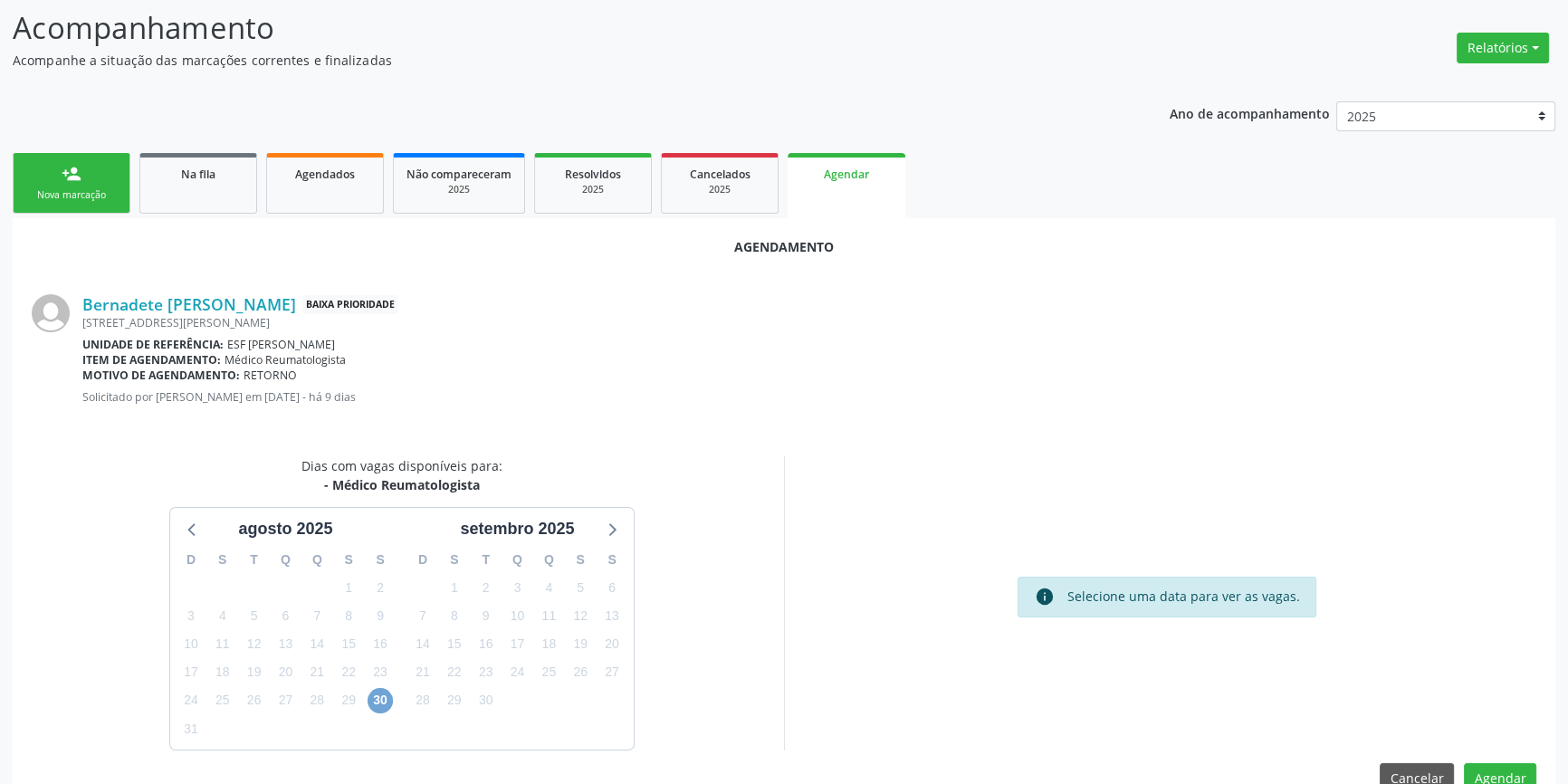
click at [386, 700] on span "30" at bounding box center [380, 701] width 25 height 25
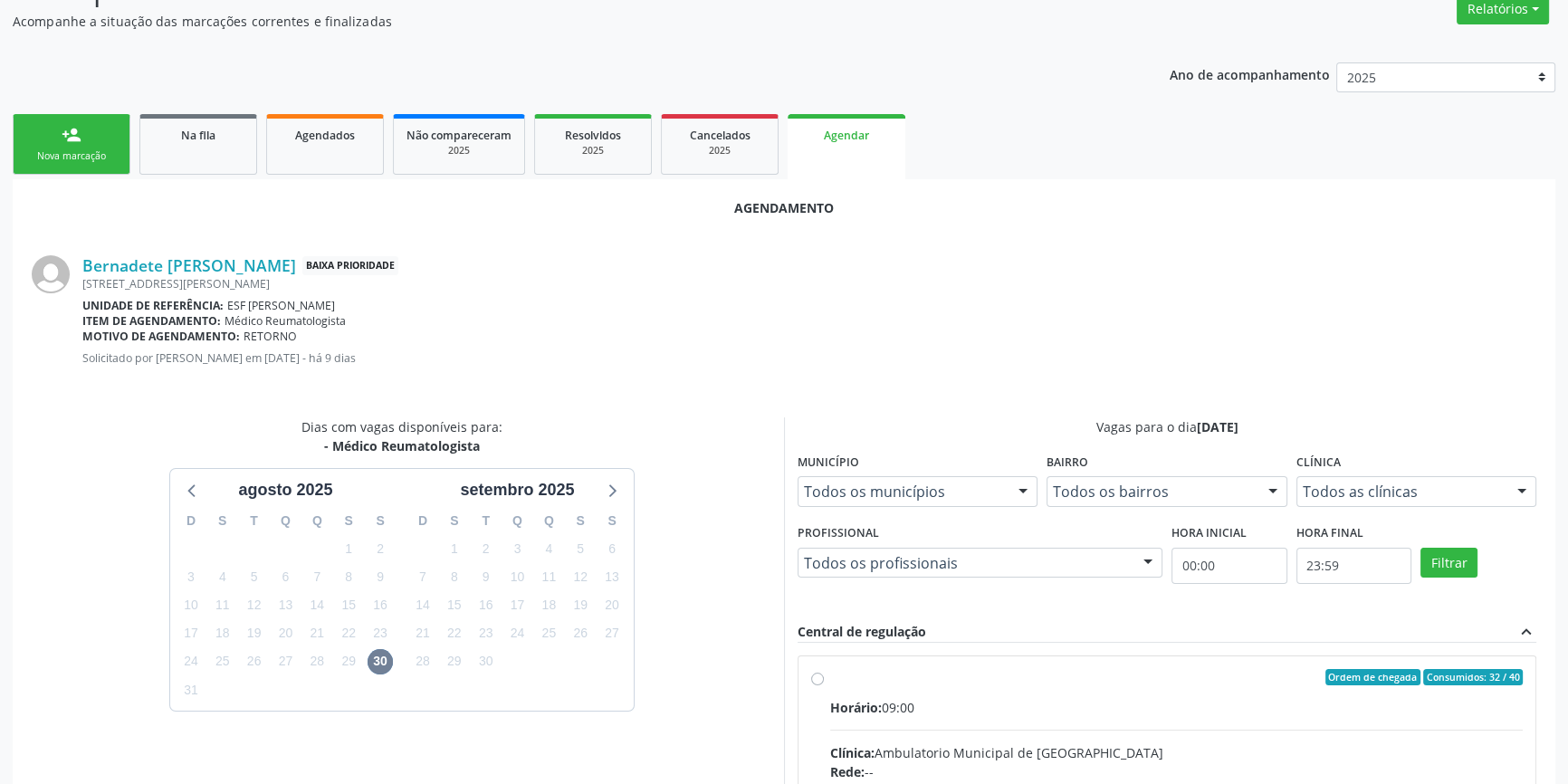
click at [853, 698] on div "Horário: 09:00" at bounding box center [1176, 707] width 693 height 19
click at [824, 685] on input "Ordem de chegada Consumidos: 32 / 40 Horário: 09:00 Clínica: Ambulatorio Munici…" at bounding box center [817, 677] width 13 height 17
radio input "true"
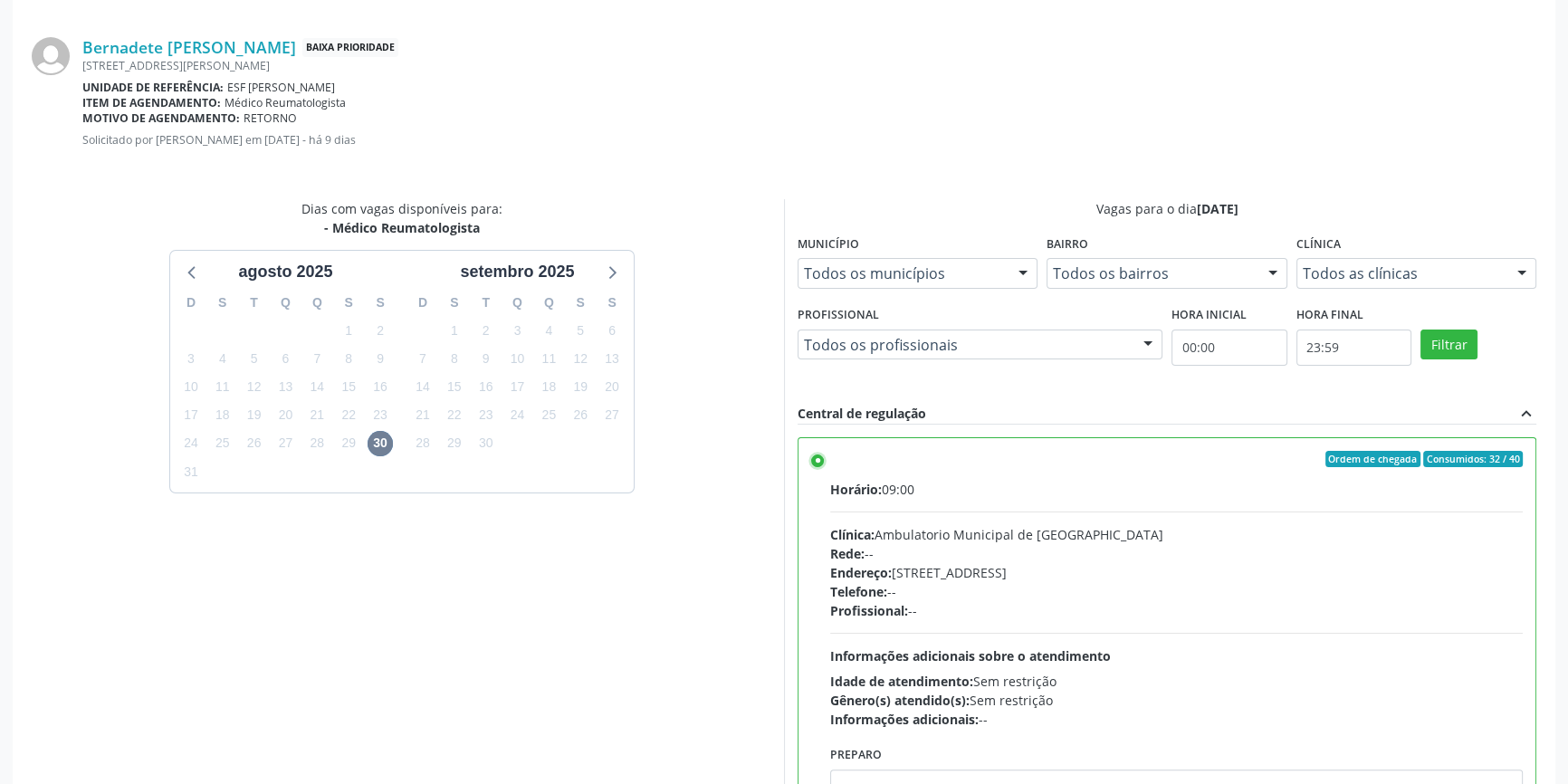
scroll to position [451, 0]
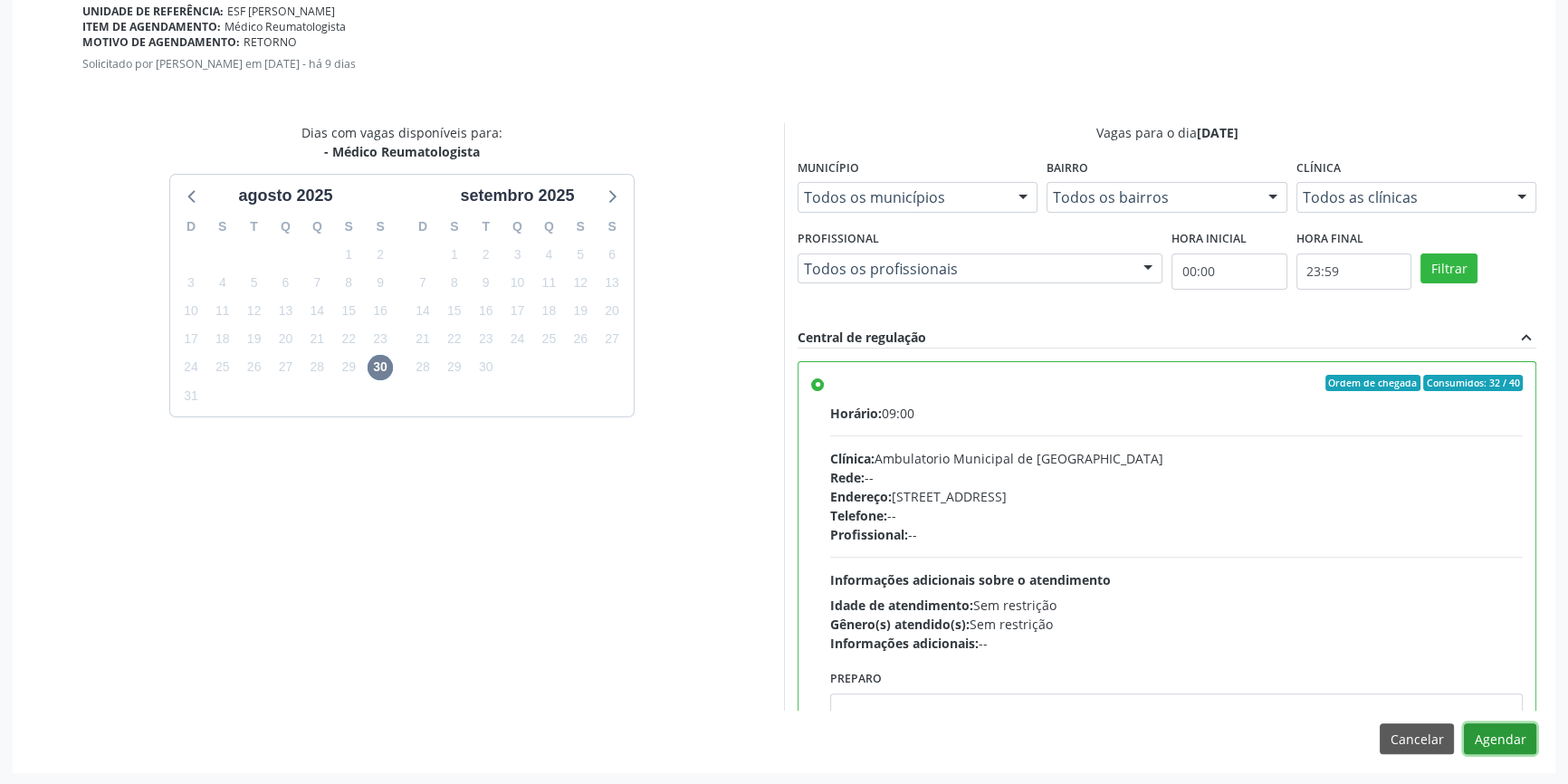
click at [1504, 745] on button "Agendar" at bounding box center [1500, 738] width 73 height 30
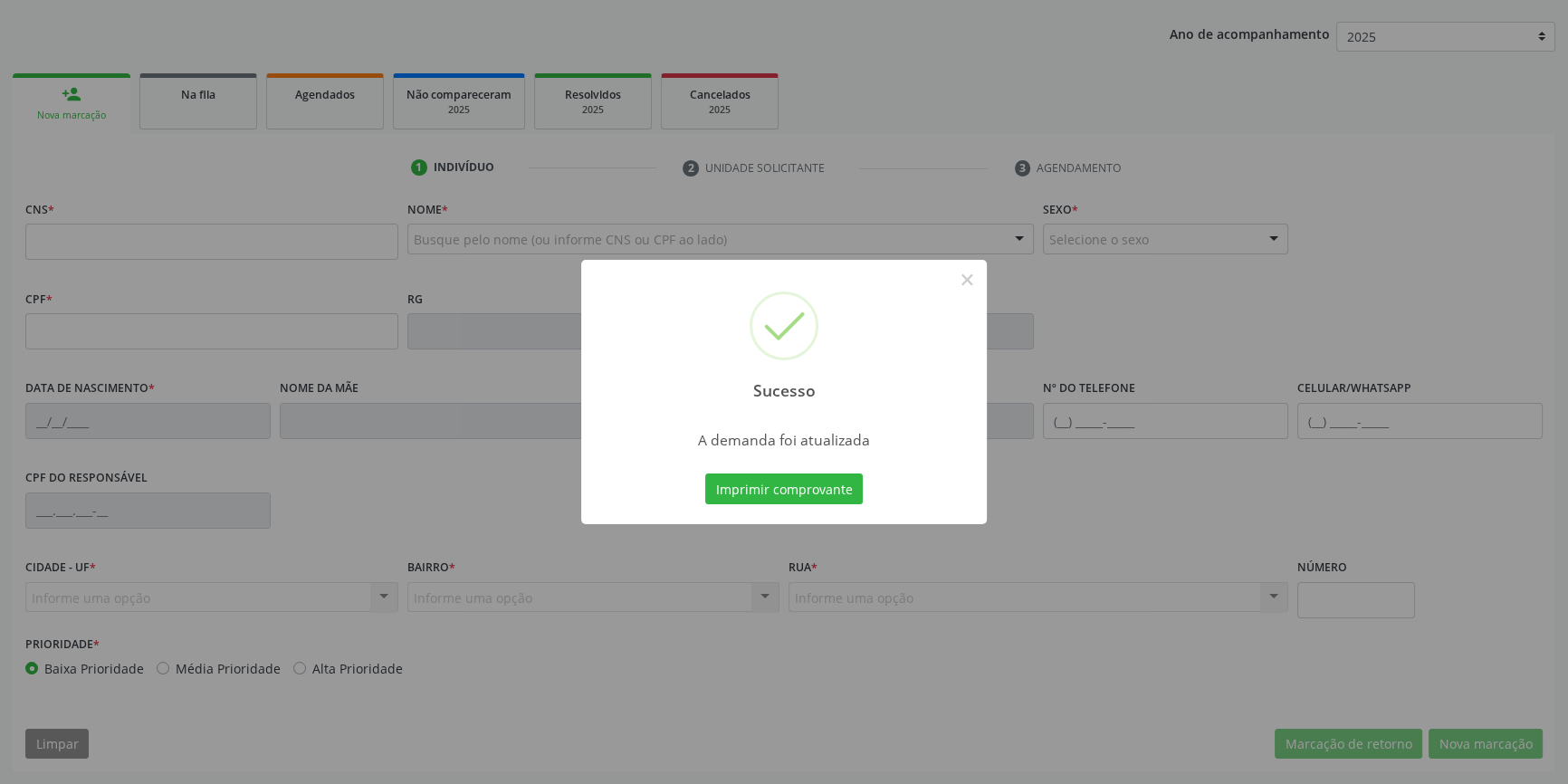
scroll to position [196, 0]
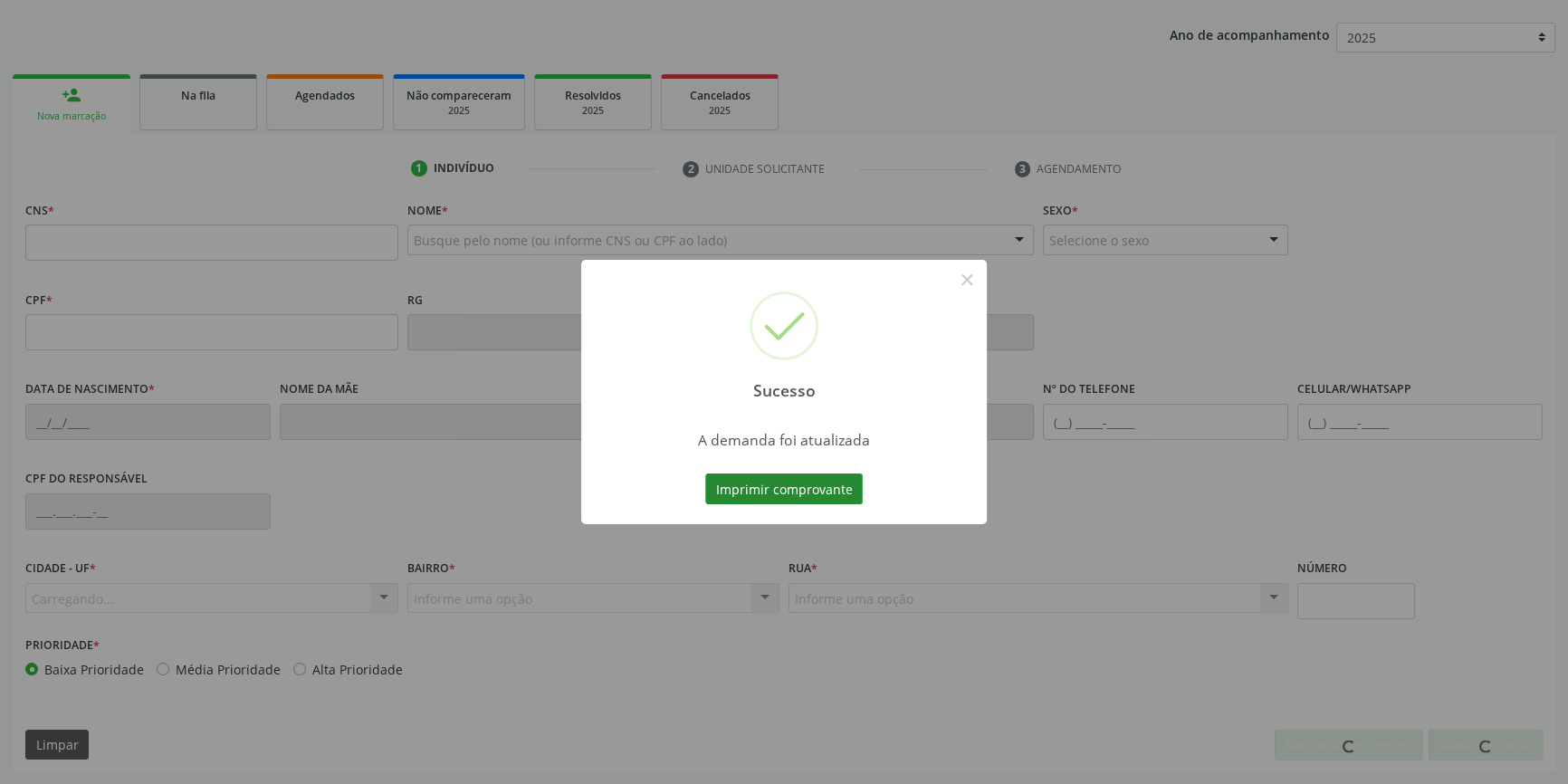
click at [836, 475] on button "Imprimir comprovante" at bounding box center [784, 488] width 158 height 30
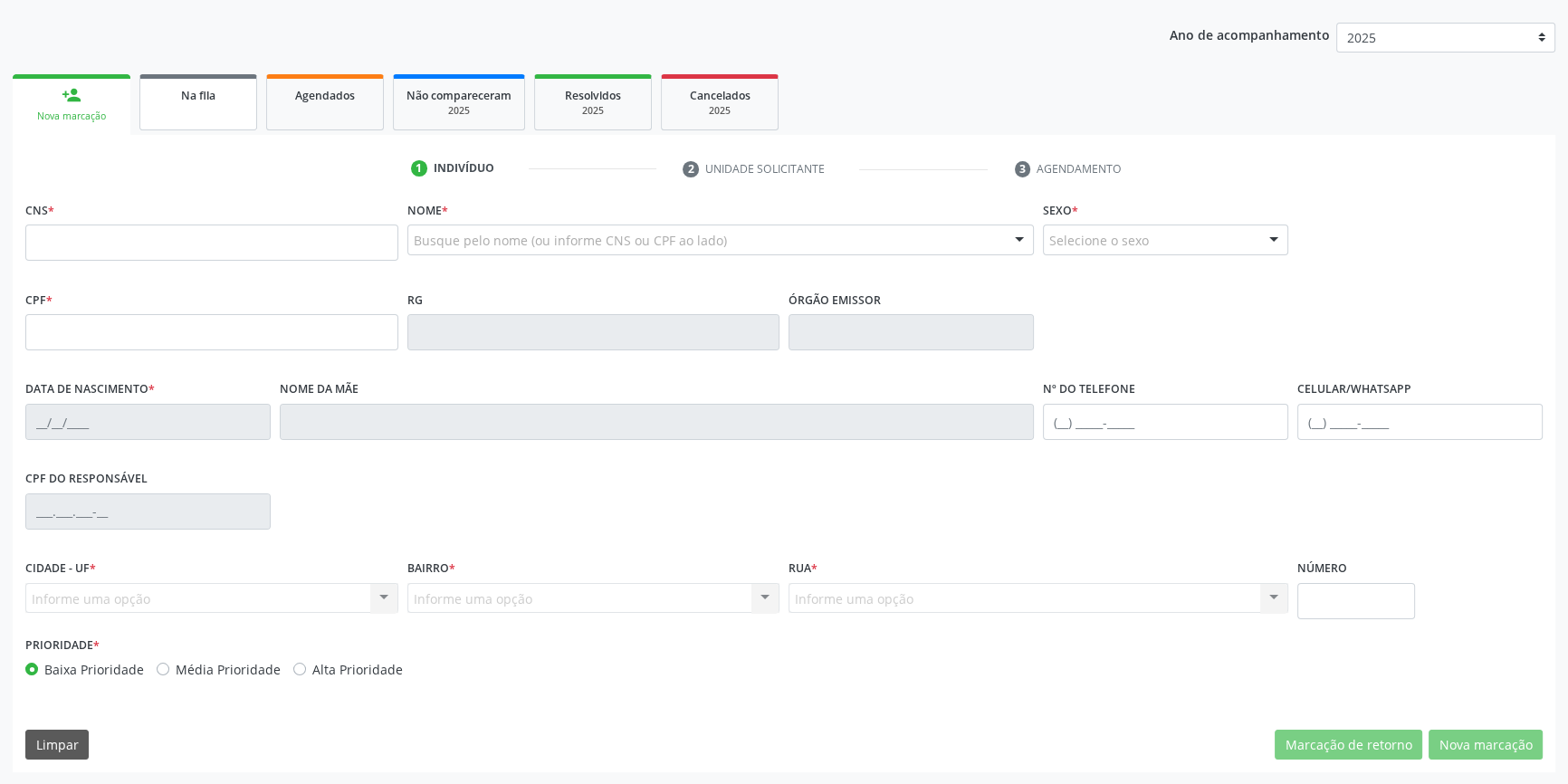
click at [181, 108] on link "Na fila" at bounding box center [198, 102] width 118 height 56
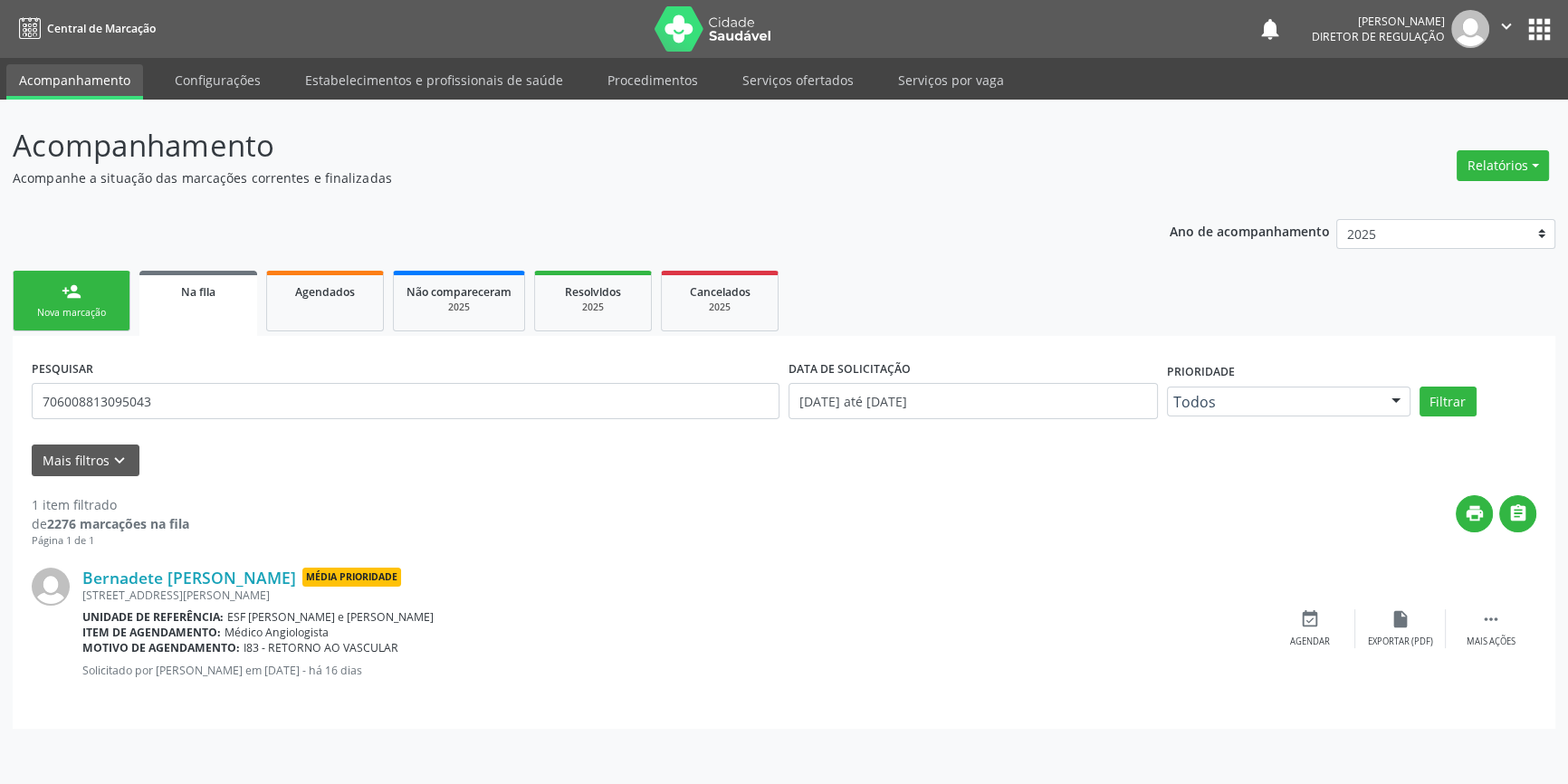
scroll to position [0, 0]
drag, startPoint x: 185, startPoint y: 421, endPoint x: 0, endPoint y: 398, distance: 186.4
click at [0, 398] on div "Acompanhamento Acompanhe a situação das marcações correntes e finalizadas Relat…" at bounding box center [790, 442] width 1580 height 684
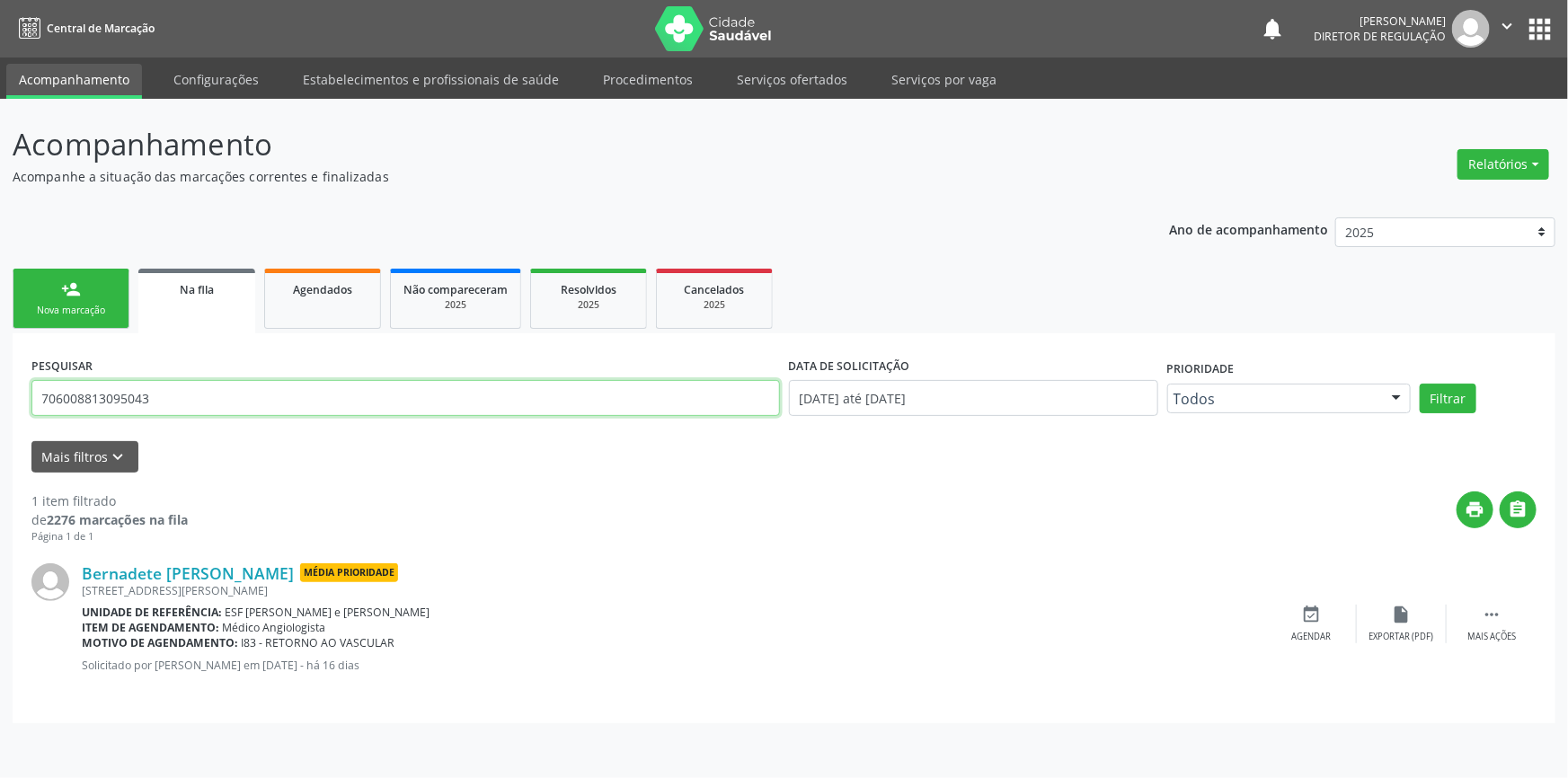
drag, startPoint x: 151, startPoint y: 394, endPoint x: 0, endPoint y: 394, distance: 151.0
click at [0, 394] on div "Acompanhamento Acompanhe a situação das marcações correntes e finalizadas Relat…" at bounding box center [784, 439] width 1568 height 679
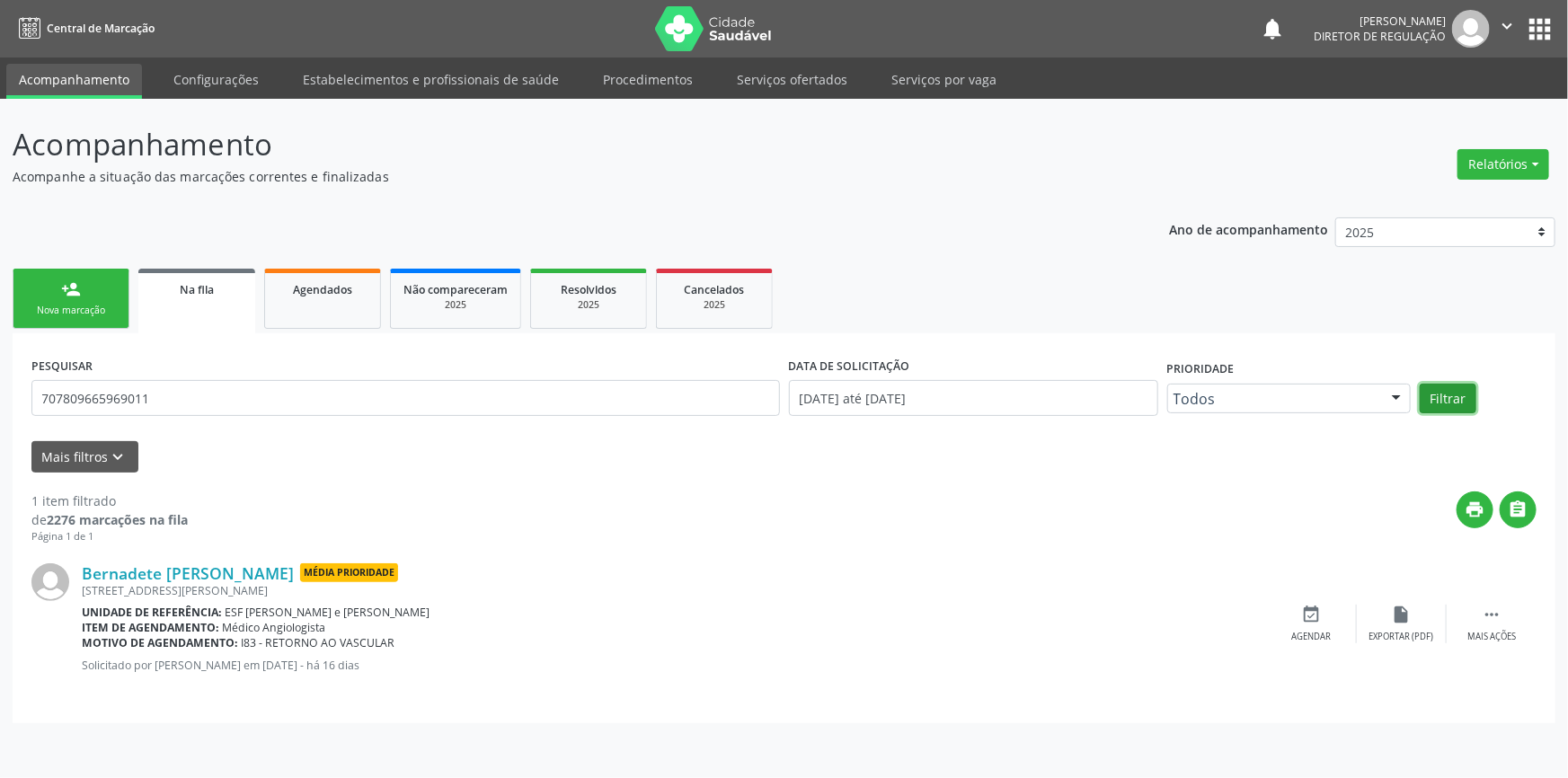
click at [1438, 397] on button "Filtrar" at bounding box center [1448, 398] width 56 height 30
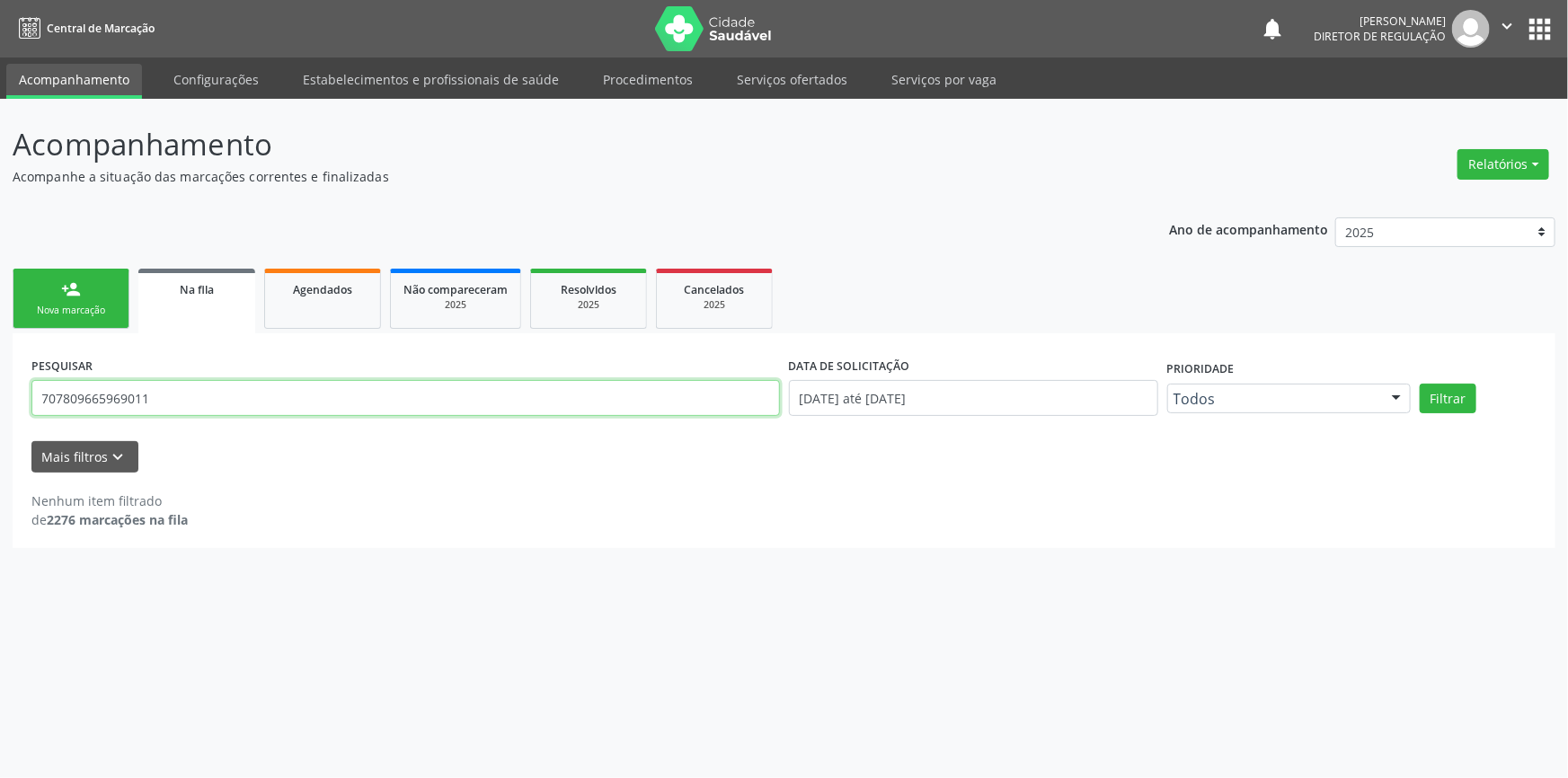
drag, startPoint x: 268, startPoint y: 407, endPoint x: 0, endPoint y: 398, distance: 268.2
click at [0, 398] on div "Acompanhamento Acompanhe a situação das marcações correntes e finalizadas Relat…" at bounding box center [784, 439] width 1568 height 679
type input "707809665969011"
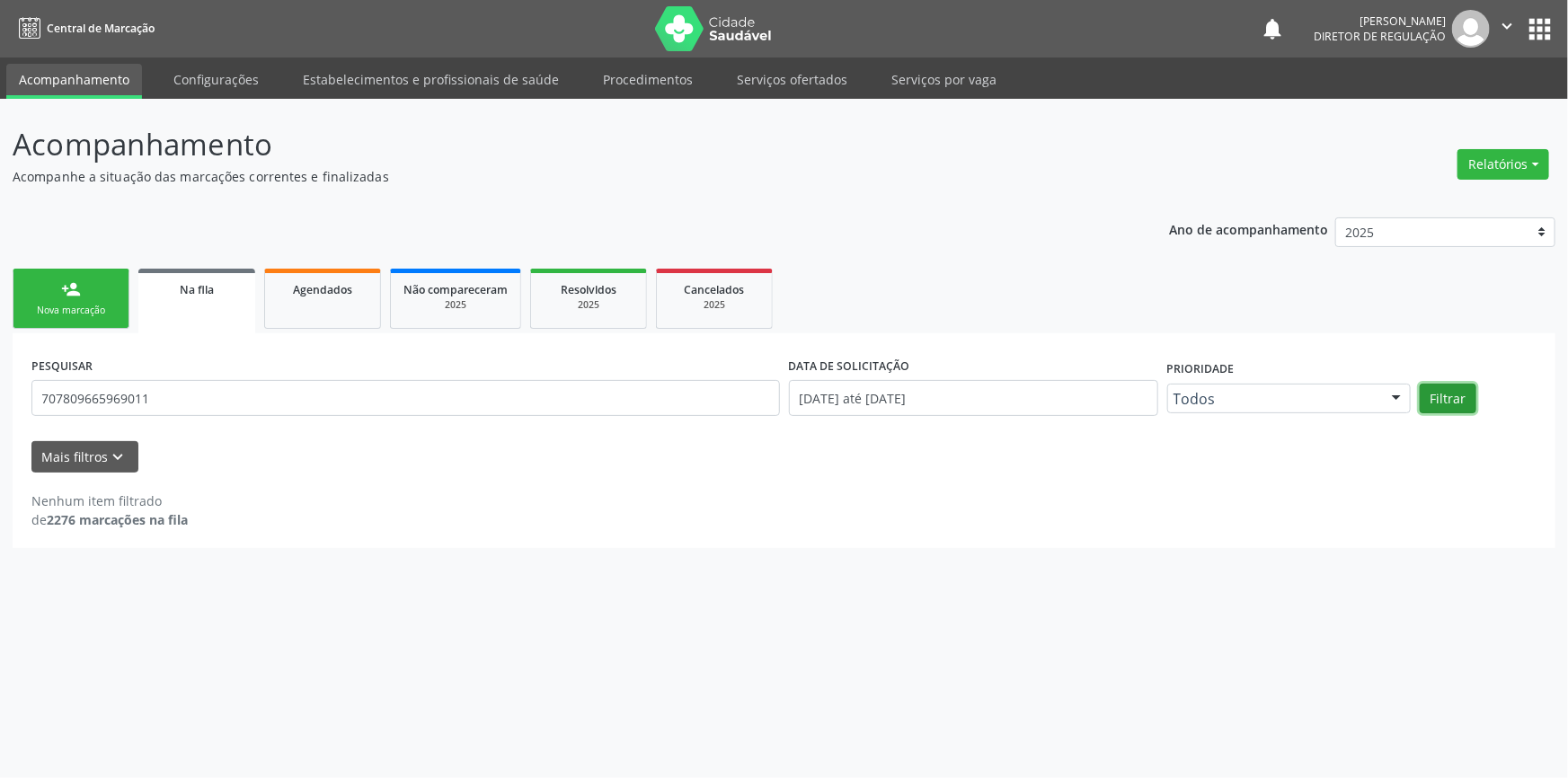
click at [1452, 398] on button "Filtrar" at bounding box center [1448, 398] width 56 height 30
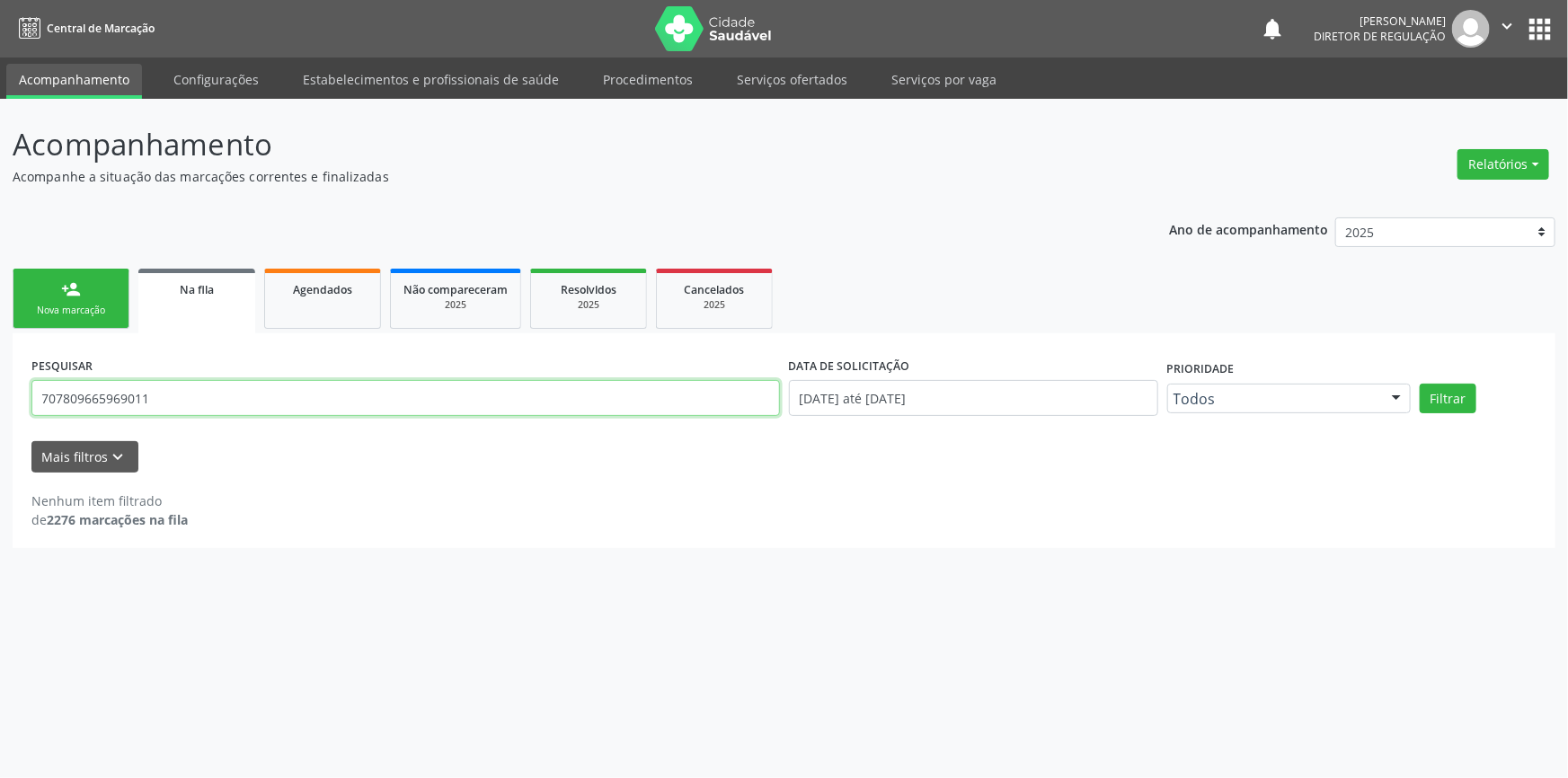
drag, startPoint x: 218, startPoint y: 383, endPoint x: 12, endPoint y: 373, distance: 206.2
click at [0, 384] on div "Acompanhamento Acompanhe a situação das marcações correntes e finalizadas Relat…" at bounding box center [784, 439] width 1568 height 679
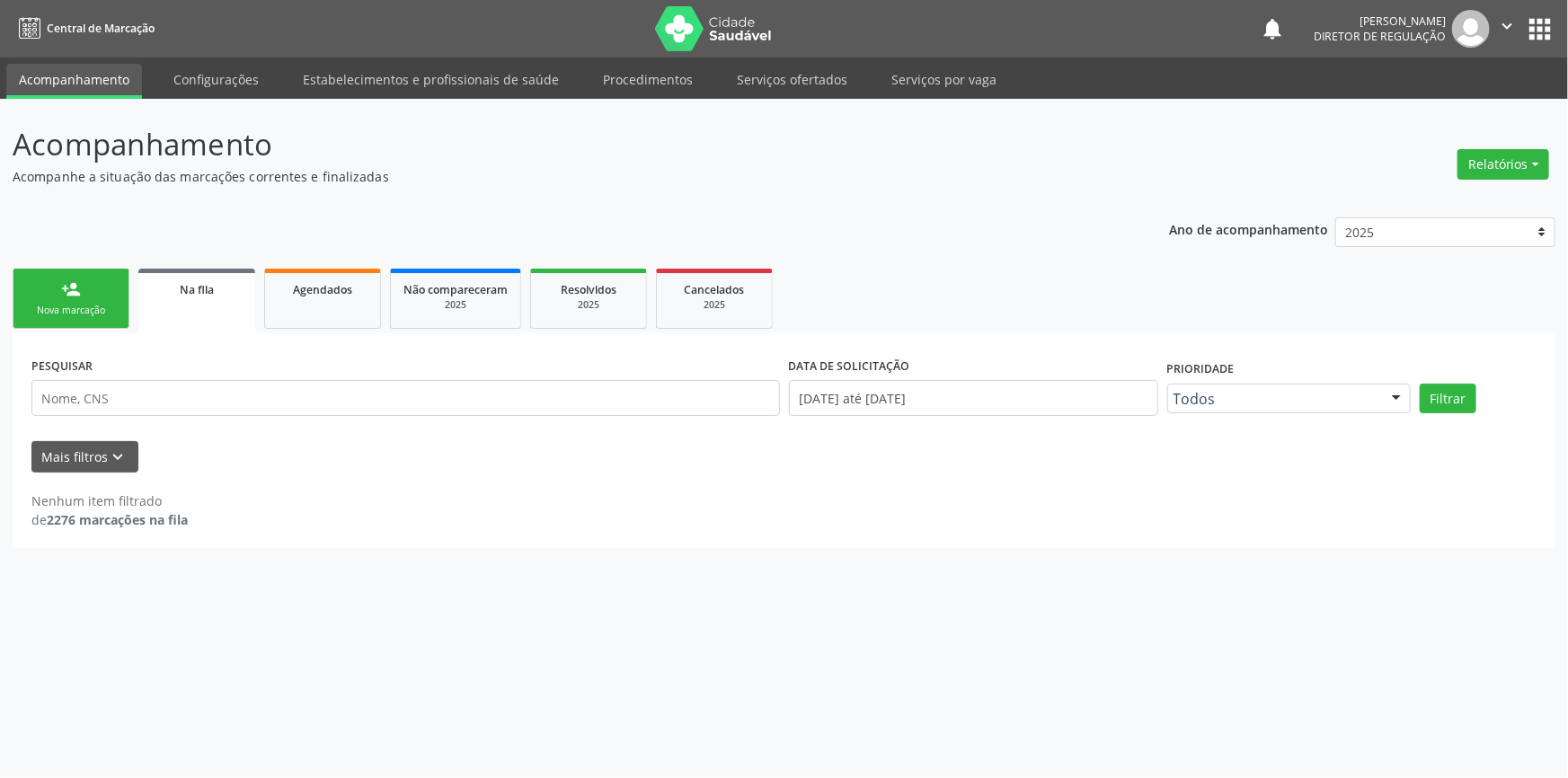
click at [89, 296] on link "person_add Nova marcação" at bounding box center [71, 299] width 117 height 60
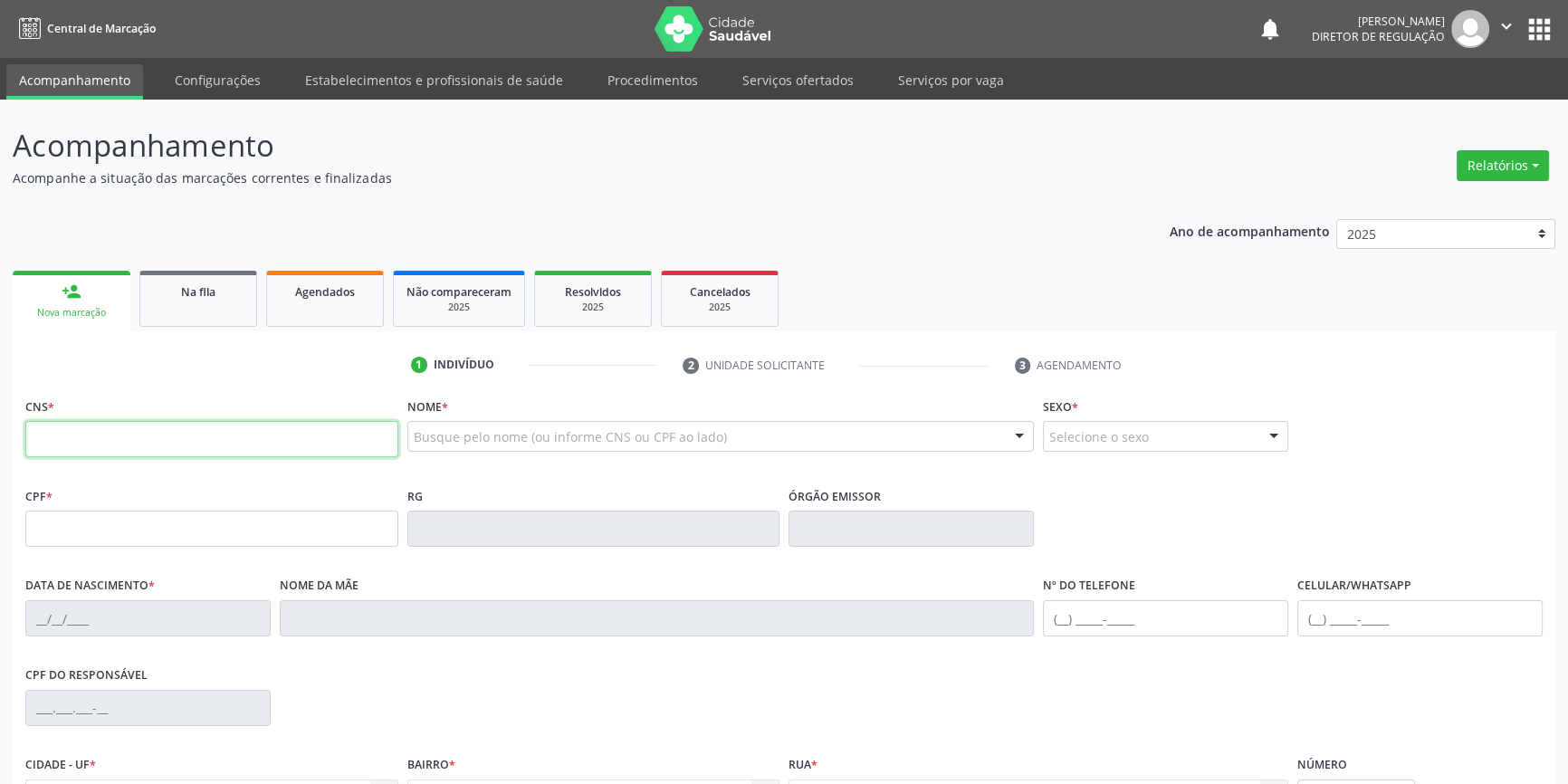
click at [150, 441] on input "text" at bounding box center [212, 439] width 373 height 36
type input "707 8096 6596 9011"
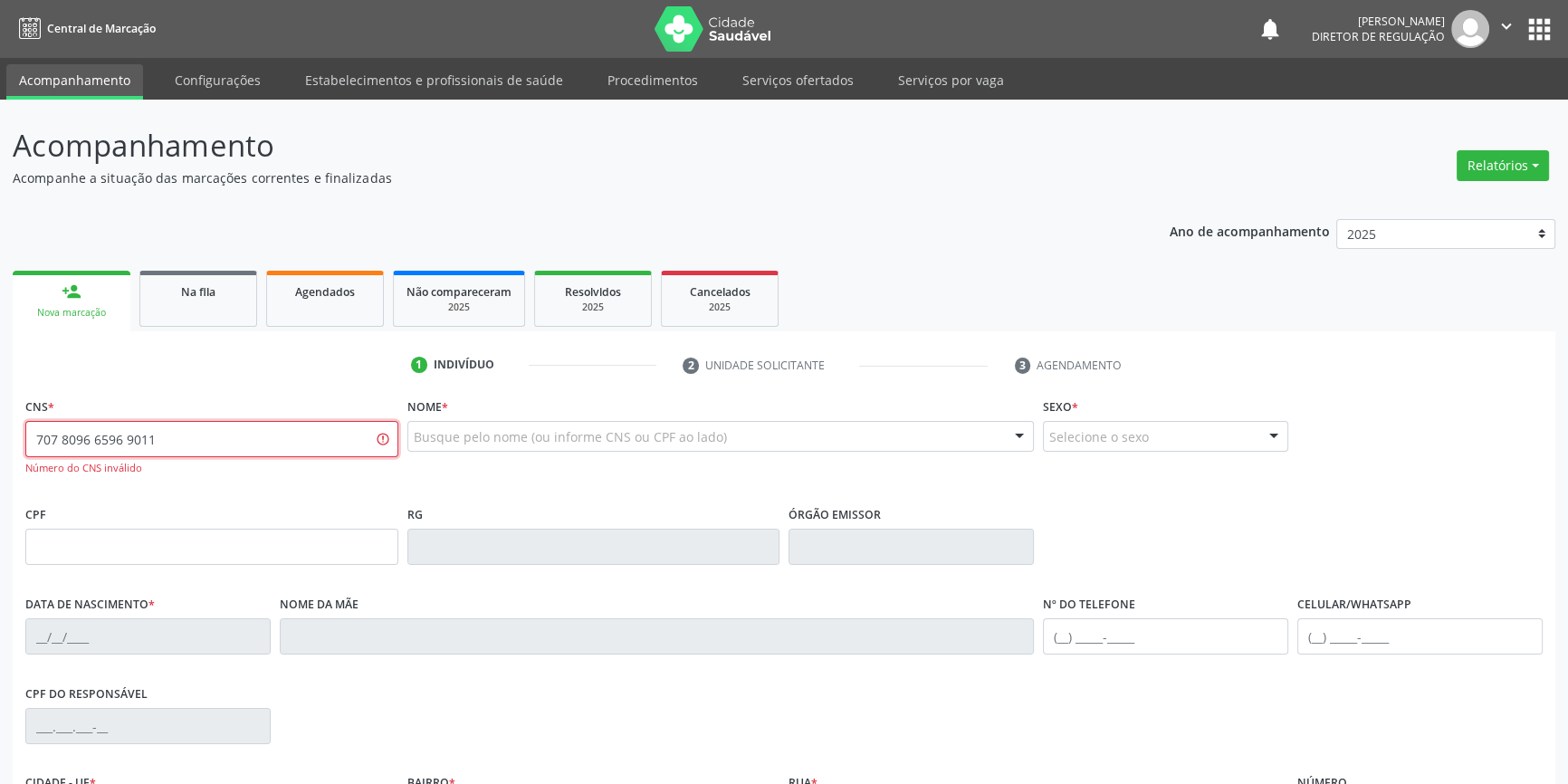
drag, startPoint x: 211, startPoint y: 446, endPoint x: 0, endPoint y: 398, distance: 216.4
click at [0, 441] on div "Acompanhamento Acompanhe a situação das marcações correntes e finalizadas Relat…" at bounding box center [784, 550] width 1568 height 900
type input "IVETE COELHO"
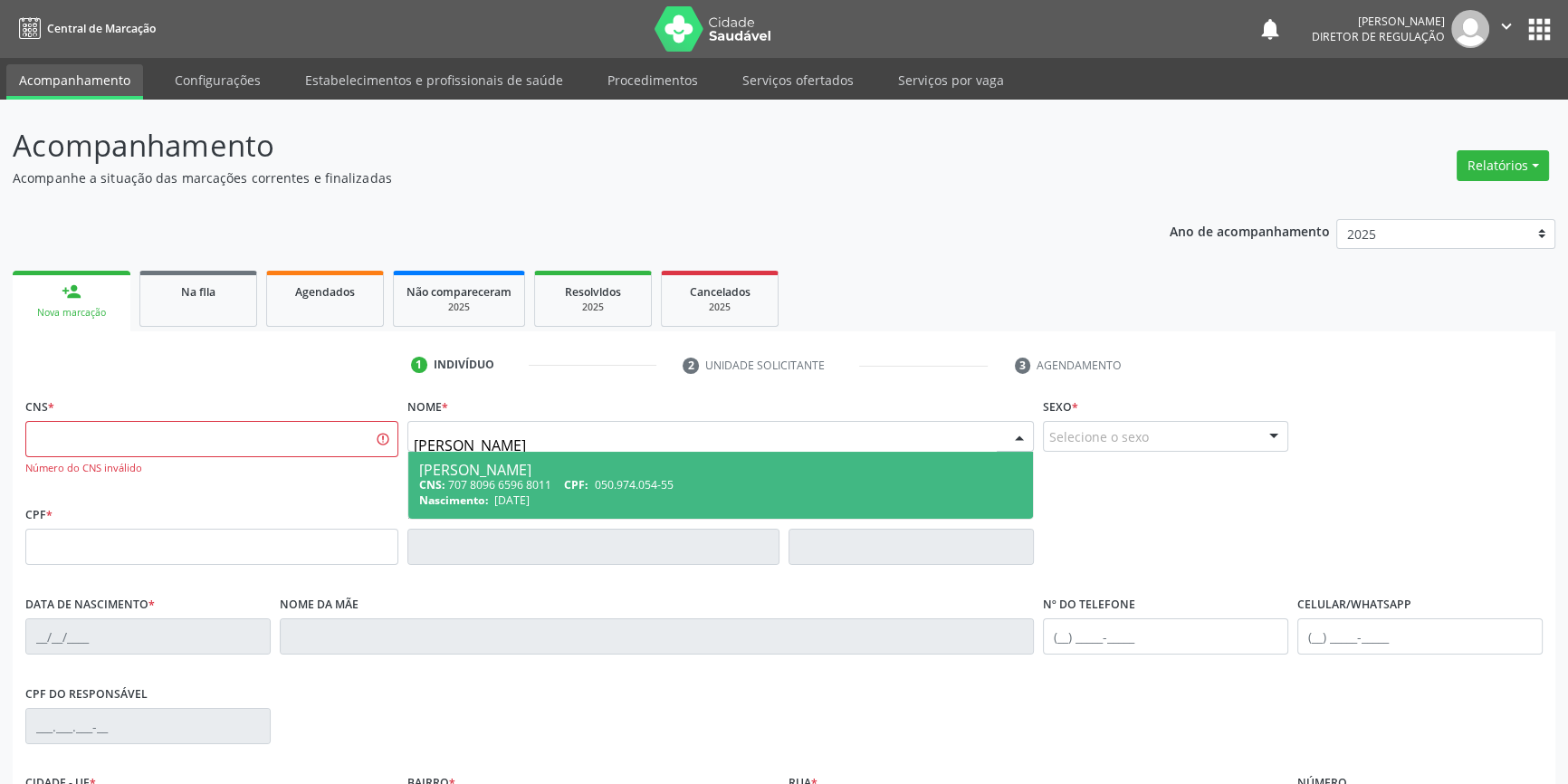
click at [521, 477] on div "CNS: 707 8096 6596 8011 CPF: 050.974.054-55" at bounding box center [721, 485] width 604 height 16
type input "707 8096 6596 8011"
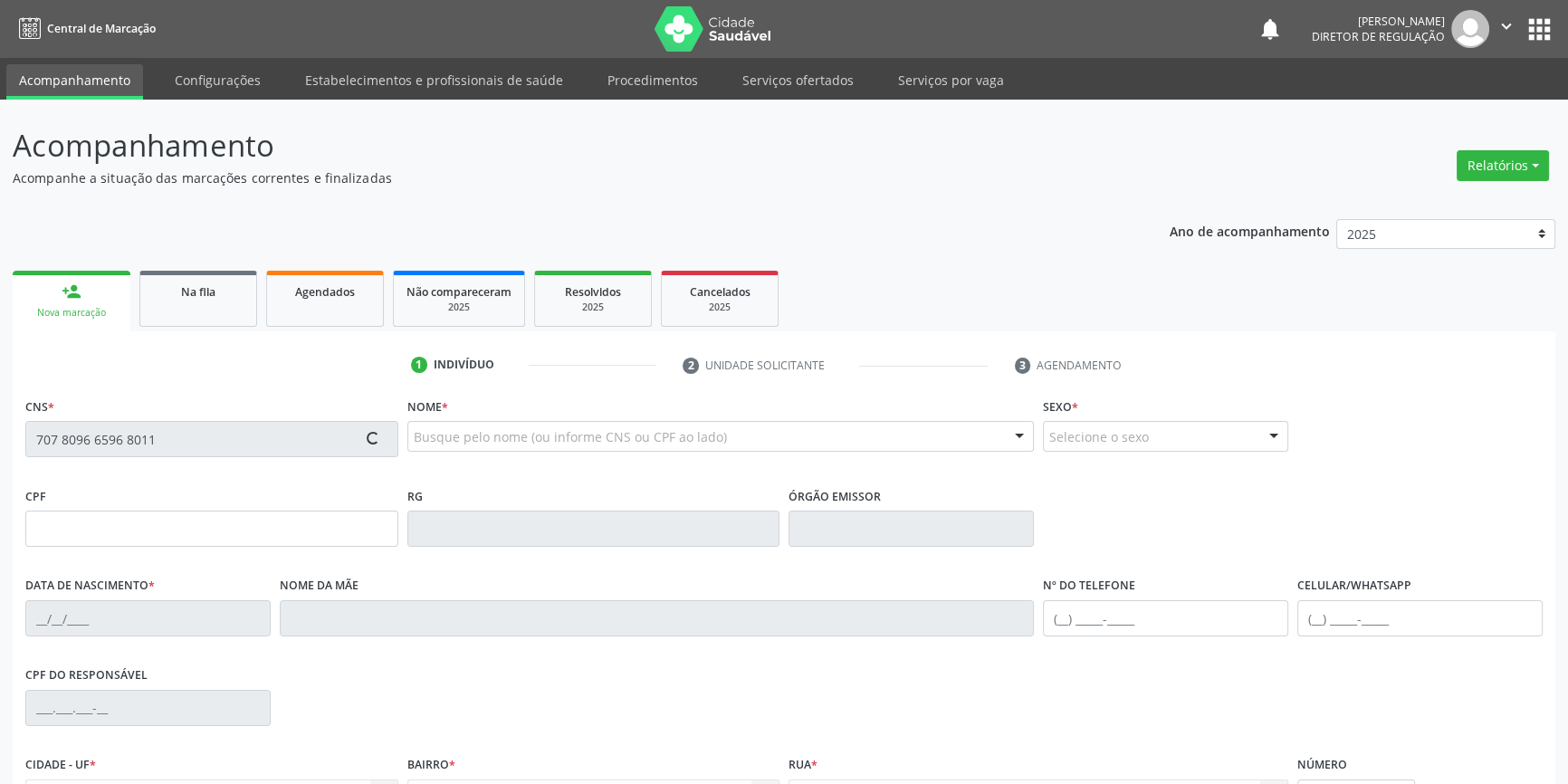
type input "050.974.054-55"
type input "29/07/1983"
type input "Terezinha Coelho Nunes"
type input "(87) 98117-4330"
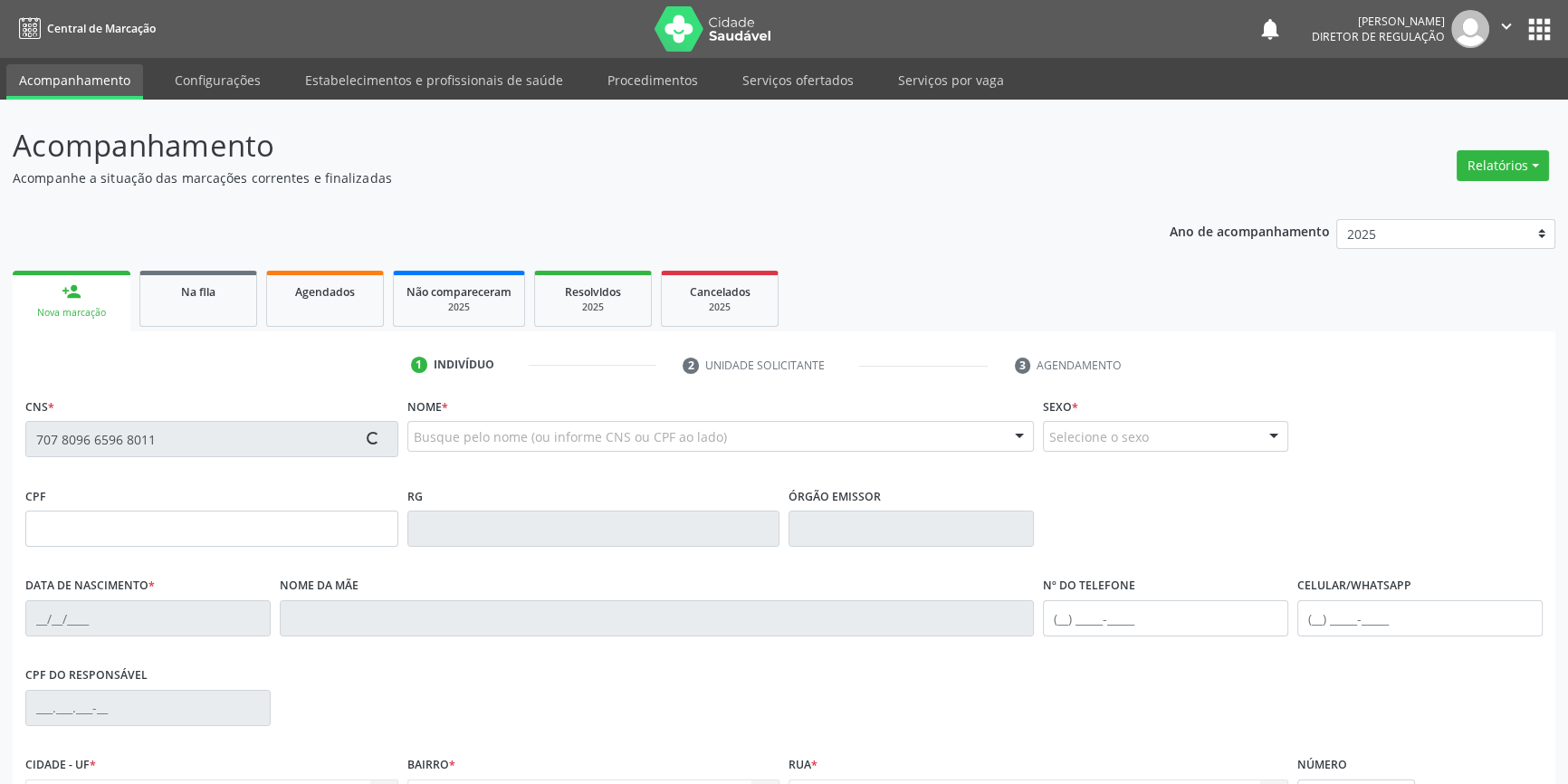
type input "S/N"
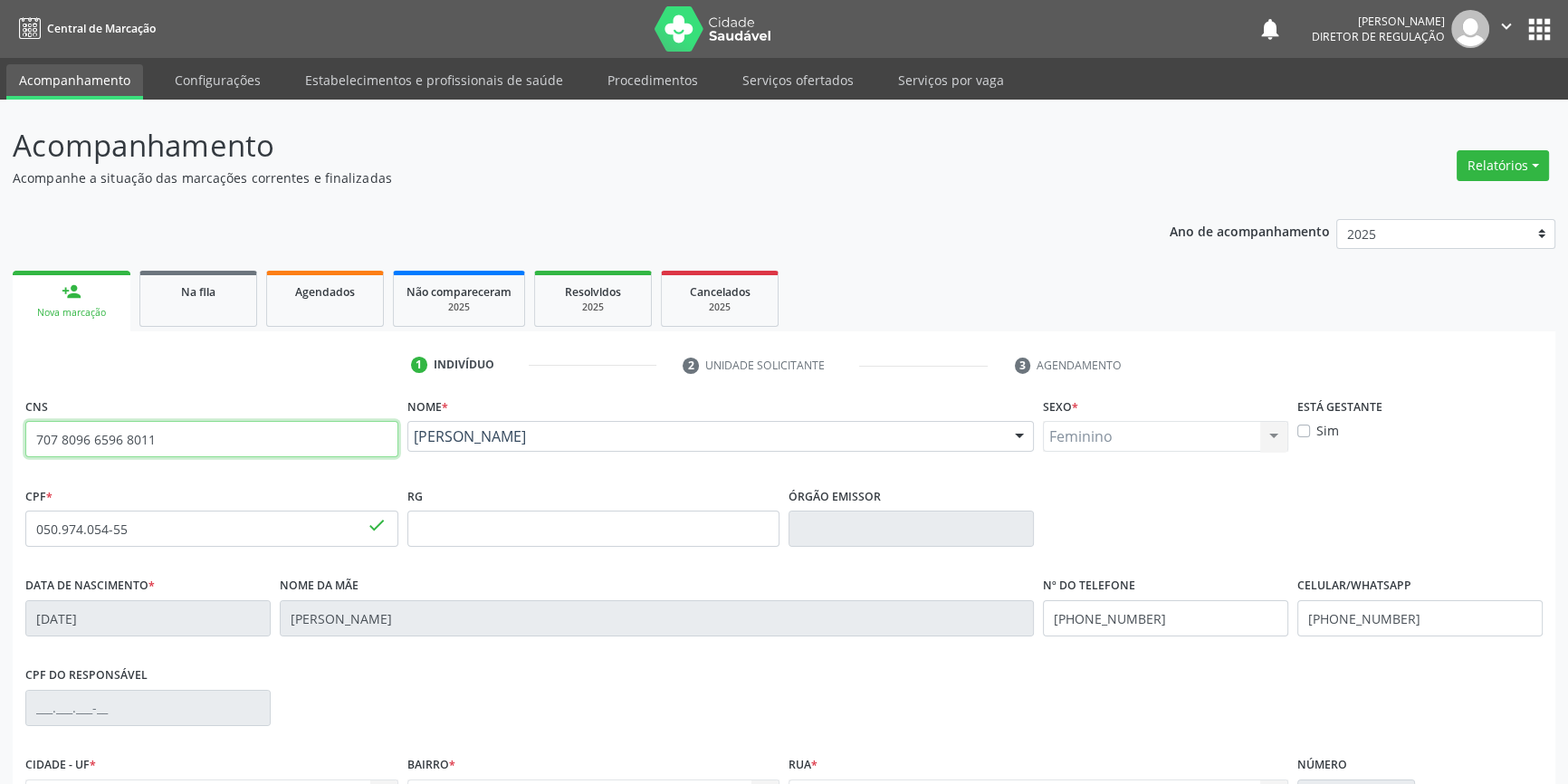
drag, startPoint x: 234, startPoint y: 437, endPoint x: 0, endPoint y: 411, distance: 235.4
click at [0, 414] on div "Acompanhamento Acompanhe a situação das marcações correntes e finalizadas Relat…" at bounding box center [784, 541] width 1568 height 882
click at [203, 315] on link "Na fila" at bounding box center [198, 298] width 118 height 56
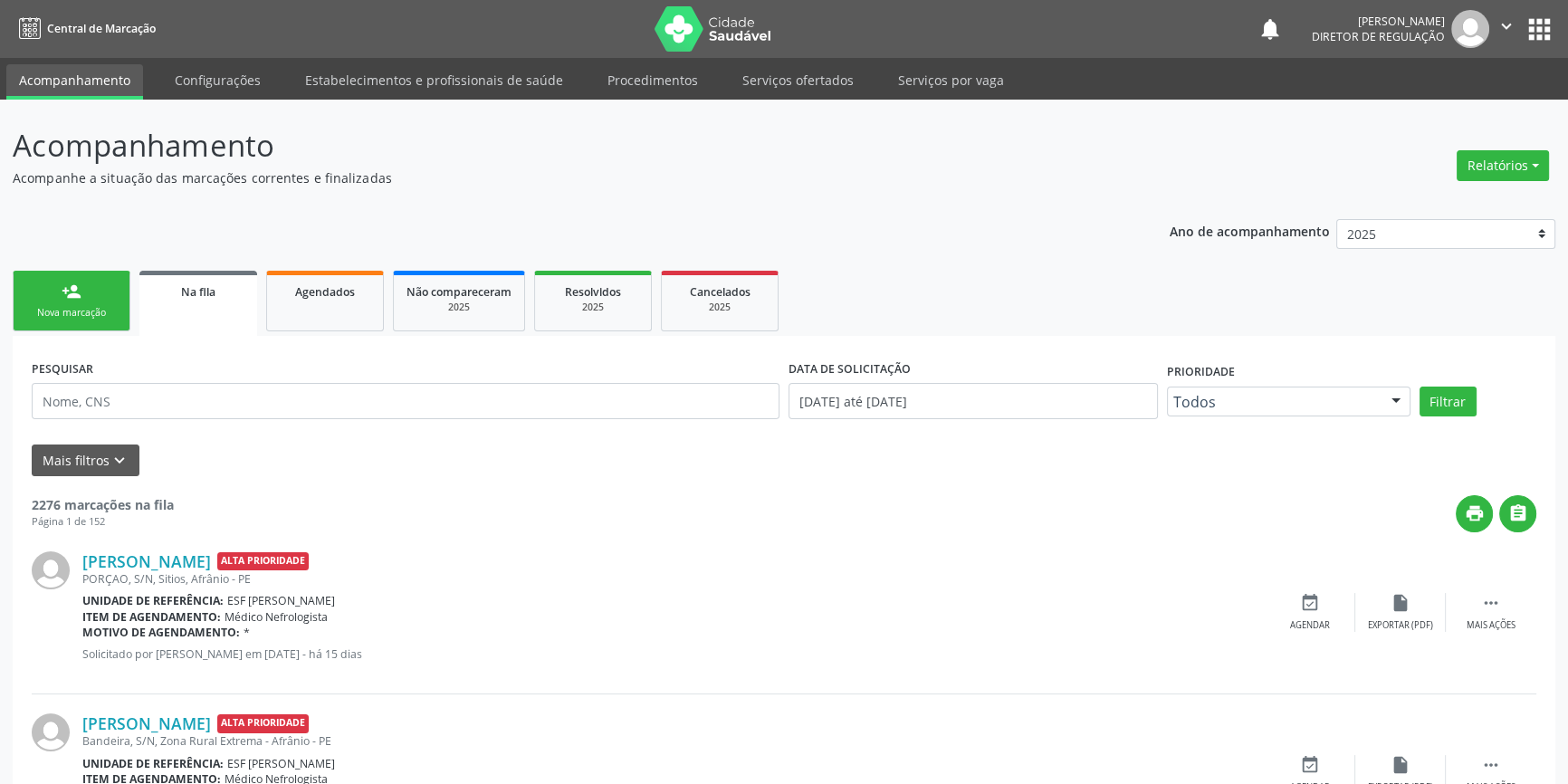
click at [319, 416] on div "PESQUISAR" at bounding box center [406, 393] width 757 height 77
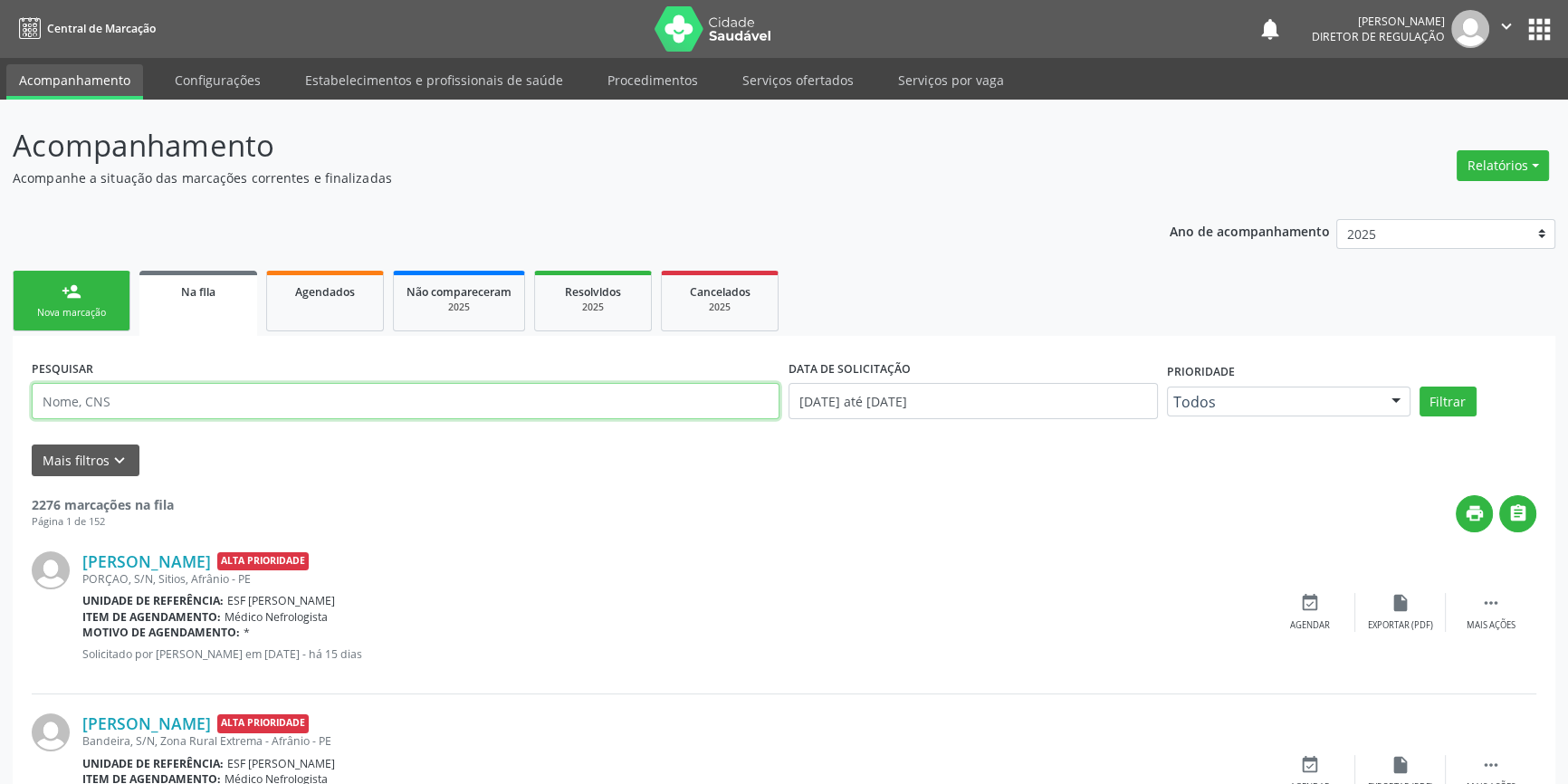
click at [304, 408] on input "text" at bounding box center [405, 401] width 748 height 36
paste input "707 8096 6596 8011"
type input "707 8096 6596 8011"
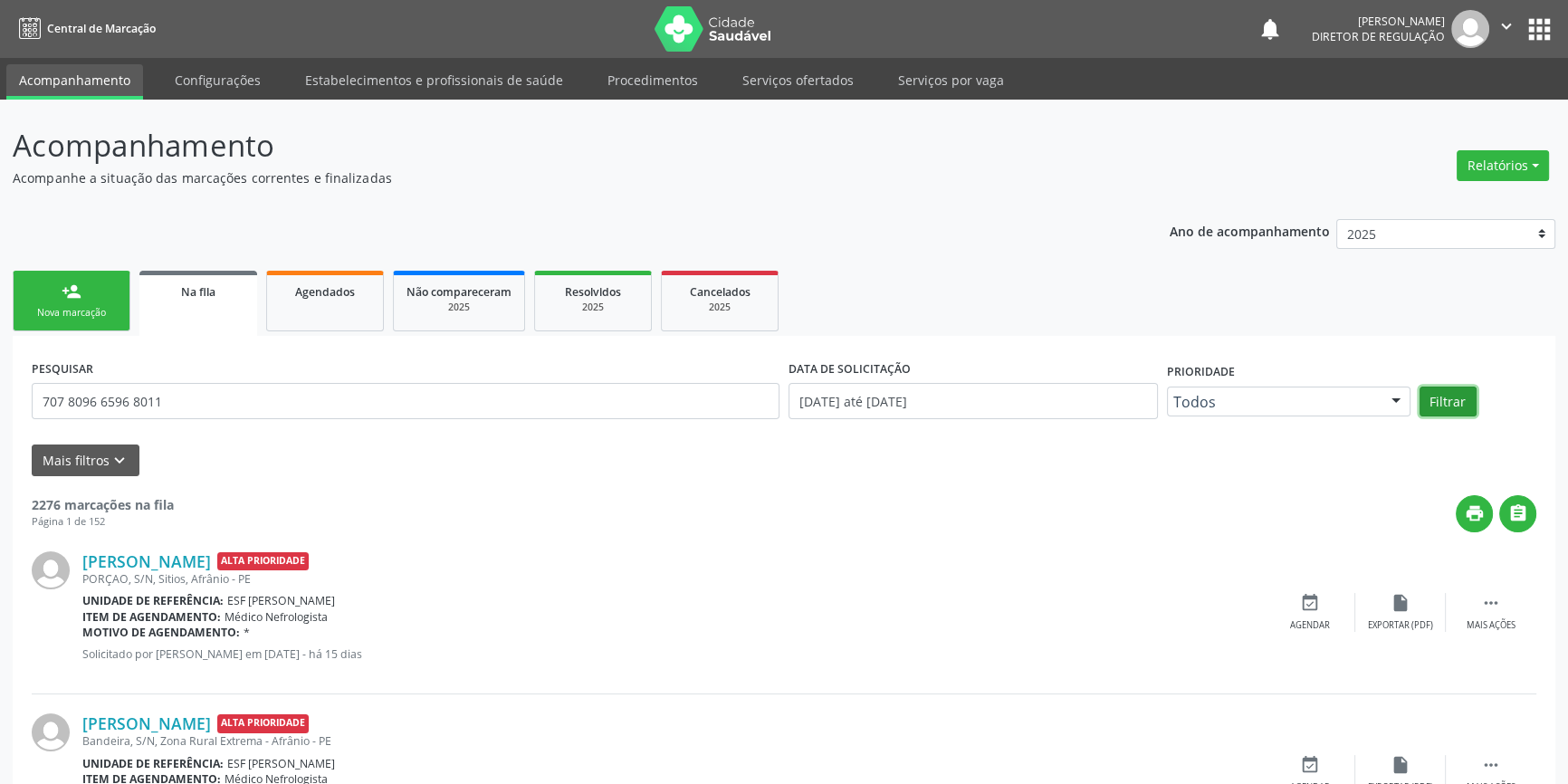
click at [1439, 399] on button "Filtrar" at bounding box center [1448, 401] width 57 height 30
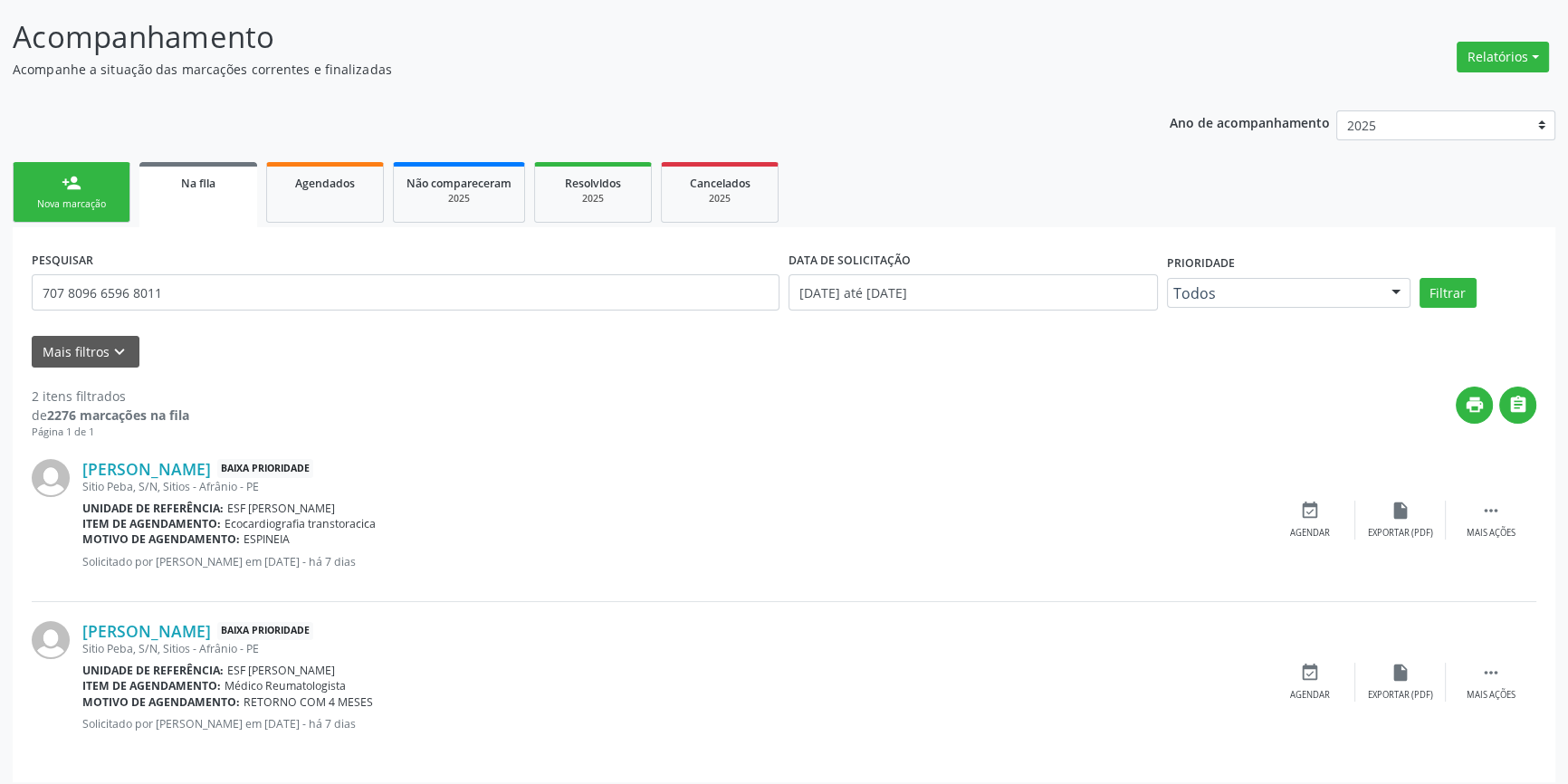
scroll to position [118, 0]
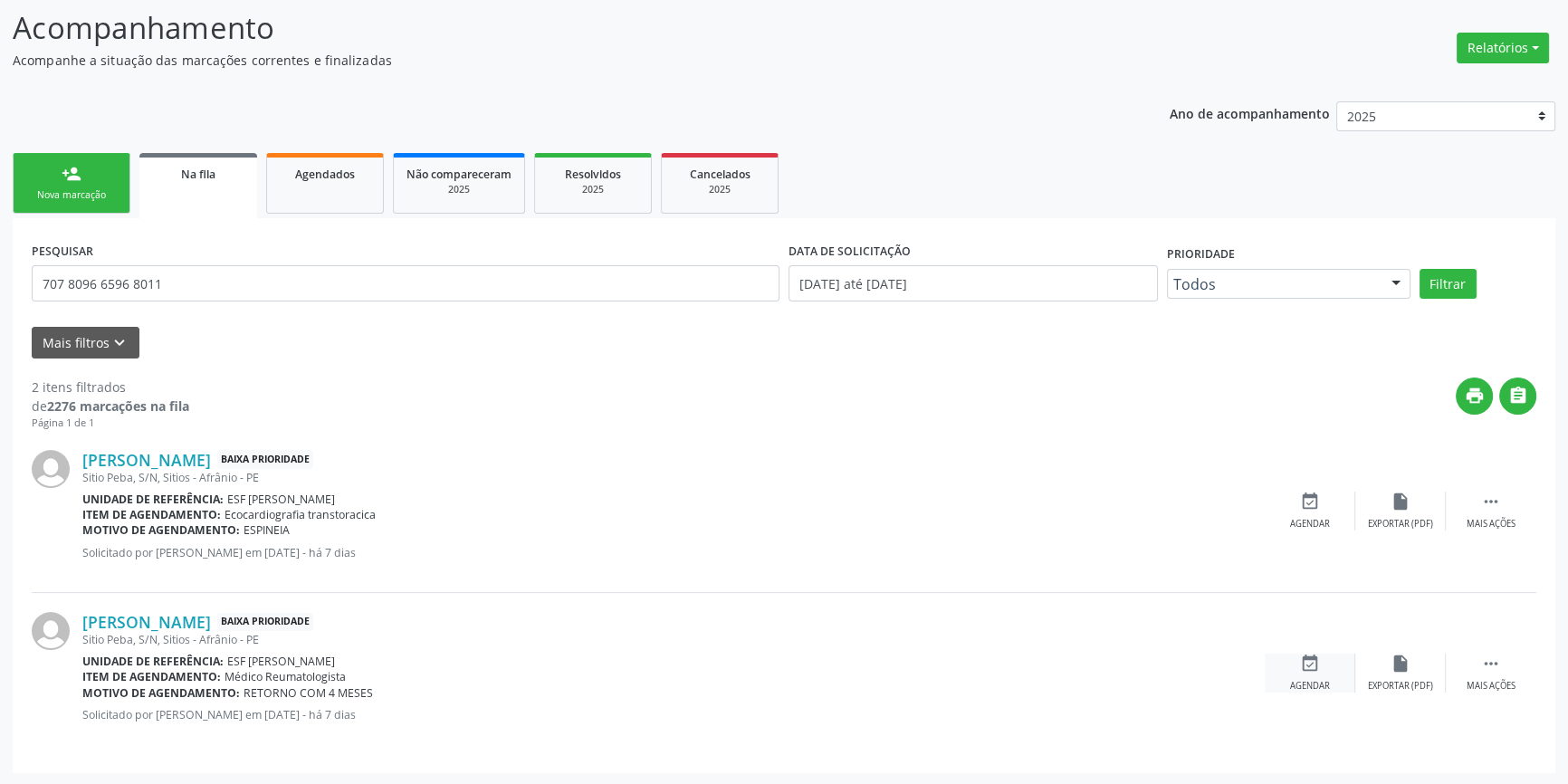
click at [1336, 673] on div "event_available Agendar" at bounding box center [1310, 673] width 90 height 39
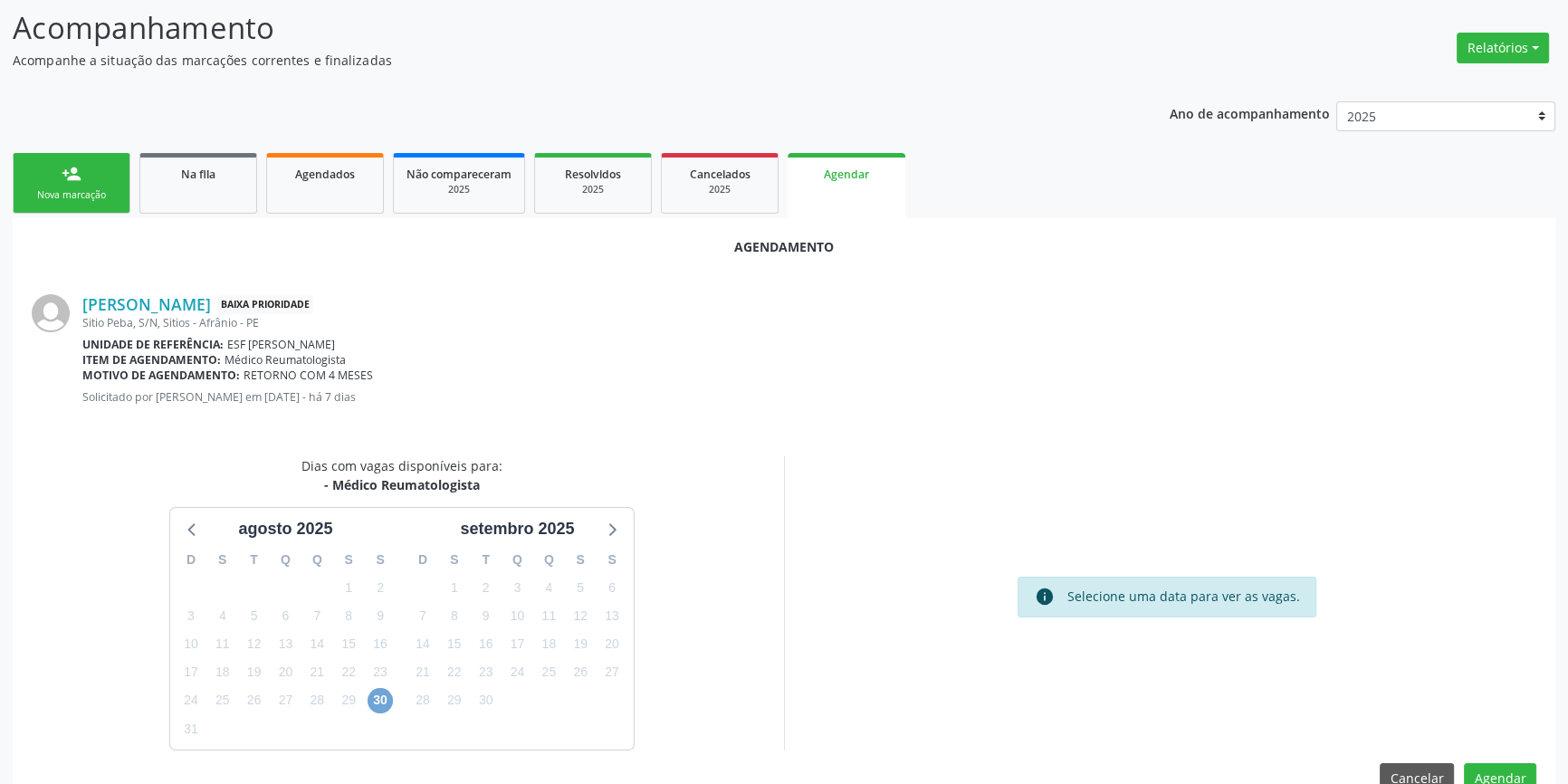
click at [380, 708] on span "30" at bounding box center [380, 701] width 25 height 25
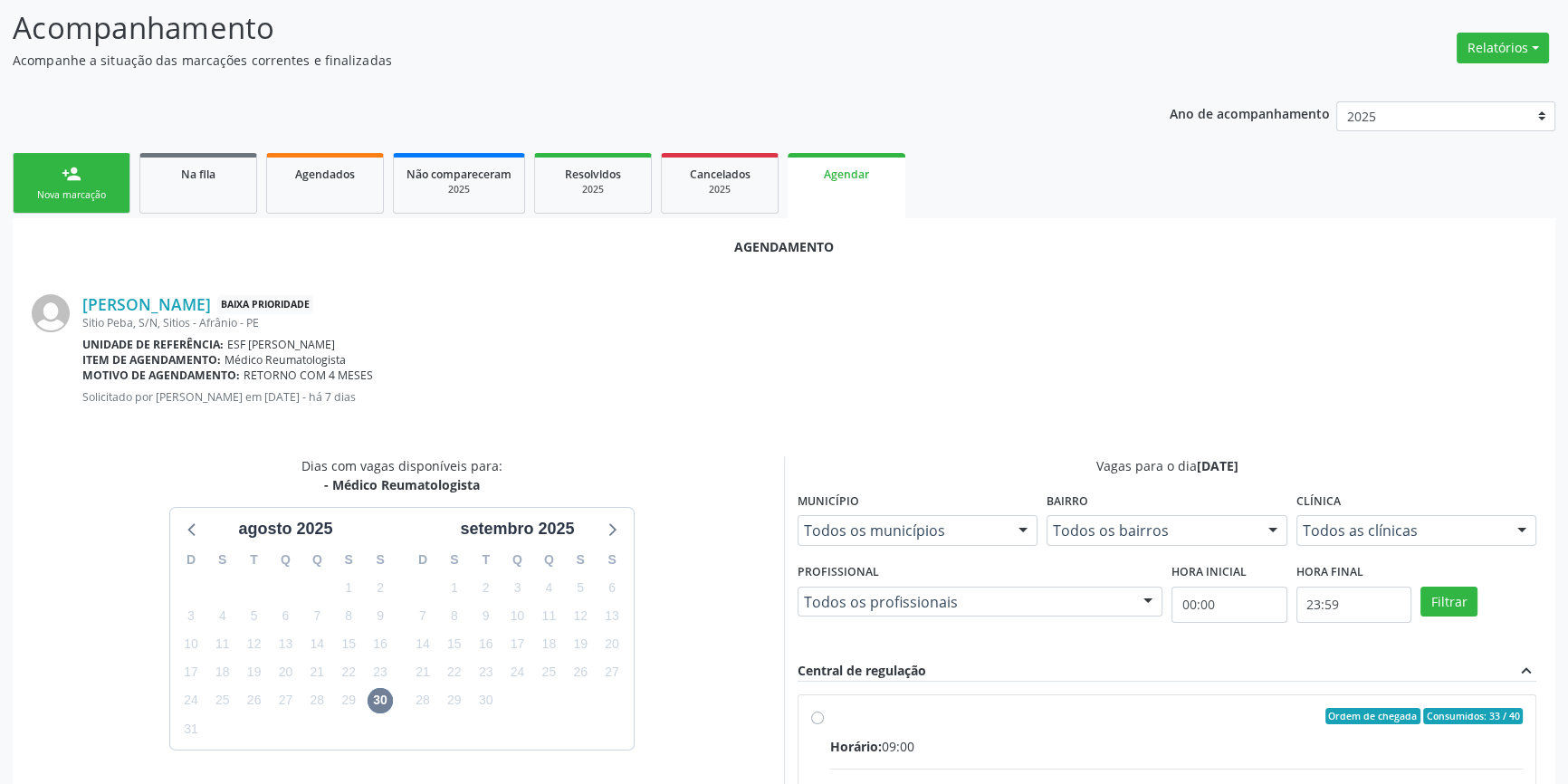
click at [843, 719] on div "Ordem de chegada Consumidos: 33 / 40" at bounding box center [1176, 715] width 693 height 17
click at [824, 719] on input "Ordem de chegada Consumidos: 33 / 40 Horário: 09:00 Clínica: Ambulatorio Munici…" at bounding box center [817, 715] width 13 height 17
radio input "true"
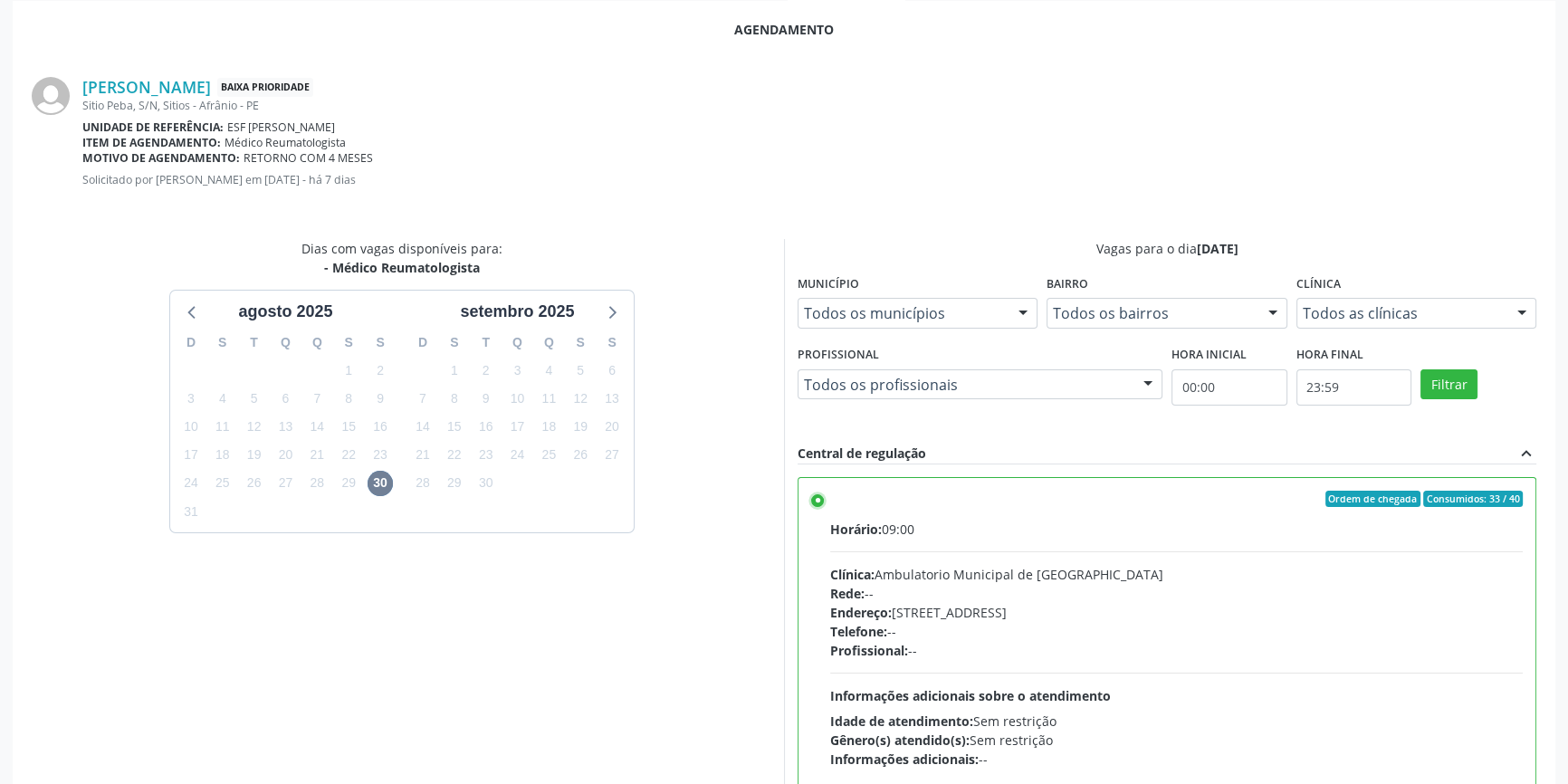
scroll to position [451, 0]
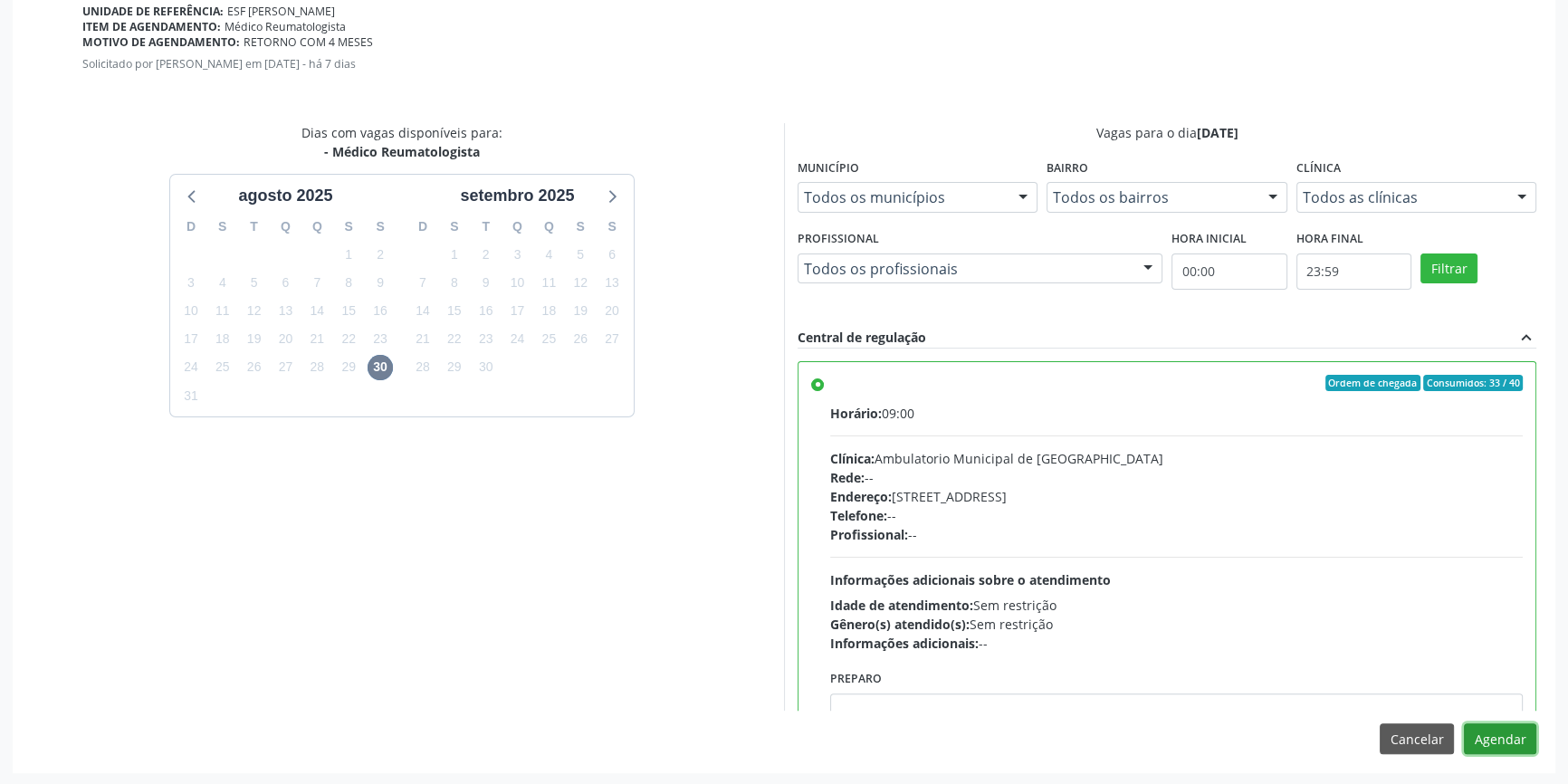
click at [1477, 734] on button "Agendar" at bounding box center [1500, 738] width 73 height 30
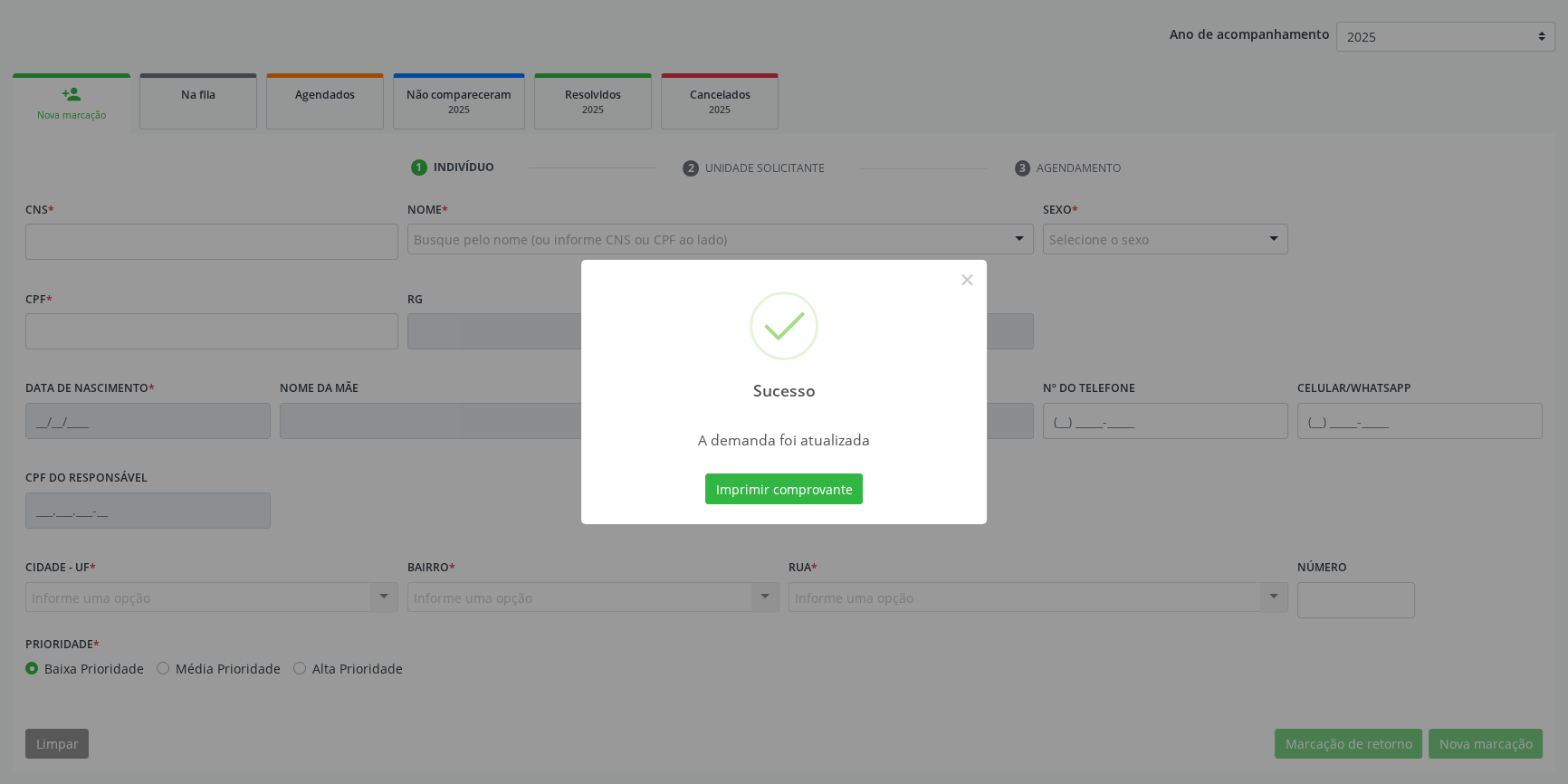
scroll to position [196, 0]
click at [750, 477] on button "Imprimir comprovante" at bounding box center [784, 488] width 158 height 30
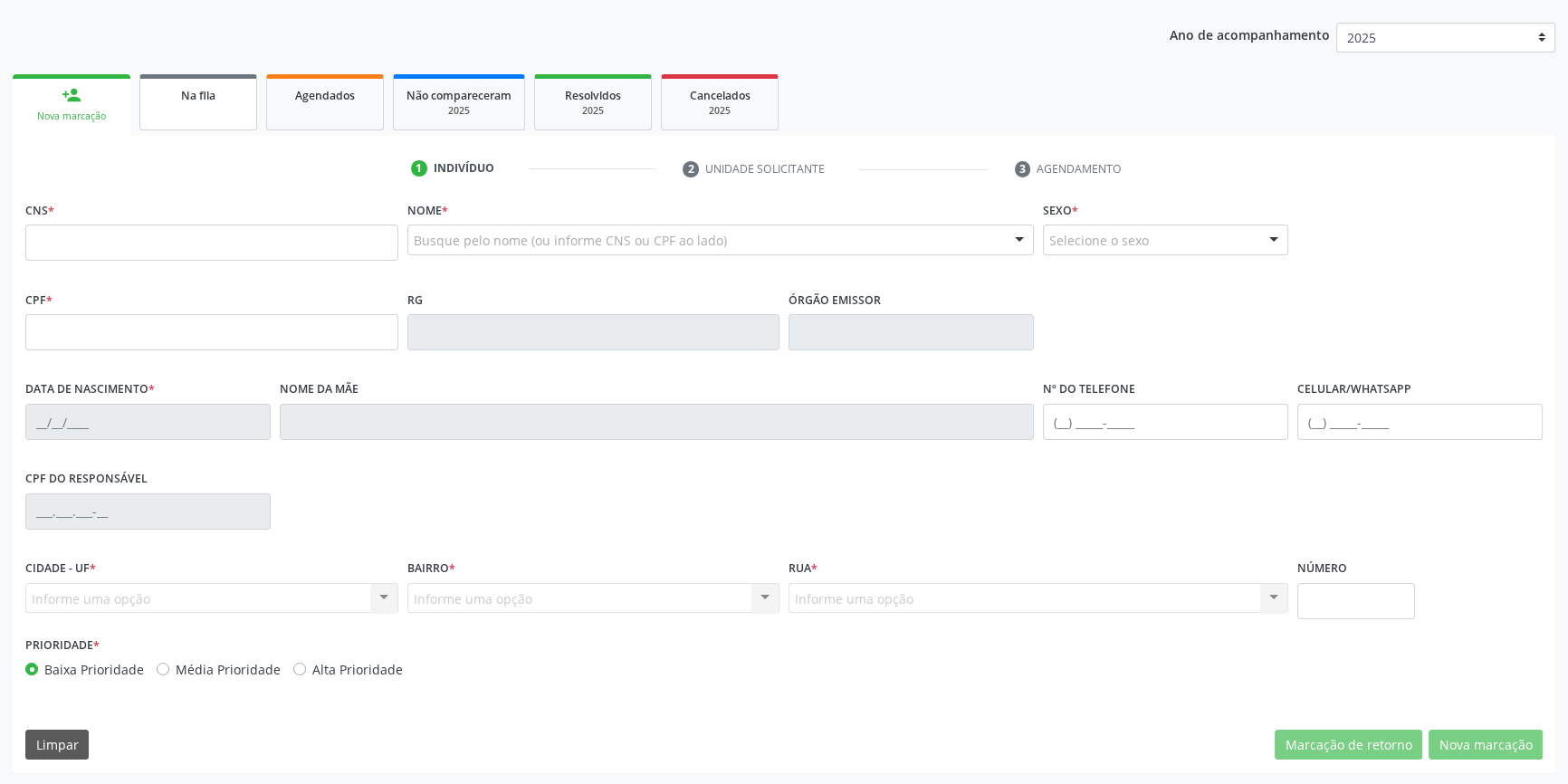
click at [154, 85] on div "Na fila" at bounding box center [198, 94] width 90 height 19
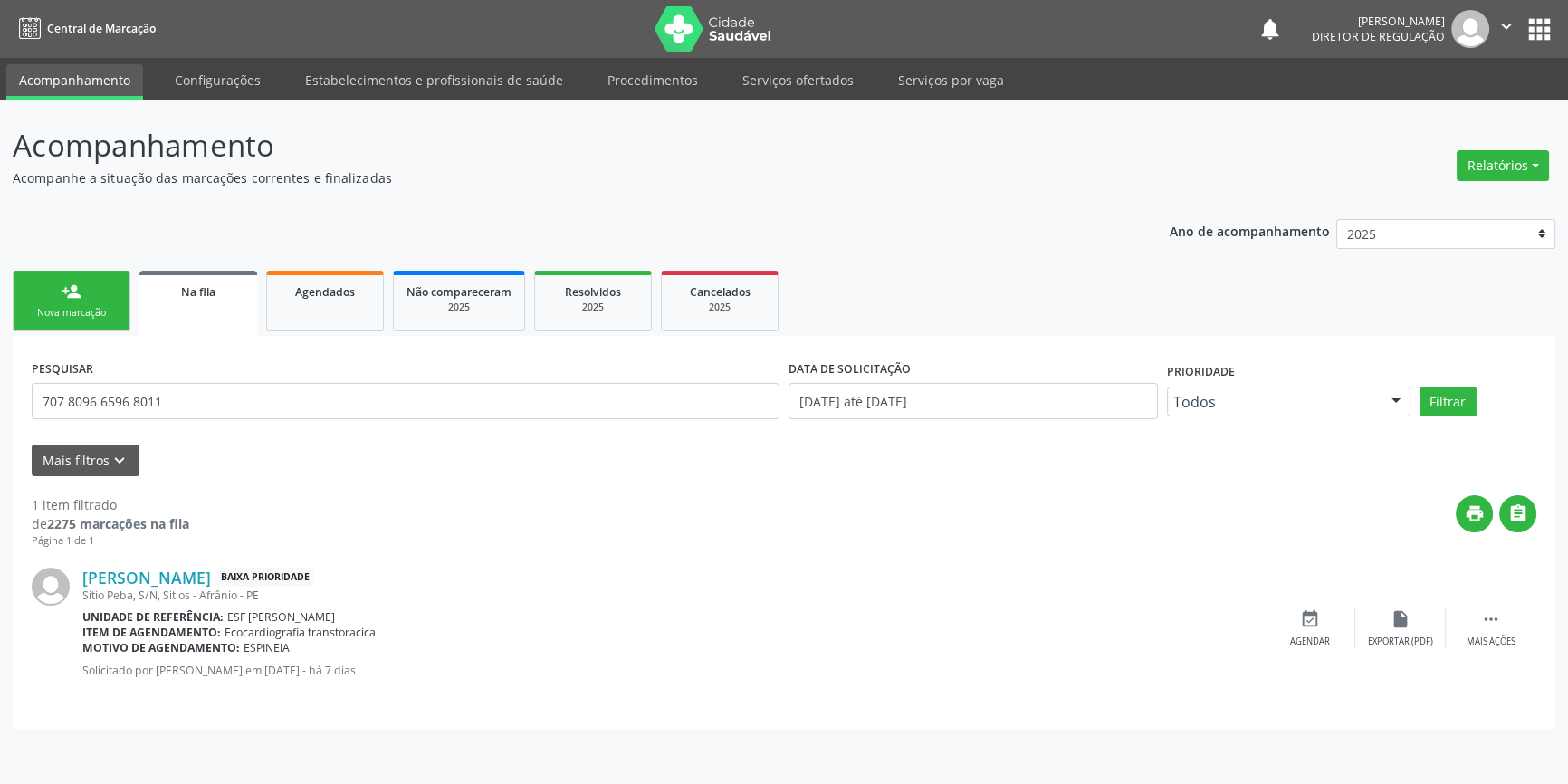
scroll to position [0, 0]
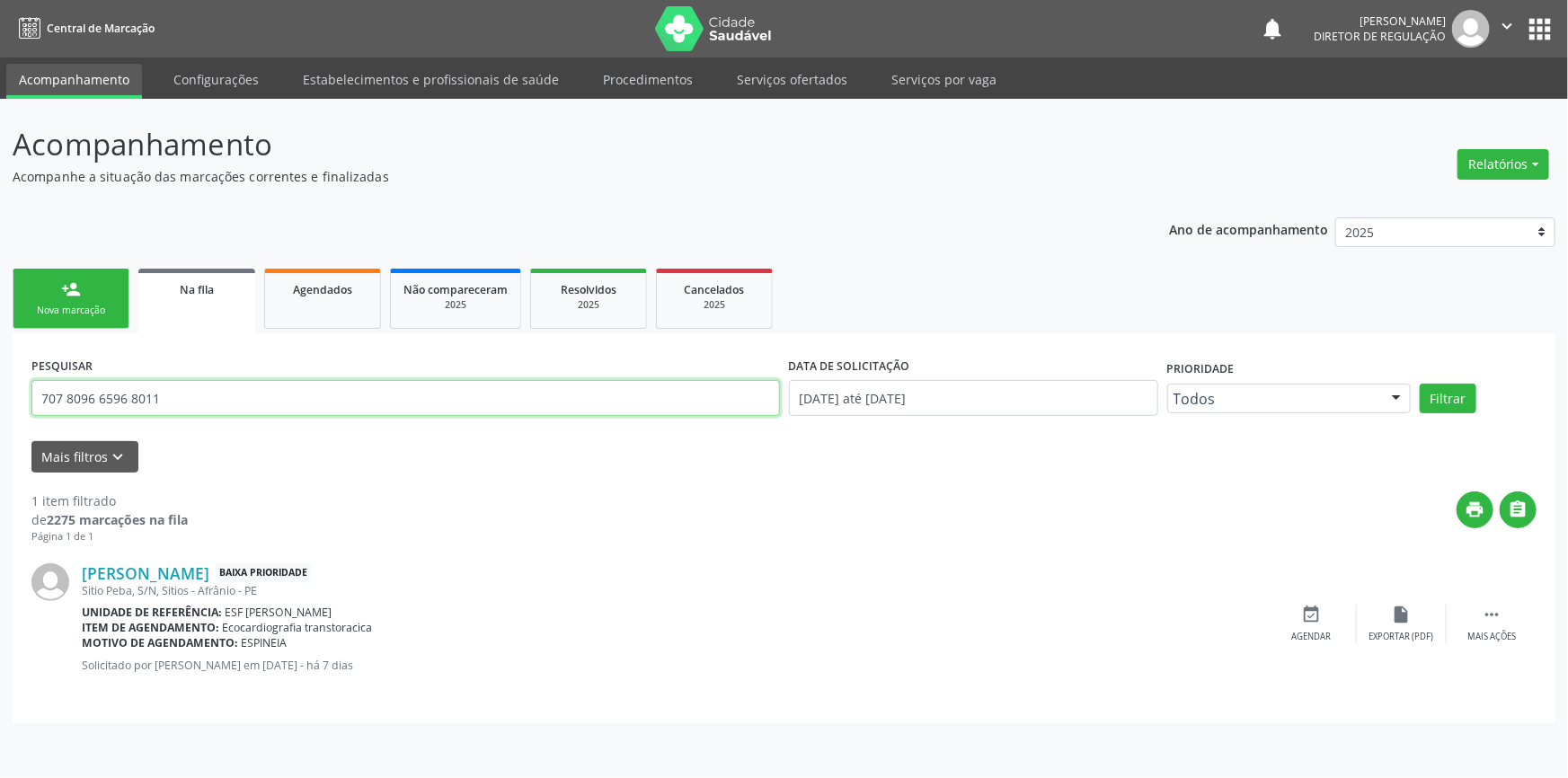
drag, startPoint x: 197, startPoint y: 404, endPoint x: 0, endPoint y: 291, distance: 227.1
click at [0, 343] on div "Acompanhamento Acompanhe a situação das marcações correntes e finalizadas Relat…" at bounding box center [784, 439] width 1568 height 679
type input "705205416113379"
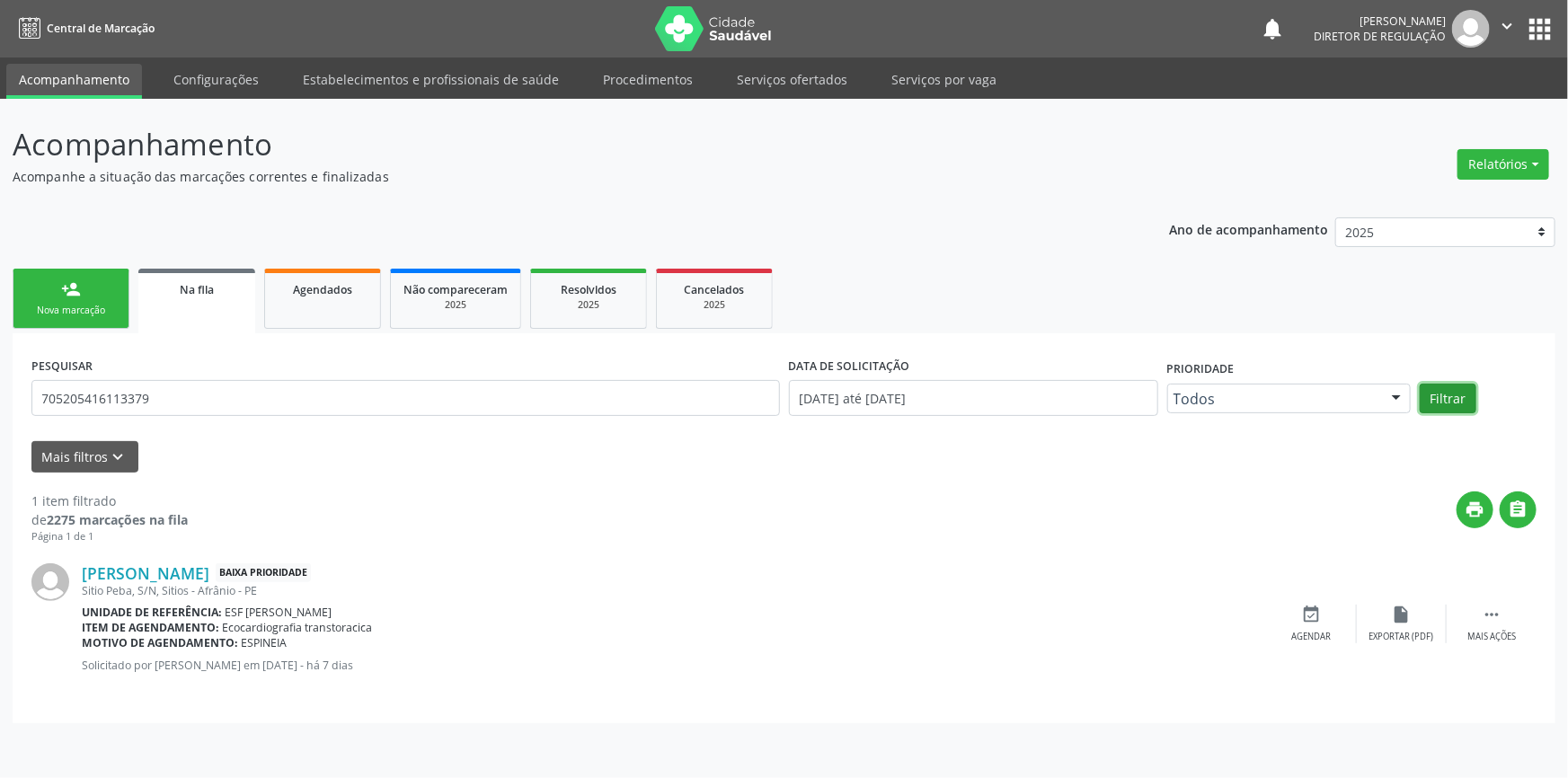
click at [1465, 392] on button "Filtrar" at bounding box center [1448, 398] width 56 height 30
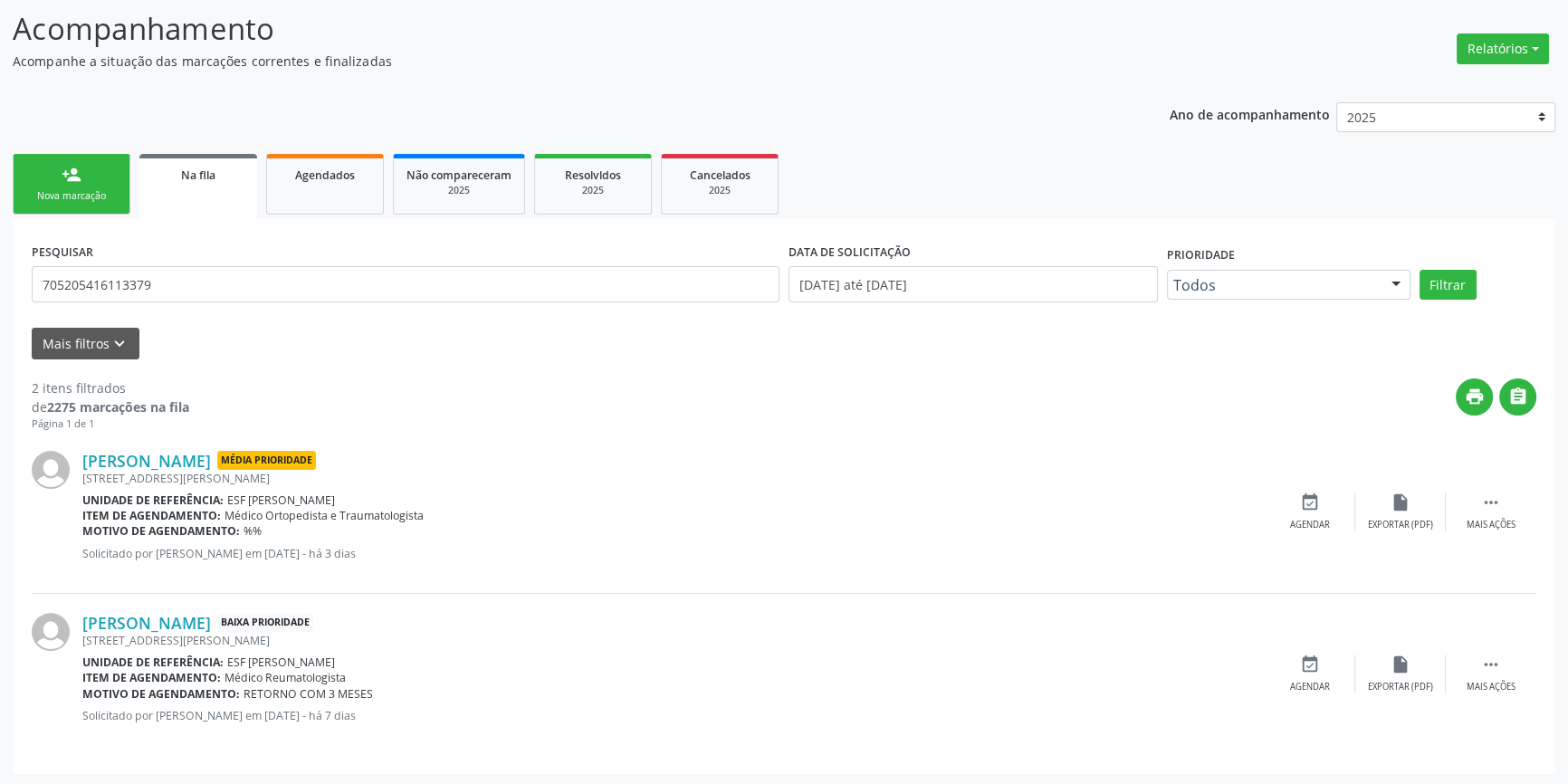
scroll to position [118, 0]
click at [1313, 672] on div "event_available Agendar" at bounding box center [1310, 673] width 90 height 39
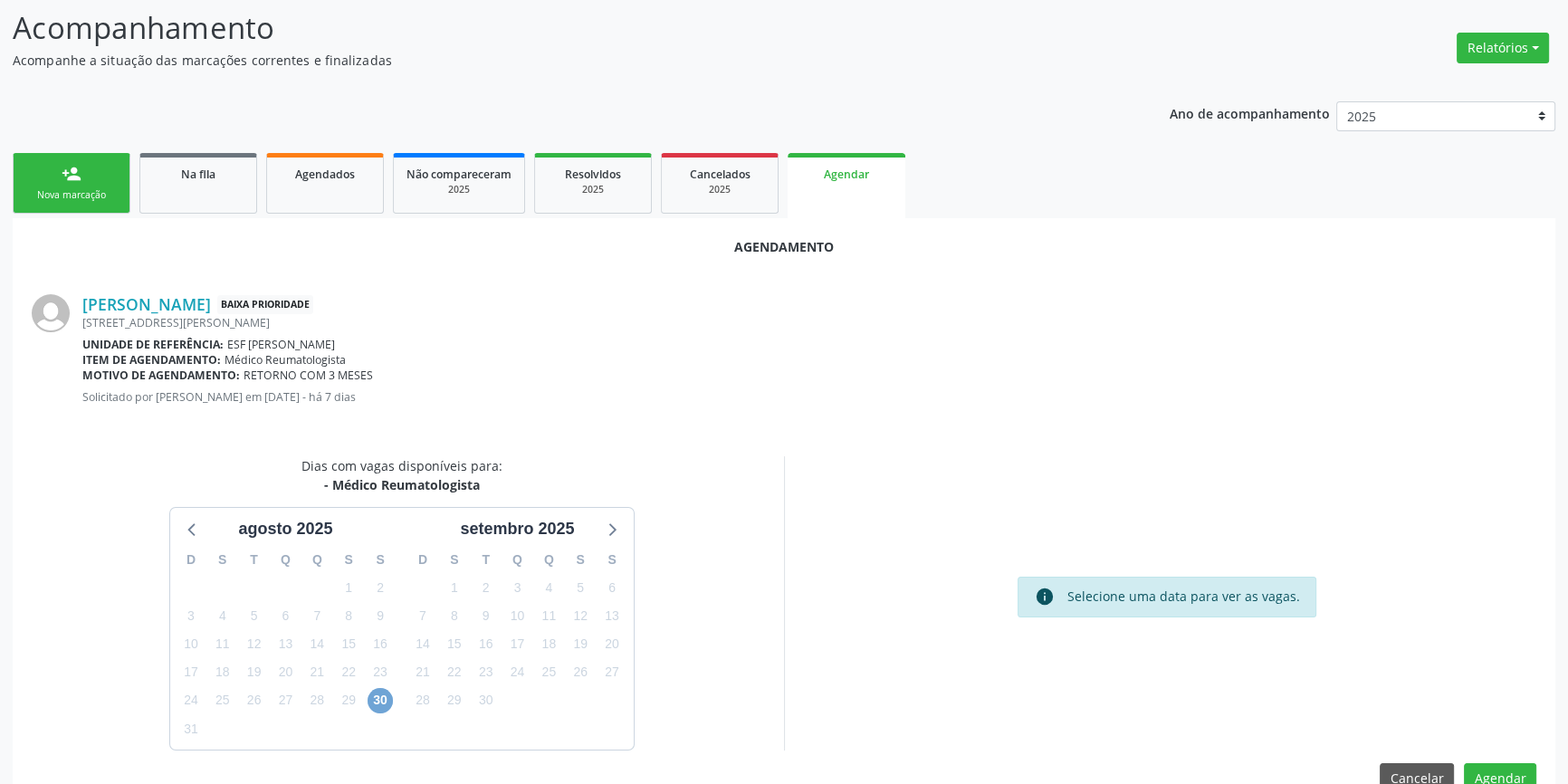
click at [379, 696] on span "30" at bounding box center [380, 701] width 25 height 25
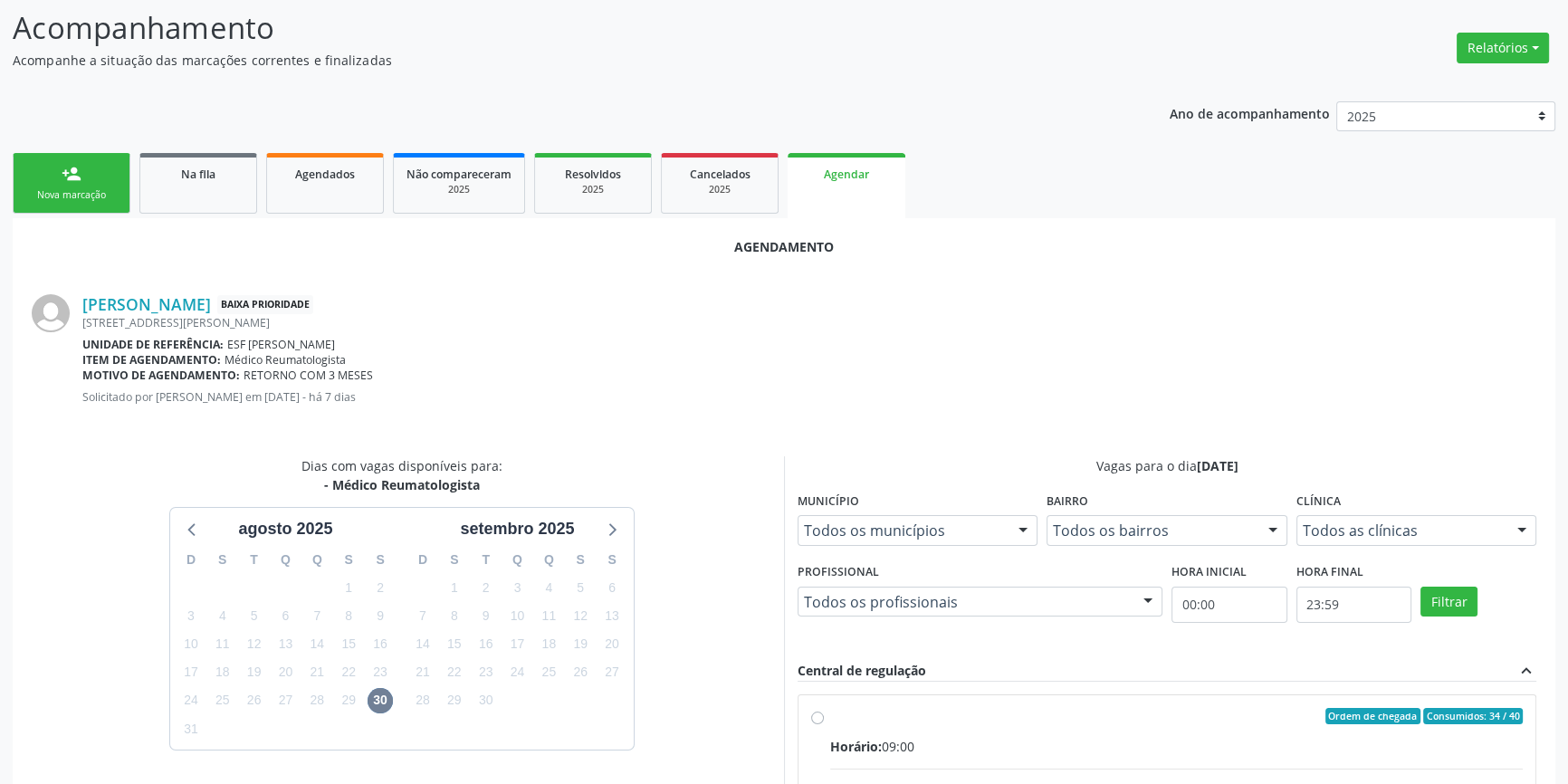
click at [819, 722] on input "Ordem de chegada Consumidos: 34 / 40 Horário: 09:00 Clínica: Ambulatorio Munici…" at bounding box center [817, 715] width 13 height 17
radio input "true"
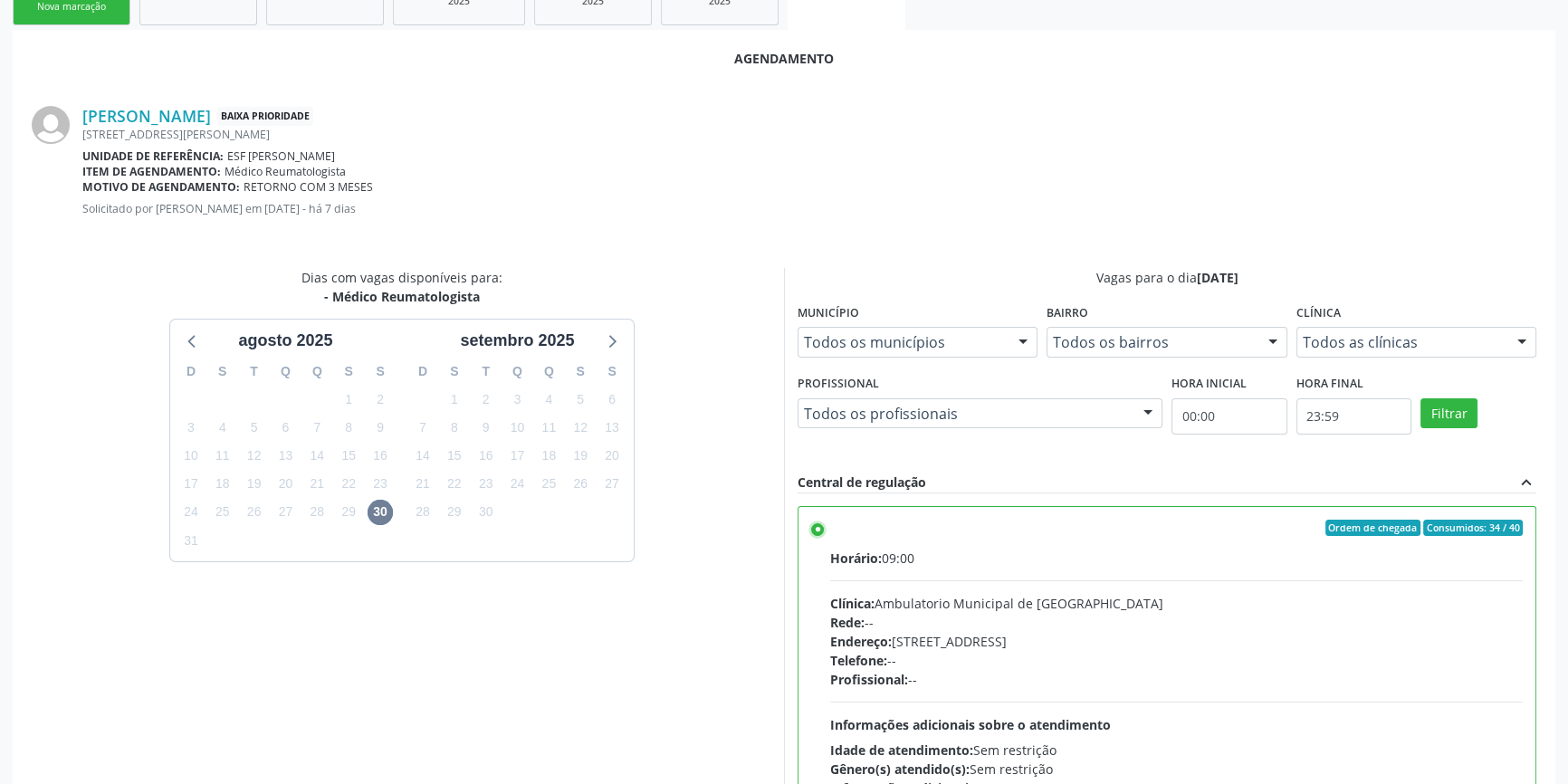
scroll to position [451, 0]
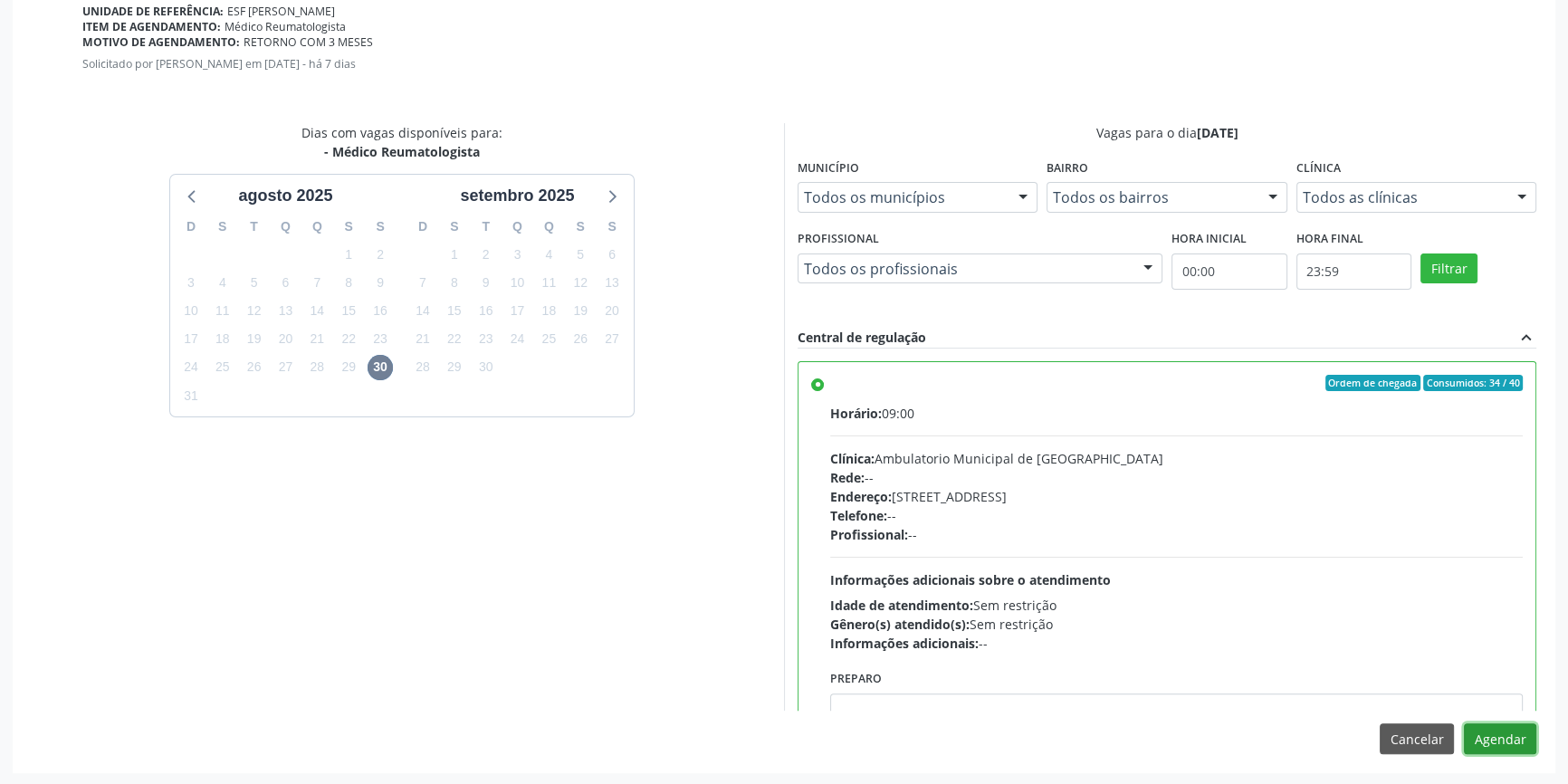
click at [1484, 746] on button "Agendar" at bounding box center [1500, 738] width 73 height 30
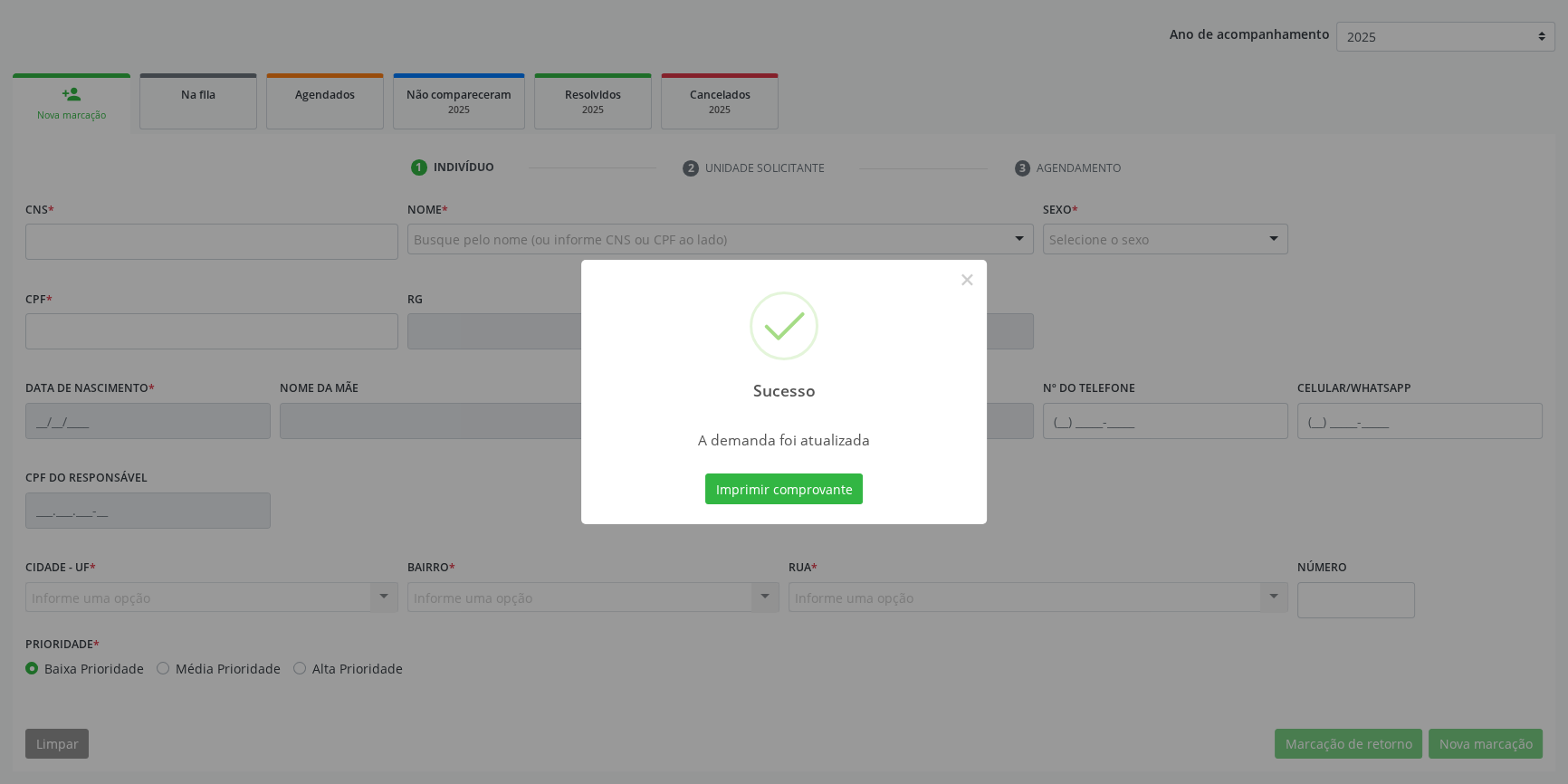
scroll to position [196, 0]
click at [734, 481] on button "Imprimir comprovante" at bounding box center [784, 488] width 158 height 30
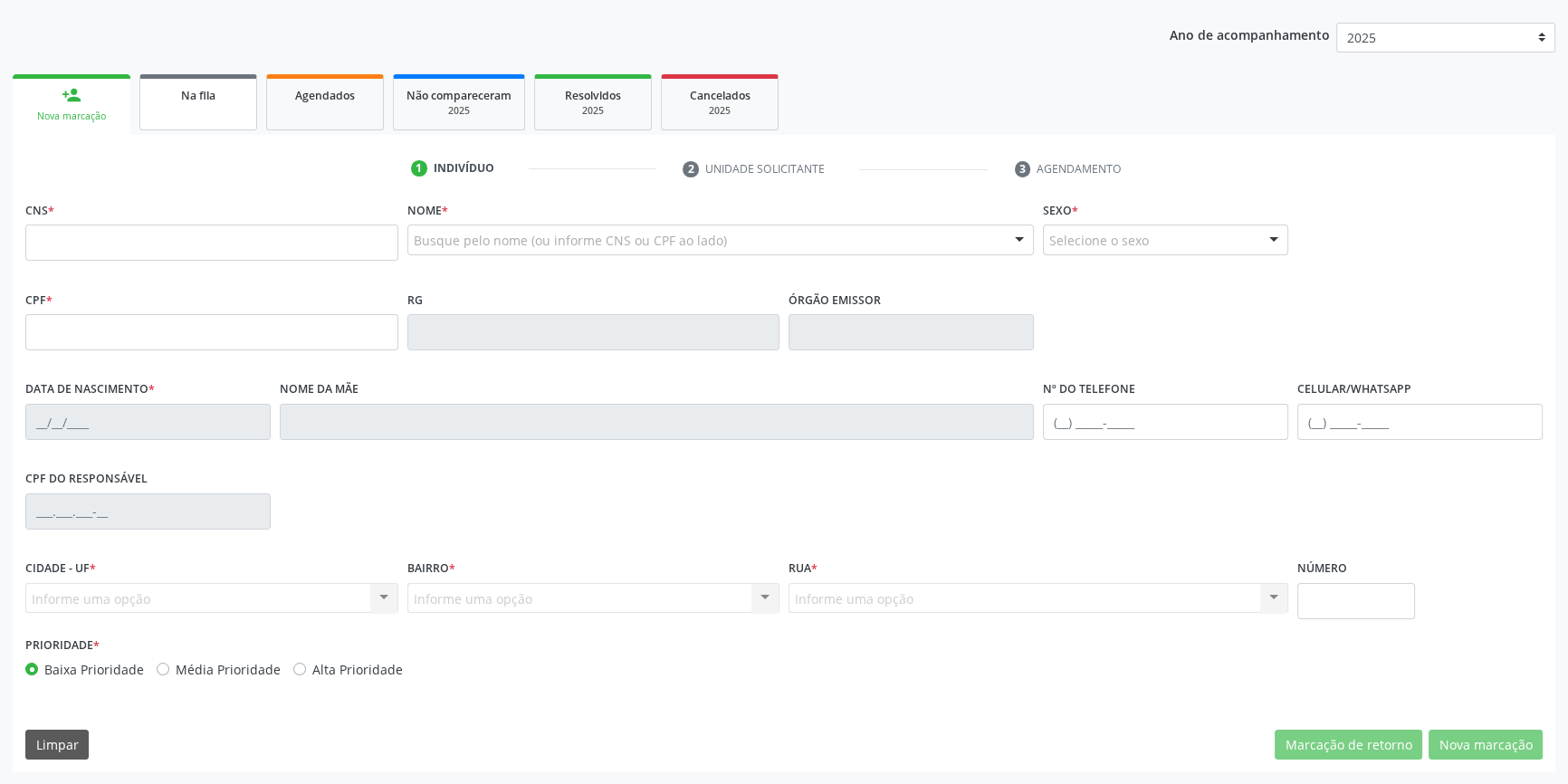
click at [161, 79] on link "Na fila" at bounding box center [198, 102] width 118 height 56
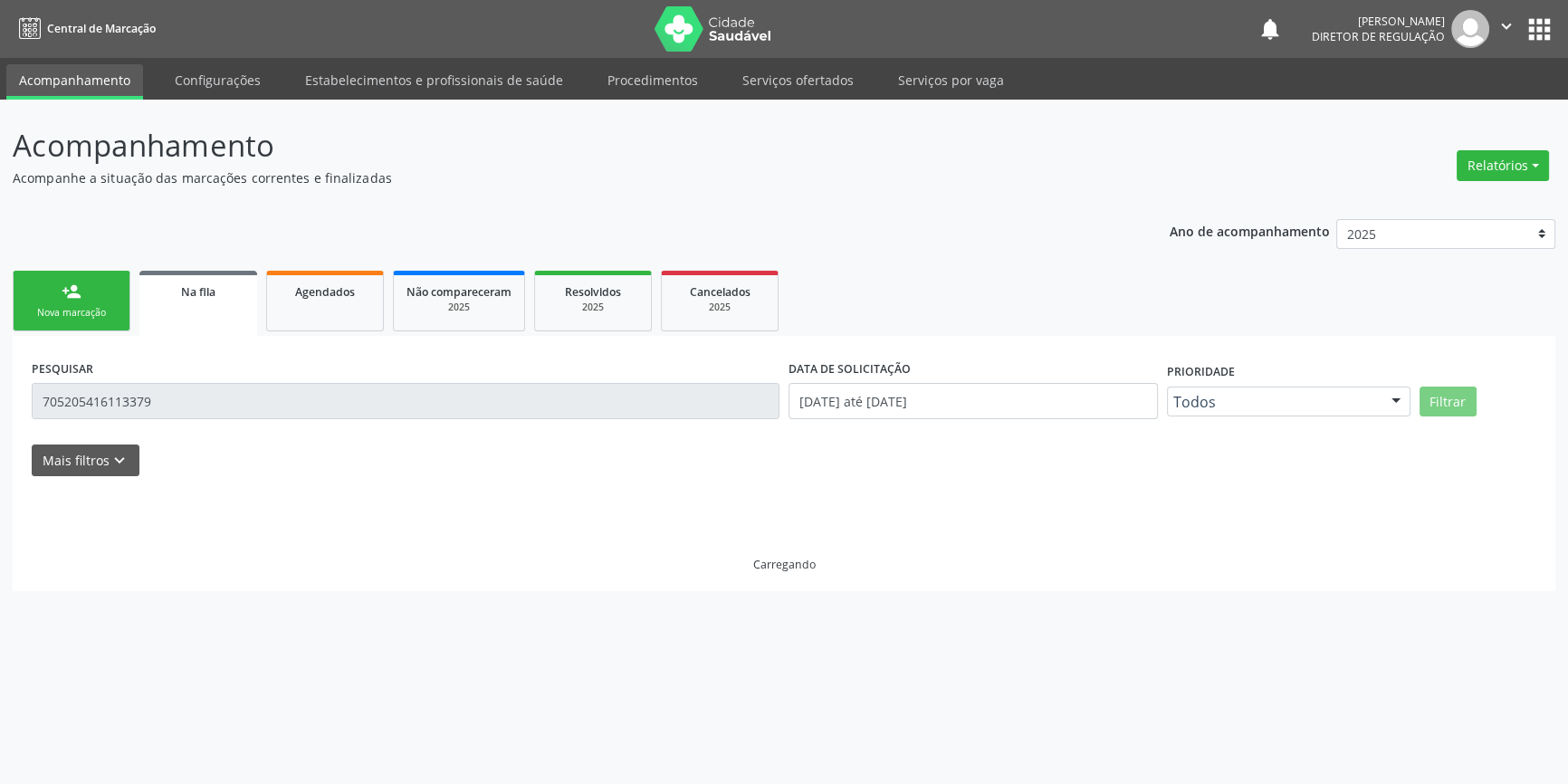
scroll to position [0, 0]
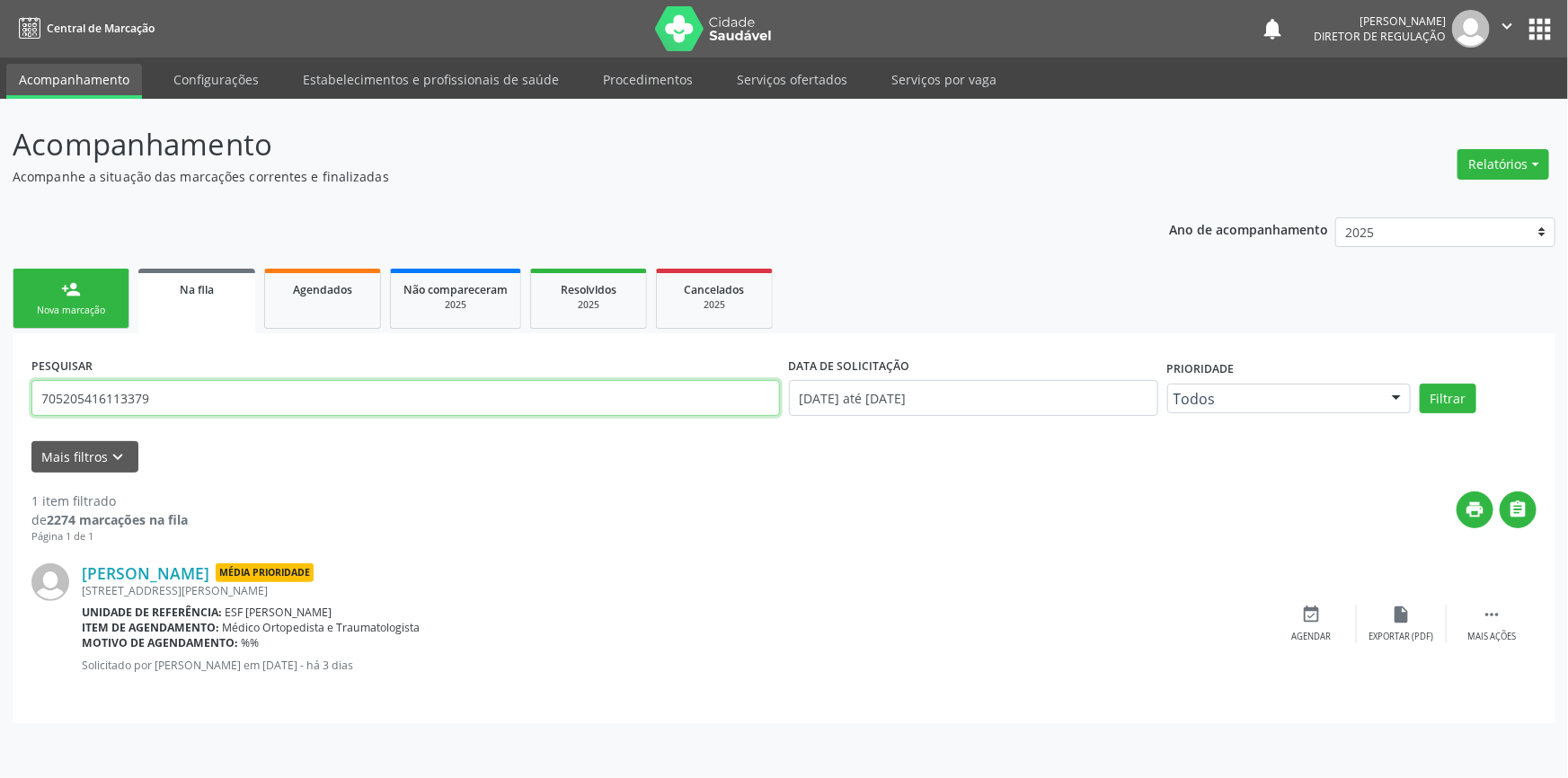
drag, startPoint x: 117, startPoint y: 397, endPoint x: 0, endPoint y: 381, distance: 118.1
click at [0, 383] on div "Acompanhamento Acompanhe a situação das marcações correntes e finalizadas Relat…" at bounding box center [784, 439] width 1568 height 679
type input "705203436151878"
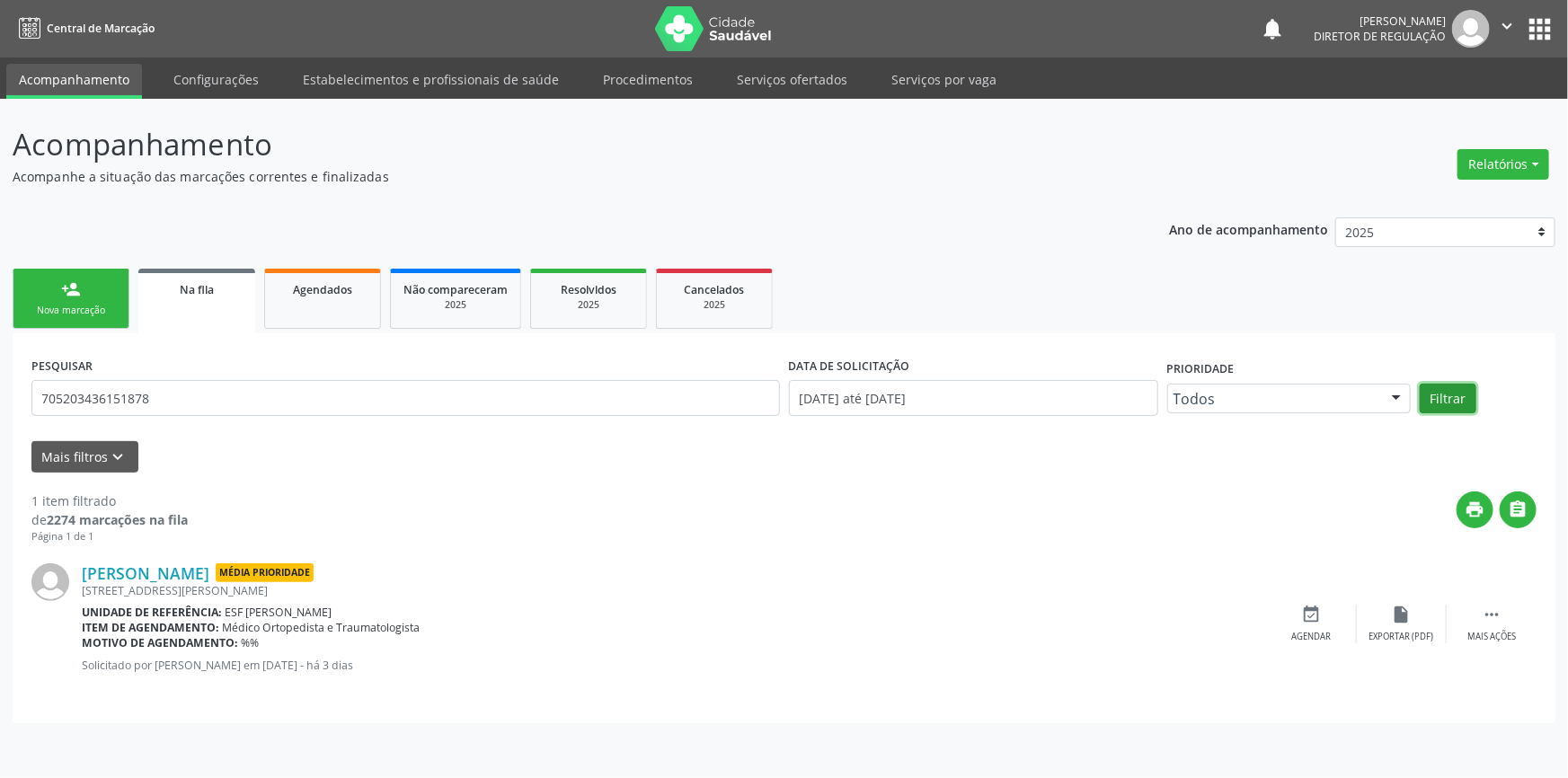
click at [1451, 402] on button "Filtrar" at bounding box center [1448, 398] width 56 height 30
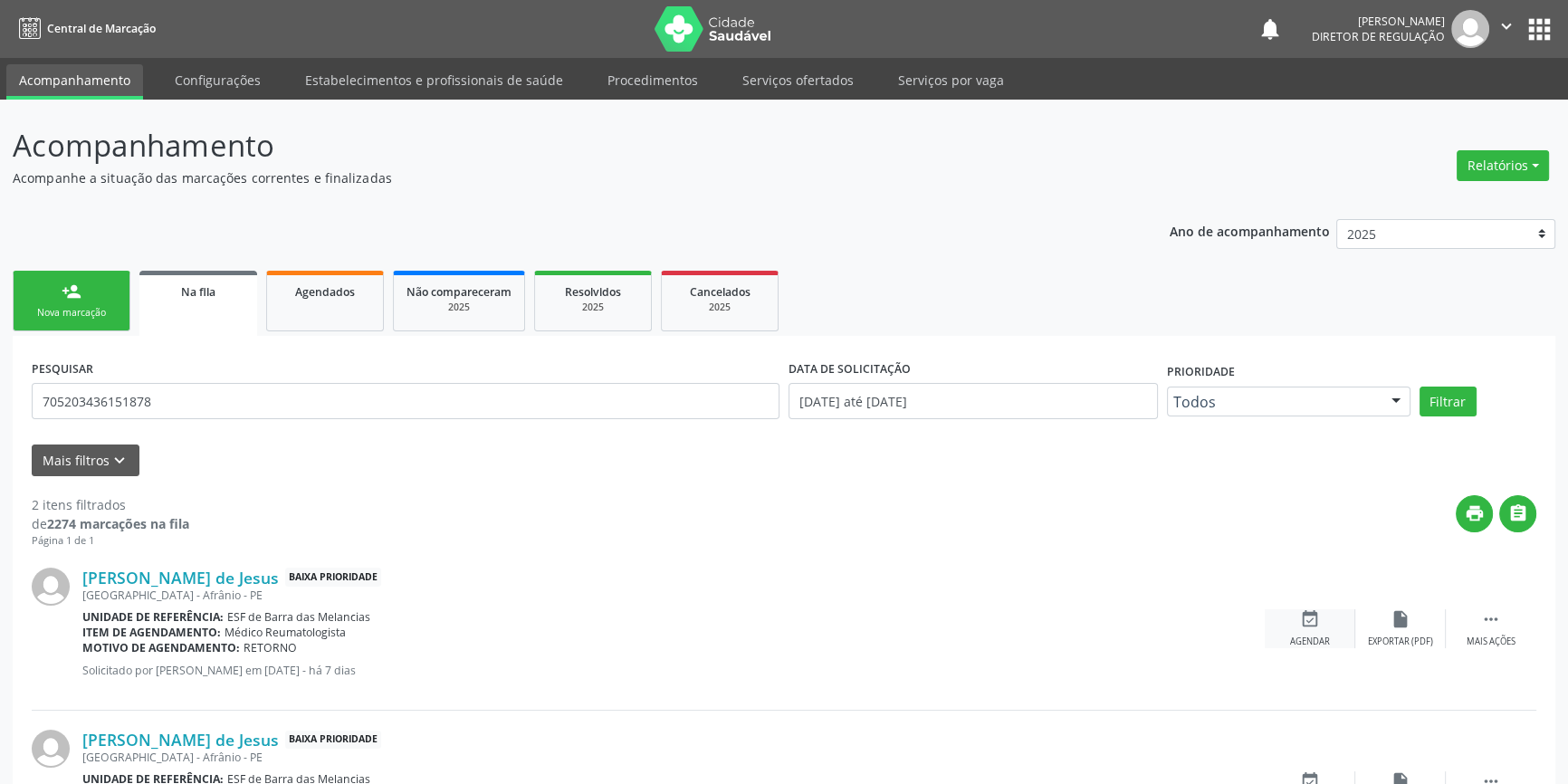
click at [1314, 620] on icon "event_available" at bounding box center [1310, 619] width 20 height 20
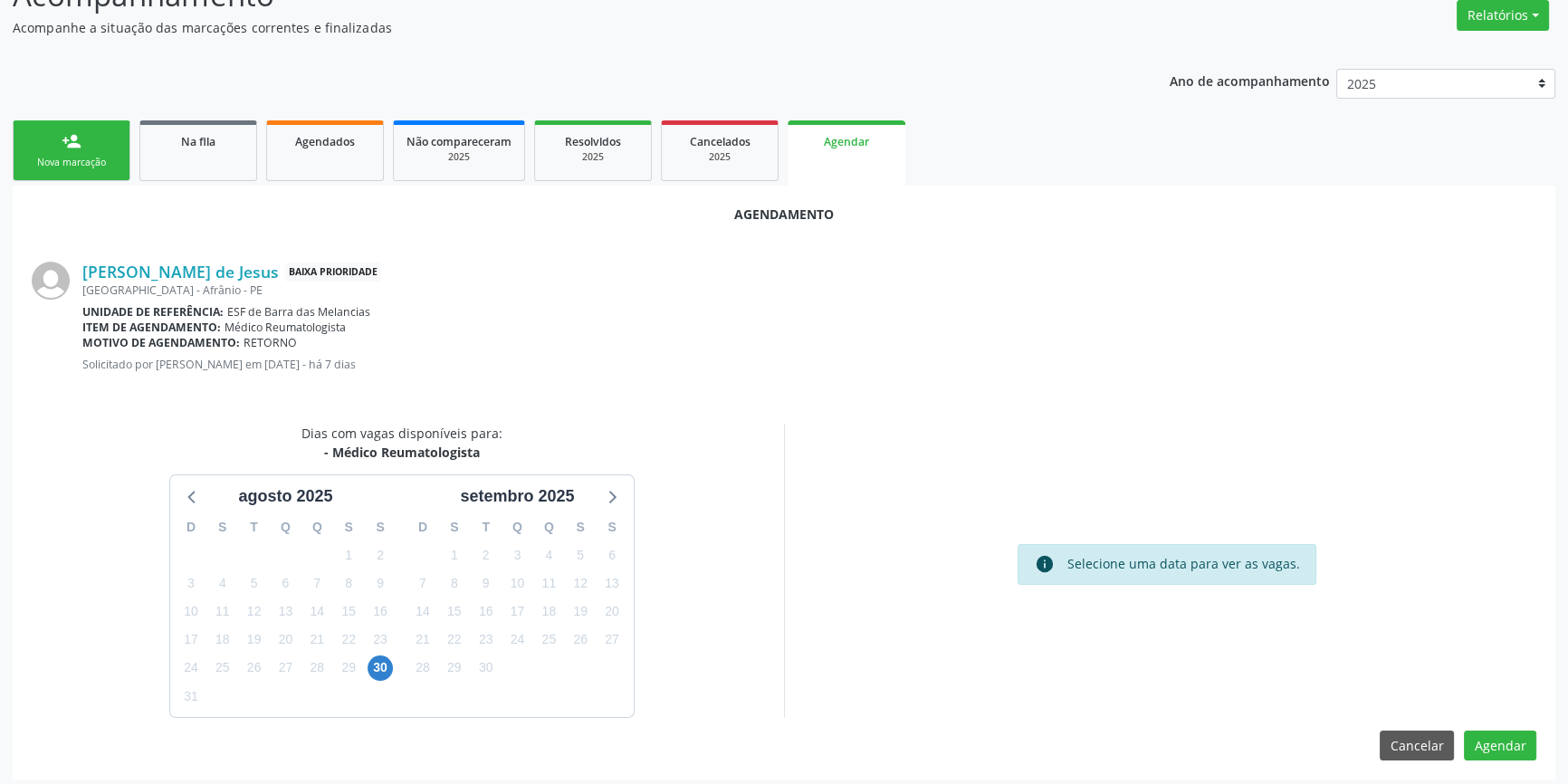
scroll to position [157, 0]
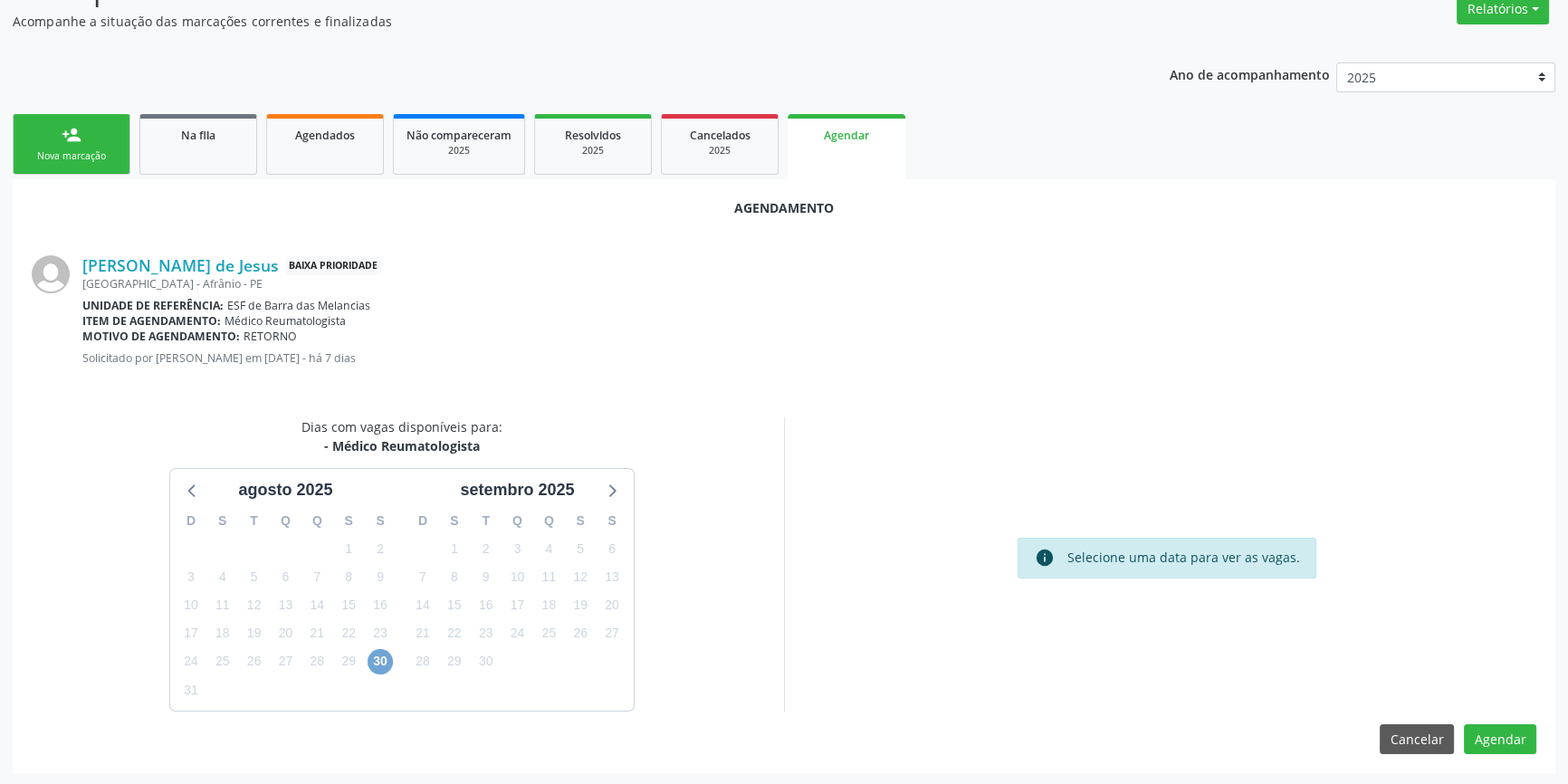
click at [375, 666] on span "30" at bounding box center [380, 662] width 25 height 25
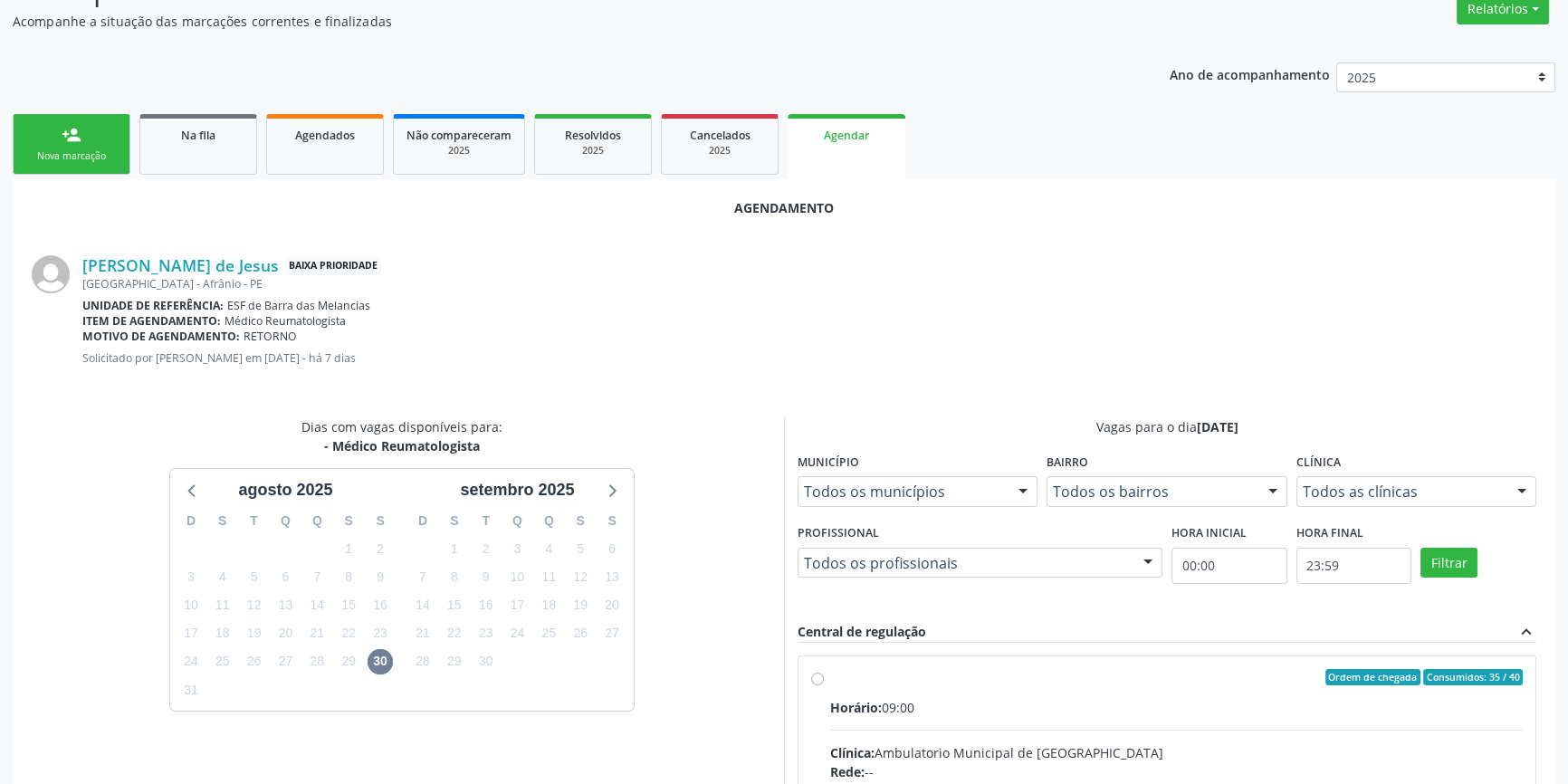
radio input "true"
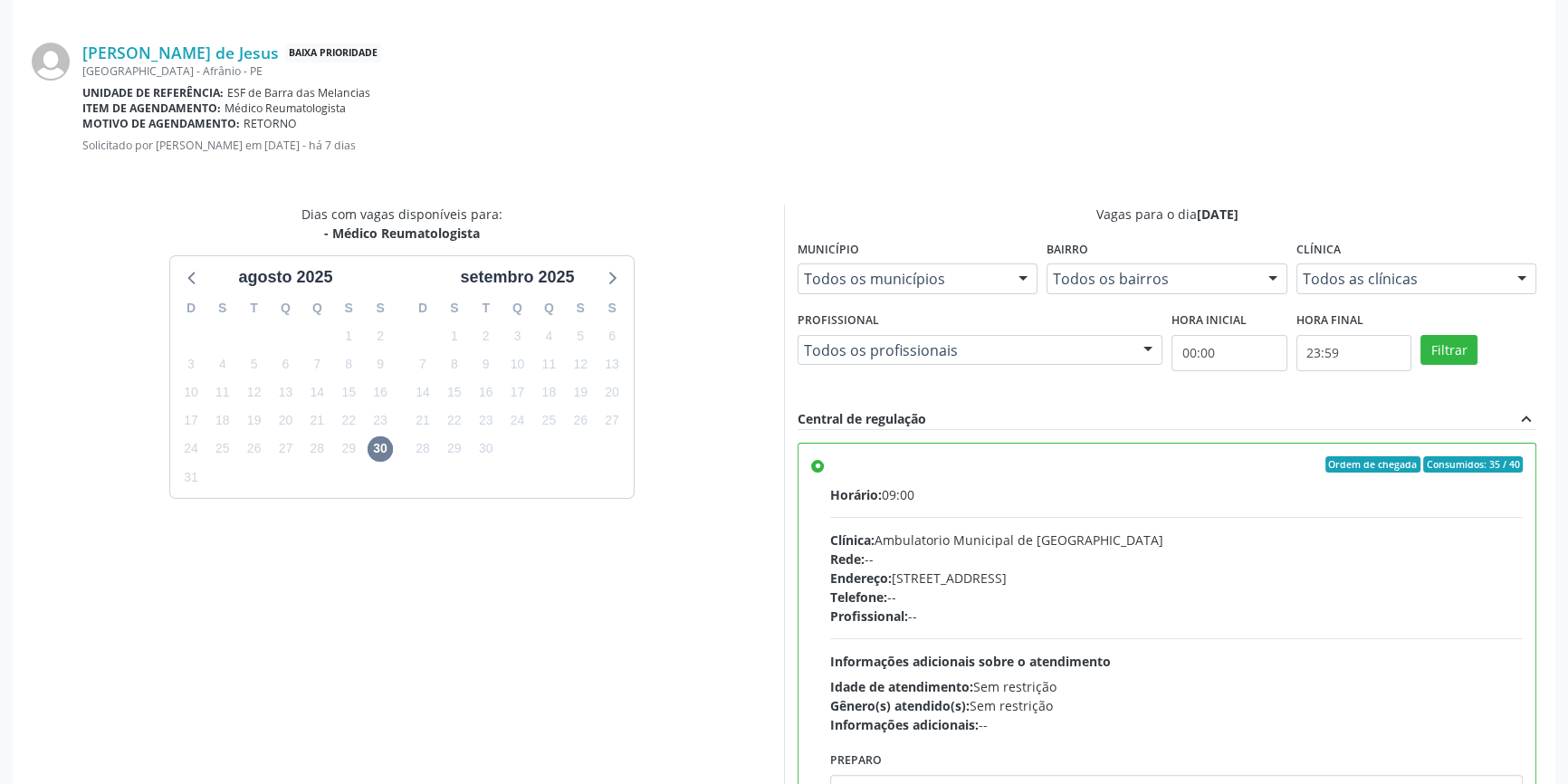
scroll to position [451, 0]
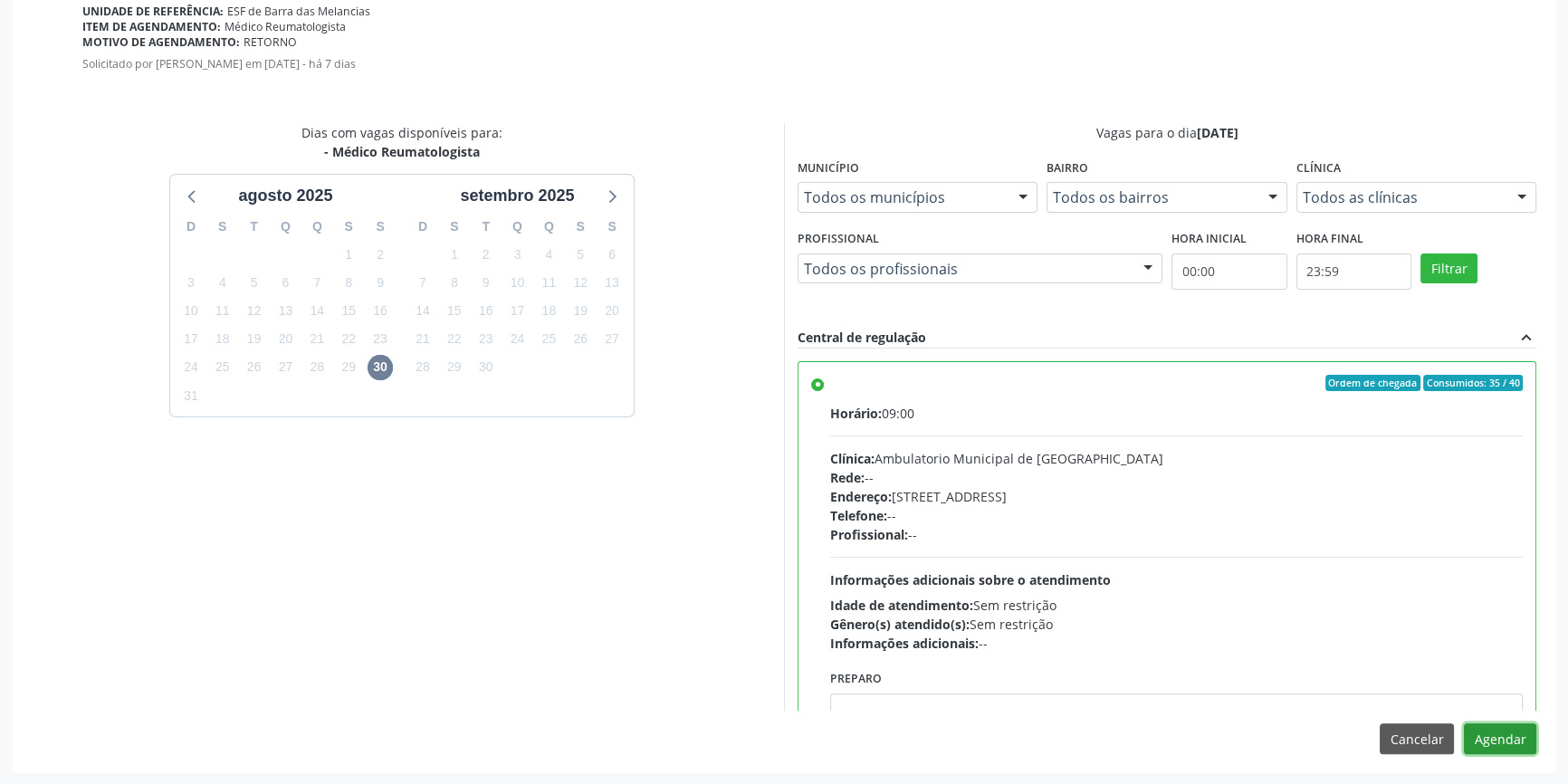
click at [1525, 736] on button "Agendar" at bounding box center [1500, 738] width 73 height 30
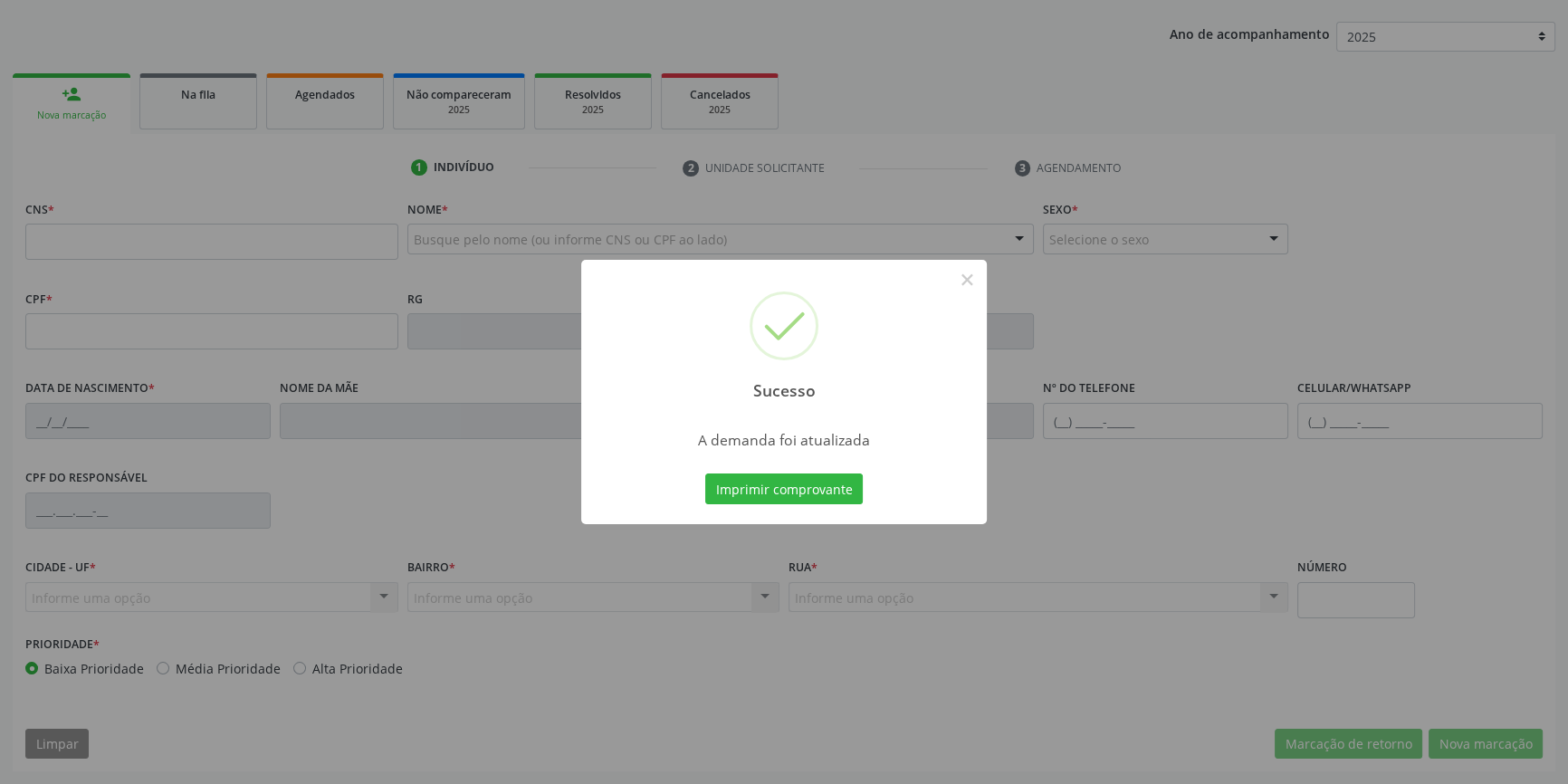
scroll to position [196, 0]
click at [803, 495] on button "Imprimir comprovante" at bounding box center [784, 488] width 158 height 30
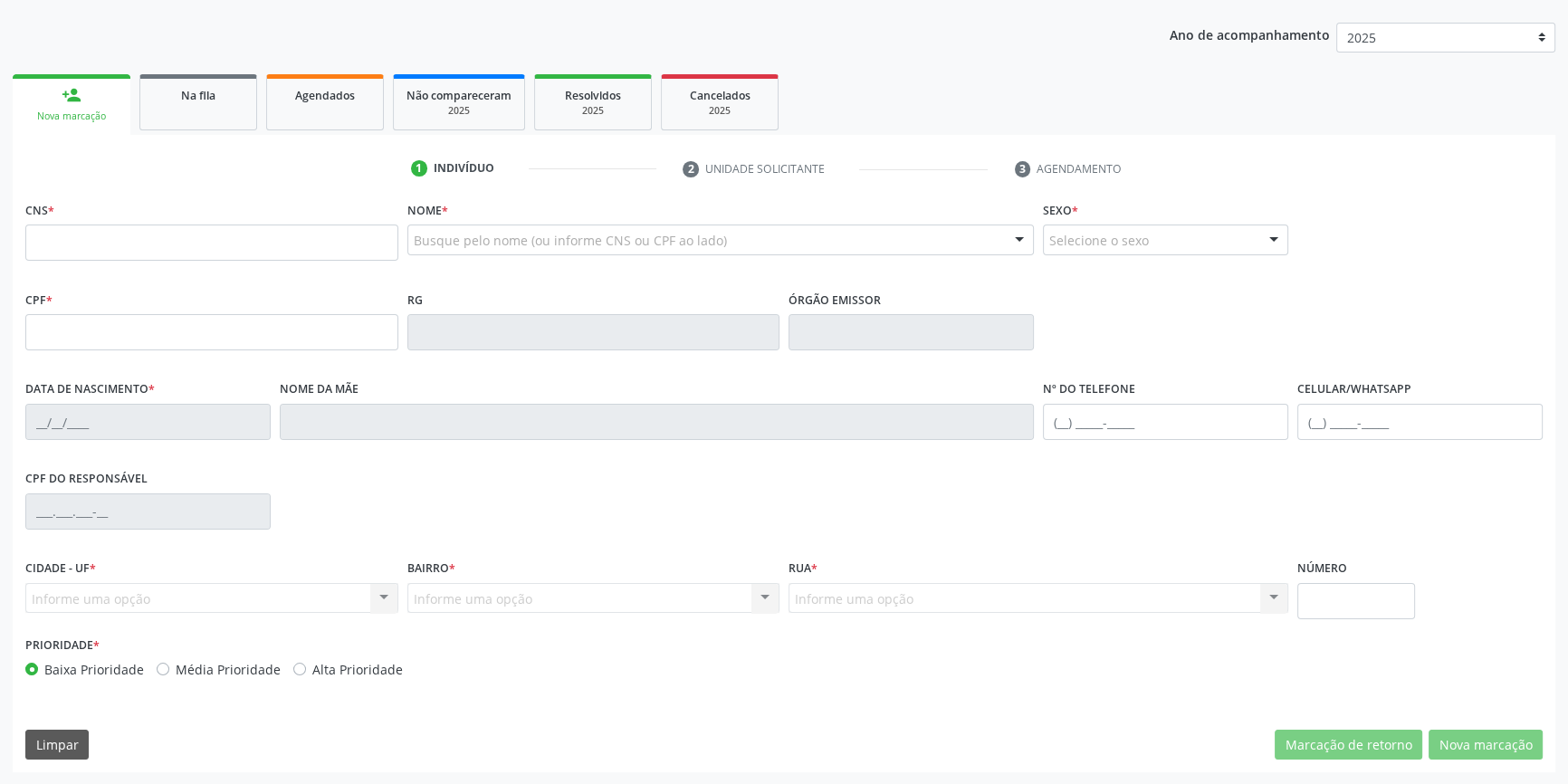
click at [201, 101] on div "Na fila" at bounding box center [198, 94] width 90 height 19
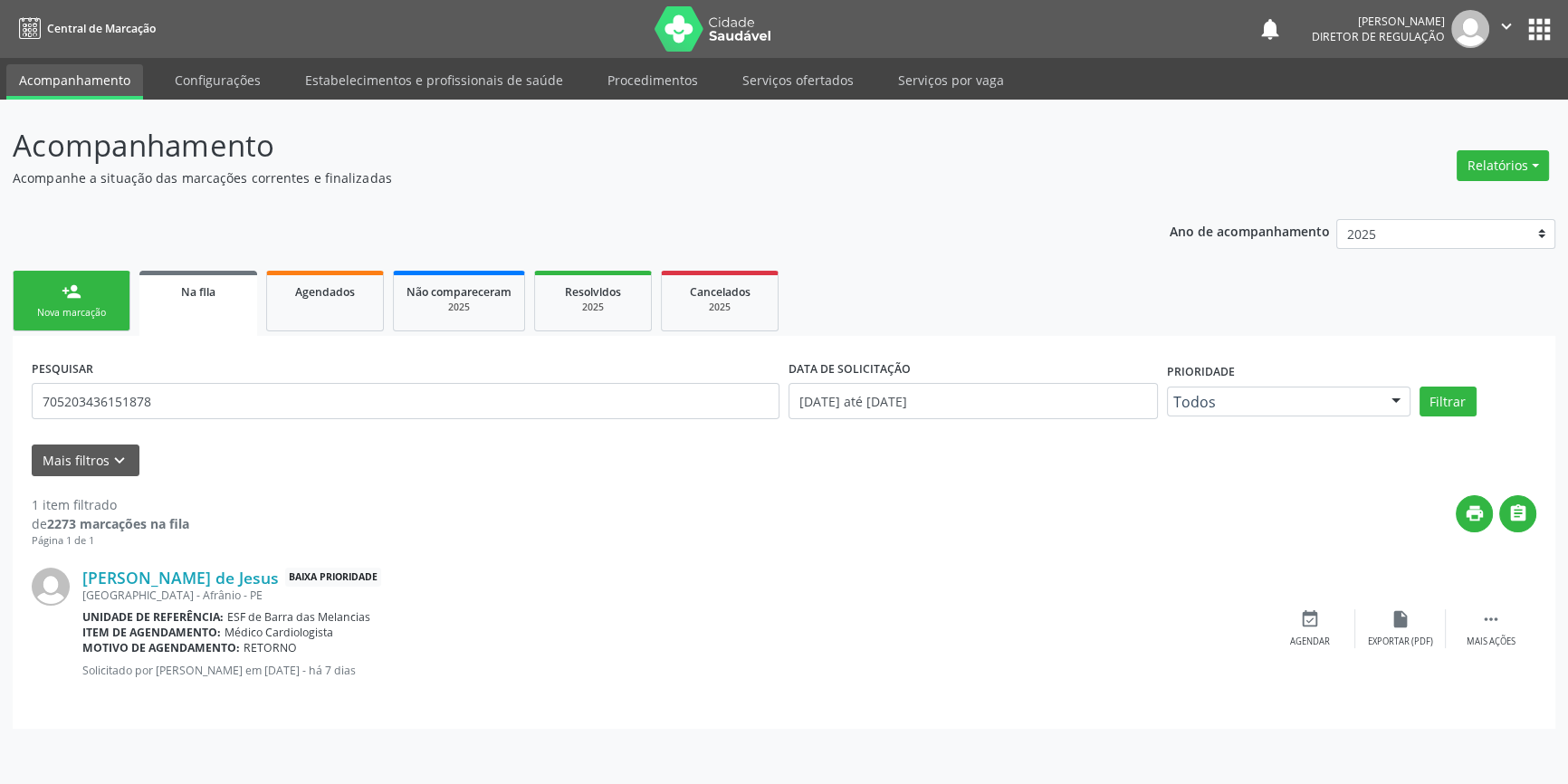
scroll to position [0, 0]
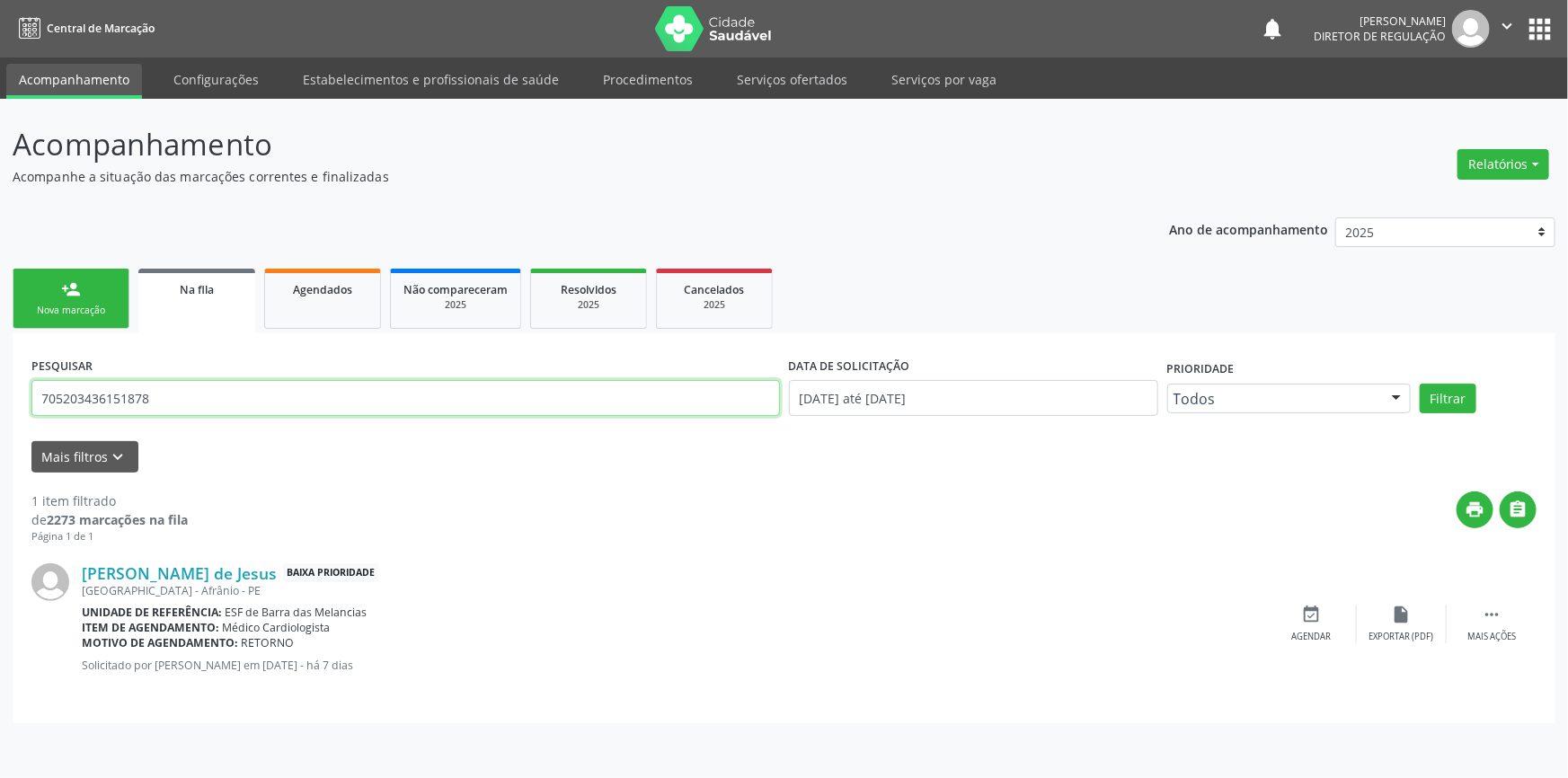
drag, startPoint x: 88, startPoint y: 400, endPoint x: 0, endPoint y: 400, distance: 88.0
click at [0, 400] on div "Acompanhamento Acompanhe a situação das marcações correntes e finalizadas Relat…" at bounding box center [784, 439] width 1568 height 679
type input "701002864727490"
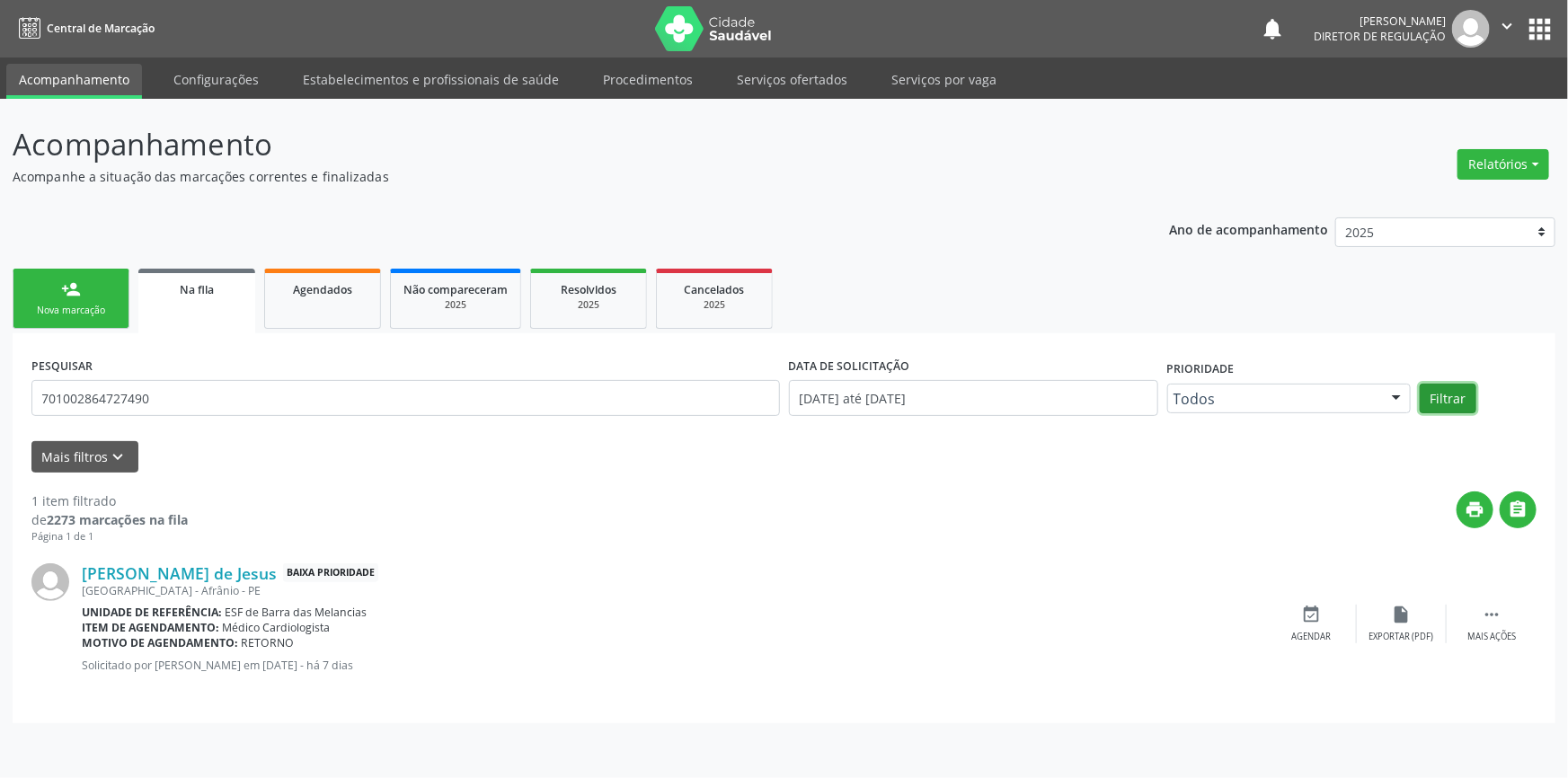
click at [1451, 395] on button "Filtrar" at bounding box center [1448, 398] width 56 height 30
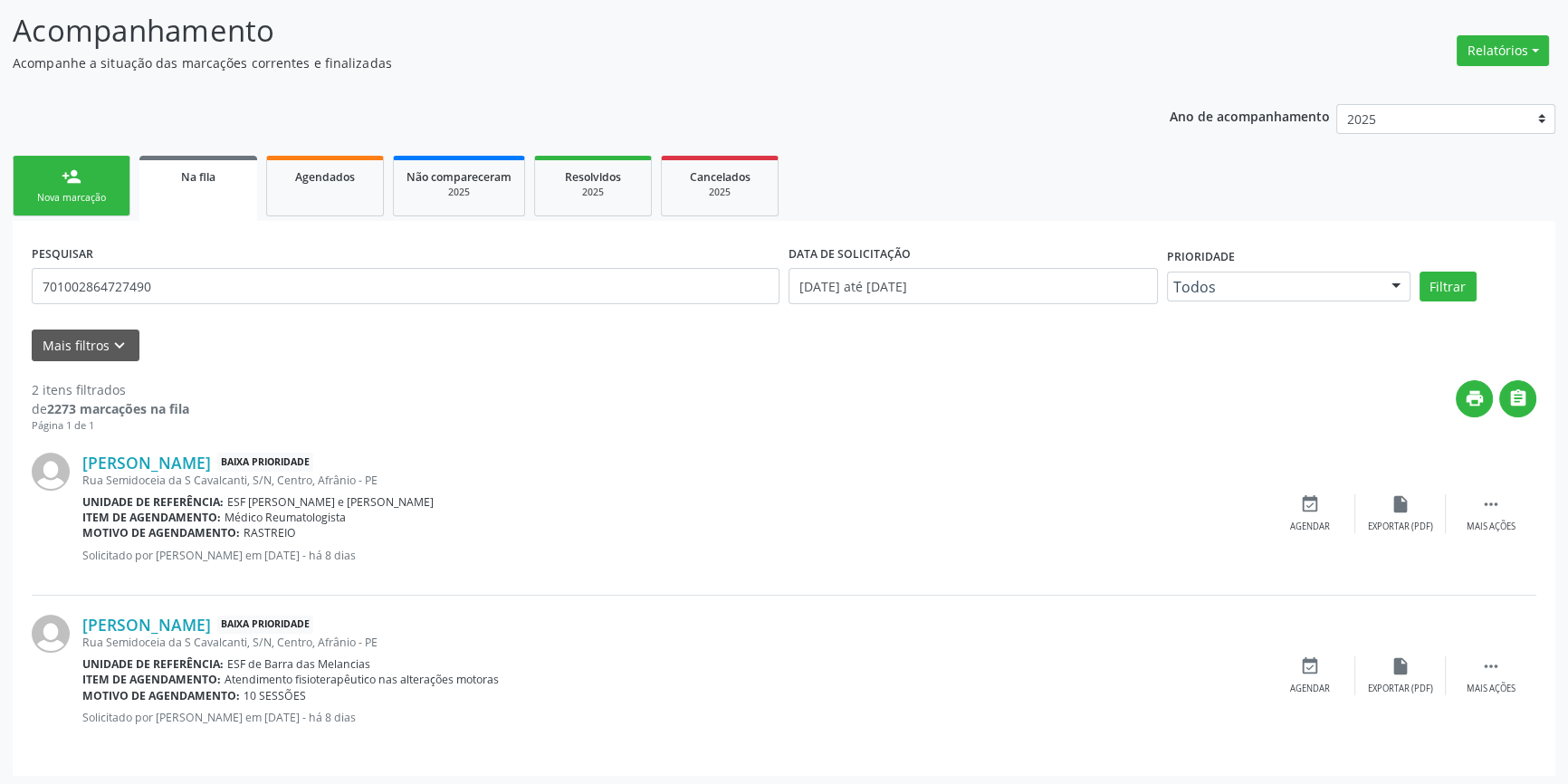
scroll to position [118, 0]
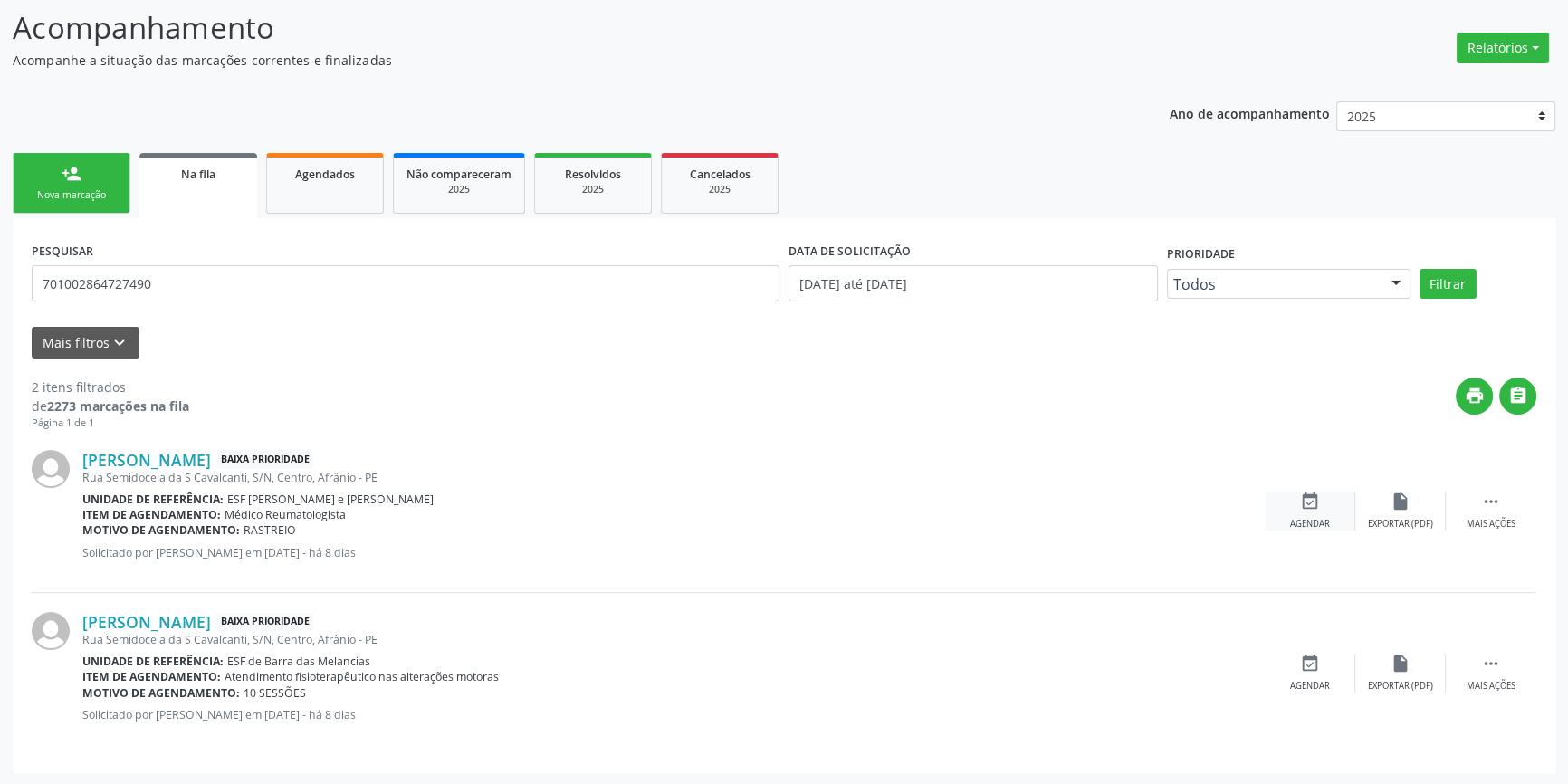
drag, startPoint x: 1306, startPoint y: 496, endPoint x: 1264, endPoint y: 506, distance: 43.2
click at [1301, 498] on icon "event_available" at bounding box center [1310, 502] width 20 height 20
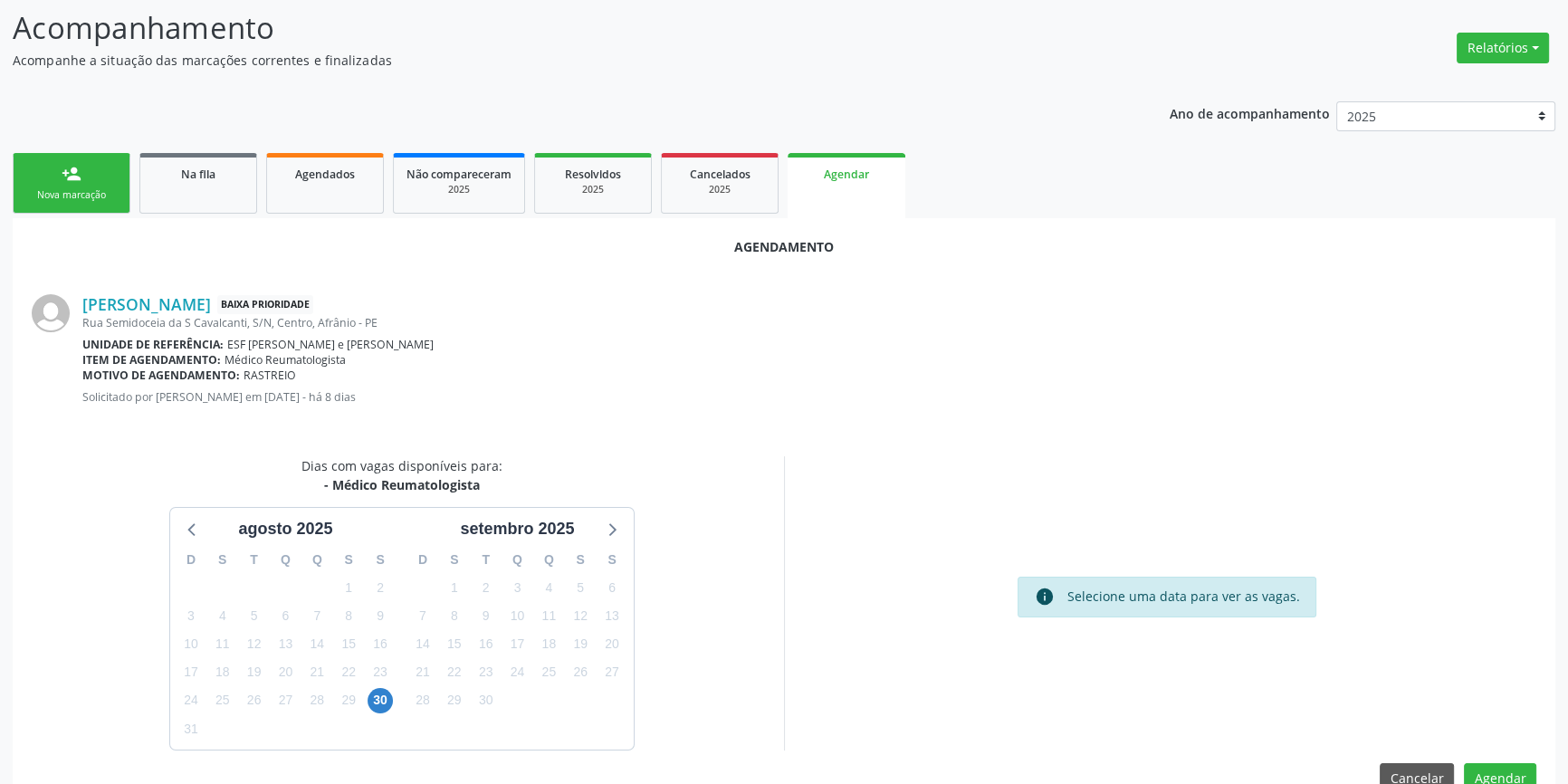
click at [375, 712] on div "30" at bounding box center [380, 700] width 25 height 28
click at [379, 703] on span "30" at bounding box center [380, 701] width 25 height 25
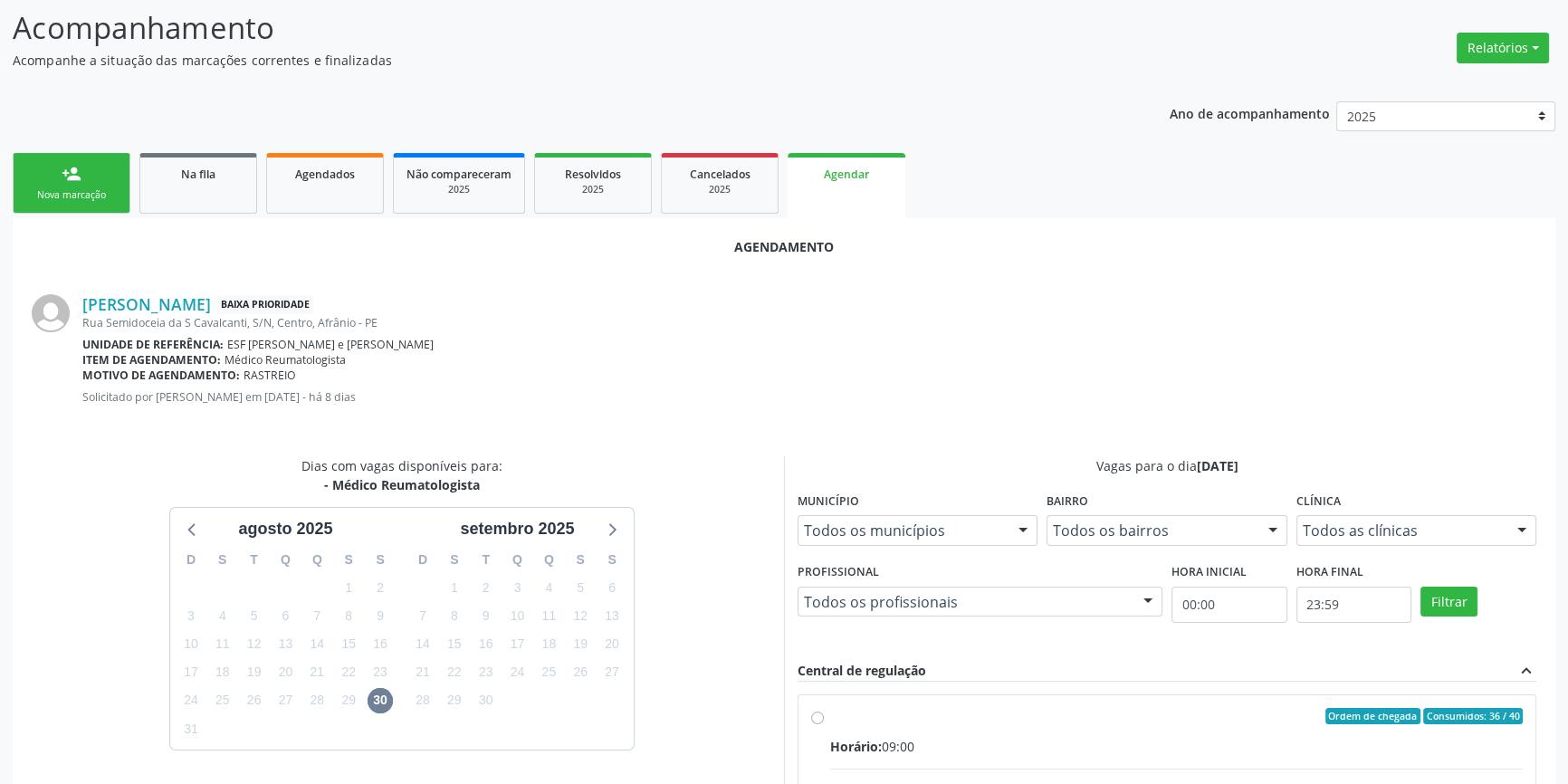
click at [961, 744] on div "Horário: 09:00" at bounding box center [1176, 746] width 693 height 19
click at [824, 724] on input "Ordem de chegada Consumidos: 36 / 40 Horário: 09:00 Clínica: Ambulatorio Munici…" at bounding box center [817, 715] width 13 height 17
radio input "true"
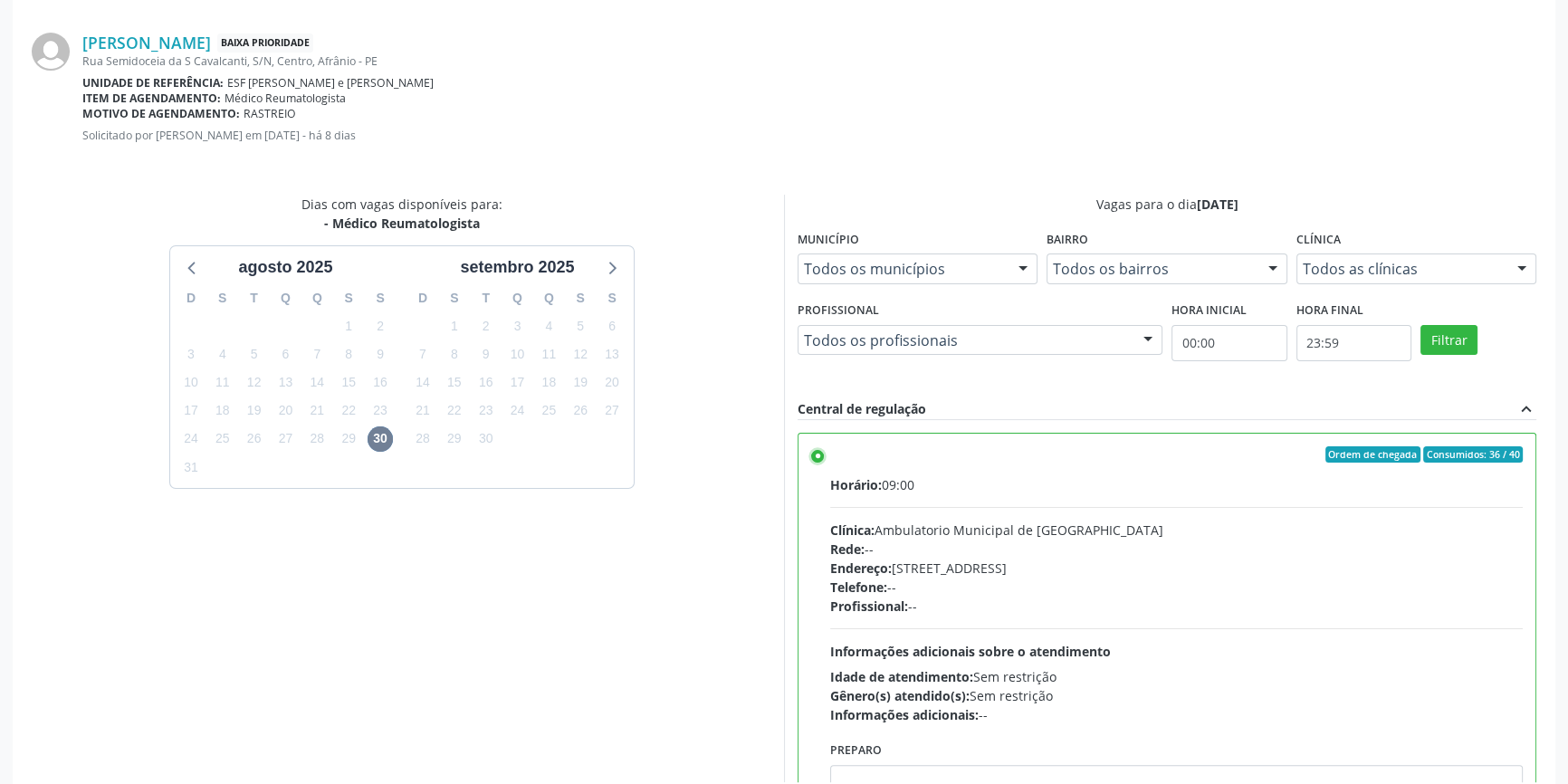
scroll to position [446, 0]
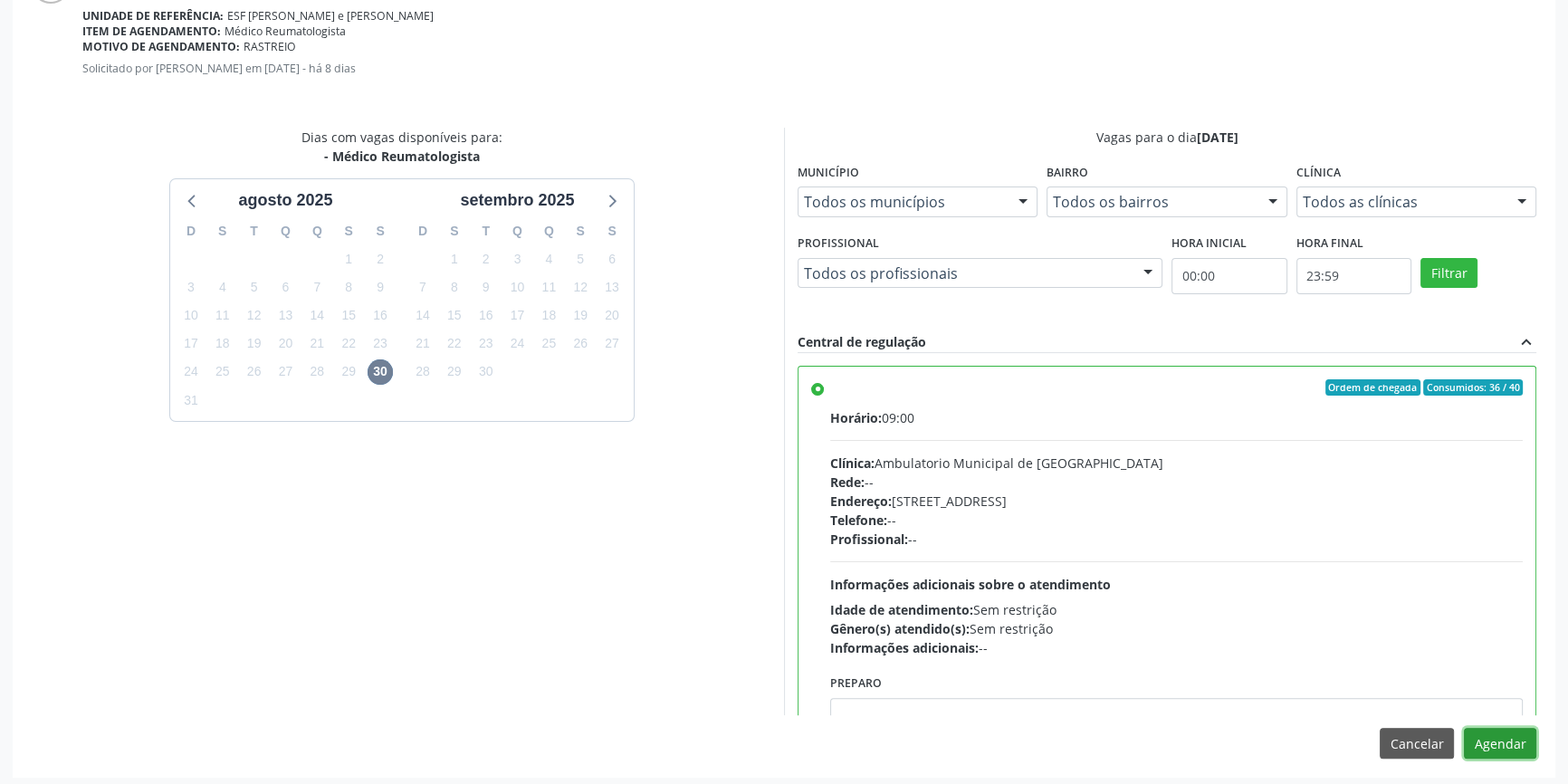
click at [1489, 749] on button "Agendar" at bounding box center [1500, 743] width 73 height 30
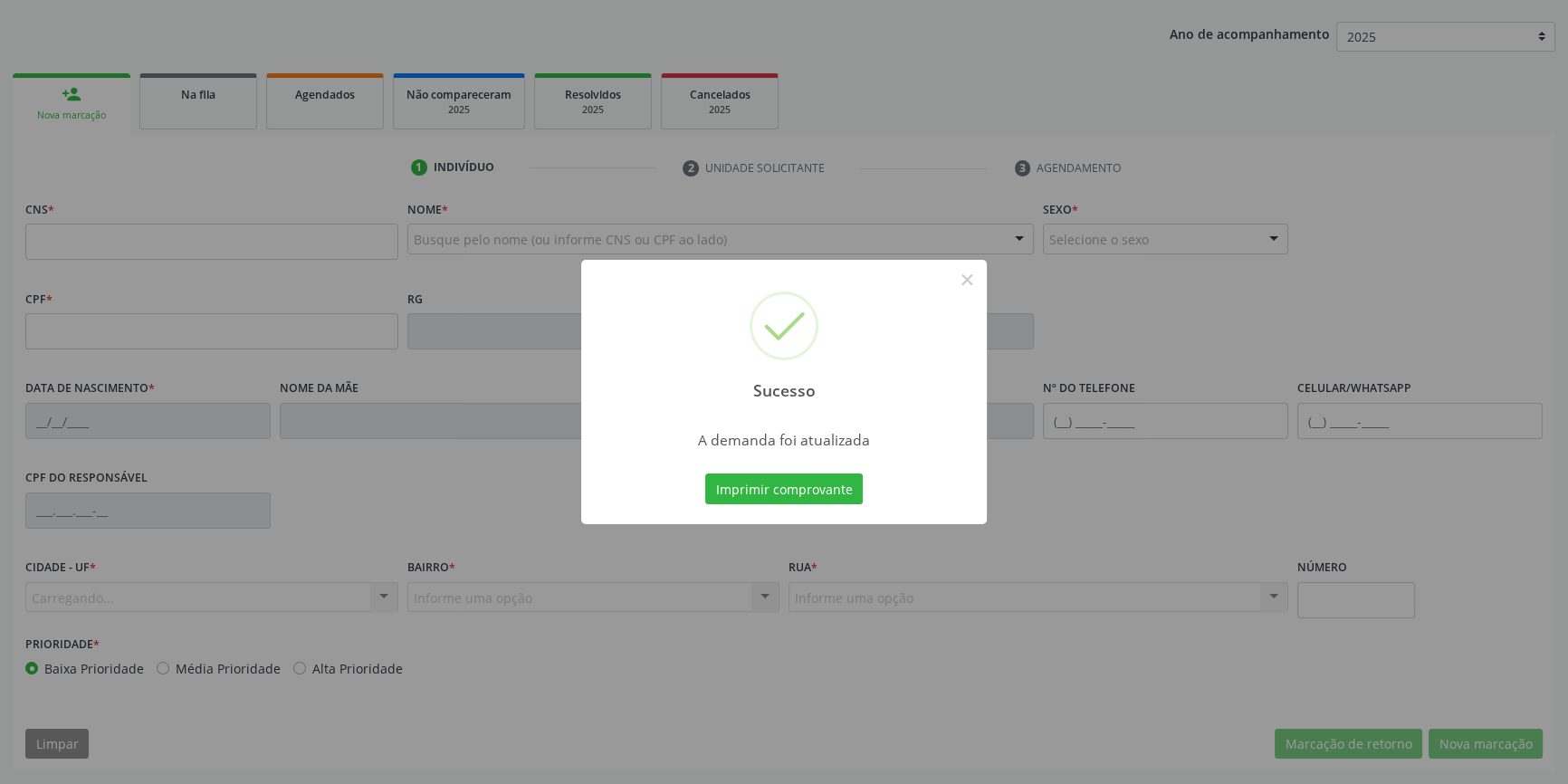
scroll to position [196, 0]
click at [787, 500] on button "Imprimir comprovante" at bounding box center [784, 488] width 158 height 30
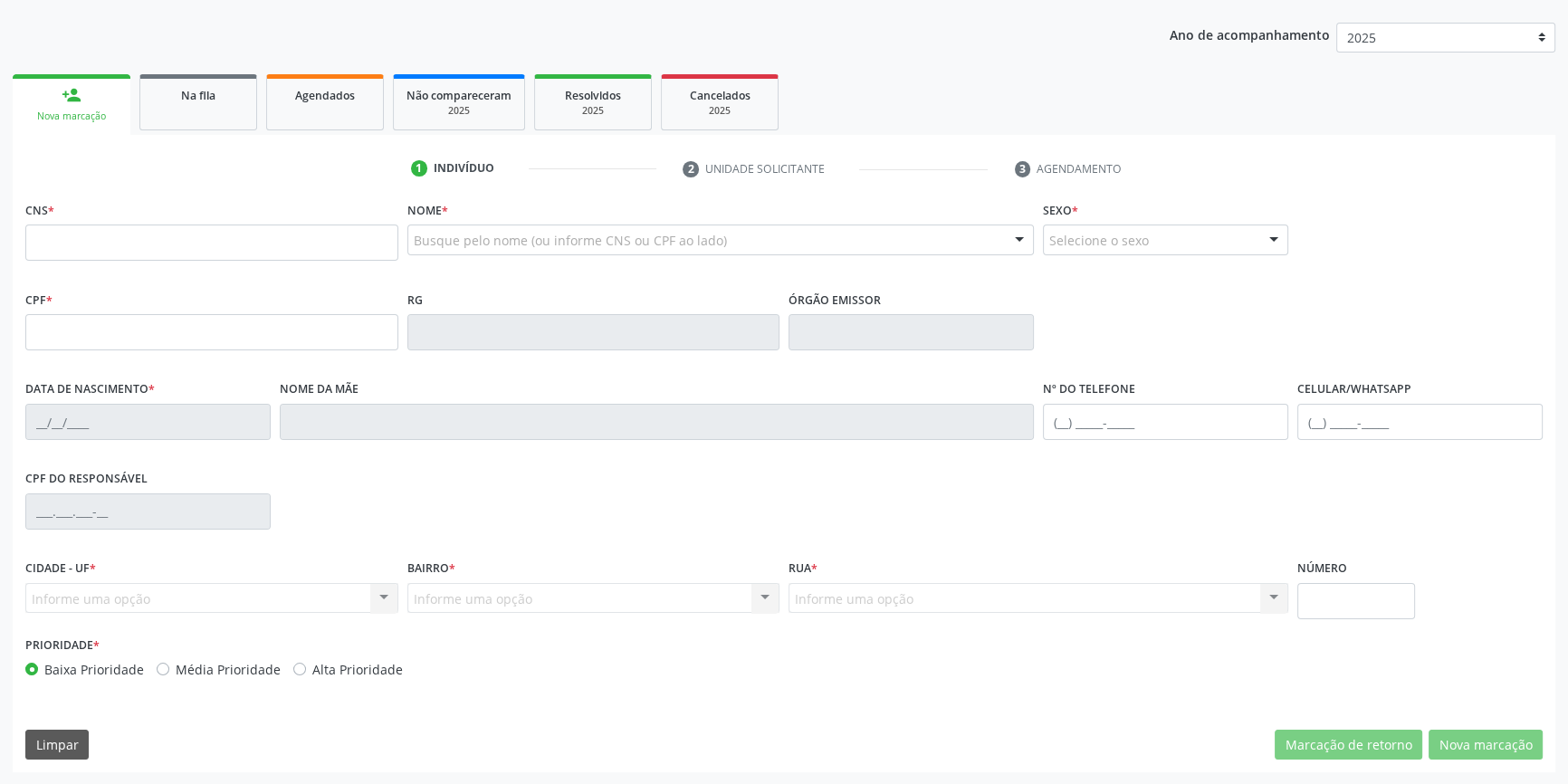
drag, startPoint x: 207, startPoint y: 114, endPoint x: 225, endPoint y: 228, distance: 115.4
click at [208, 113] on link "Na fila" at bounding box center [198, 102] width 118 height 56
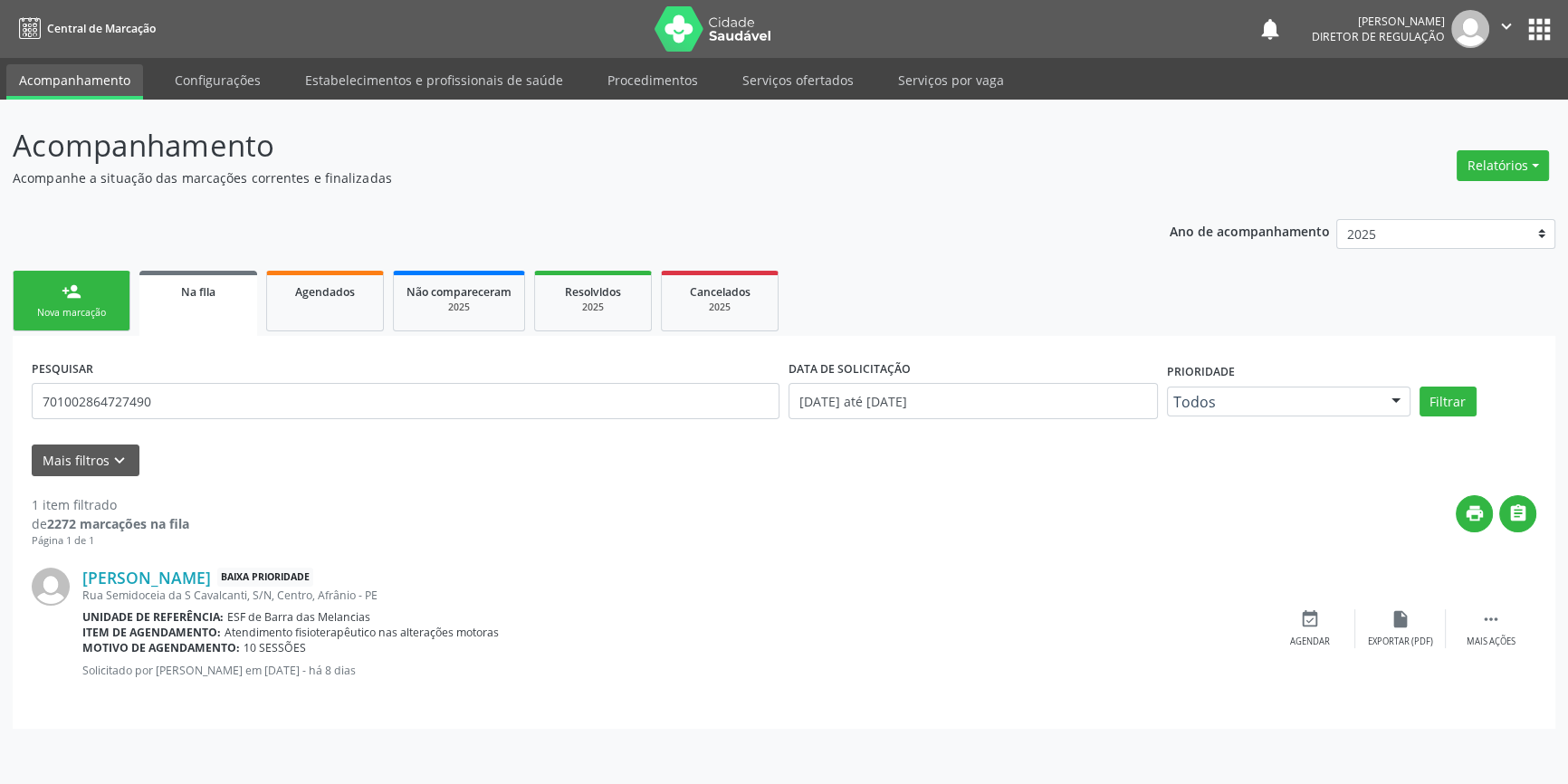
scroll to position [0, 0]
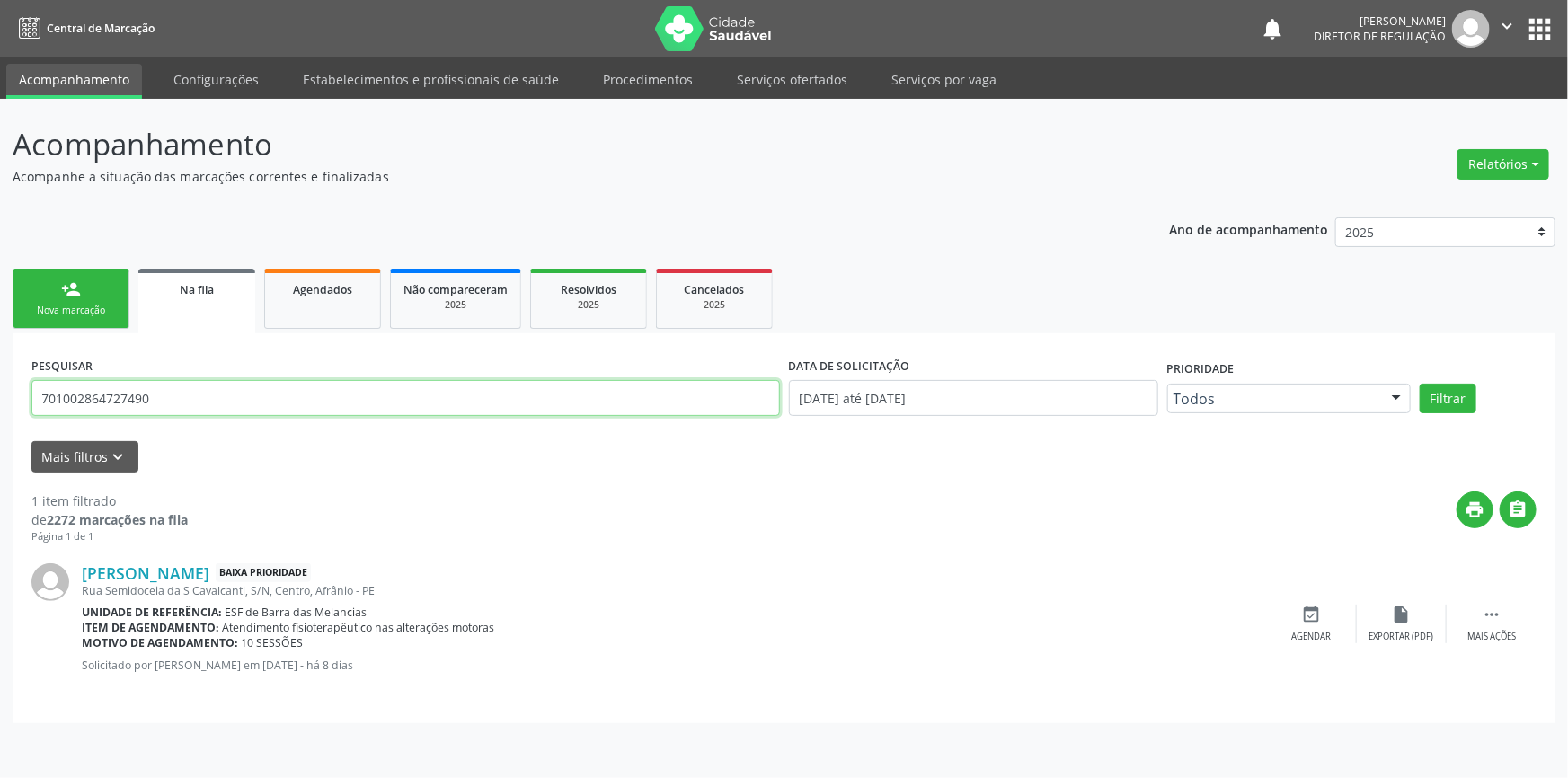
drag, startPoint x: 196, startPoint y: 394, endPoint x: 13, endPoint y: 387, distance: 183.1
click at [0, 371] on div "Acompanhamento Acompanhe a situação das marcações correntes e finalizadas Relat…" at bounding box center [784, 439] width 1568 height 679
type input "708506564271080"
drag, startPoint x: 135, startPoint y: 385, endPoint x: 0, endPoint y: 348, distance: 140.0
click at [0, 348] on div "Acompanhamento Acompanhe a situação das marcações correntes e finalizadas Relat…" at bounding box center [784, 439] width 1568 height 679
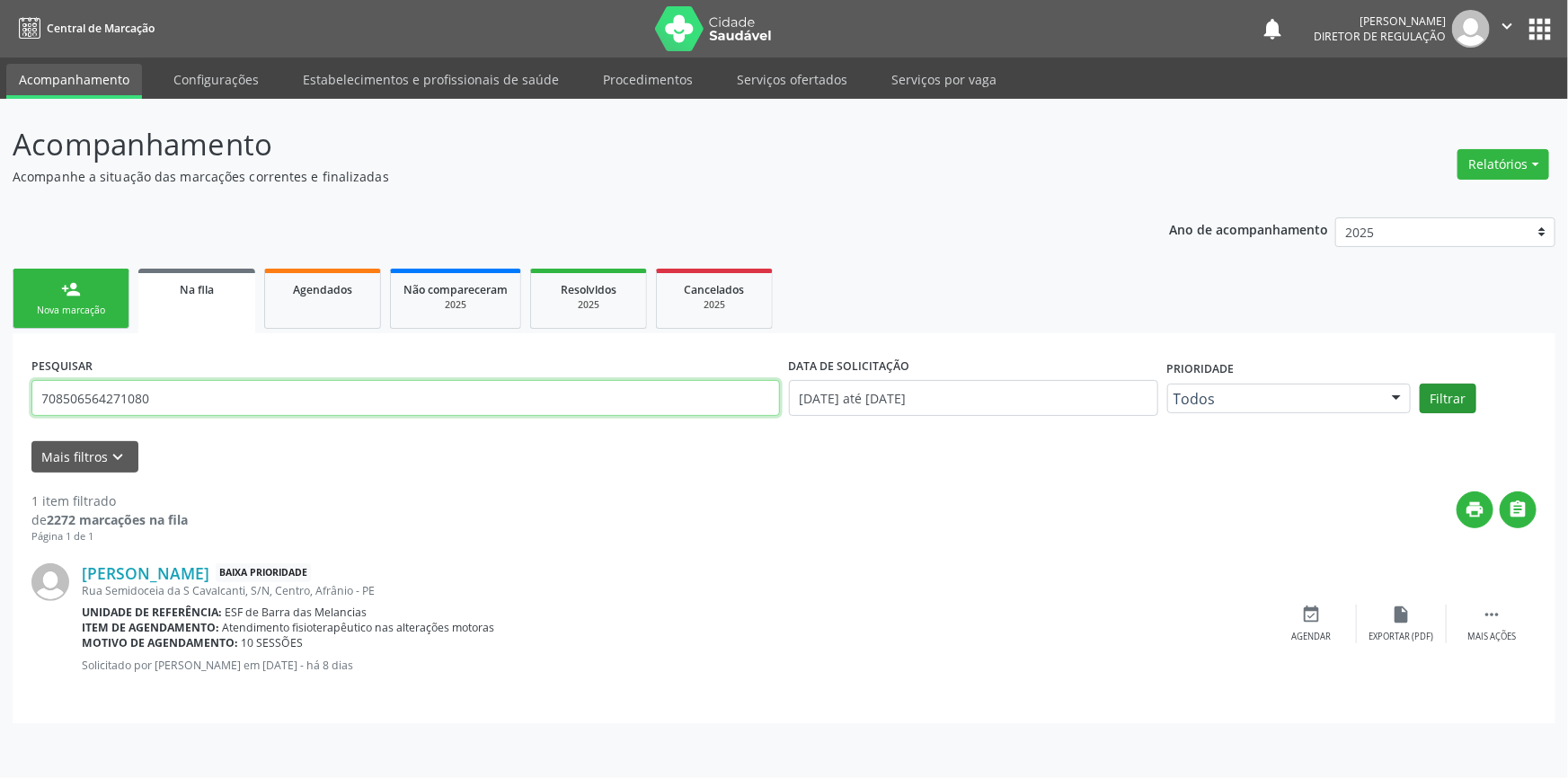
type input "708506564271080"
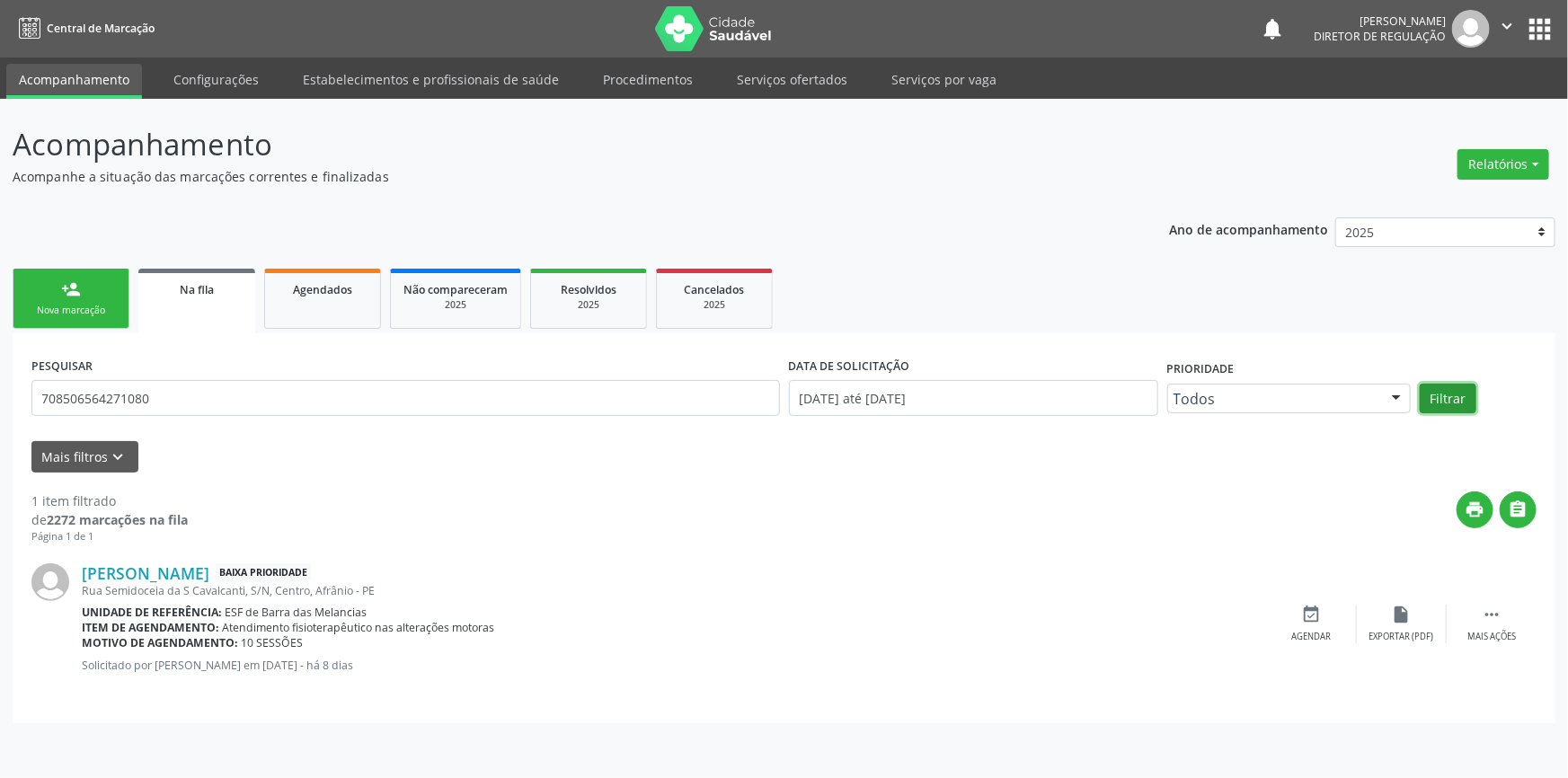
click at [1457, 400] on button "Filtrar" at bounding box center [1448, 398] width 56 height 30
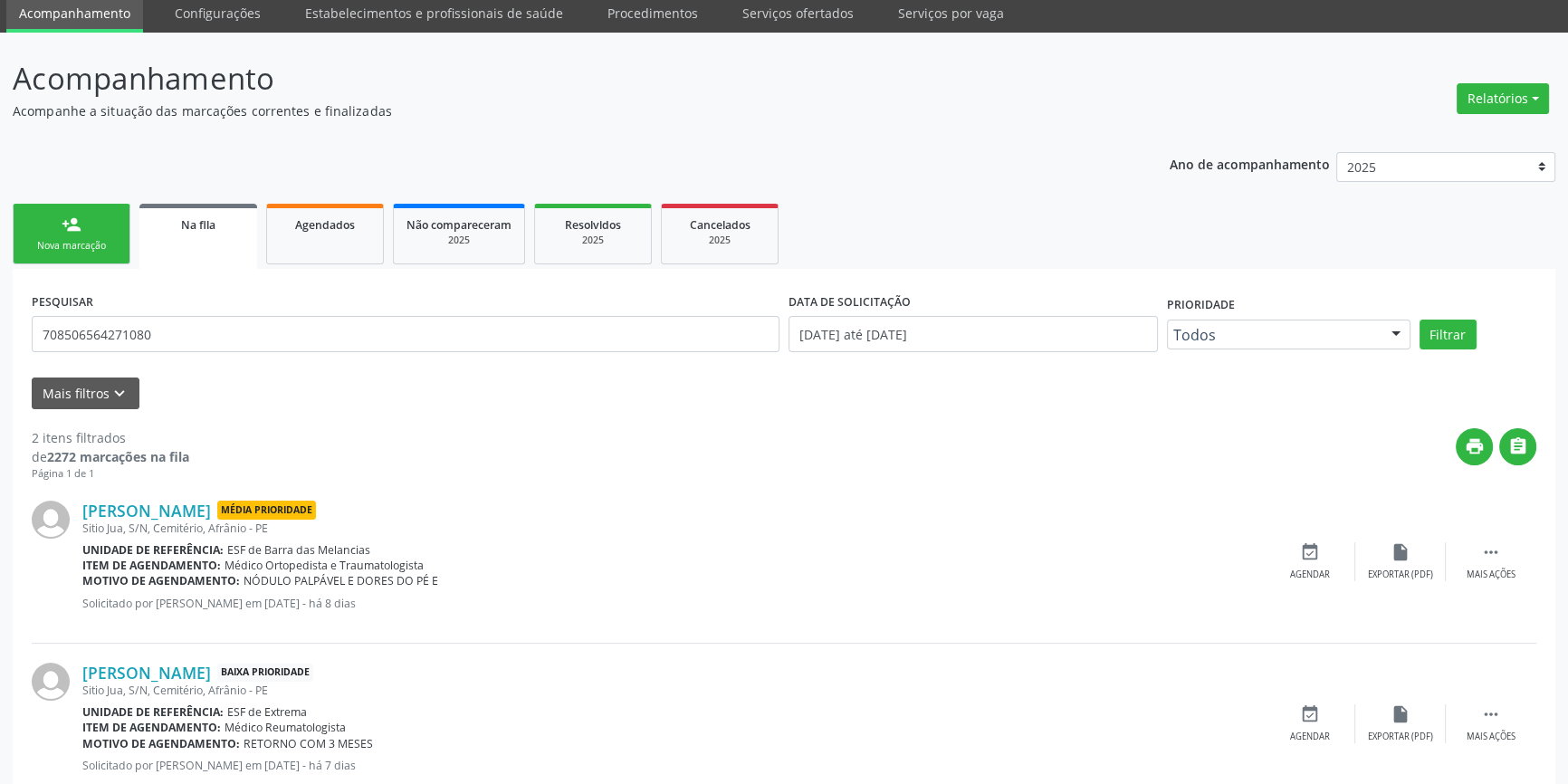
scroll to position [118, 0]
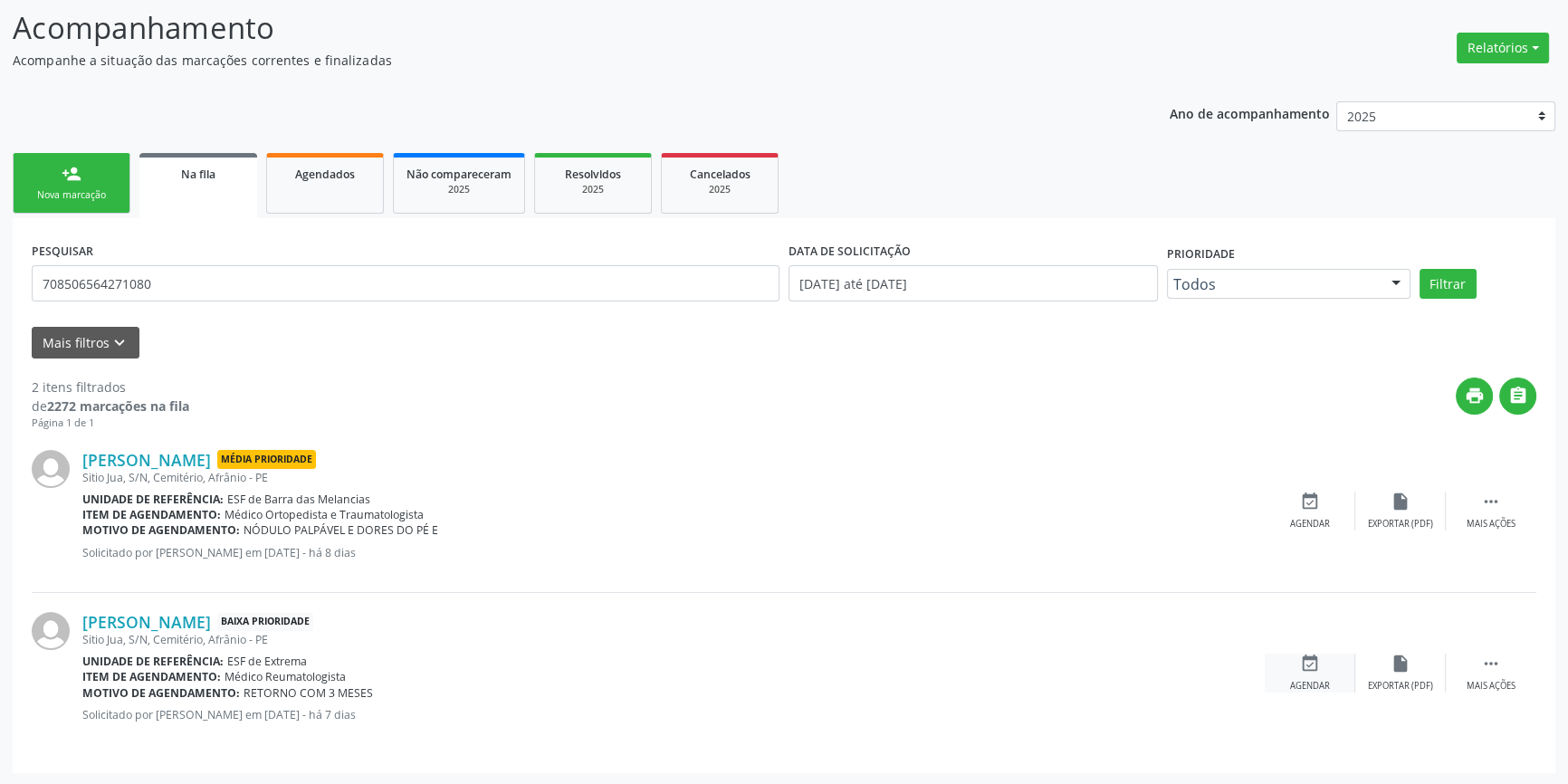
click at [1325, 661] on div "event_available Agendar" at bounding box center [1310, 673] width 90 height 39
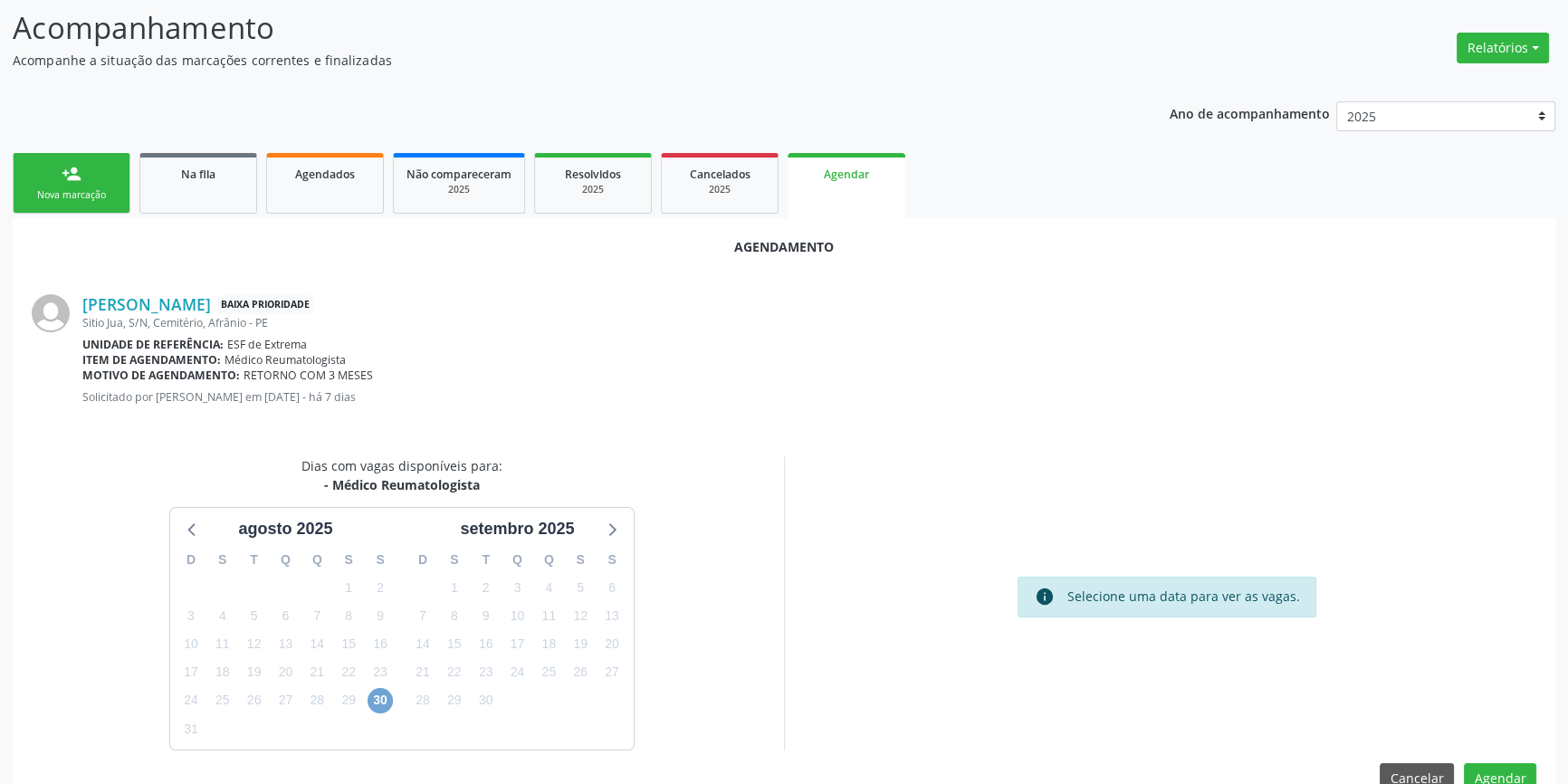
click at [387, 690] on span "30" at bounding box center [380, 701] width 25 height 25
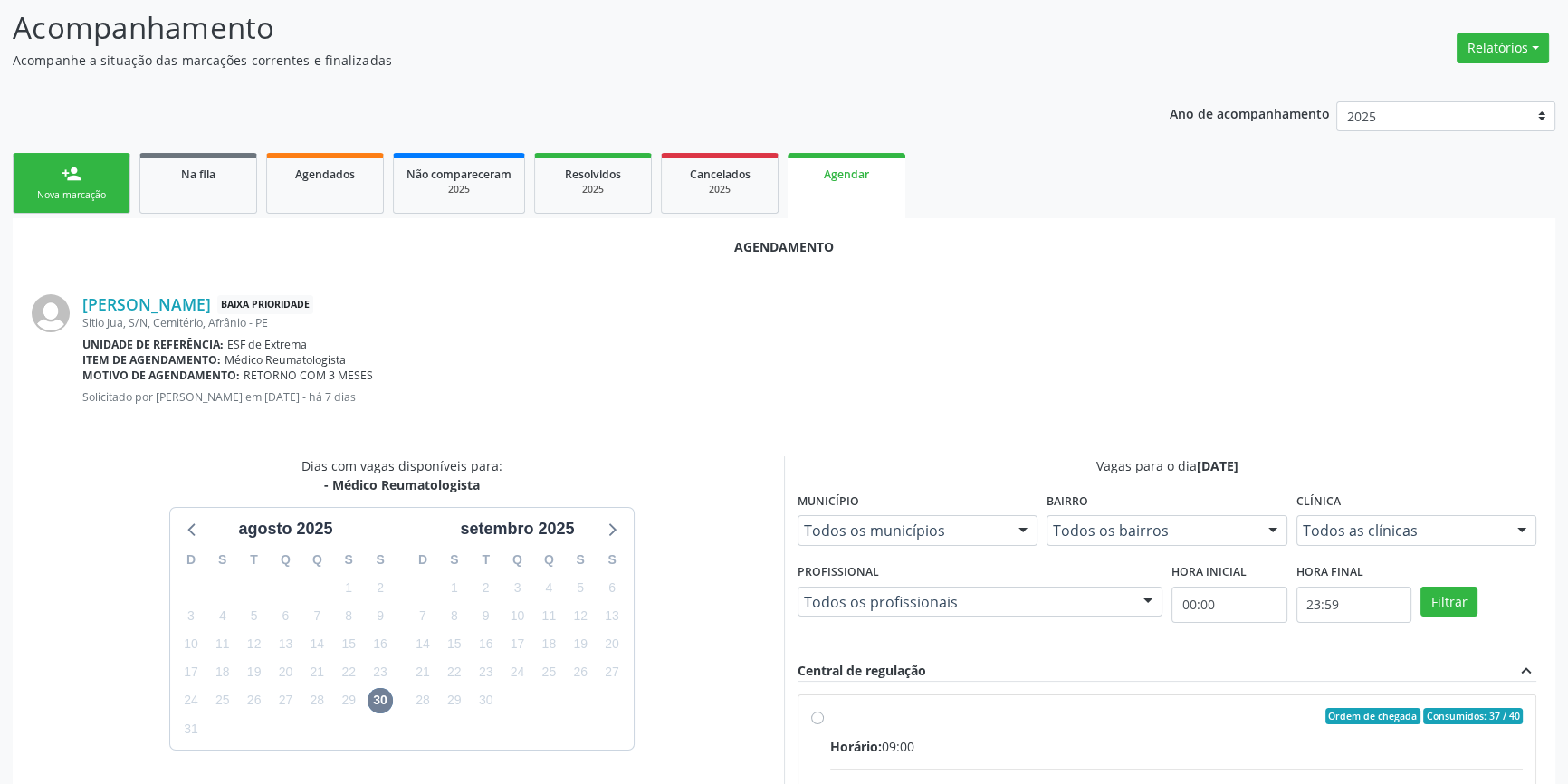
click at [853, 719] on div "Ordem de chegada Consumidos: 37 / 40" at bounding box center [1176, 715] width 693 height 17
click at [824, 719] on input "Ordem de chegada Consumidos: 37 / 40 Horário: 09:00 Clínica: Ambulatorio Munici…" at bounding box center [817, 715] width 13 height 17
radio input "true"
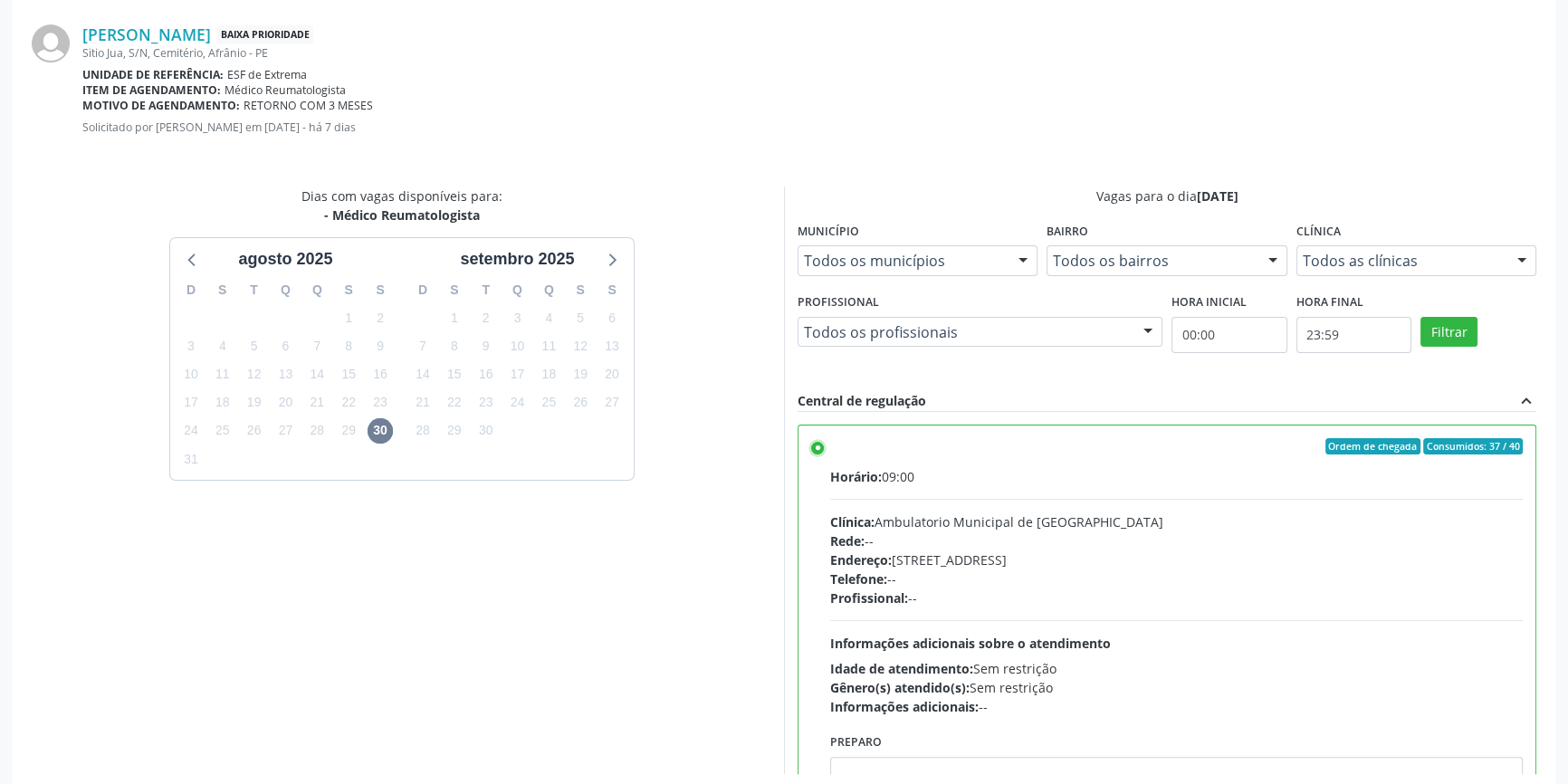
scroll to position [451, 0]
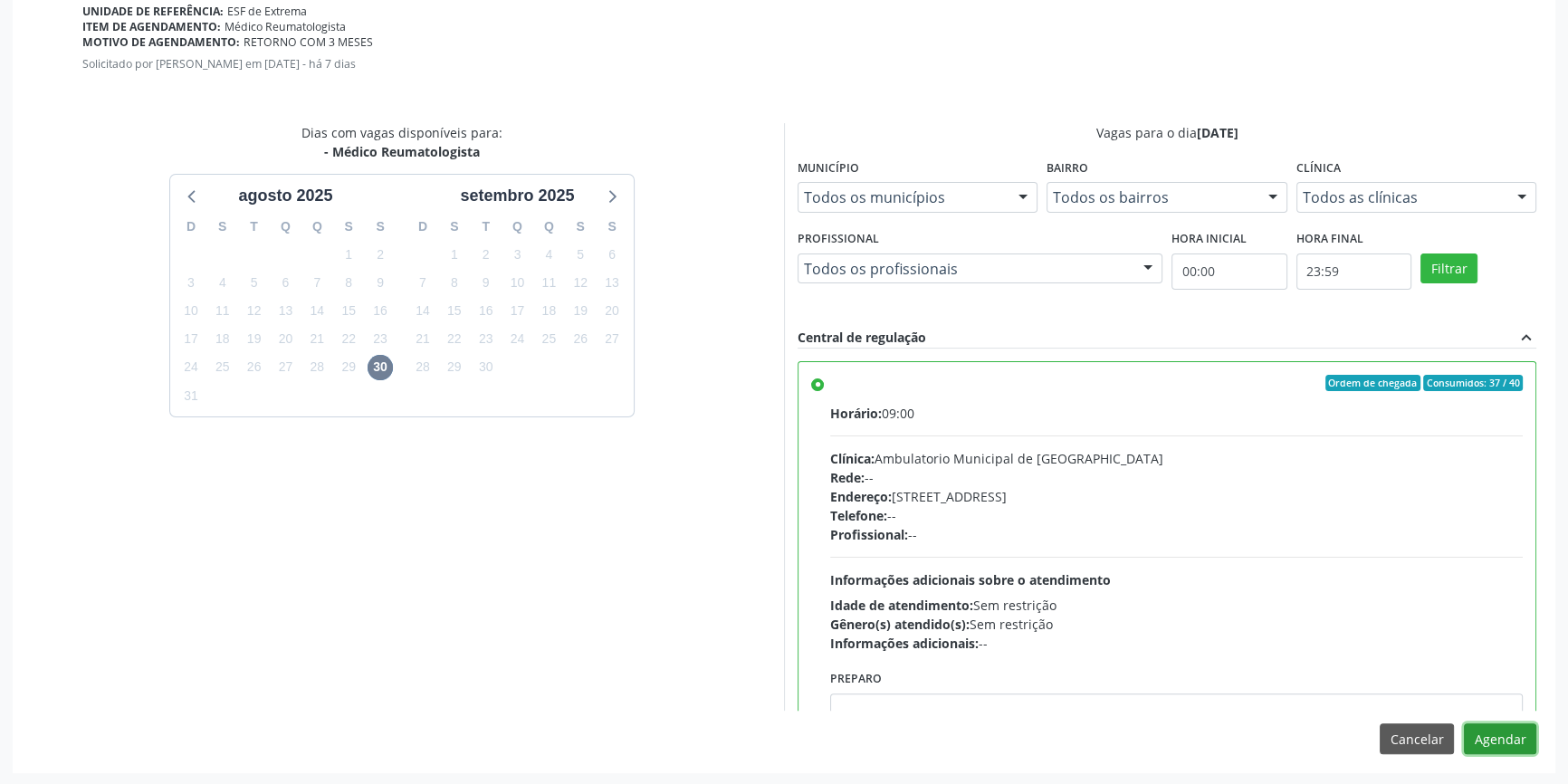
click at [1495, 733] on button "Agendar" at bounding box center [1500, 738] width 73 height 30
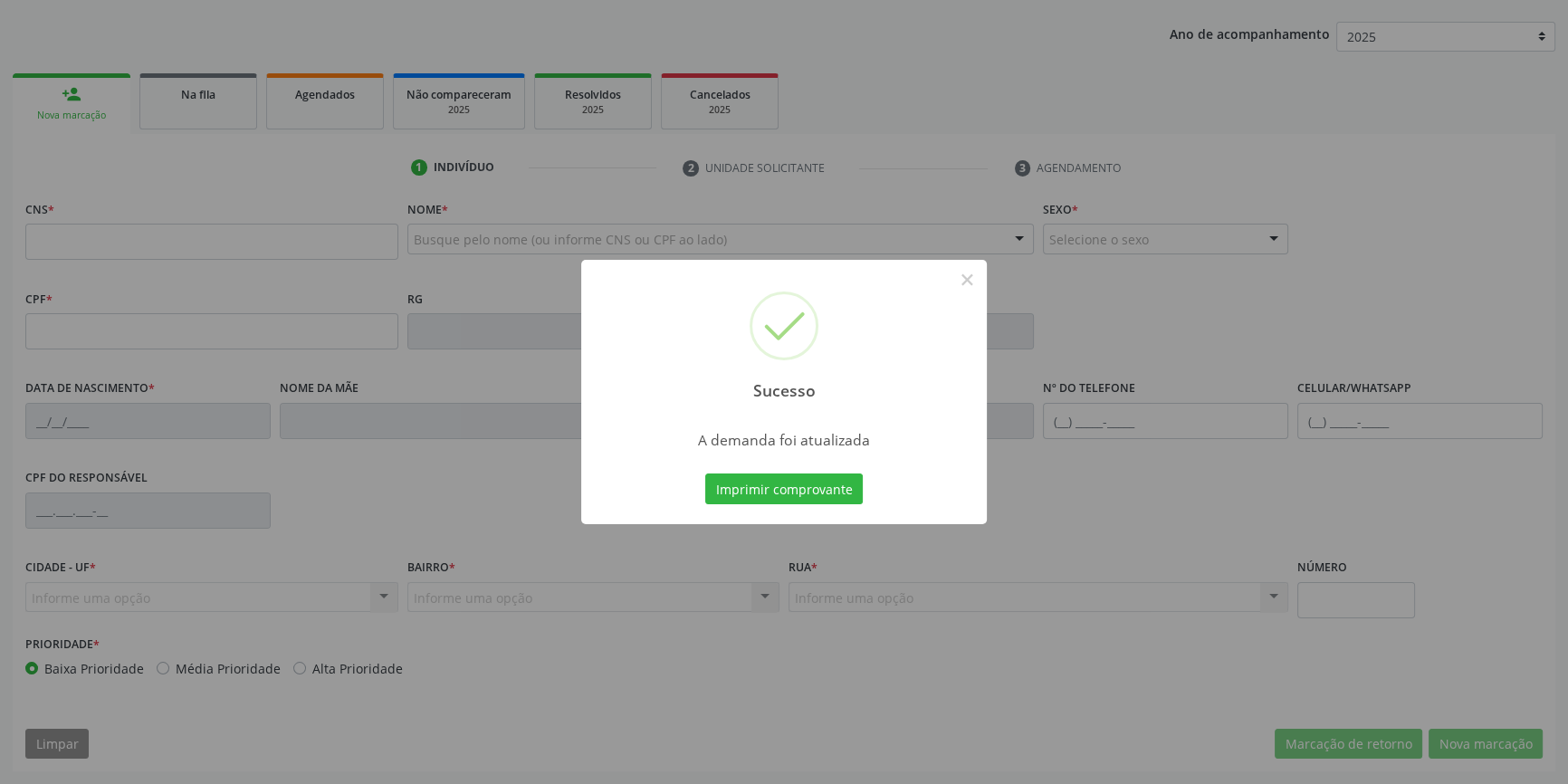
scroll to position [196, 0]
click at [826, 495] on button "Imprimir comprovante" at bounding box center [784, 488] width 158 height 30
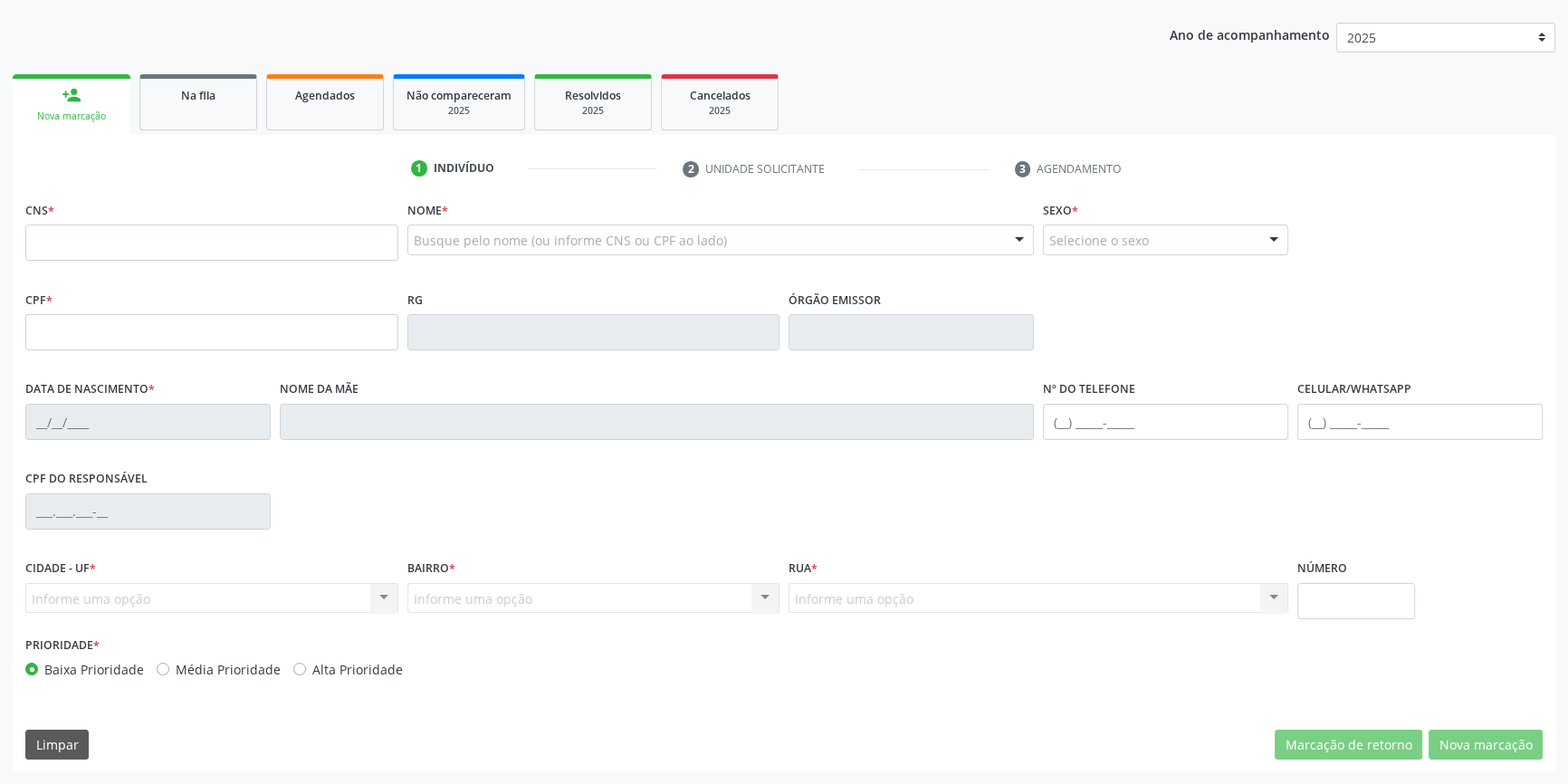
click at [199, 123] on link "Na fila" at bounding box center [198, 102] width 118 height 56
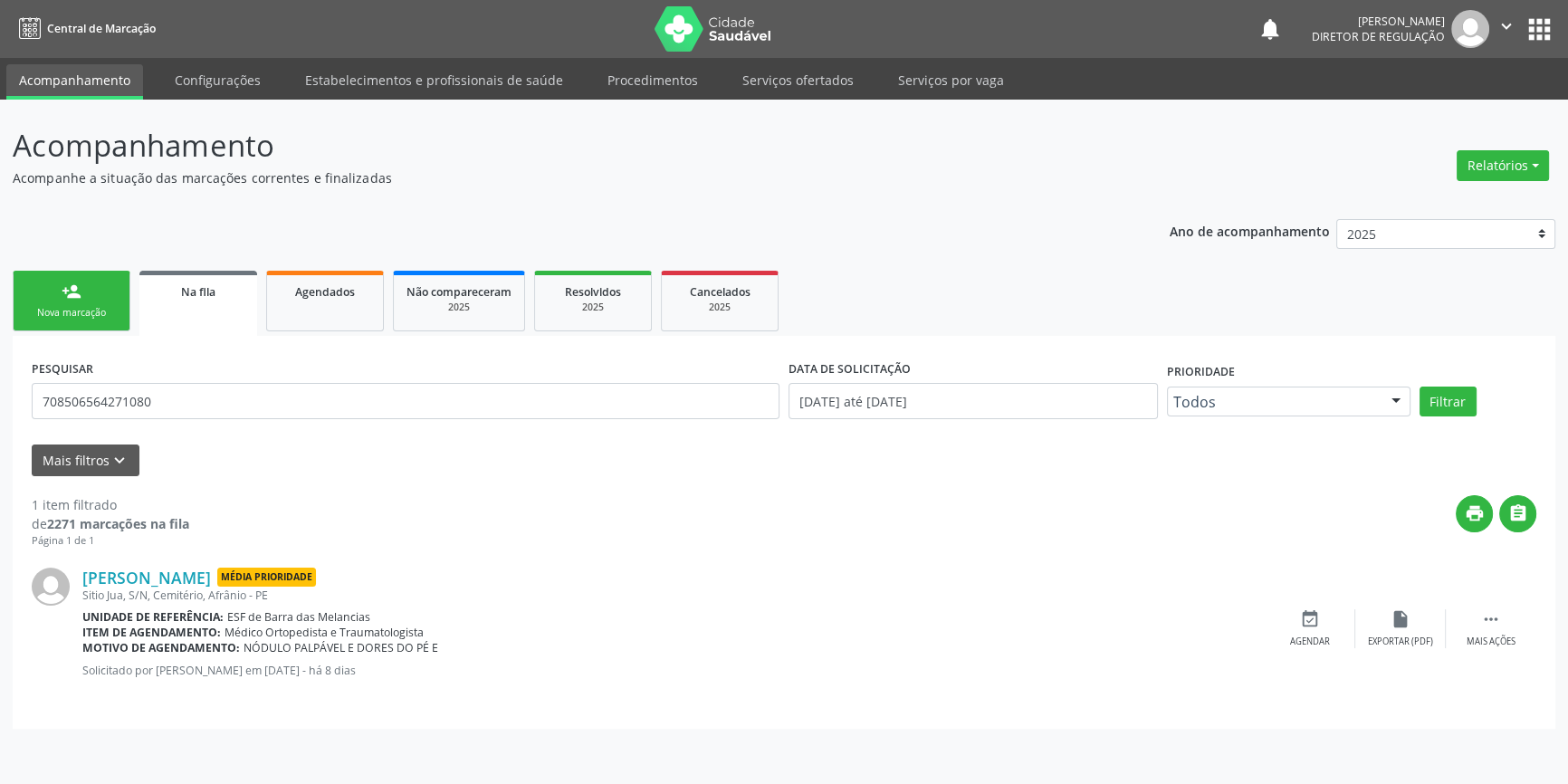
scroll to position [0, 0]
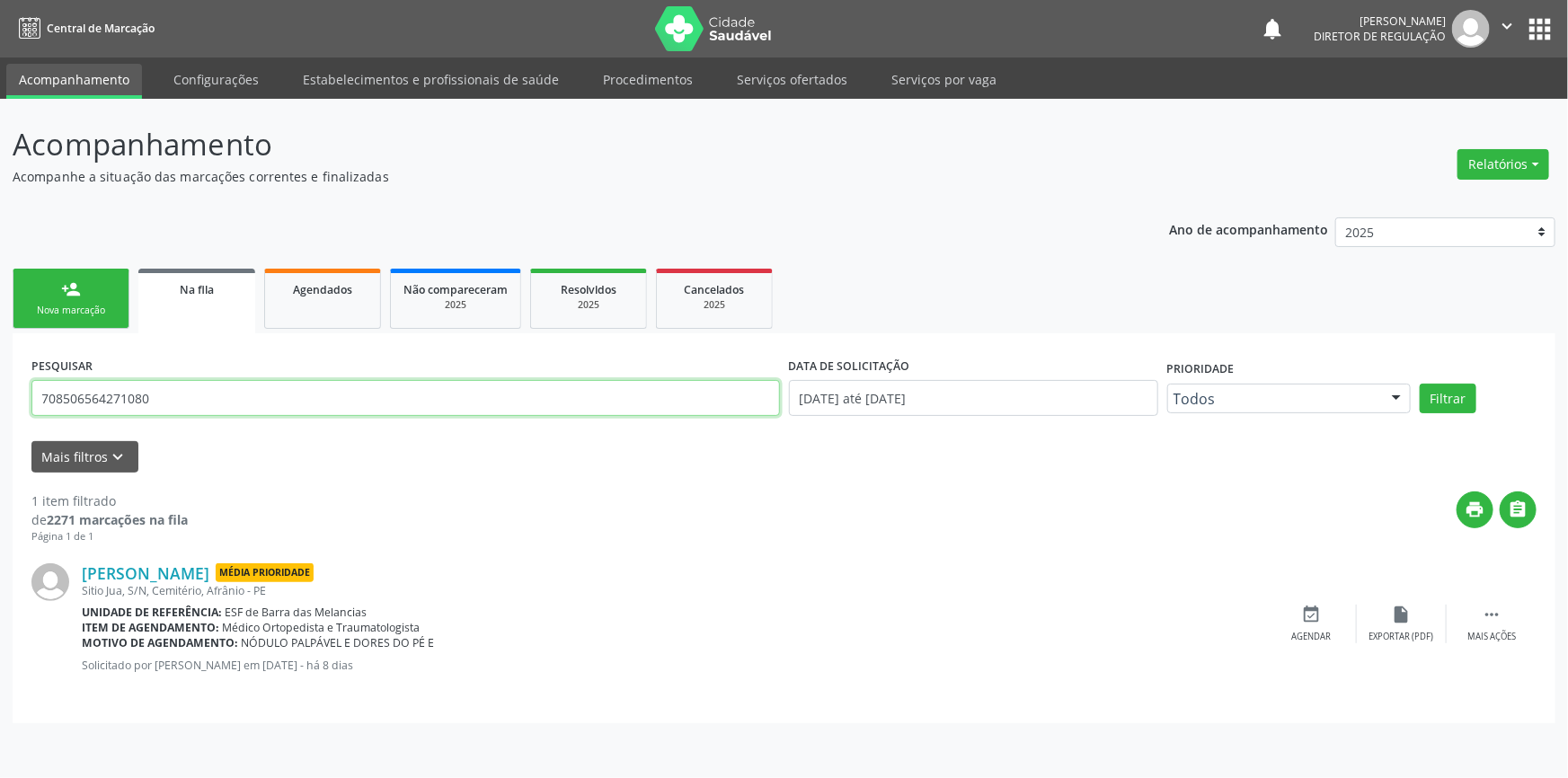
click at [0, 407] on div "Acompanhamento Acompanhe a situação das marcações correntes e finalizadas Relat…" at bounding box center [784, 439] width 1568 height 679
type input "708505333701275"
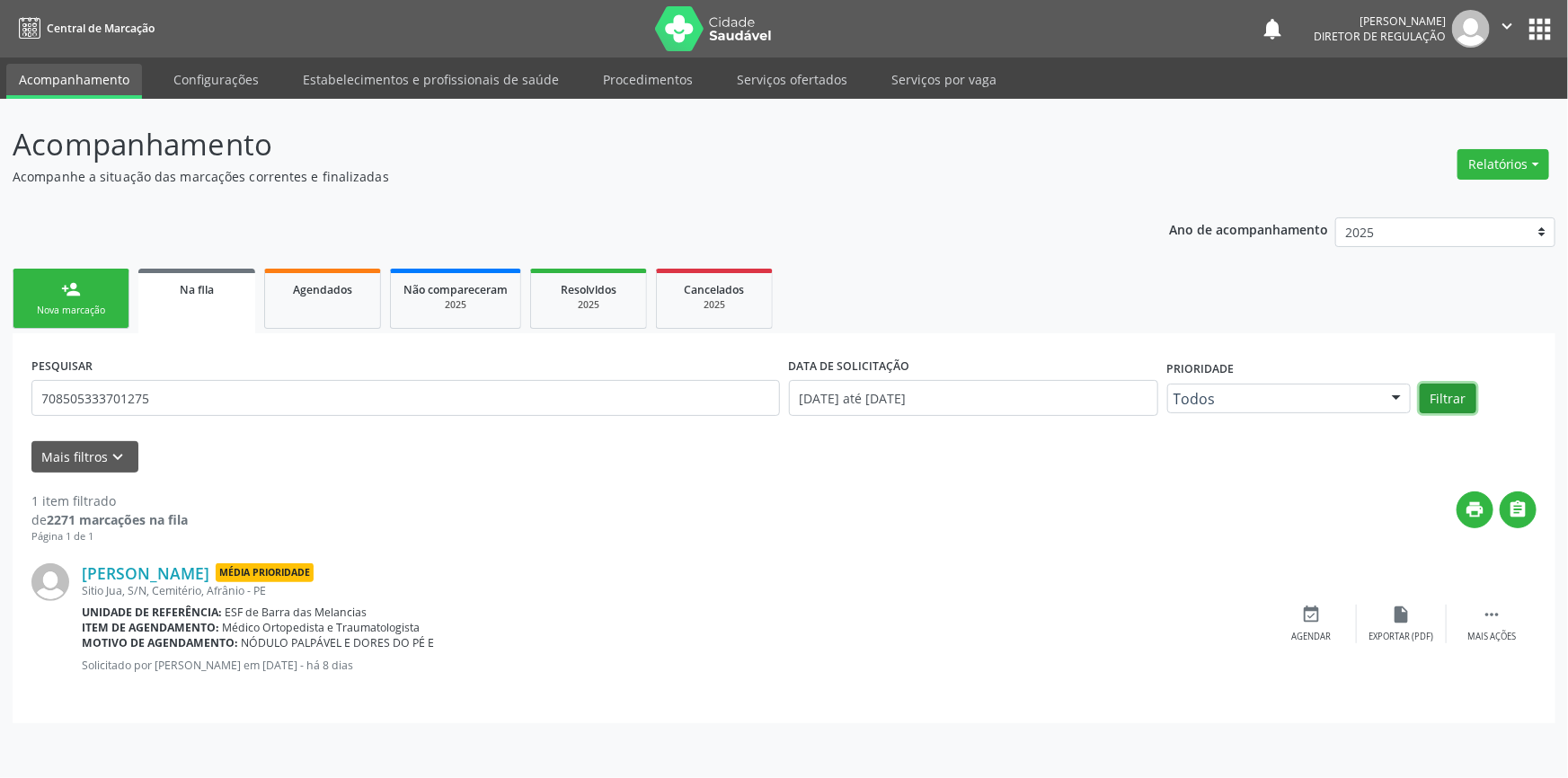
click at [1472, 395] on button "Filtrar" at bounding box center [1448, 398] width 56 height 30
click at [1292, 611] on div "event_available Agendar" at bounding box center [1312, 624] width 89 height 39
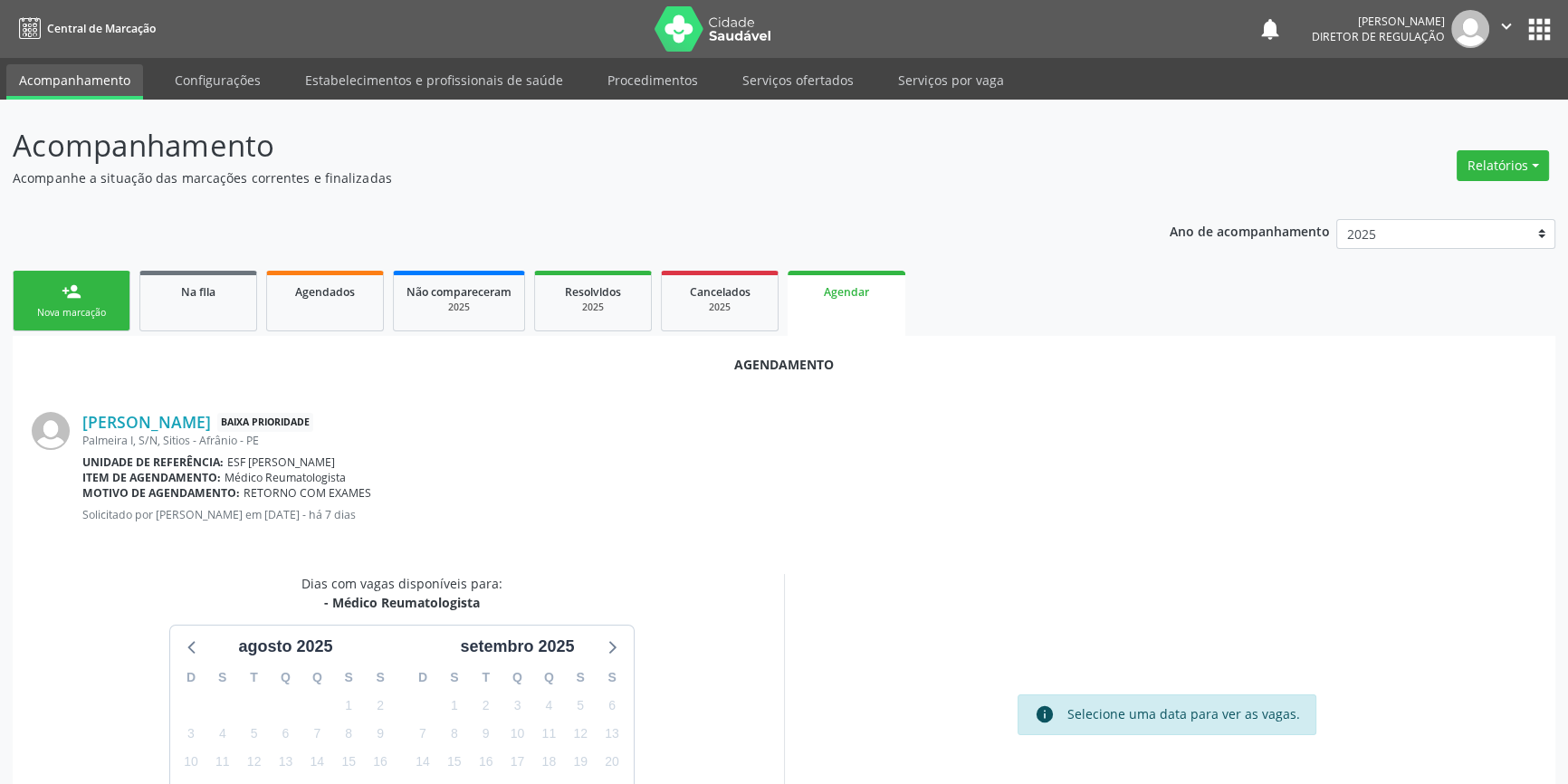
scroll to position [157, 0]
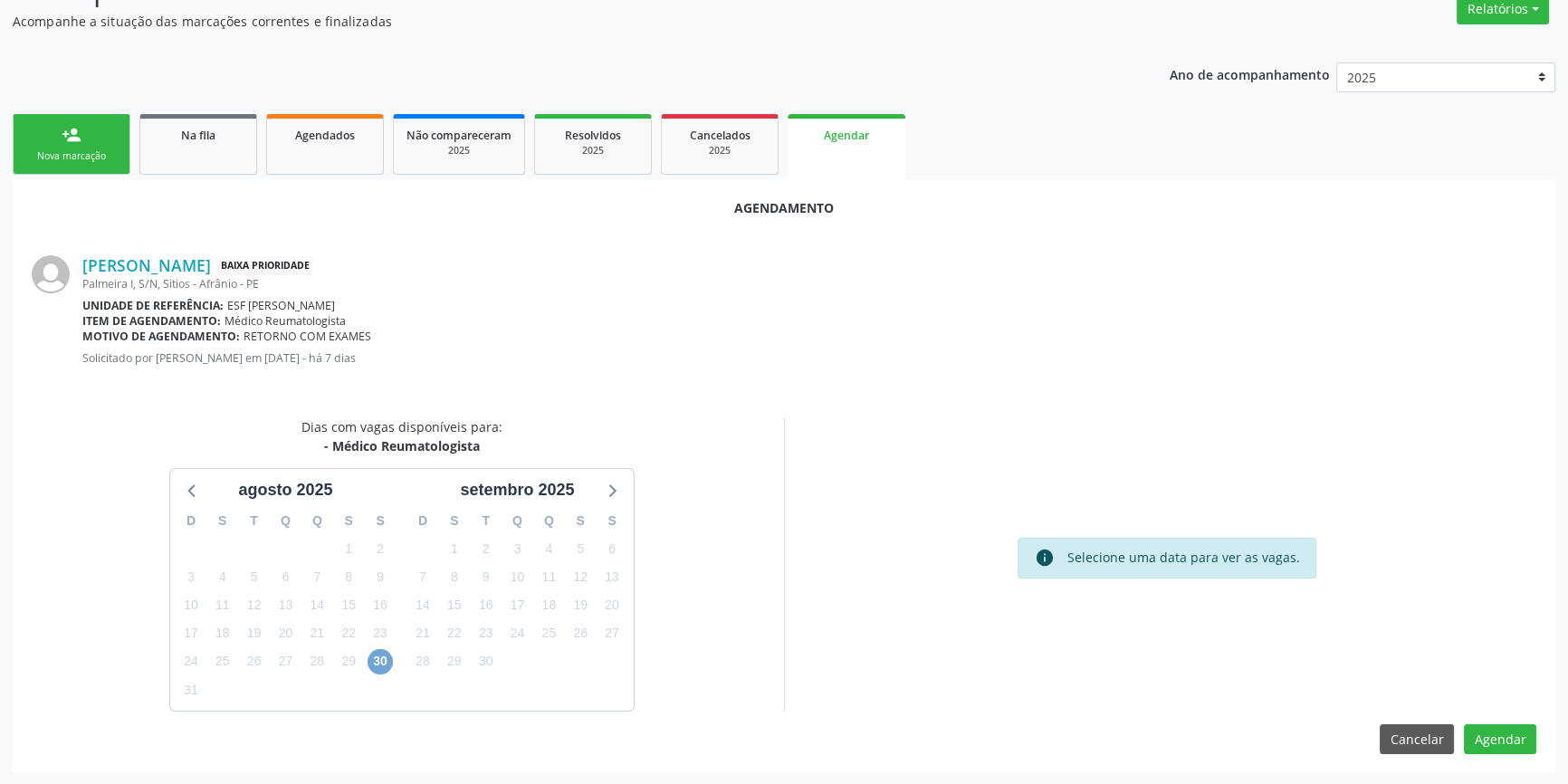
click at [382, 654] on span "30" at bounding box center [380, 662] width 25 height 25
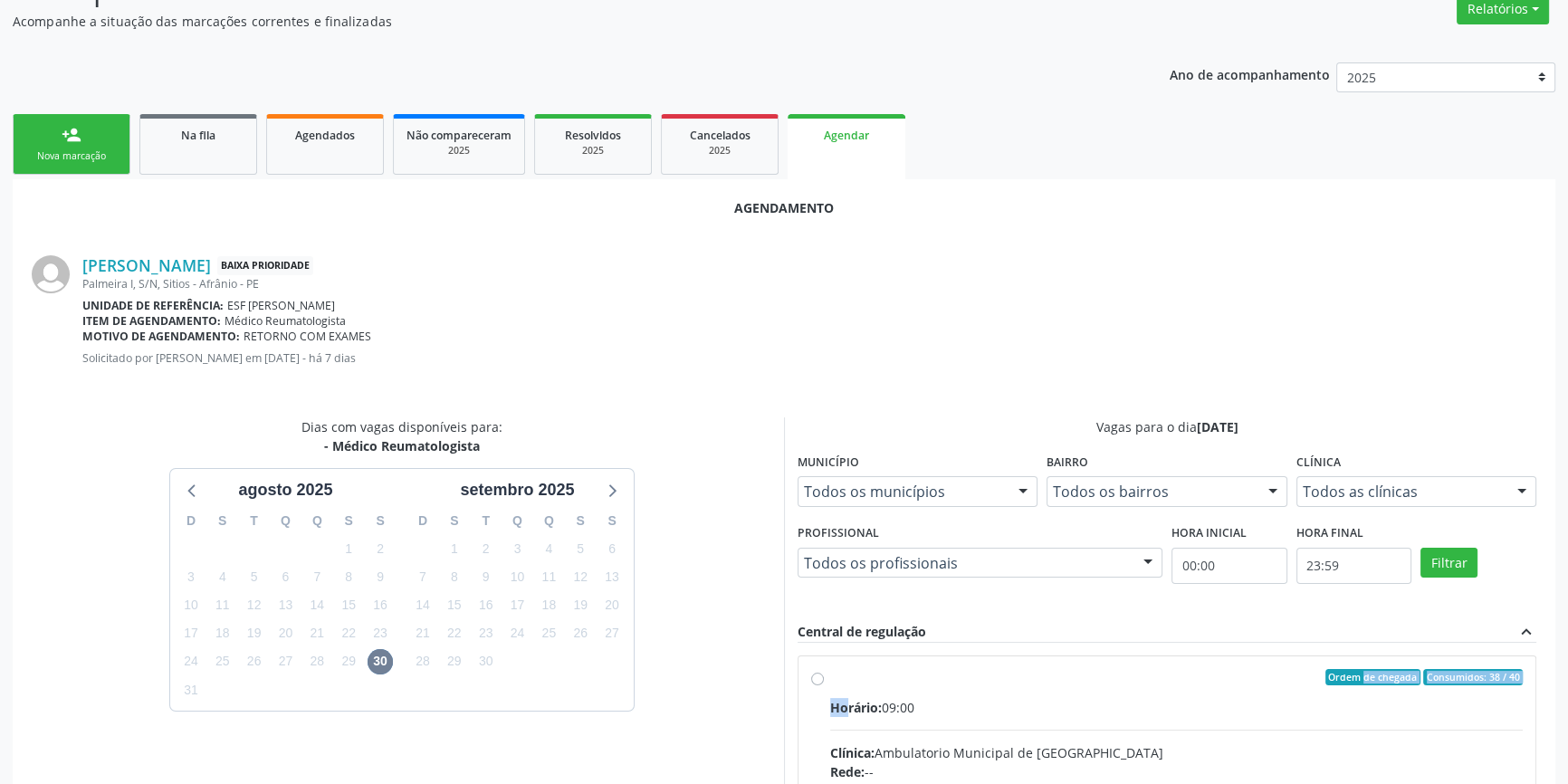
drag, startPoint x: 849, startPoint y: 681, endPoint x: 884, endPoint y: 661, distance: 40.3
radio input "true"
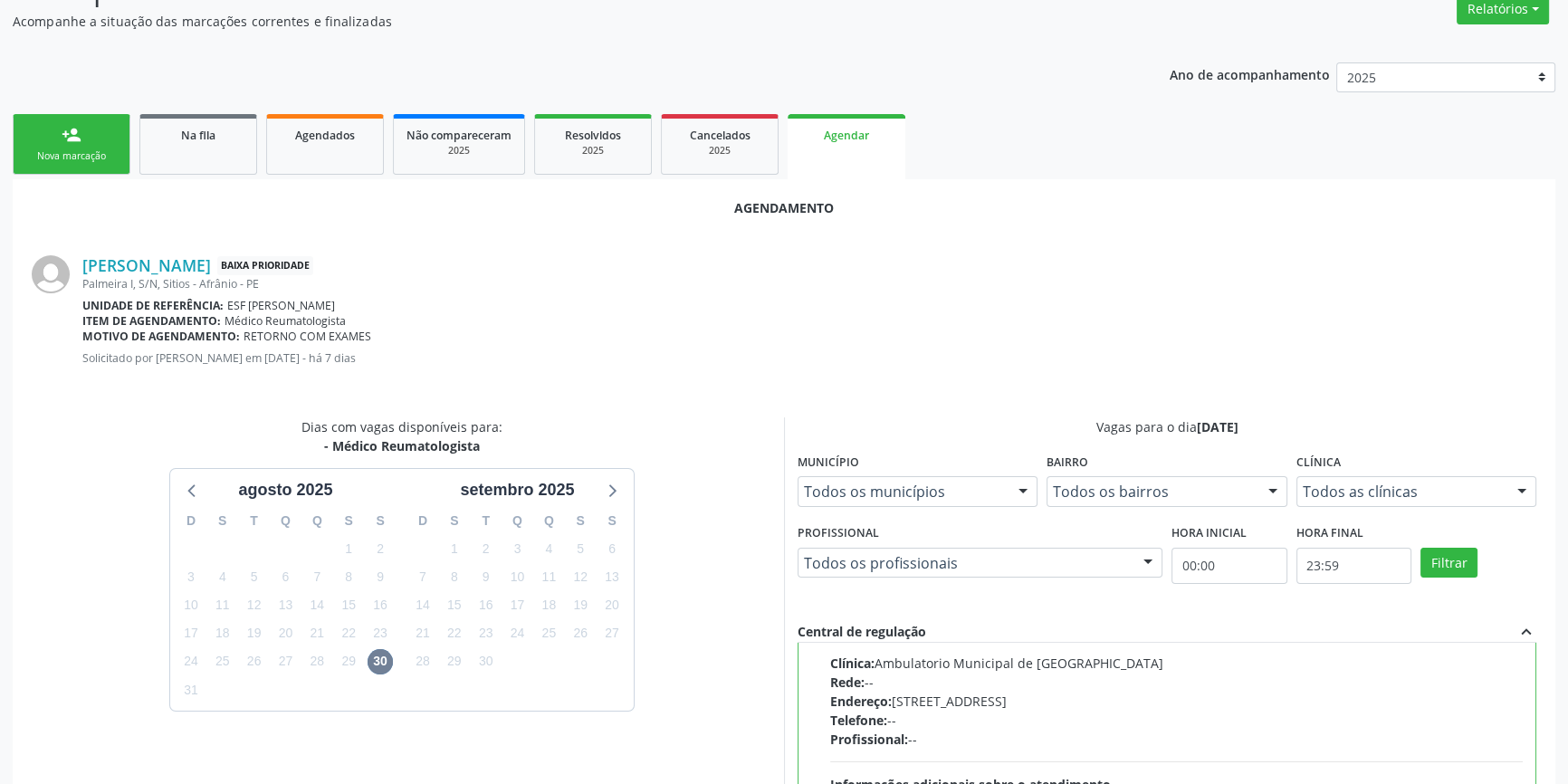
scroll to position [451, 0]
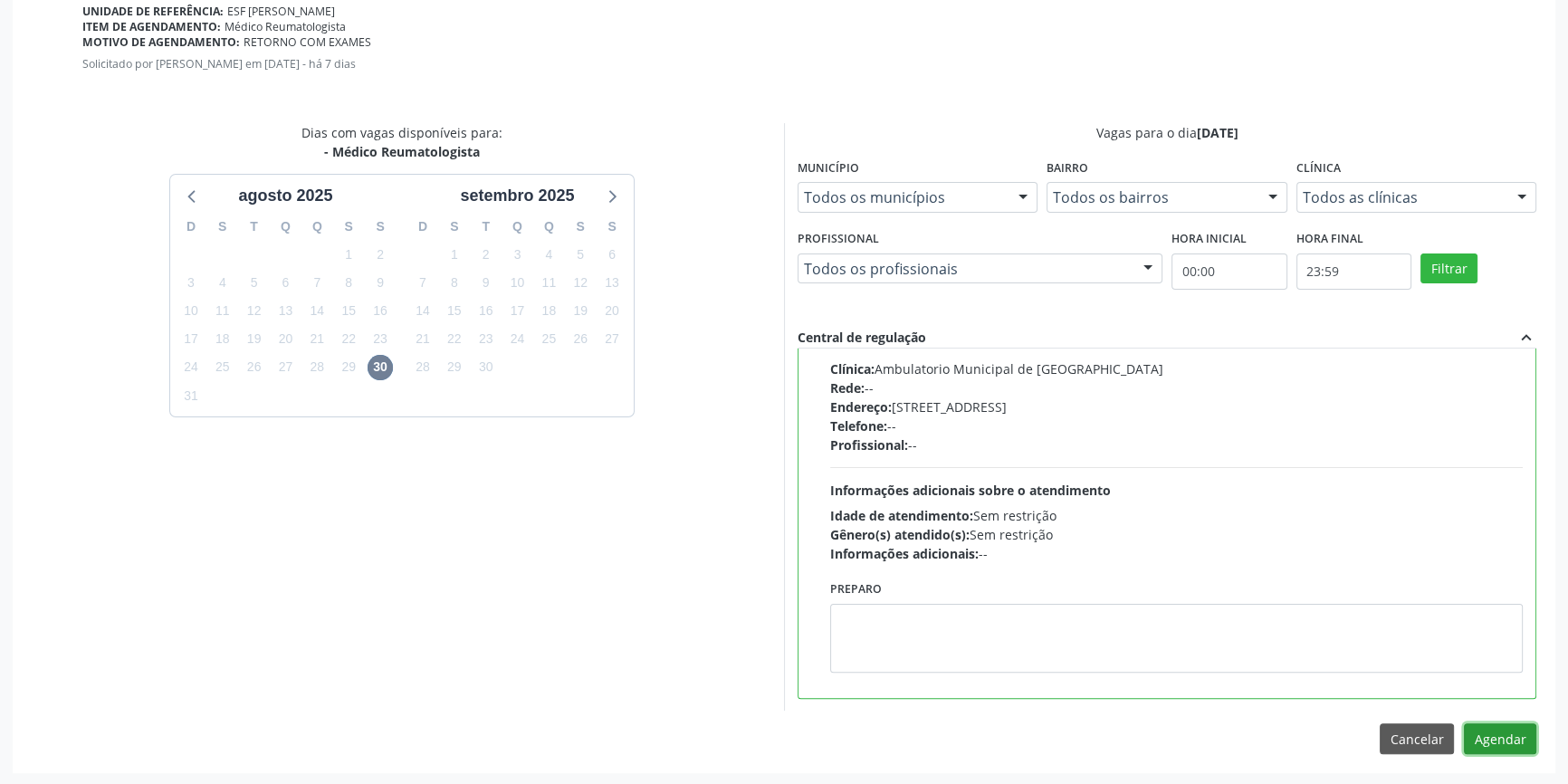
click at [1498, 747] on button "Agendar" at bounding box center [1500, 738] width 73 height 30
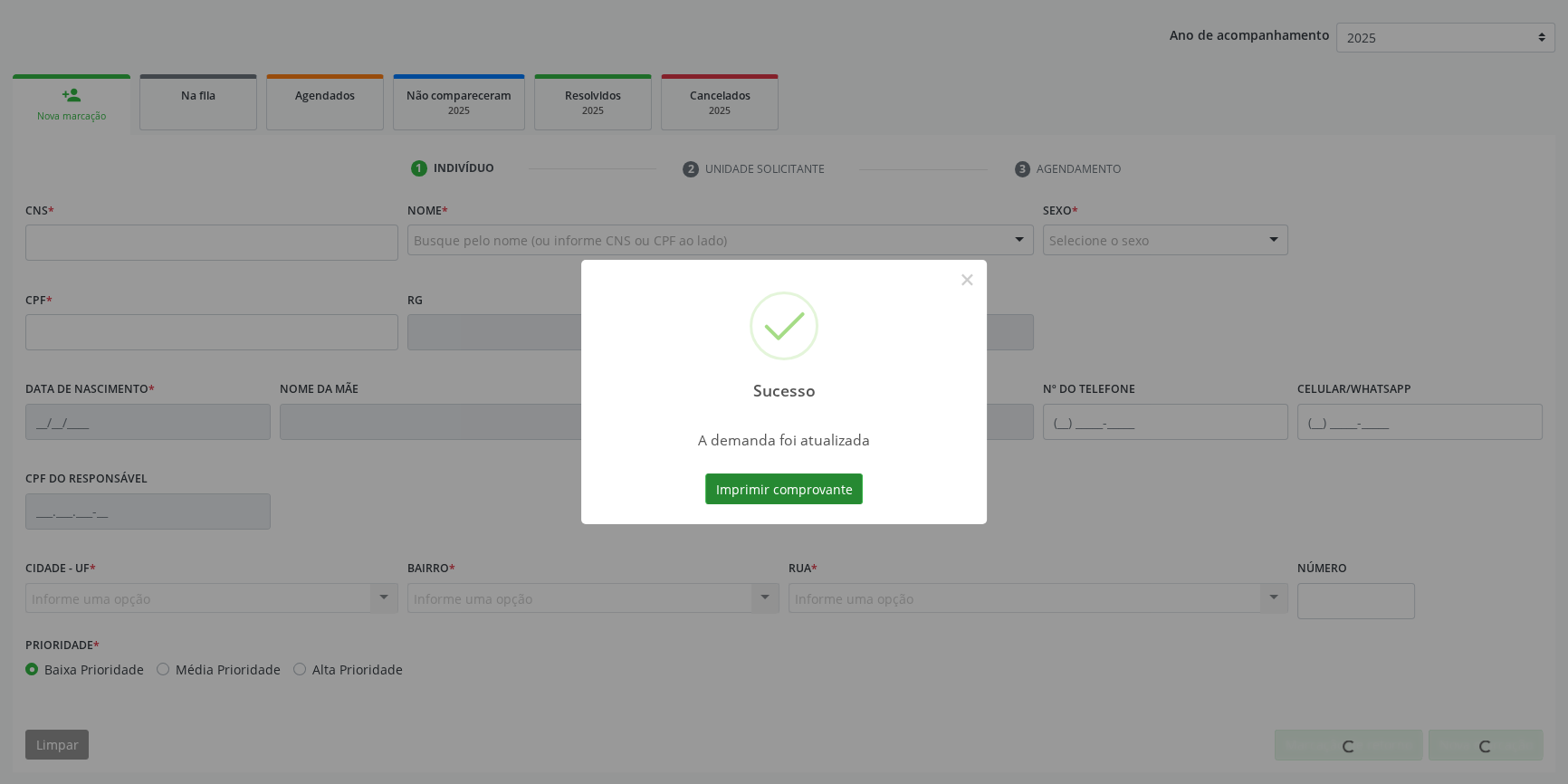
click at [807, 483] on button "Imprimir comprovante" at bounding box center [784, 488] width 158 height 30
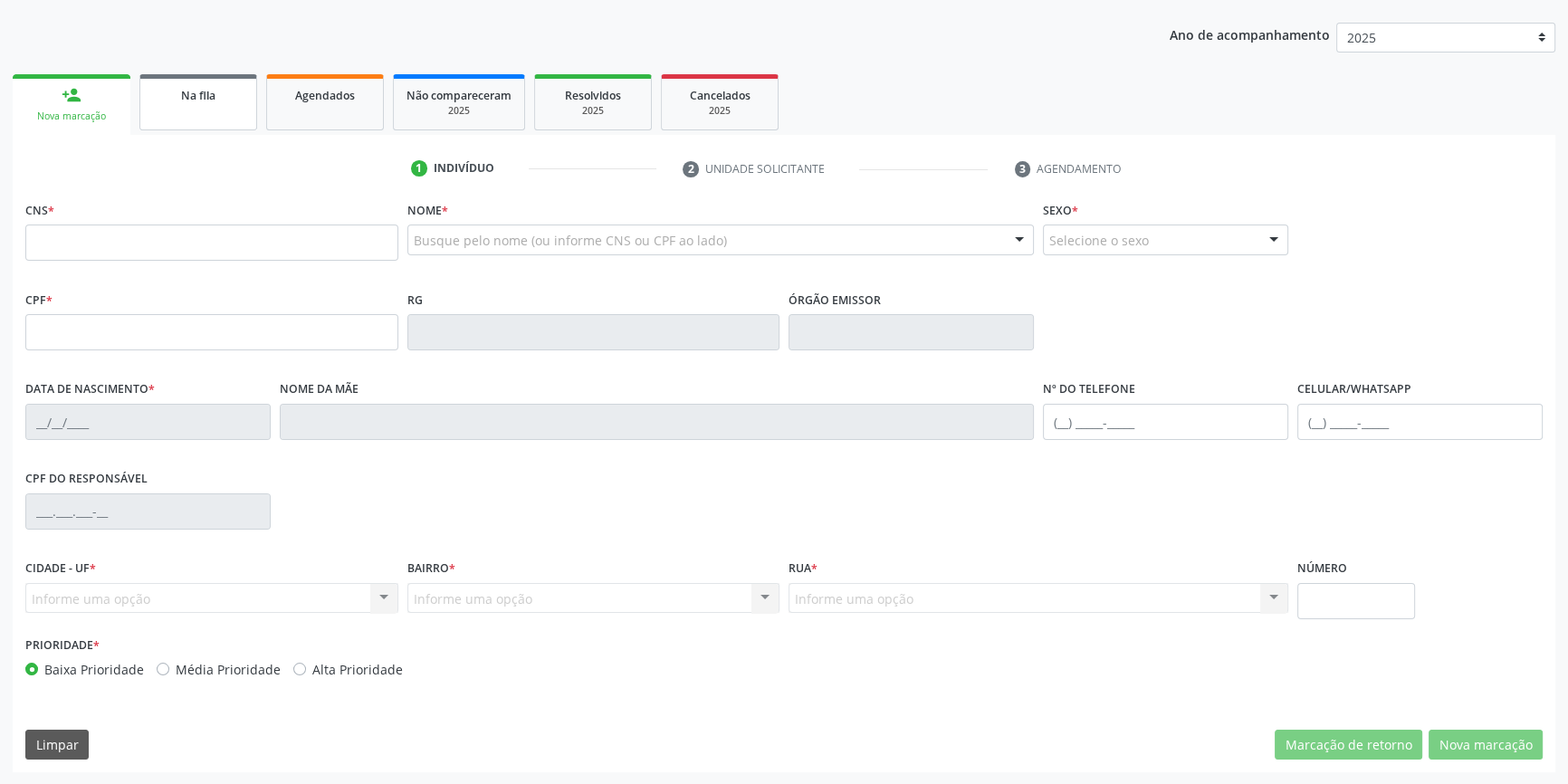
click at [205, 107] on link "Na fila" at bounding box center [198, 102] width 118 height 56
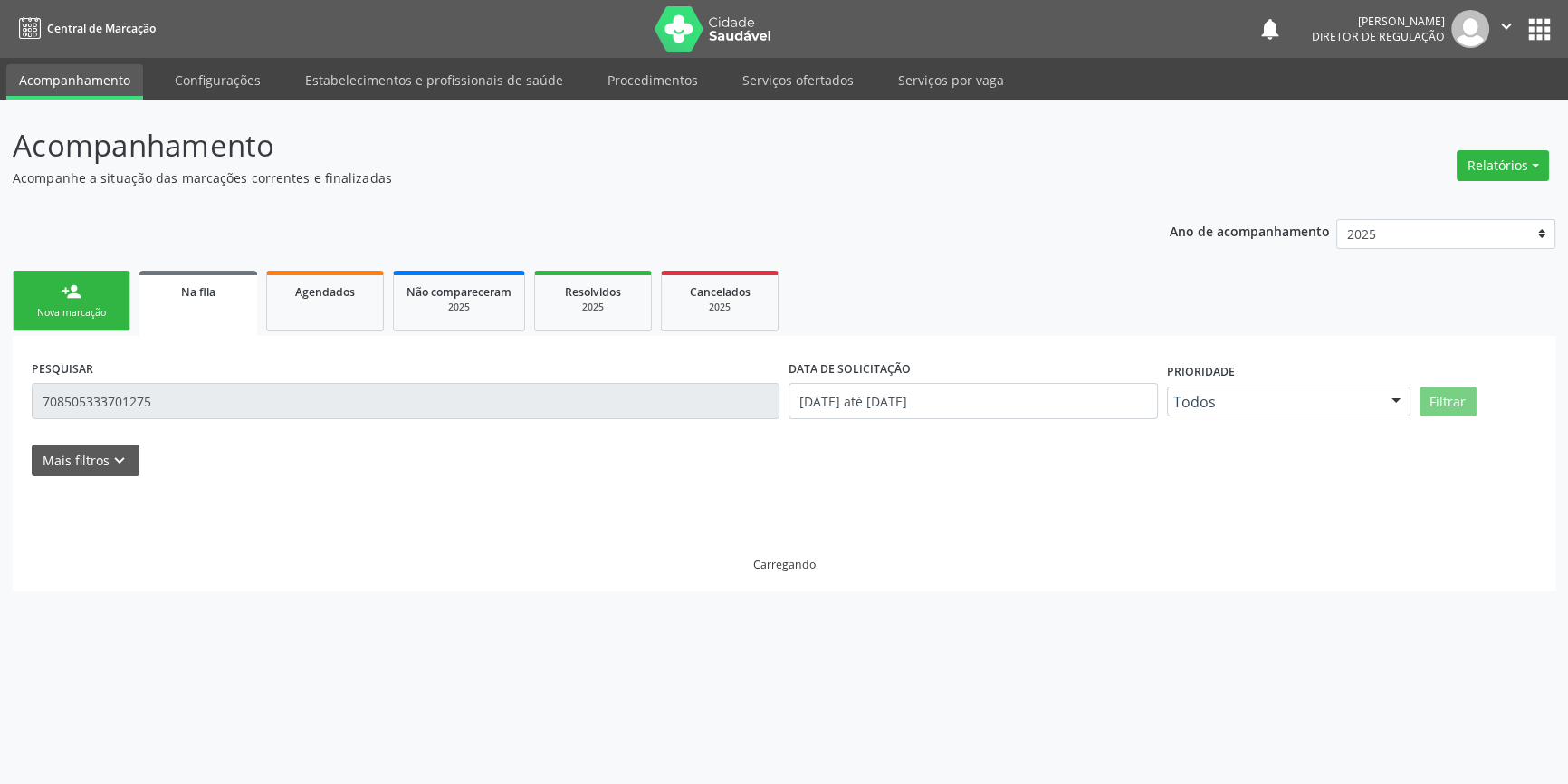
scroll to position [0, 0]
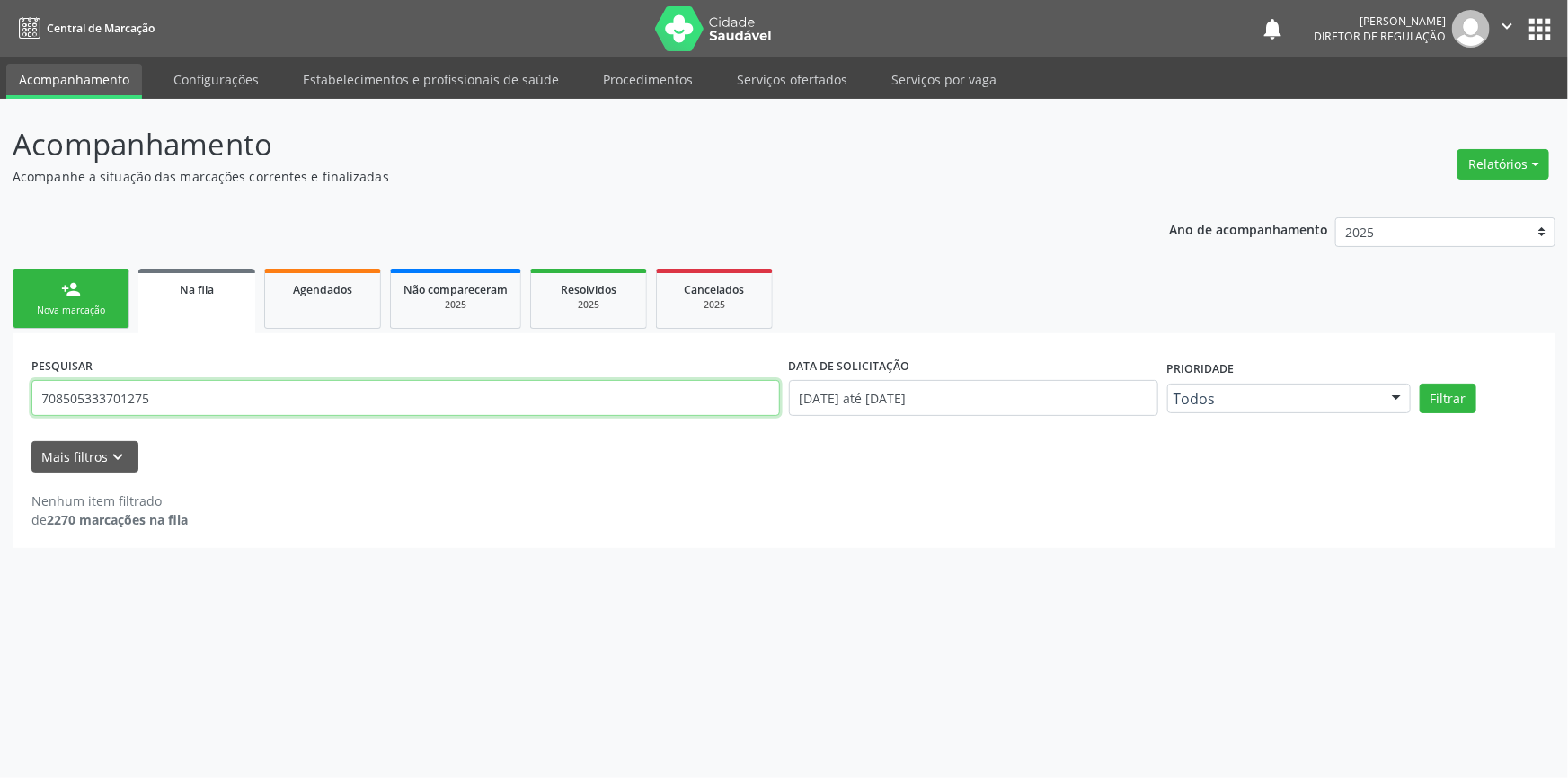
drag, startPoint x: 190, startPoint y: 392, endPoint x: 0, endPoint y: 381, distance: 190.3
click at [0, 381] on div "Acompanhamento Acompanhe a situação das marcações correntes e finalizadas Relat…" at bounding box center [784, 439] width 1568 height 679
type input "702605293307644"
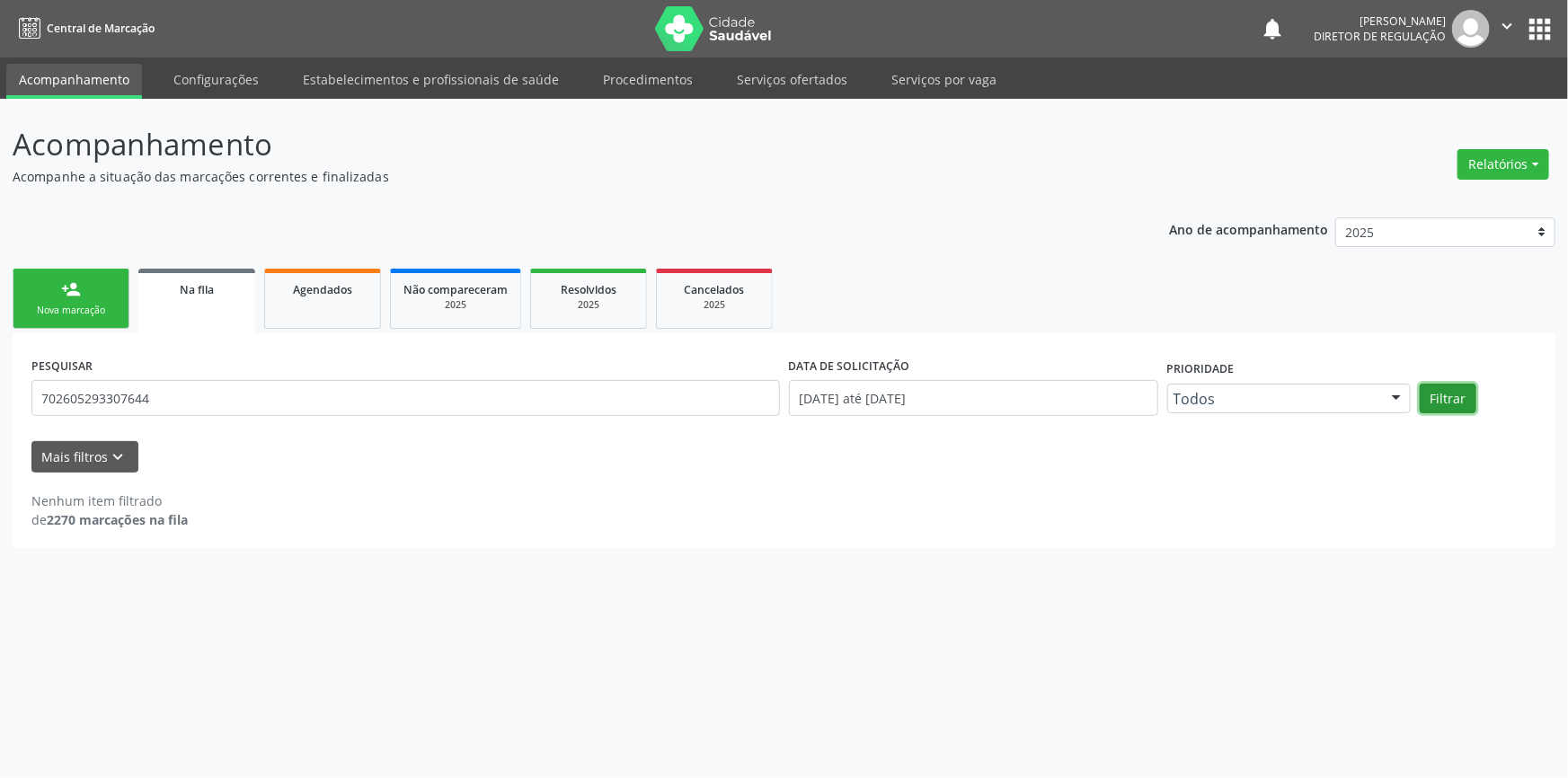
click at [1428, 393] on button "Filtrar" at bounding box center [1448, 398] width 56 height 30
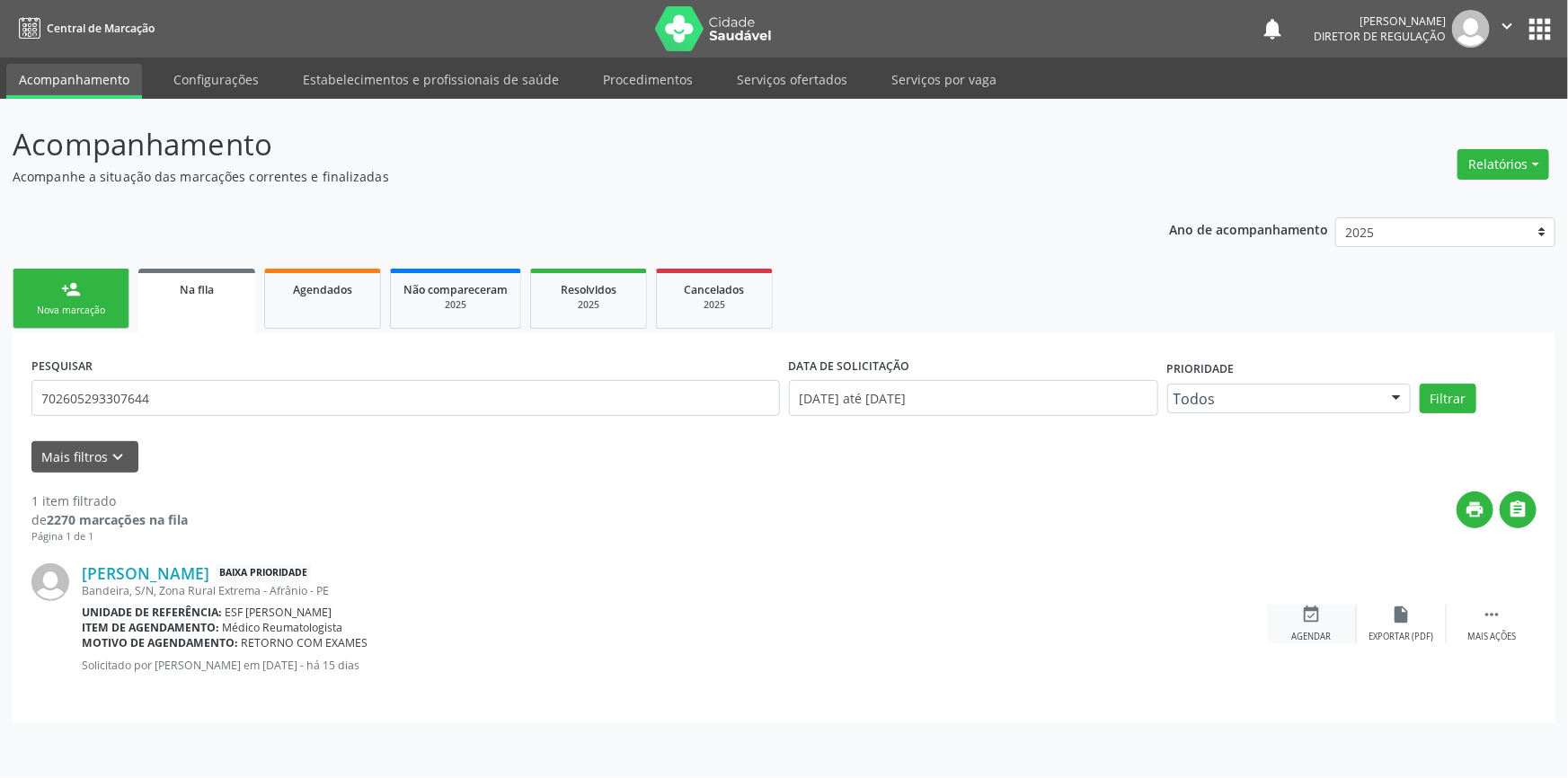
click at [1318, 619] on icon "event_available" at bounding box center [1312, 615] width 19 height 19
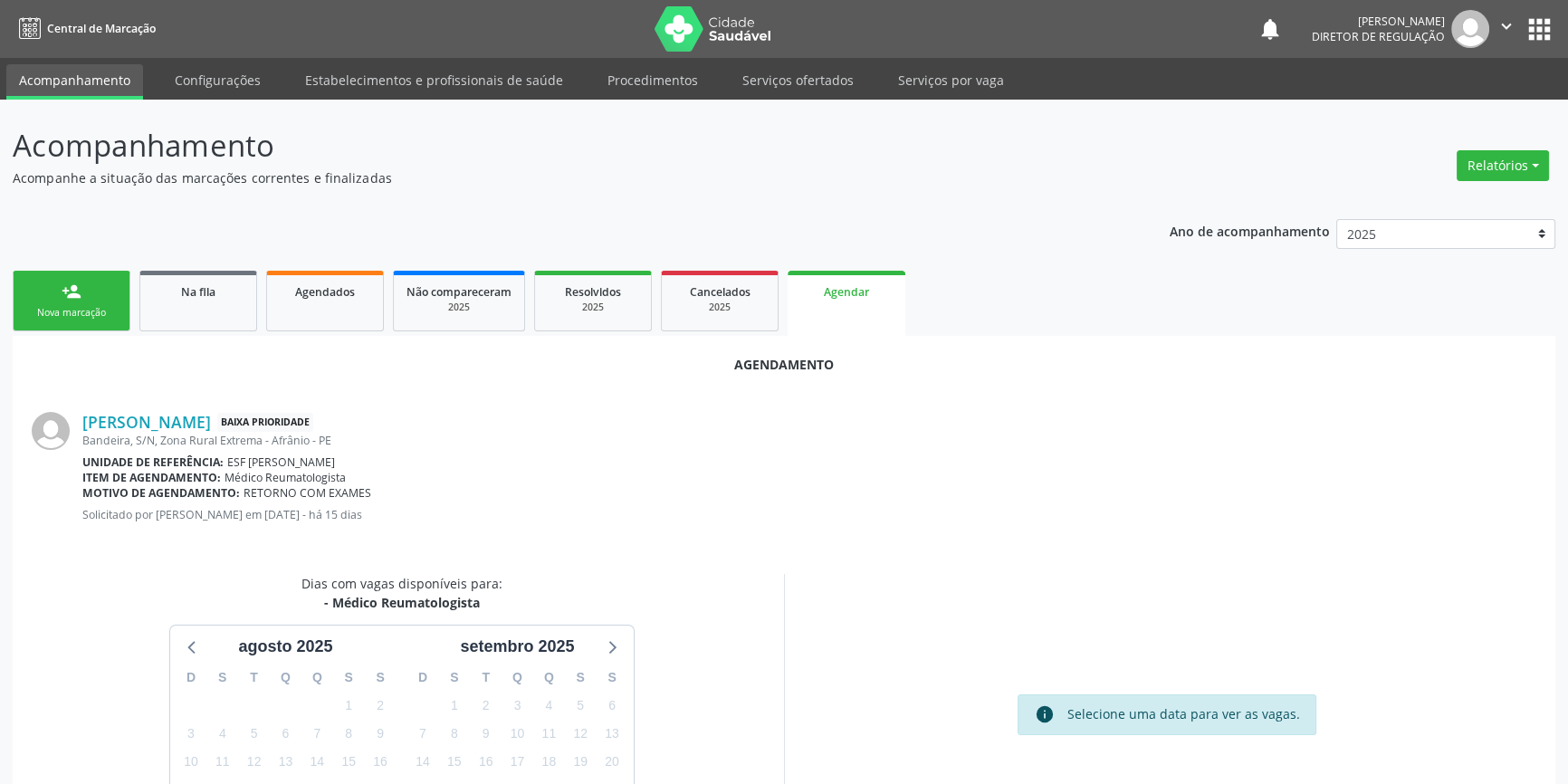
scroll to position [157, 0]
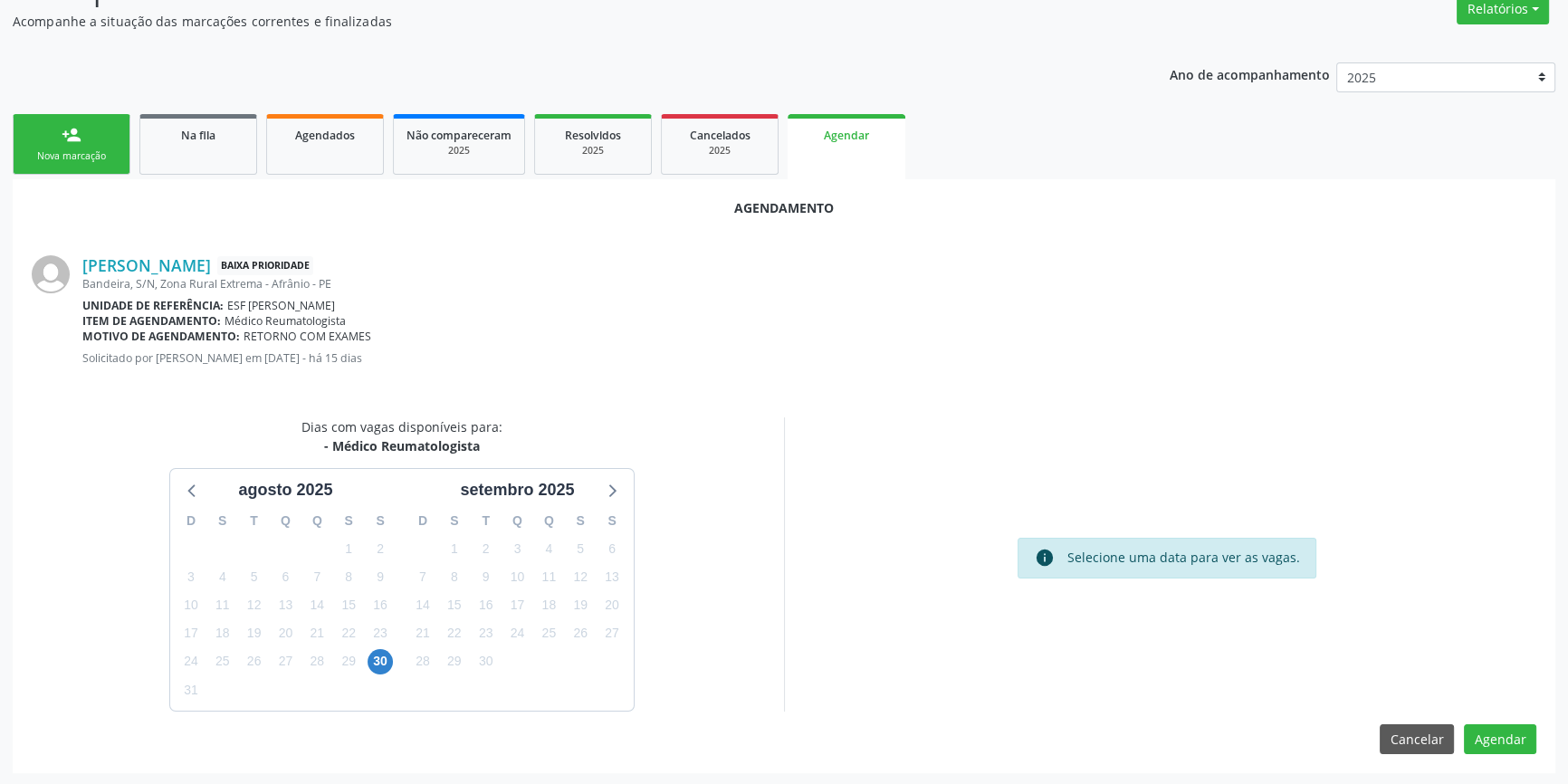
click at [368, 652] on div "30" at bounding box center [380, 662] width 25 height 28
click at [376, 655] on span "30" at bounding box center [380, 662] width 25 height 25
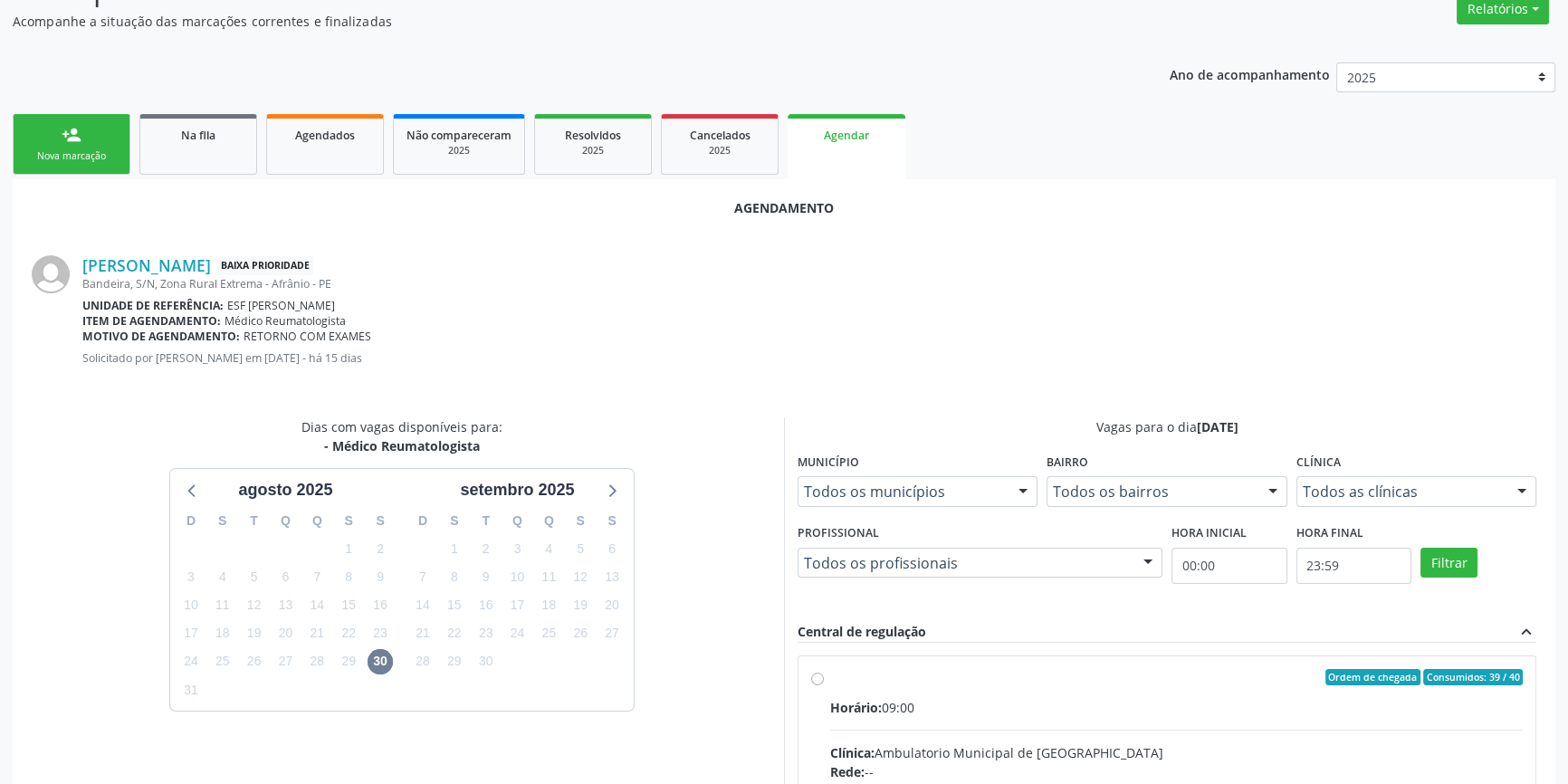
click at [847, 682] on div "Ordem de chegada Consumidos: 39 / 40" at bounding box center [1176, 677] width 693 height 17
click at [824, 682] on input "Ordem de chegada Consumidos: 39 / 40 Horário: 09:00 Clínica: Ambulatorio Munici…" at bounding box center [817, 677] width 13 height 17
radio input "true"
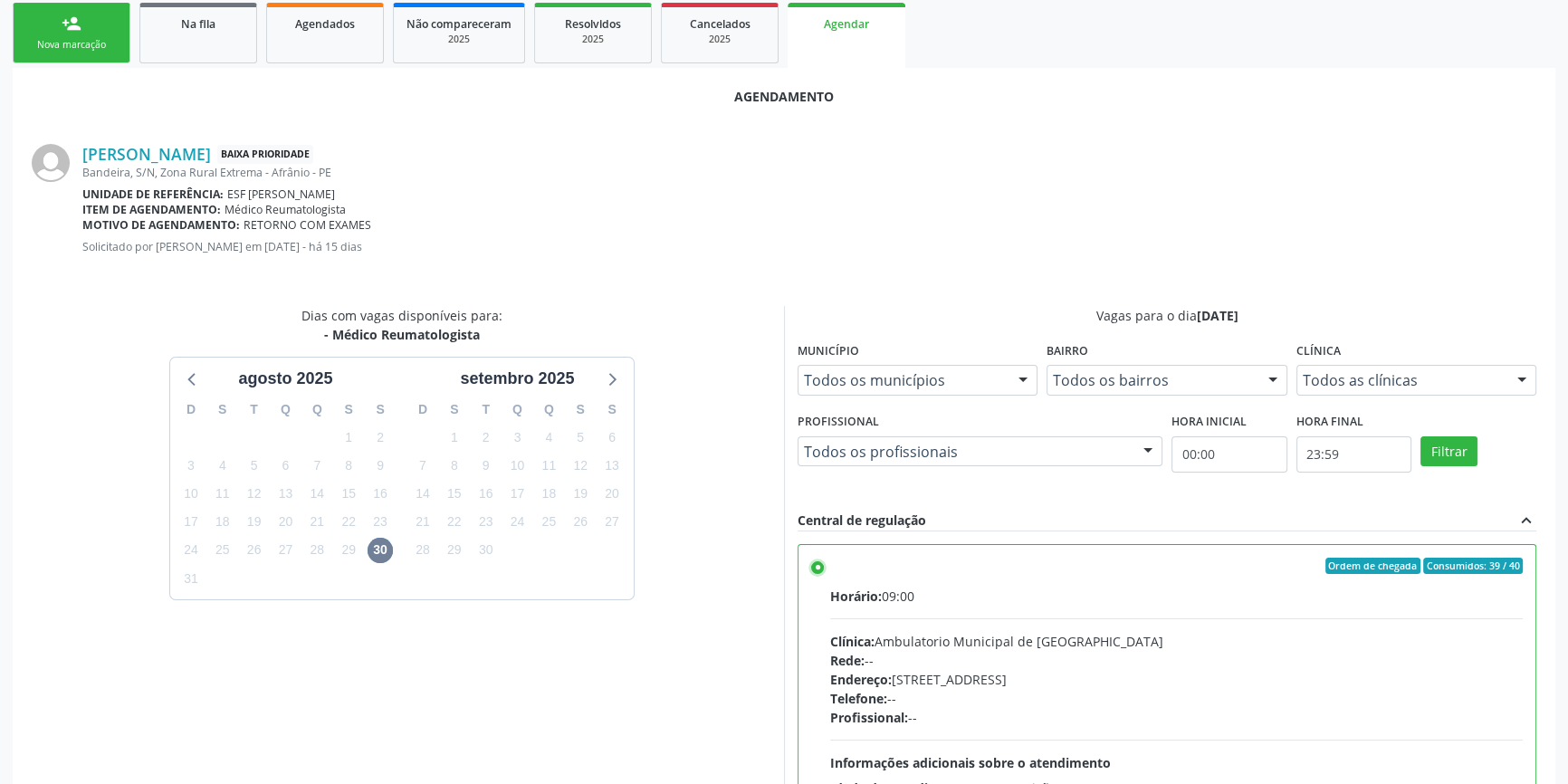
scroll to position [451, 0]
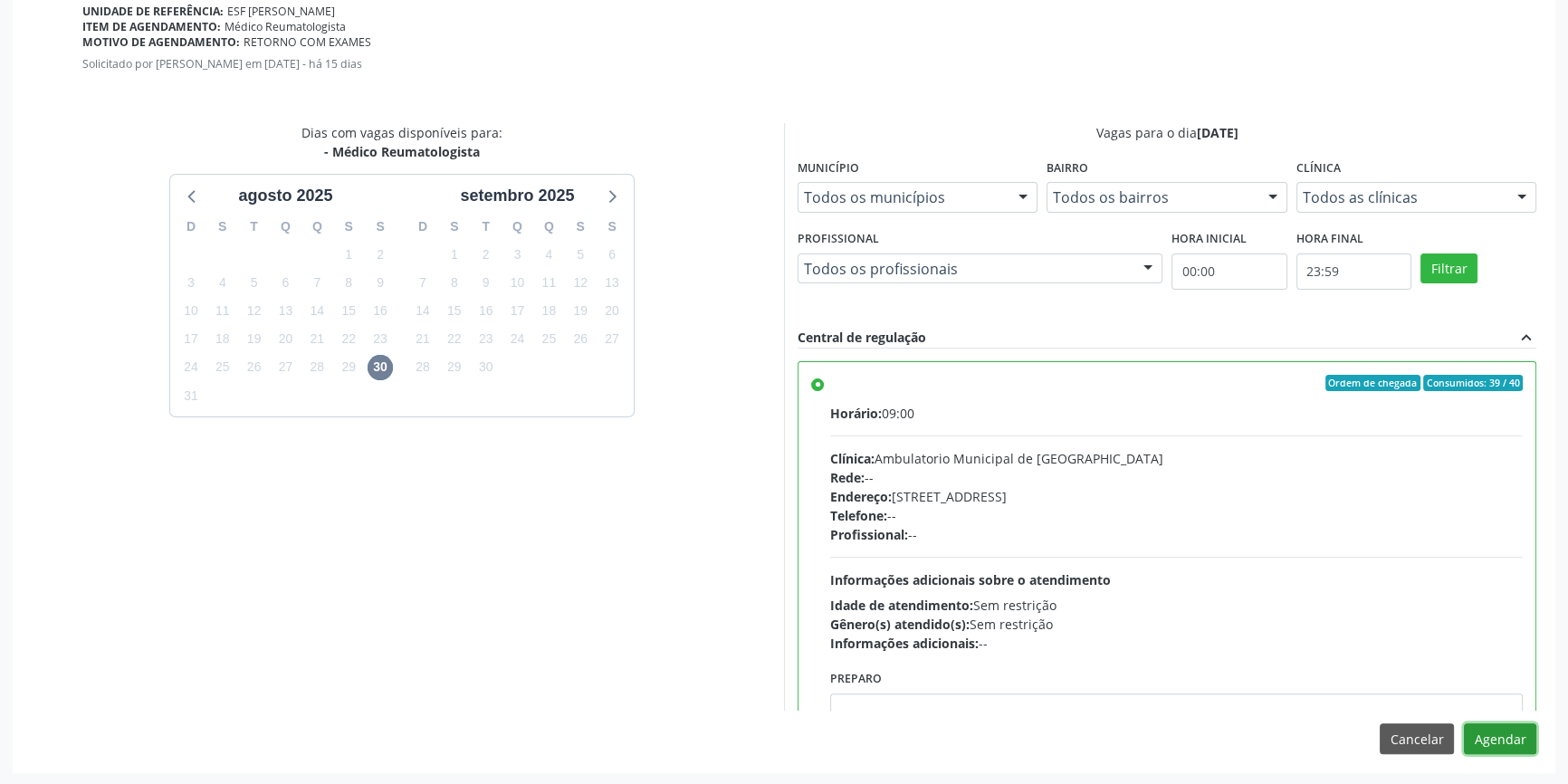
click at [1515, 736] on button "Agendar" at bounding box center [1500, 738] width 73 height 30
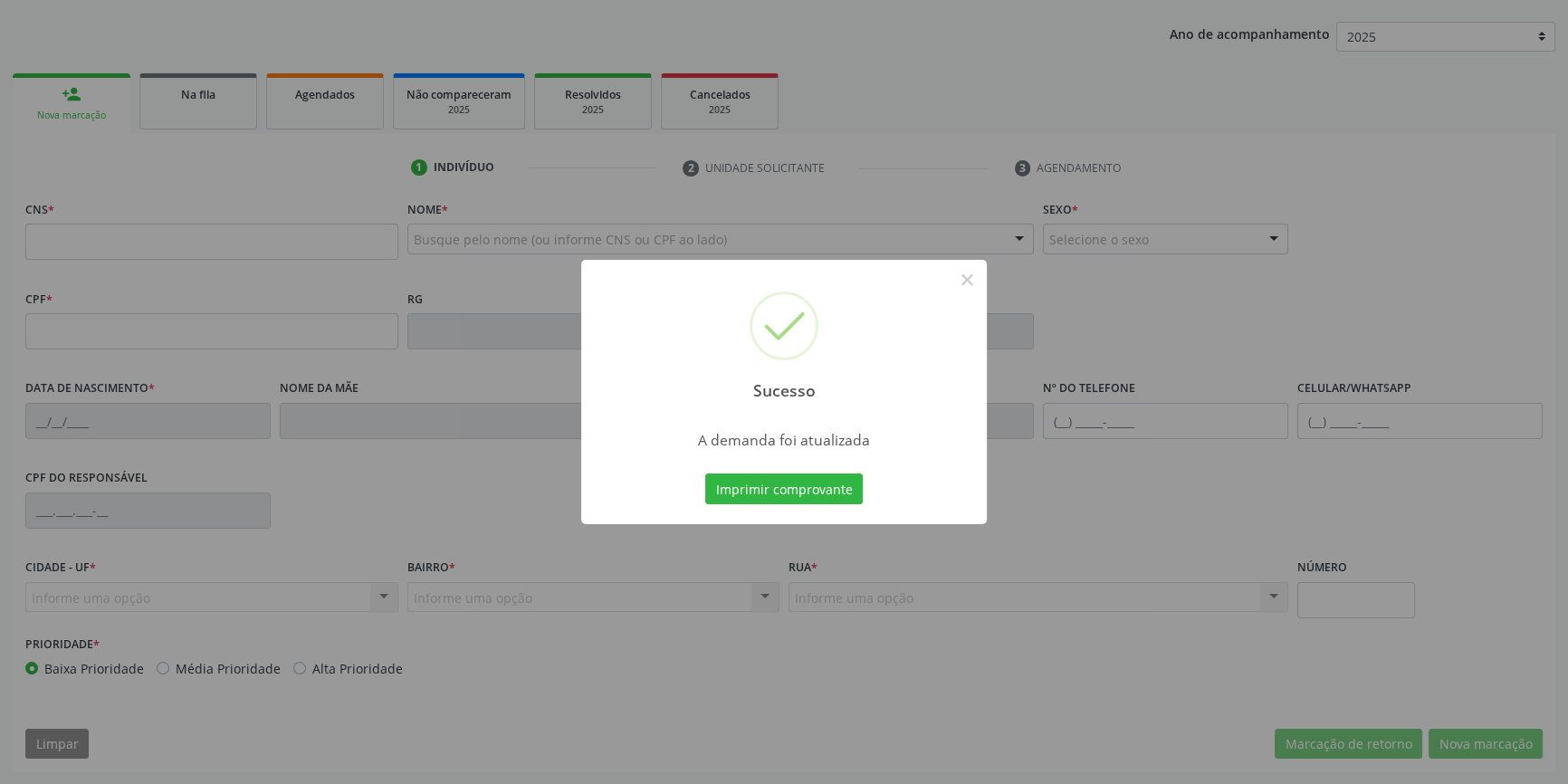
scroll to position [196, 0]
click at [731, 478] on button "Imprimir comprovante" at bounding box center [784, 488] width 158 height 30
